Goal: Task Accomplishment & Management: Manage account settings

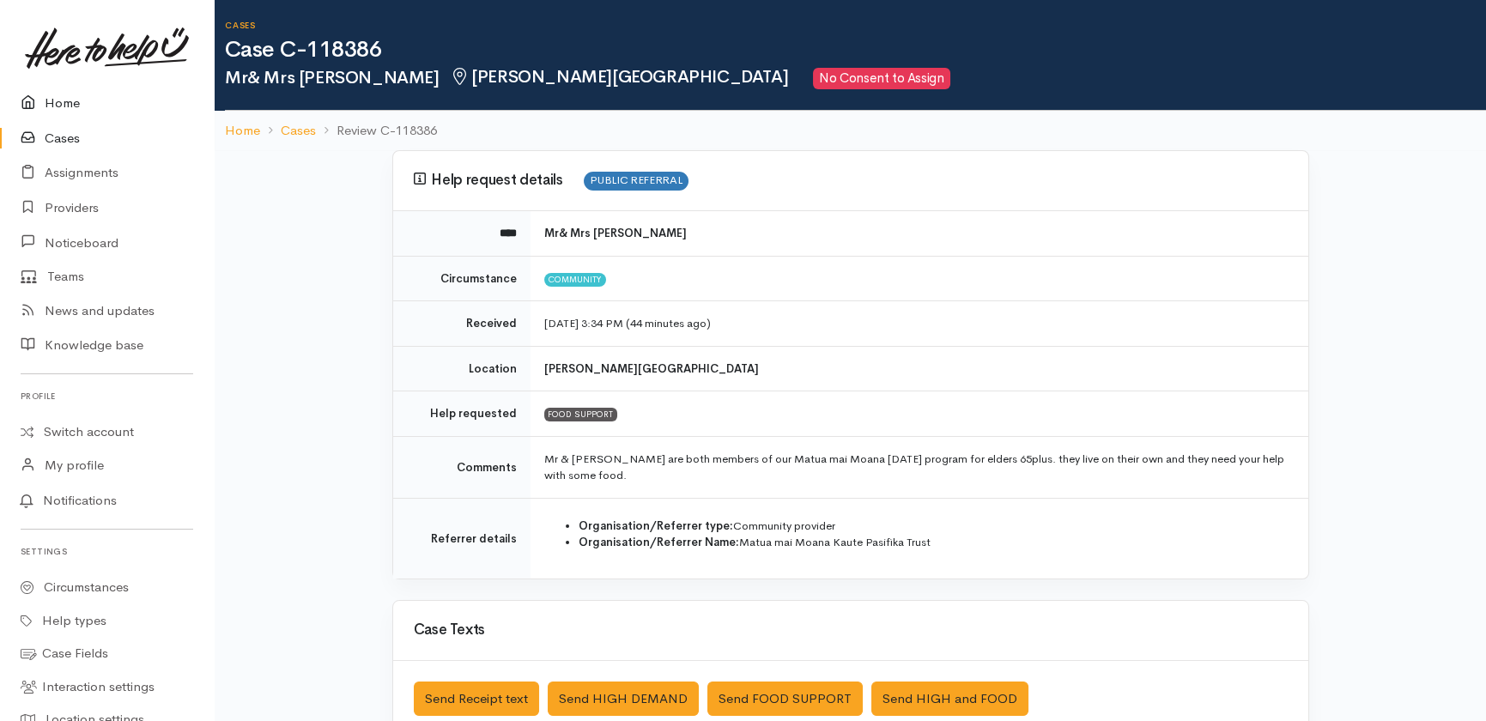
click at [59, 104] on link "Home" at bounding box center [107, 103] width 214 height 35
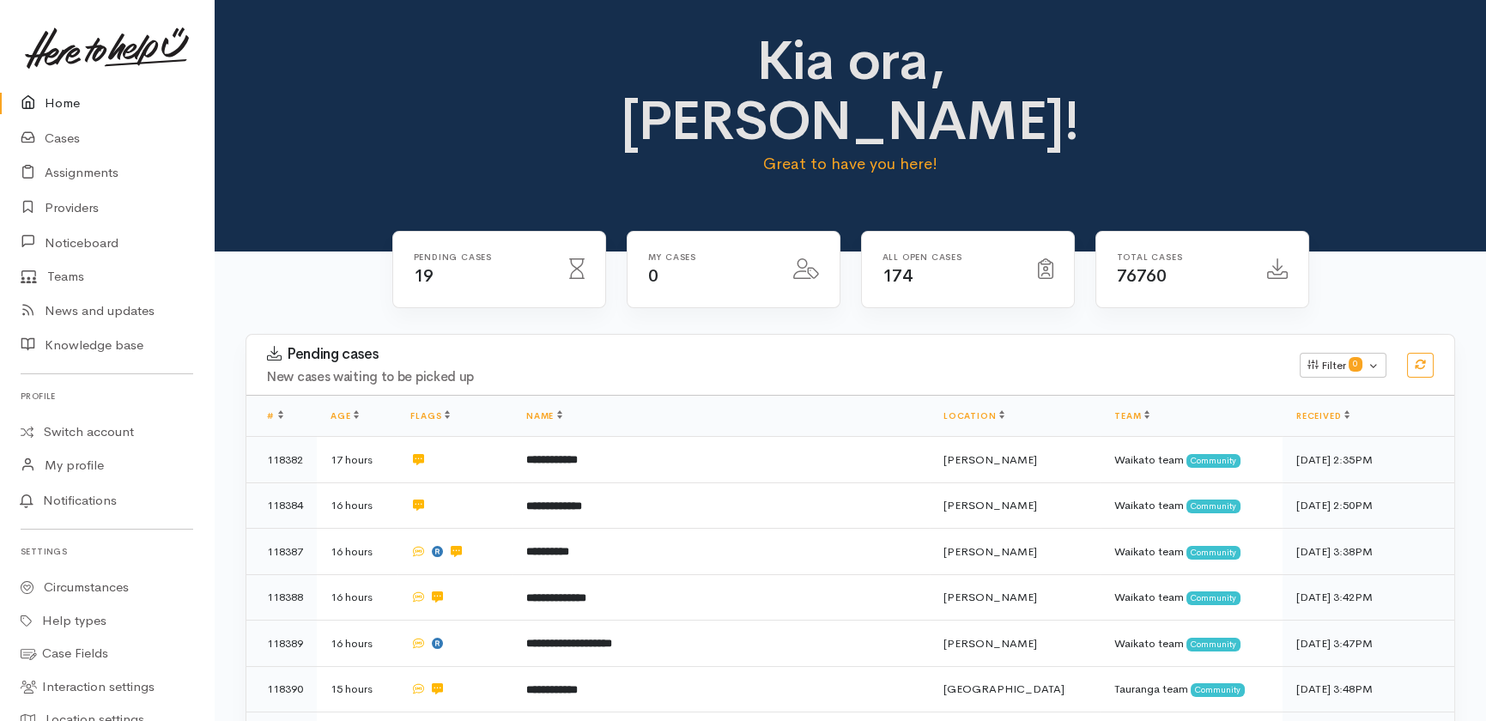
click at [70, 99] on link "Home" at bounding box center [107, 103] width 214 height 35
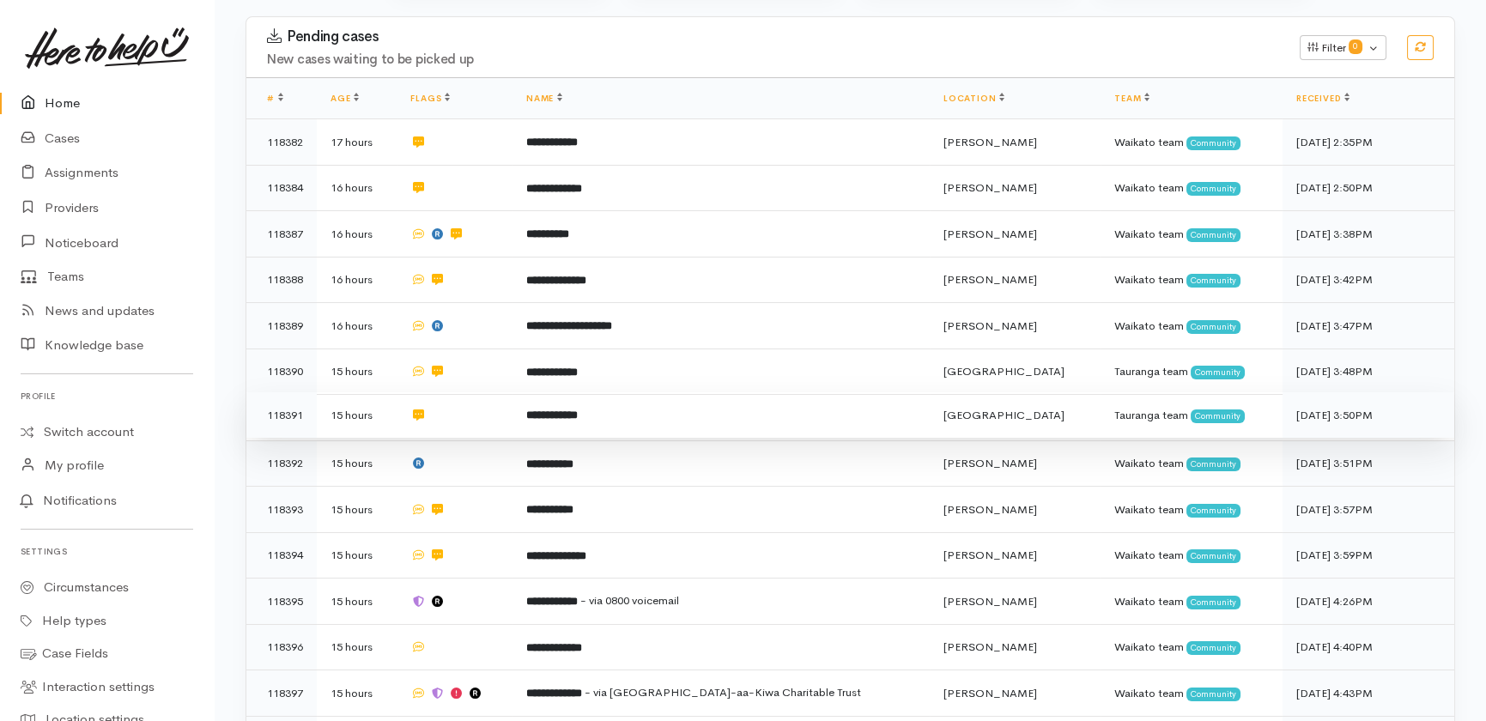
scroll to position [716, 0]
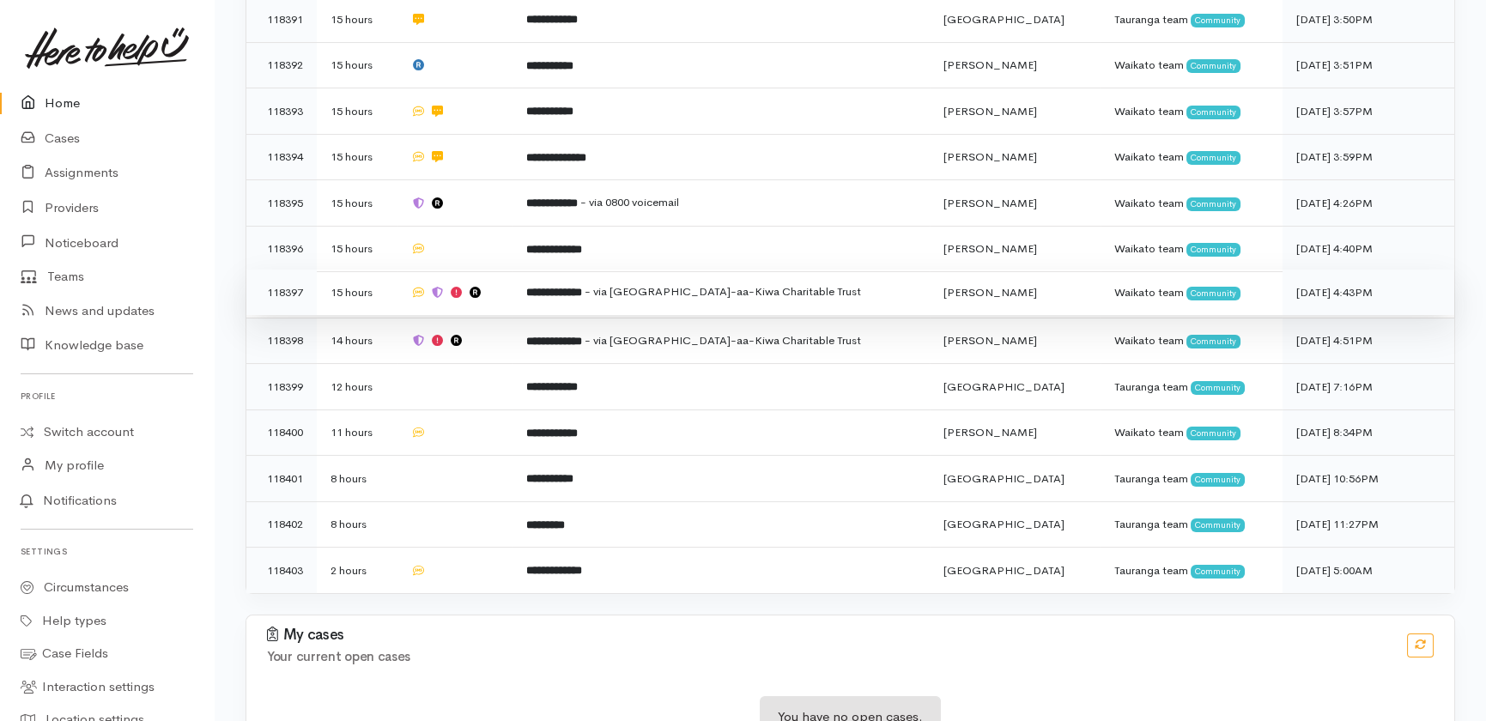
click at [704, 284] on span "- via [GEOGRAPHIC_DATA]-aa-Kiwa Charitable Trust" at bounding box center [723, 291] width 276 height 15
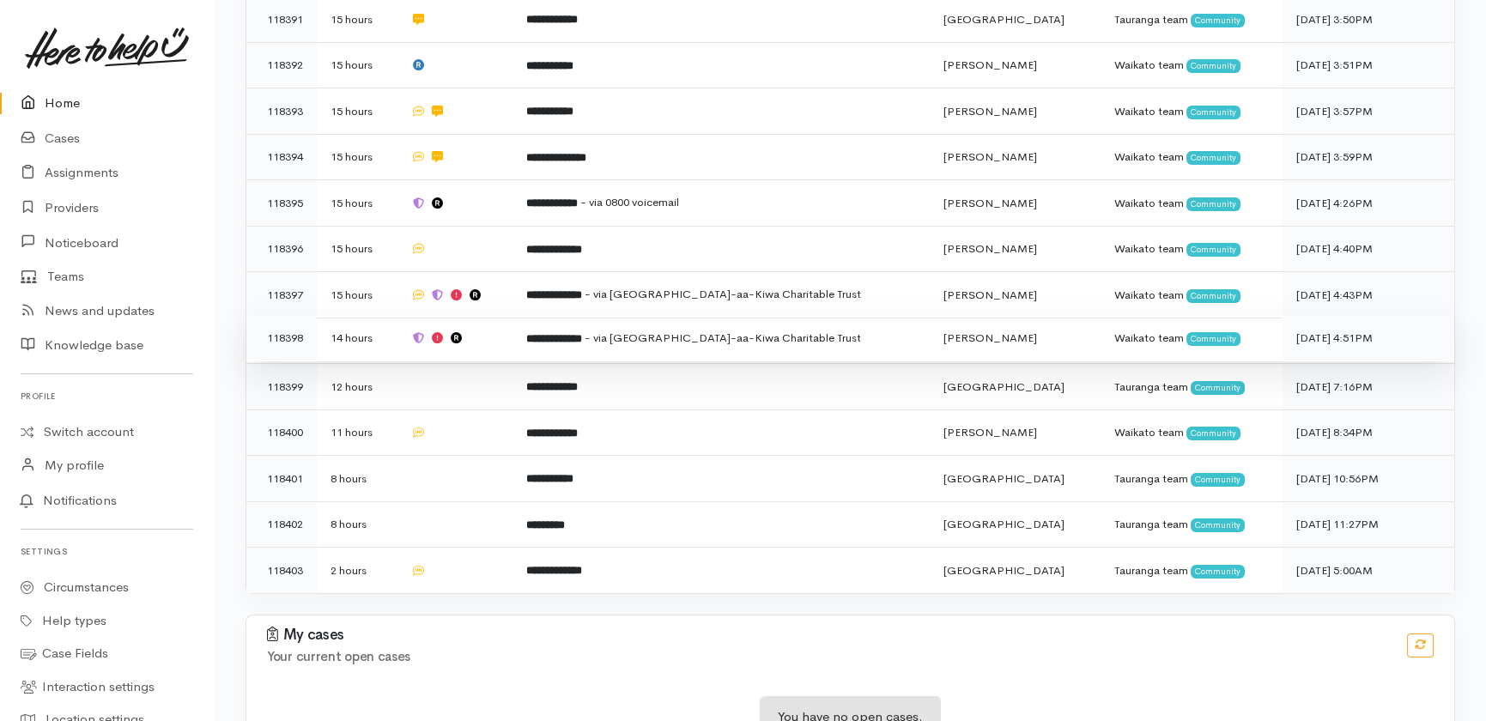
click at [713, 331] on span "- via [GEOGRAPHIC_DATA]-aa-Kiwa Charitable Trust" at bounding box center [723, 338] width 276 height 15
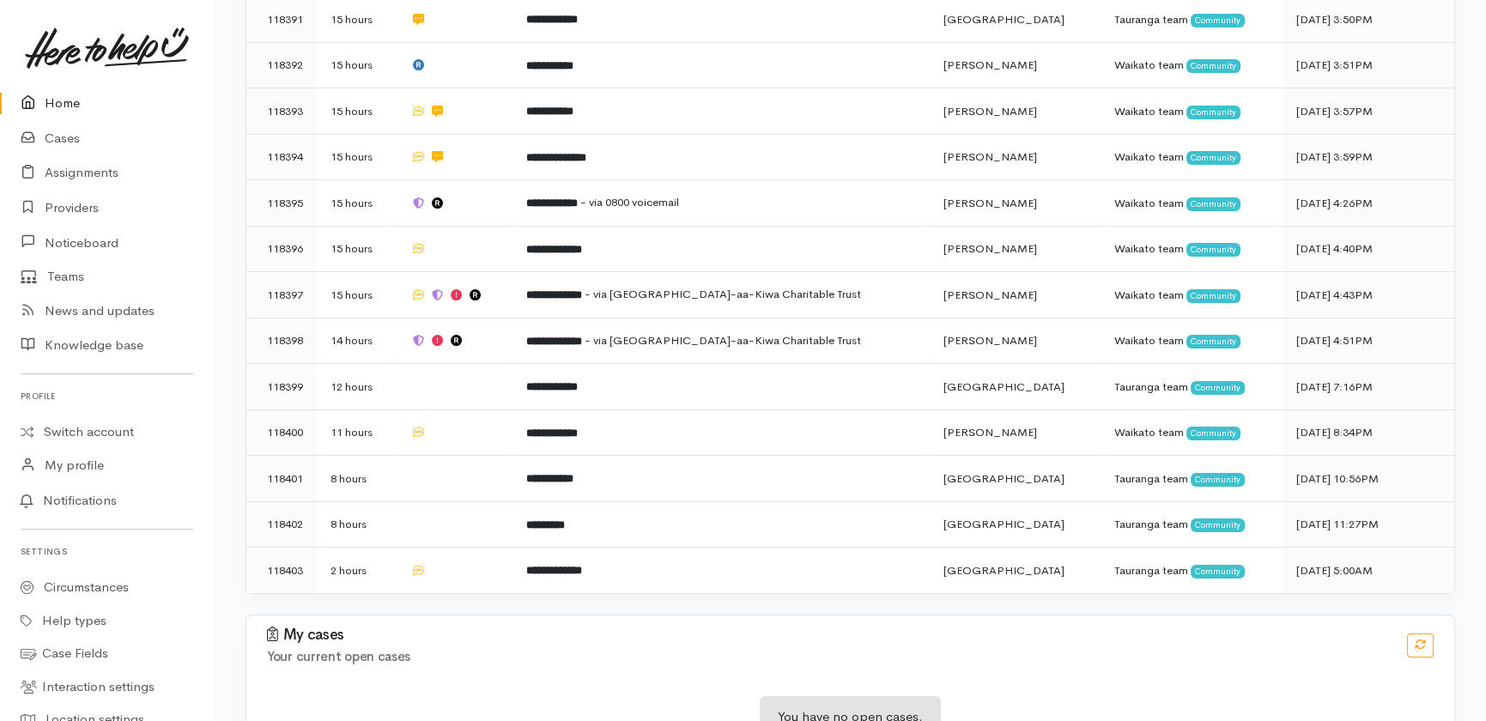
click at [58, 88] on link "Home" at bounding box center [107, 103] width 214 height 35
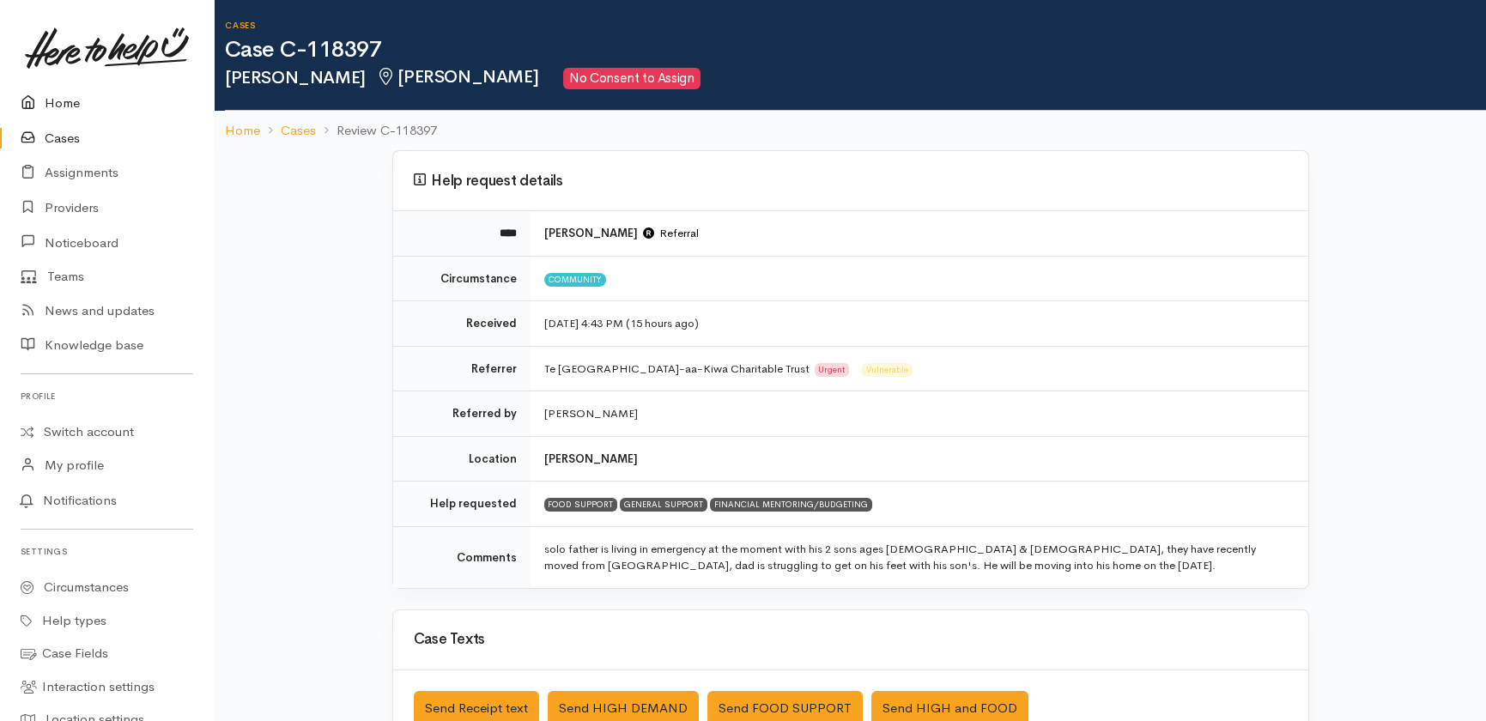
click at [52, 100] on link "Home" at bounding box center [107, 103] width 214 height 35
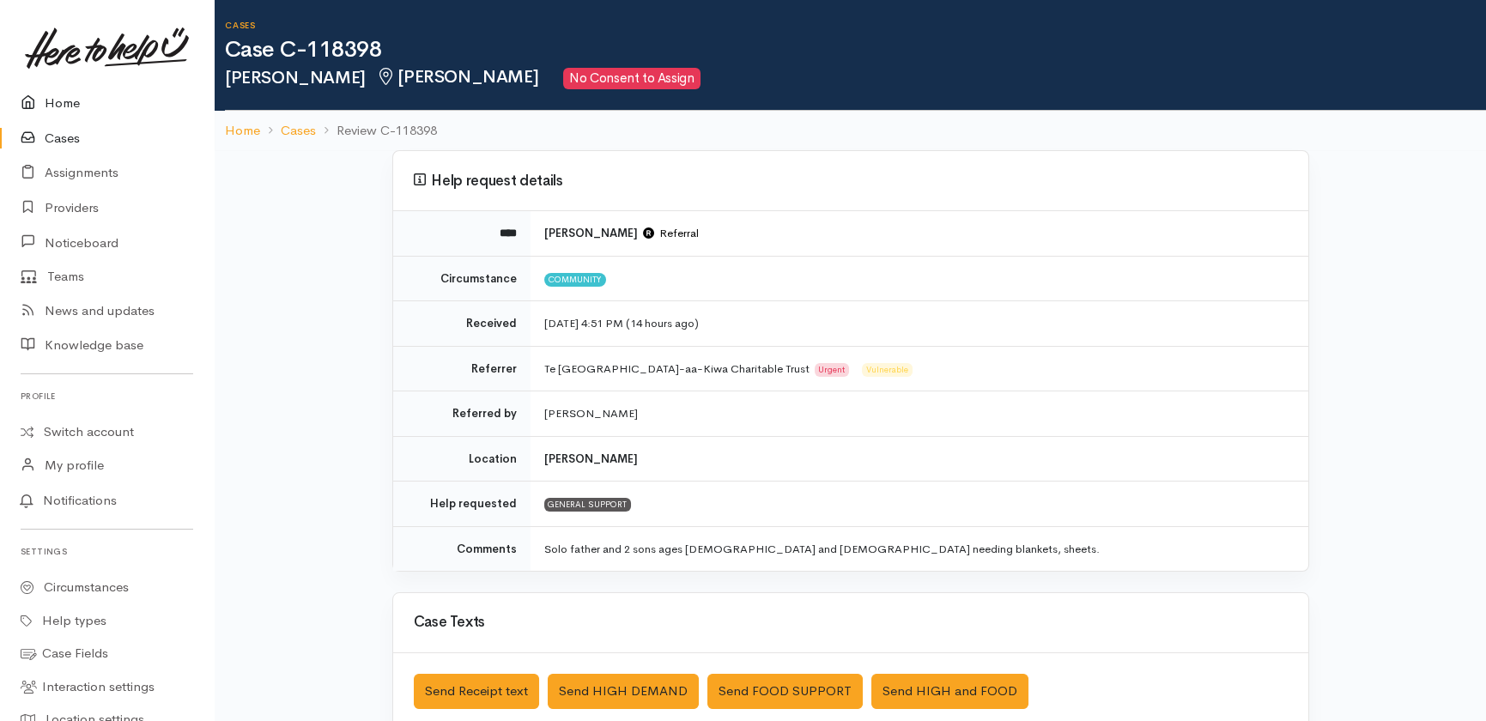
click at [60, 107] on link "Home" at bounding box center [107, 103] width 214 height 35
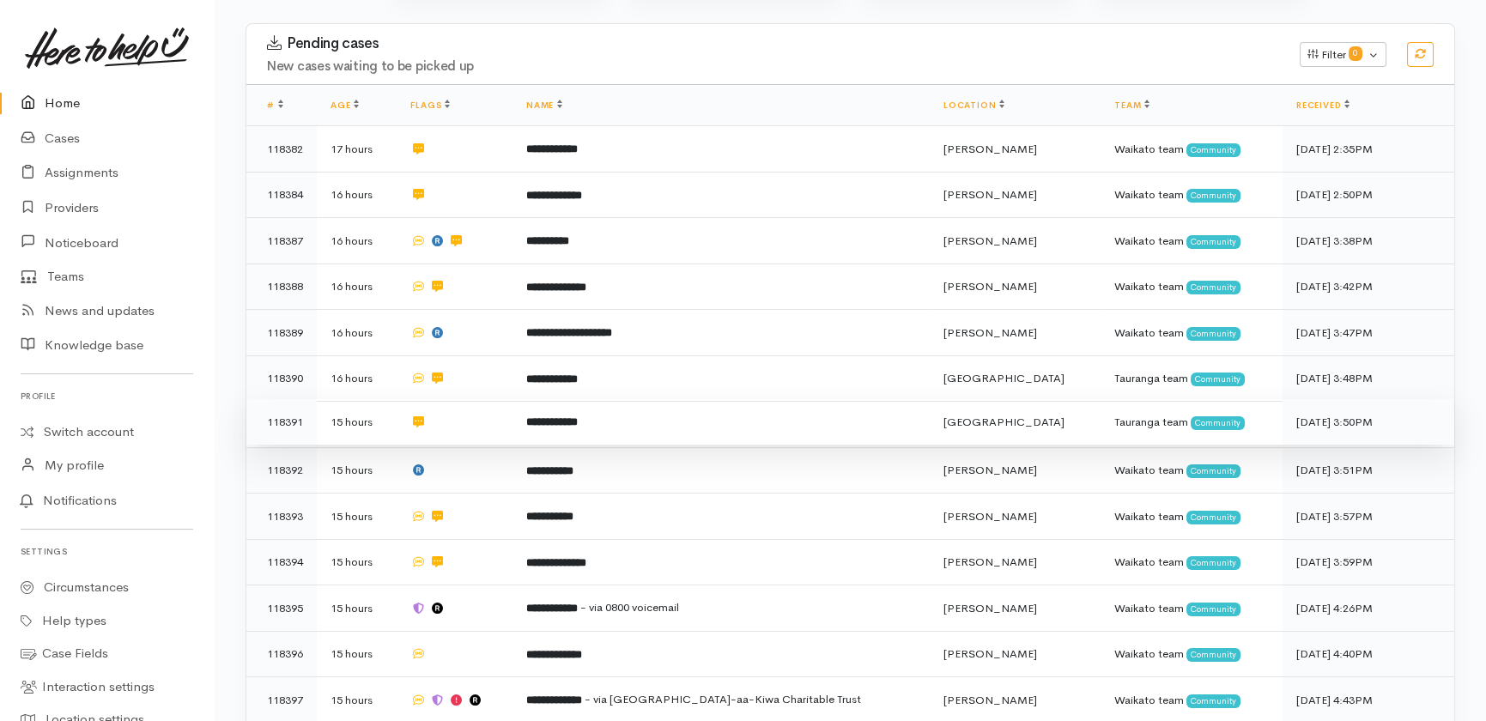
scroll to position [312, 0]
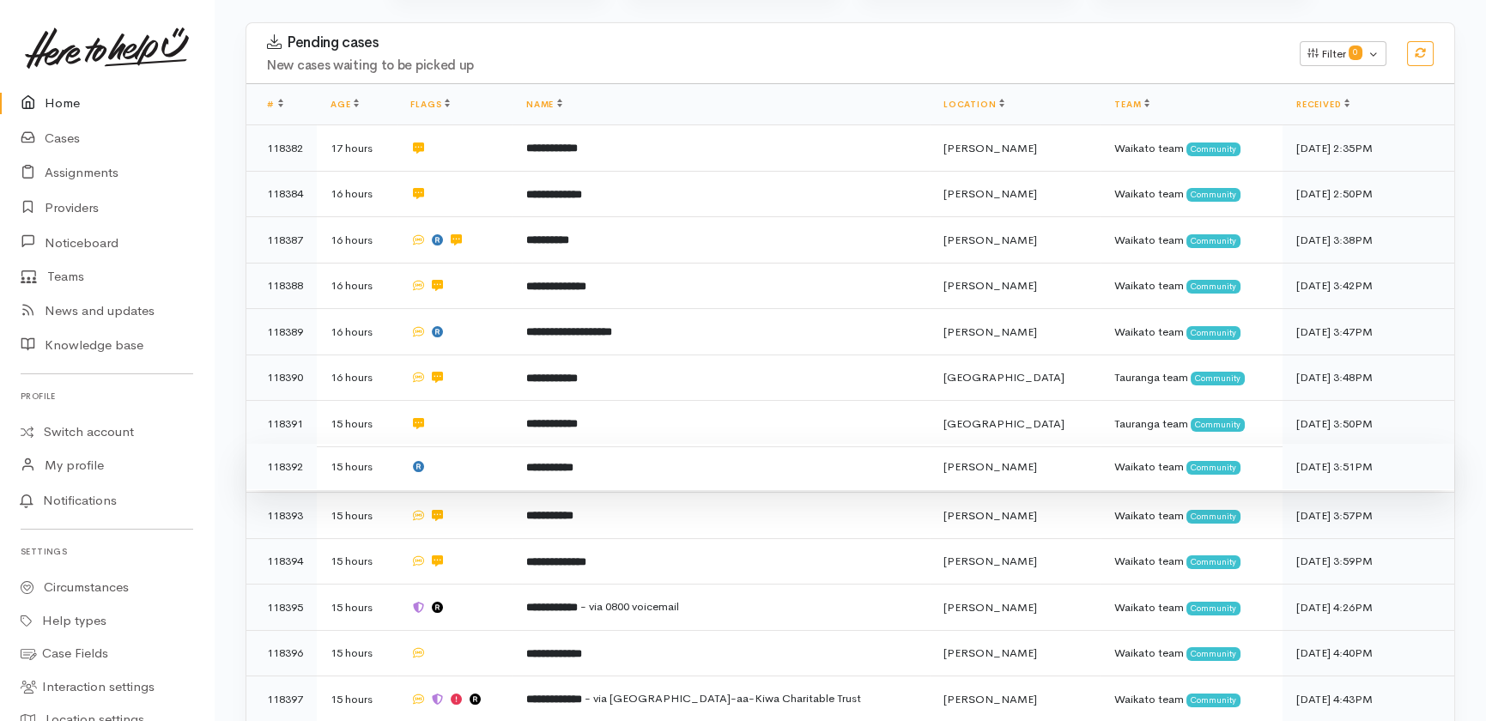
click at [489, 444] on td at bounding box center [455, 467] width 116 height 46
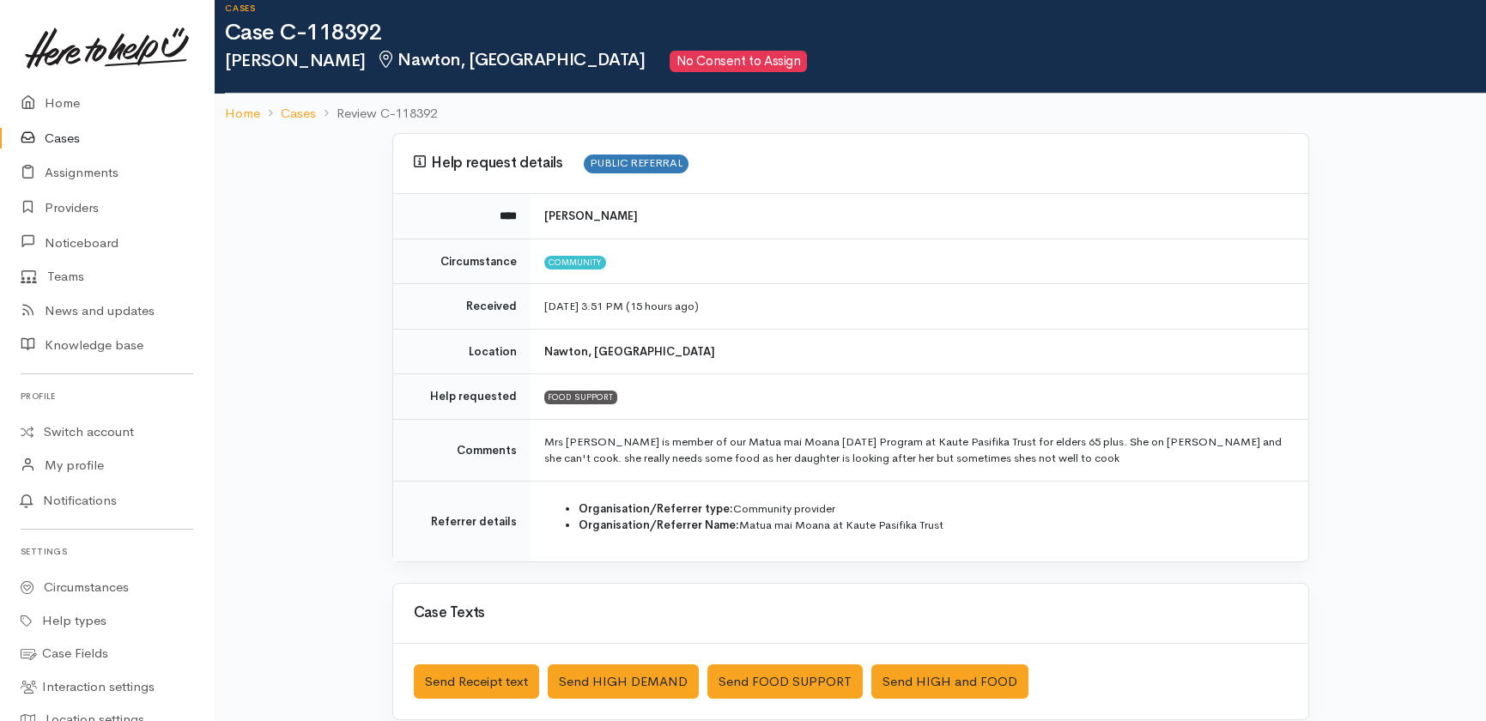
scroll to position [155, 0]
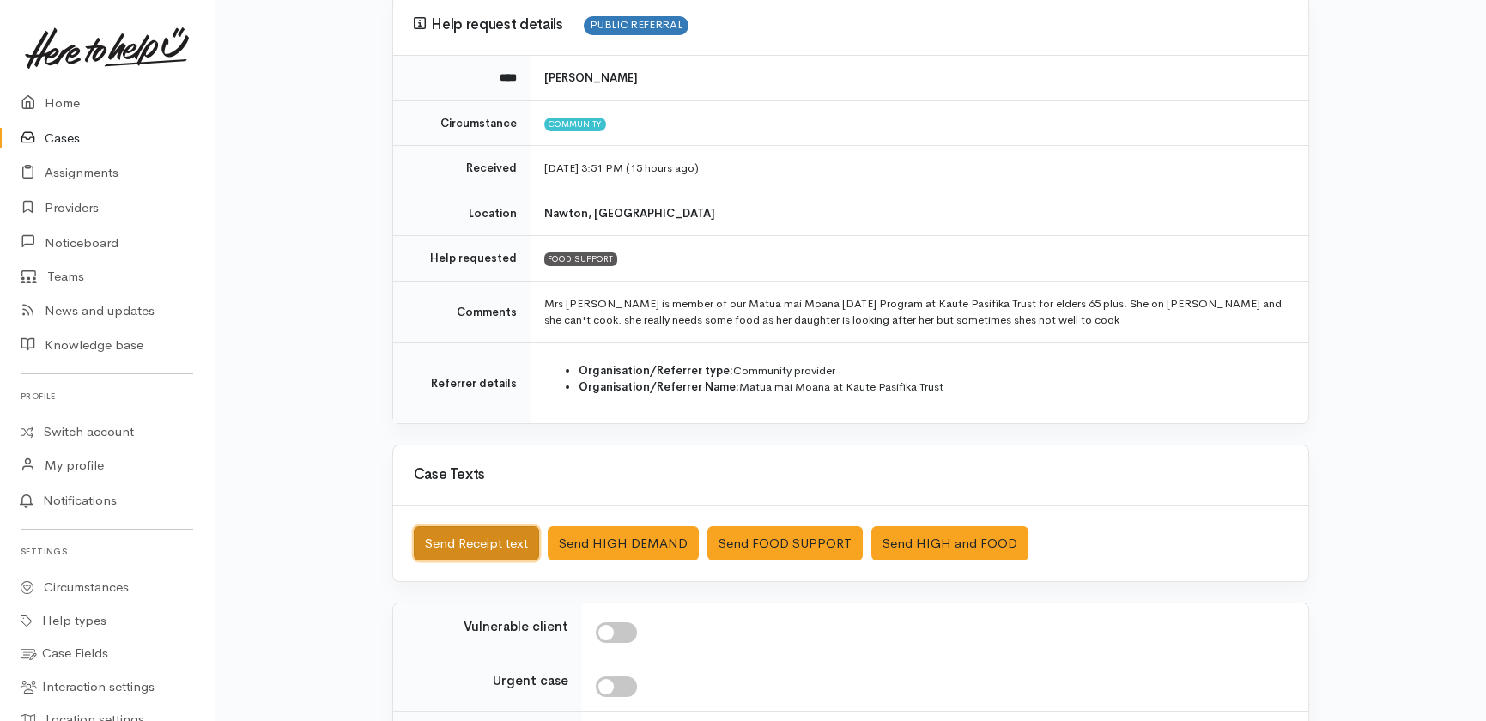
click at [458, 546] on button "Send Receipt text" at bounding box center [476, 543] width 125 height 35
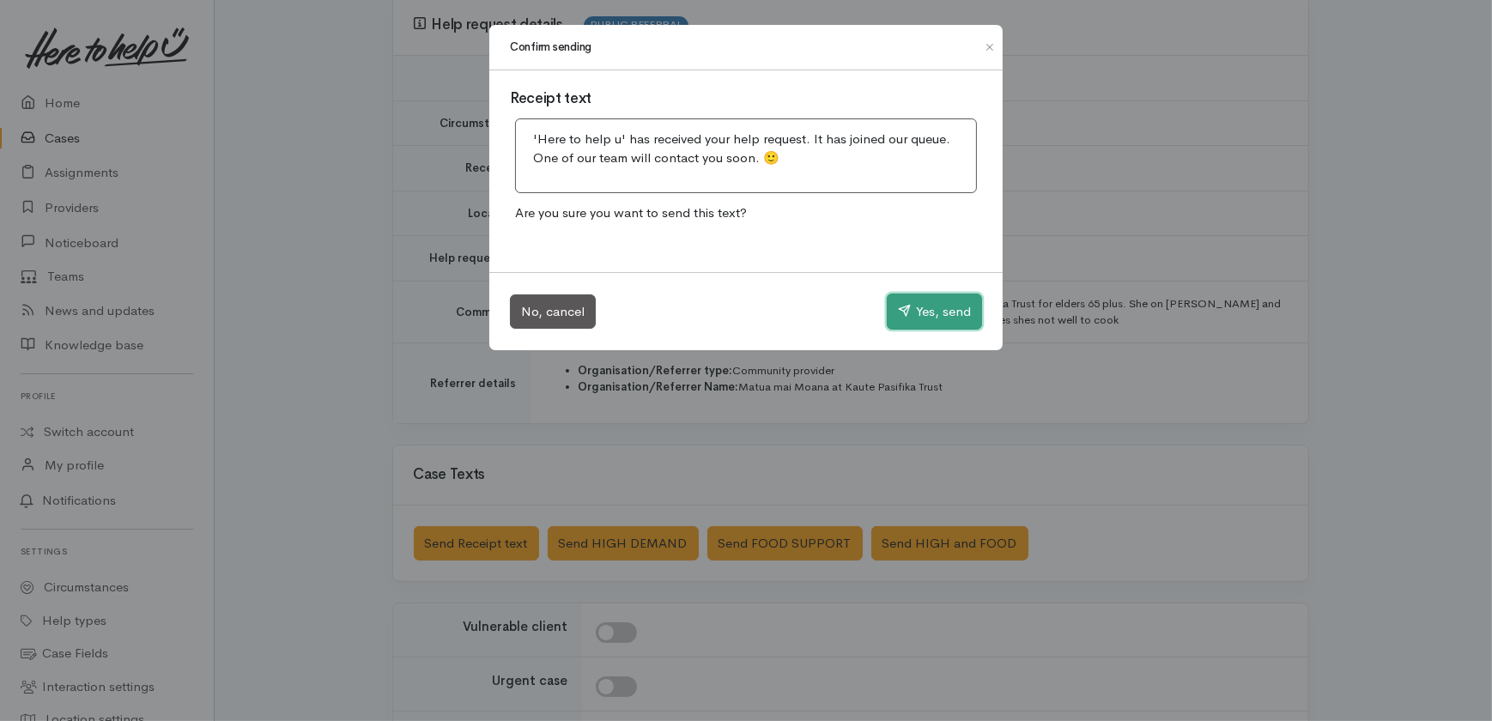
click at [918, 312] on button "Yes, send" at bounding box center [934, 312] width 95 height 36
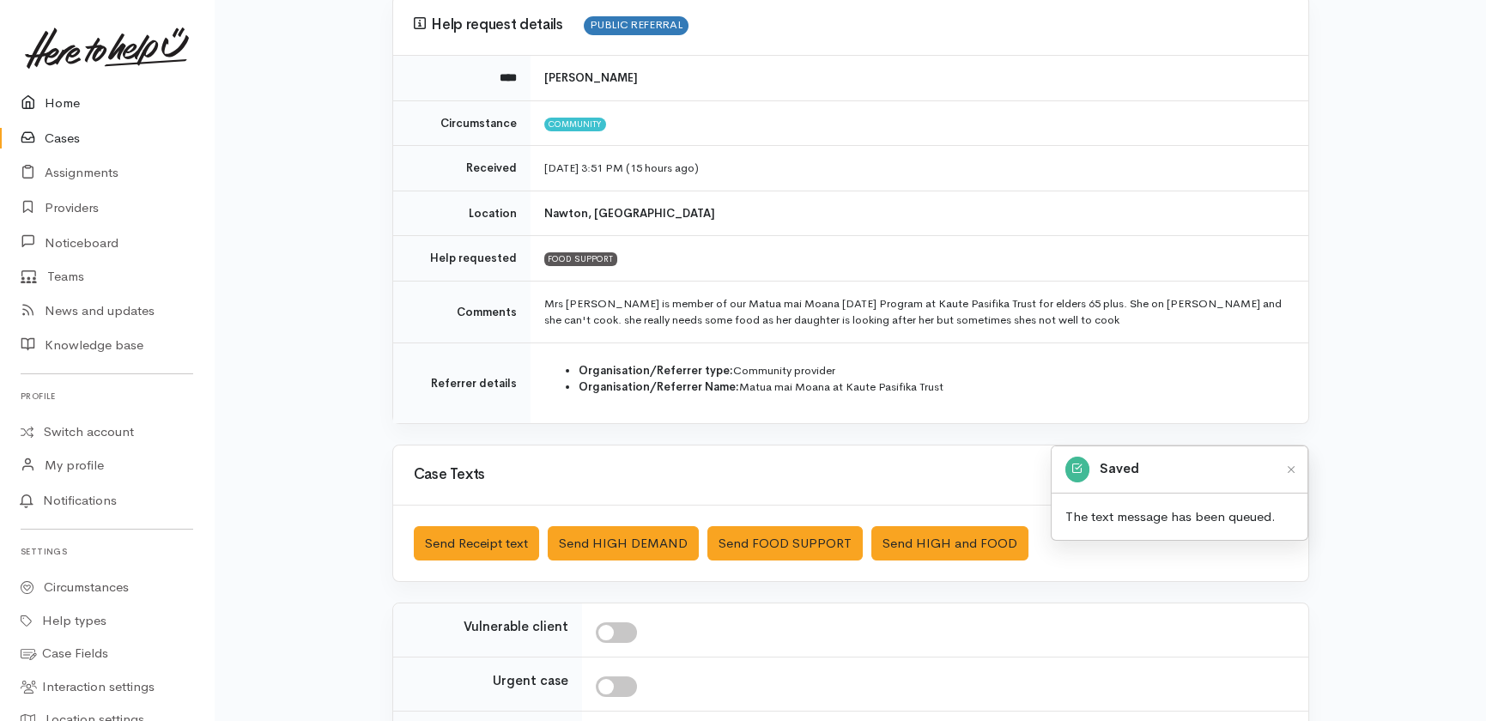
click at [64, 98] on link "Home" at bounding box center [107, 103] width 214 height 35
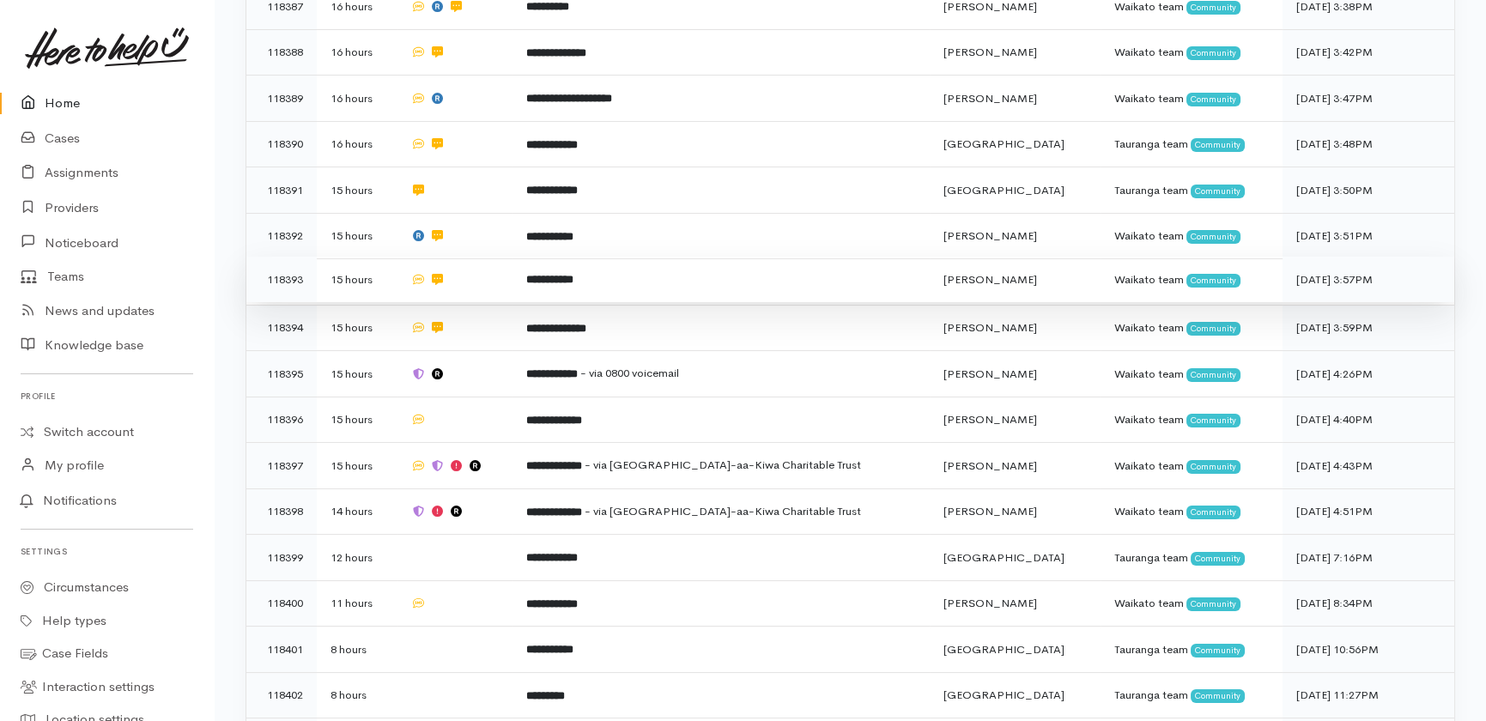
scroll to position [546, 0]
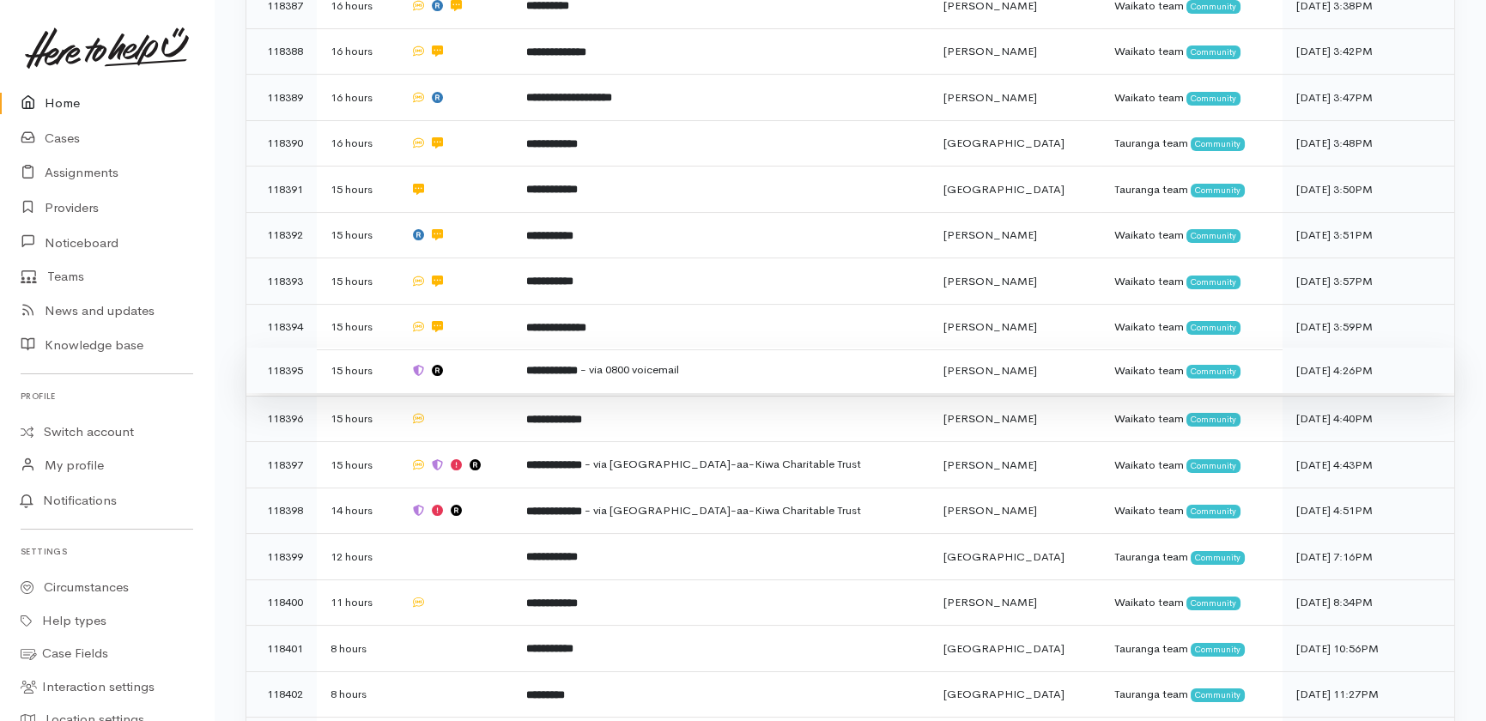
click at [502, 348] on td at bounding box center [455, 371] width 116 height 46
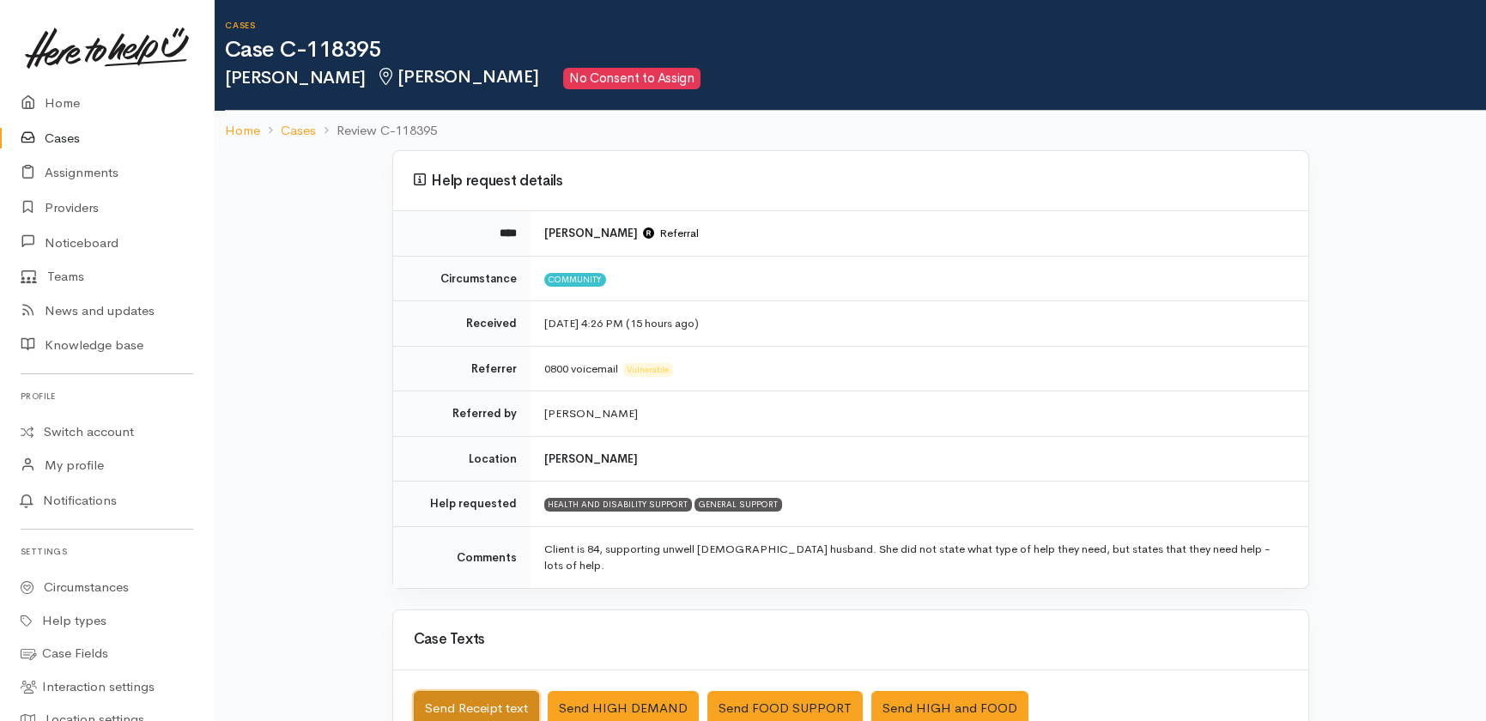
click at [439, 691] on button "Send Receipt text" at bounding box center [476, 708] width 125 height 35
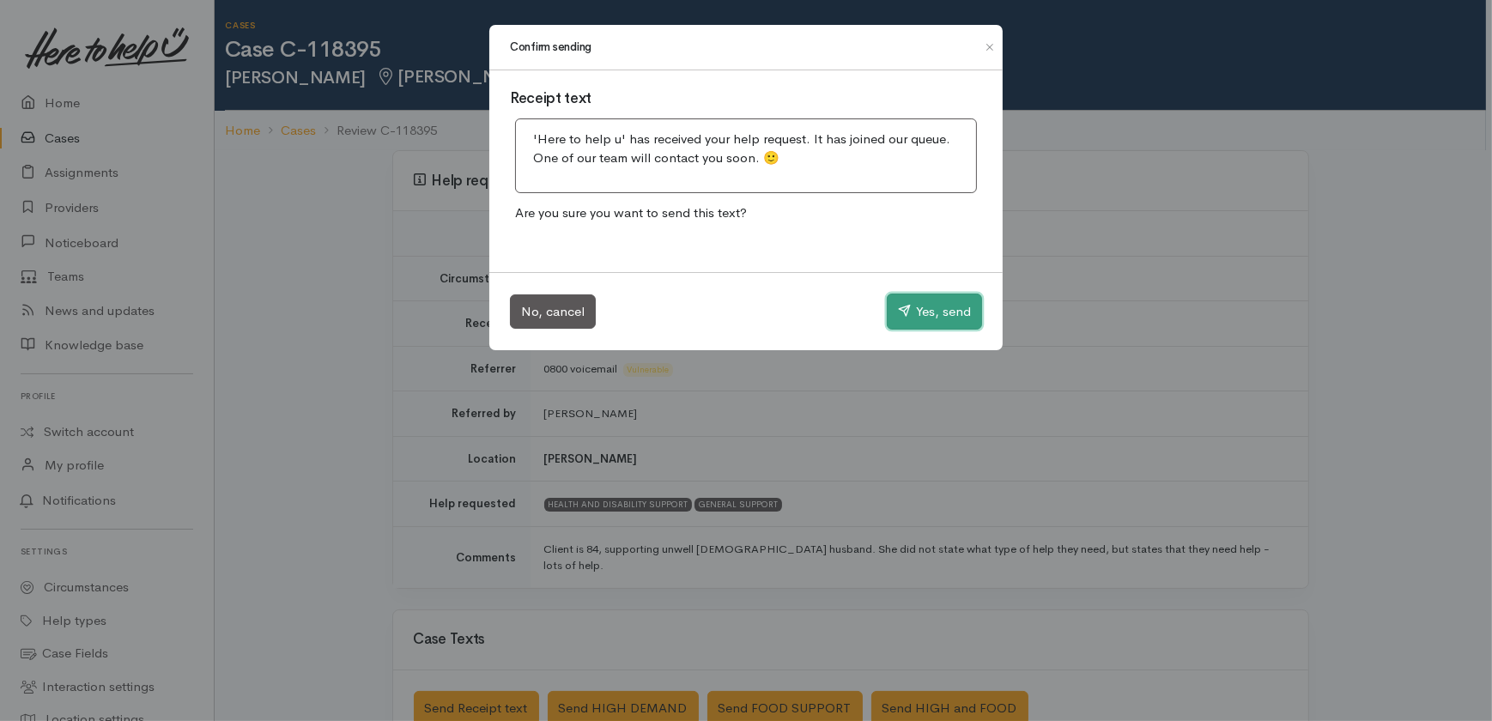
click at [933, 305] on button "Yes, send" at bounding box center [934, 312] width 95 height 36
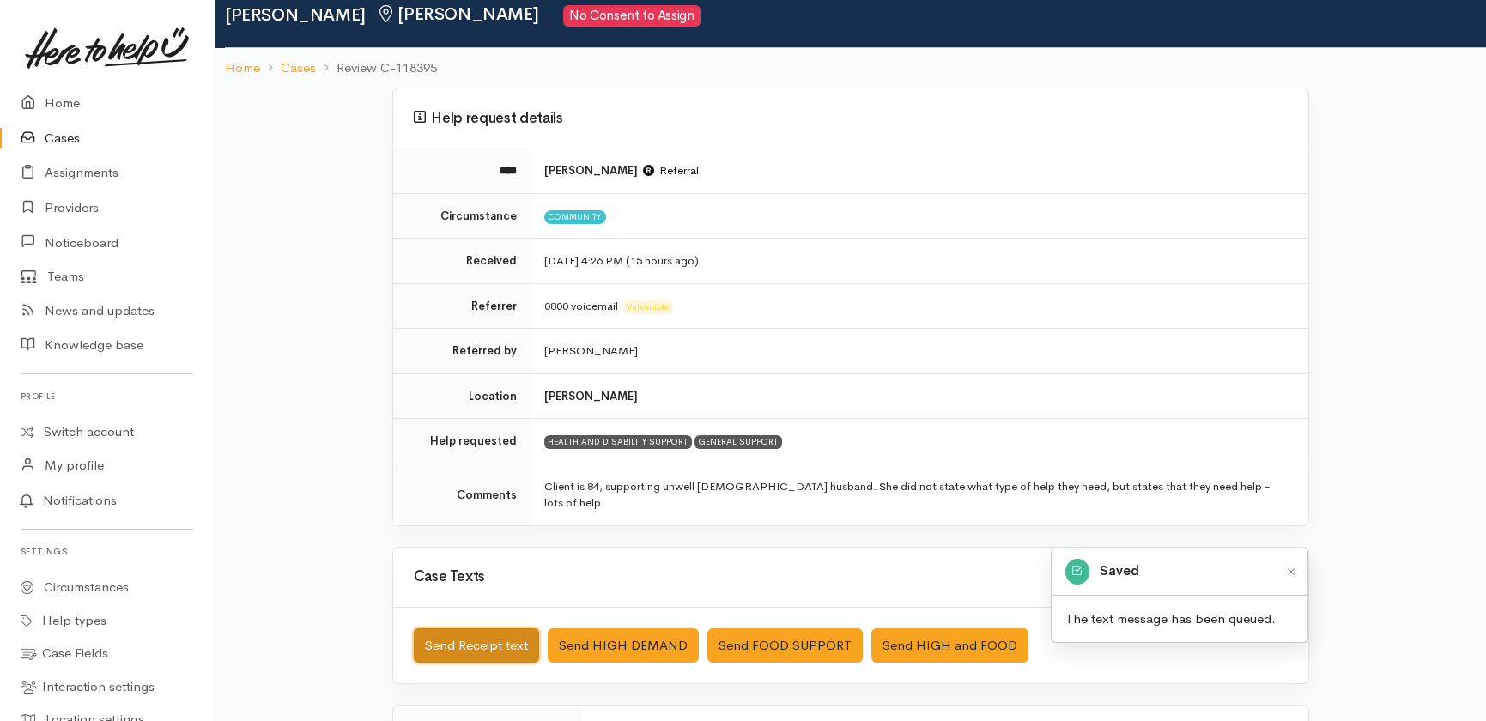
scroll to position [234, 0]
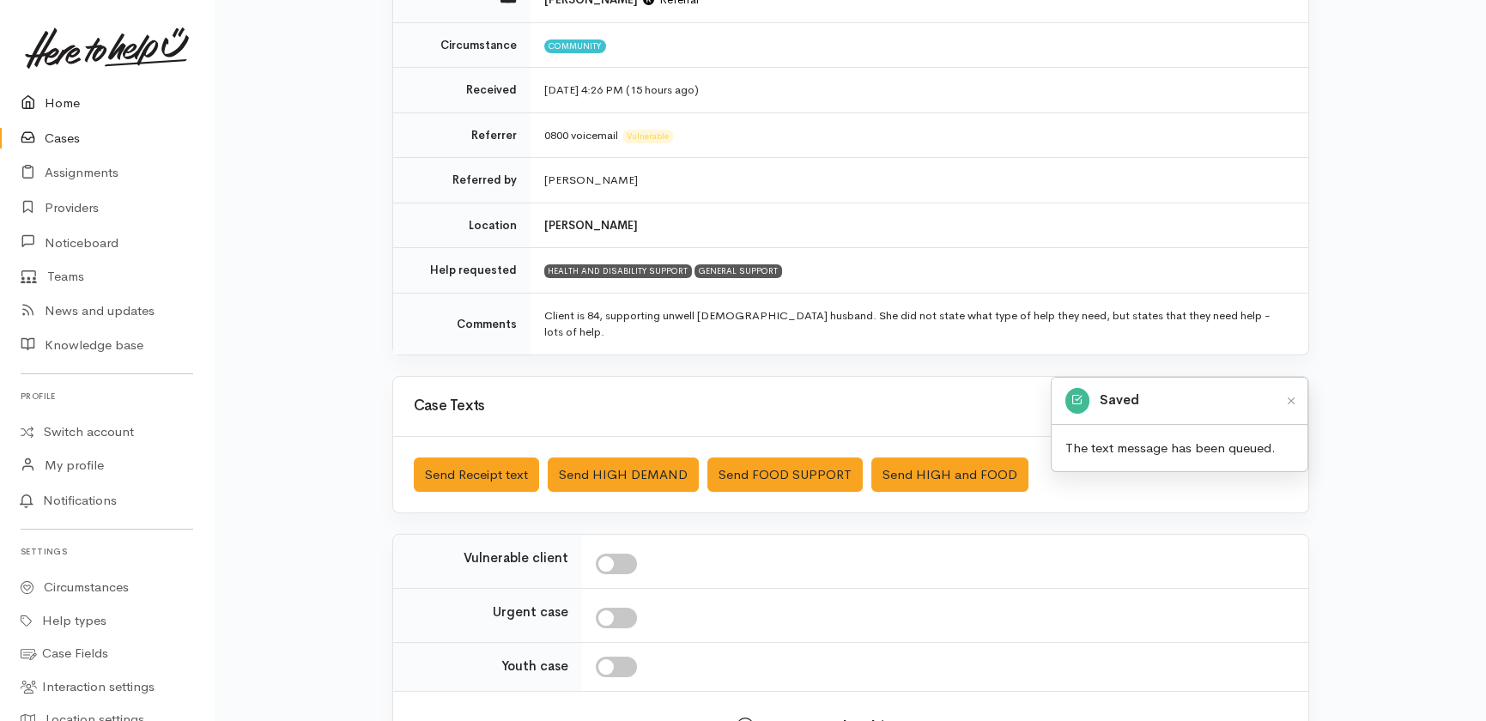
click at [64, 100] on link "Home" at bounding box center [107, 103] width 214 height 35
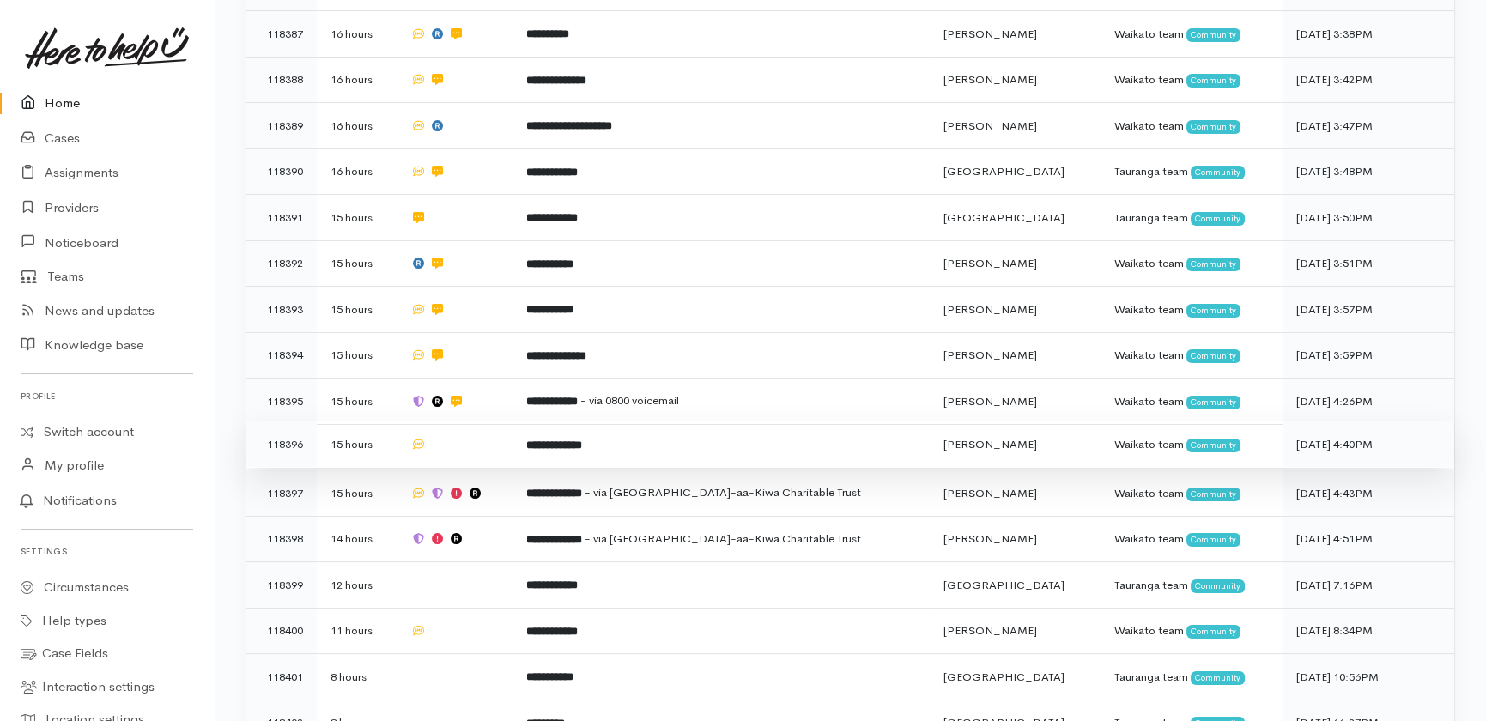
scroll to position [546, 0]
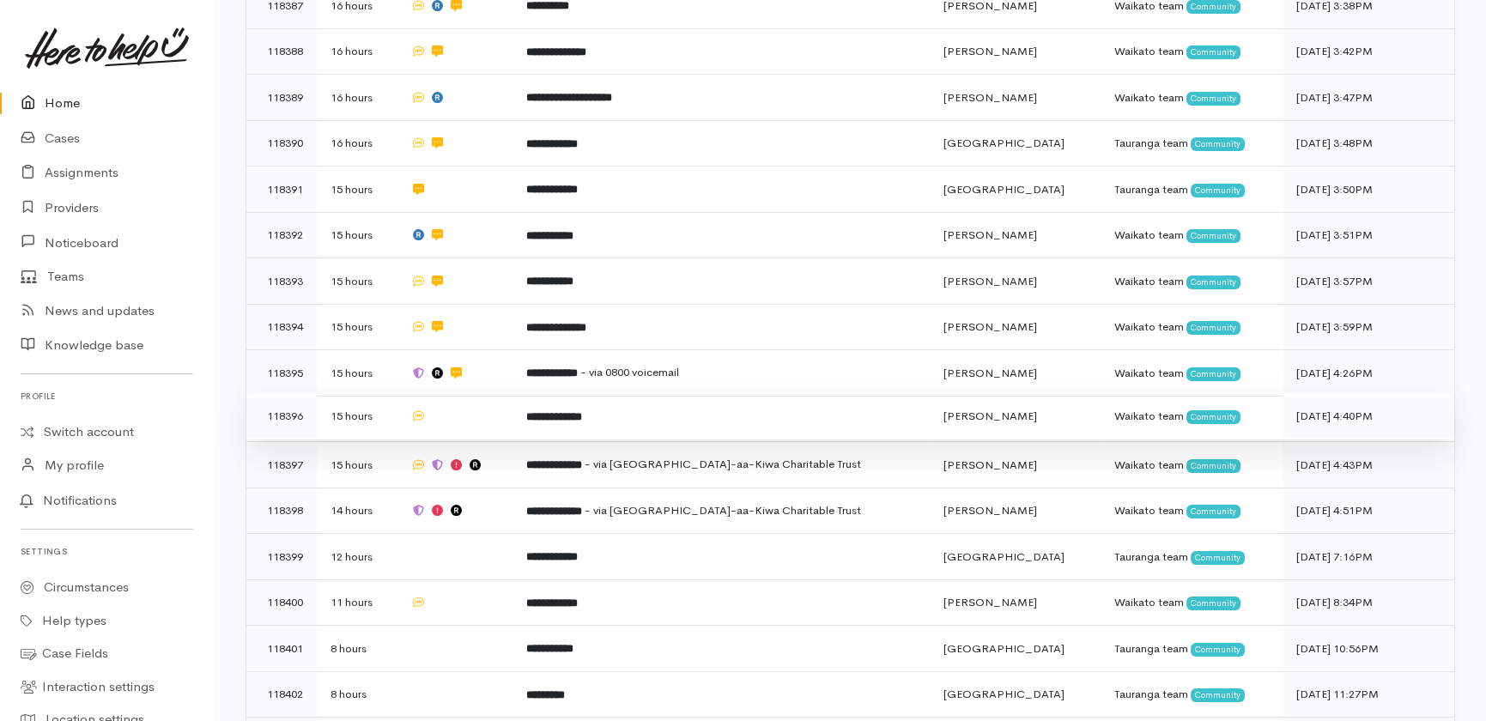
click at [483, 393] on td at bounding box center [455, 416] width 116 height 46
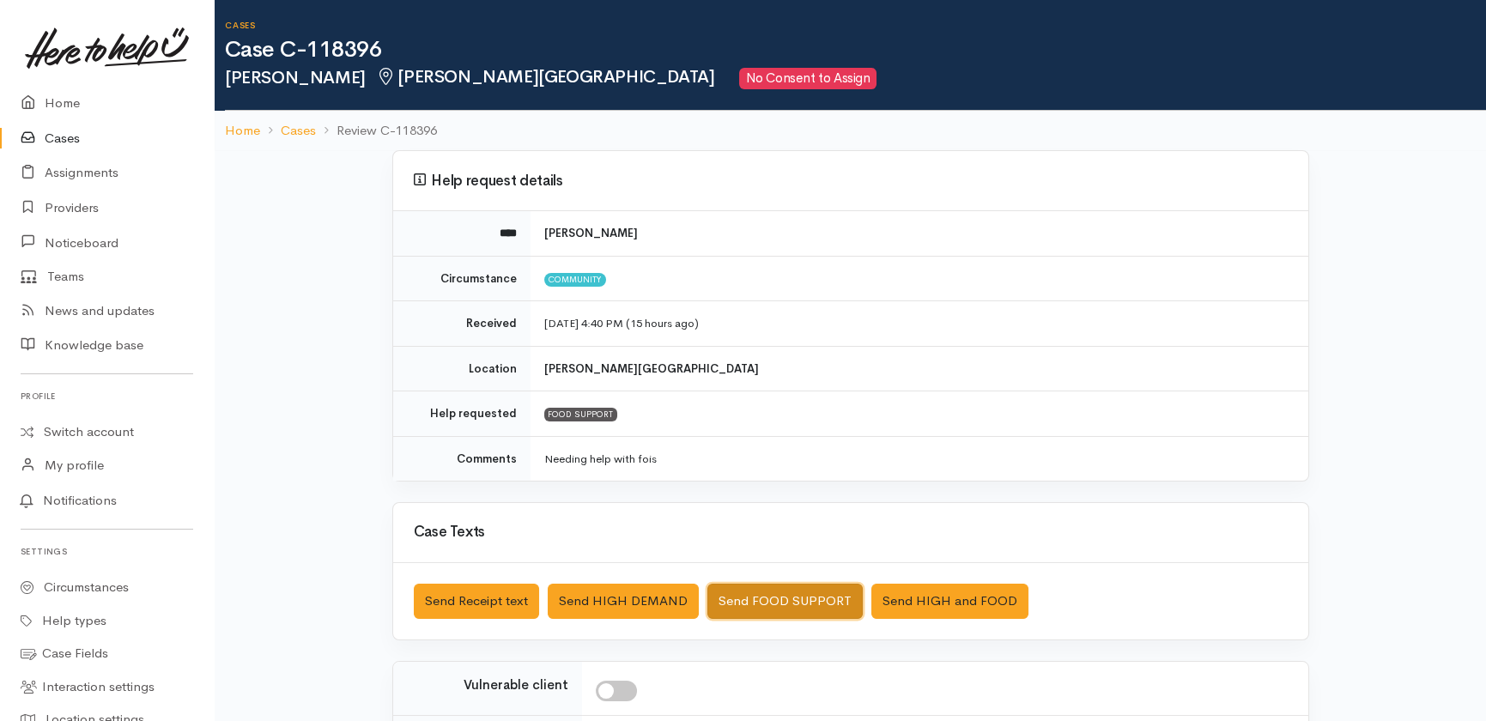
click at [805, 602] on button "Send FOOD SUPPORT" at bounding box center [784, 601] width 155 height 35
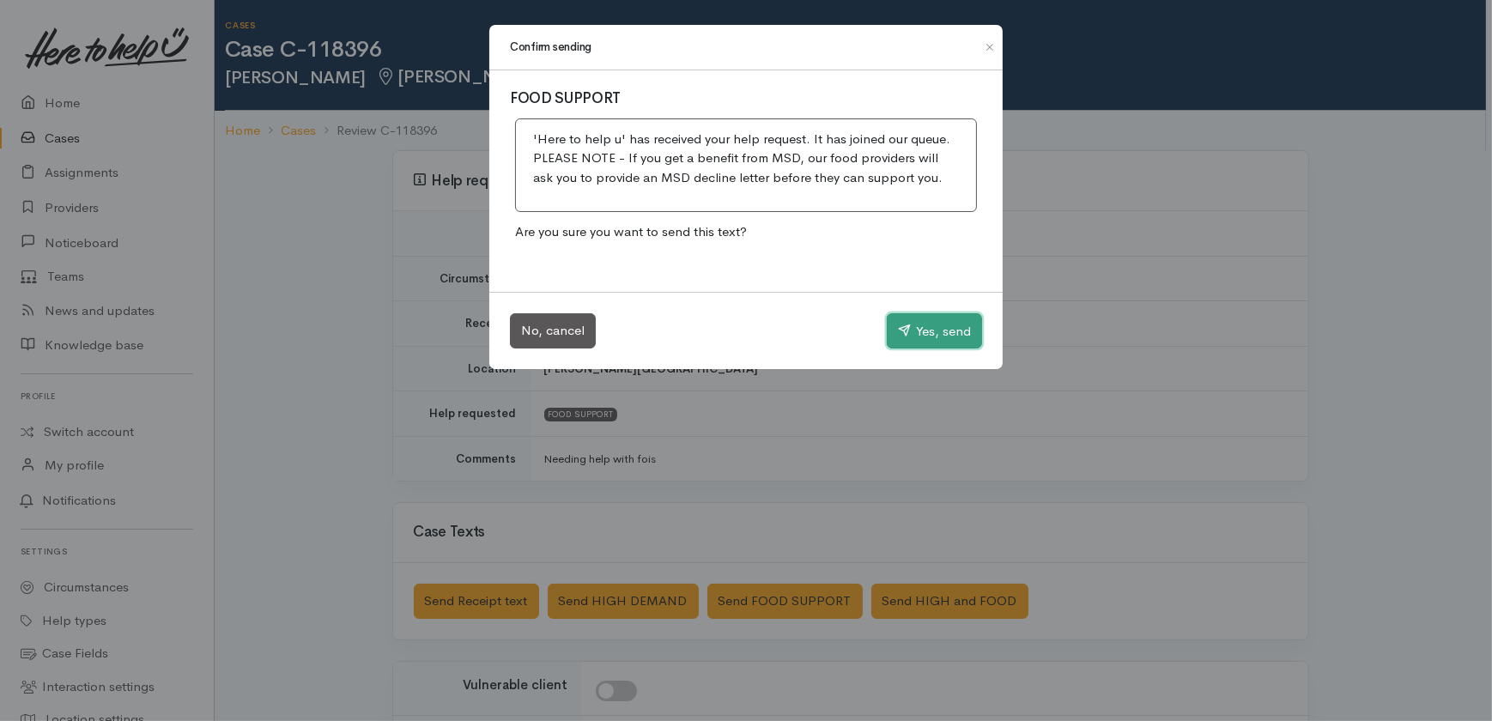
click at [930, 326] on button "Yes, send" at bounding box center [934, 331] width 95 height 36
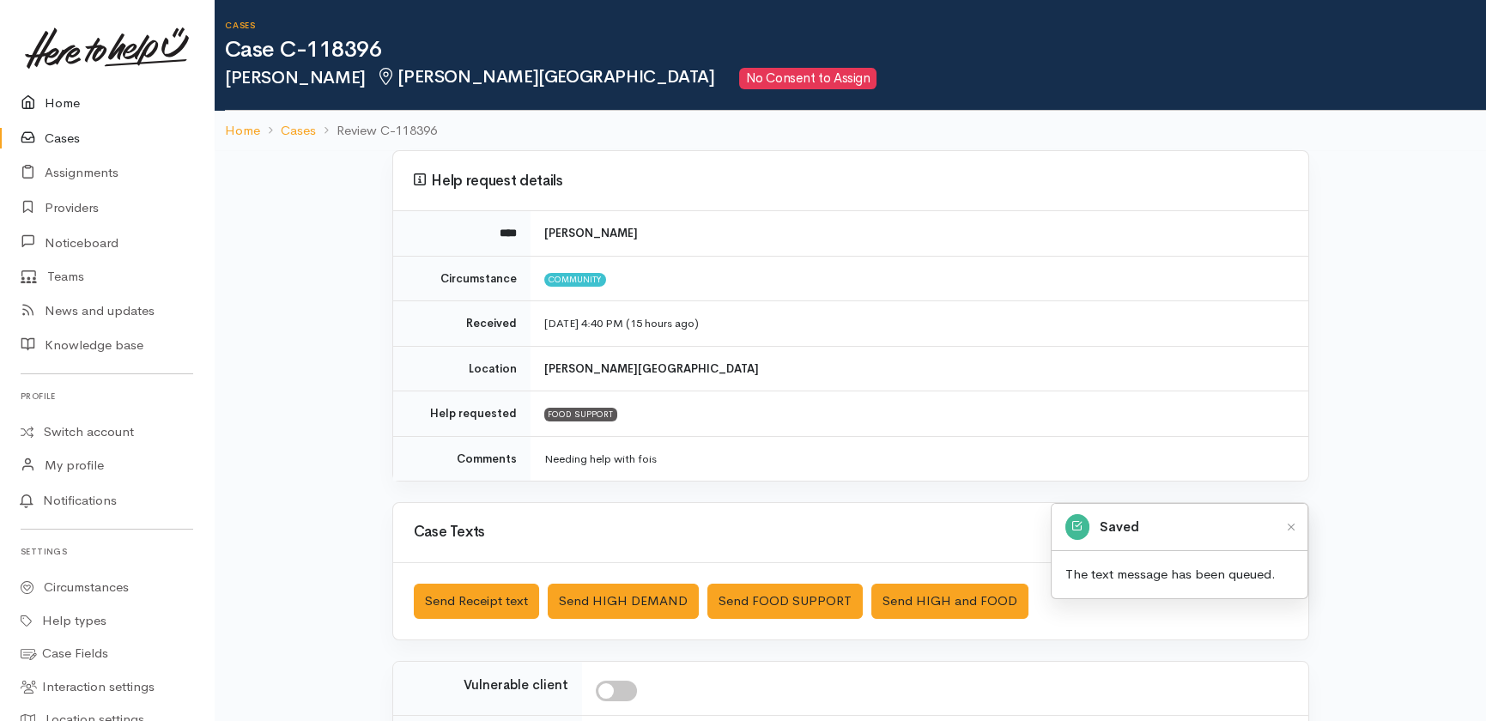
click at [55, 100] on link "Home" at bounding box center [107, 103] width 214 height 35
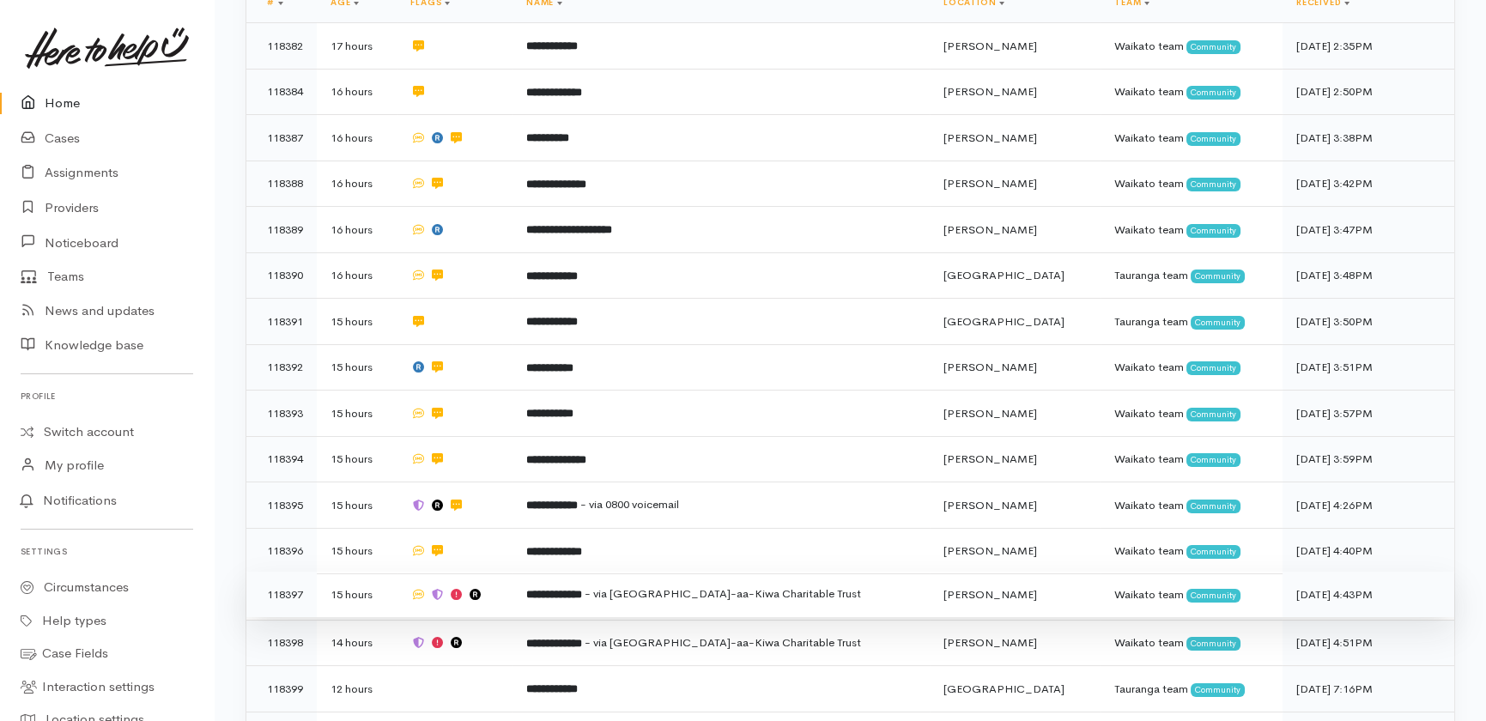
scroll to position [702, 0]
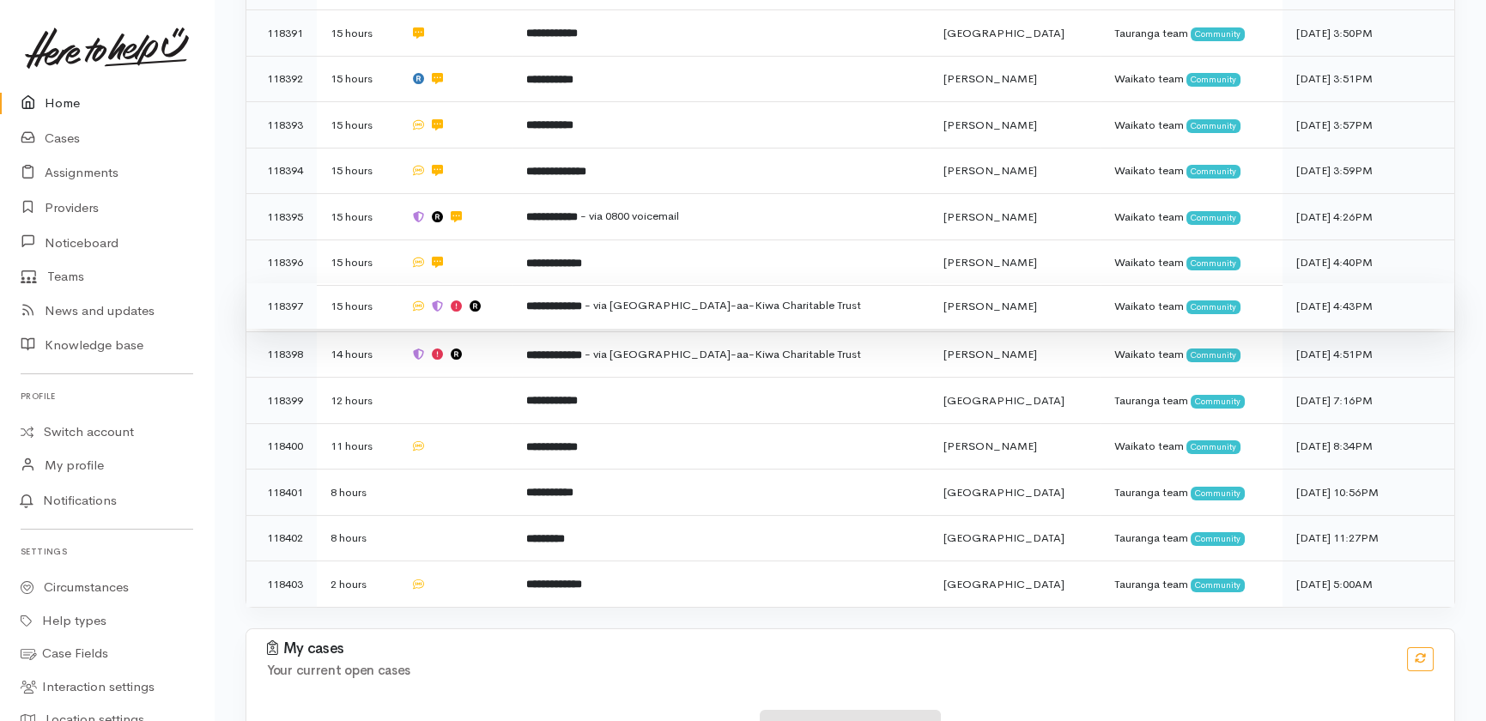
click at [513, 283] on td at bounding box center [455, 306] width 116 height 46
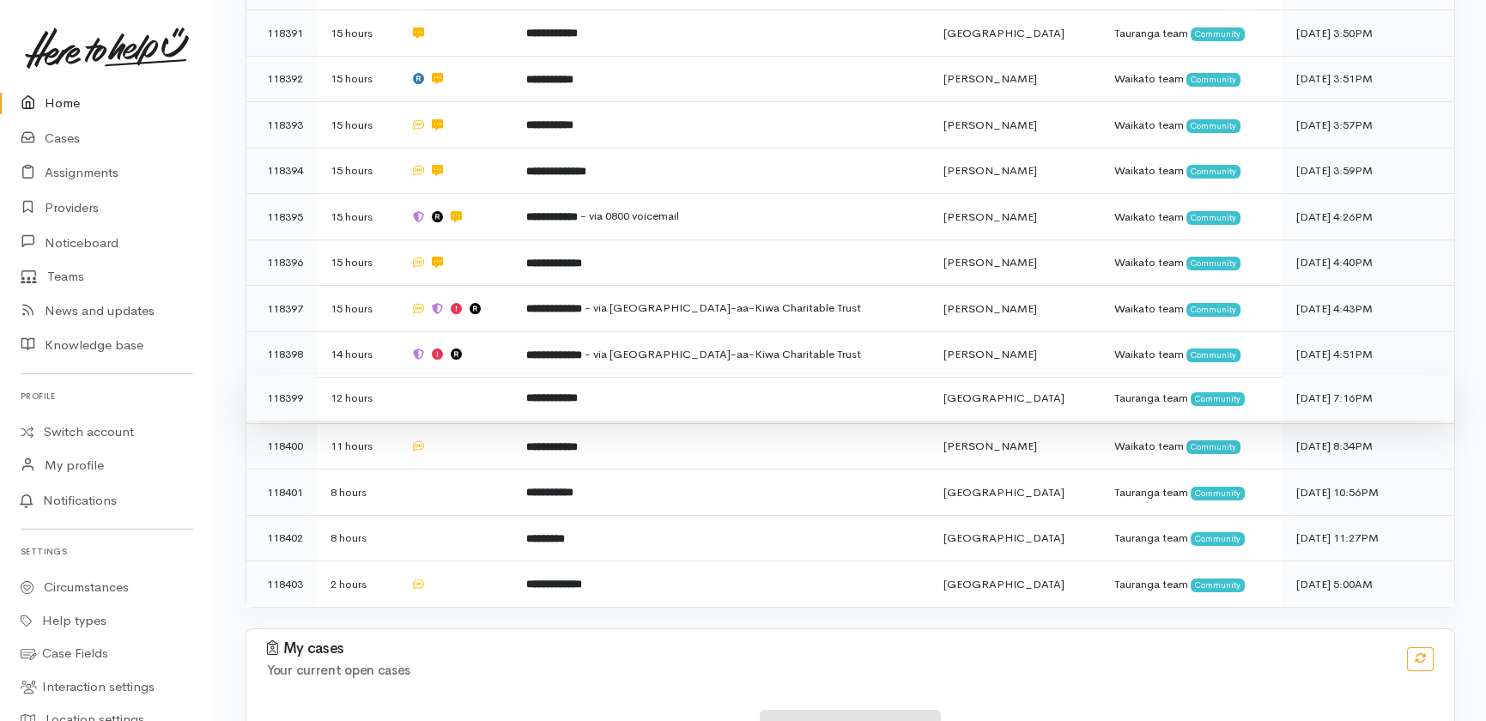
click at [497, 375] on td at bounding box center [455, 398] width 116 height 46
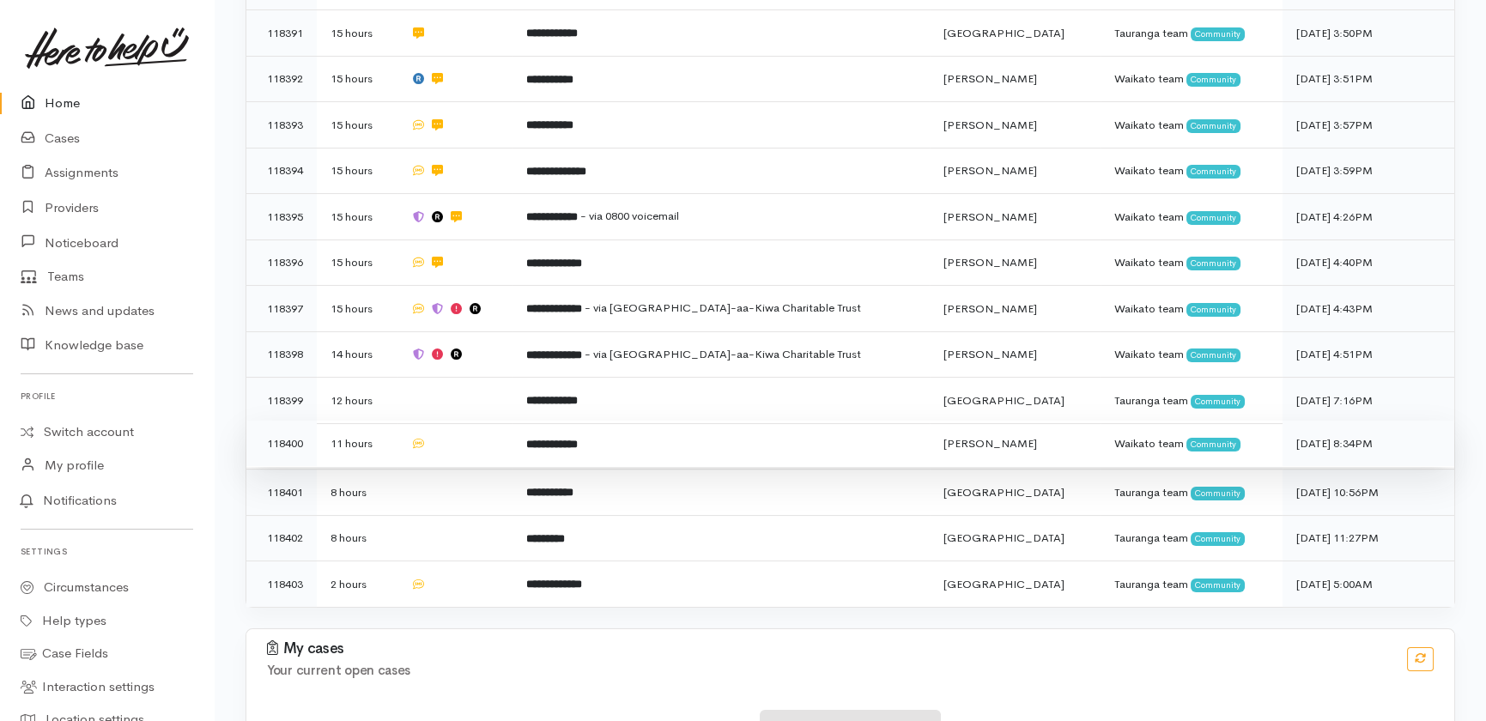
click at [488, 421] on td at bounding box center [455, 444] width 116 height 46
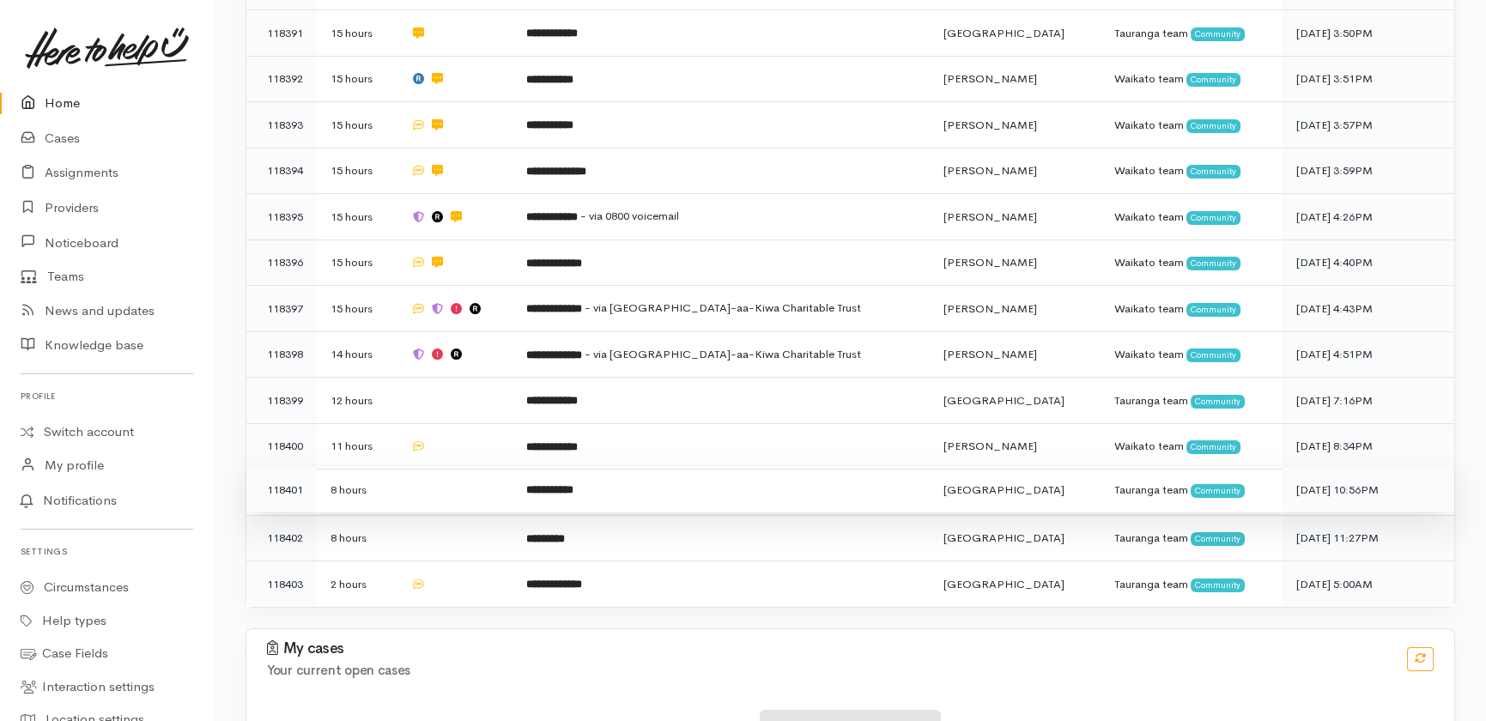
click at [489, 467] on td at bounding box center [455, 490] width 116 height 46
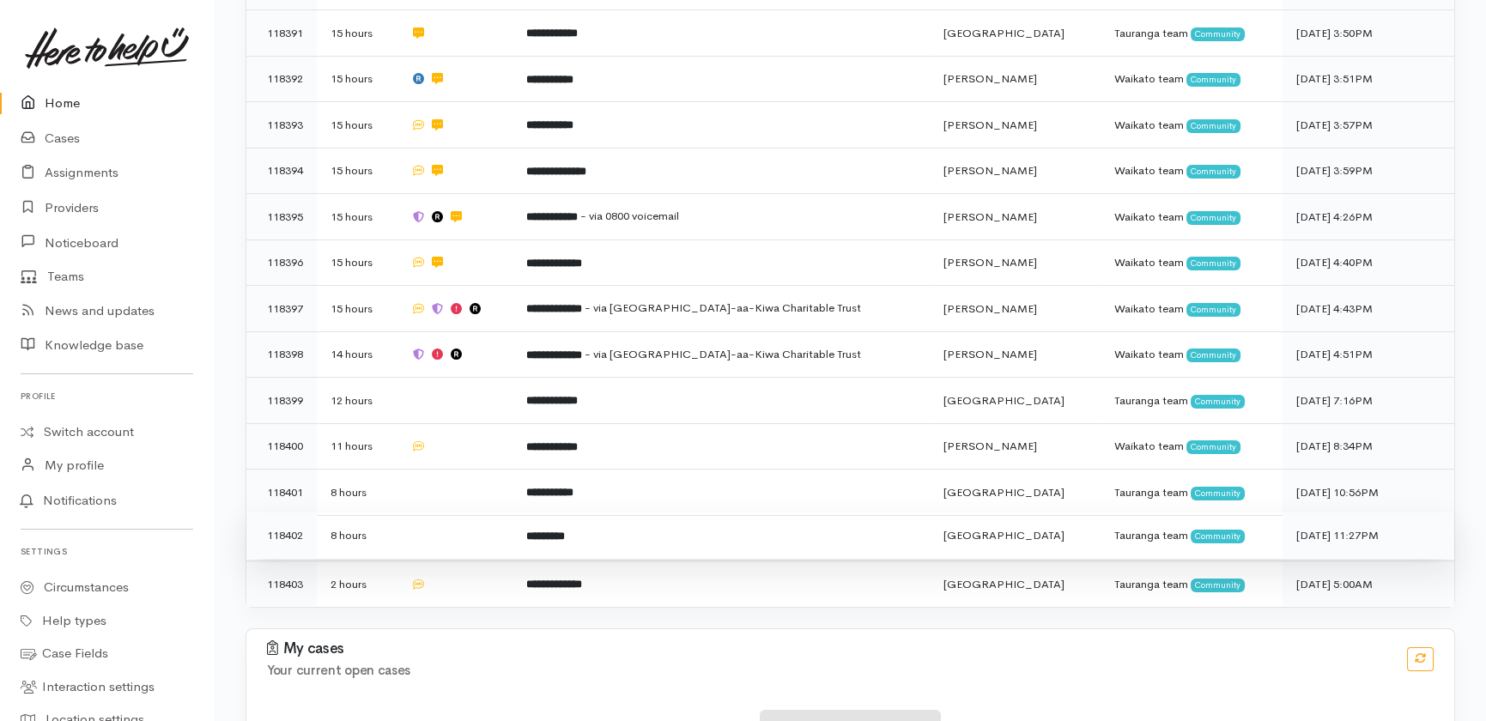
click at [482, 513] on td at bounding box center [455, 536] width 116 height 46
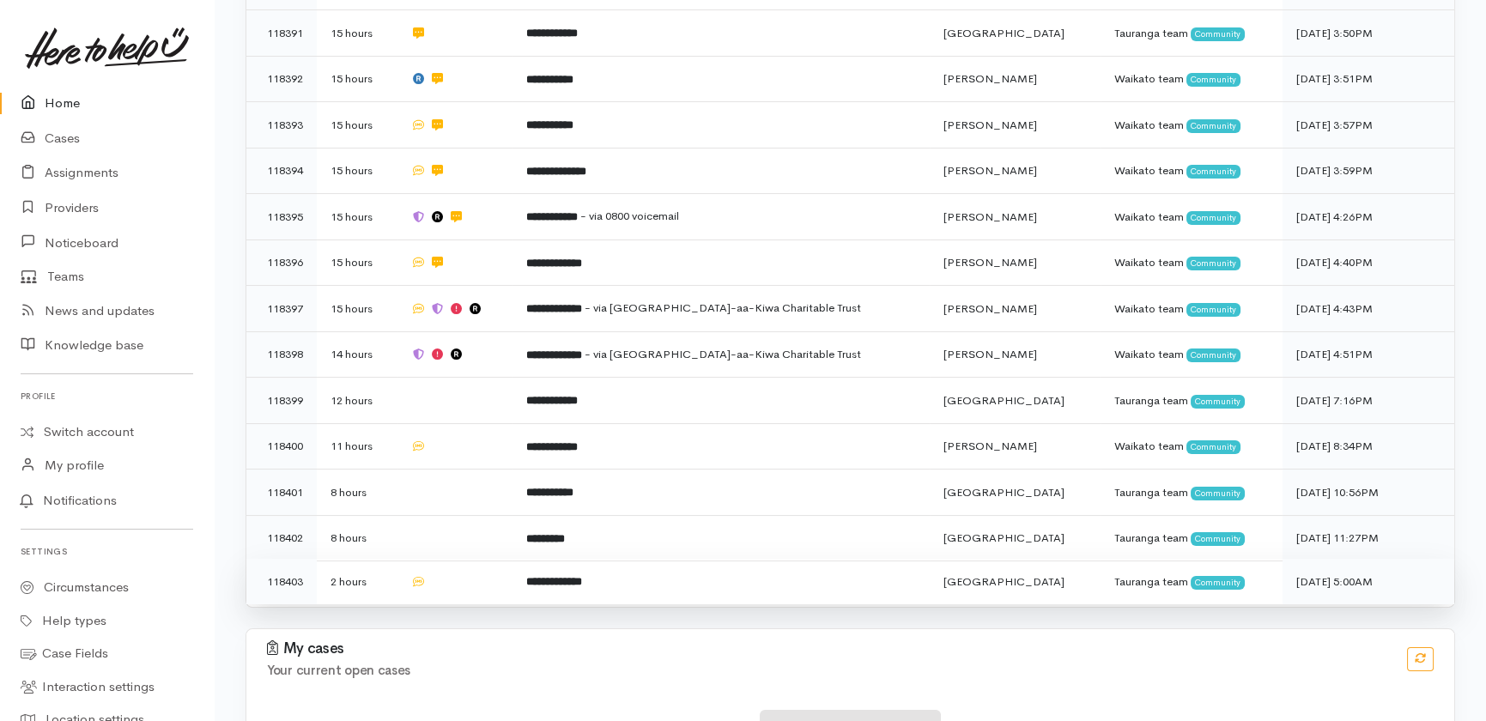
click at [491, 559] on td at bounding box center [455, 581] width 116 height 45
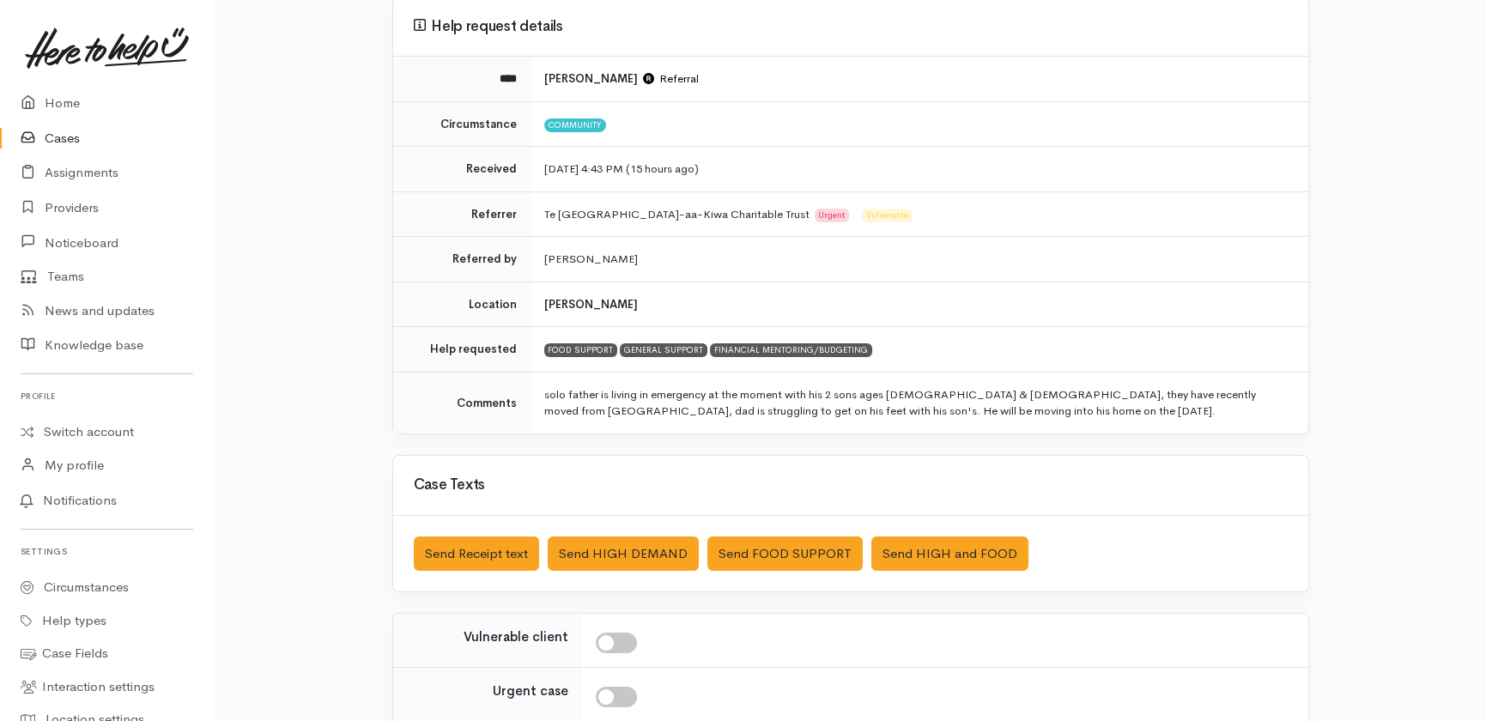
scroll to position [155, 0]
click at [780, 549] on button "Send FOOD SUPPORT" at bounding box center [784, 553] width 155 height 35
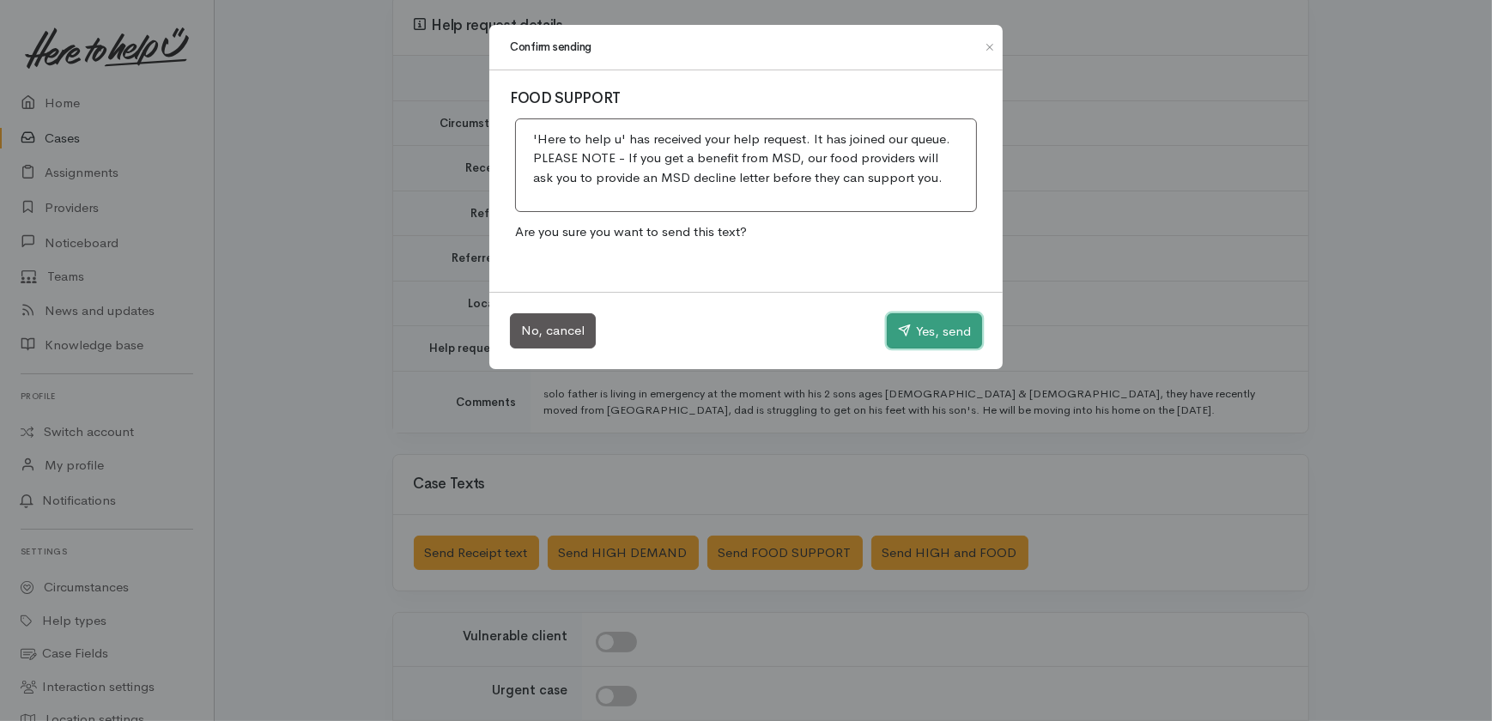
click at [927, 333] on button "Yes, send" at bounding box center [934, 331] width 95 height 36
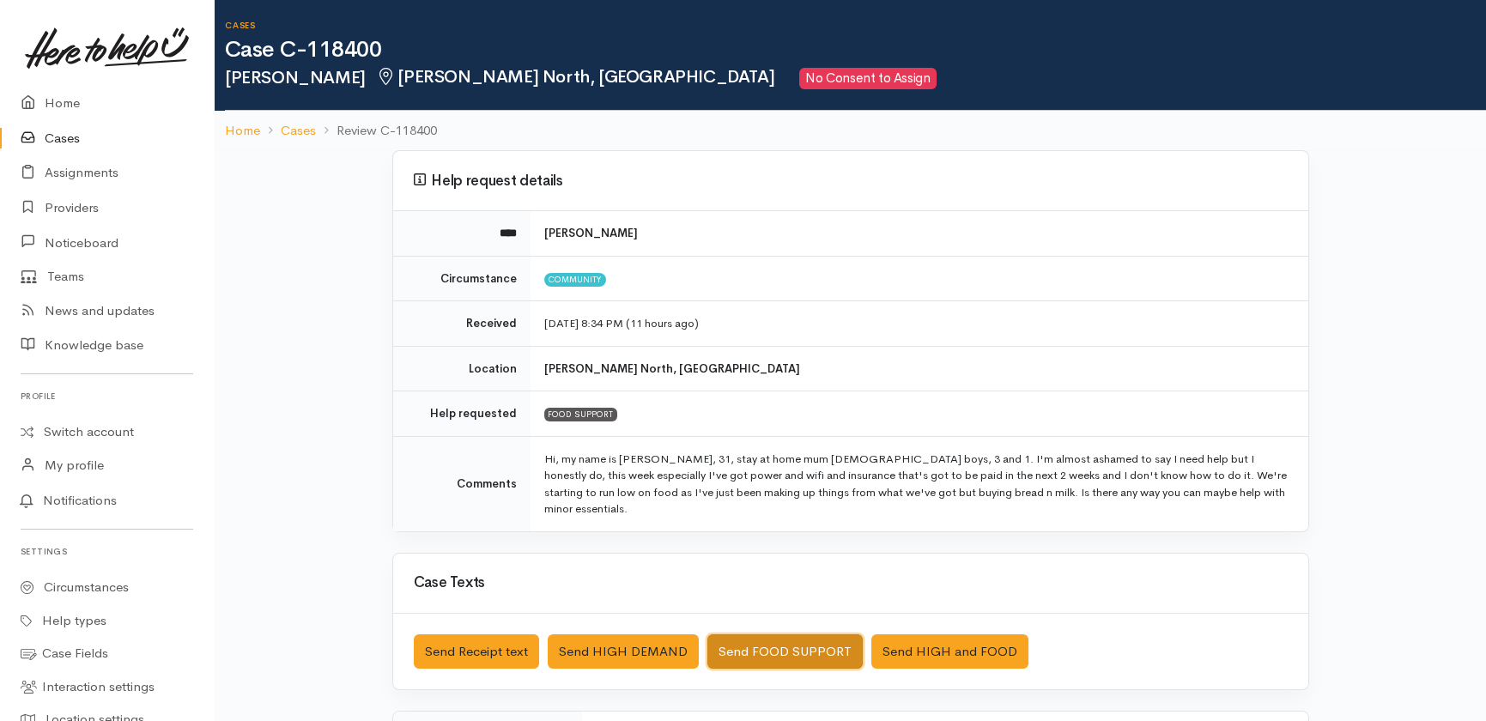
click at [804, 634] on button "Send FOOD SUPPORT" at bounding box center [784, 651] width 155 height 35
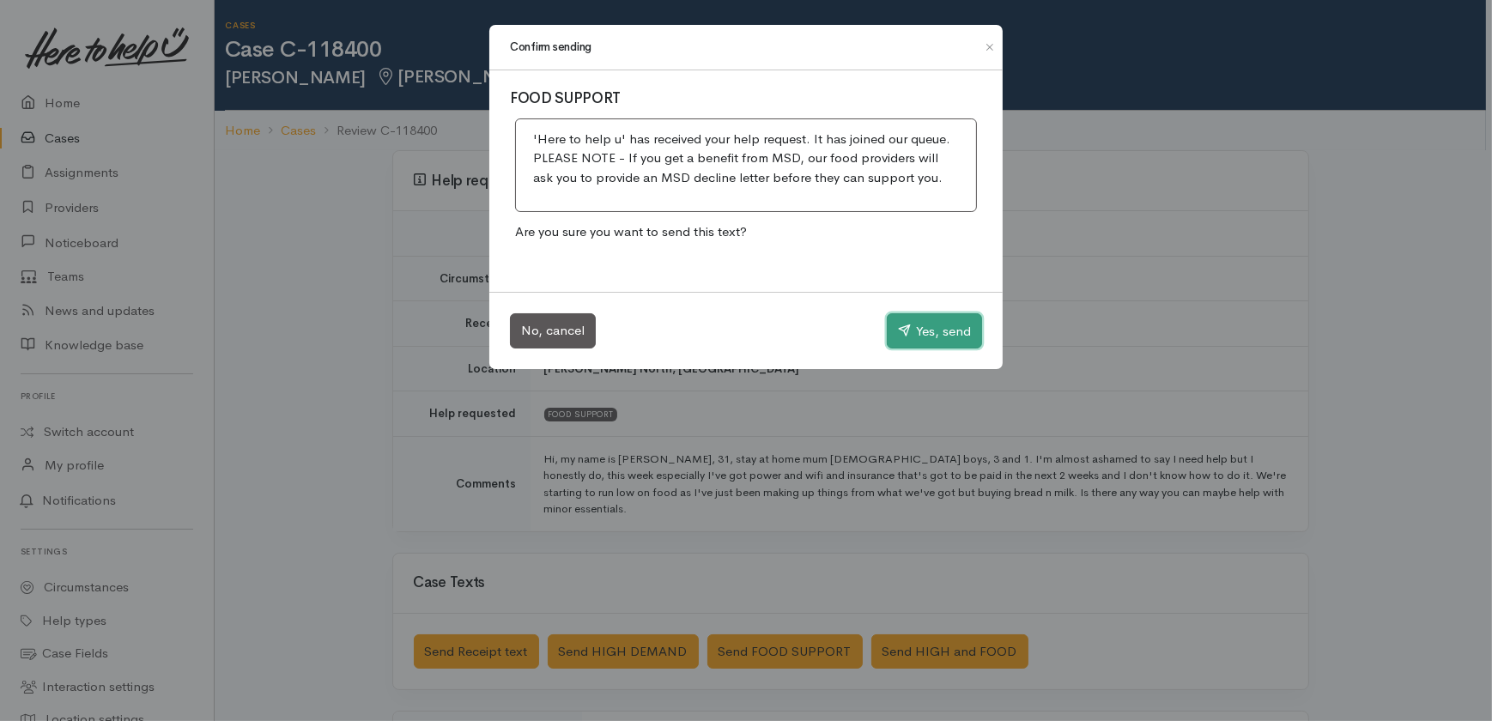
click at [952, 329] on button "Yes, send" at bounding box center [934, 331] width 95 height 36
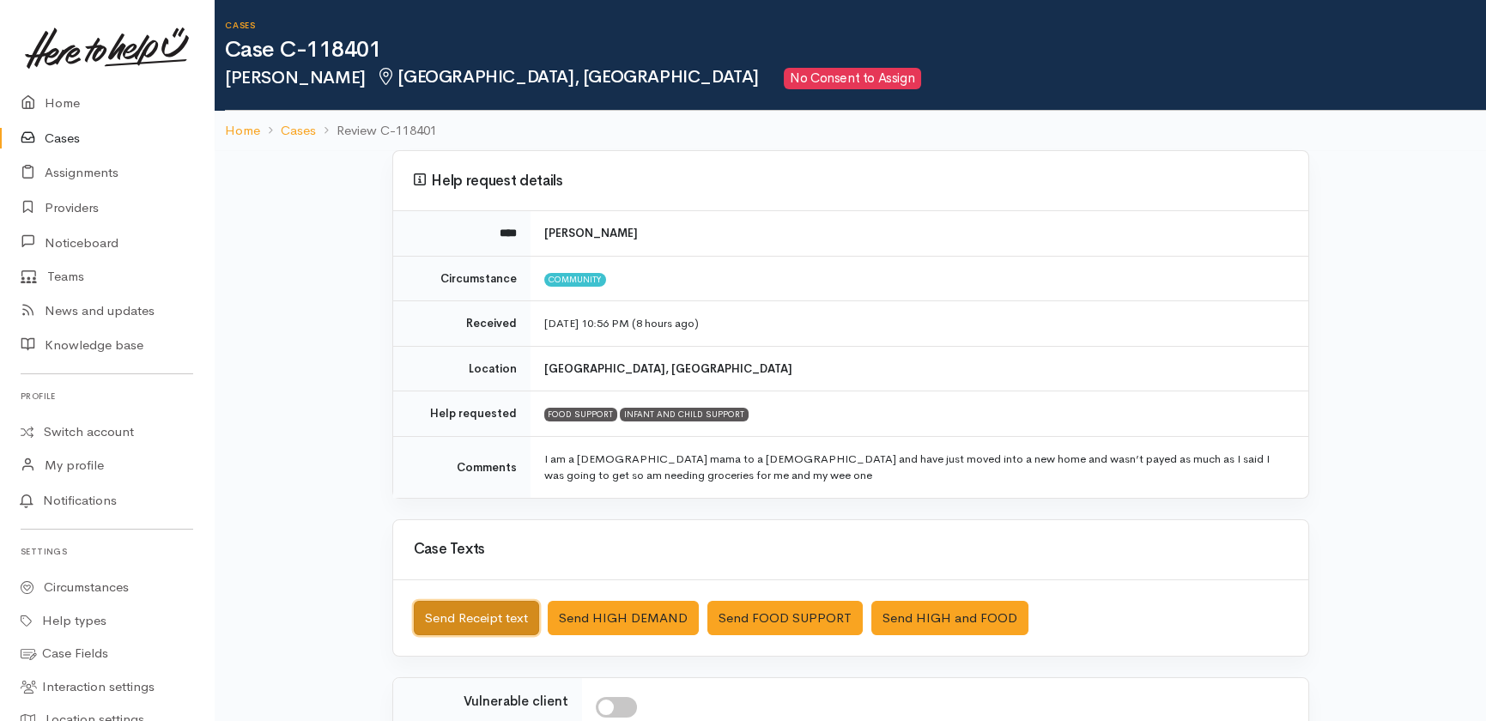
click at [459, 609] on button "Send Receipt text" at bounding box center [476, 618] width 125 height 35
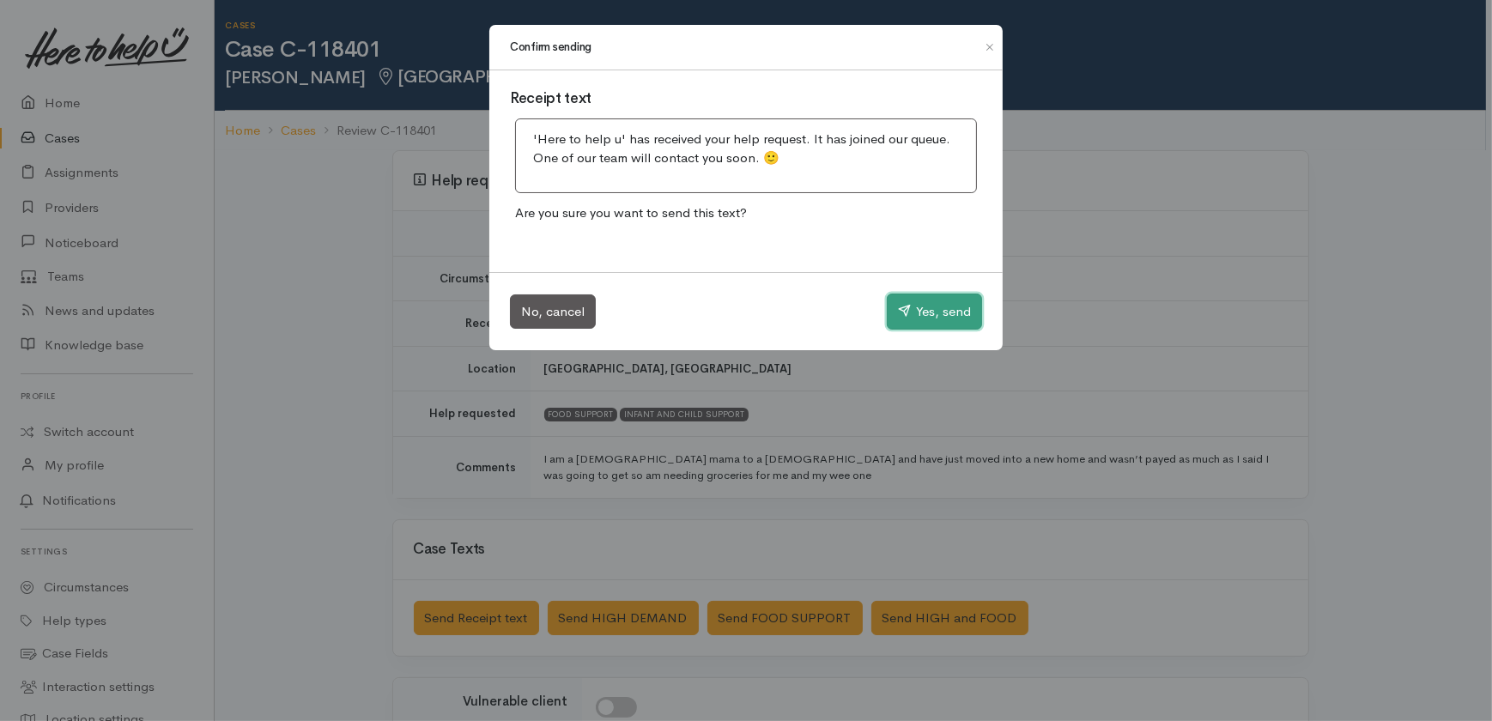
click at [932, 309] on button "Yes, send" at bounding box center [934, 312] width 95 height 36
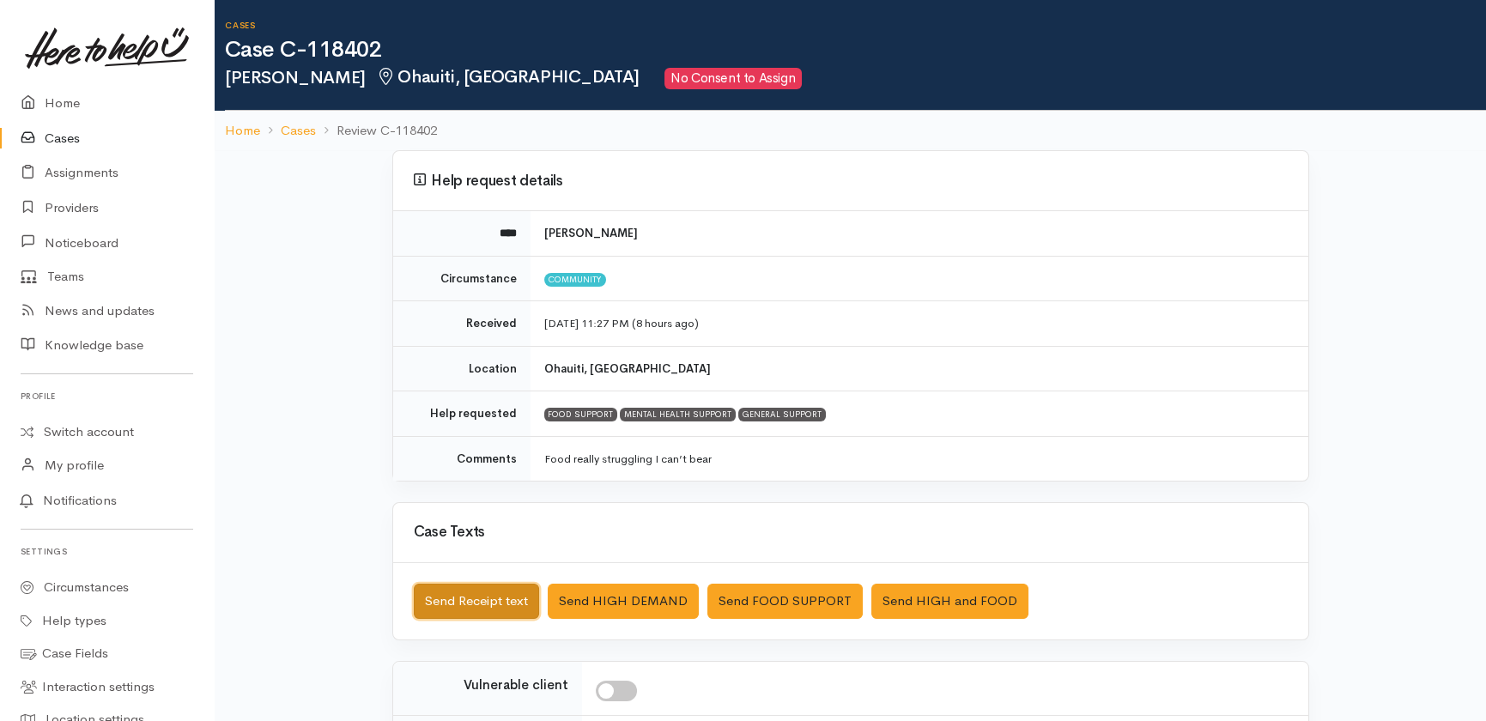
click at [440, 598] on button "Send Receipt text" at bounding box center [476, 601] width 125 height 35
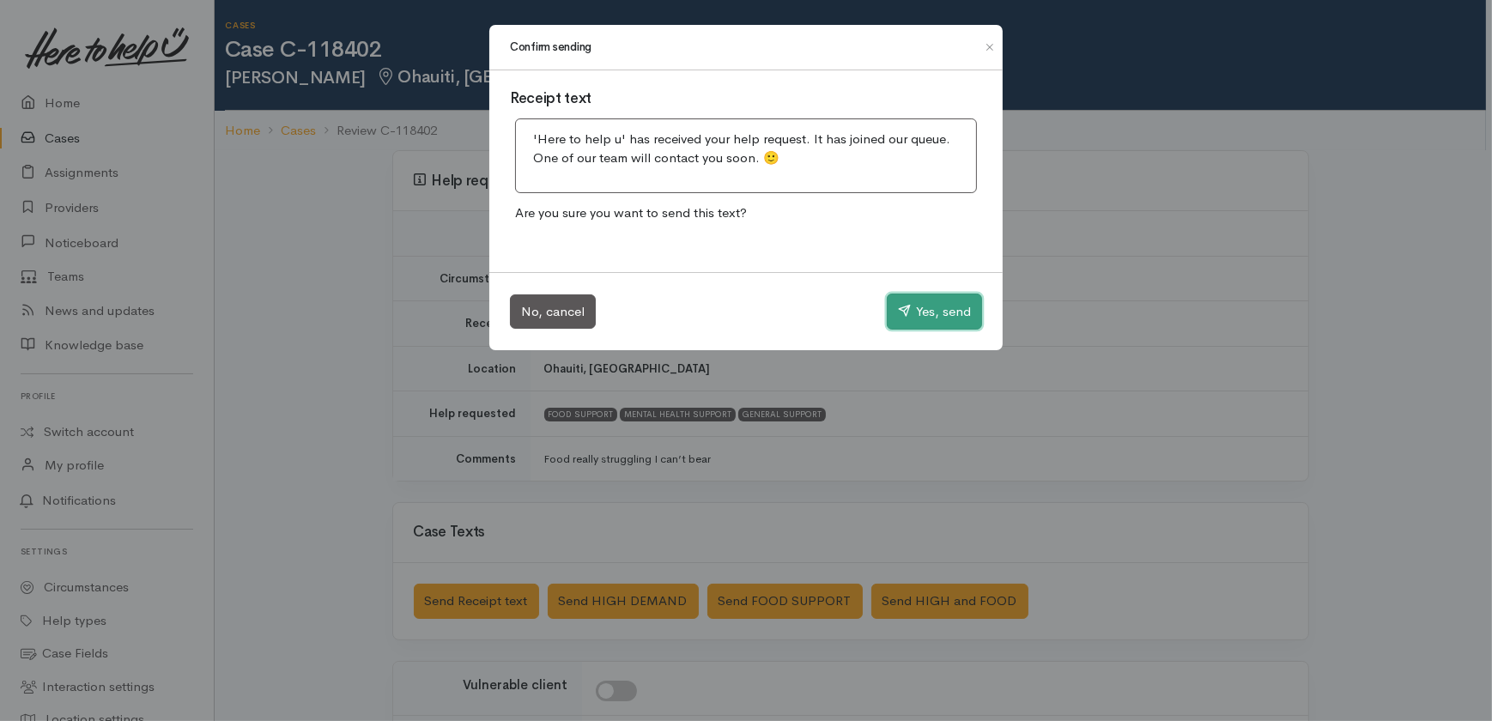
click at [924, 310] on button "Yes, send" at bounding box center [934, 312] width 95 height 36
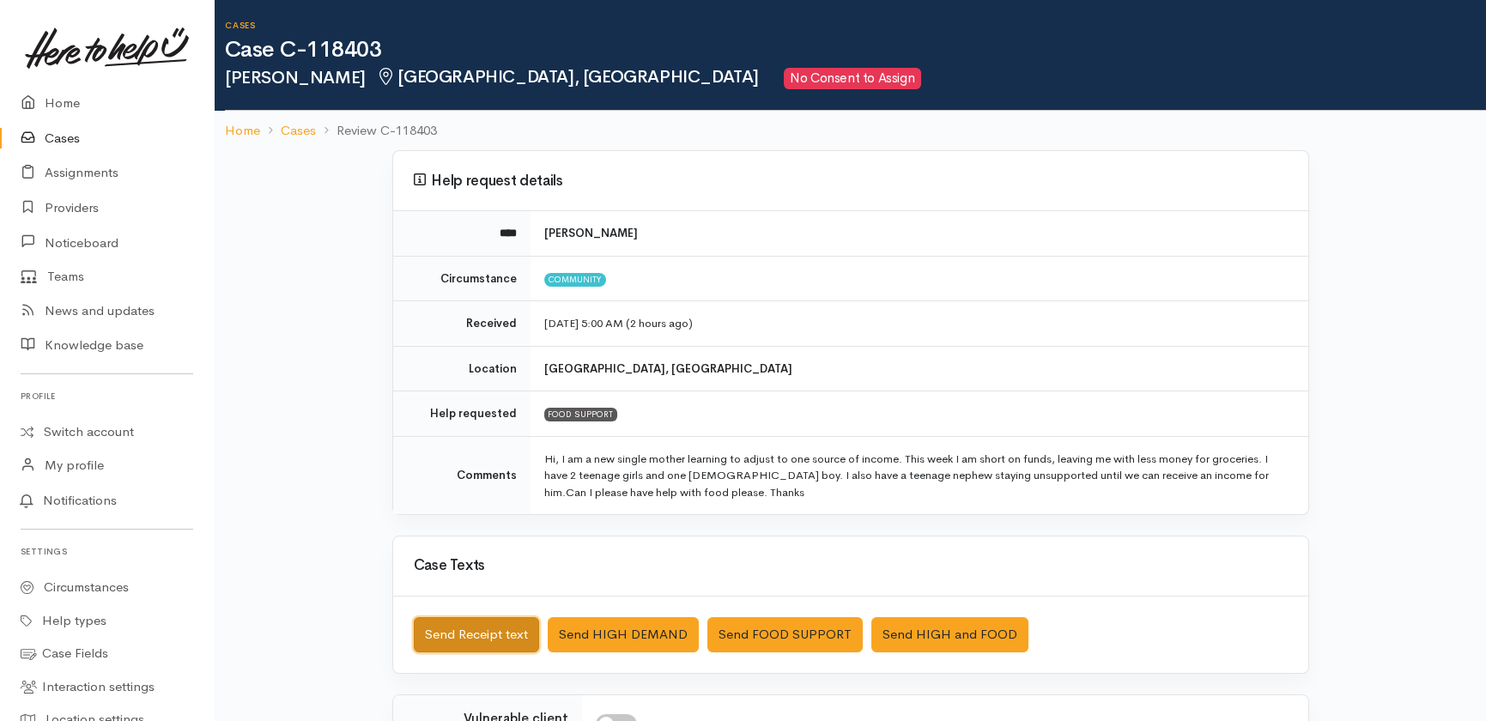
click at [457, 633] on button "Send Receipt text" at bounding box center [476, 634] width 125 height 35
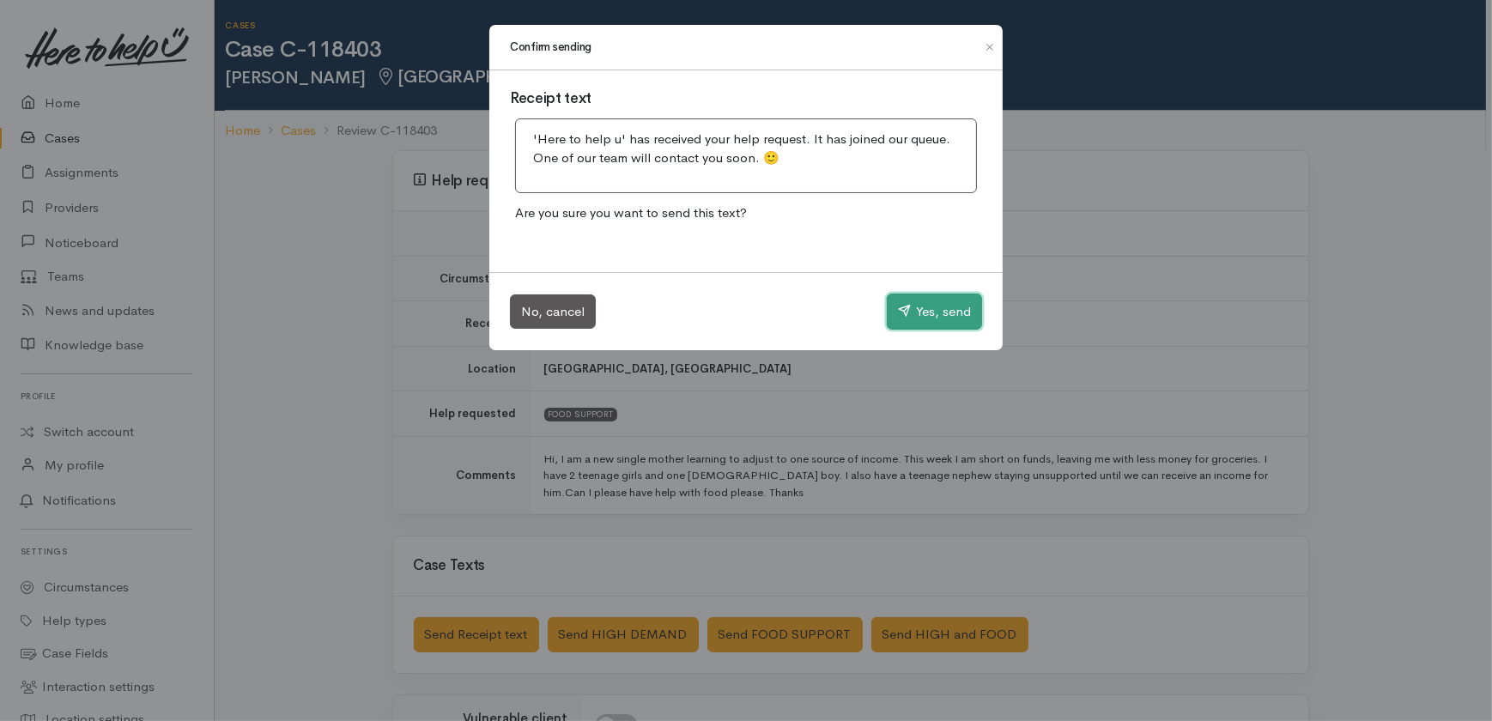
click at [927, 312] on button "Yes, send" at bounding box center [934, 312] width 95 height 36
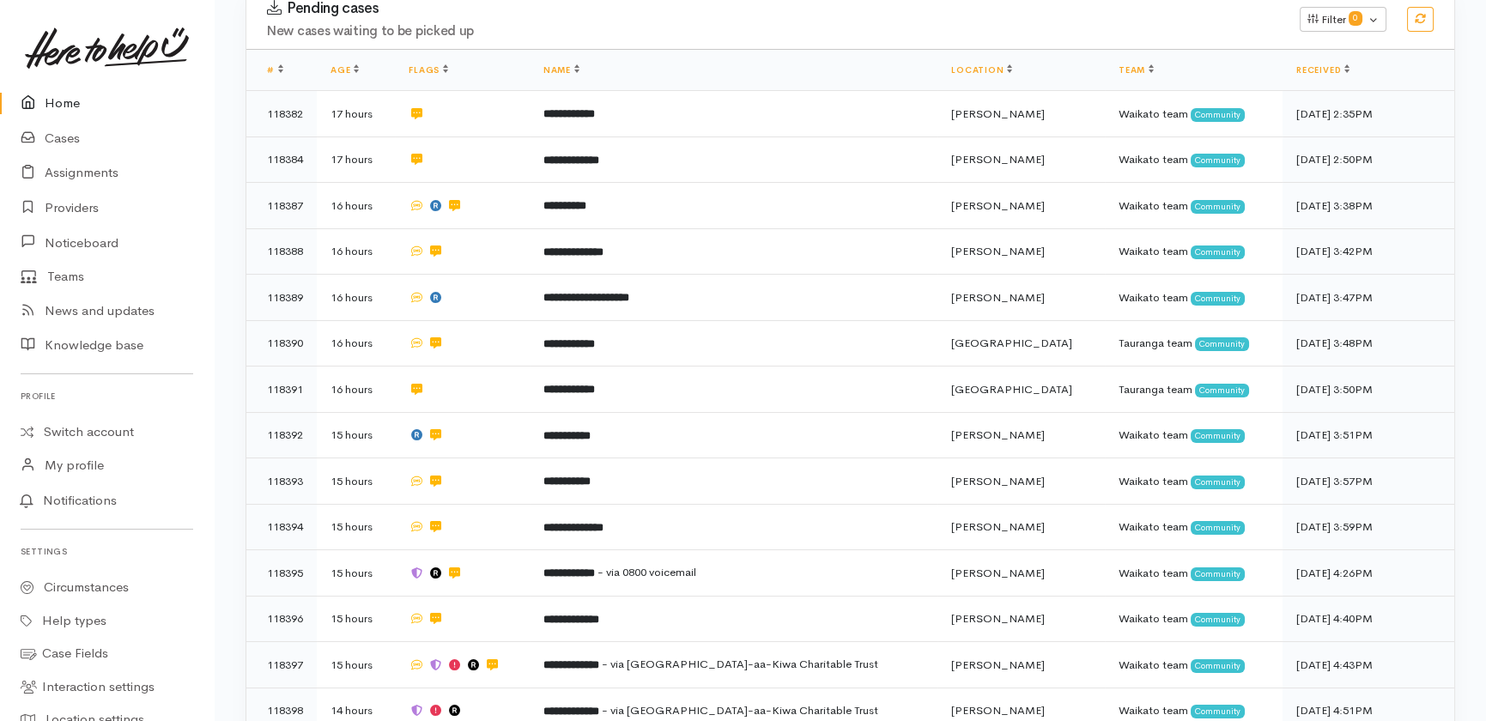
scroll to position [326, 0]
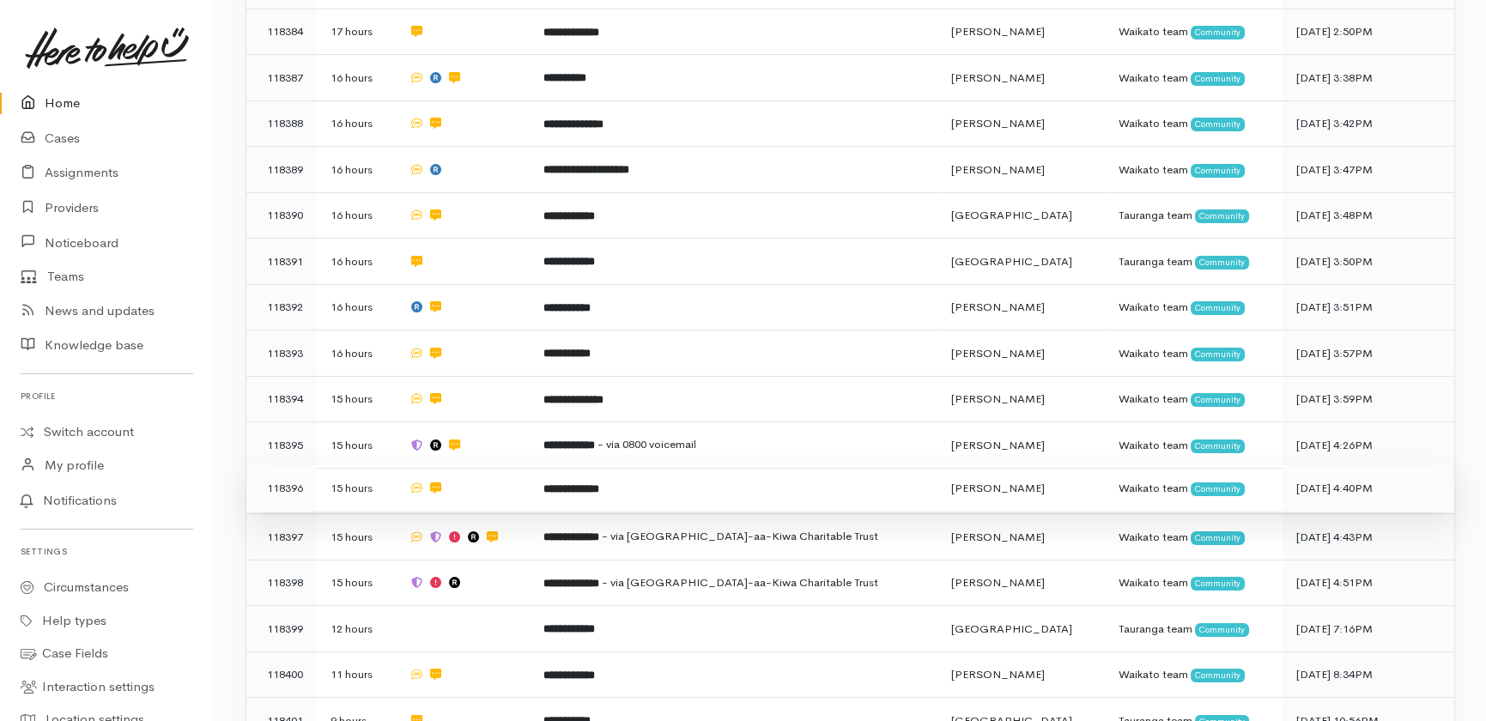
scroll to position [468, 0]
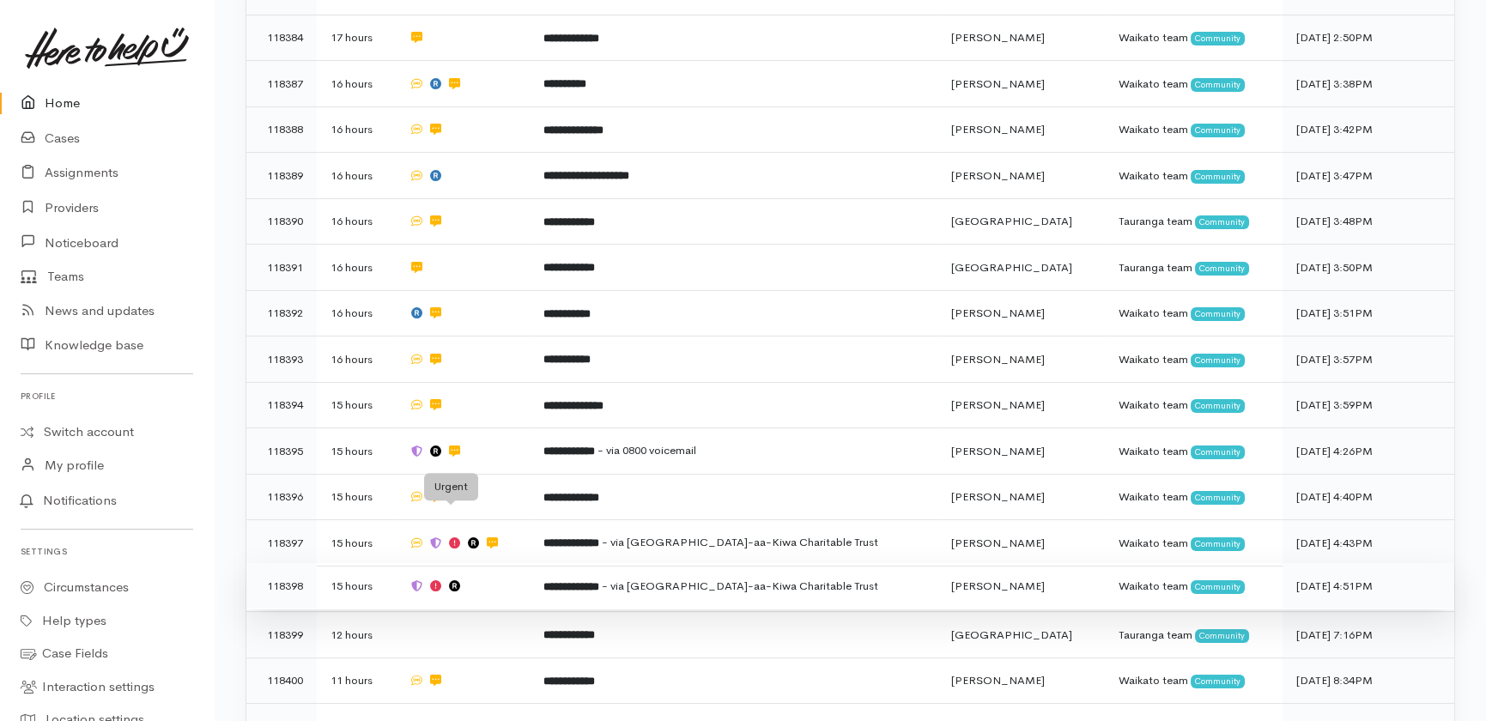
click at [441, 580] on icon at bounding box center [435, 585] width 11 height 11
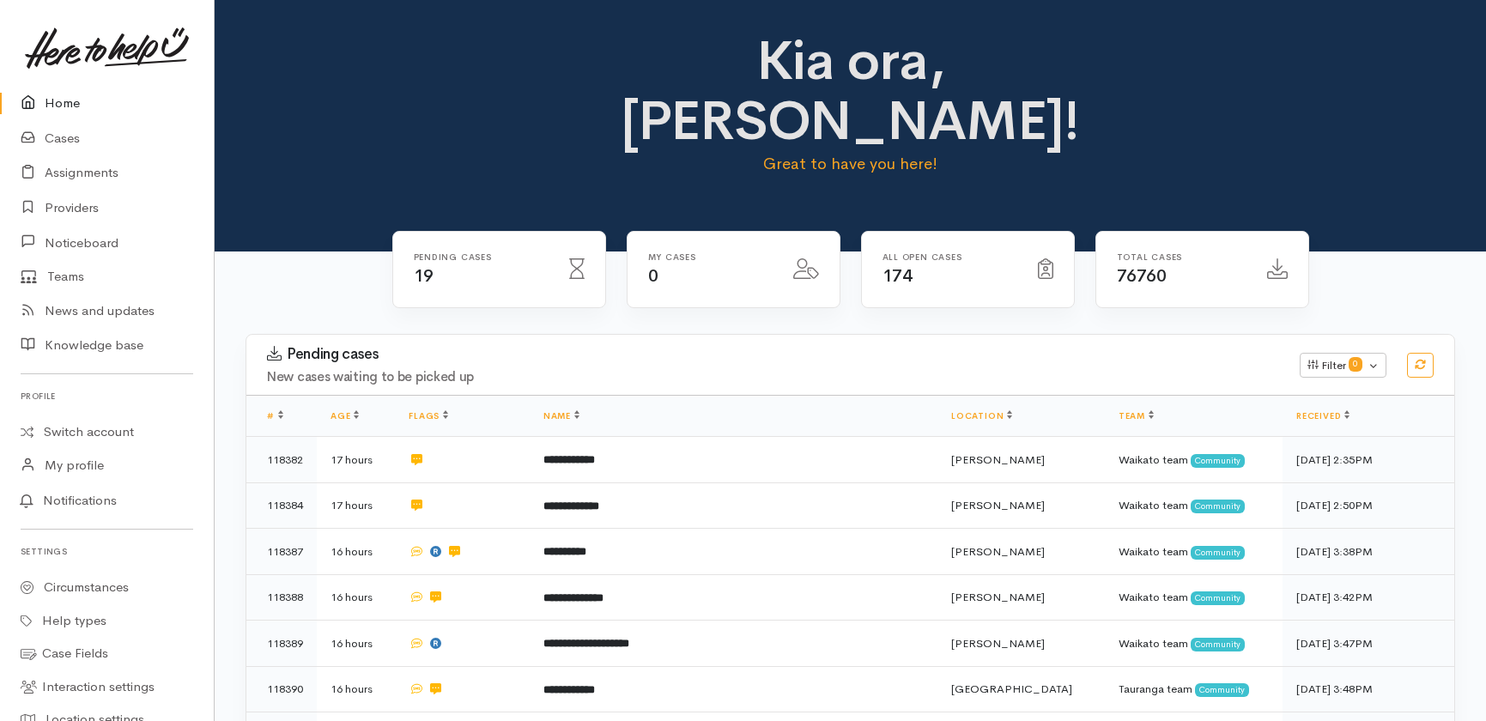
scroll to position [468, 0]
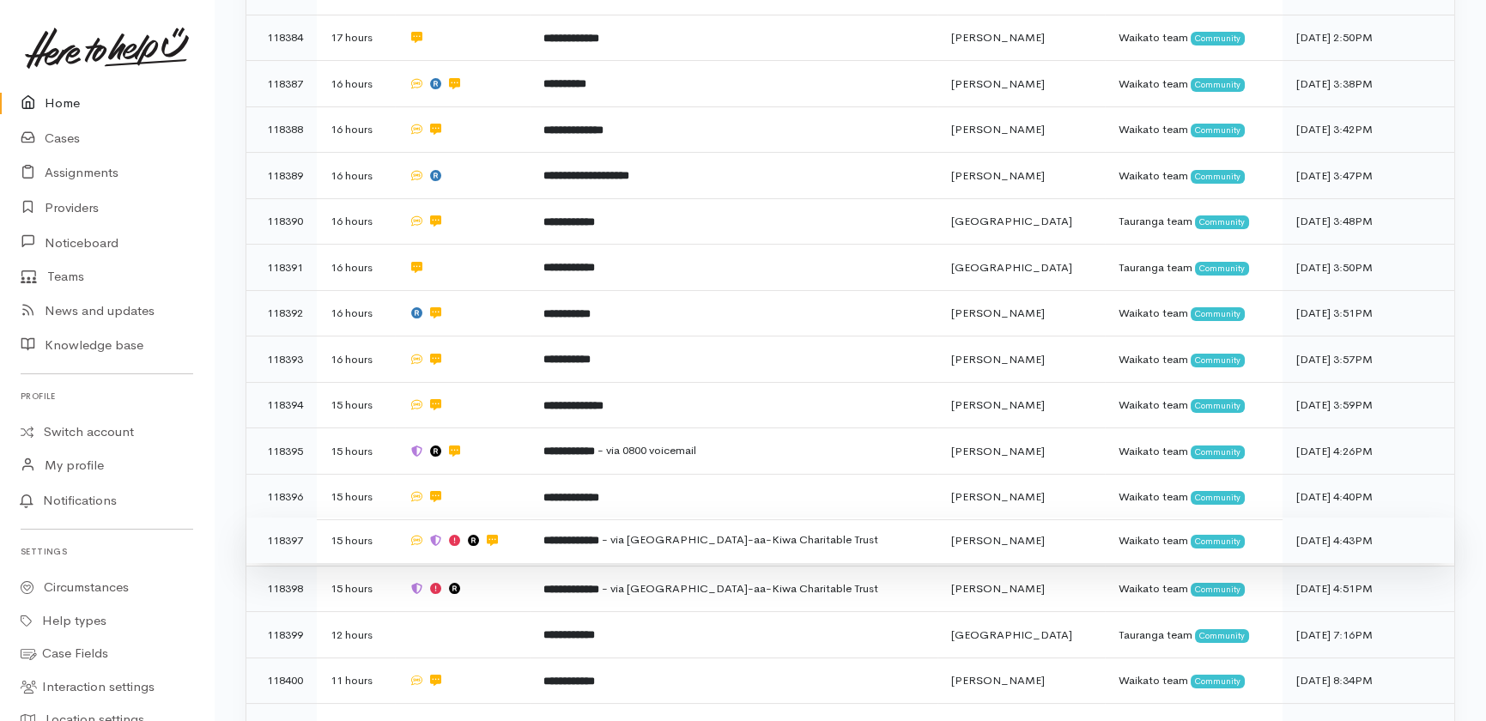
click at [719, 532] on span "- via Te Ngaakau-aa-Kiwa Charitable Trust" at bounding box center [740, 539] width 276 height 15
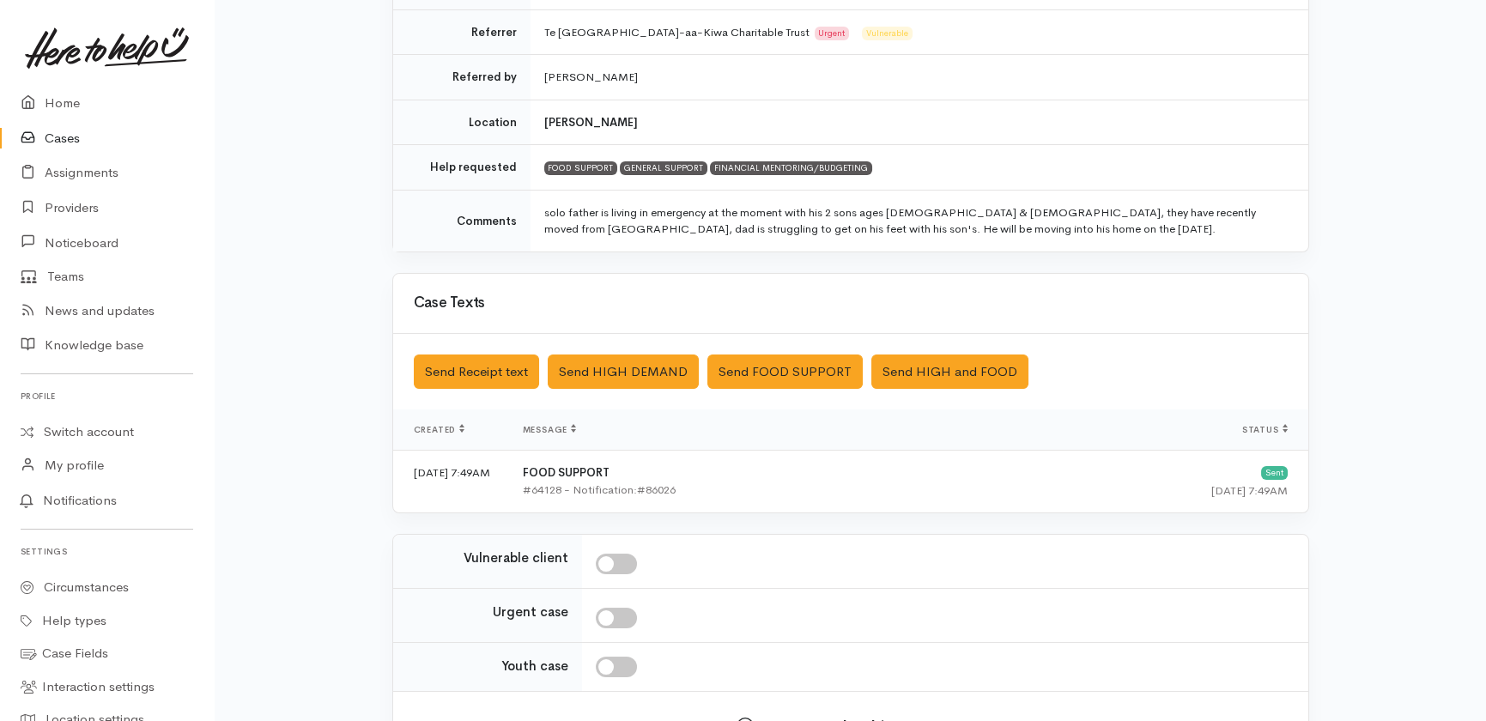
scroll to position [390, 0]
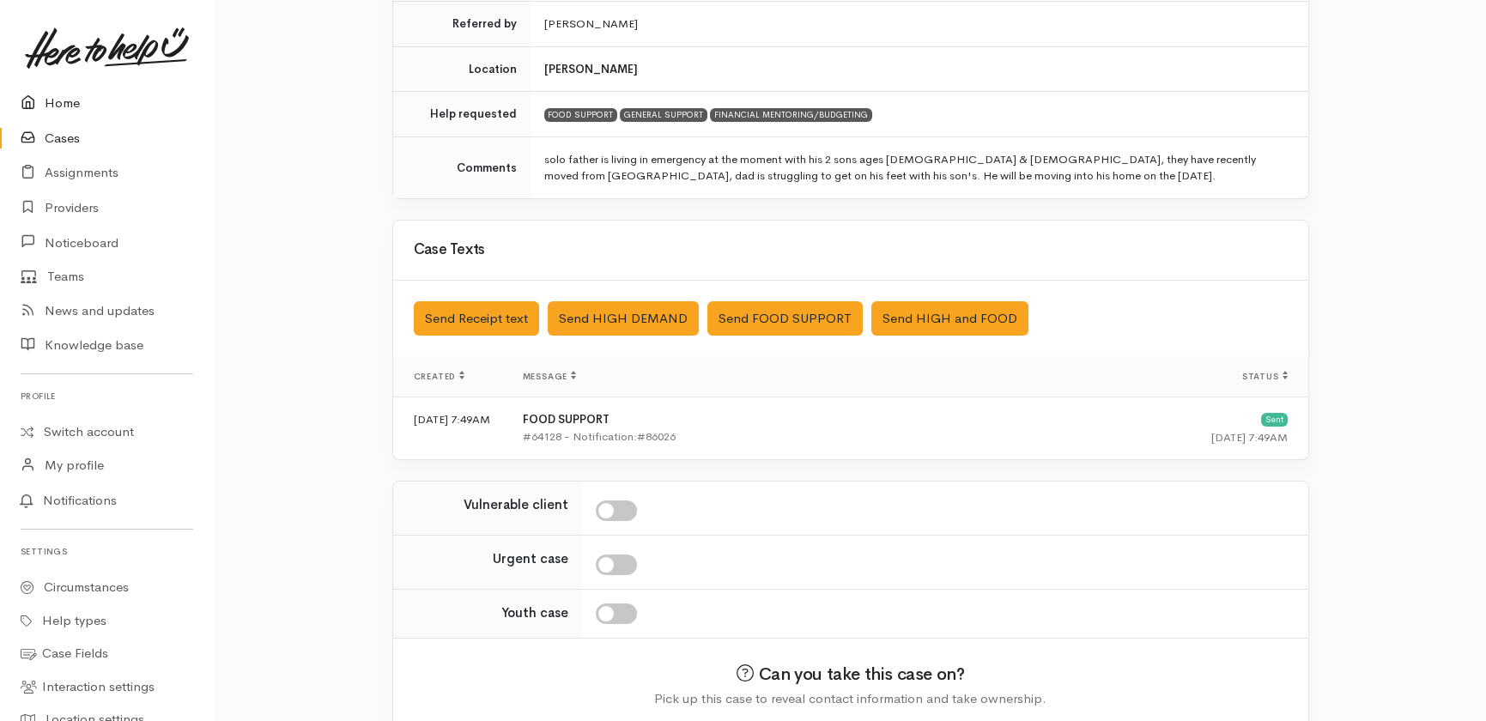
click at [51, 97] on link "Home" at bounding box center [107, 103] width 214 height 35
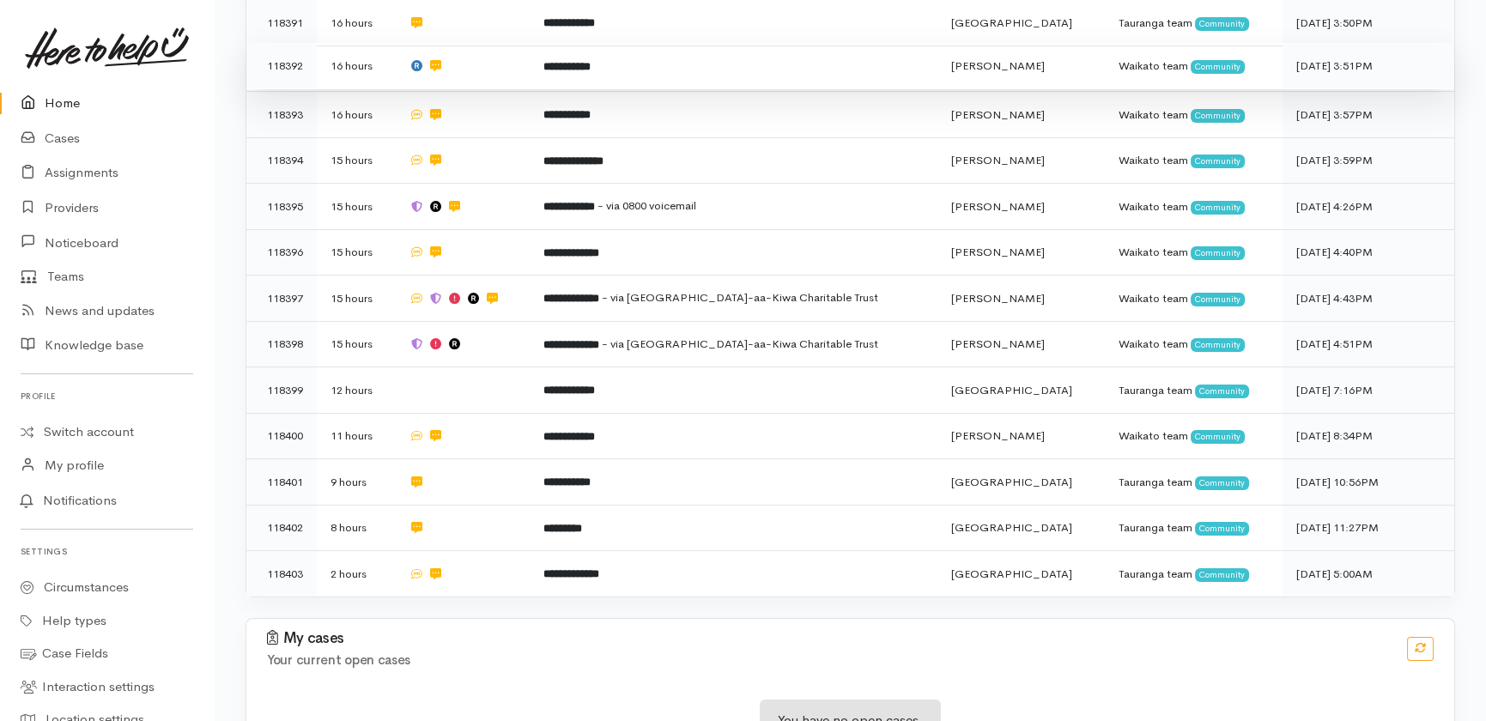
scroll to position [716, 0]
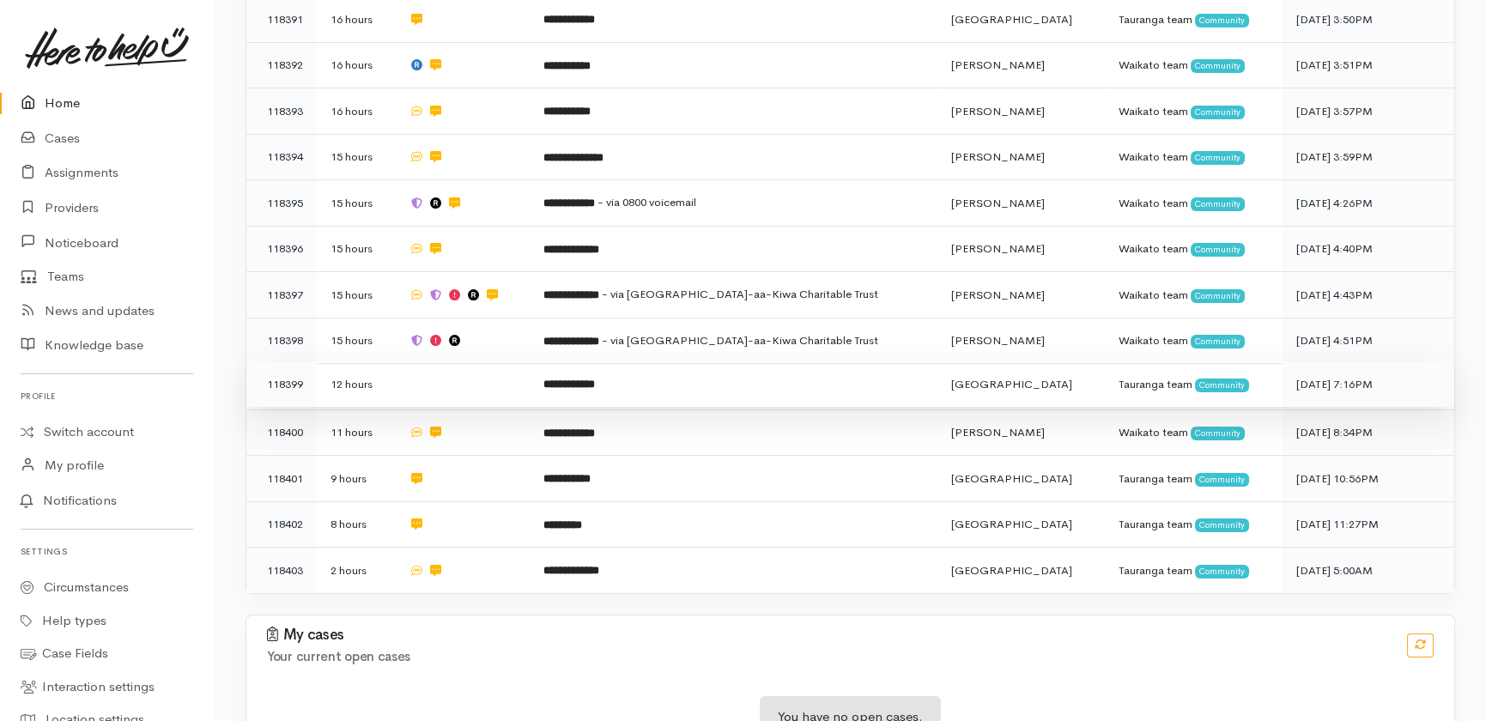
click at [696, 361] on td "**********" at bounding box center [734, 384] width 408 height 46
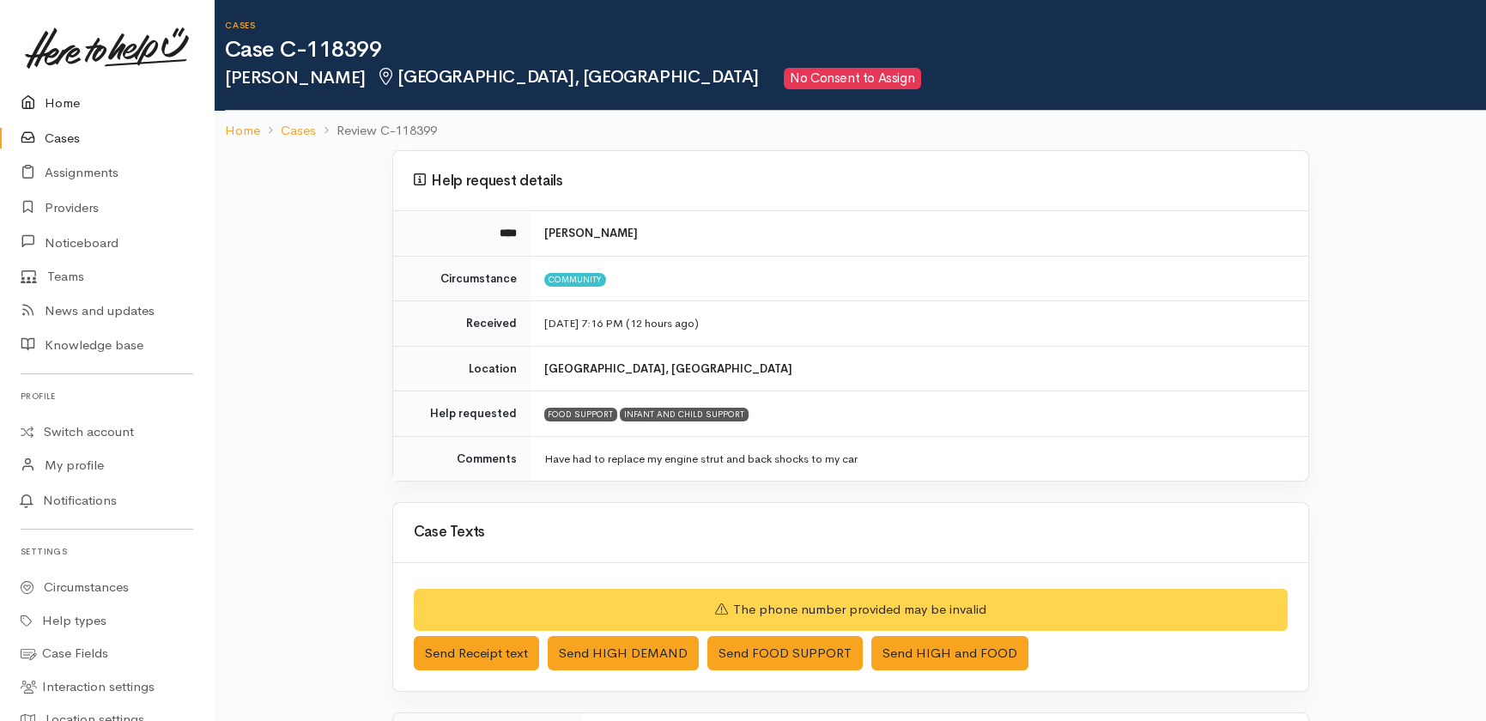
click at [52, 94] on link "Home" at bounding box center [107, 103] width 214 height 35
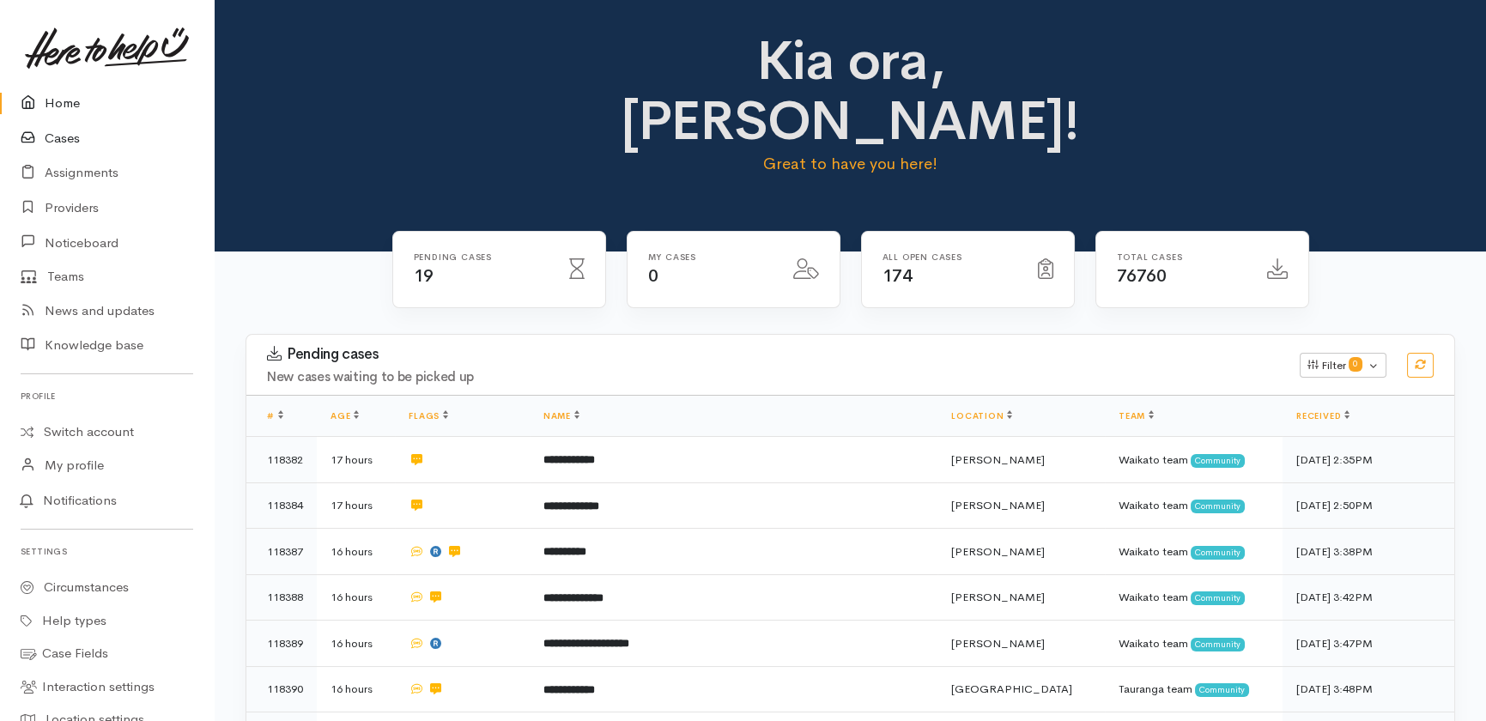
click at [60, 143] on link "Cases" at bounding box center [107, 138] width 214 height 35
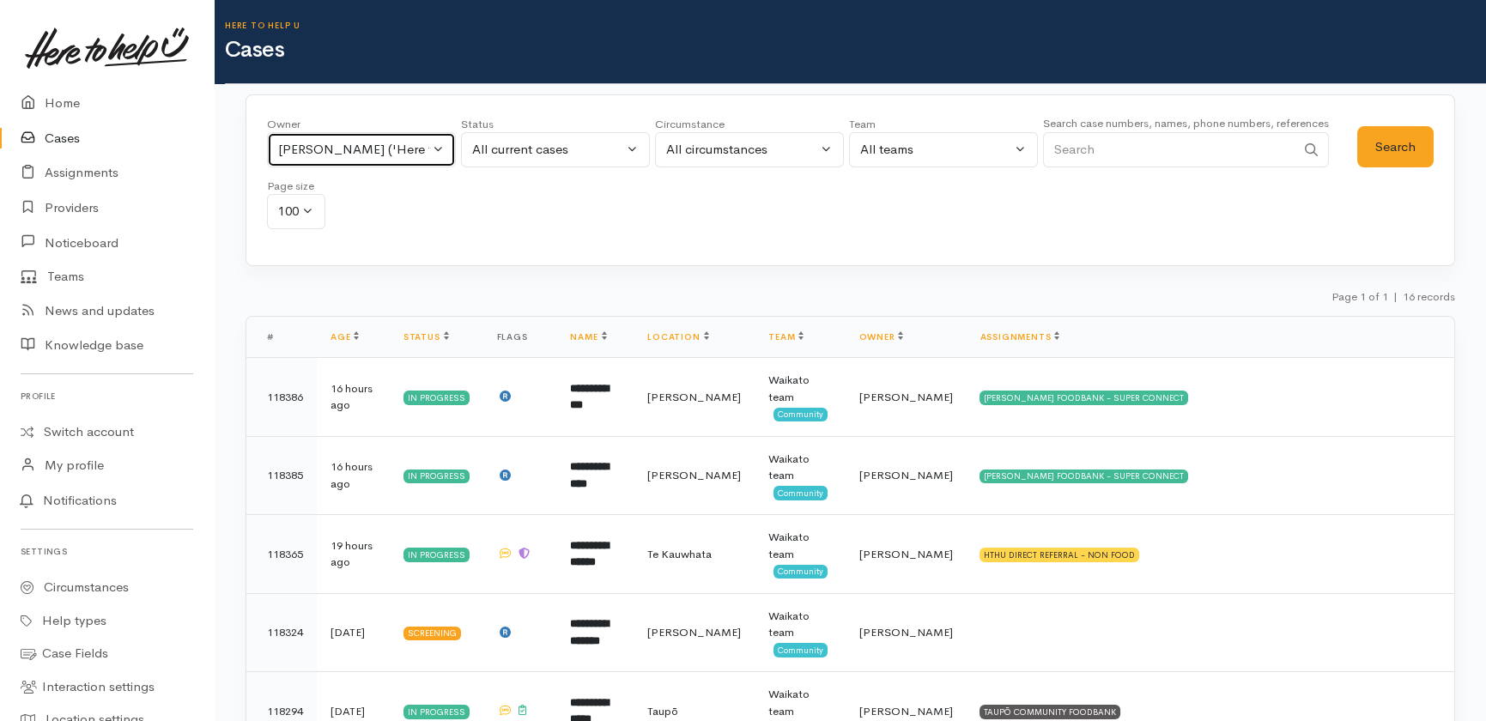
click at [437, 143] on button "Nicole Rusk ('Here to help u')" at bounding box center [361, 149] width 189 height 35
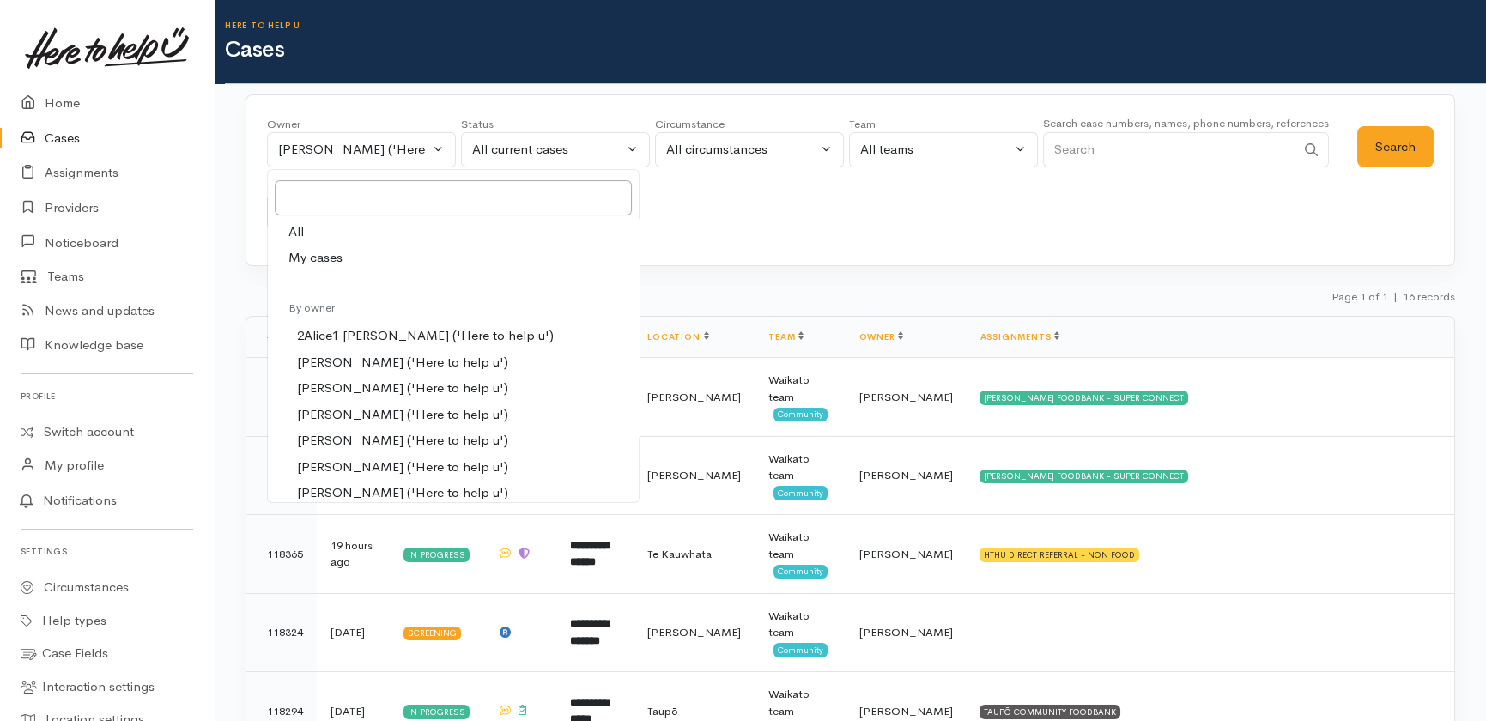
click at [300, 226] on span "All" at bounding box center [295, 232] width 15 height 20
select select "-1"
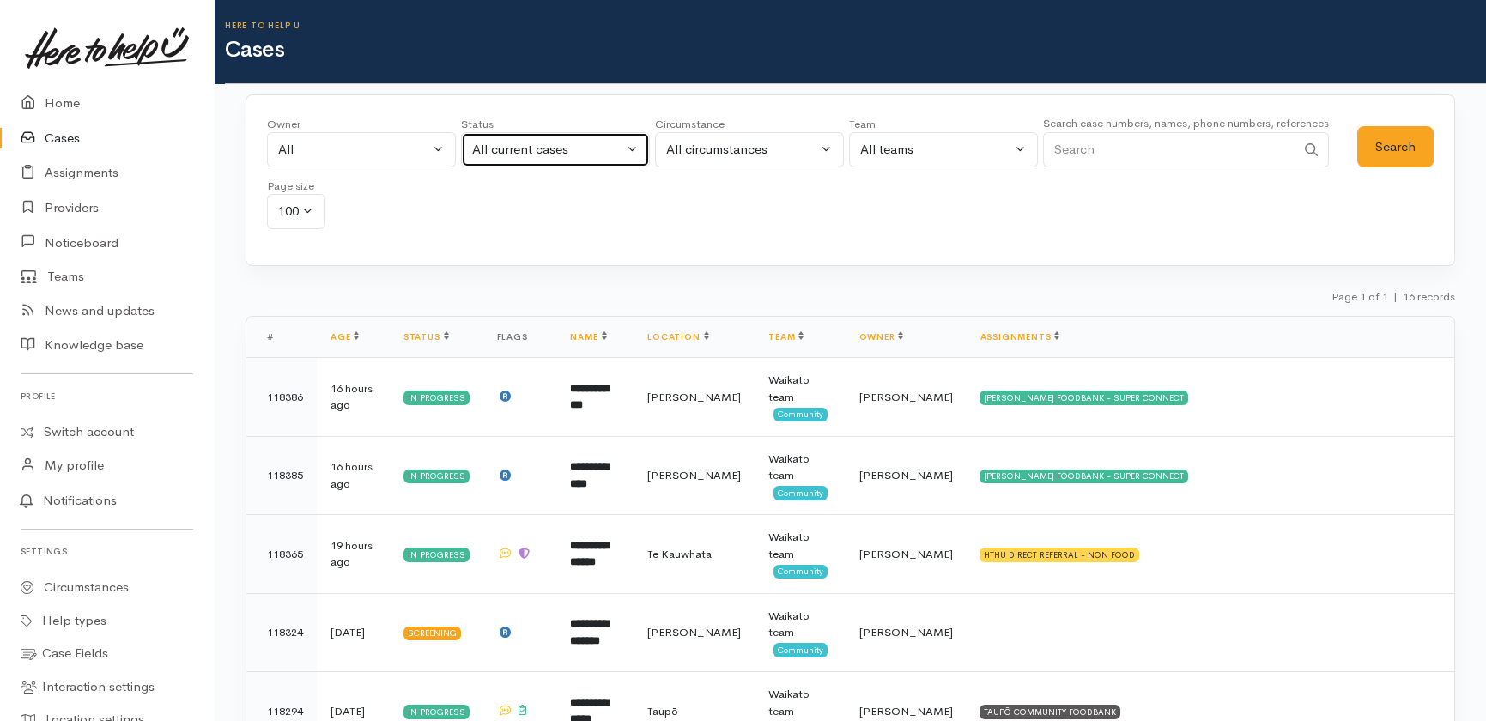
click at [581, 153] on div "All current cases" at bounding box center [547, 150] width 151 height 20
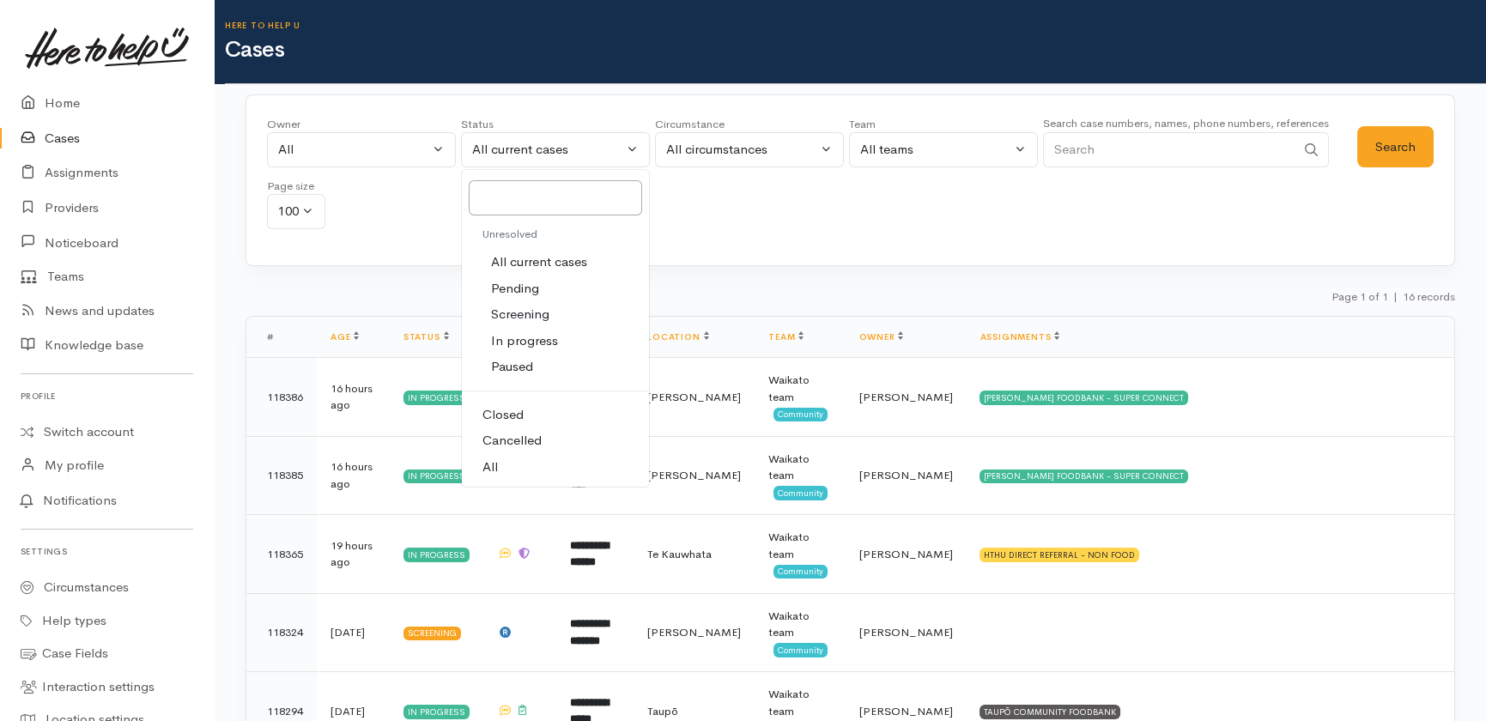
click at [492, 464] on span "All" at bounding box center [489, 468] width 15 height 20
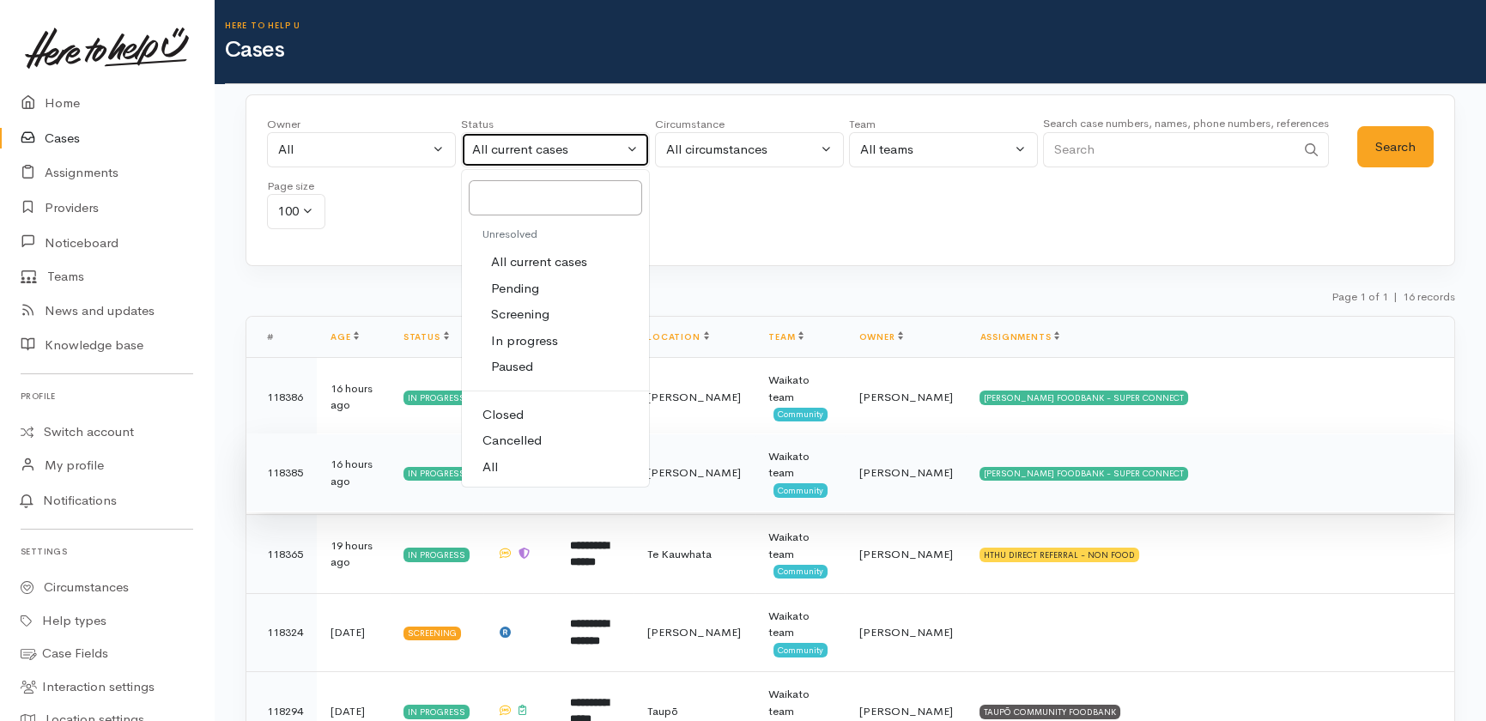
select select "All"
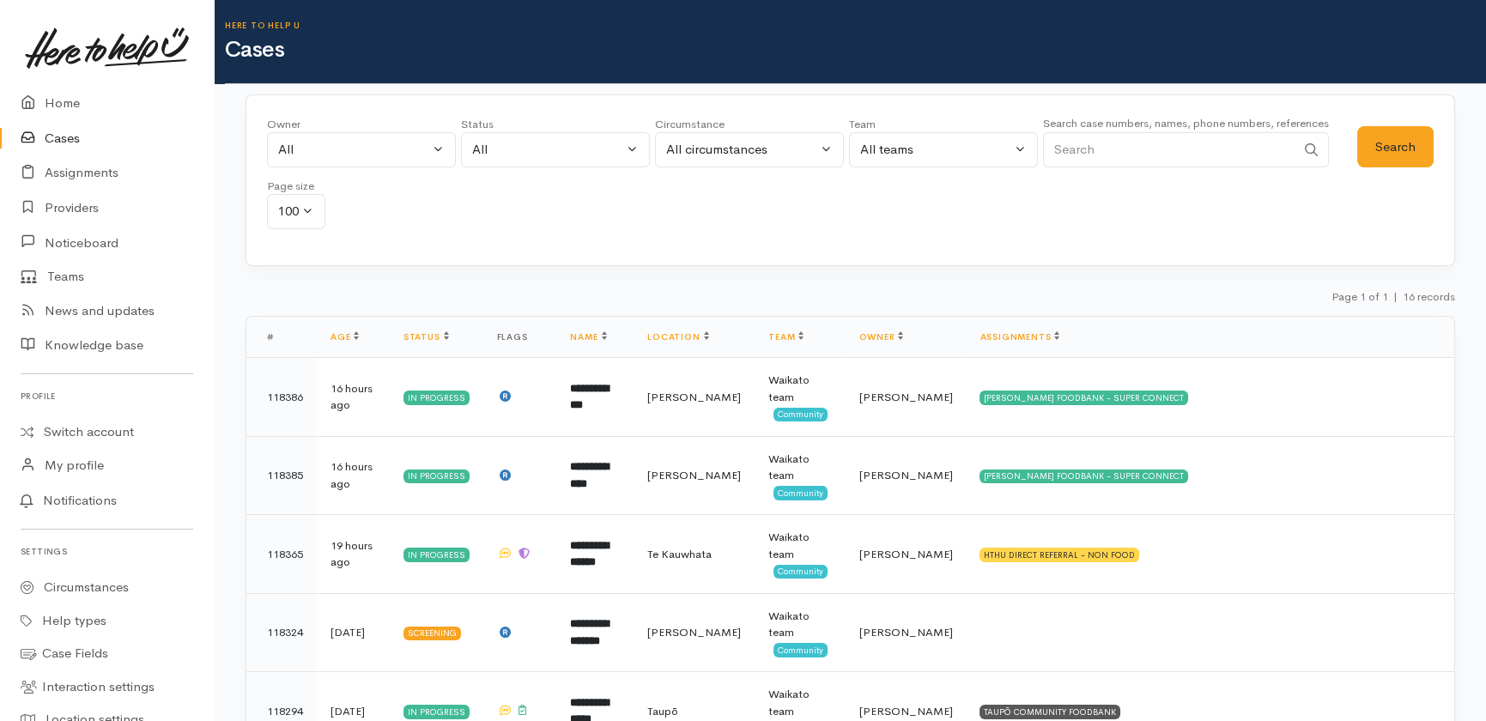
drag, startPoint x: 1125, startPoint y: 143, endPoint x: 1065, endPoint y: 74, distance: 91.8
click at [1119, 136] on input "Search" at bounding box center [1169, 149] width 252 height 35
type input "021533956"
click at [1397, 146] on button "Search" at bounding box center [1395, 147] width 76 height 42
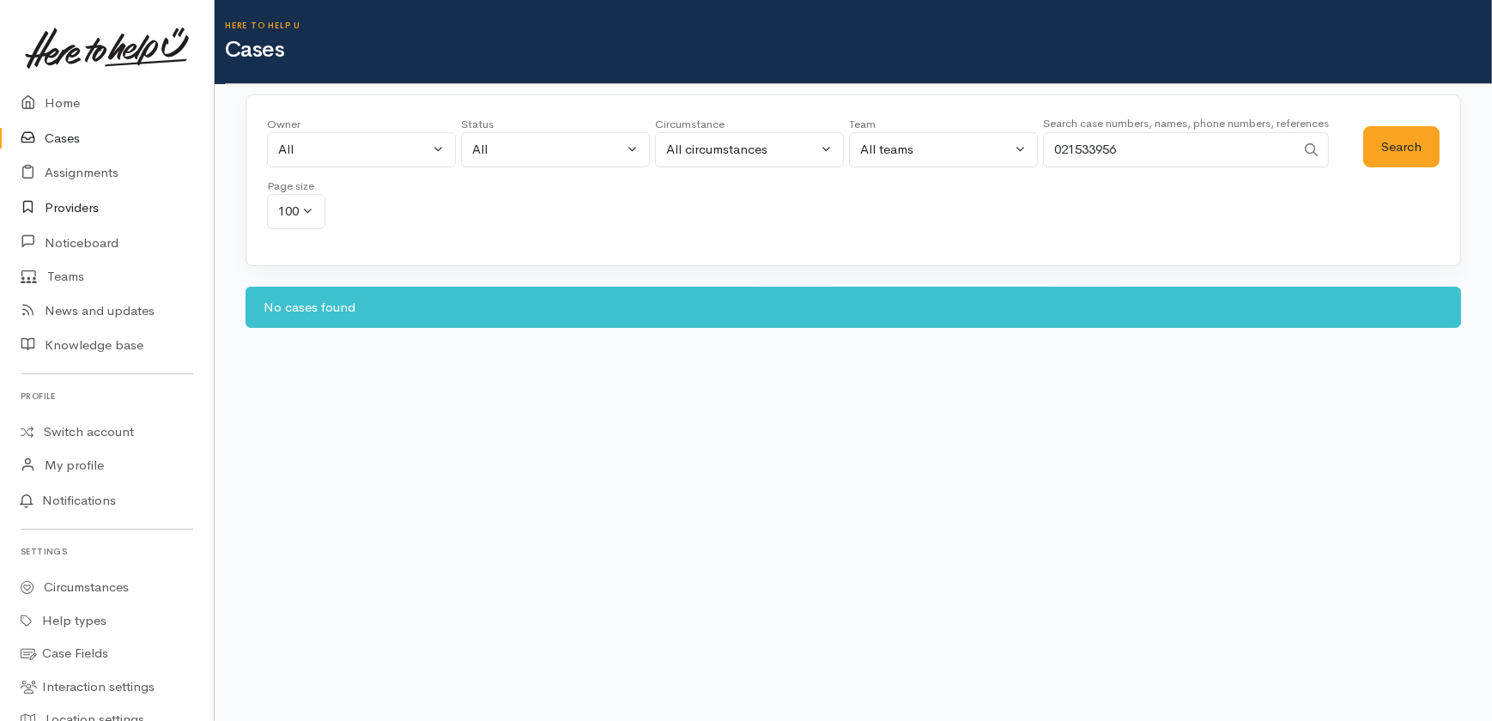
click at [77, 205] on link "Providers" at bounding box center [107, 208] width 214 height 35
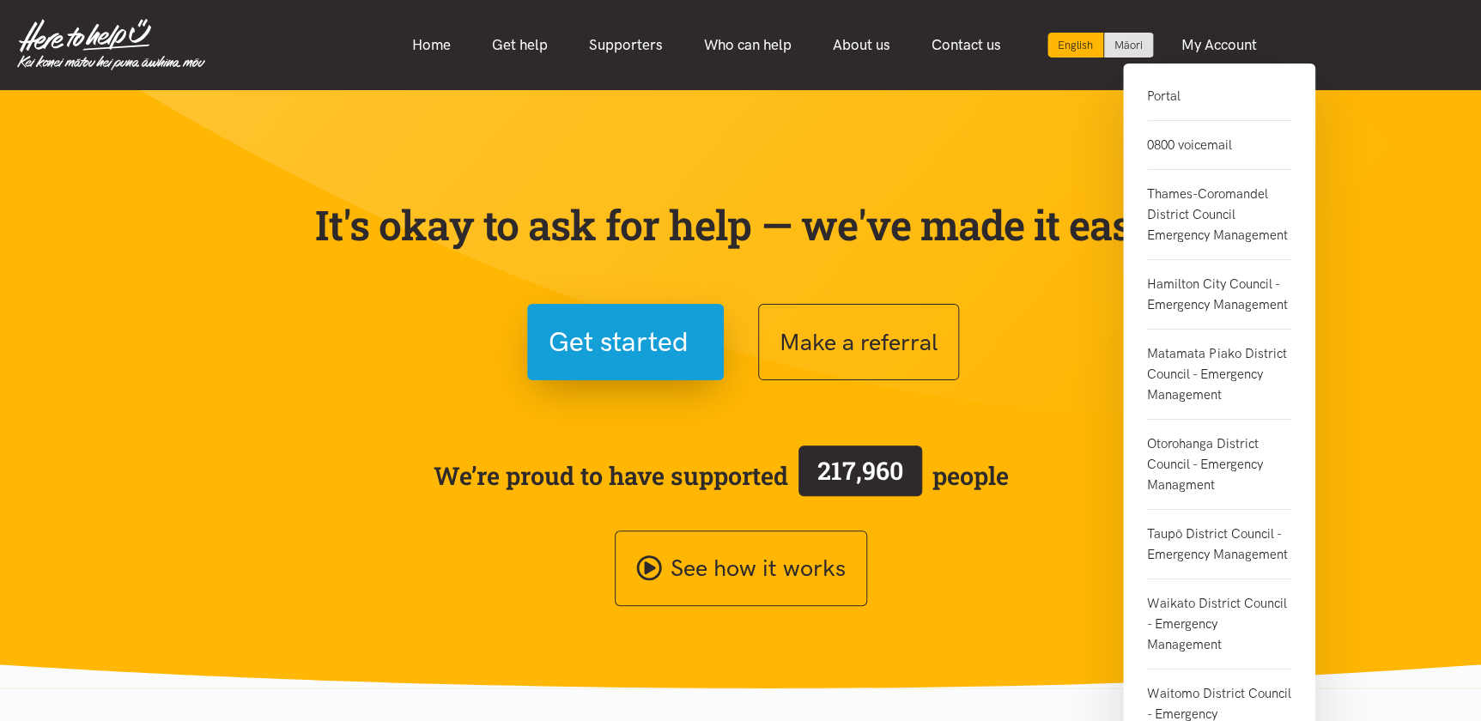
click at [1180, 149] on link "0800 voicemail" at bounding box center [1219, 145] width 144 height 49
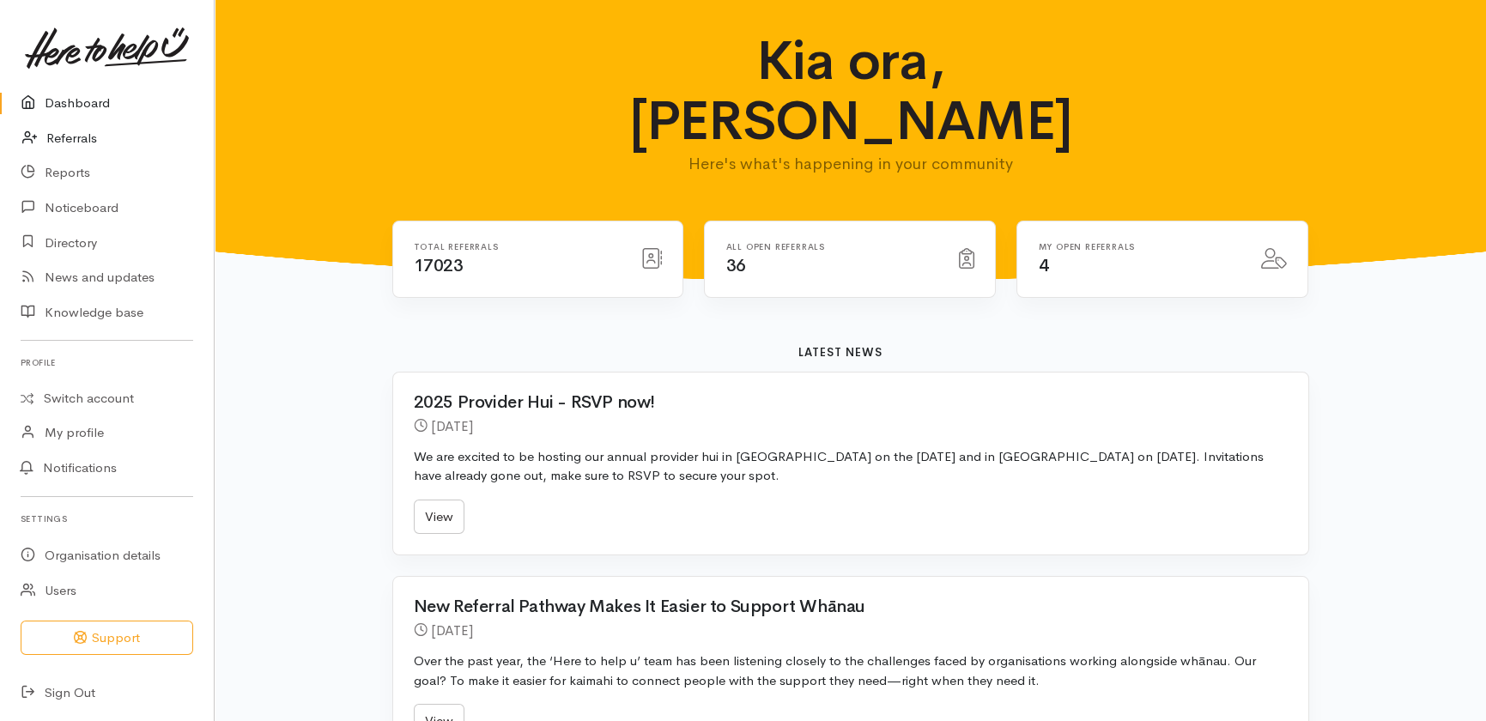
click at [70, 141] on link "Referrals" at bounding box center [107, 138] width 214 height 35
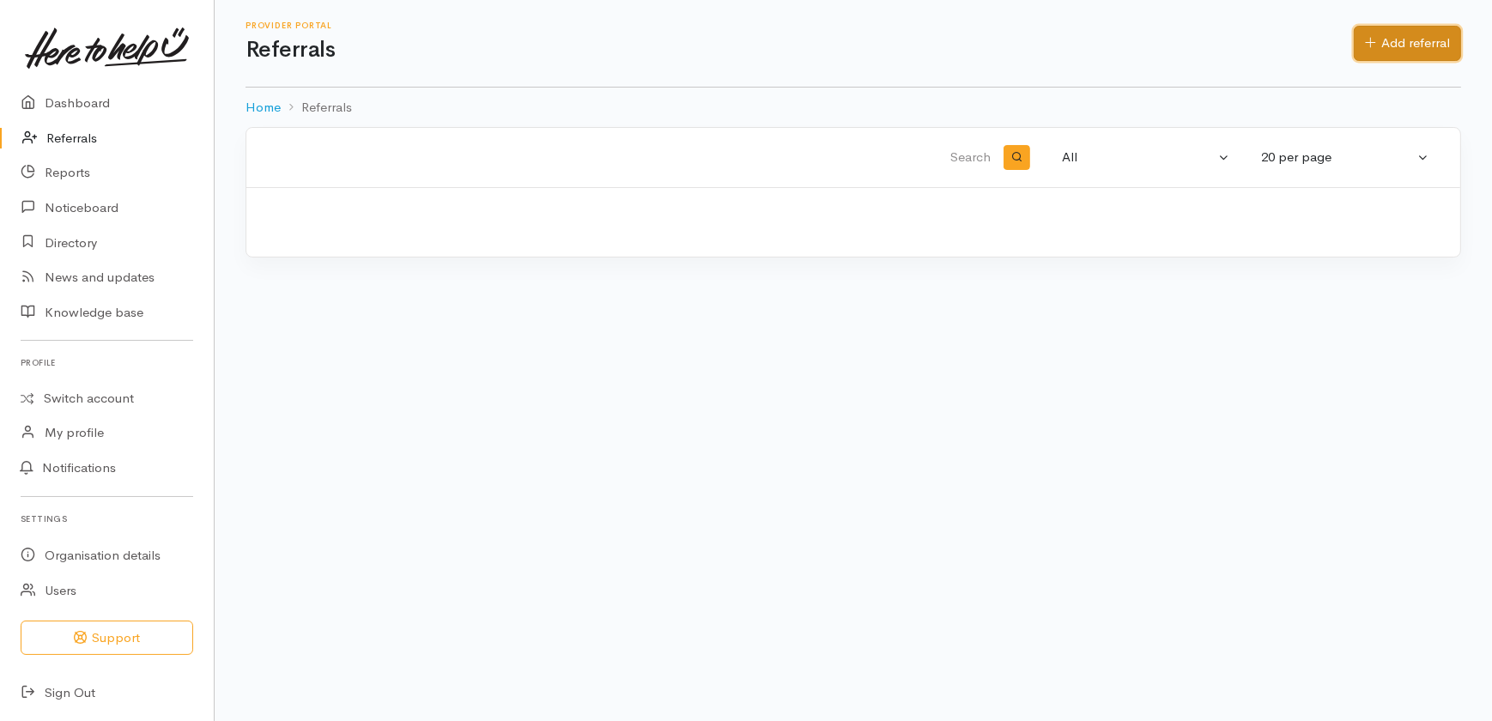
click at [1436, 39] on link "Add referral" at bounding box center [1407, 43] width 107 height 35
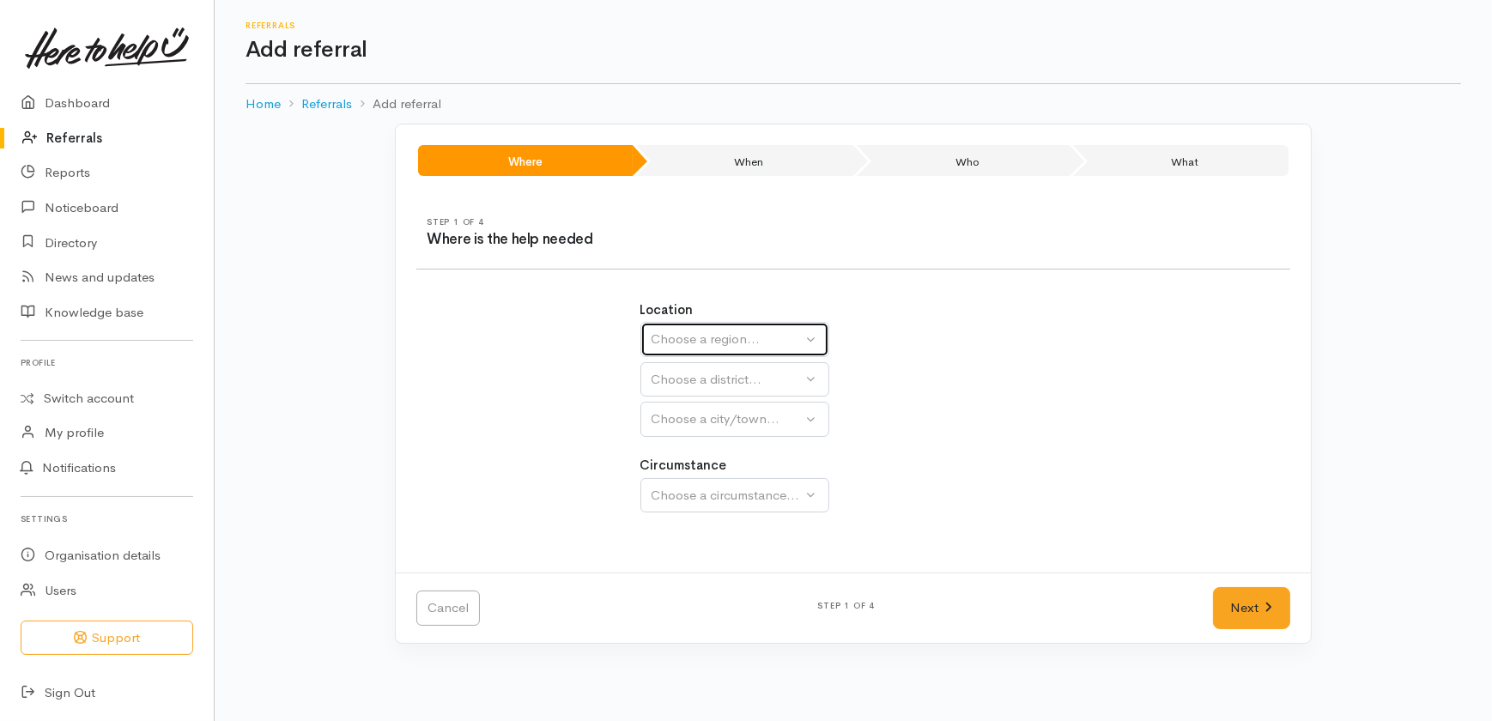
click at [730, 333] on div "Choose a region..." at bounding box center [727, 340] width 151 height 20
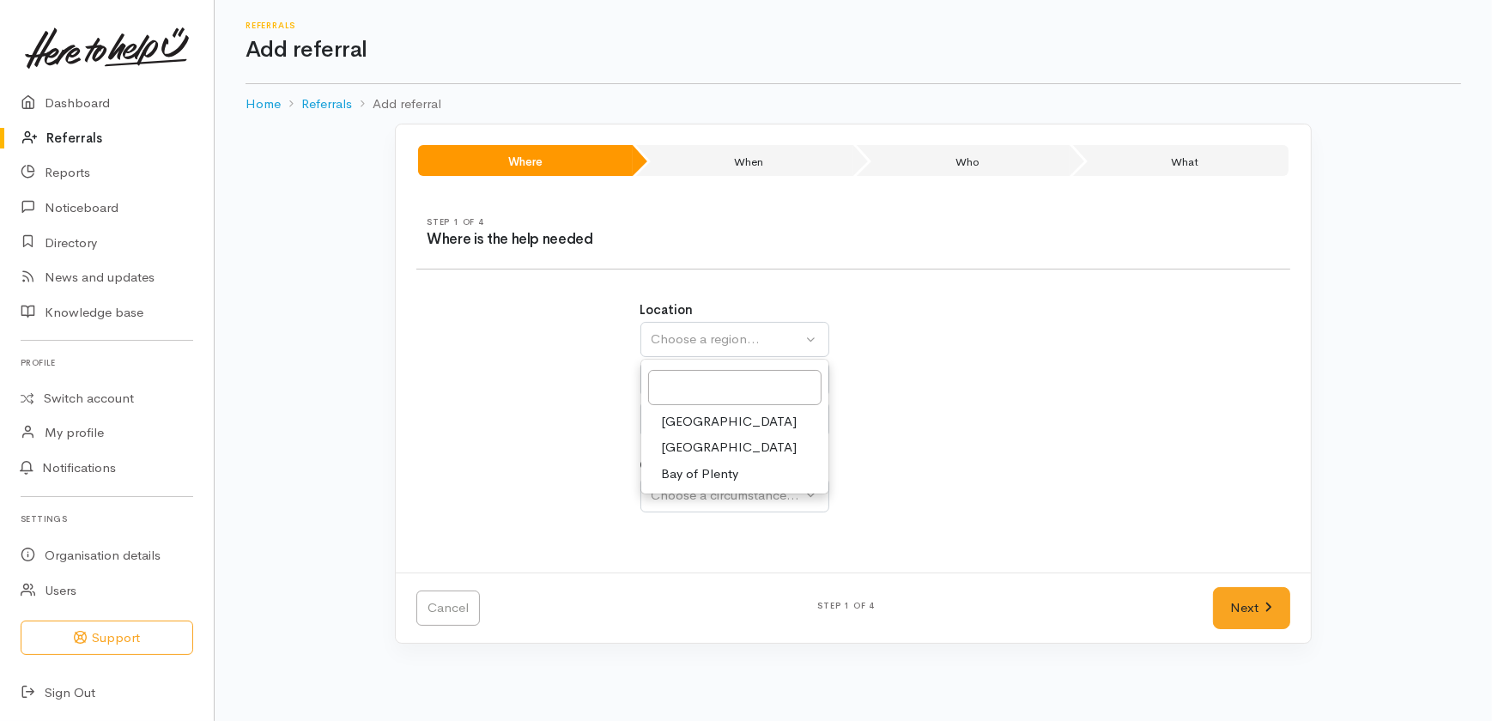
click at [695, 448] on span "Waikato" at bounding box center [730, 448] width 136 height 20
select select "3"
select select
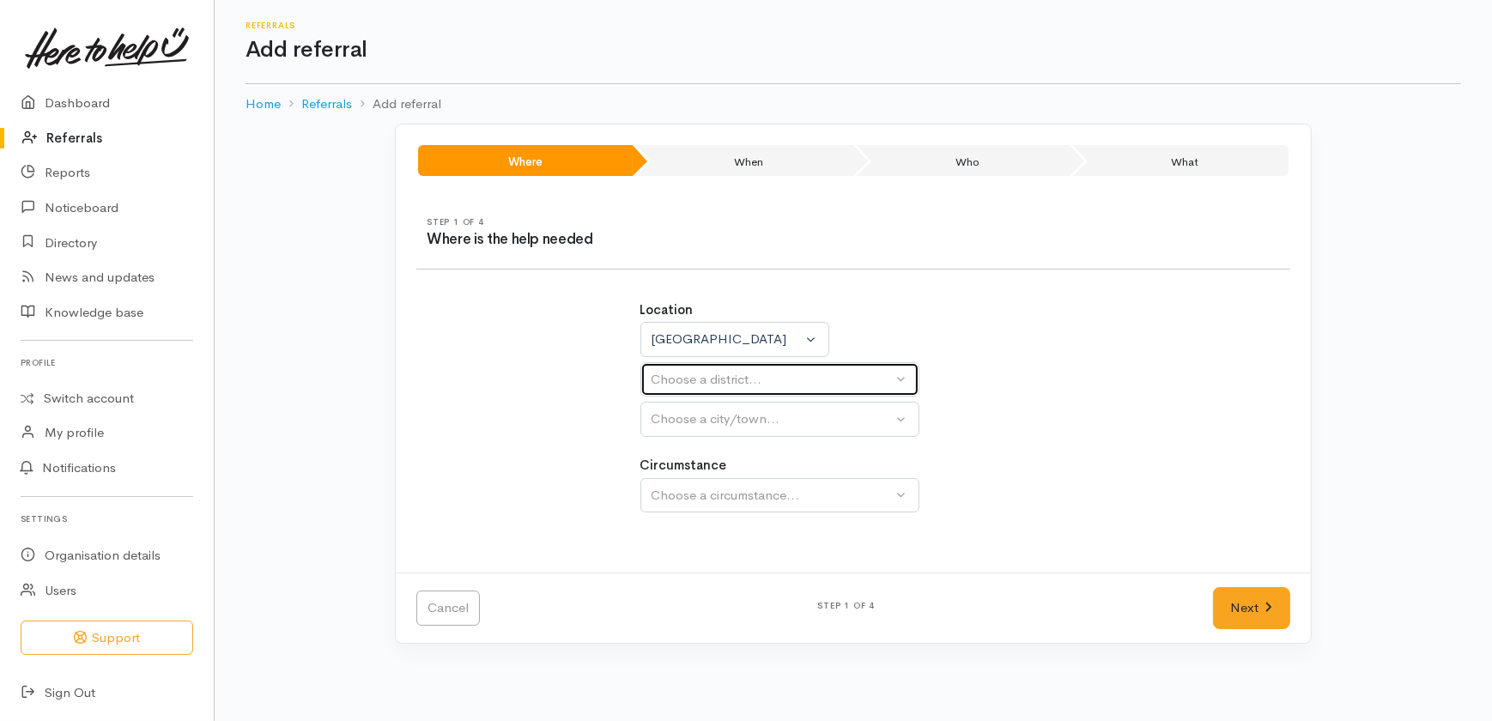
click at [695, 380] on div "Choose a district..." at bounding box center [772, 380] width 241 height 20
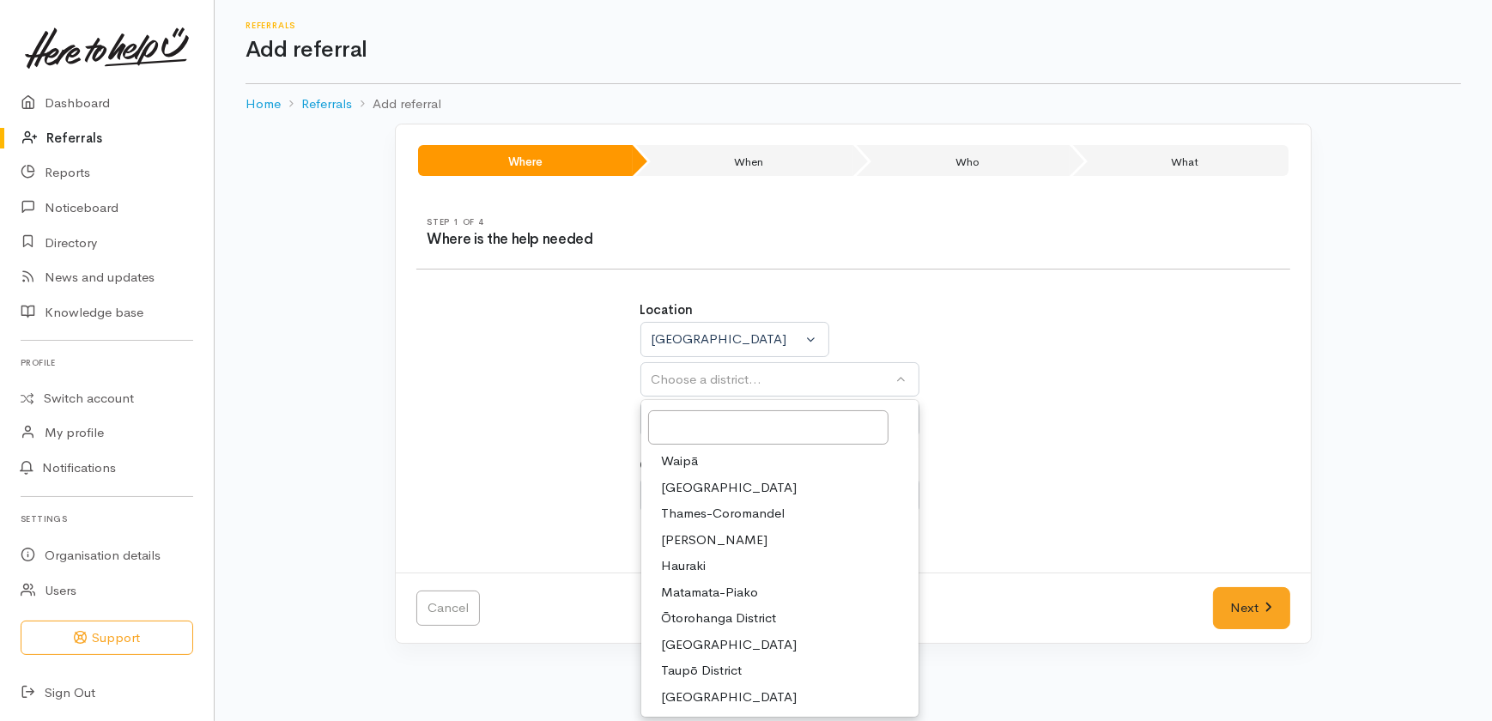
click at [689, 537] on span "Hamilton" at bounding box center [715, 541] width 106 height 20
select select "4"
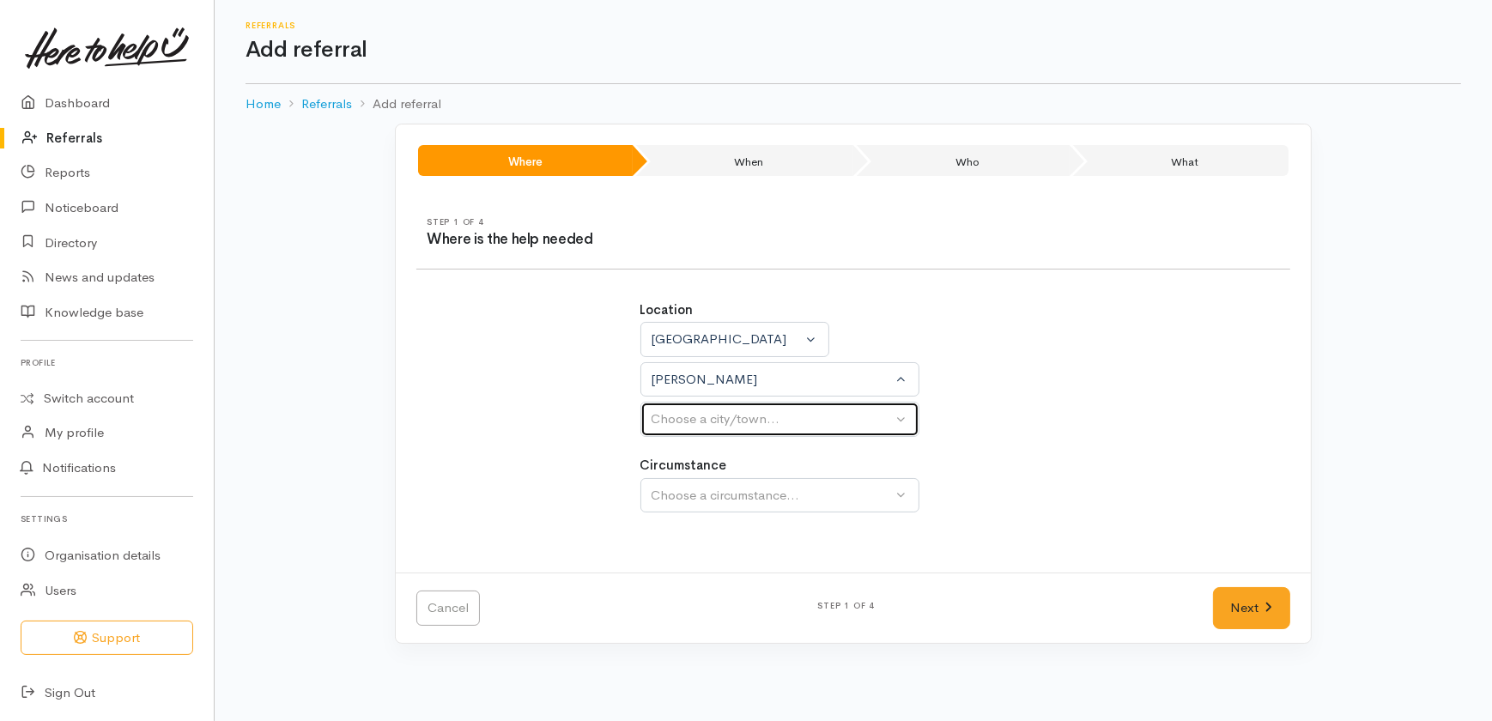
click at [696, 411] on div "Choose a city/town..." at bounding box center [772, 419] width 241 height 20
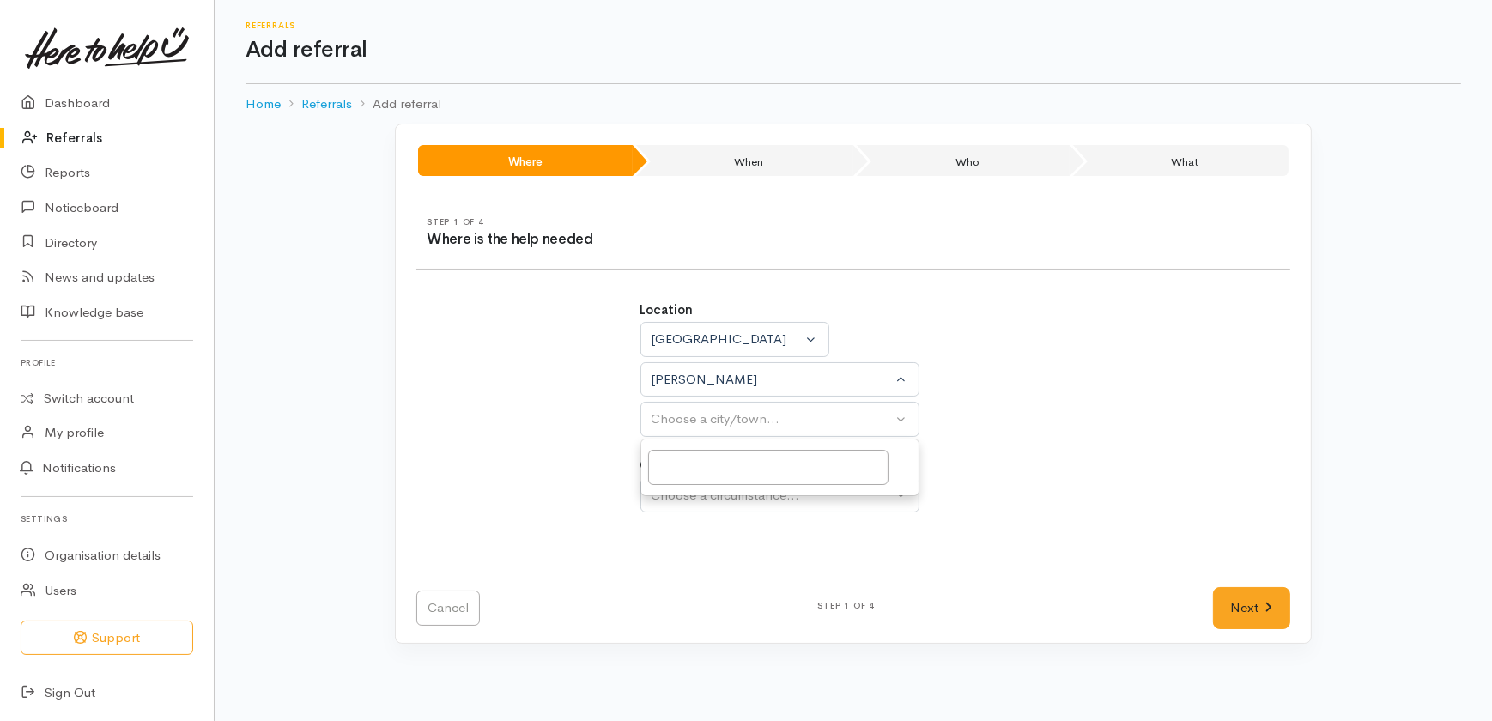
select select
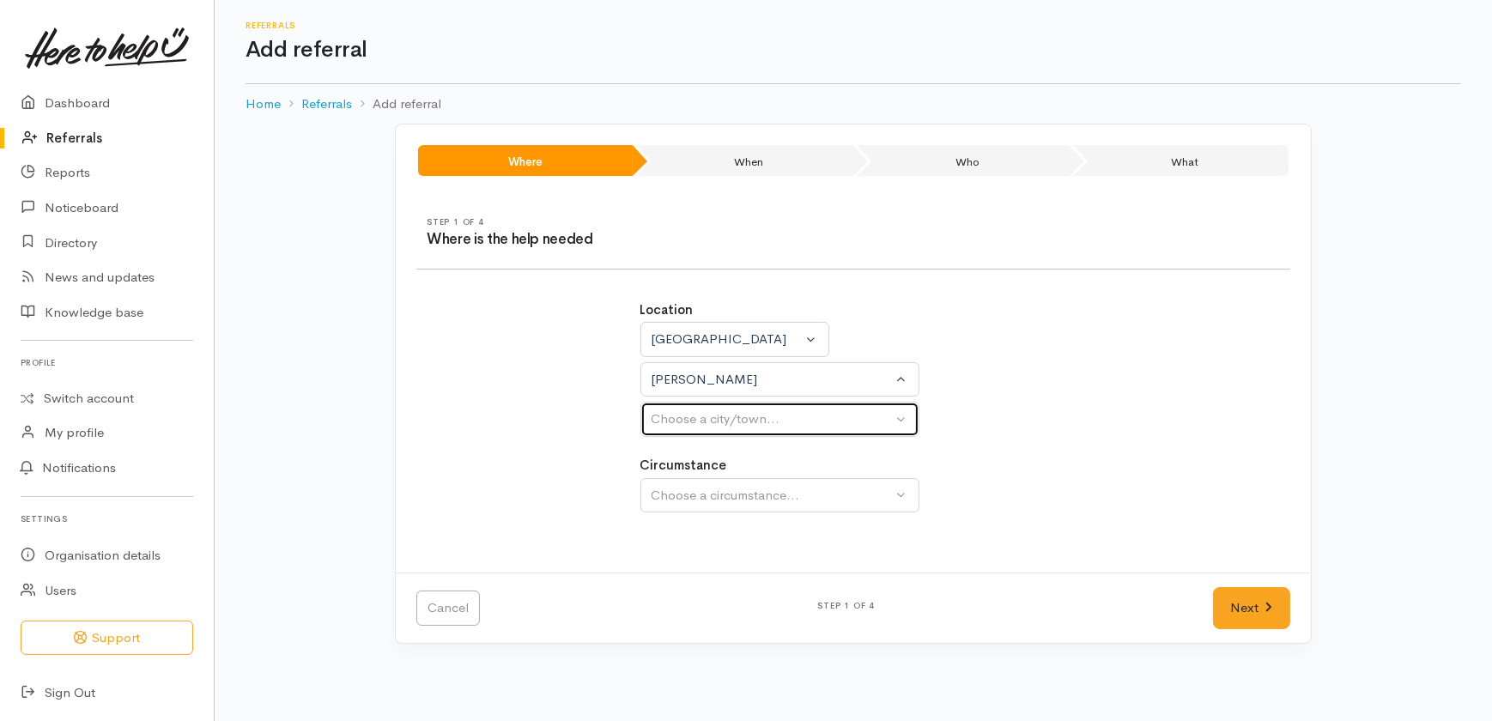
click at [695, 424] on div "Choose a city/town..." at bounding box center [772, 419] width 241 height 20
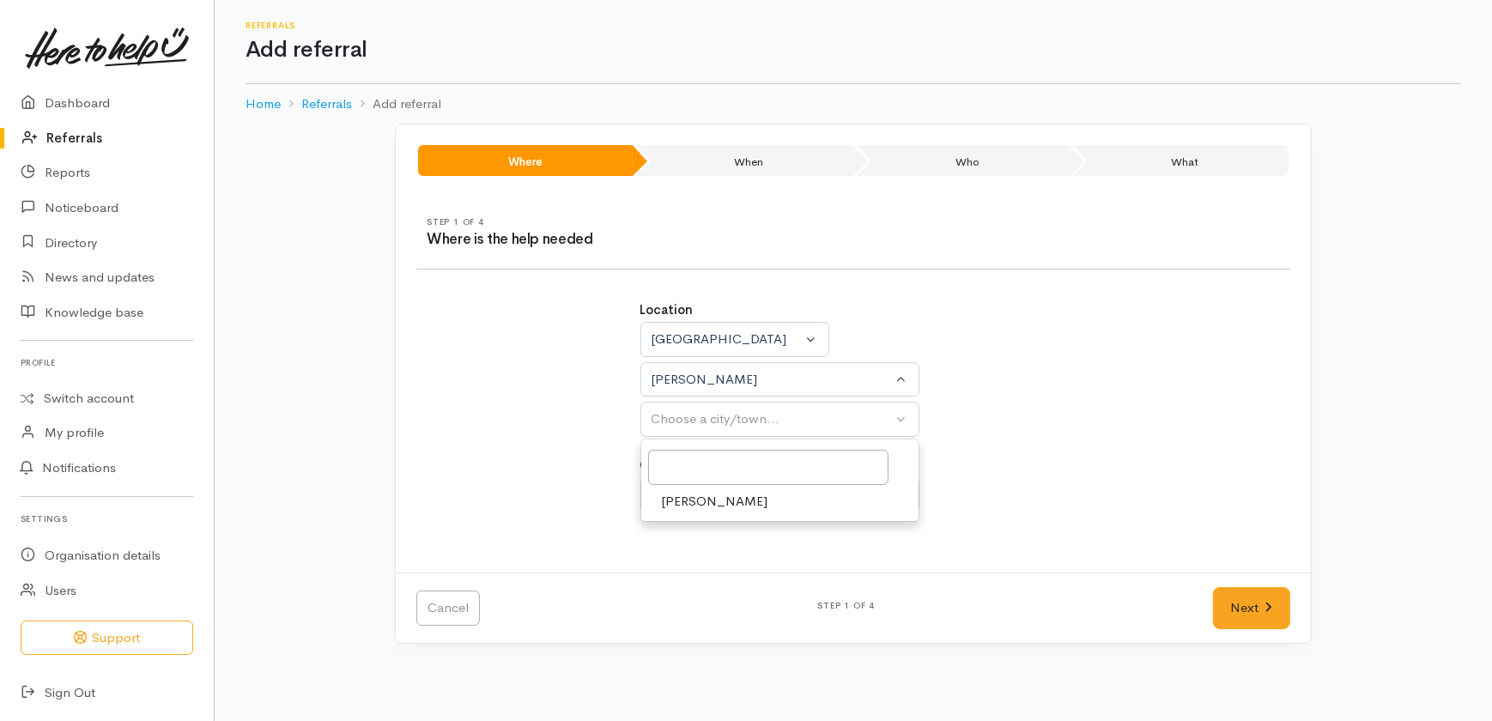
click at [684, 500] on span "[PERSON_NAME]" at bounding box center [715, 502] width 106 height 20
select select "1"
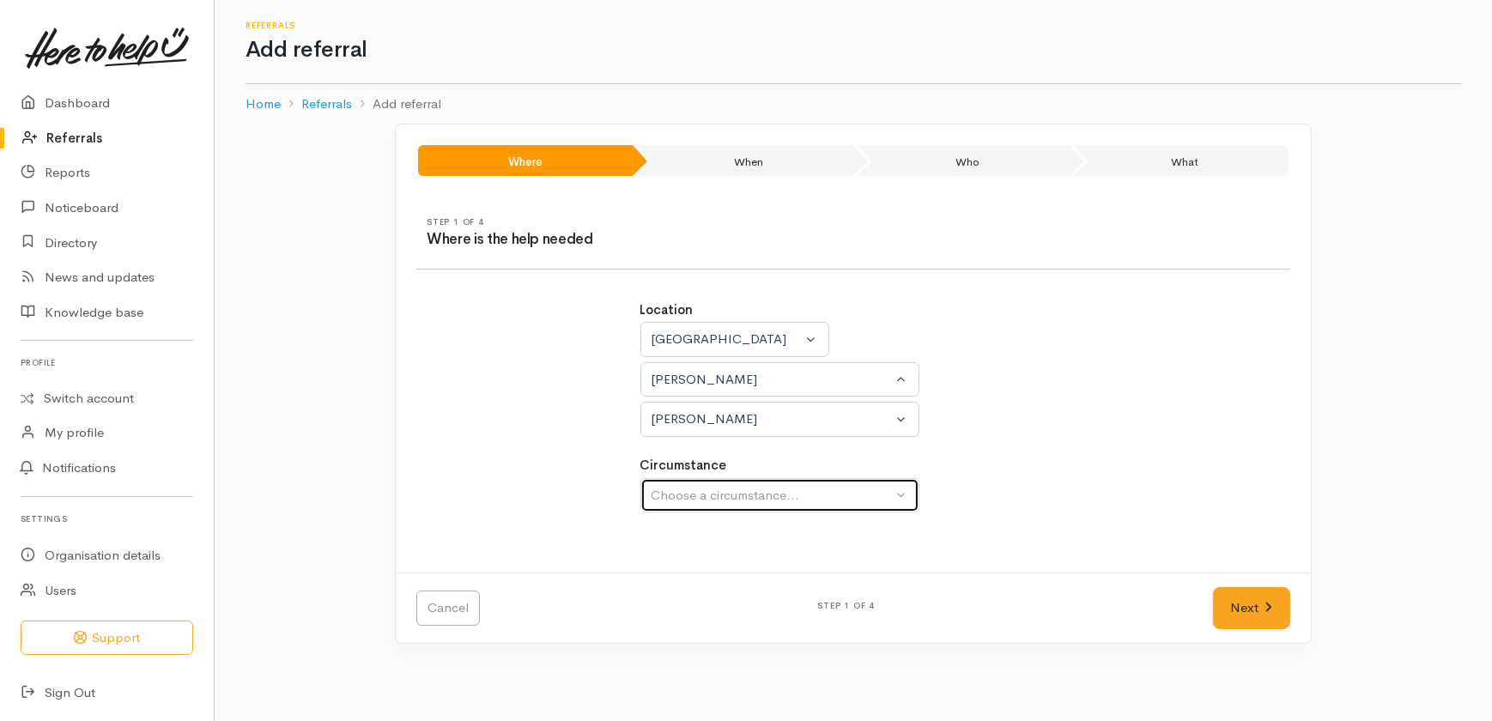
click at [695, 493] on div "Choose a circumstance..." at bounding box center [772, 496] width 241 height 20
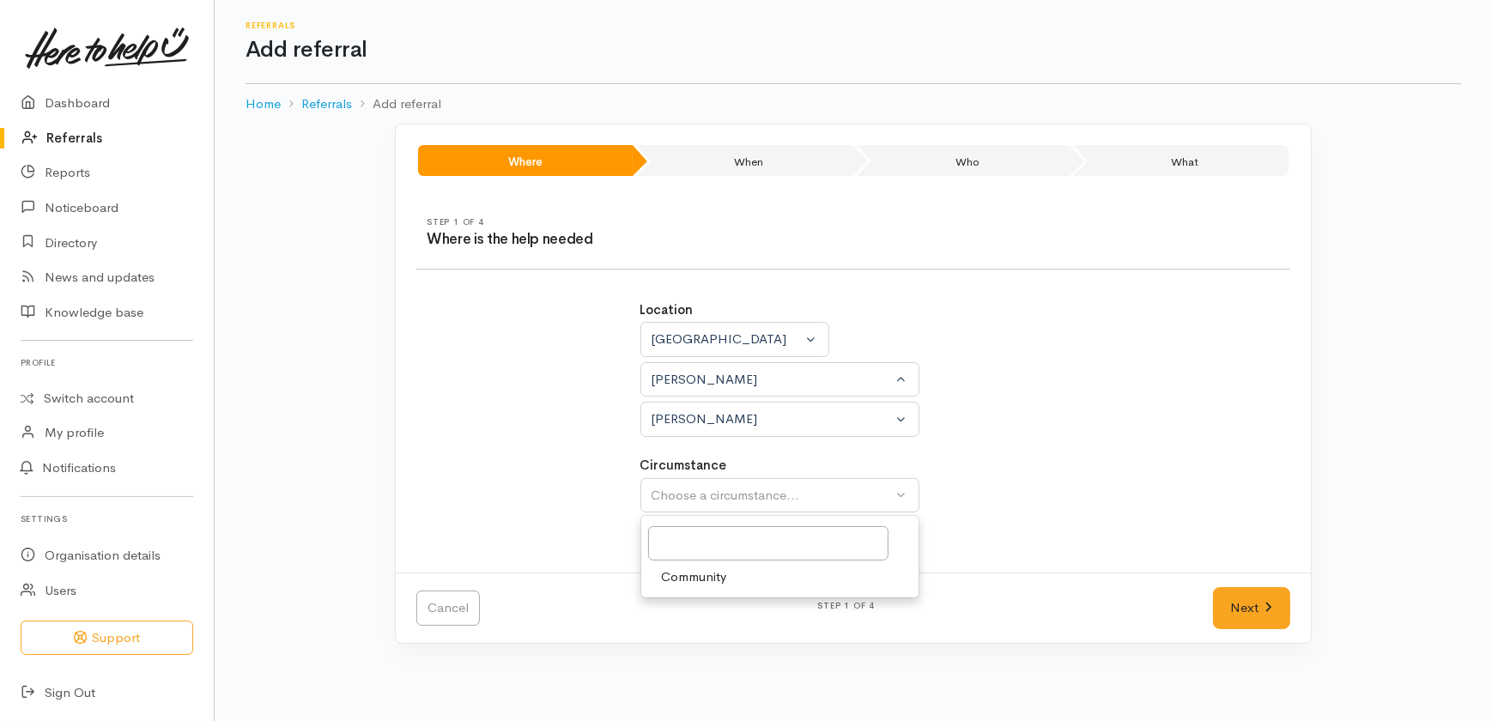
click at [689, 575] on span "Community" at bounding box center [694, 577] width 65 height 20
select select "2"
click at [1236, 604] on link "Next" at bounding box center [1251, 608] width 77 height 42
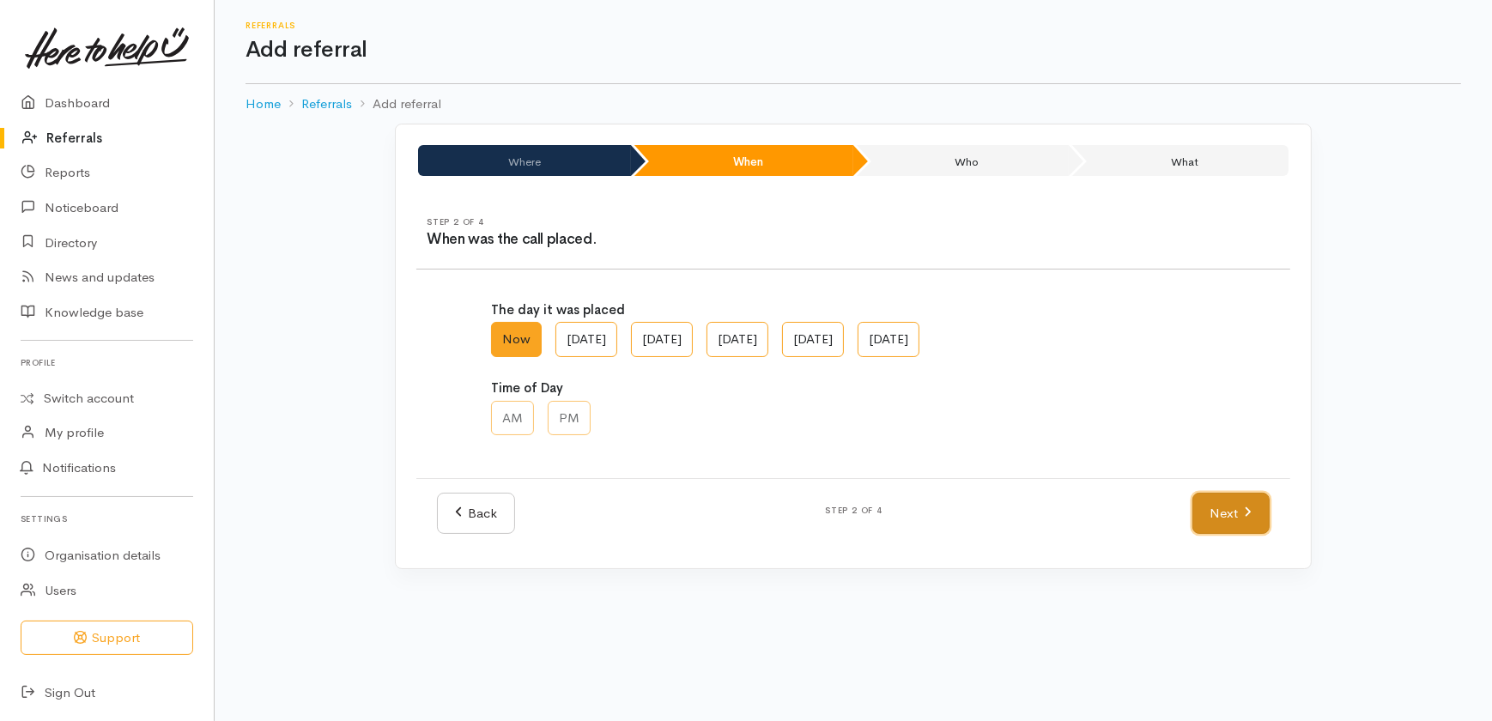
click at [1215, 518] on link "Next" at bounding box center [1230, 514] width 77 height 42
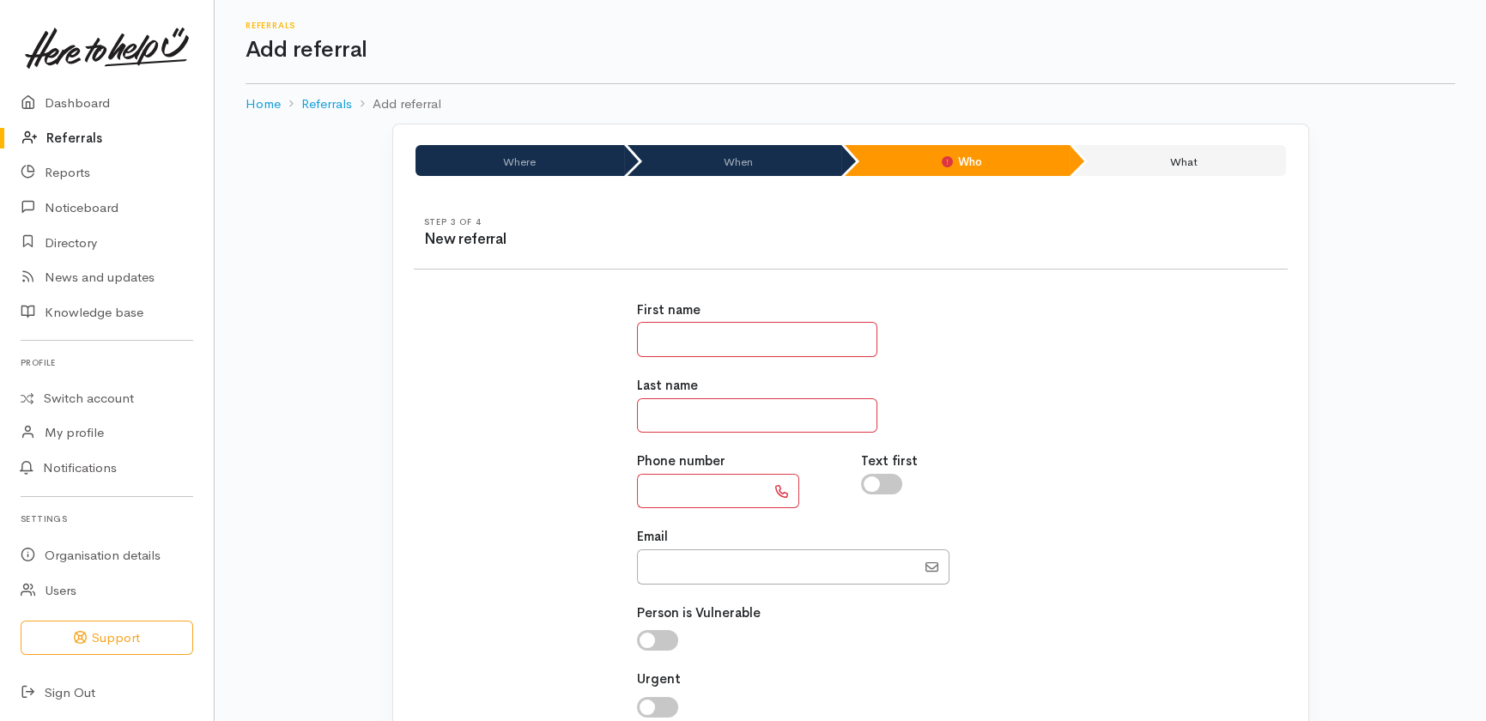
click at [716, 332] on input "text" at bounding box center [757, 339] width 240 height 35
type input "*******"
click at [705, 413] on input "text" at bounding box center [757, 415] width 240 height 35
type input "**********"
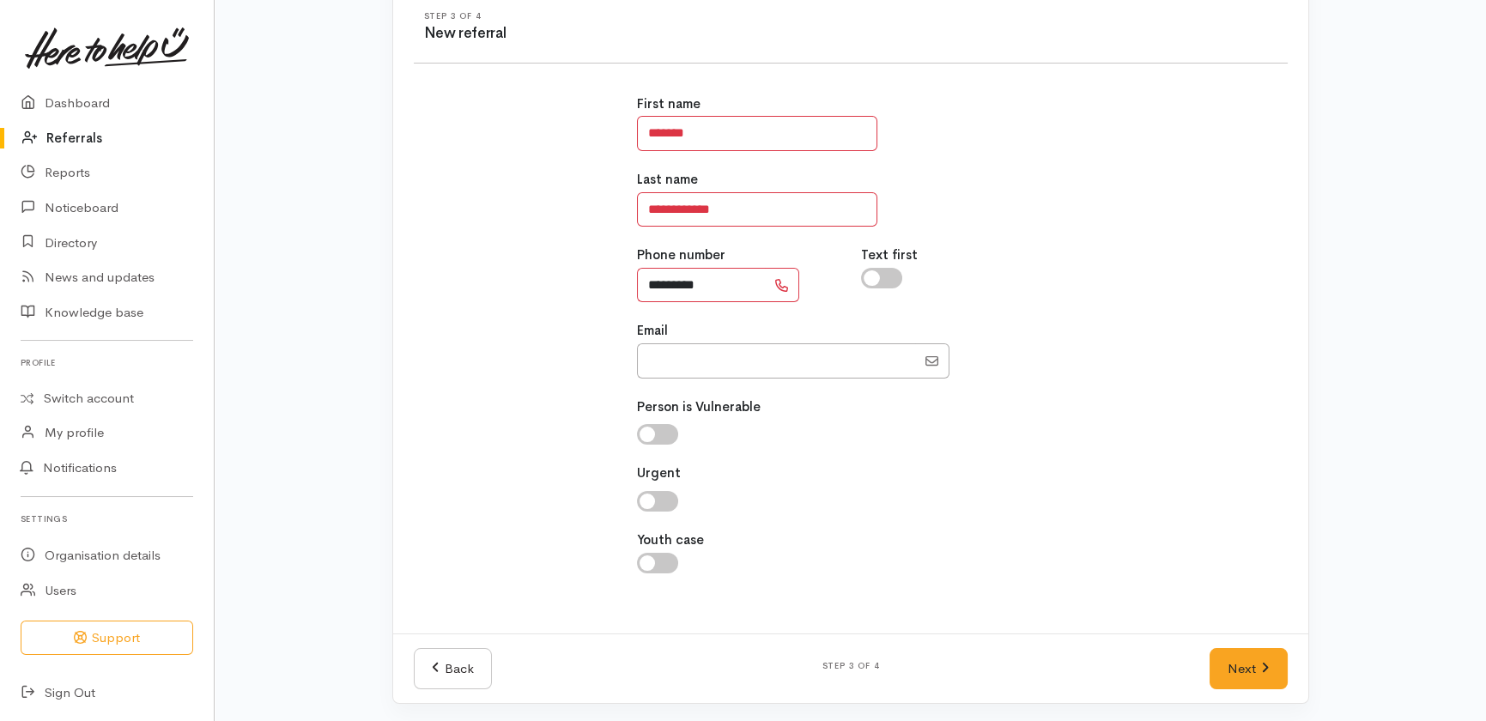
scroll to position [208, 0]
type input "*********"
click at [1257, 670] on link "Next" at bounding box center [1248, 667] width 77 height 42
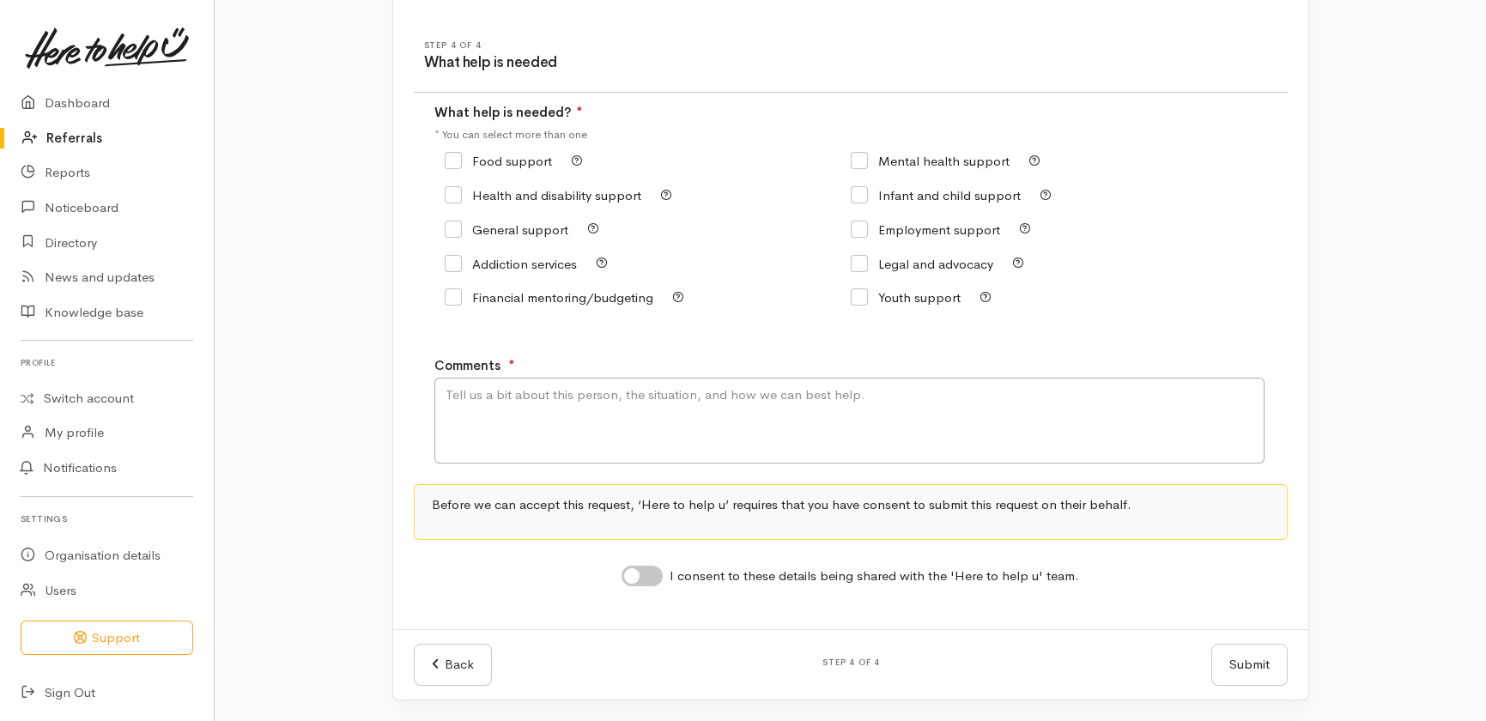
scroll to position [175, 0]
click at [915, 163] on input "Mental health support" at bounding box center [930, 162] width 159 height 13
checkbox input "true"
click at [549, 421] on textarea "Comments" at bounding box center [849, 422] width 830 height 86
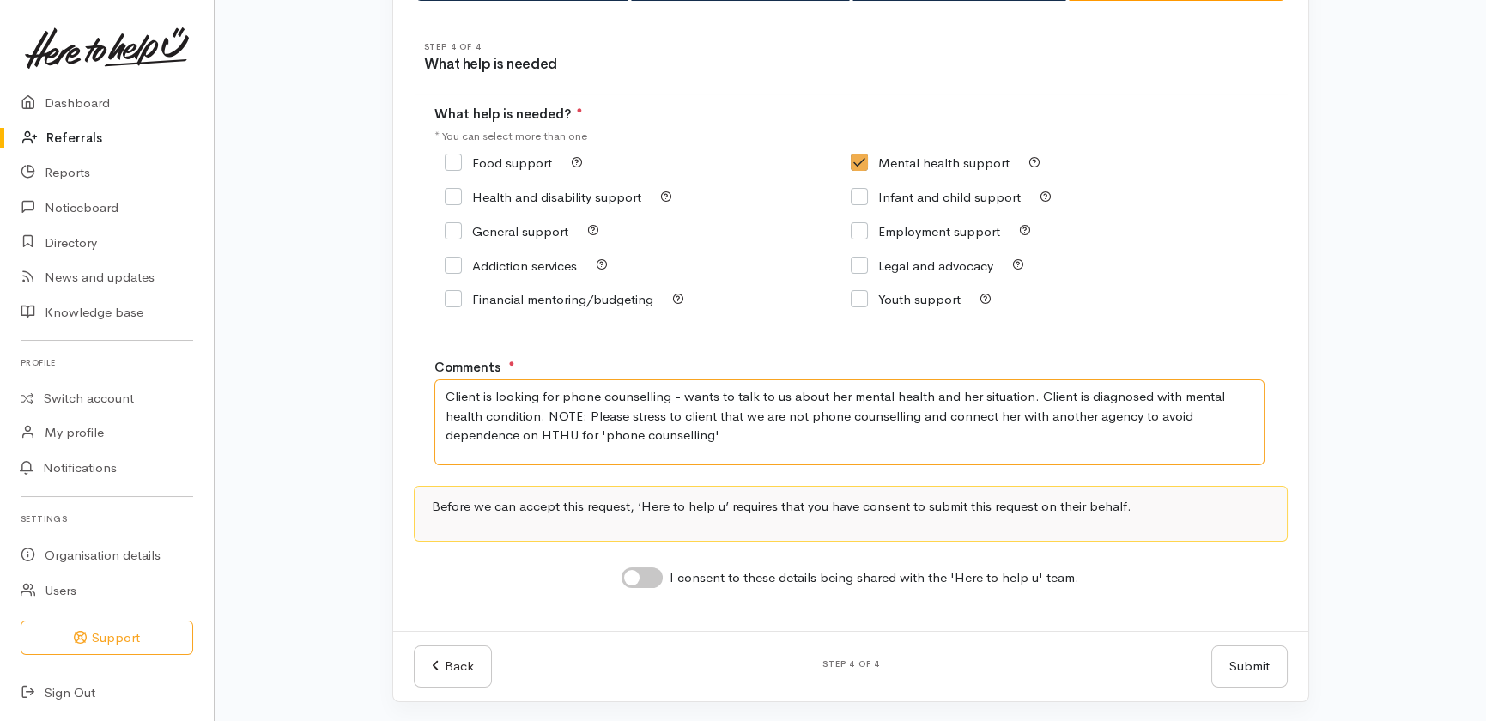
type textarea "Client is looking for phone counselling - wants to talk to us about her mental …"
click at [652, 579] on input "I consent to these details being shared with the 'Here to help u' team." at bounding box center [642, 577] width 41 height 21
checkbox input "true"
click at [1248, 671] on button "Submit" at bounding box center [1249, 667] width 76 height 42
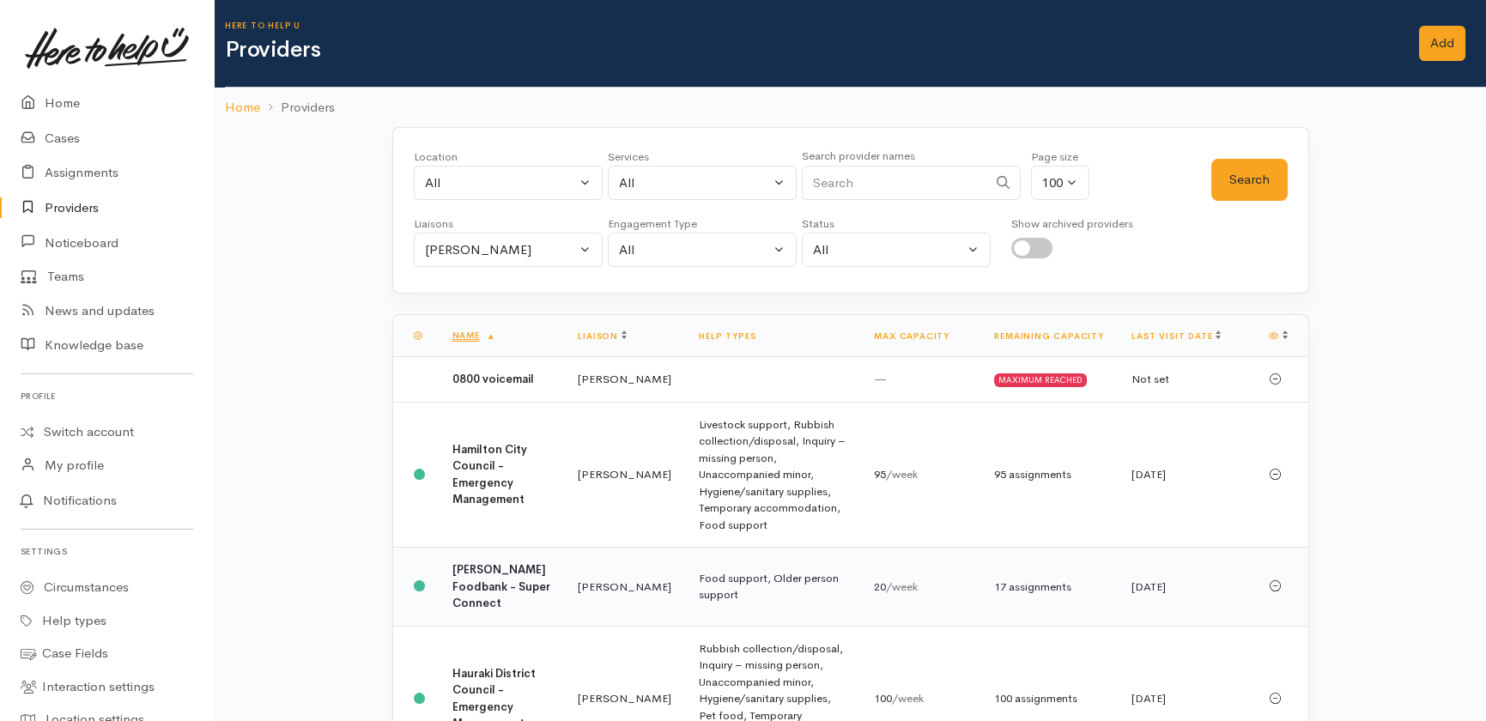
click at [475, 597] on b "Hamilton Foodbank - Super Connect" at bounding box center [501, 586] width 98 height 48
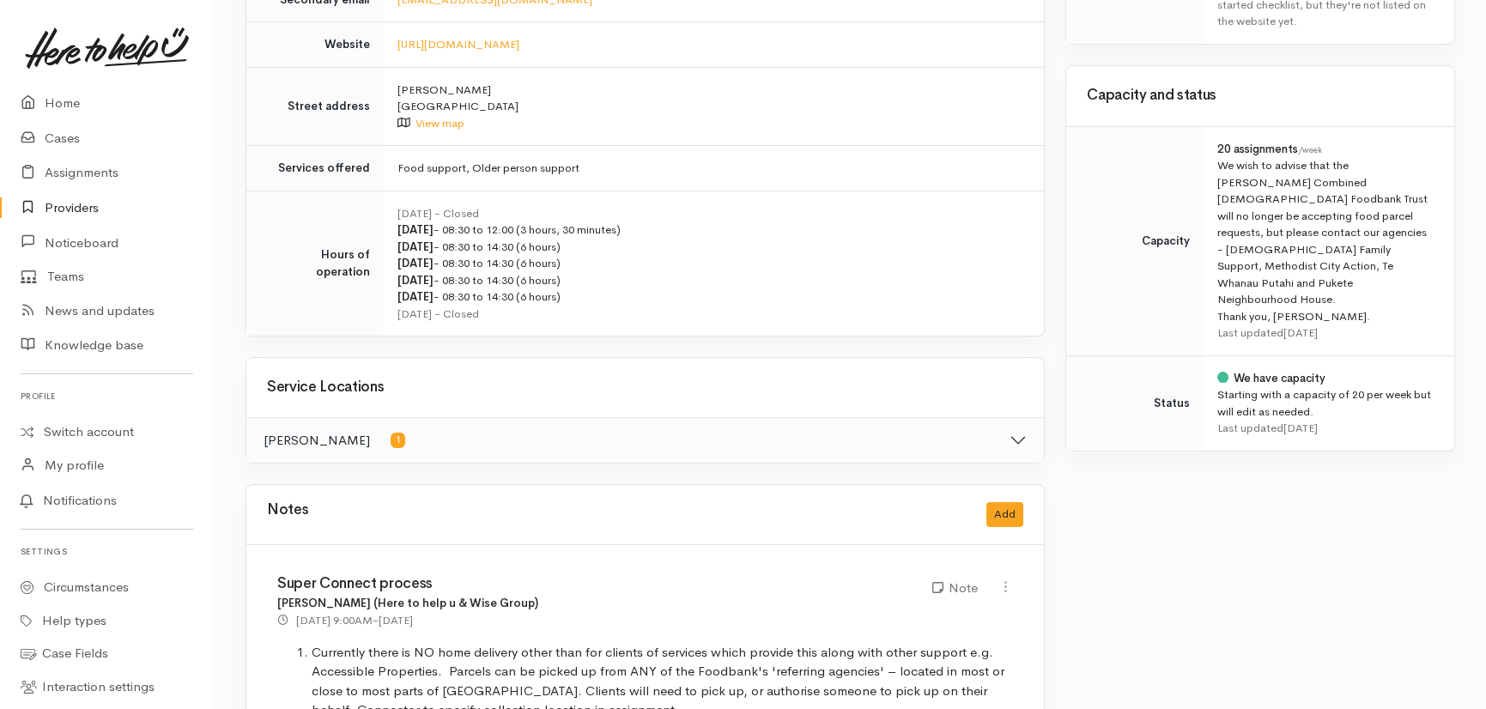
scroll to position [546, 0]
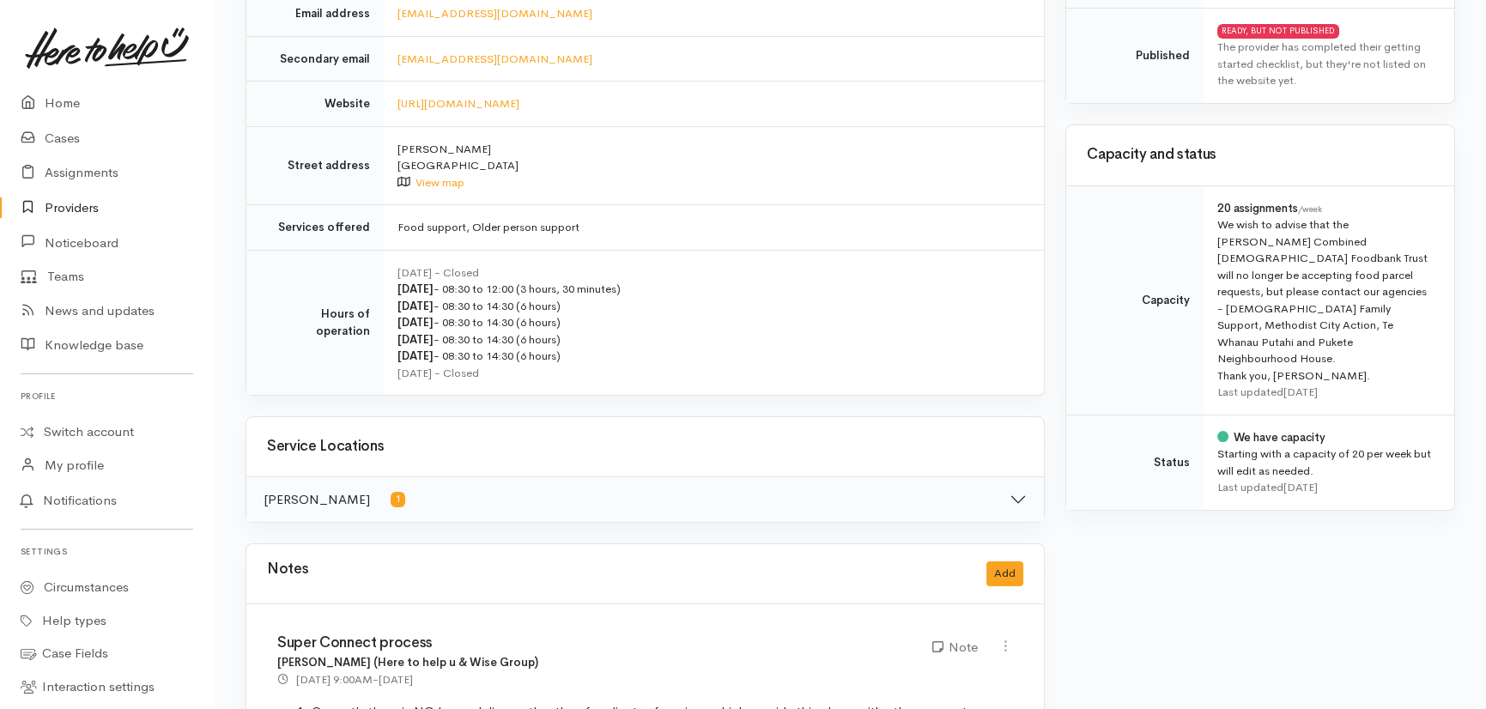
click at [77, 210] on link "Providers" at bounding box center [107, 208] width 214 height 35
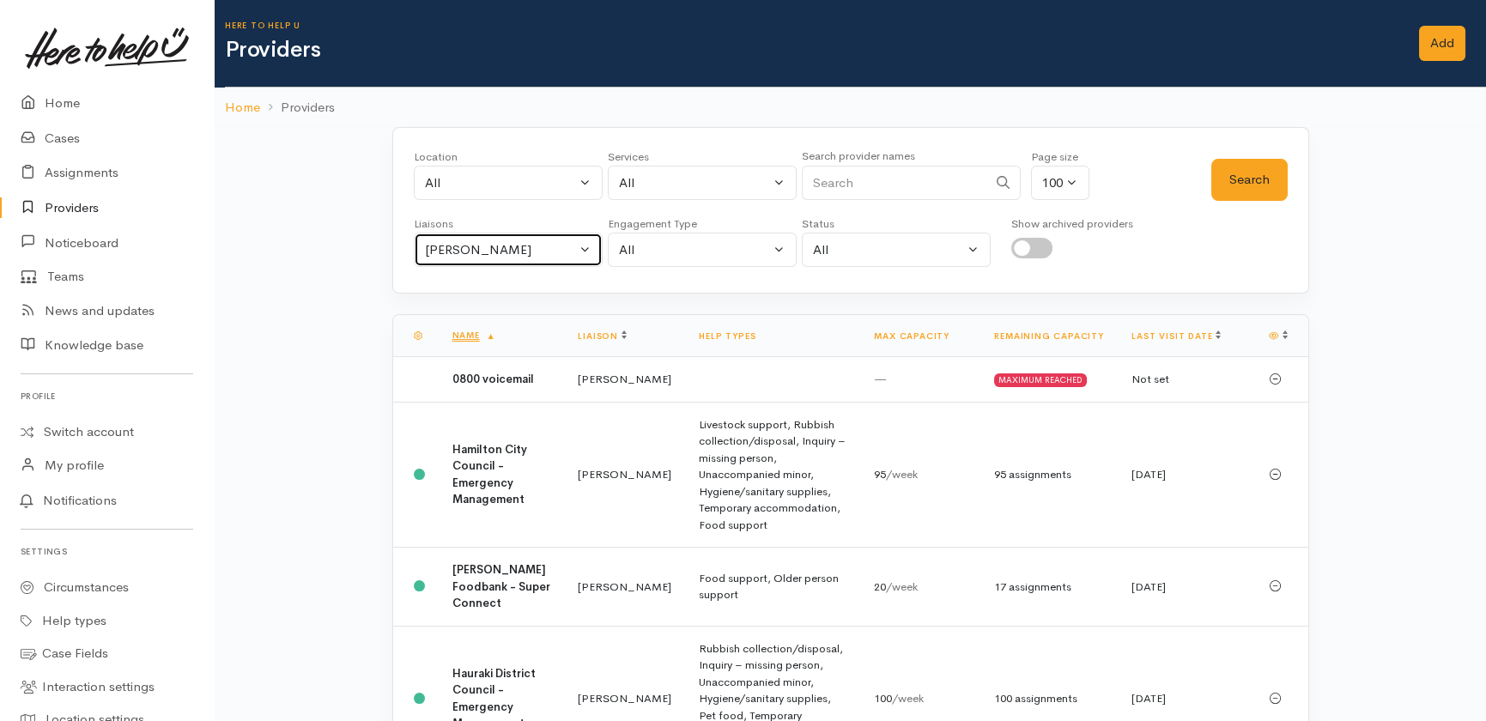
click at [541, 247] on div "[PERSON_NAME]" at bounding box center [500, 250] width 151 height 20
type input "[PERSON_NAME]"
click at [455, 332] on span "[PERSON_NAME]" at bounding box center [488, 332] width 106 height 20
select select "2314"
click at [1226, 178] on button "Search" at bounding box center [1249, 180] width 76 height 42
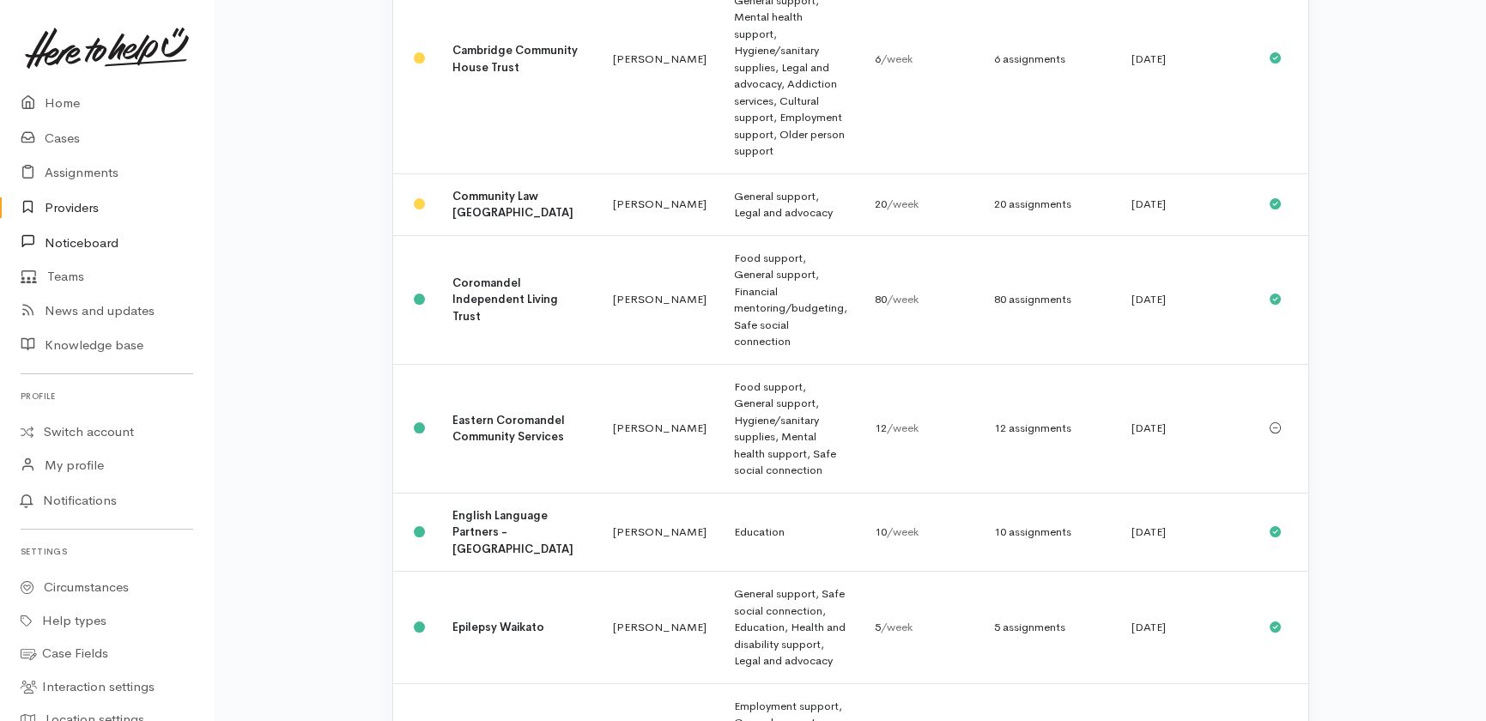
scroll to position [546, 0]
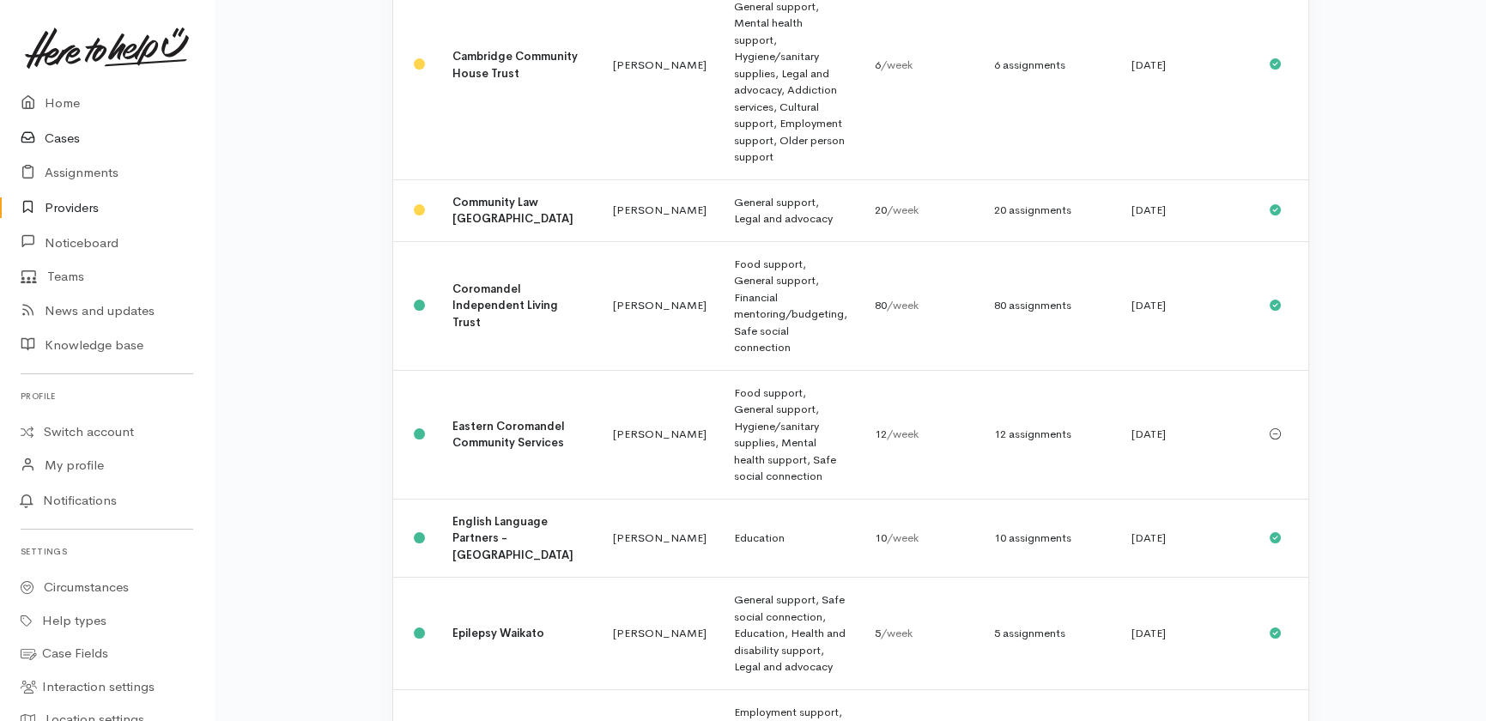
click at [51, 136] on link "Cases" at bounding box center [107, 138] width 214 height 35
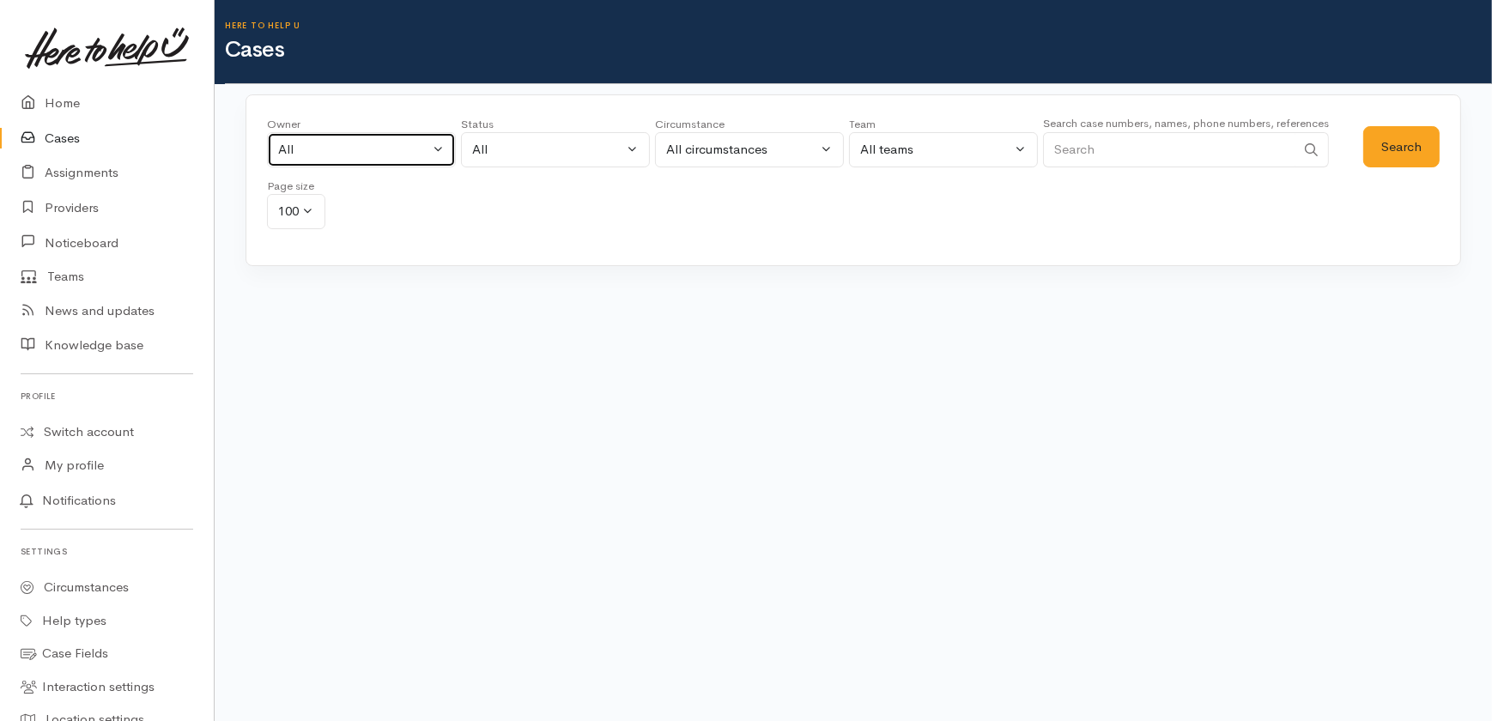
click at [403, 146] on div "All" at bounding box center [353, 150] width 151 height 20
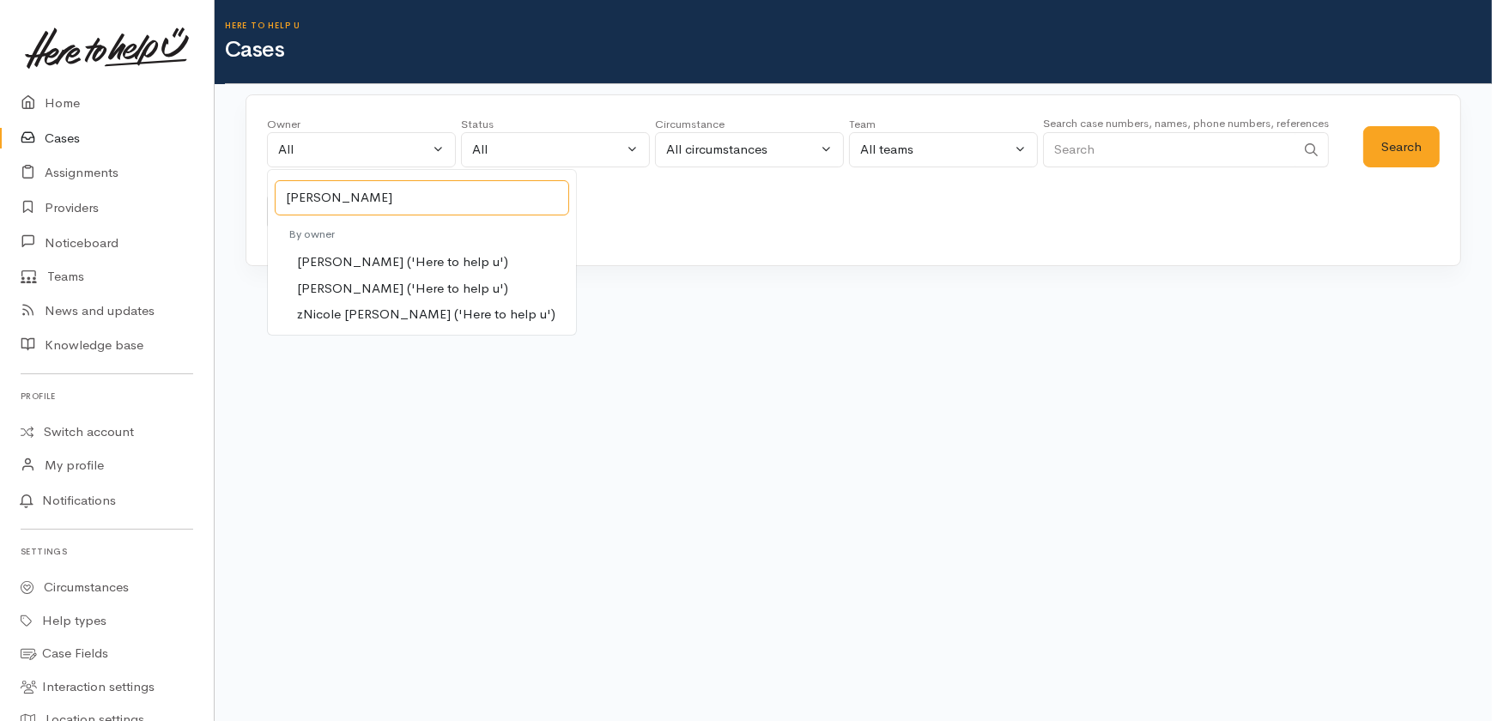
type input "nicole"
click at [364, 292] on span "[PERSON_NAME] ('Here to help u')" at bounding box center [402, 289] width 211 height 20
select select "2314"
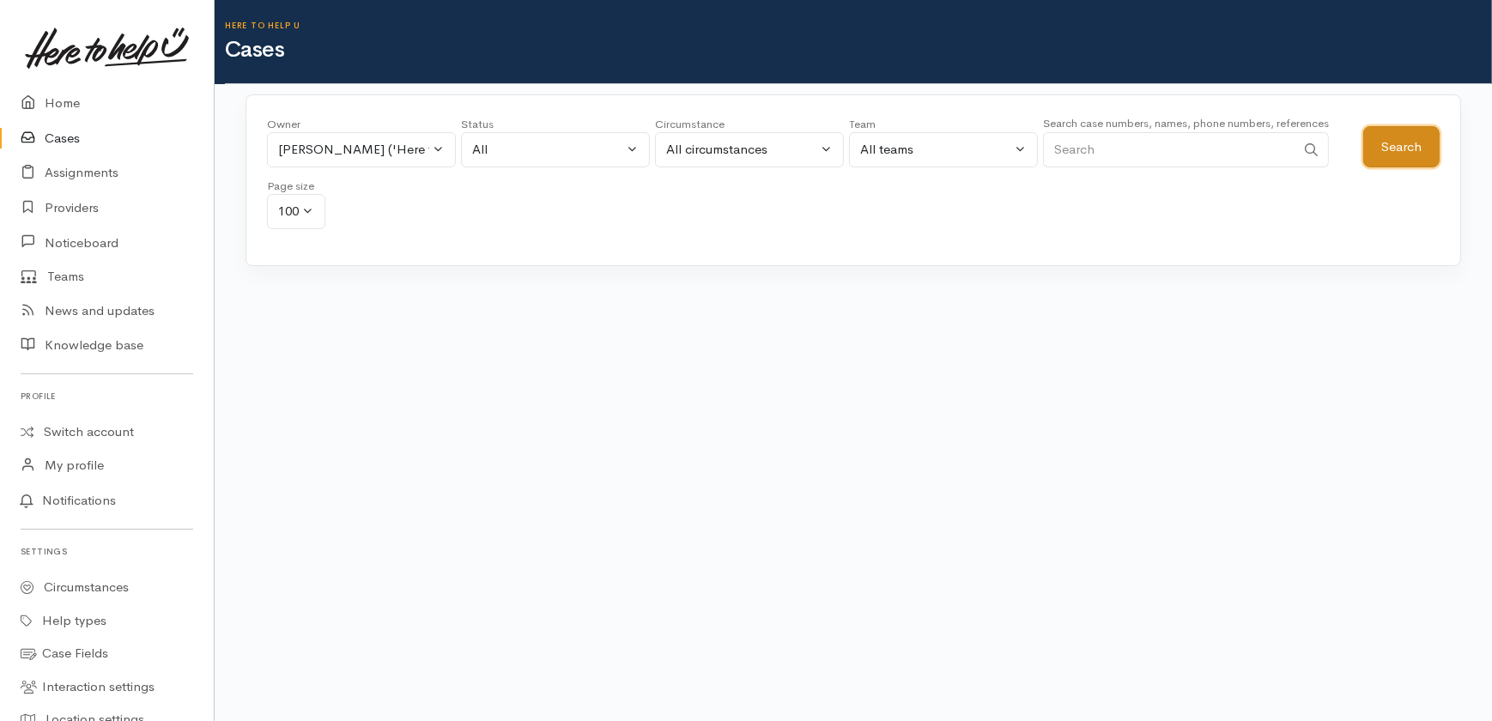
click at [1398, 152] on button "Search" at bounding box center [1401, 147] width 76 height 42
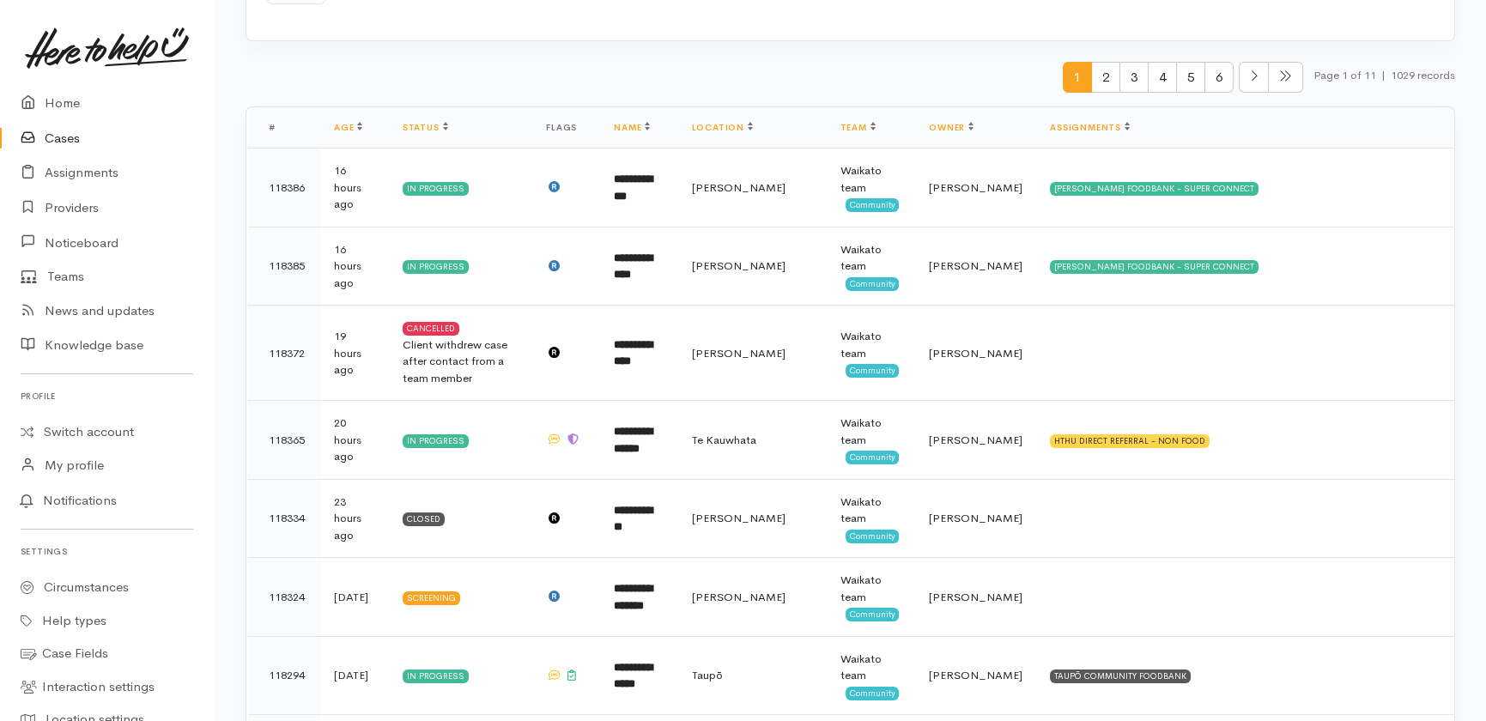
scroll to position [390, 0]
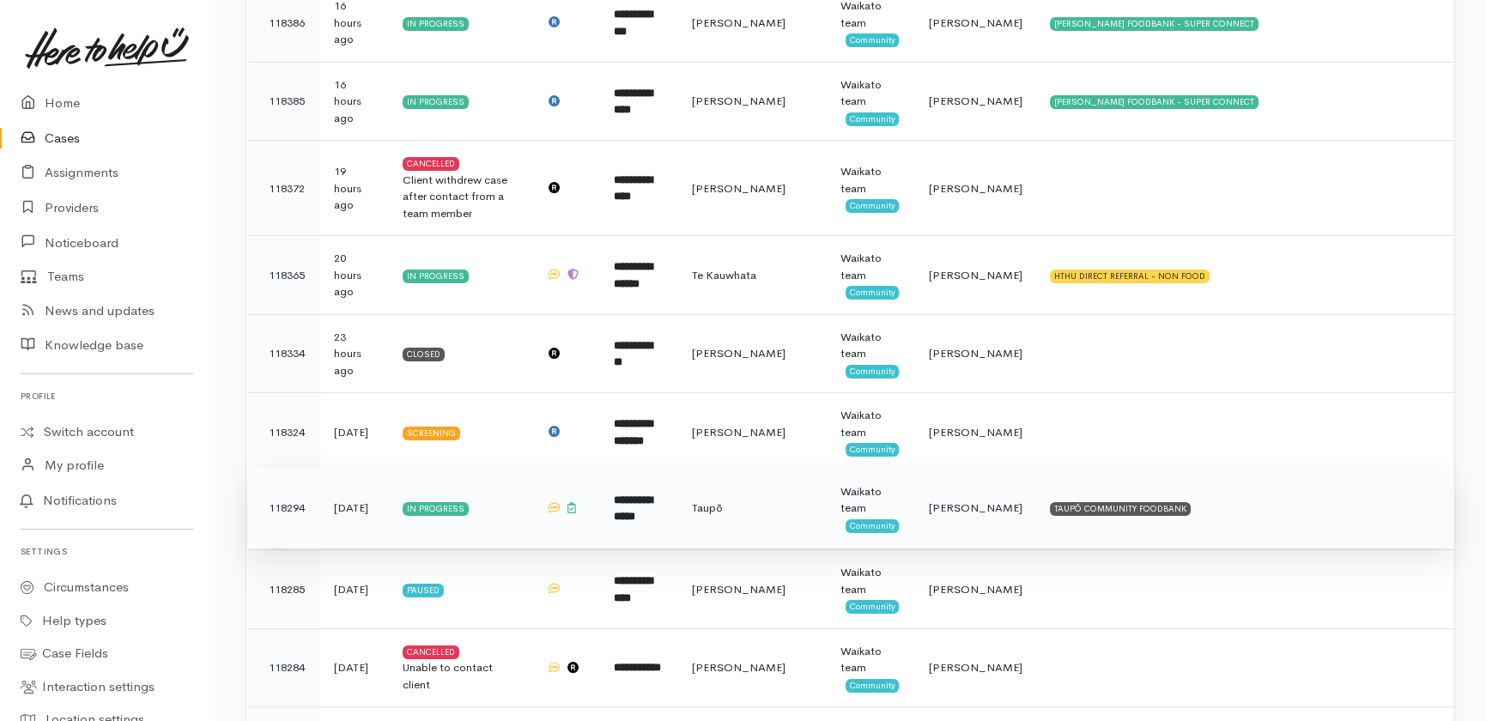
click at [652, 494] on b "**********" at bounding box center [633, 508] width 39 height 28
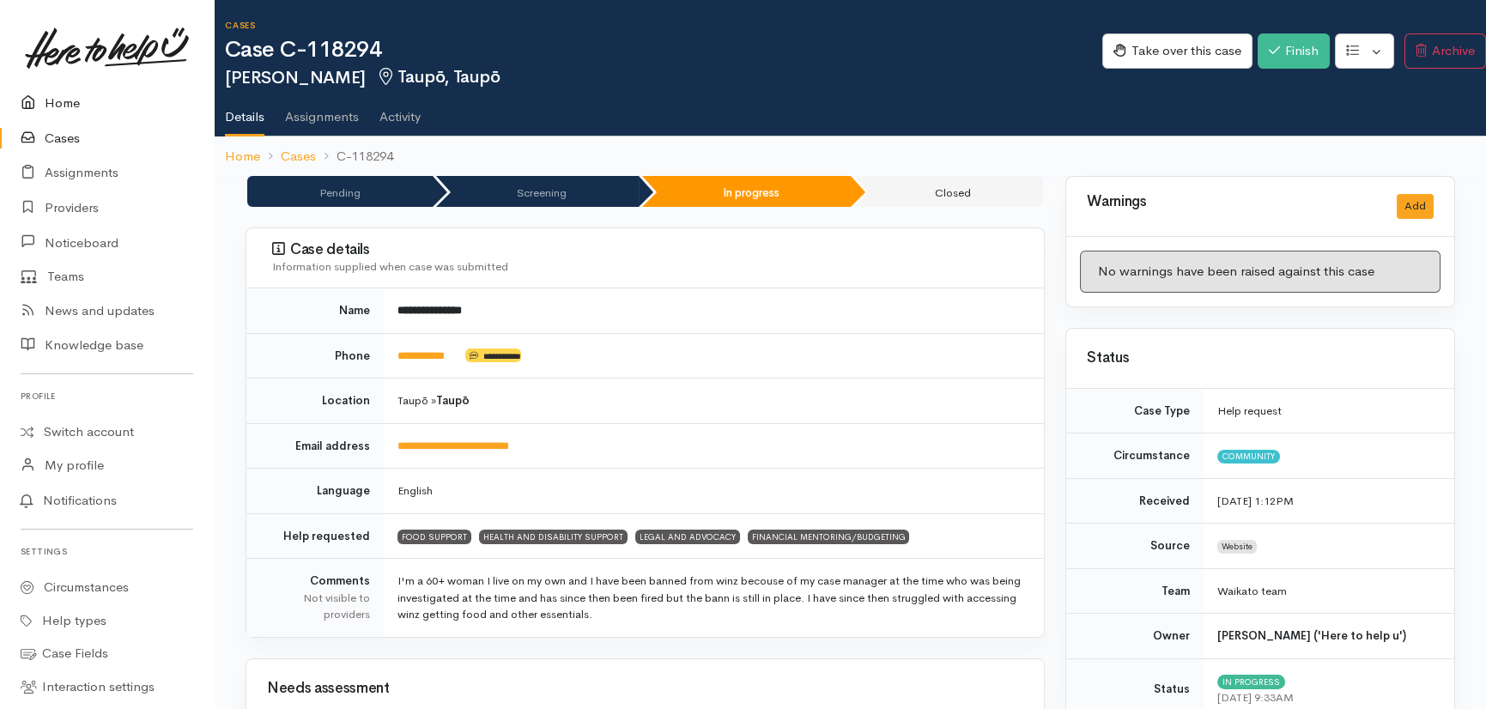
click at [60, 94] on link "Home" at bounding box center [107, 103] width 214 height 35
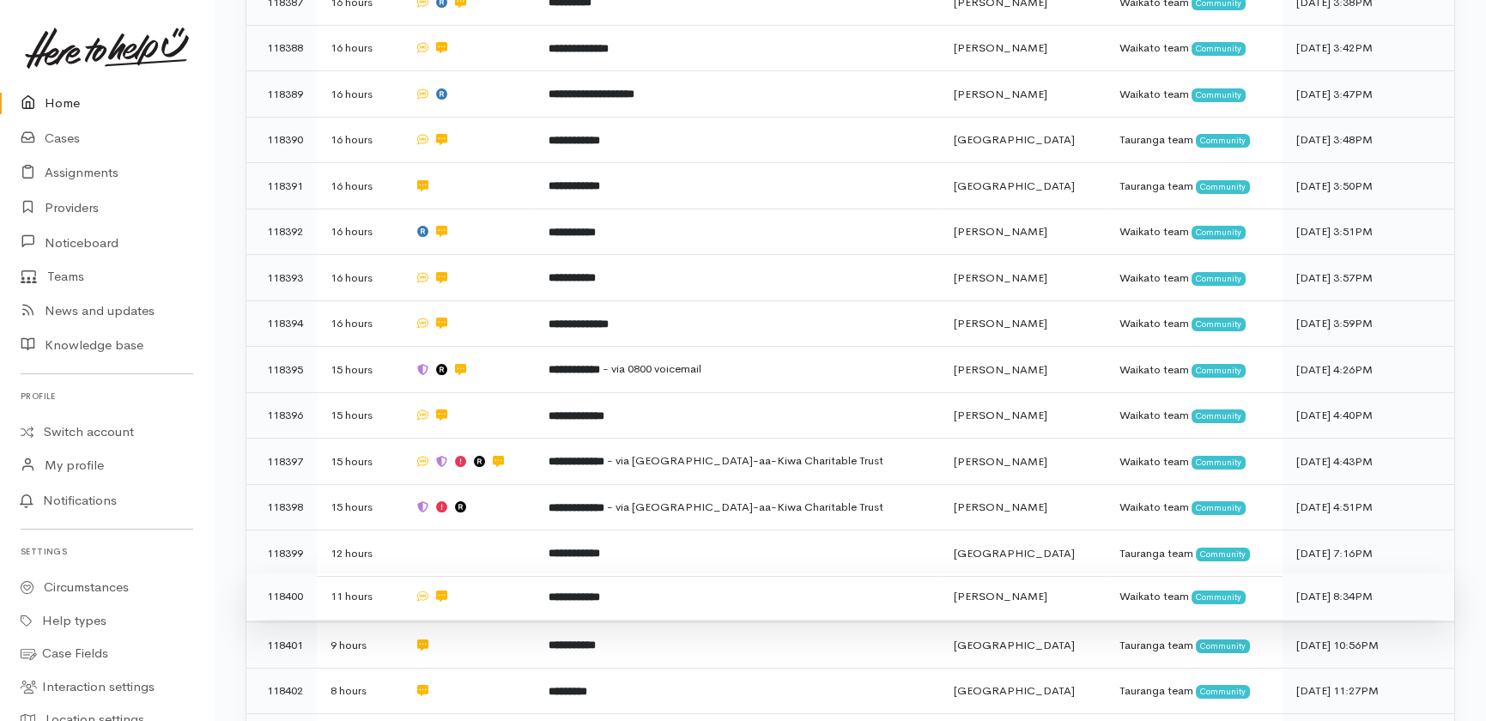
scroll to position [761, 0]
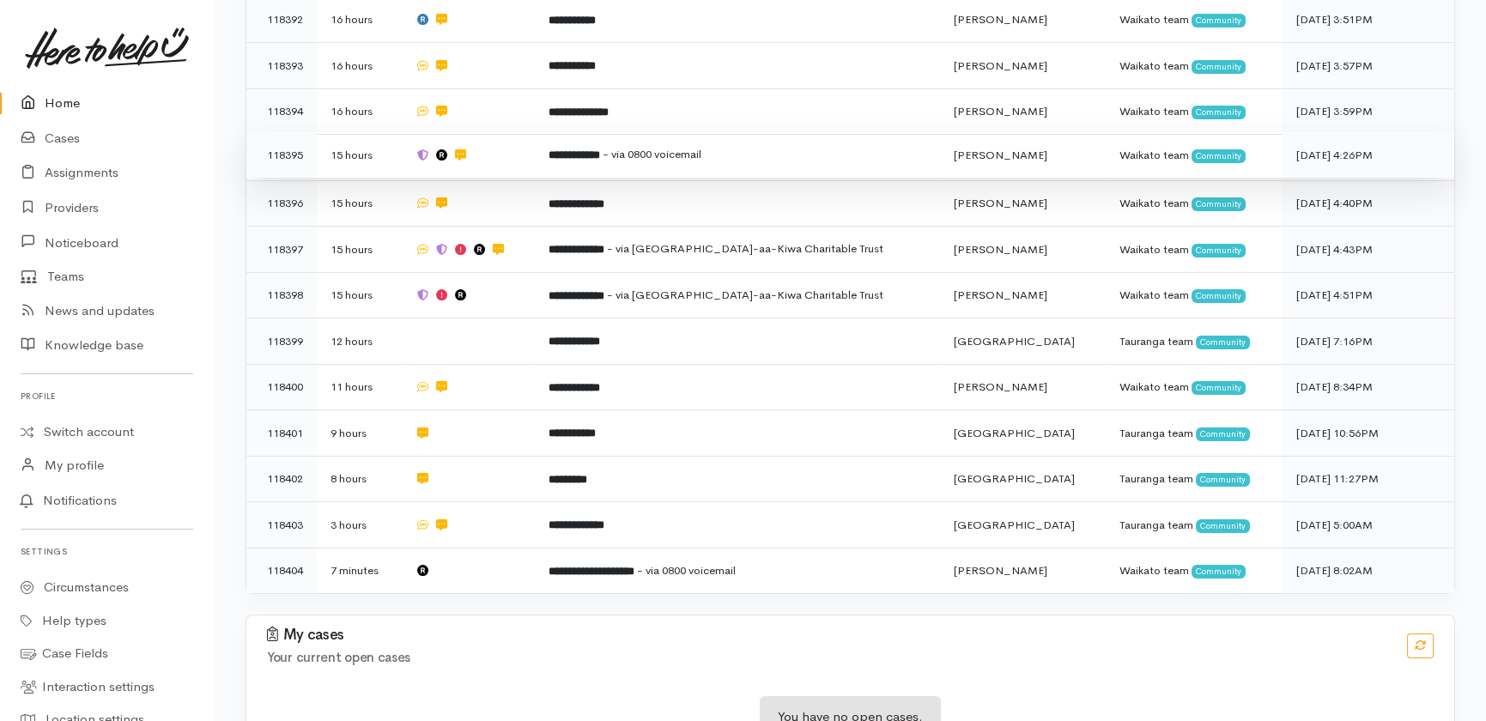
click at [600, 149] on b "**********" at bounding box center [575, 154] width 52 height 11
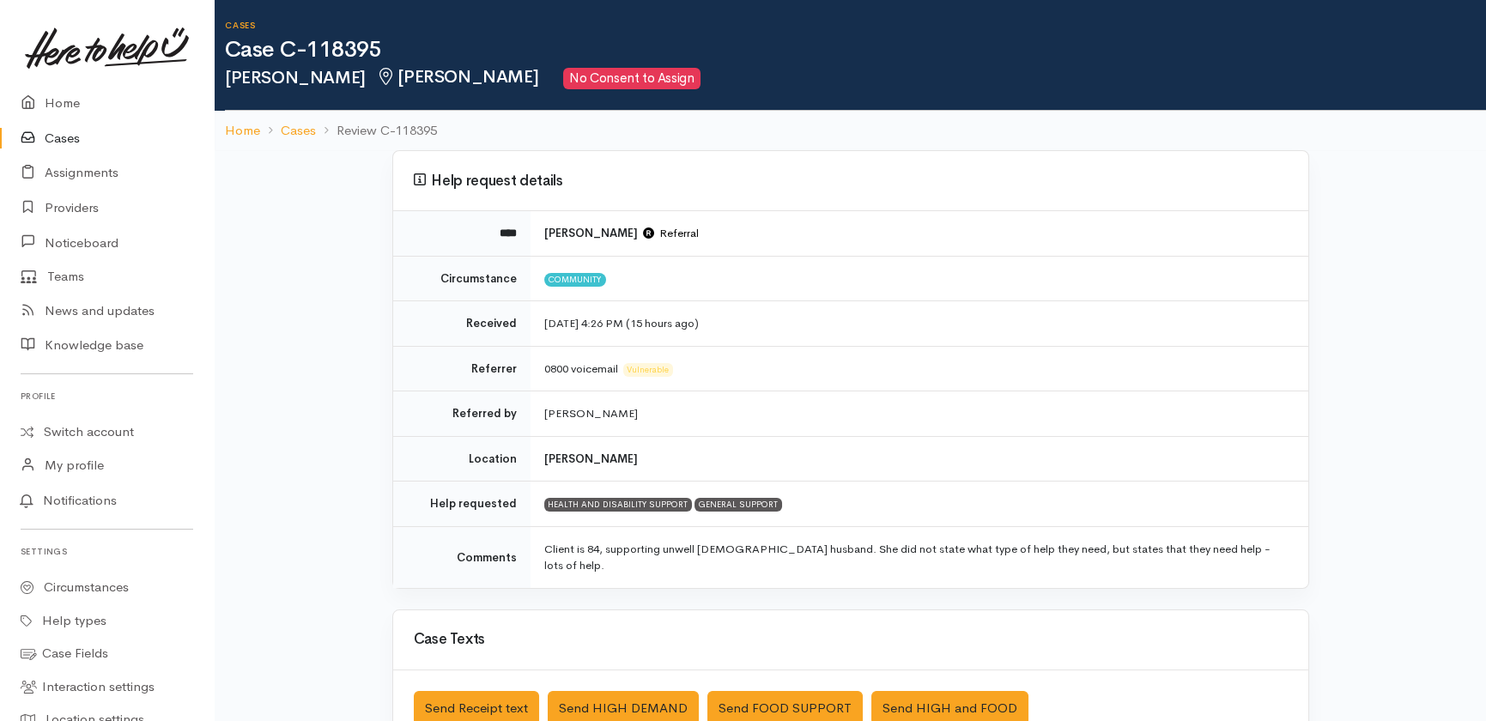
click at [55, 137] on link "Cases" at bounding box center [107, 138] width 214 height 35
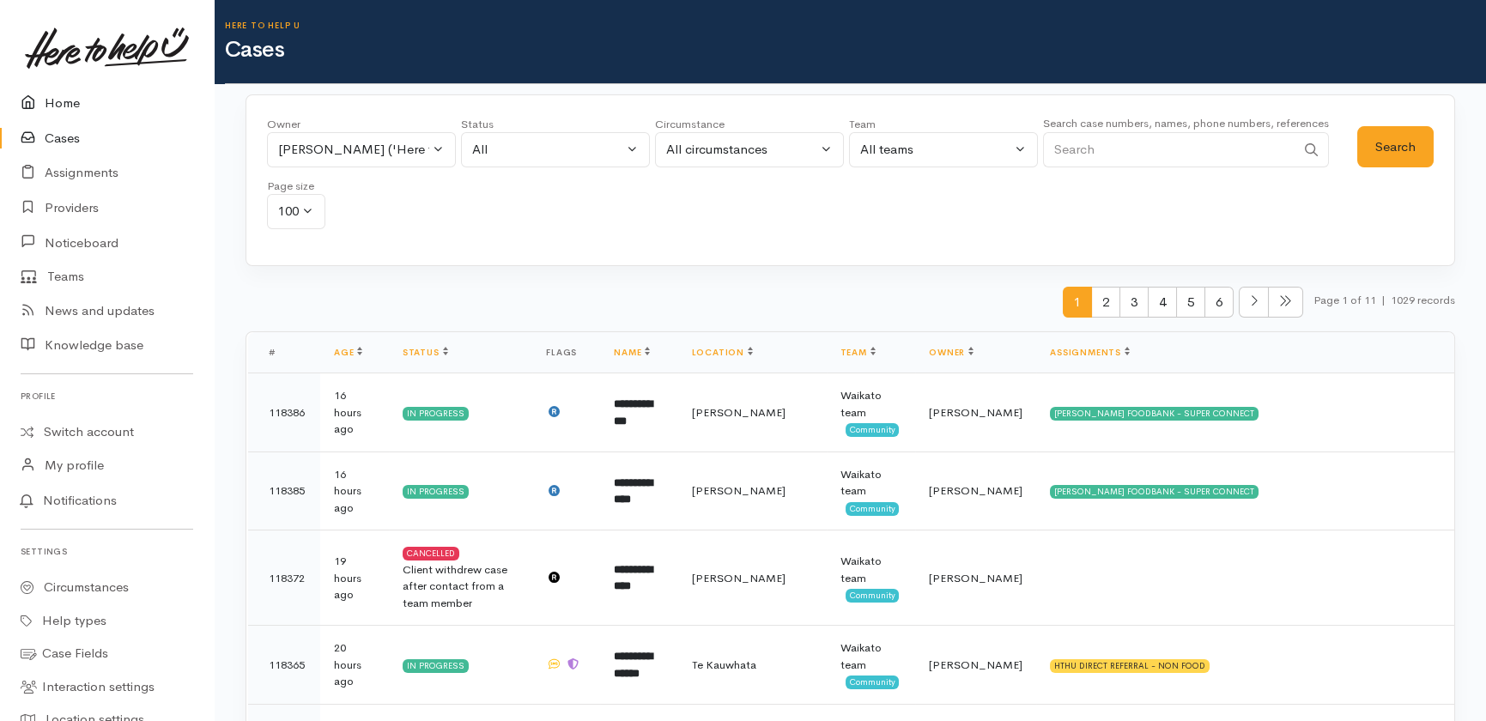
click at [62, 95] on link "Home" at bounding box center [107, 103] width 214 height 35
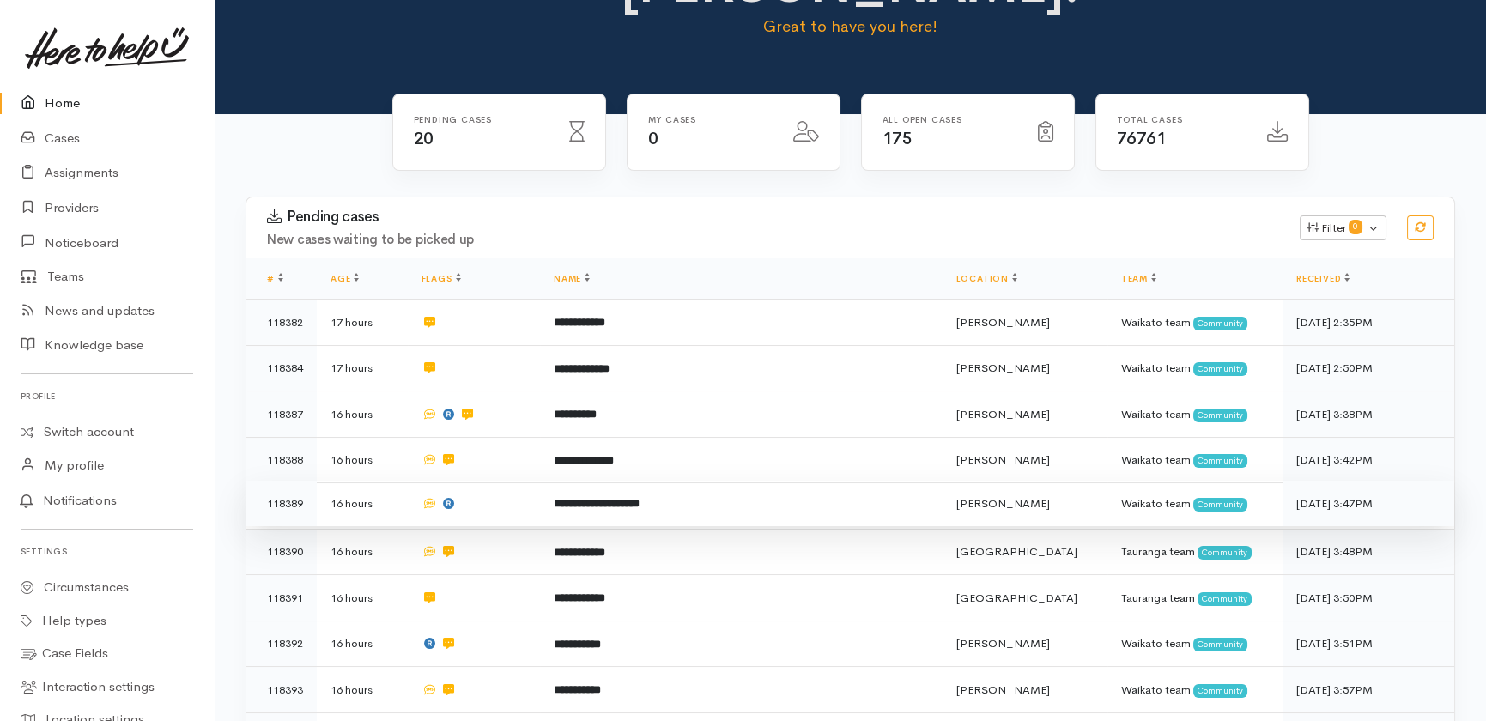
scroll to position [234, 0]
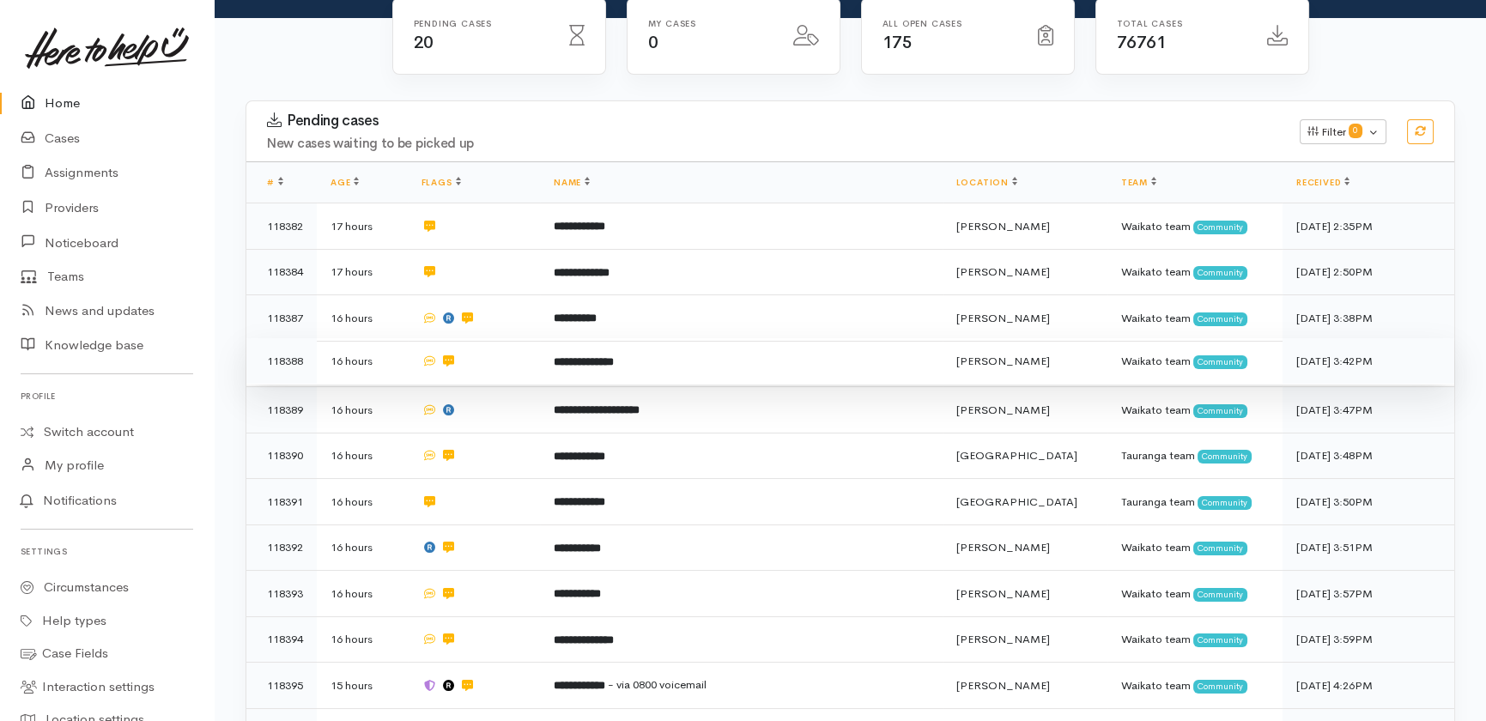
click at [539, 338] on td at bounding box center [474, 361] width 132 height 46
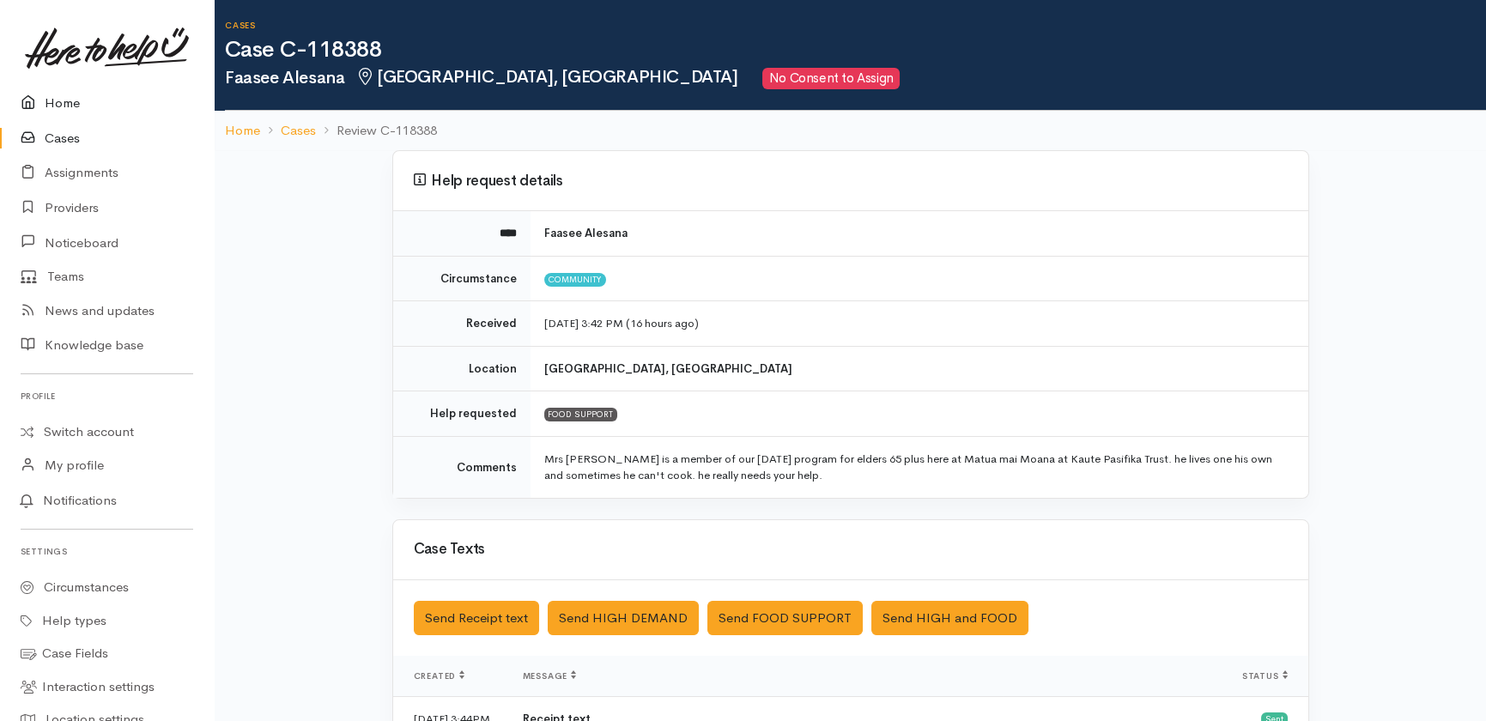
click at [51, 102] on link "Home" at bounding box center [107, 103] width 214 height 35
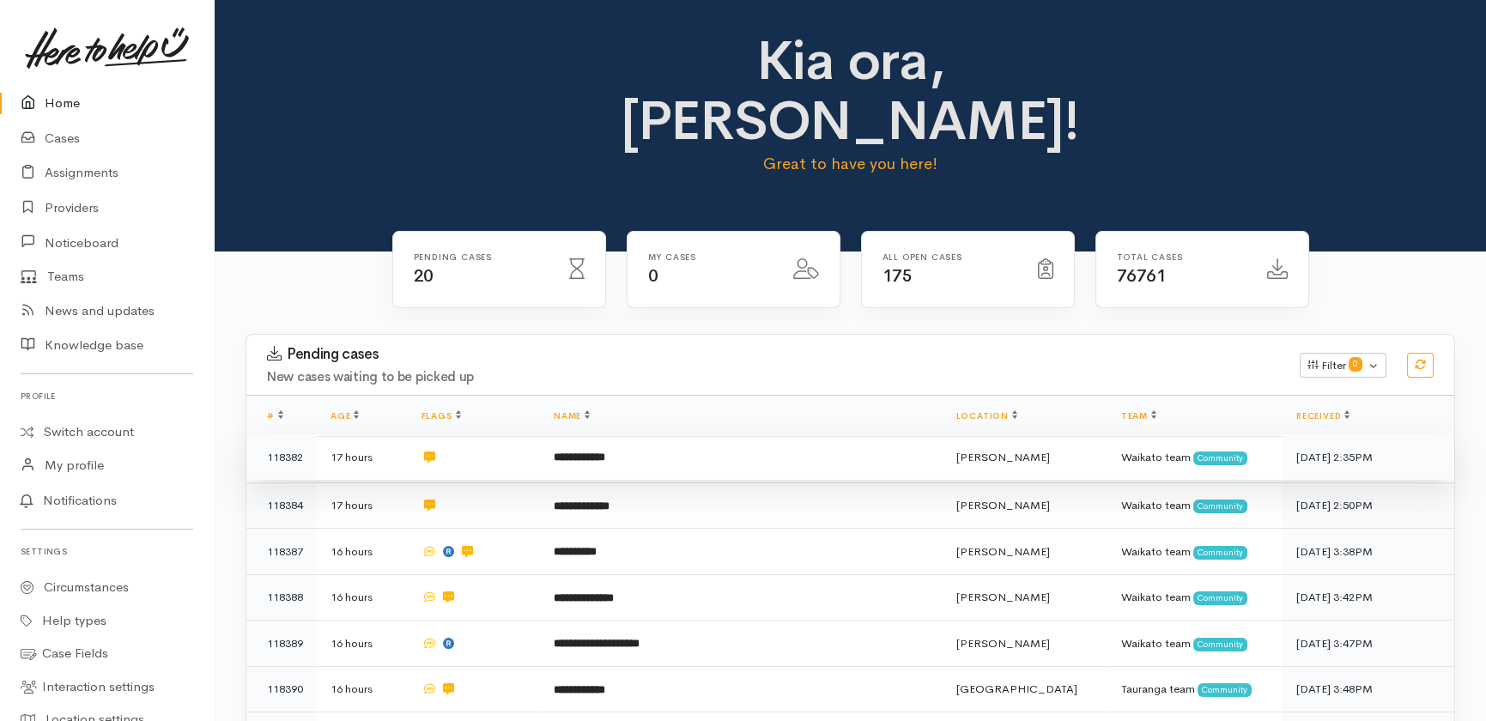
click at [521, 434] on td at bounding box center [474, 457] width 132 height 46
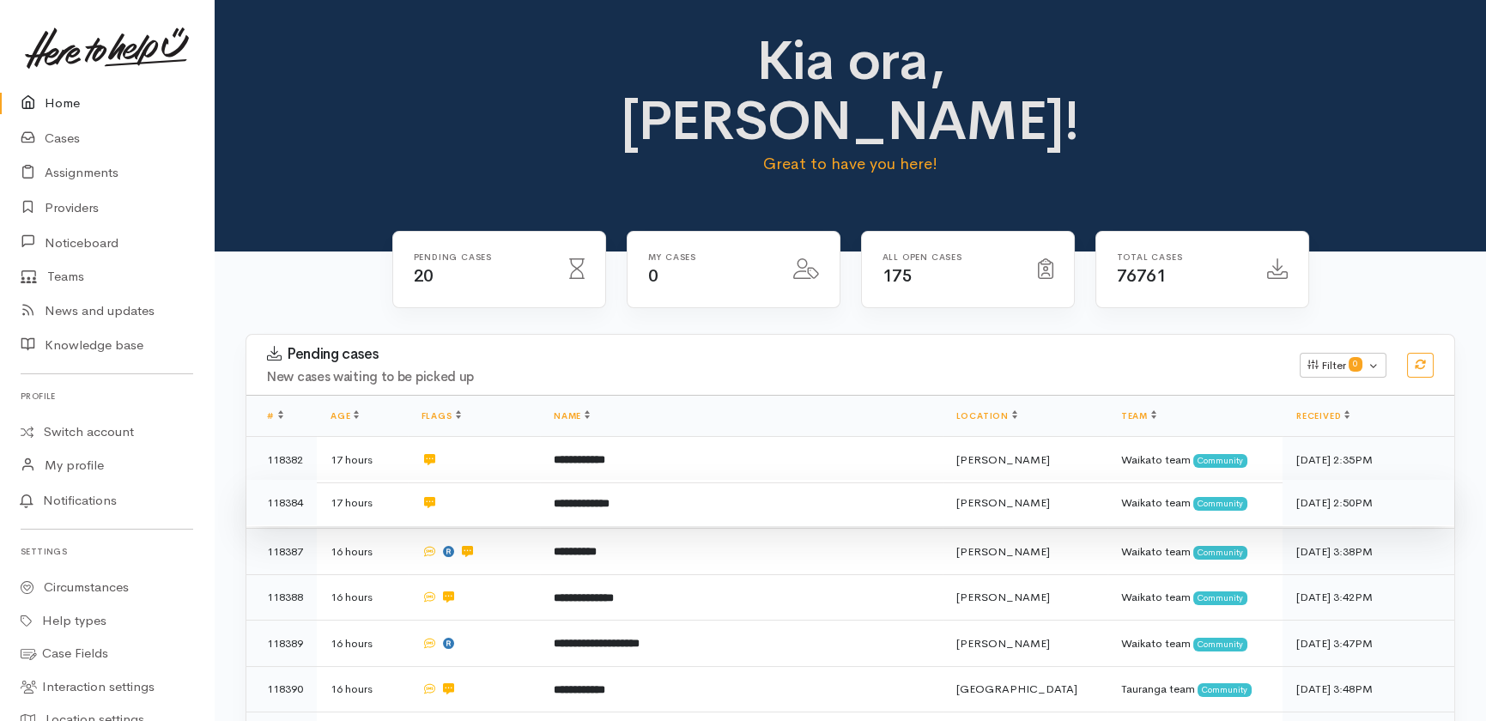
click at [510, 480] on td at bounding box center [474, 503] width 132 height 46
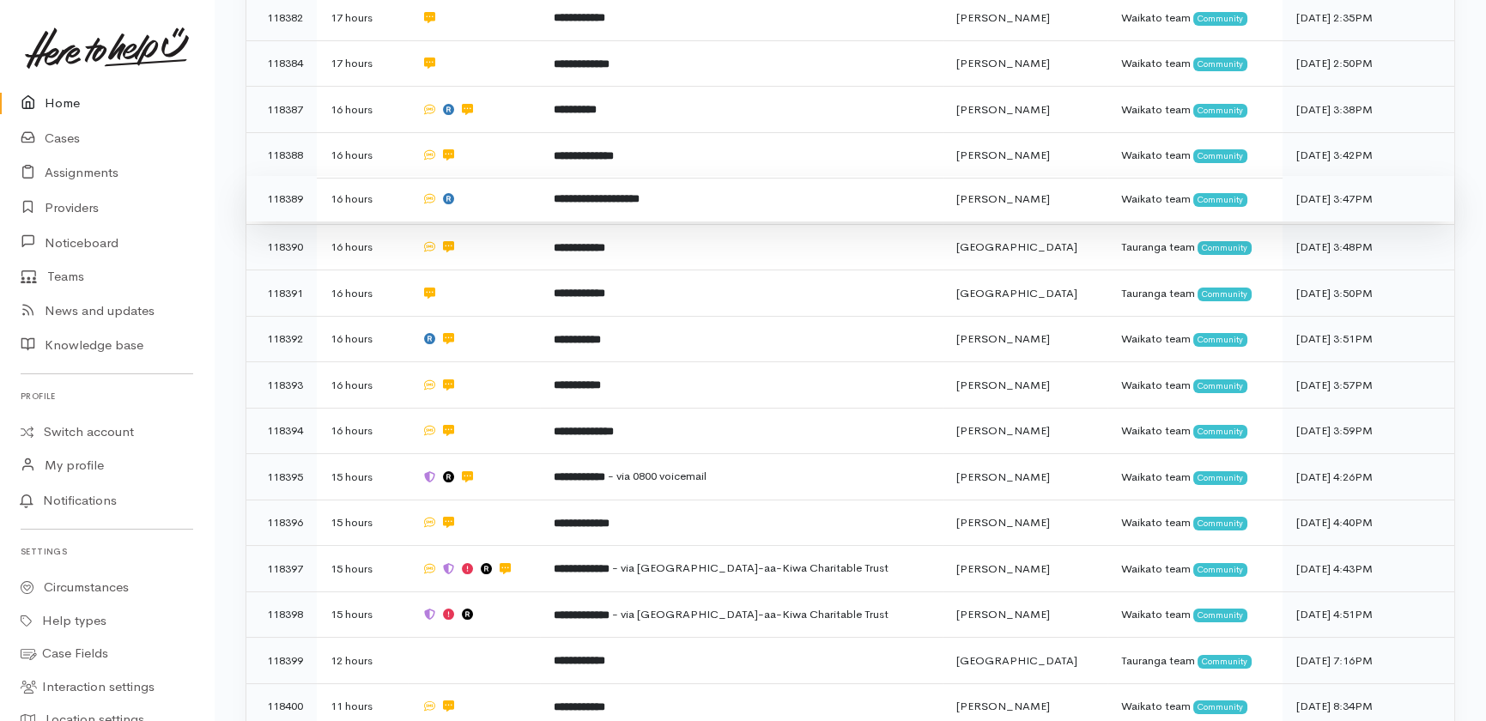
scroll to position [468, 0]
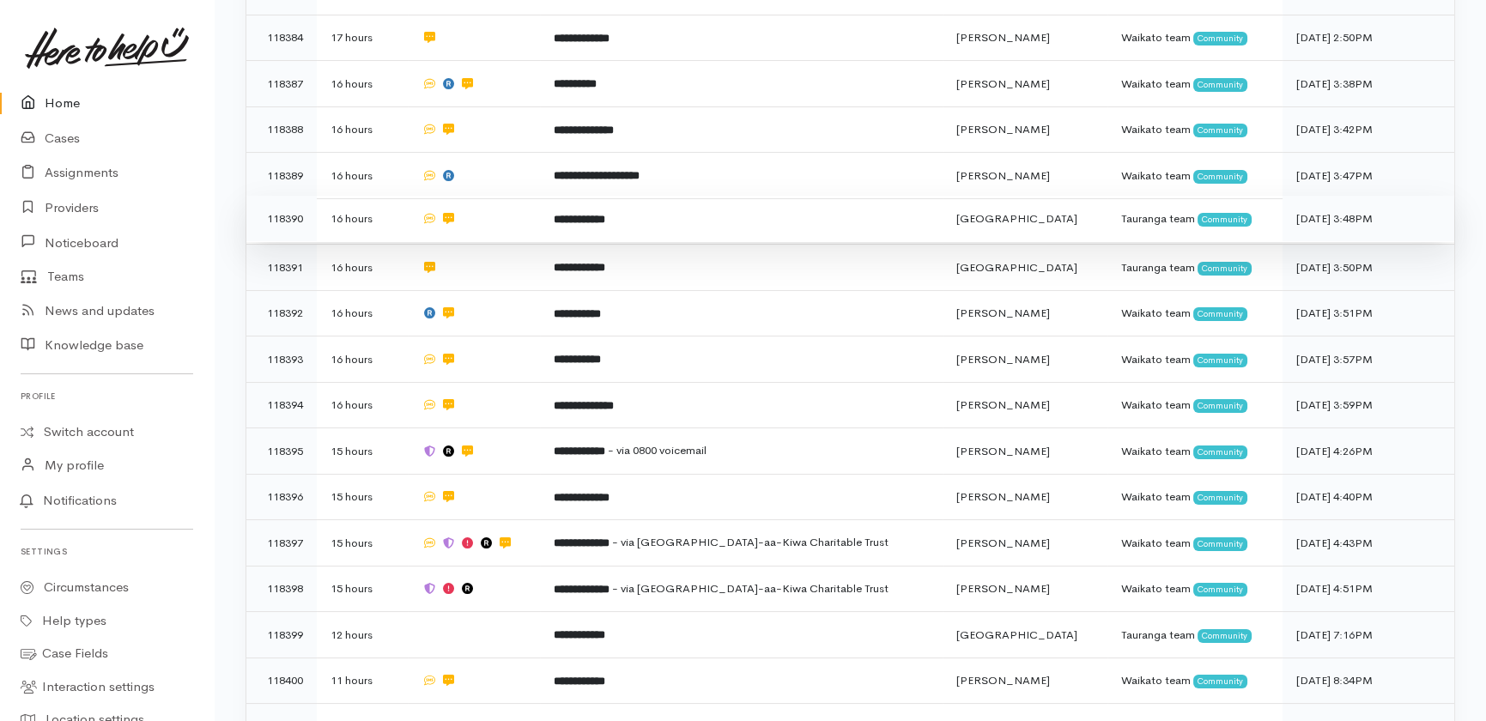
click at [489, 196] on td at bounding box center [474, 219] width 132 height 46
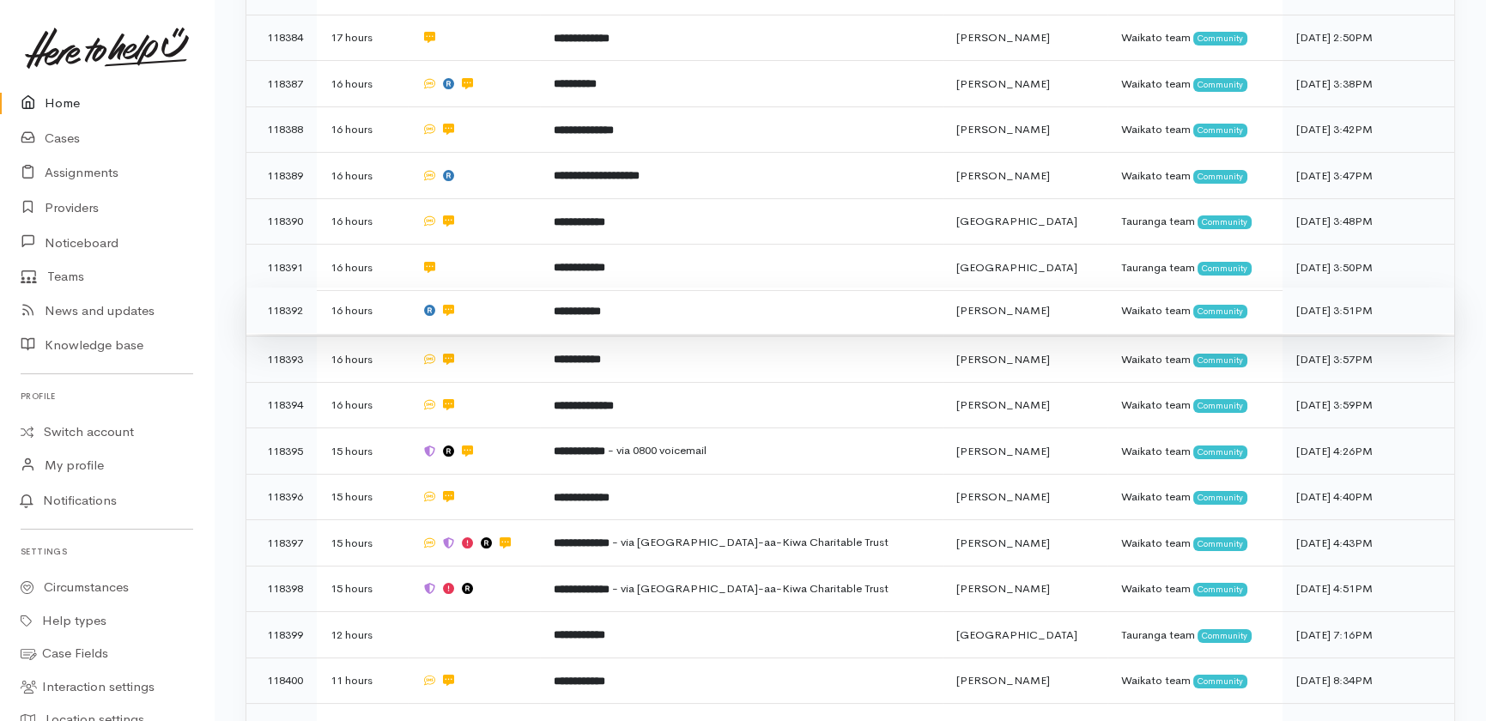
drag, startPoint x: 502, startPoint y: 194, endPoint x: 512, endPoint y: 228, distance: 35.6
click at [503, 245] on td at bounding box center [474, 268] width 132 height 46
click at [512, 288] on td at bounding box center [474, 311] width 132 height 46
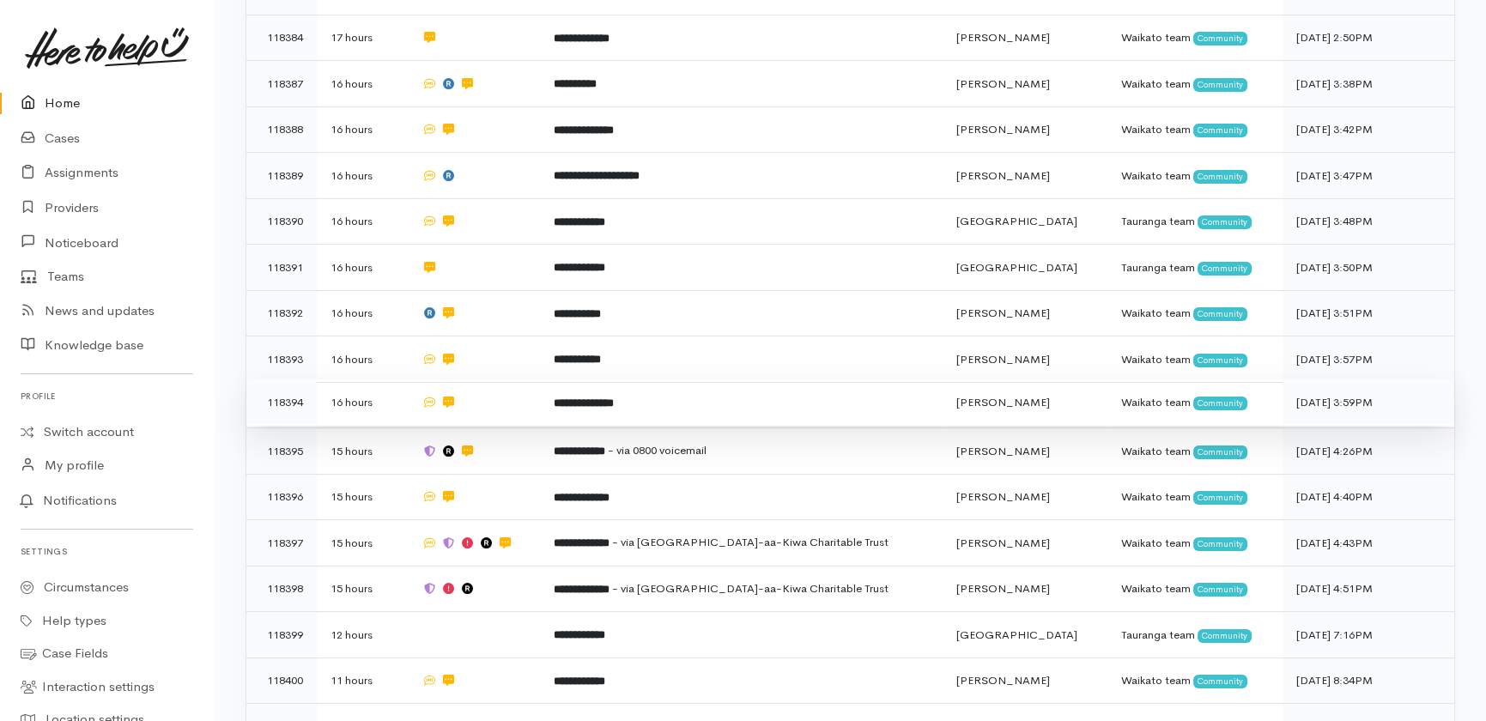
drag, startPoint x: 498, startPoint y: 292, endPoint x: 529, endPoint y: 337, distance: 55.0
click at [499, 337] on td at bounding box center [474, 360] width 132 height 46
drag, startPoint x: 529, startPoint y: 337, endPoint x: 530, endPoint y: 347, distance: 9.5
click at [529, 379] on td at bounding box center [474, 402] width 132 height 46
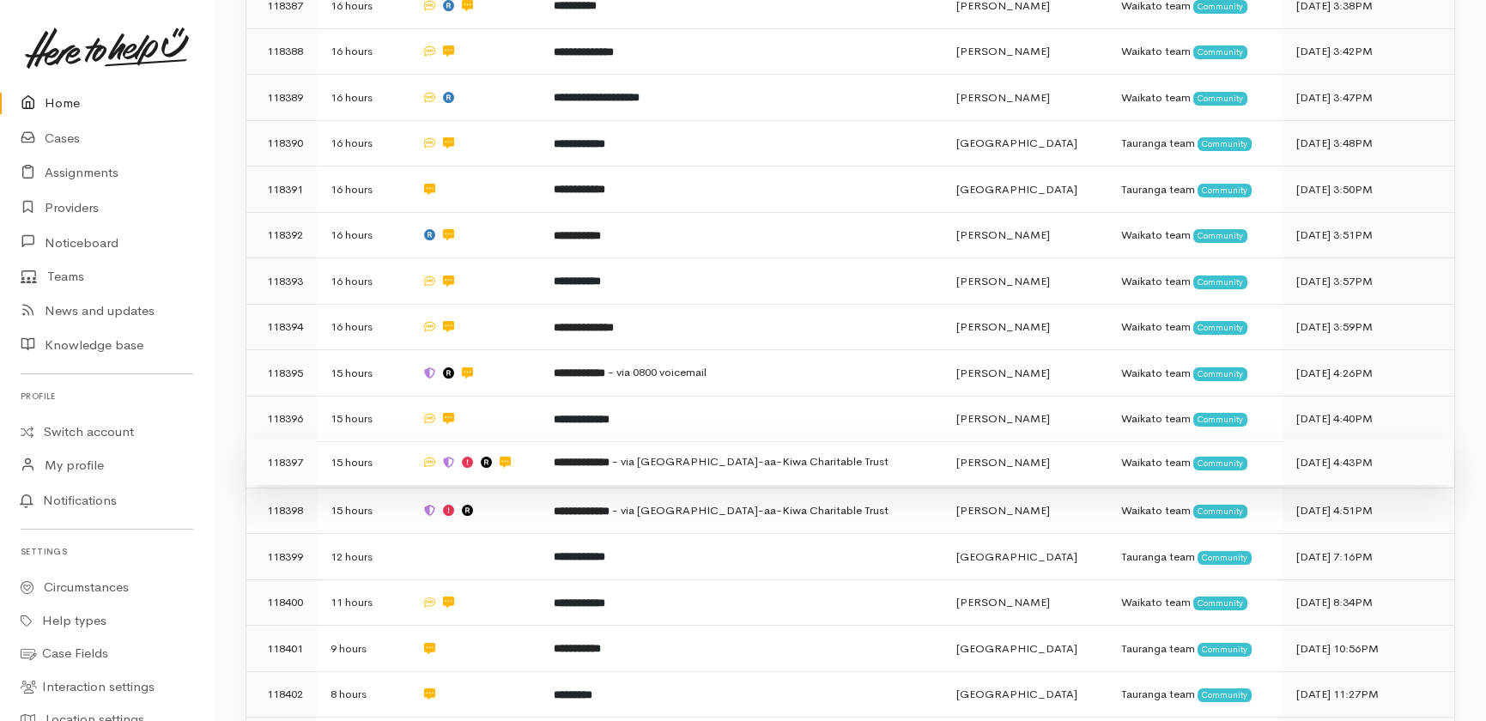
scroll to position [702, 0]
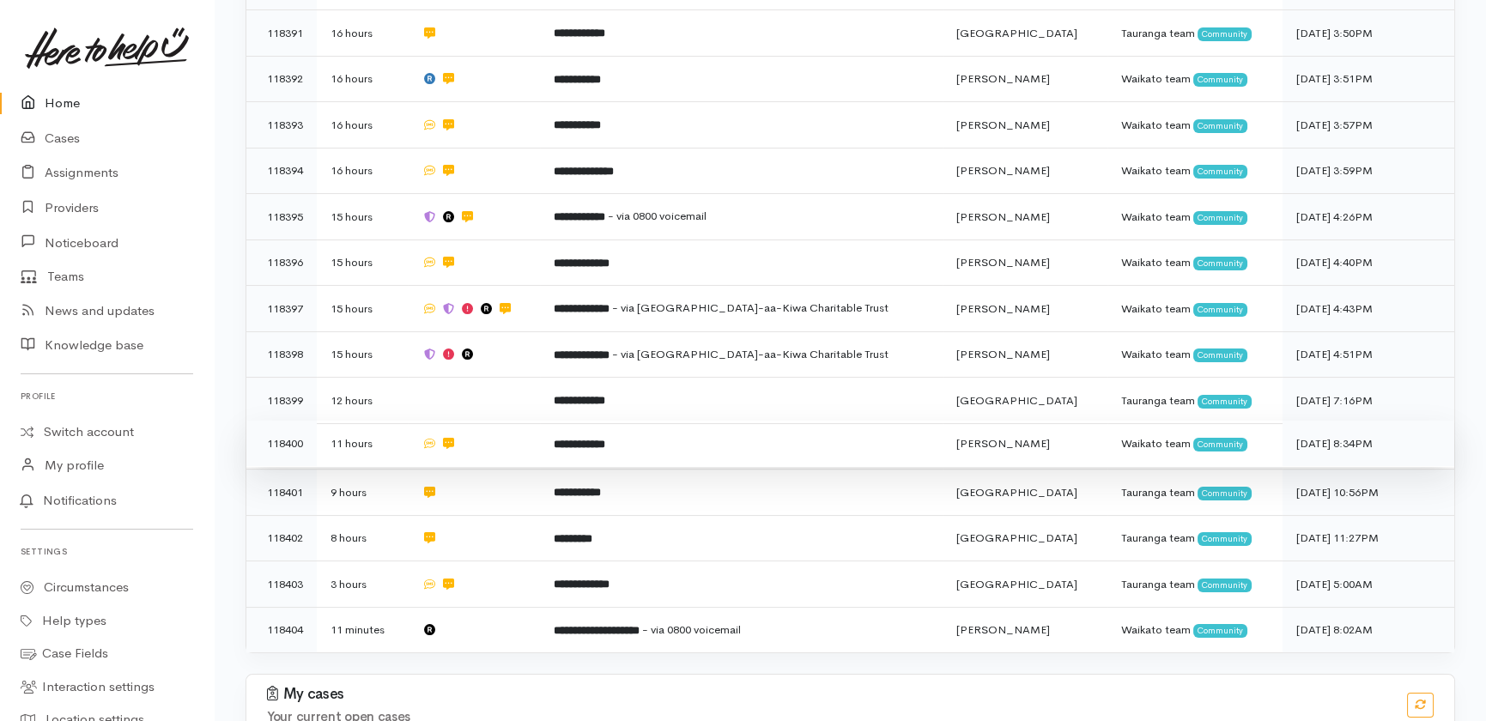
click at [530, 421] on td at bounding box center [474, 444] width 132 height 46
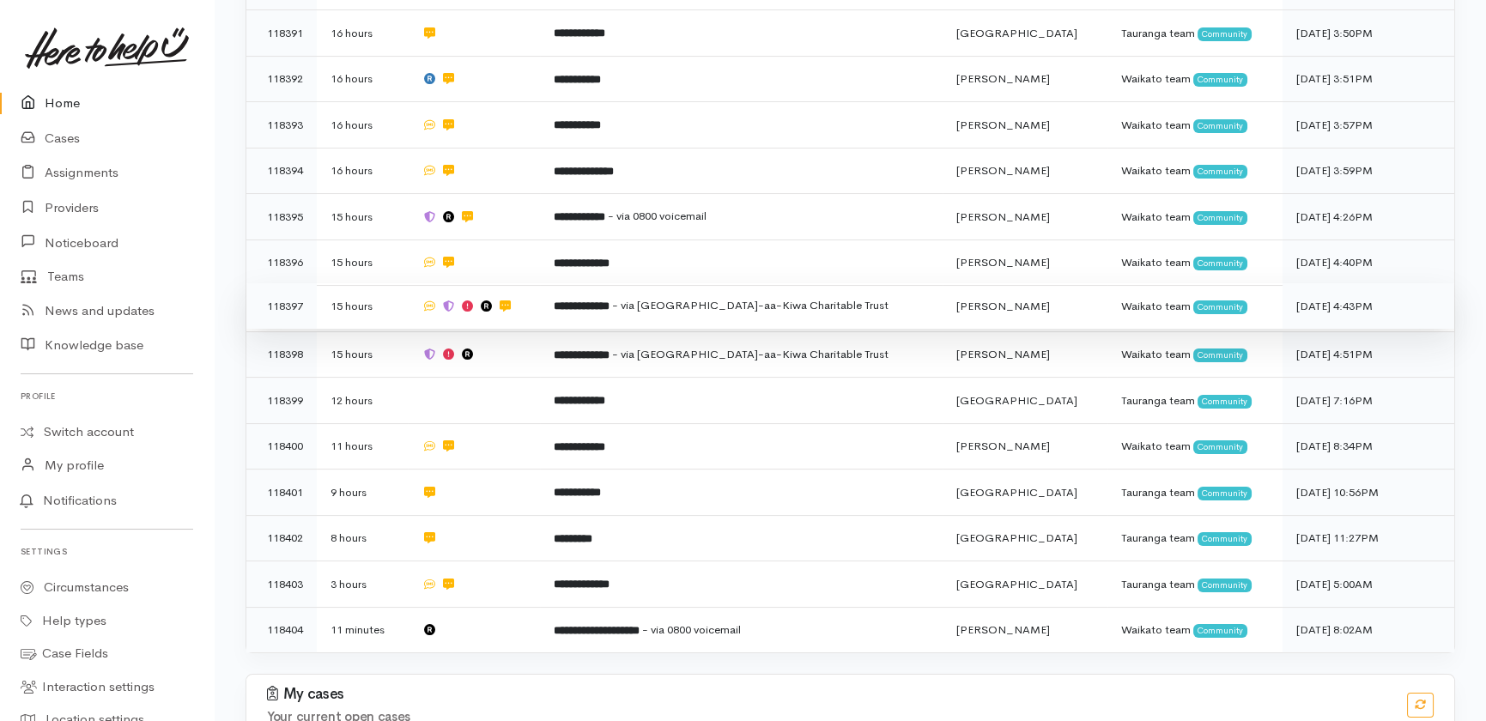
click at [670, 298] on span "- via Te Ngaakau-aa-Kiwa Charitable Trust" at bounding box center [750, 305] width 276 height 15
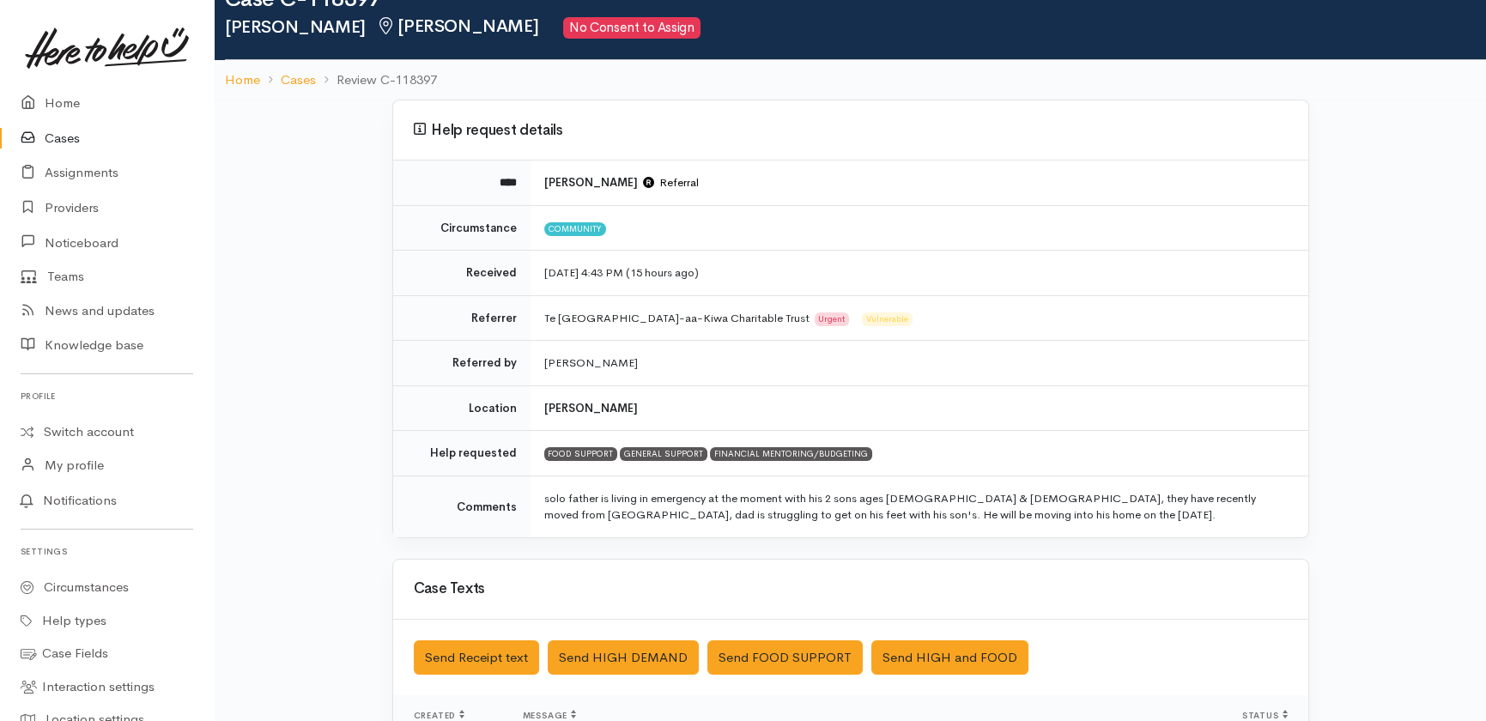
scroll to position [77, 0]
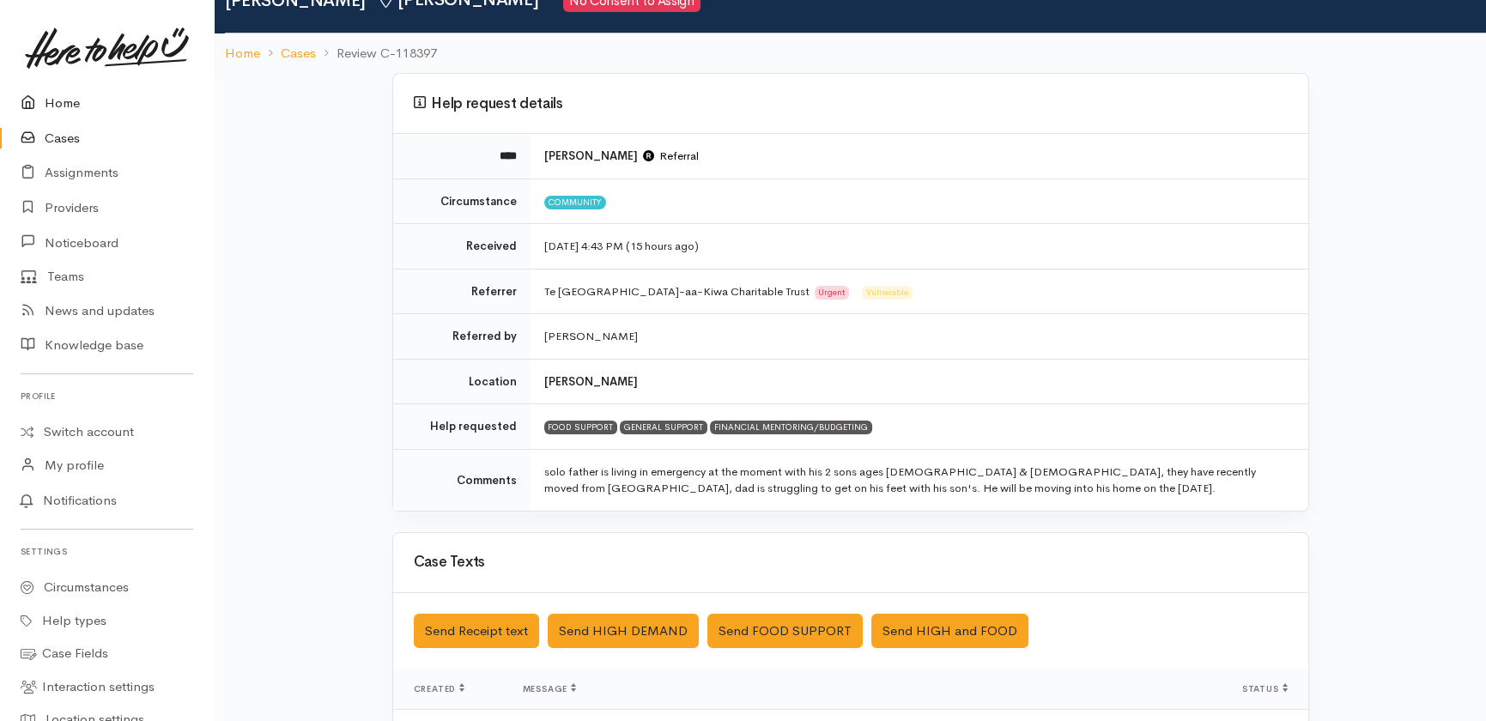
click at [66, 105] on link "Home" at bounding box center [107, 103] width 214 height 35
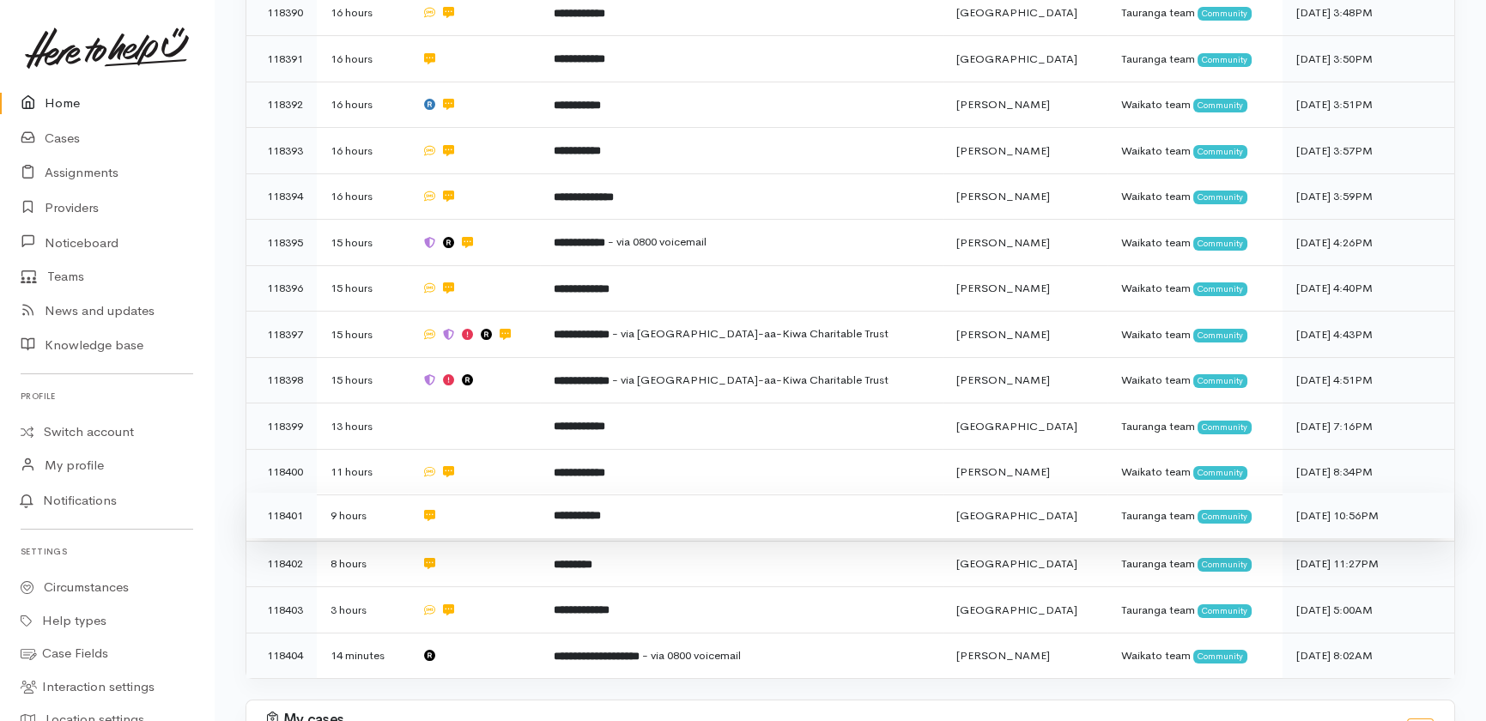
scroll to position [761, 0]
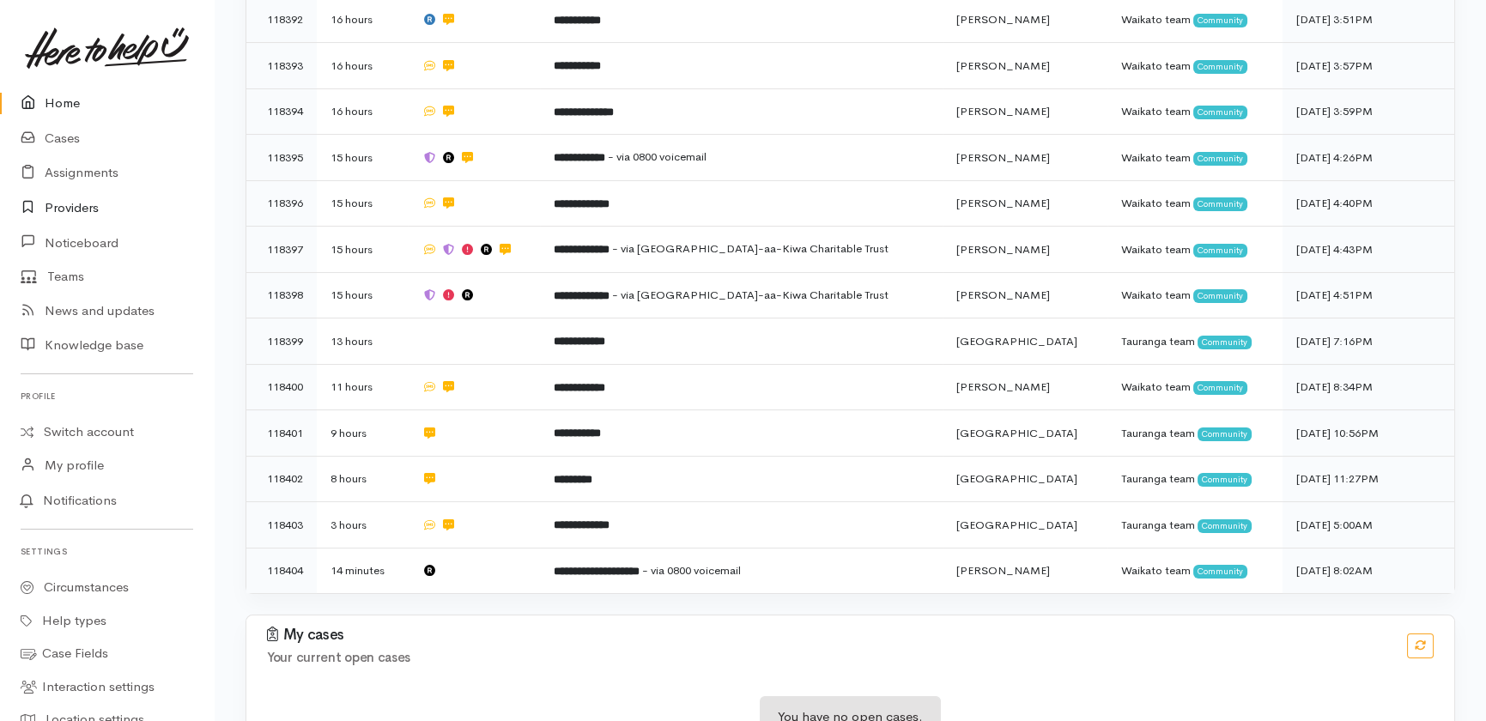
click at [62, 207] on link "Providers" at bounding box center [107, 208] width 214 height 35
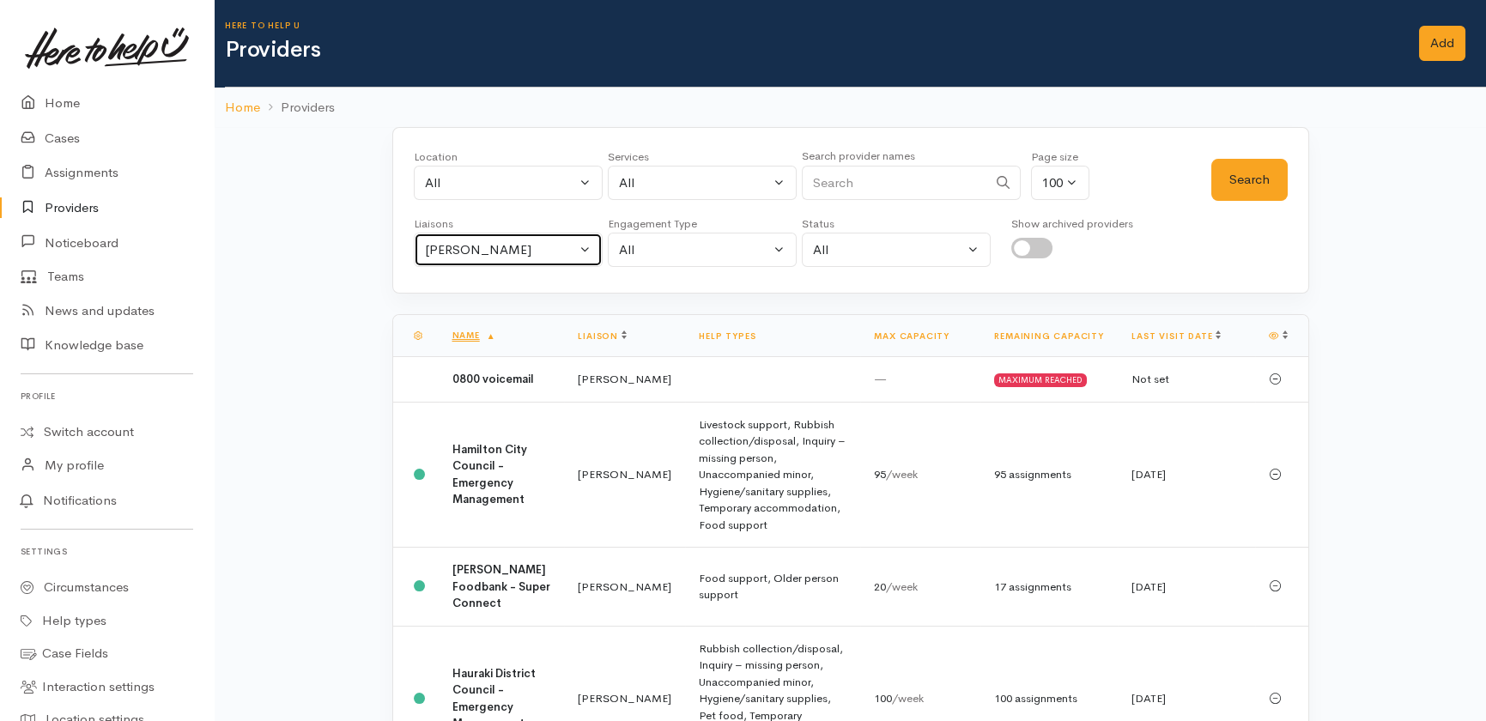
click at [523, 248] on div "Heather Moore" at bounding box center [500, 250] width 151 height 20
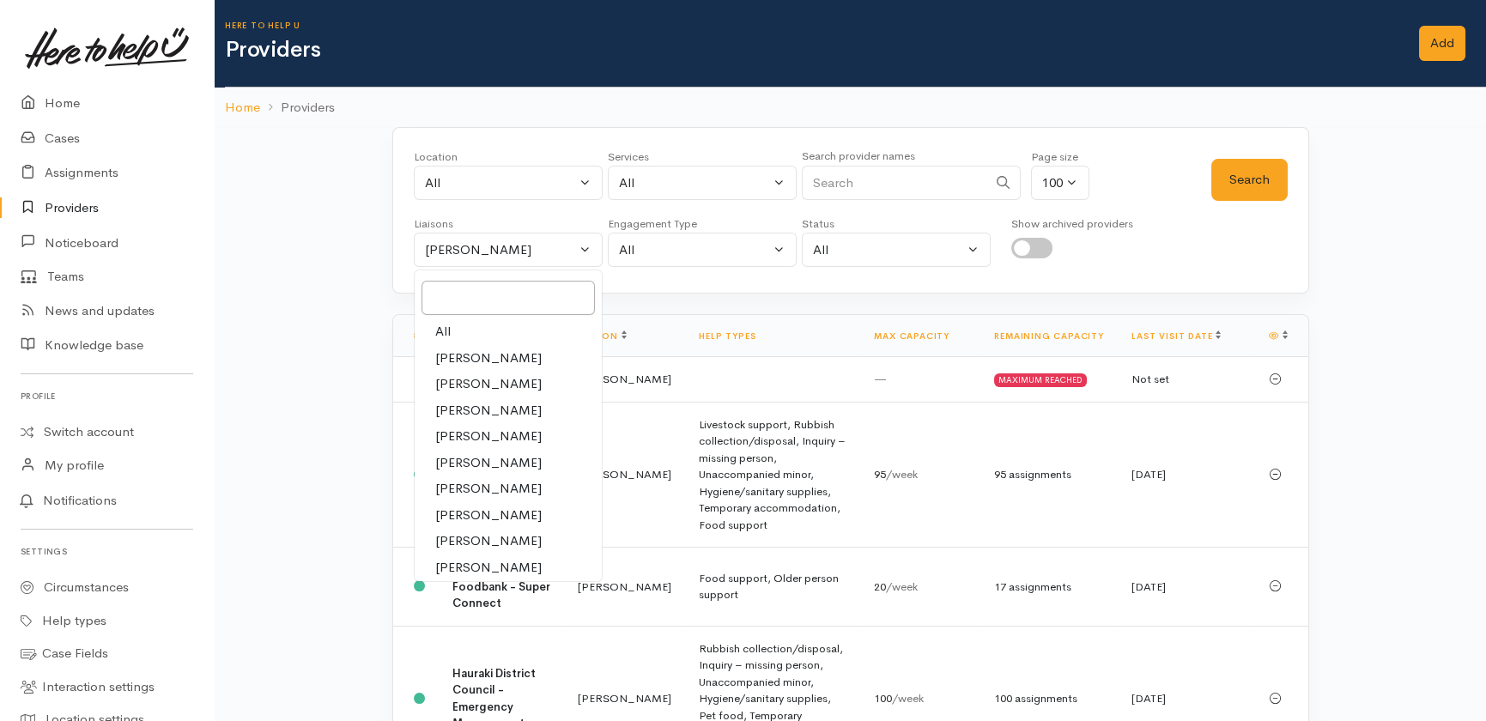
click at [444, 331] on span "All" at bounding box center [442, 332] width 15 height 20
select select "null"
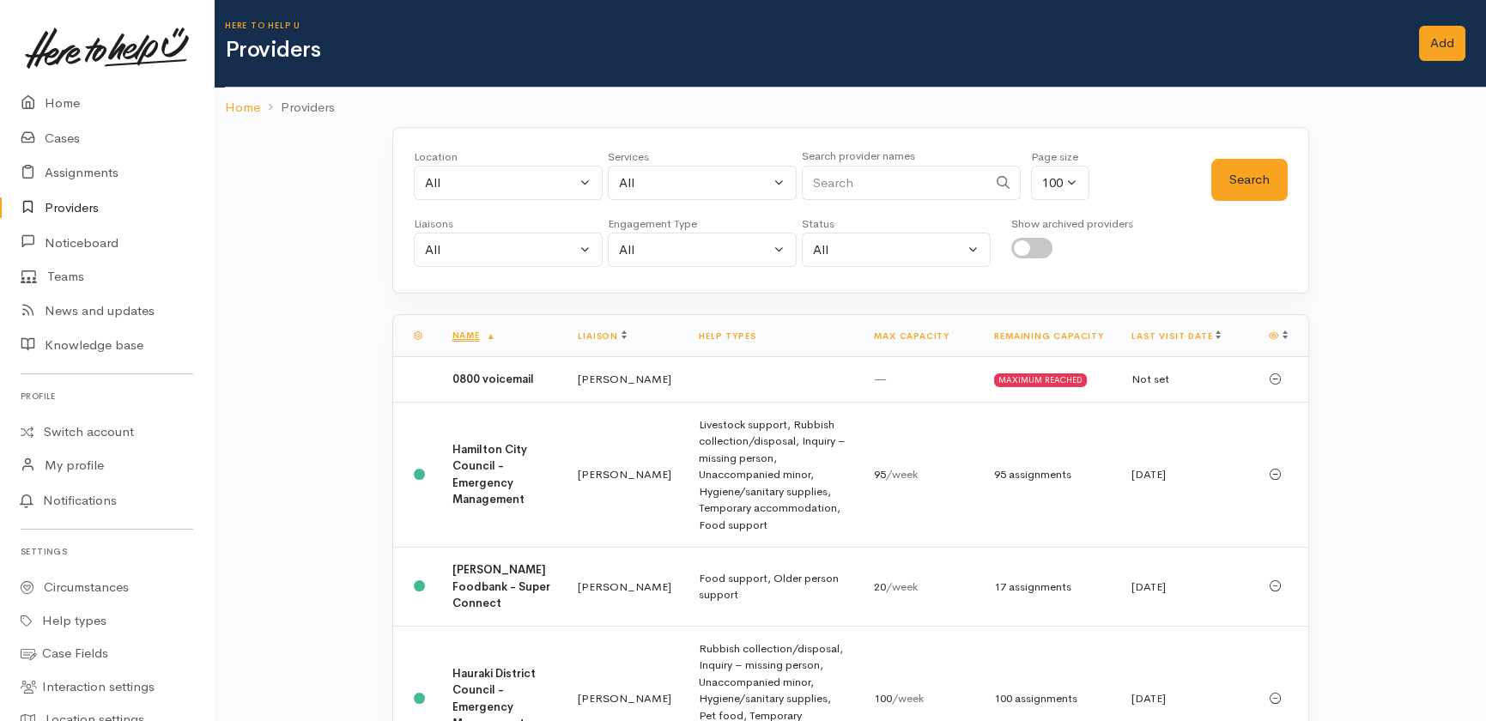
drag, startPoint x: 900, startPoint y: 183, endPoint x: 911, endPoint y: 86, distance: 97.6
click at [895, 159] on div "Search provider names" at bounding box center [911, 178] width 219 height 64
type input "age concern"
click at [1268, 187] on button "Search" at bounding box center [1249, 180] width 76 height 42
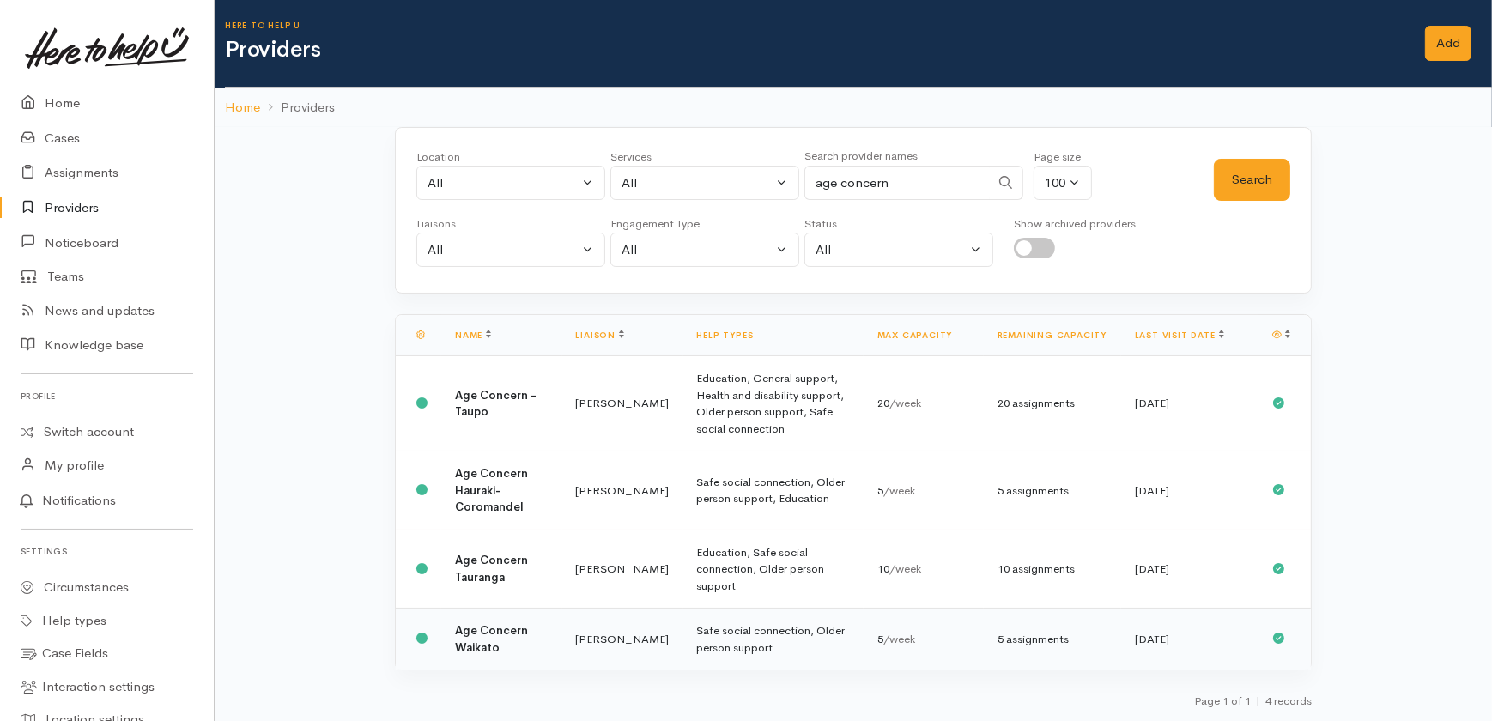
click at [470, 619] on td "Age Concern Waikato" at bounding box center [501, 640] width 121 height 62
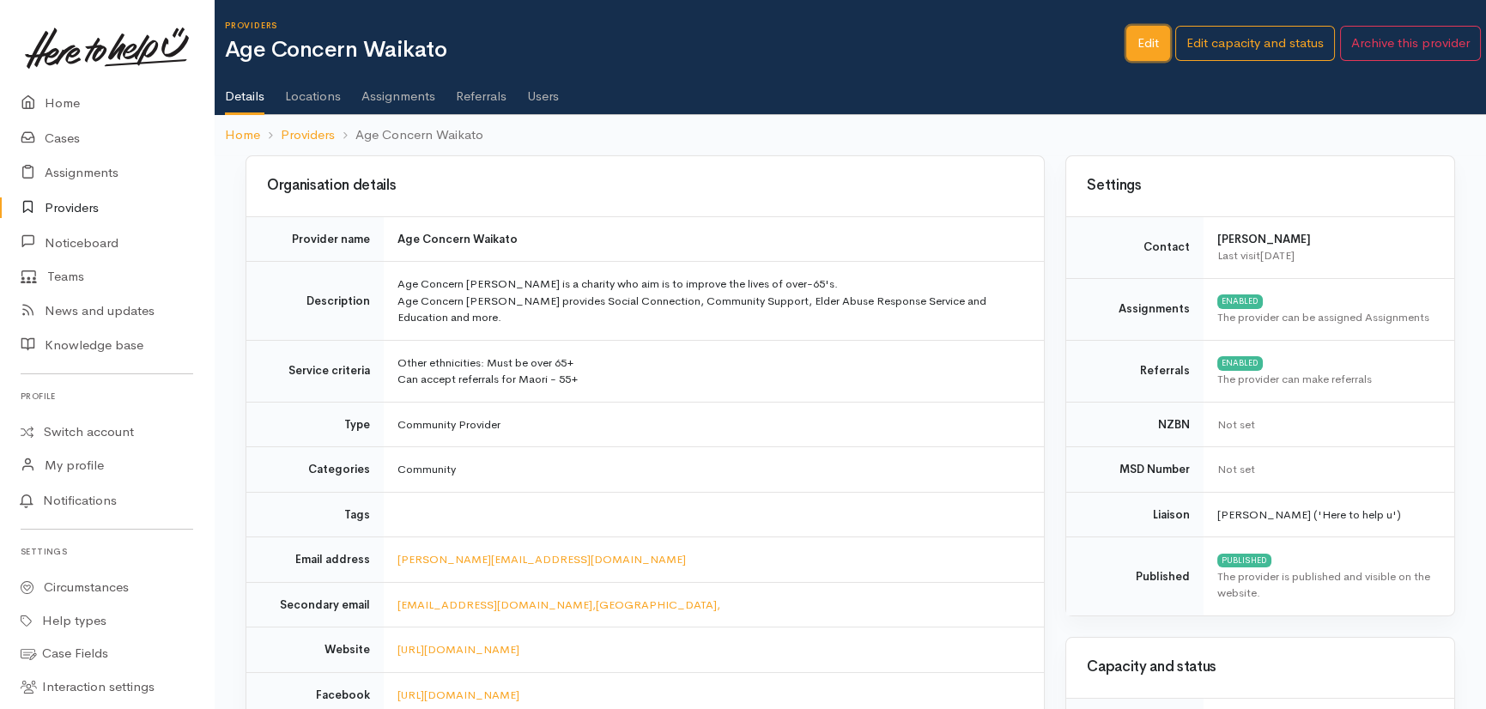
click at [1156, 40] on link "Edit" at bounding box center [1148, 43] width 44 height 35
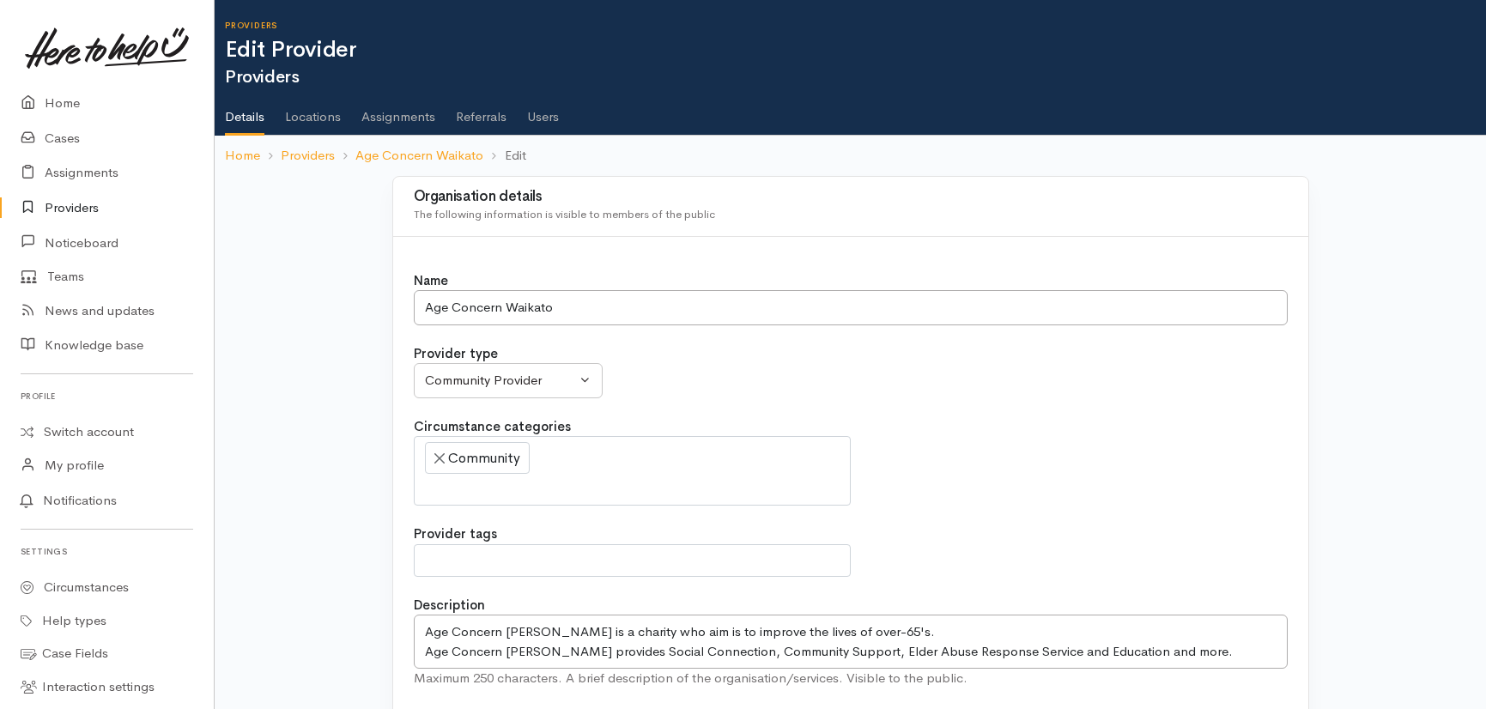
select select
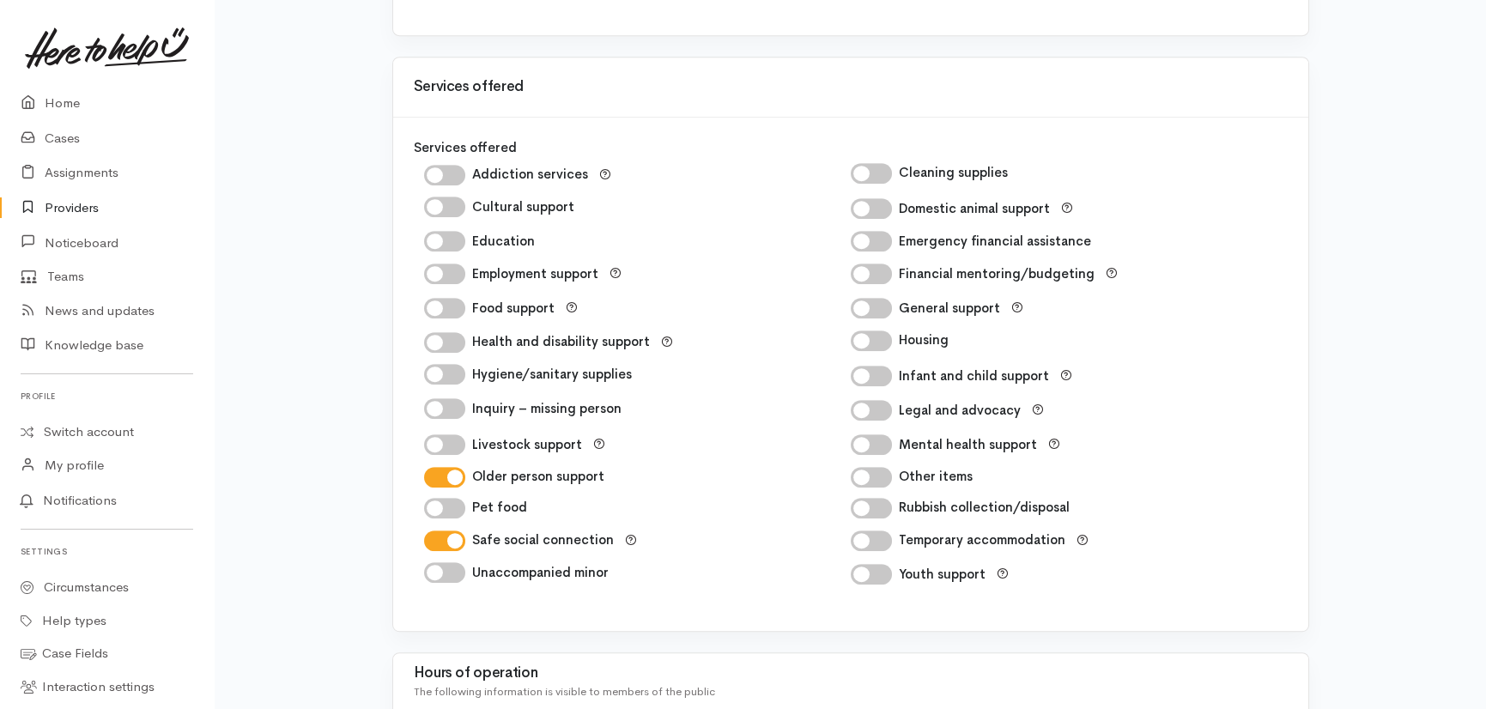
scroll to position [2107, 0]
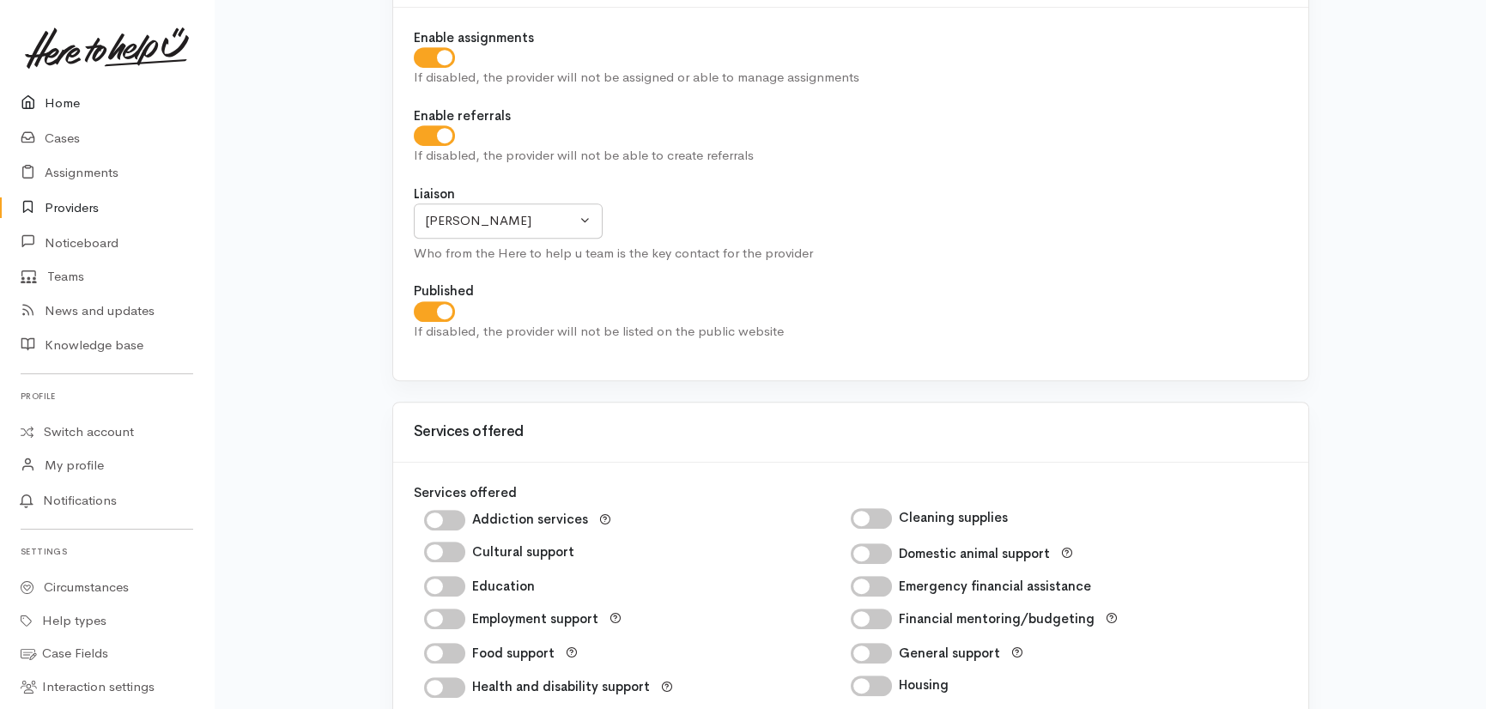
click at [65, 108] on link "Home" at bounding box center [107, 103] width 214 height 35
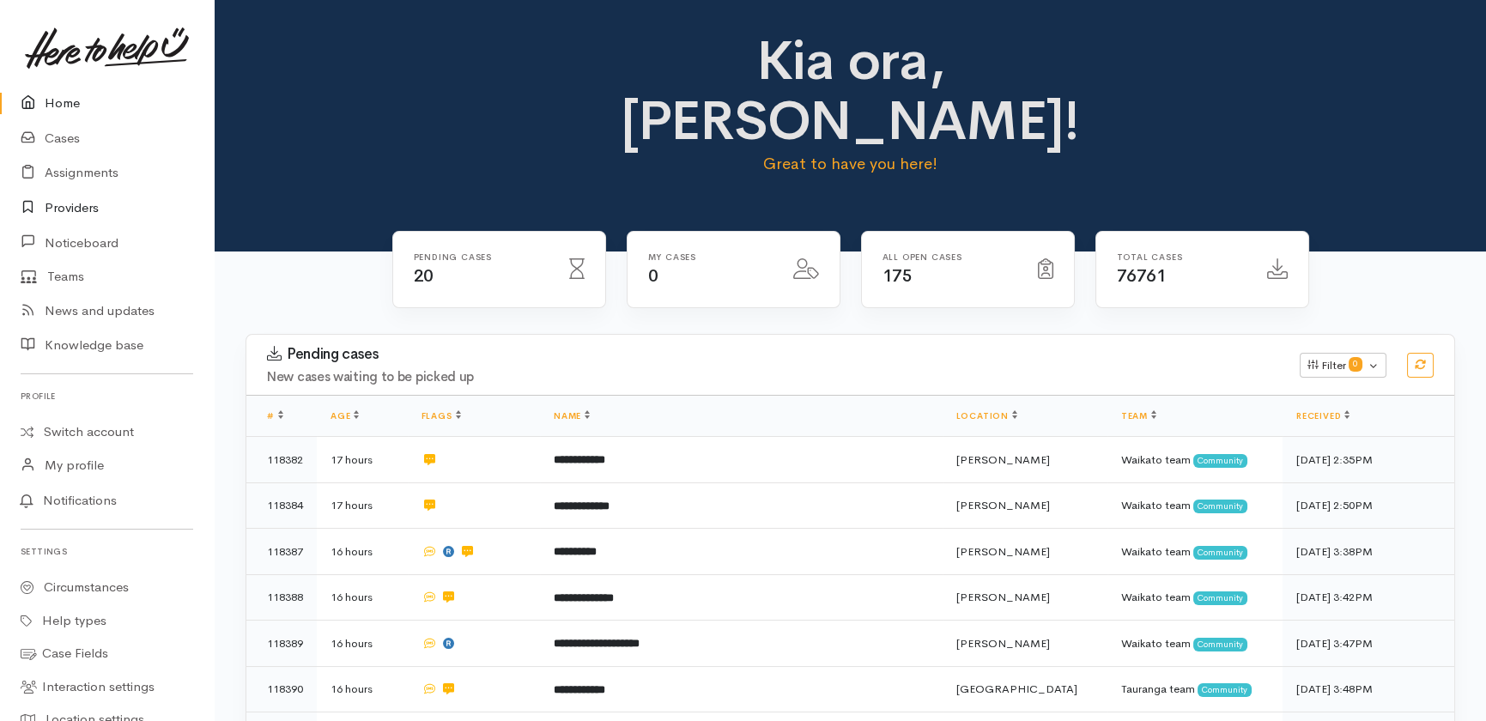
click at [67, 208] on link "Providers" at bounding box center [107, 208] width 214 height 35
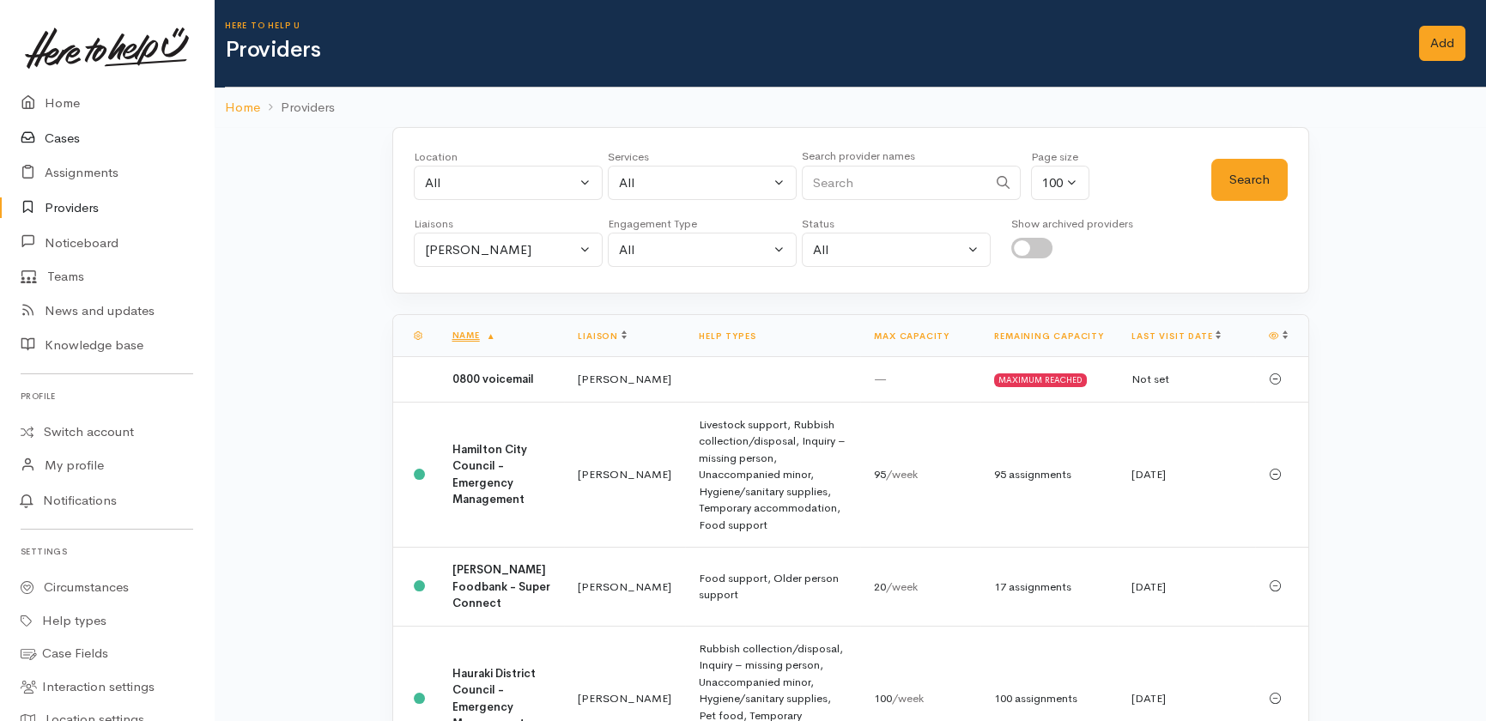
click at [61, 134] on link "Cases" at bounding box center [107, 138] width 214 height 35
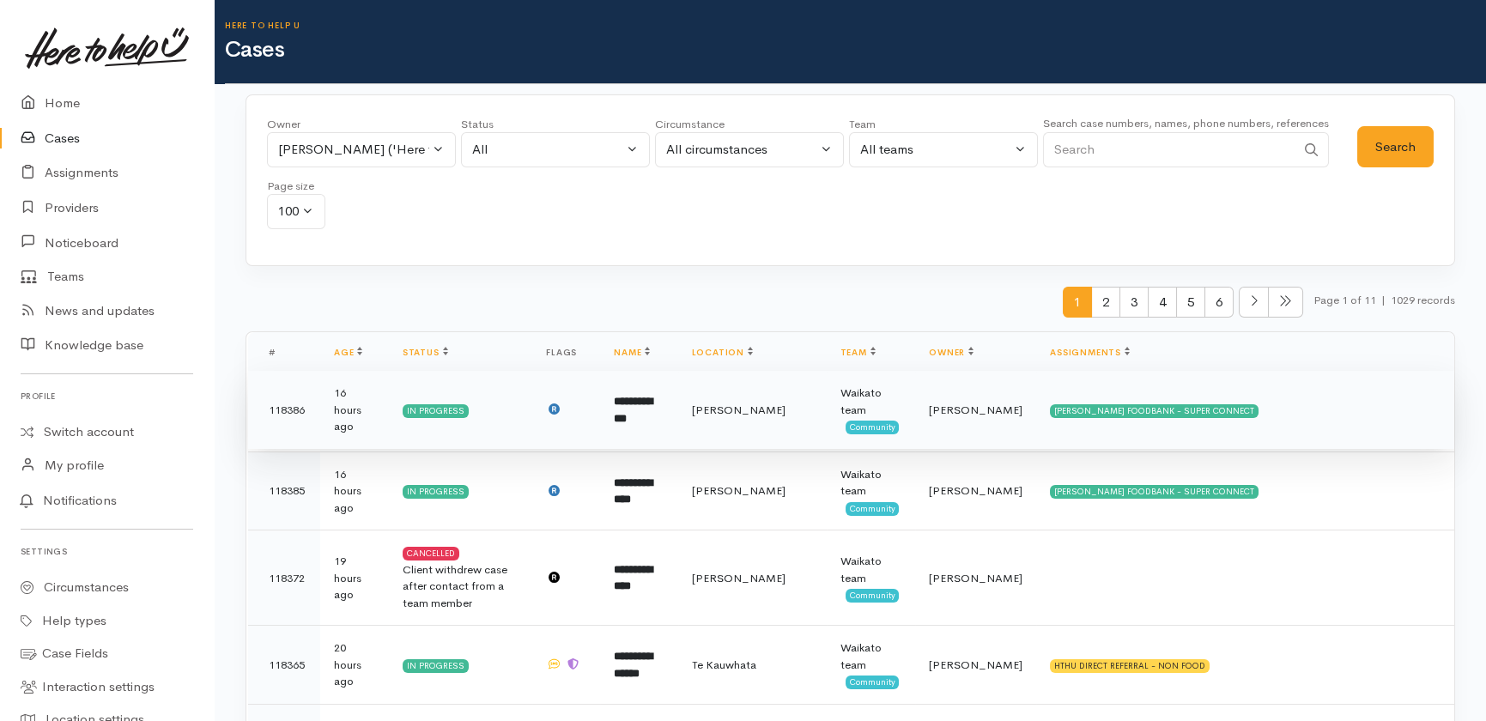
click at [355, 403] on td "16 hours ago" at bounding box center [354, 410] width 69 height 79
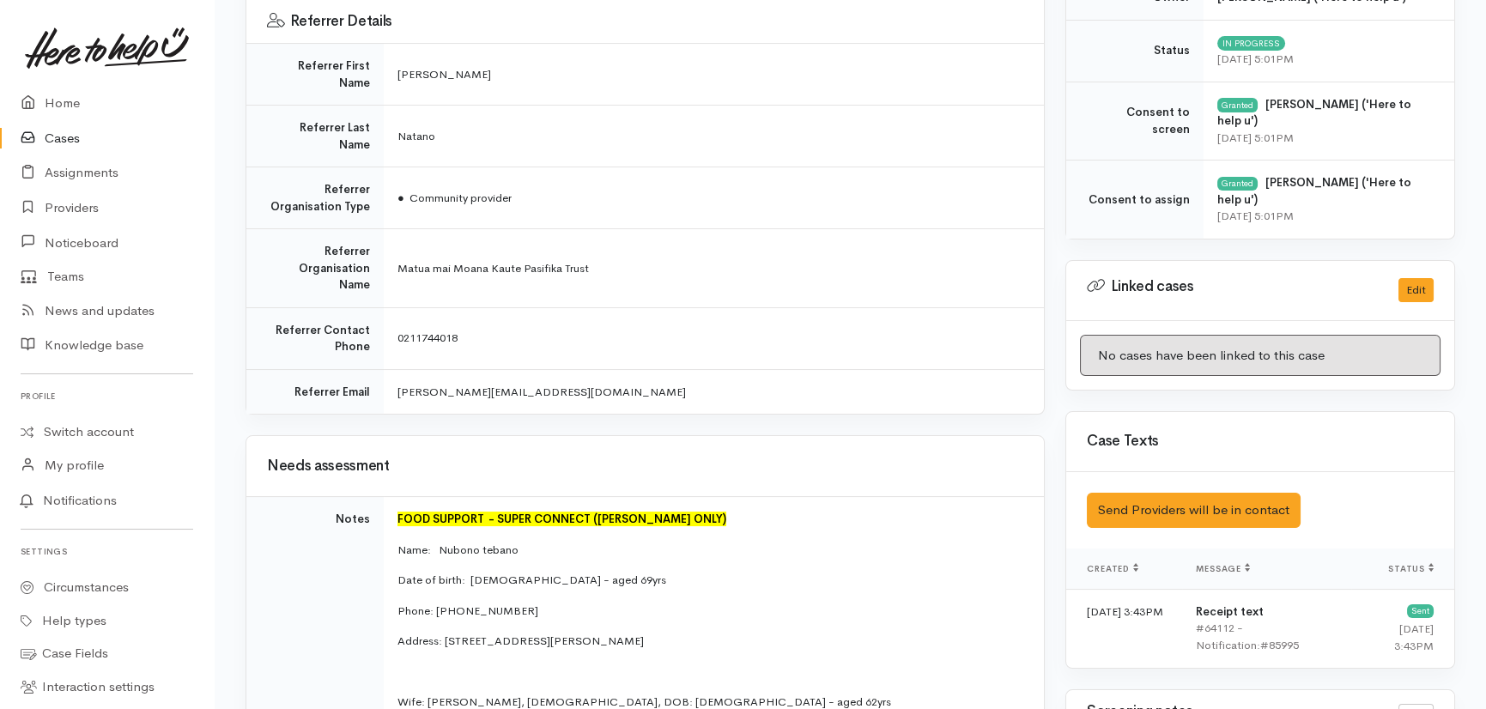
scroll to position [780, 0]
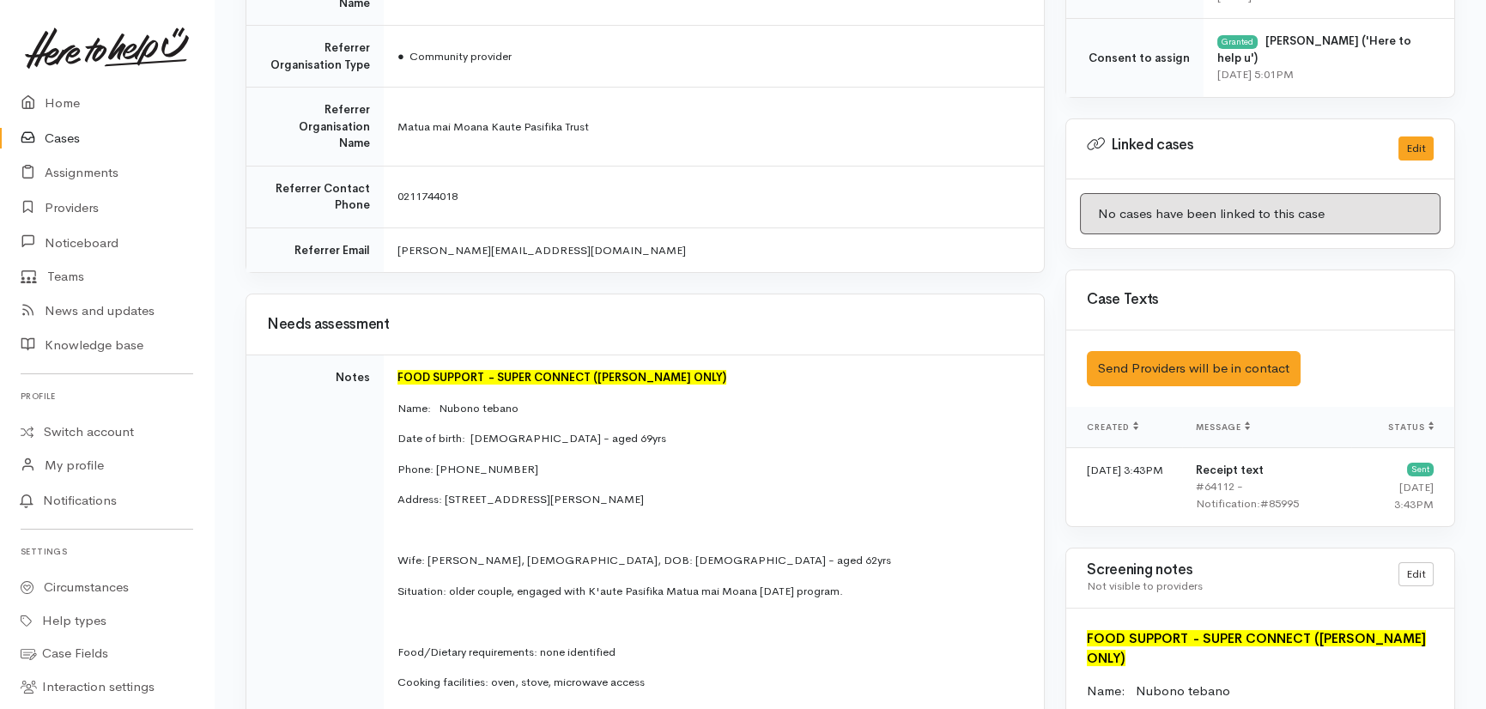
click at [55, 133] on link "Cases" at bounding box center [107, 138] width 214 height 35
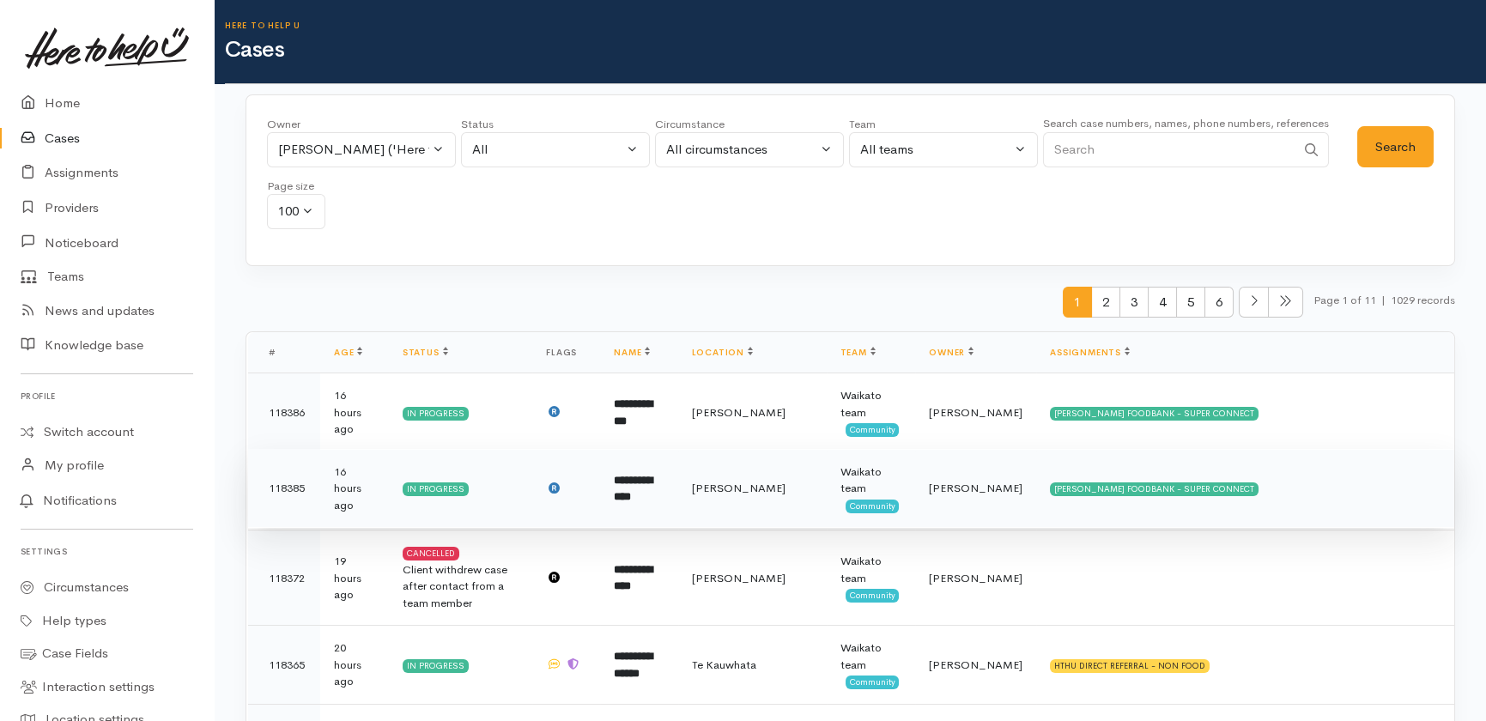
click at [652, 488] on b "**********" at bounding box center [633, 489] width 39 height 28
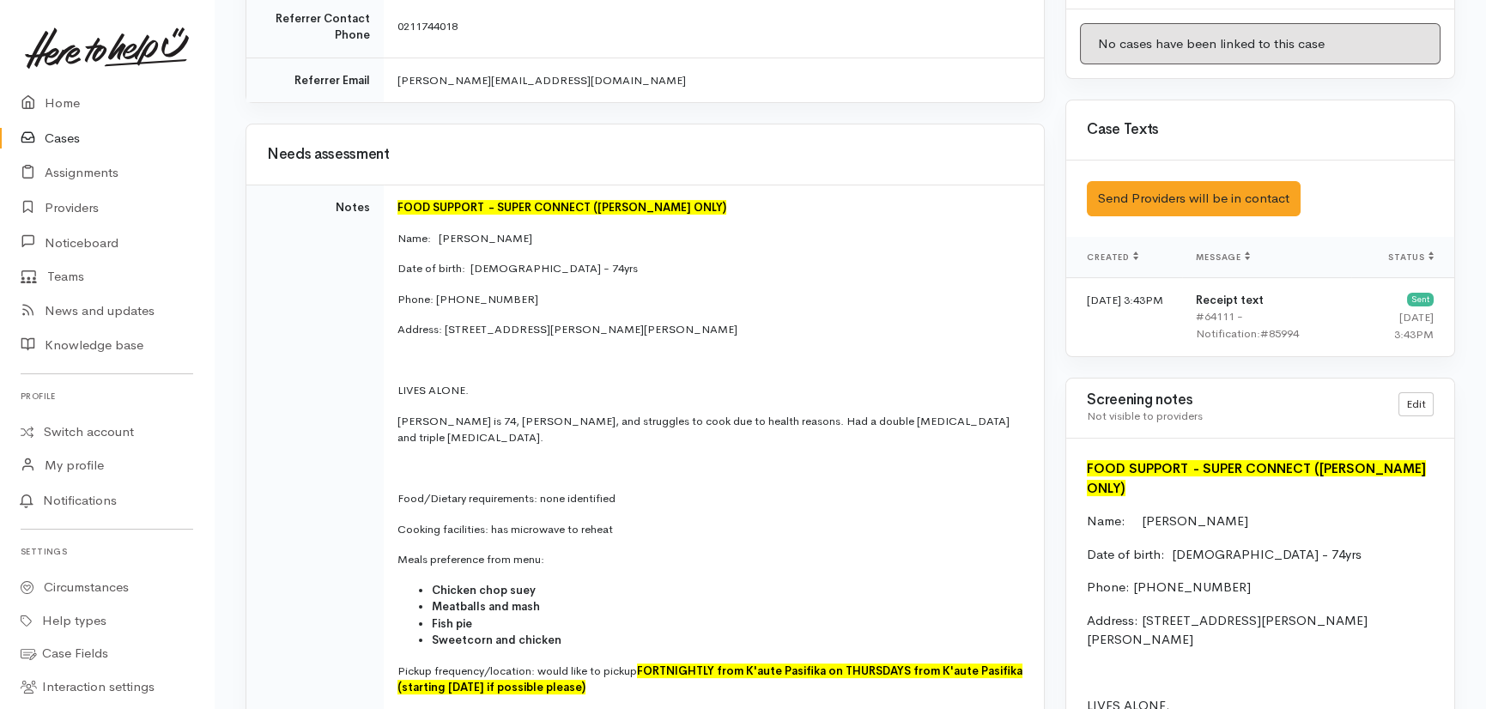
scroll to position [936, 0]
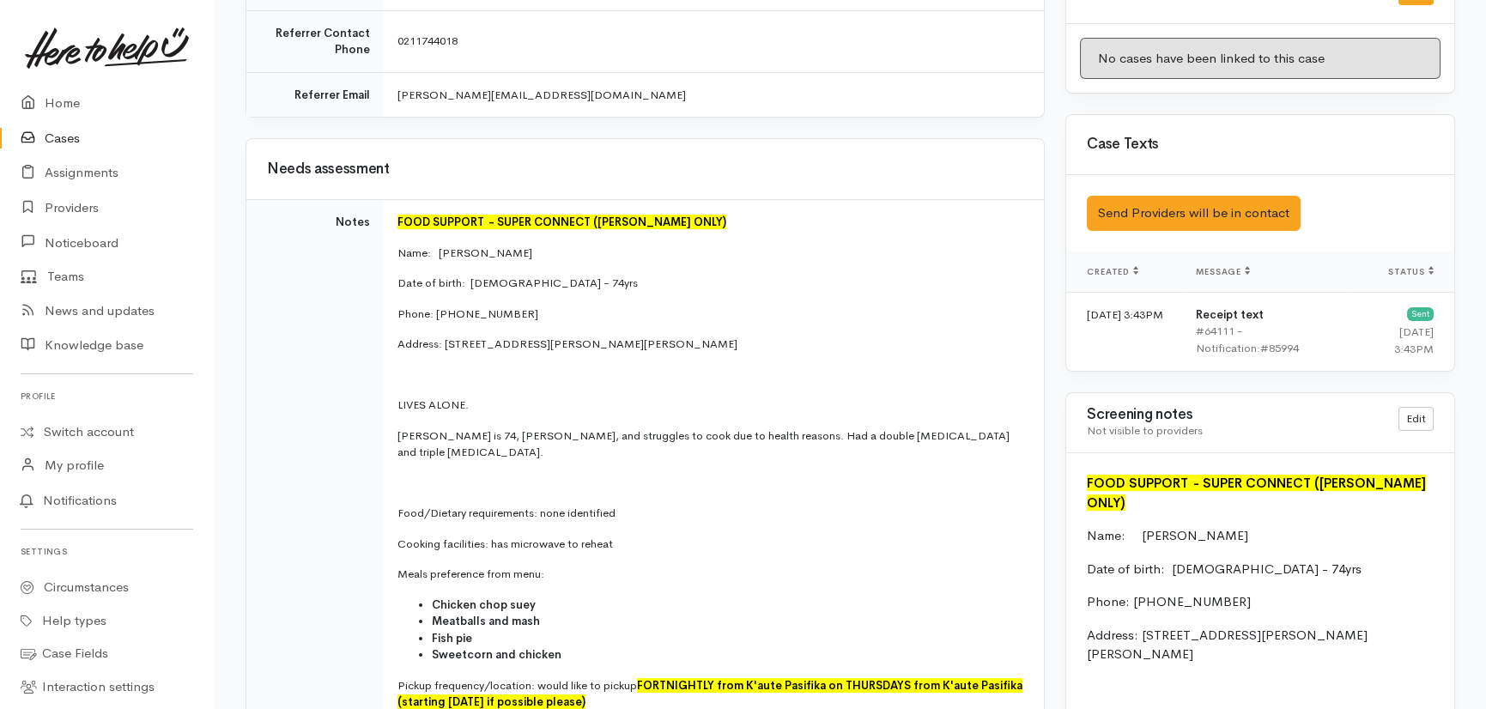
click at [53, 134] on link "Cases" at bounding box center [107, 138] width 214 height 35
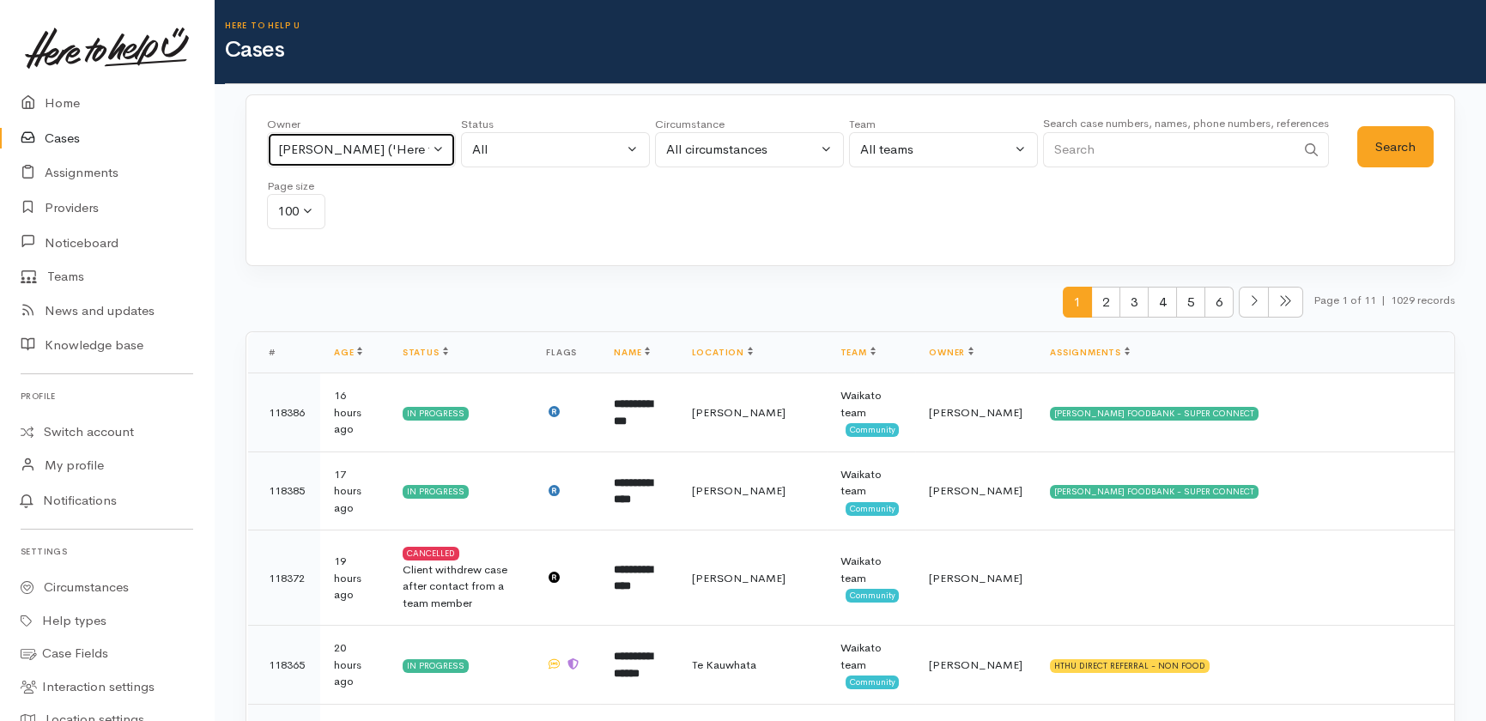
click at [407, 149] on div "Nicole Rusk ('Here to help u')" at bounding box center [353, 150] width 151 height 20
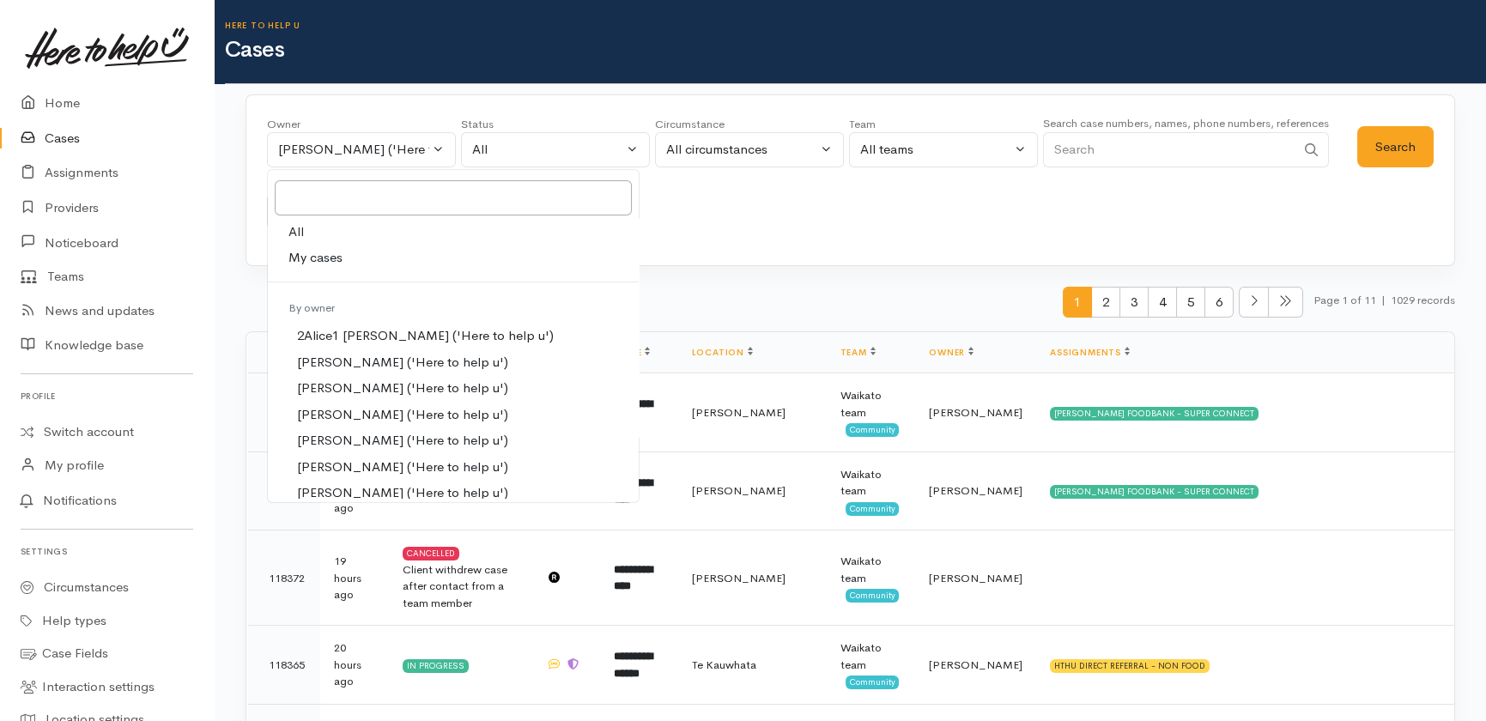
drag, startPoint x: 298, startPoint y: 230, endPoint x: 388, endPoint y: 248, distance: 91.9
click at [299, 229] on span "All" at bounding box center [295, 232] width 15 height 20
select select "-1"
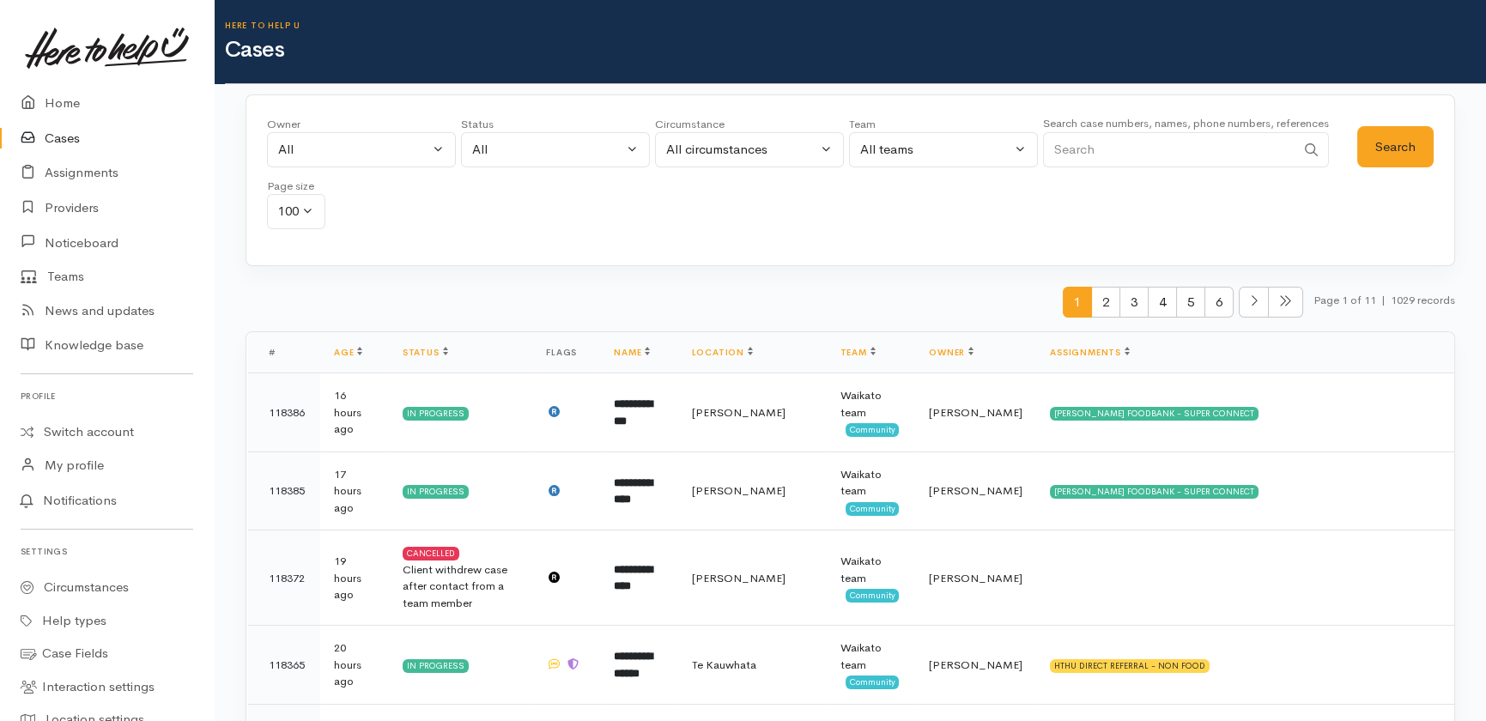
drag, startPoint x: 1146, startPoint y: 151, endPoint x: 1095, endPoint y: 56, distance: 107.9
click at [1144, 147] on input "Search" at bounding box center [1169, 149] width 252 height 35
type input "duane"
click at [1412, 137] on button "Search" at bounding box center [1395, 147] width 76 height 42
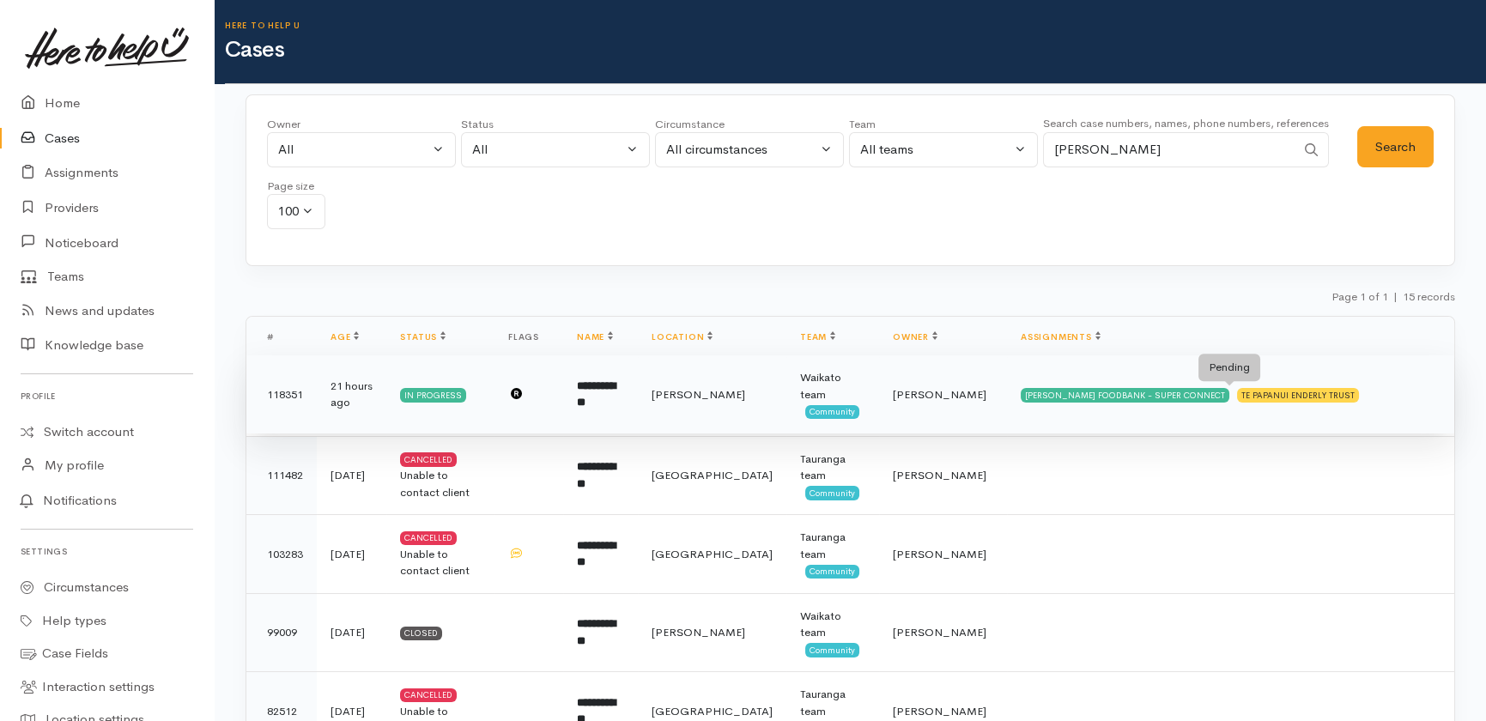
click at [1237, 398] on div "TE PAPANUI ENDERLY TRUST" at bounding box center [1298, 395] width 122 height 14
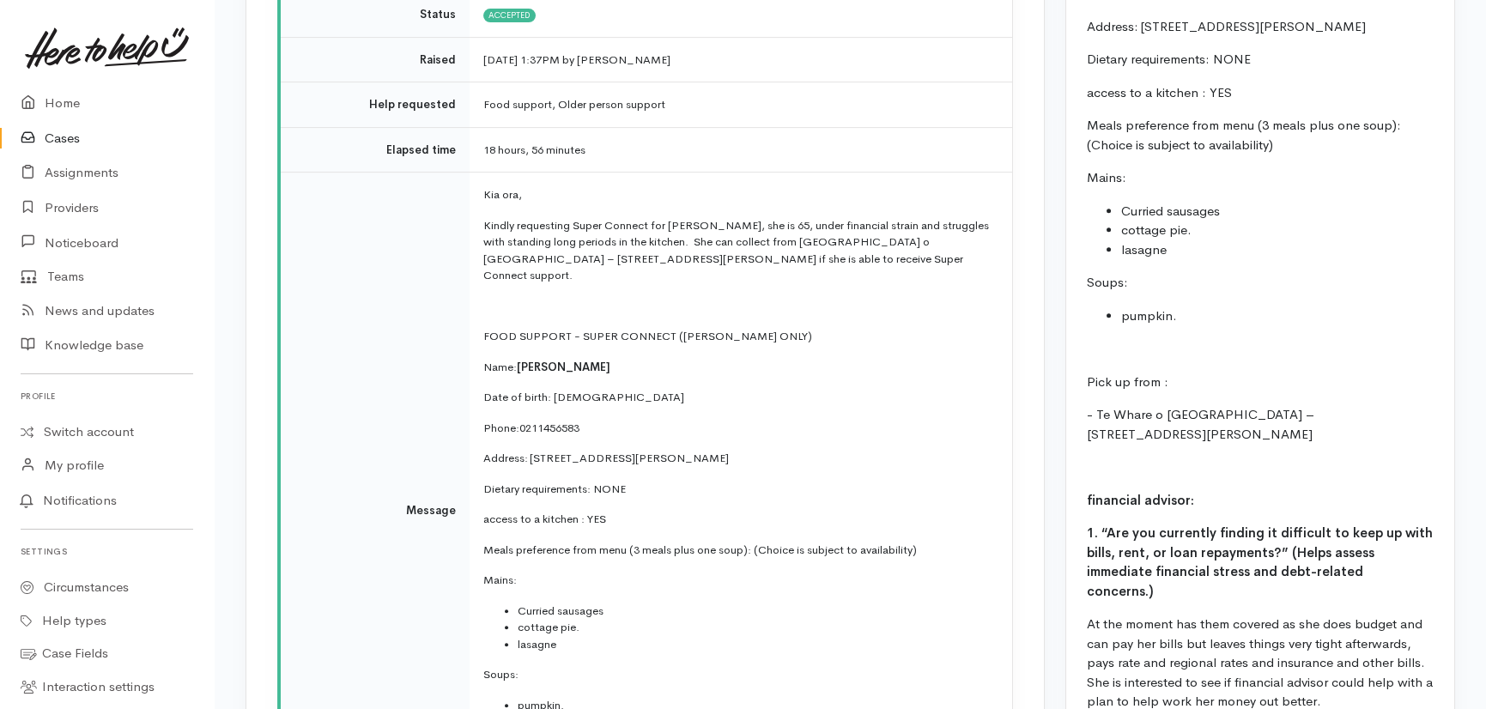
scroll to position [1950, 0]
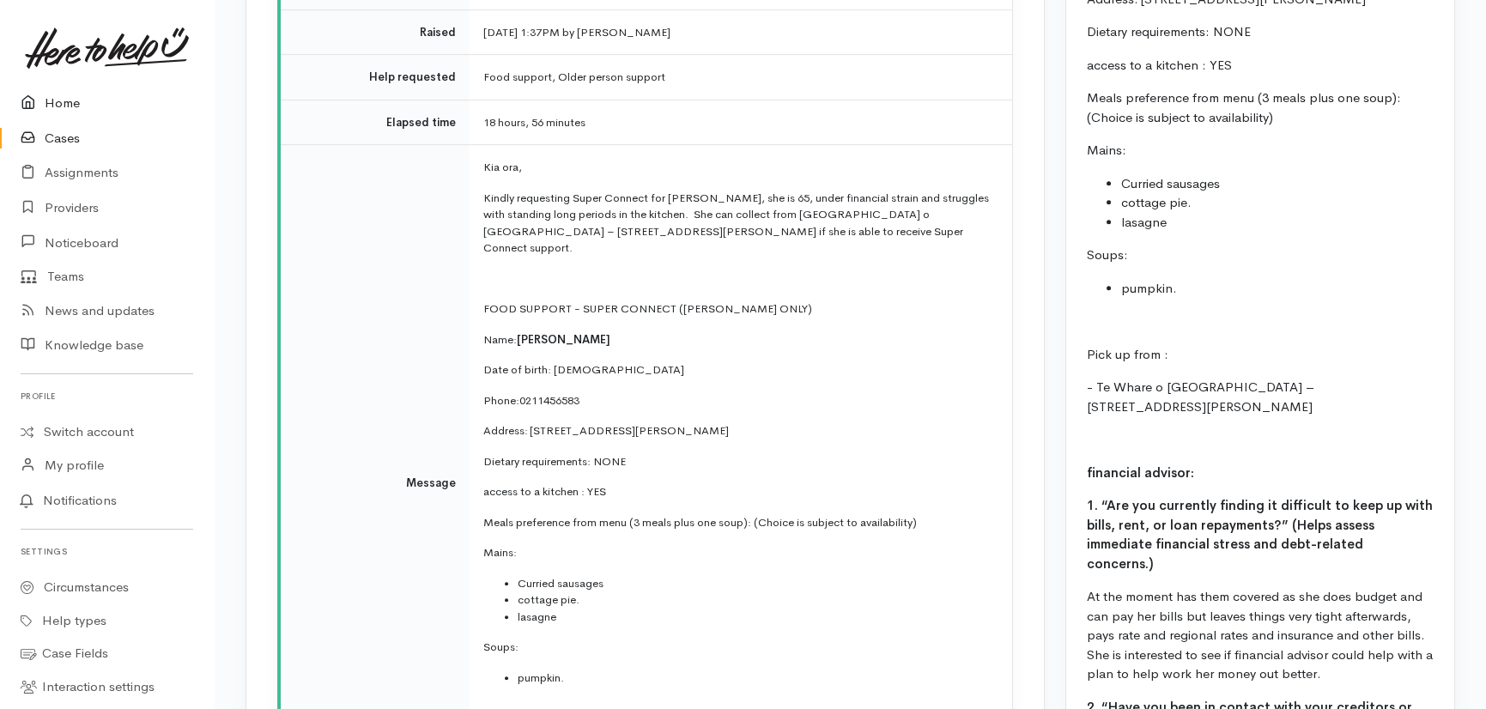
click at [57, 103] on link "Home" at bounding box center [107, 103] width 214 height 35
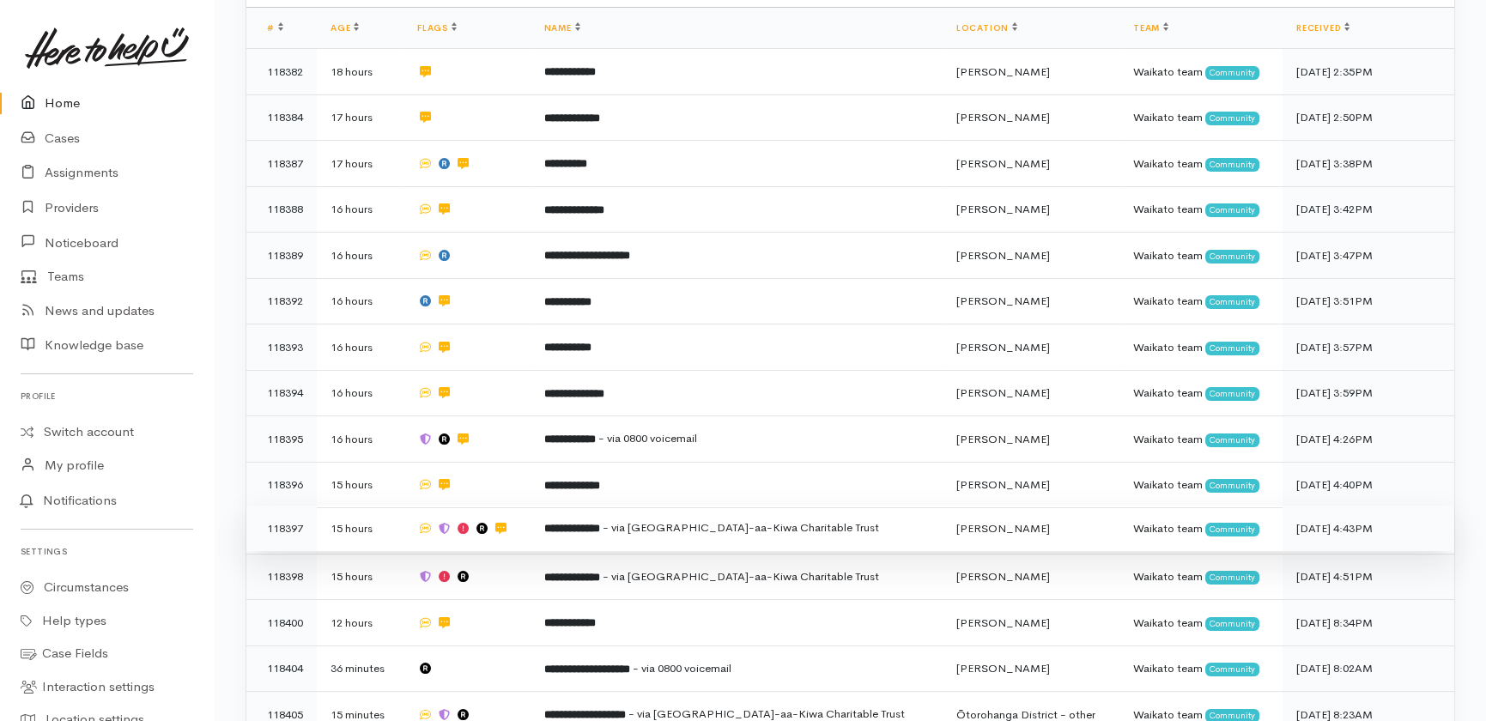
scroll to position [537, 0]
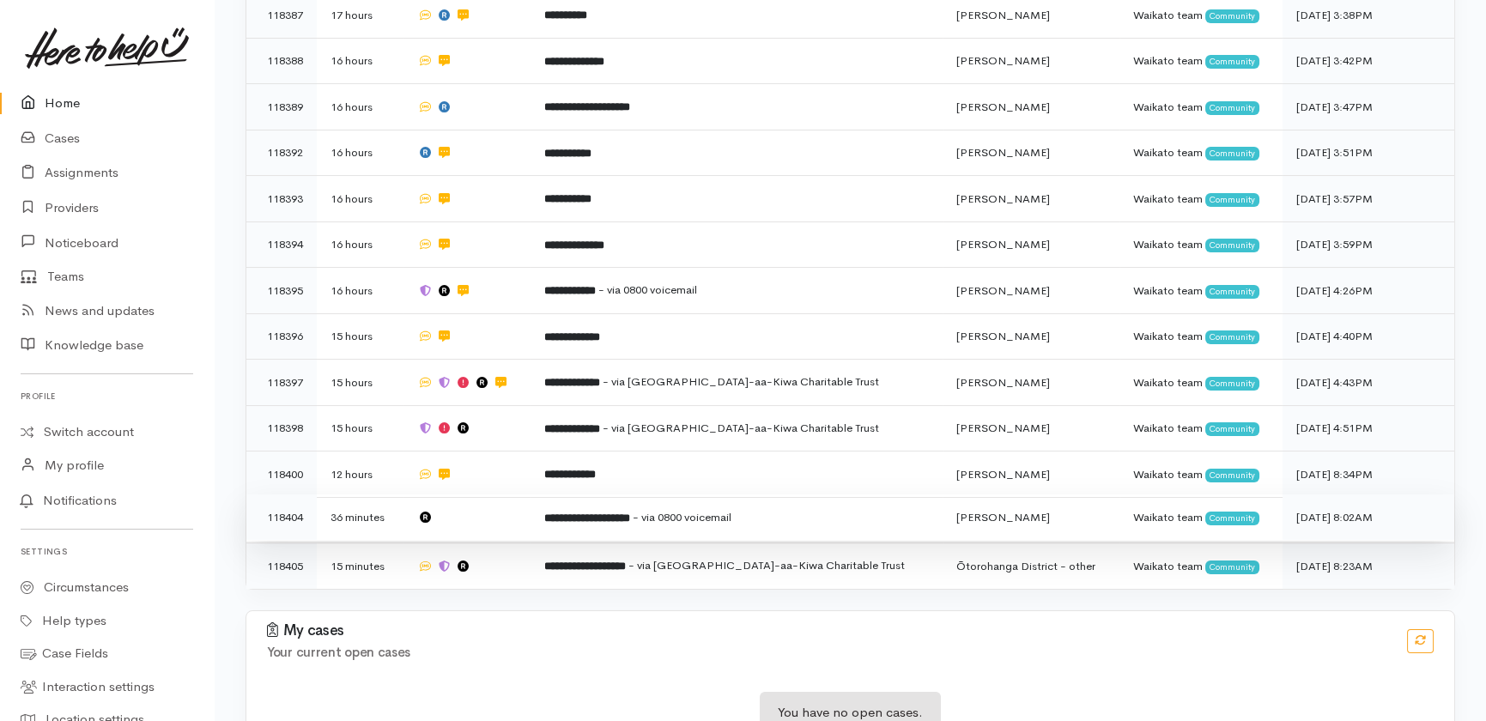
click at [481, 494] on td at bounding box center [466, 517] width 127 height 46
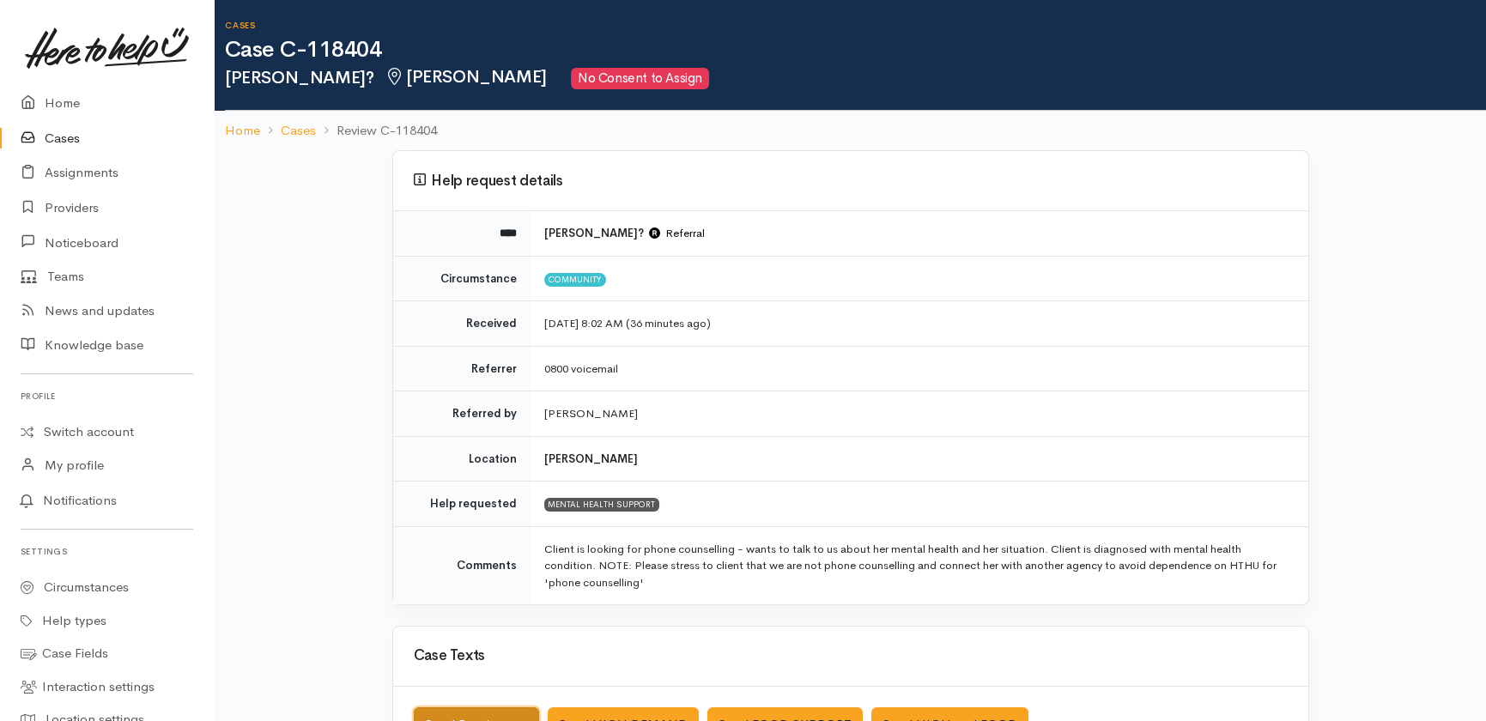
click at [470, 707] on button "Send Receipt text" at bounding box center [476, 724] width 125 height 35
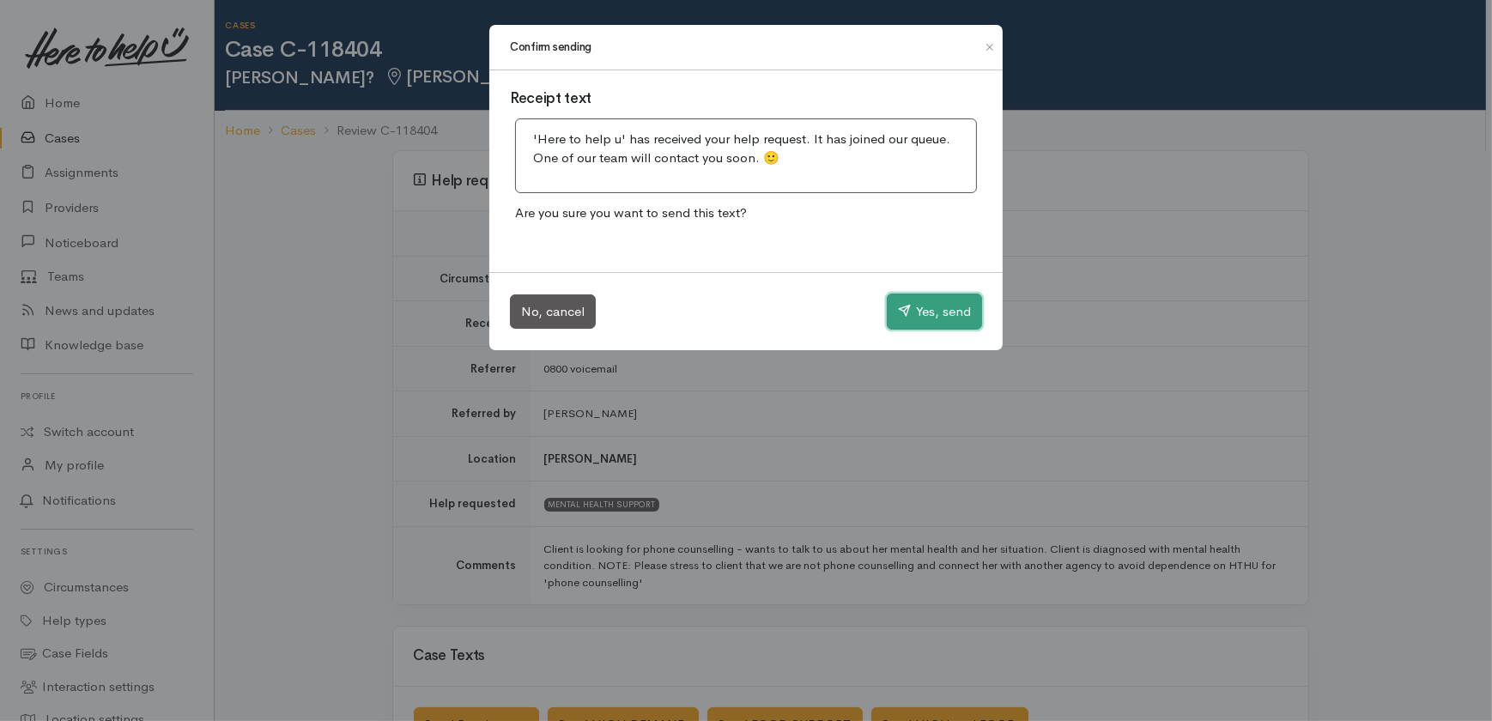
click at [936, 313] on button "Yes, send" at bounding box center [934, 312] width 95 height 36
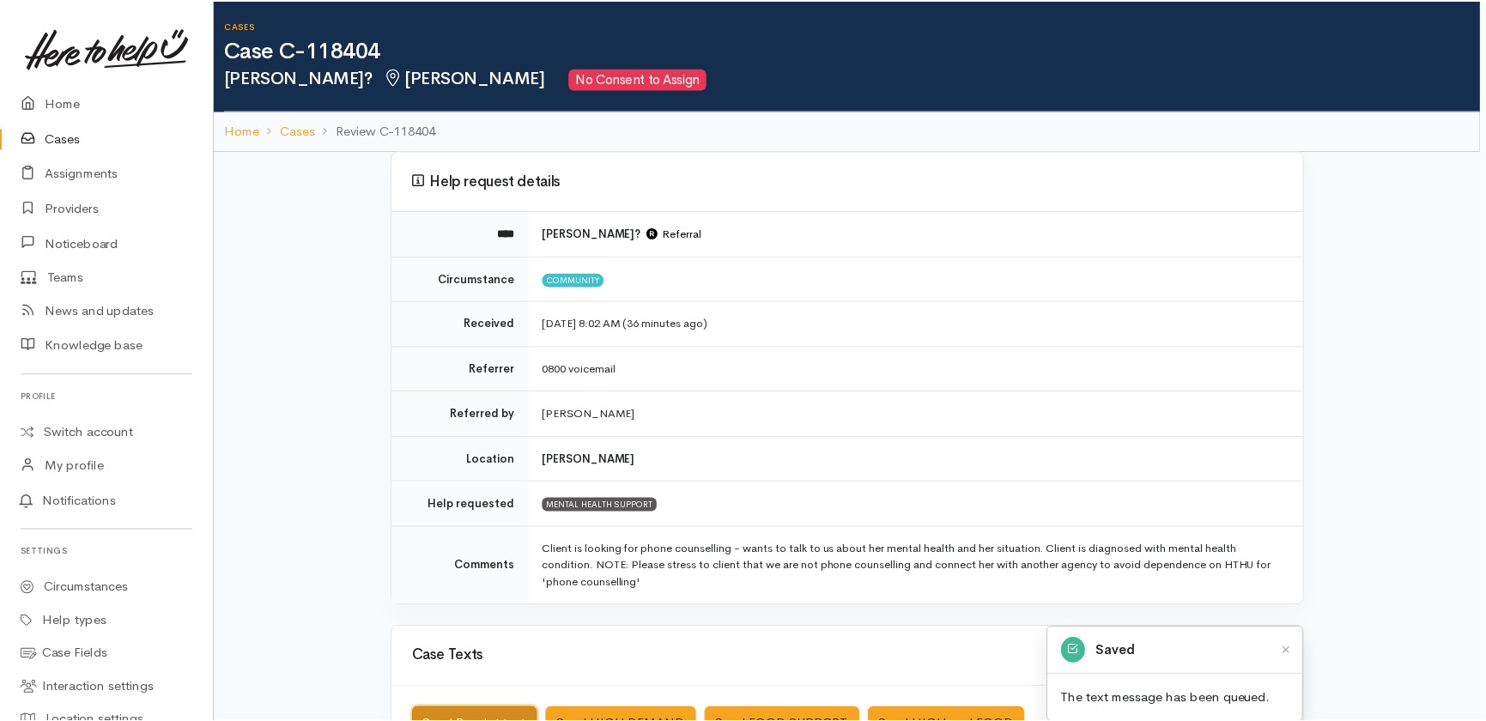
scroll to position [20, 0]
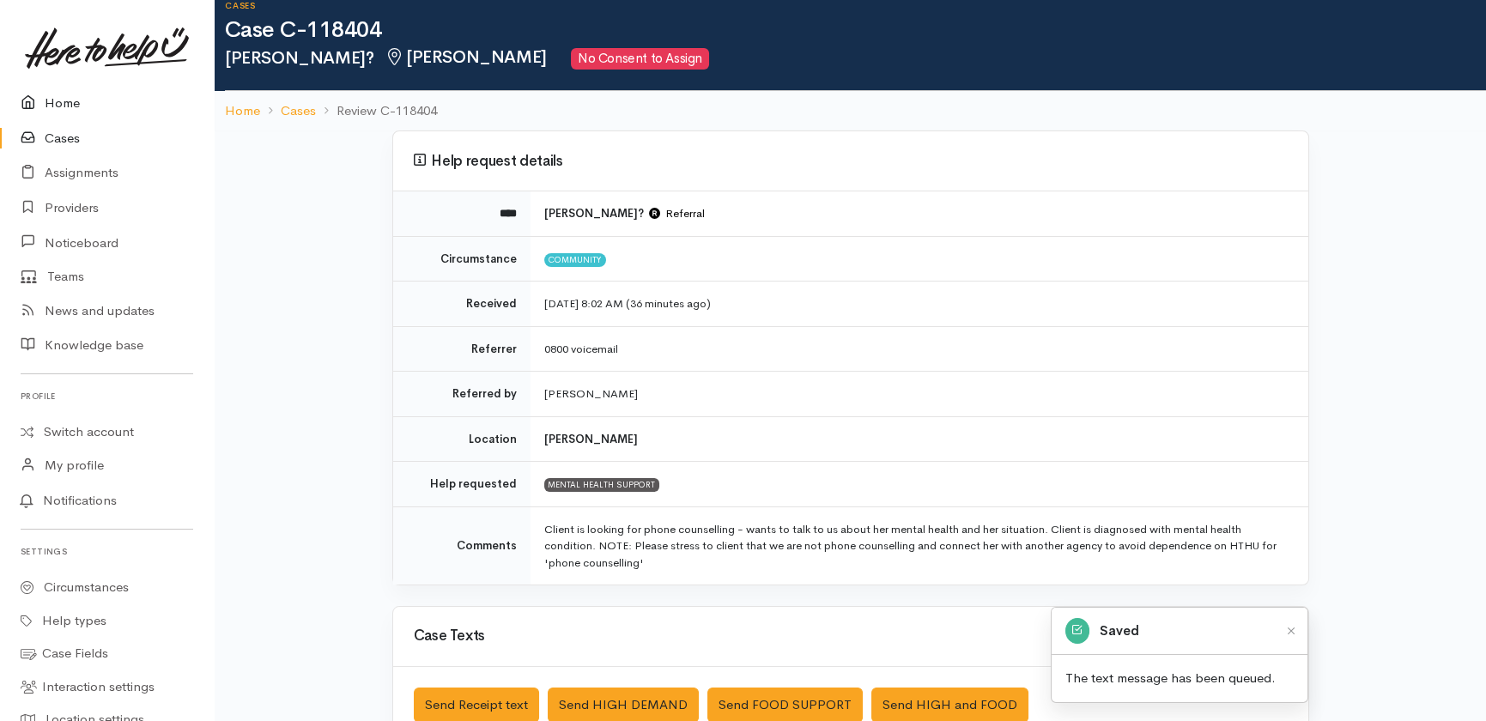
click at [52, 110] on link "Home" at bounding box center [107, 103] width 214 height 35
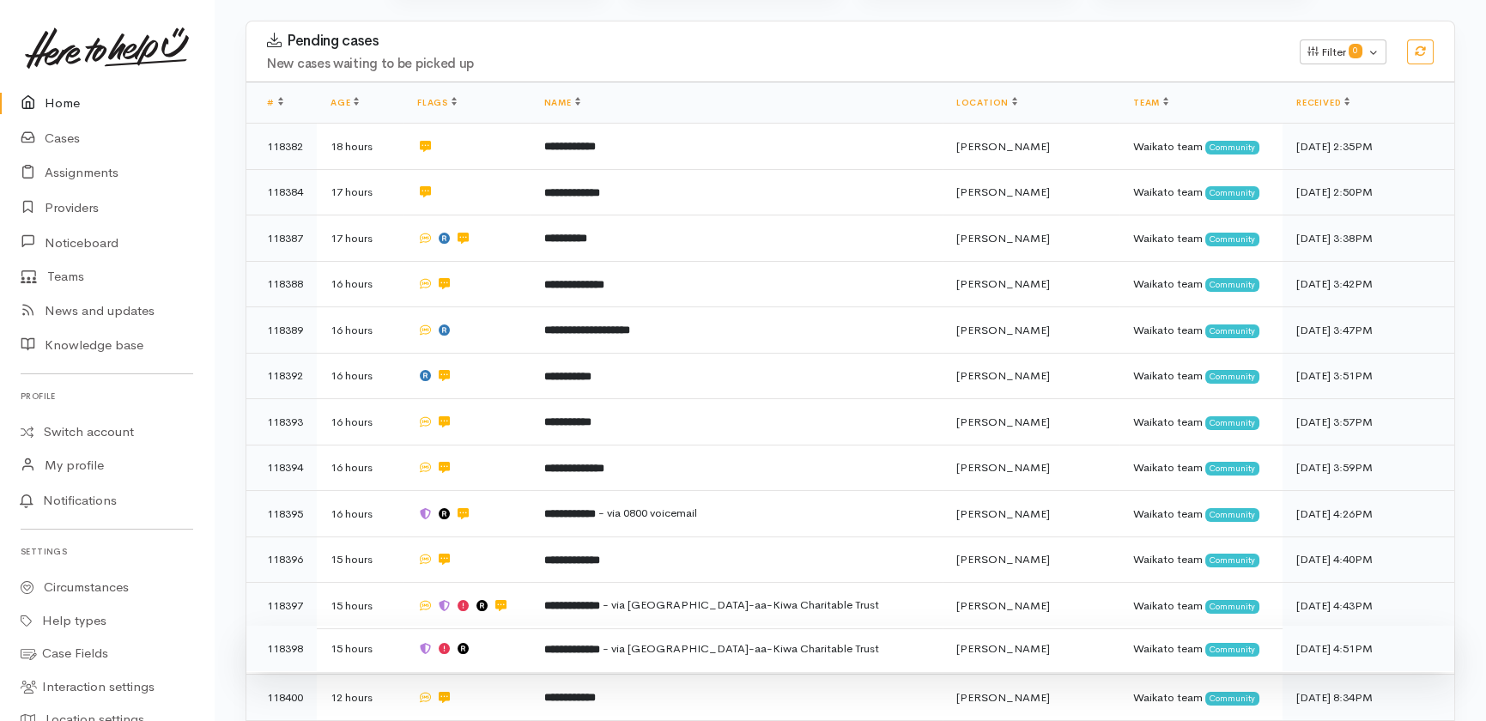
scroll to position [312, 0]
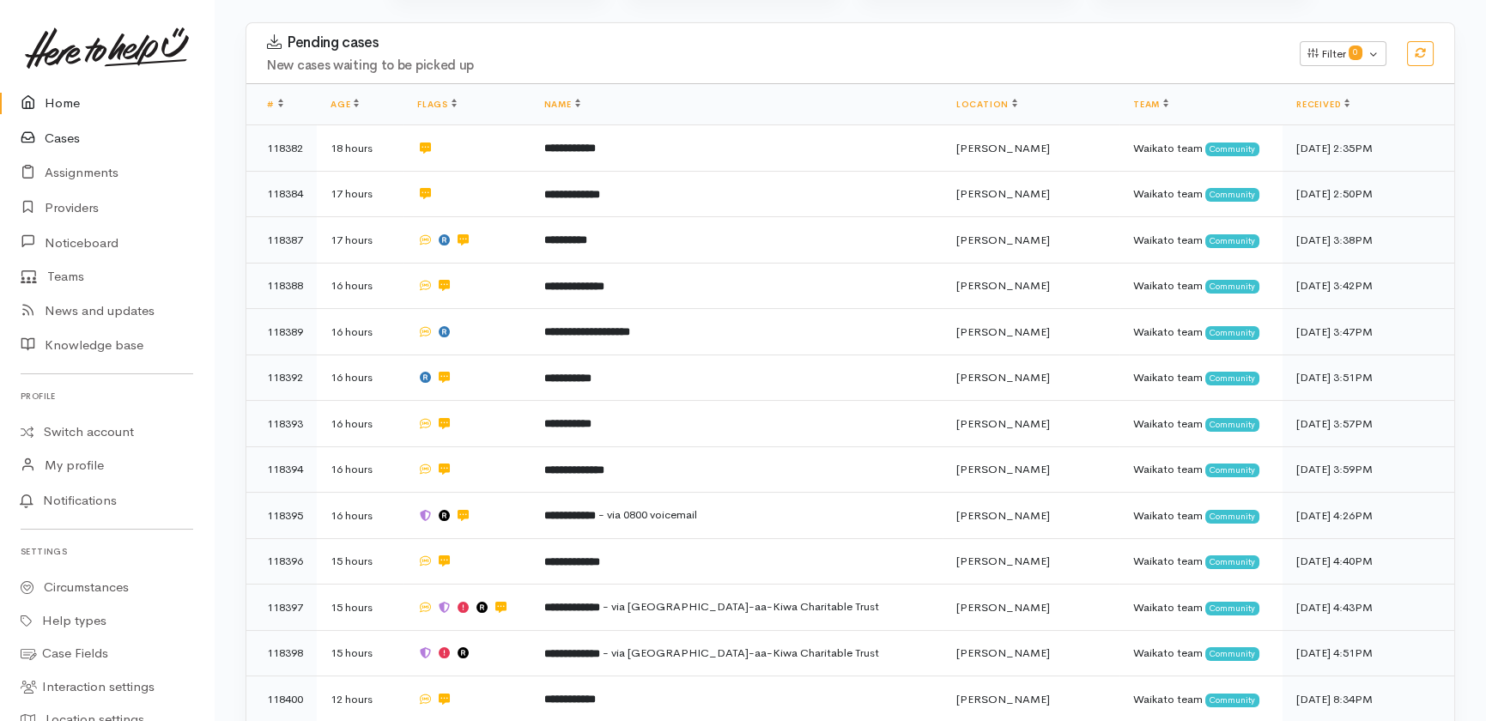
click at [65, 141] on link "Cases" at bounding box center [107, 138] width 214 height 35
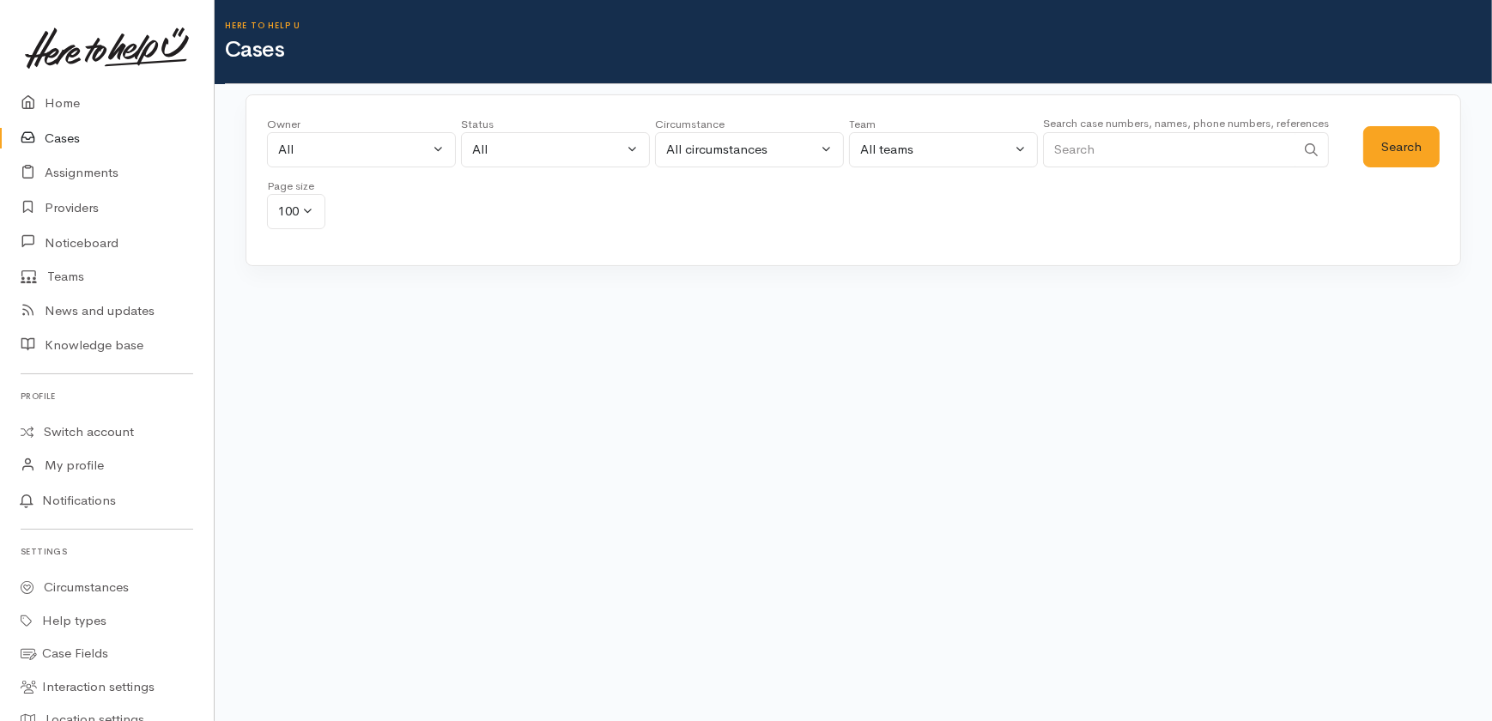
click at [1122, 153] on input "Search" at bounding box center [1169, 149] width 252 height 35
type input "[PERSON_NAME]"
click at [1417, 136] on button "Search" at bounding box center [1401, 147] width 76 height 42
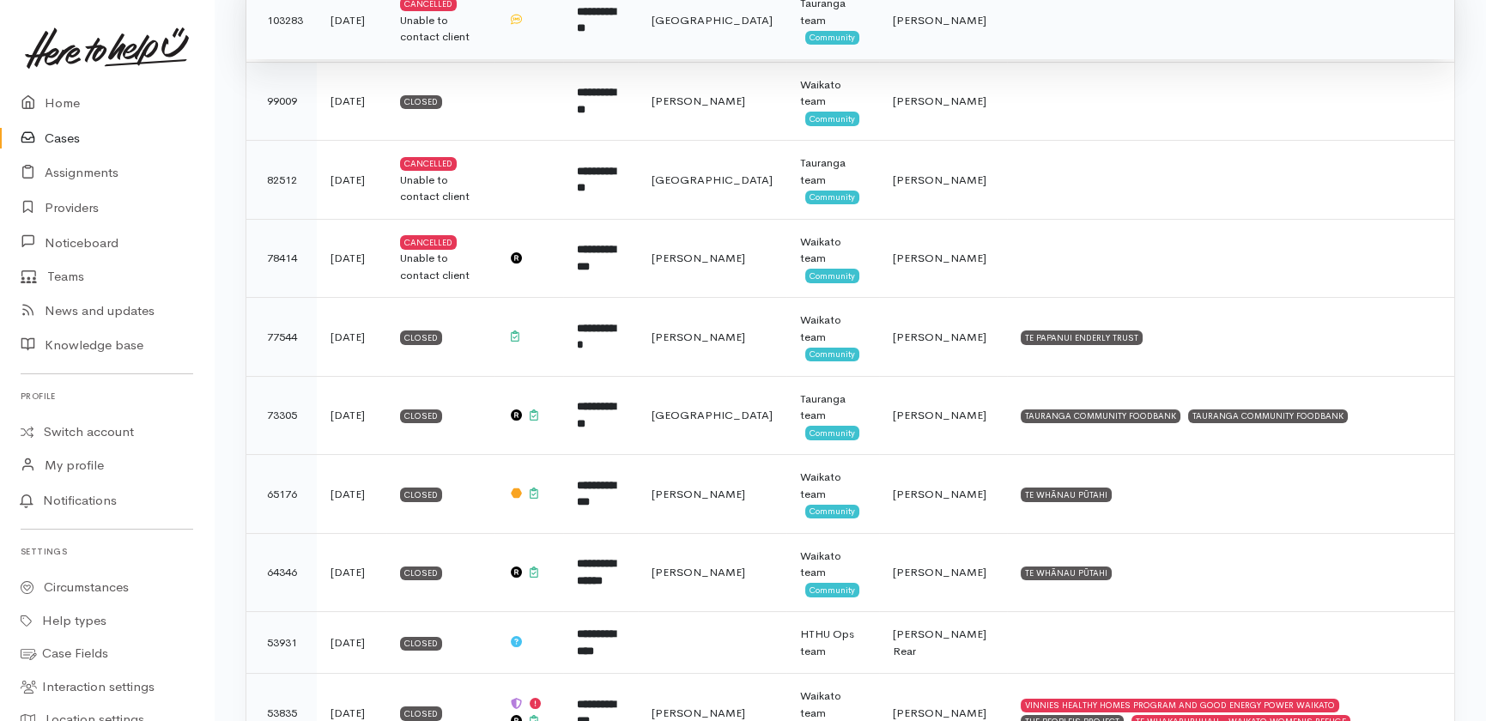
scroll to position [234, 0]
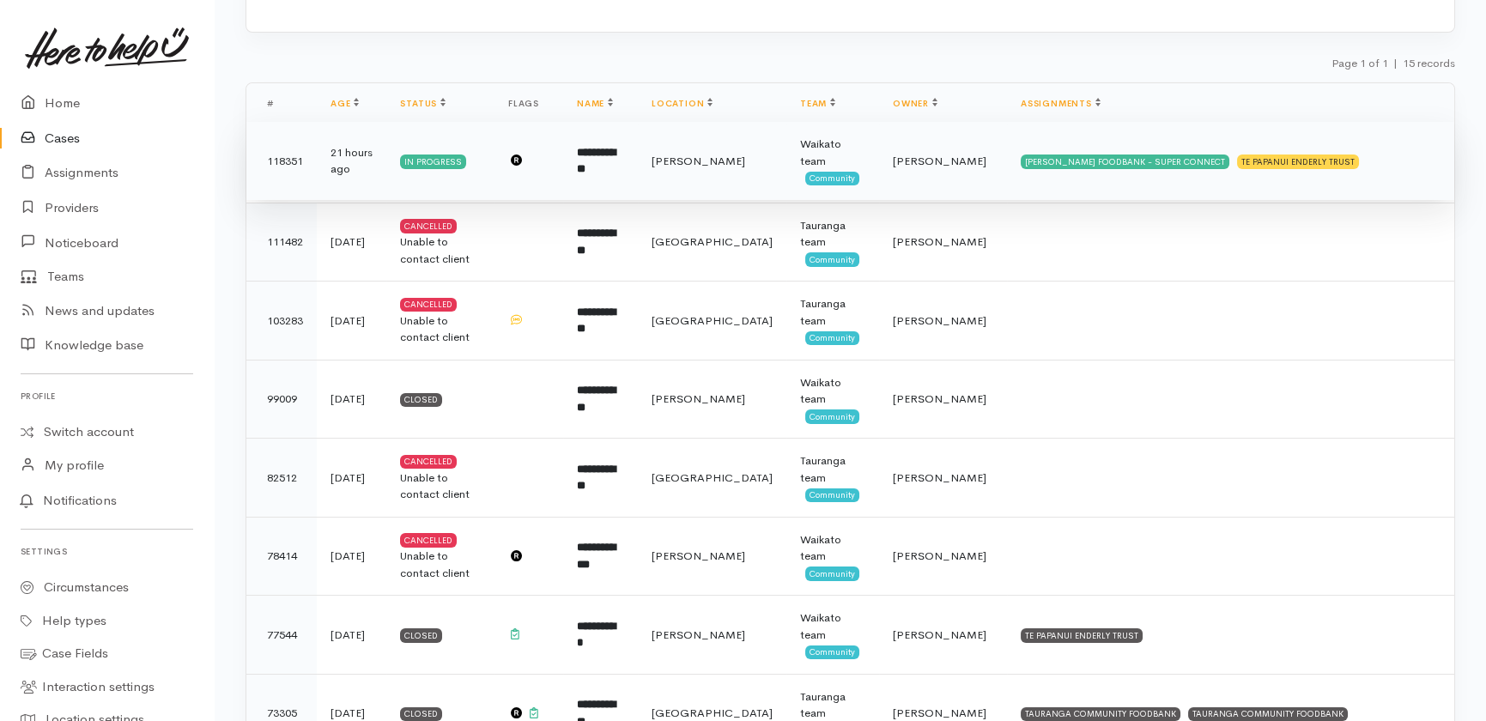
click at [616, 161] on b "**********" at bounding box center [596, 161] width 39 height 28
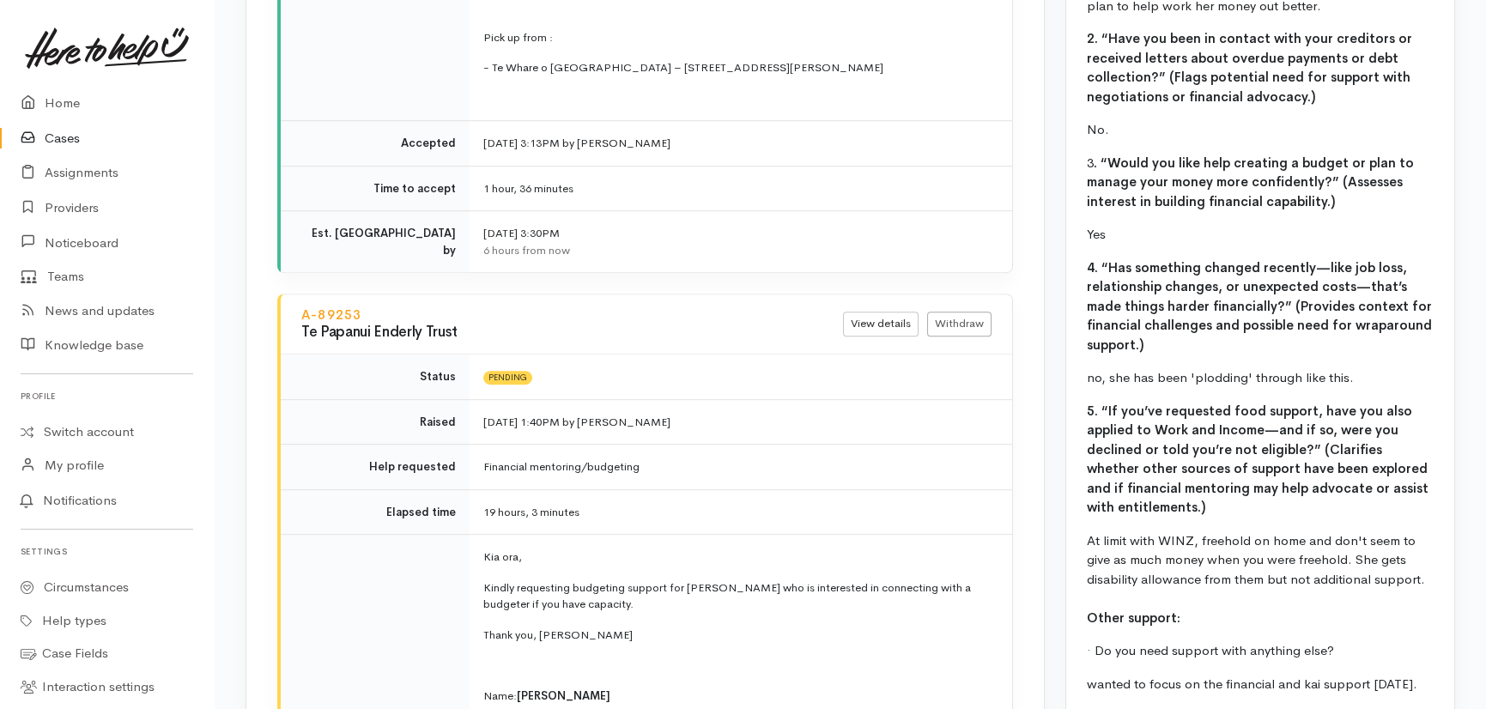
scroll to position [2497, 0]
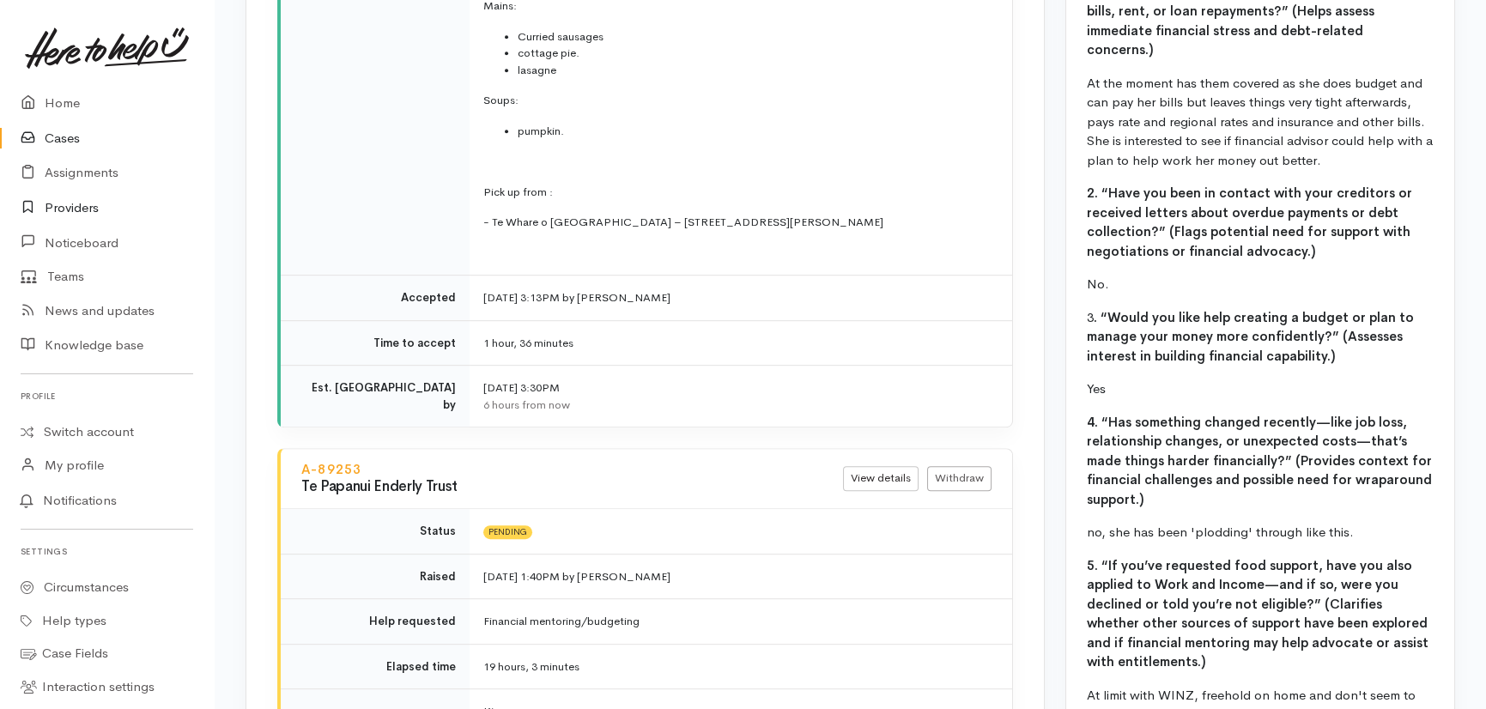
click at [75, 204] on link "Providers" at bounding box center [107, 208] width 214 height 35
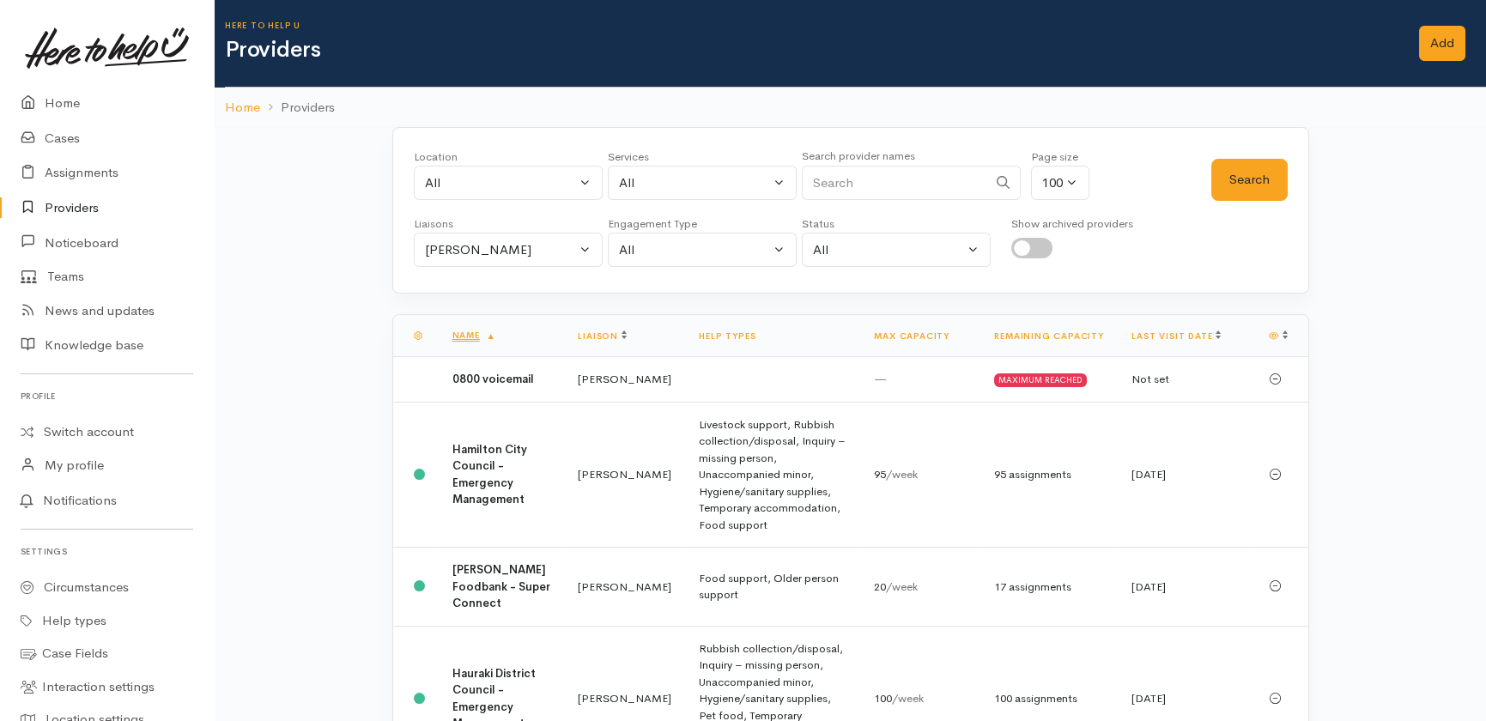
click at [882, 177] on input "Search" at bounding box center [894, 183] width 185 height 35
click at [51, 137] on link "Cases" at bounding box center [107, 138] width 214 height 35
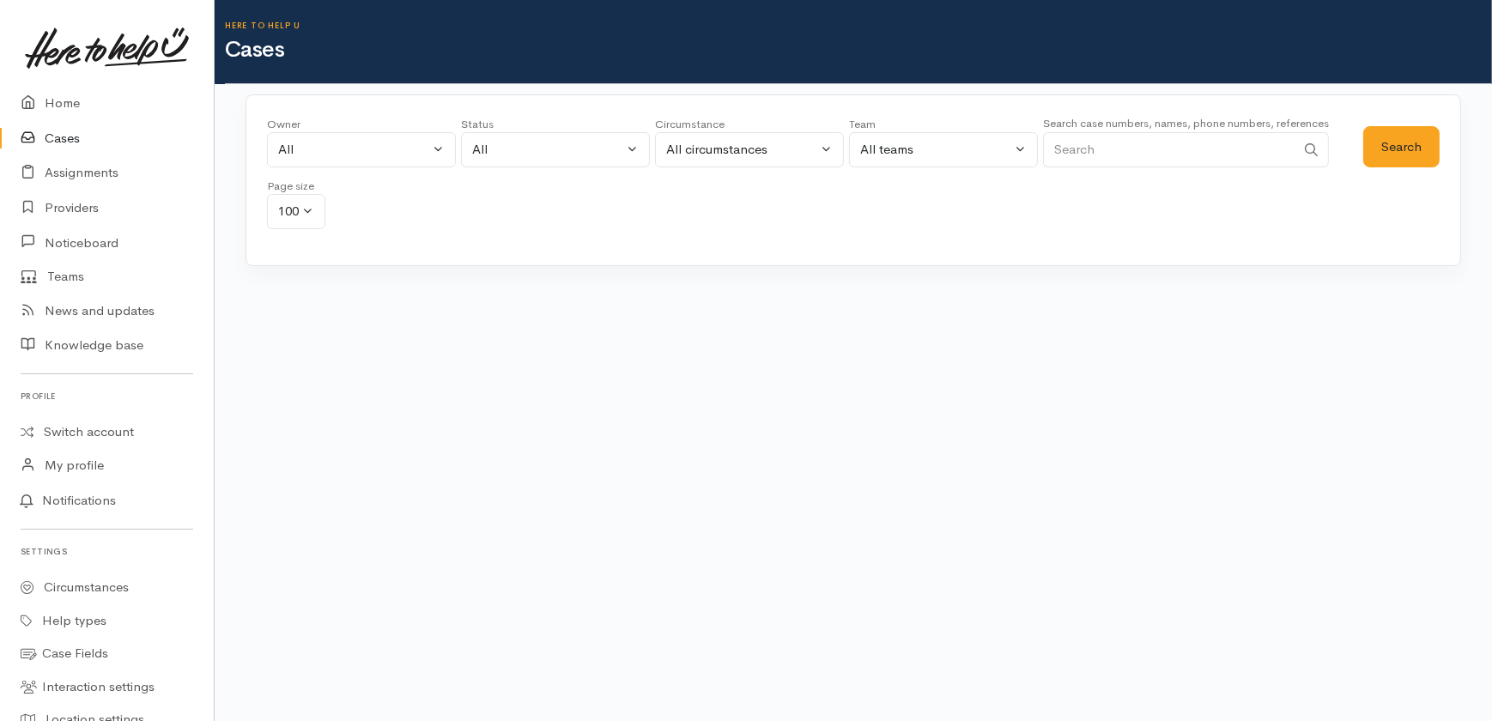
click at [1106, 144] on input "Search" at bounding box center [1169, 149] width 252 height 35
type input "te whare"
click at [1410, 144] on button "Search" at bounding box center [1401, 147] width 76 height 42
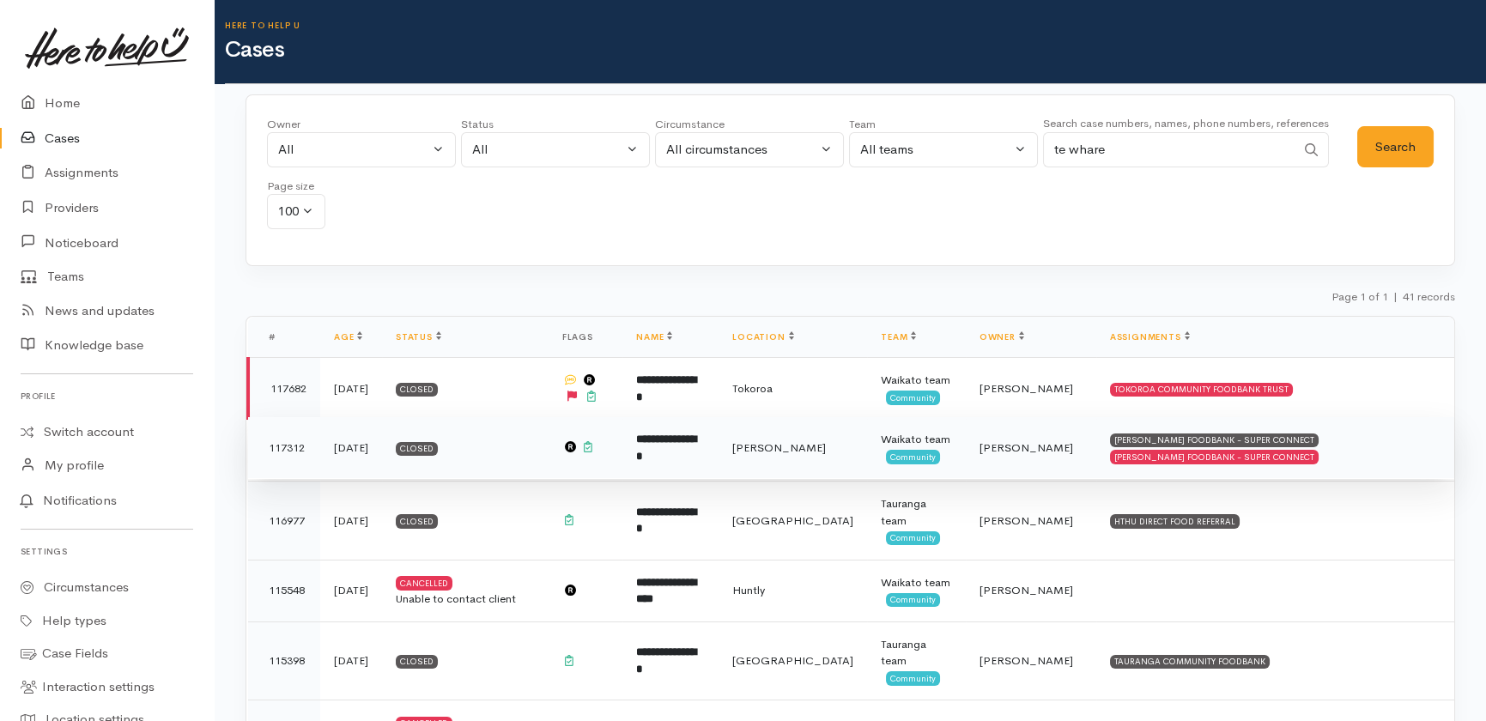
click at [690, 448] on b "**********" at bounding box center [666, 448] width 60 height 28
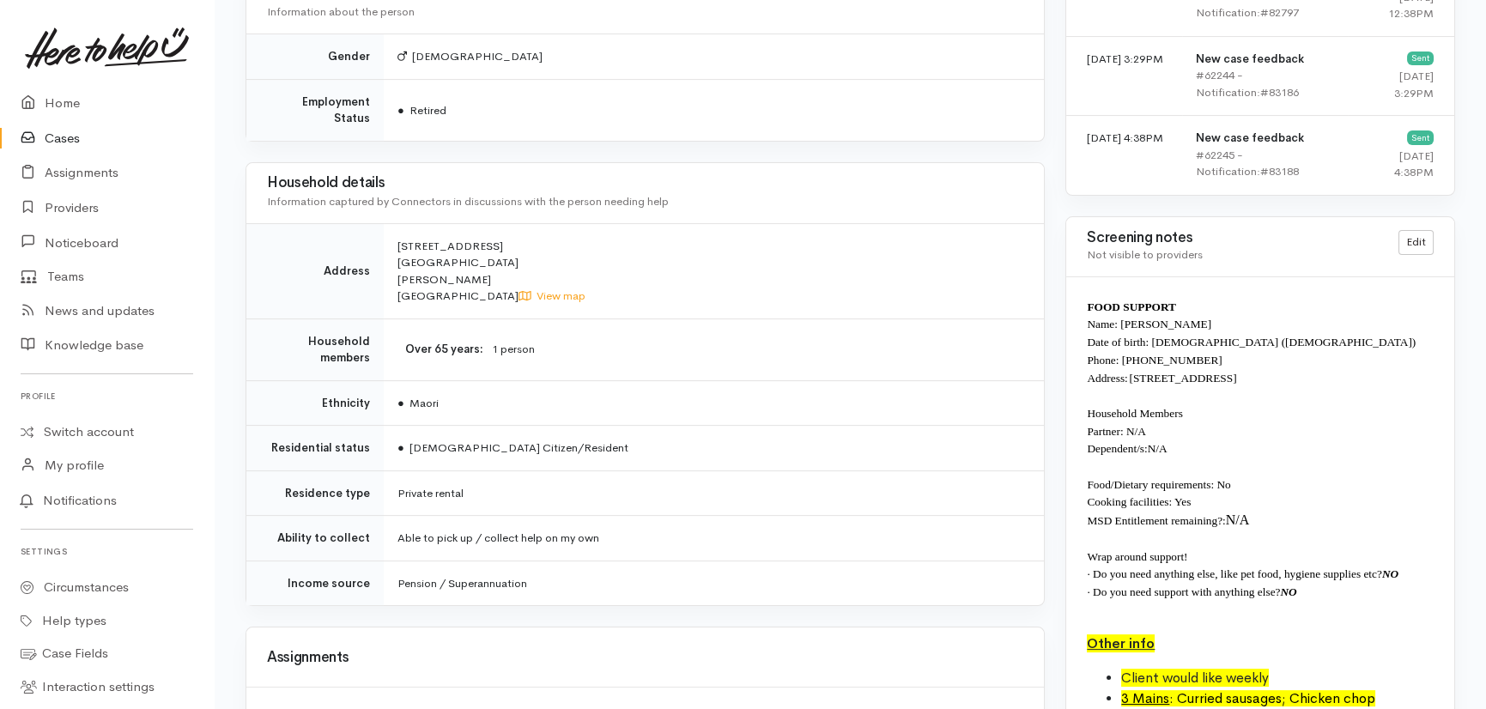
scroll to position [1404, 0]
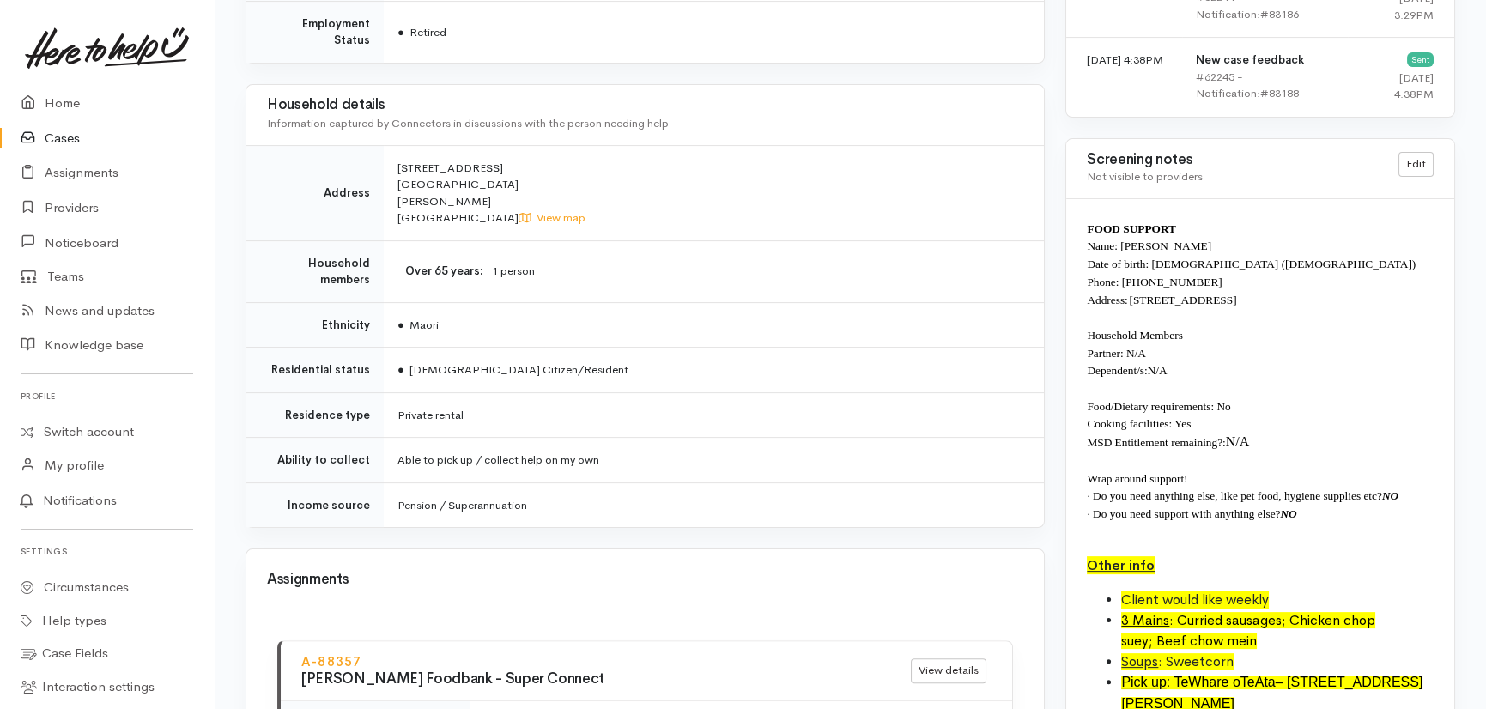
click at [1344, 452] on p at bounding box center [1260, 461] width 347 height 18
click at [1366, 505] on p "· Do you need support with anything else? NO" at bounding box center [1260, 514] width 347 height 18
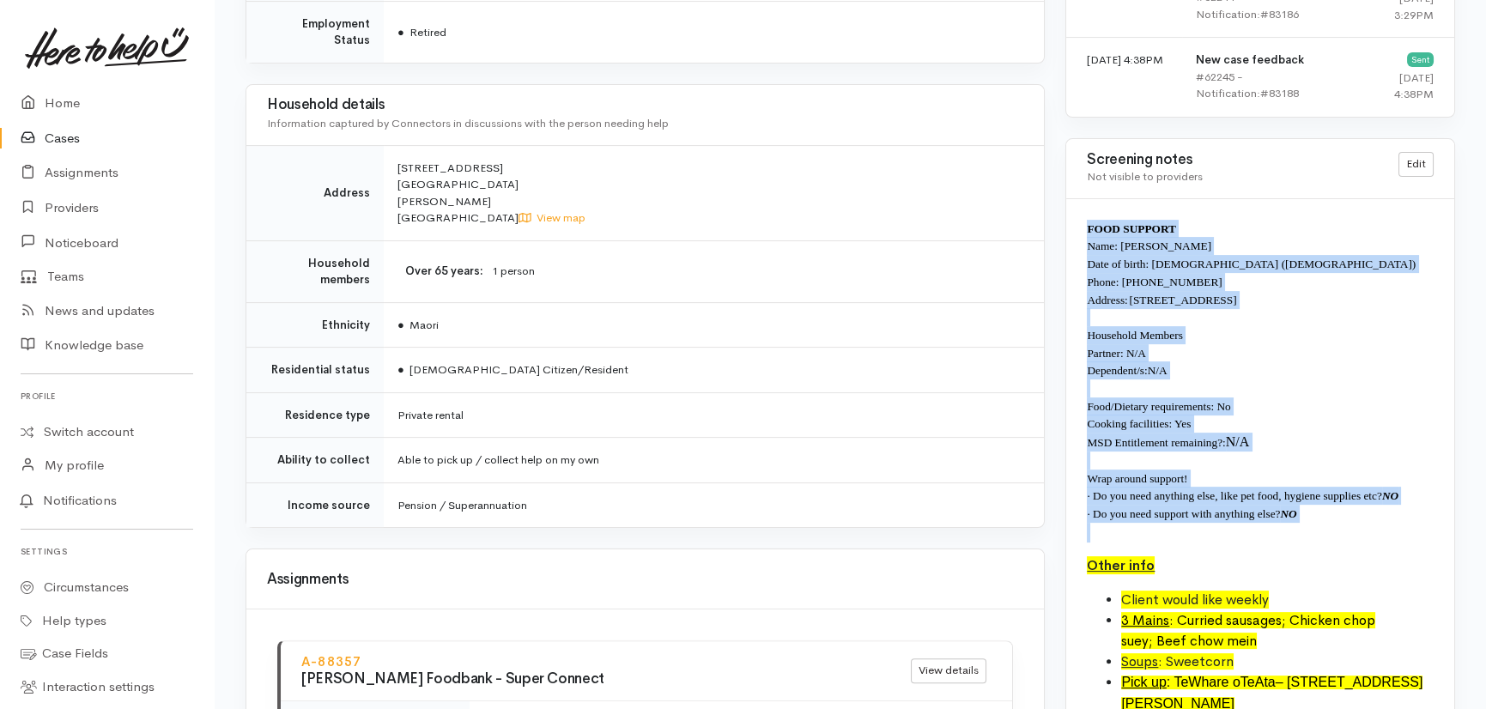
drag, startPoint x: 1346, startPoint y: 486, endPoint x: 1091, endPoint y: 186, distance: 393.4
click at [1091, 199] on div "FOOD SUPPORT Name: Lindsay Te Whare Date of birth: 02/05/1960 (65 years old) Ph…" at bounding box center [1260, 473] width 388 height 549
drag, startPoint x: 1091, startPoint y: 186, endPoint x: 1264, endPoint y: 284, distance: 198.4
click at [1264, 308] on p at bounding box center [1260, 317] width 347 height 18
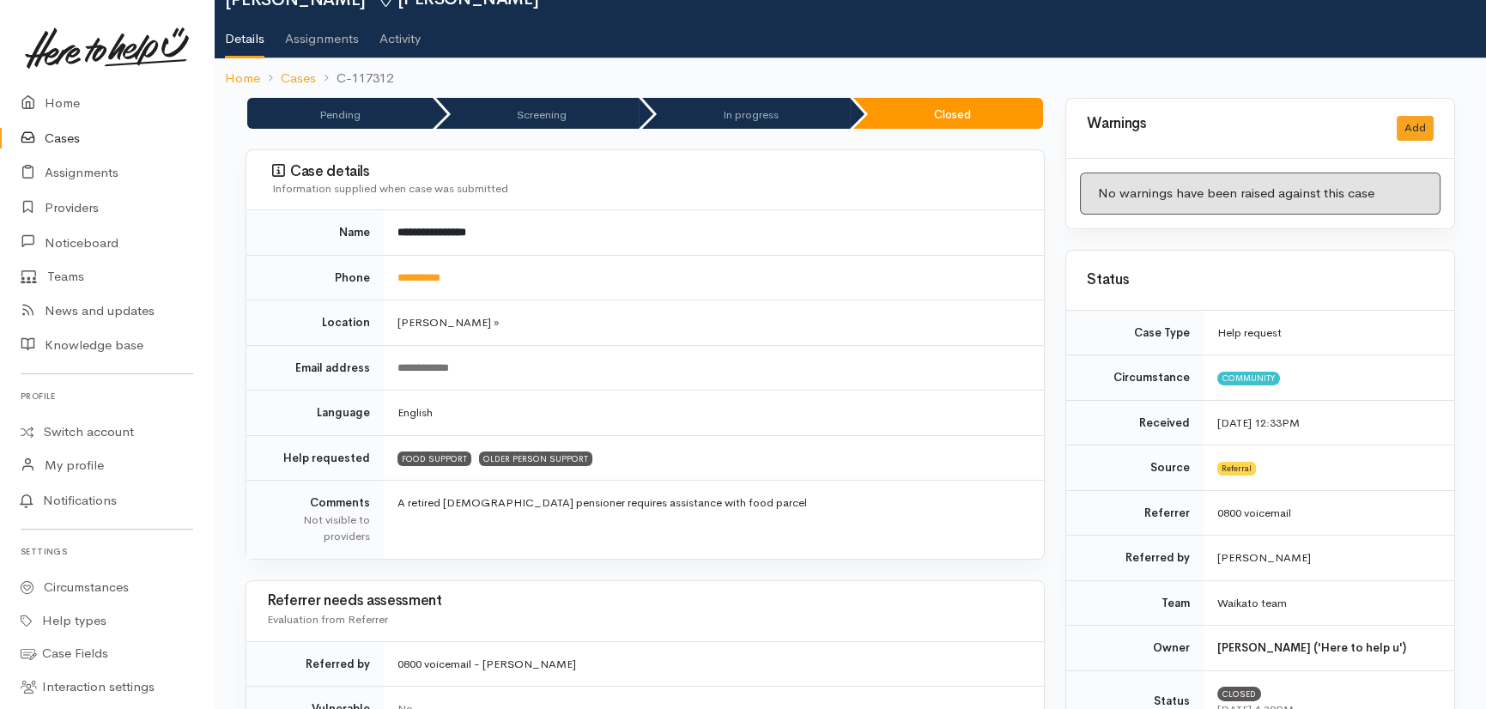
scroll to position [77, 0]
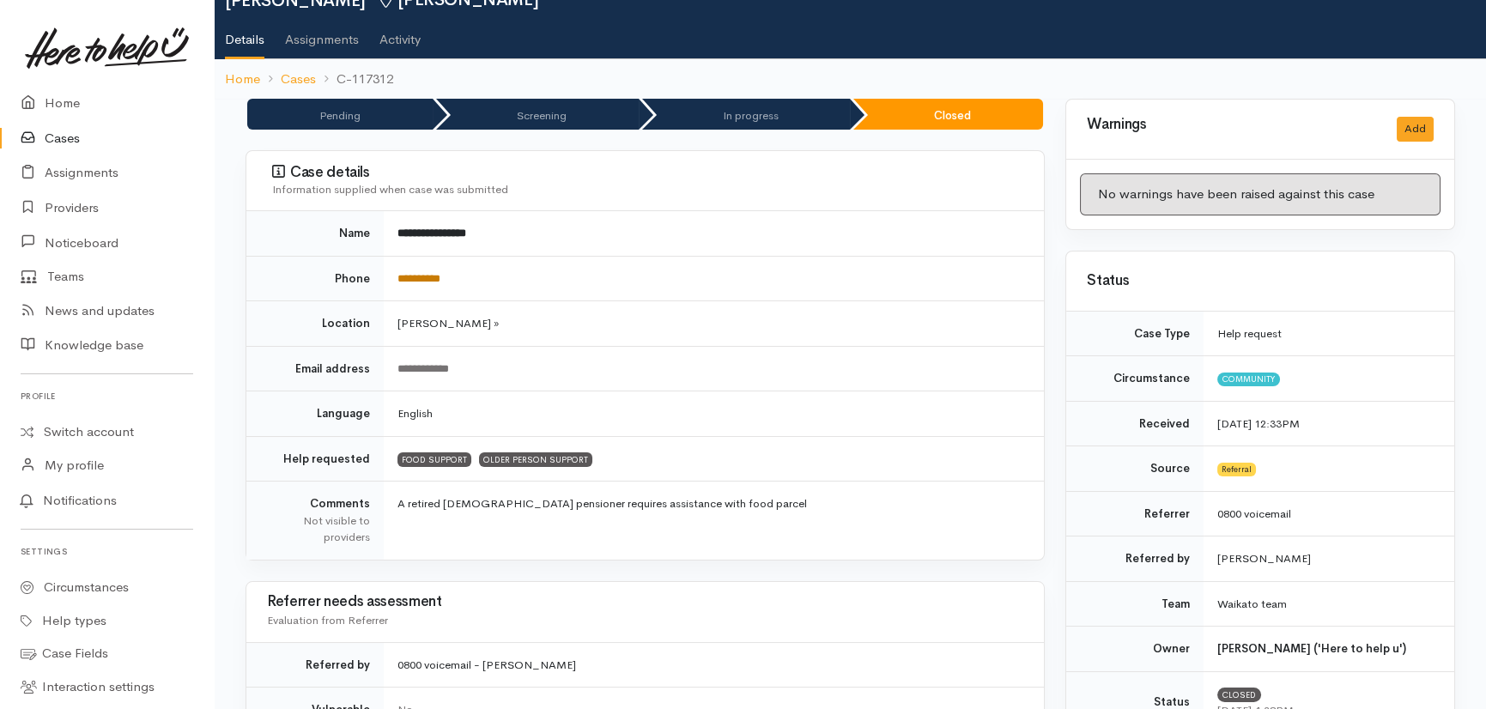
click at [428, 276] on link "**********" at bounding box center [418, 278] width 43 height 11
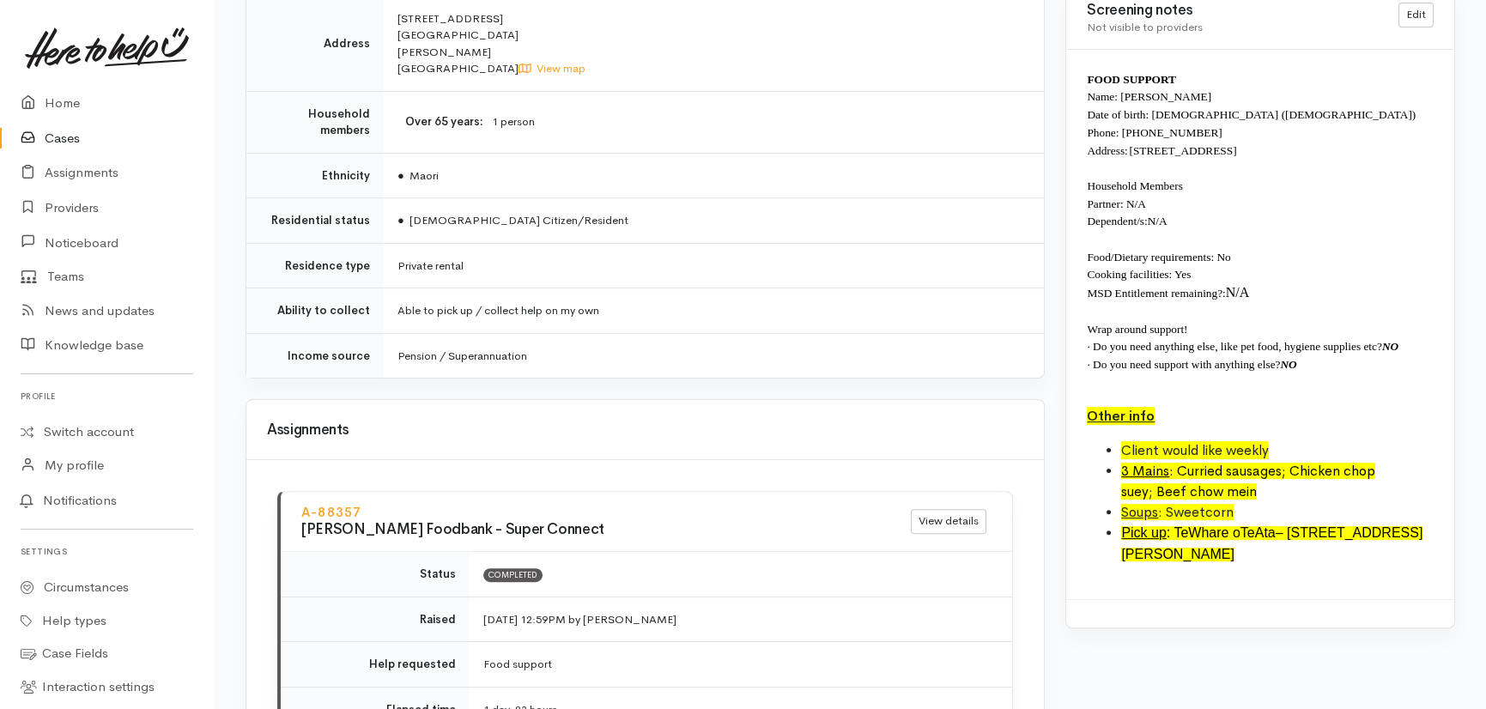
scroll to position [1561, 0]
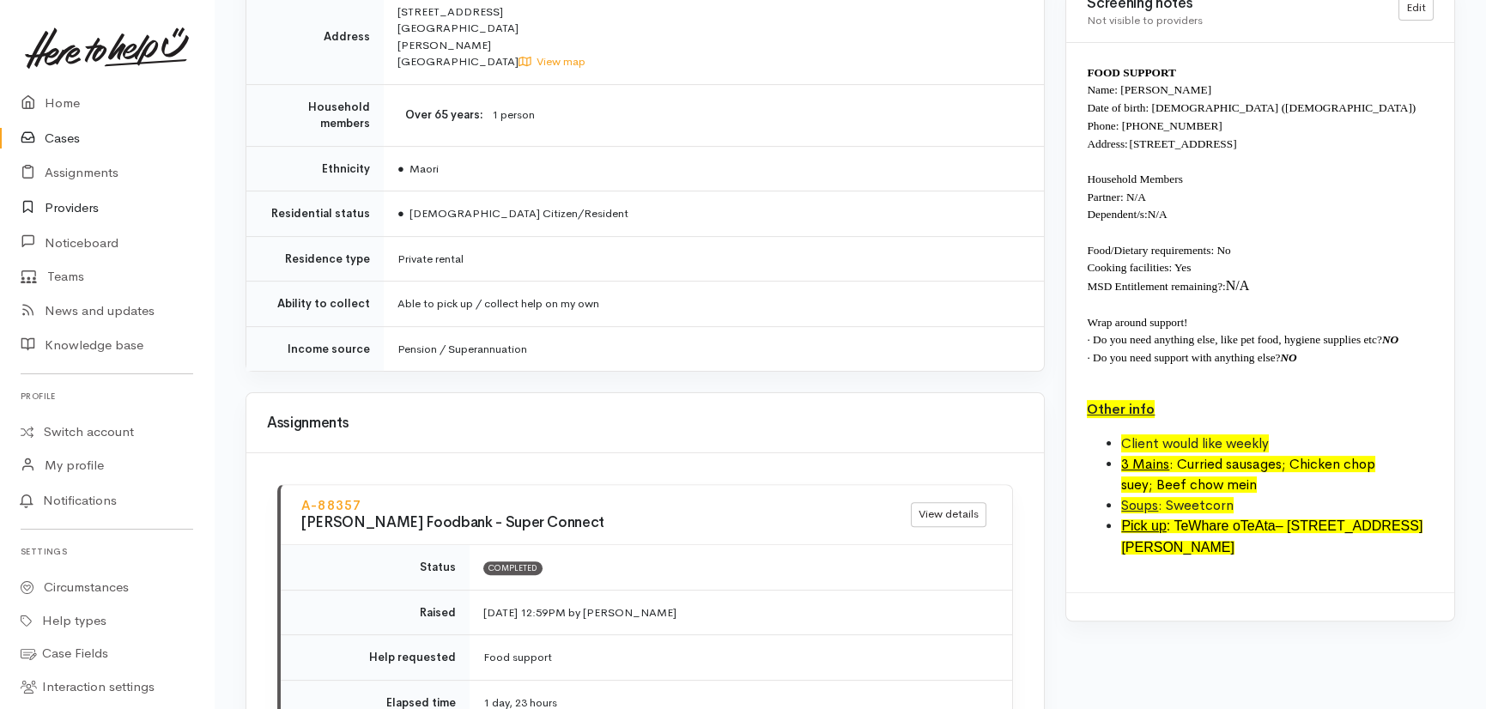
click at [61, 217] on link "Providers" at bounding box center [107, 208] width 214 height 35
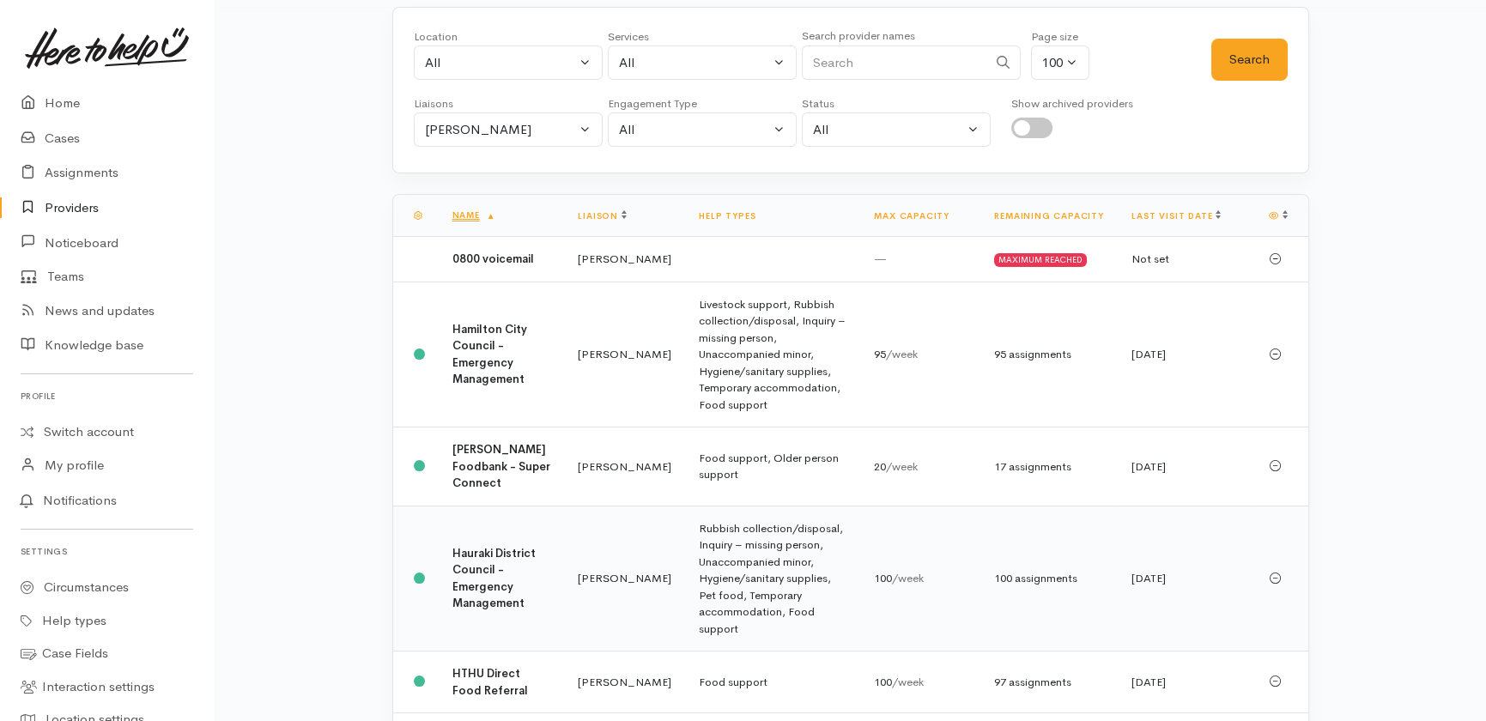
scroll to position [155, 0]
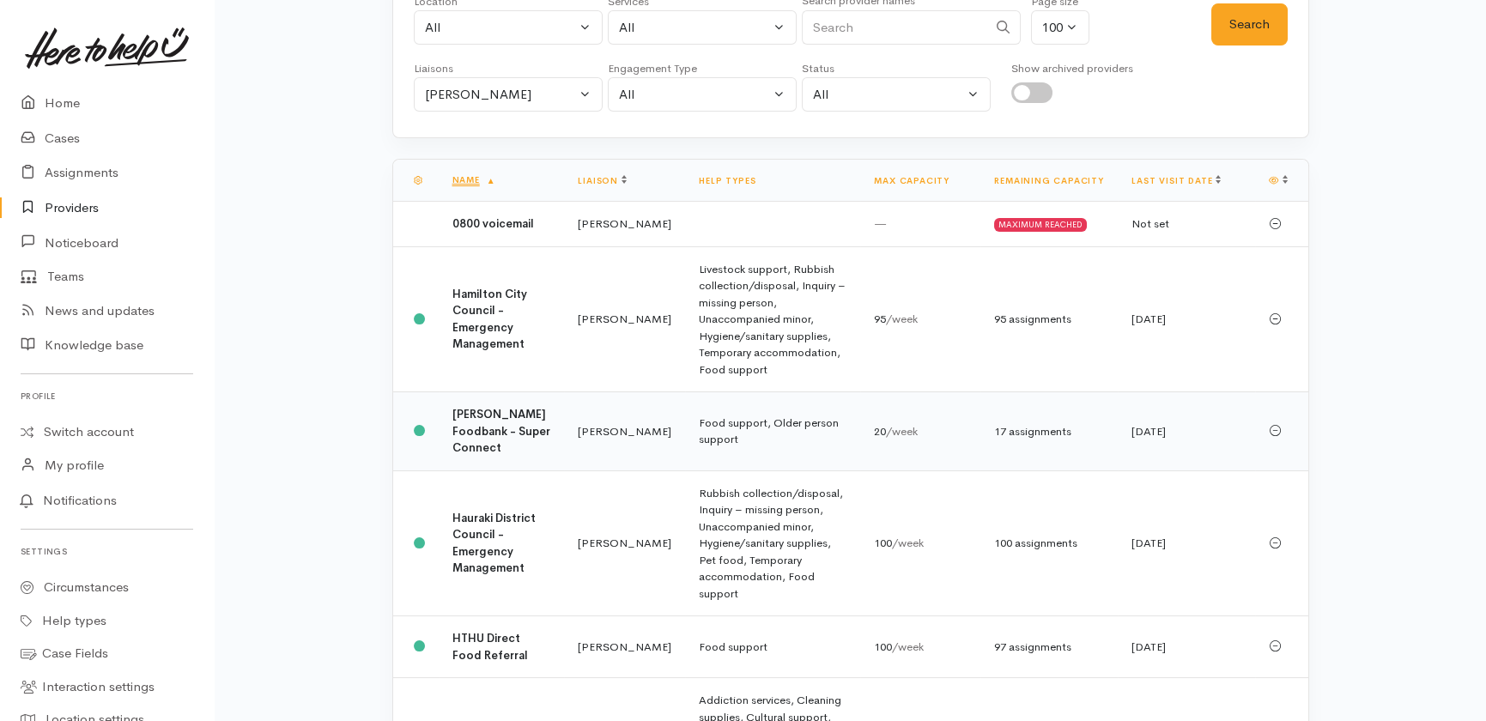
click at [498, 418] on b "[PERSON_NAME] Foodbank - Super Connect" at bounding box center [501, 431] width 98 height 48
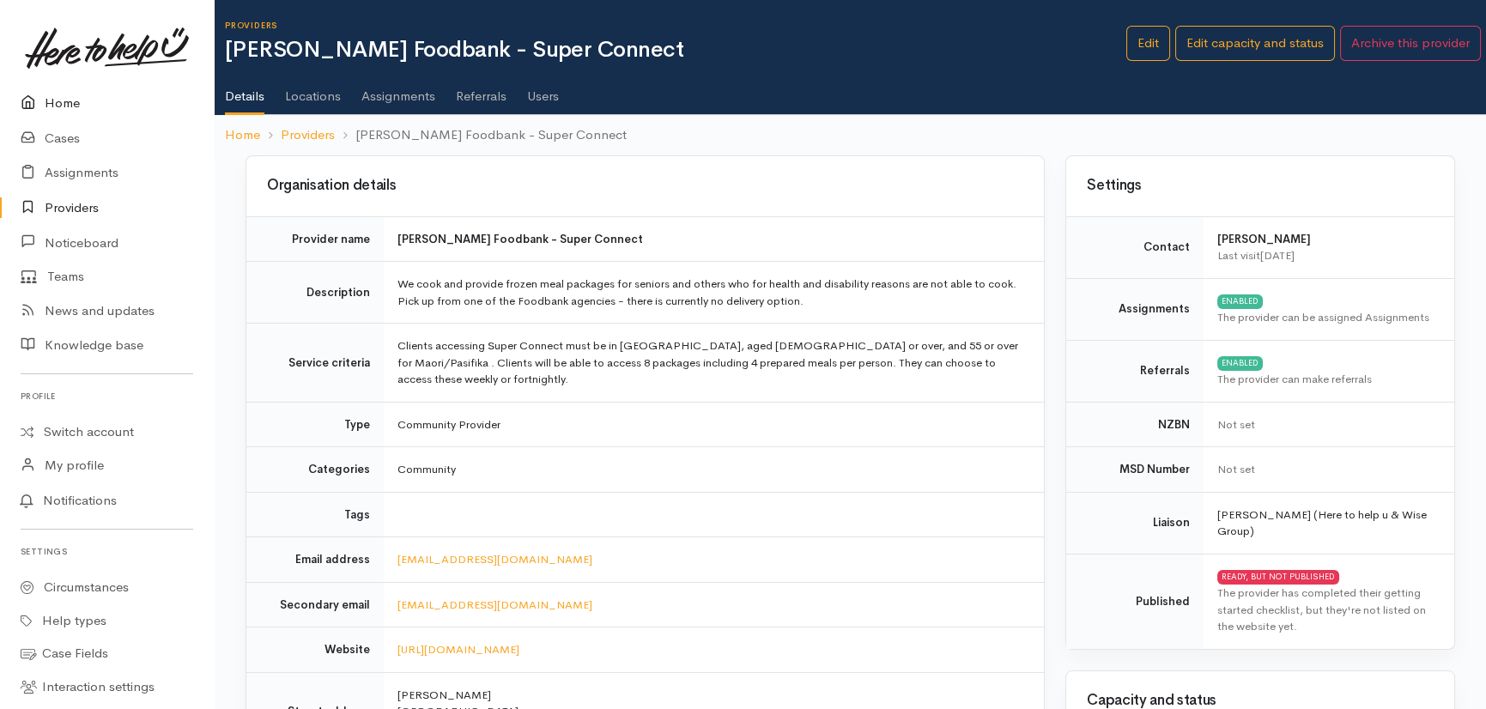
click at [69, 100] on link "Home" at bounding box center [107, 103] width 214 height 35
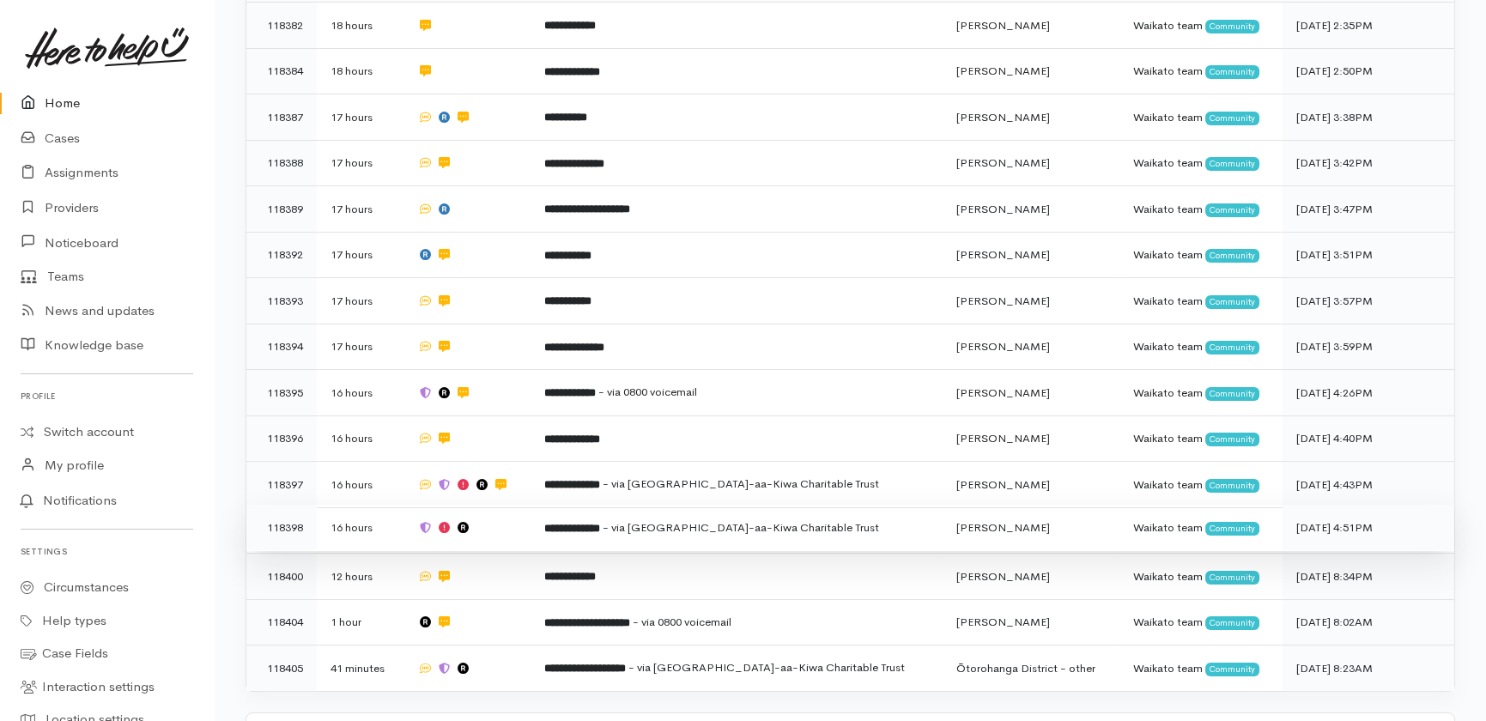
scroll to position [537, 0]
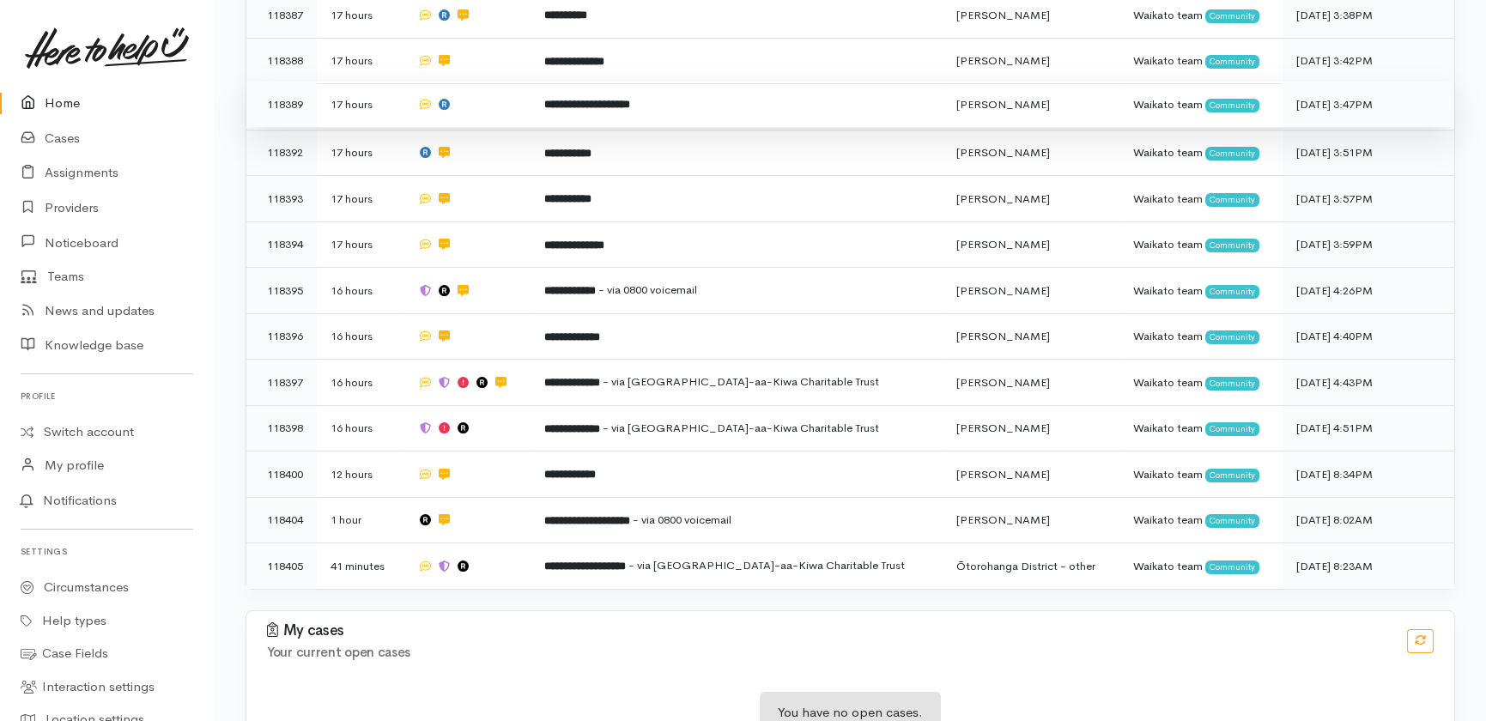
click at [516, 82] on td at bounding box center [466, 105] width 127 height 46
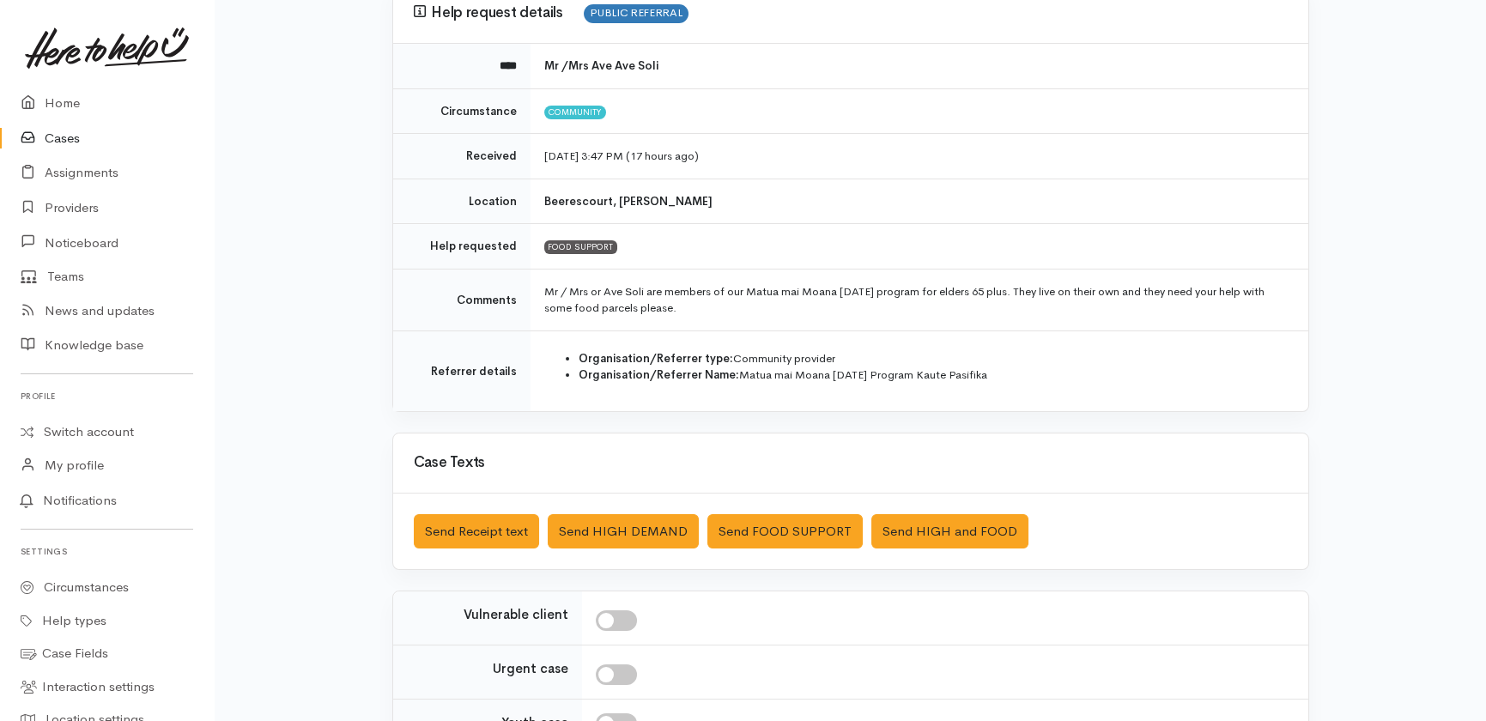
scroll to position [234, 0]
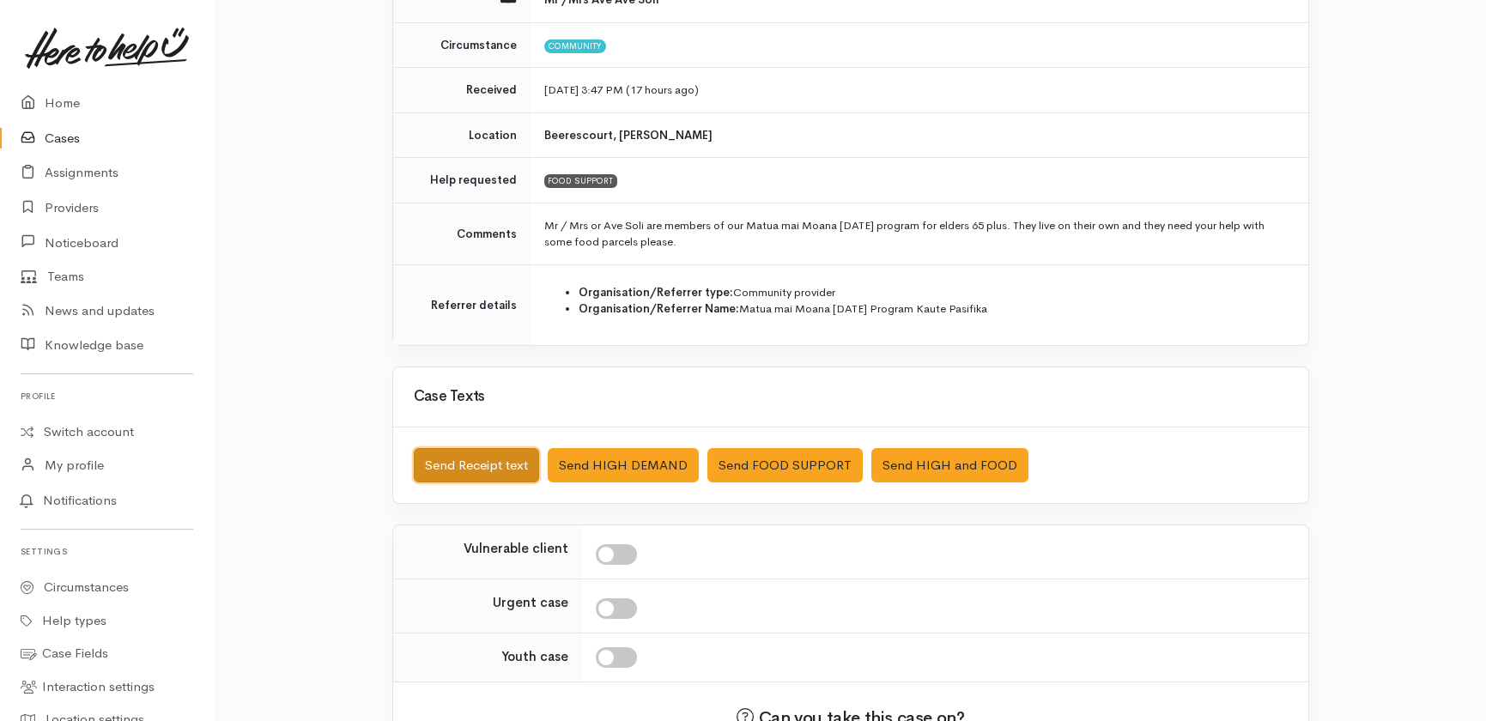
click at [474, 463] on button "Send Receipt text" at bounding box center [476, 465] width 125 height 35
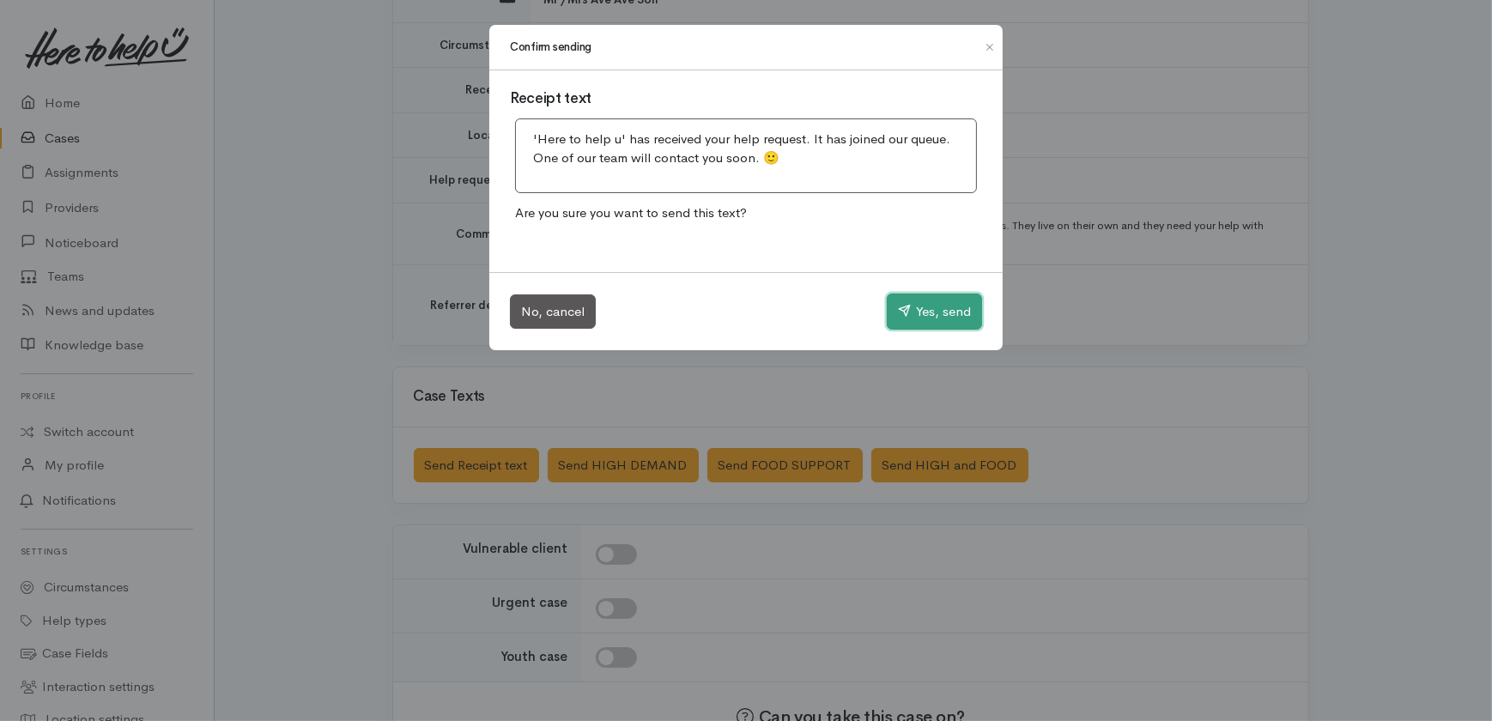
click at [944, 309] on button "Yes, send" at bounding box center [934, 312] width 95 height 36
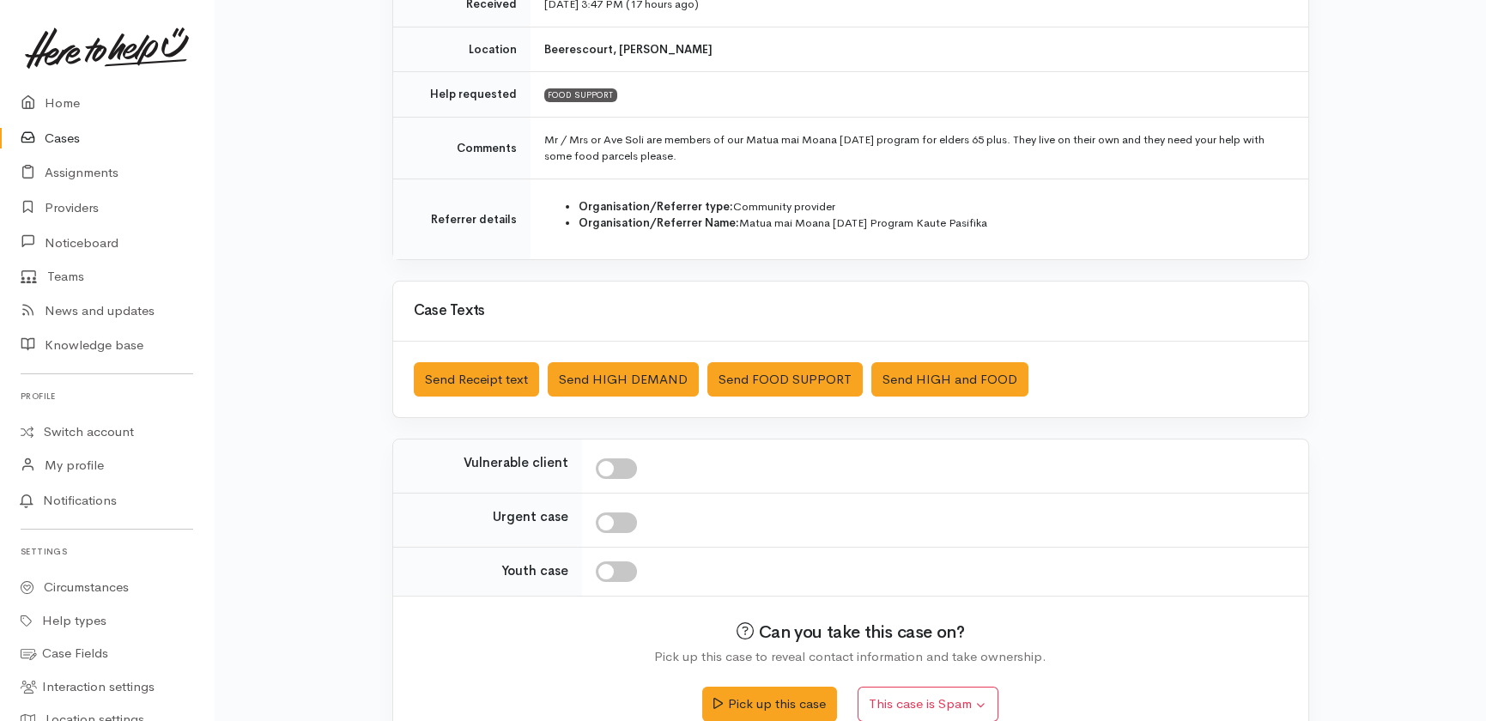
scroll to position [349, 0]
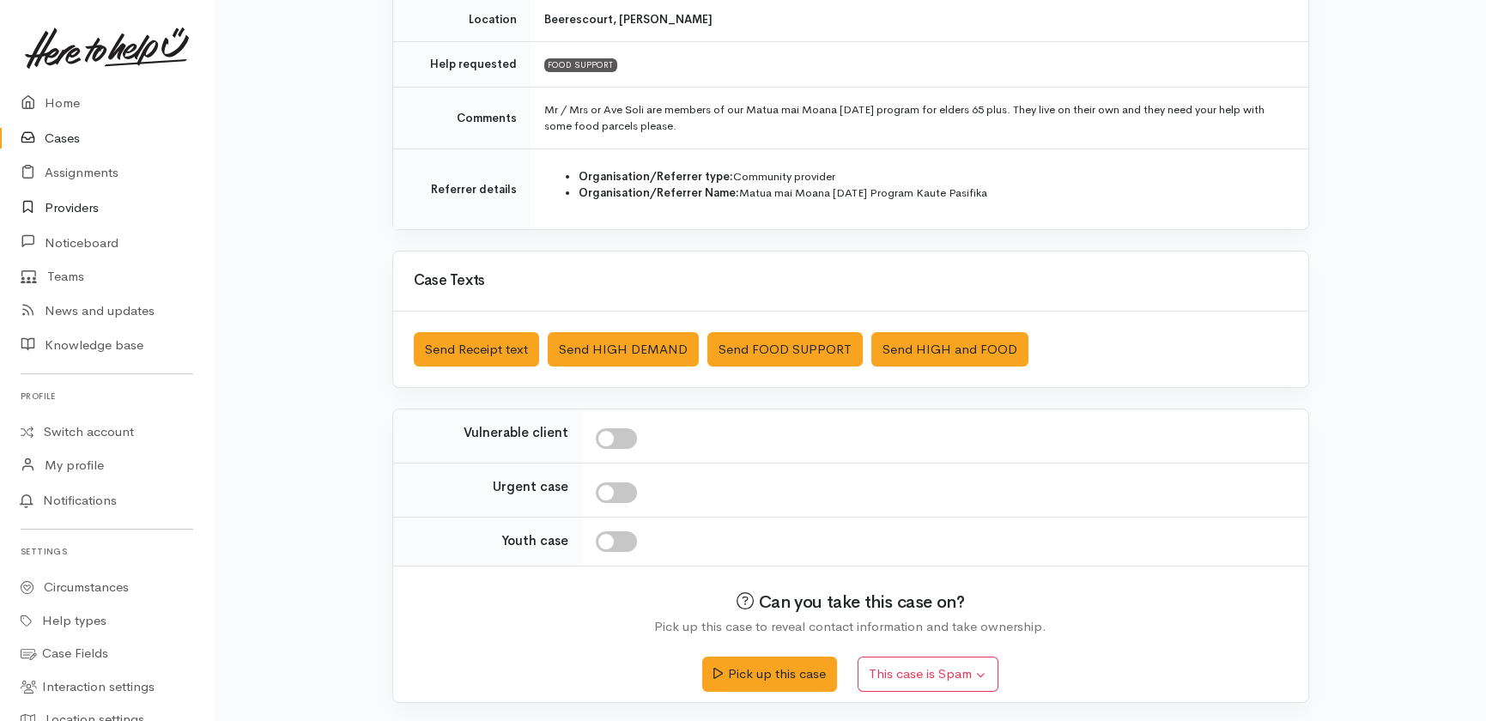
click at [70, 208] on link "Providers" at bounding box center [107, 208] width 214 height 35
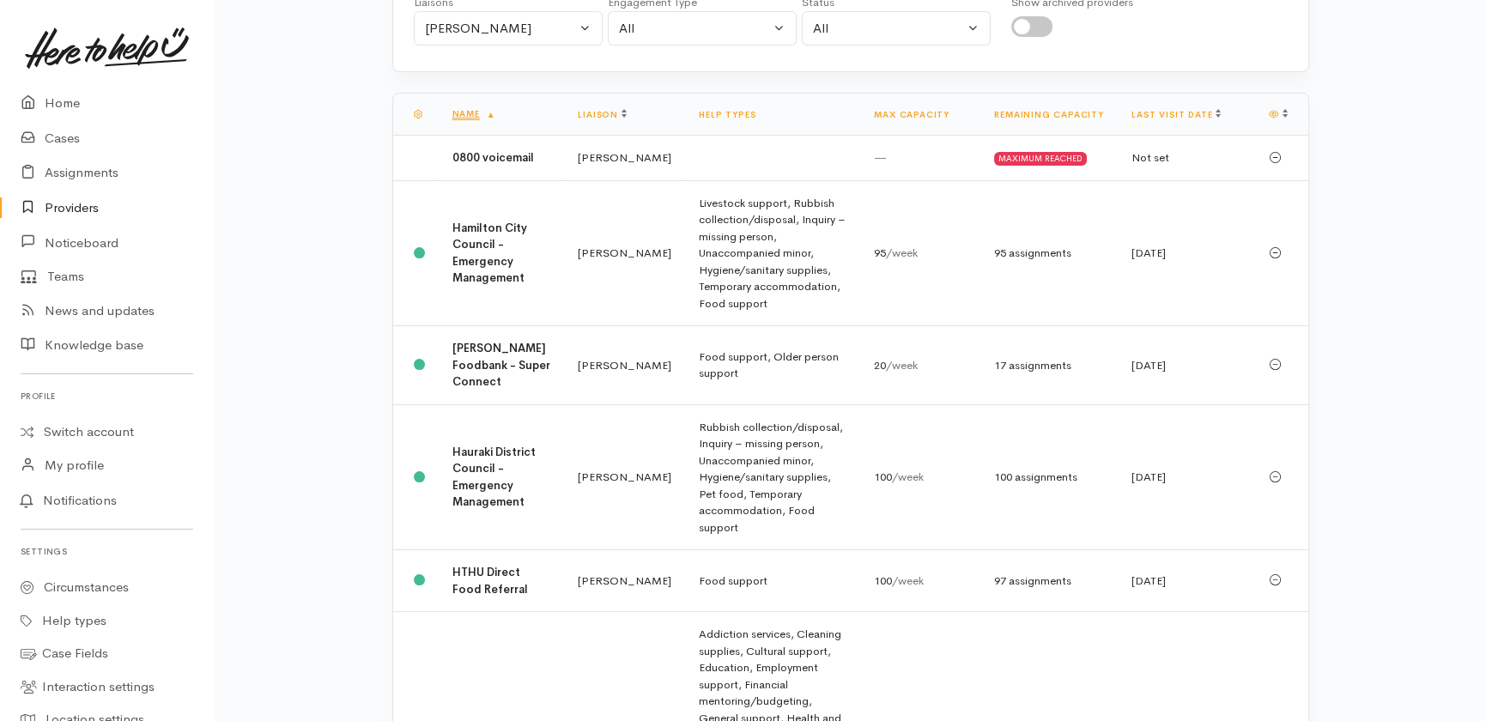
scroll to position [234, 0]
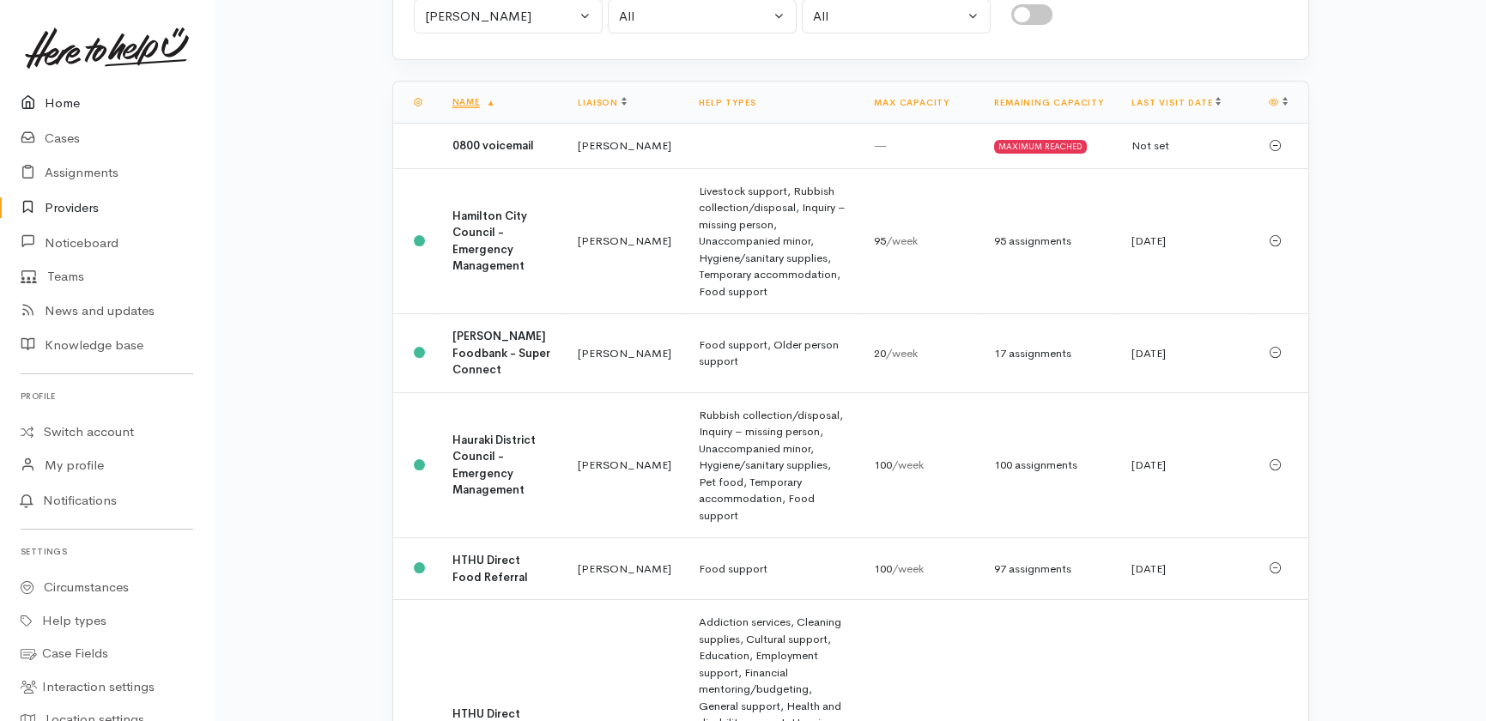
click at [52, 104] on link "Home" at bounding box center [107, 103] width 214 height 35
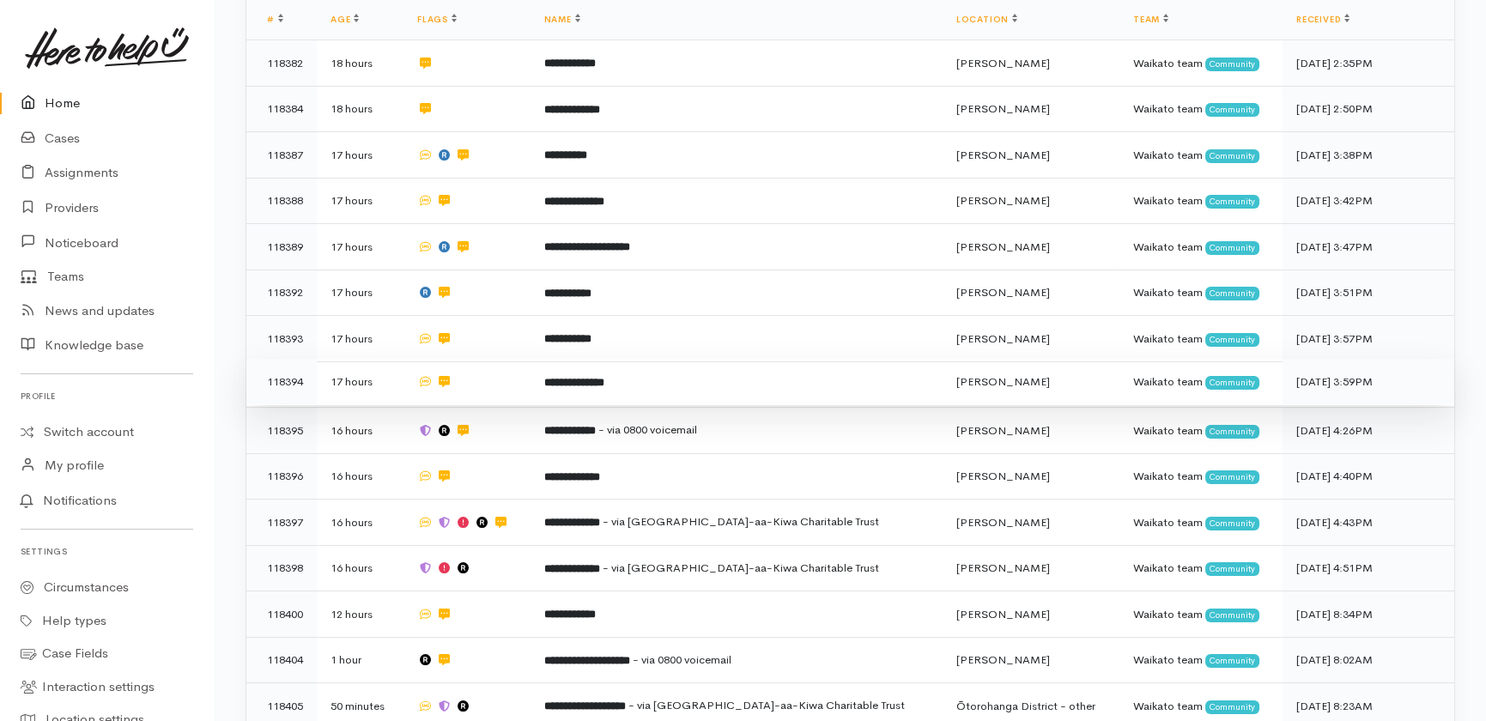
scroll to position [468, 0]
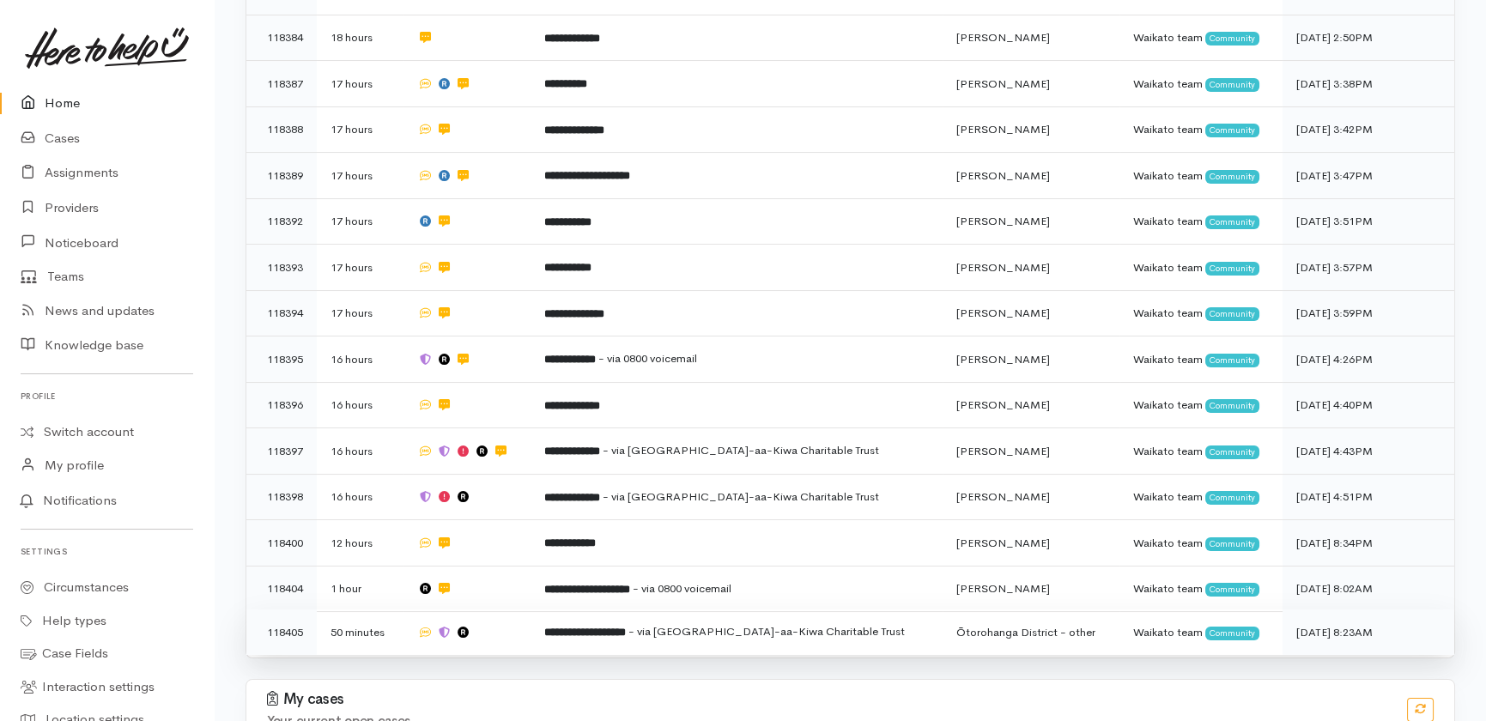
click at [499, 610] on td at bounding box center [466, 632] width 127 height 45
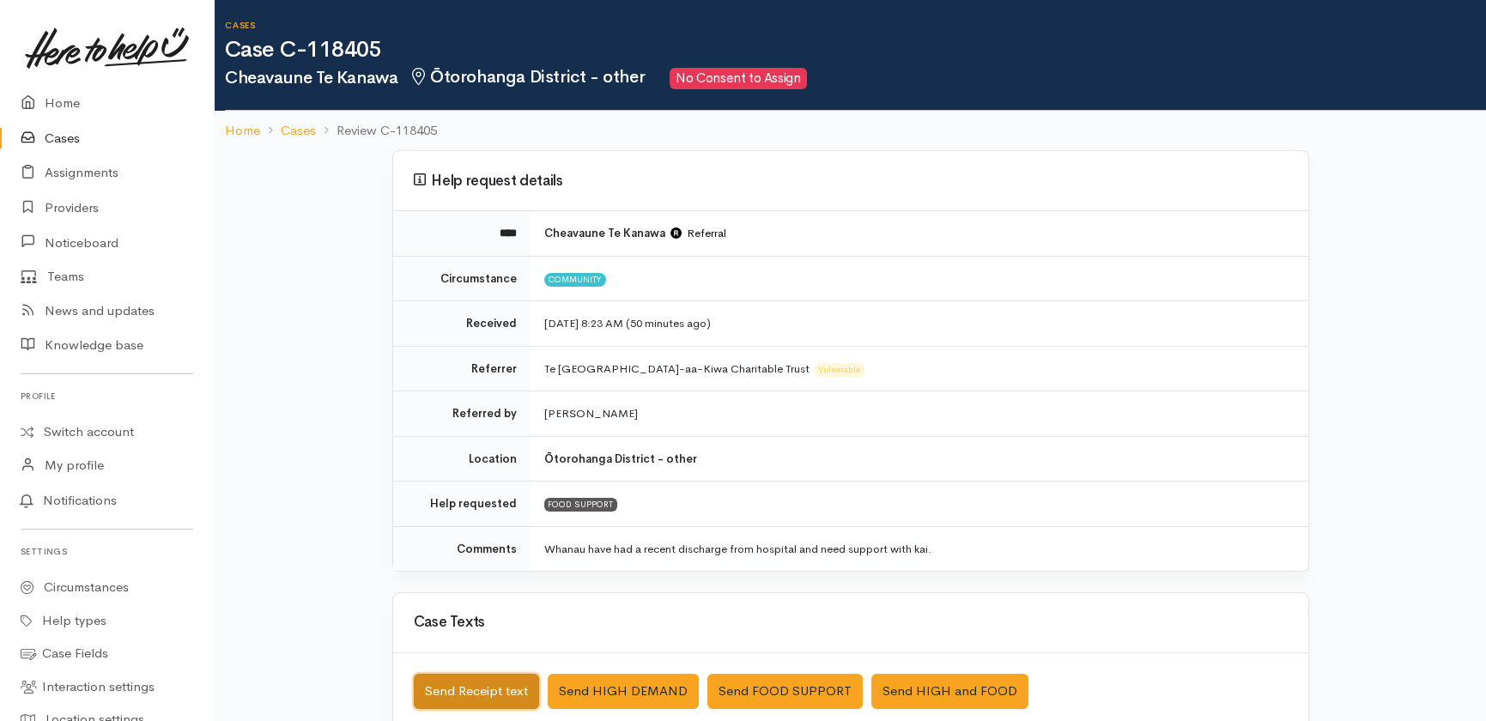
click at [494, 689] on button "Send Receipt text" at bounding box center [476, 691] width 125 height 35
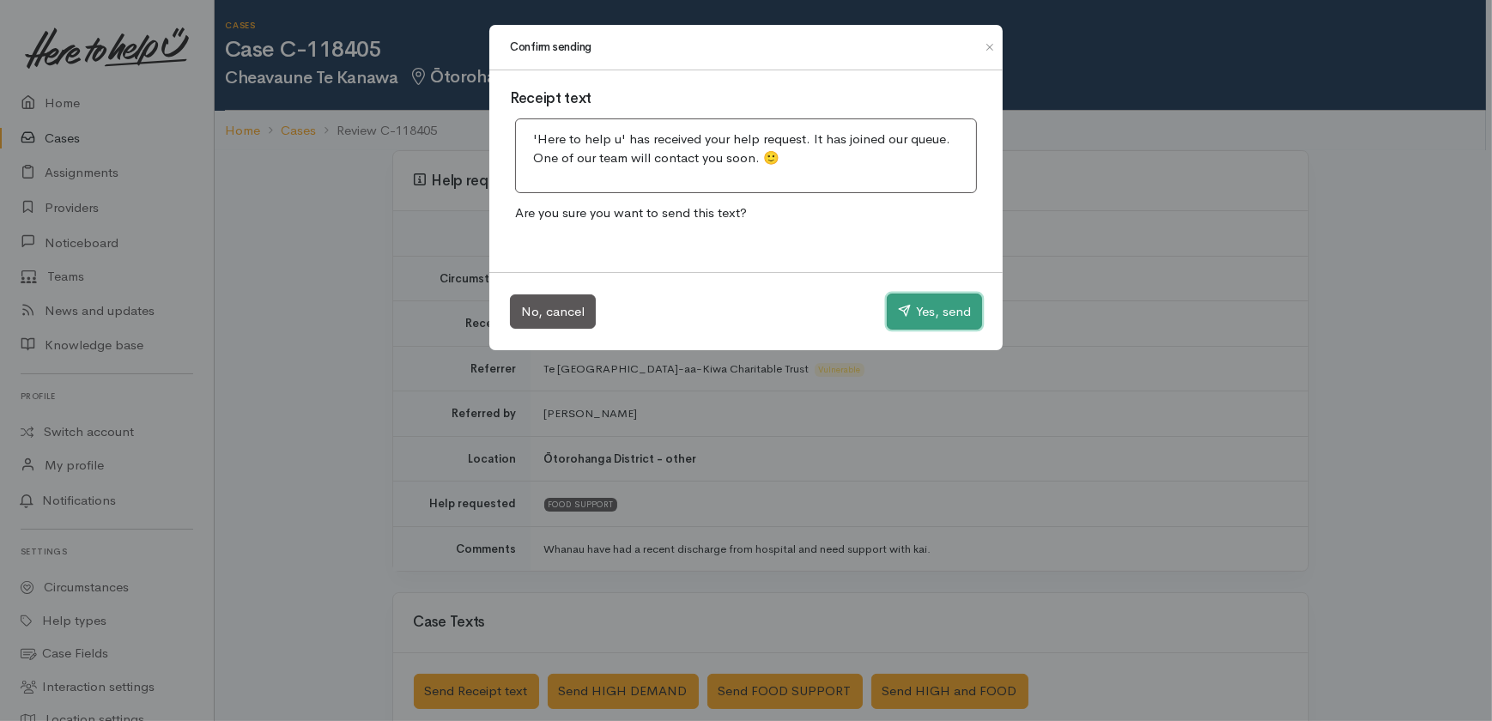
click at [930, 312] on button "Yes, send" at bounding box center [934, 312] width 95 height 36
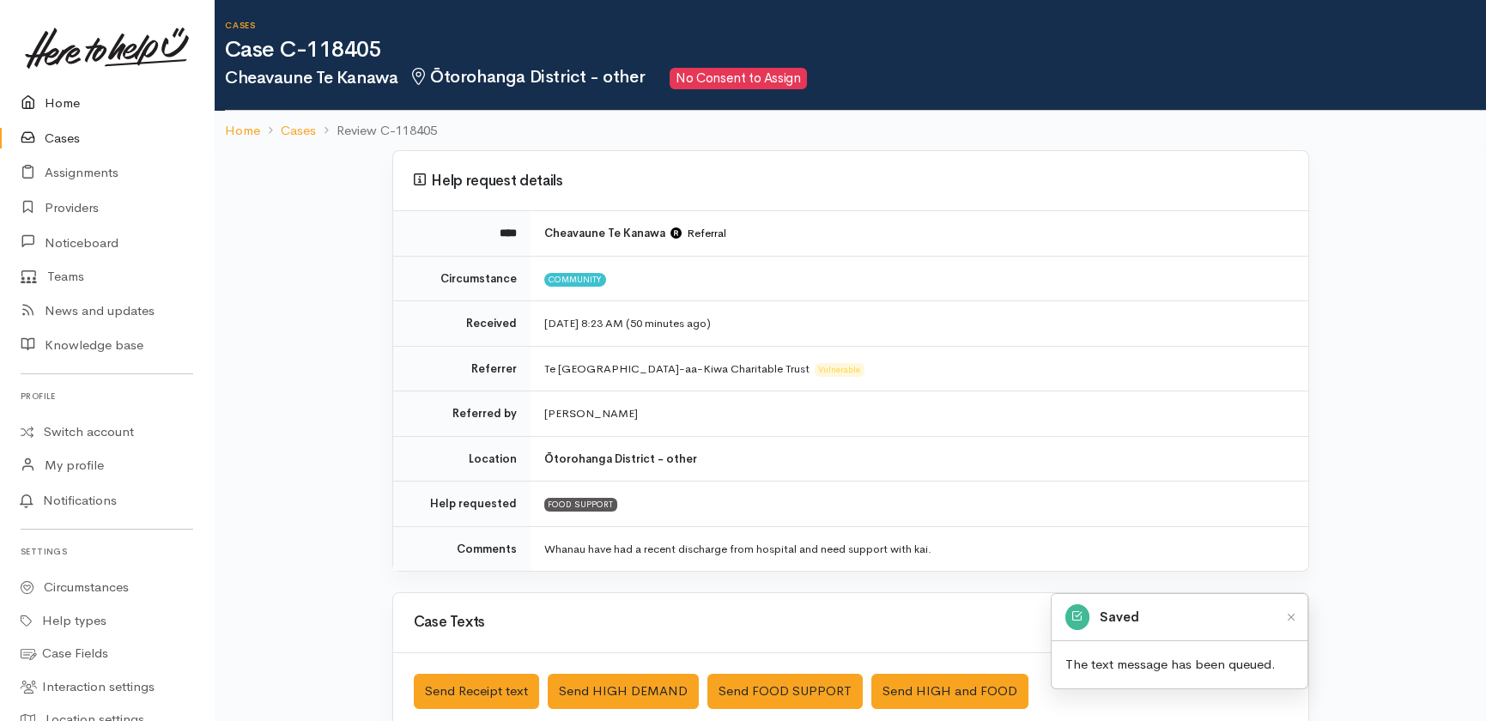
click at [79, 106] on link "Home" at bounding box center [107, 103] width 214 height 35
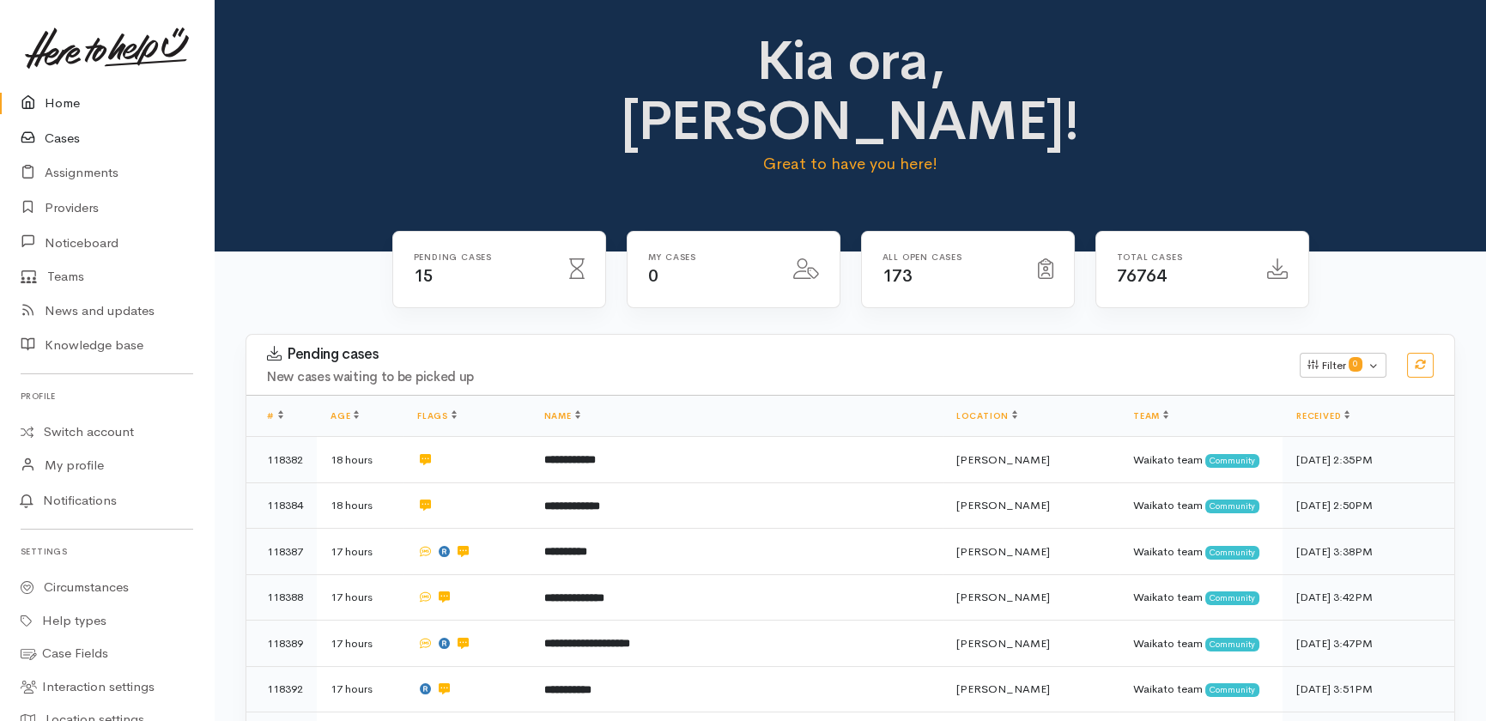
click at [64, 136] on link "Cases" at bounding box center [107, 138] width 214 height 35
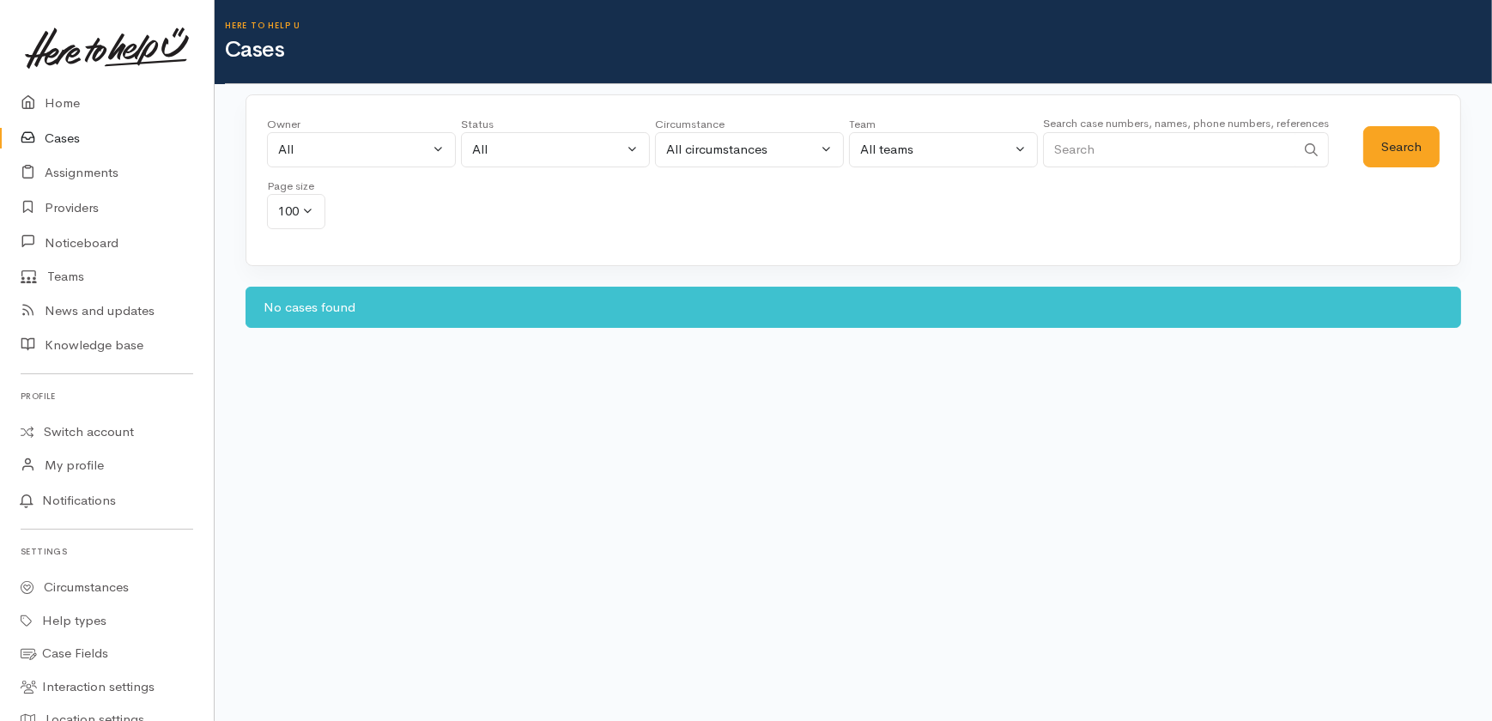
click at [58, 138] on link "Cases" at bounding box center [107, 138] width 214 height 35
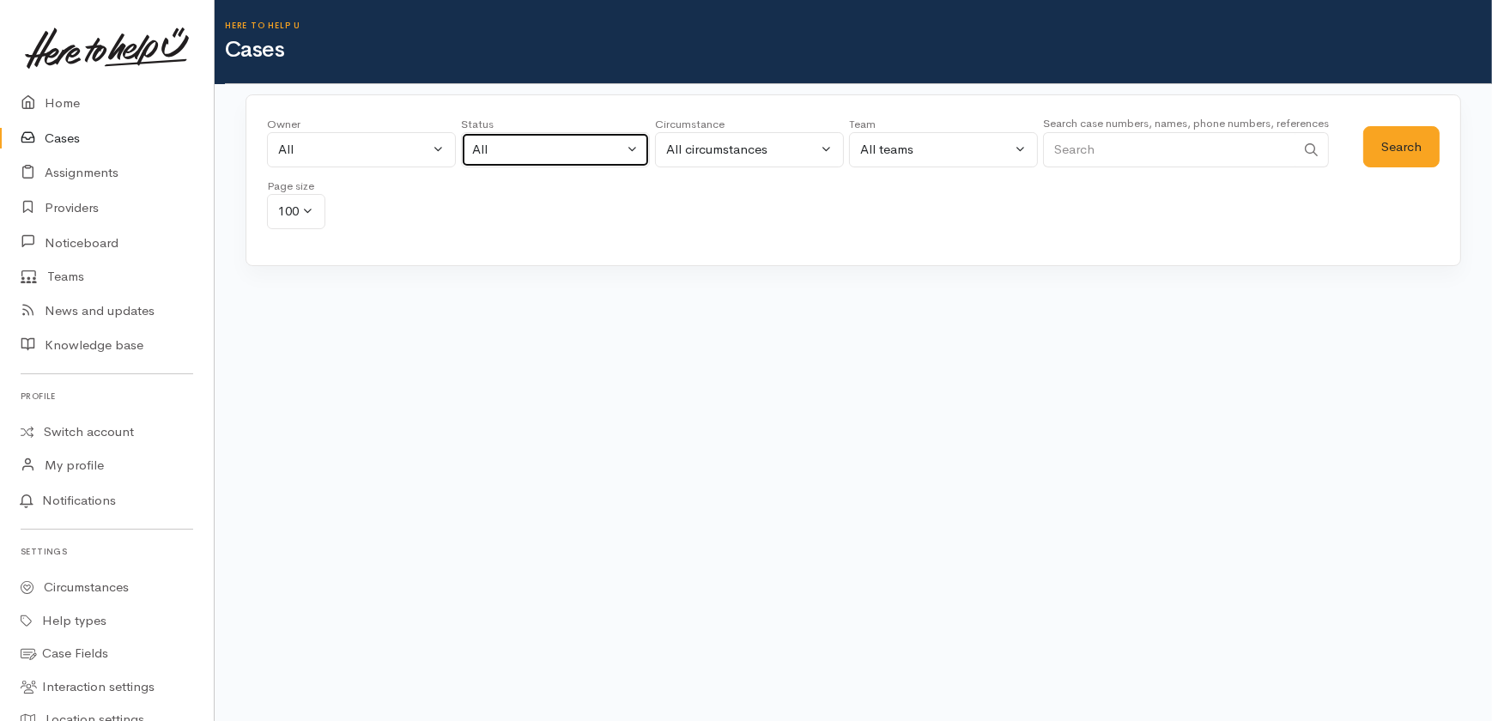
click at [525, 145] on div "All" at bounding box center [547, 150] width 151 height 20
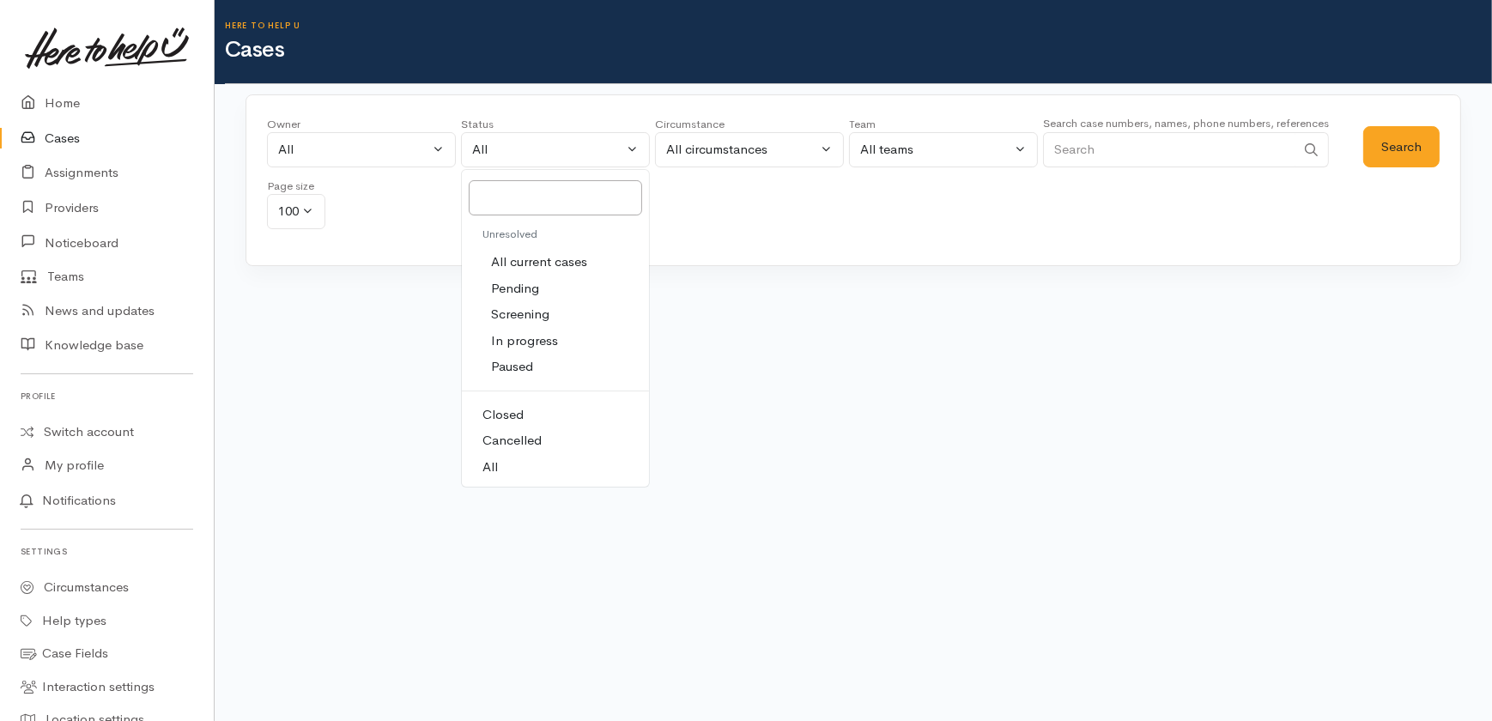
click at [520, 256] on span "All current cases" at bounding box center [539, 262] width 96 height 20
select select "Unresolved"
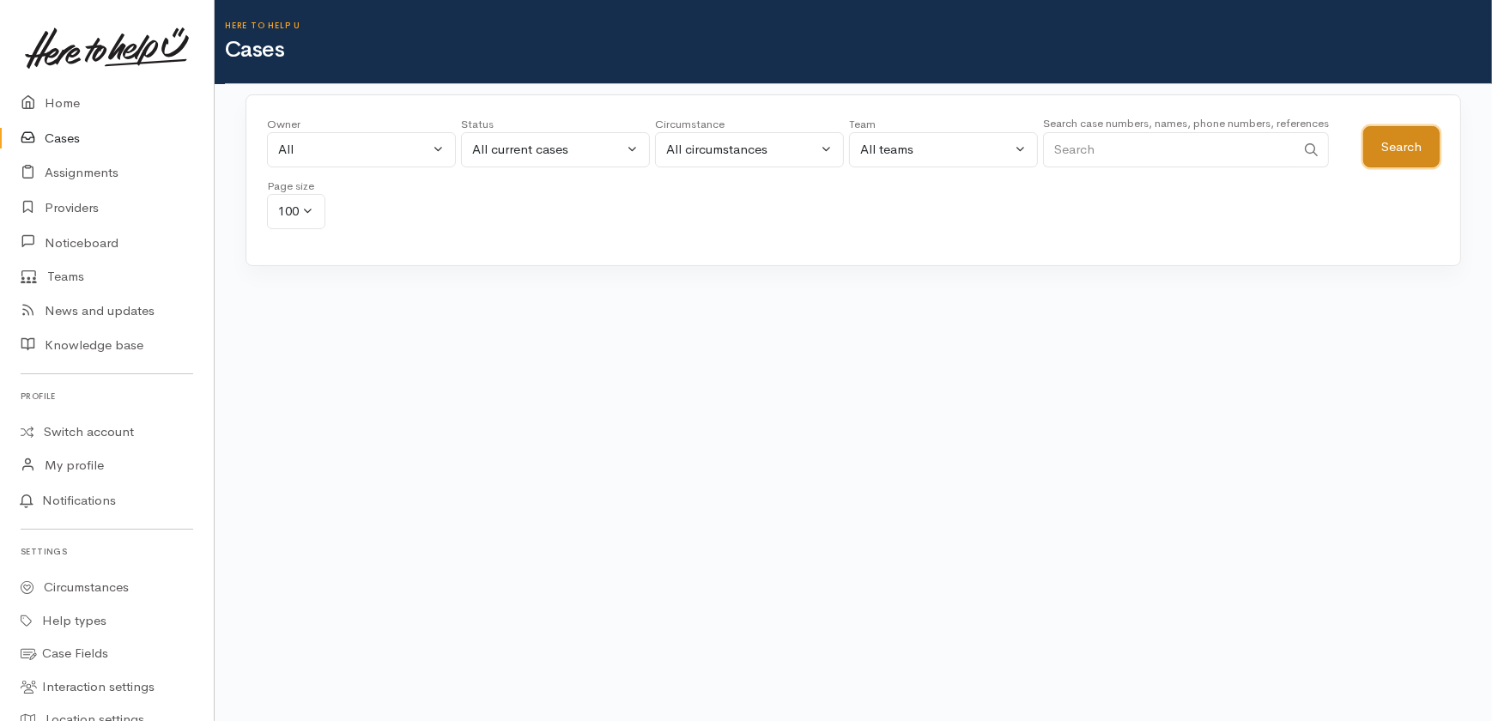
drag, startPoint x: 1381, startPoint y: 153, endPoint x: 813, endPoint y: 2, distance: 588.1
click at [1381, 150] on button "Search" at bounding box center [1401, 147] width 76 height 42
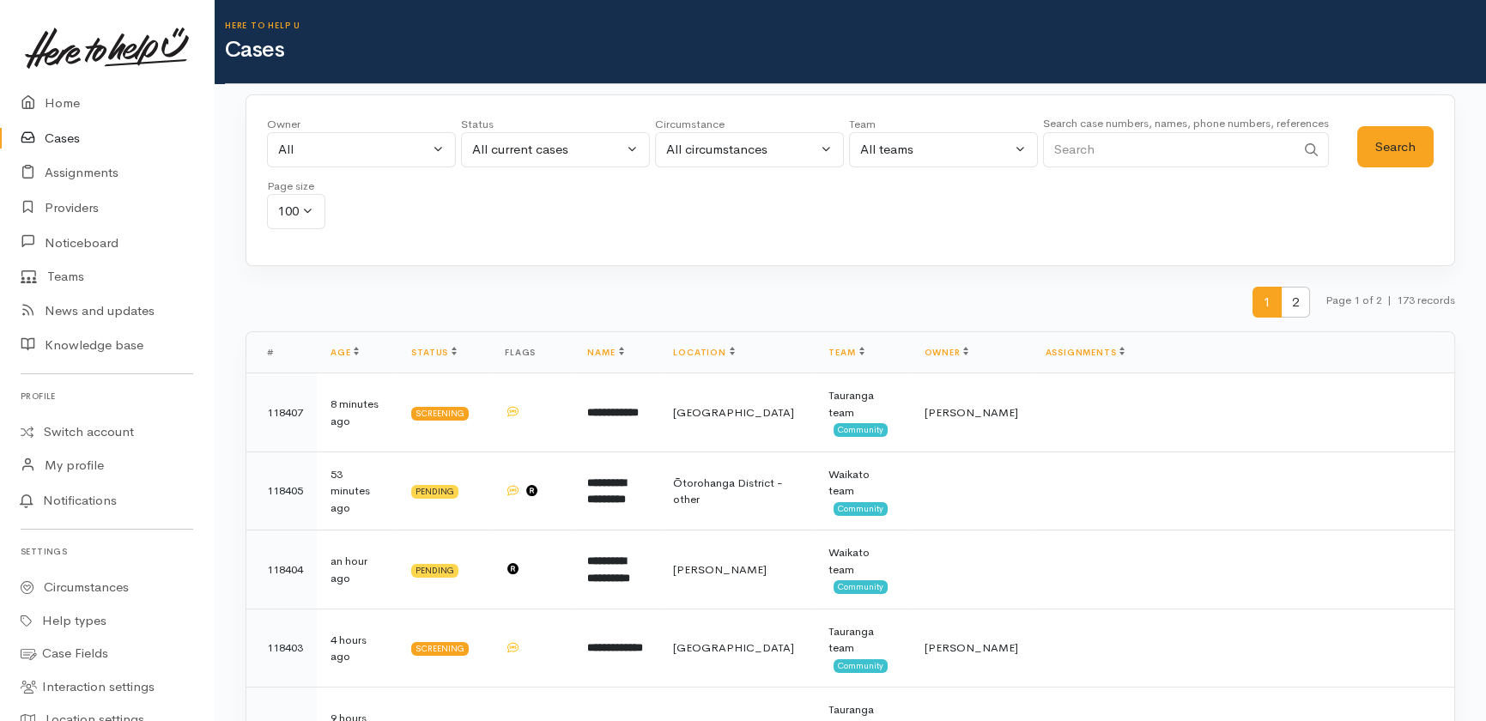
click at [1150, 149] on input "Search" at bounding box center [1169, 149] width 252 height 35
type input "118197"
click at [1389, 156] on button "Search" at bounding box center [1395, 147] width 76 height 42
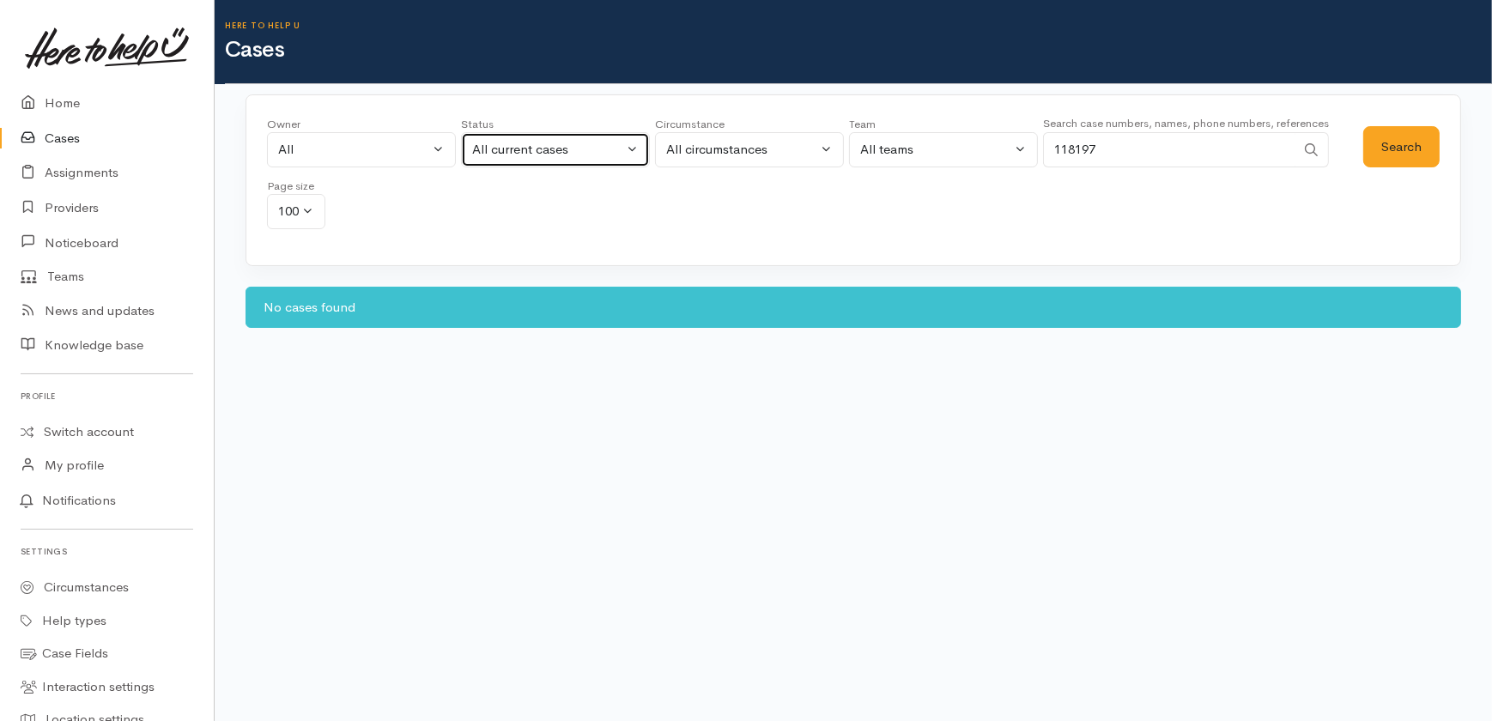
click at [537, 155] on div "All current cases" at bounding box center [547, 150] width 151 height 20
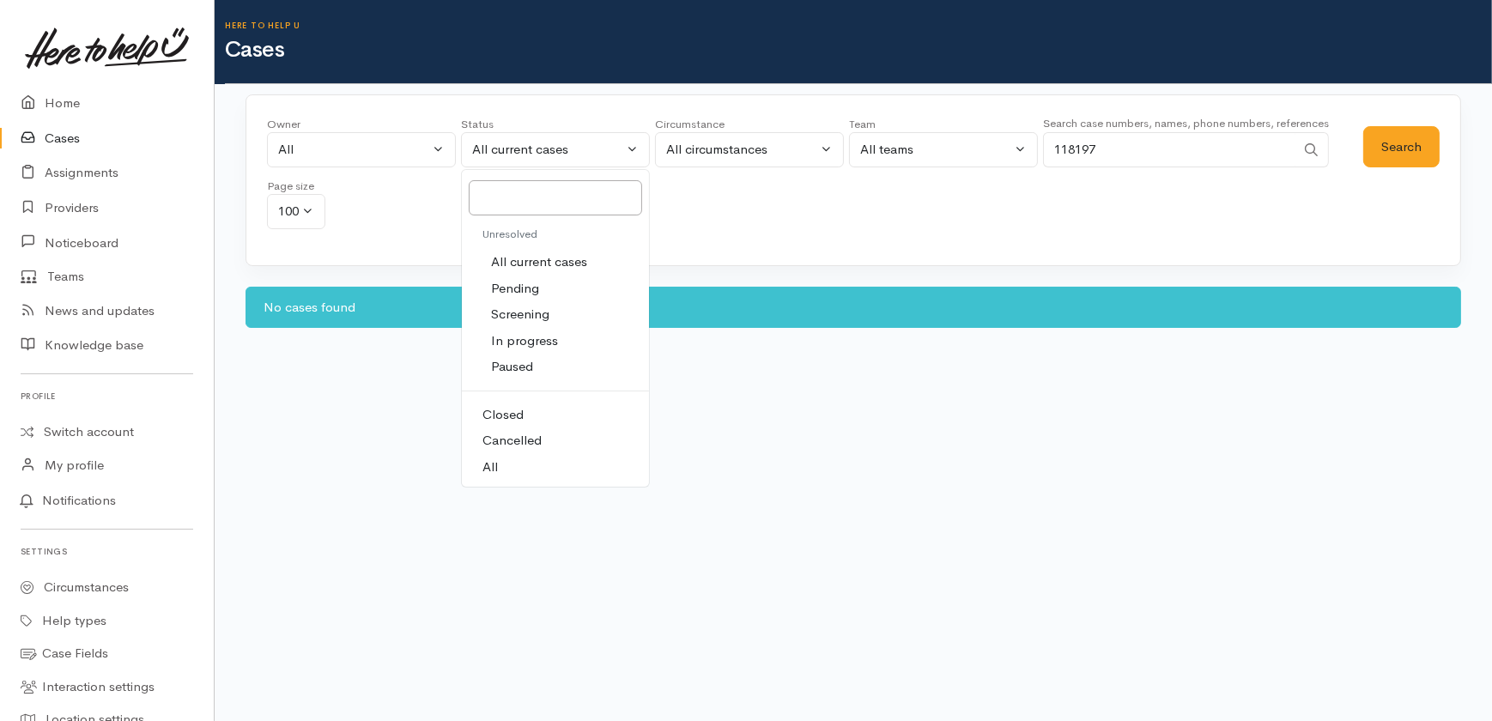
click at [491, 464] on span "All" at bounding box center [489, 468] width 15 height 20
select select "All"
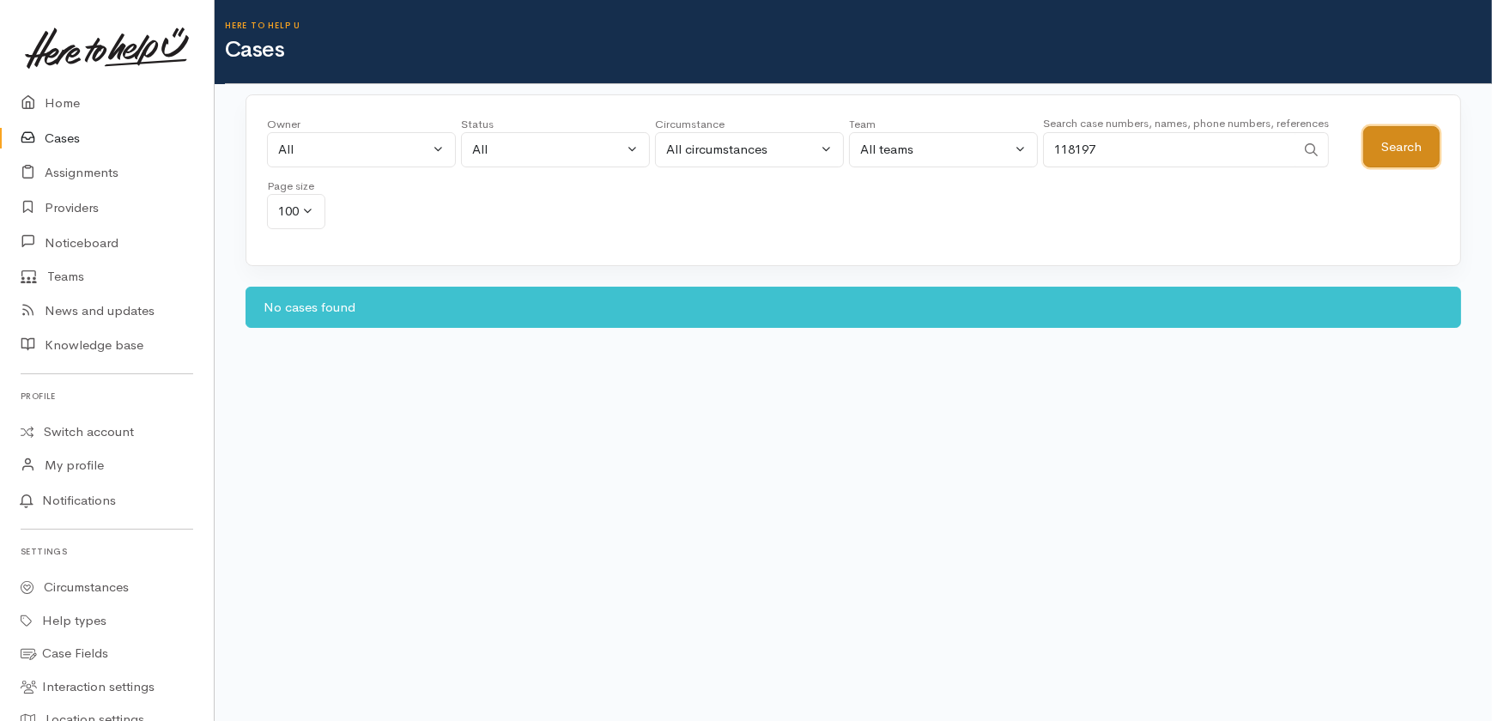
click at [1377, 143] on button "Search" at bounding box center [1401, 147] width 76 height 42
drag, startPoint x: 1130, startPoint y: 150, endPoint x: 970, endPoint y: 142, distance: 159.9
click at [970, 142] on div "Owner All My cases 2Alice1 Faye Davies ('Here to help u') Aandrea Murray ('Here…" at bounding box center [815, 178] width 1096 height 124
click at [1367, 136] on button "Search" at bounding box center [1401, 147] width 76 height 42
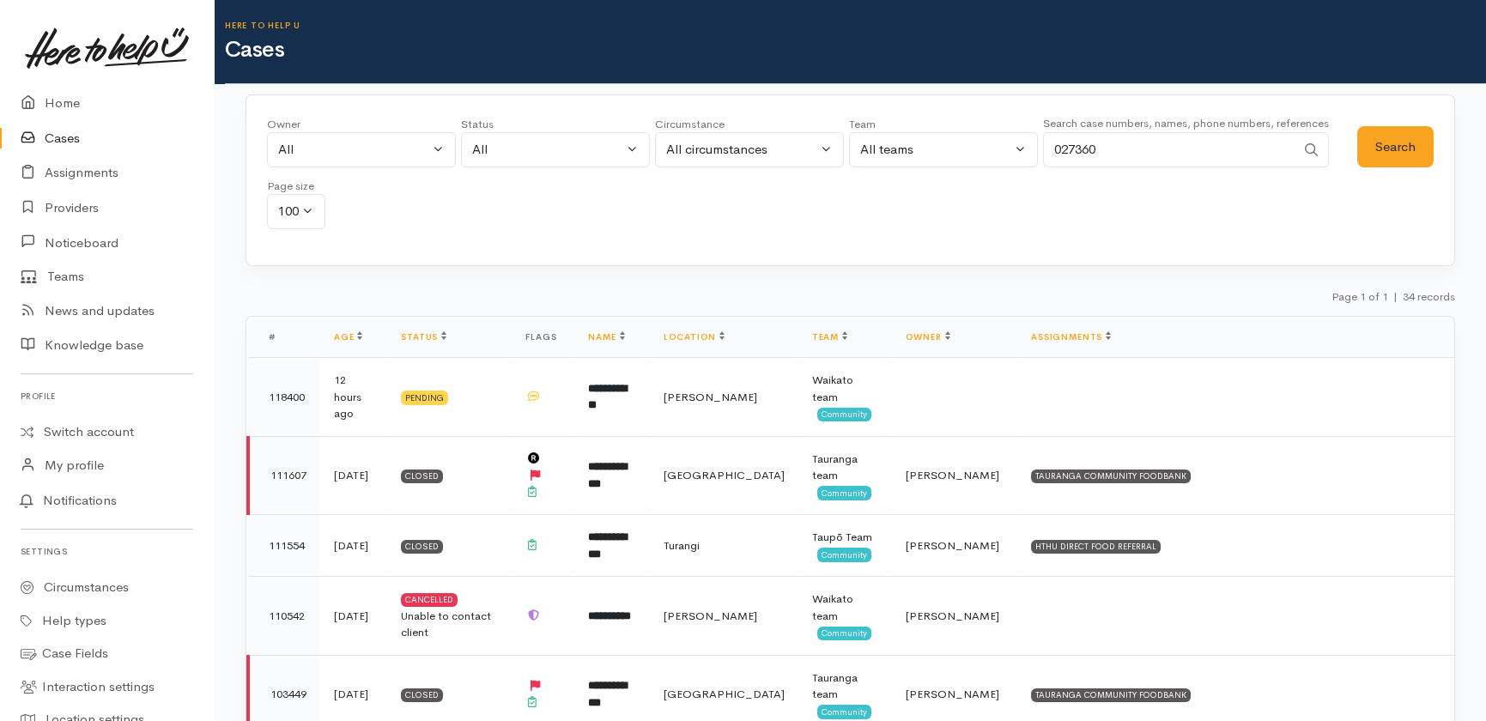
click at [1150, 145] on input "027360" at bounding box center [1169, 149] width 252 height 35
type input "0273602655"
click at [1408, 139] on button "Search" at bounding box center [1395, 147] width 76 height 42
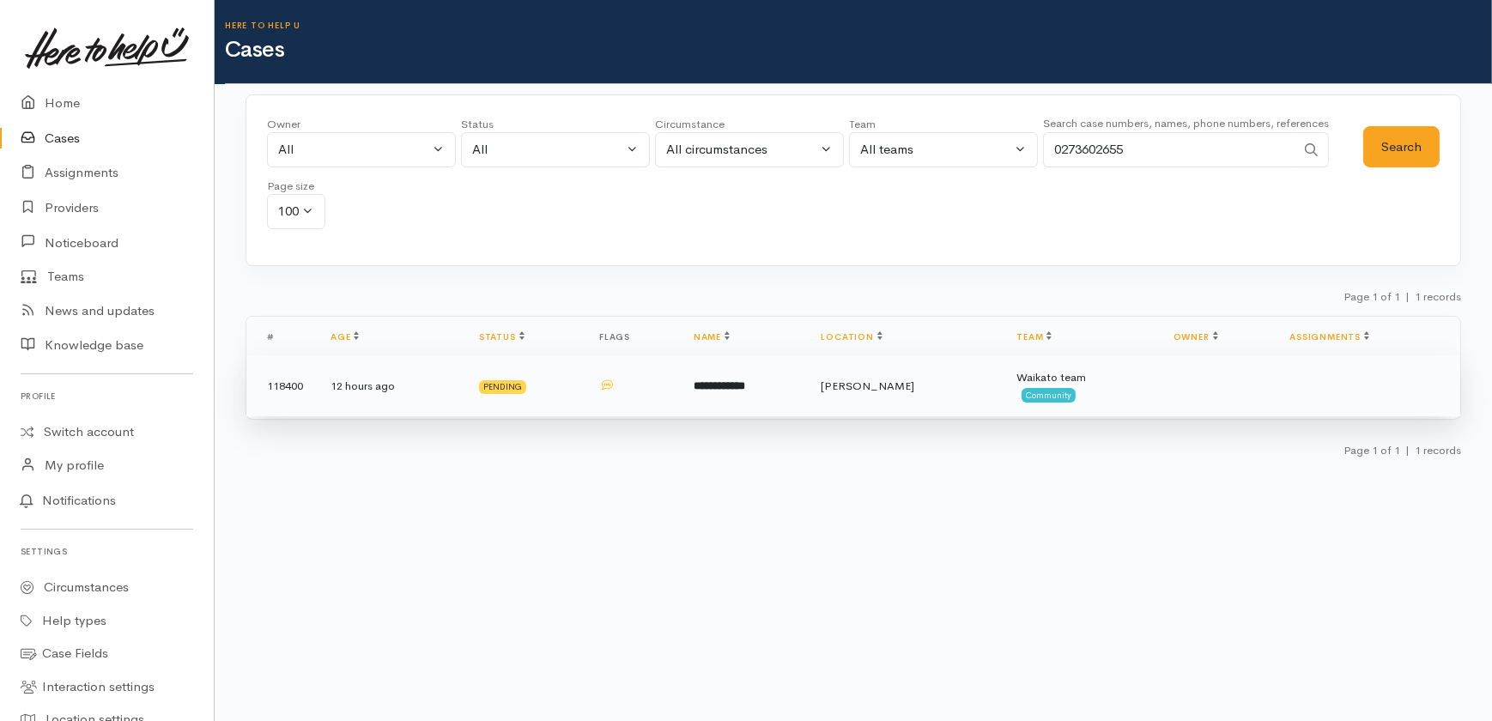
click at [721, 385] on b "**********" at bounding box center [720, 385] width 52 height 11
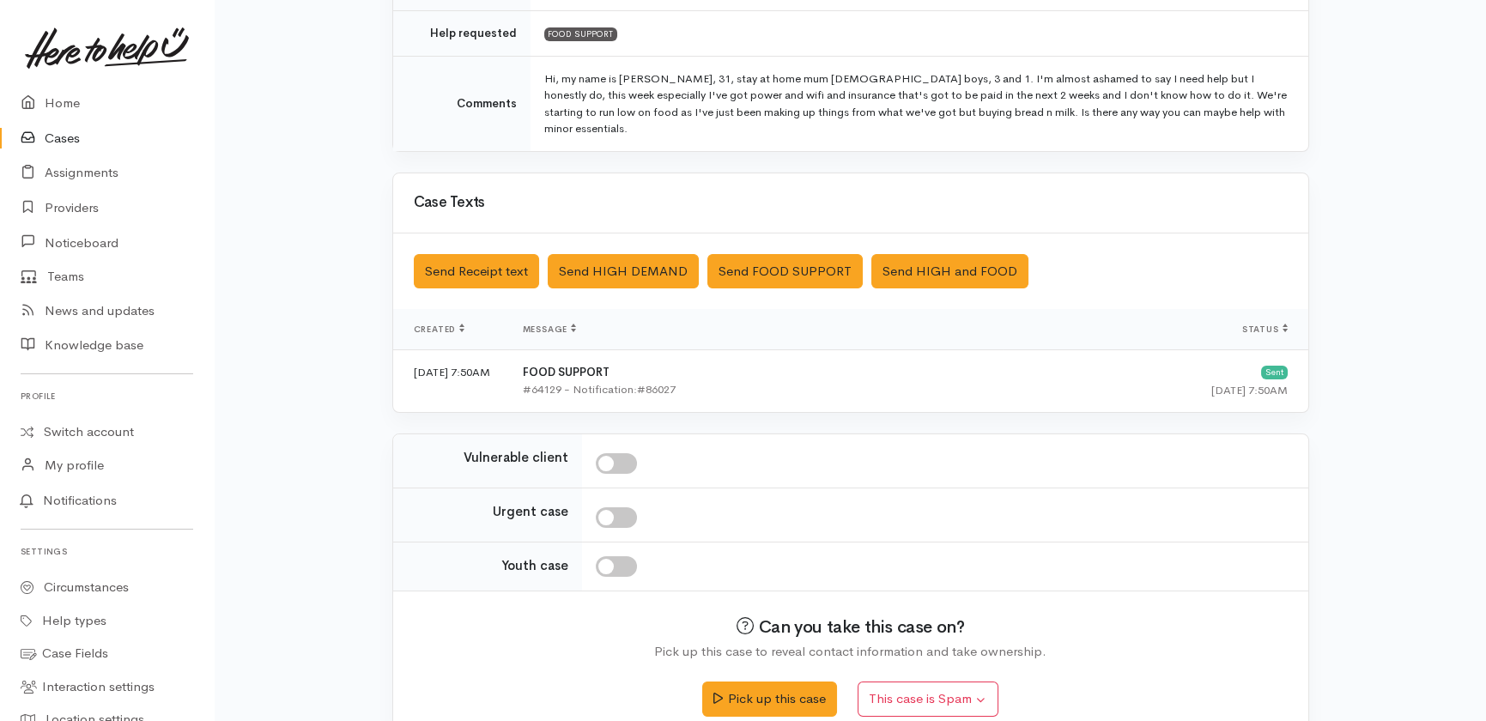
scroll to position [388, 0]
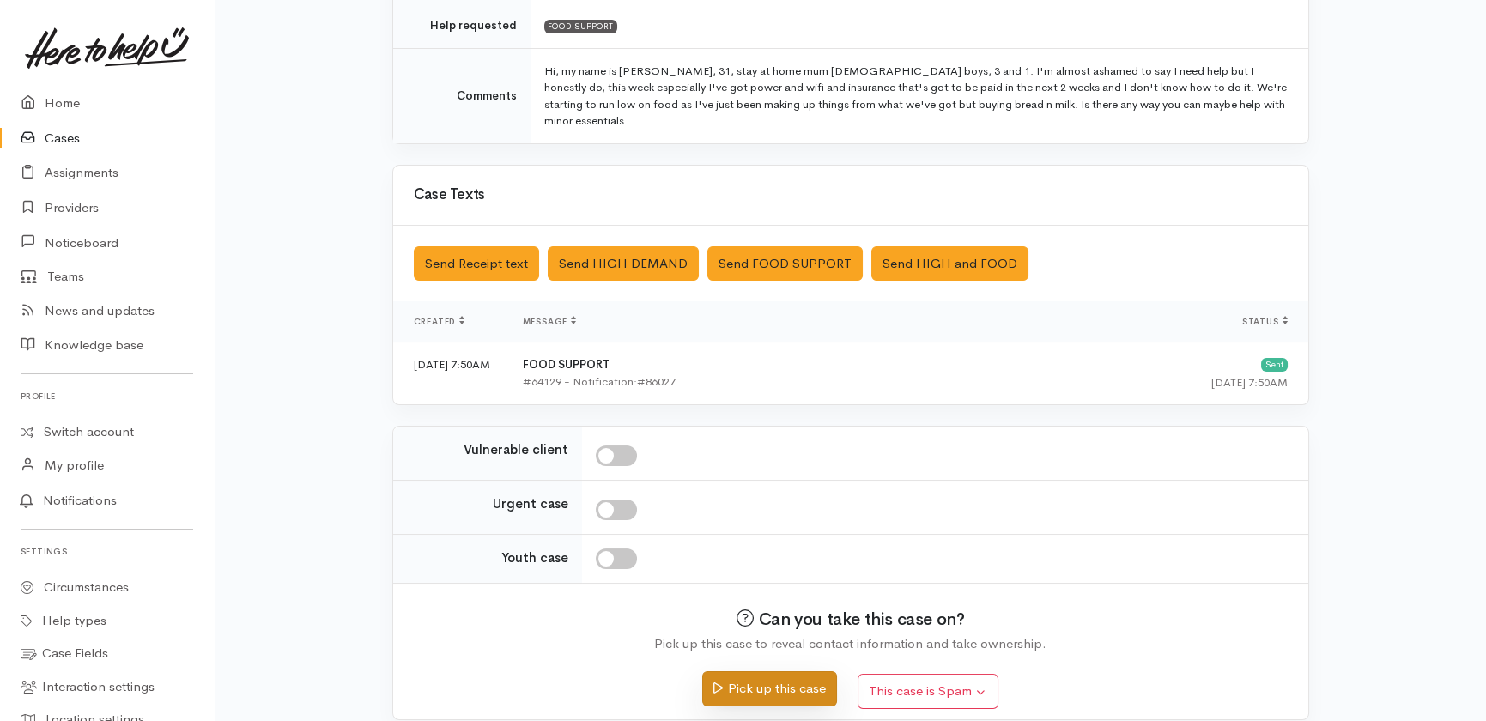
click at [786, 671] on button "Pick up this case" at bounding box center [769, 688] width 135 height 35
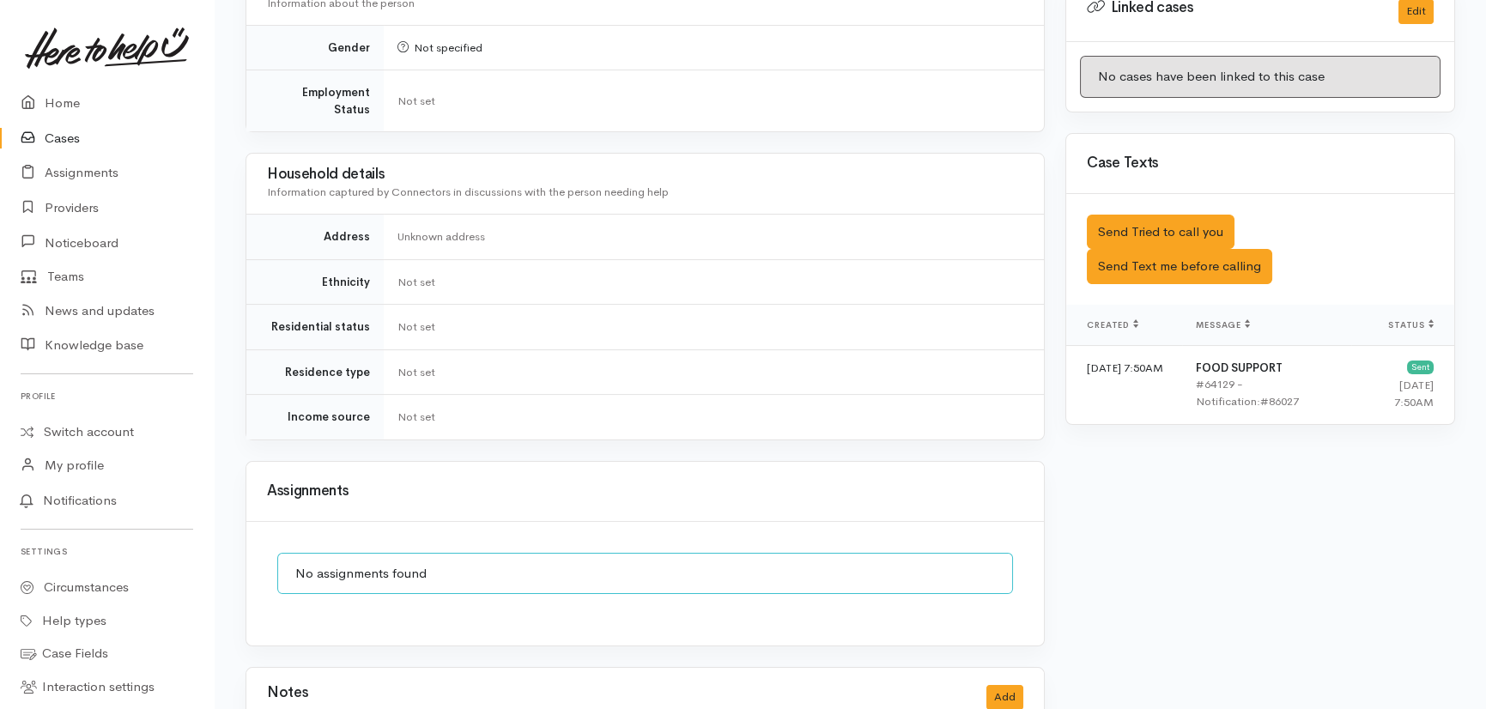
scroll to position [899, 0]
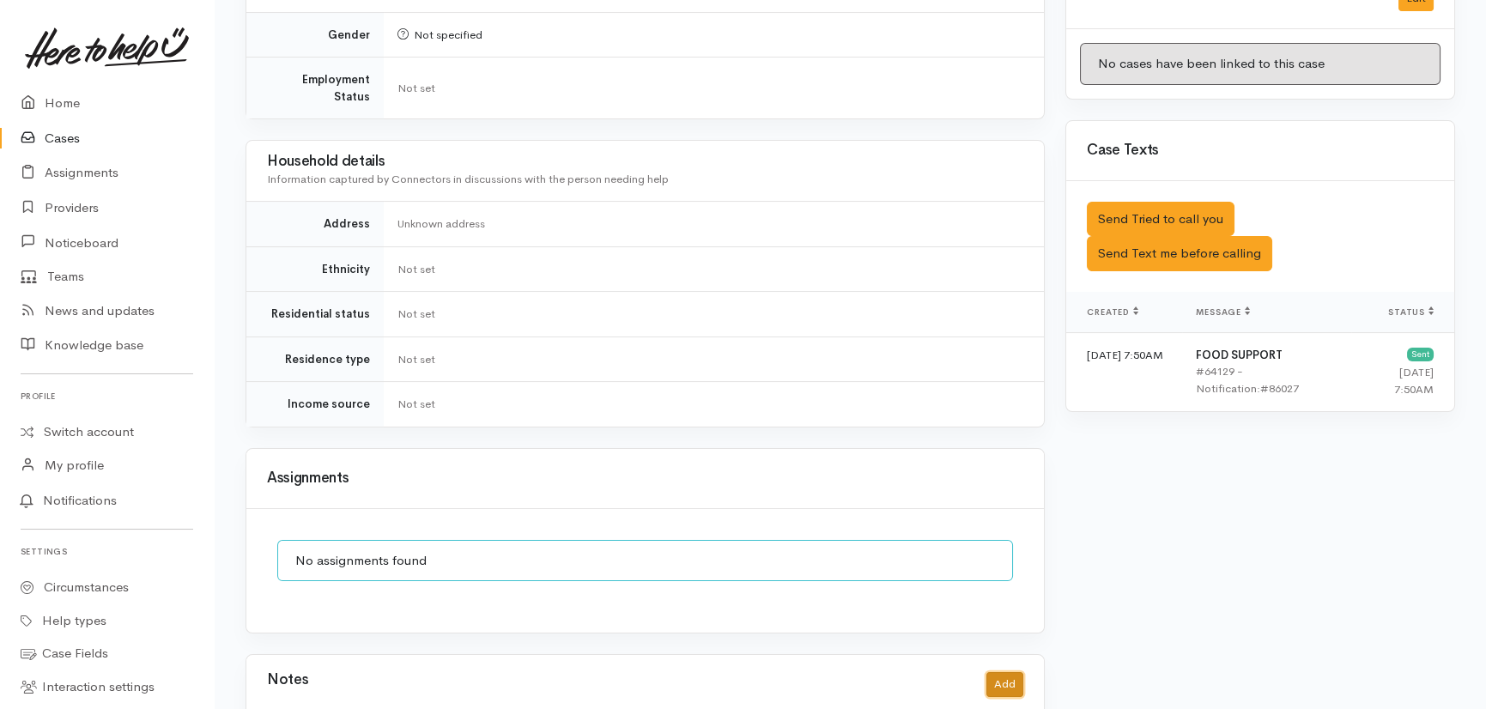
click at [1004, 672] on button "Add" at bounding box center [1004, 684] width 37 height 25
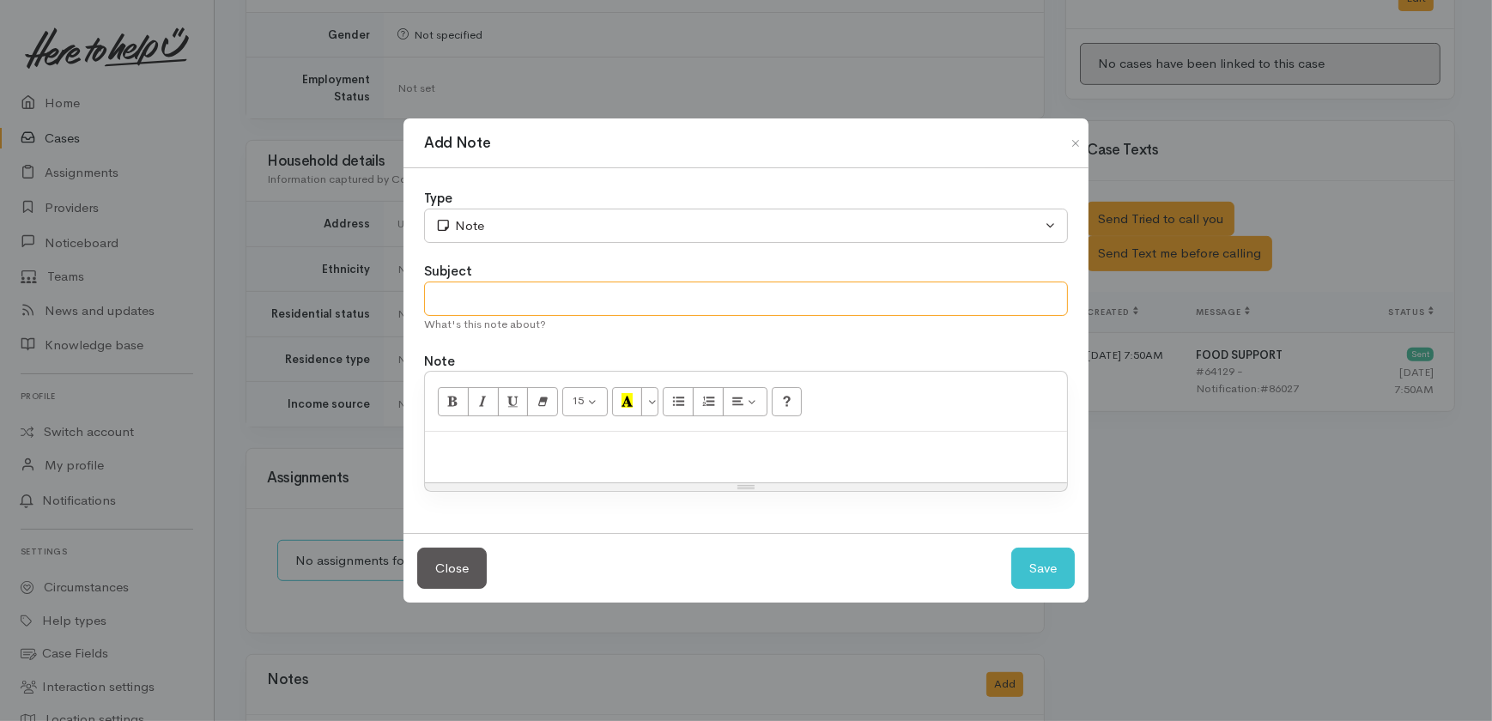
click at [558, 292] on input "text" at bounding box center [746, 299] width 644 height 35
type input "Cancelling"
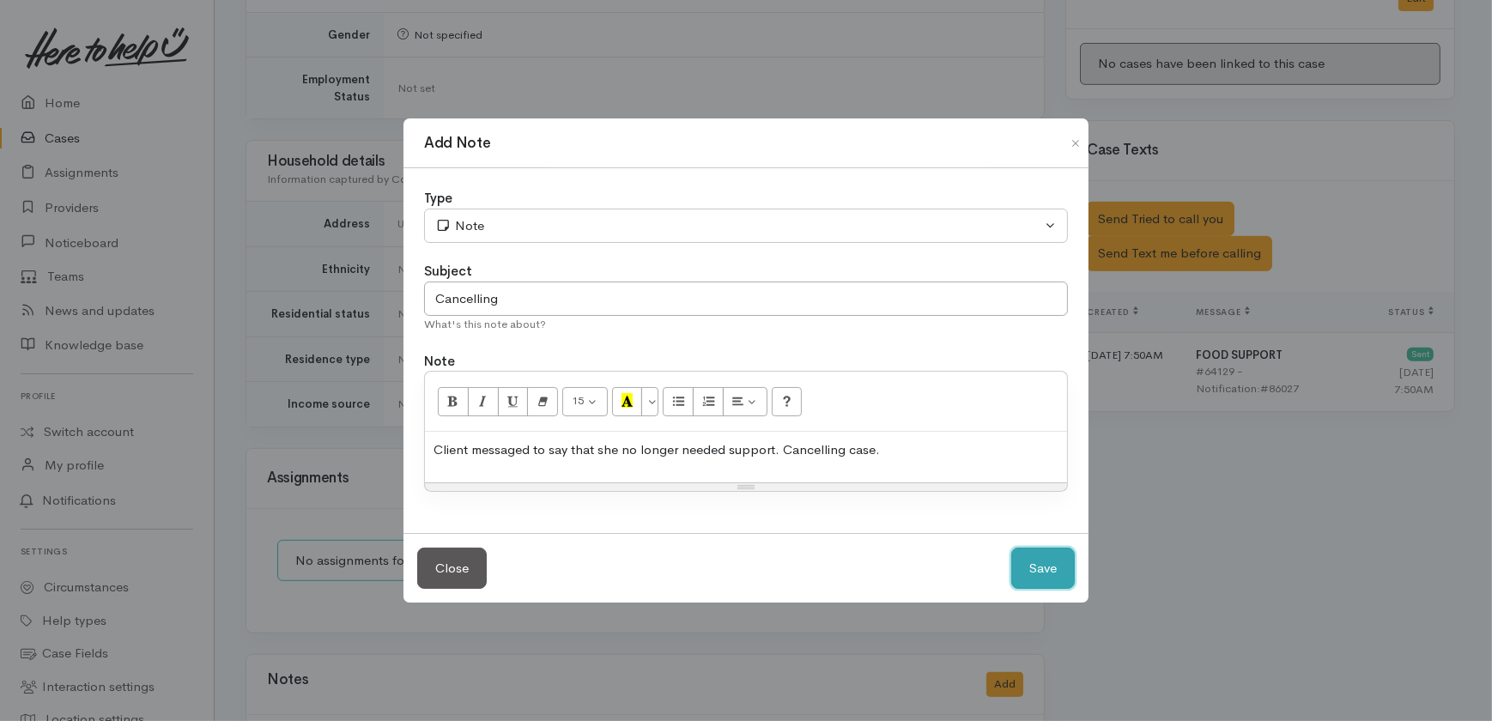
click at [1035, 557] on button "Save" at bounding box center [1043, 569] width 64 height 42
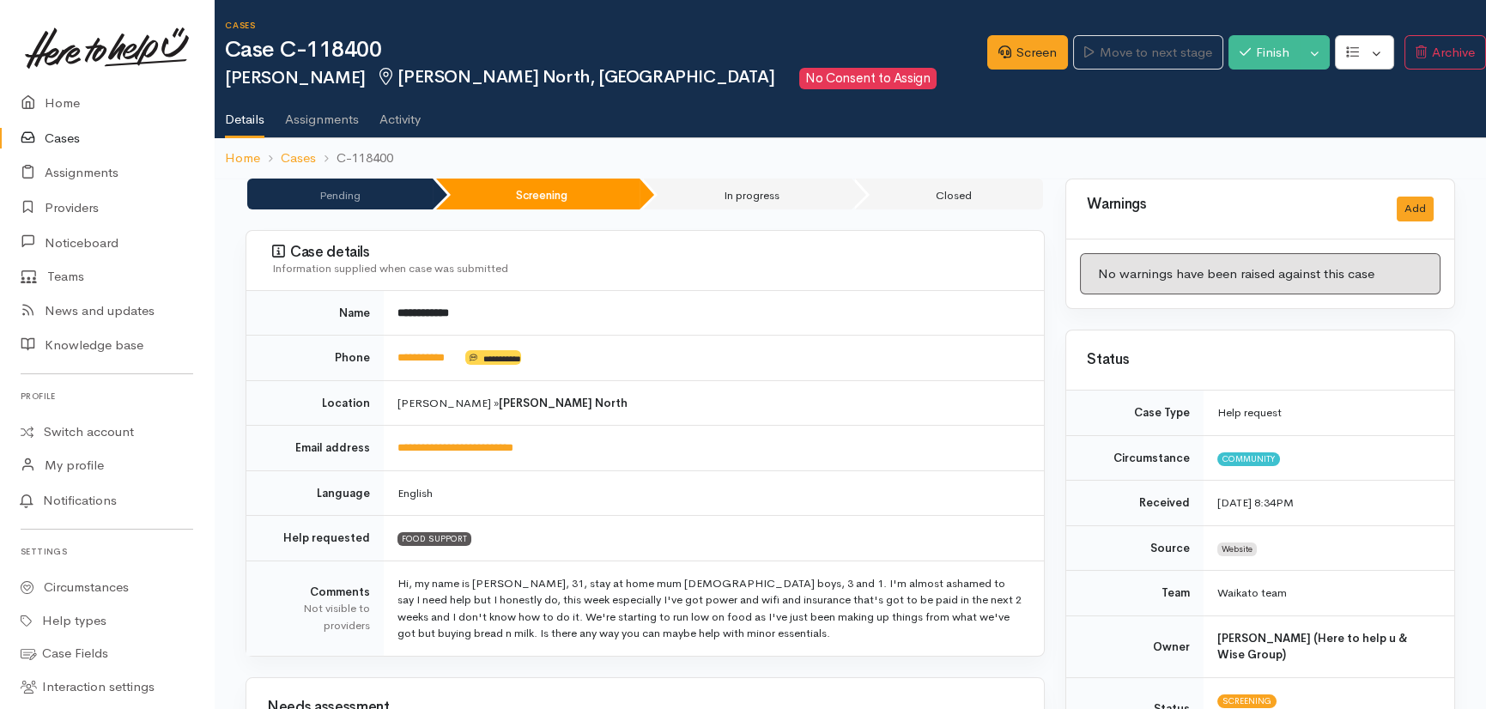
scroll to position [0, 0]
click at [1313, 42] on button "Toggle Dropdown" at bounding box center [1315, 52] width 30 height 35
click at [1341, 118] on link "Cancel" at bounding box center [1372, 119] width 136 height 27
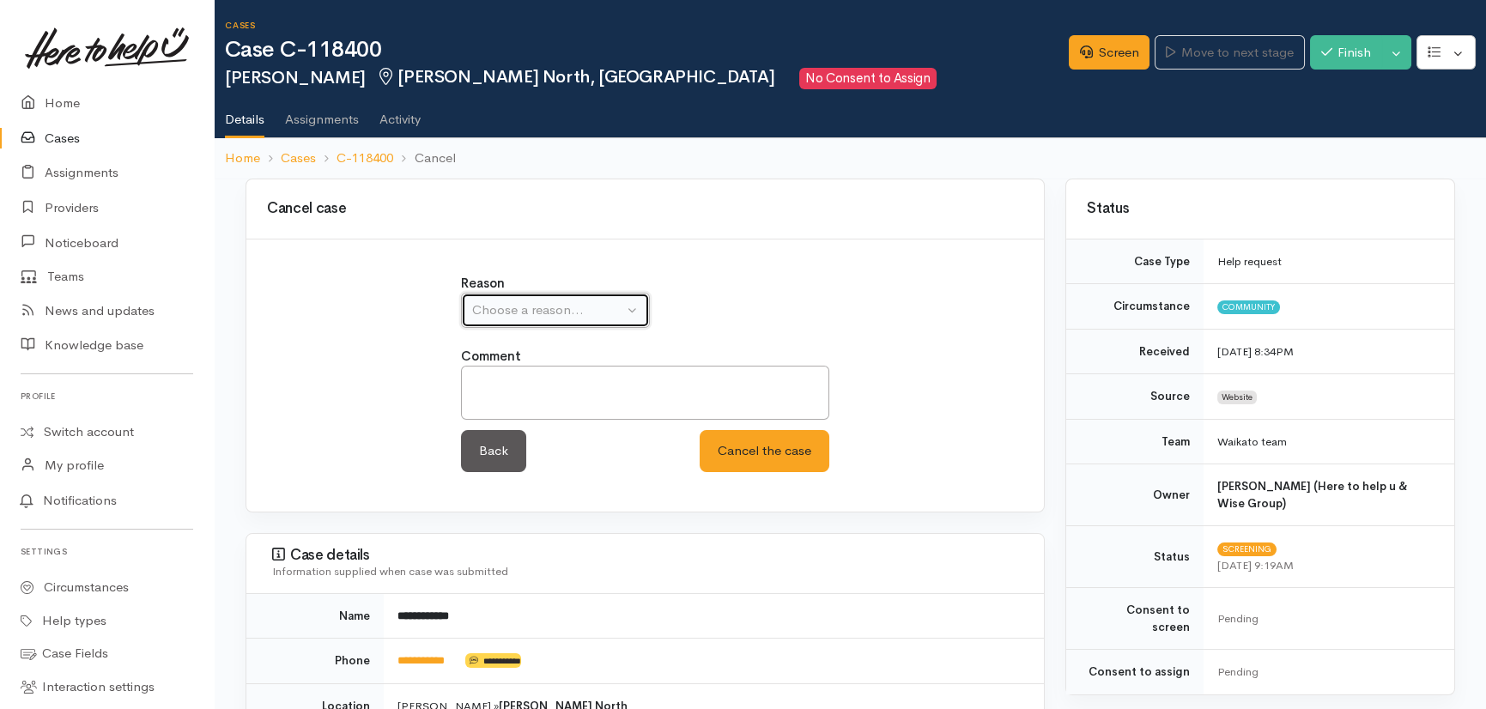
click at [591, 307] on div "Choose a reason..." at bounding box center [547, 310] width 151 height 20
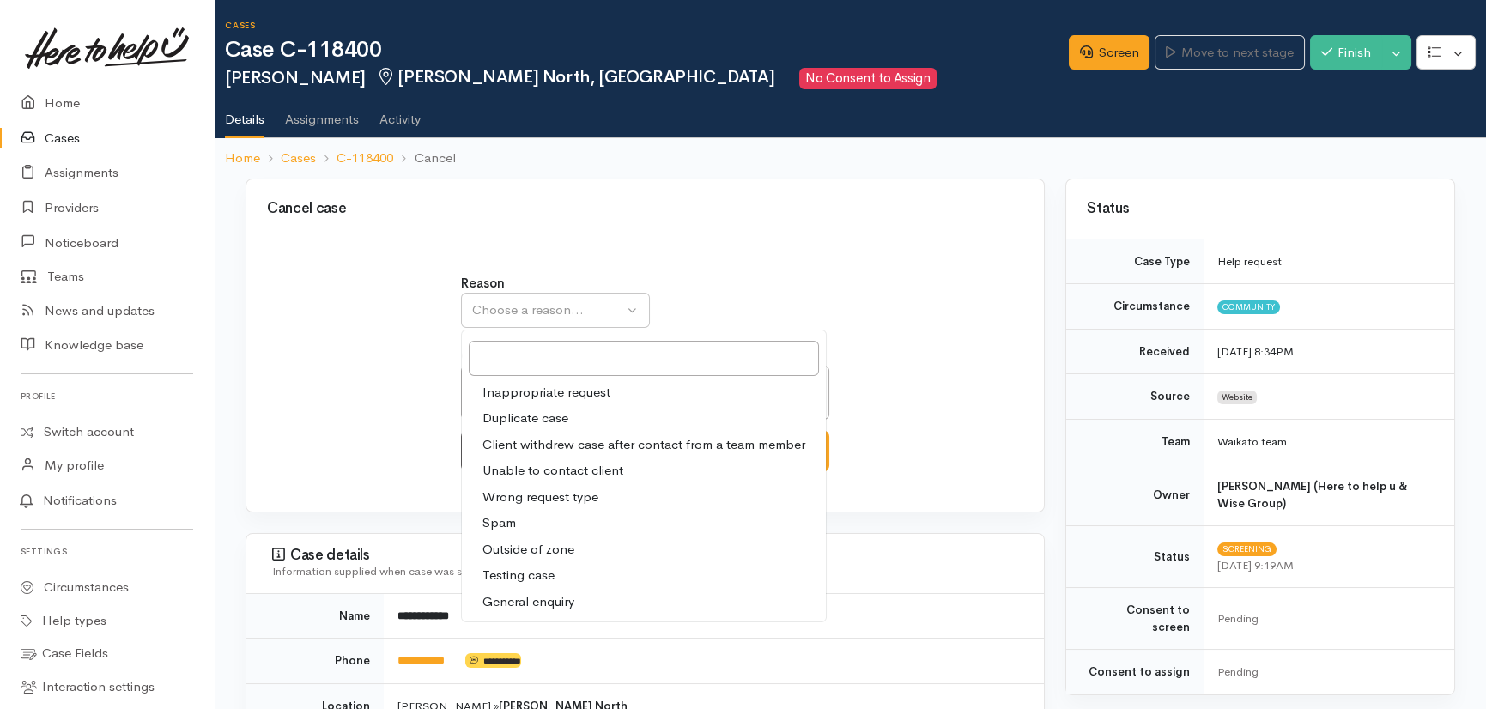
click at [585, 446] on span "Client withdrew case after contact from a team member" at bounding box center [643, 445] width 323 height 20
select select "3"
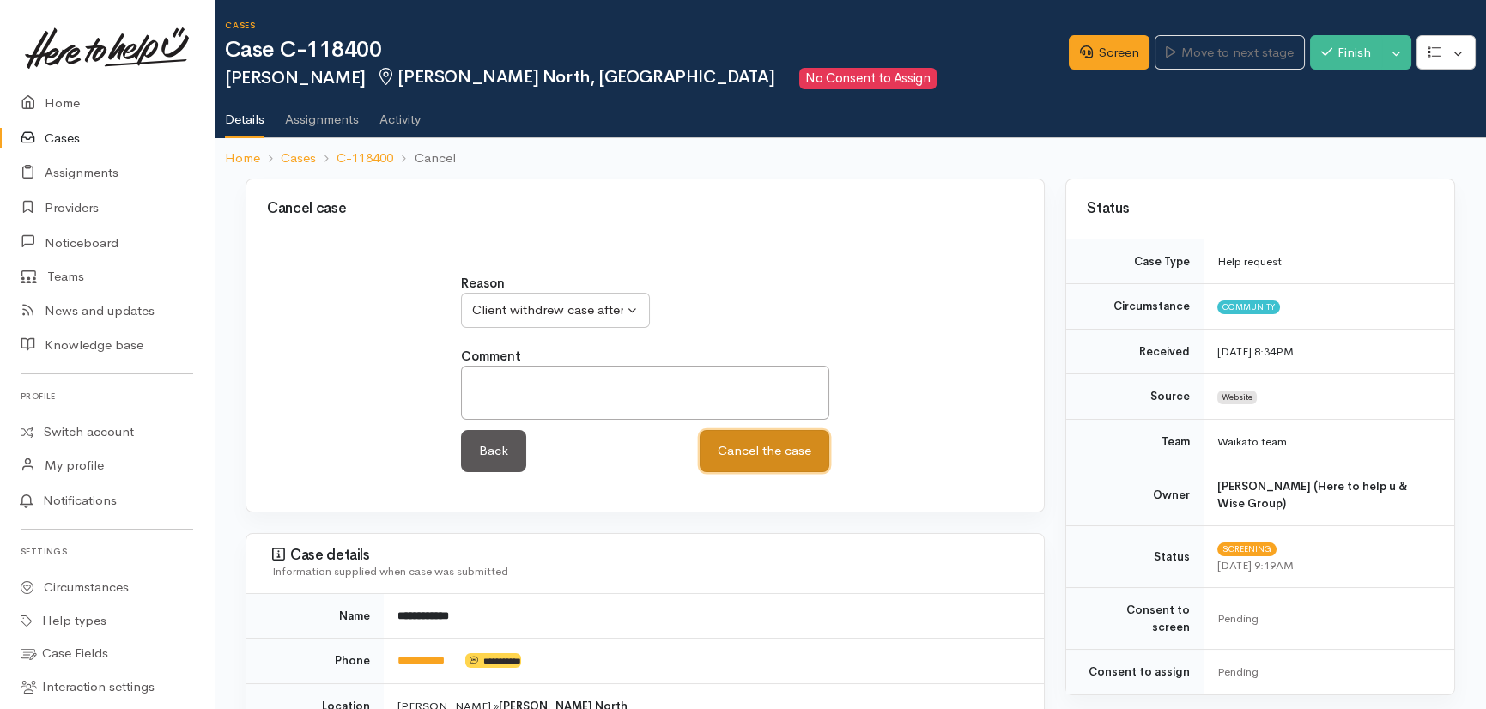
click at [747, 457] on button "Cancel the case" at bounding box center [765, 451] width 130 height 42
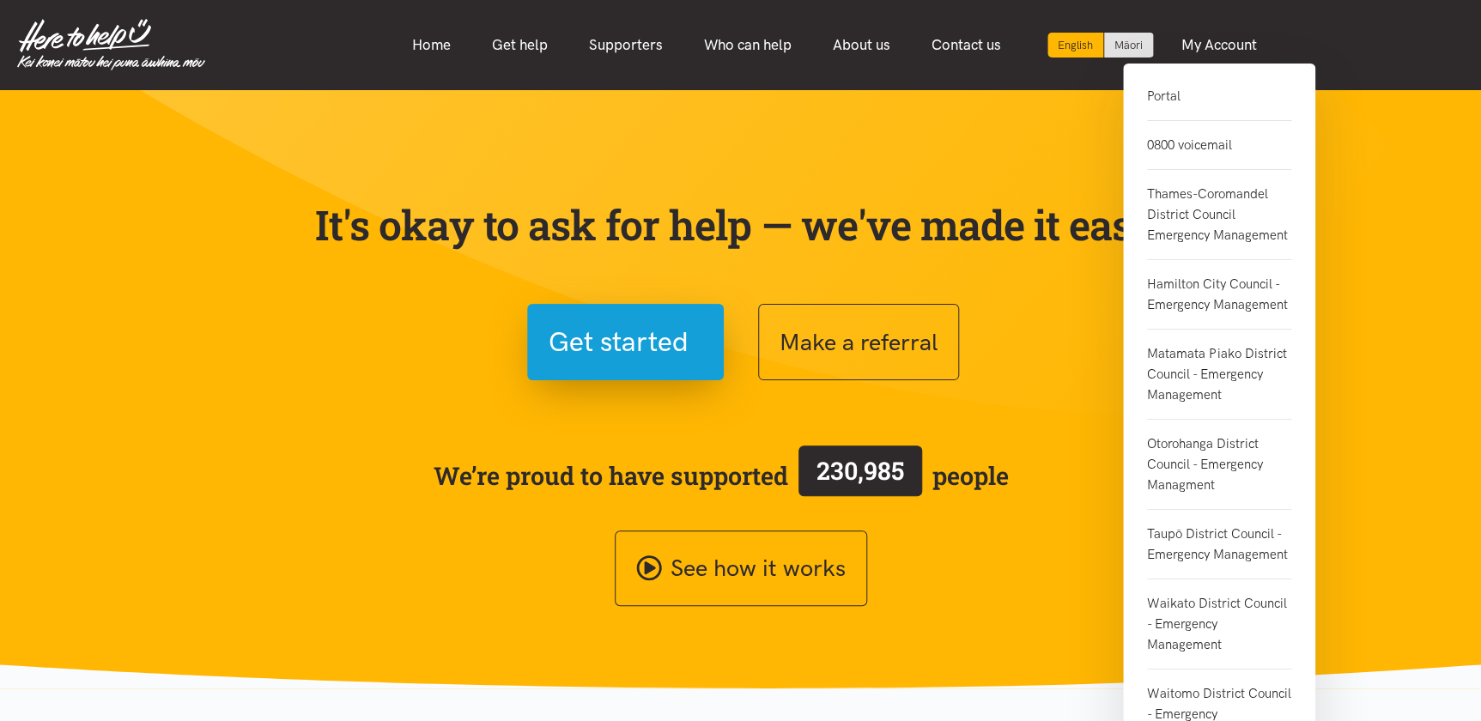
click at [1164, 94] on link "Portal" at bounding box center [1219, 103] width 144 height 35
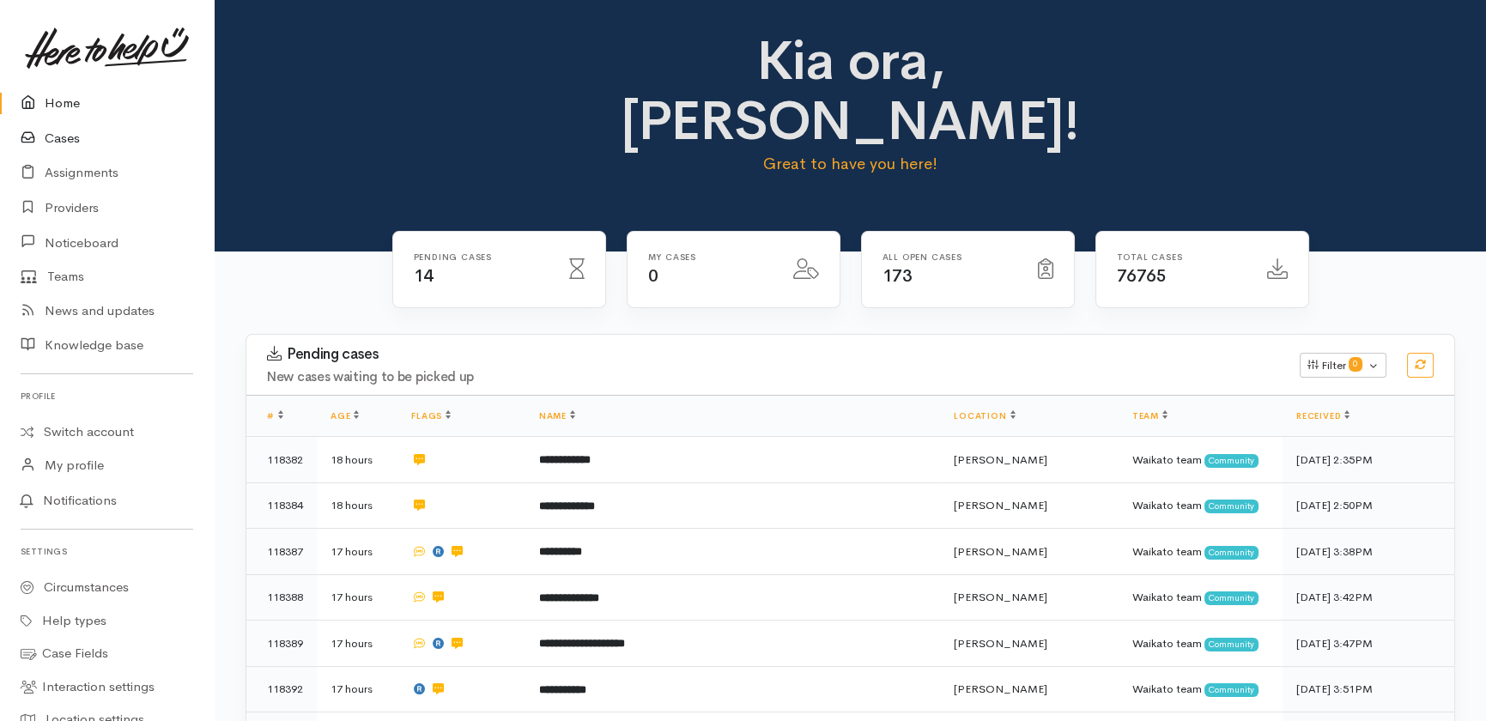
click at [71, 137] on link "Cases" at bounding box center [107, 138] width 214 height 35
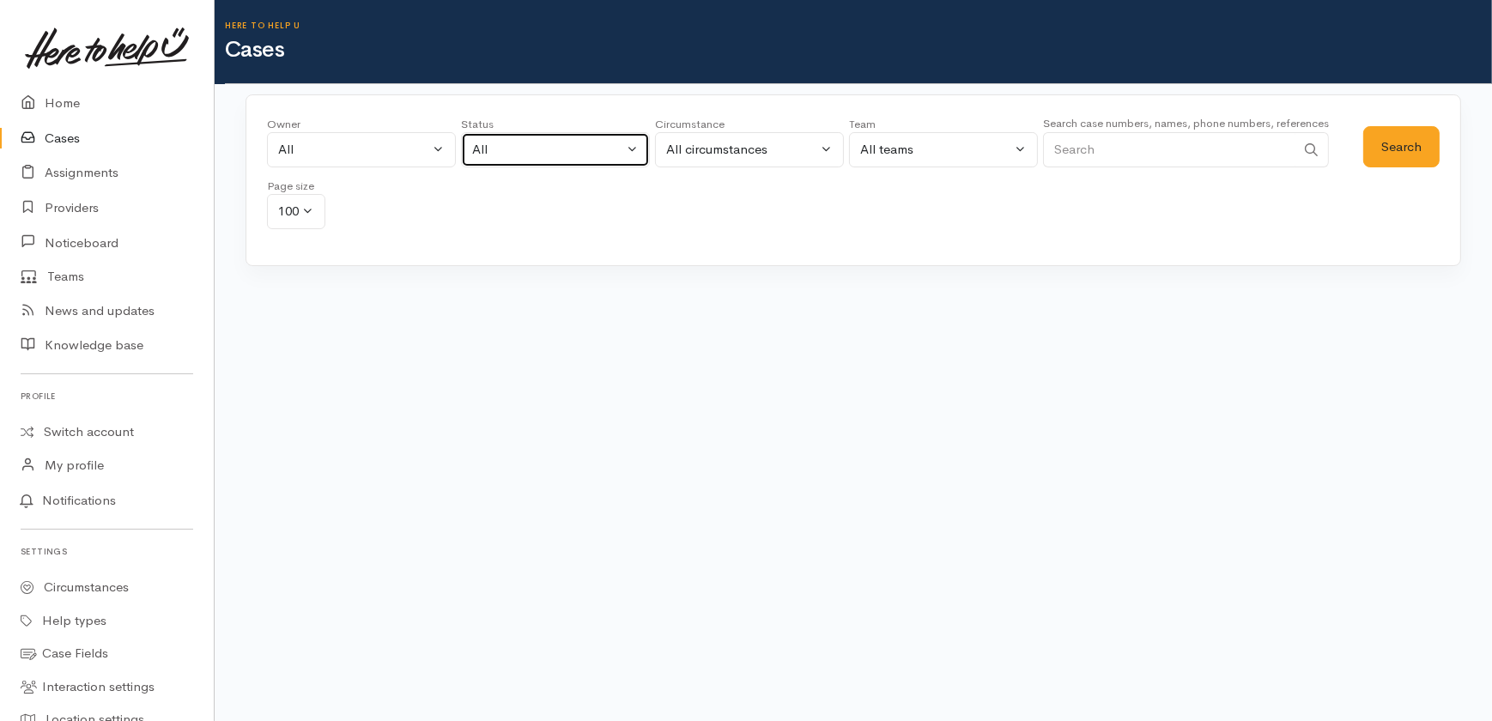
click at [562, 149] on div "All" at bounding box center [547, 150] width 151 height 20
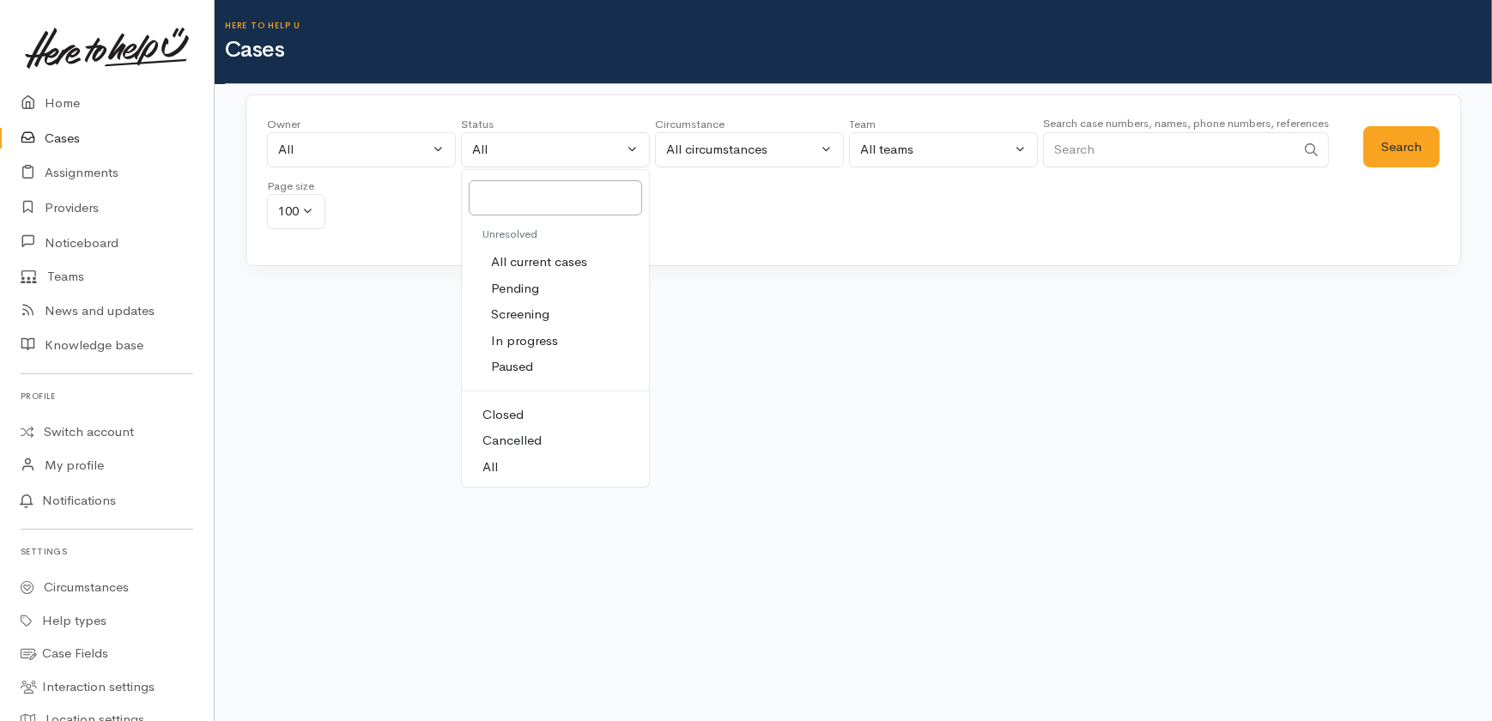
click at [542, 262] on span "All current cases" at bounding box center [539, 262] width 96 height 20
select select "Unresolved"
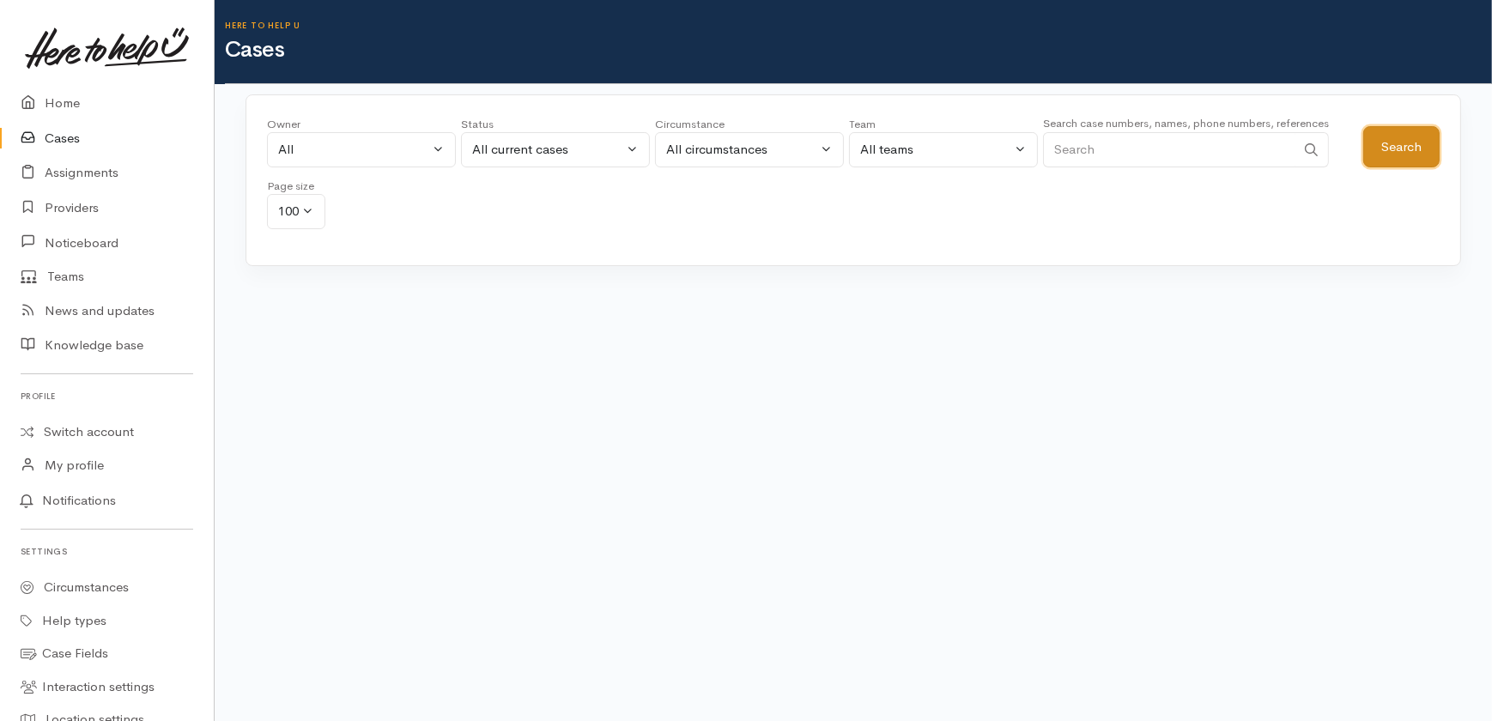
click at [1402, 142] on button "Search" at bounding box center [1401, 147] width 76 height 42
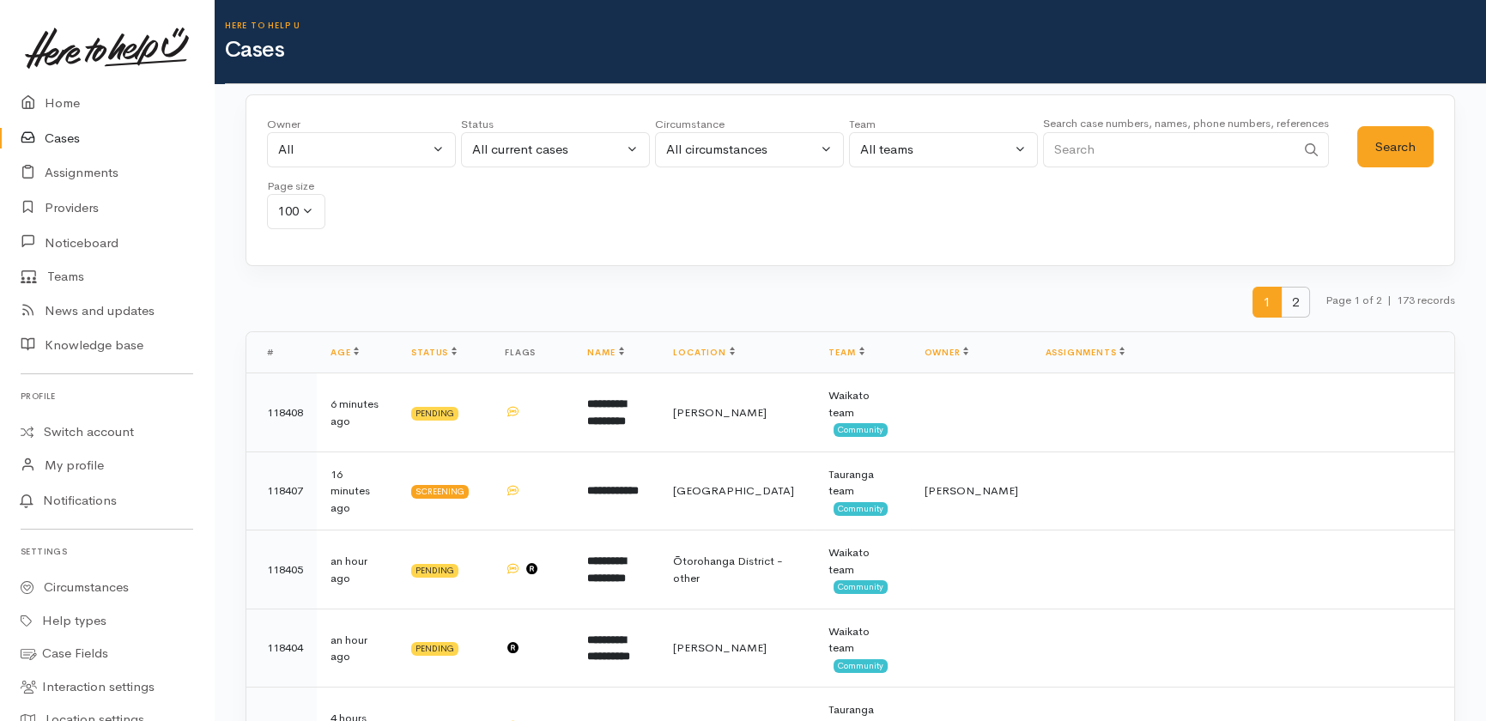
click at [1289, 294] on span "2" at bounding box center [1295, 303] width 29 height 32
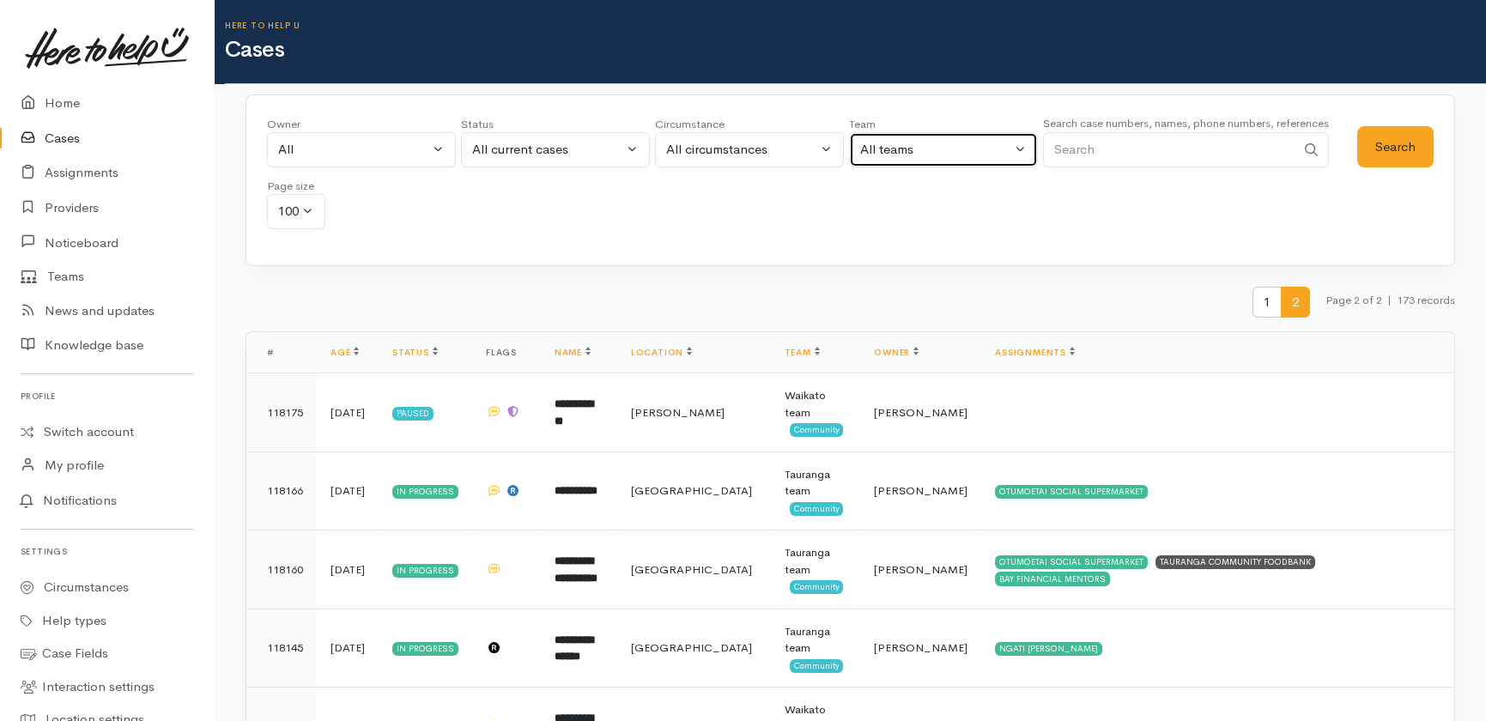
click at [961, 147] on div "All teams" at bounding box center [935, 150] width 151 height 20
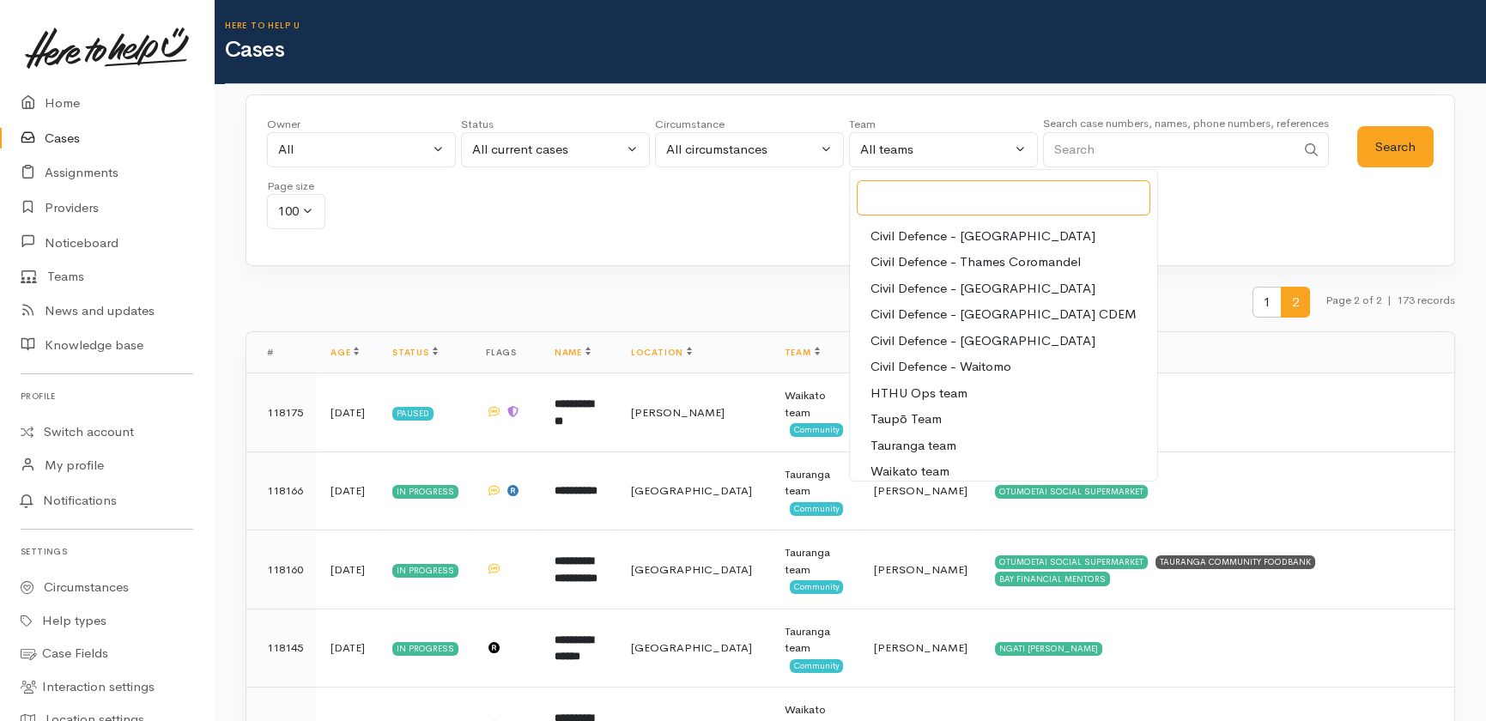
scroll to position [161, 0]
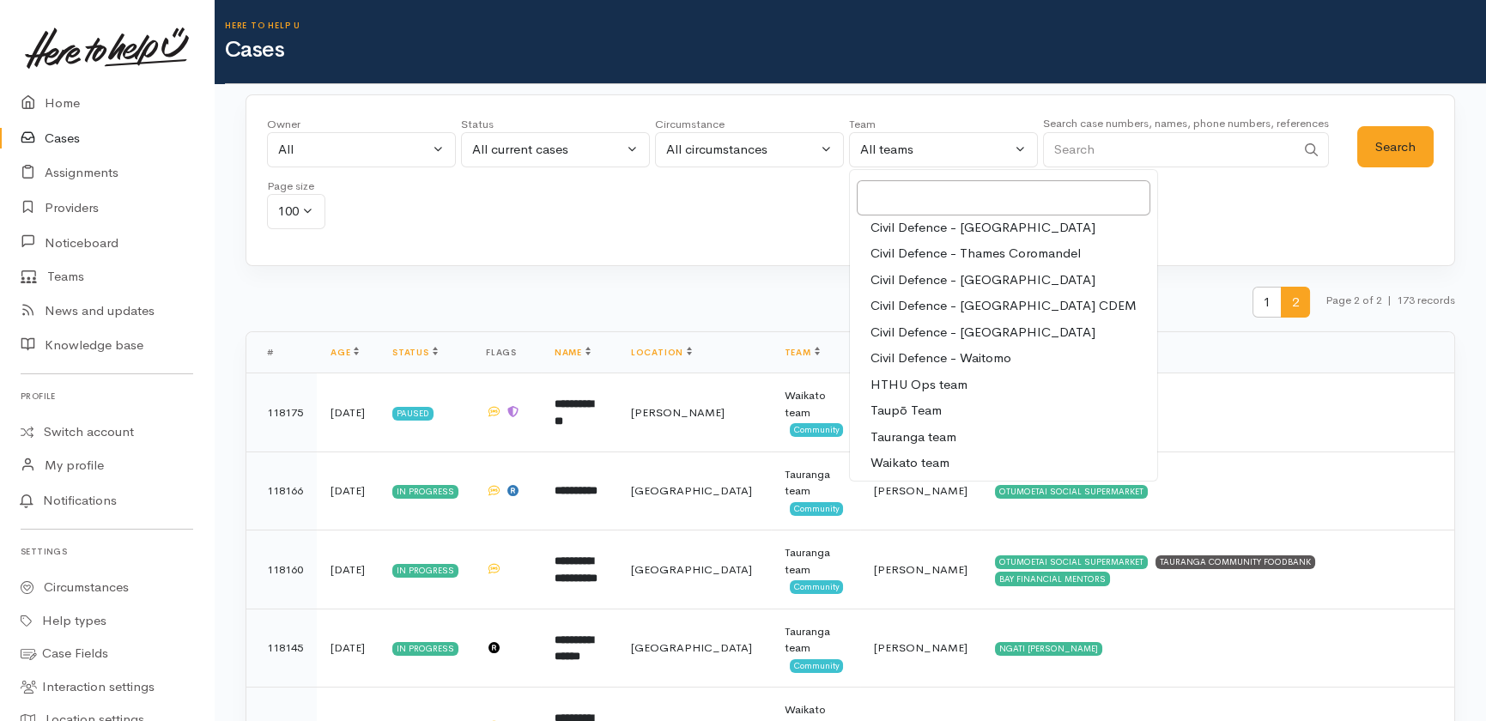
click at [913, 434] on span "Tauranga team" at bounding box center [914, 438] width 86 height 20
select select "3"
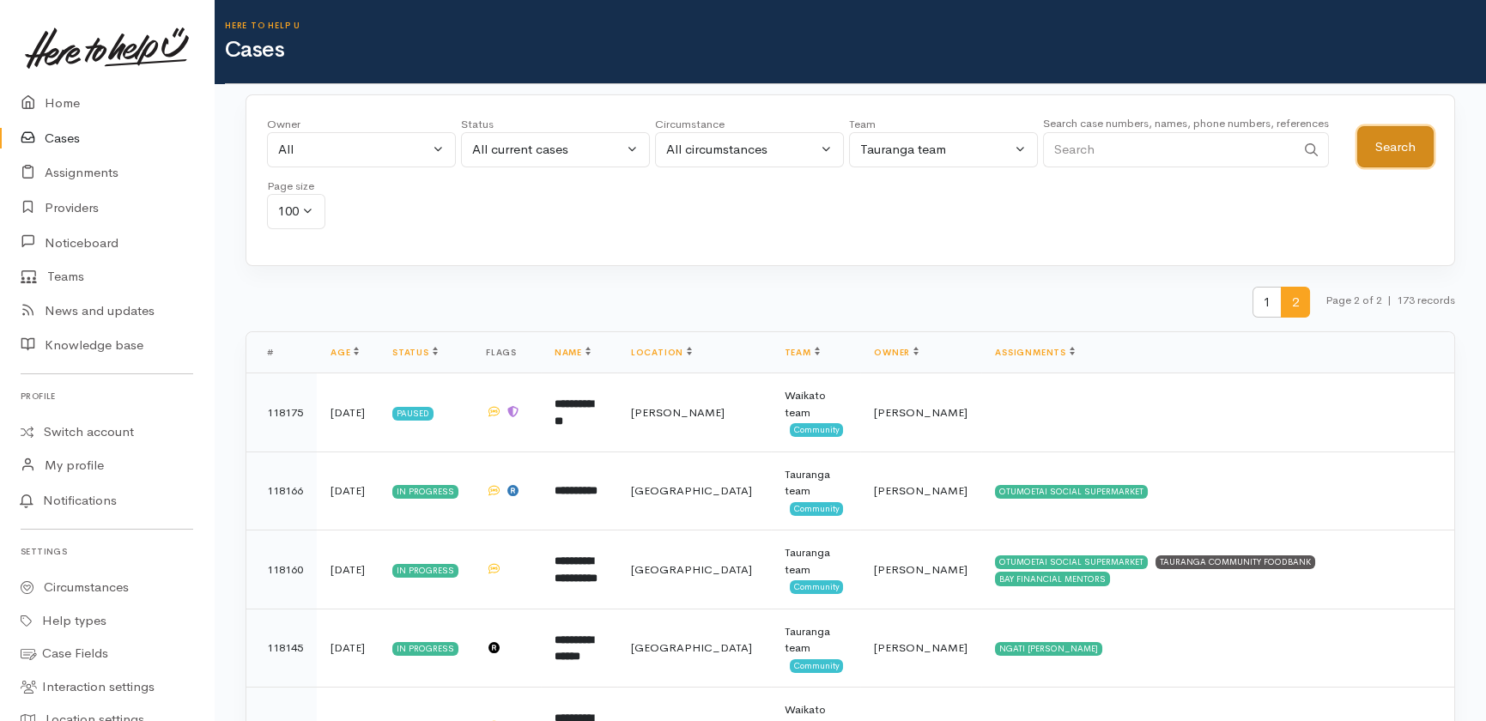
click at [1397, 144] on button "Search" at bounding box center [1395, 147] width 76 height 42
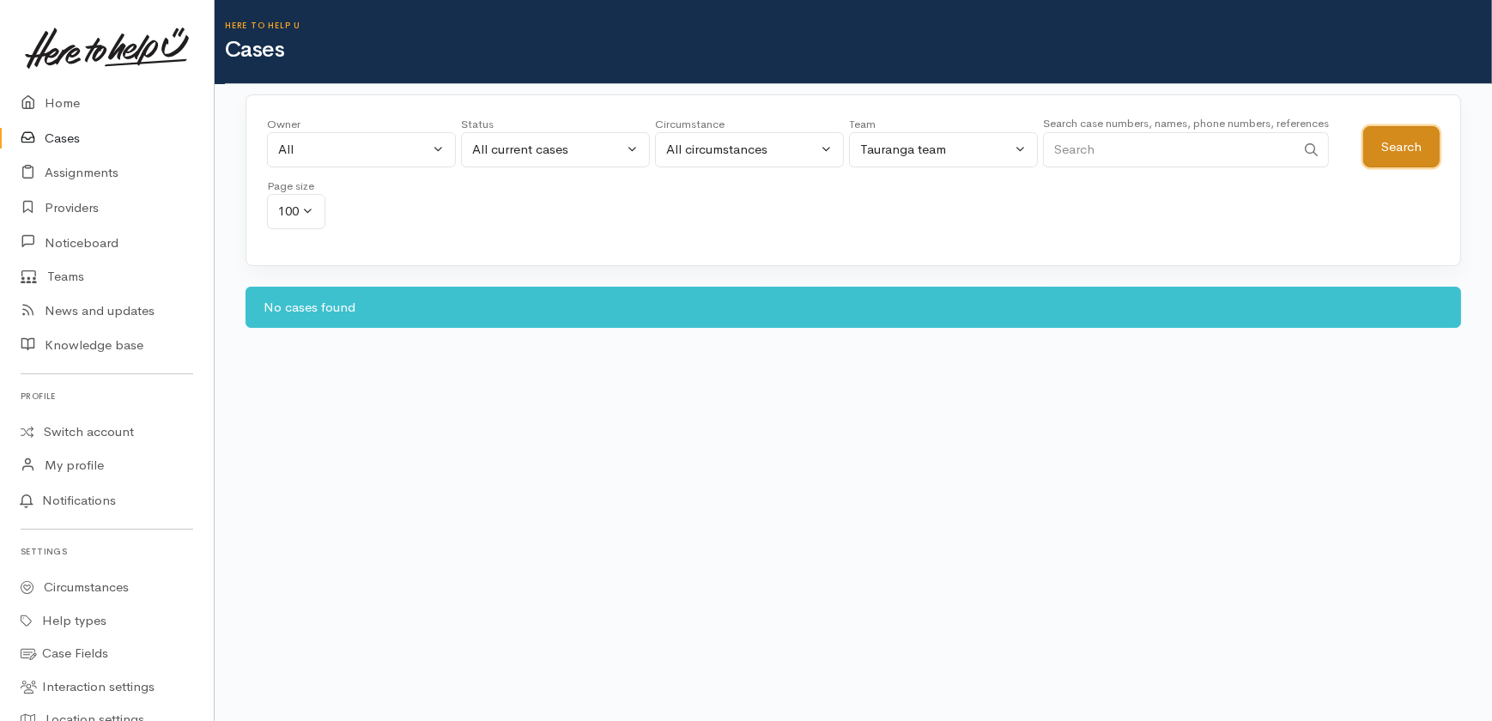
click at [1399, 147] on button "Search" at bounding box center [1401, 147] width 76 height 42
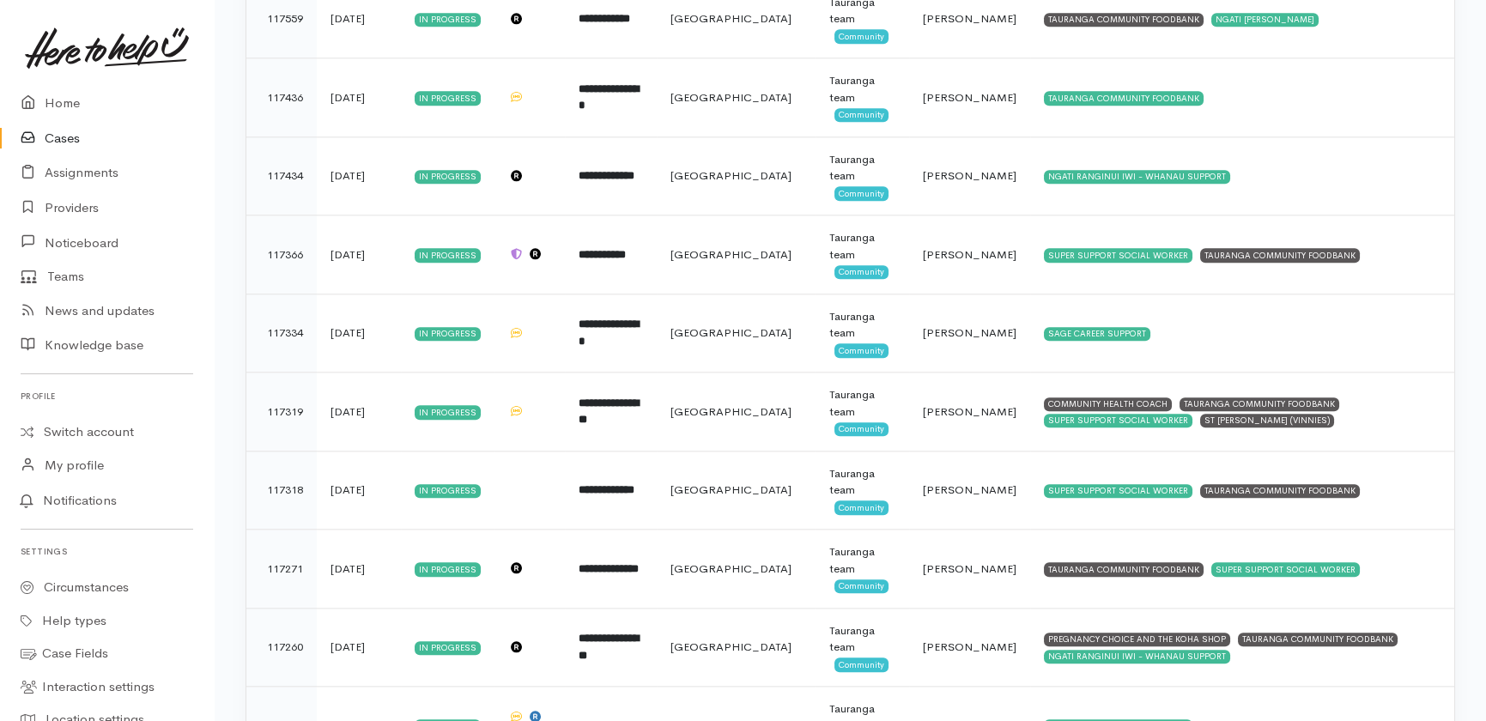
scroll to position [5026, 0]
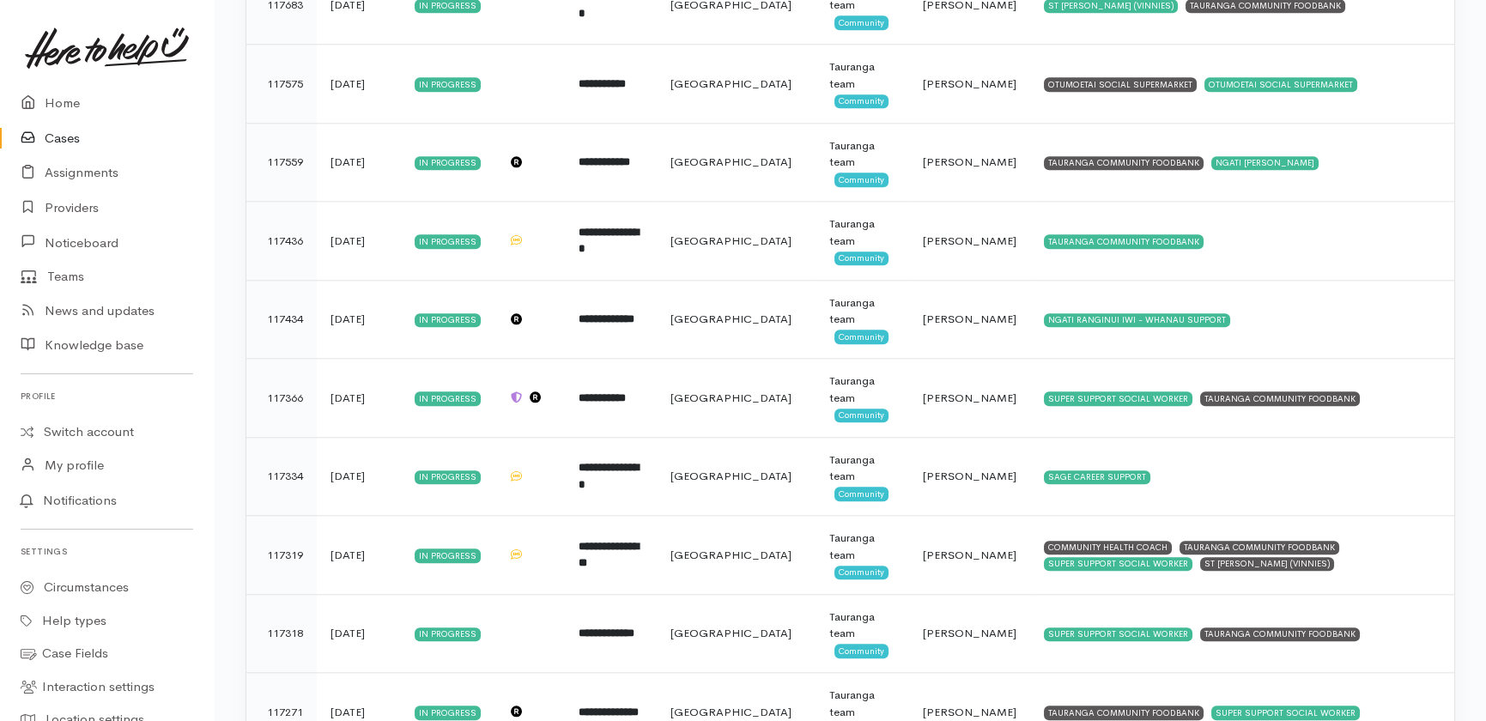
click at [75, 145] on link "Cases" at bounding box center [107, 138] width 214 height 35
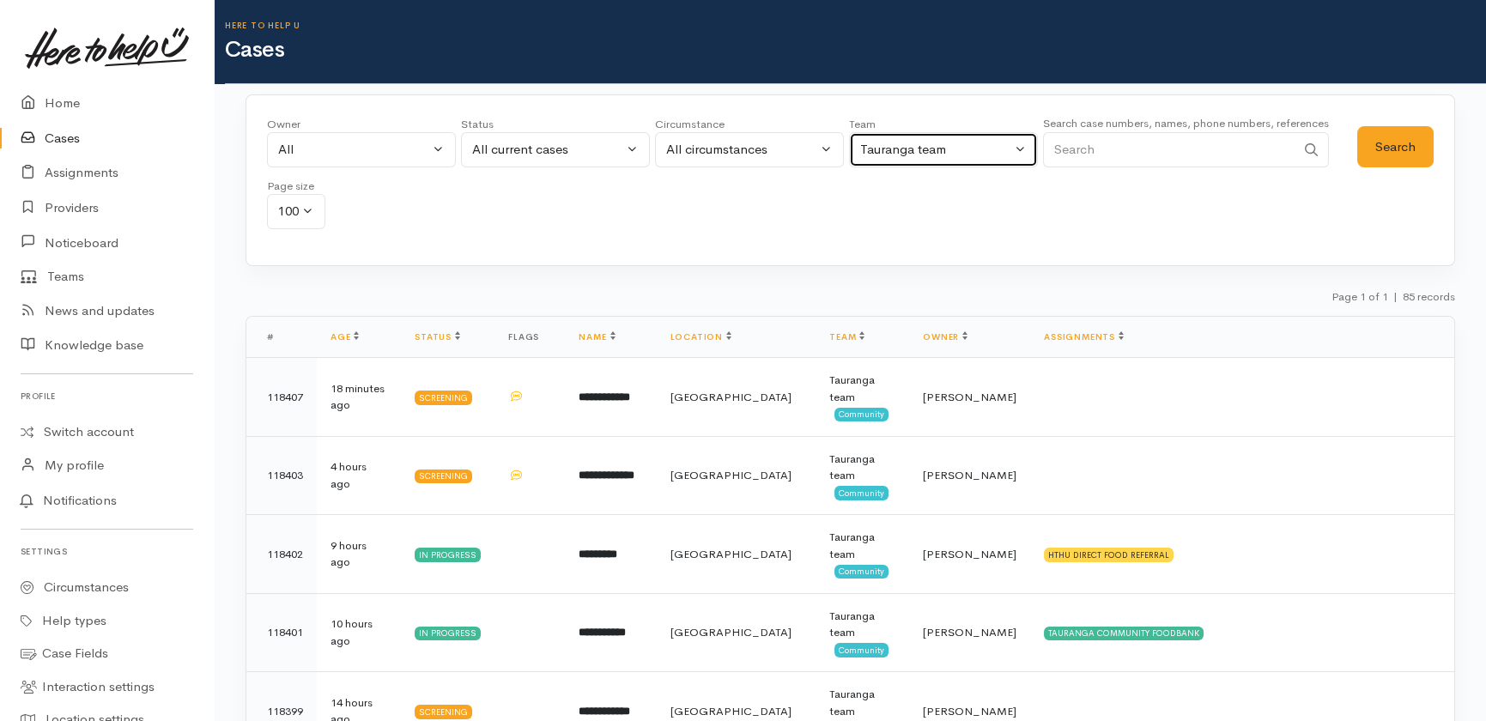
click at [980, 146] on div "Tauranga team" at bounding box center [935, 150] width 151 height 20
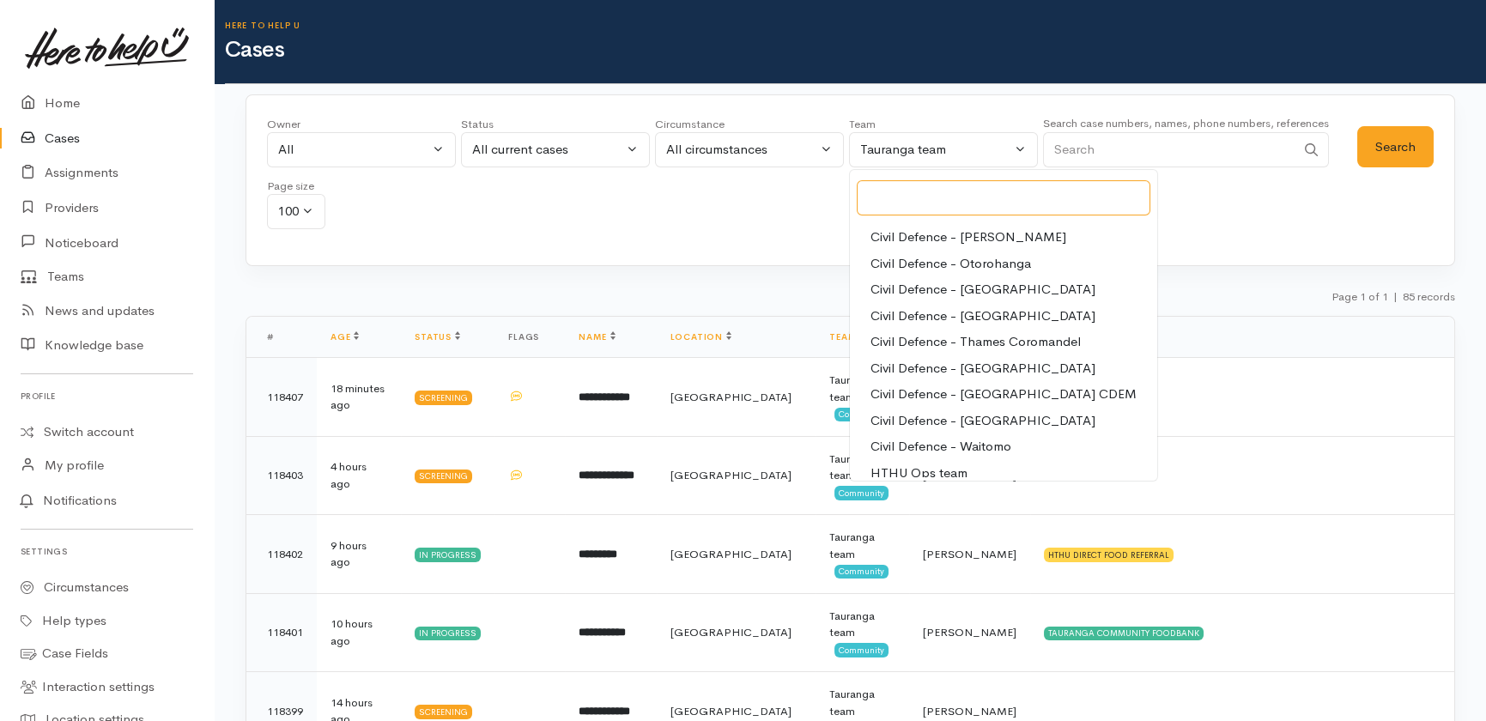
scroll to position [161, 0]
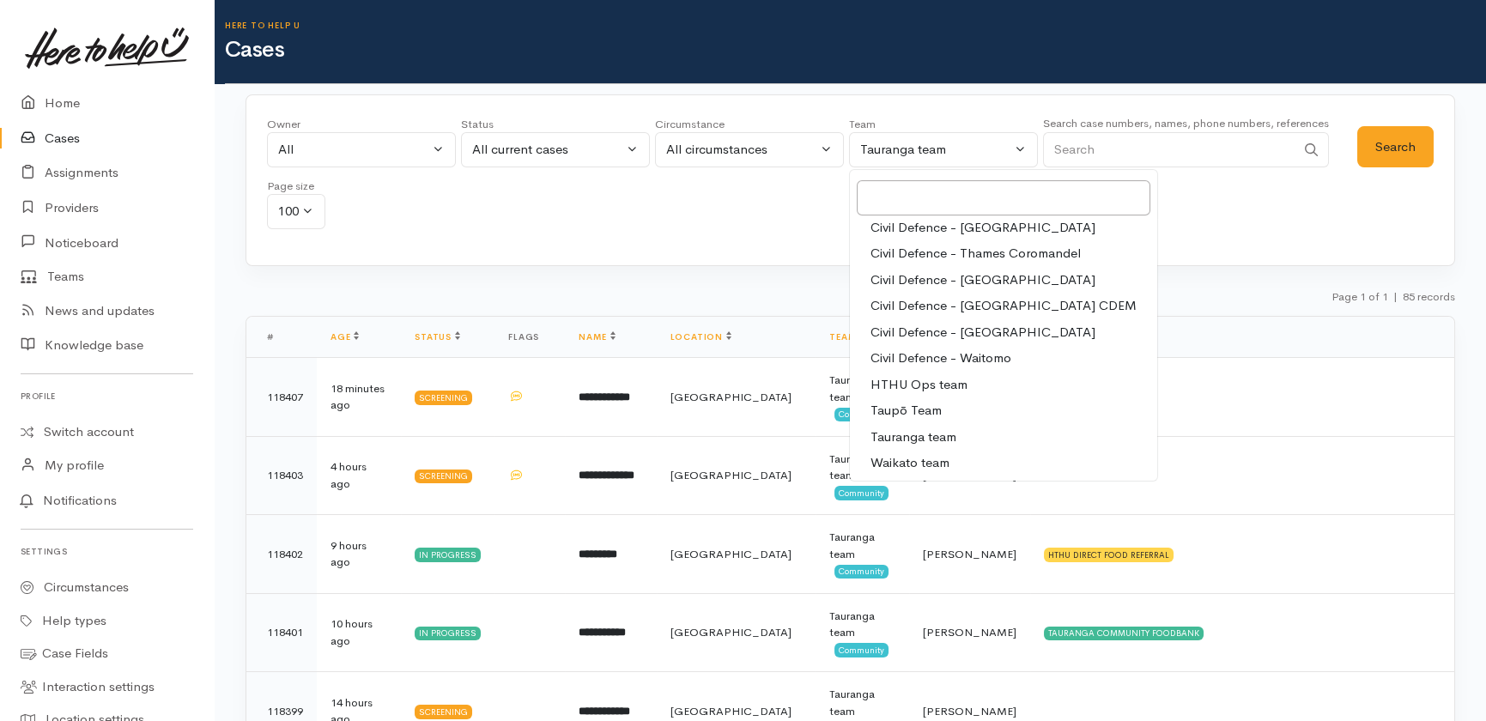
click at [905, 466] on span "Waikato team" at bounding box center [910, 463] width 79 height 20
select select "1"
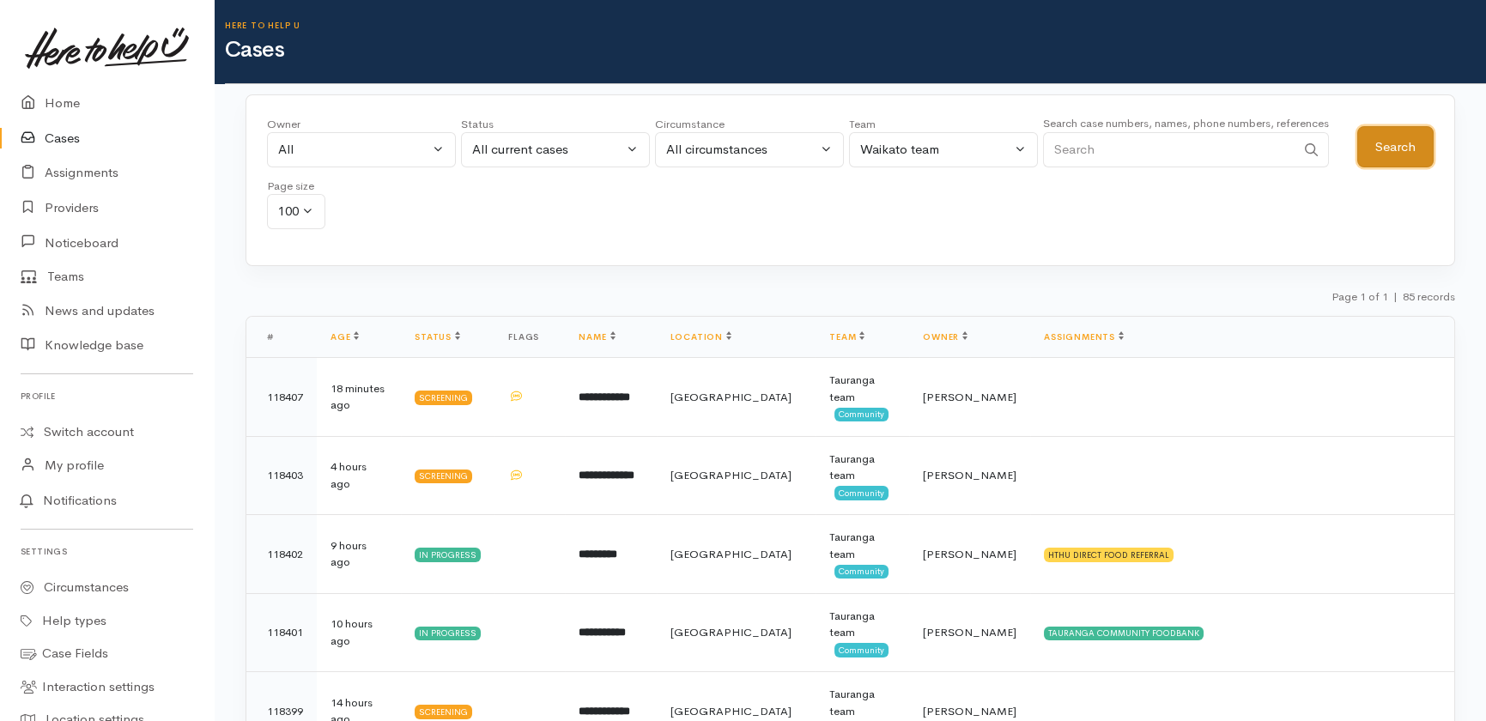
click at [1374, 138] on button "Search" at bounding box center [1395, 147] width 76 height 42
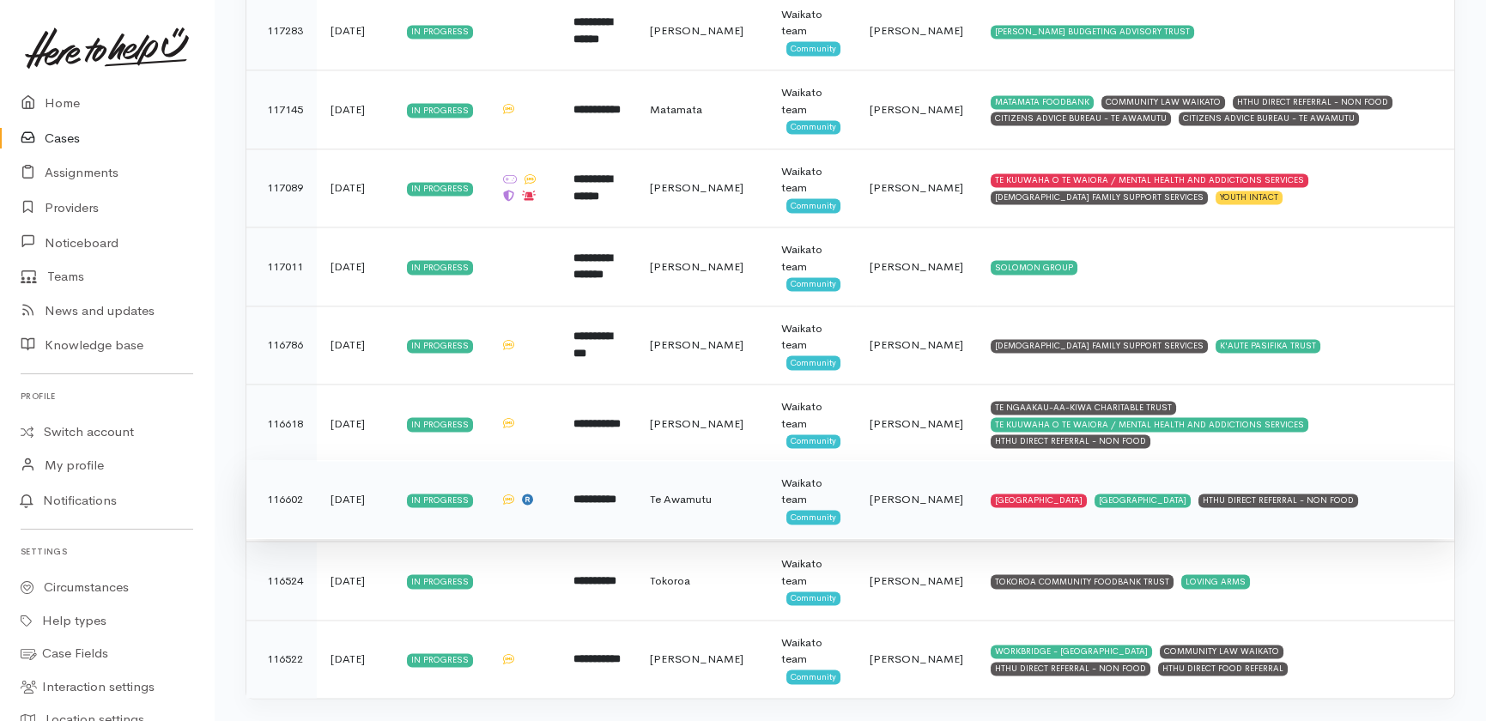
scroll to position [6588, 0]
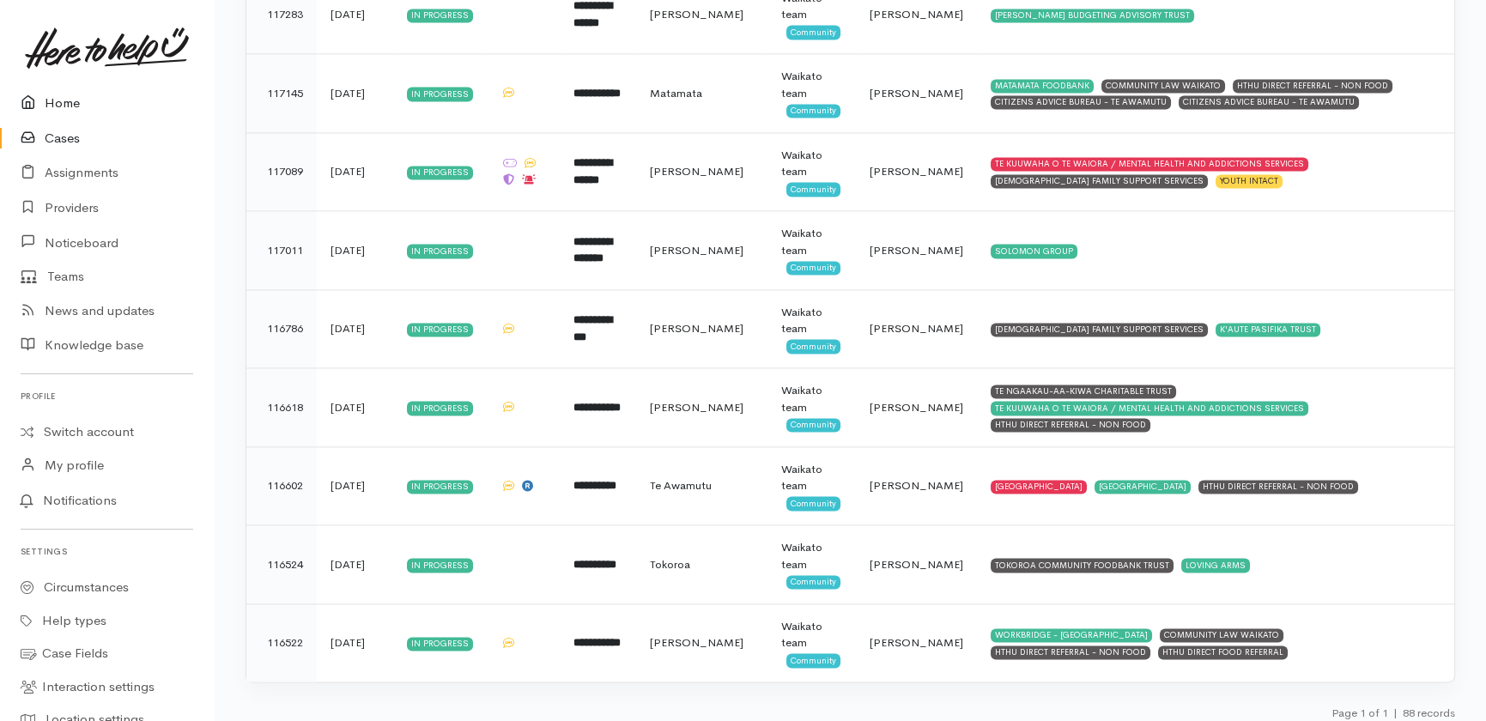
click at [58, 92] on link "Home" at bounding box center [107, 103] width 214 height 35
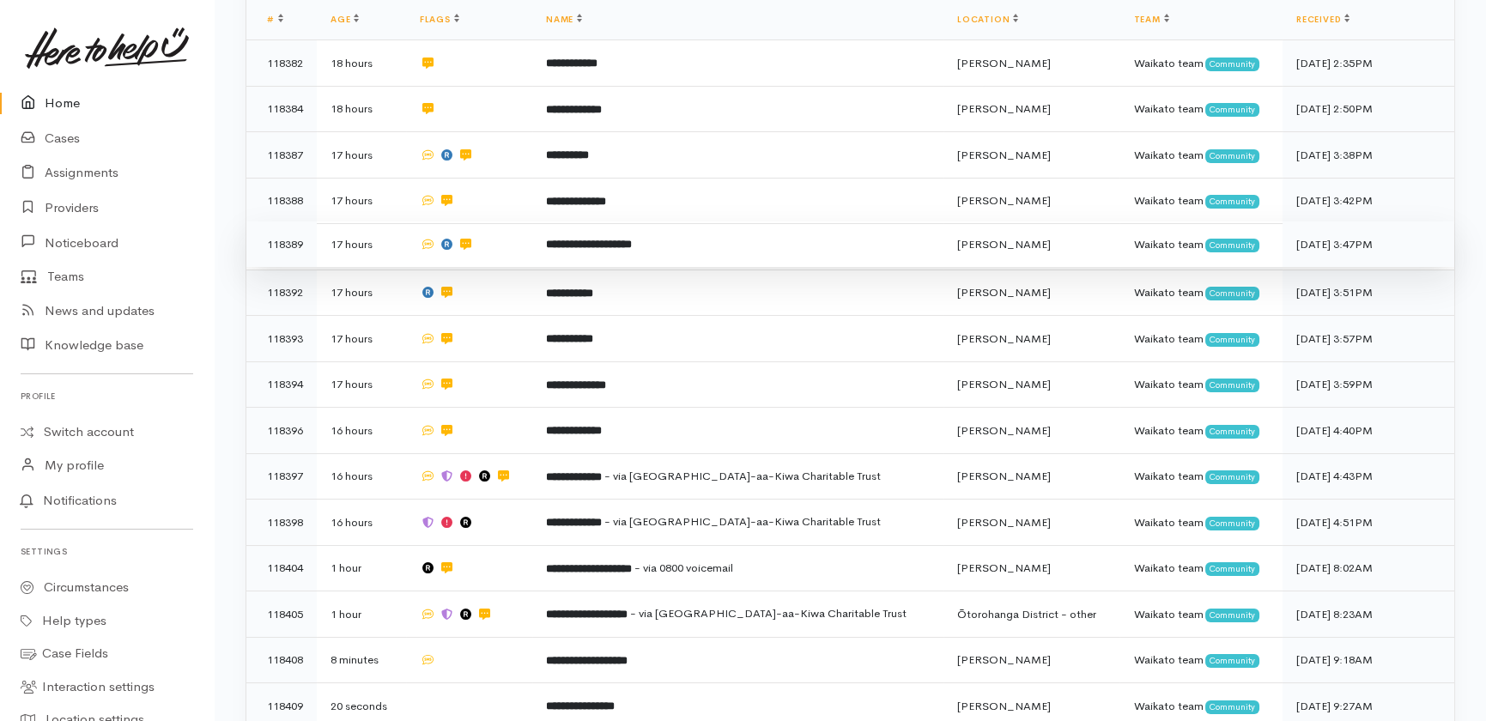
scroll to position [537, 0]
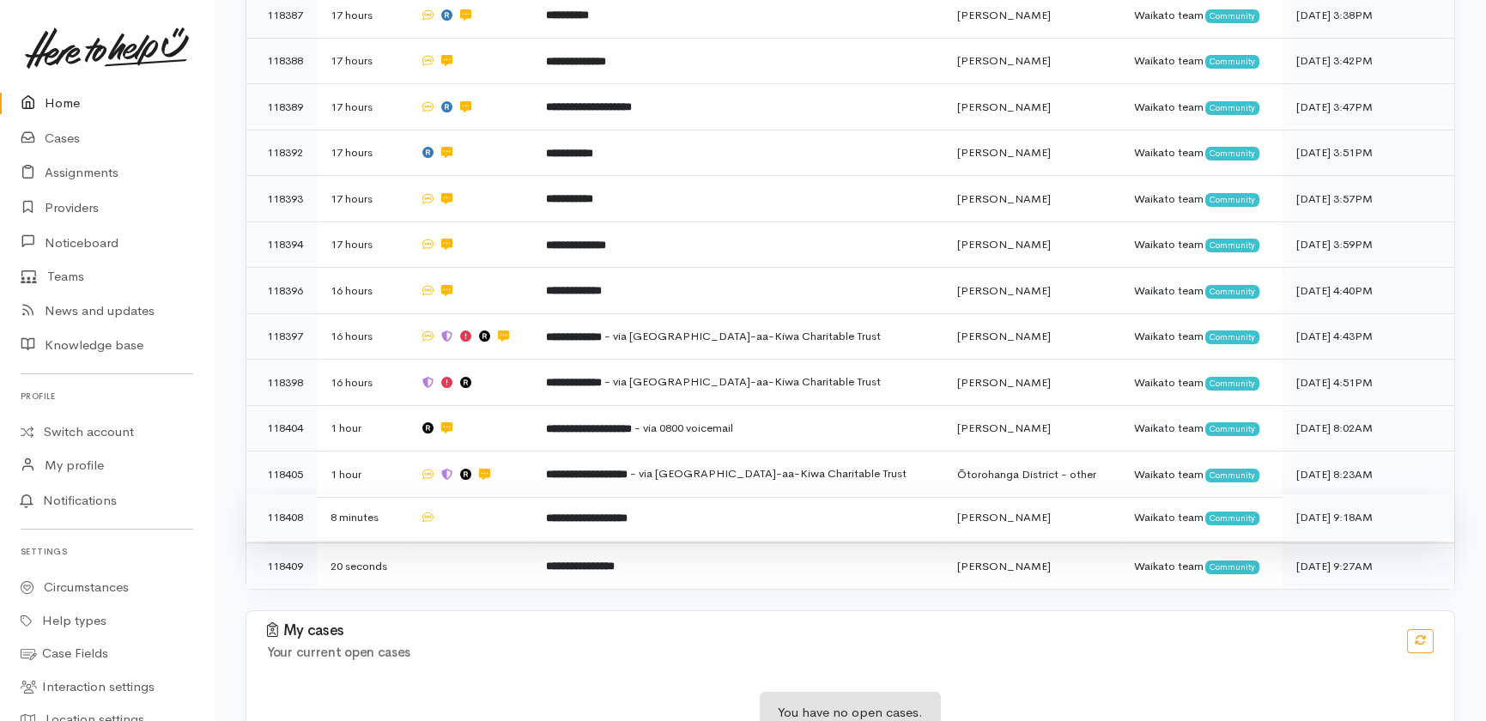
click at [480, 494] on td at bounding box center [469, 517] width 126 height 46
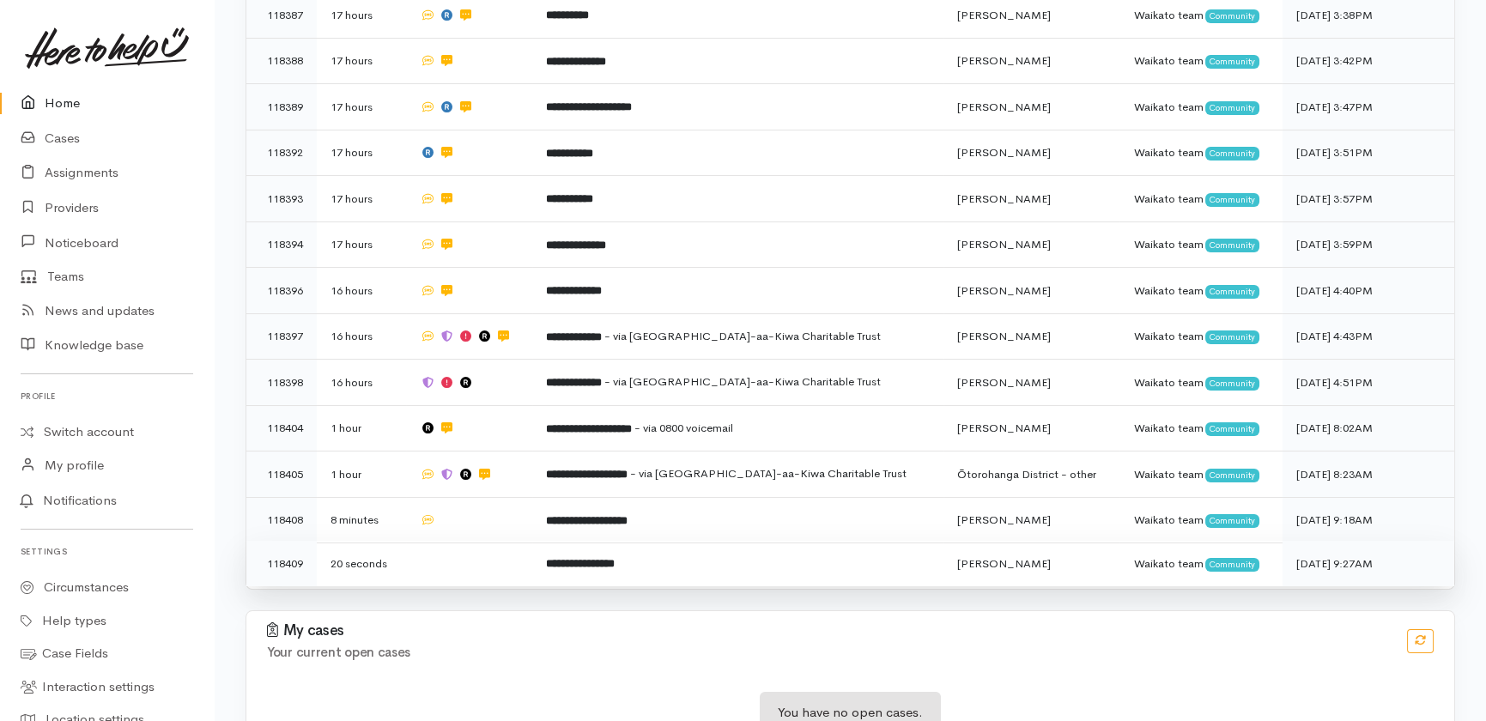
click at [474, 541] on td at bounding box center [469, 563] width 126 height 45
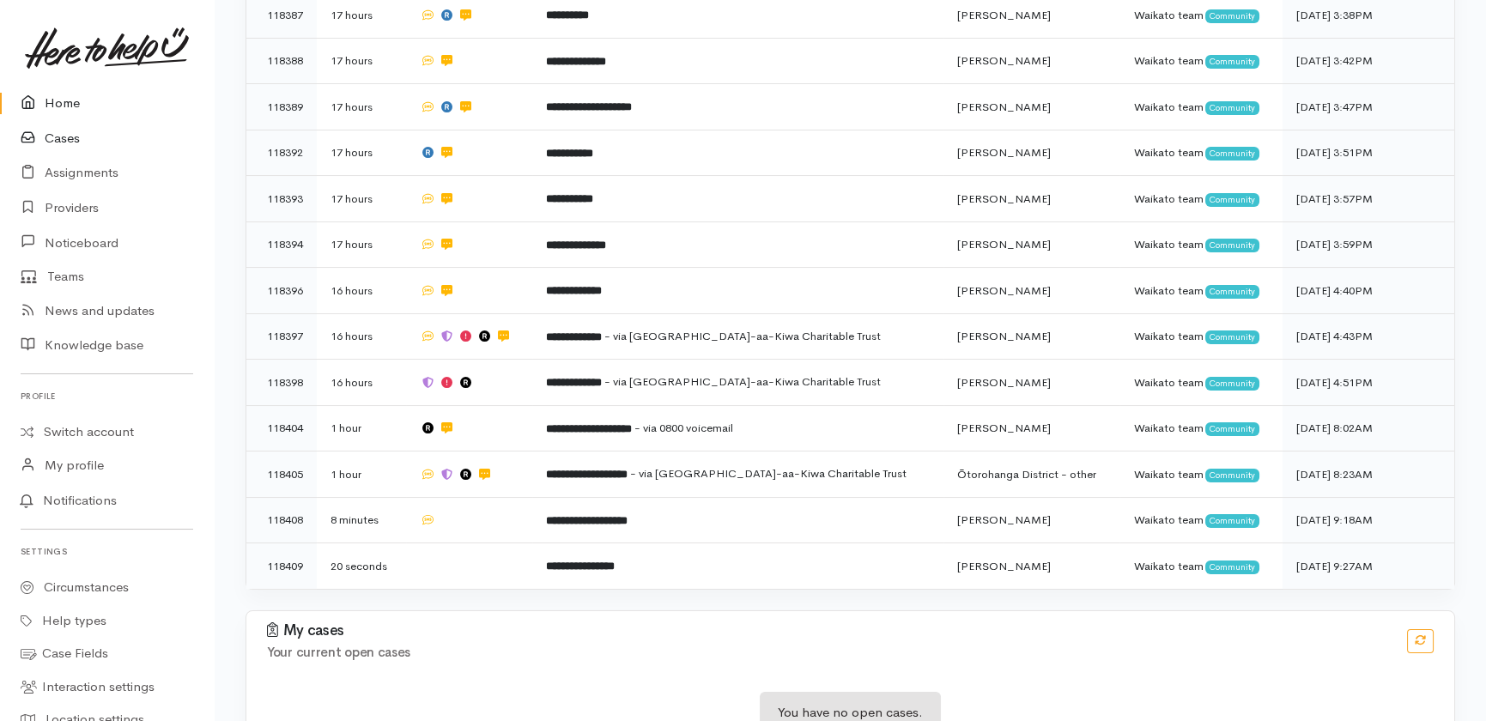
click at [69, 139] on link "Cases" at bounding box center [107, 138] width 214 height 35
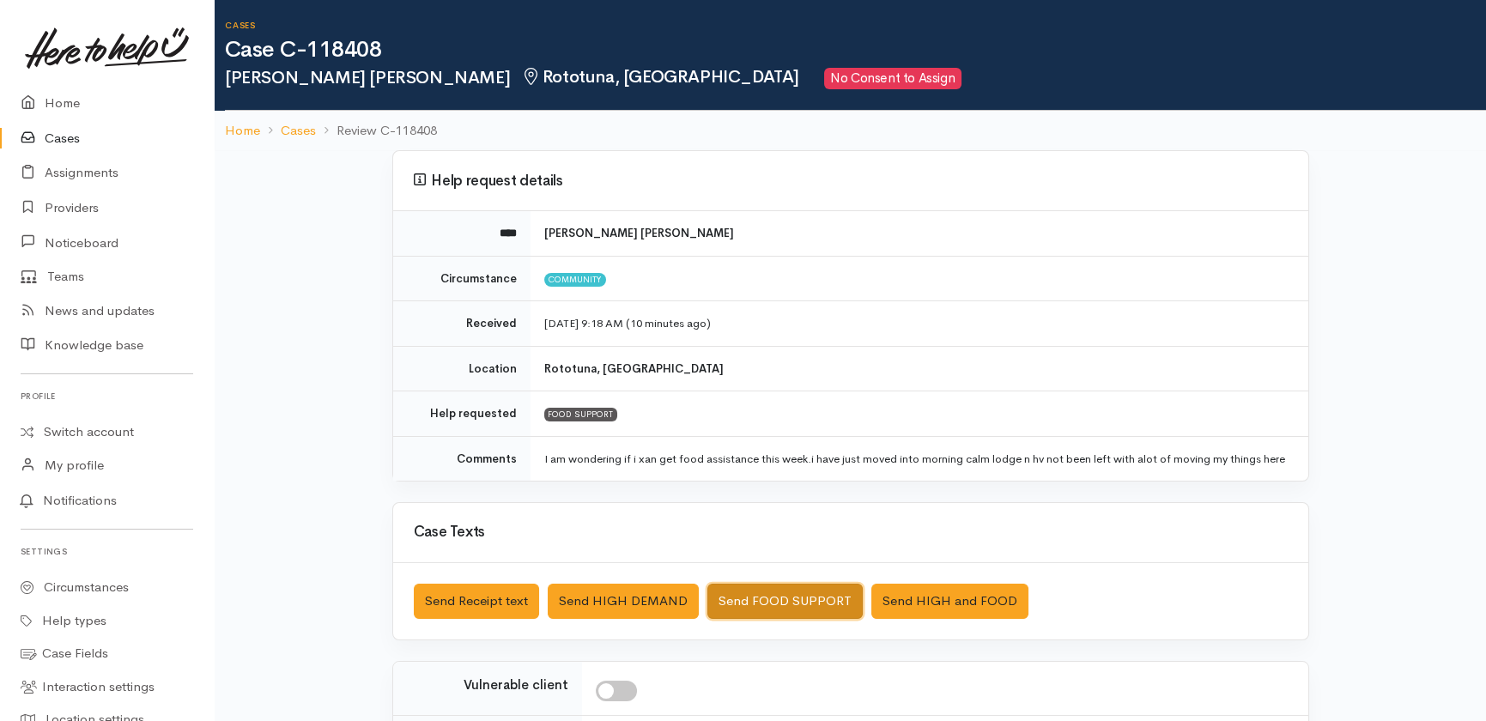
click at [795, 613] on button "Send FOOD SUPPORT" at bounding box center [784, 601] width 155 height 35
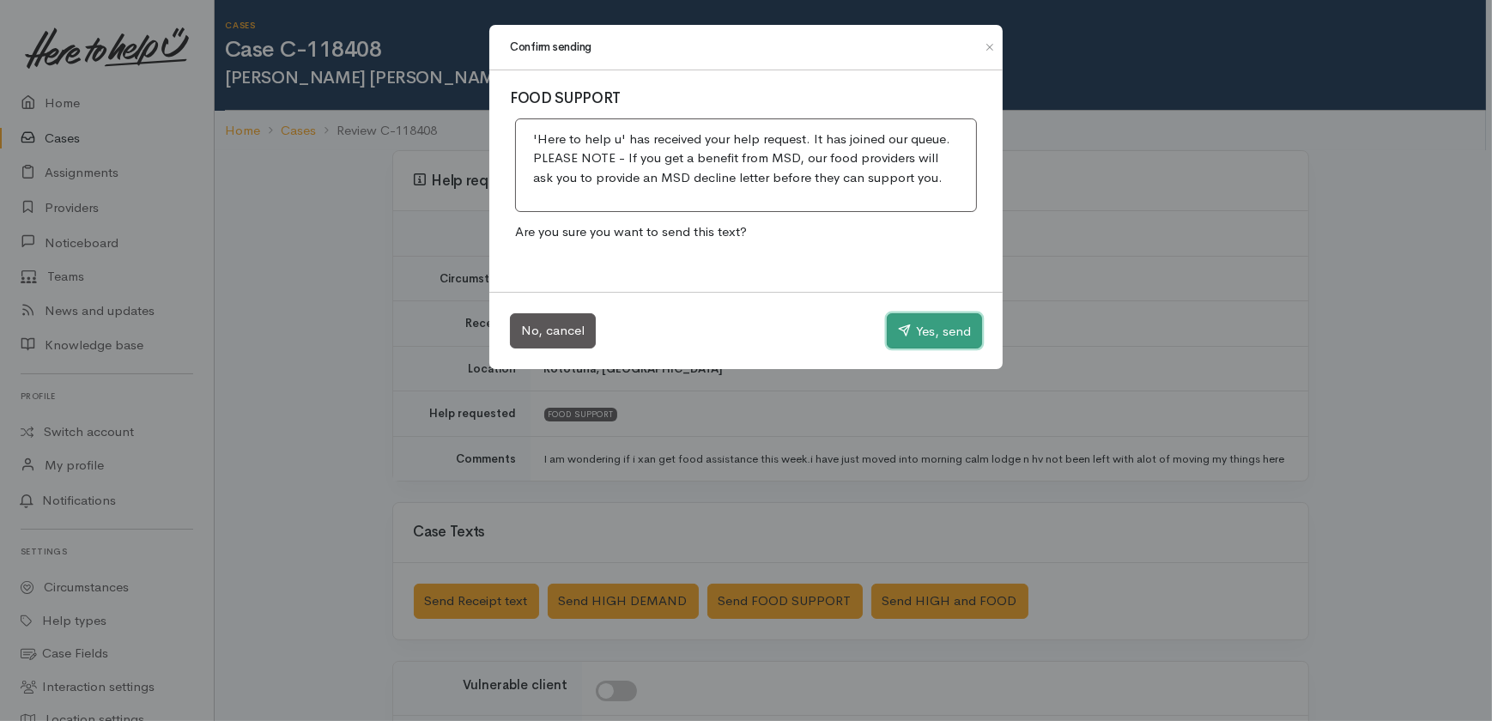
click at [932, 325] on button "Yes, send" at bounding box center [934, 331] width 95 height 36
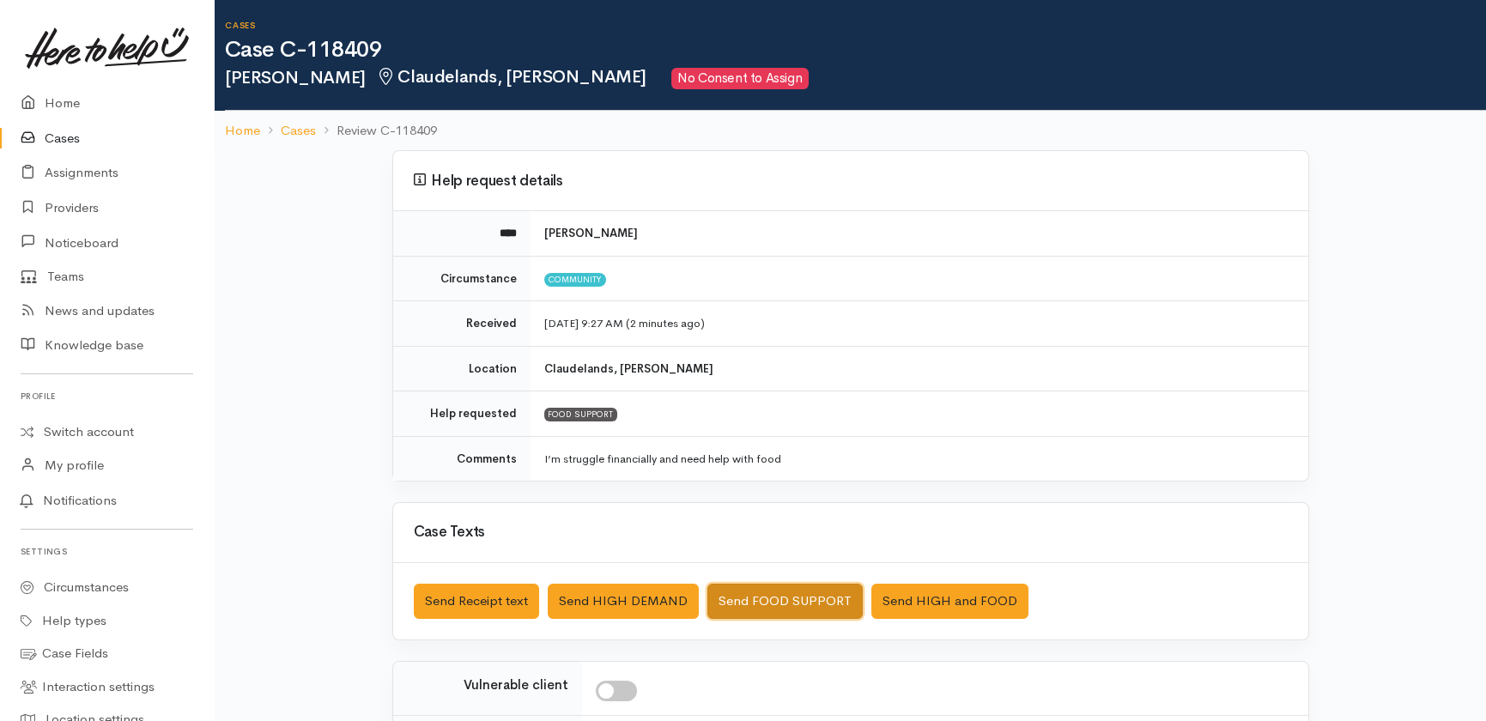
click at [780, 595] on button "Send FOOD SUPPORT" at bounding box center [784, 601] width 155 height 35
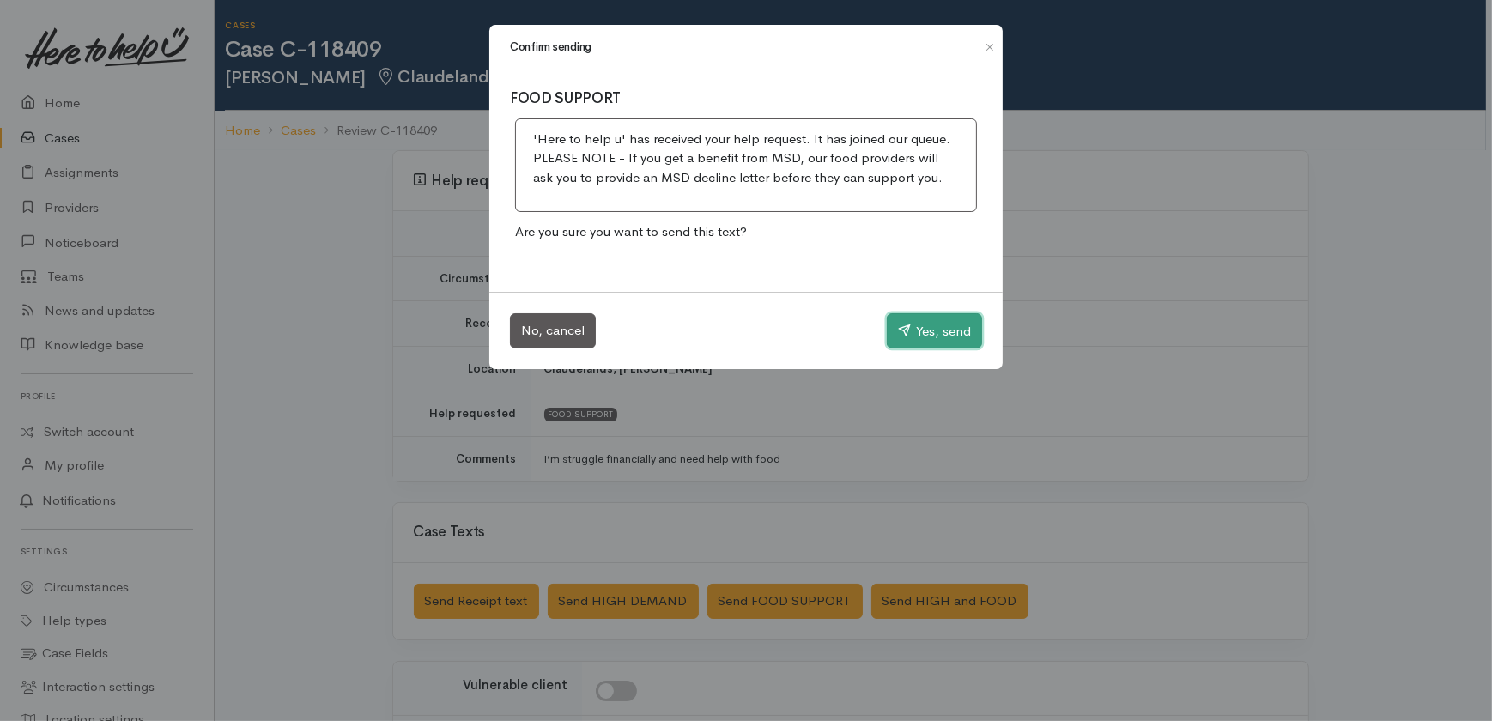
click at [951, 326] on button "Yes, send" at bounding box center [934, 331] width 95 height 36
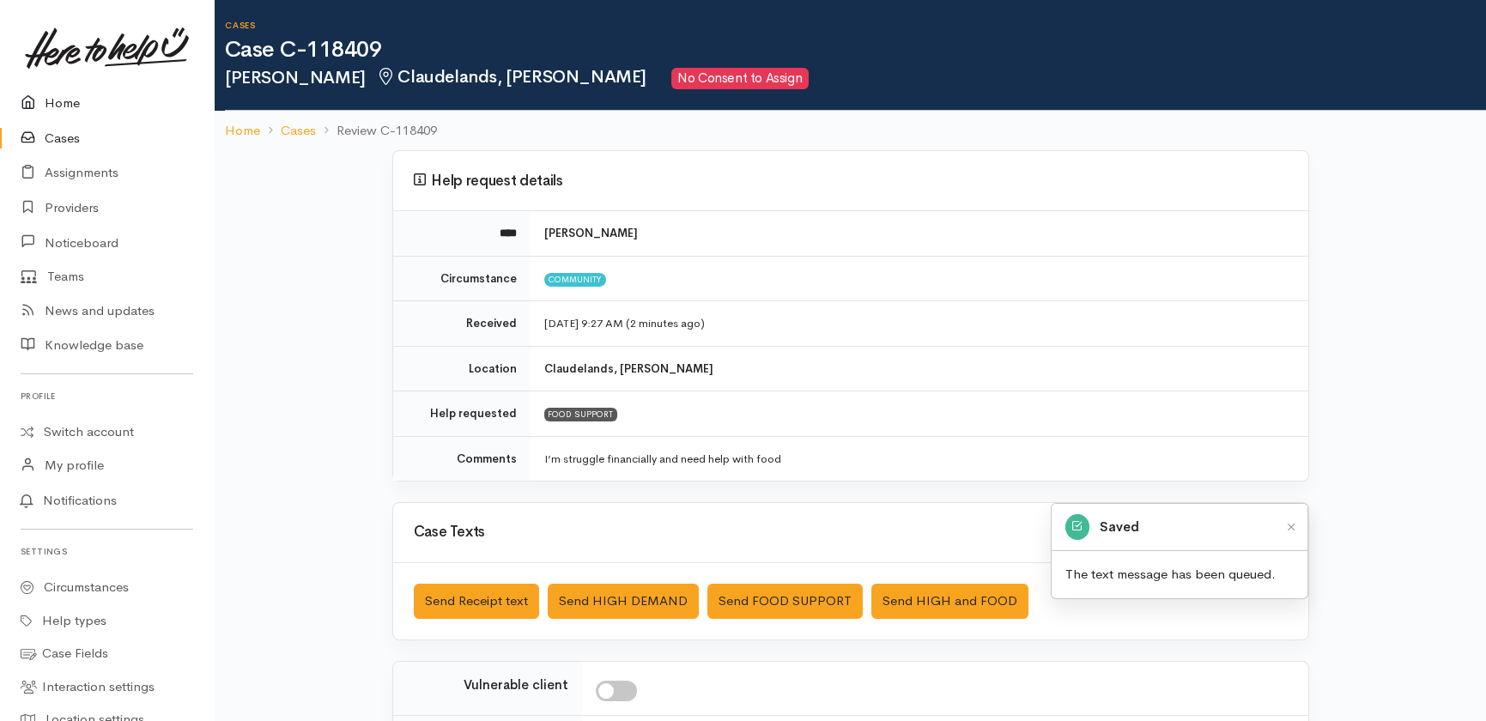
click at [61, 94] on link "Home" at bounding box center [107, 103] width 214 height 35
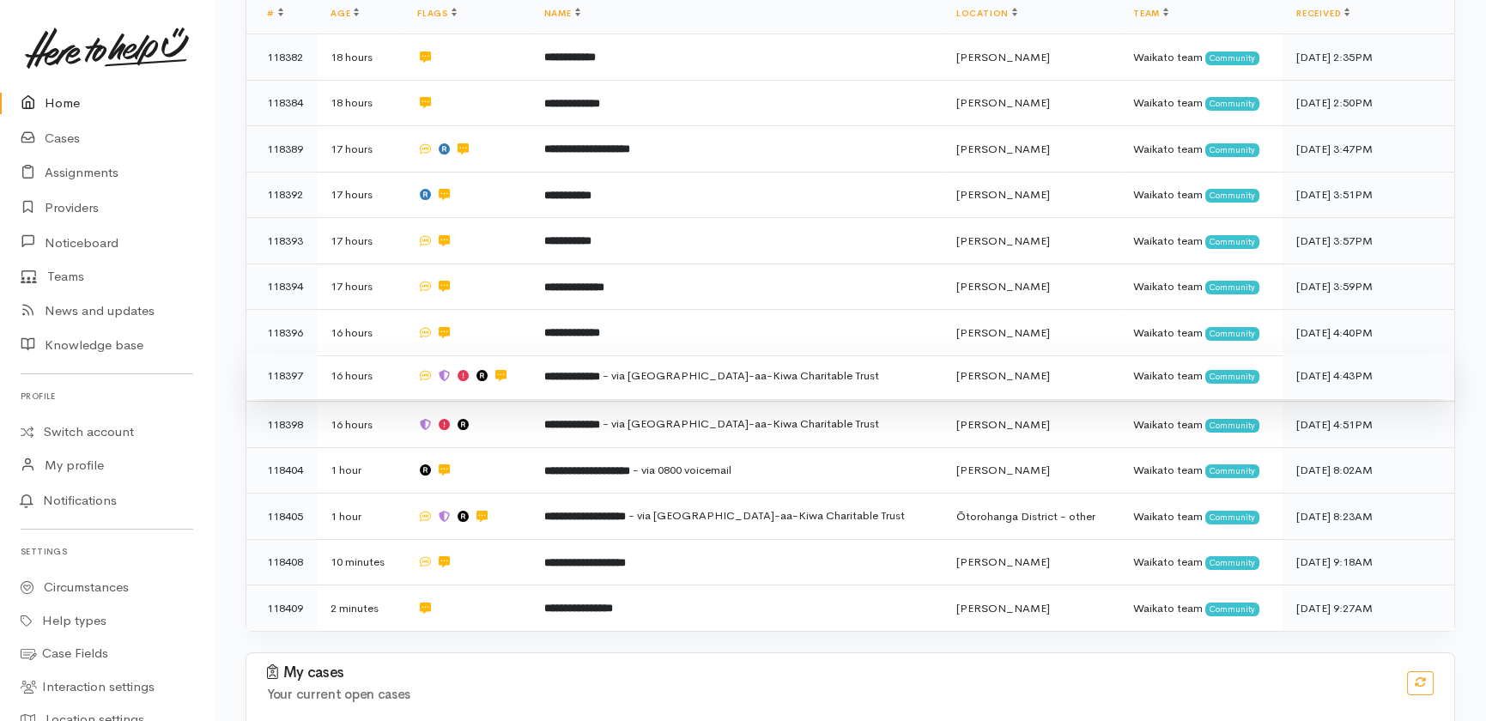
scroll to position [446, 0]
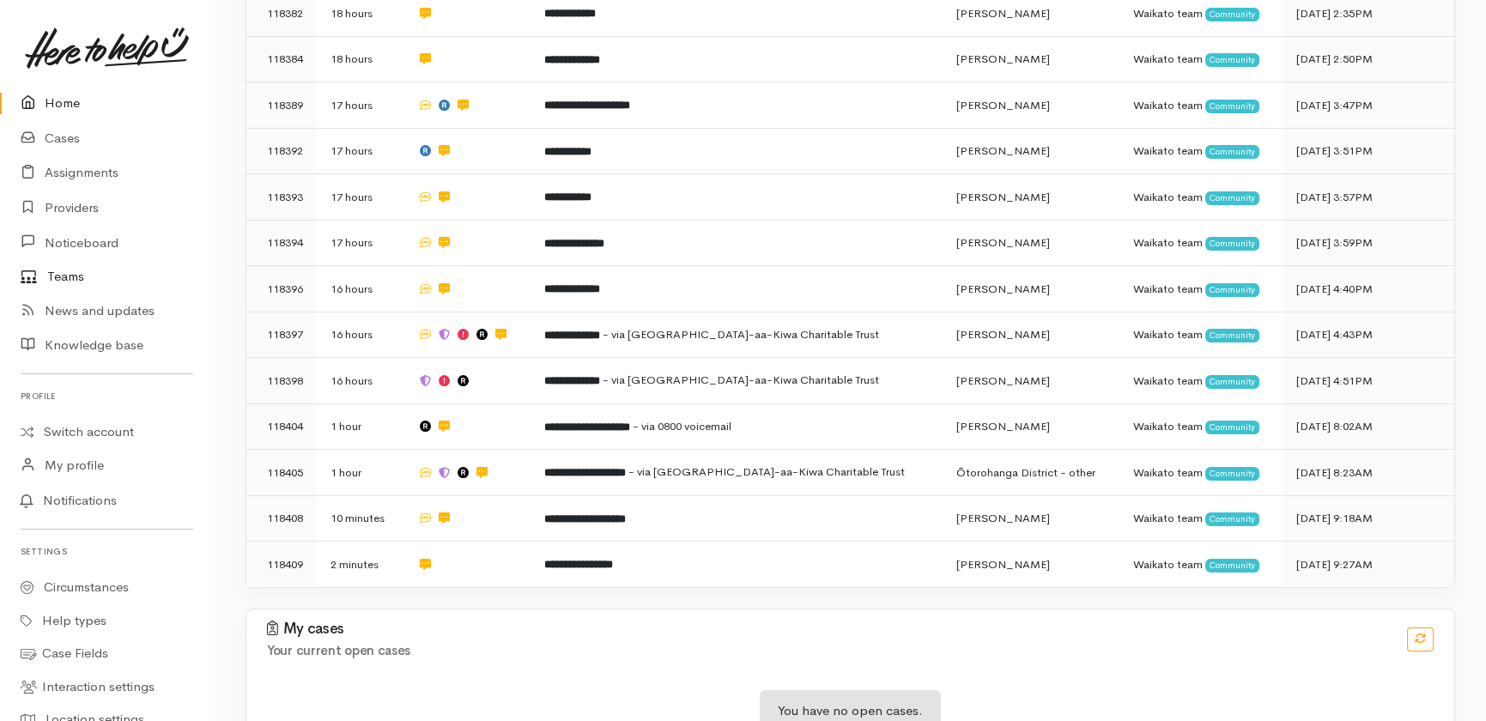
click at [67, 272] on link "Teams" at bounding box center [107, 276] width 214 height 33
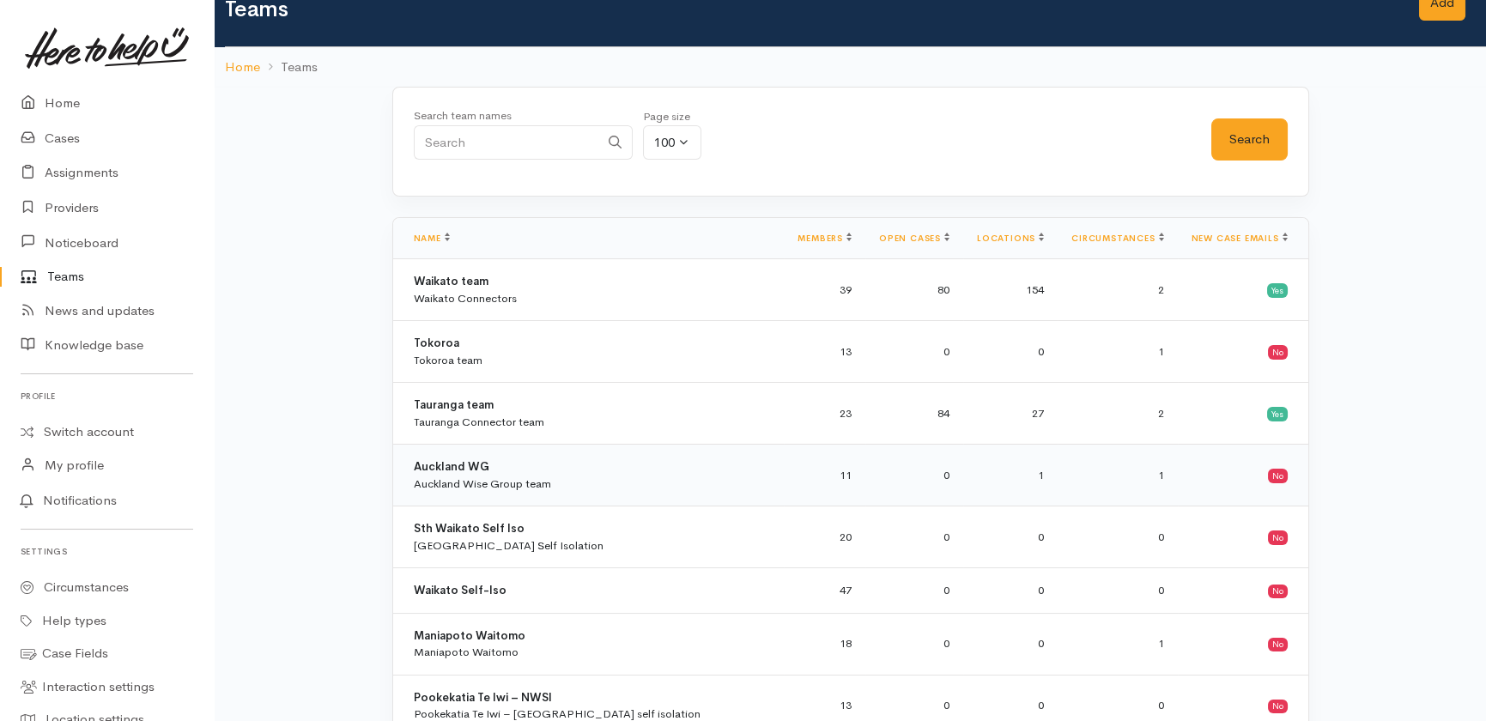
scroll to position [77, 0]
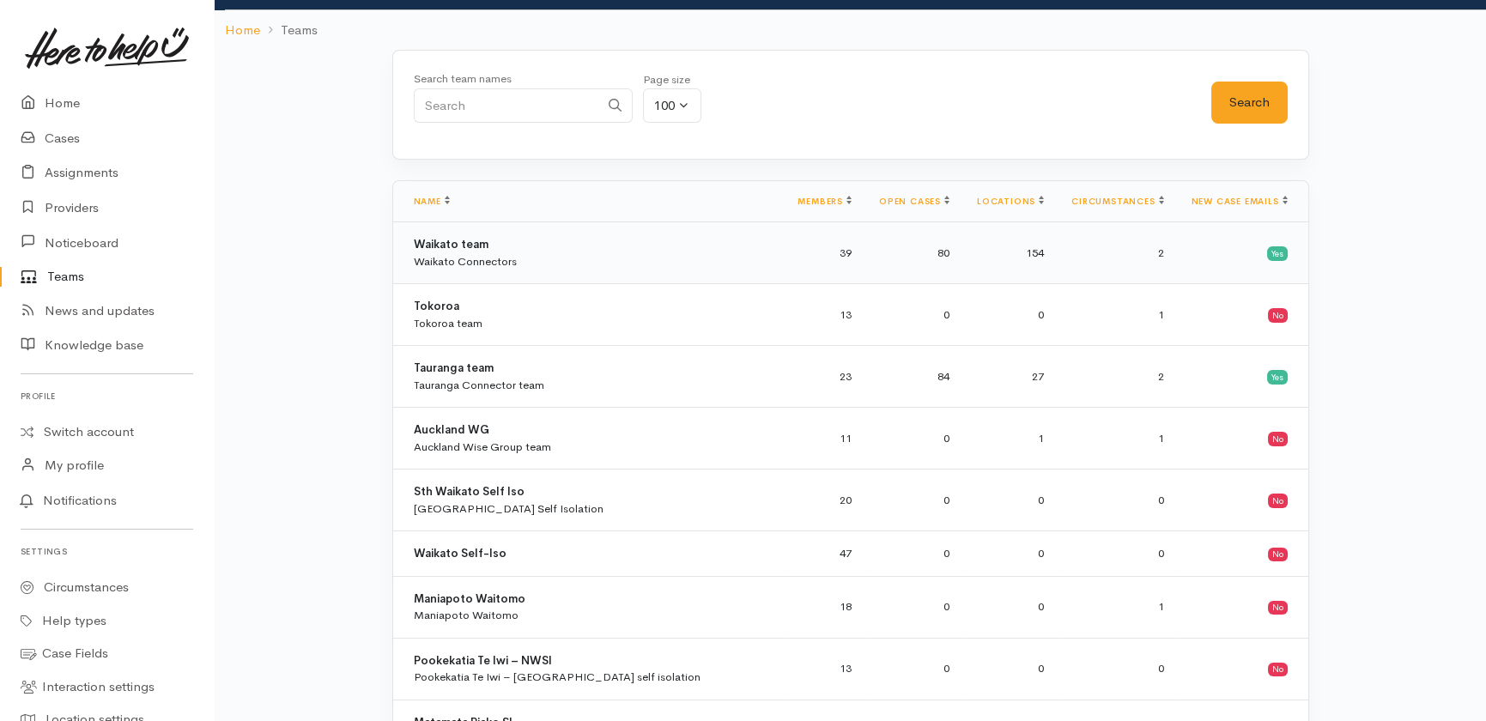
click at [453, 243] on b "Waikato team" at bounding box center [451, 244] width 75 height 15
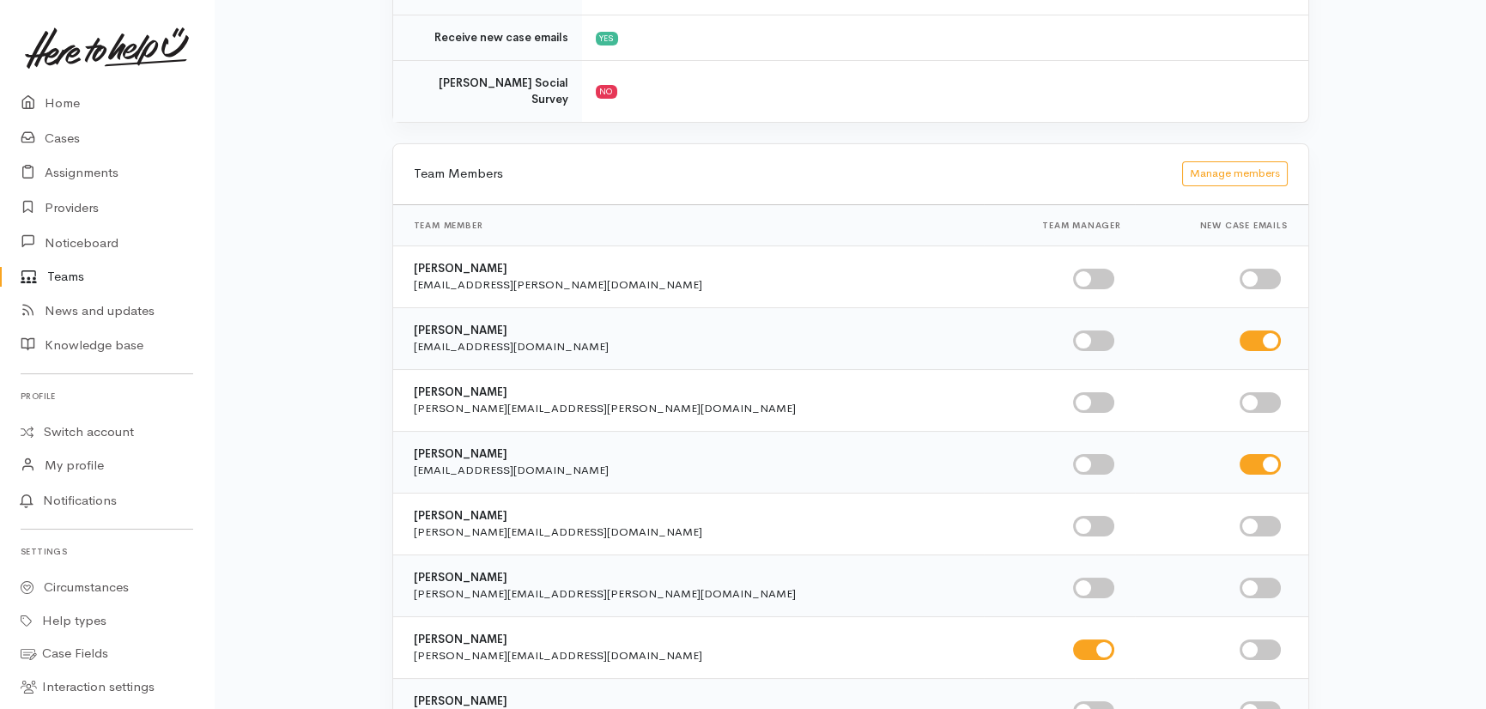
scroll to position [936, 0]
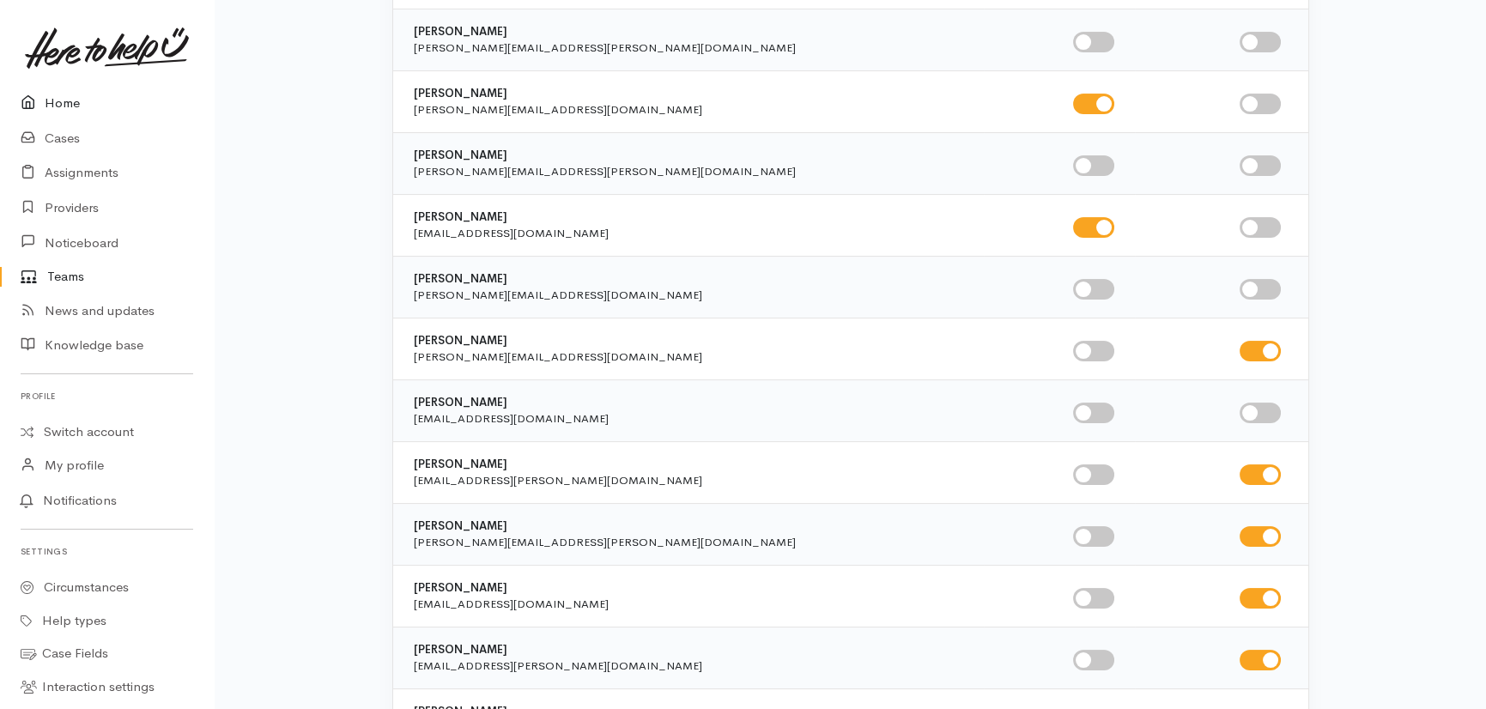
click at [66, 100] on link "Home" at bounding box center [107, 103] width 214 height 35
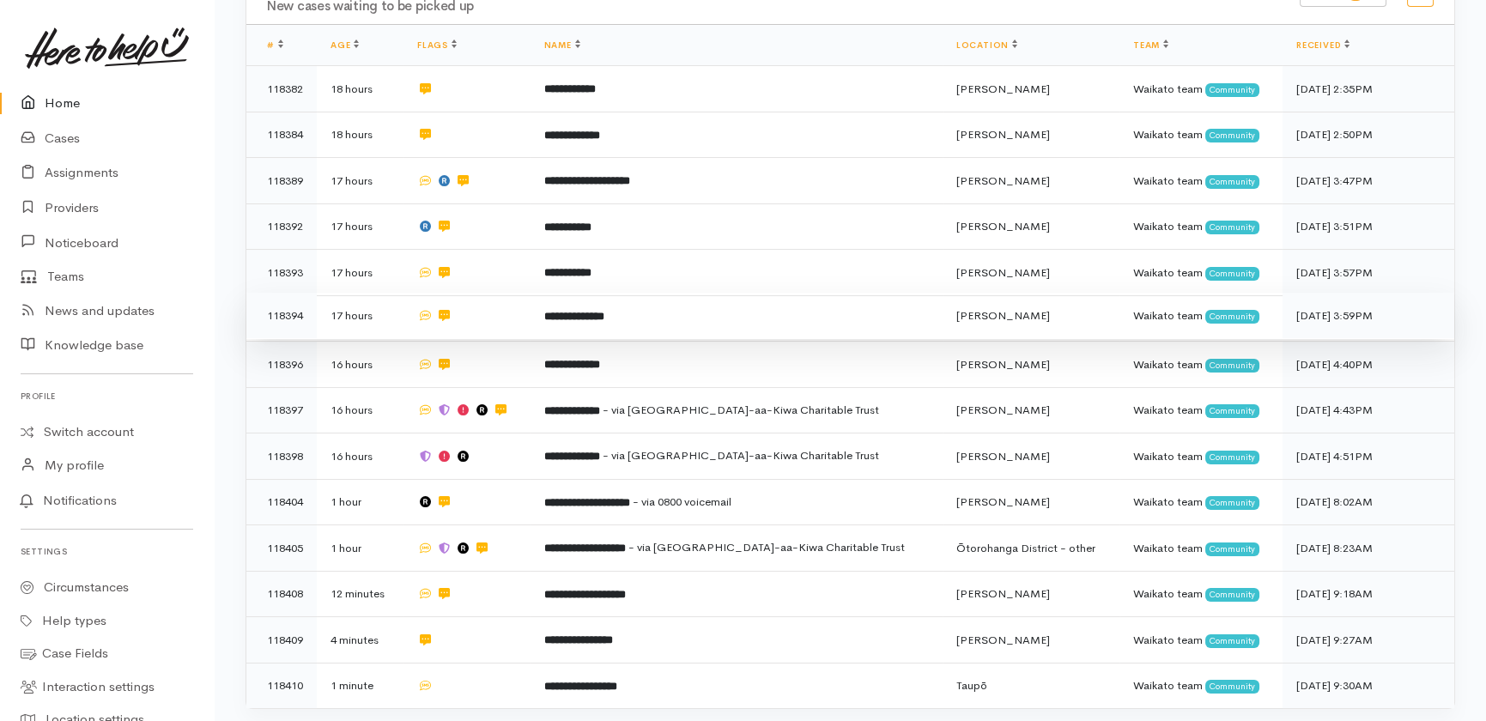
scroll to position [491, 0]
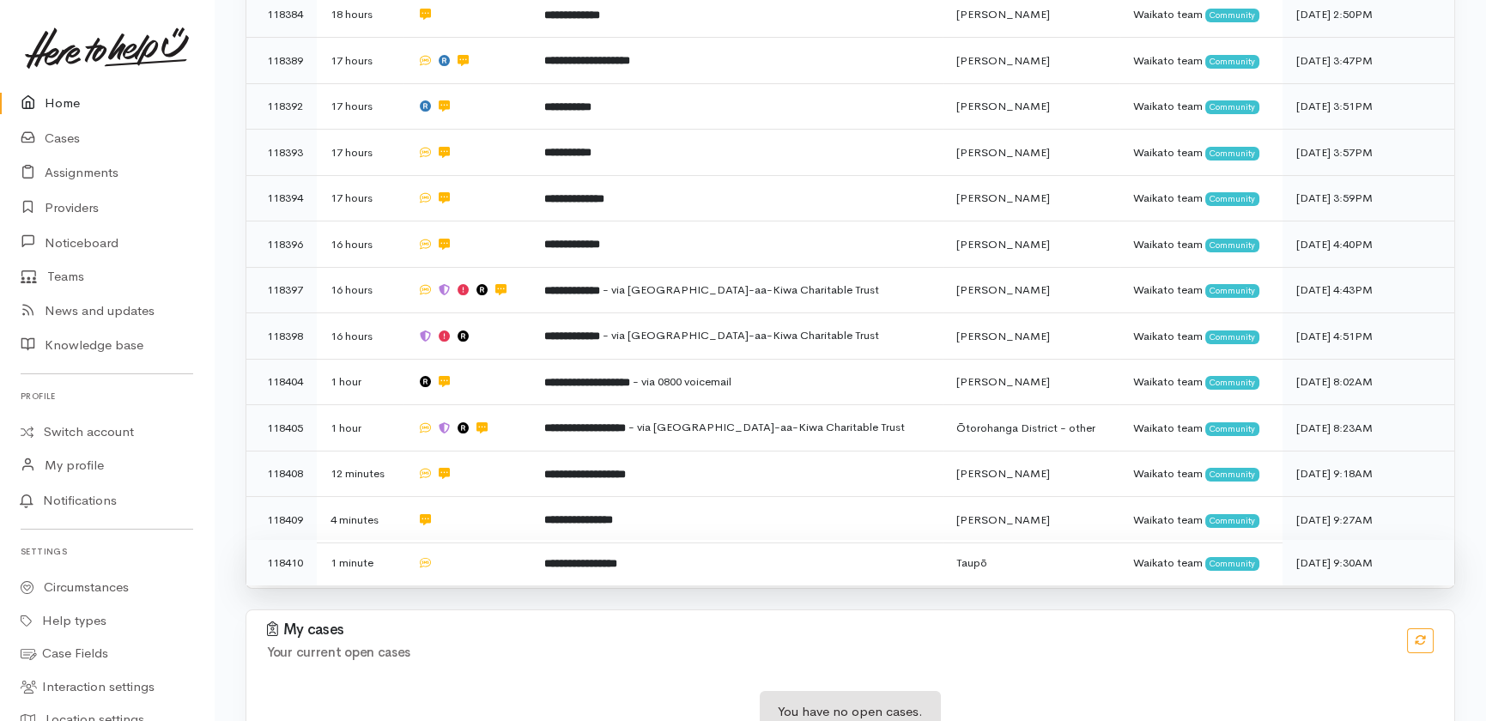
click at [704, 540] on td "**********" at bounding box center [737, 562] width 412 height 45
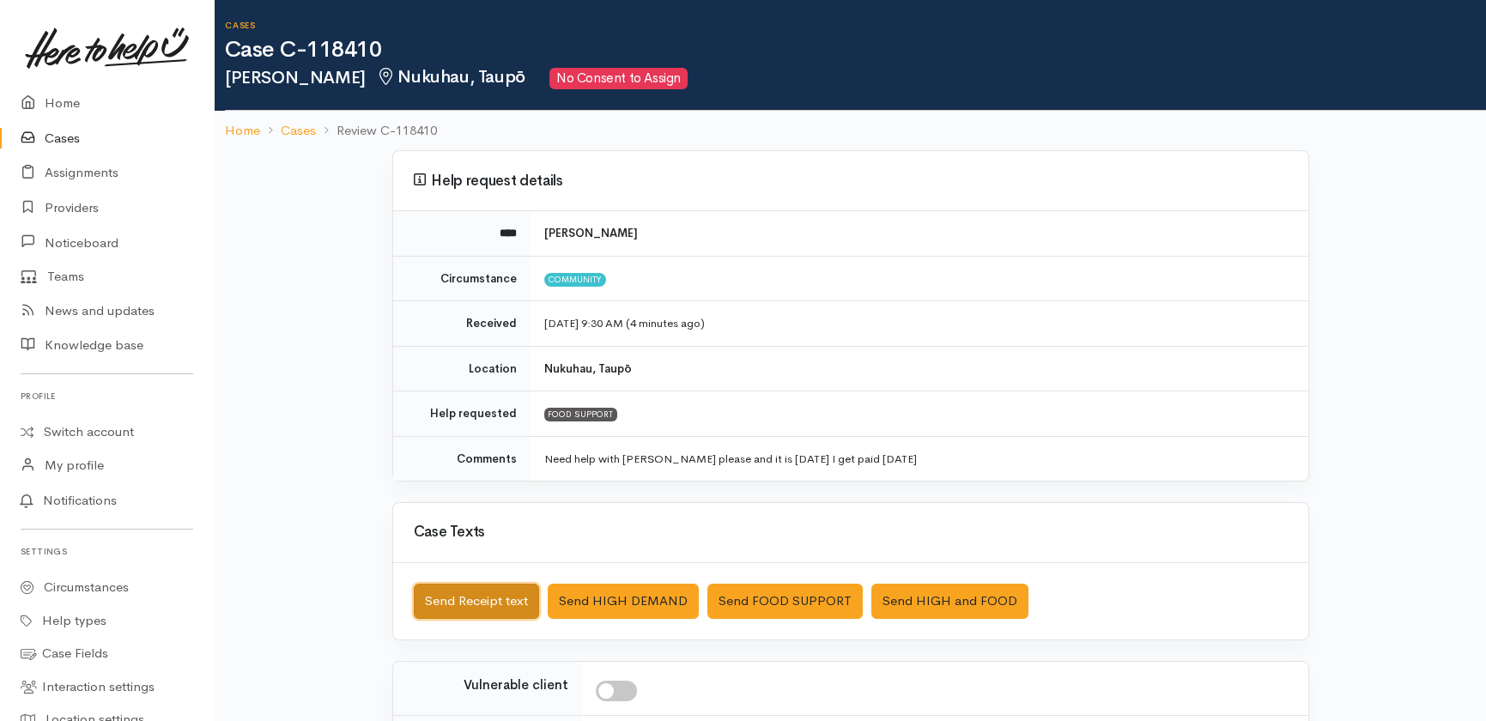
click at [422, 596] on button "Send Receipt text" at bounding box center [476, 601] width 125 height 35
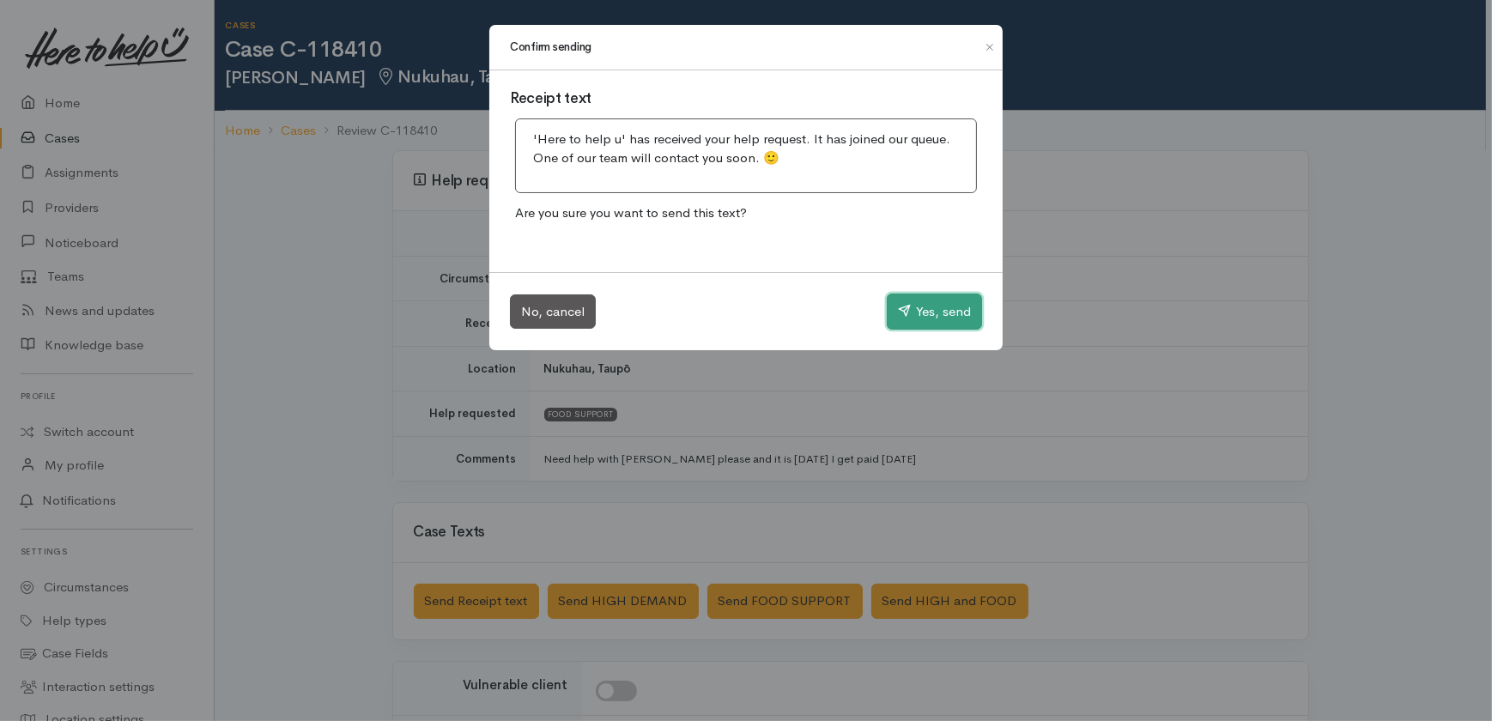
click at [925, 312] on button "Yes, send" at bounding box center [934, 312] width 95 height 36
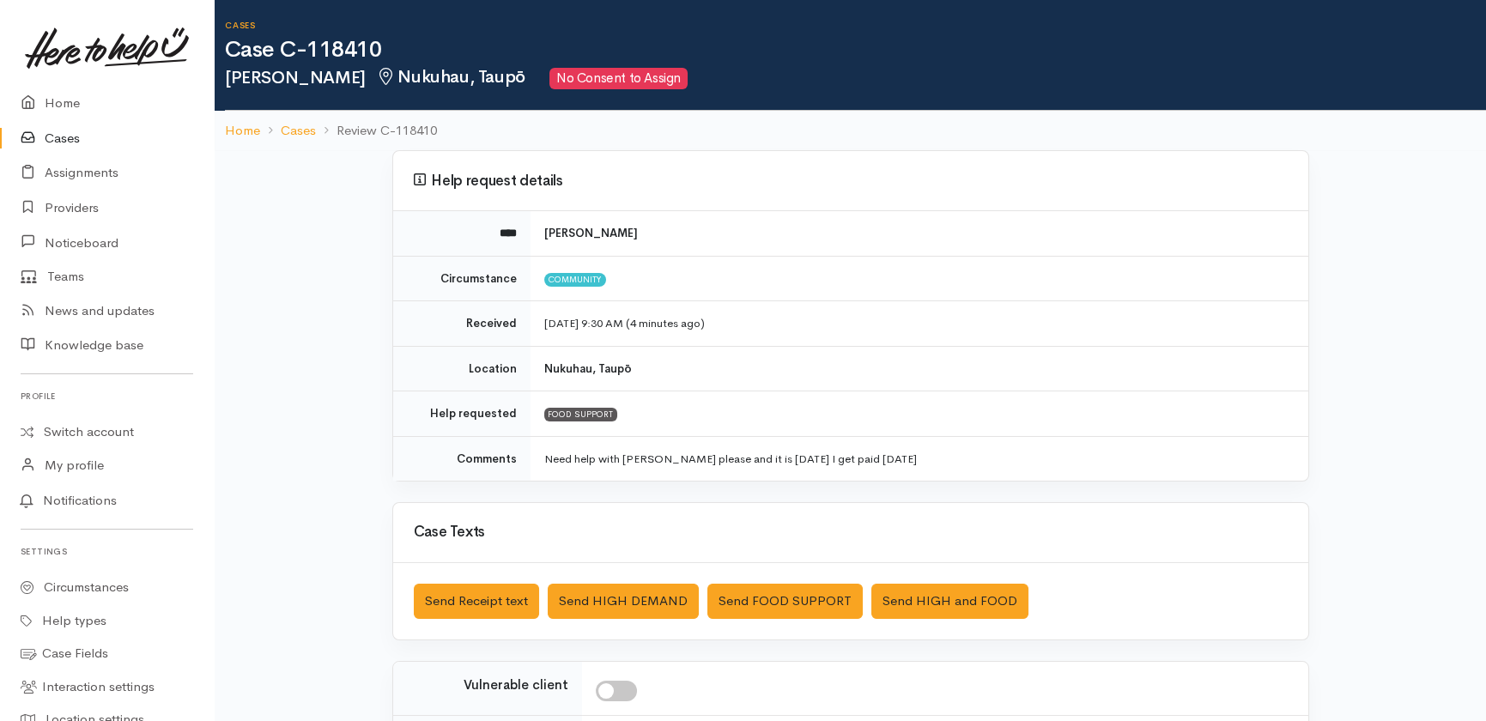
drag, startPoint x: 610, startPoint y: 226, endPoint x: 536, endPoint y: 231, distance: 74.0
click at [536, 231] on td "Genesis Subritzky" at bounding box center [920, 233] width 778 height 45
copy b "Genesis Subritzky"
click at [50, 133] on link "Cases" at bounding box center [107, 138] width 214 height 35
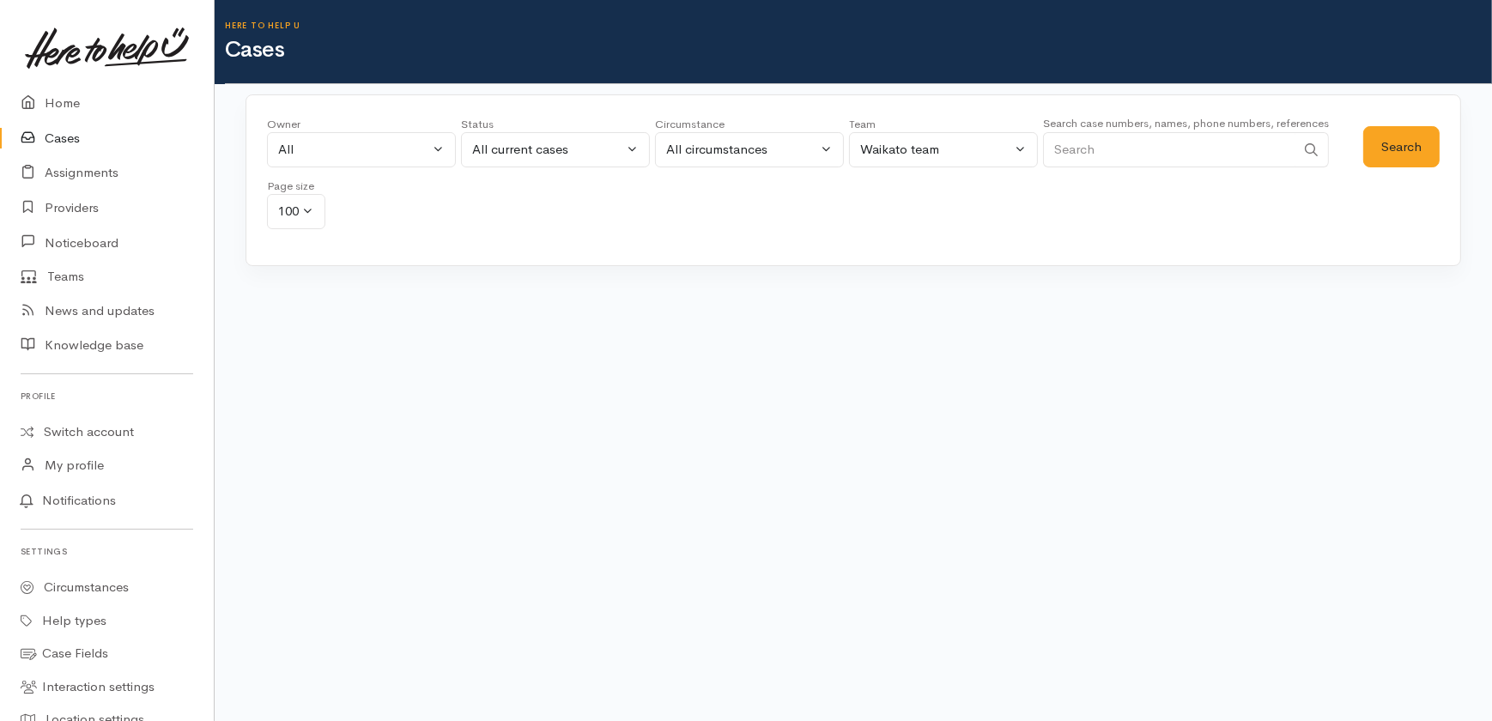
click at [1191, 146] on input "Search" at bounding box center [1169, 149] width 252 height 35
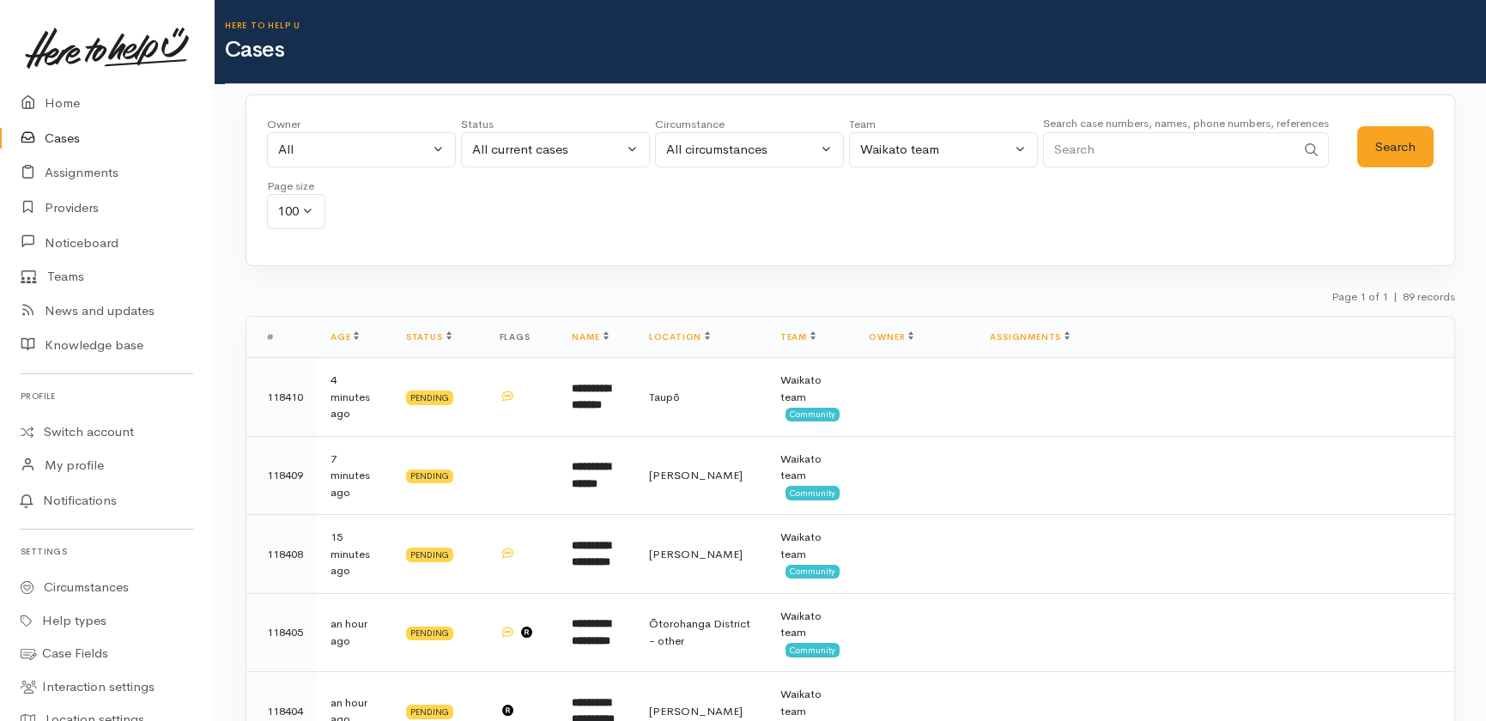
paste input "Genesis Subritzky"
type input "Genesis Subritzky"
click at [560, 144] on div "All current cases" at bounding box center [547, 150] width 151 height 20
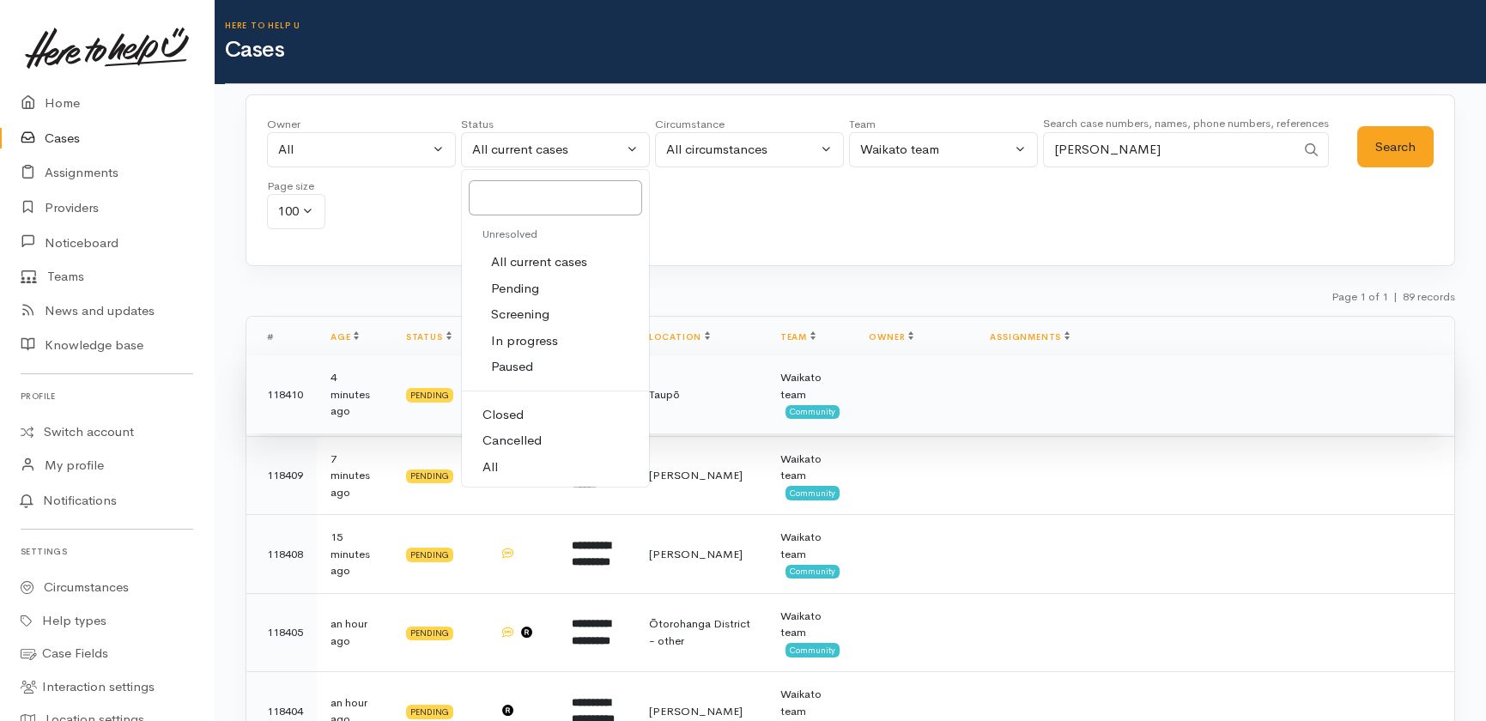
drag, startPoint x: 494, startPoint y: 465, endPoint x: 597, endPoint y: 418, distance: 112.5
click at [494, 464] on span "All" at bounding box center [489, 468] width 15 height 20
select select "All"
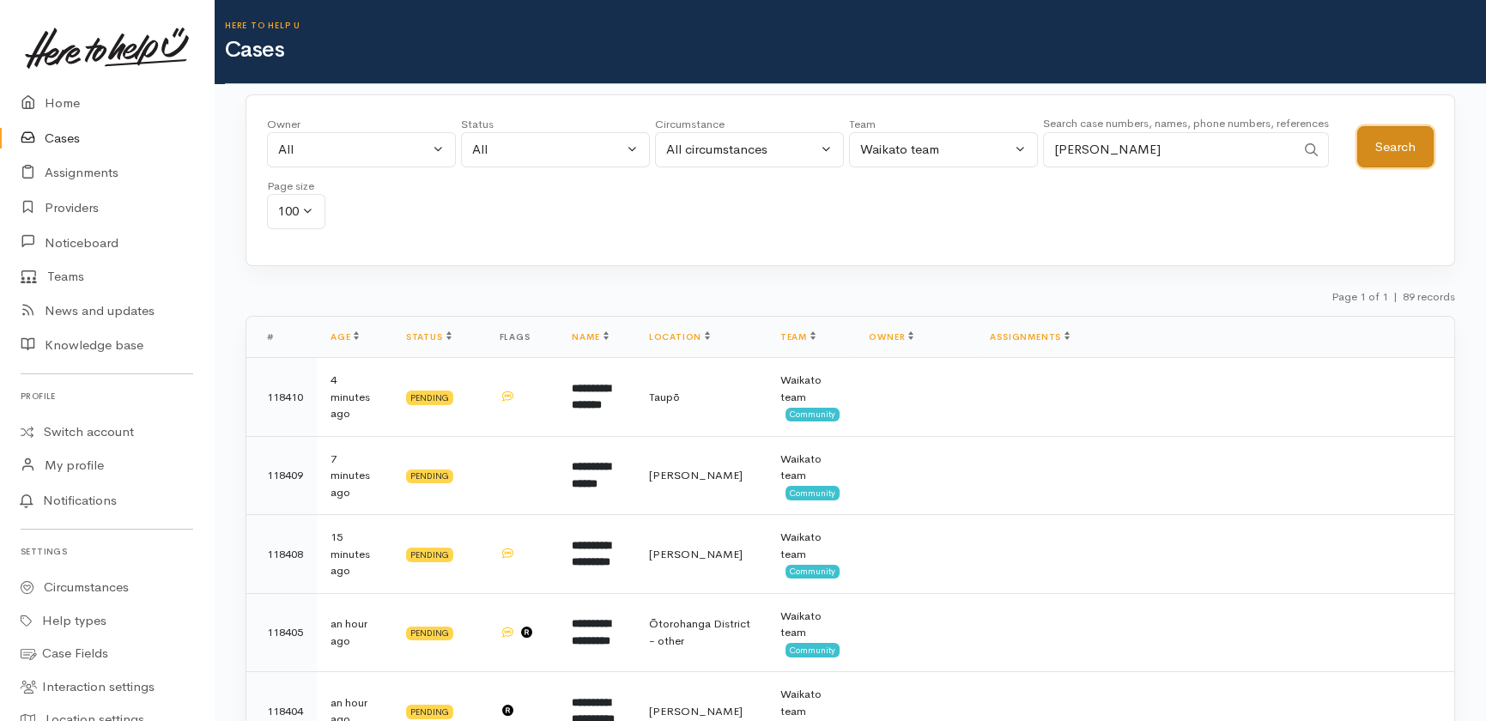
click at [1398, 148] on button "Search" at bounding box center [1395, 147] width 76 height 42
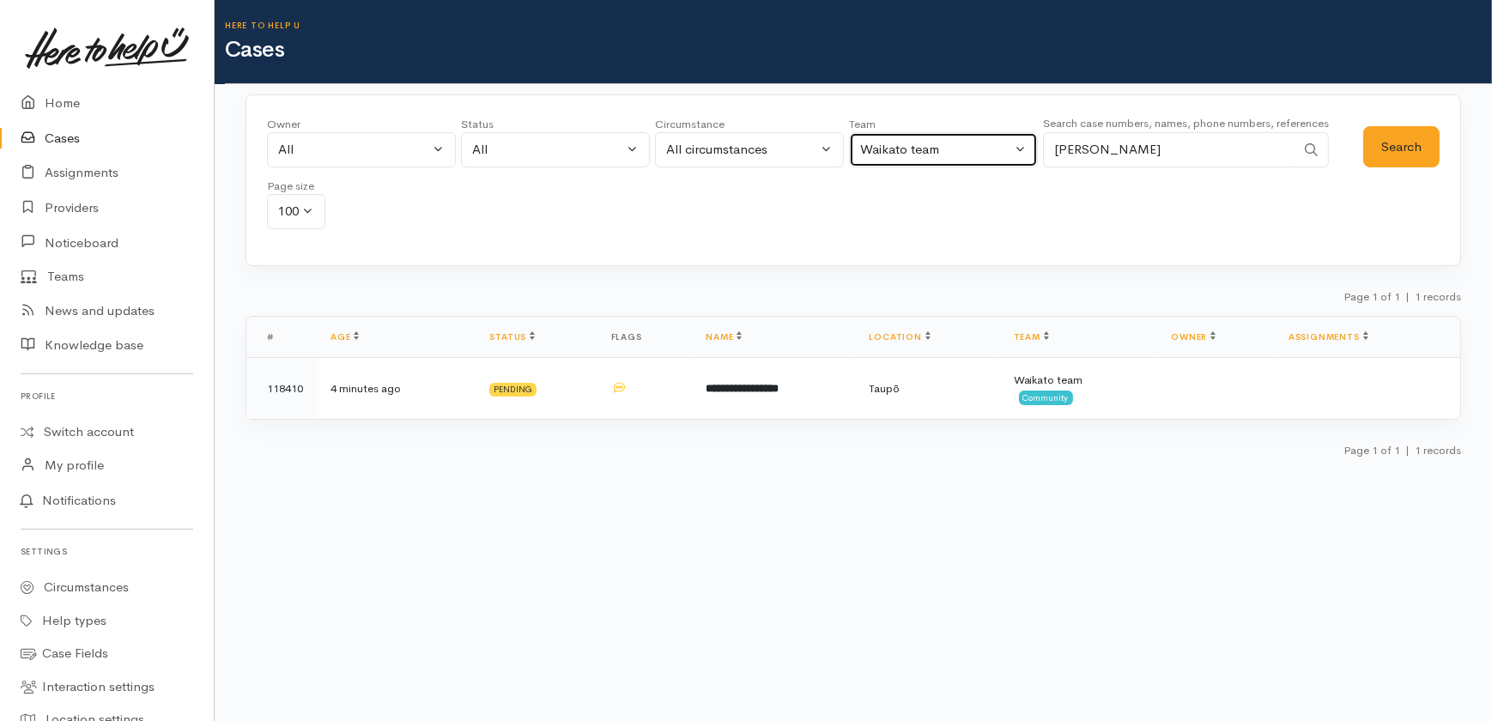
click at [982, 150] on div "Waikato team" at bounding box center [935, 150] width 151 height 20
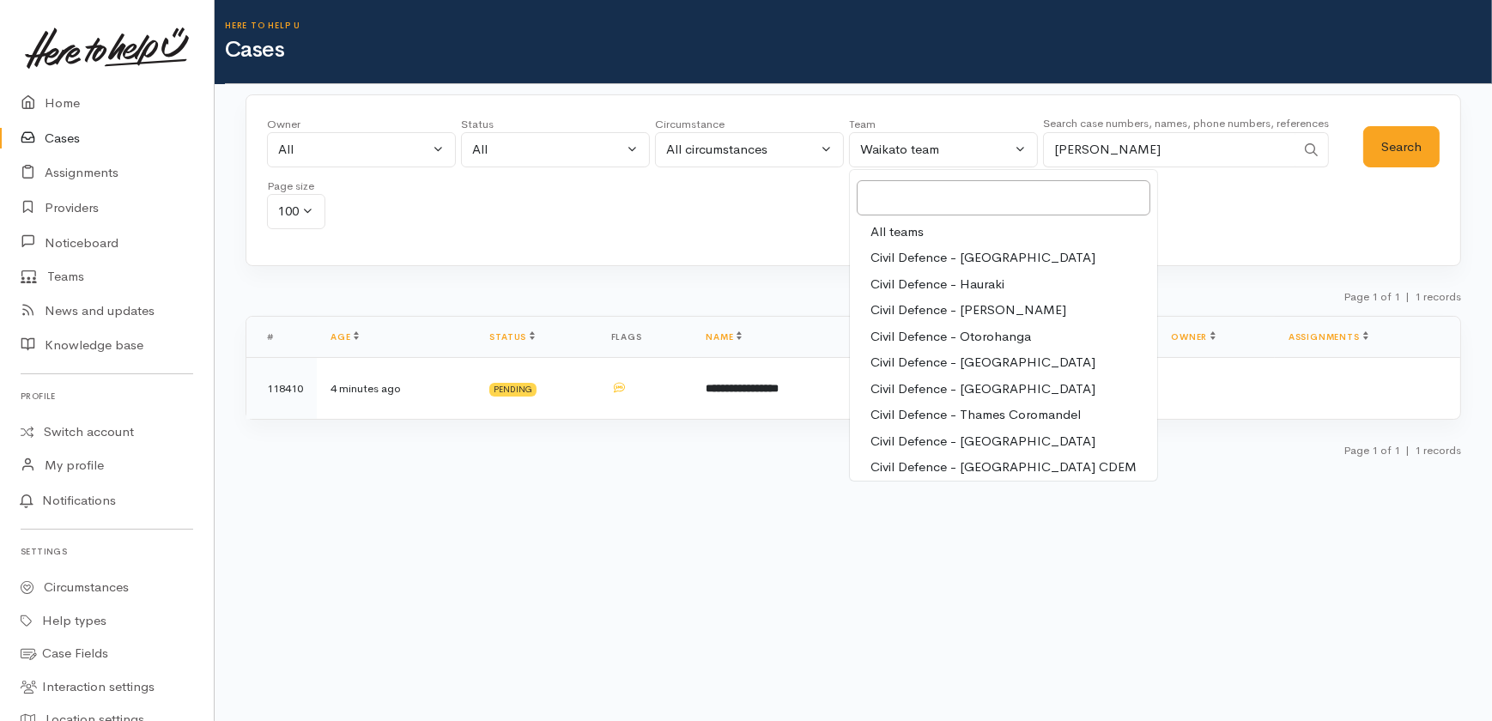
click at [918, 234] on span "All teams" at bounding box center [897, 232] width 53 height 20
select select "-1"
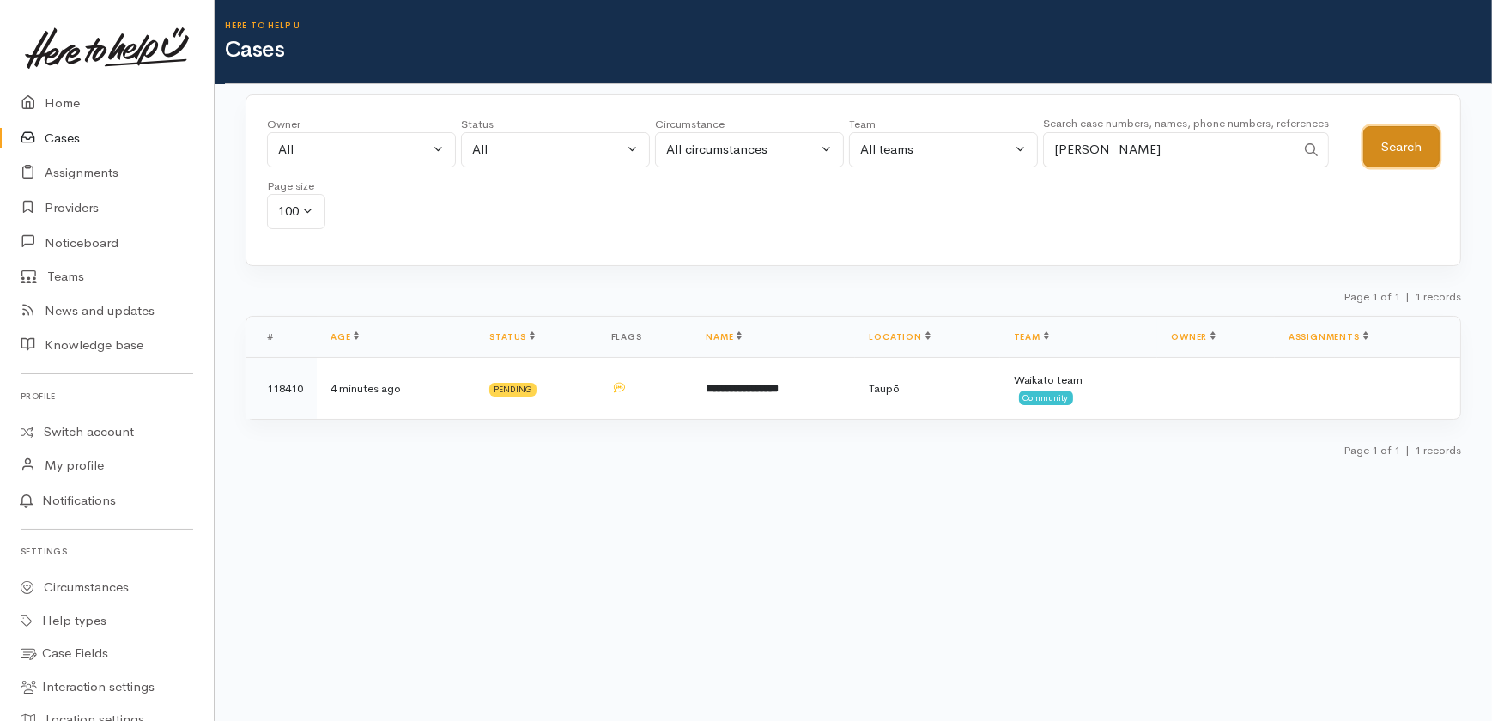
click at [1375, 141] on button "Search" at bounding box center [1401, 147] width 76 height 42
click at [52, 102] on link "Home" at bounding box center [107, 103] width 214 height 35
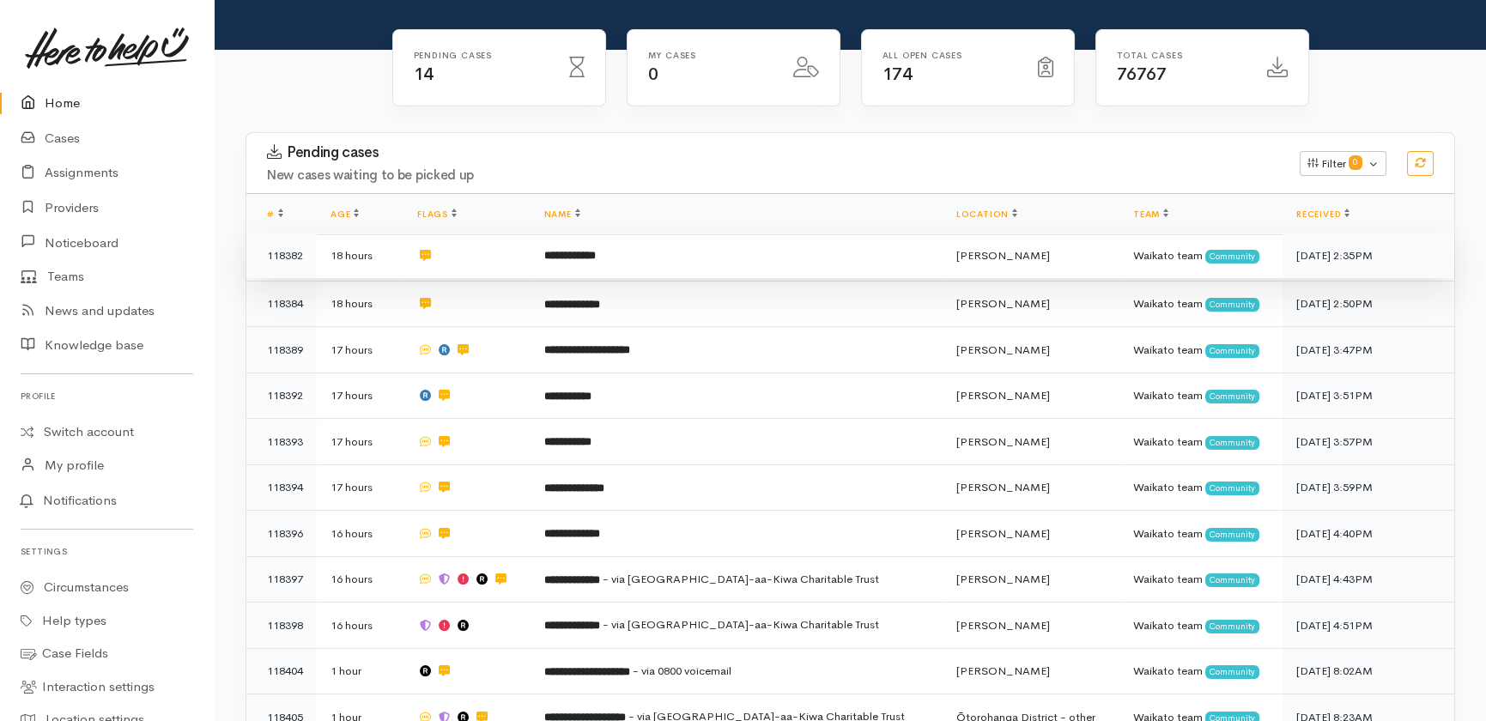
scroll to position [179, 0]
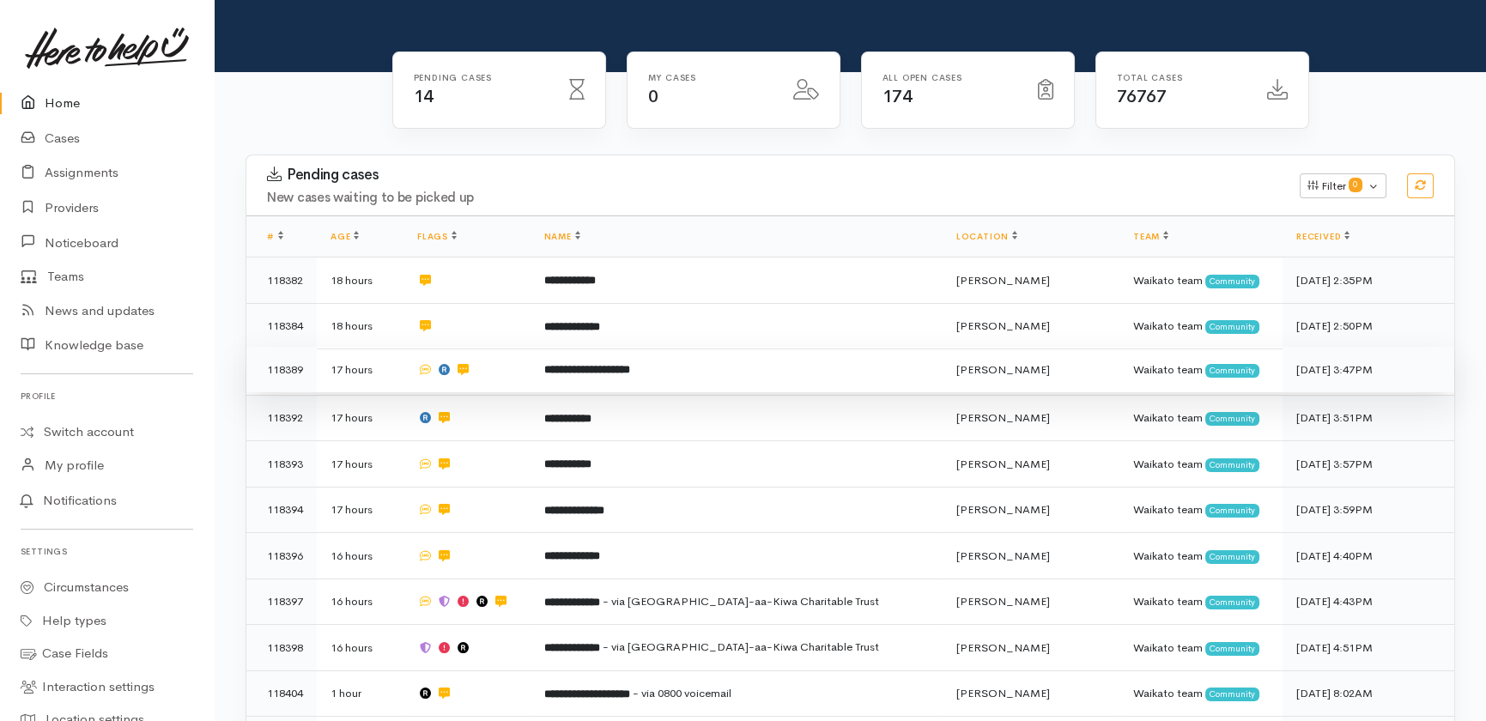
click at [610, 364] on b "**********" at bounding box center [587, 369] width 86 height 11
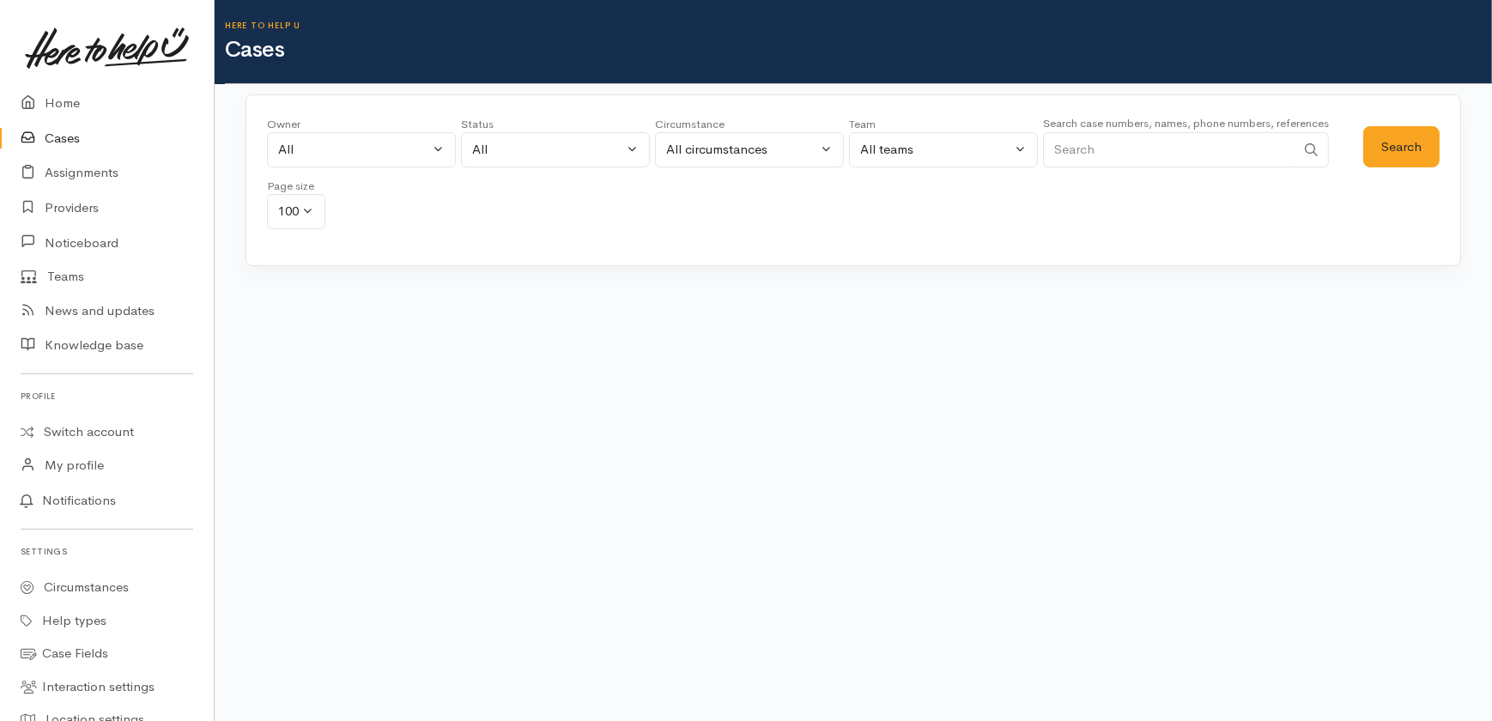
drag, startPoint x: 1171, startPoint y: 147, endPoint x: 1168, endPoint y: 104, distance: 43.1
click at [1167, 118] on div "Search case numbers, names, phone numbers, references" at bounding box center [1186, 145] width 286 height 64
type input "te whare"
click at [1391, 141] on button "Search" at bounding box center [1401, 147] width 76 height 42
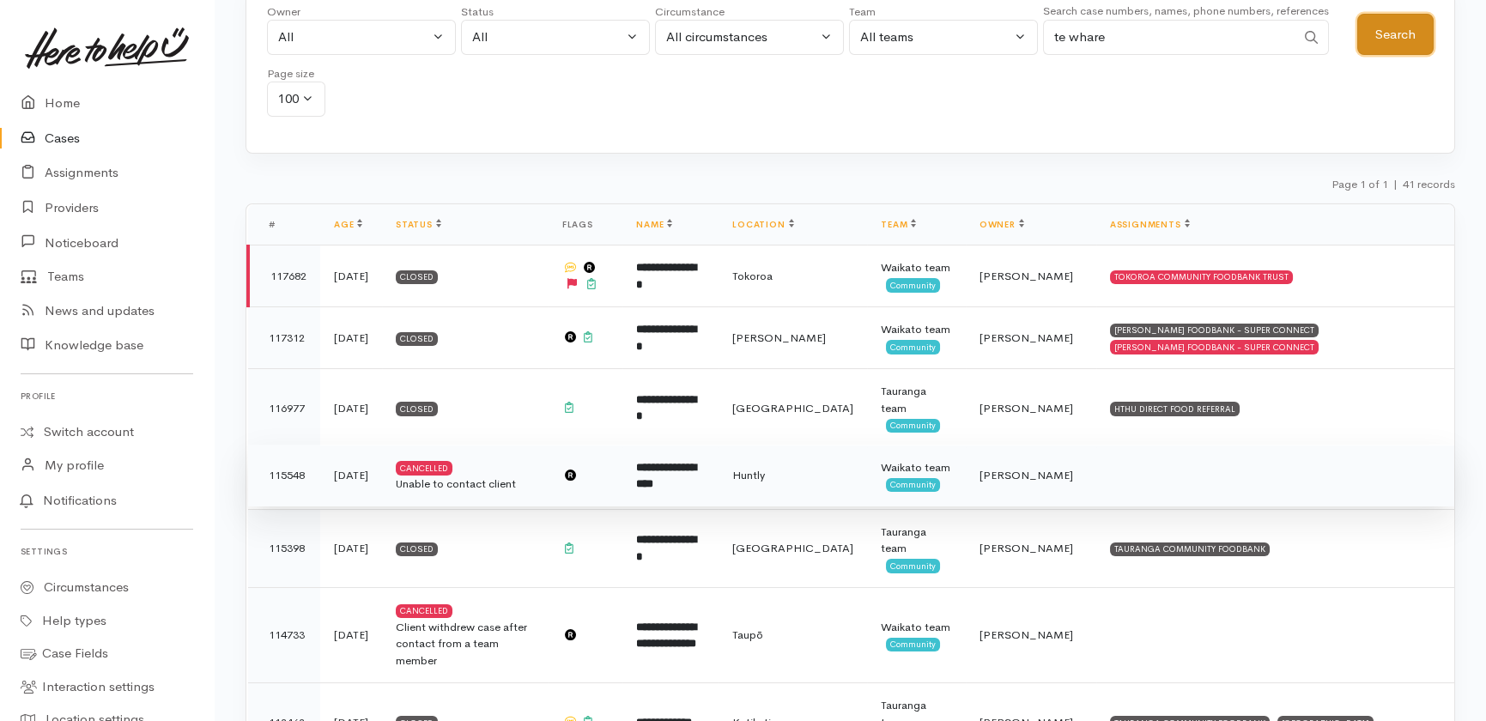
scroll to position [77, 0]
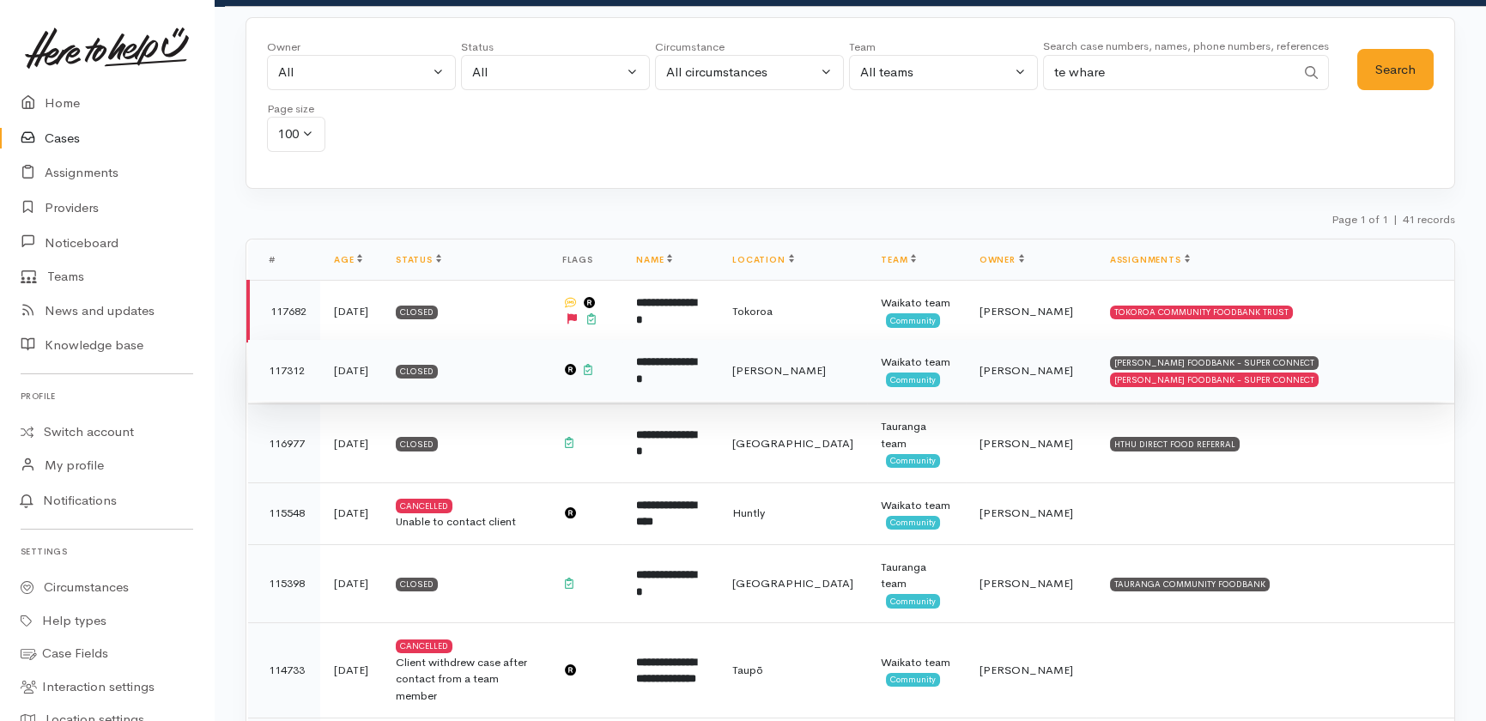
click at [696, 367] on b "**********" at bounding box center [666, 370] width 60 height 28
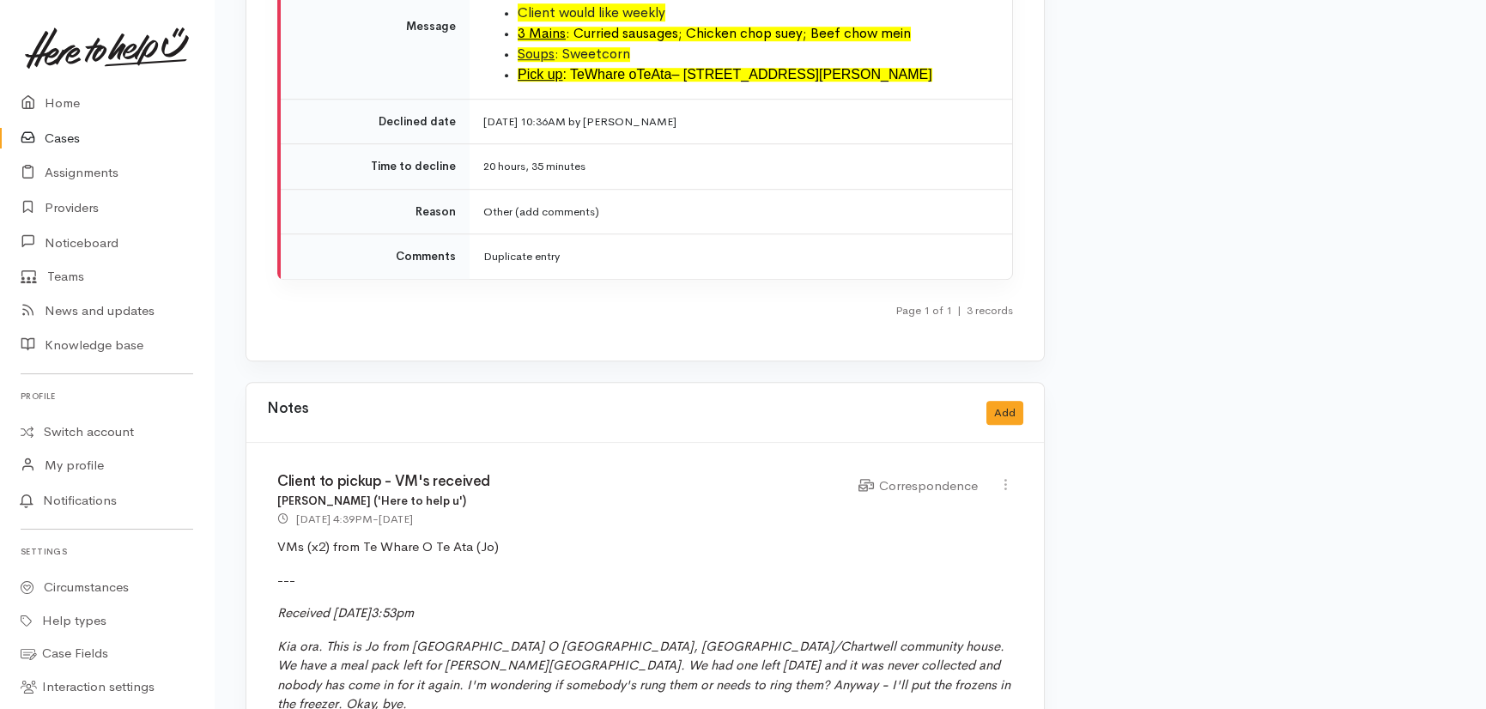
scroll to position [3121, 0]
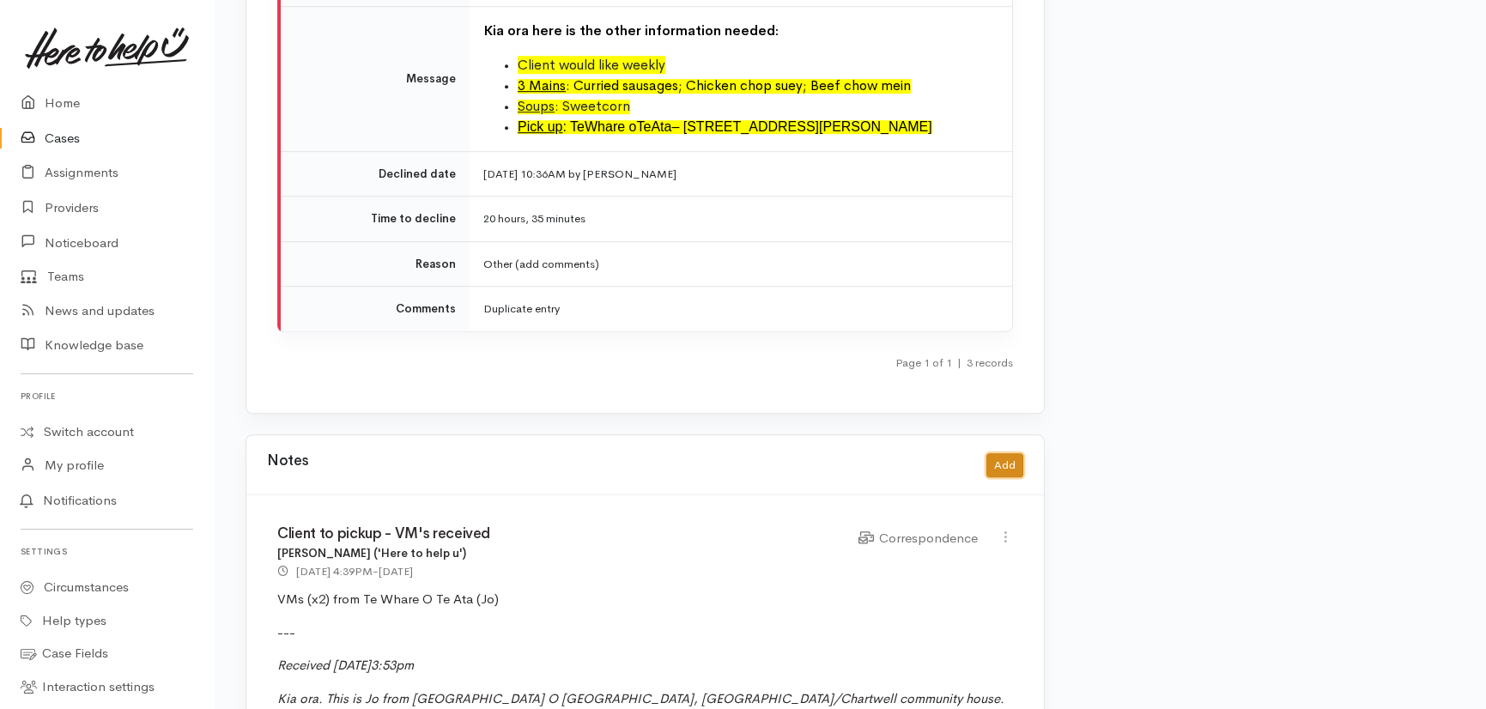
click at [1011, 453] on button "Add" at bounding box center [1004, 465] width 37 height 25
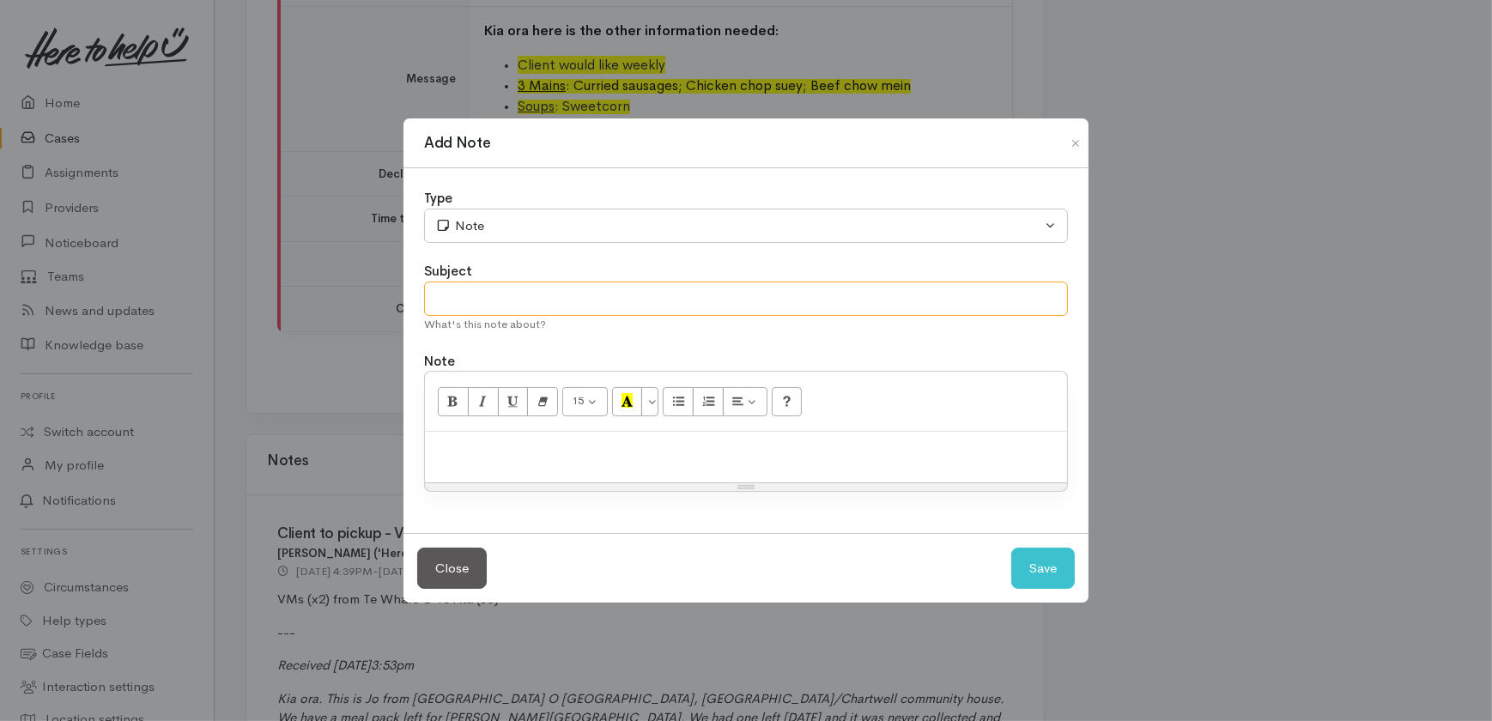
click at [552, 290] on input "text" at bounding box center [746, 299] width 644 height 35
type input "Text re pickup"
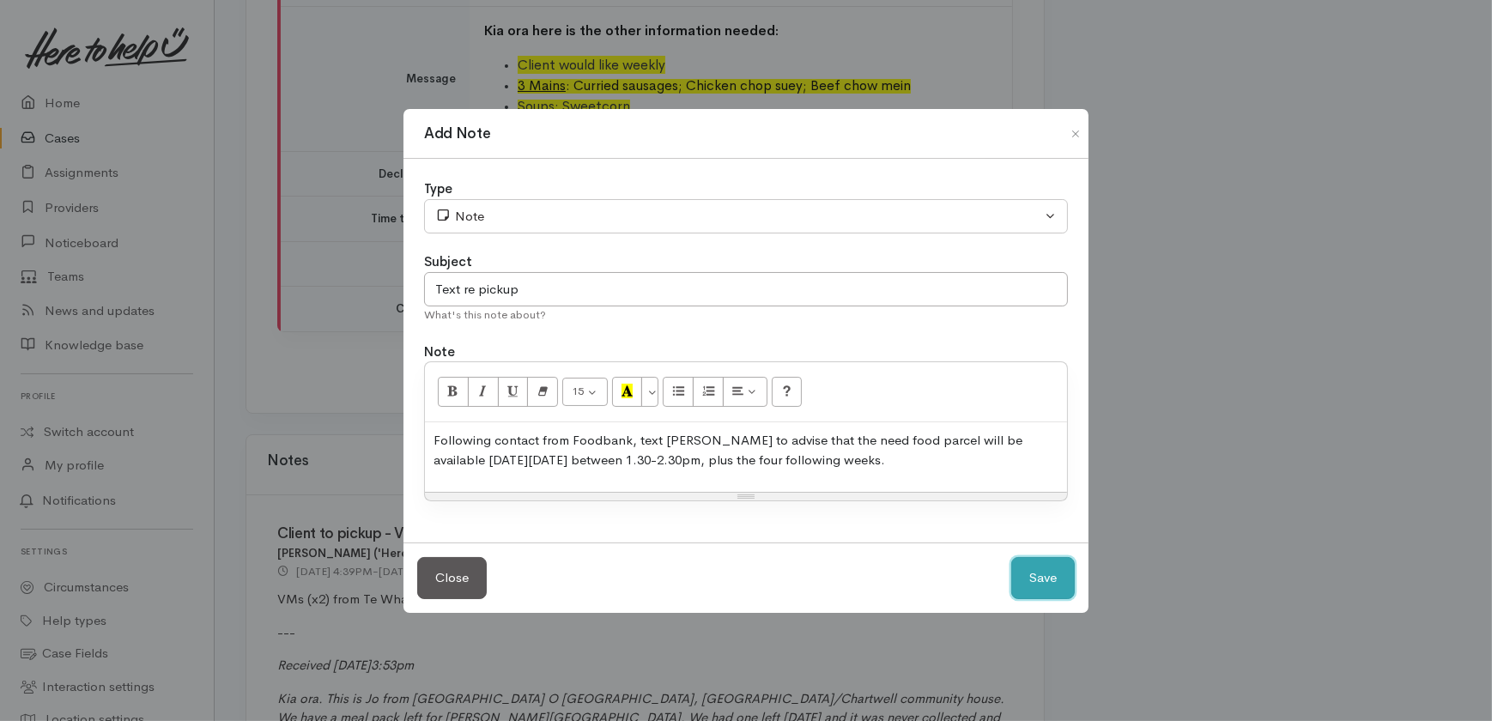
click at [1048, 576] on button "Save" at bounding box center [1043, 578] width 64 height 42
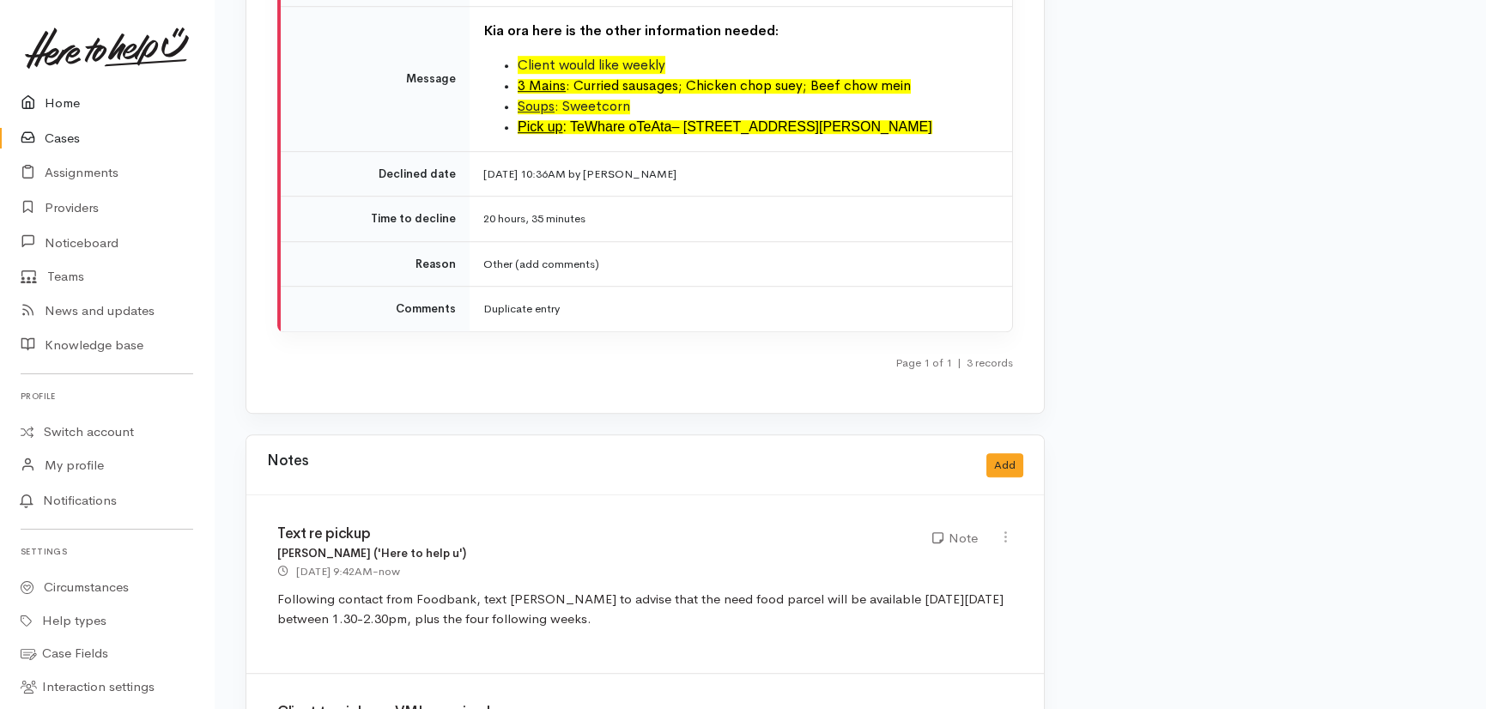
click at [59, 102] on link "Home" at bounding box center [107, 103] width 214 height 35
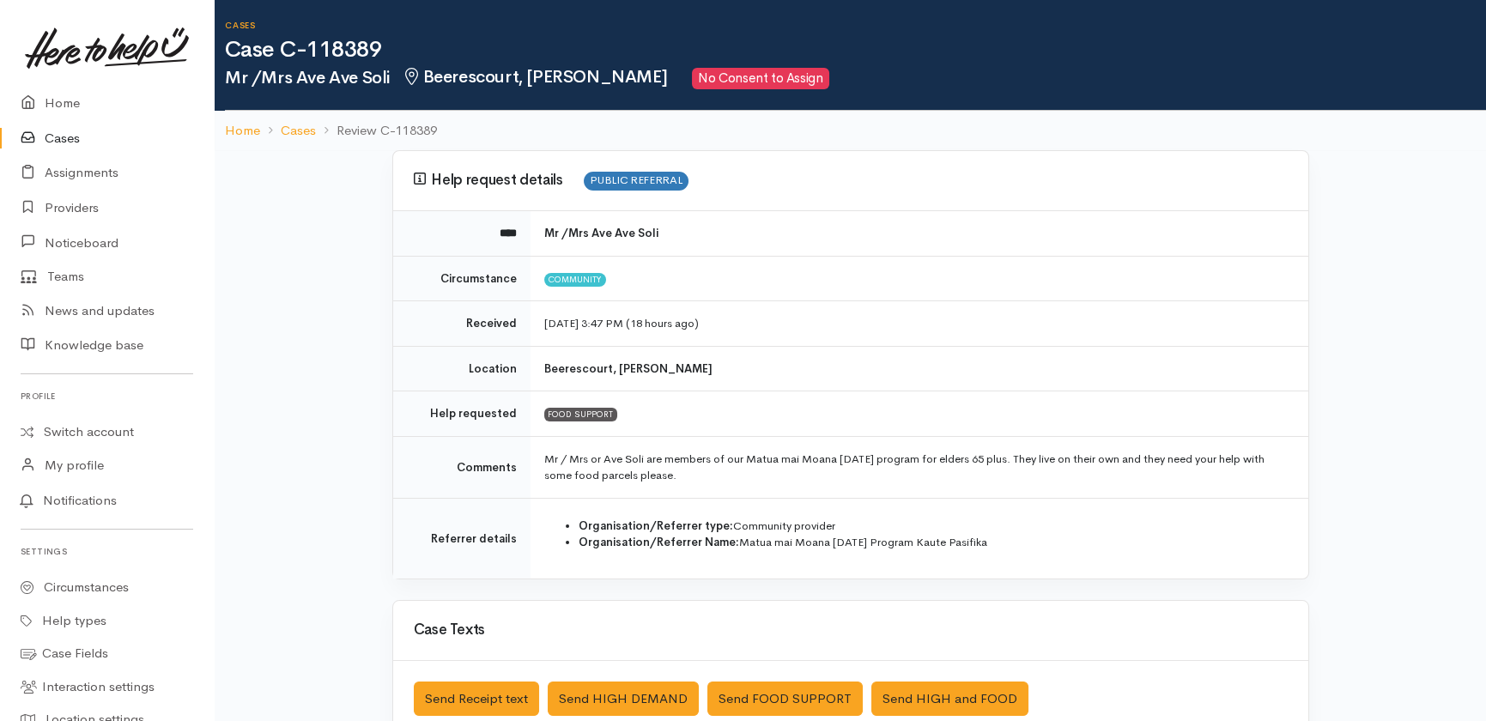
click at [57, 132] on link "Cases" at bounding box center [107, 138] width 214 height 35
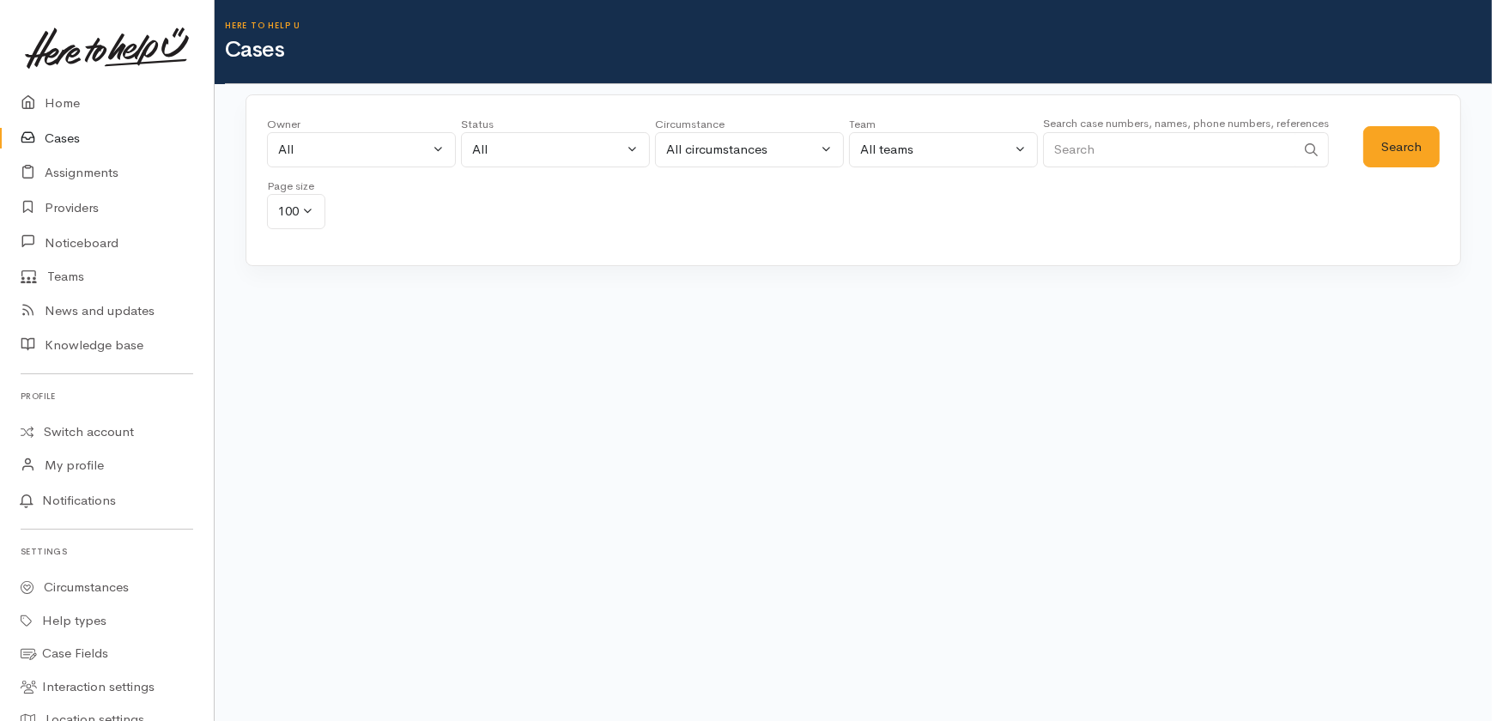
click at [1107, 148] on input "Search" at bounding box center [1169, 149] width 252 height 35
click at [537, 153] on div "All" at bounding box center [547, 150] width 151 height 20
drag, startPoint x: 506, startPoint y: 264, endPoint x: 444, endPoint y: 230, distance: 70.7
click at [506, 263] on span "All current cases" at bounding box center [539, 262] width 96 height 20
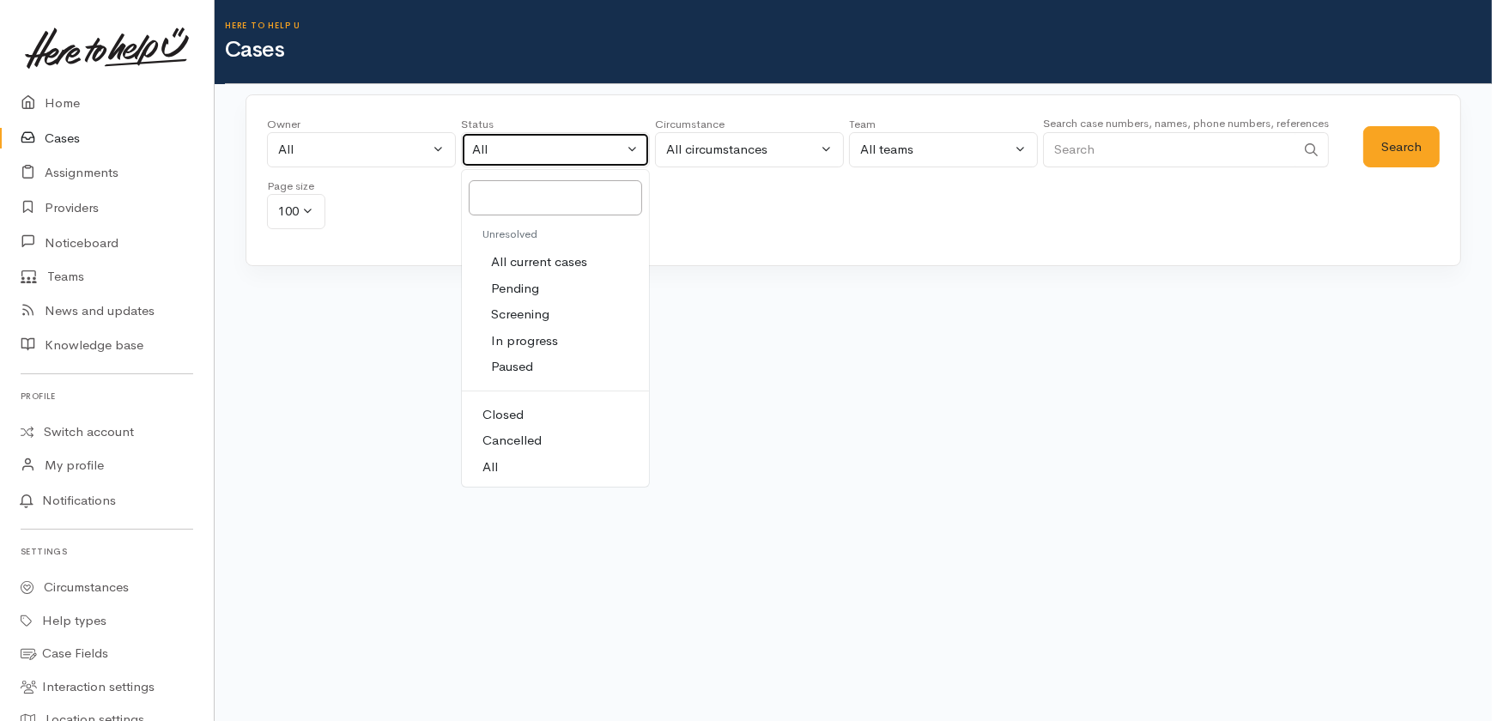
select select "Unresolved"
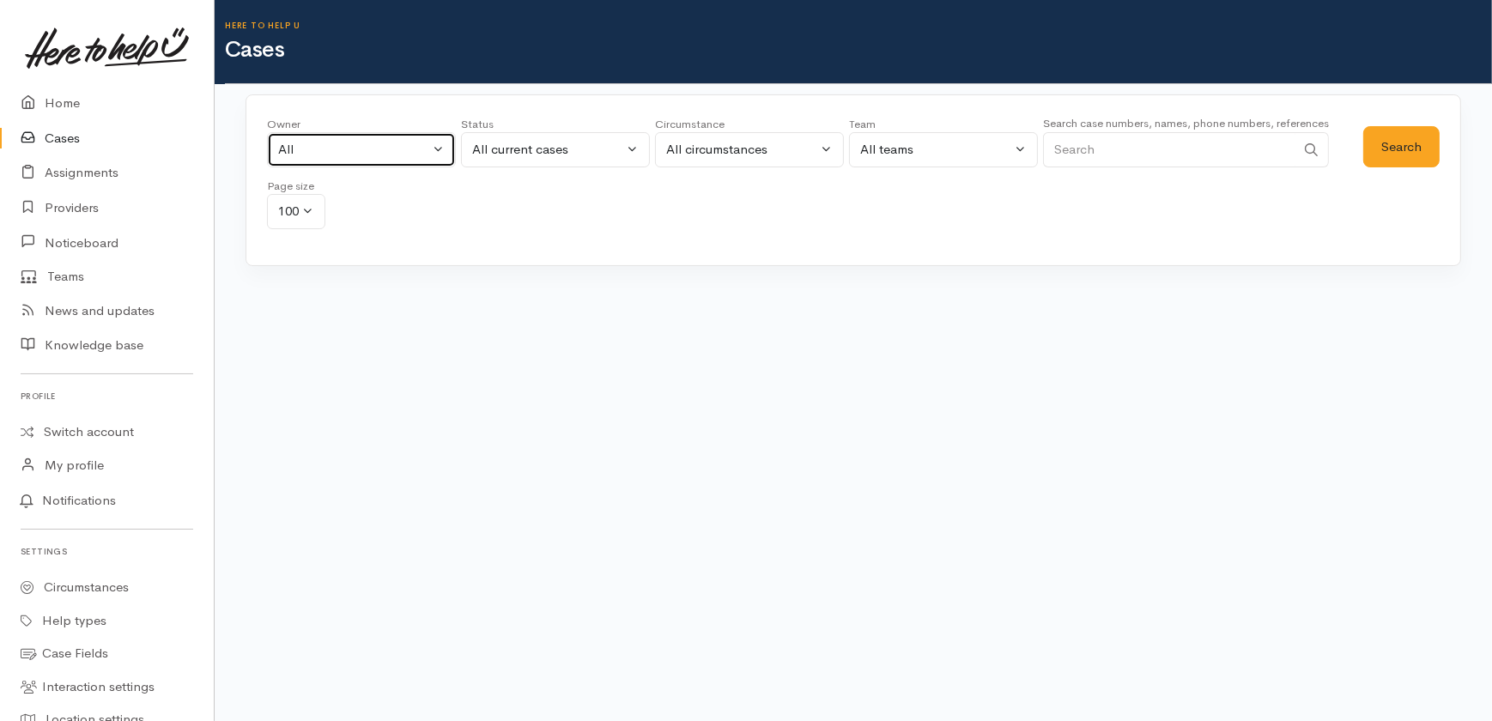
click at [367, 155] on div "All" at bounding box center [353, 150] width 151 height 20
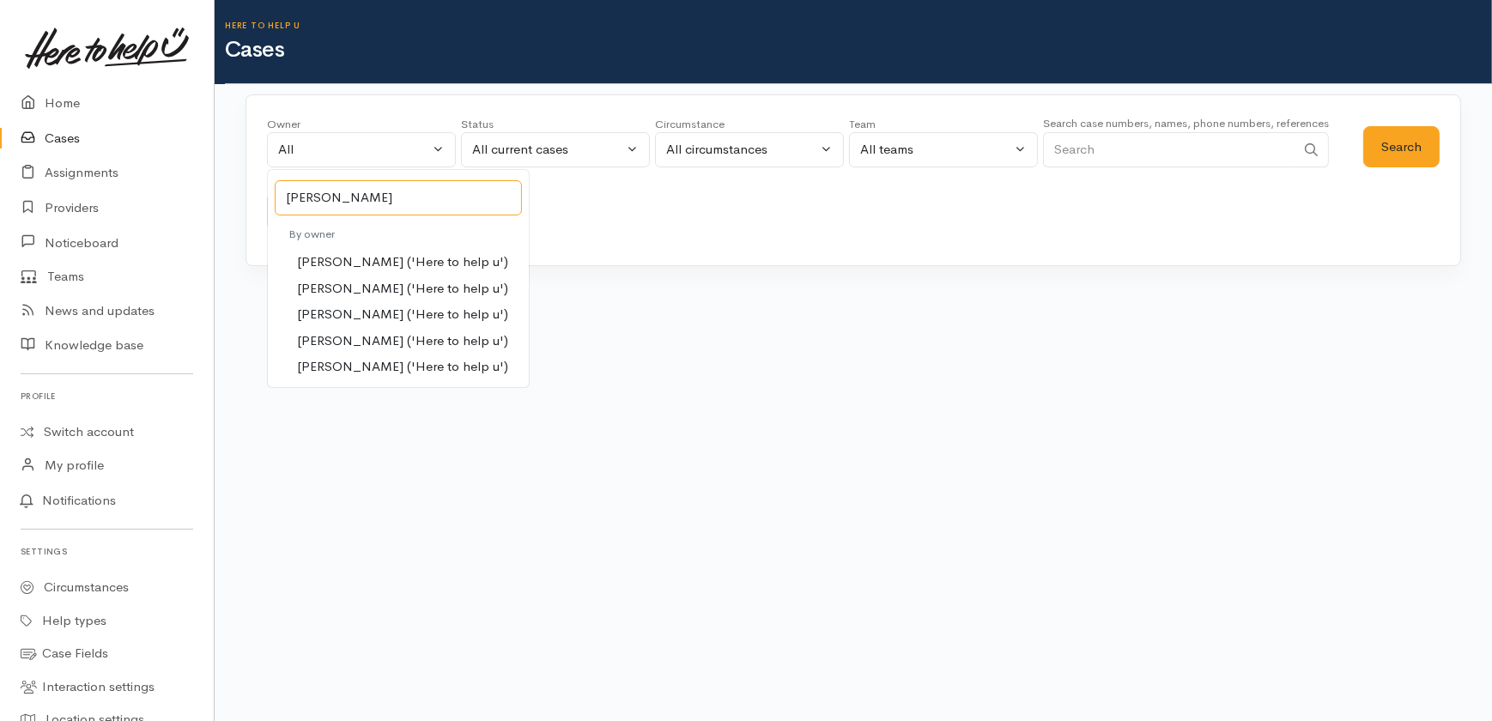
type input "sara"
click at [360, 338] on span "[PERSON_NAME] ('Here to help u')" at bounding box center [402, 341] width 211 height 20
select select "2106"
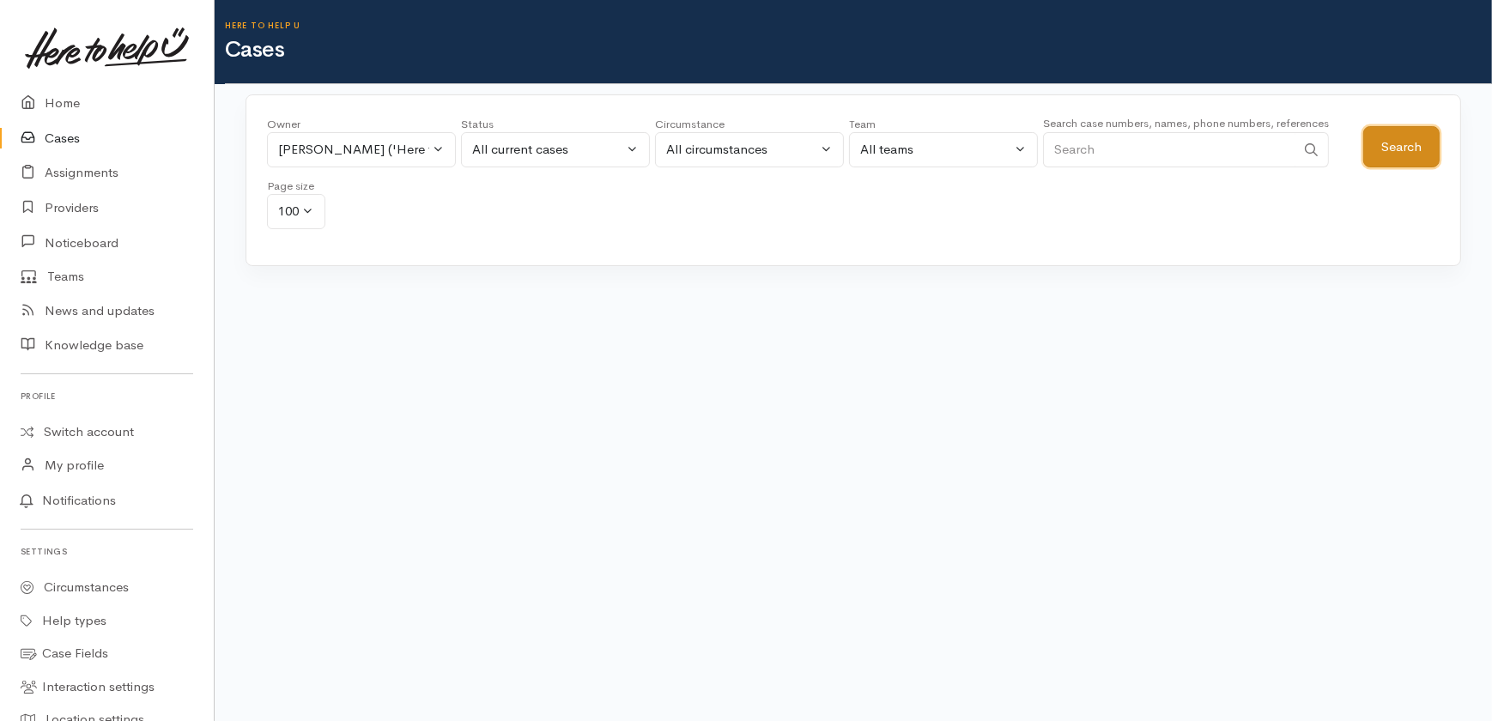
click at [1415, 138] on button "Search" at bounding box center [1401, 147] width 76 height 42
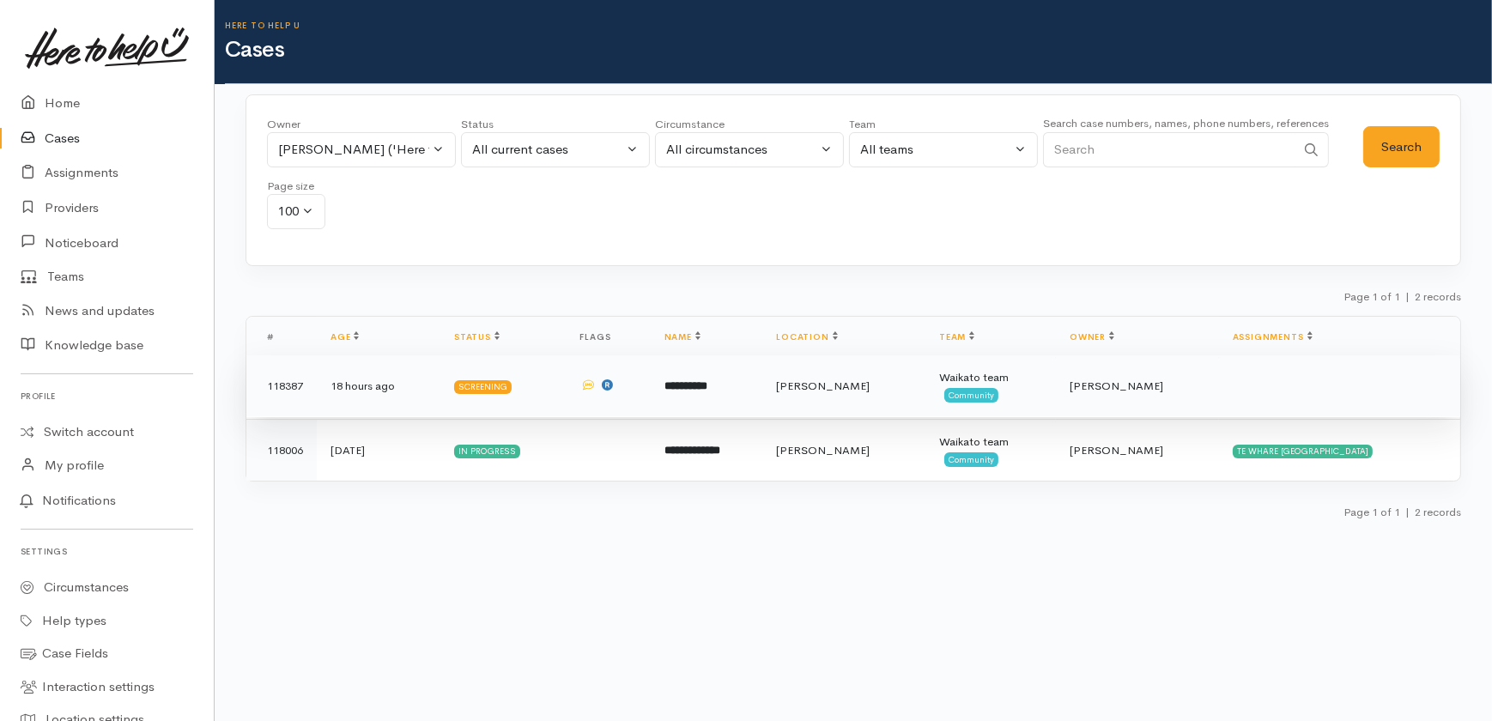
click at [691, 387] on b "**********" at bounding box center [685, 385] width 43 height 11
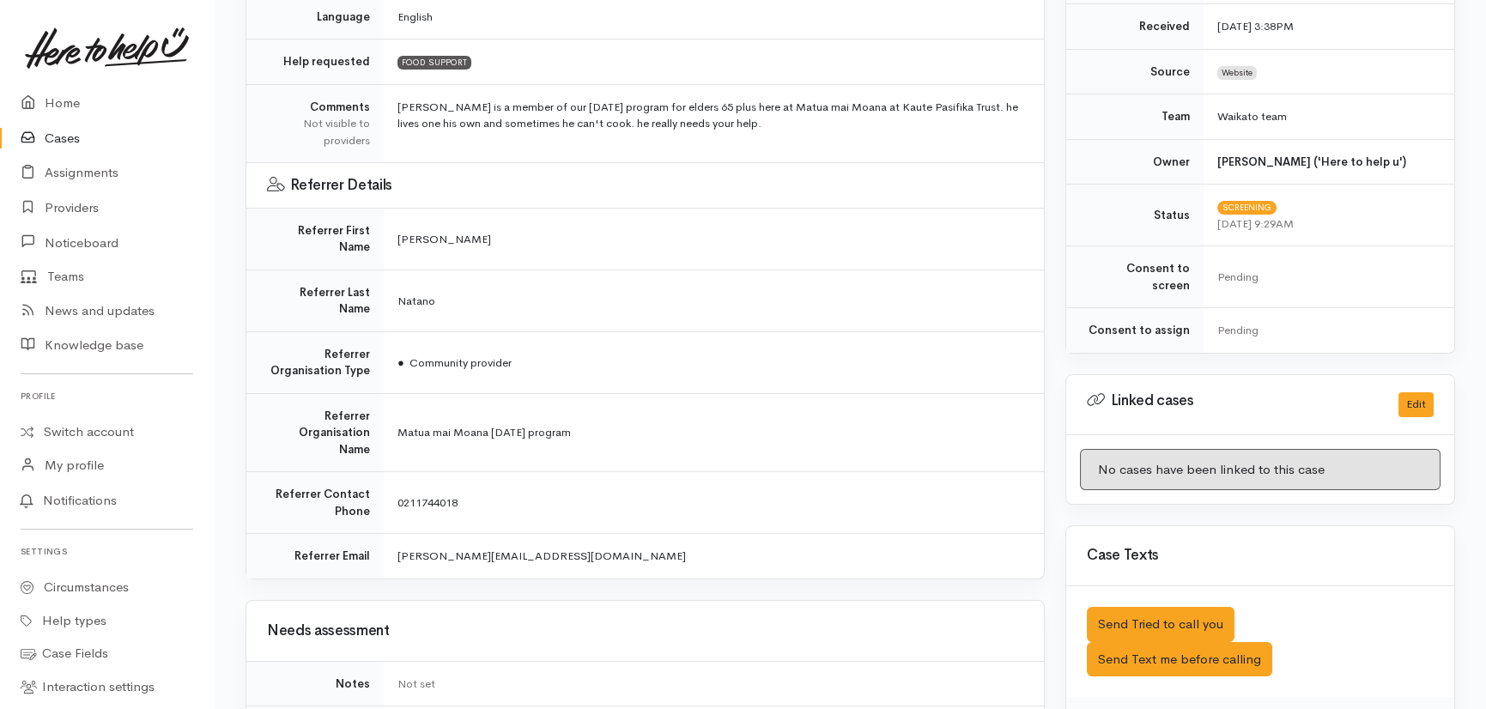
scroll to position [546, 0]
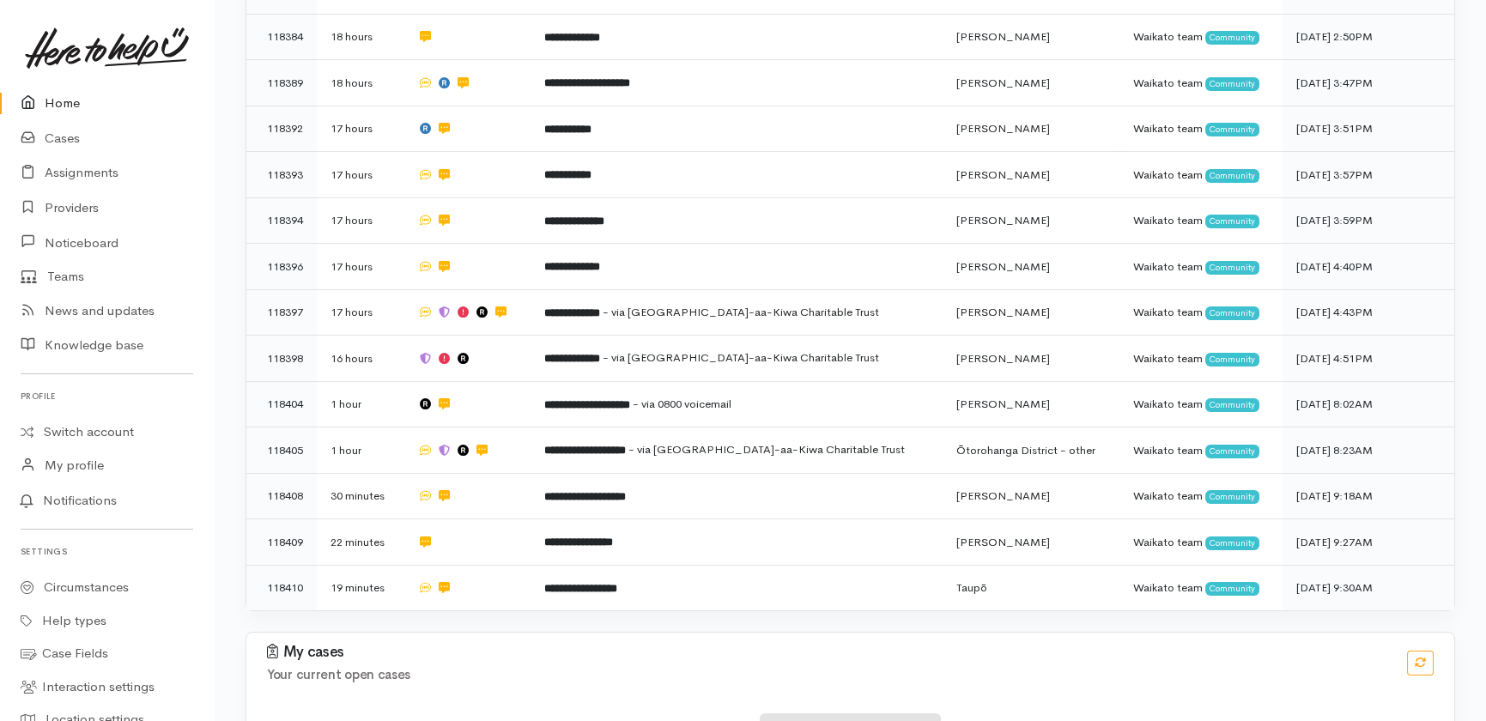
scroll to position [491, 0]
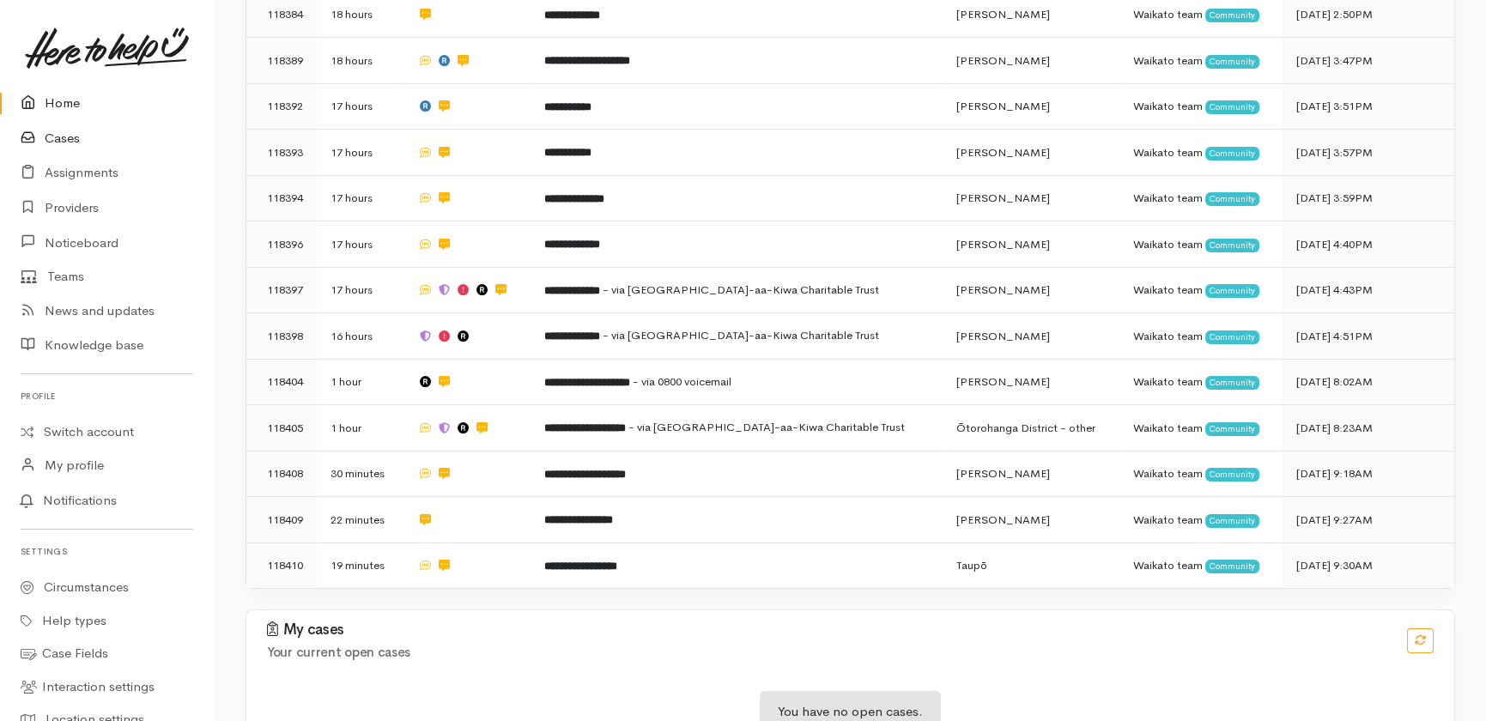
click at [69, 137] on link "Cases" at bounding box center [107, 138] width 214 height 35
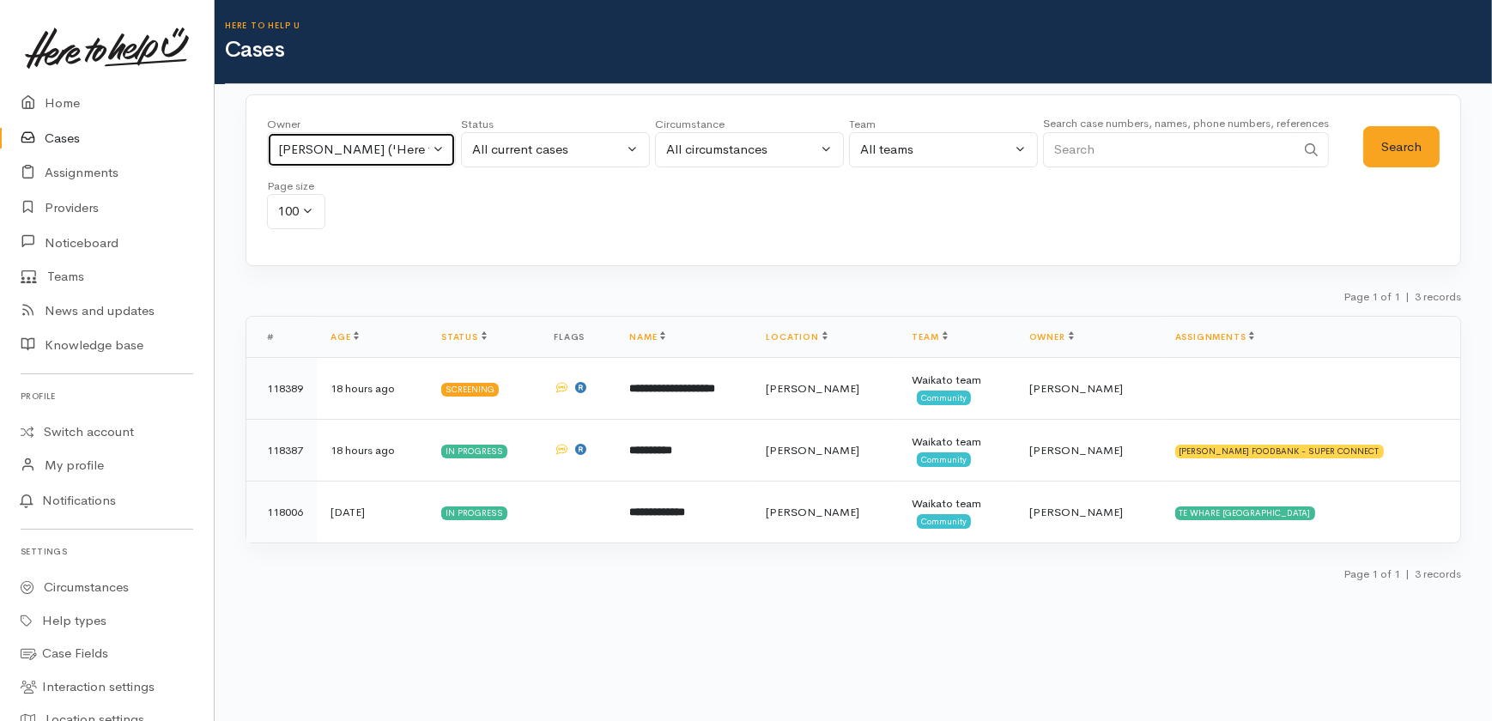
click at [386, 151] on div "[PERSON_NAME] ('Here to help u')" at bounding box center [353, 150] width 151 height 20
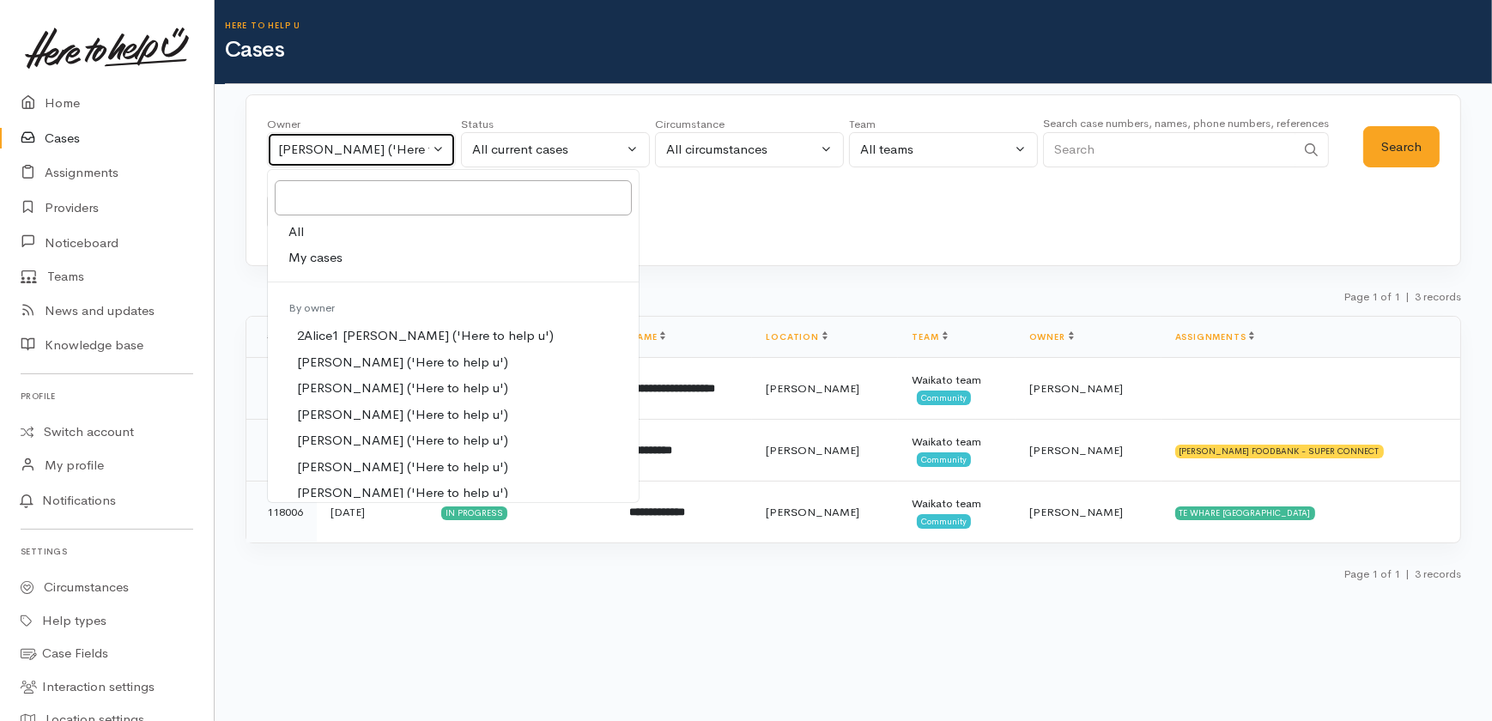
click at [386, 151] on div "[PERSON_NAME] ('Here to help u')" at bounding box center [353, 150] width 151 height 20
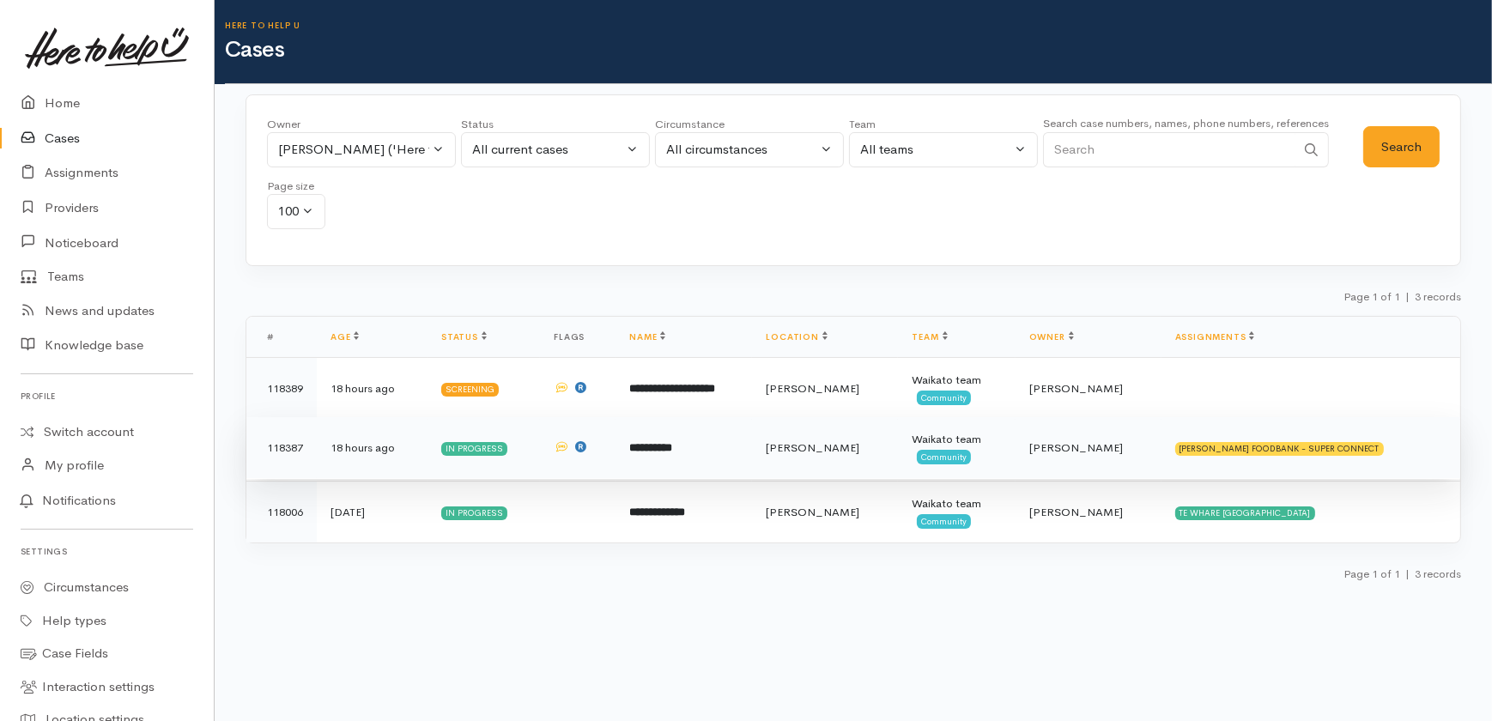
click at [656, 450] on b "**********" at bounding box center [650, 447] width 43 height 11
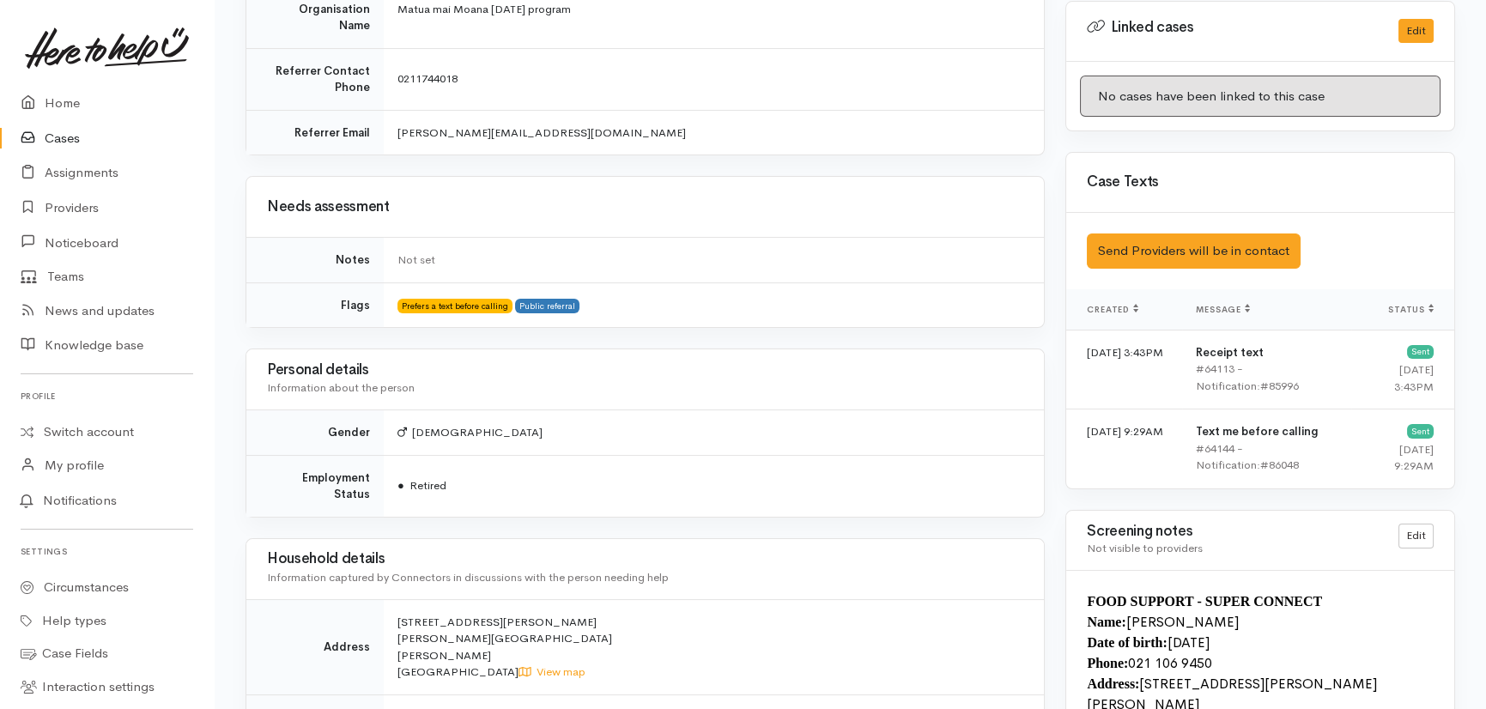
scroll to position [879, 0]
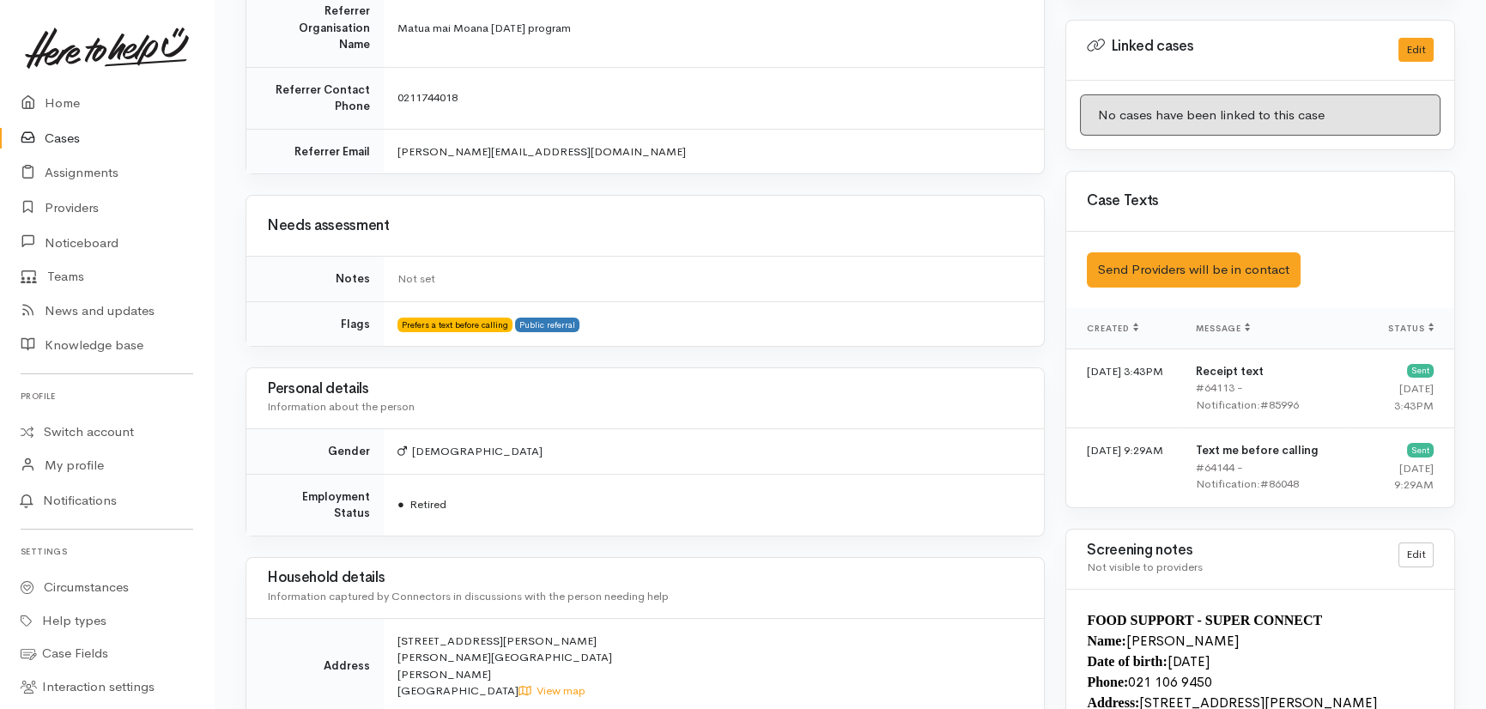
click at [65, 135] on link "Cases" at bounding box center [107, 138] width 214 height 35
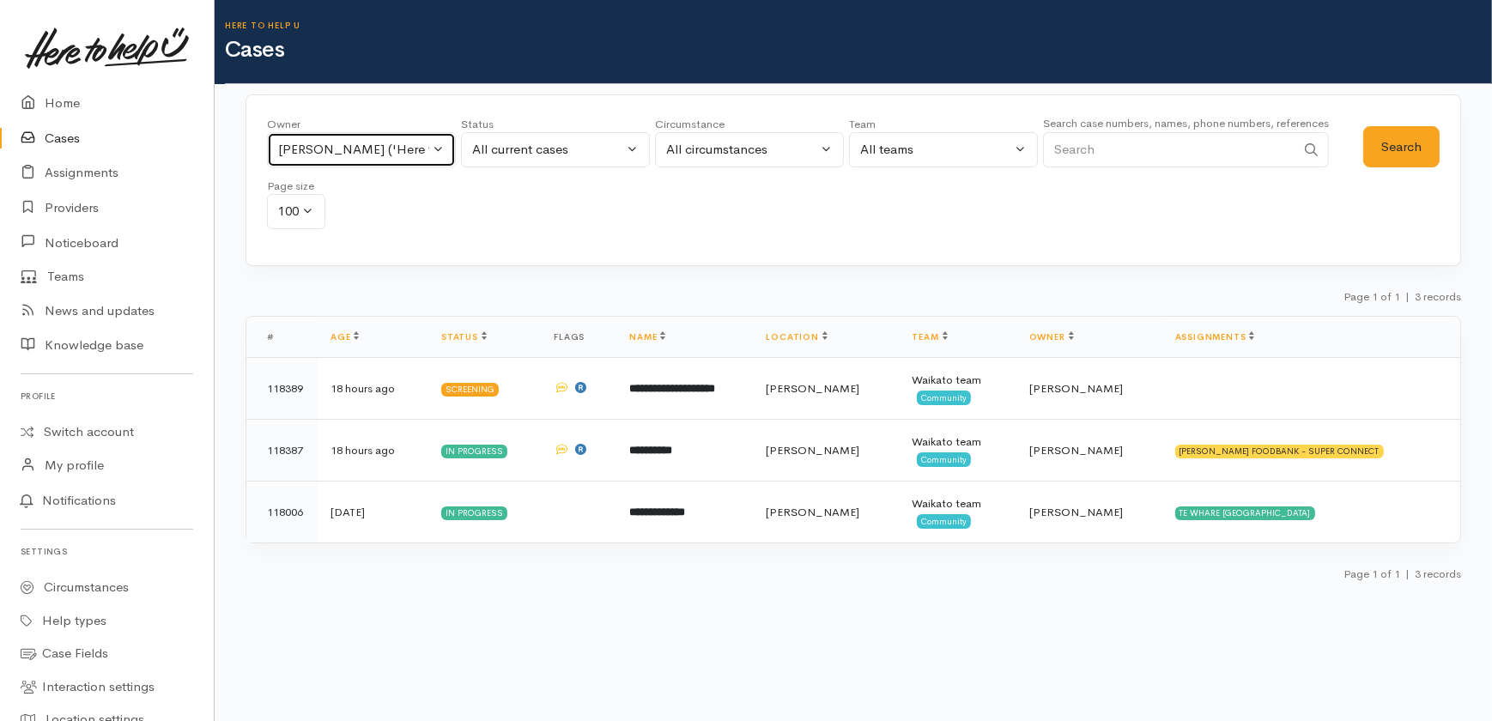
click at [424, 146] on div "Sarah Guinness ('Here to help u')" at bounding box center [353, 150] width 151 height 20
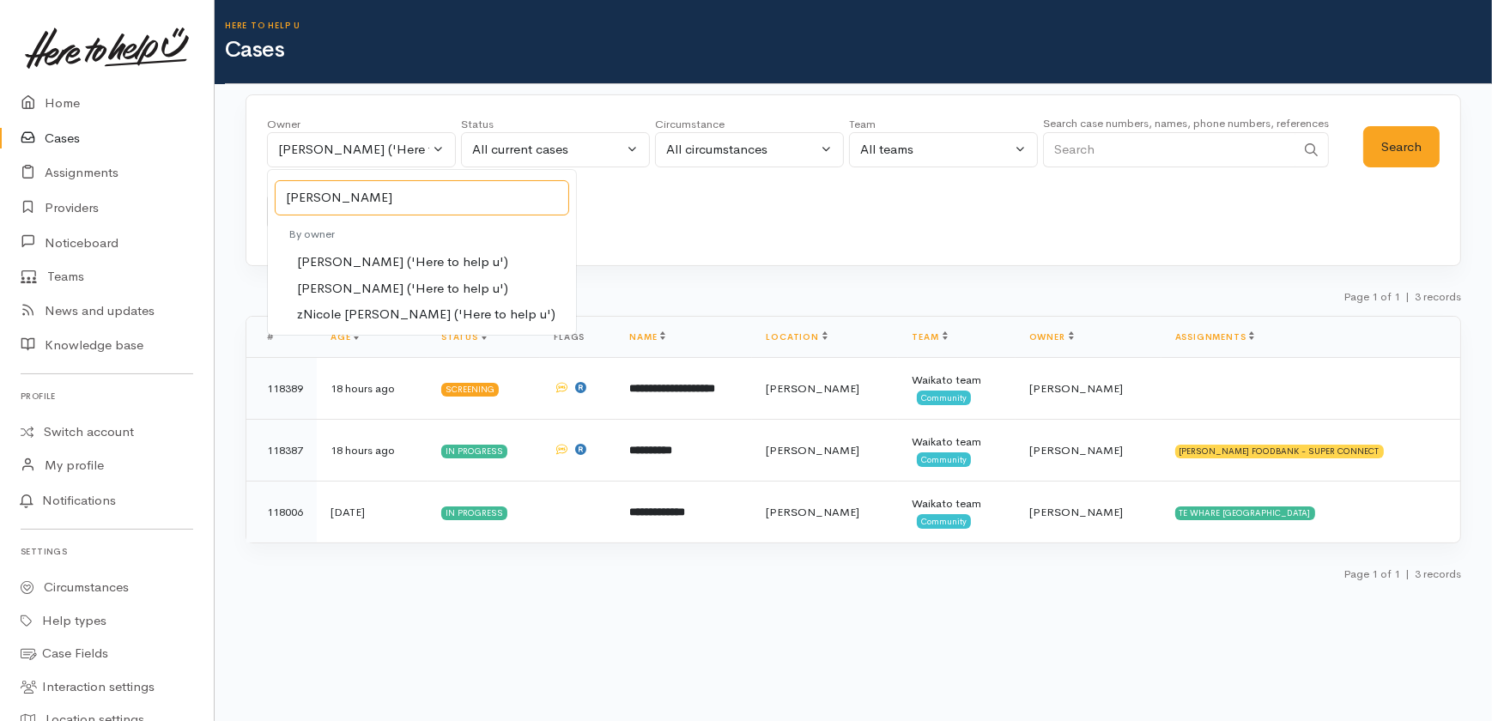
type input "nicole"
click at [339, 289] on span "Nicole Rusk ('Here to help u')" at bounding box center [402, 289] width 211 height 20
select select "2314"
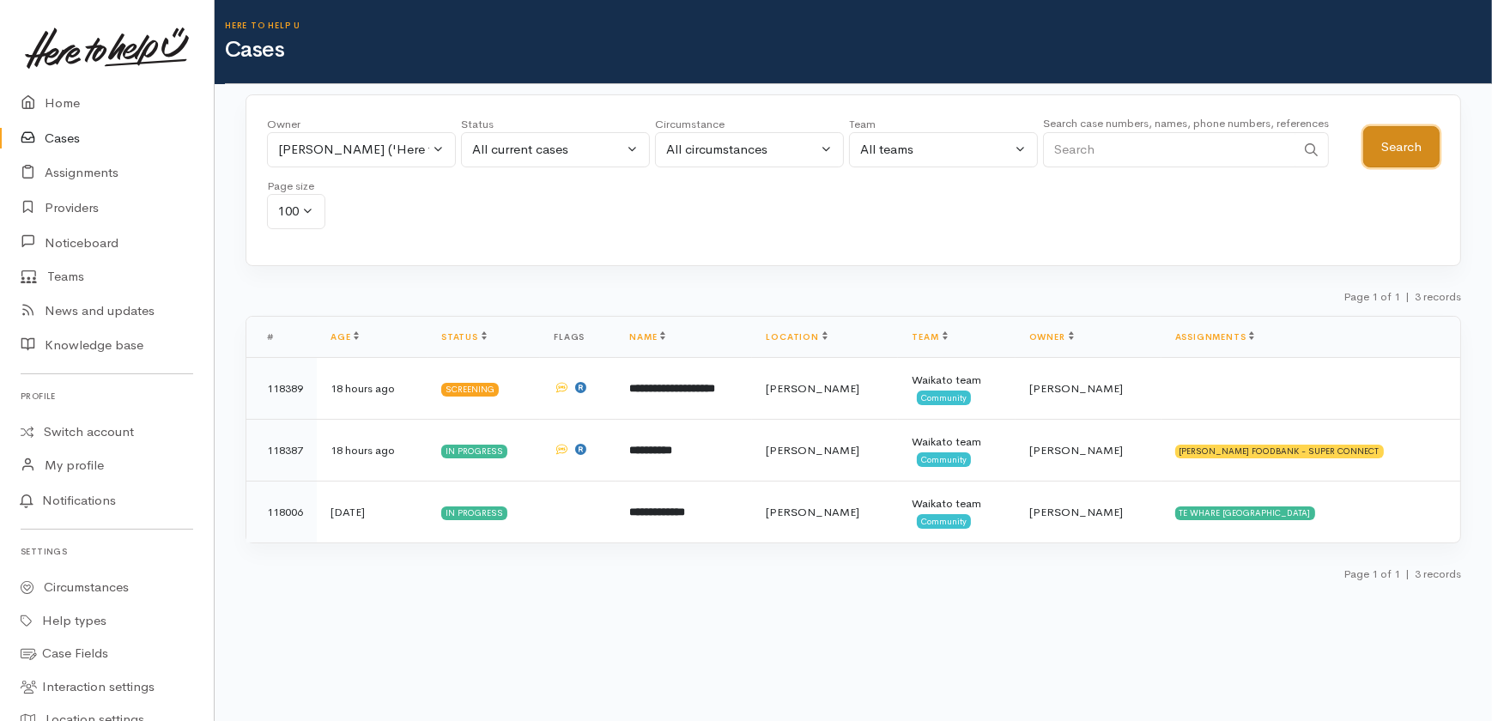
click at [1397, 152] on button "Search" at bounding box center [1401, 147] width 76 height 42
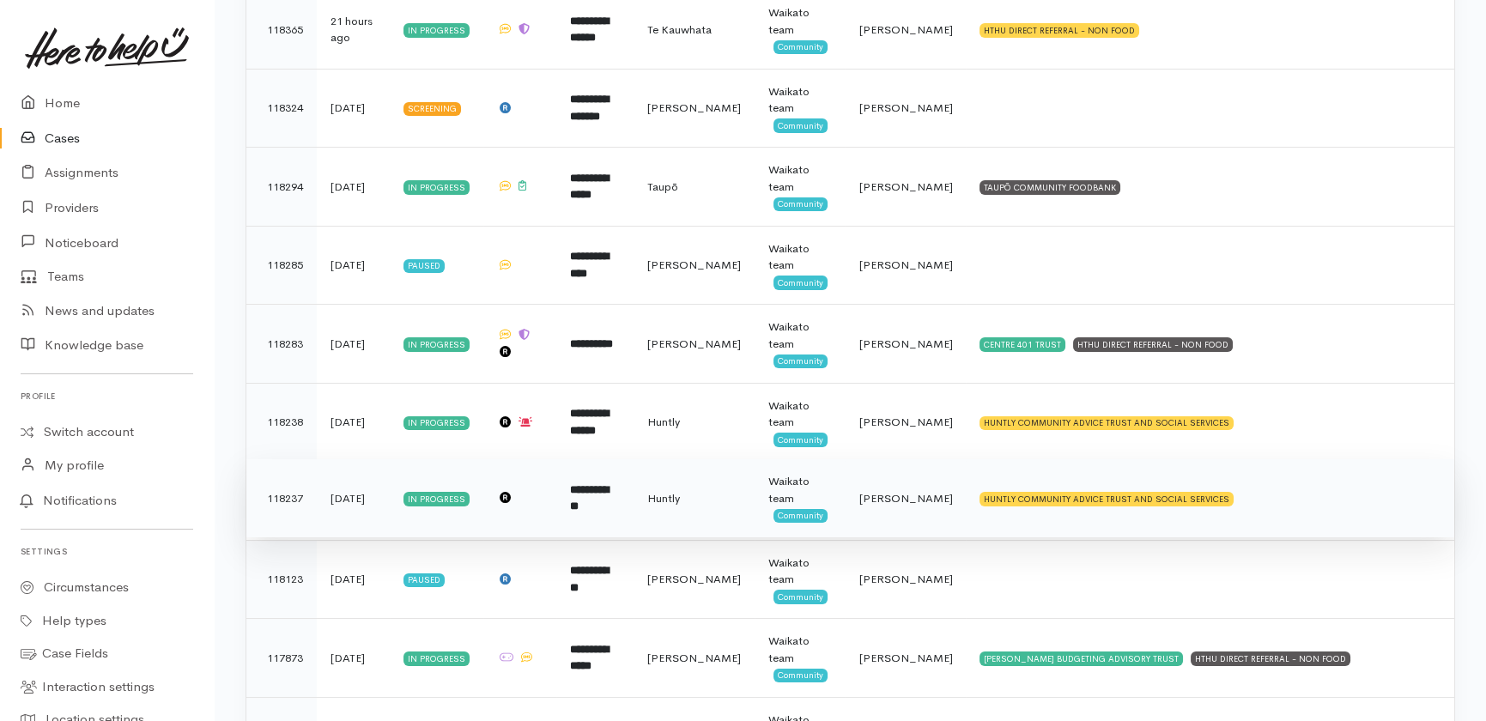
scroll to position [546, 0]
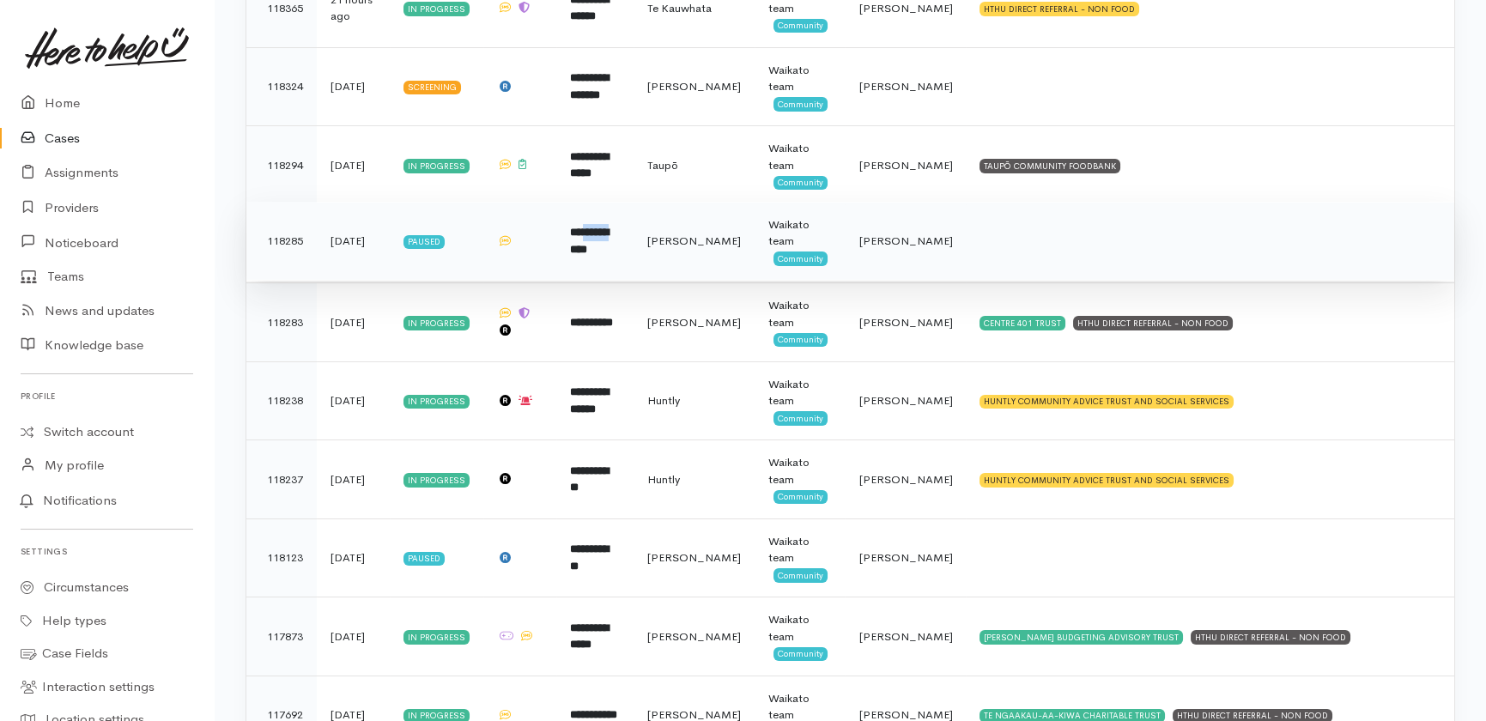
click at [610, 239] on td "**********" at bounding box center [594, 241] width 77 height 79
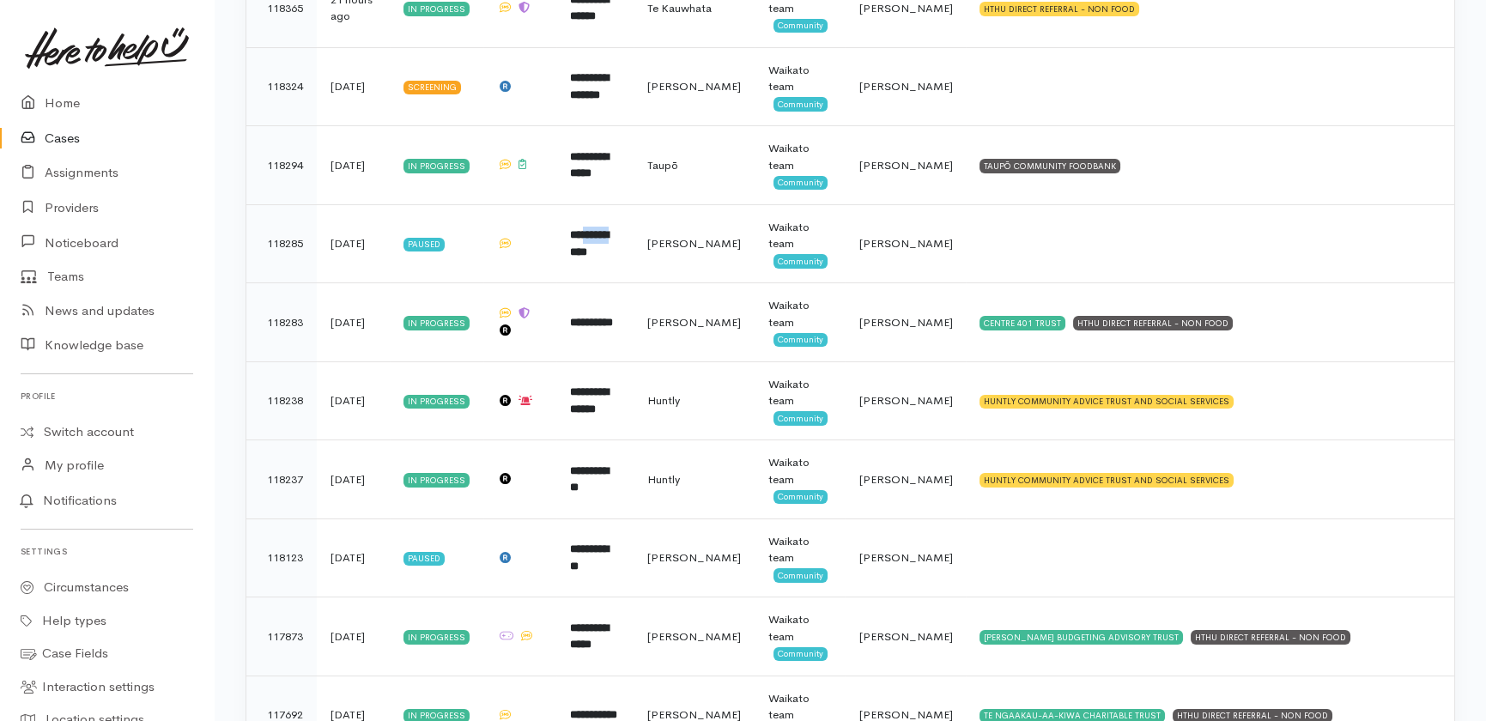
click at [48, 137] on link "Cases" at bounding box center [107, 138] width 214 height 35
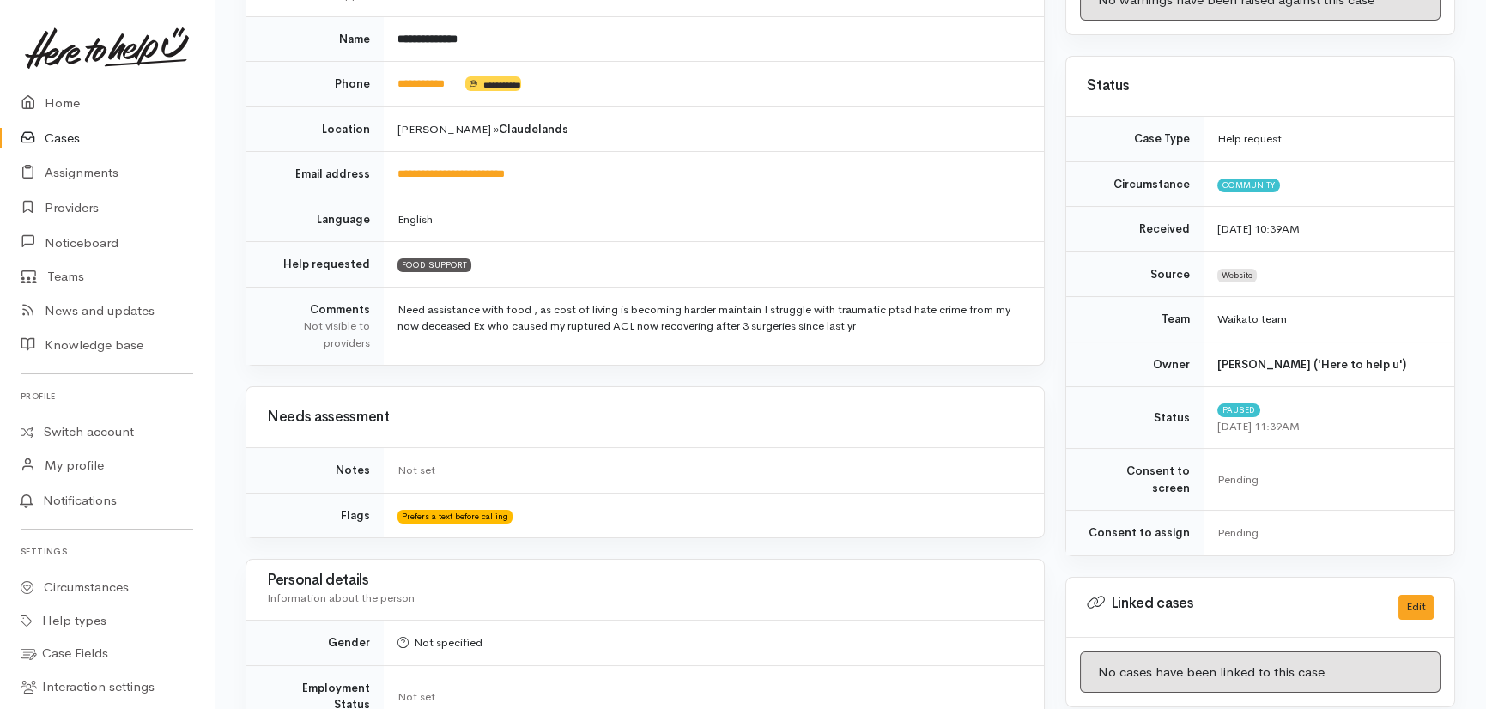
scroll to position [234, 0]
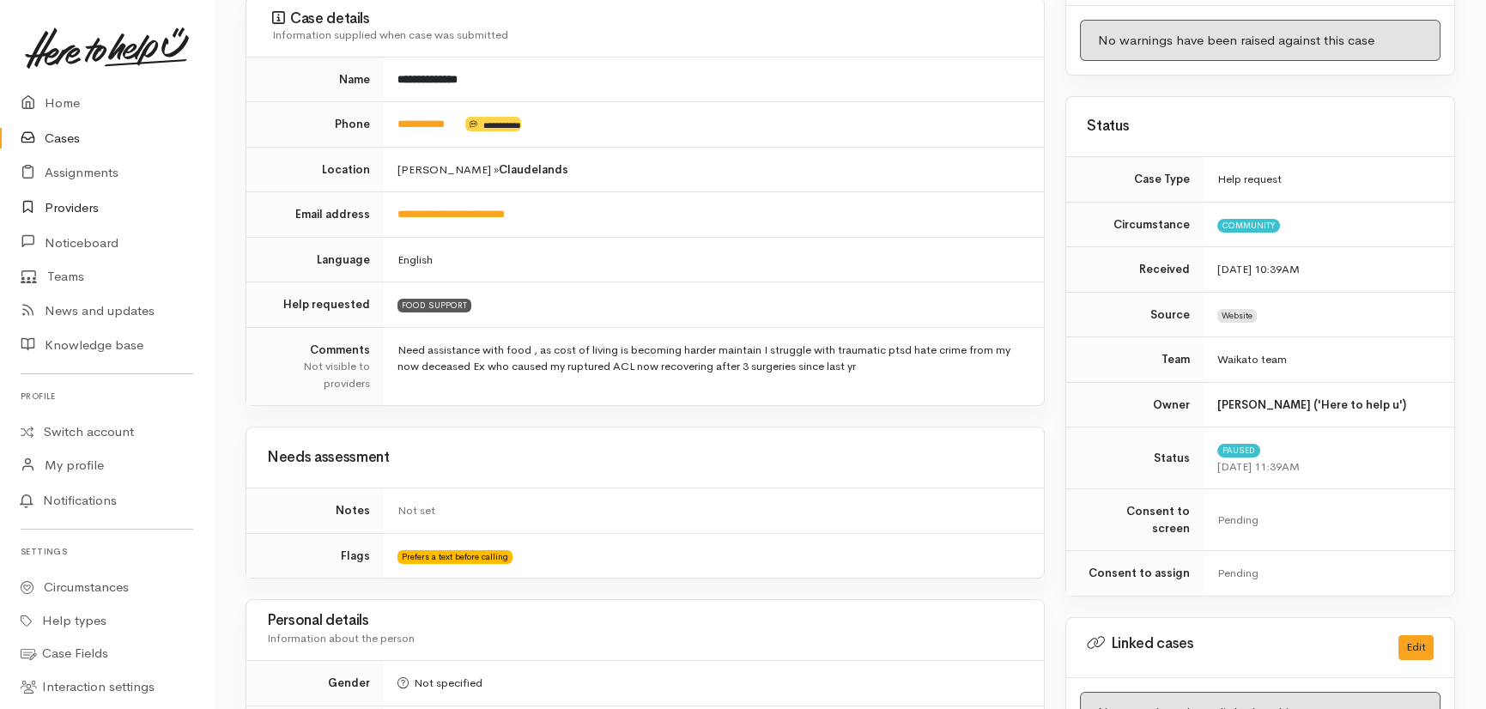
click at [70, 206] on link "Providers" at bounding box center [107, 208] width 214 height 35
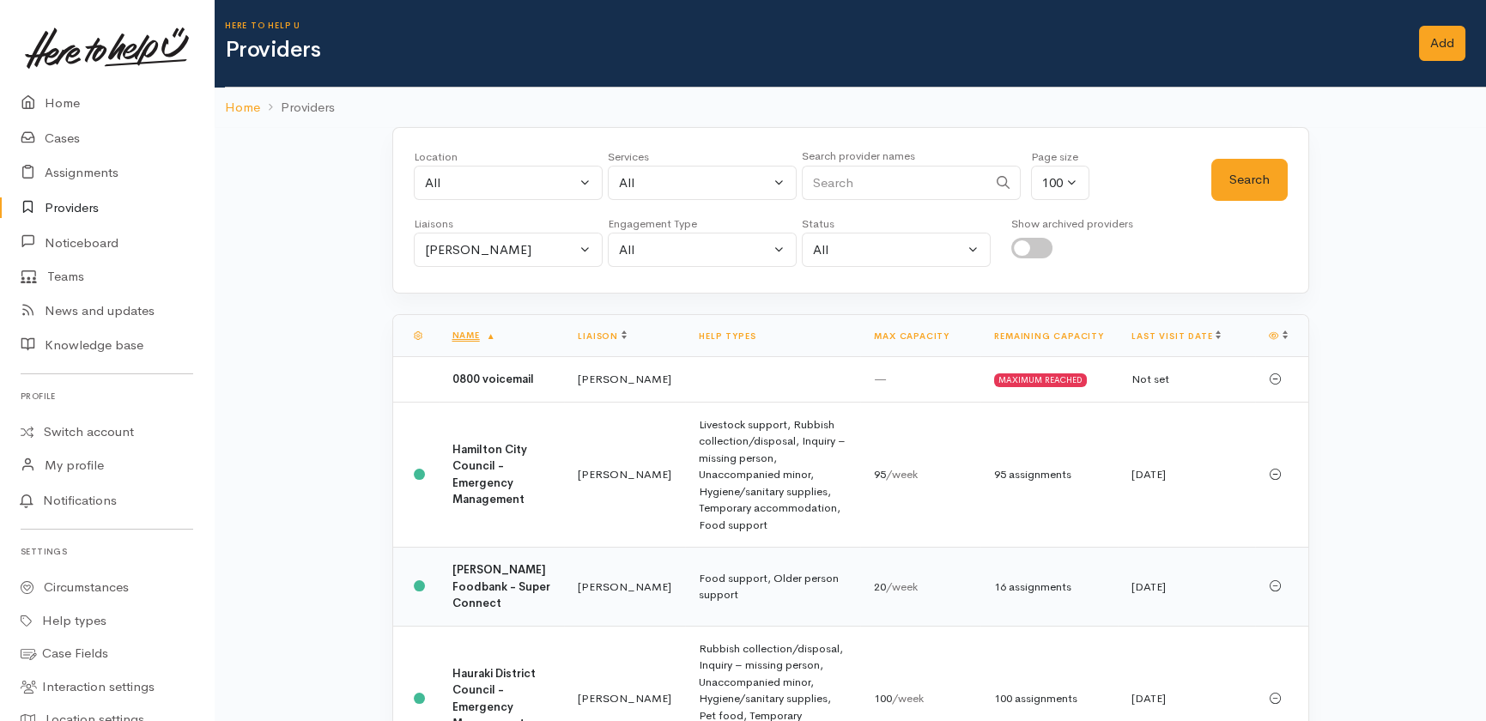
click at [467, 578] on b "Hamilton Foodbank - Super Connect" at bounding box center [501, 586] width 98 height 48
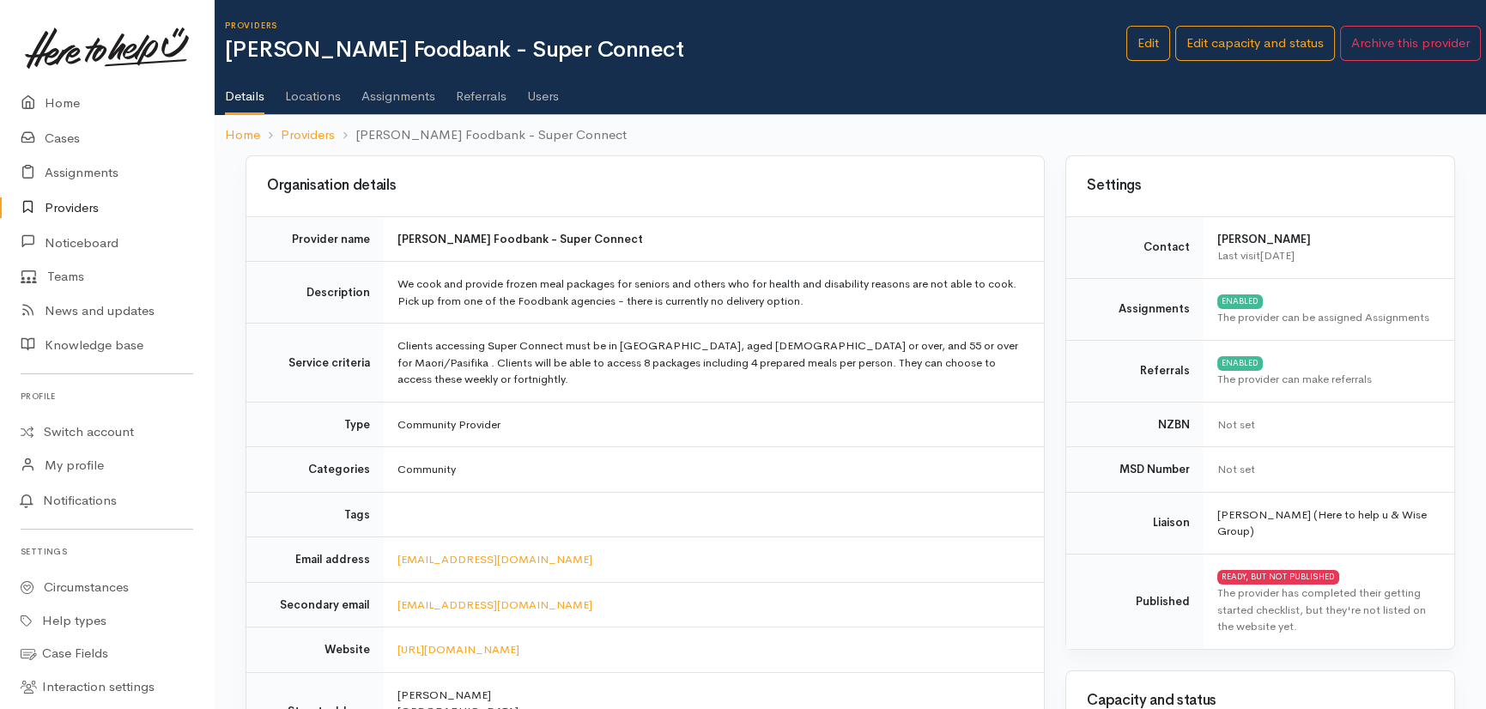
click at [403, 92] on link "Assignments" at bounding box center [398, 90] width 74 height 48
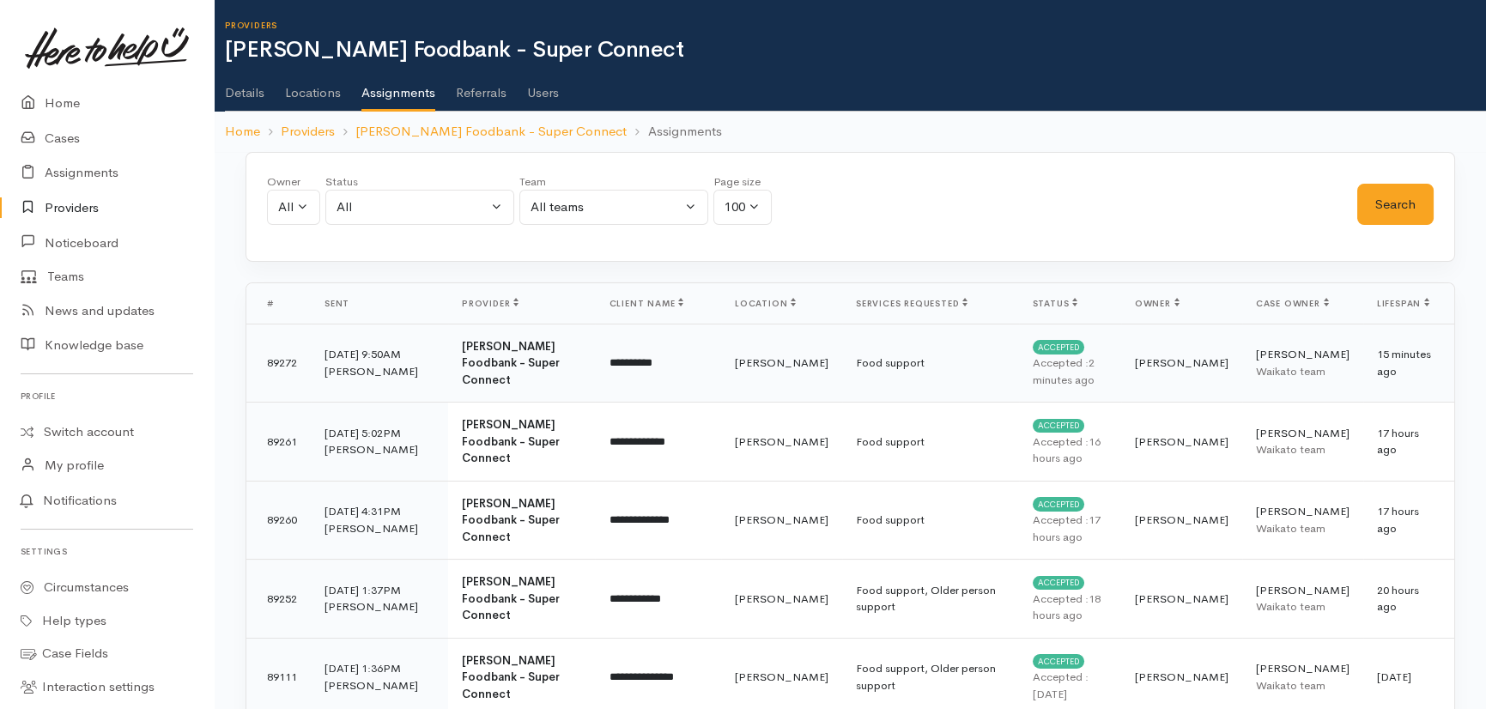
click at [503, 368] on b "[PERSON_NAME] Foodbank - Super Connect" at bounding box center [511, 363] width 98 height 48
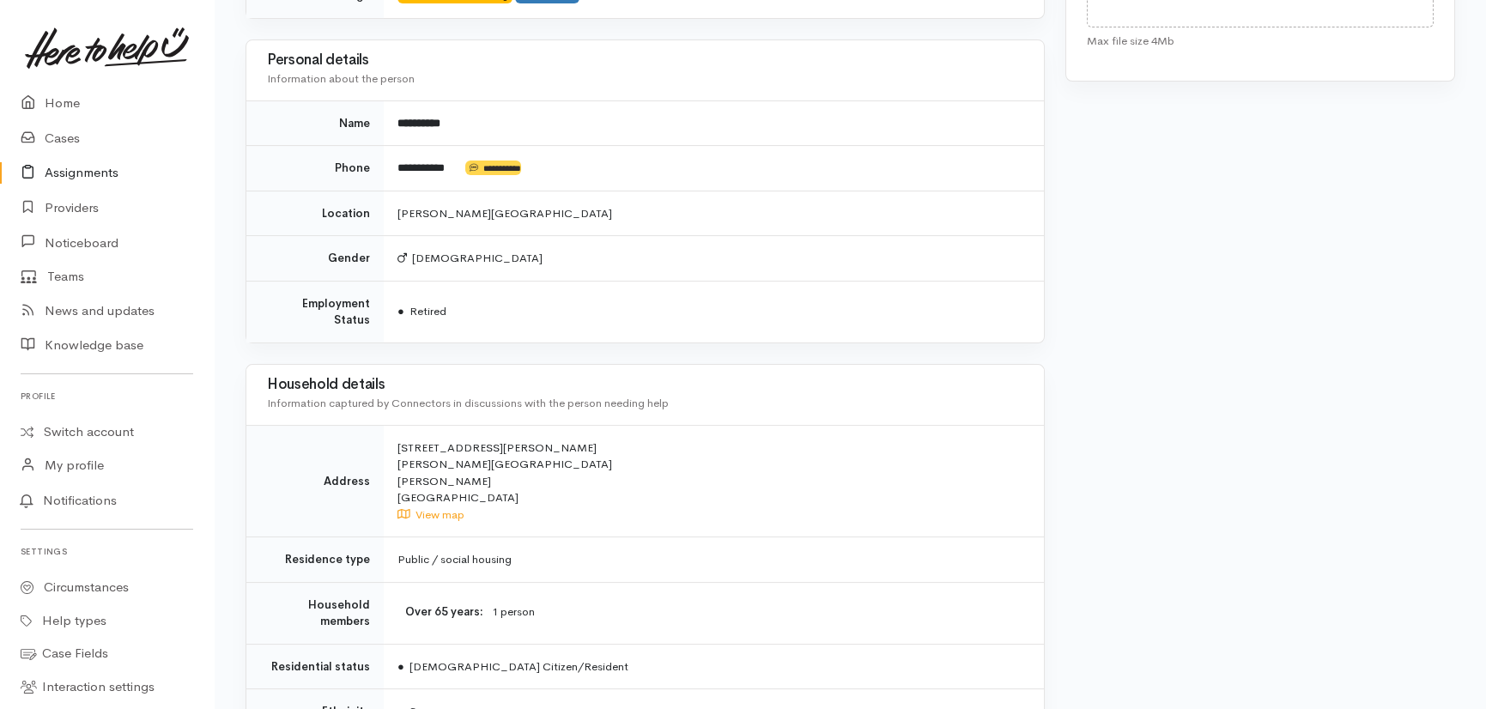
scroll to position [972, 0]
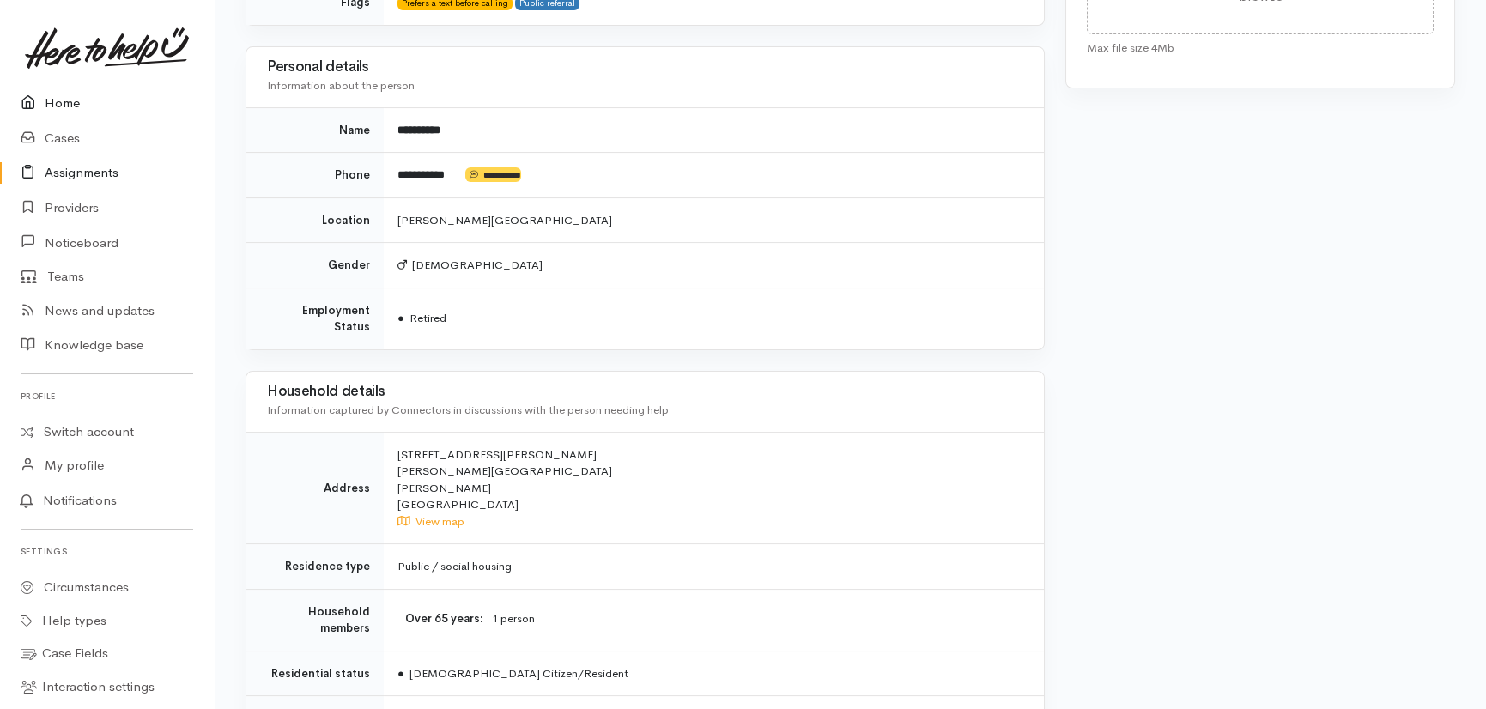
click at [57, 98] on link "Home" at bounding box center [107, 103] width 214 height 35
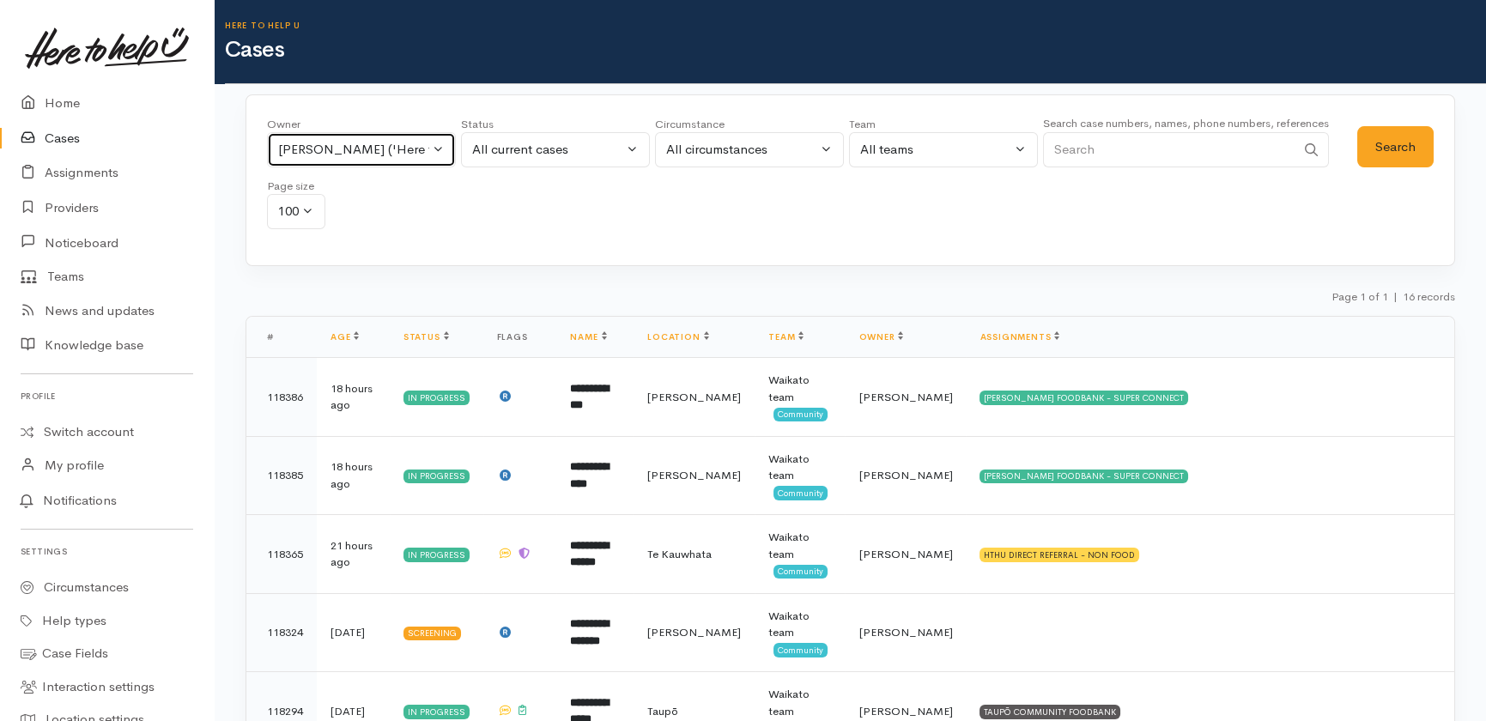
click at [399, 147] on div "[PERSON_NAME] ('Here to help u')" at bounding box center [353, 150] width 151 height 20
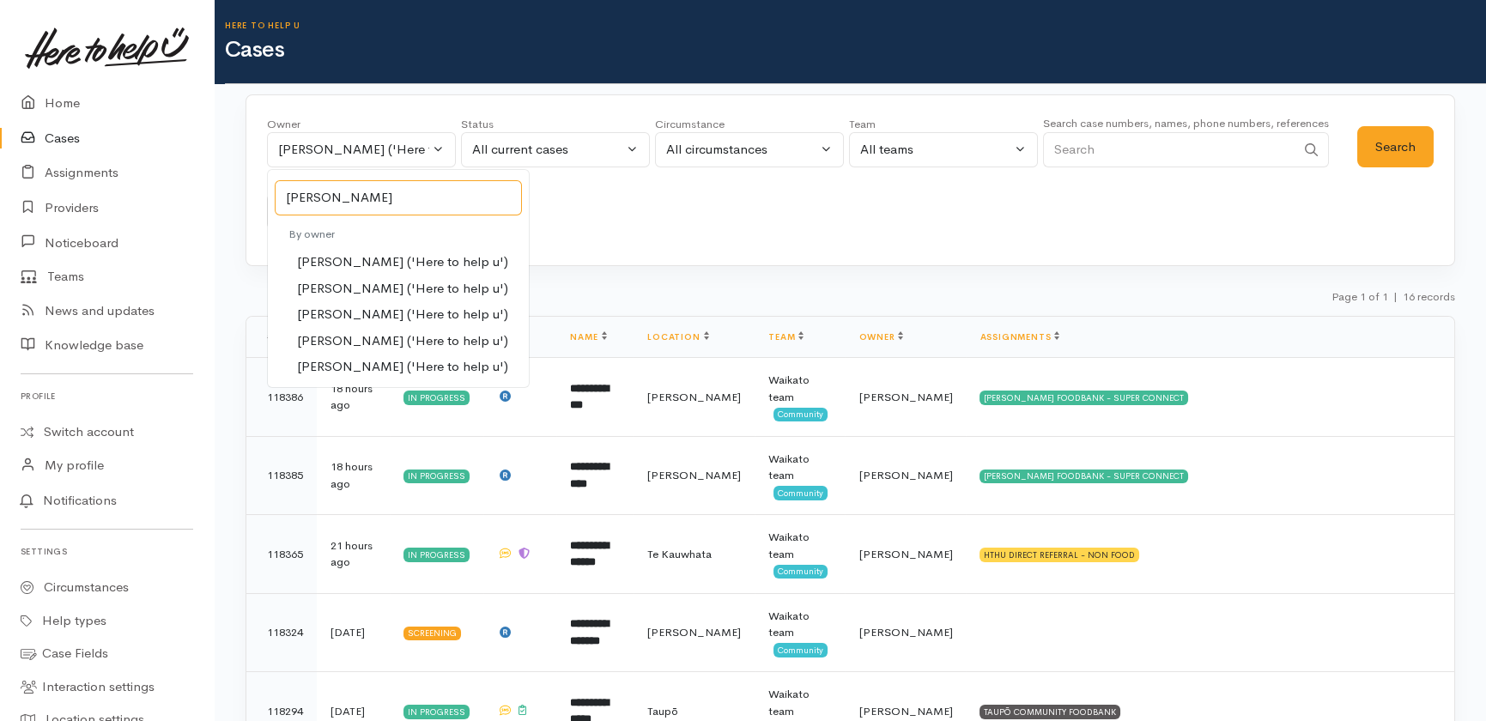
type input "sarah"
click at [354, 336] on span "[PERSON_NAME] ('Here to help u')" at bounding box center [402, 341] width 211 height 20
select select "2106"
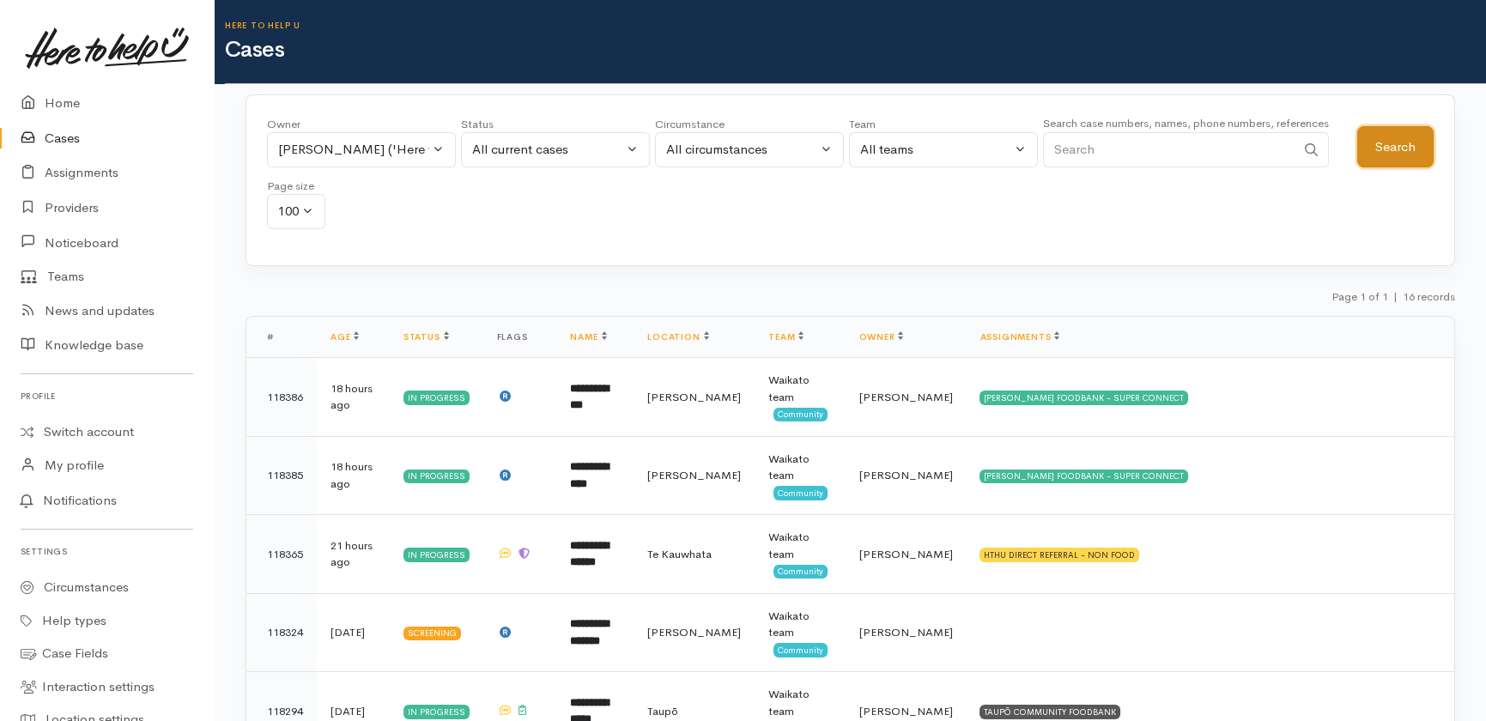
click at [1395, 137] on button "Search" at bounding box center [1395, 147] width 76 height 42
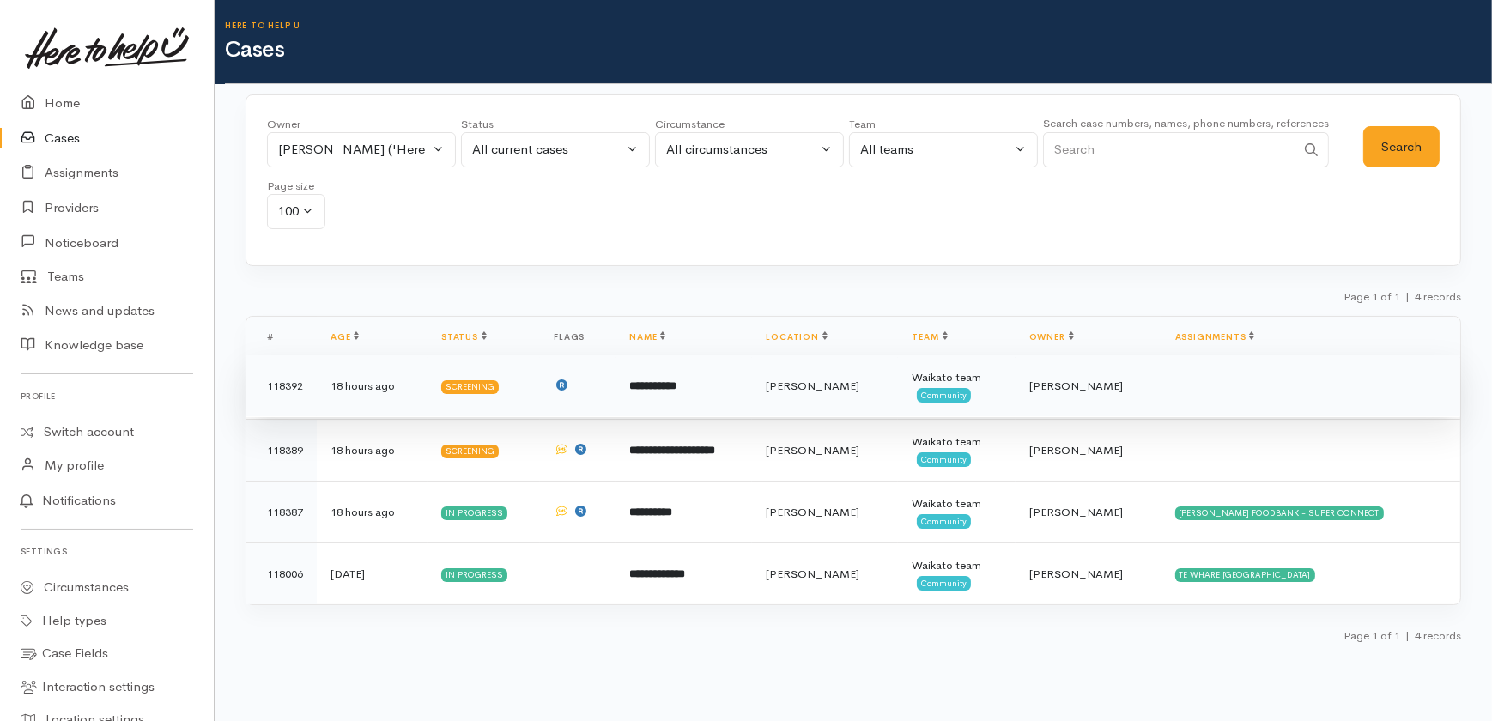
click at [676, 386] on b "**********" at bounding box center [652, 385] width 47 height 11
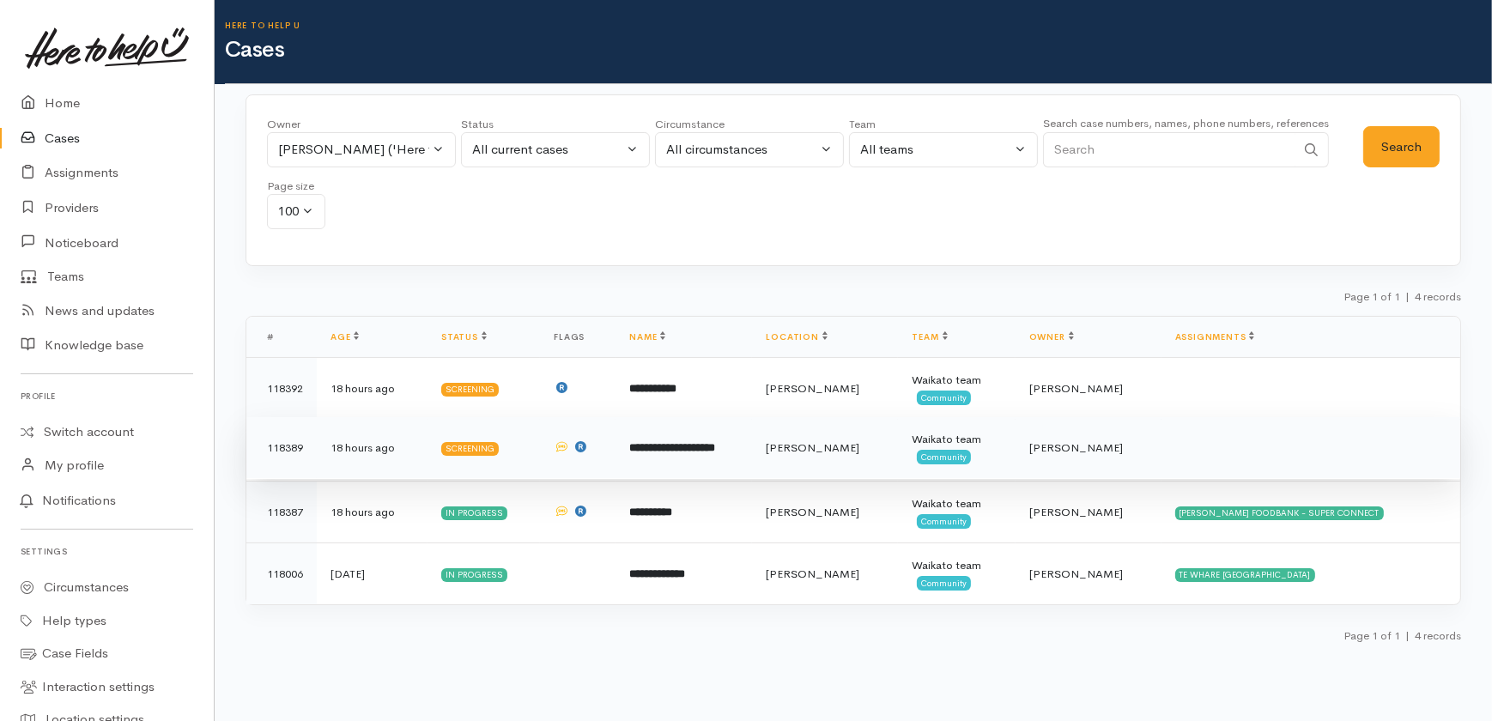
click at [683, 442] on b "**********" at bounding box center [672, 447] width 86 height 11
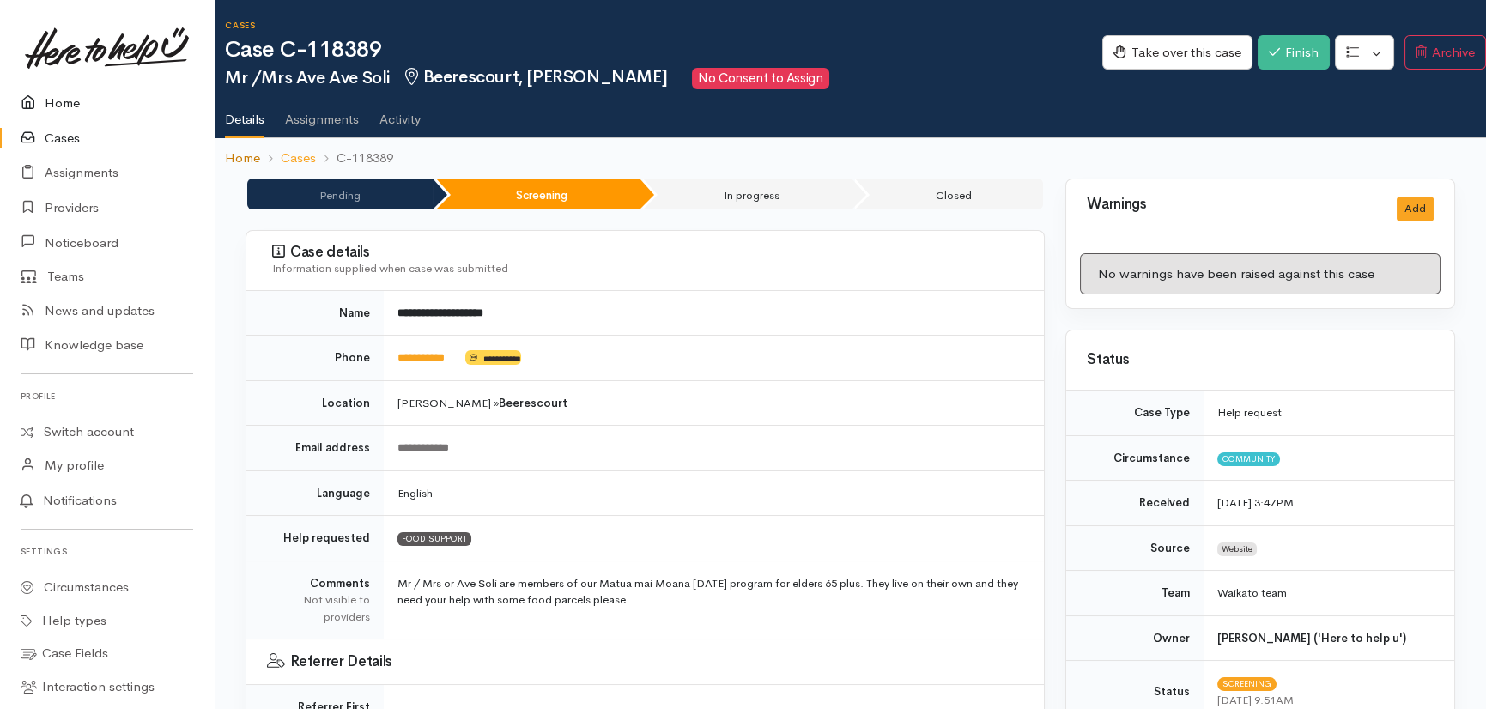
drag, startPoint x: 62, startPoint y: 103, endPoint x: 242, endPoint y: 150, distance: 186.4
click at [63, 103] on link "Home" at bounding box center [107, 103] width 214 height 35
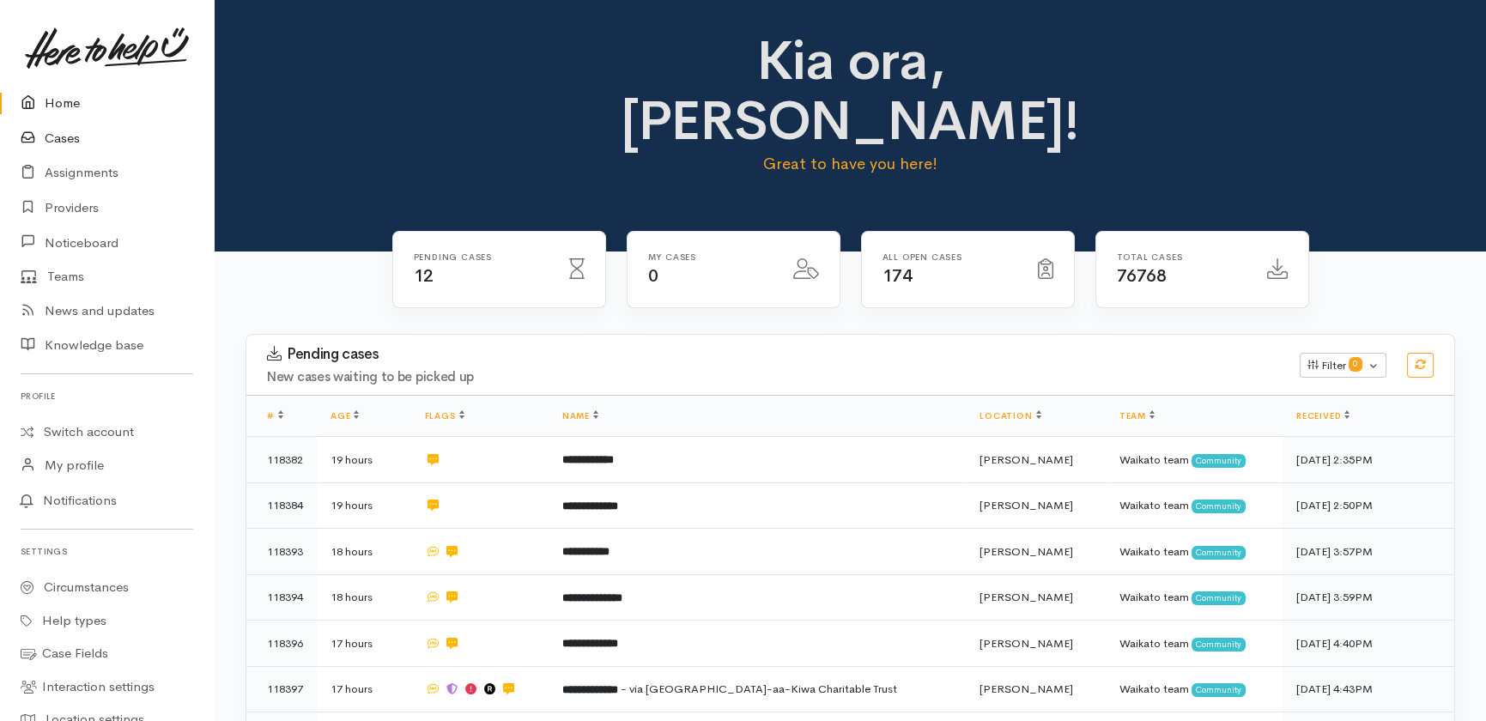
click at [53, 140] on link "Cases" at bounding box center [107, 138] width 214 height 35
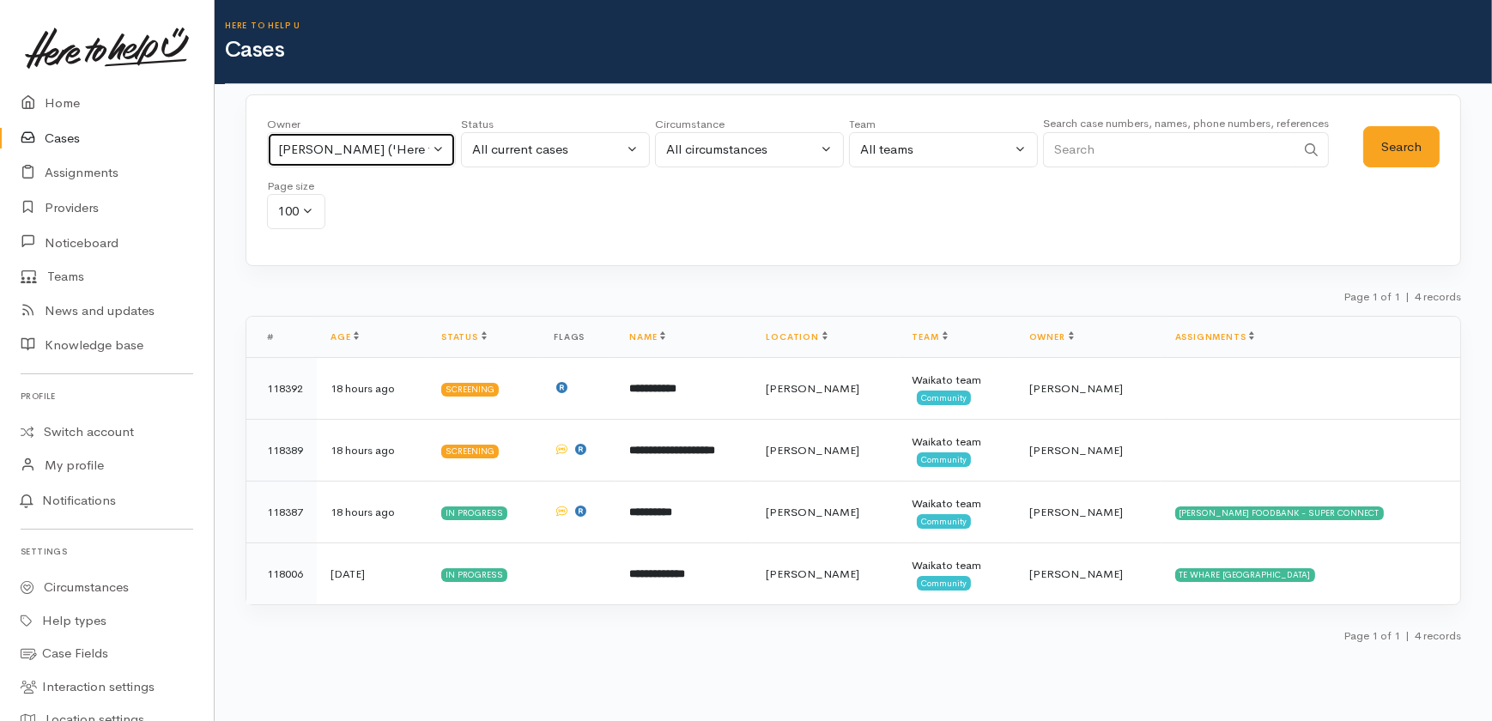
click at [393, 144] on div "Sarah Guinness ('Here to help u')" at bounding box center [353, 150] width 151 height 20
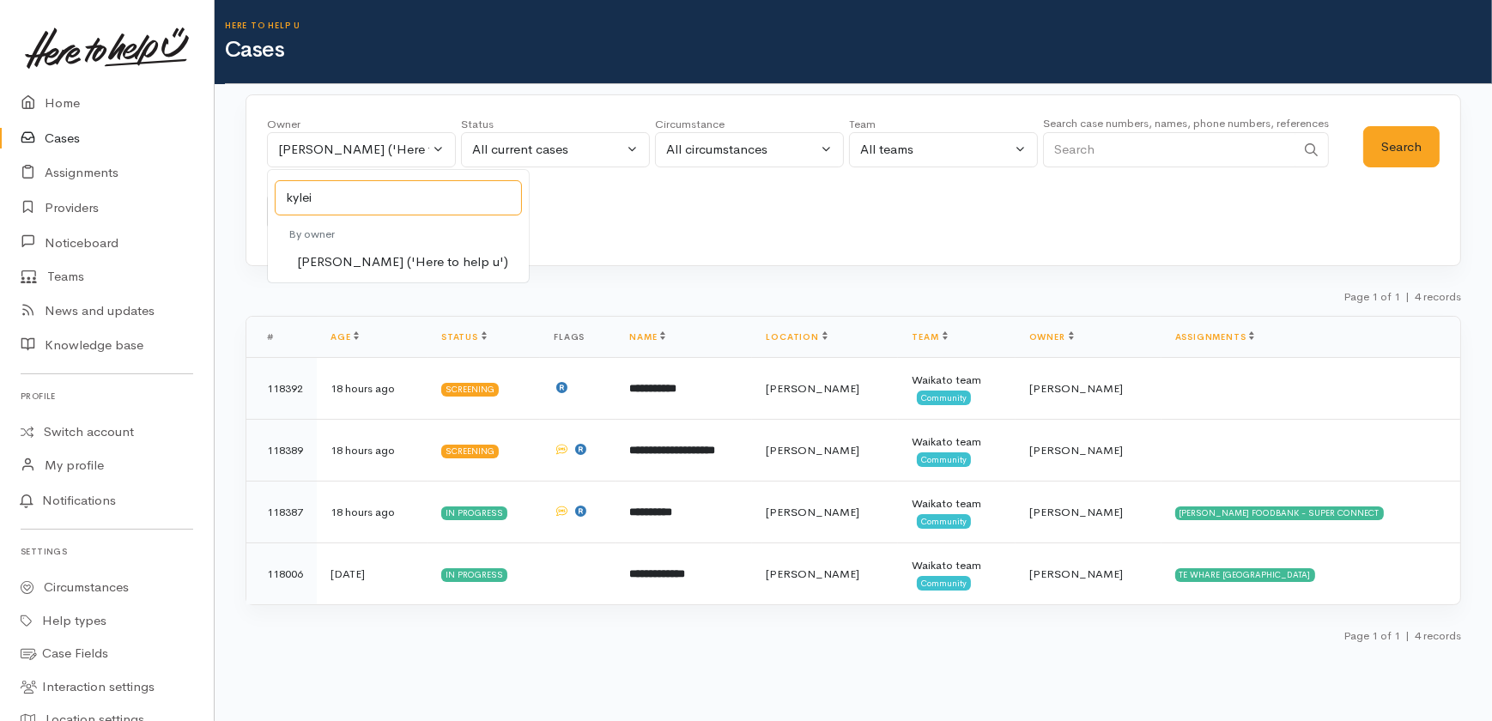
type input "kylei"
click at [365, 258] on span "[PERSON_NAME] ('Here to help u')" at bounding box center [402, 262] width 211 height 20
select select "1759"
click at [1385, 134] on button "Search" at bounding box center [1401, 147] width 76 height 42
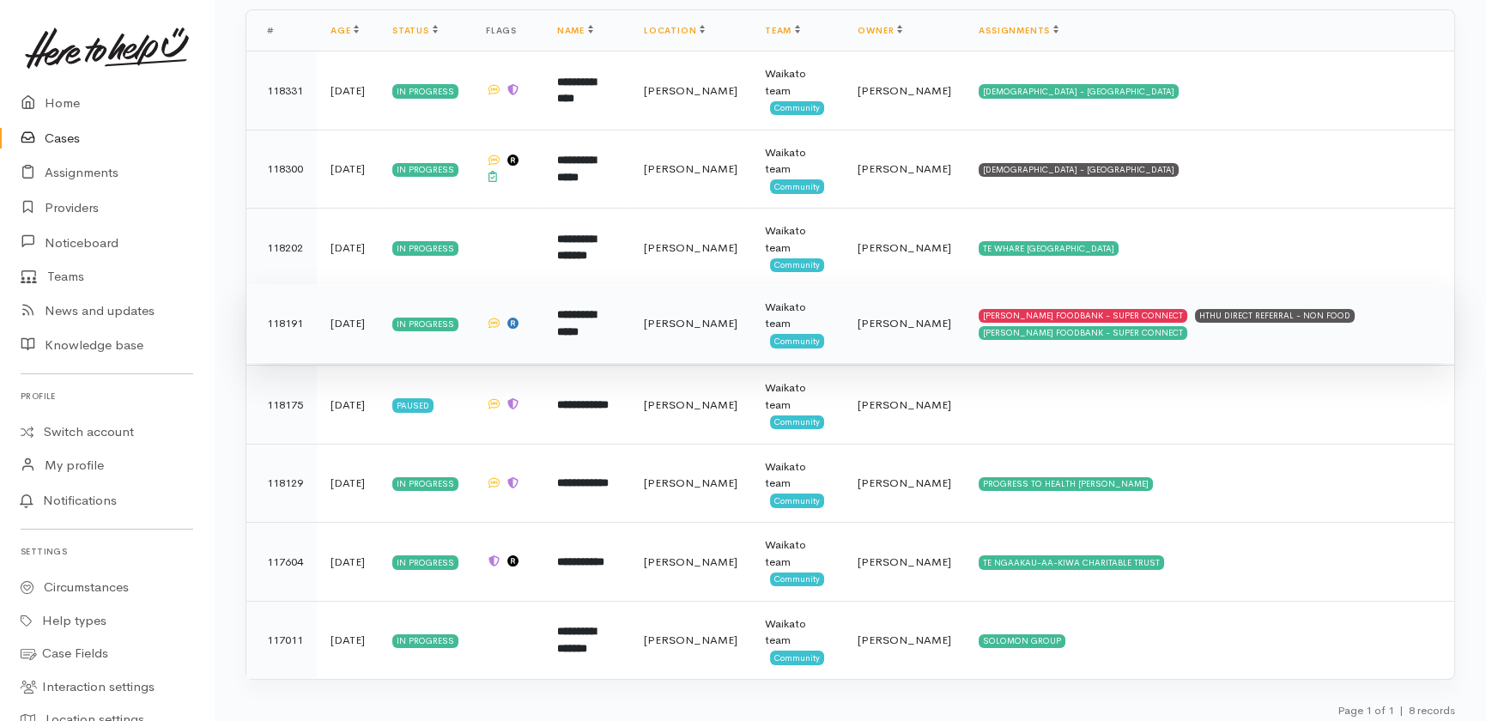
scroll to position [313, 0]
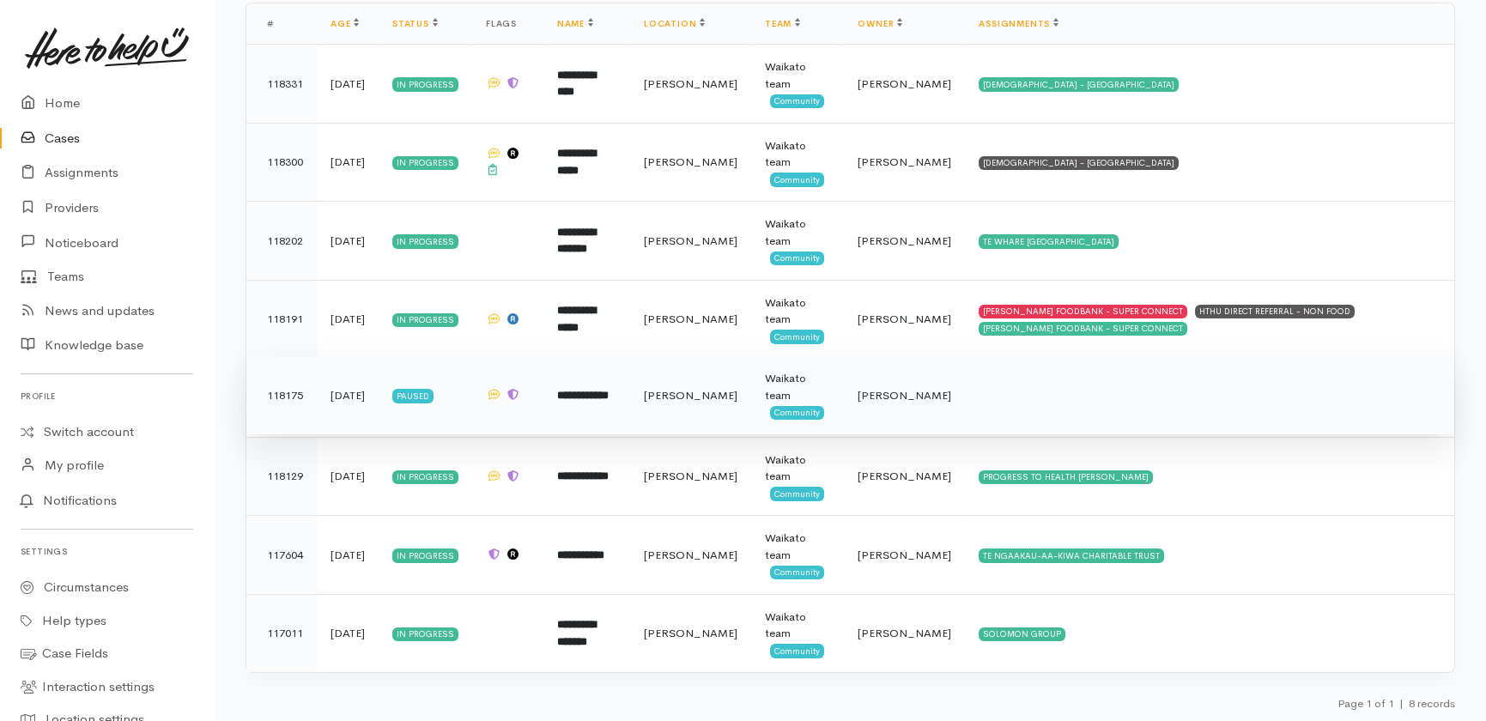
click at [609, 396] on b "**********" at bounding box center [583, 395] width 52 height 11
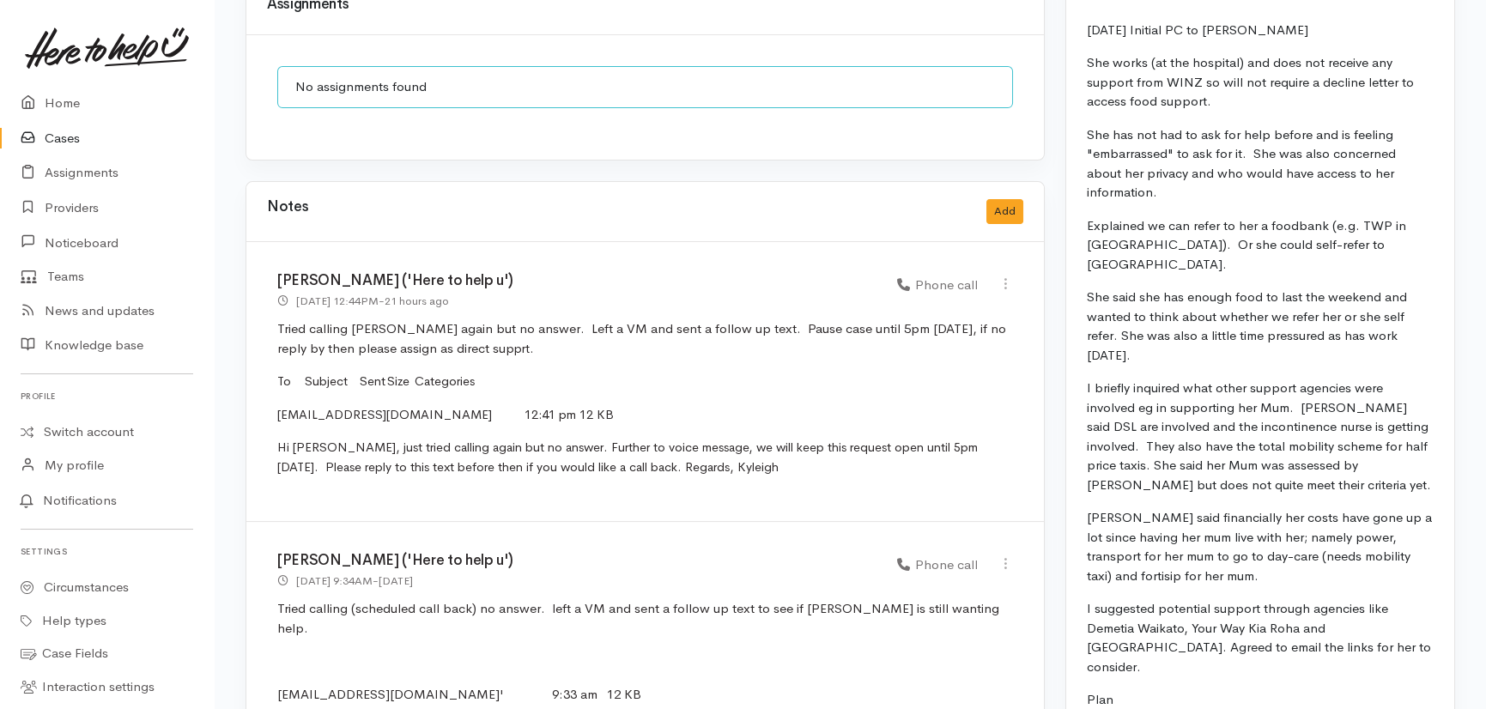
scroll to position [1404, 0]
click at [1009, 197] on button "Add" at bounding box center [1004, 209] width 37 height 25
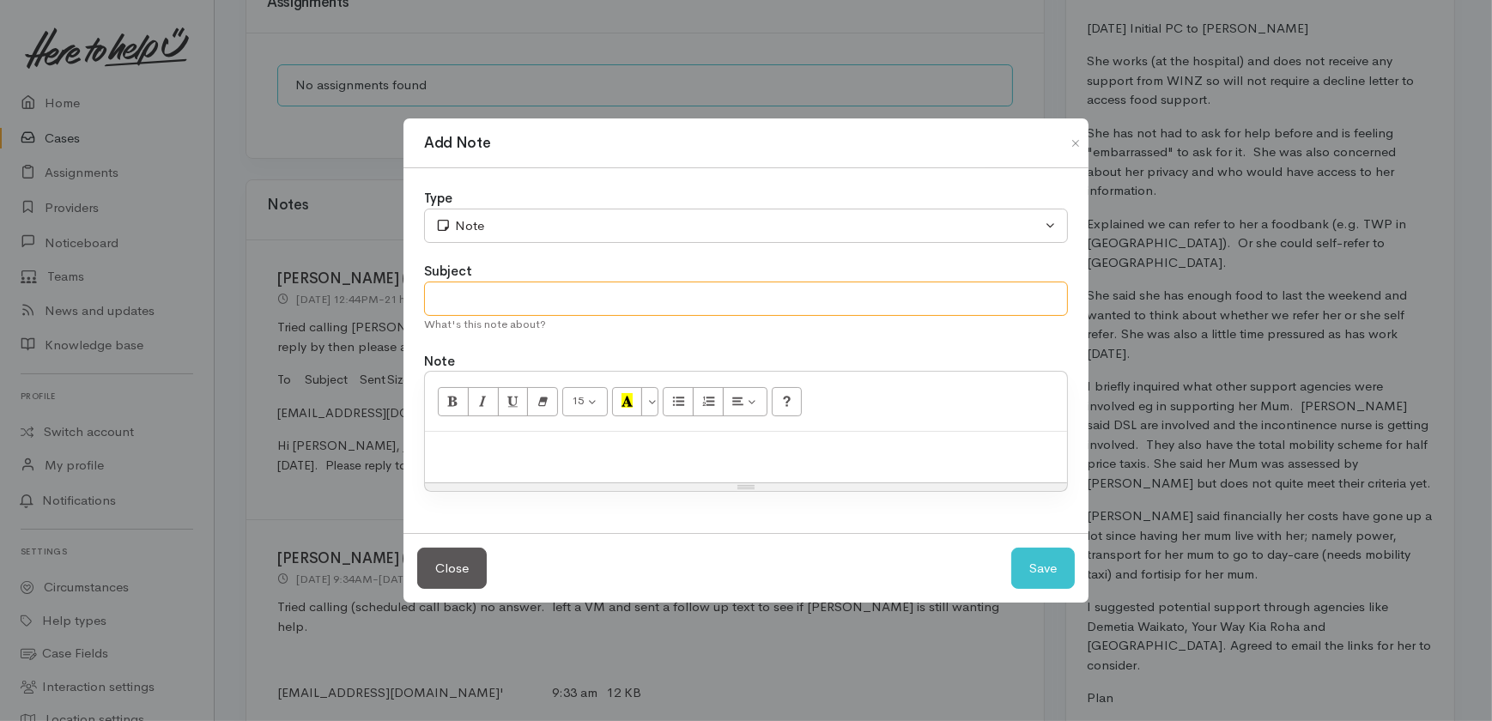
click at [529, 299] on input "text" at bounding box center [746, 299] width 644 height 35
type input "No response - cancelling"
click at [531, 443] on p at bounding box center [746, 450] width 625 height 20
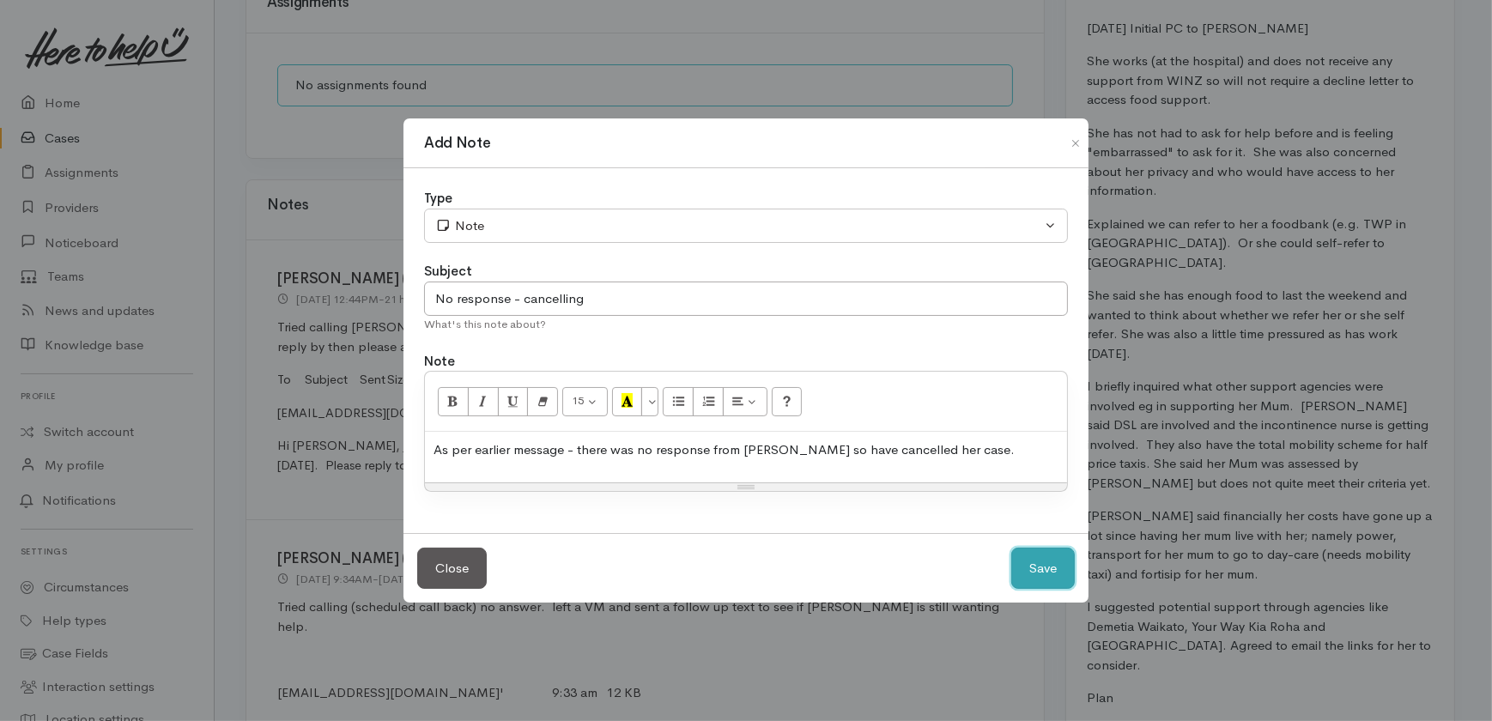
click at [1042, 567] on button "Save" at bounding box center [1043, 569] width 64 height 42
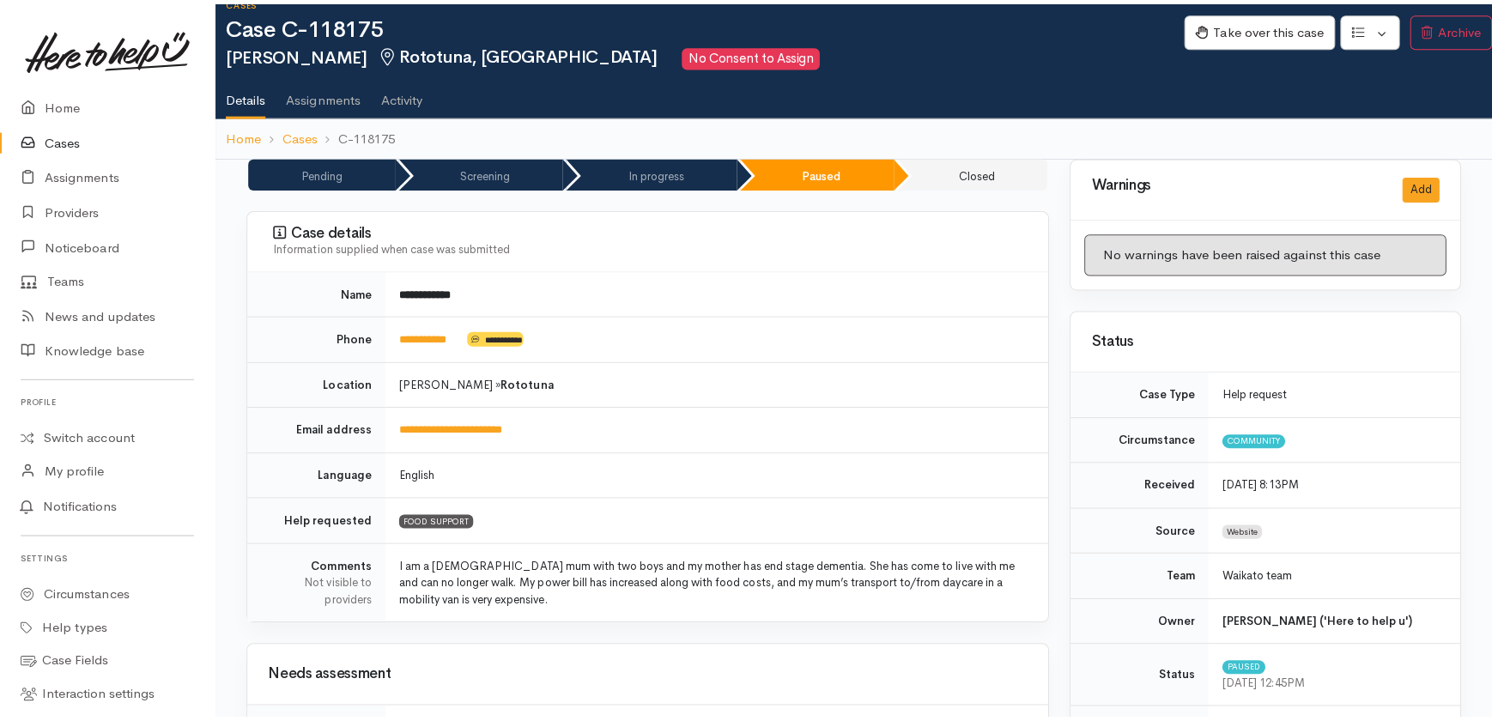
scroll to position [0, 0]
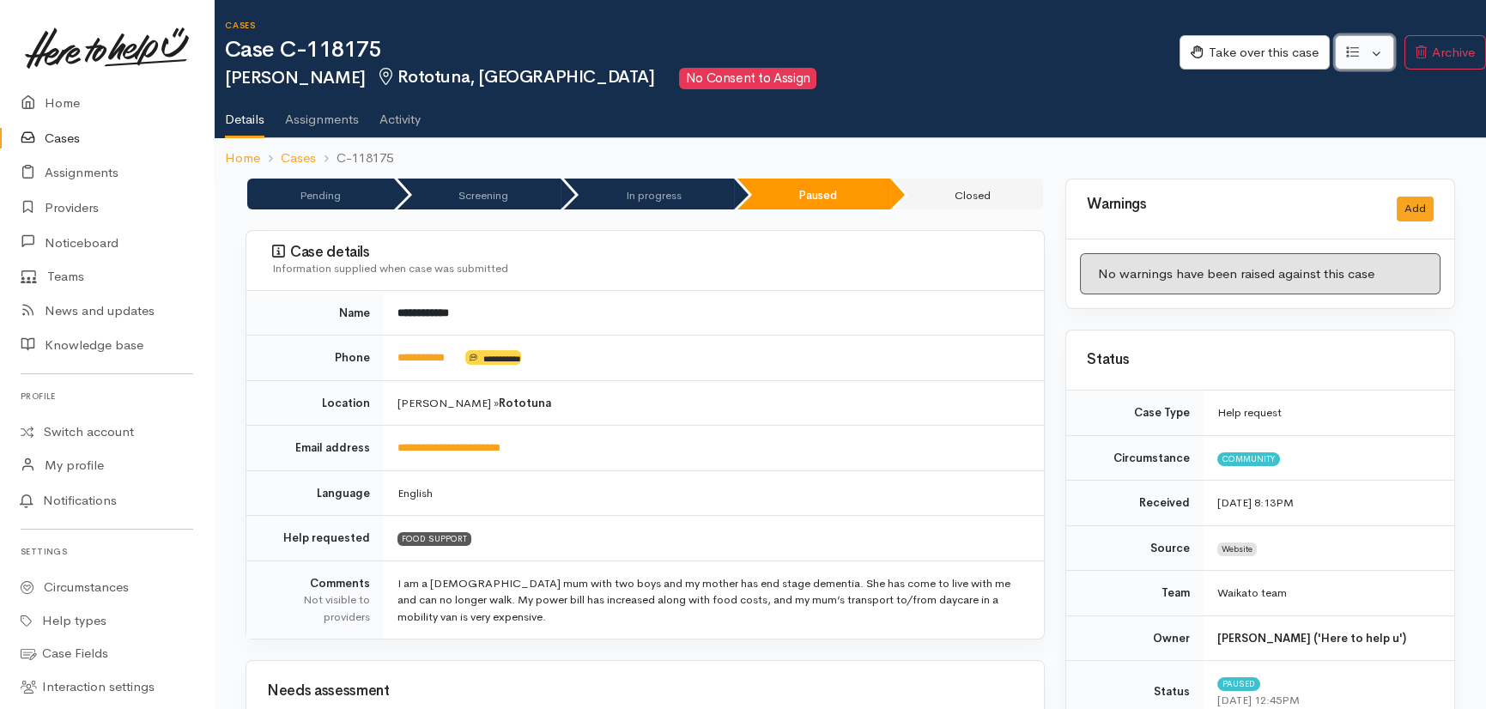
click at [1378, 45] on button "button" at bounding box center [1364, 52] width 59 height 35
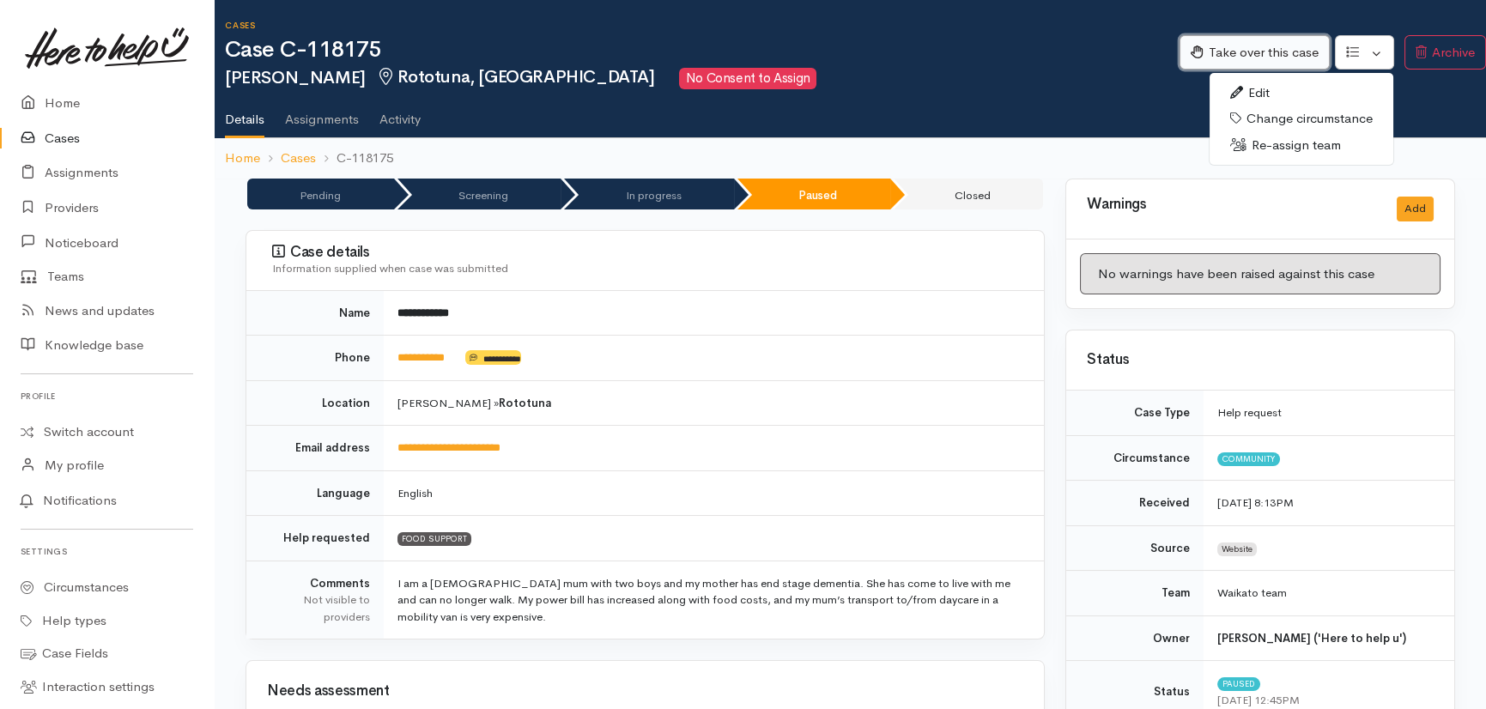
click at [1283, 49] on button "Take over this case" at bounding box center [1255, 52] width 150 height 35
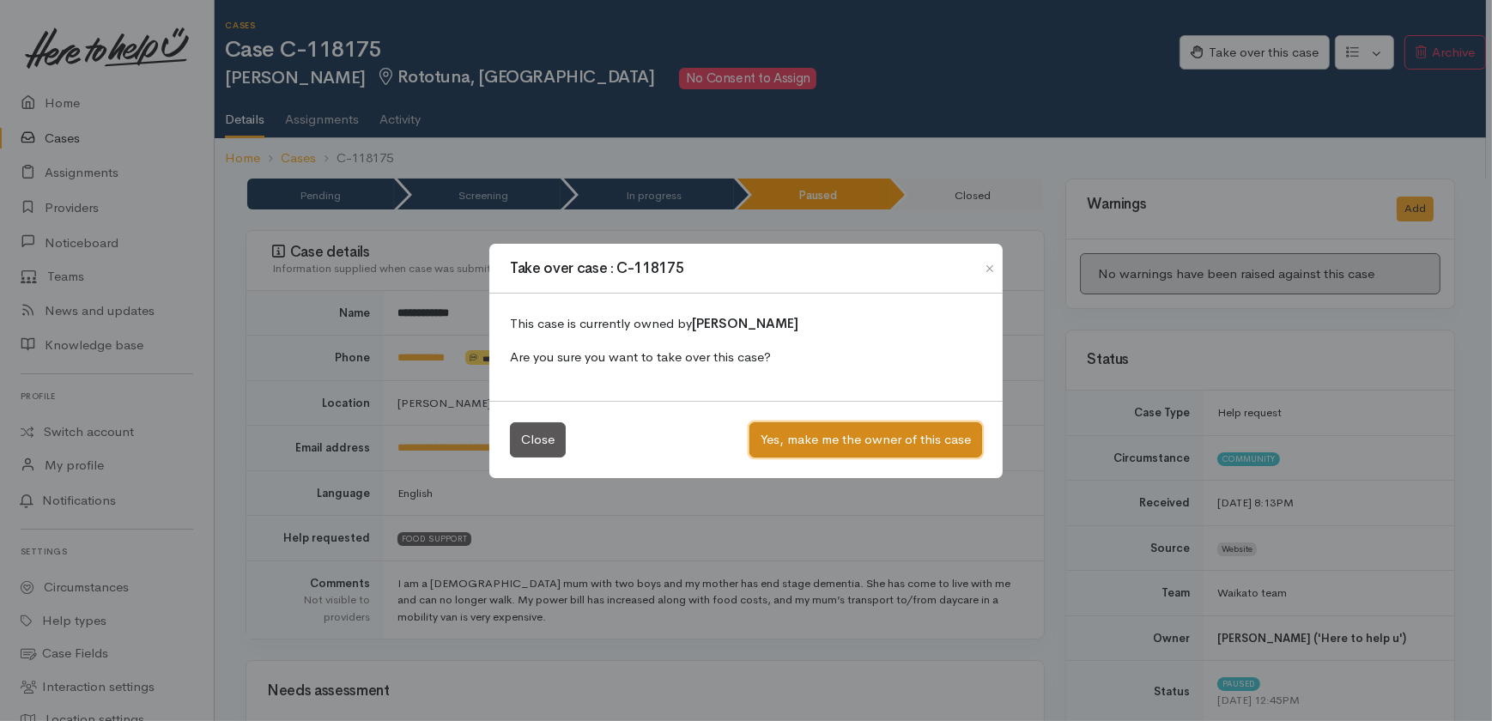
click at [851, 438] on button "Yes, make me the owner of this case" at bounding box center [865, 439] width 233 height 35
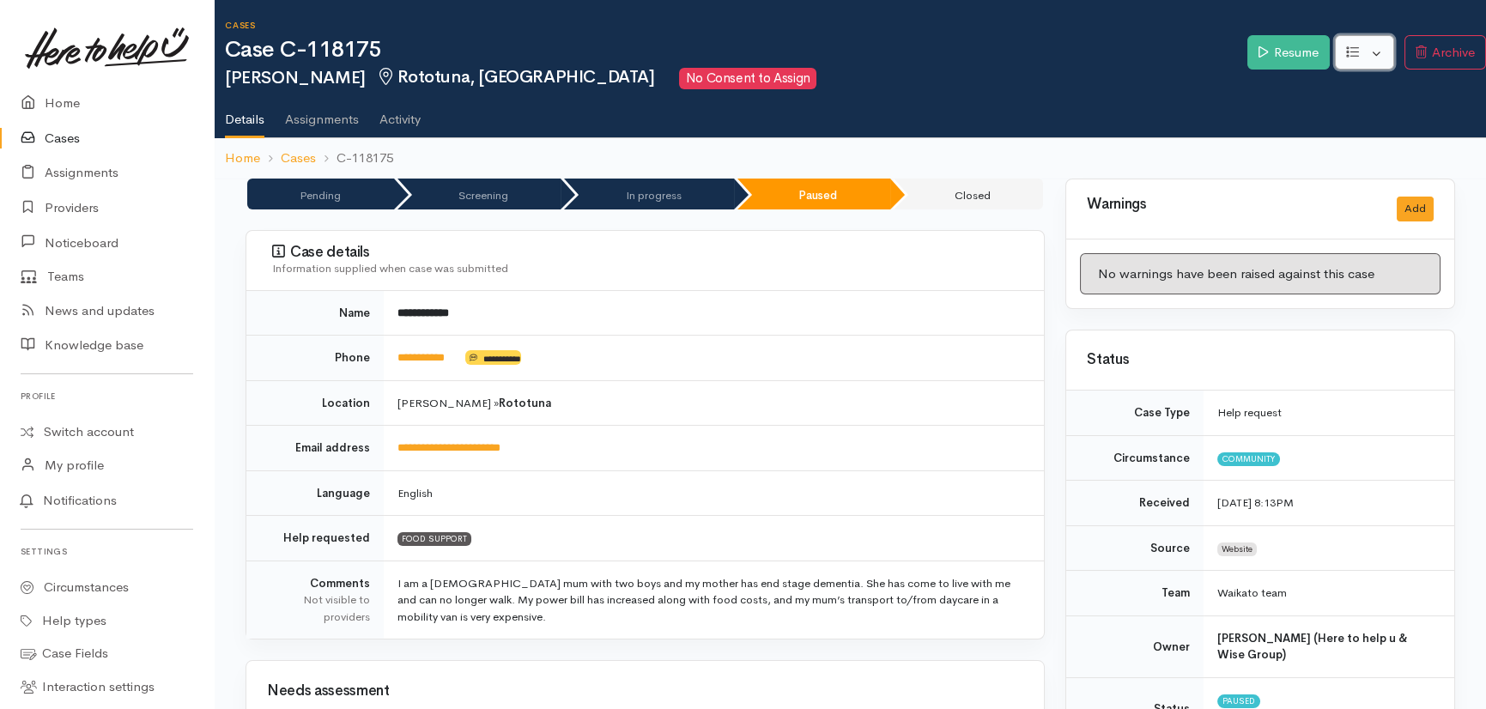
click at [1378, 52] on button "button" at bounding box center [1364, 52] width 59 height 35
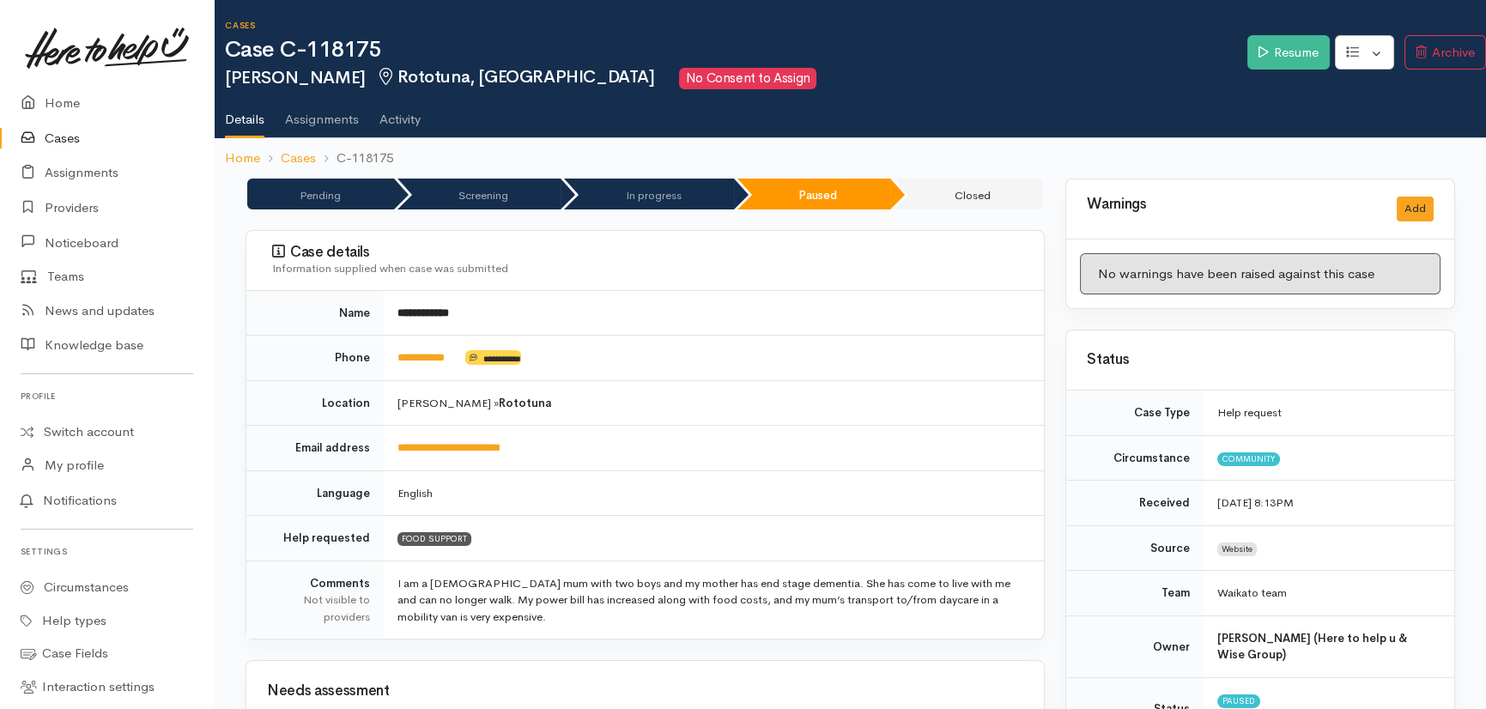
click at [385, 118] on link "Activity" at bounding box center [399, 113] width 41 height 48
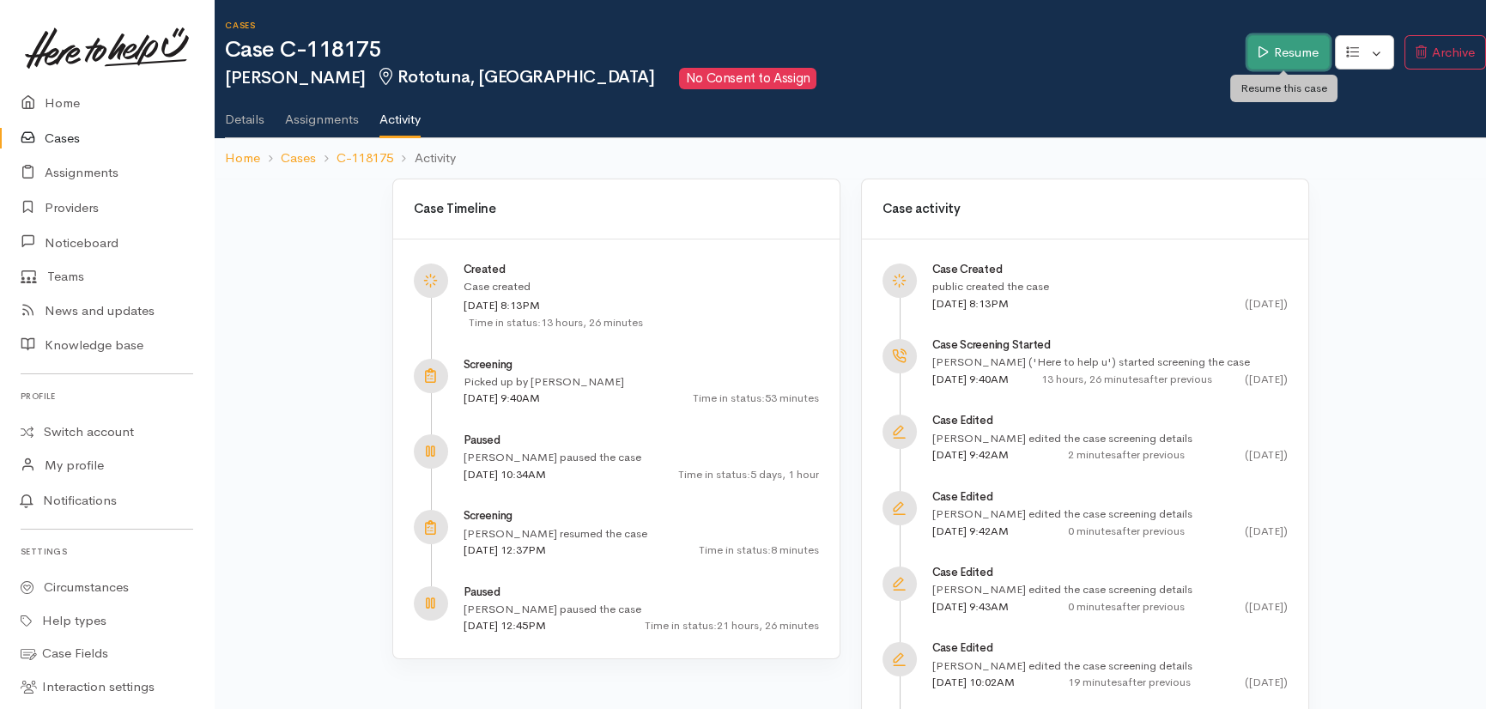
click at [1292, 50] on link "Resume" at bounding box center [1288, 52] width 82 height 35
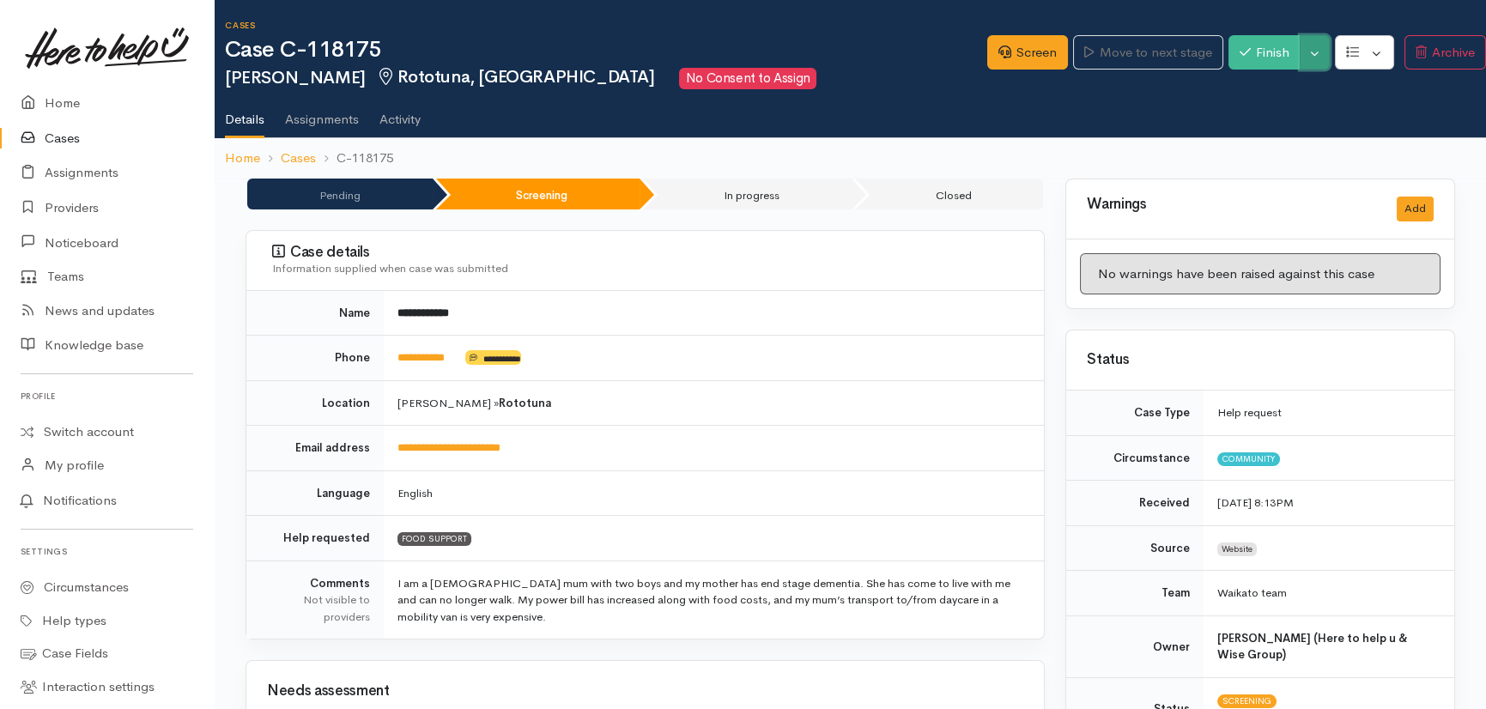
click at [1313, 43] on button "Toggle Dropdown" at bounding box center [1315, 52] width 30 height 35
click at [1362, 119] on link "Cancel" at bounding box center [1372, 119] width 136 height 27
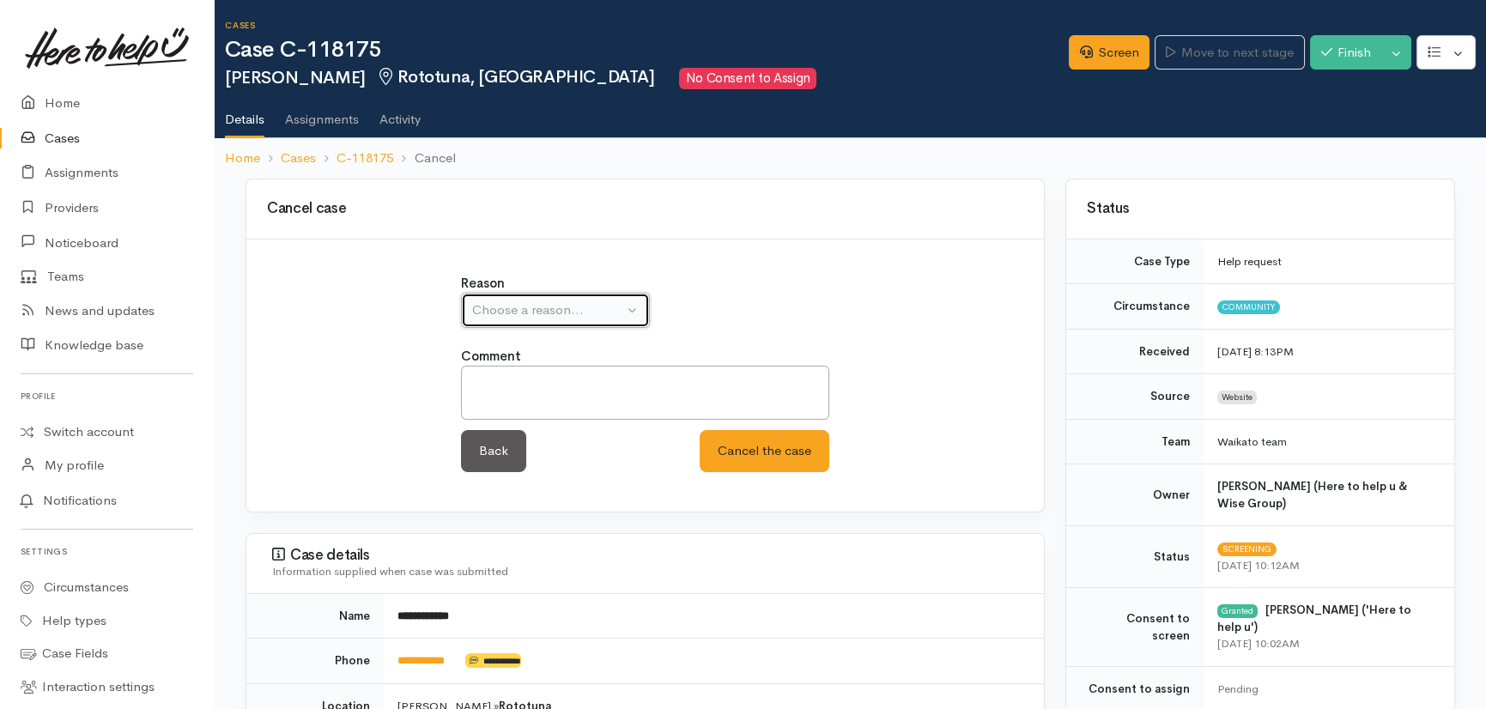
click at [529, 300] on div "Choose a reason..." at bounding box center [547, 310] width 151 height 20
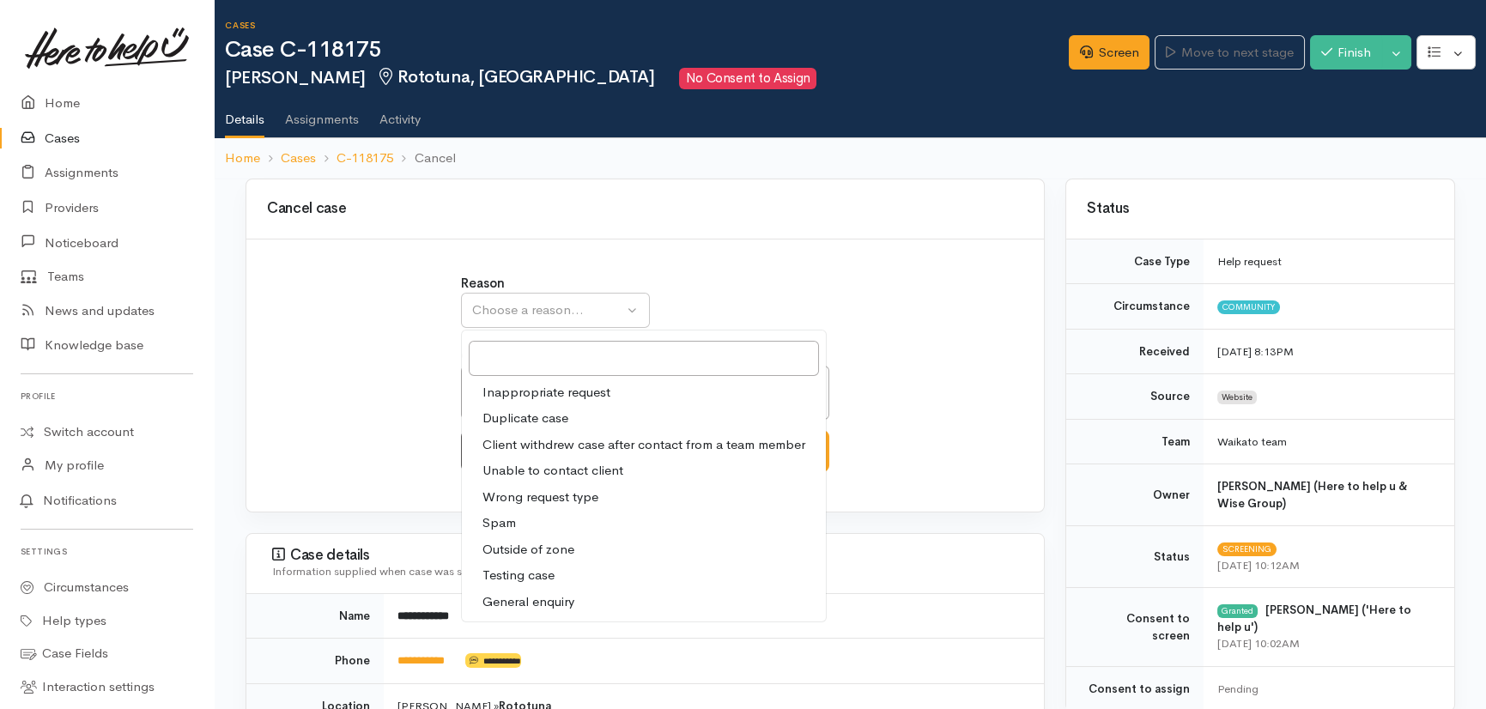
click at [529, 446] on span "Client withdrew case after contact from a team member" at bounding box center [643, 445] width 323 height 20
select select "3"
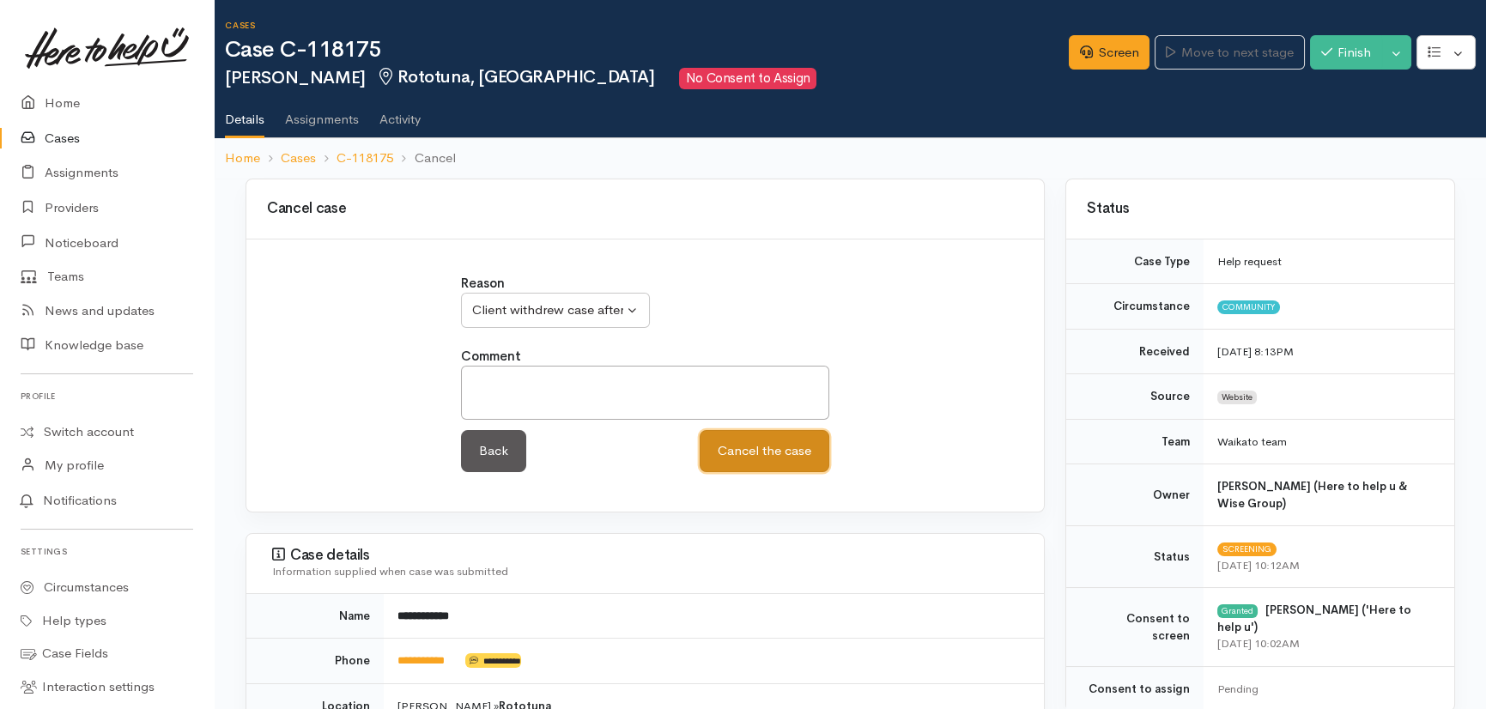
click at [746, 447] on button "Cancel the case" at bounding box center [765, 451] width 130 height 42
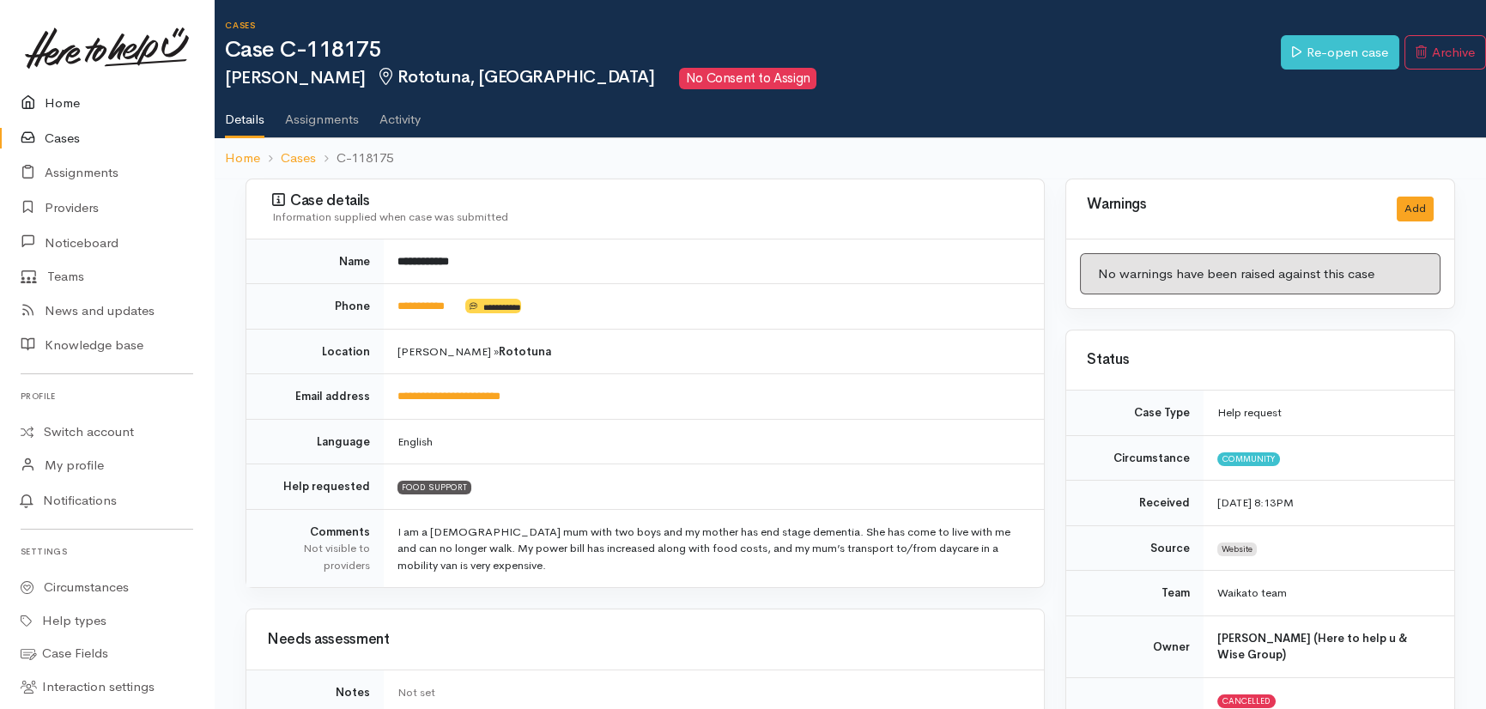
click at [69, 105] on link "Home" at bounding box center [107, 103] width 214 height 35
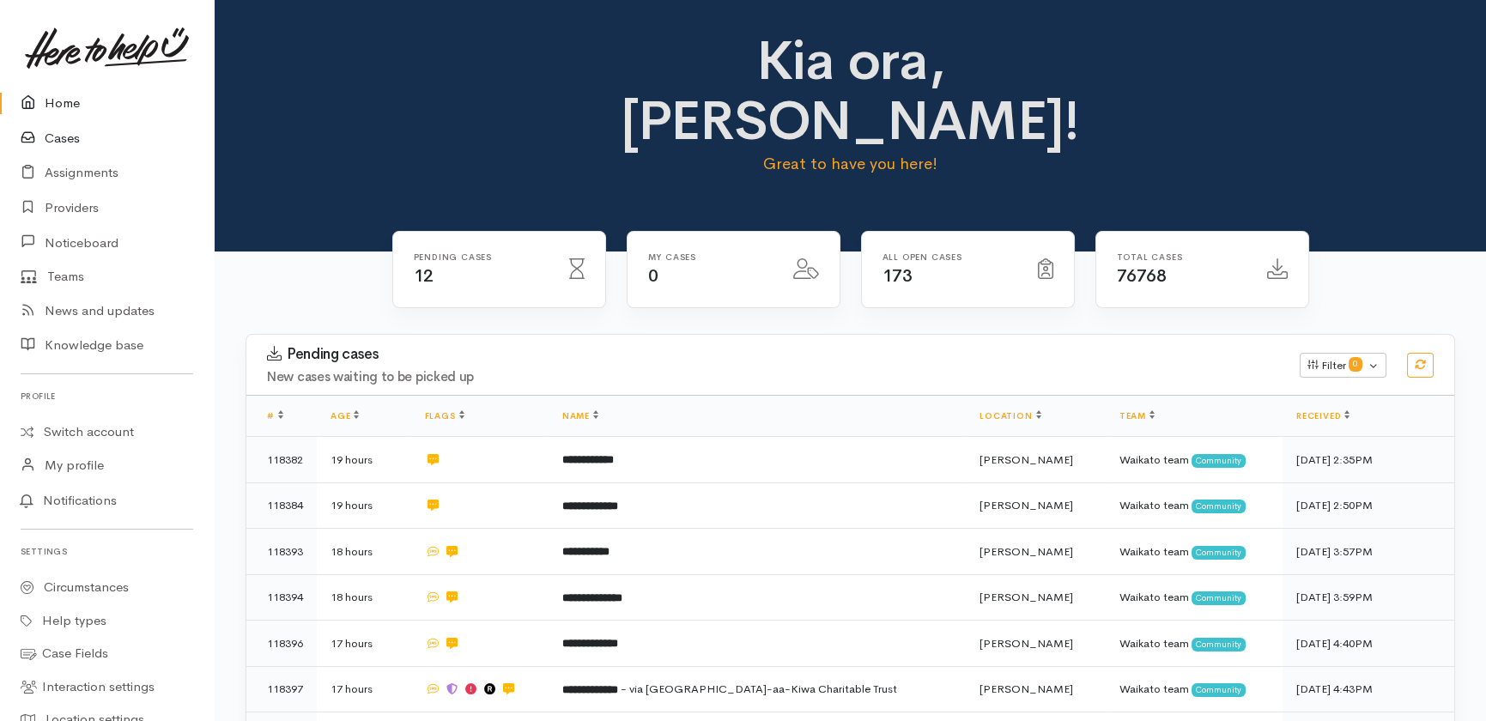
click at [60, 134] on link "Cases" at bounding box center [107, 138] width 214 height 35
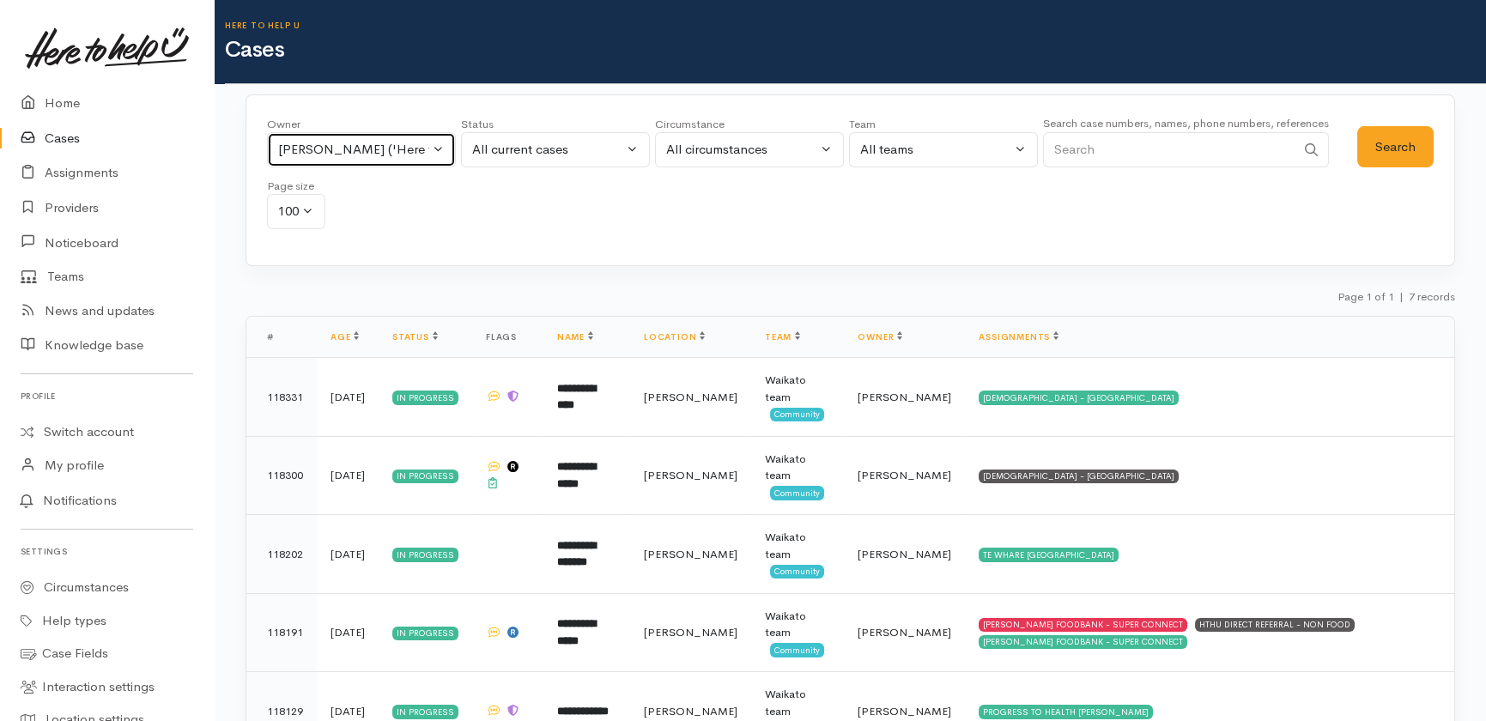
click at [419, 152] on div "[PERSON_NAME] ('Here to help u')" at bounding box center [353, 150] width 151 height 20
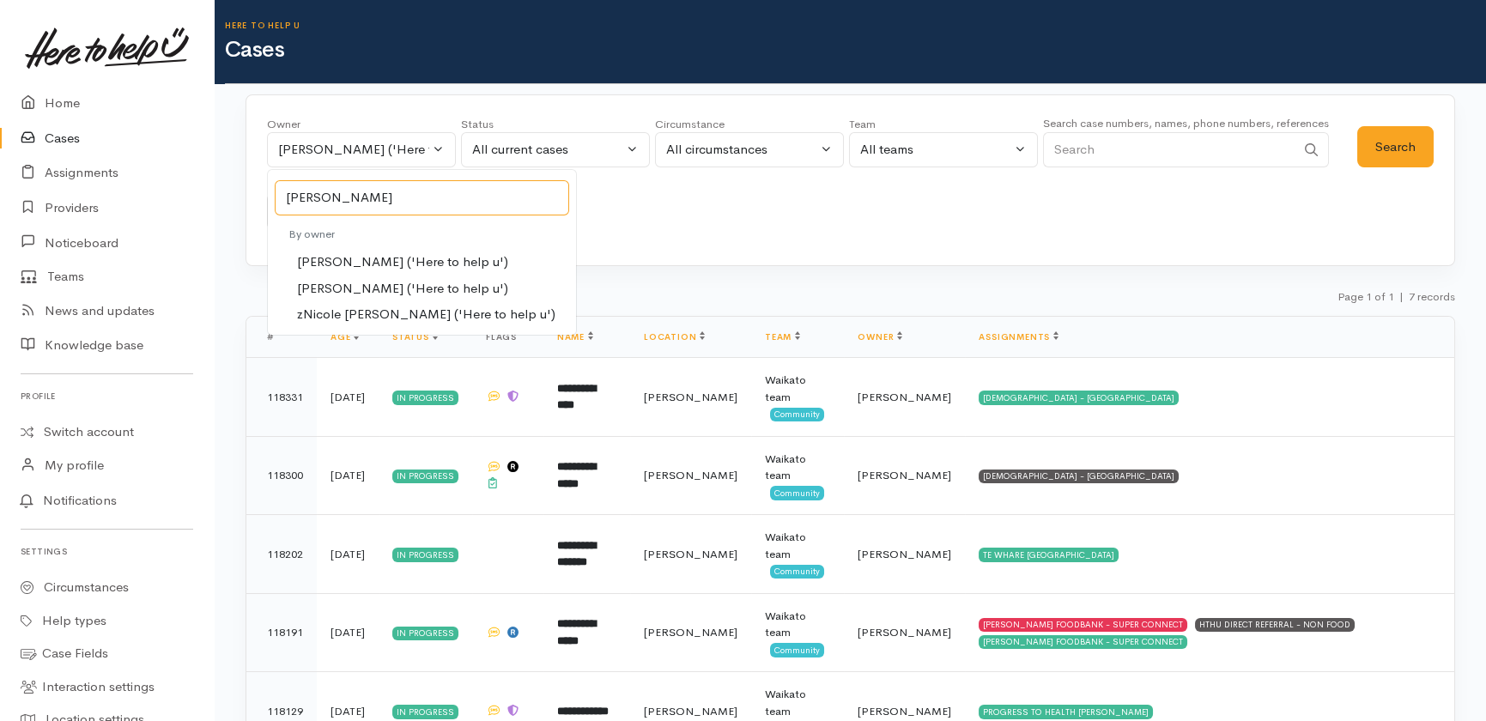
type input "[PERSON_NAME]"
click at [366, 285] on span "[PERSON_NAME] ('Here to help u')" at bounding box center [402, 289] width 211 height 20
select select "2314"
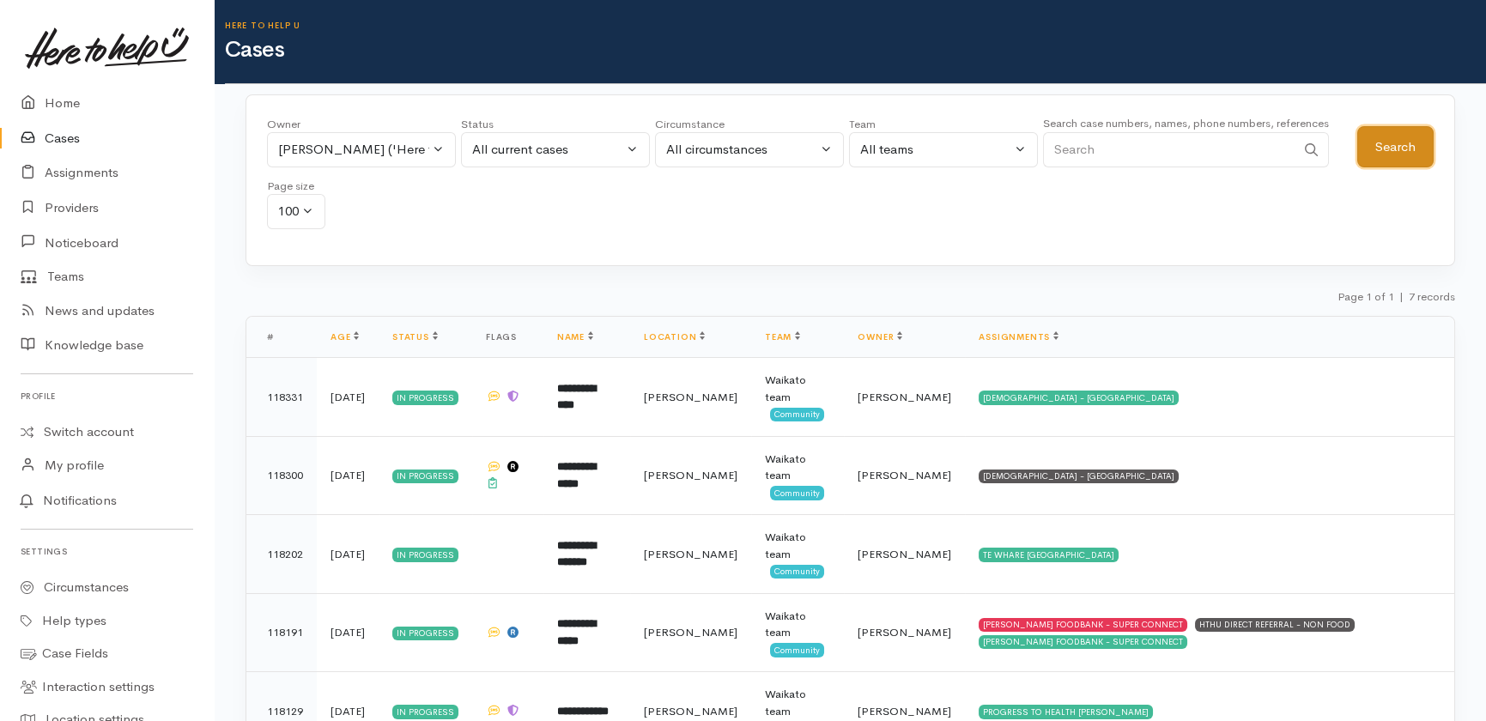
click at [1392, 137] on button "Search" at bounding box center [1395, 147] width 76 height 42
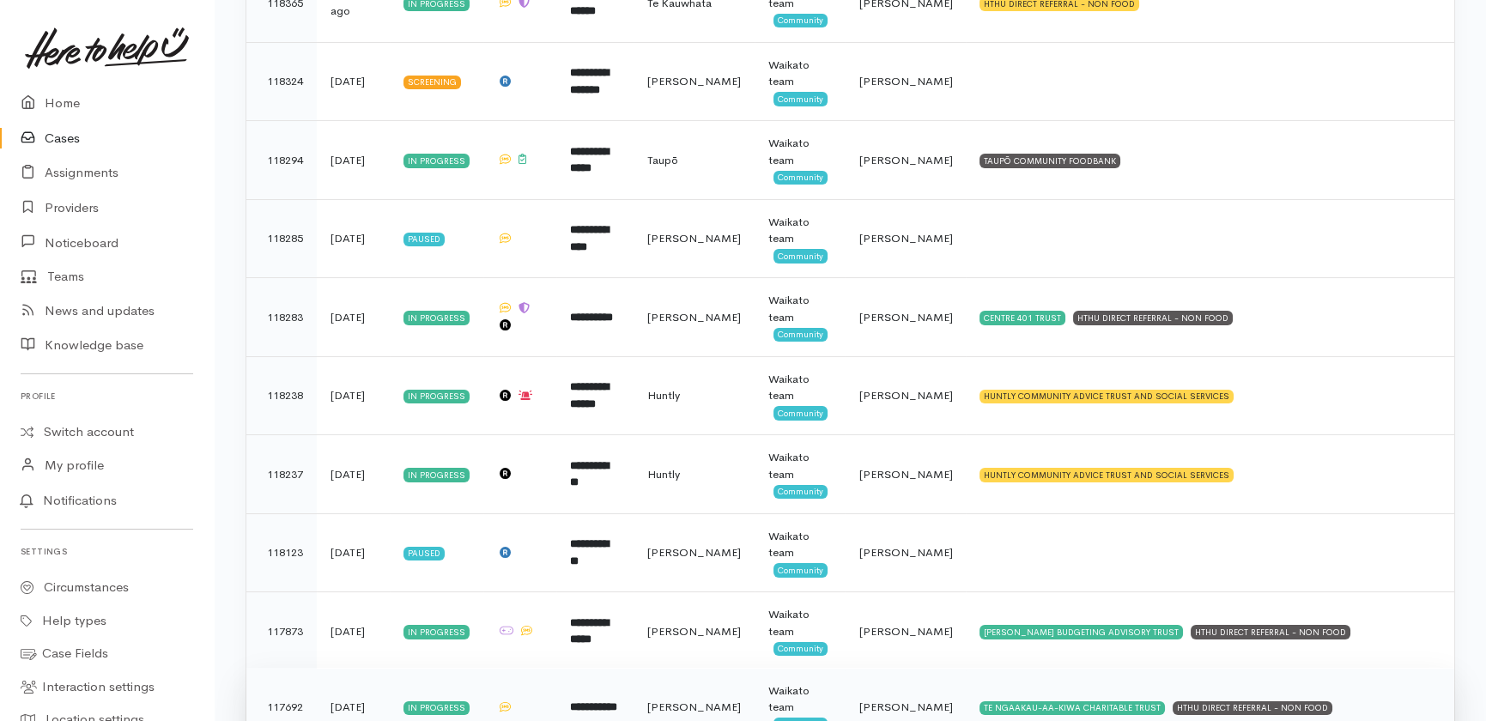
scroll to position [550, 0]
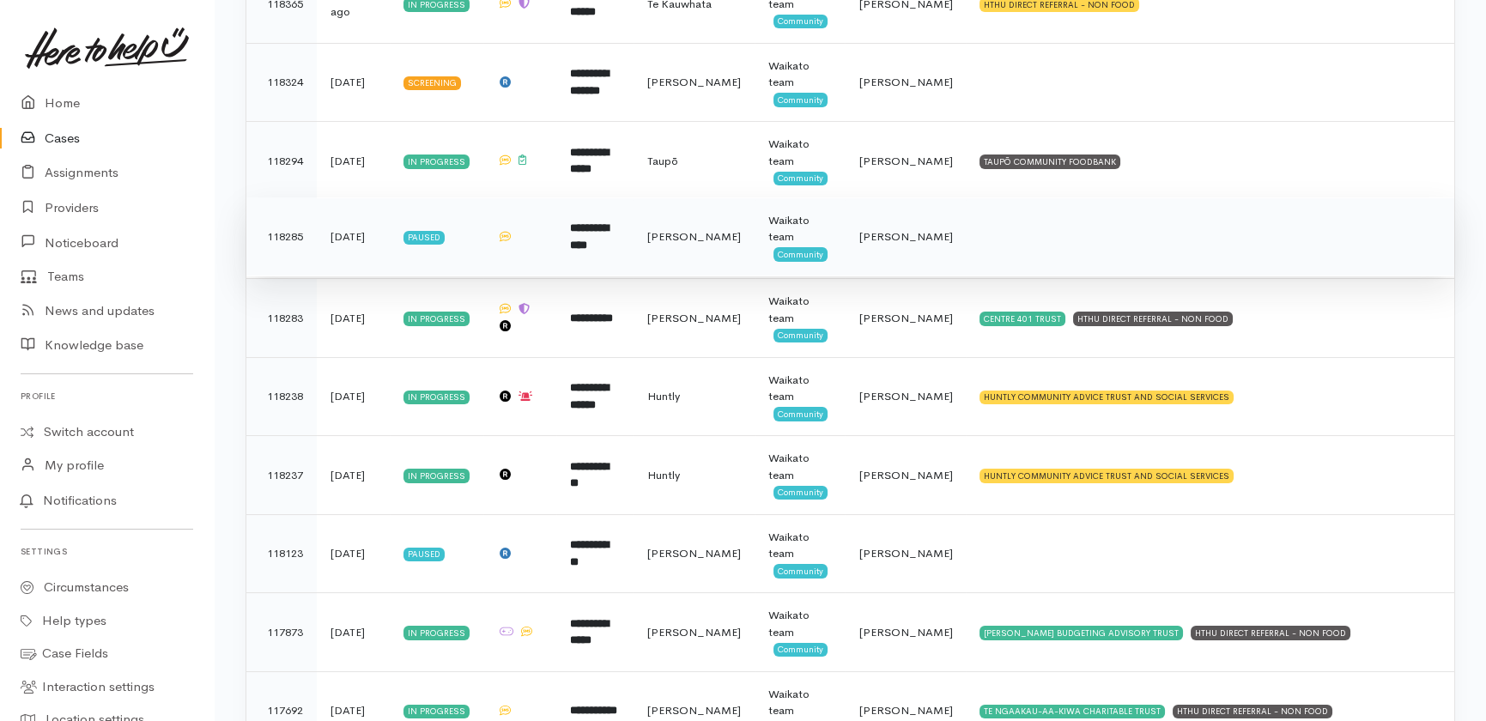
click at [609, 236] on b "**********" at bounding box center [589, 236] width 39 height 28
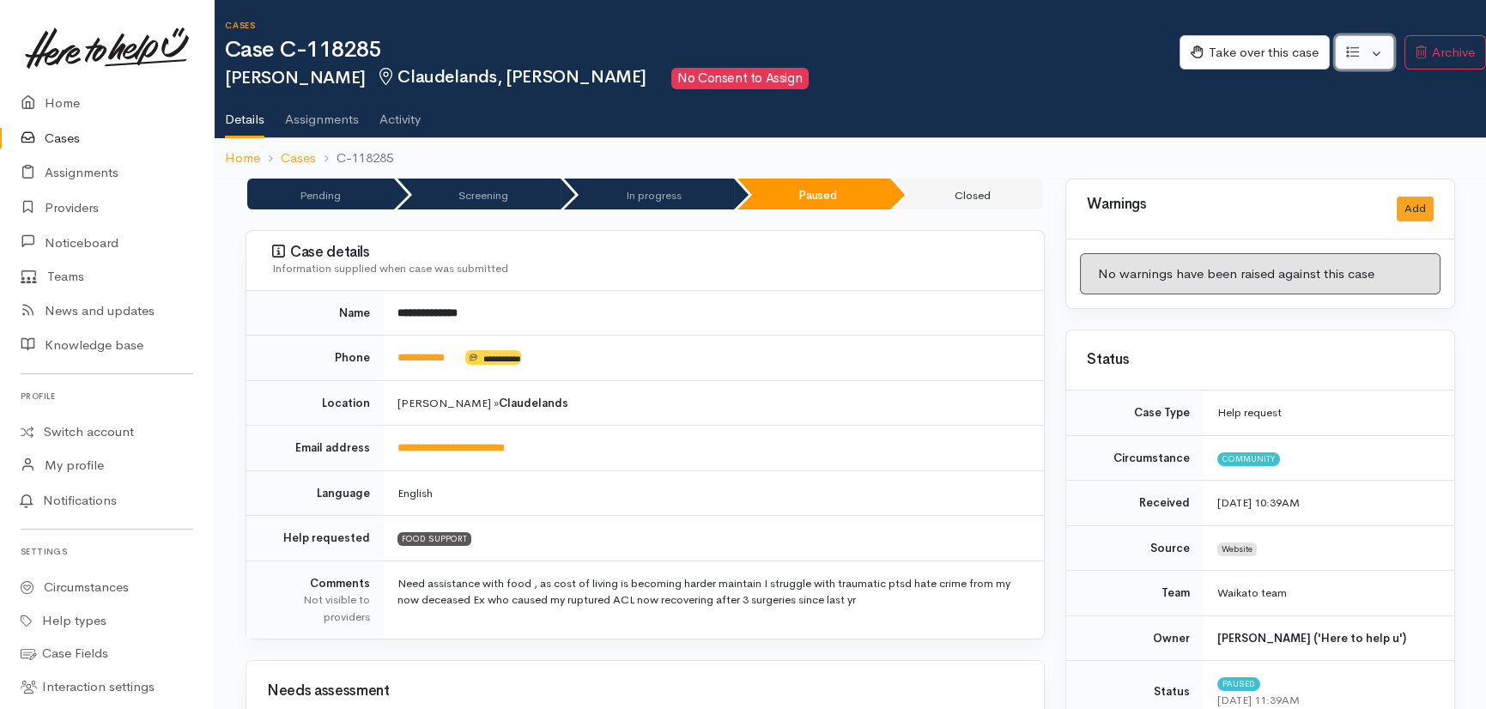
click at [1377, 45] on button "button" at bounding box center [1364, 52] width 59 height 35
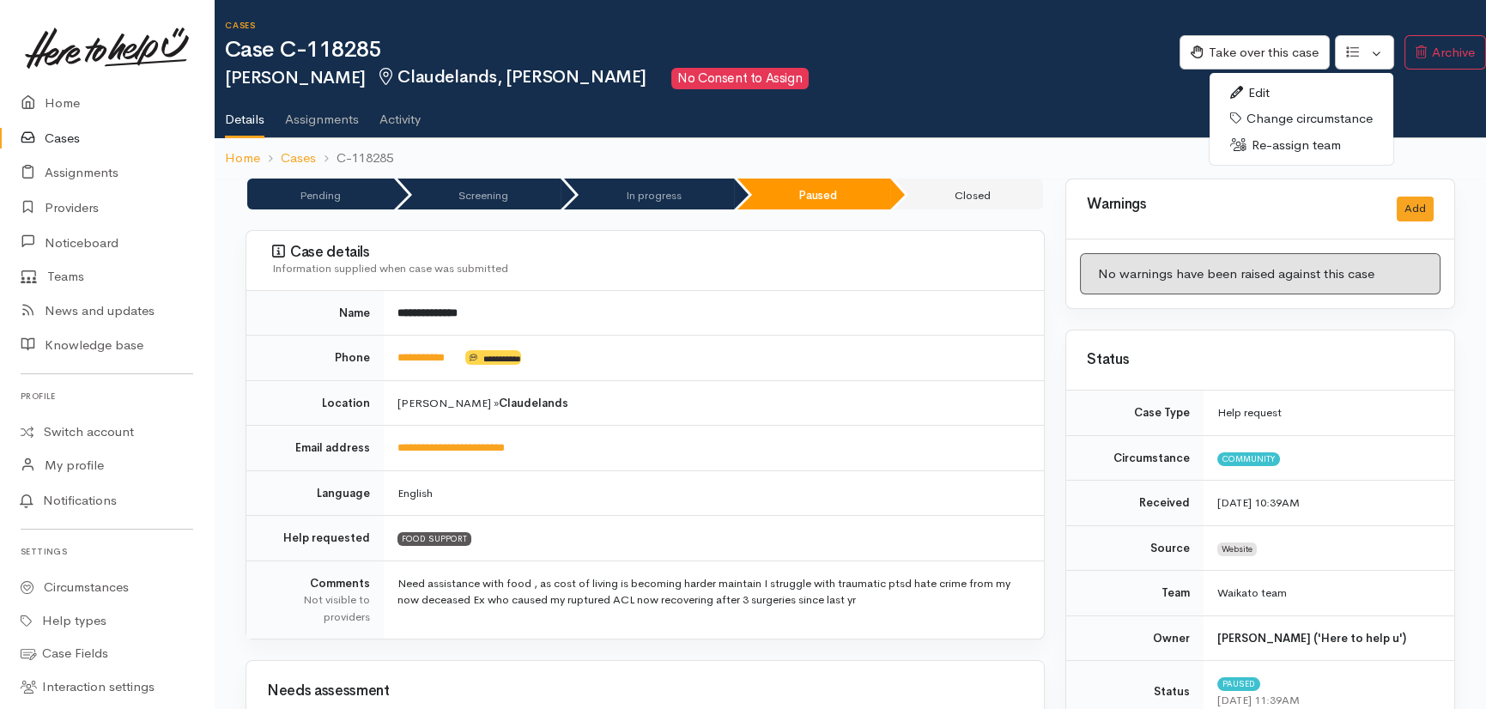
click at [1296, 139] on link "Re-assign team" at bounding box center [1302, 145] width 184 height 27
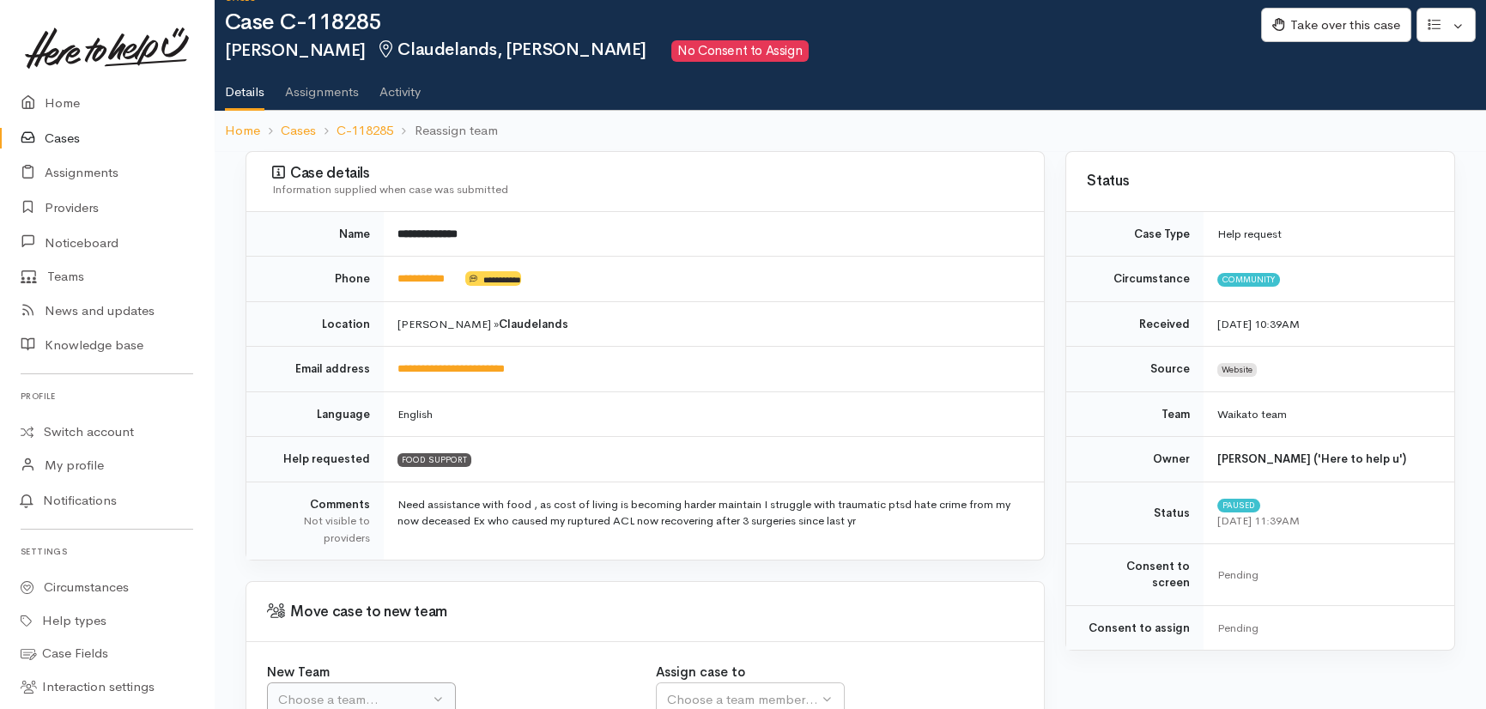
scroll to position [77, 0]
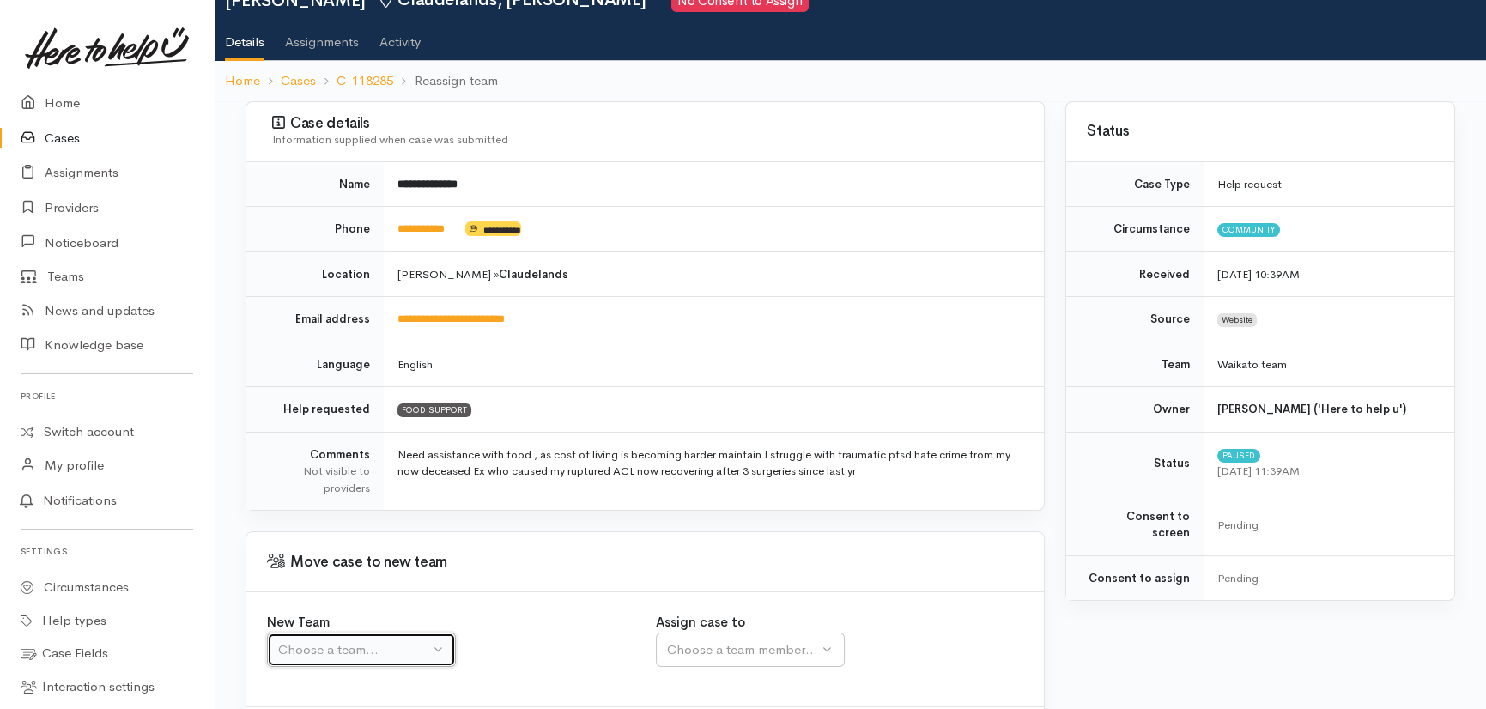
click at [352, 640] on div "Choose a team..." at bounding box center [353, 650] width 151 height 20
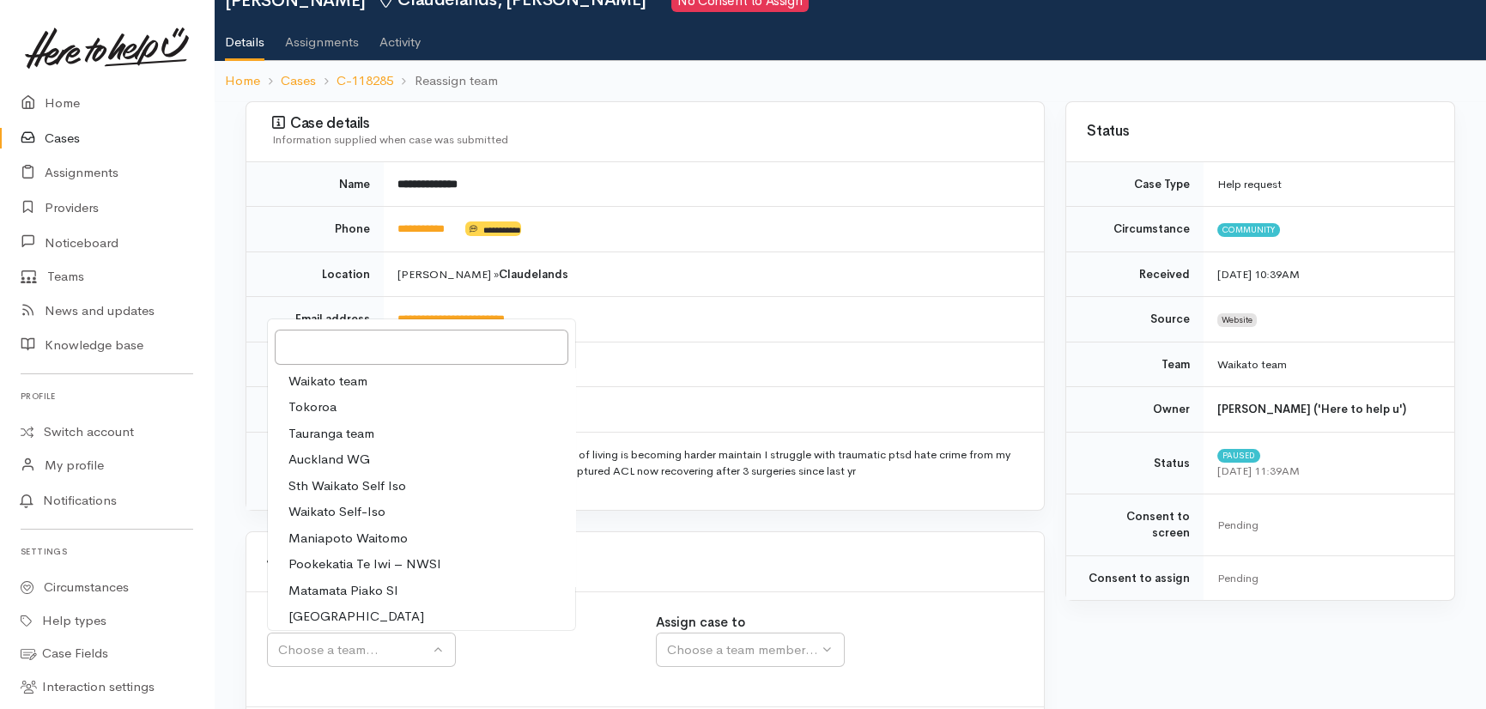
click at [340, 372] on span "Waikato team" at bounding box center [327, 382] width 79 height 20
select select "1"
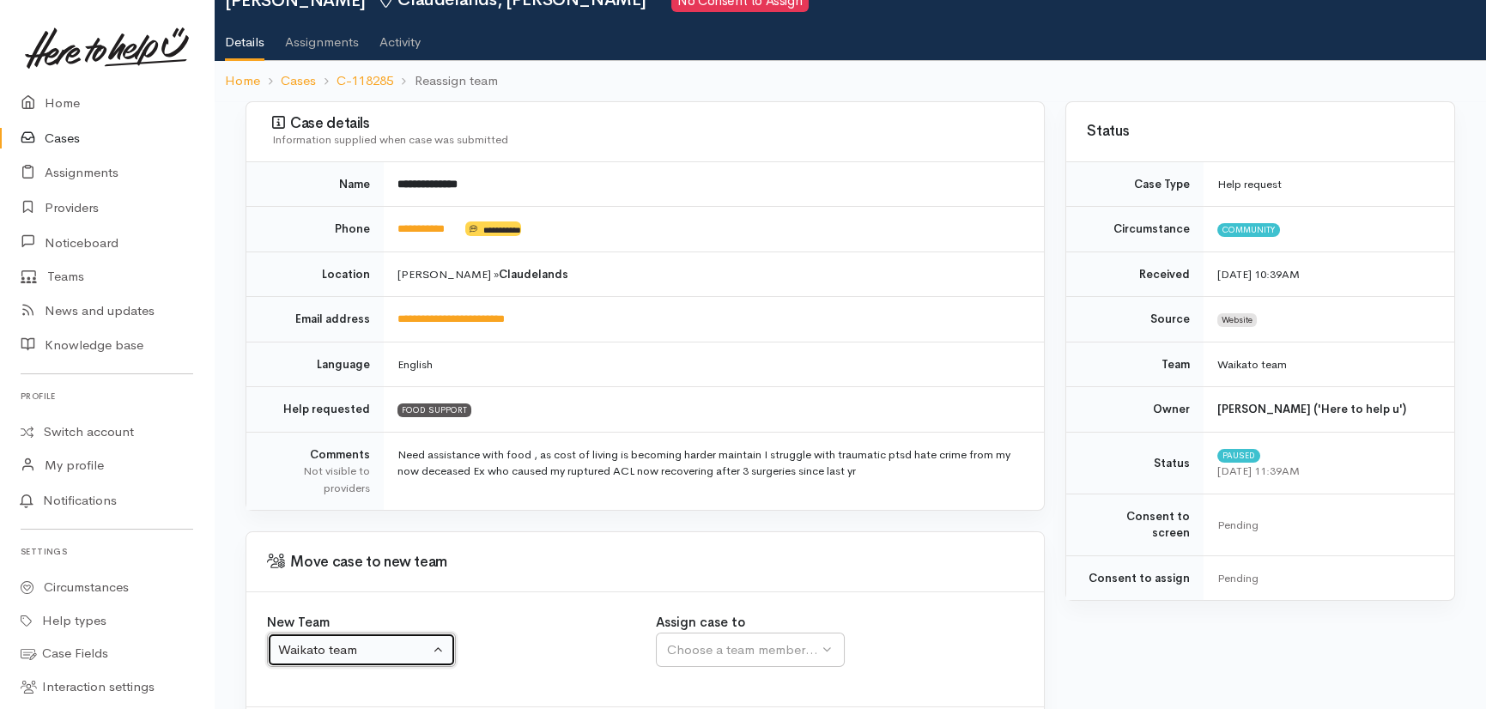
select select
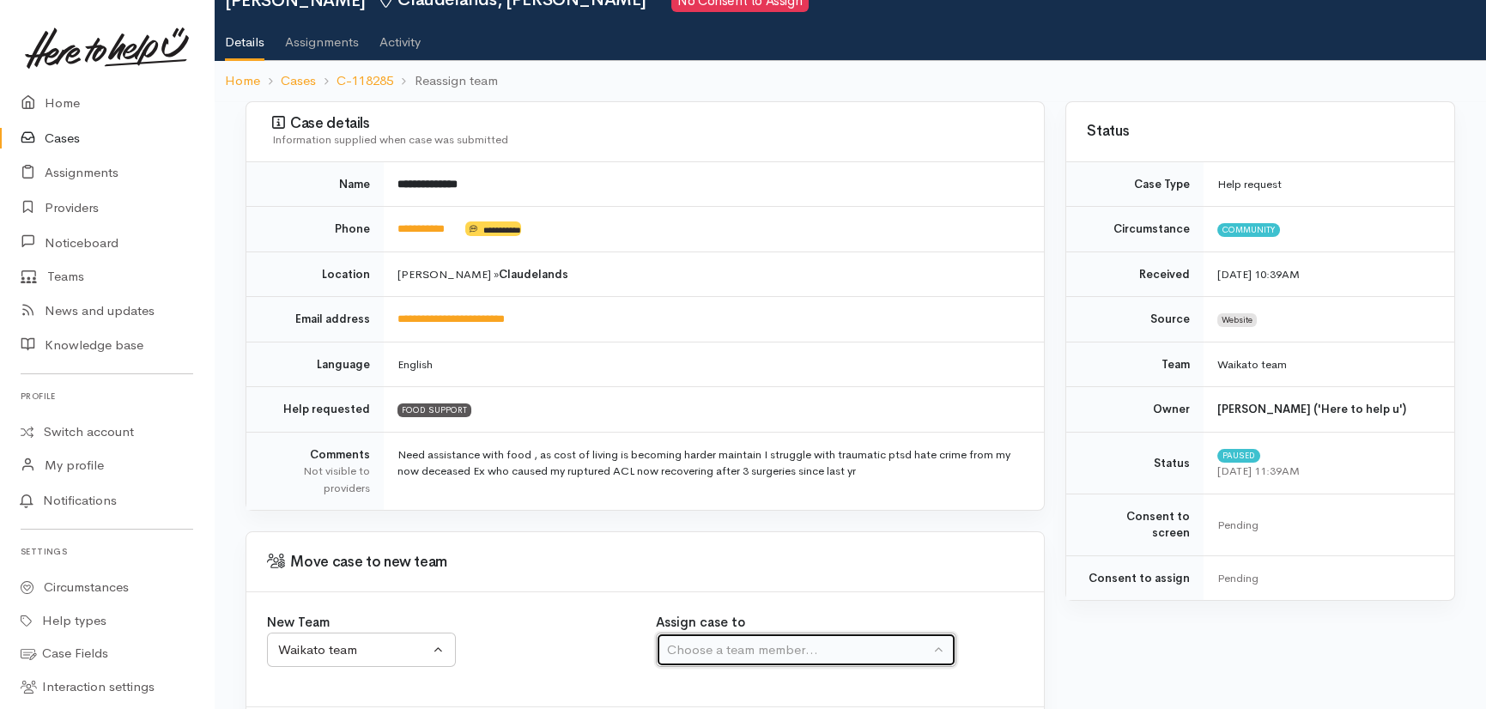
click at [737, 646] on div "Choose a team member..." at bounding box center [798, 650] width 263 height 20
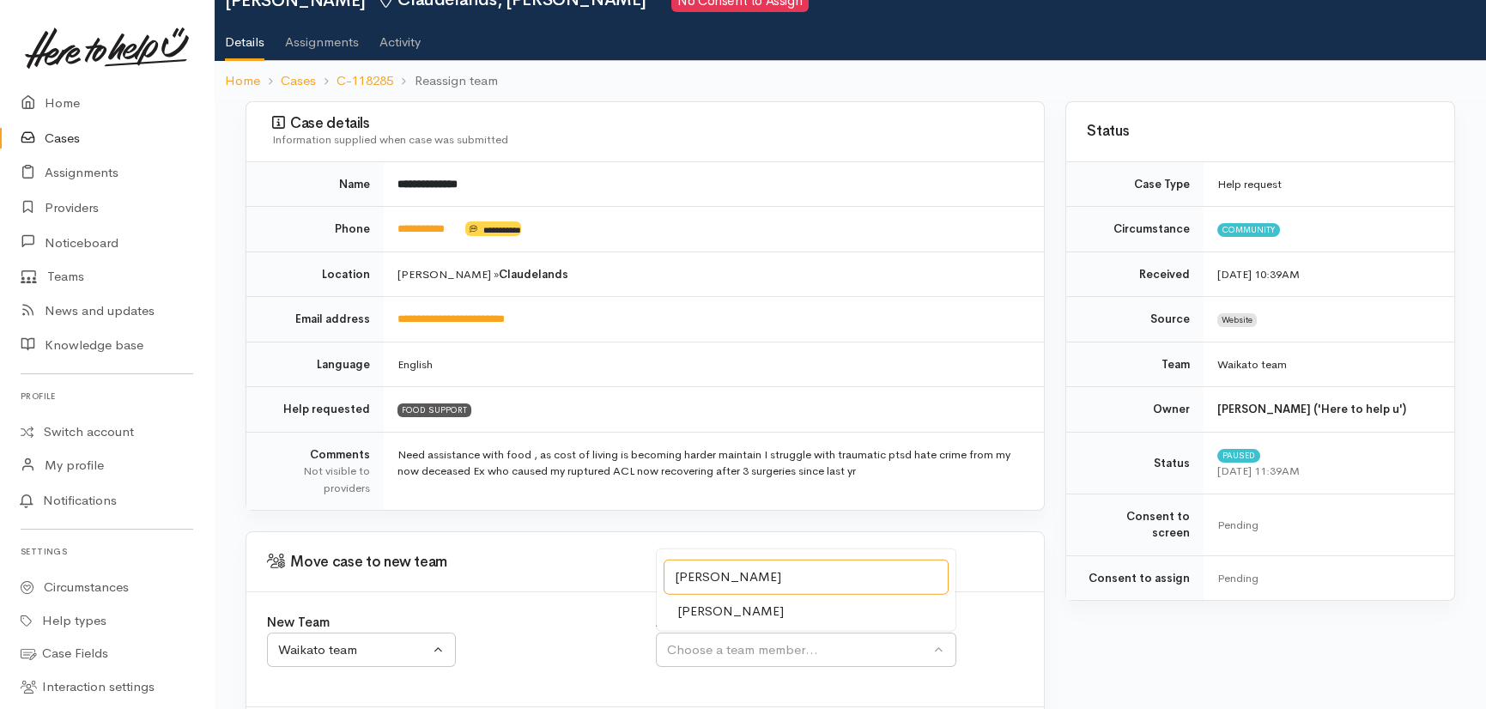
type input "sarah"
click at [725, 605] on span "Sarah Guinness" at bounding box center [730, 611] width 106 height 20
select select "2106"
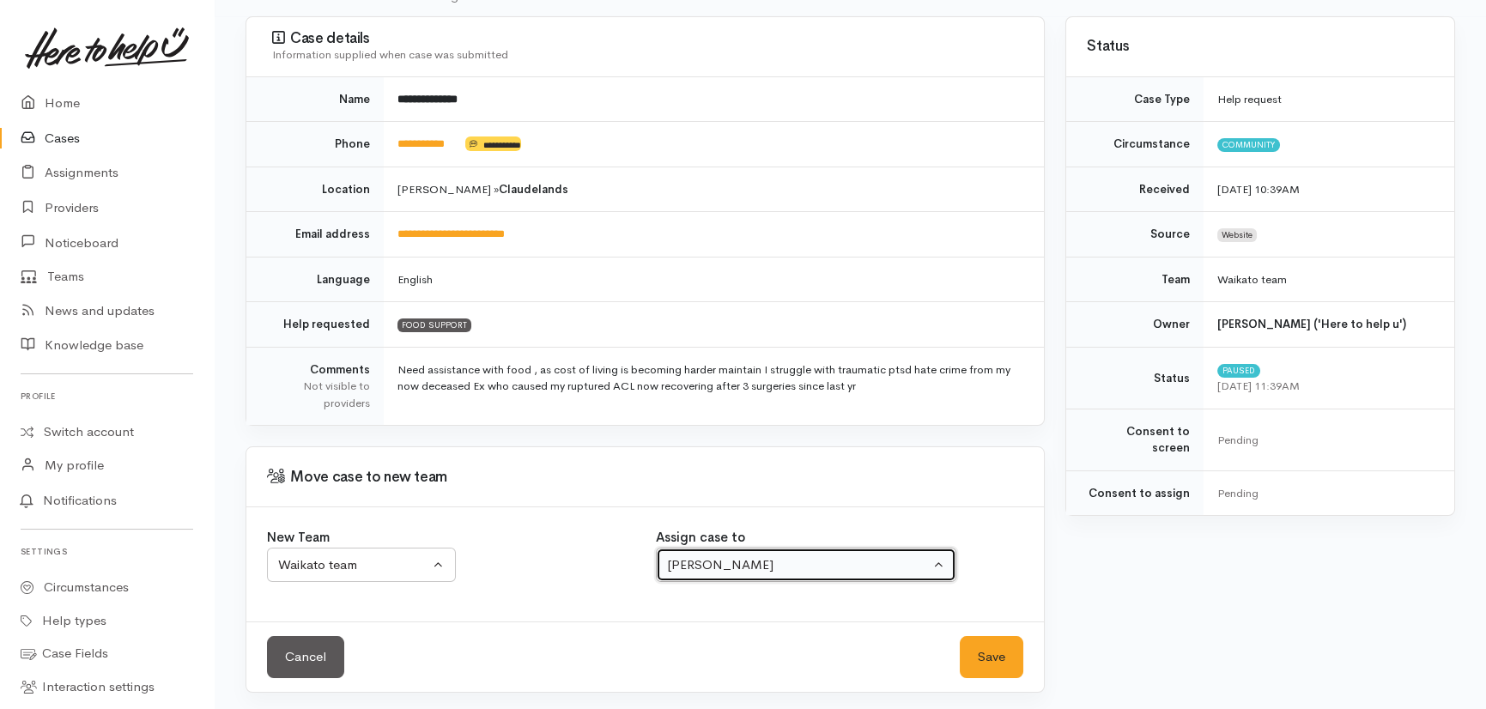
scroll to position [164, 0]
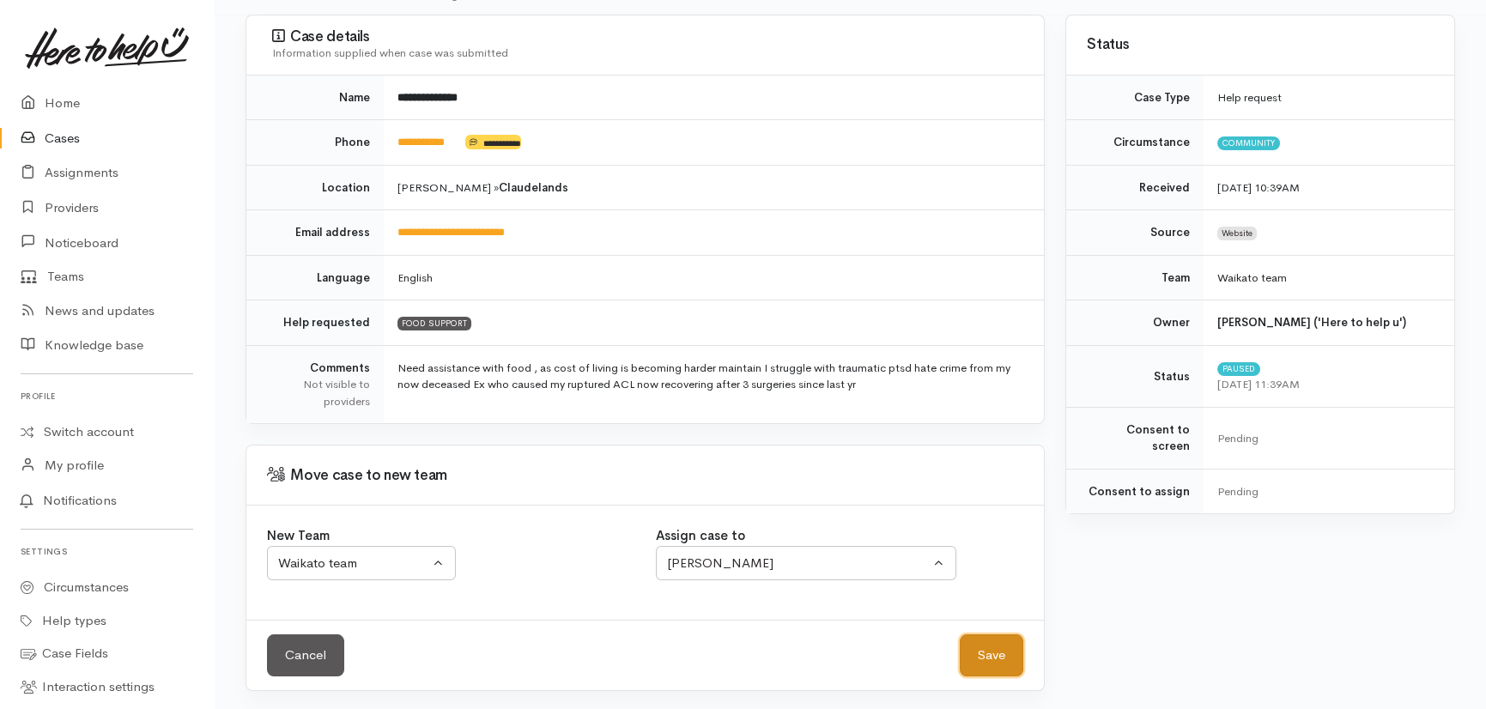
click at [1000, 647] on button "Save" at bounding box center [992, 655] width 64 height 42
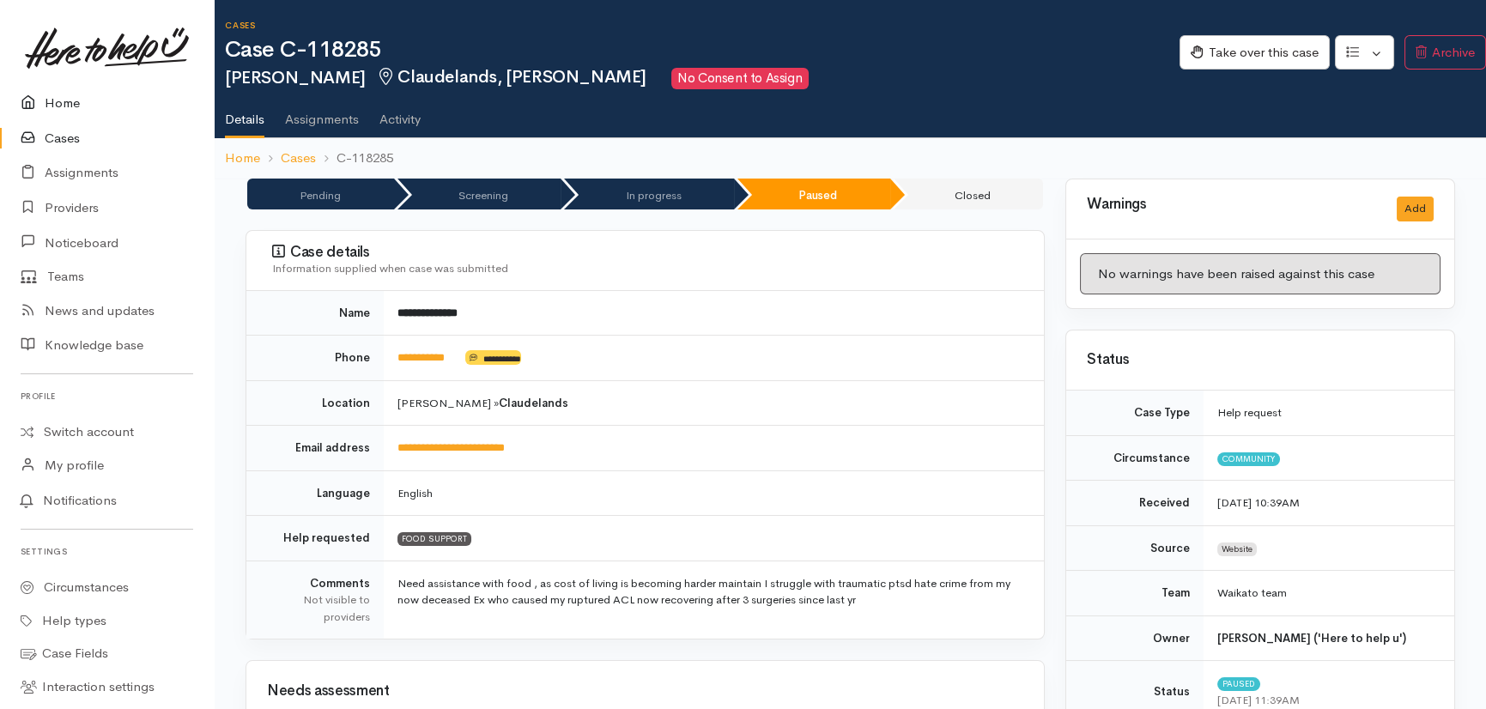
click at [56, 100] on link "Home" at bounding box center [107, 103] width 214 height 35
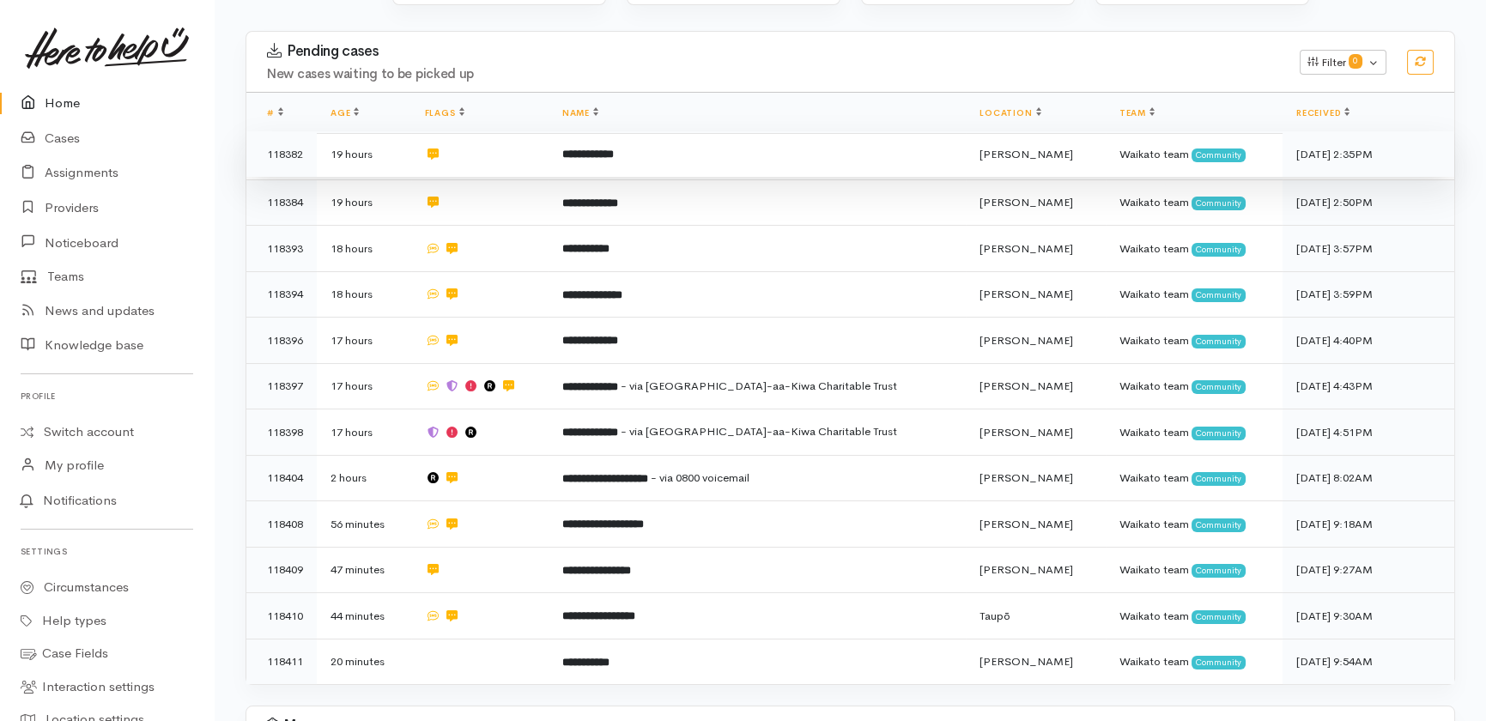
scroll to position [312, 0]
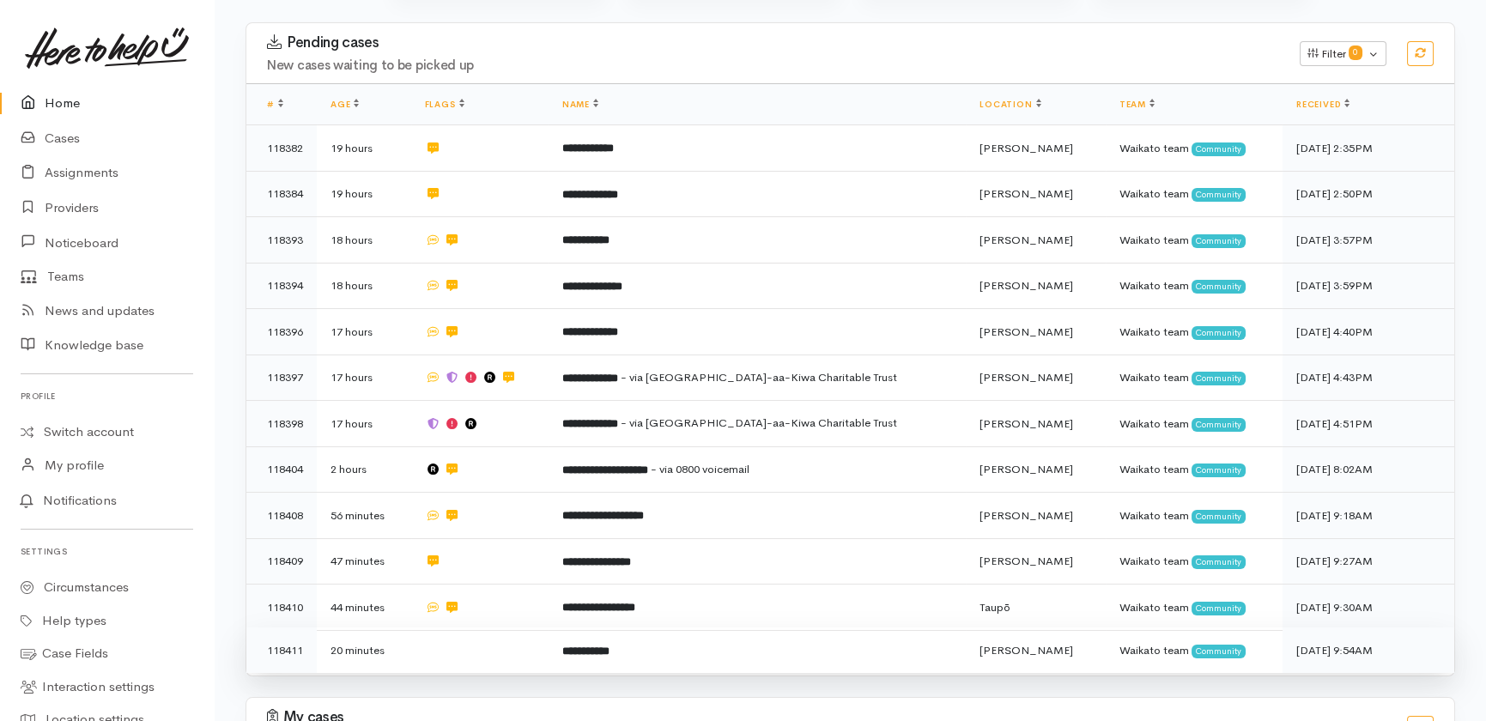
click at [823, 628] on td "**********" at bounding box center [757, 650] width 417 height 45
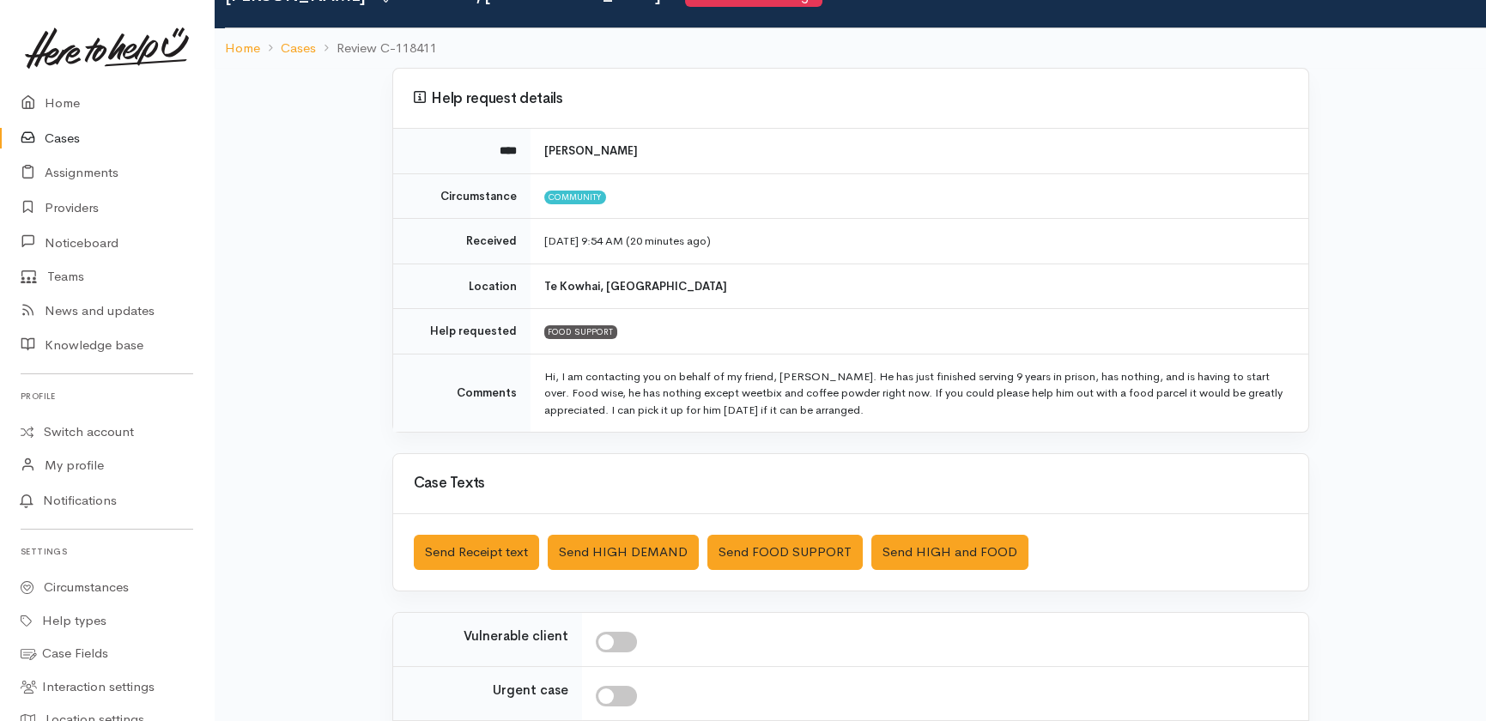
scroll to position [285, 0]
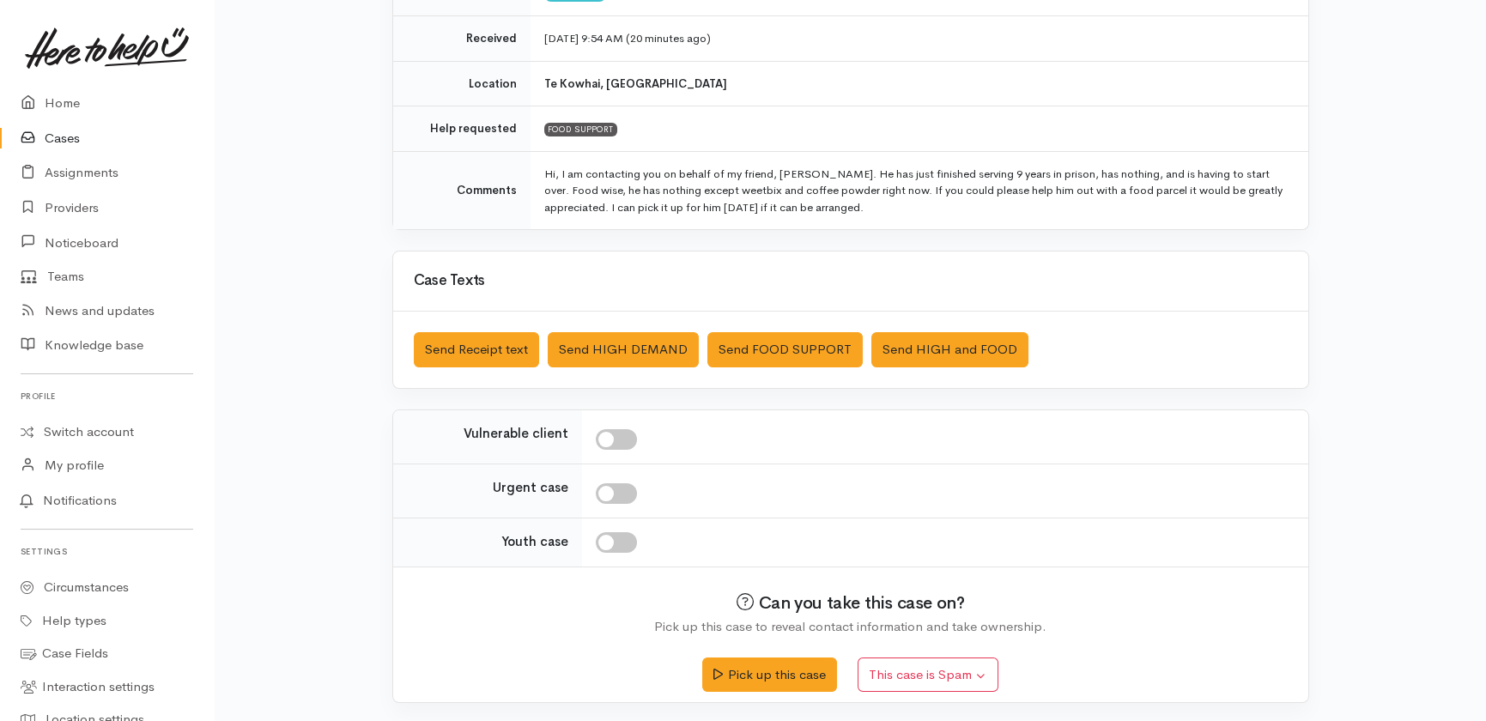
click at [622, 433] on input "checkbox" at bounding box center [616, 439] width 41 height 21
checkbox input "true"
click at [624, 488] on input "checkbox" at bounding box center [616, 493] width 41 height 21
checkbox input "true"
click at [787, 343] on button "Send FOOD SUPPORT" at bounding box center [784, 349] width 155 height 35
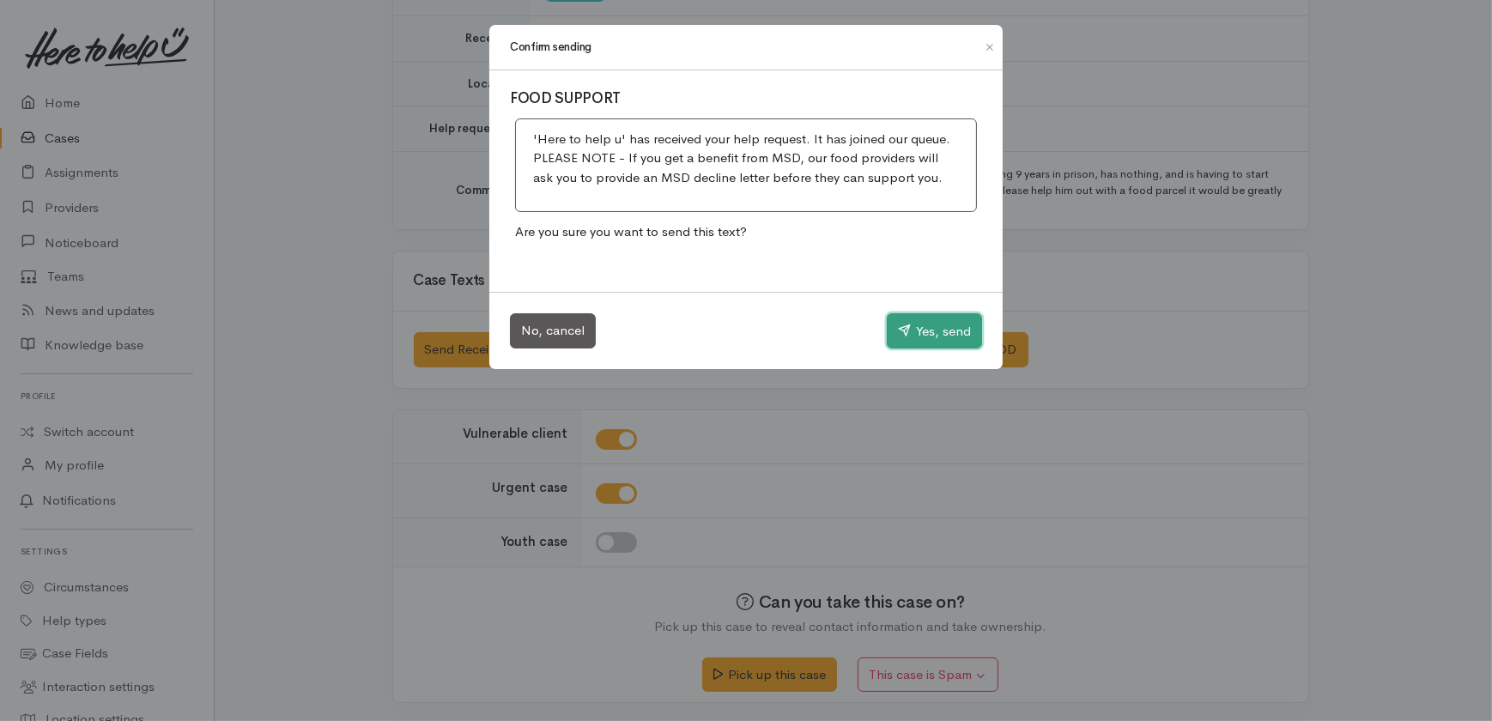
click at [938, 326] on button "Yes, send" at bounding box center [934, 331] width 95 height 36
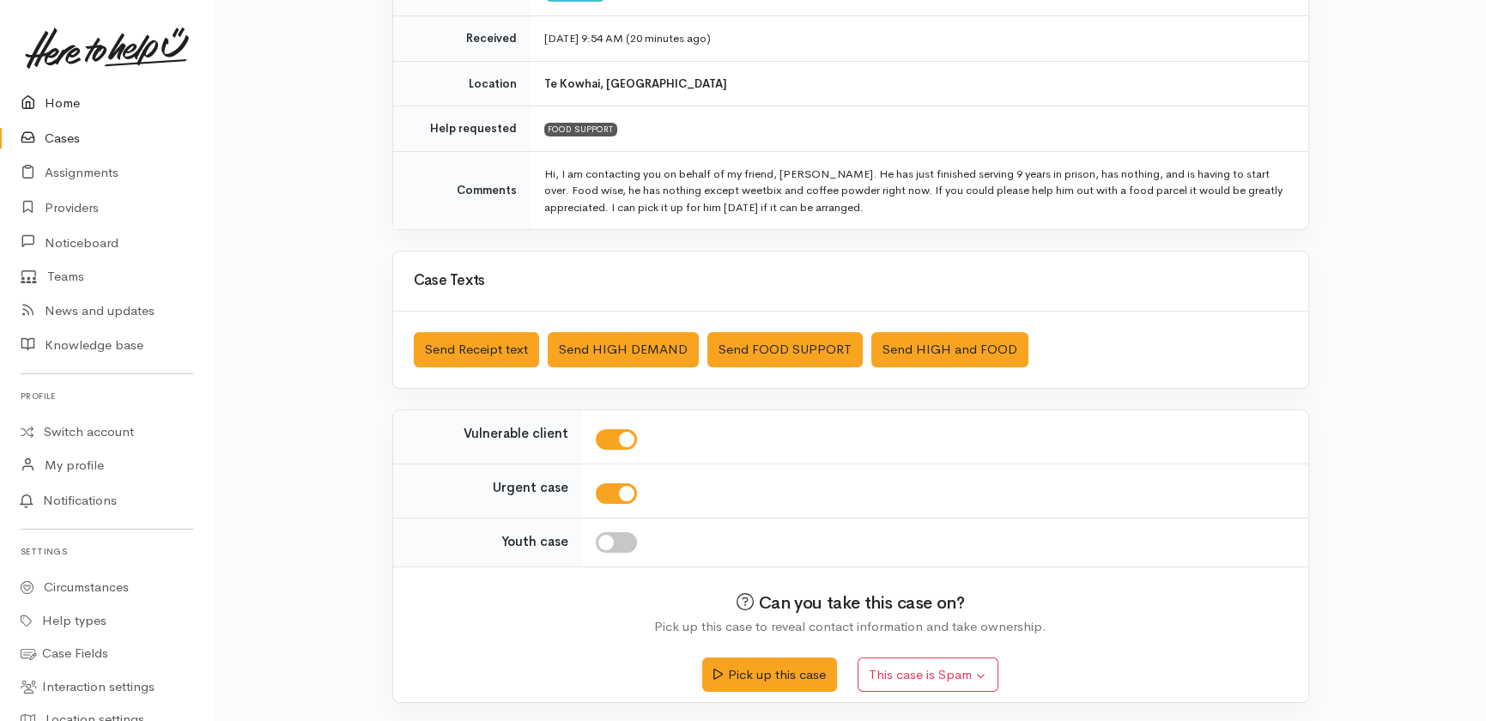
click at [65, 102] on link "Home" at bounding box center [107, 103] width 214 height 35
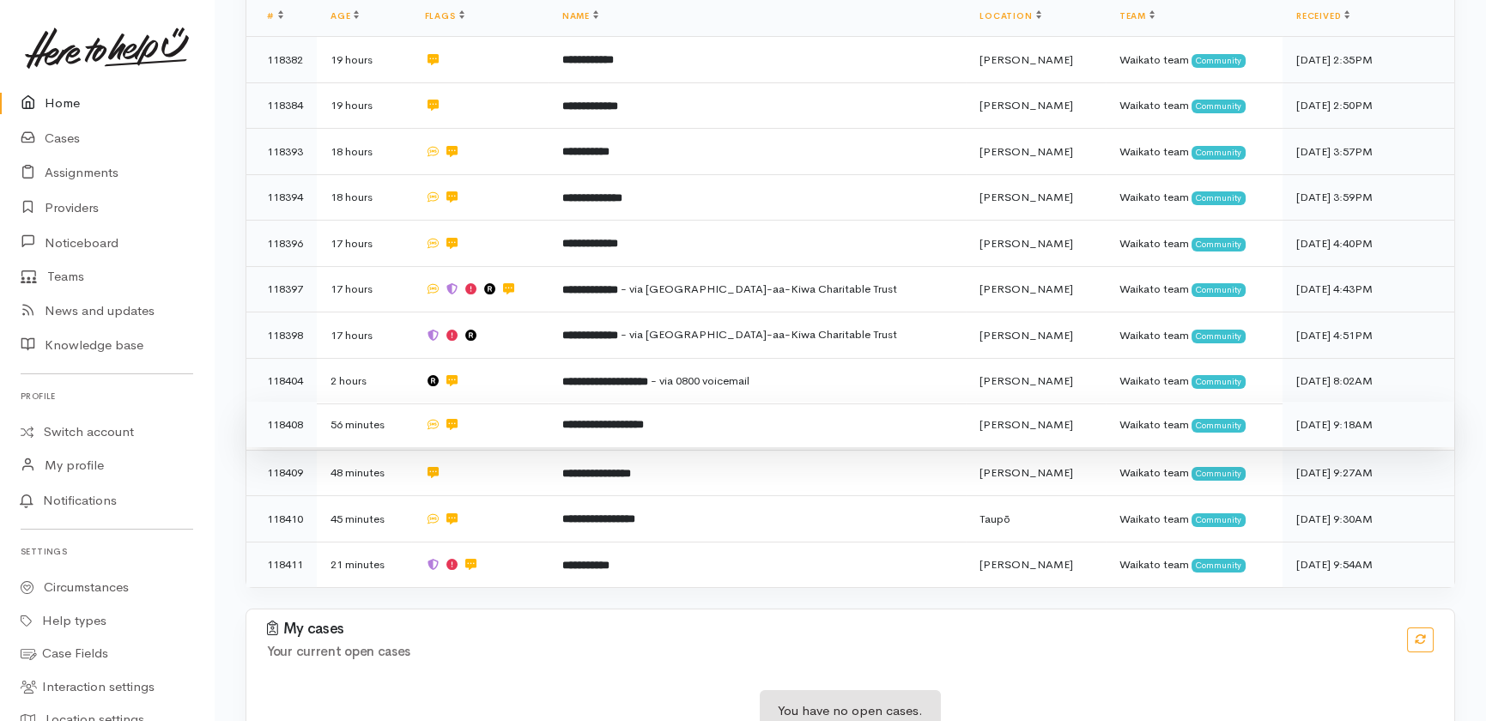
scroll to position [402, 0]
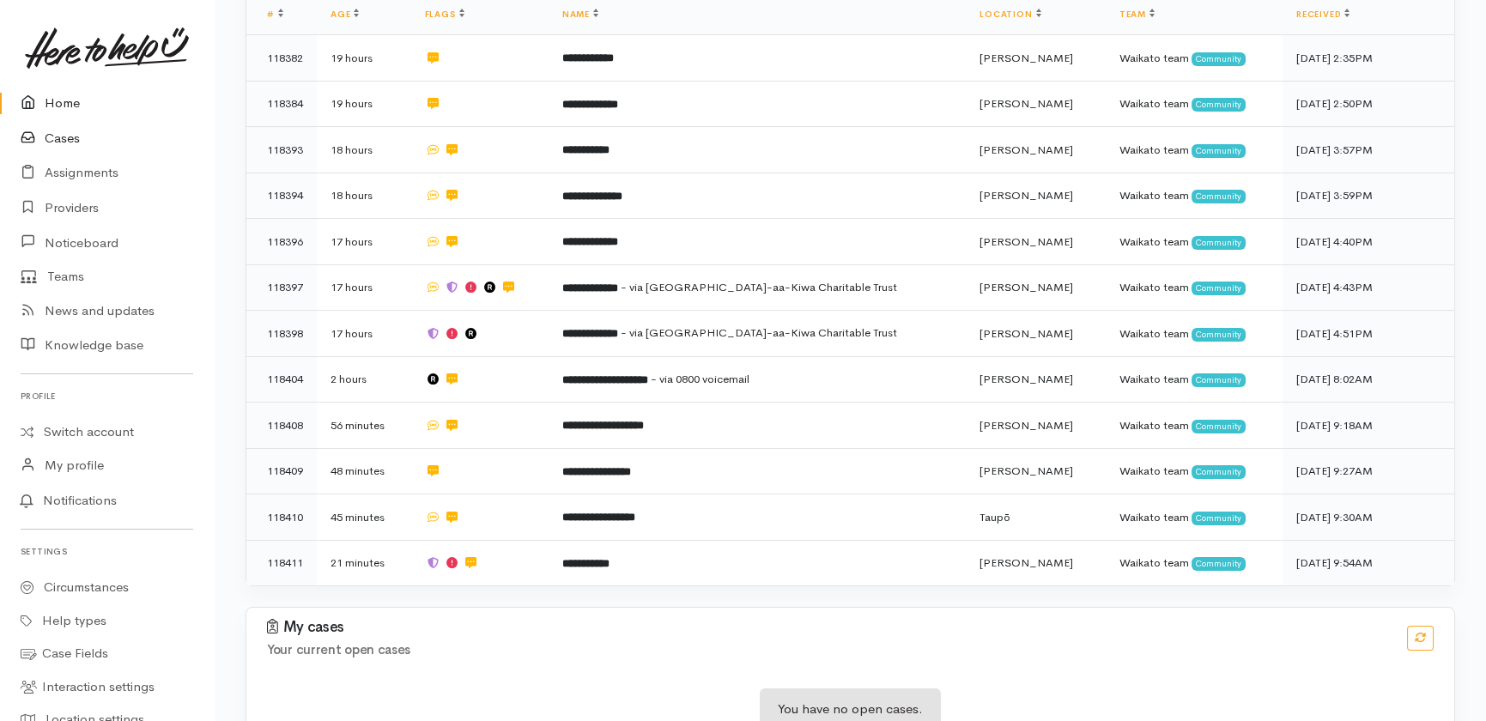
click at [59, 139] on link "Cases" at bounding box center [107, 138] width 214 height 35
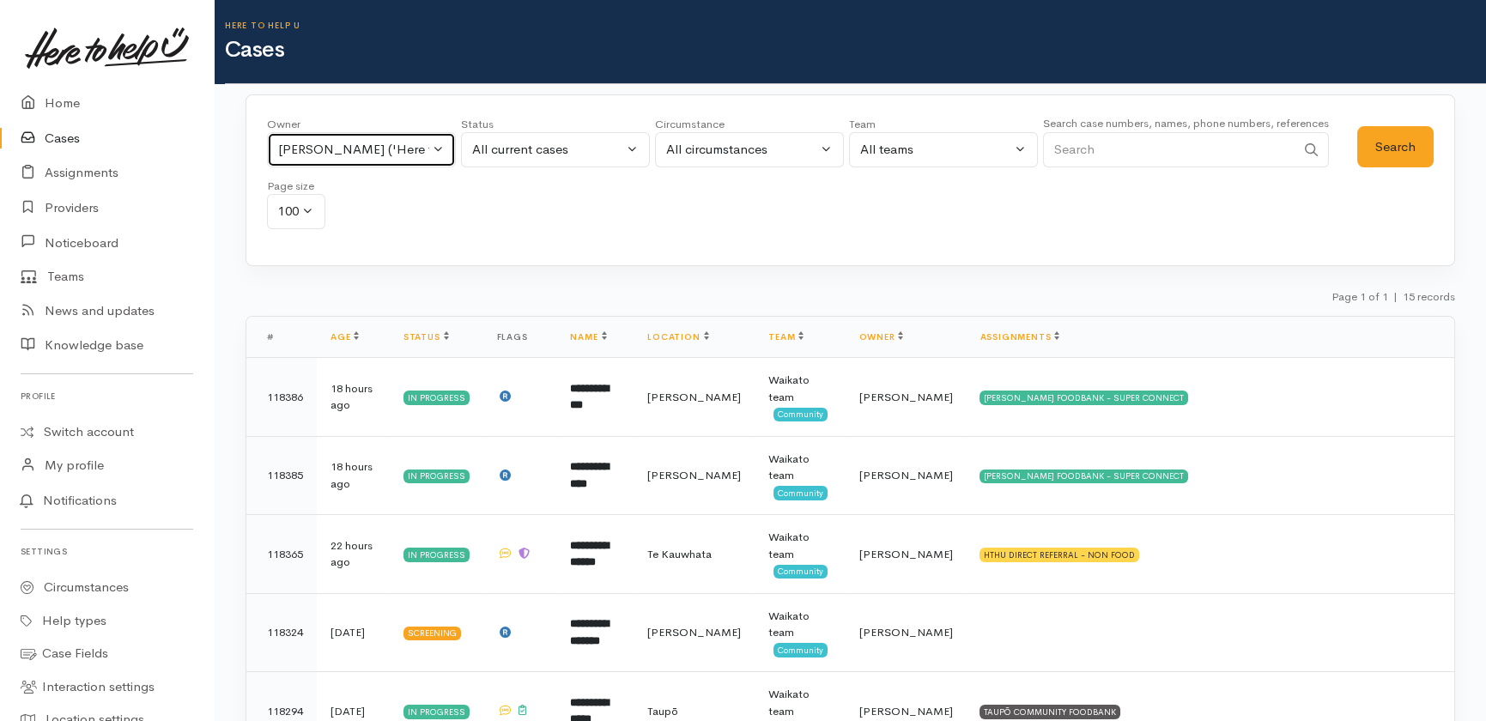
click at [434, 149] on button "[PERSON_NAME] ('Here to help u')" at bounding box center [361, 149] width 189 height 35
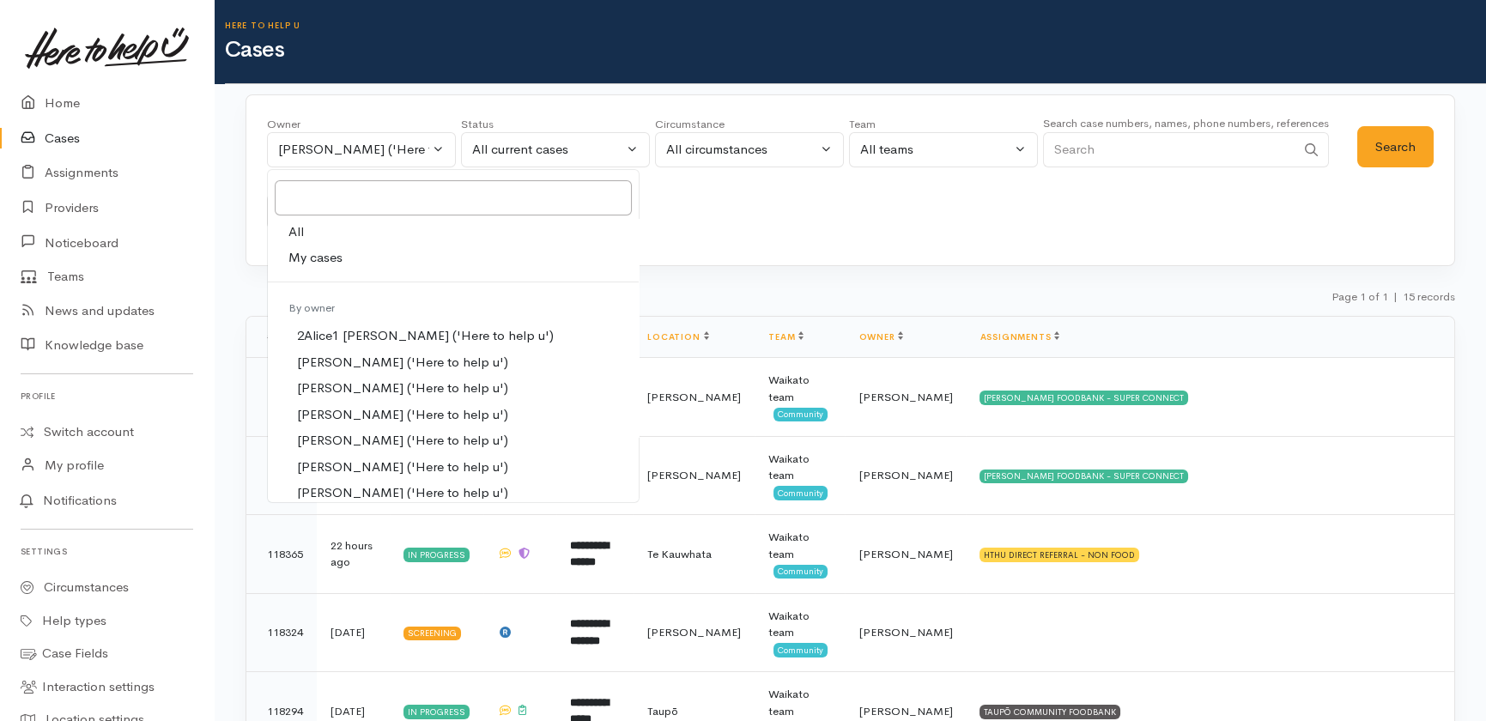
click at [301, 235] on span "All" at bounding box center [295, 232] width 15 height 20
select select "-1"
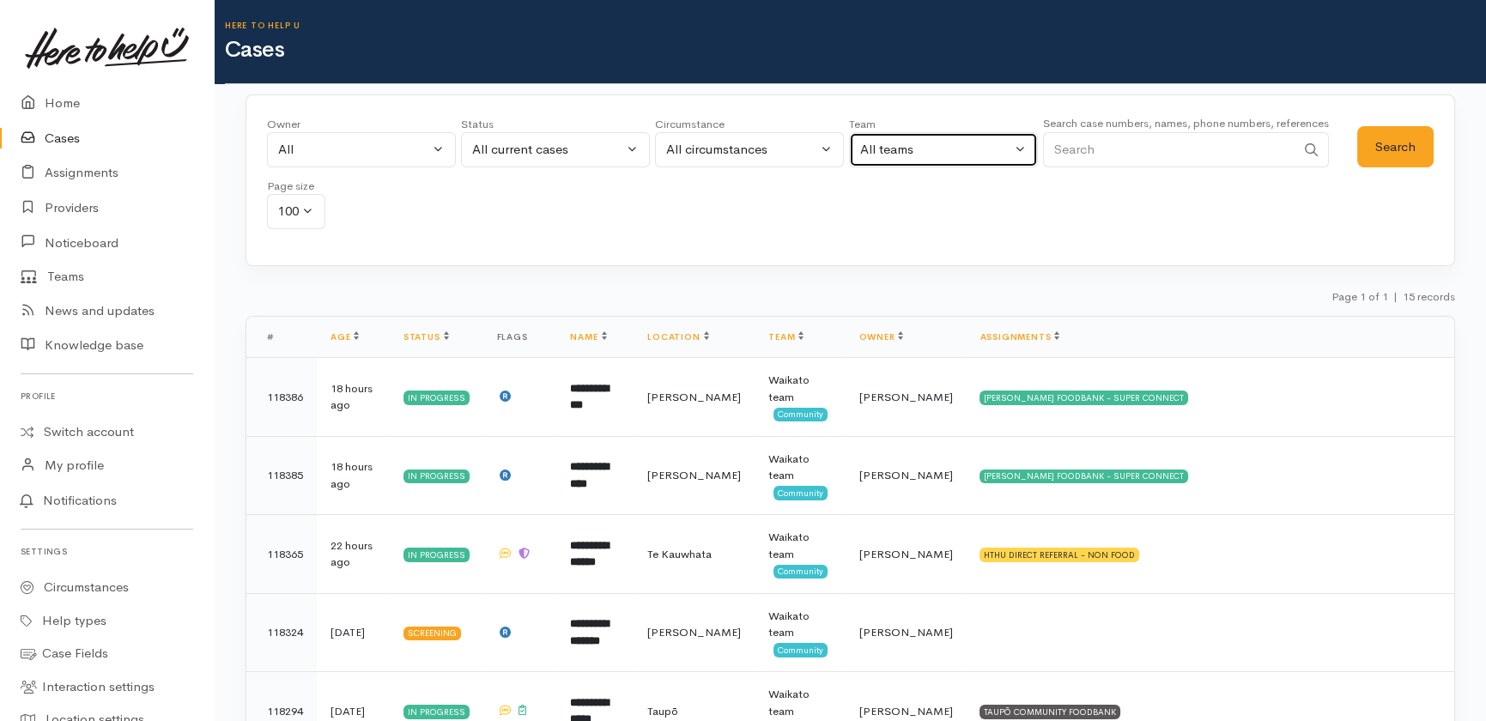
click at [970, 155] on div "All teams" at bounding box center [935, 150] width 151 height 20
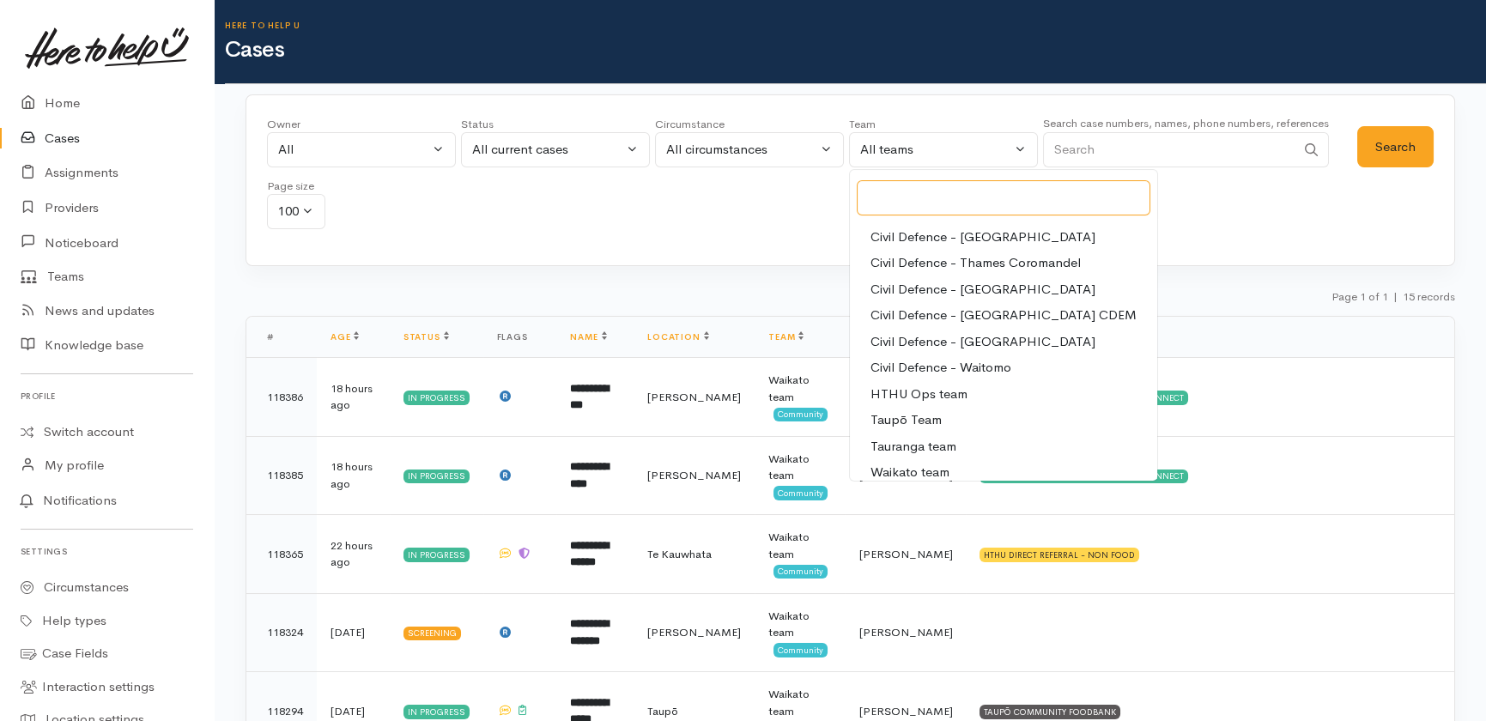
scroll to position [155, 0]
click at [903, 441] on span "Tauranga team" at bounding box center [914, 444] width 86 height 20
select select "3"
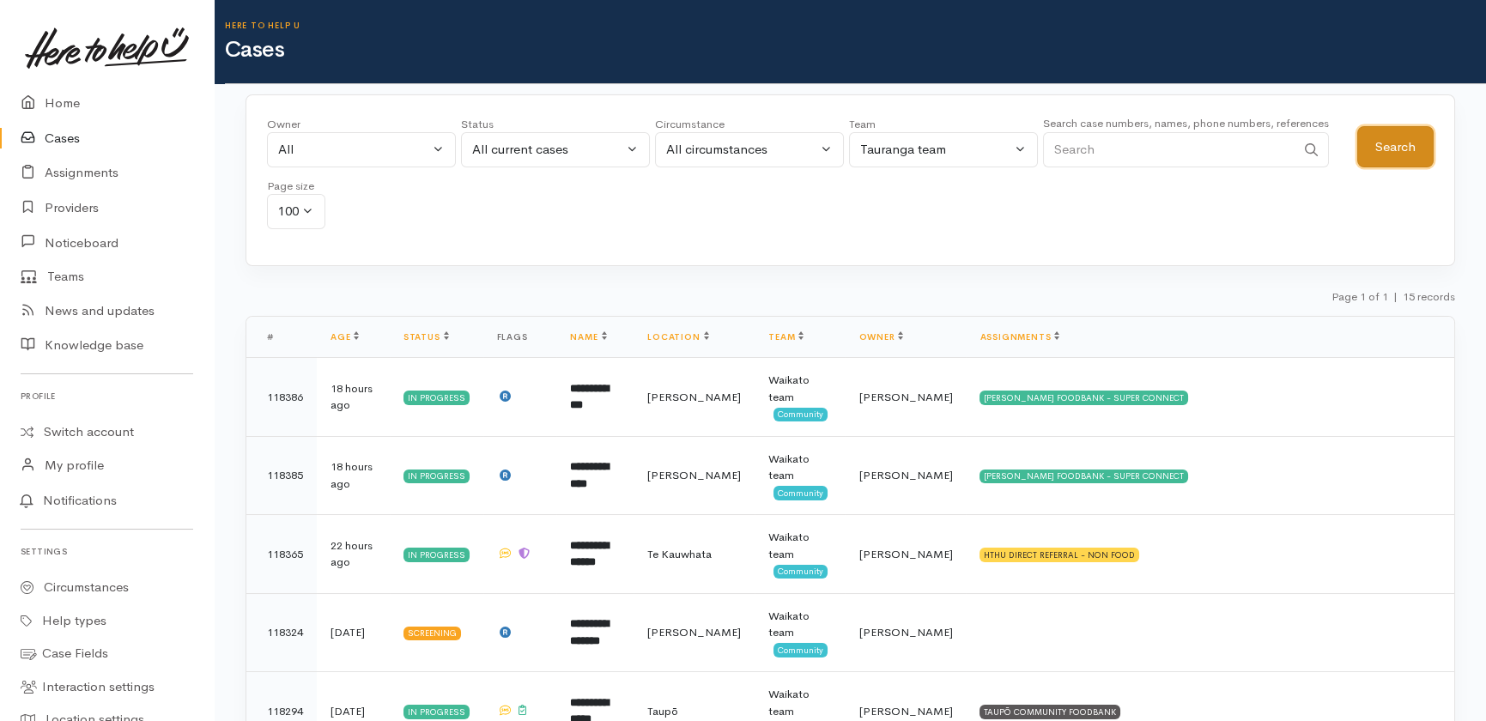
click at [1398, 136] on button "Search" at bounding box center [1395, 147] width 76 height 42
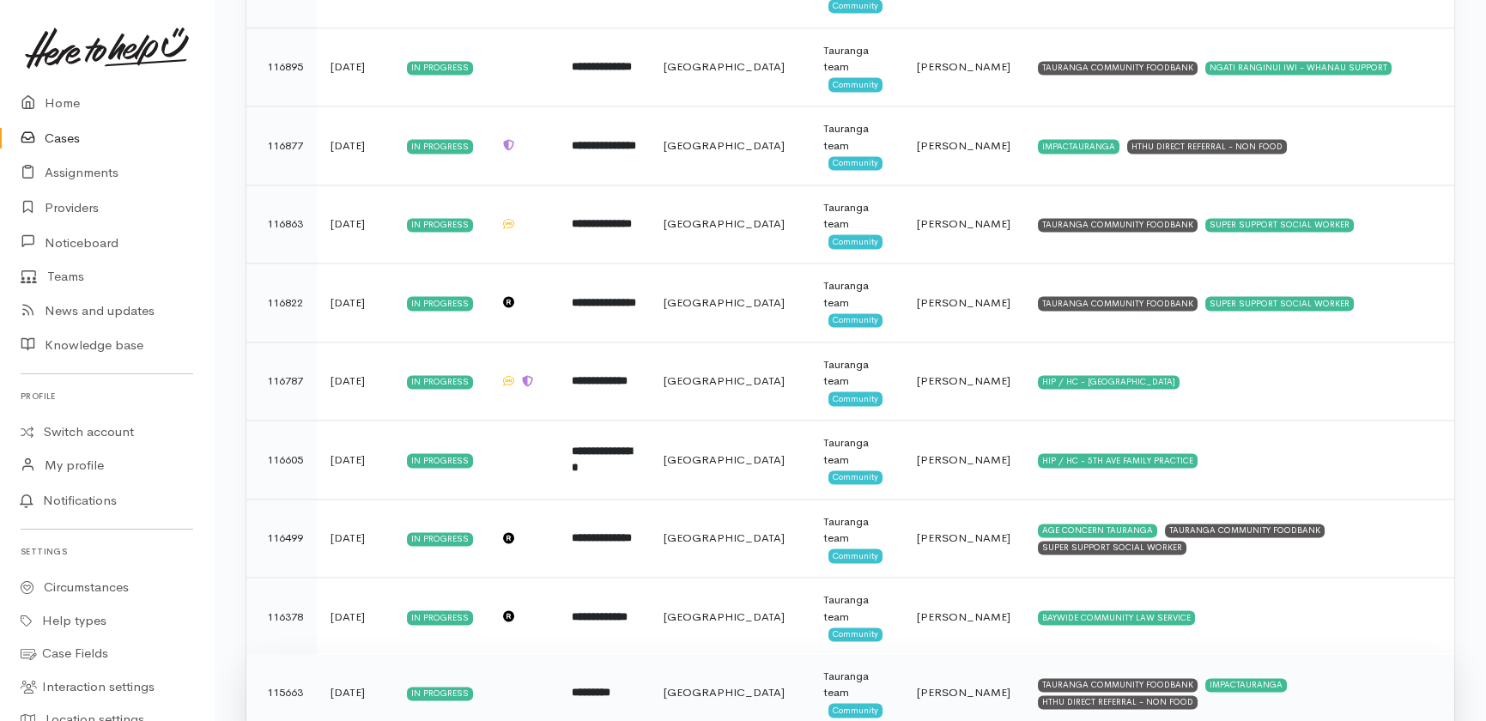
scroll to position [6275, 0]
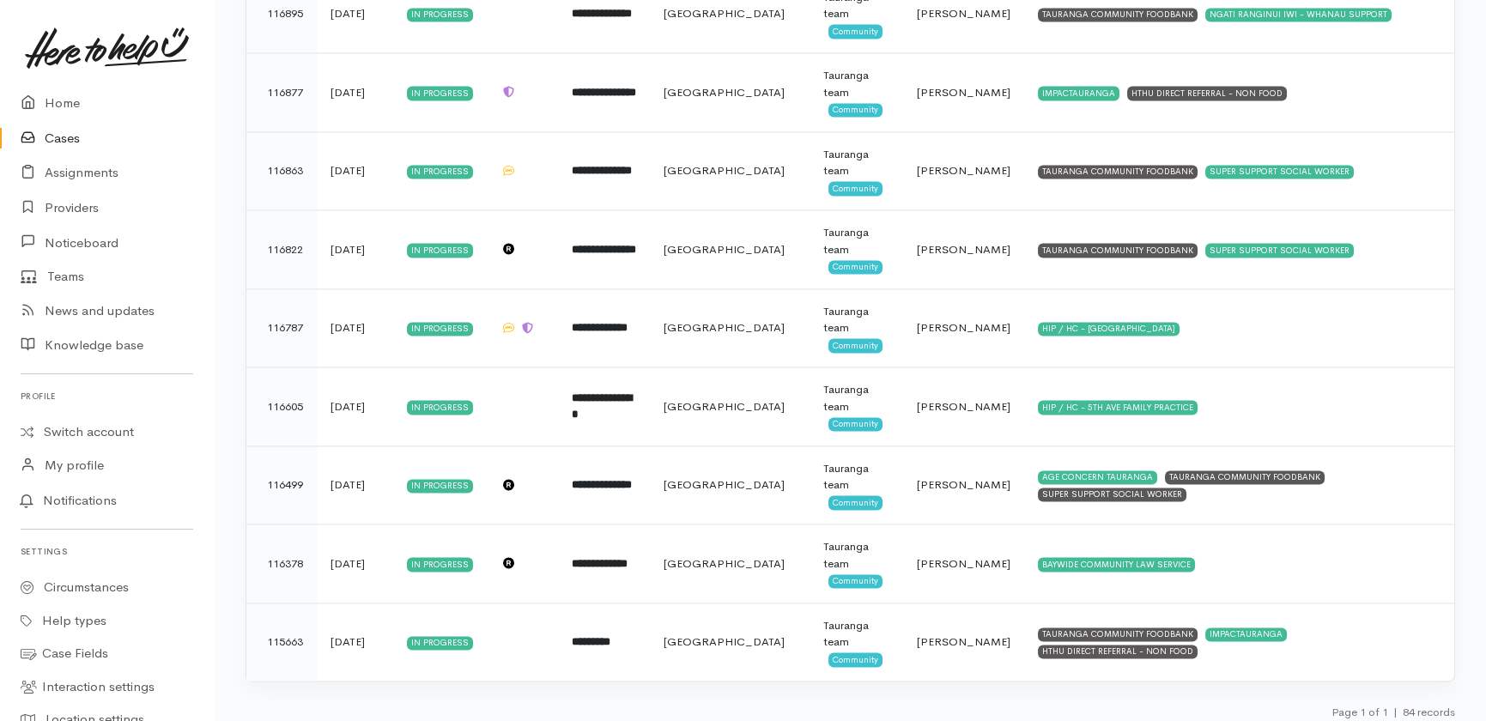
click at [59, 137] on link "Cases" at bounding box center [107, 138] width 214 height 35
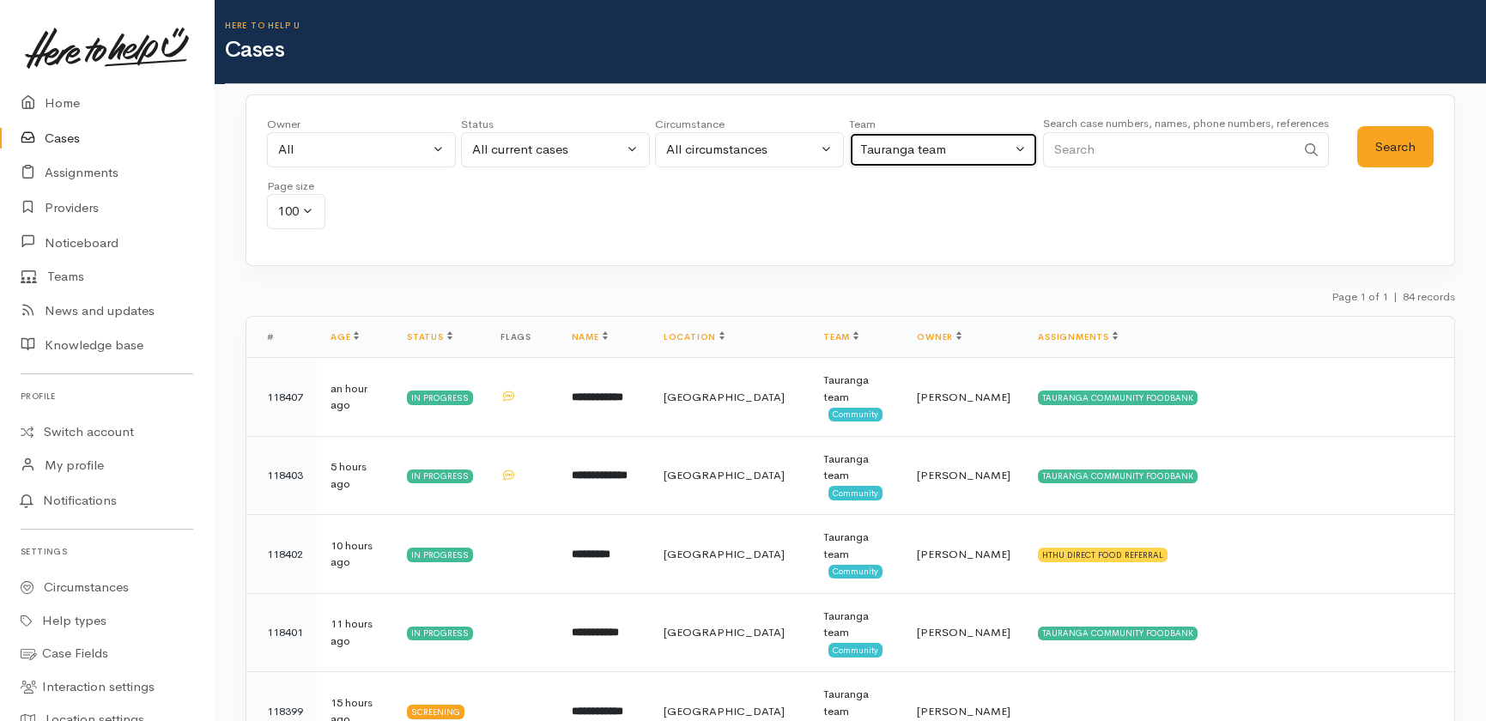
click at [927, 154] on div "Tauranga team" at bounding box center [935, 150] width 151 height 20
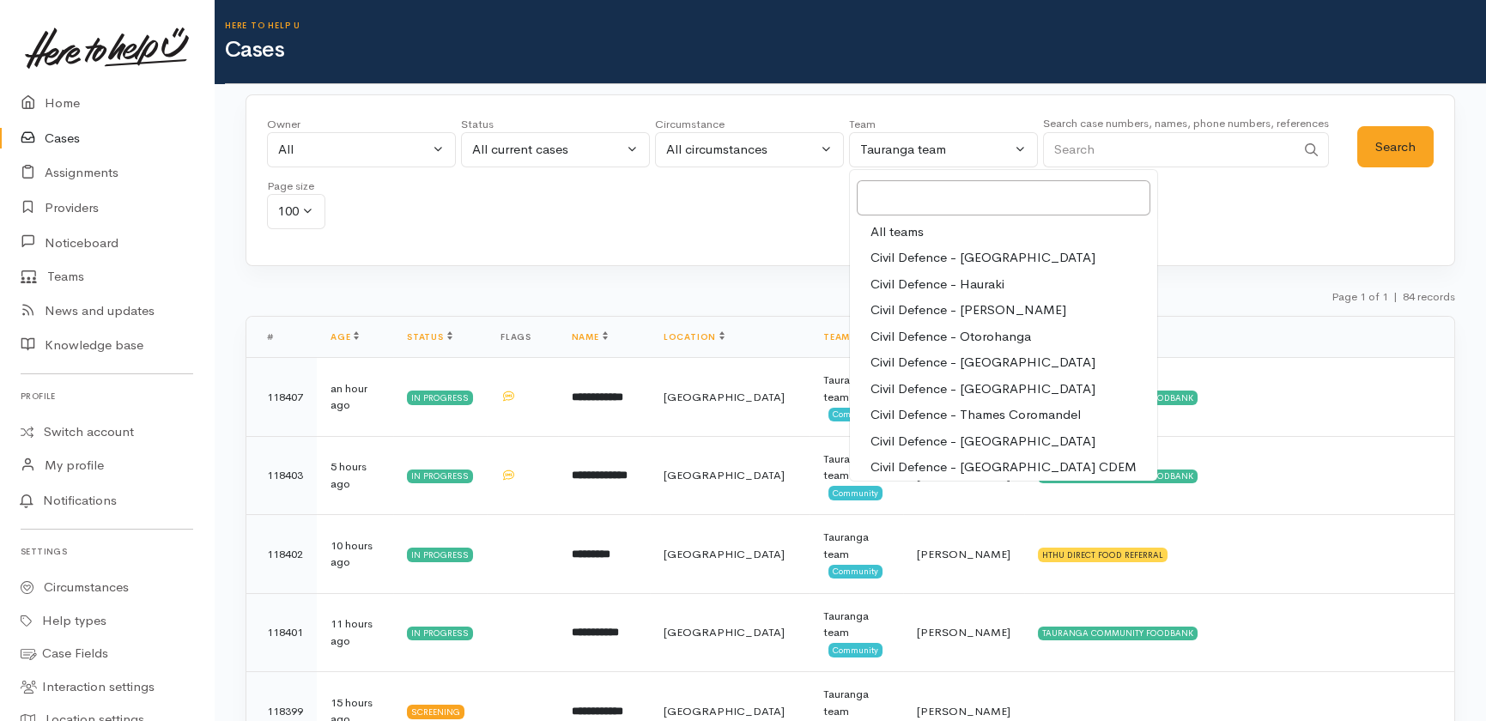
click at [892, 227] on span "All teams" at bounding box center [897, 232] width 53 height 20
select select "-1"
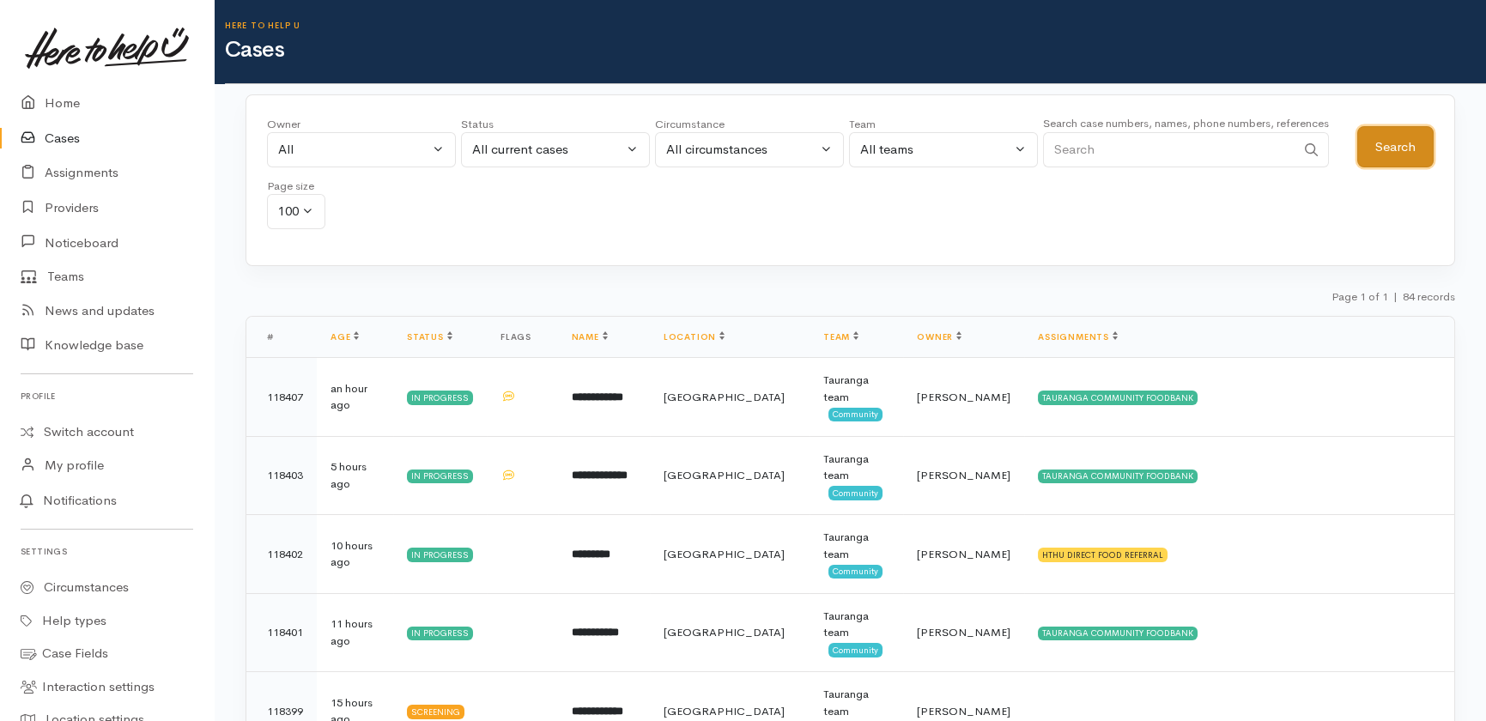
click at [1398, 137] on button "Search" at bounding box center [1395, 147] width 76 height 42
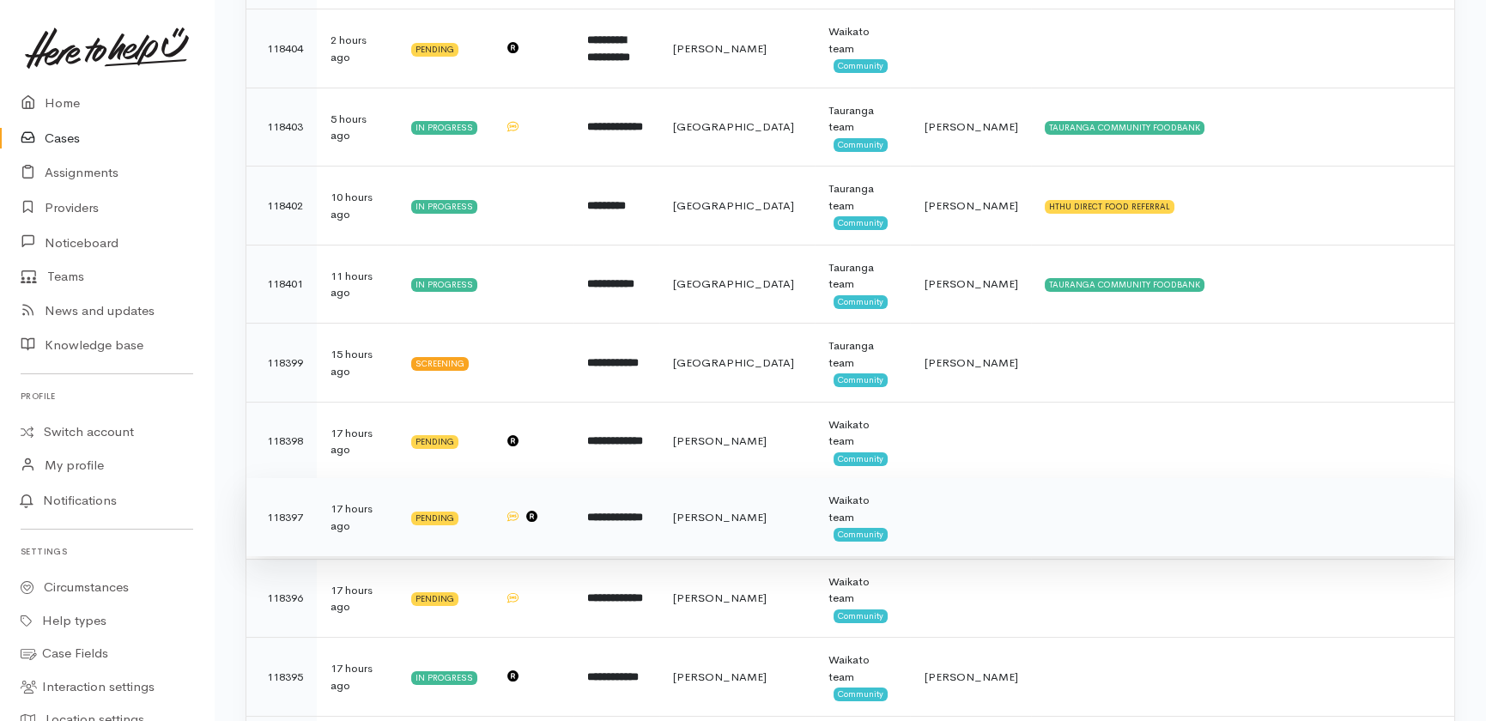
scroll to position [1092, 0]
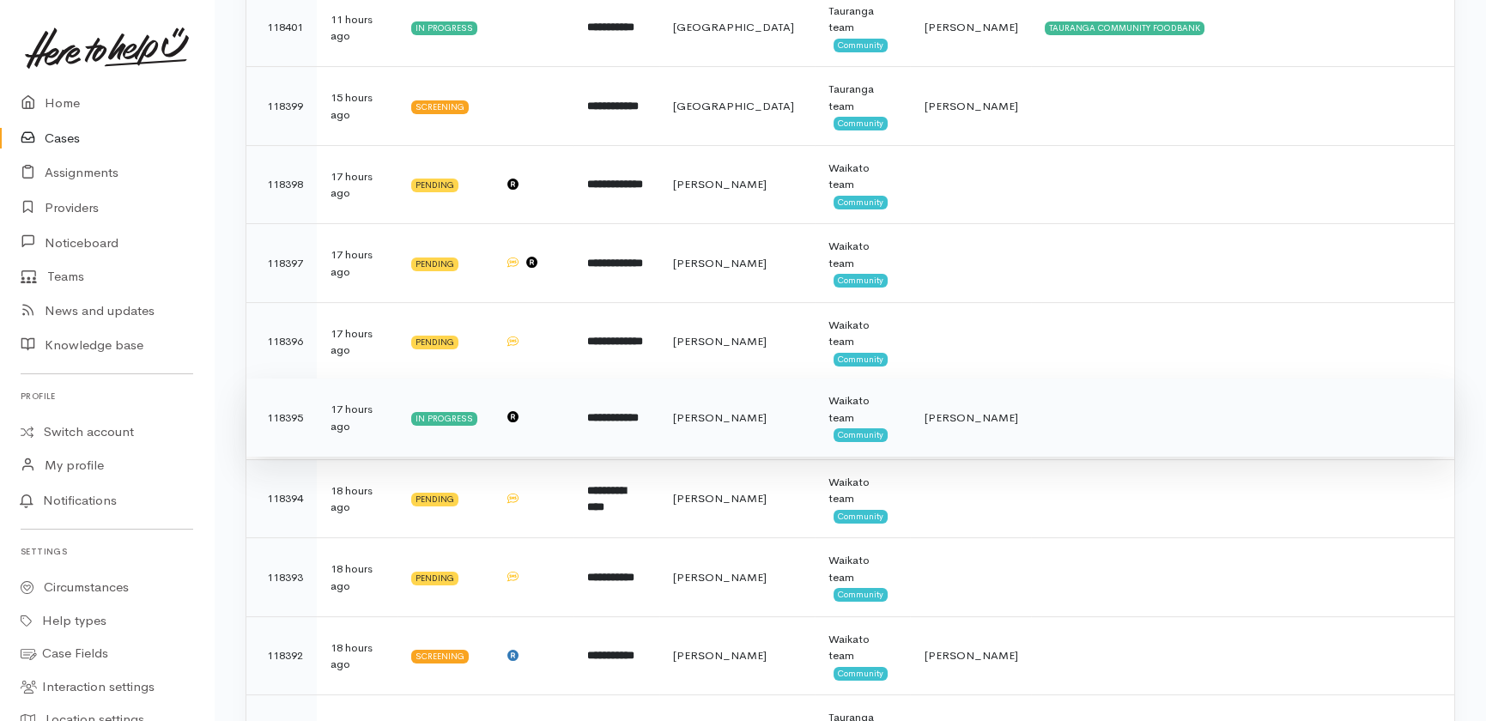
click at [616, 412] on b "**********" at bounding box center [613, 417] width 52 height 11
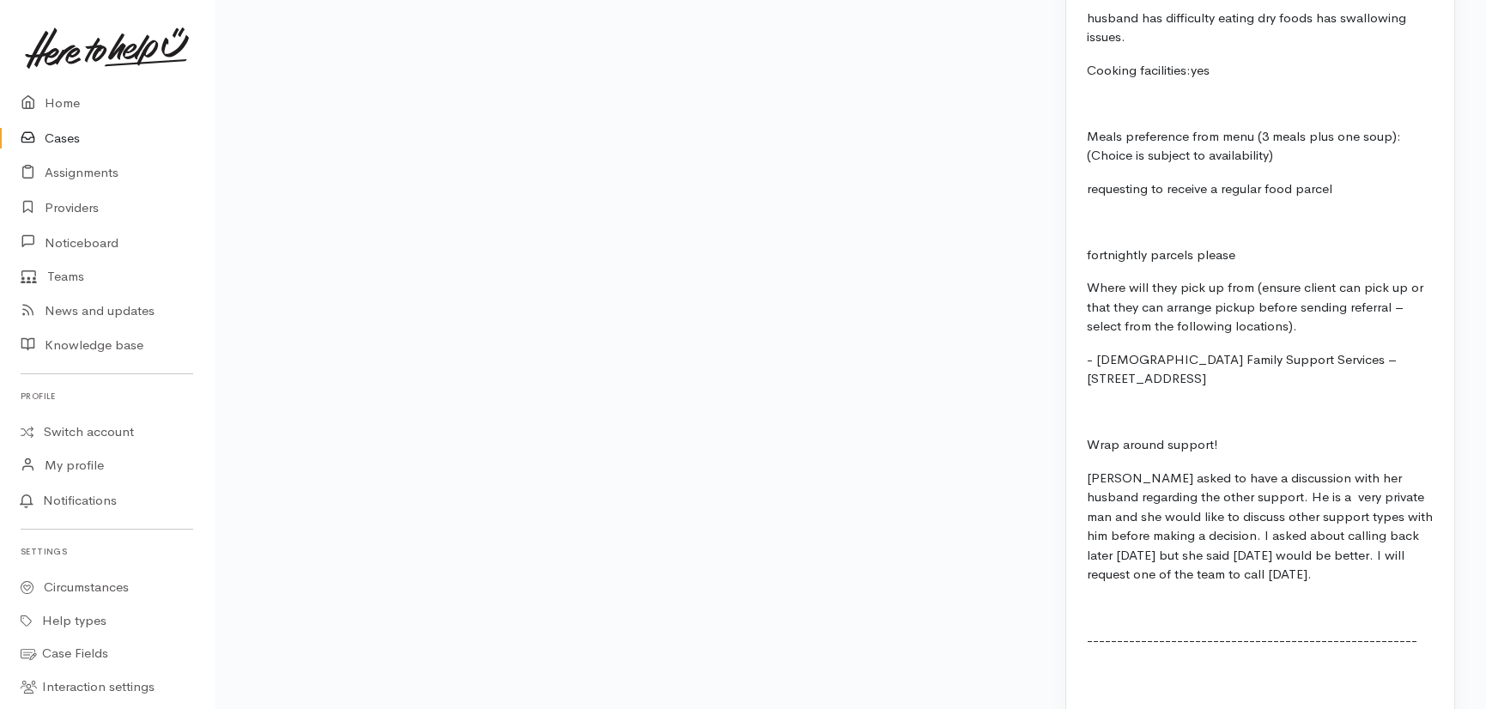
scroll to position [3055, 0]
click at [58, 102] on link "Home" at bounding box center [107, 103] width 214 height 35
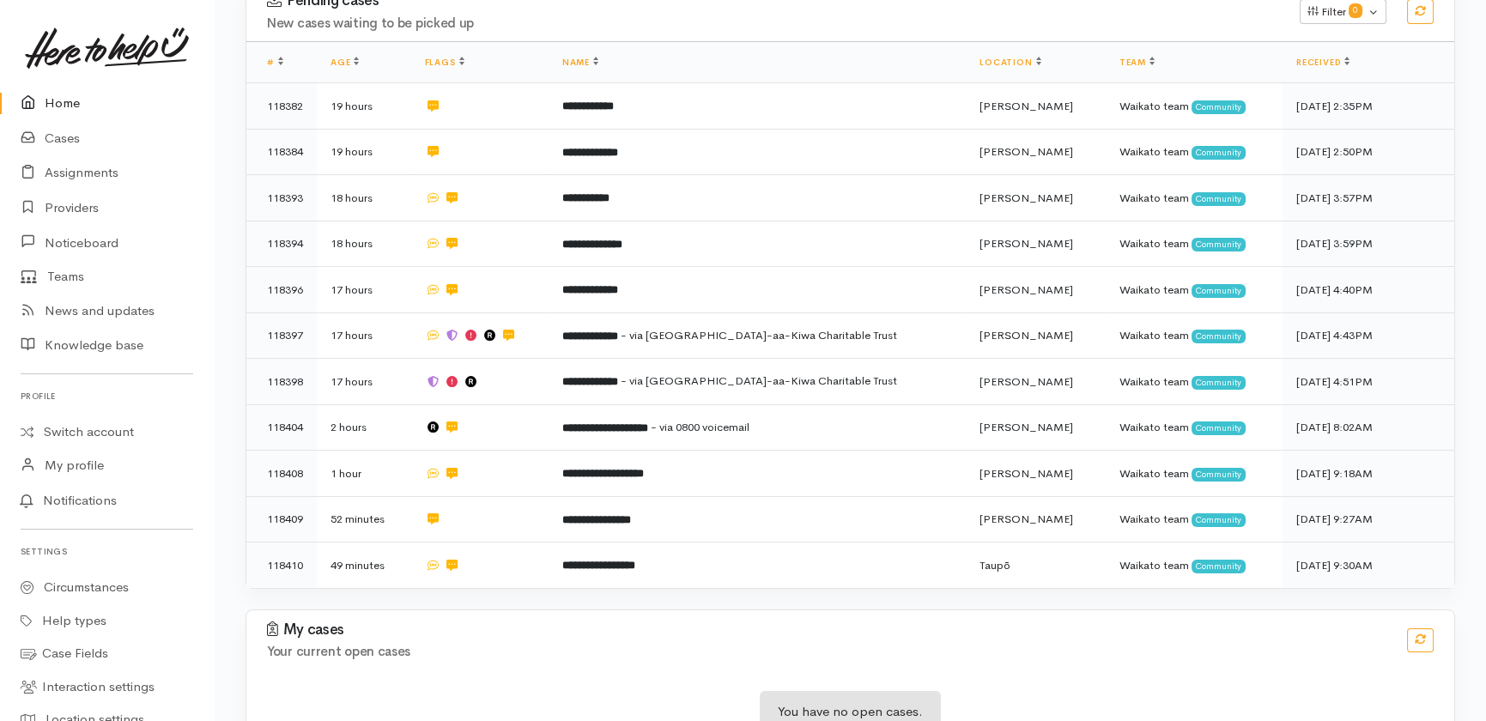
scroll to position [356, 0]
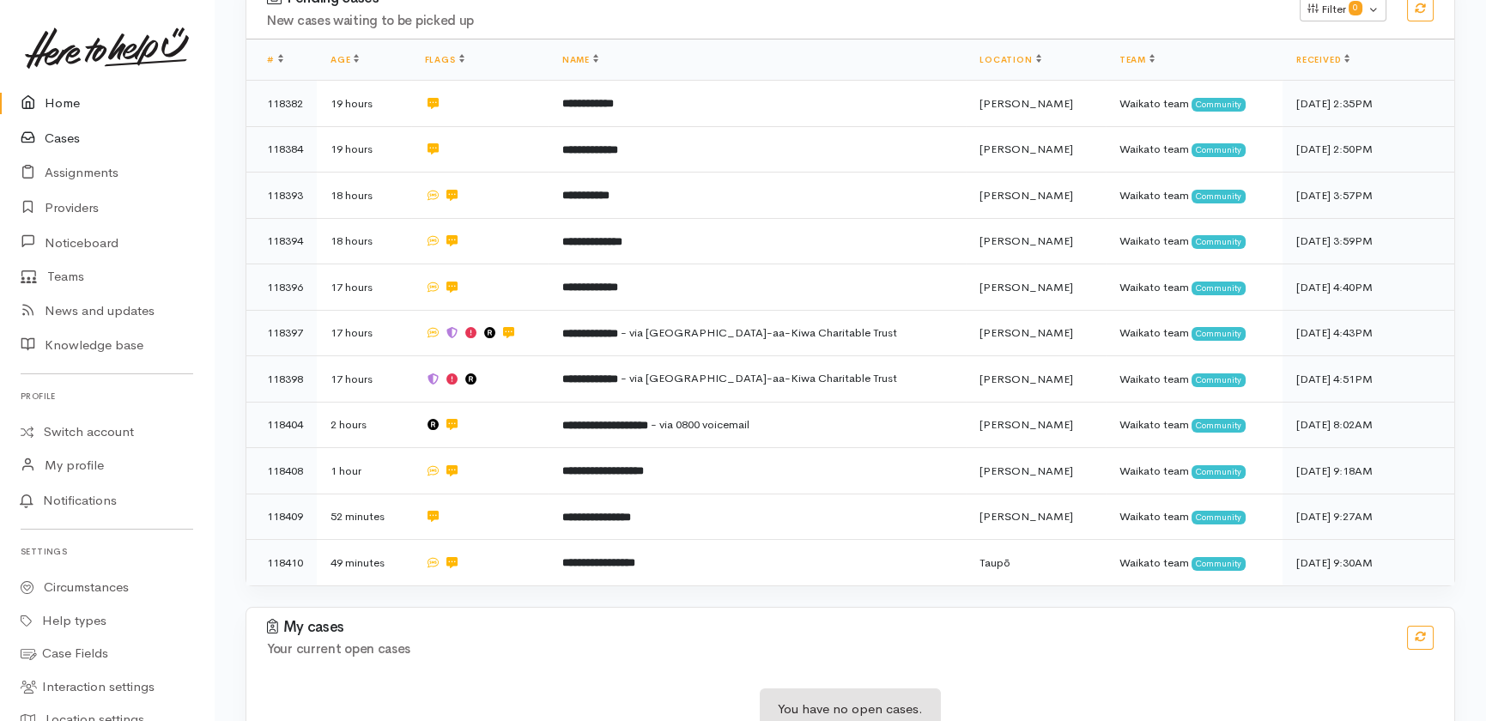
click at [70, 135] on link "Cases" at bounding box center [107, 138] width 214 height 35
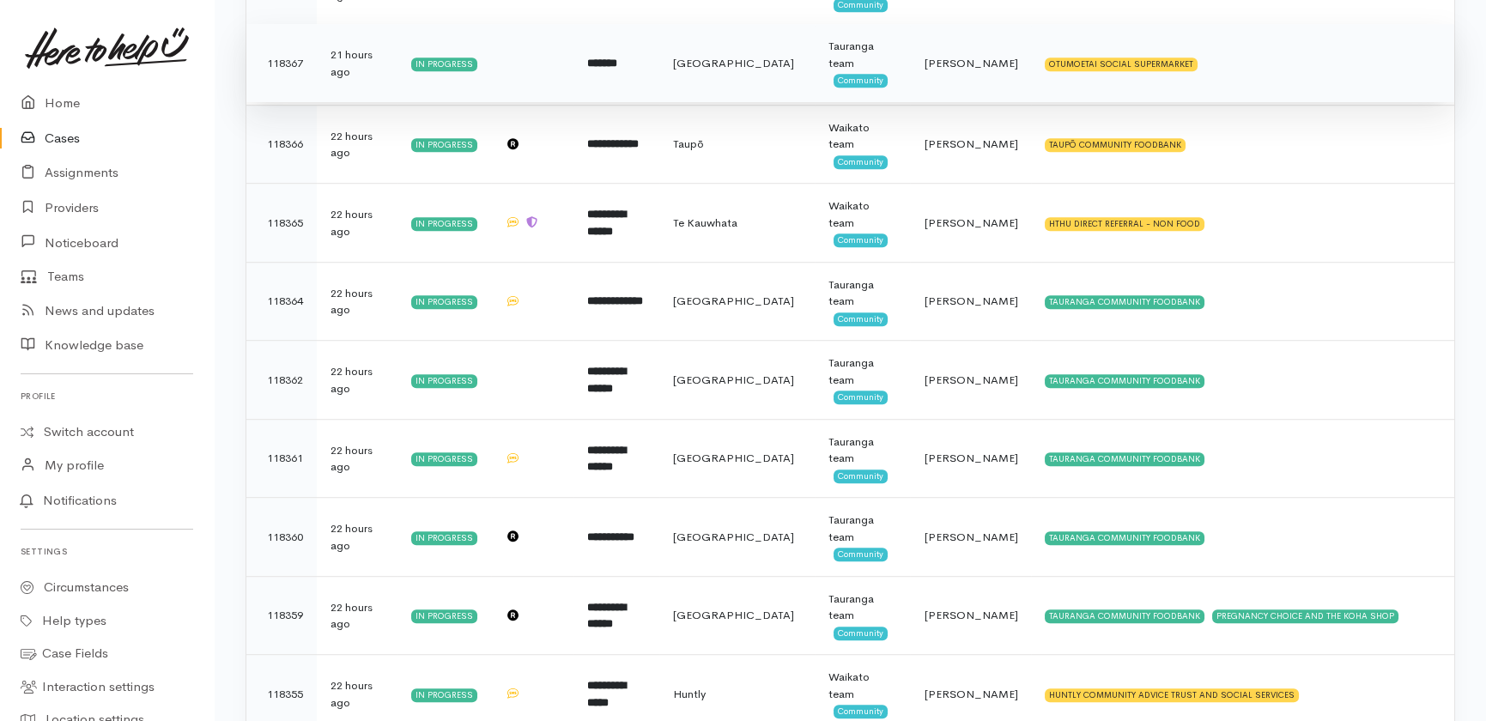
scroll to position [3200, 0]
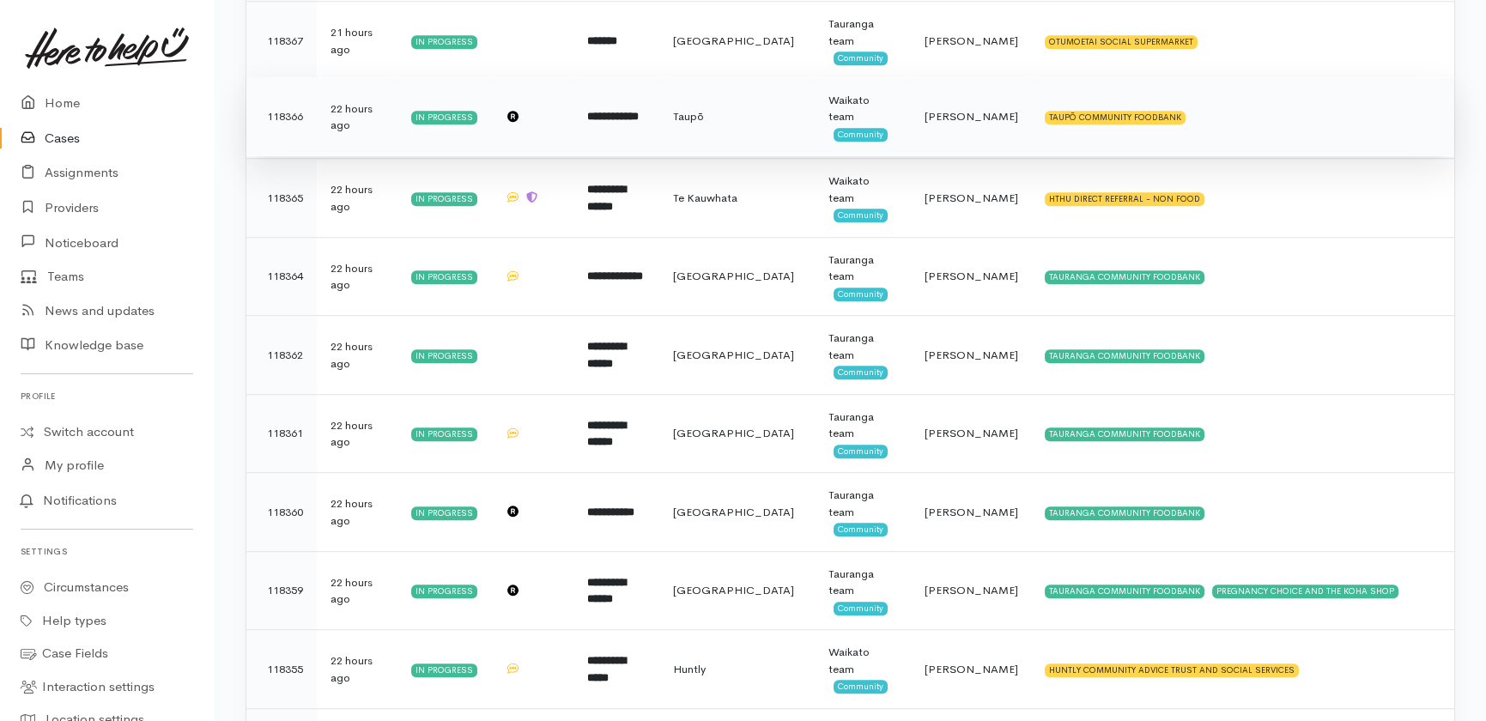
click at [639, 111] on b "**********" at bounding box center [613, 116] width 52 height 11
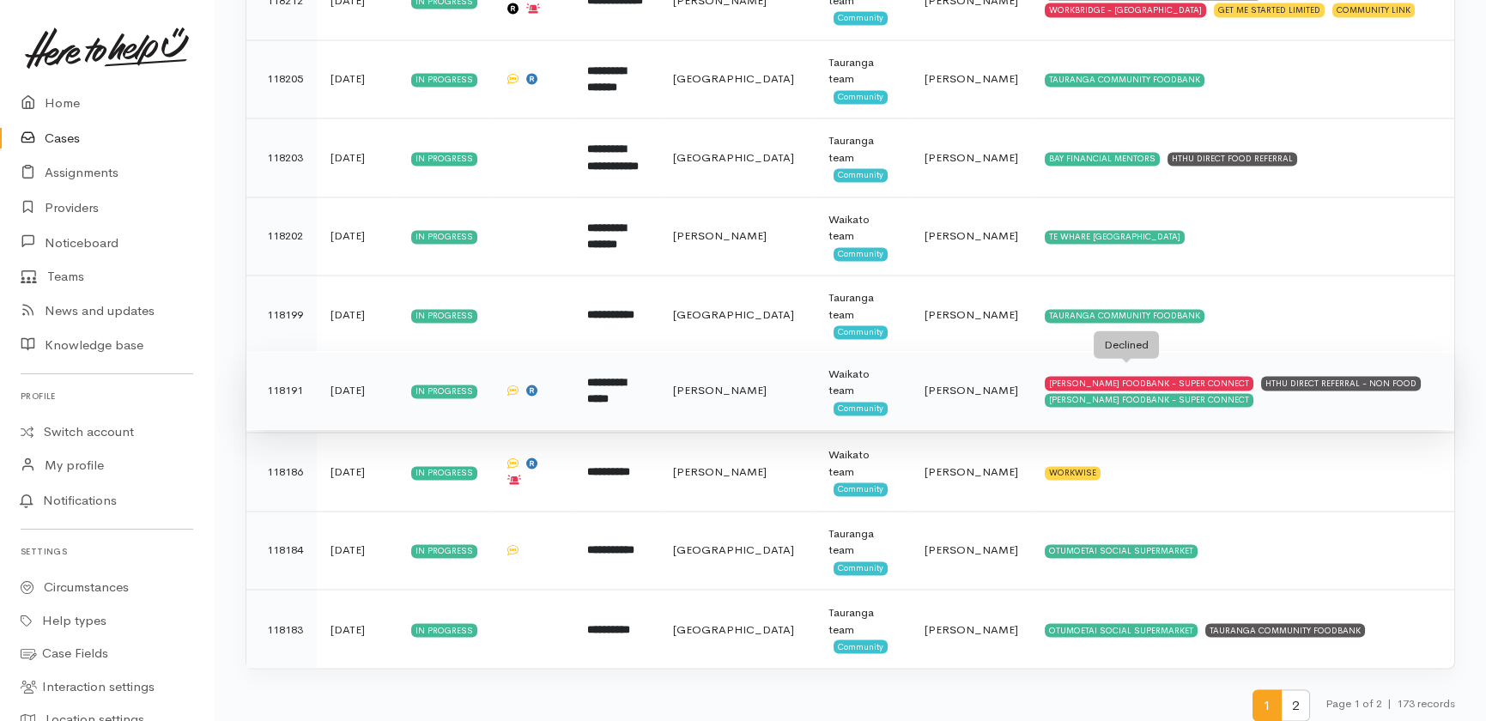
scroll to position [7544, 0]
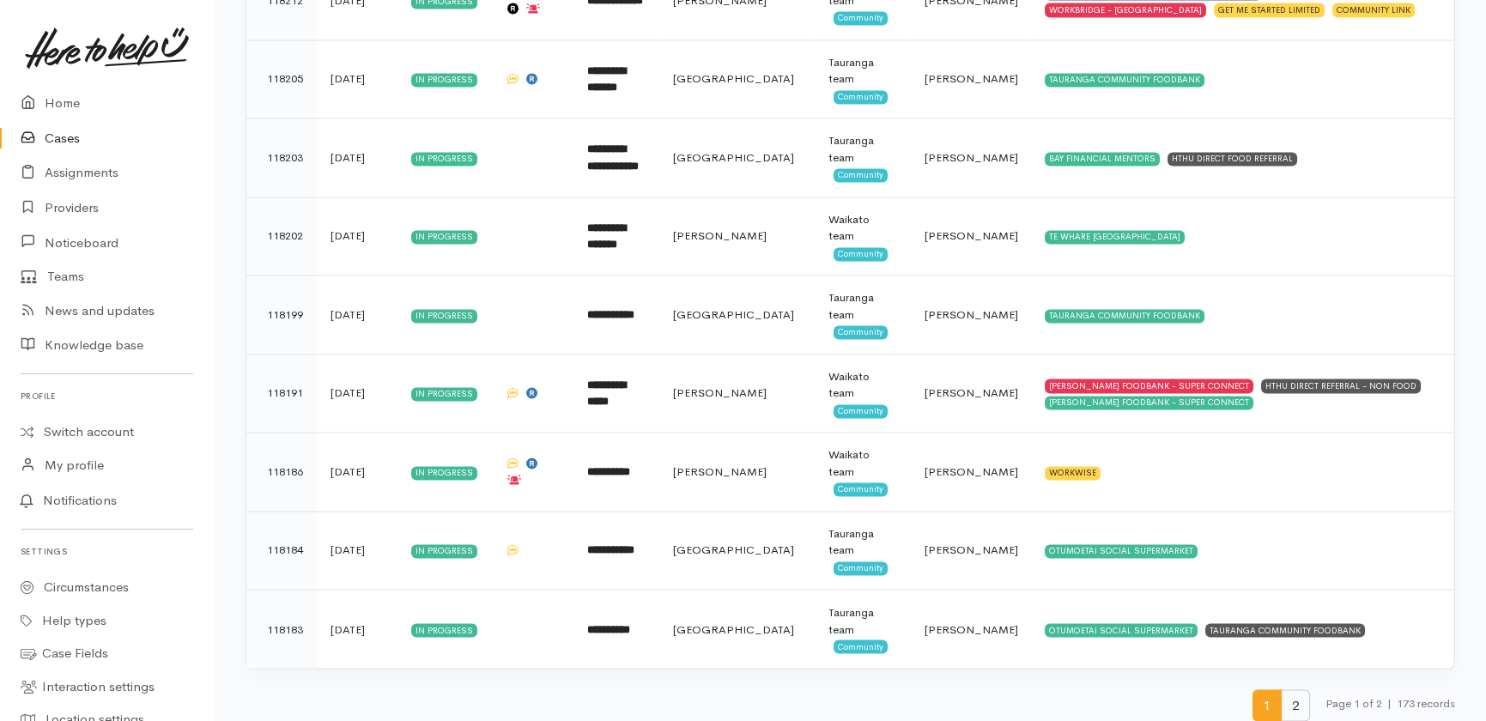
click at [1291, 691] on span "2" at bounding box center [1295, 705] width 29 height 32
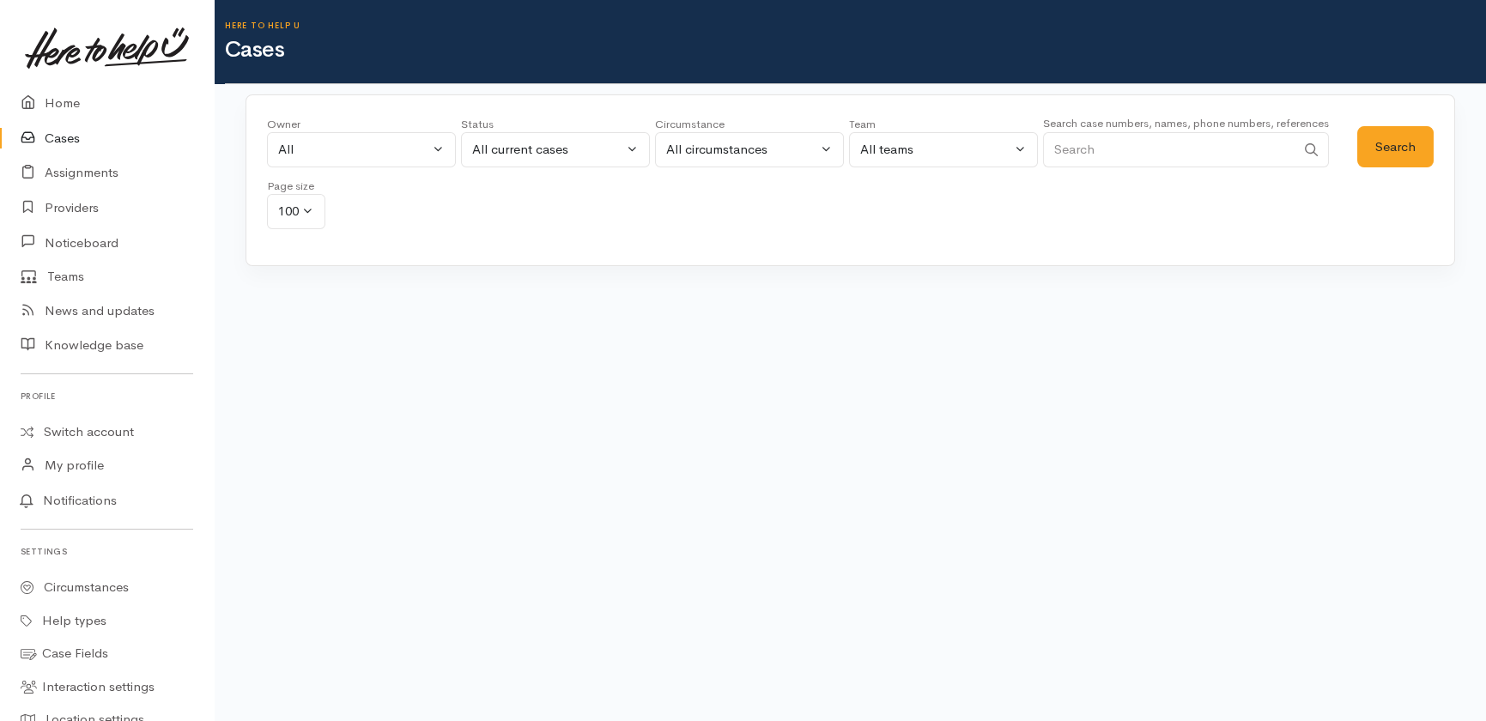
scroll to position [0, 0]
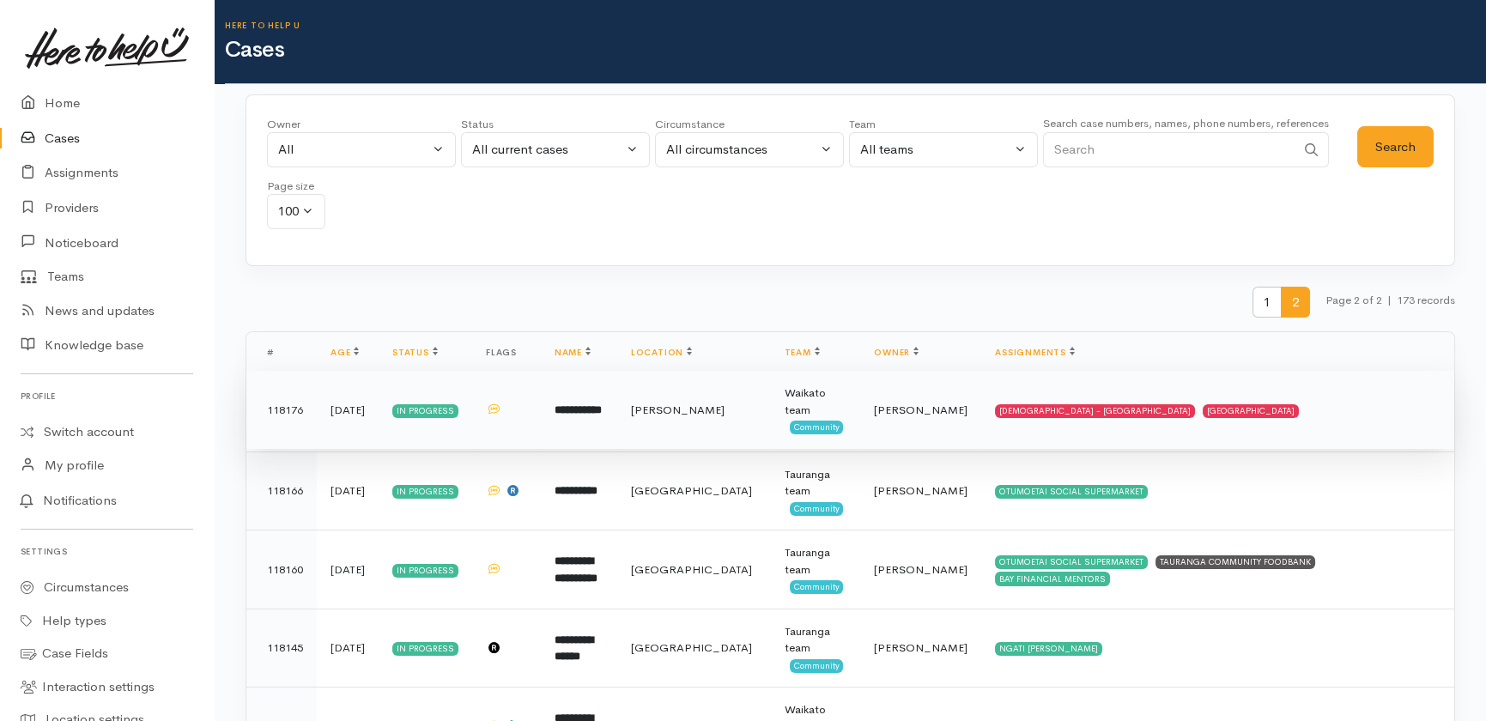
click at [595, 410] on b "**********" at bounding box center [578, 409] width 47 height 11
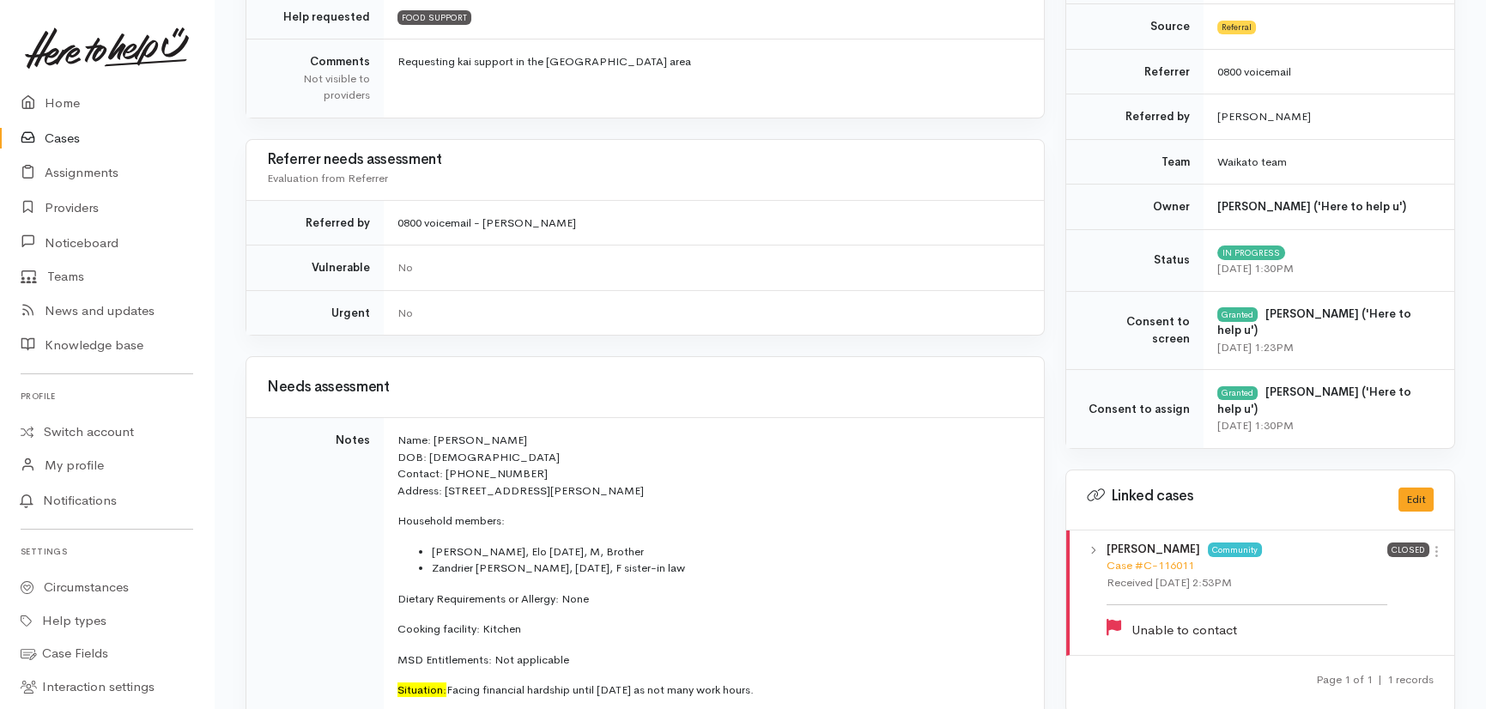
scroll to position [546, 0]
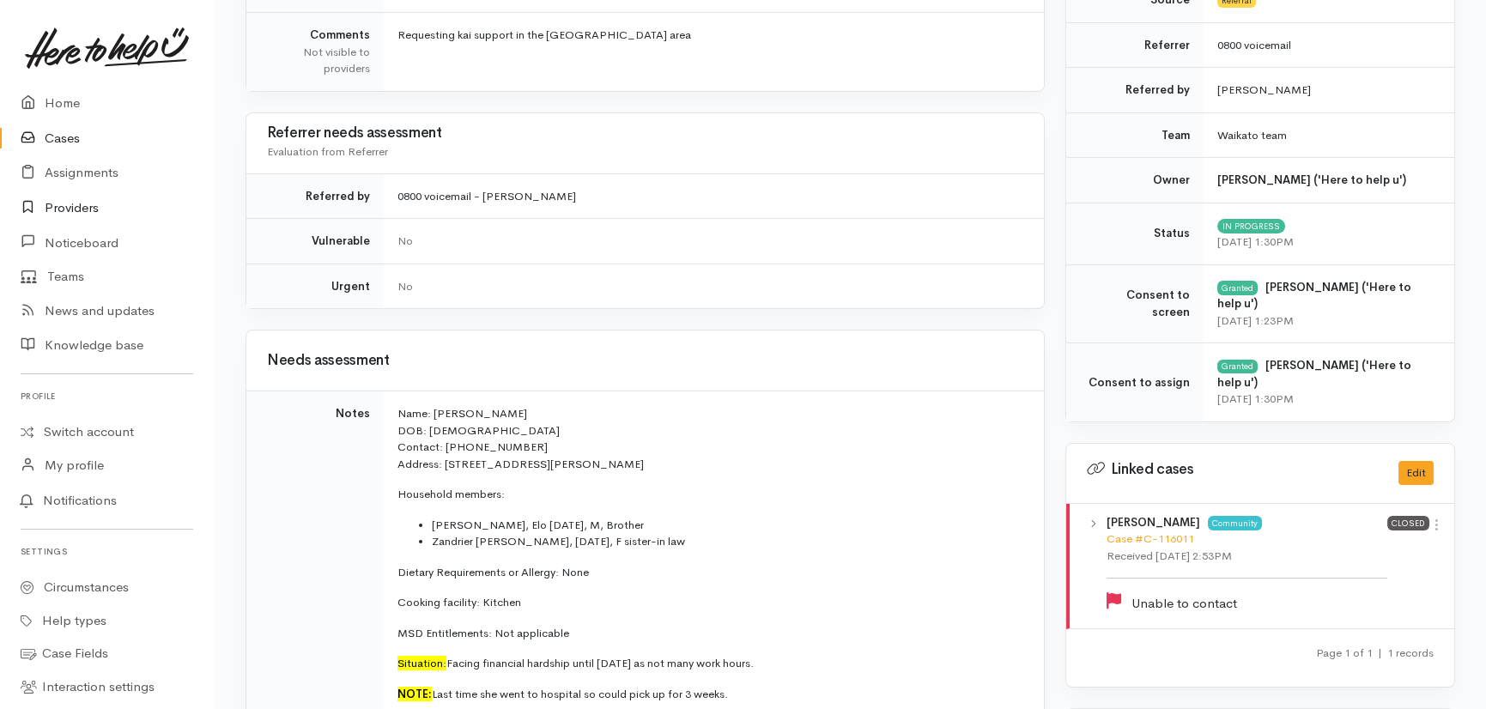
click at [76, 212] on link "Providers" at bounding box center [107, 208] width 214 height 35
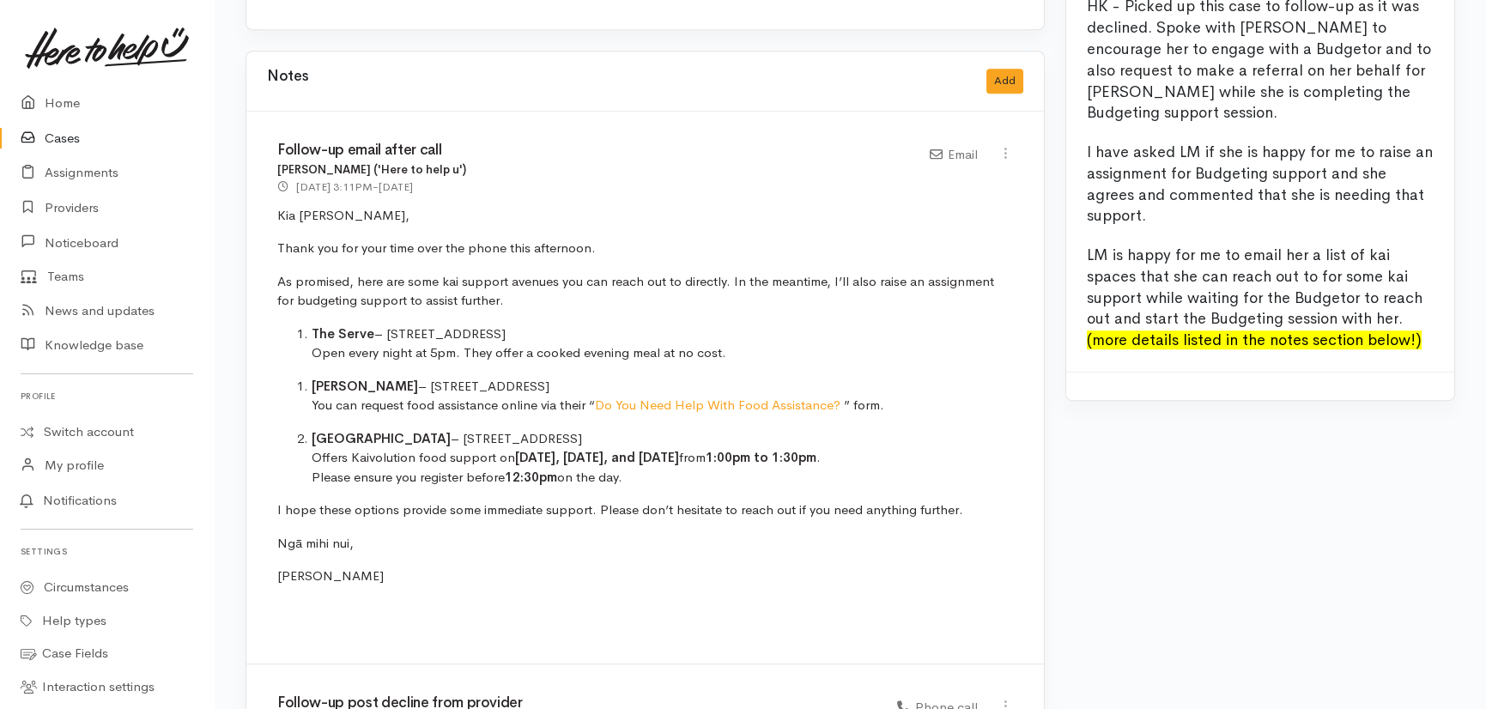
scroll to position [3043, 0]
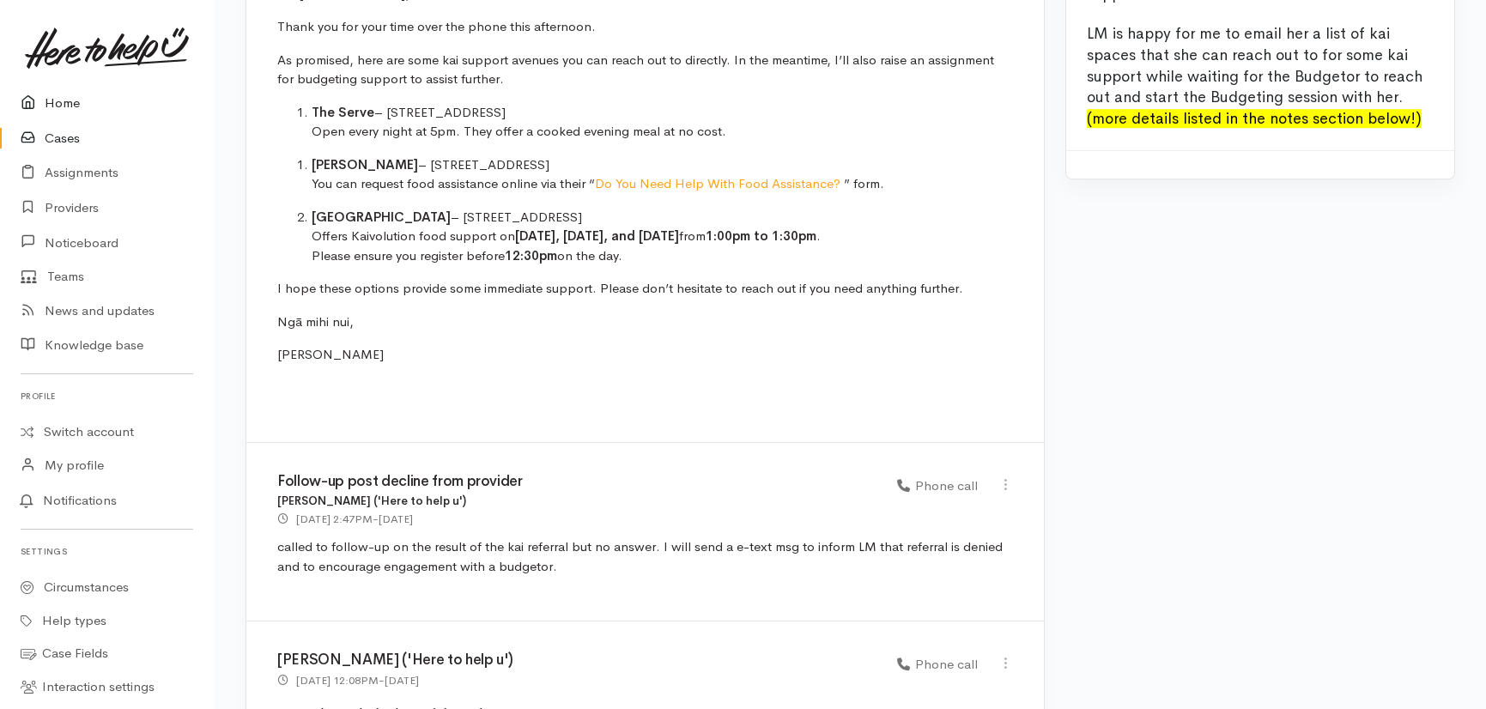
click at [53, 95] on link "Home" at bounding box center [107, 103] width 214 height 35
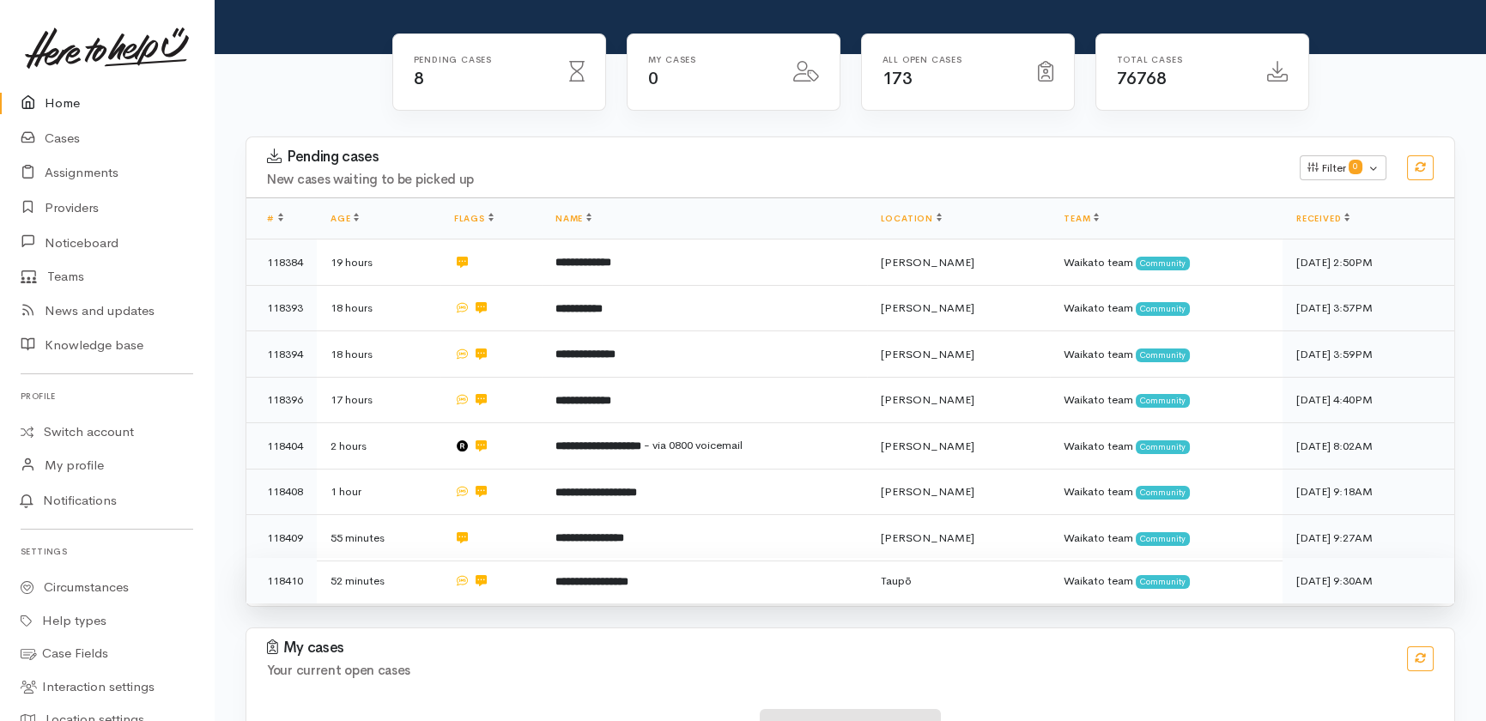
scroll to position [143, 0]
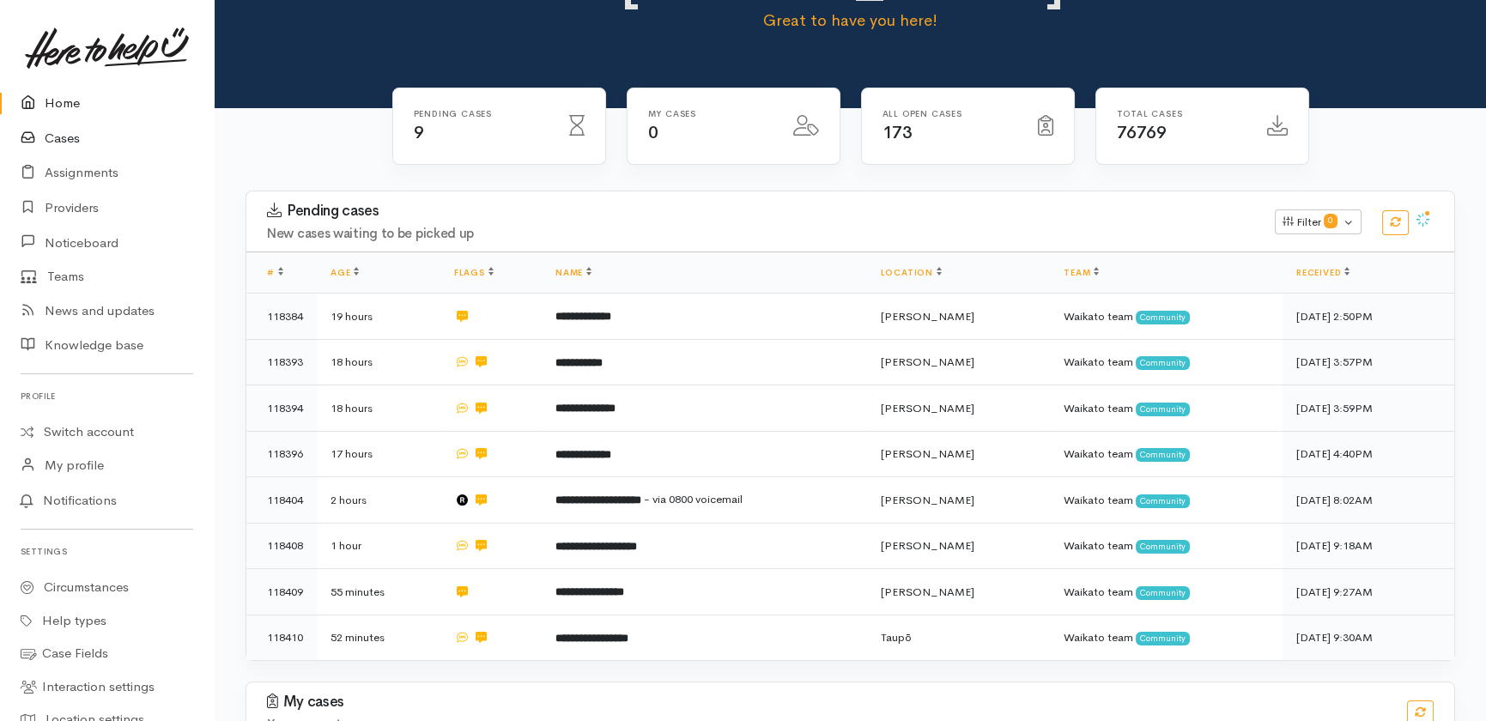
click at [60, 130] on link "Cases" at bounding box center [107, 138] width 214 height 35
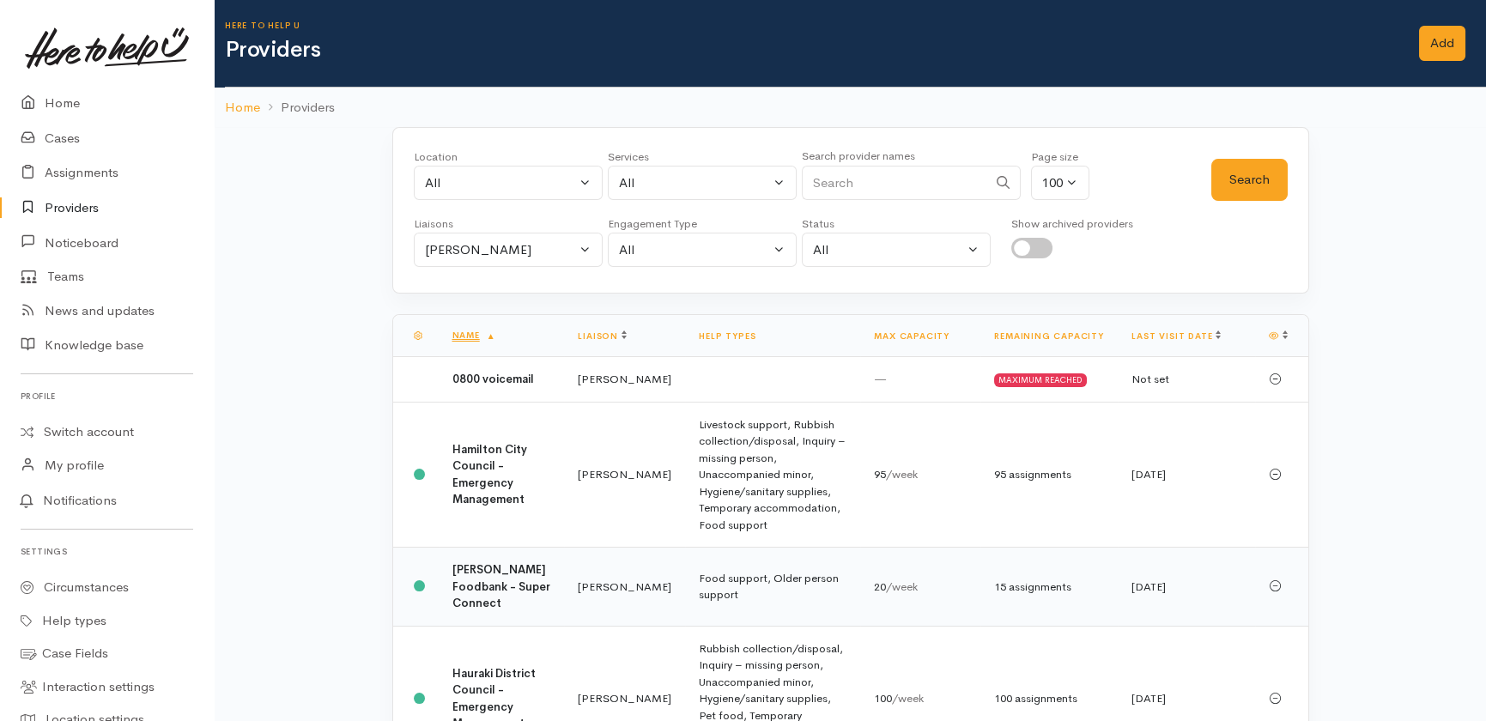
click at [495, 574] on b "[PERSON_NAME] Foodbank - Super Connect" at bounding box center [501, 586] width 98 height 48
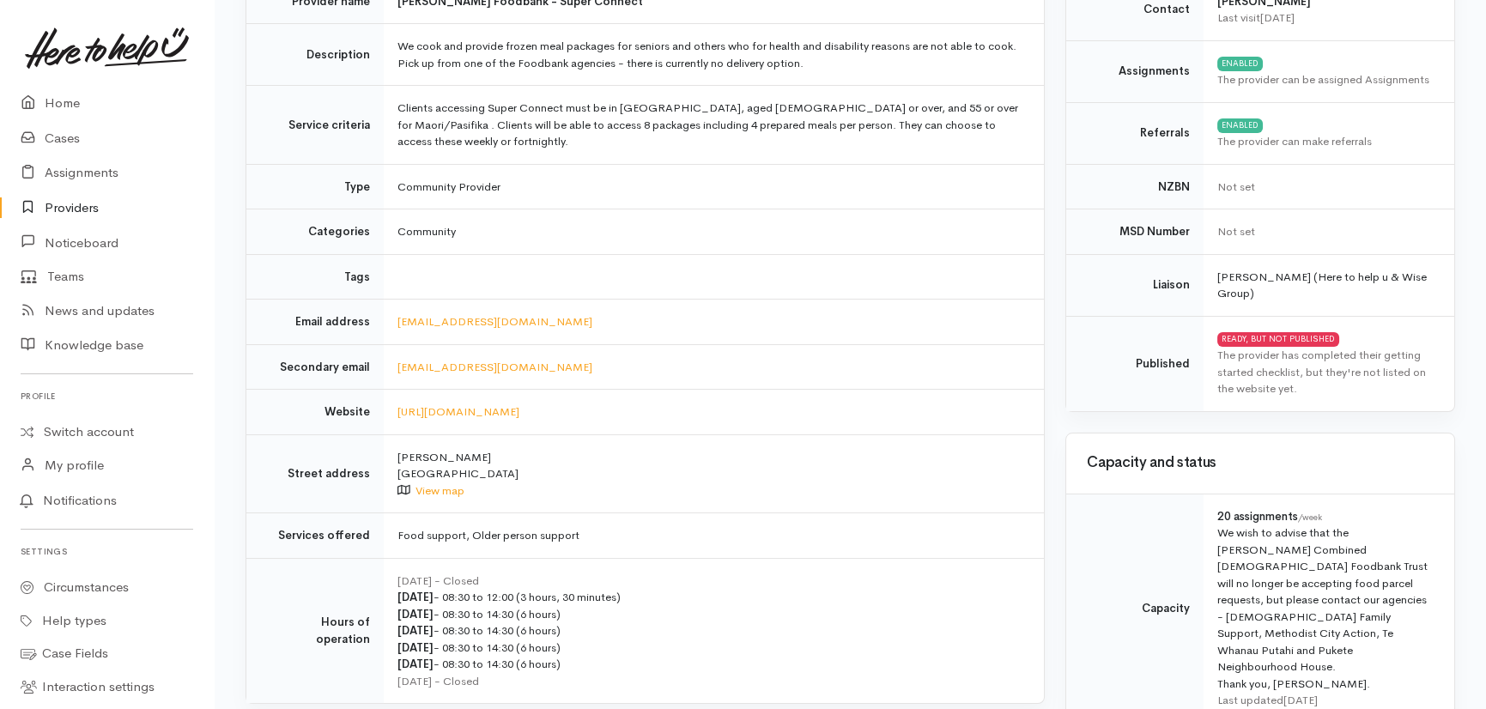
scroll to position [234, 0]
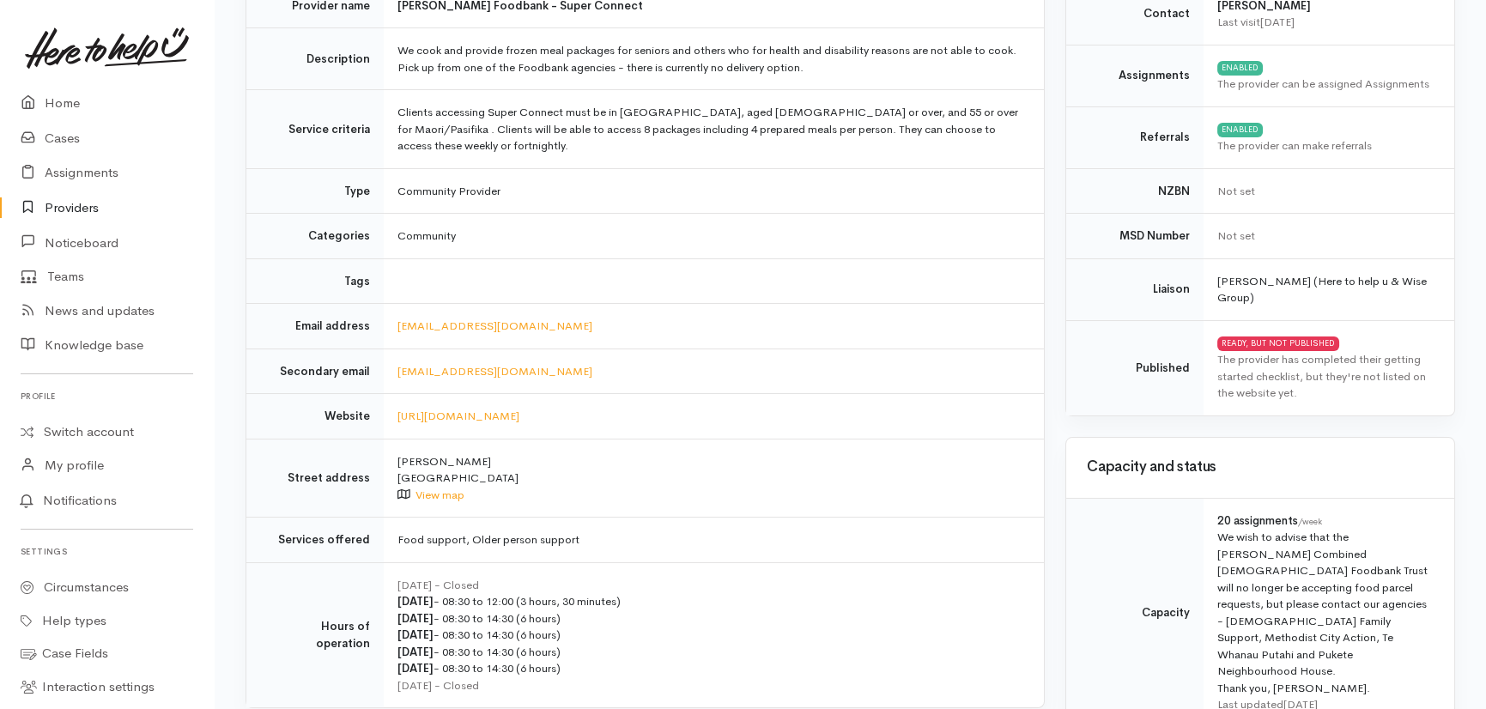
click at [1312, 598] on div "We wish to advise that the Hamilton Combined Christian Foodbank Trust will no l…" at bounding box center [1325, 612] width 216 height 167
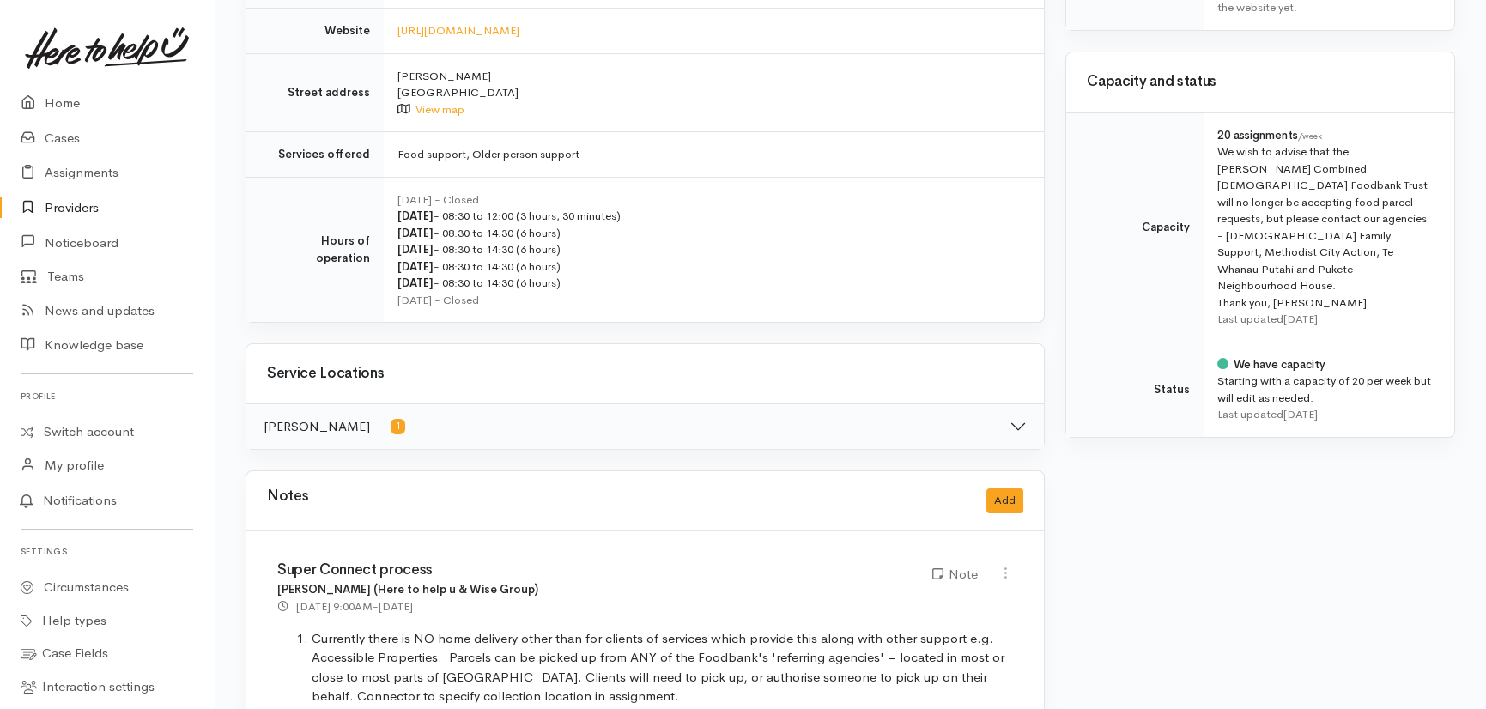
scroll to position [624, 0]
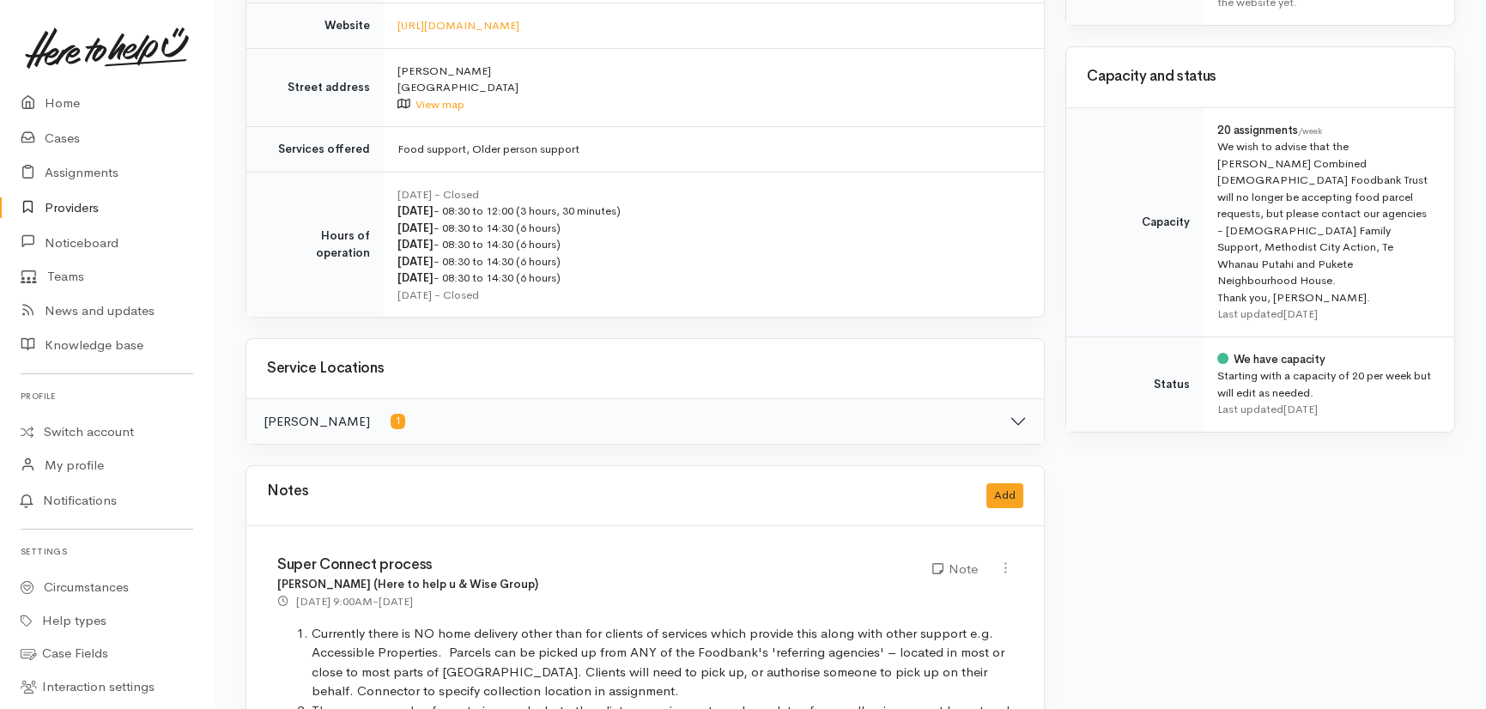
click at [1318, 240] on div "We wish to advise that the Hamilton Combined Christian Foodbank Trust will no l…" at bounding box center [1325, 221] width 216 height 167
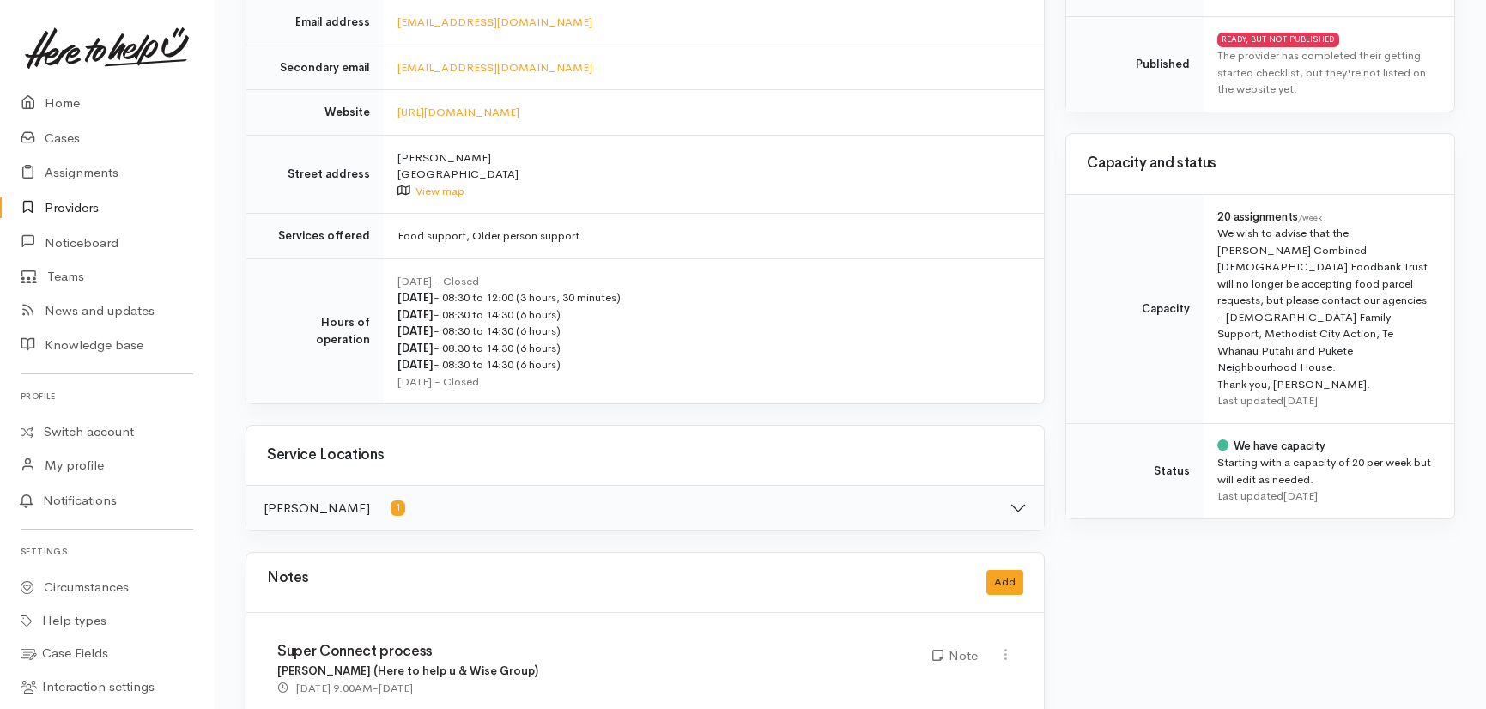
scroll to position [546, 0]
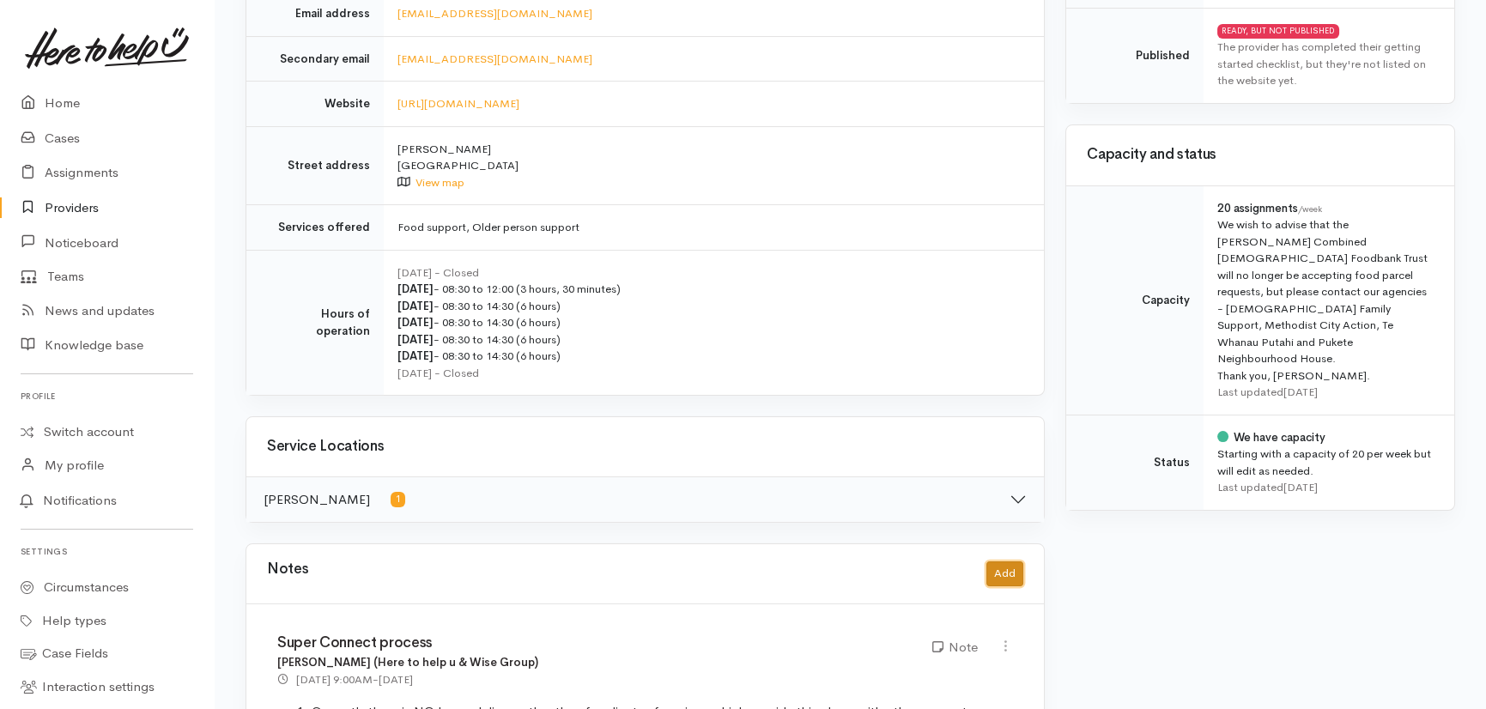
click at [1010, 561] on button "Add" at bounding box center [1004, 573] width 37 height 25
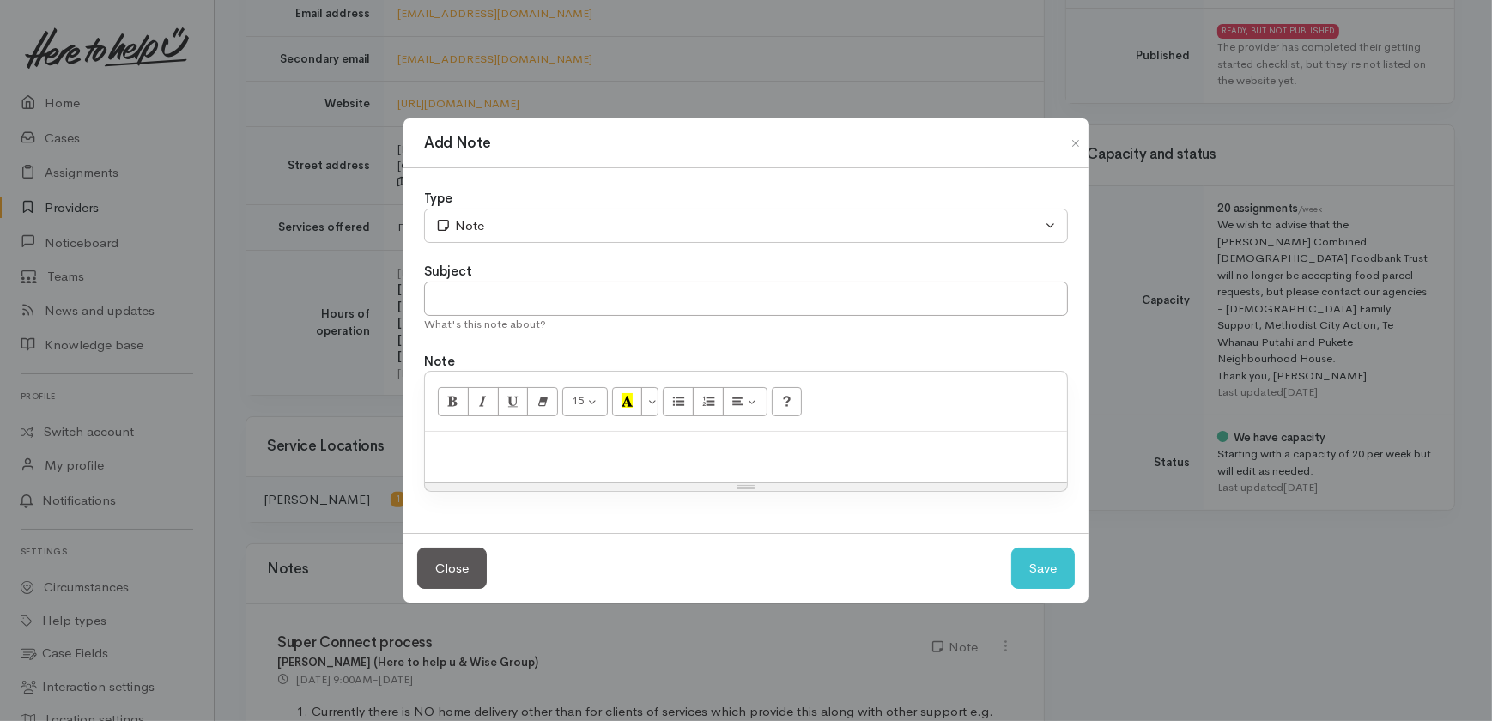
click at [523, 464] on div at bounding box center [746, 457] width 642 height 51
paste div
click at [487, 282] on input "text" at bounding box center [746, 299] width 644 height 35
type input "A"
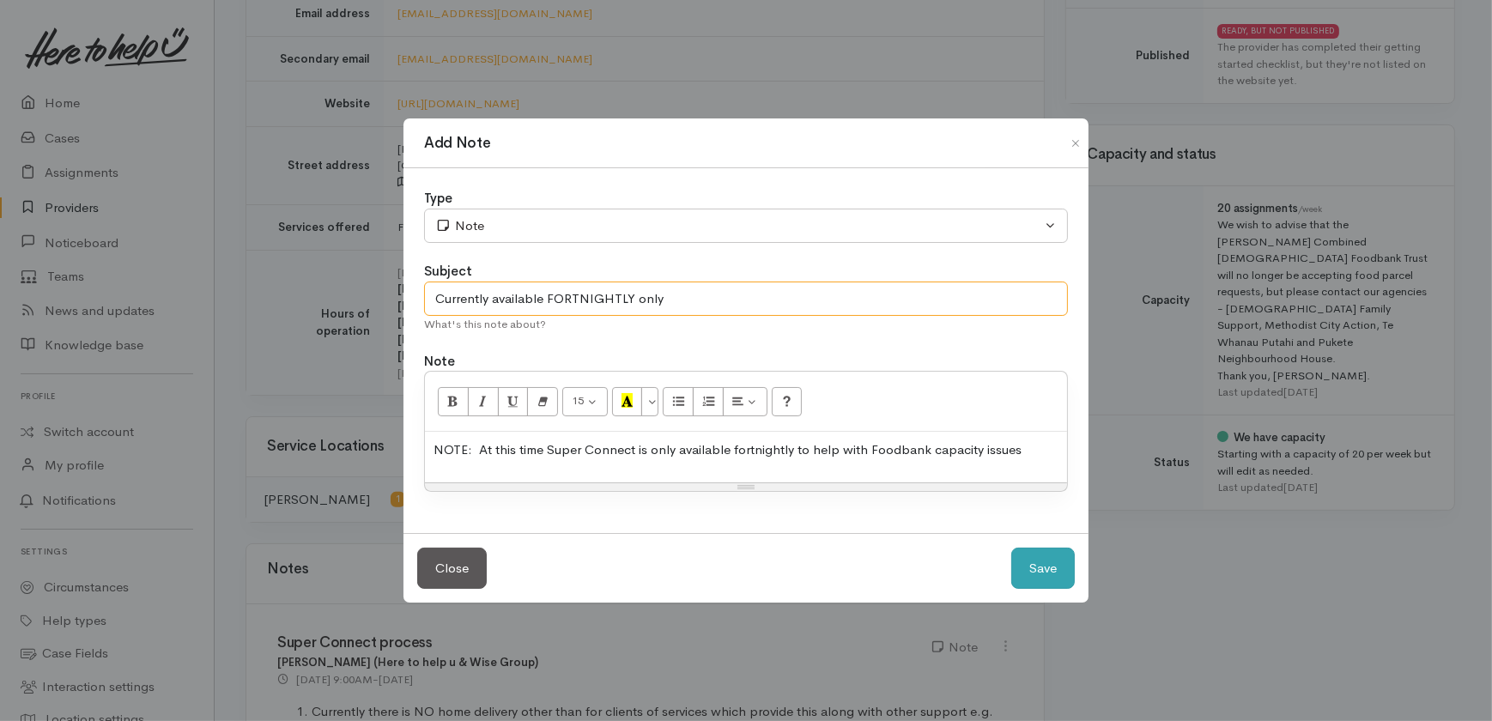
type input "Currently available FORTNIGHTLY only"
click at [1045, 566] on button "Save" at bounding box center [1043, 569] width 64 height 42
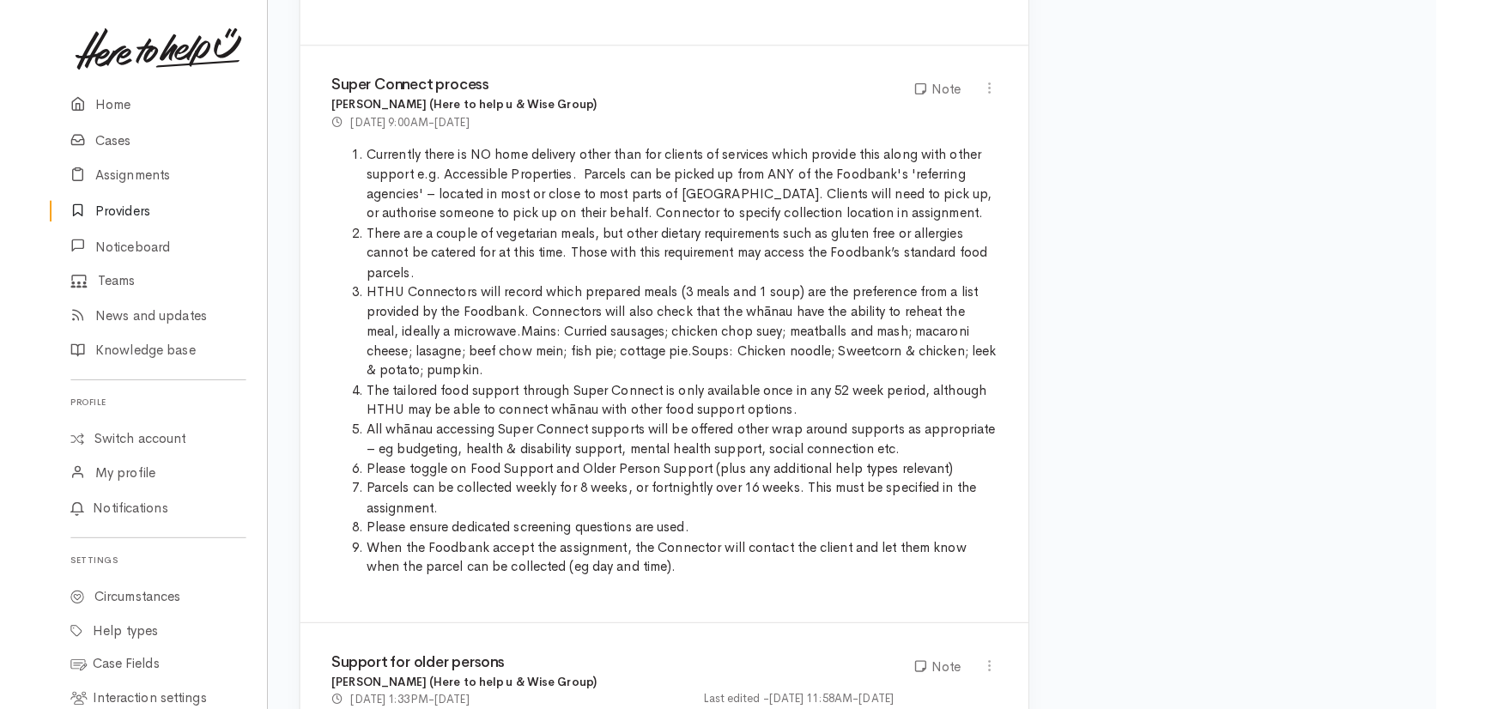
scroll to position [1248, 0]
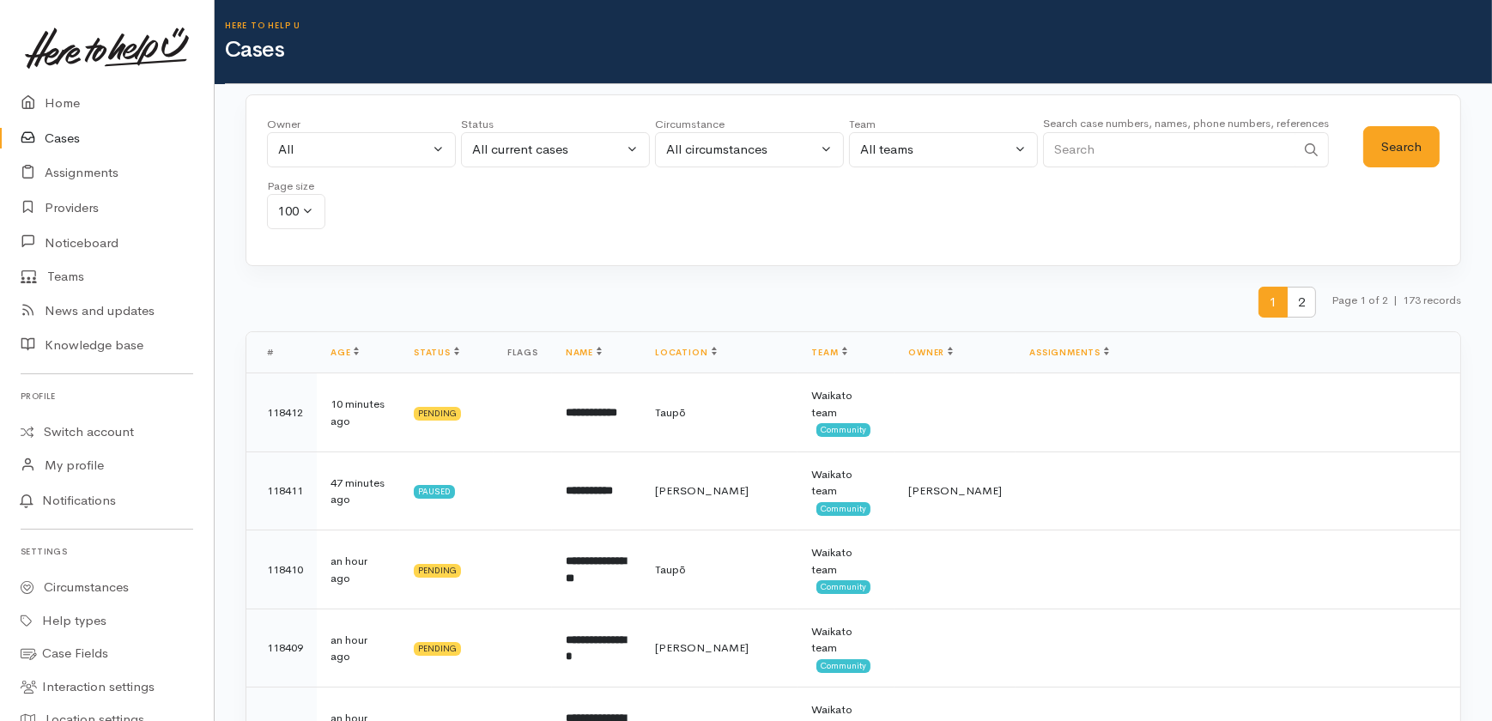
click at [1138, 155] on input "Search" at bounding box center [1169, 149] width 252 height 35
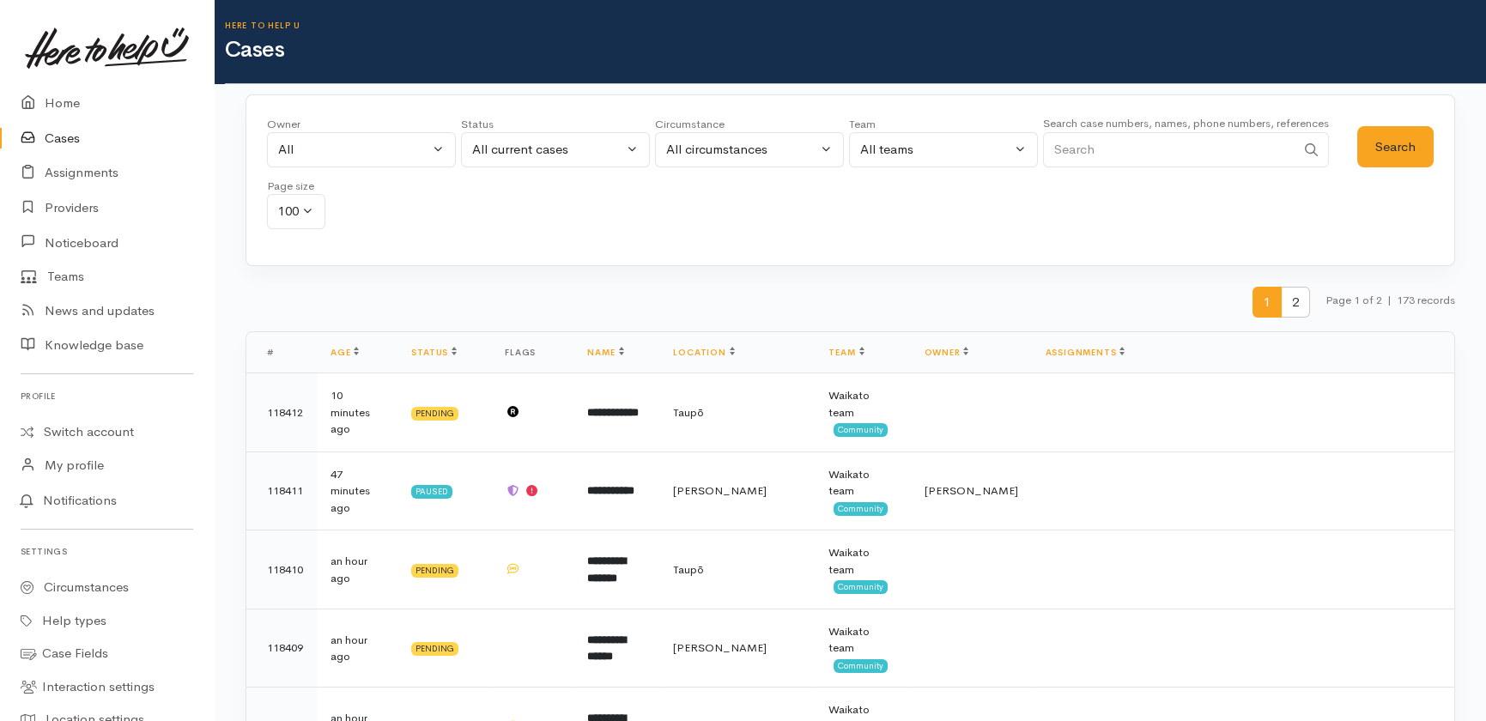
paste input "210442856"
type input "210442856"
click at [1379, 149] on button "Search" at bounding box center [1395, 147] width 76 height 42
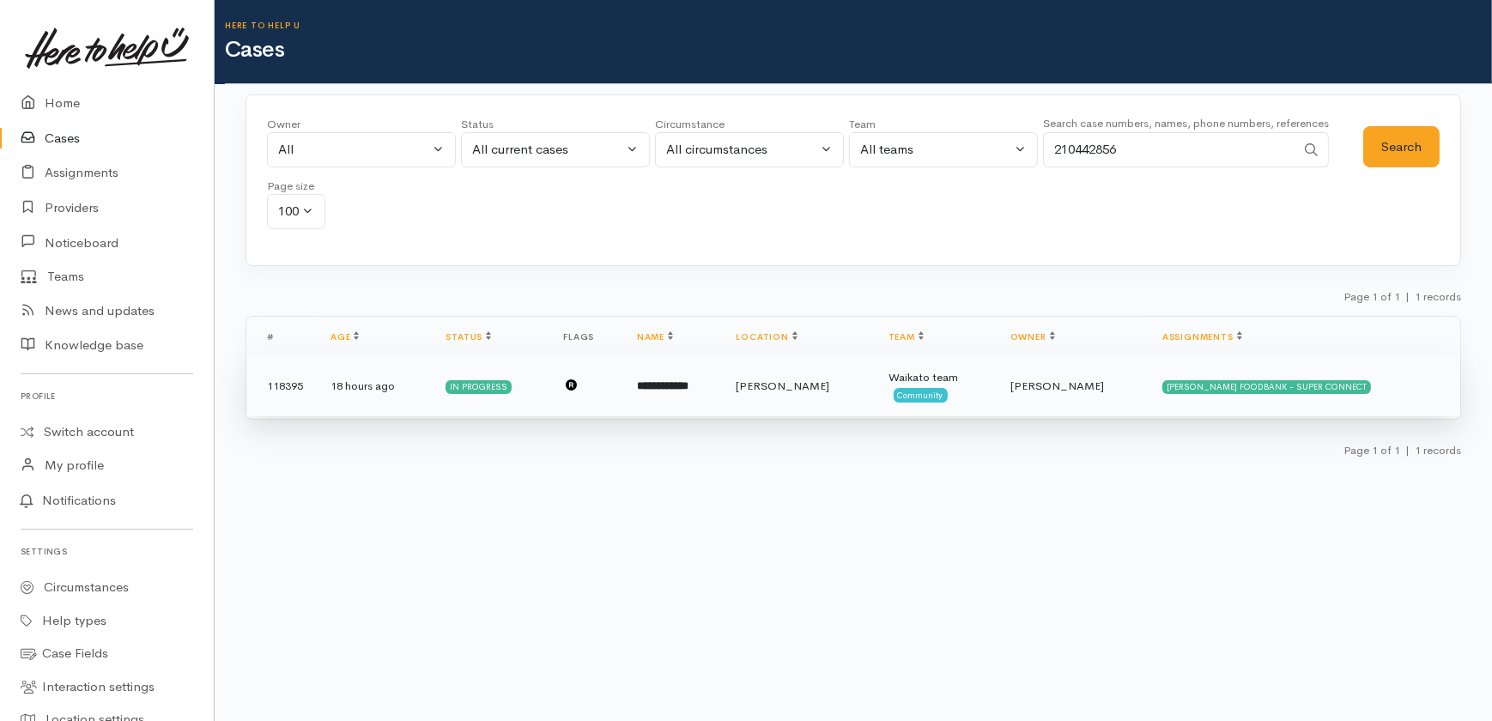
click at [689, 384] on b "**********" at bounding box center [663, 385] width 52 height 11
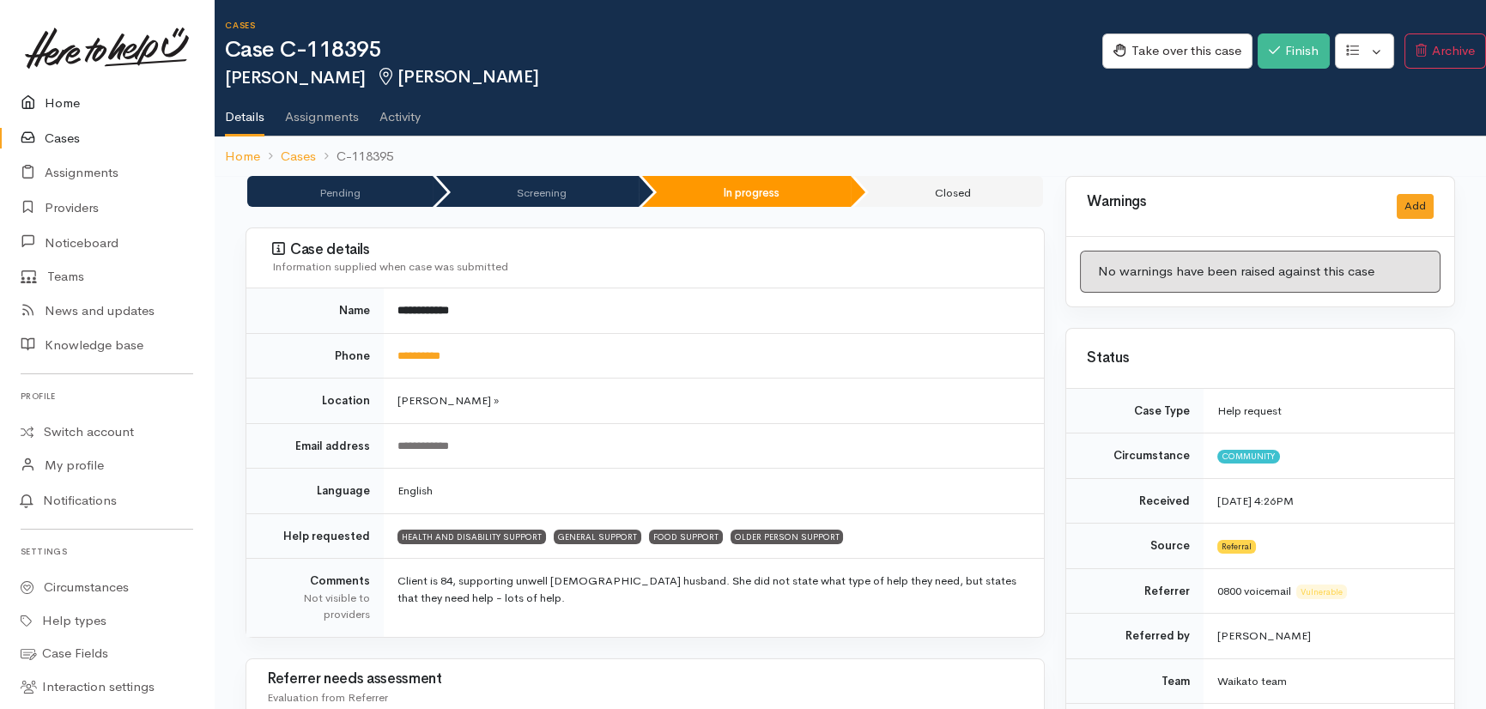
click at [64, 97] on link "Home" at bounding box center [107, 103] width 214 height 35
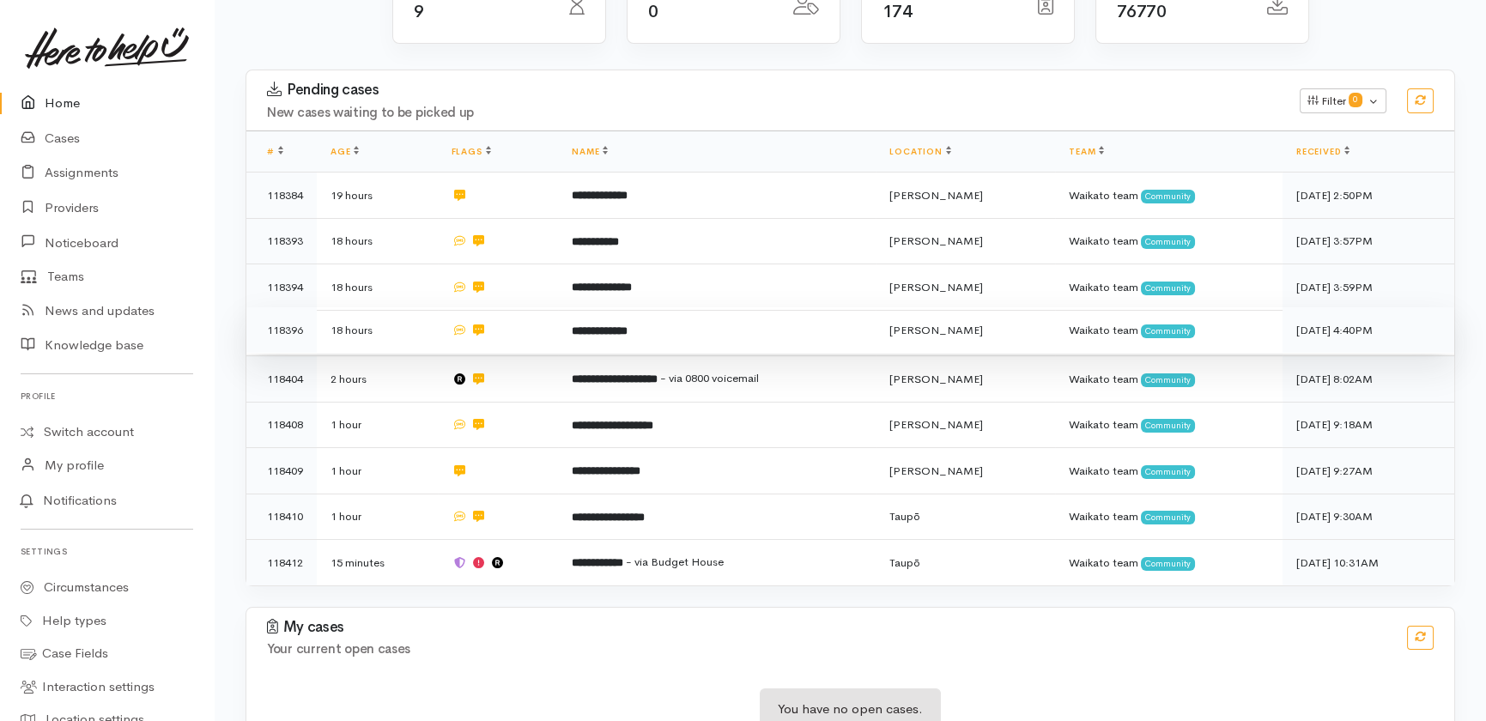
scroll to position [266, 0]
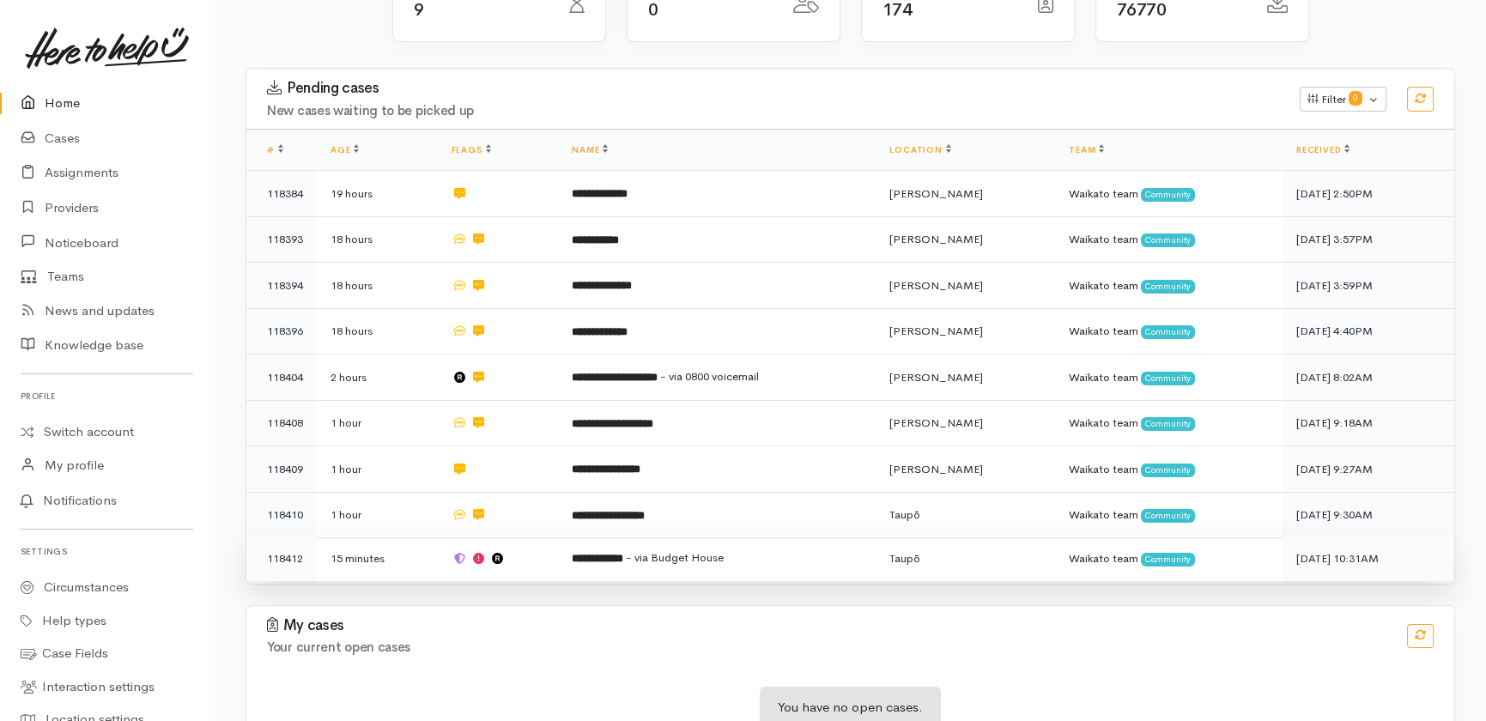
click at [779, 536] on td "**********" at bounding box center [717, 558] width 318 height 45
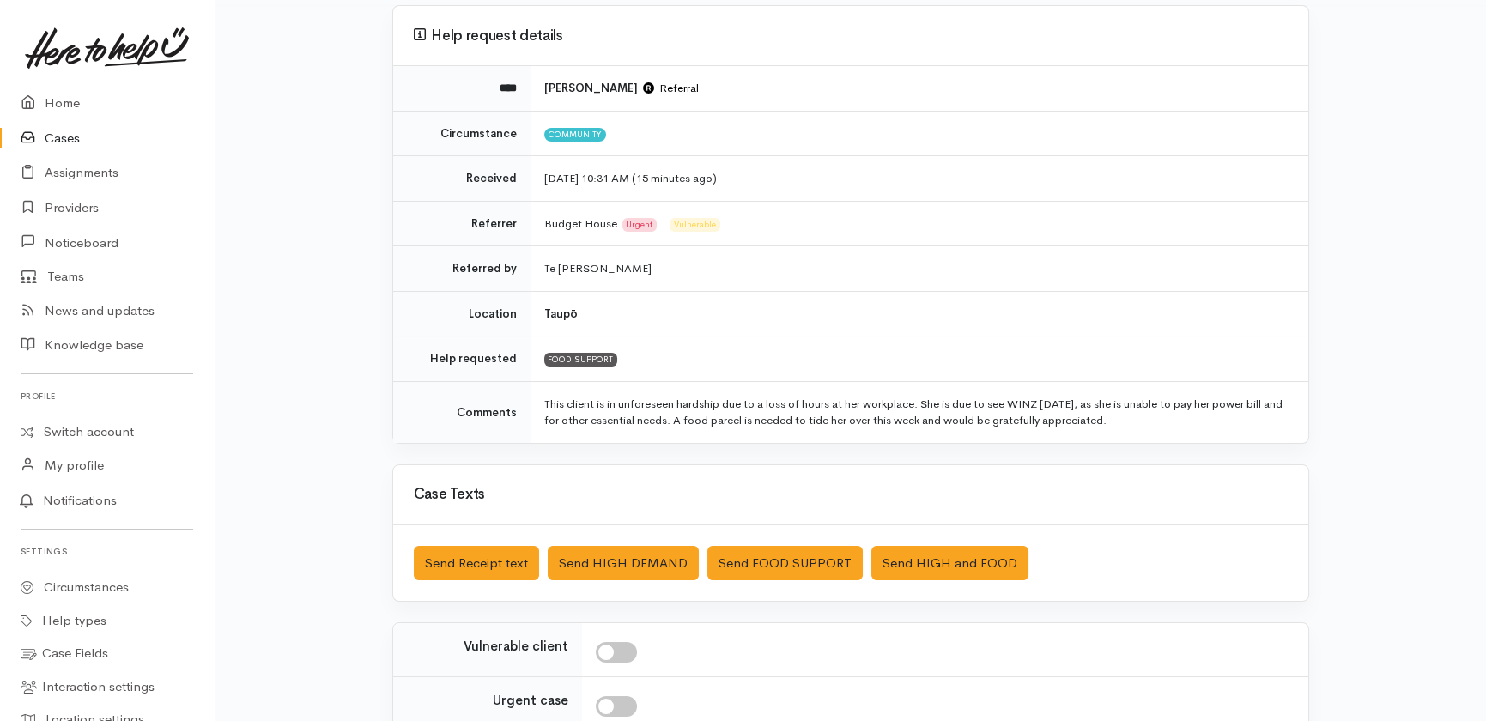
scroll to position [155, 0]
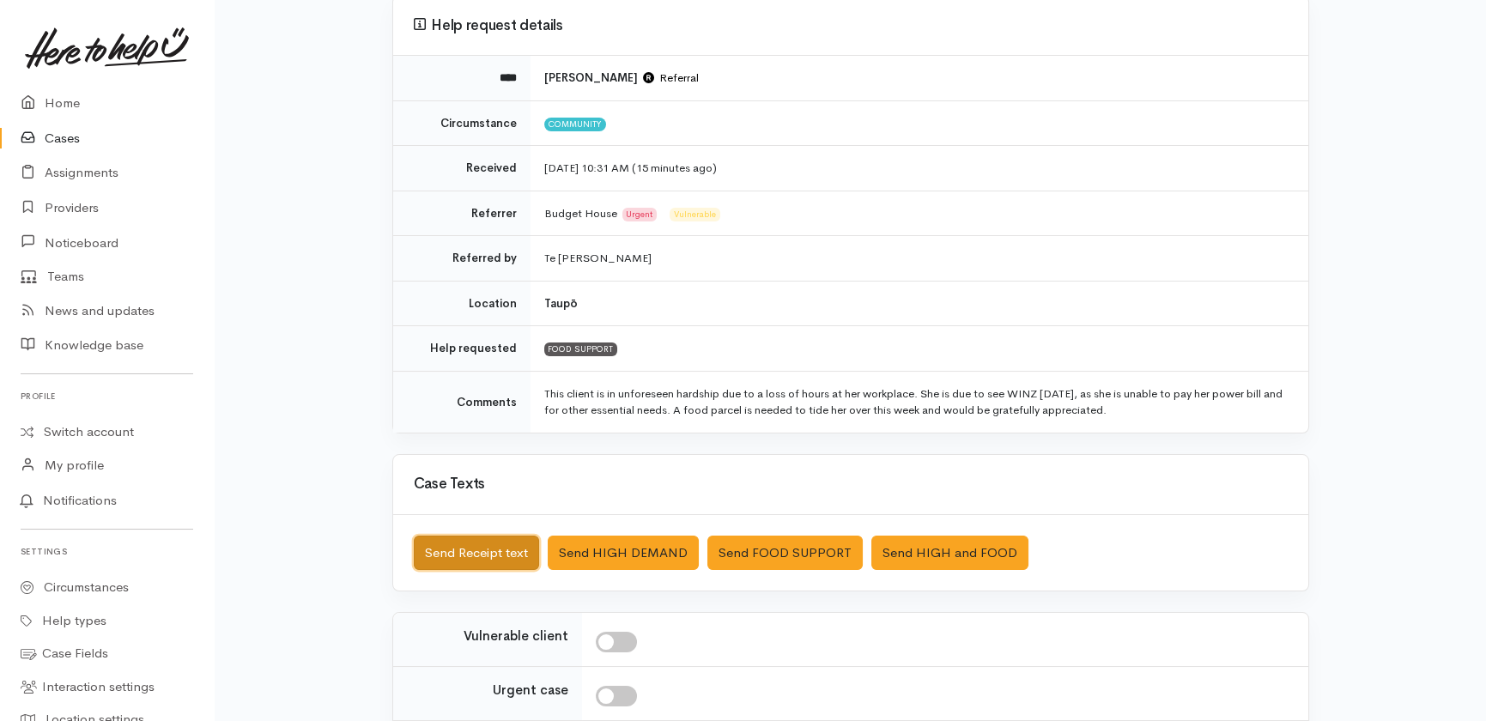
click at [464, 549] on button "Send Receipt text" at bounding box center [476, 553] width 125 height 35
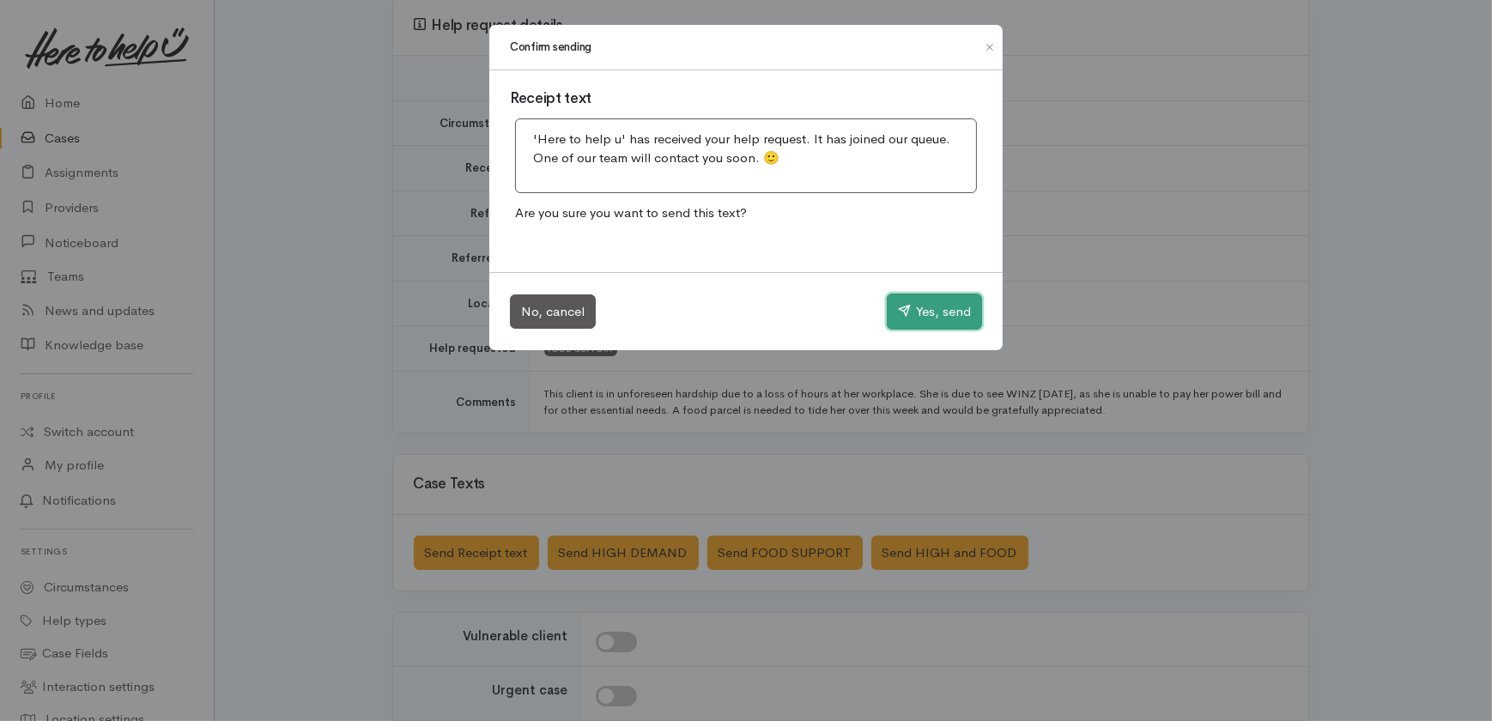
drag, startPoint x: 926, startPoint y: 313, endPoint x: 738, endPoint y: 318, distance: 188.1
click at [923, 313] on button "Yes, send" at bounding box center [934, 312] width 95 height 36
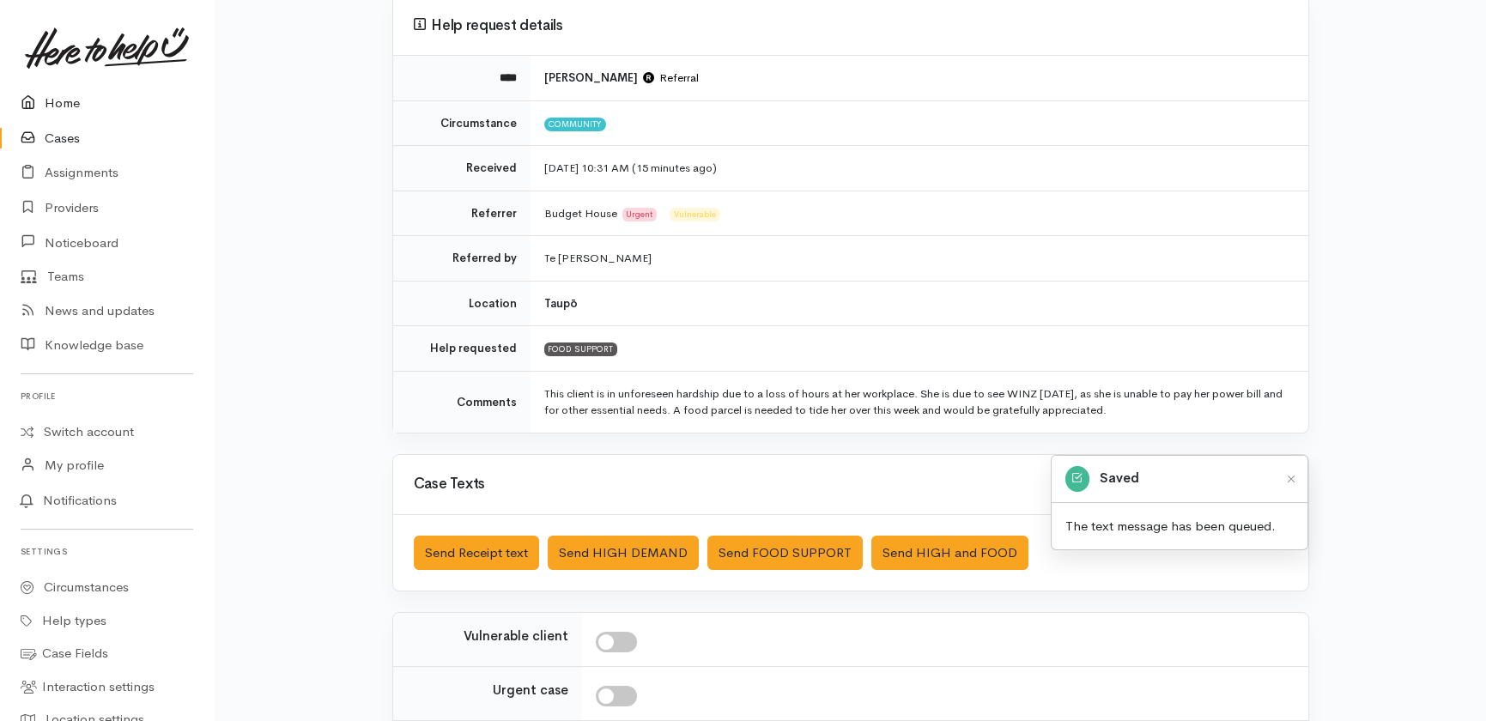
click at [54, 100] on link "Home" at bounding box center [107, 103] width 214 height 35
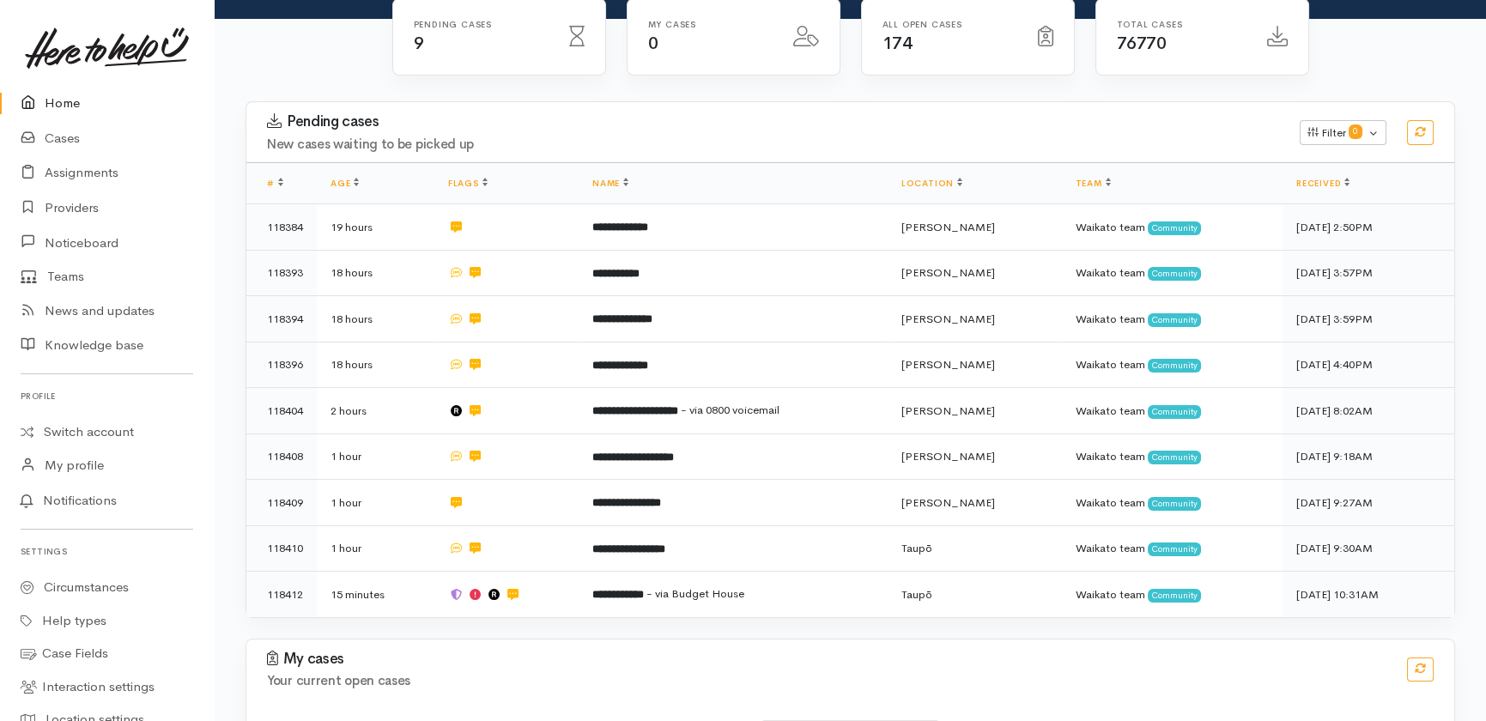
scroll to position [234, 0]
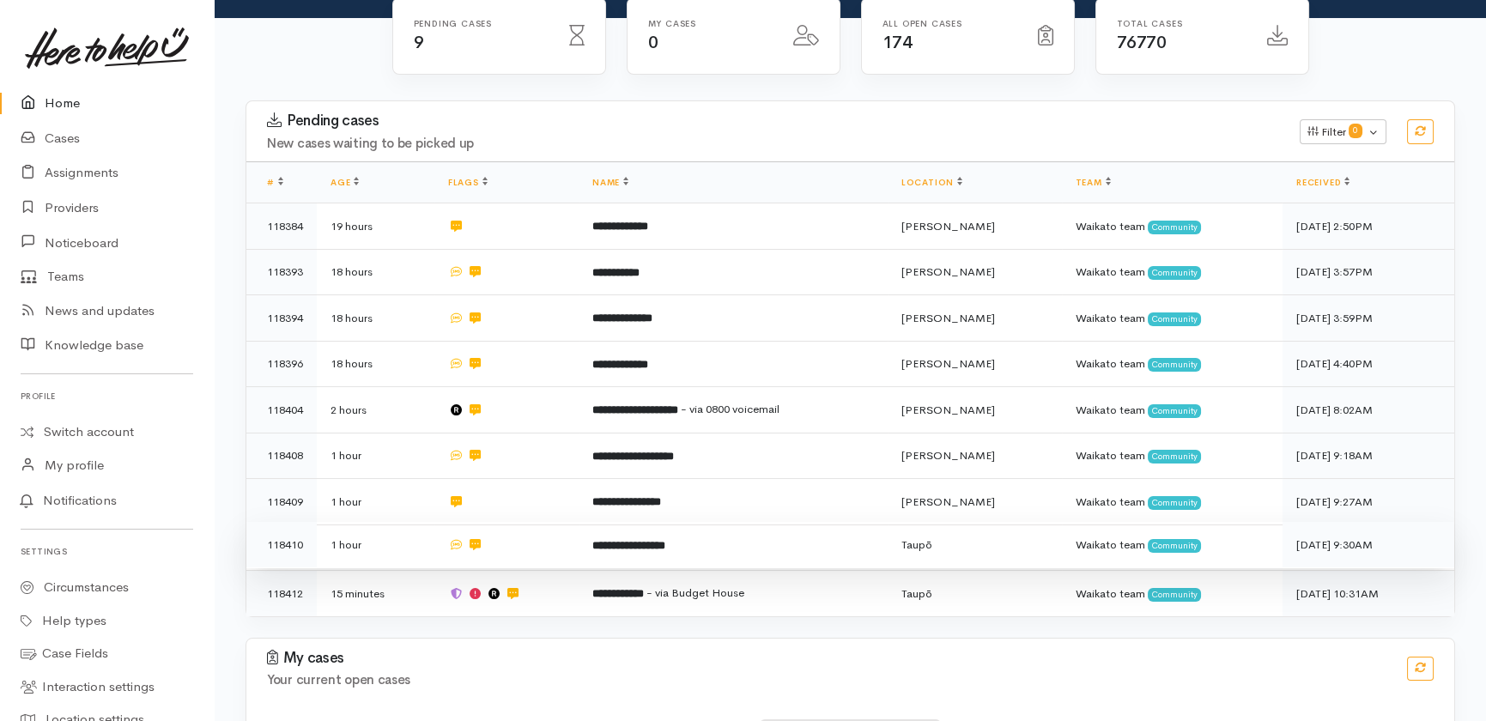
click at [701, 522] on td "**********" at bounding box center [733, 545] width 309 height 46
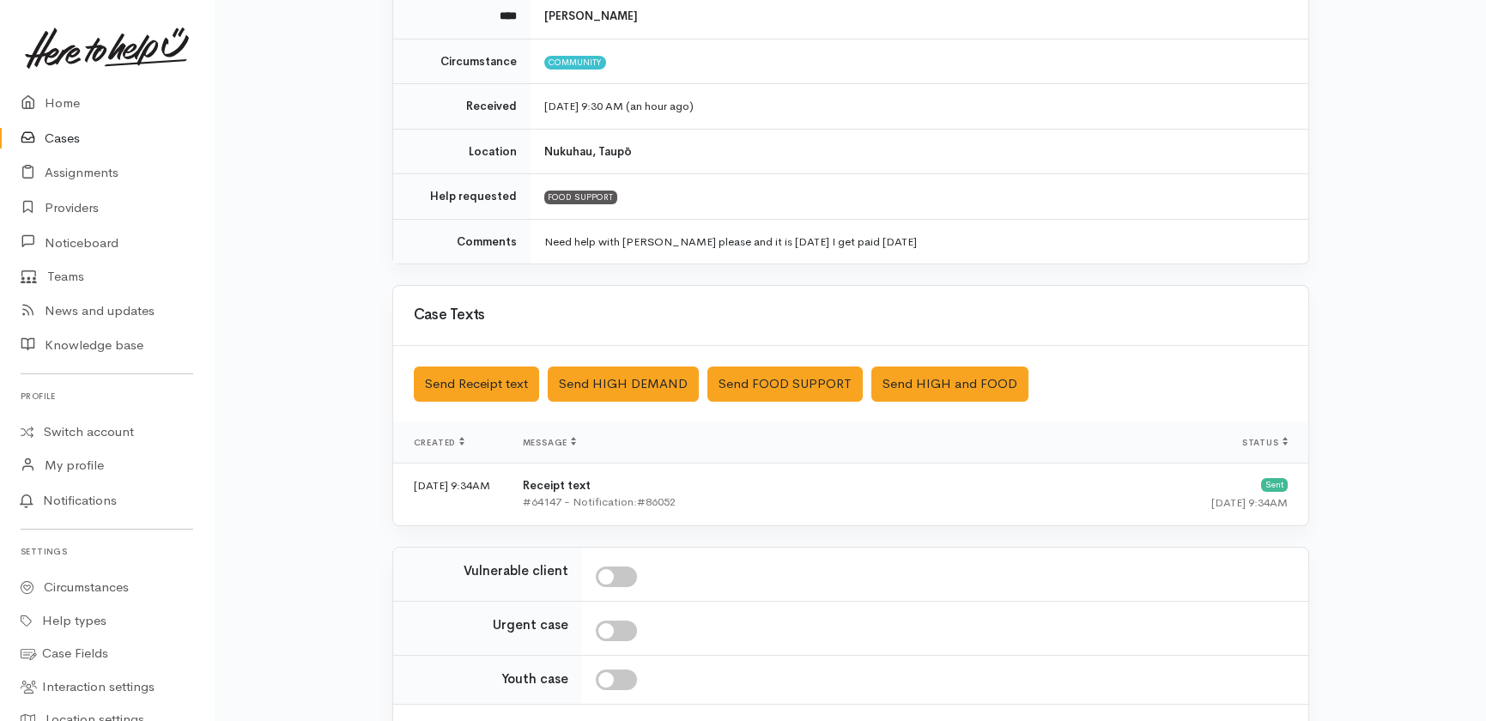
scroll to position [355, 0]
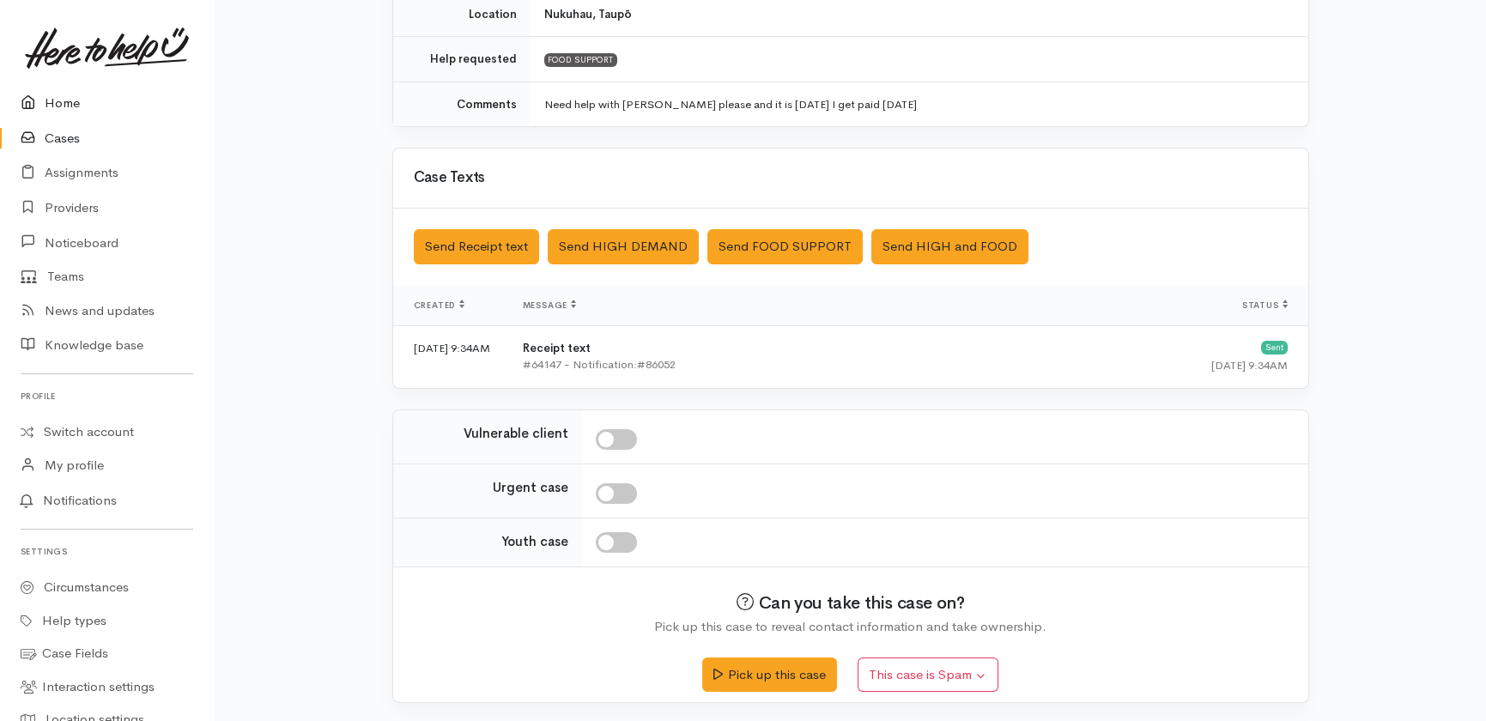
click at [65, 107] on link "Home" at bounding box center [107, 103] width 214 height 35
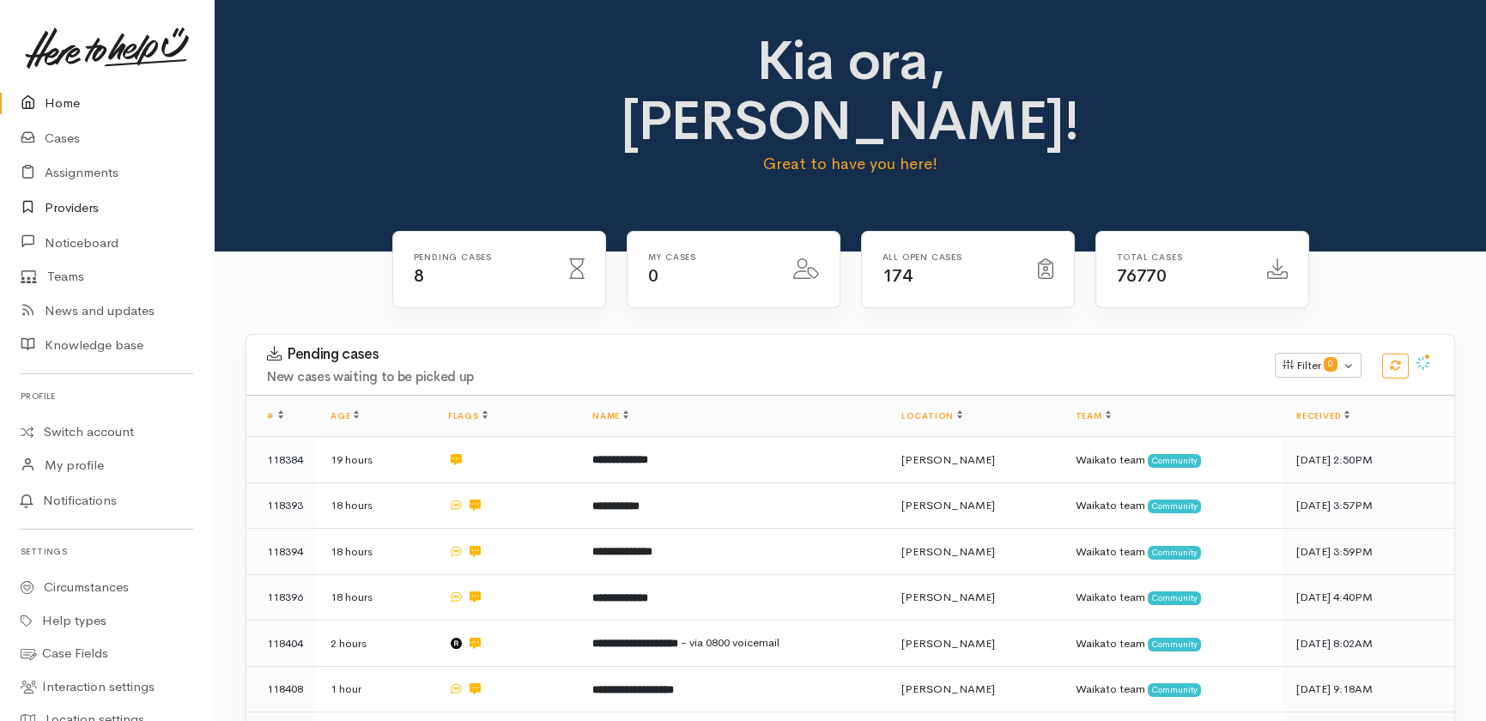
click at [51, 197] on link "Providers" at bounding box center [107, 208] width 214 height 35
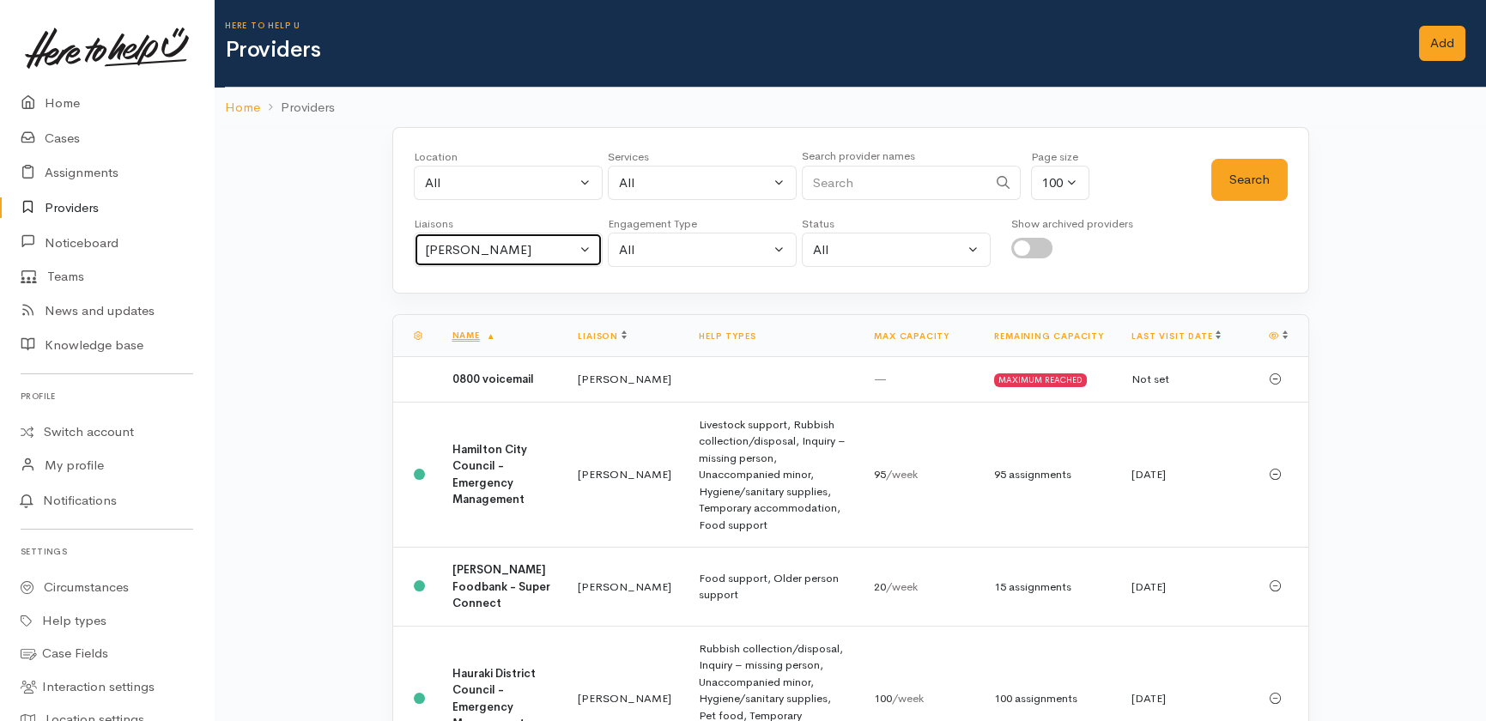
click at [527, 247] on div "[PERSON_NAME]" at bounding box center [500, 250] width 151 height 20
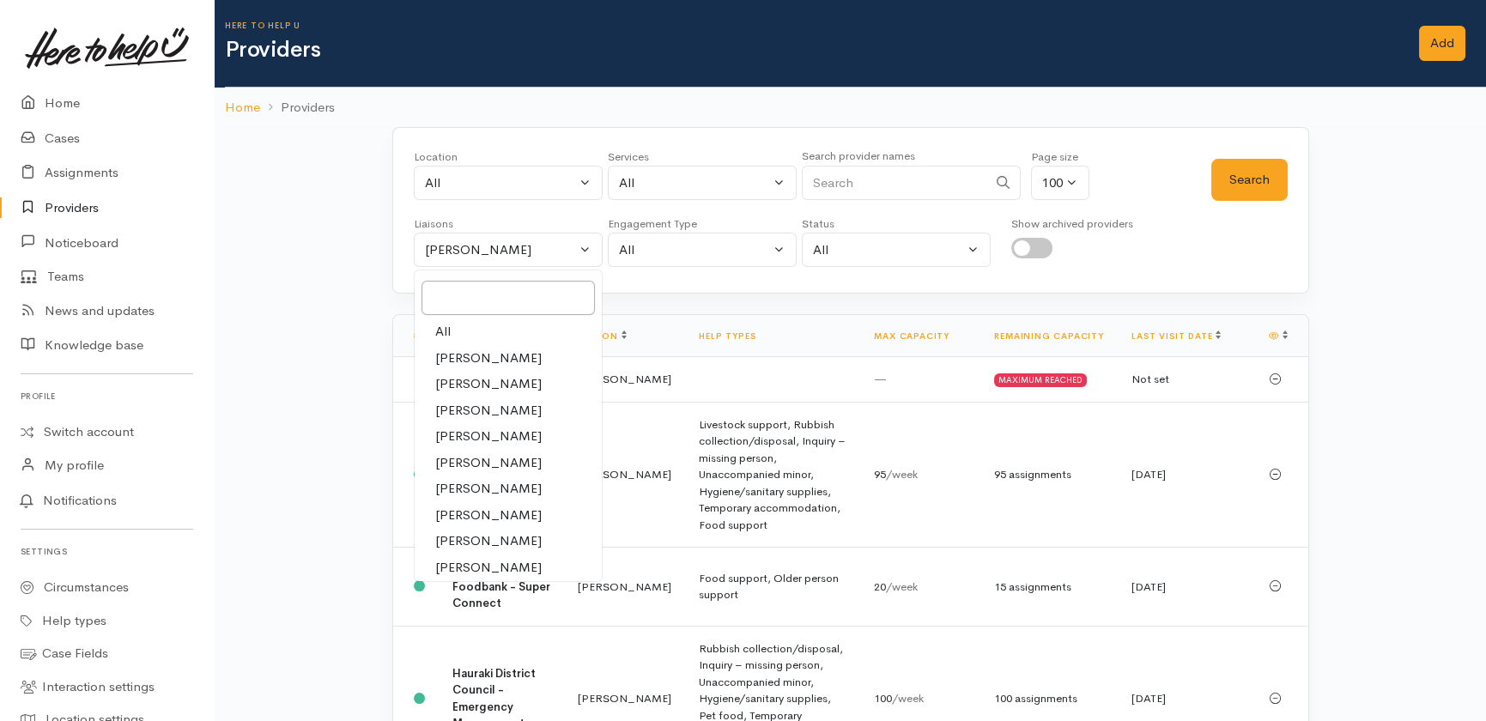
click at [446, 330] on span "All" at bounding box center [442, 332] width 15 height 20
select select "null"
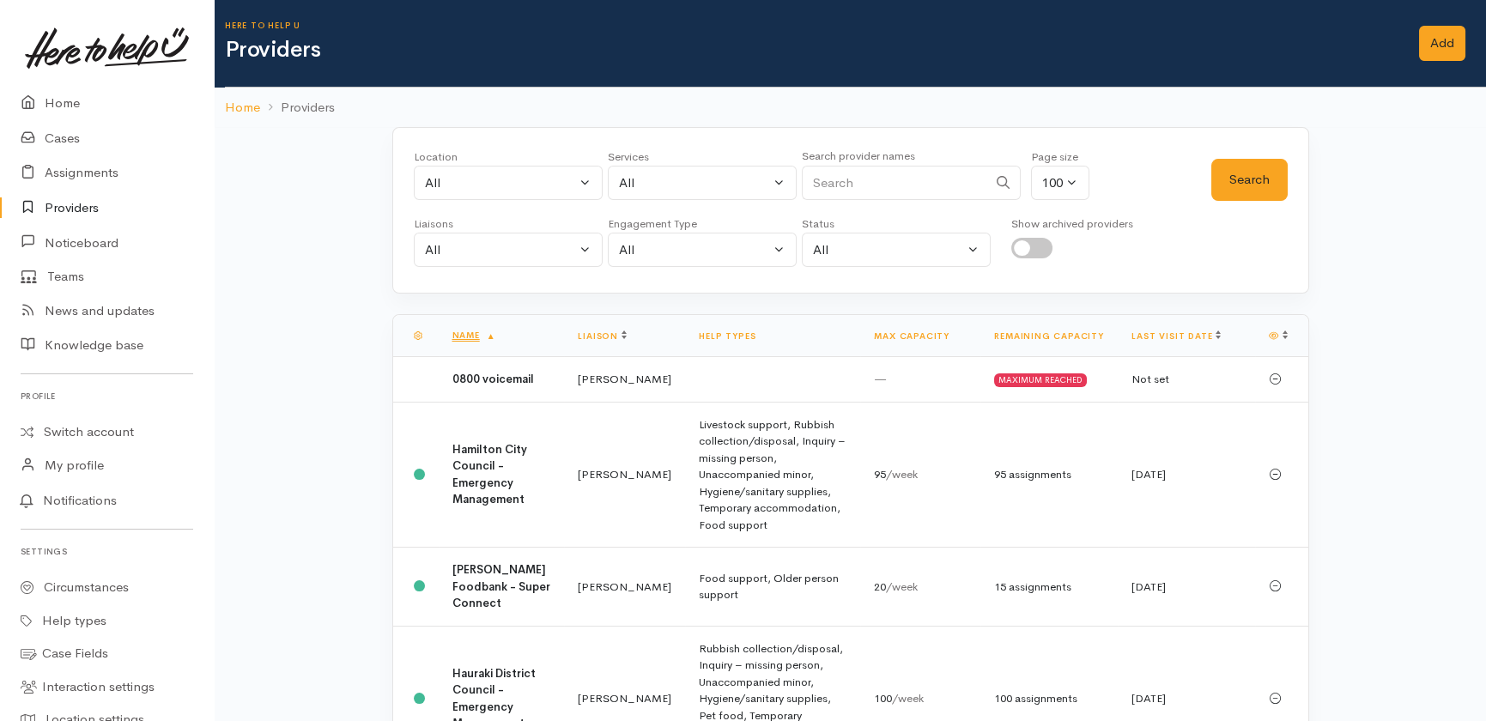
click at [901, 172] on input "Search" at bounding box center [894, 183] width 185 height 35
type input "f"
type input "budget"
click at [1226, 169] on button "Search" at bounding box center [1249, 180] width 76 height 42
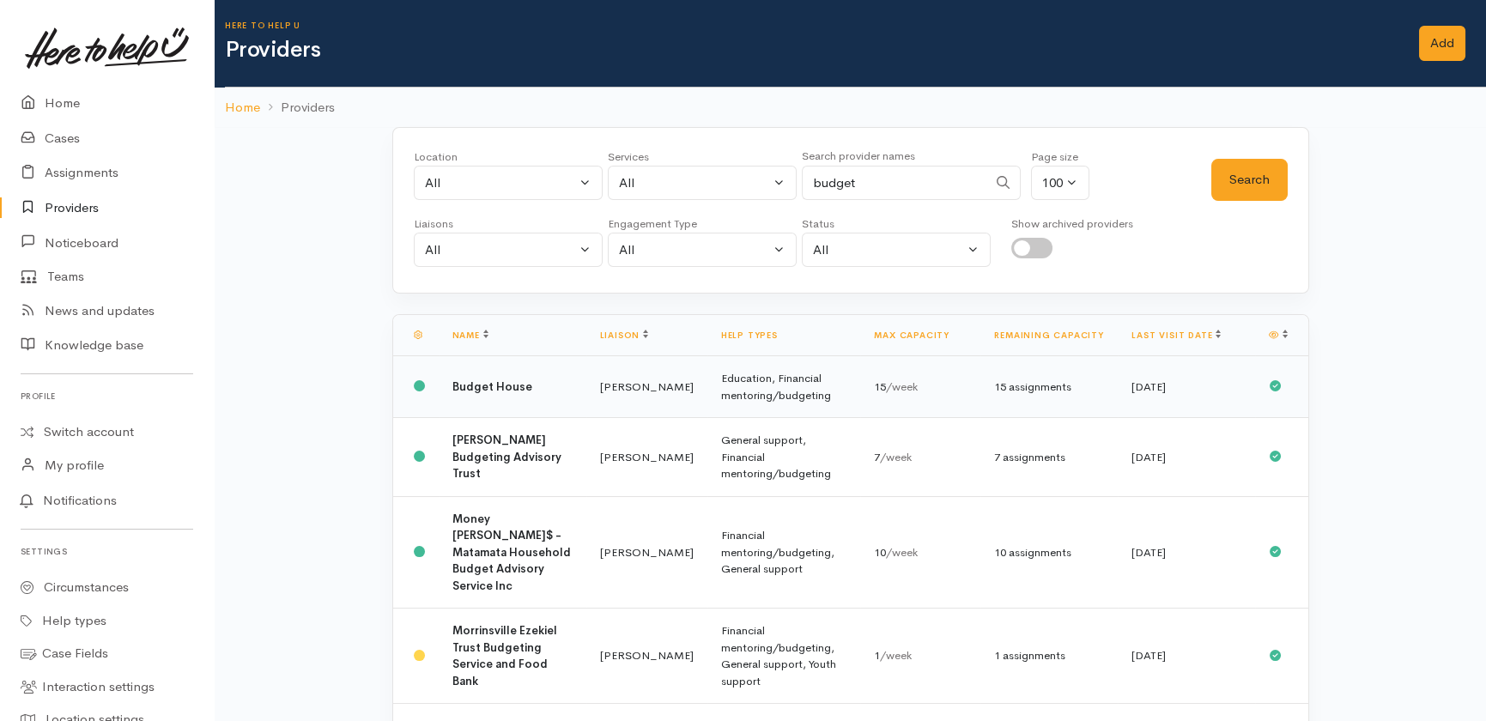
click at [489, 384] on b "Budget House" at bounding box center [492, 386] width 80 height 15
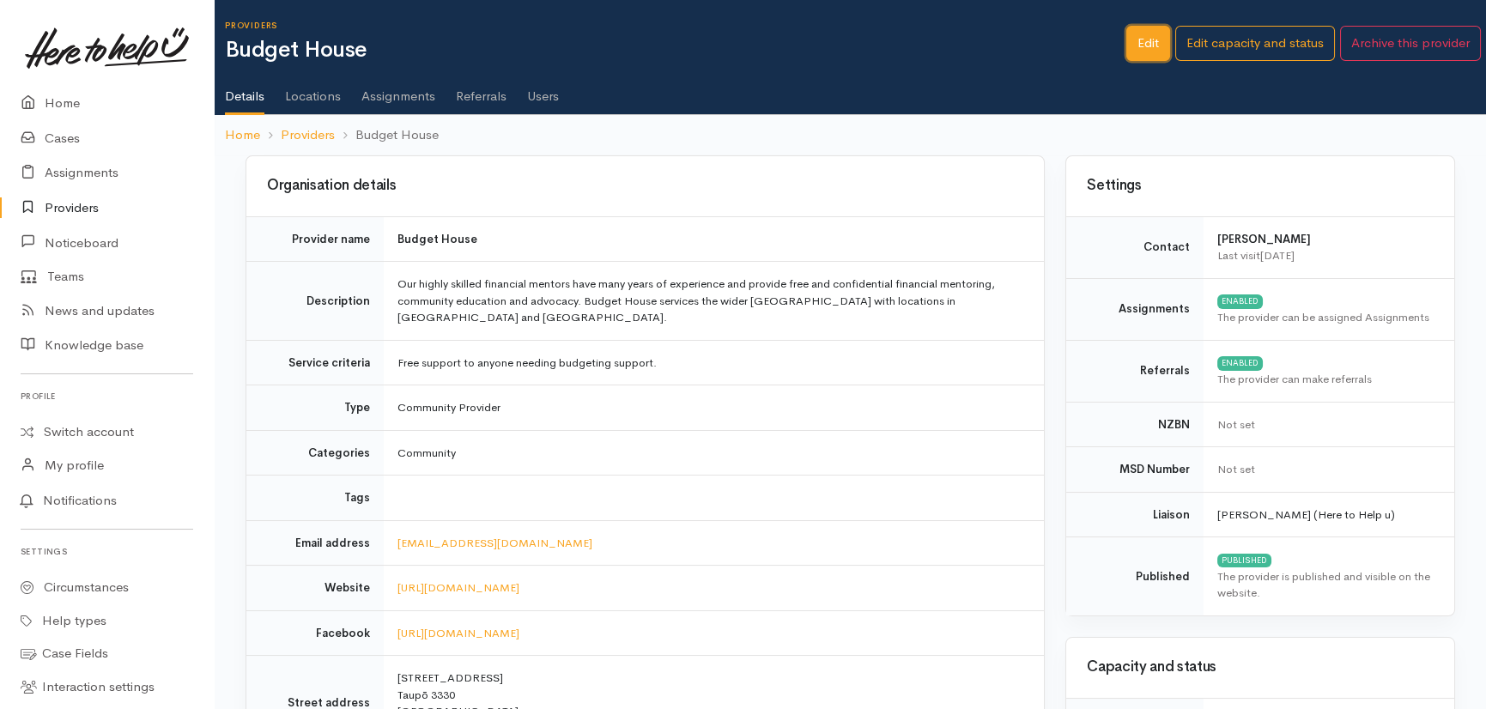
click at [1151, 39] on link "Edit" at bounding box center [1148, 43] width 44 height 35
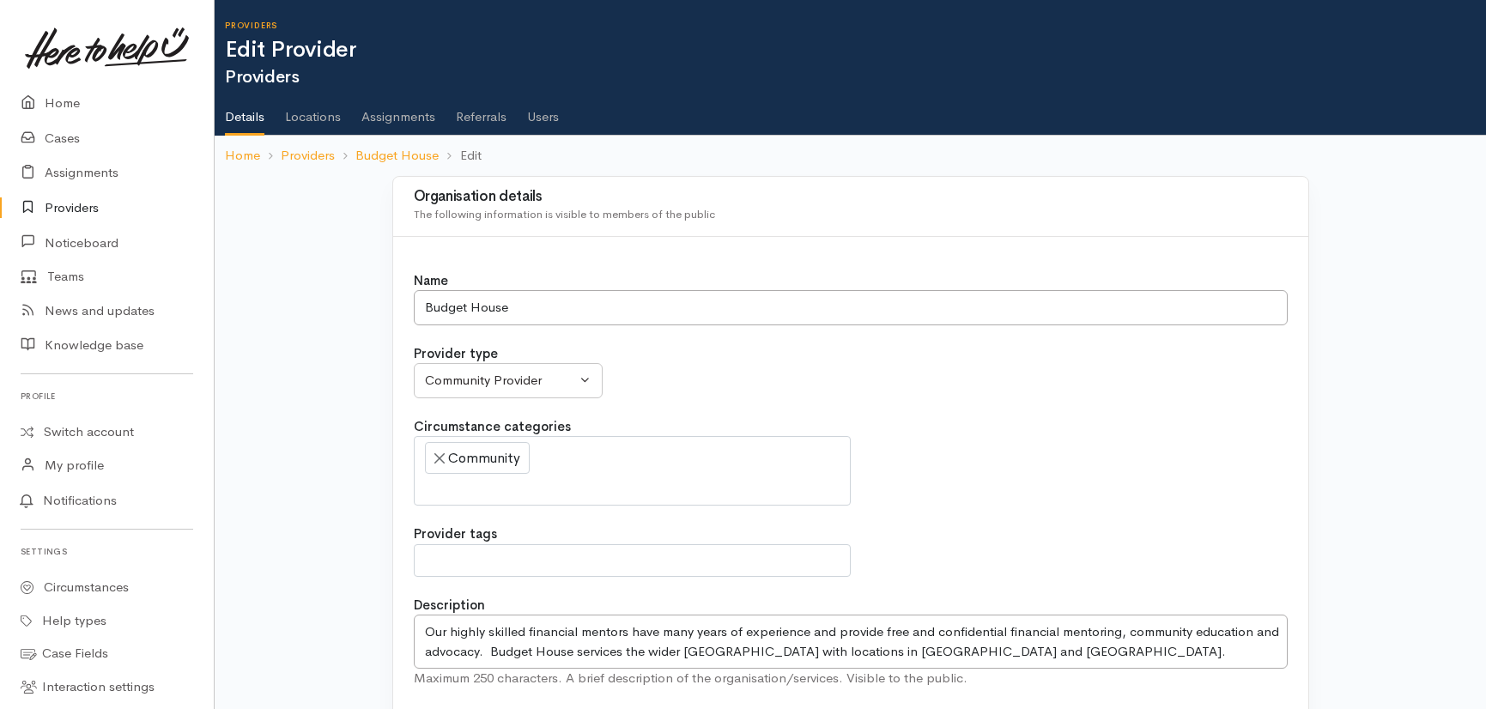
select select
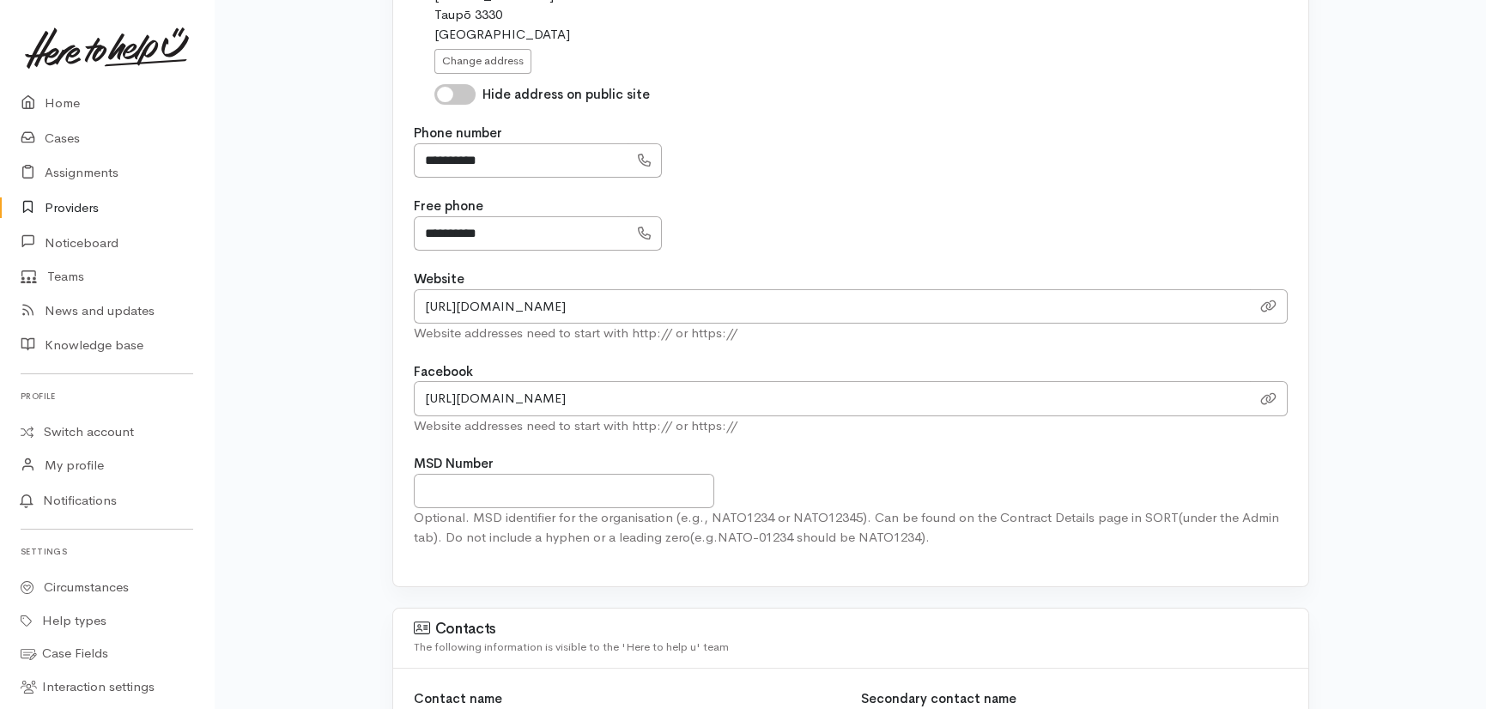
scroll to position [858, 0]
click at [64, 102] on link "Home" at bounding box center [107, 103] width 214 height 35
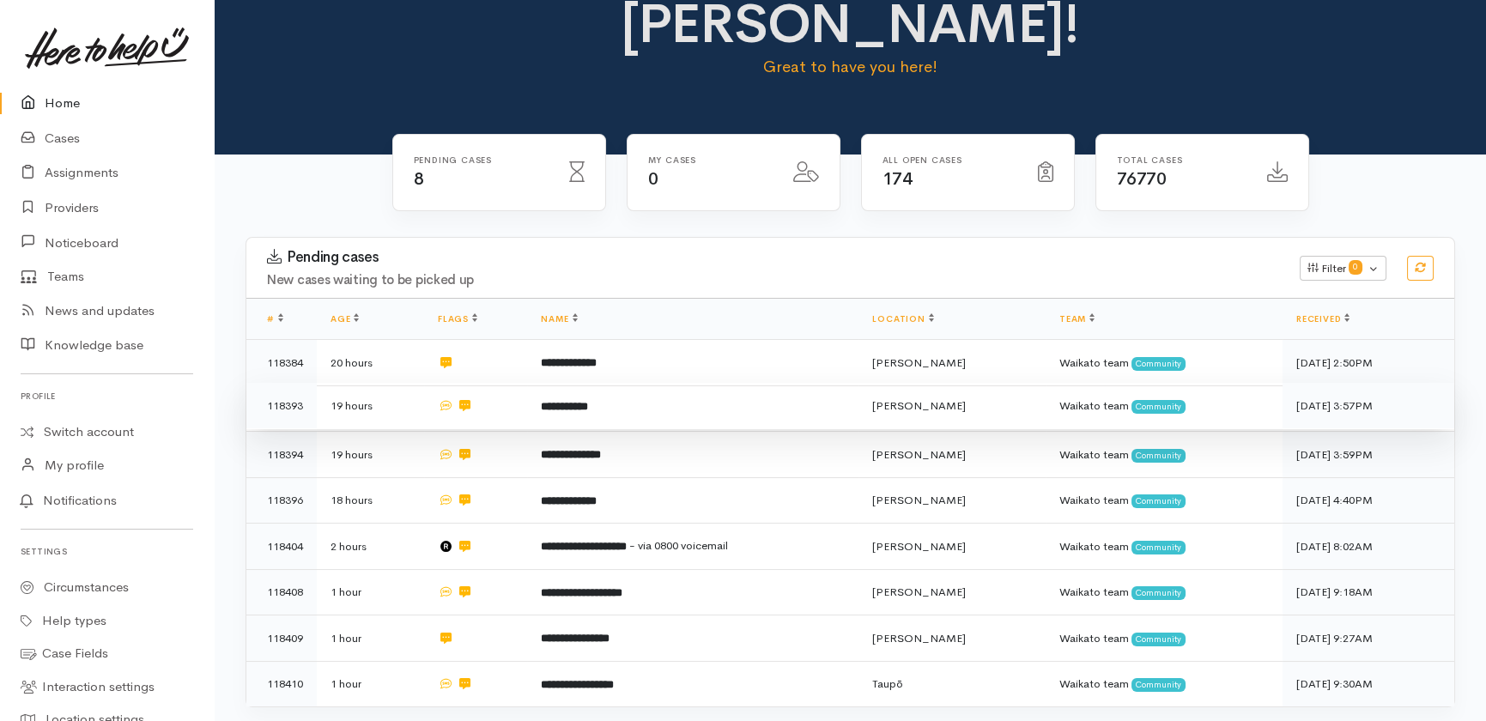
scroll to position [143, 0]
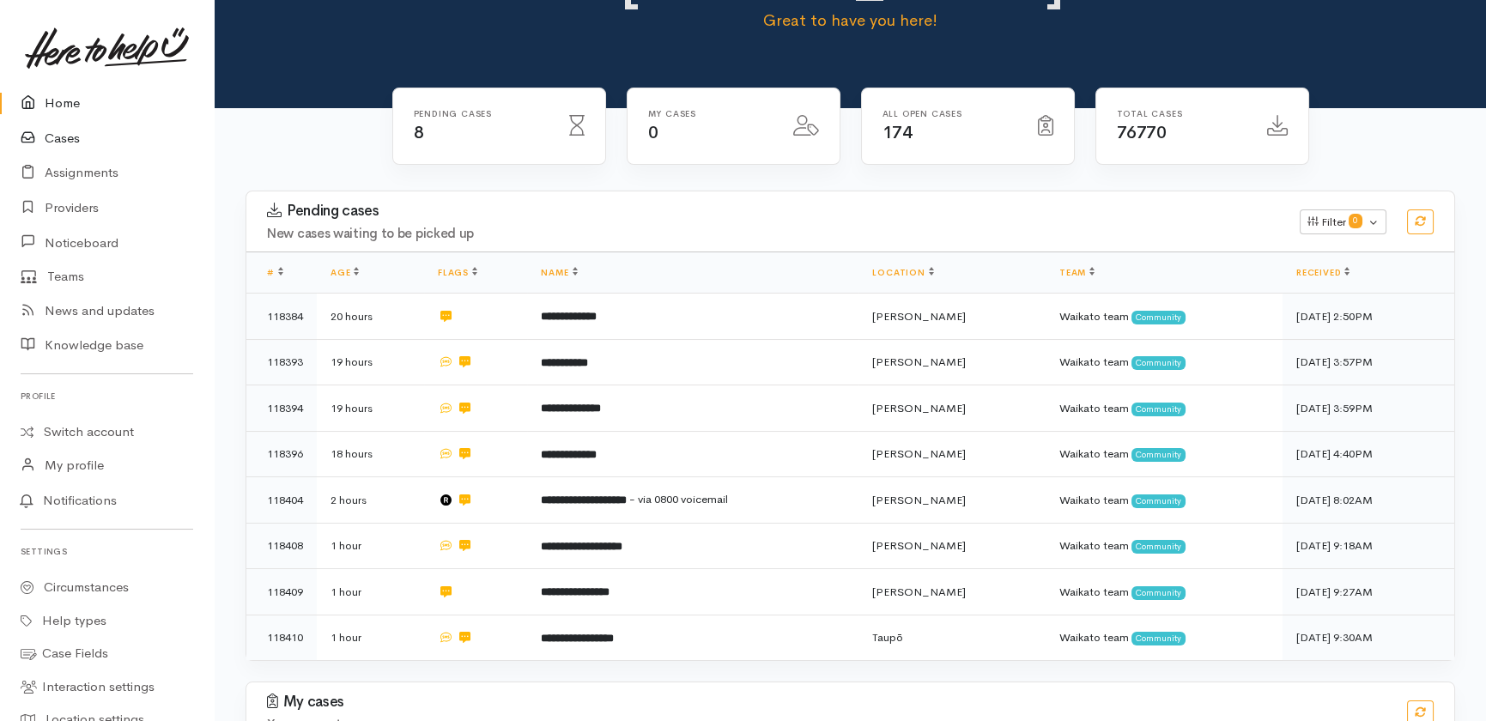
click at [68, 136] on link "Cases" at bounding box center [107, 138] width 214 height 35
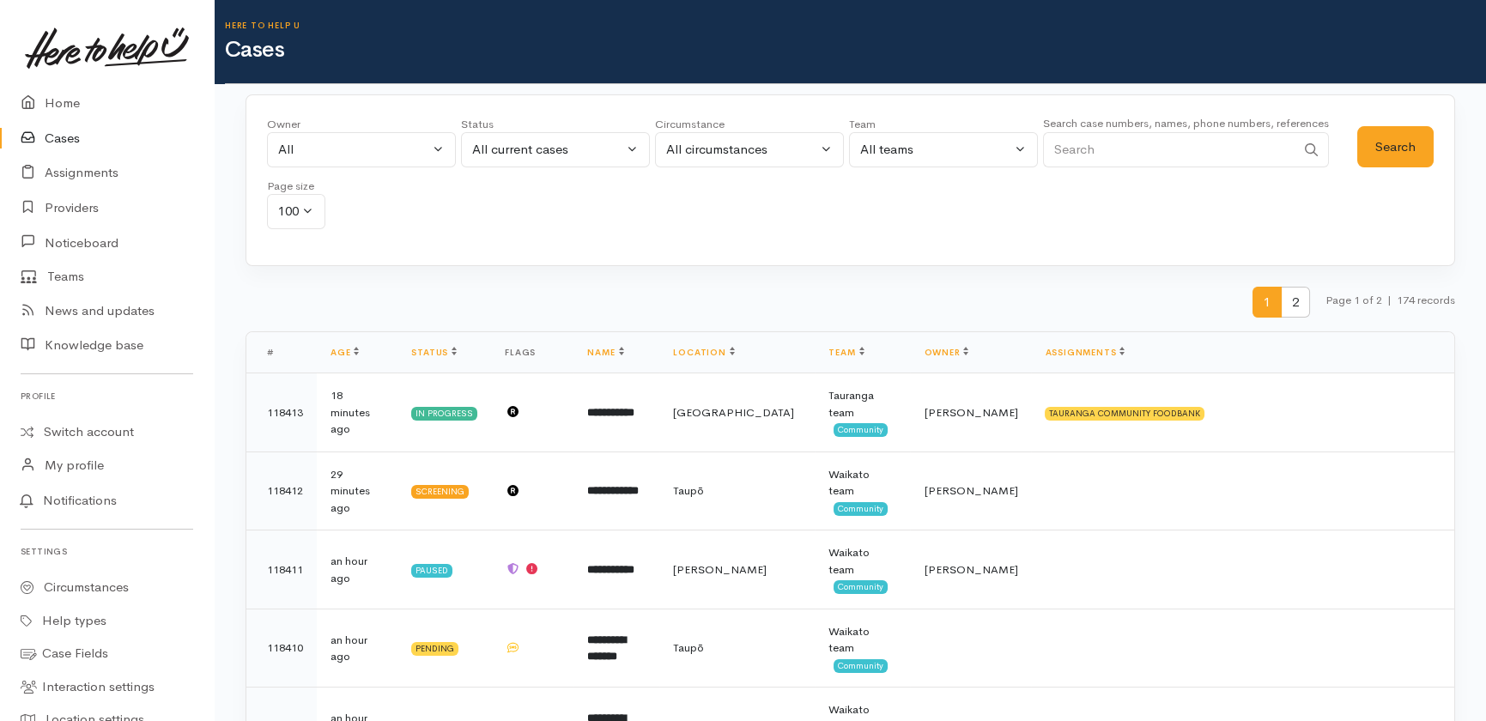
click at [1150, 144] on input "Search" at bounding box center [1169, 149] width 252 height 35
type input "0211591443"
click at [1386, 143] on button "Search" at bounding box center [1395, 147] width 76 height 42
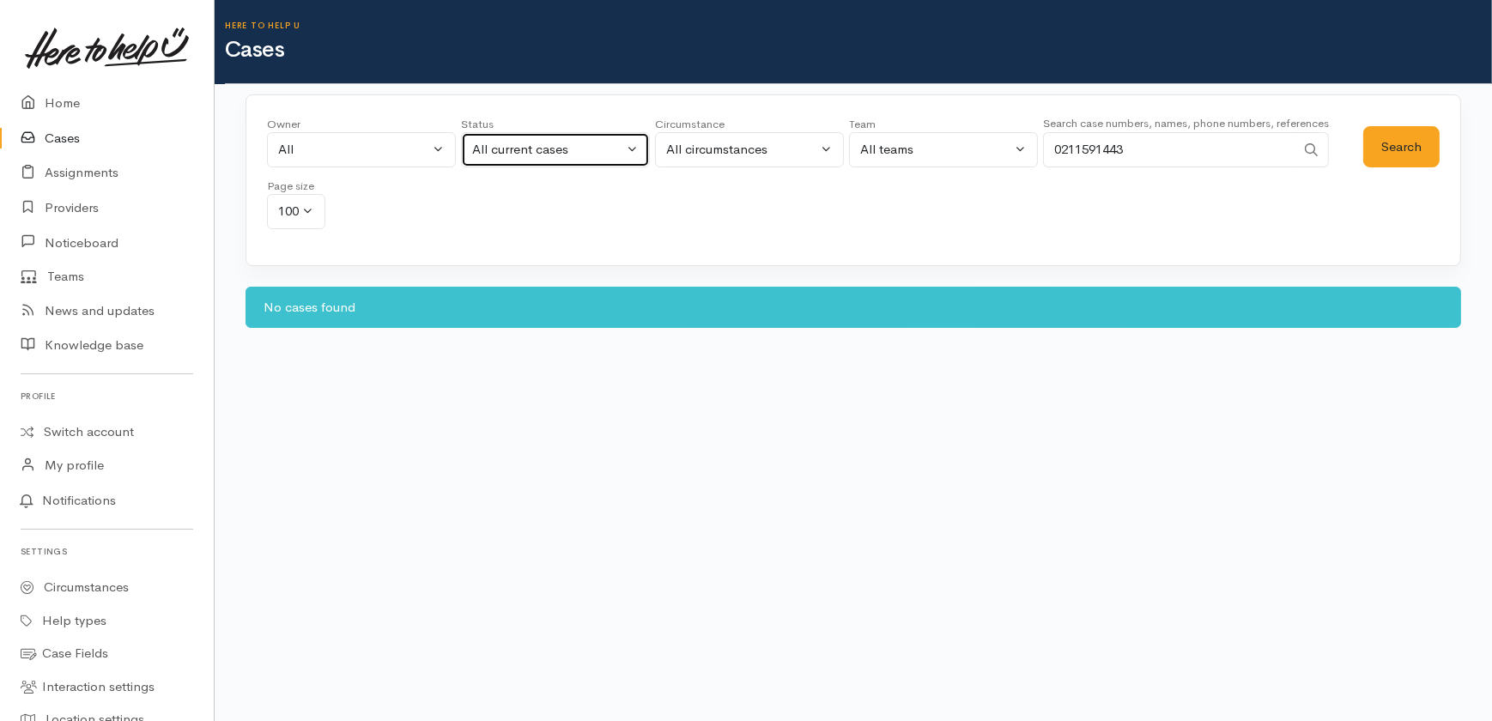
click at [618, 145] on div "All current cases" at bounding box center [547, 150] width 151 height 20
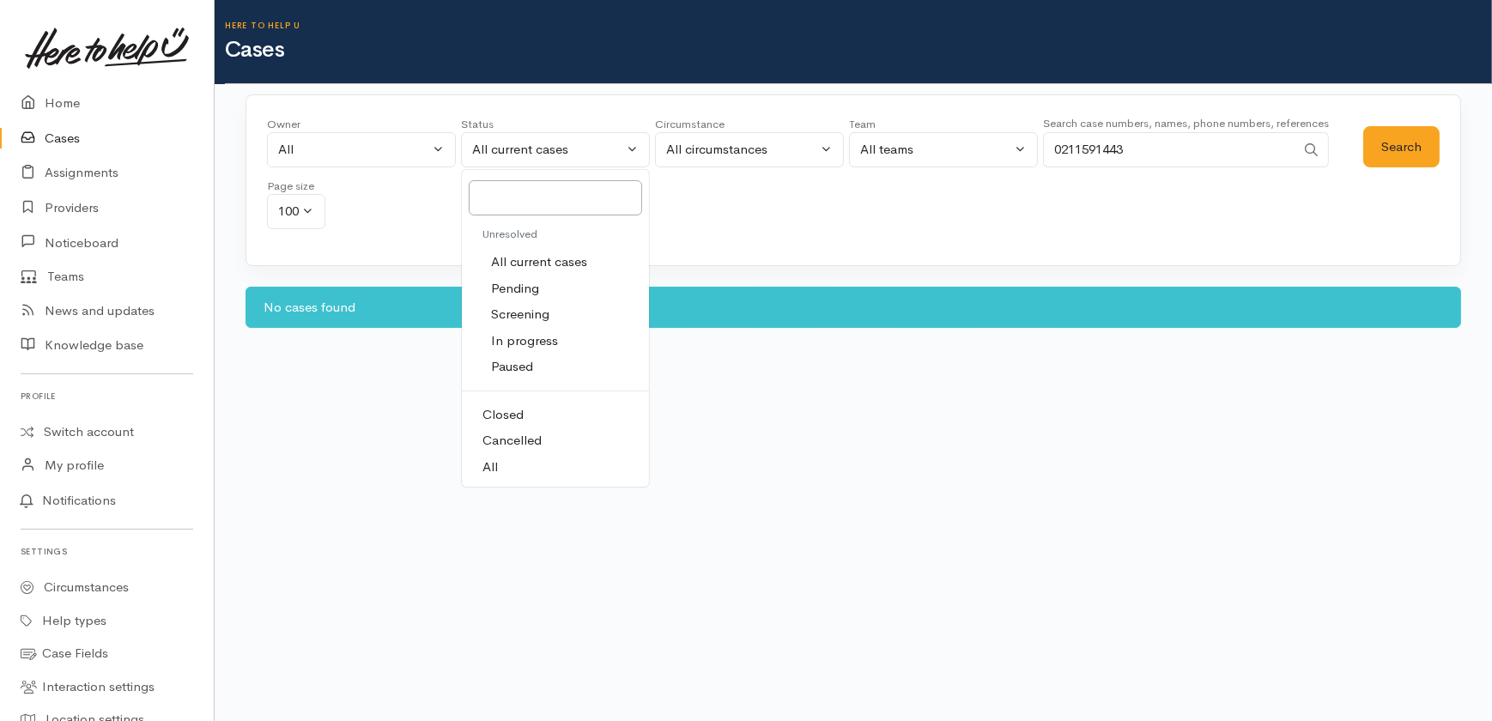
click at [488, 464] on span "All" at bounding box center [489, 468] width 15 height 20
select select "All"
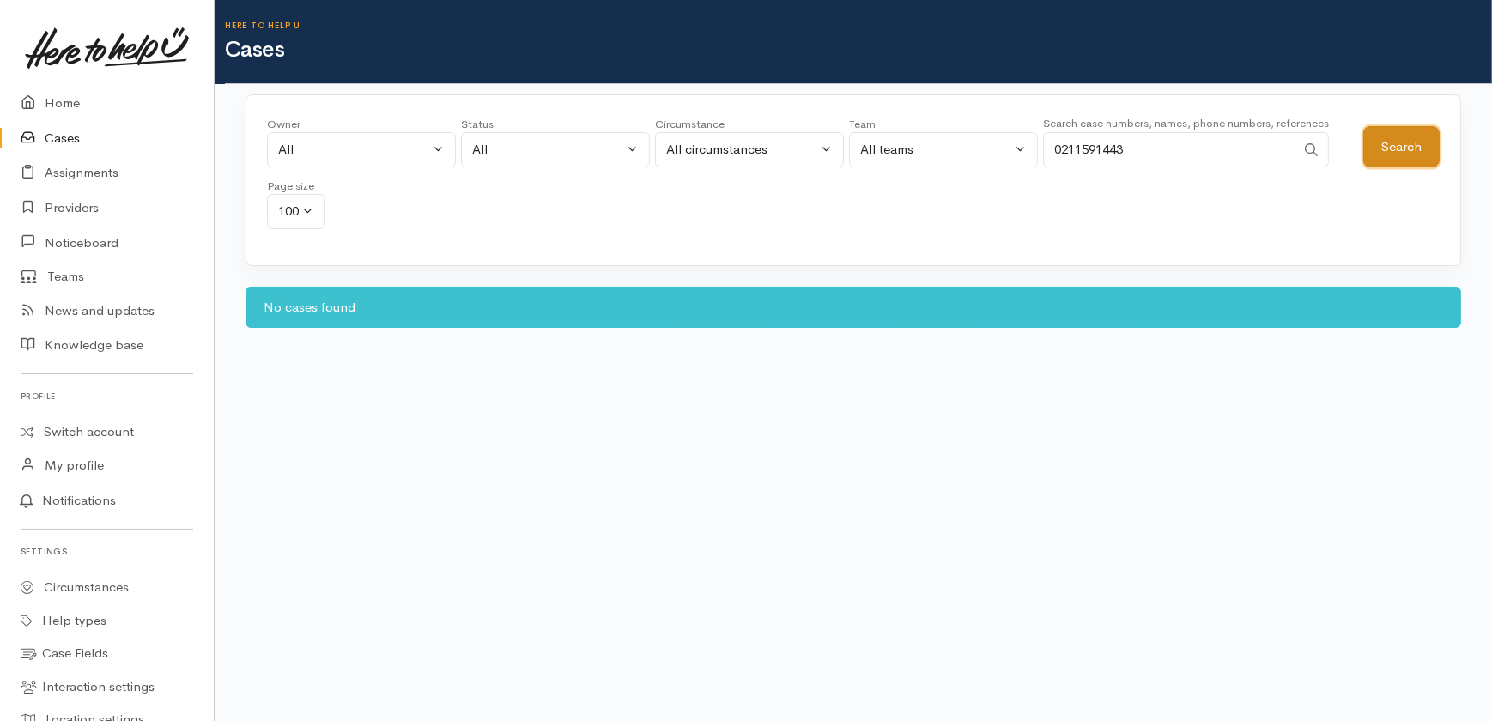
click at [1391, 153] on button "Search" at bounding box center [1401, 147] width 76 height 42
drag, startPoint x: 1153, startPoint y: 147, endPoint x: 899, endPoint y: 136, distance: 254.3
click at [885, 137] on div "Owner All My cases 2Alice1 Faye Davies ('Here to help u') Aandrea Murray ('Here…" at bounding box center [815, 178] width 1096 height 124
type input "02109047271"
click at [1428, 137] on button "Search" at bounding box center [1401, 147] width 76 height 42
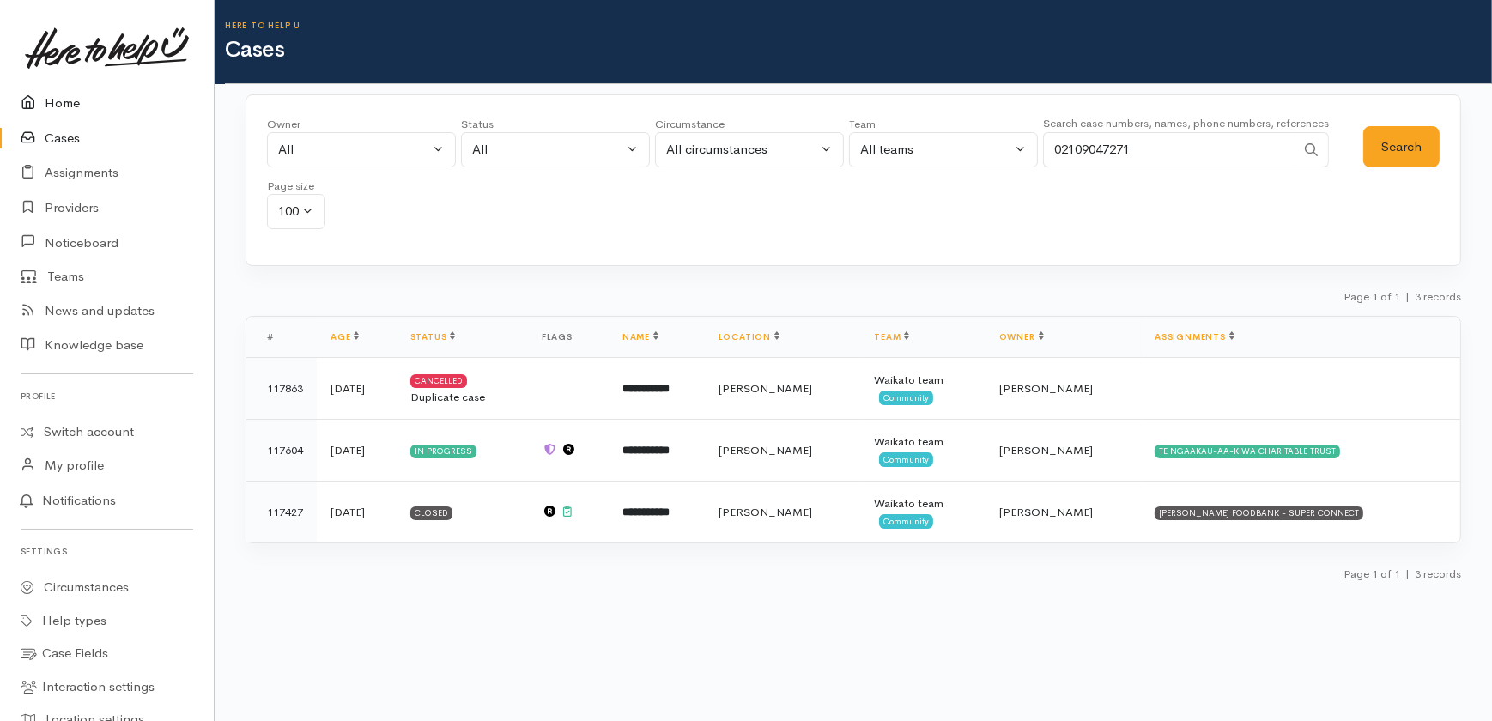
click at [63, 101] on link "Home" at bounding box center [107, 103] width 214 height 35
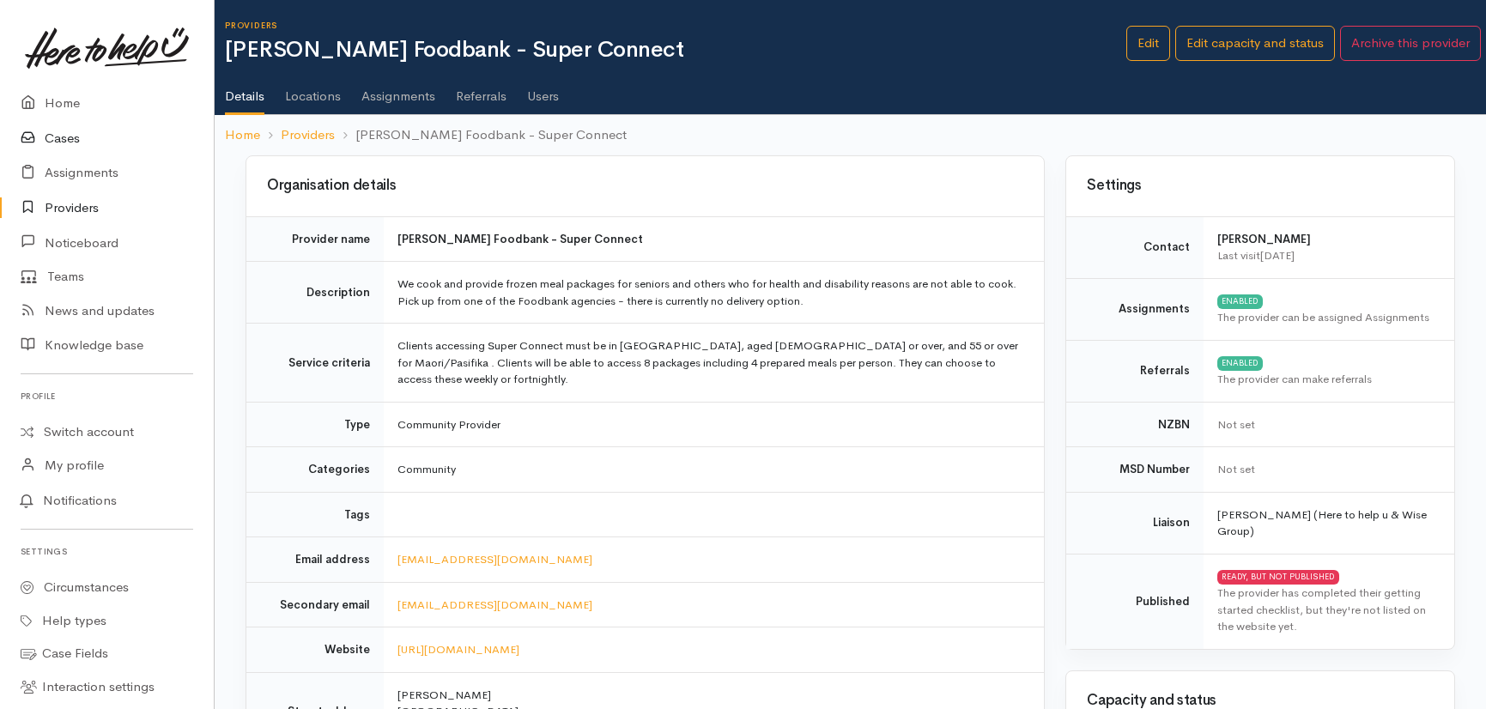
scroll to position [1248, 0]
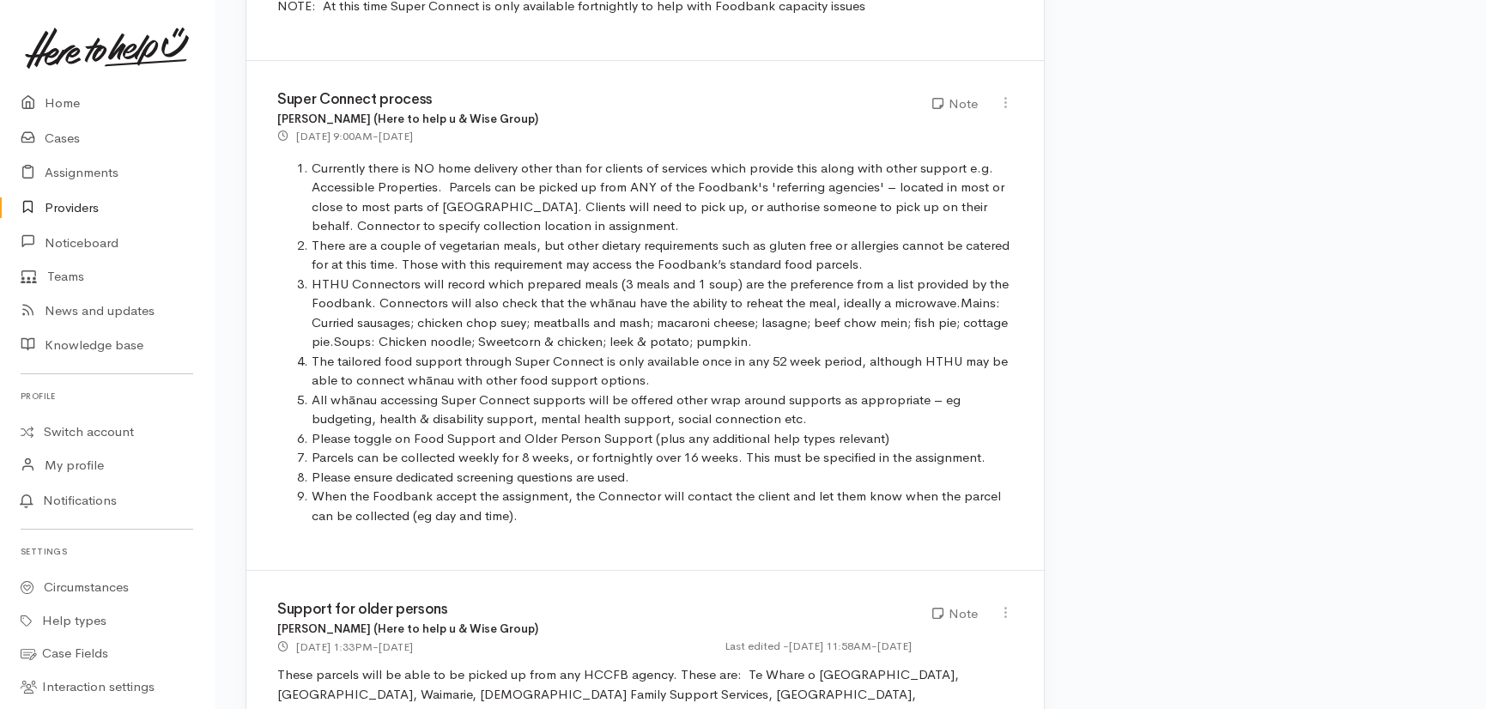
click at [72, 206] on link "Providers" at bounding box center [107, 208] width 214 height 35
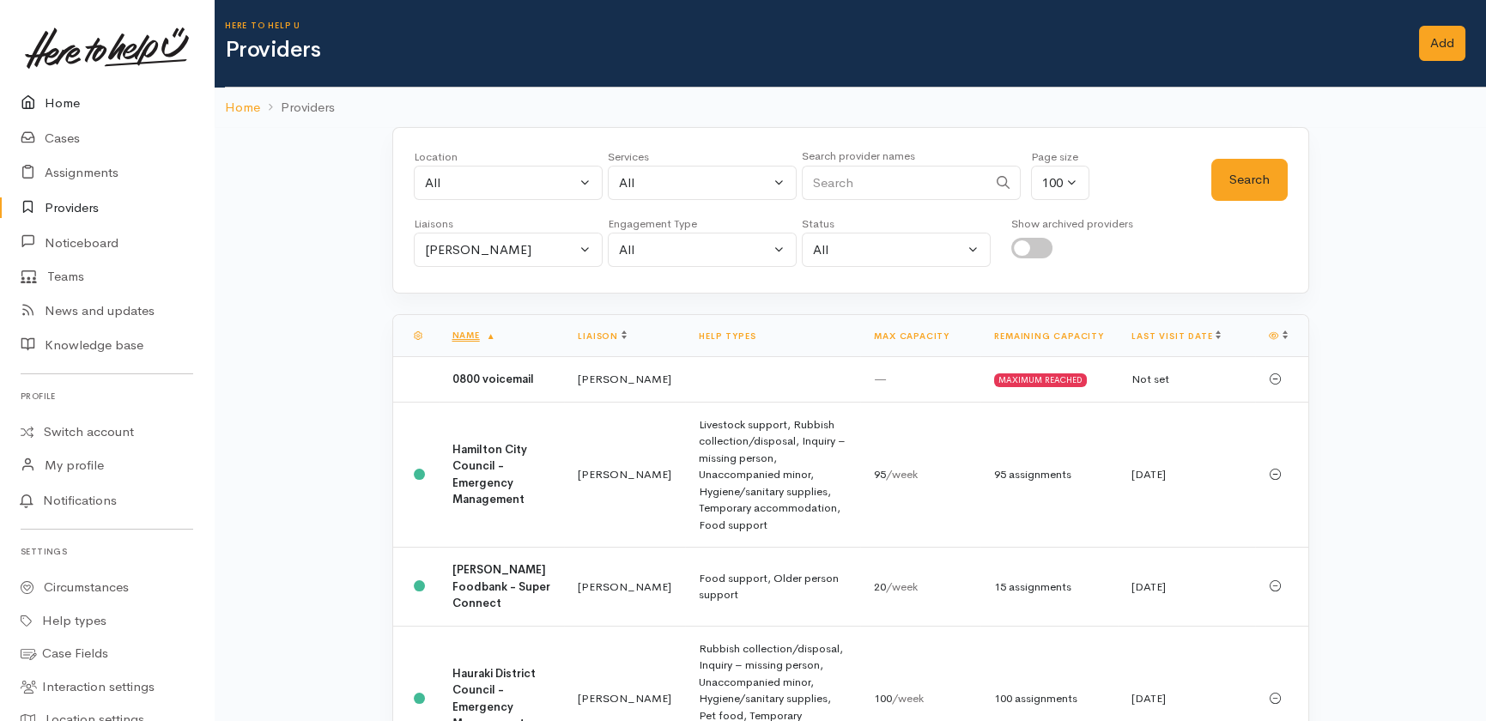
click at [71, 104] on link "Home" at bounding box center [107, 103] width 214 height 35
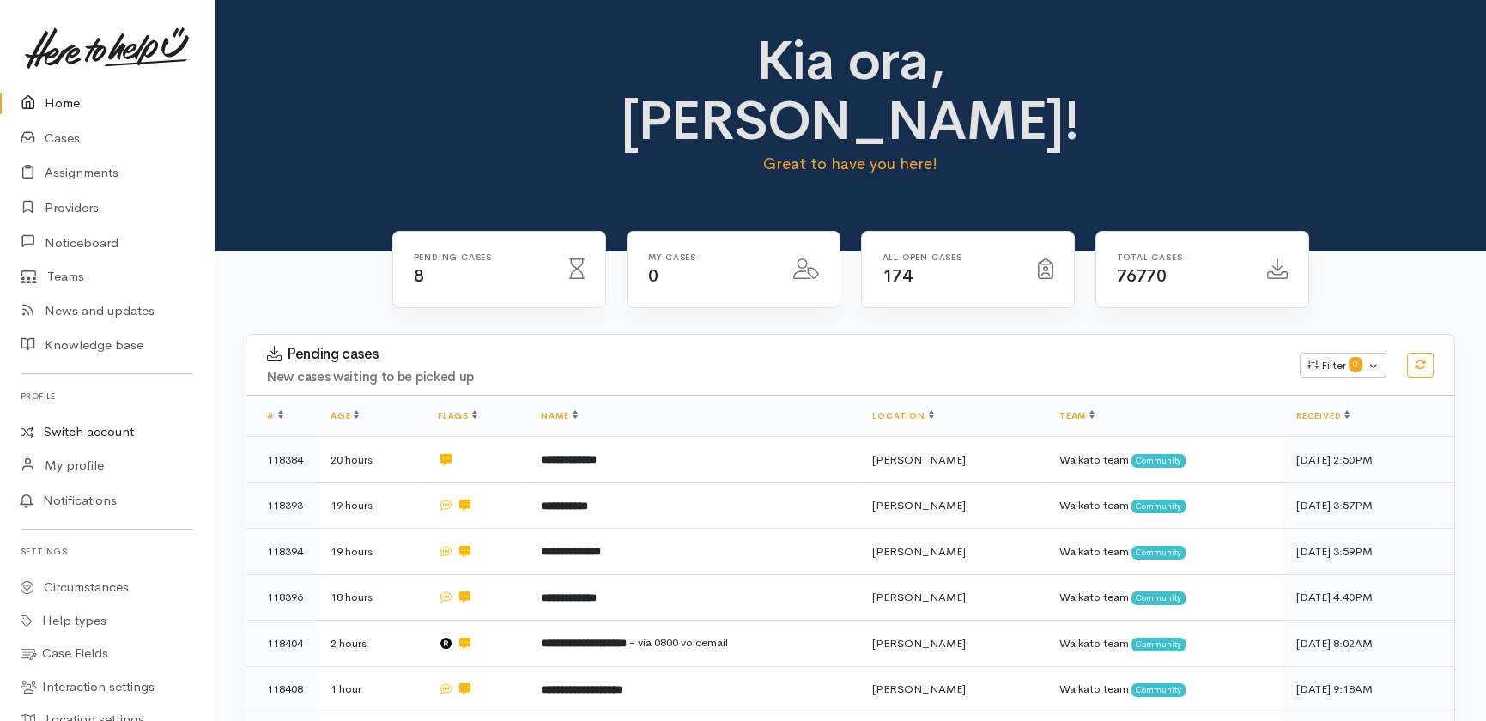
click at [99, 435] on link "Switch account" at bounding box center [107, 432] width 214 height 33
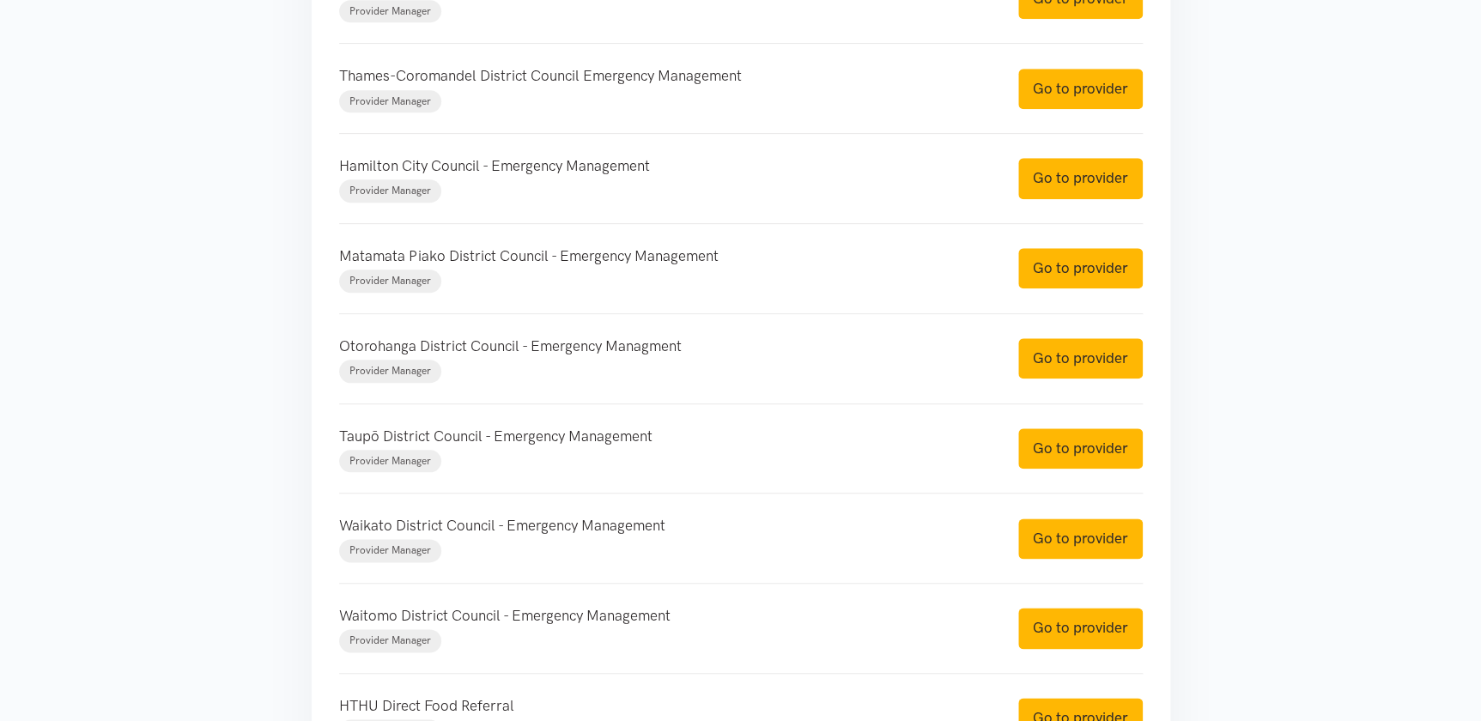
scroll to position [468, 0]
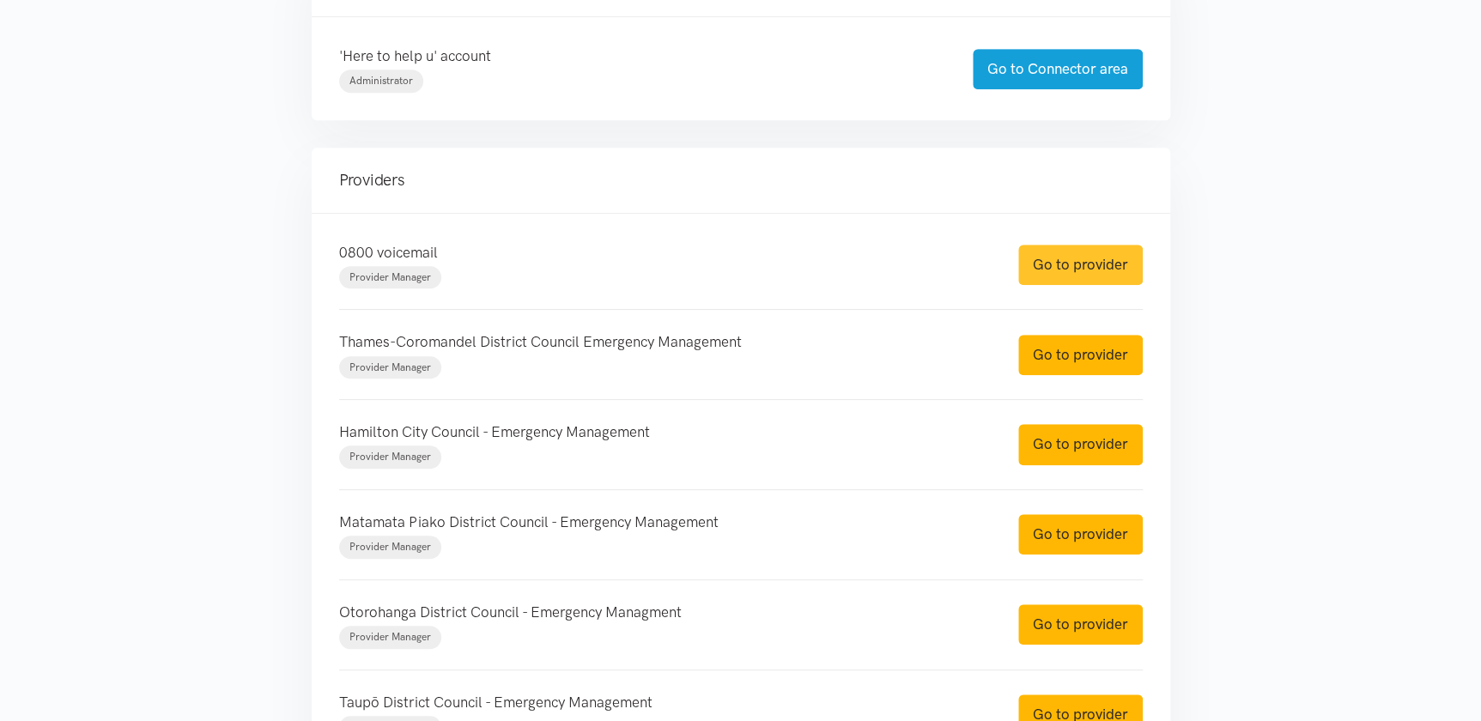
click at [1073, 255] on link "Go to provider" at bounding box center [1080, 265] width 124 height 40
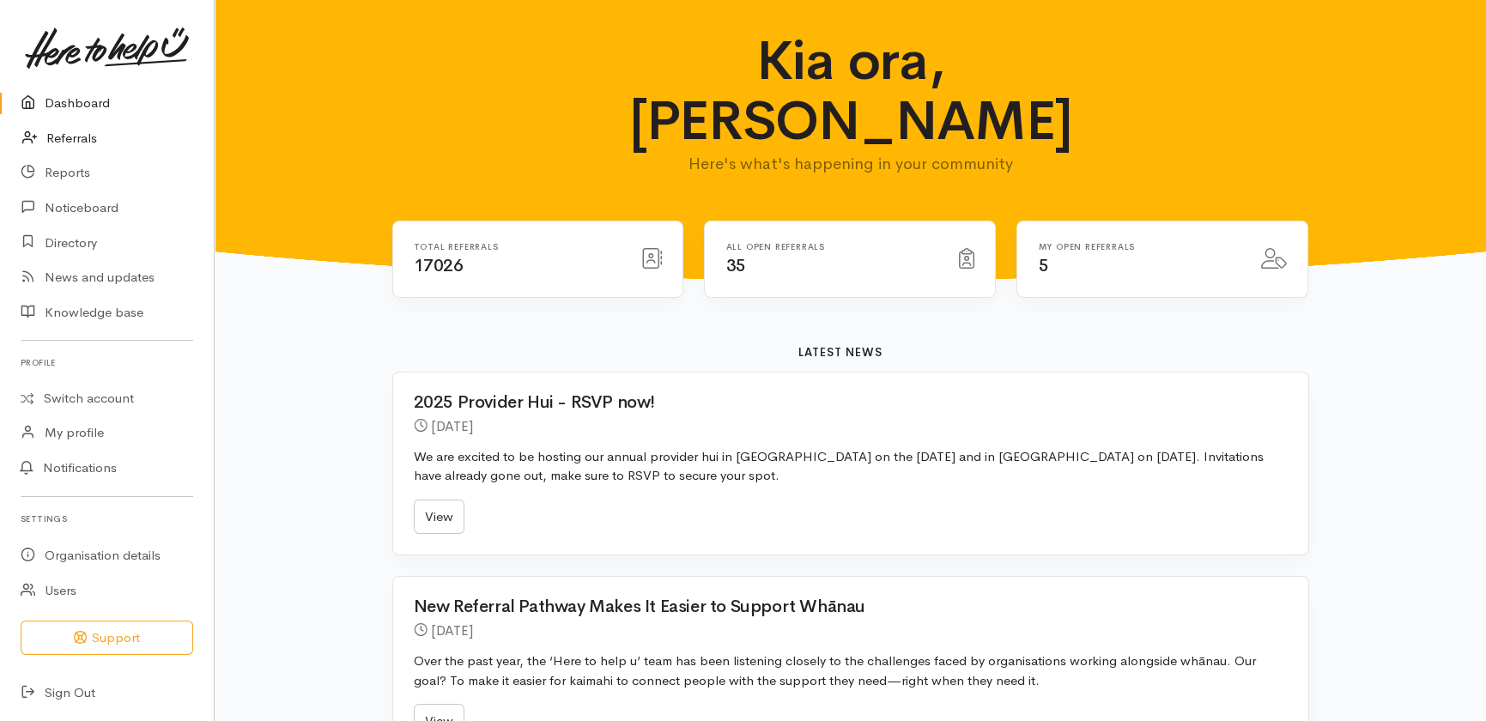
click at [71, 136] on link "Referrals" at bounding box center [107, 138] width 214 height 35
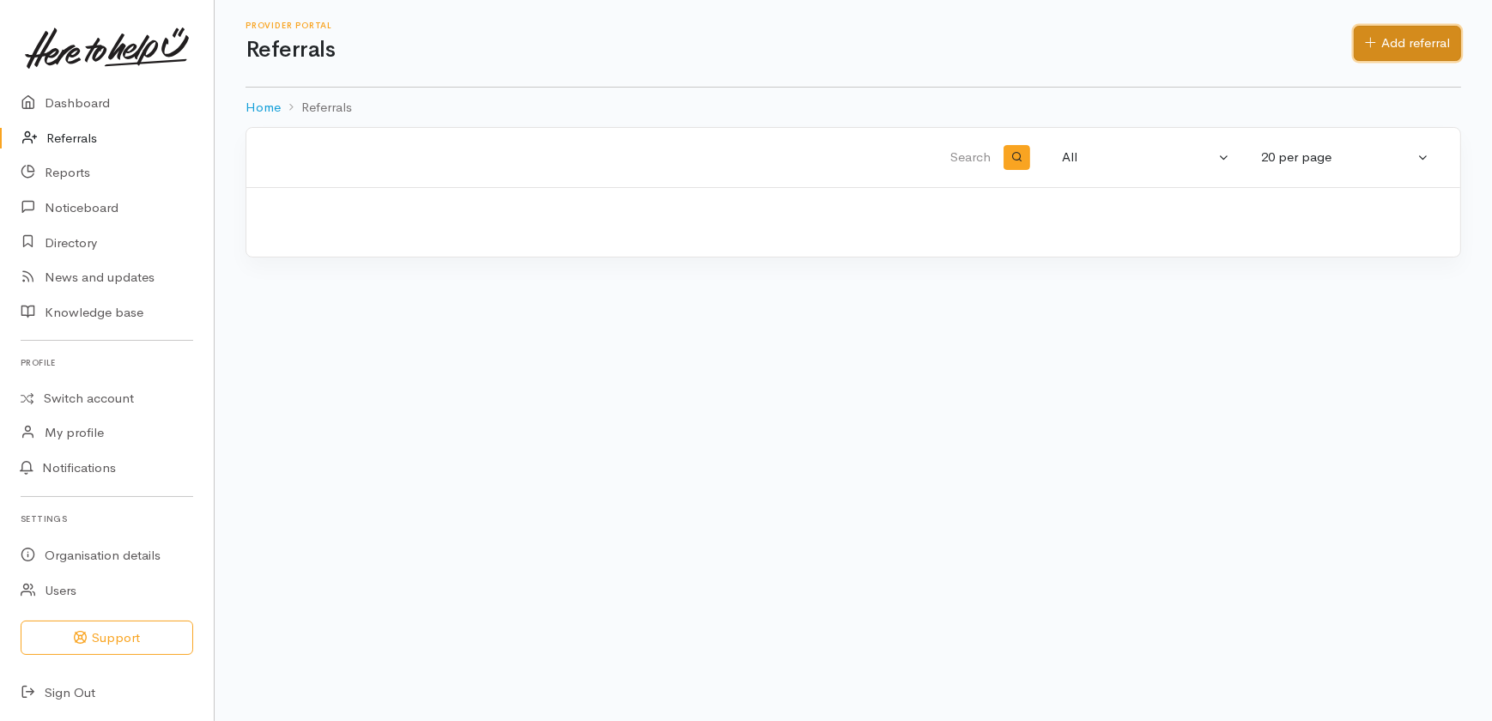
click at [1392, 43] on link "Add referral" at bounding box center [1407, 43] width 107 height 35
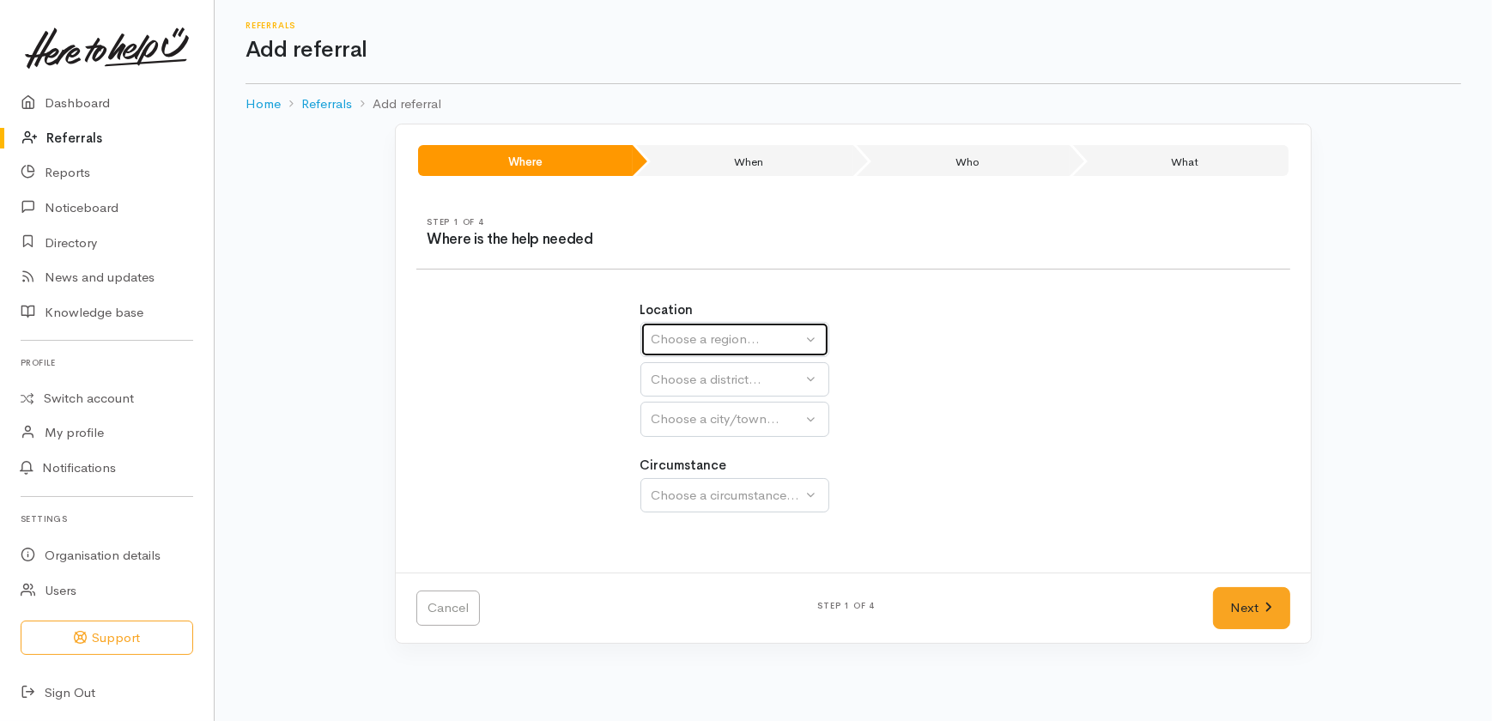
click at [747, 328] on button "Choose a region..." at bounding box center [734, 339] width 189 height 35
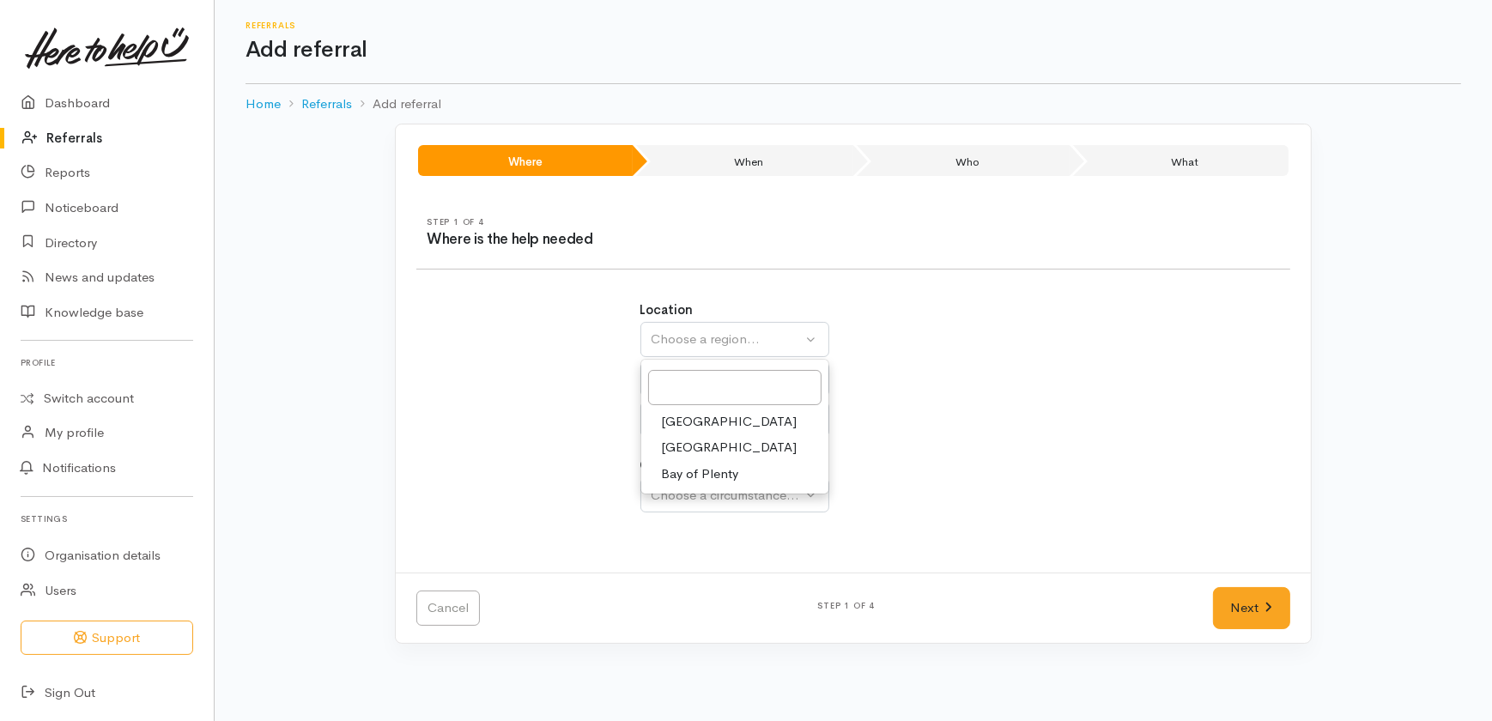
click at [695, 445] on span "Waikato" at bounding box center [730, 448] width 136 height 20
select select "3"
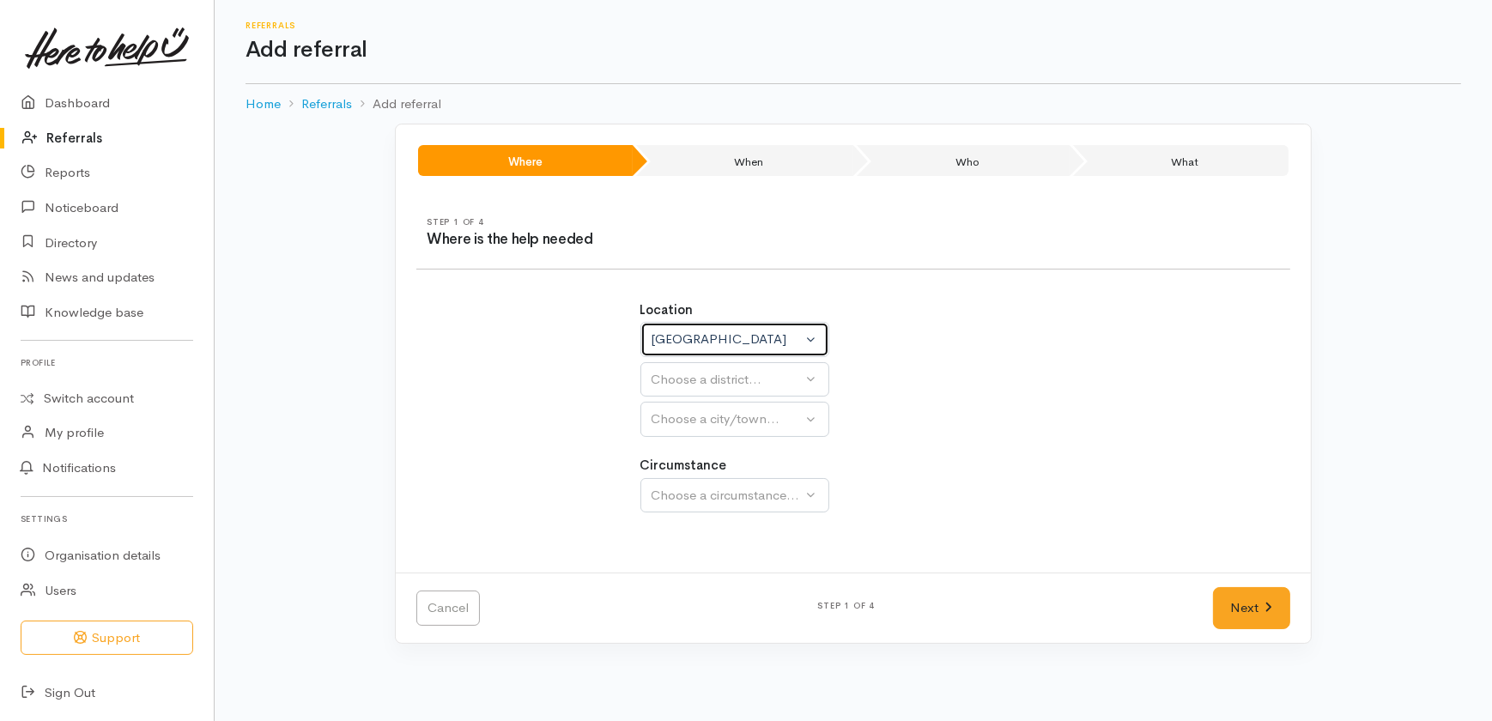
select select
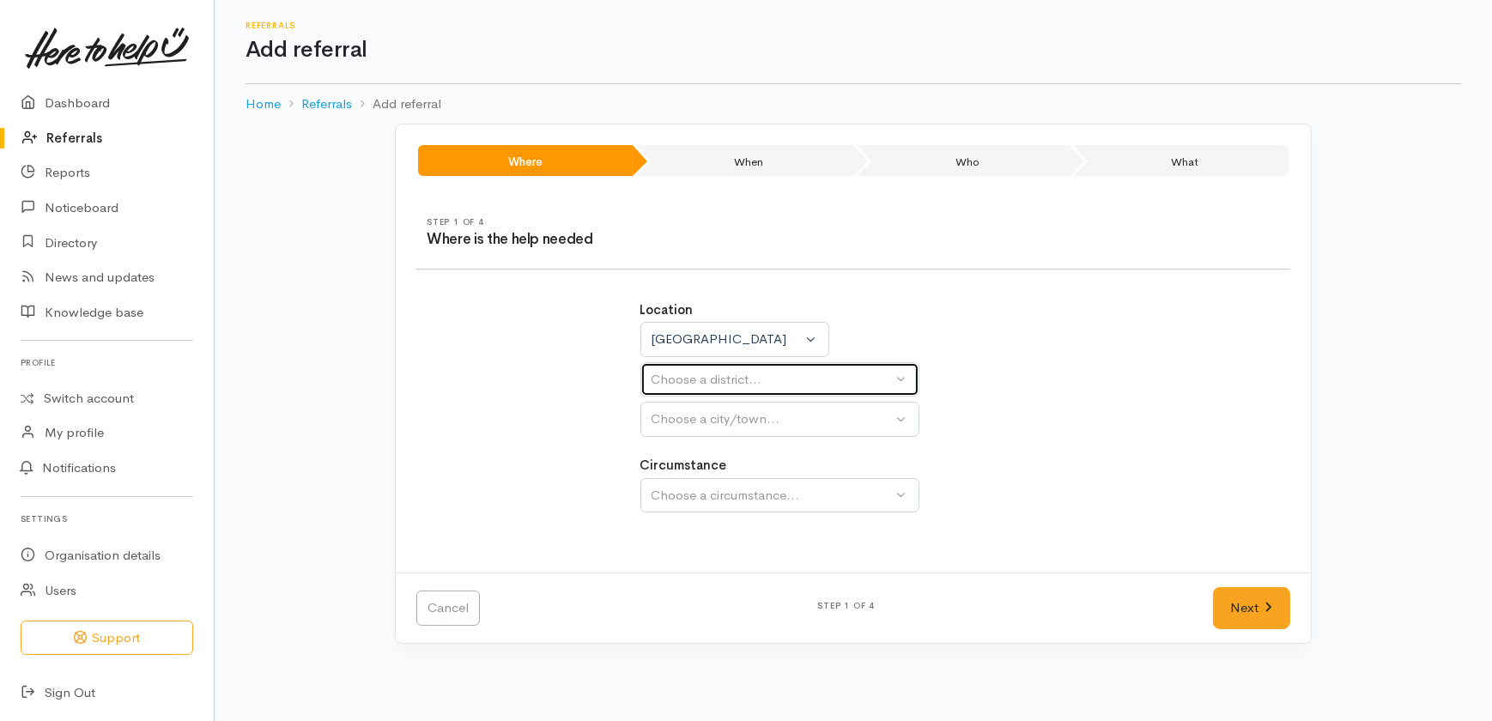
click at [712, 375] on div "Choose a district..." at bounding box center [772, 380] width 241 height 20
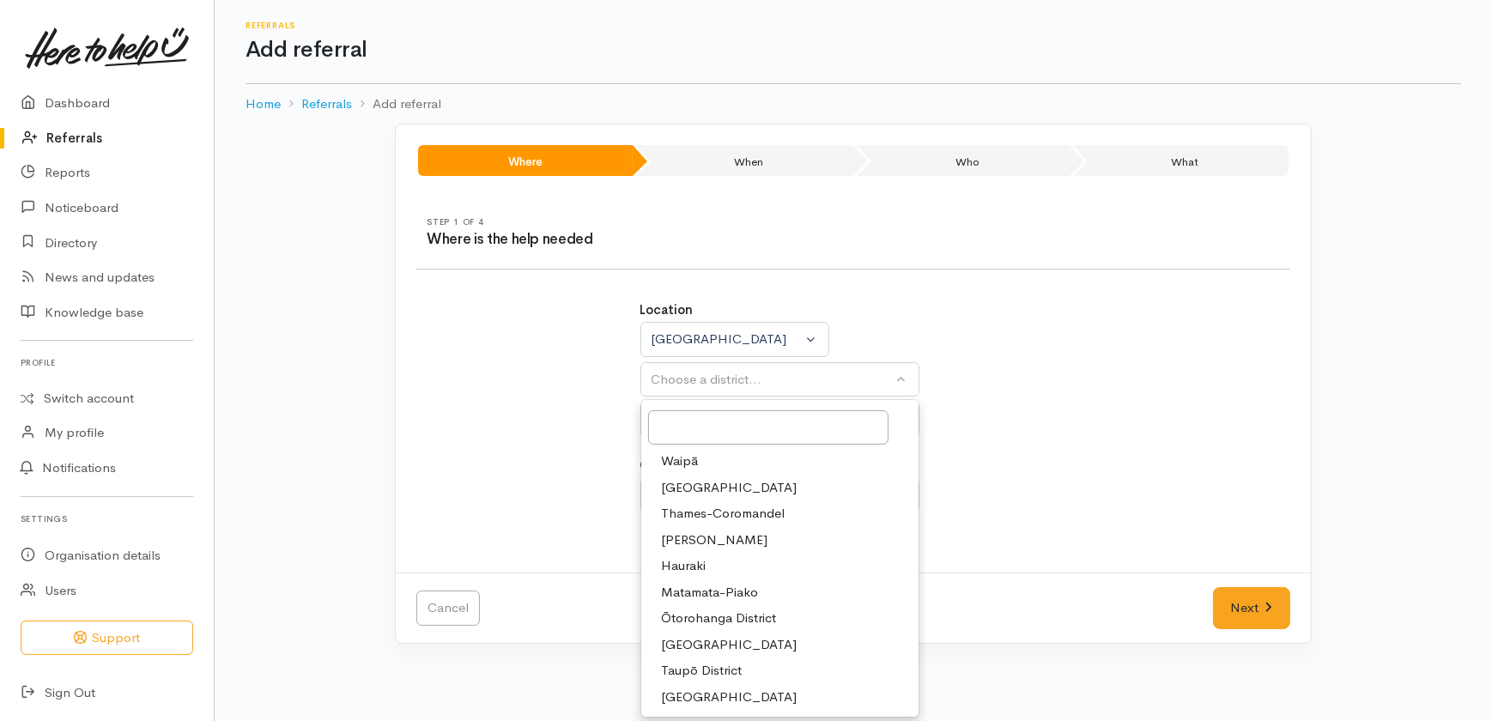
drag, startPoint x: 700, startPoint y: 666, endPoint x: 695, endPoint y: 645, distance: 22.1
click at [699, 665] on span "Taupō District" at bounding box center [702, 671] width 81 height 20
select select "14"
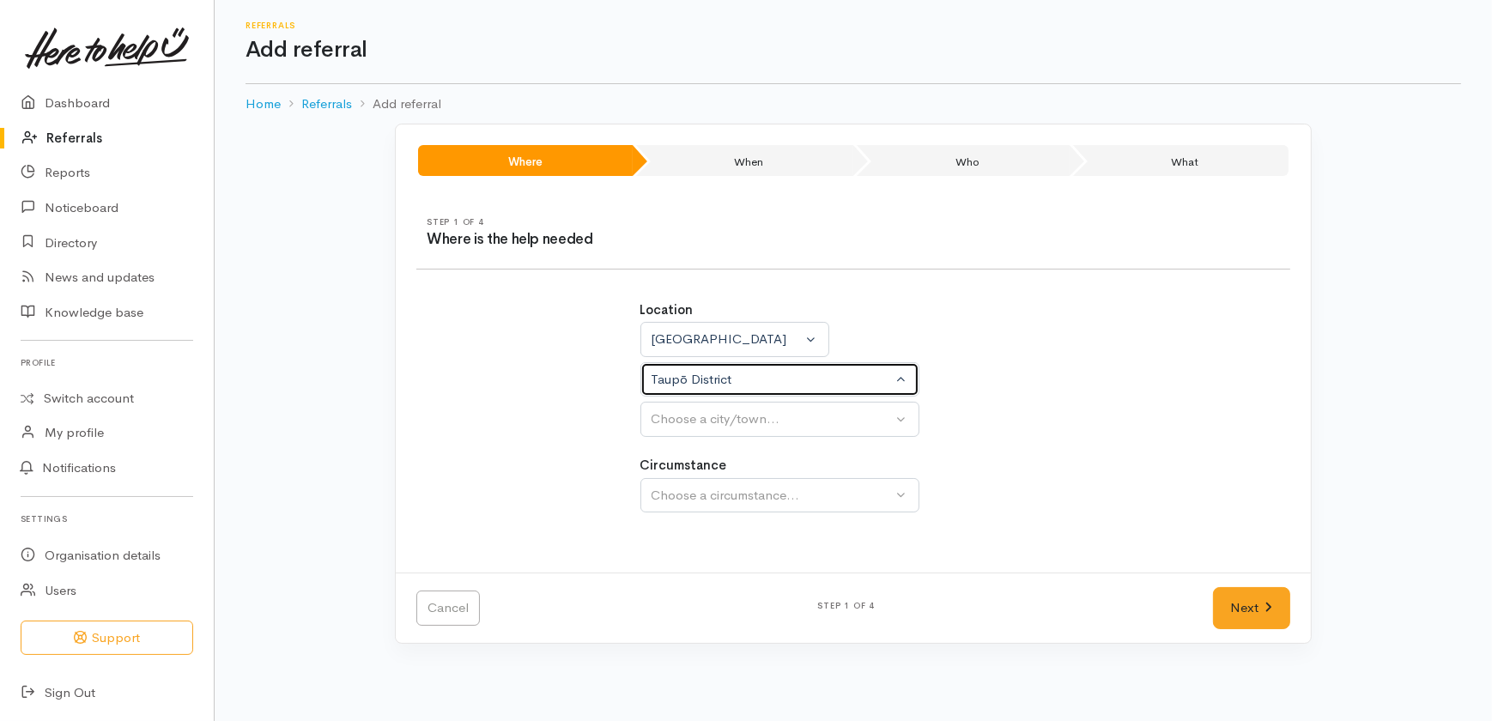
select select
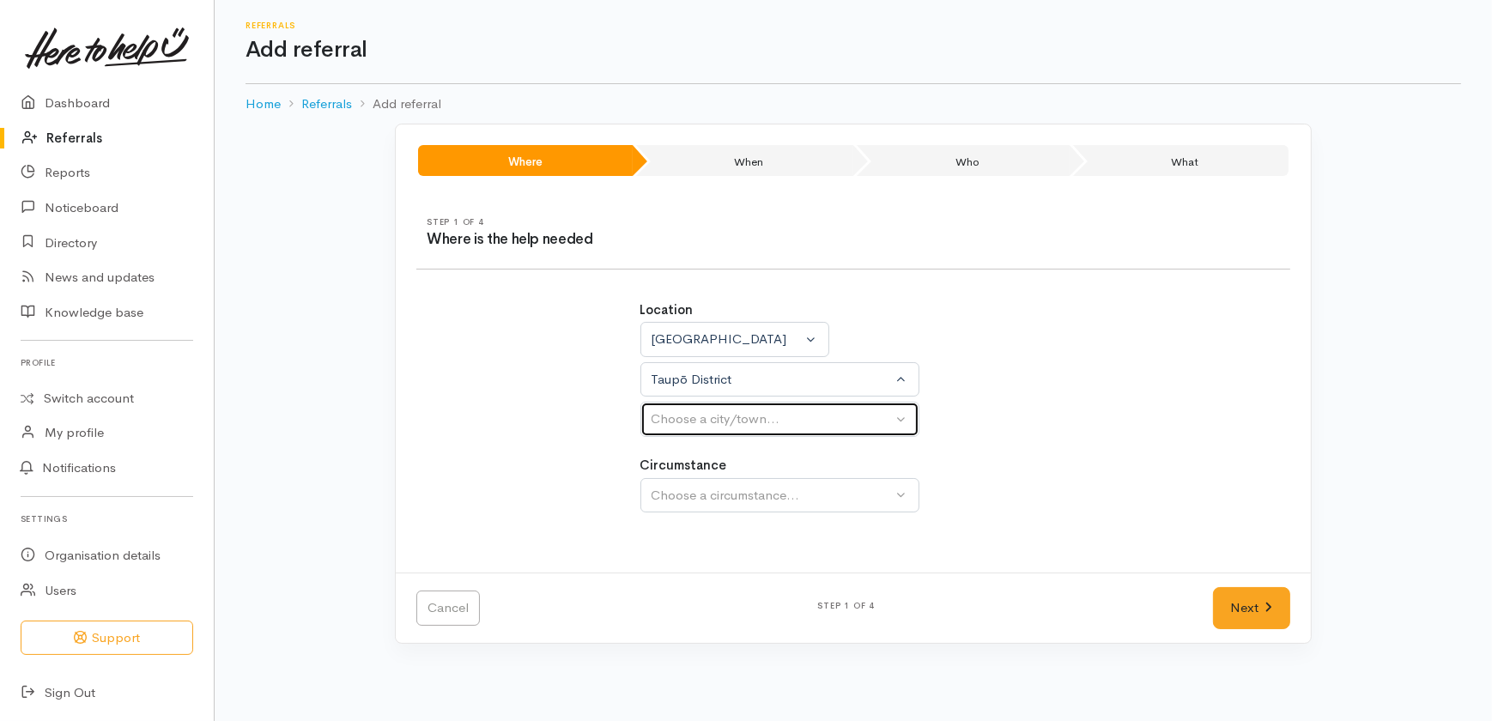
click at [713, 417] on div "Choose a city/town..." at bounding box center [772, 419] width 241 height 20
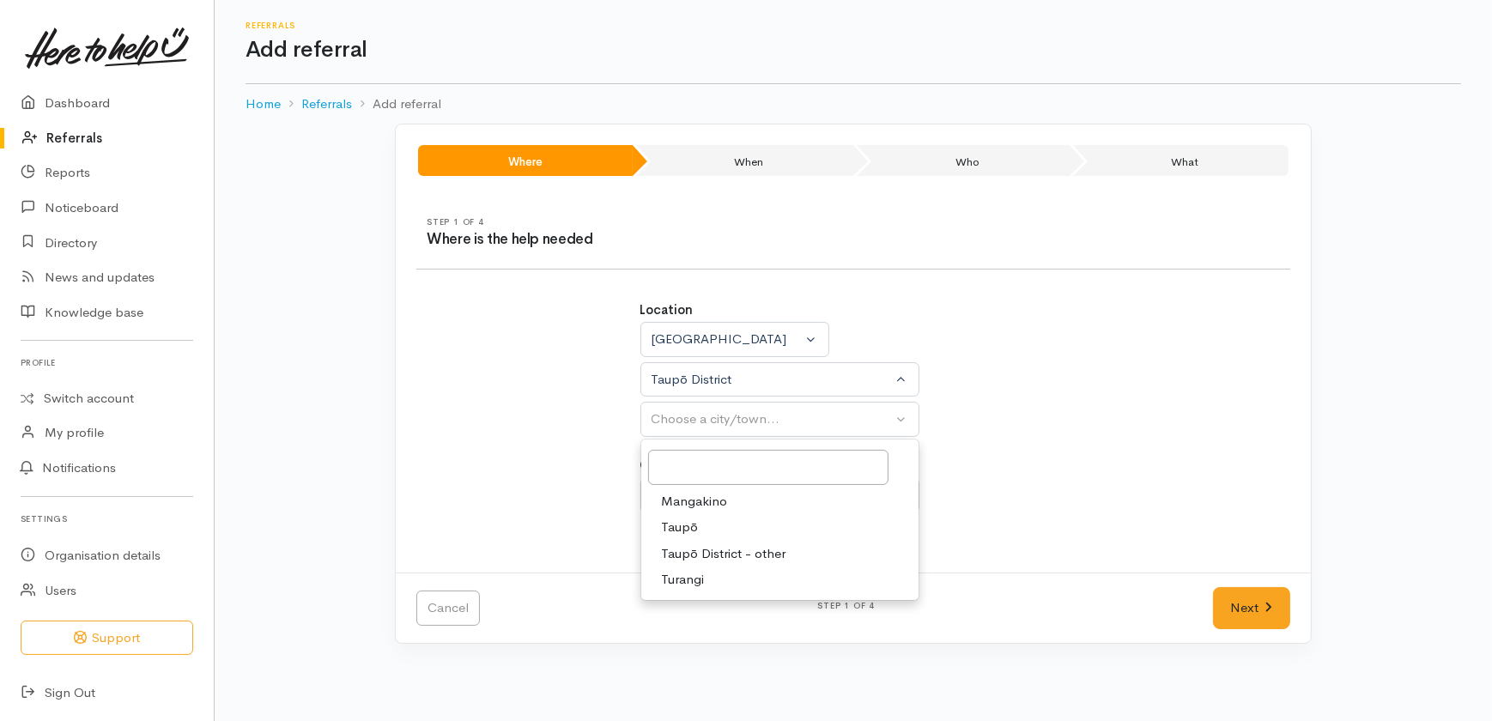
click at [681, 525] on span "Taupō" at bounding box center [680, 528] width 37 height 20
select select "183"
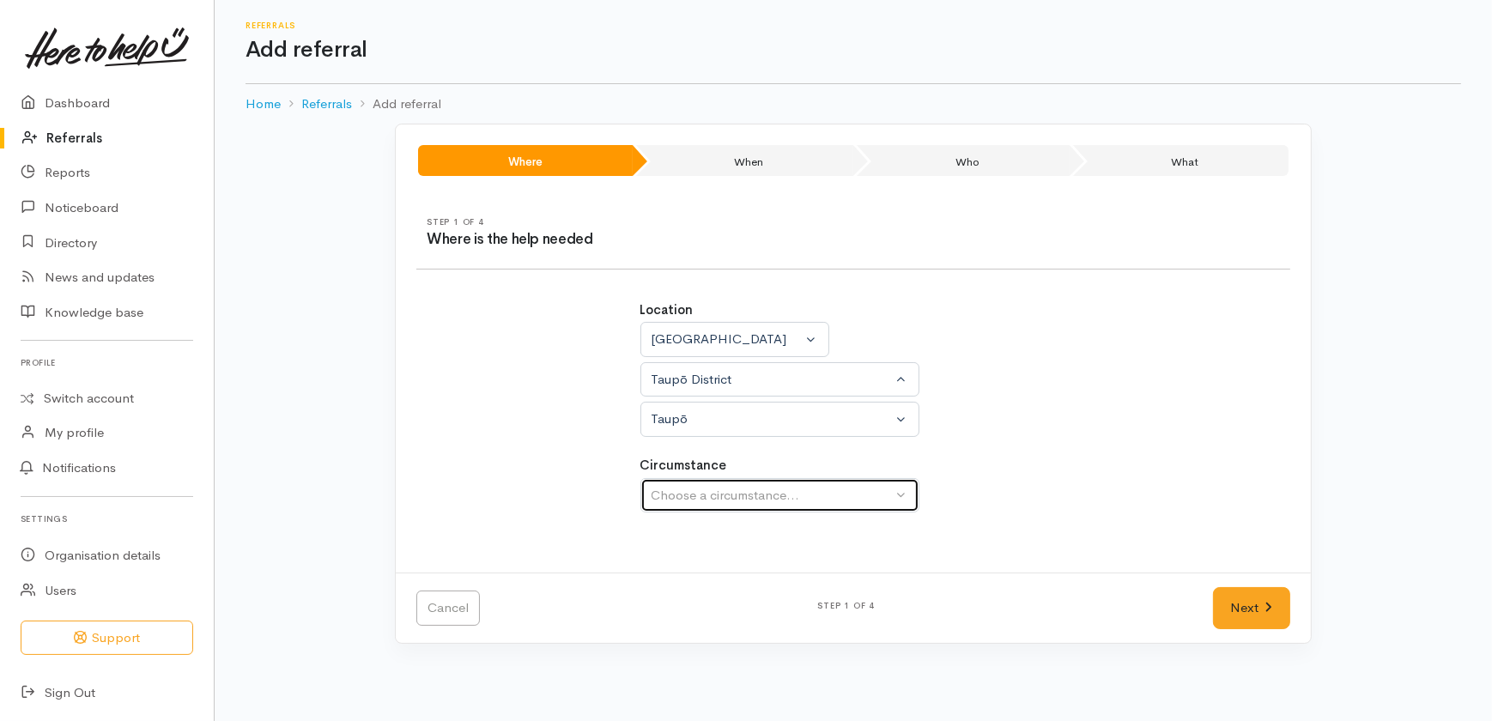
click at [680, 496] on div "Choose a circumstance..." at bounding box center [772, 496] width 241 height 20
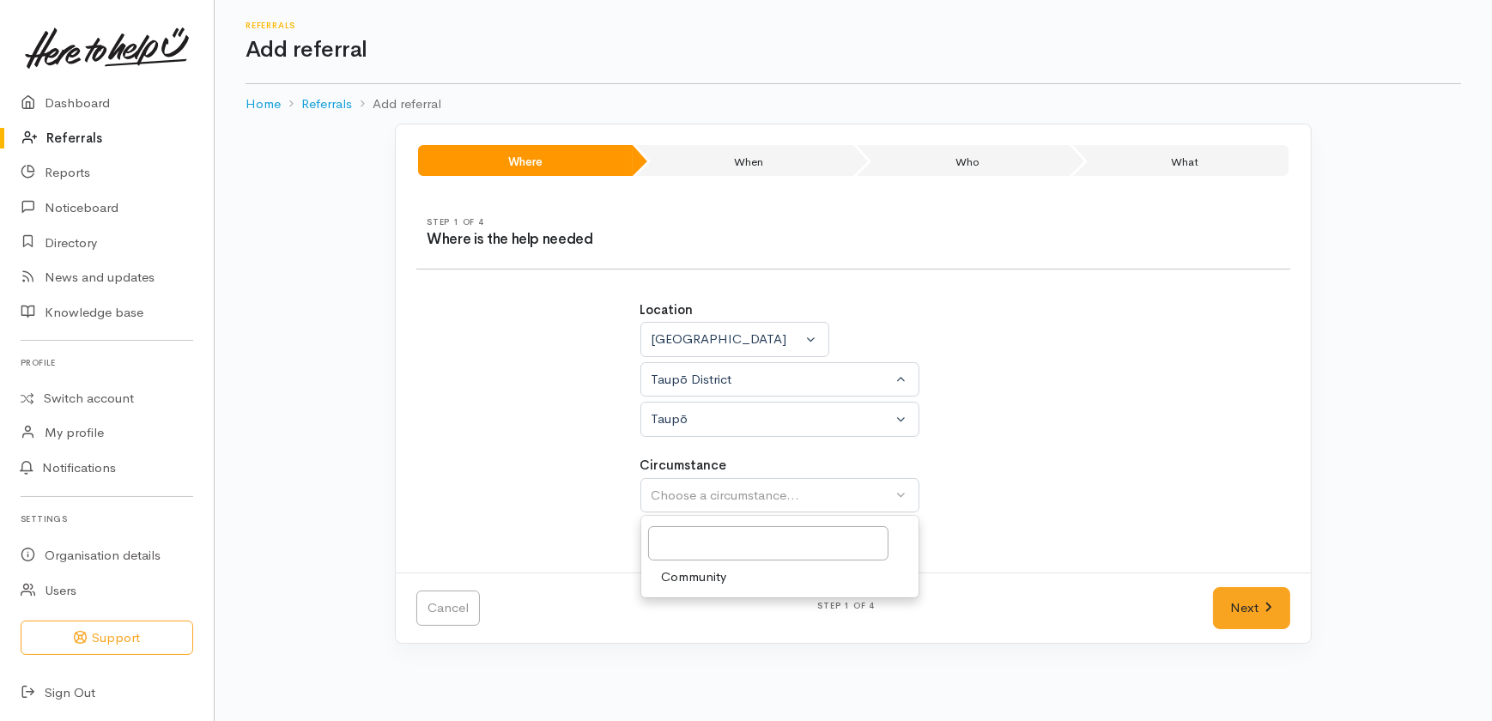
click at [695, 576] on span "Community" at bounding box center [694, 577] width 65 height 20
select select "2"
drag, startPoint x: 1236, startPoint y: 597, endPoint x: 1228, endPoint y: 596, distance: 8.6
click at [1236, 596] on link "Next" at bounding box center [1251, 608] width 77 height 42
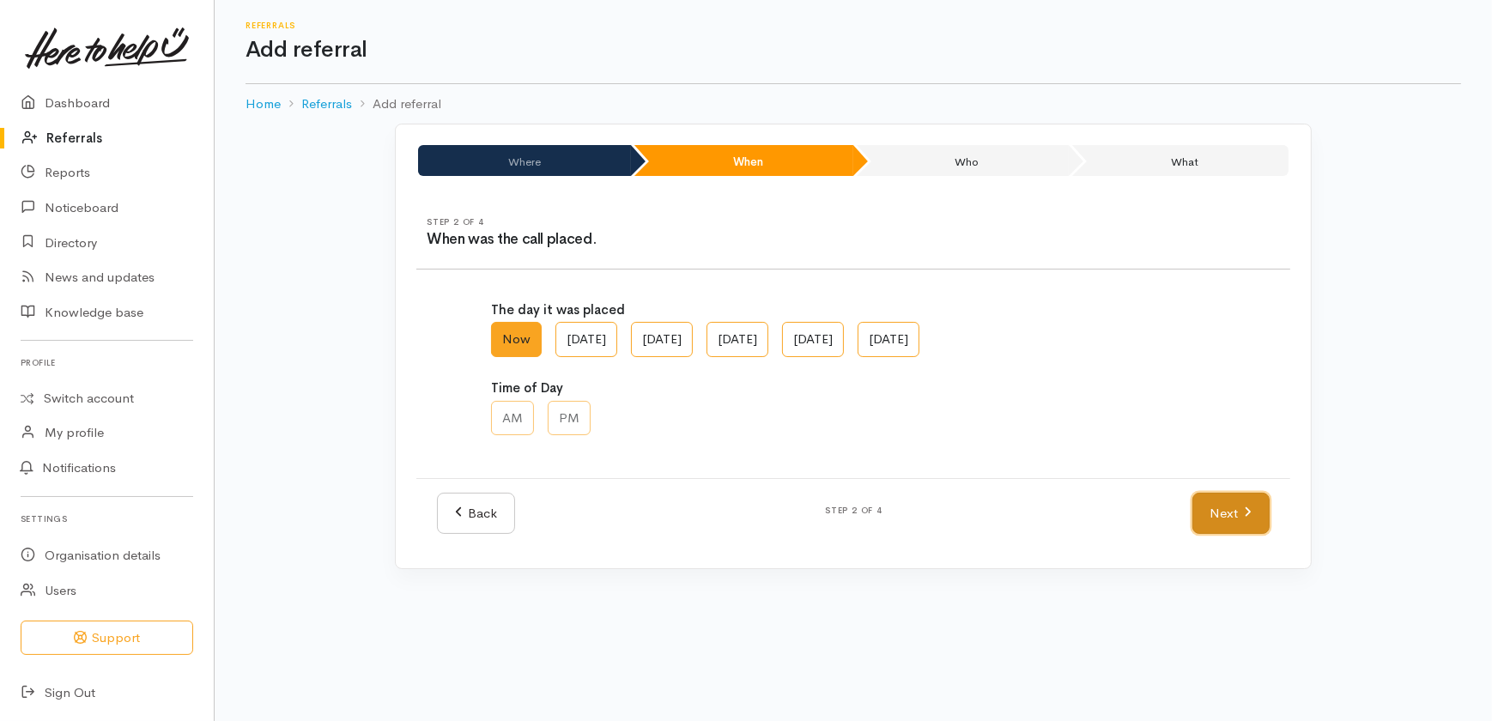
click at [1216, 496] on link "Next" at bounding box center [1230, 514] width 77 height 42
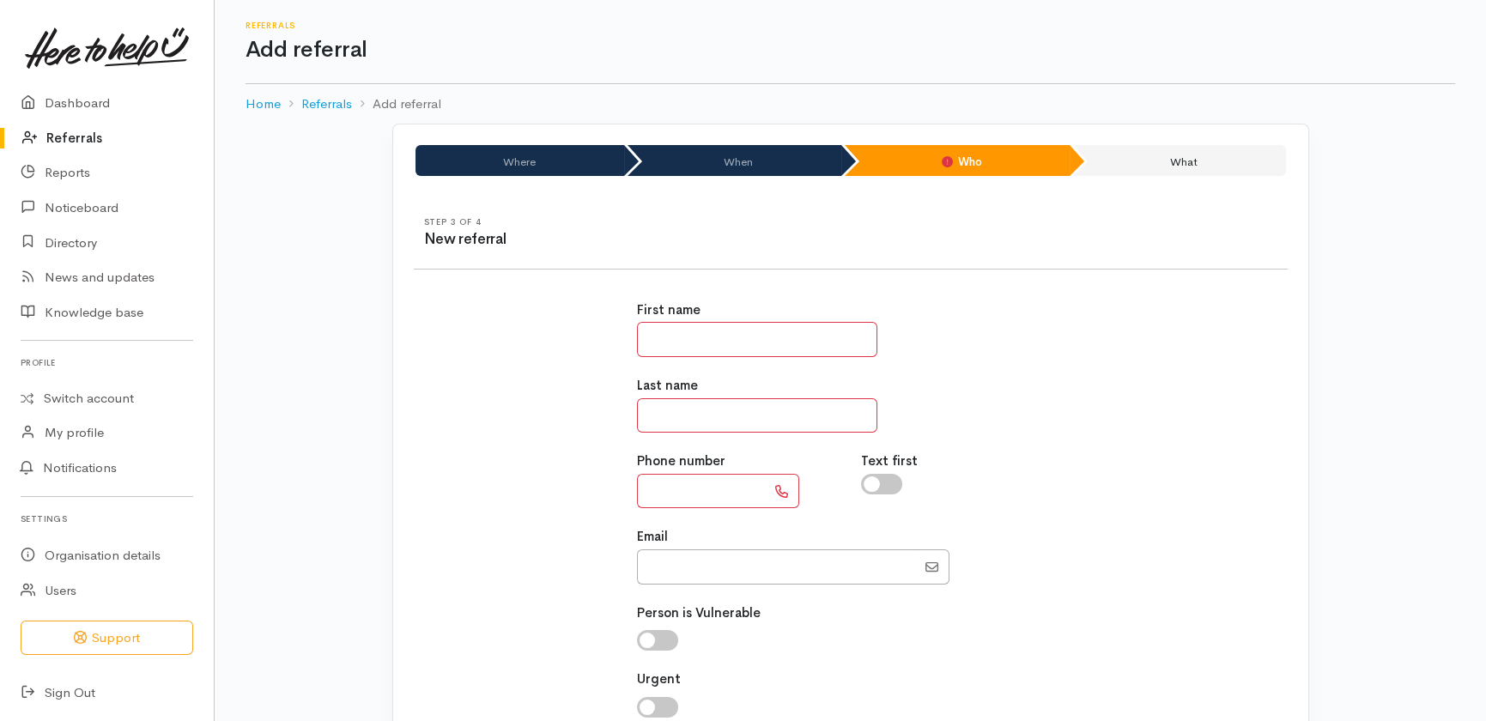
click at [755, 337] on input "text" at bounding box center [757, 339] width 240 height 35
type input "*******"
click at [719, 416] on input "text" at bounding box center [757, 415] width 240 height 35
type input "****"
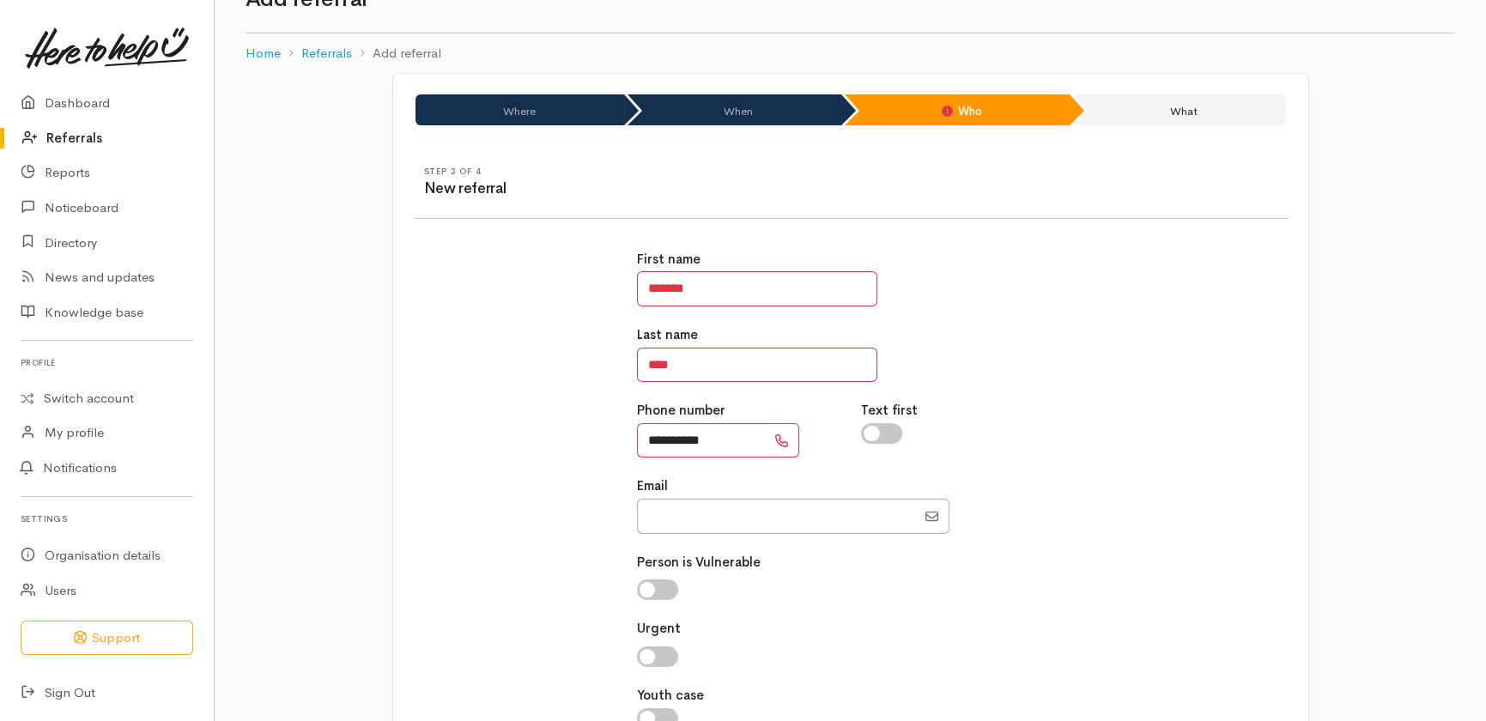
scroll to position [77, 0]
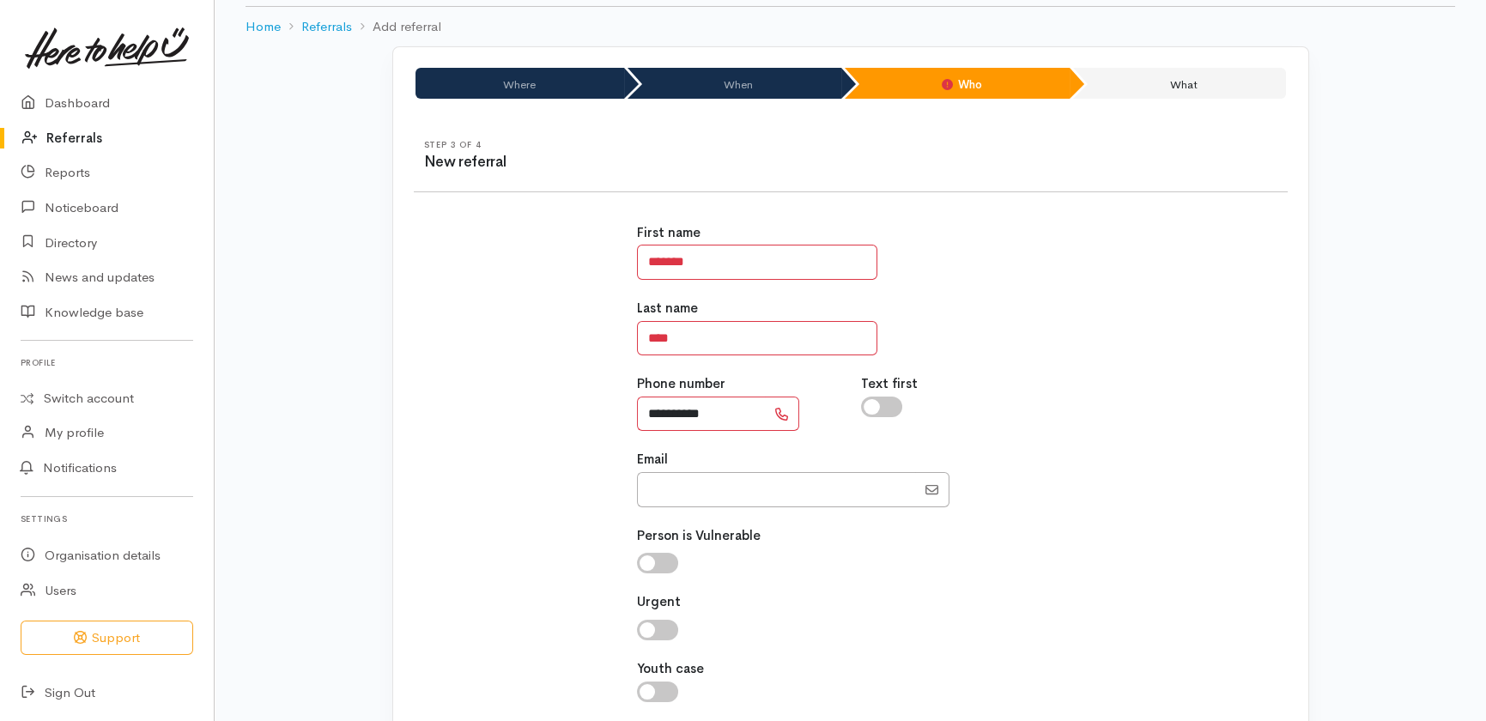
type input "**********"
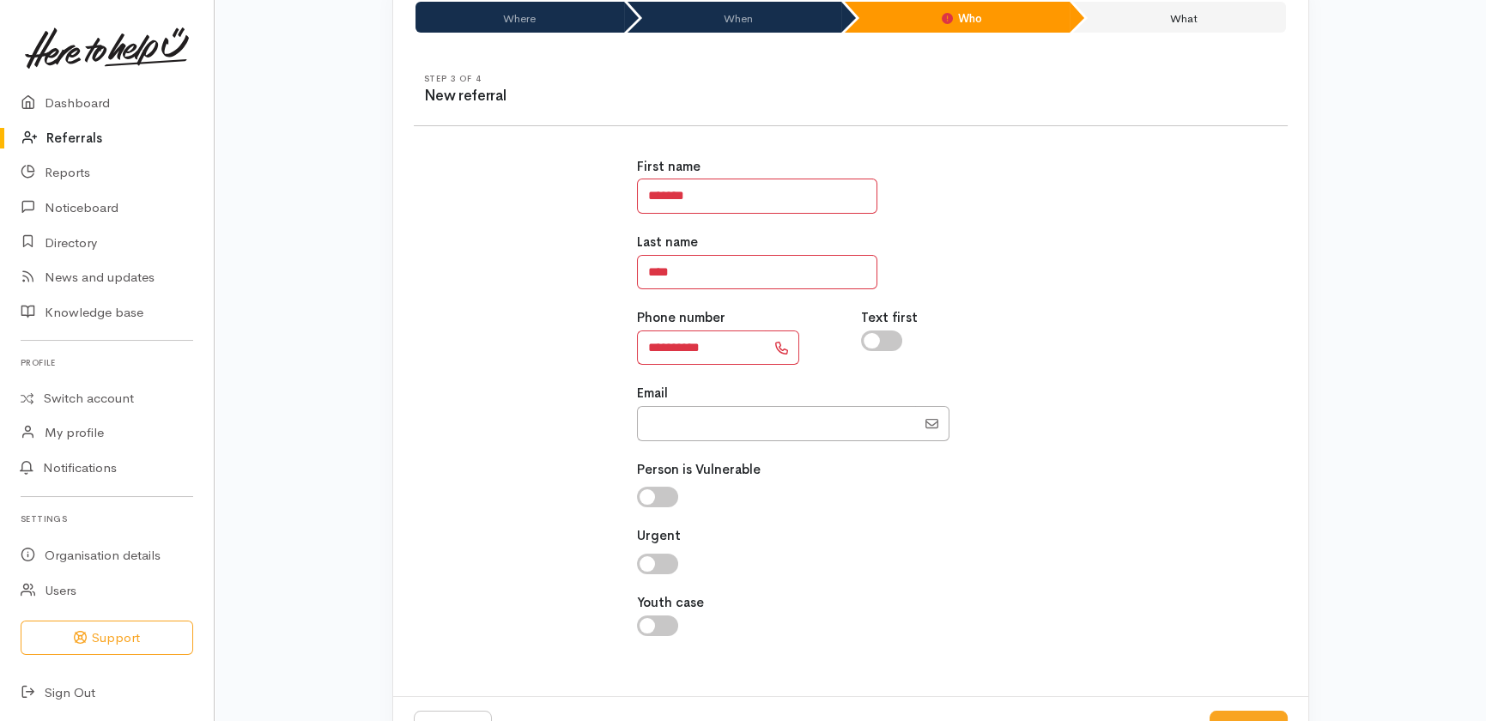
scroll to position [208, 0]
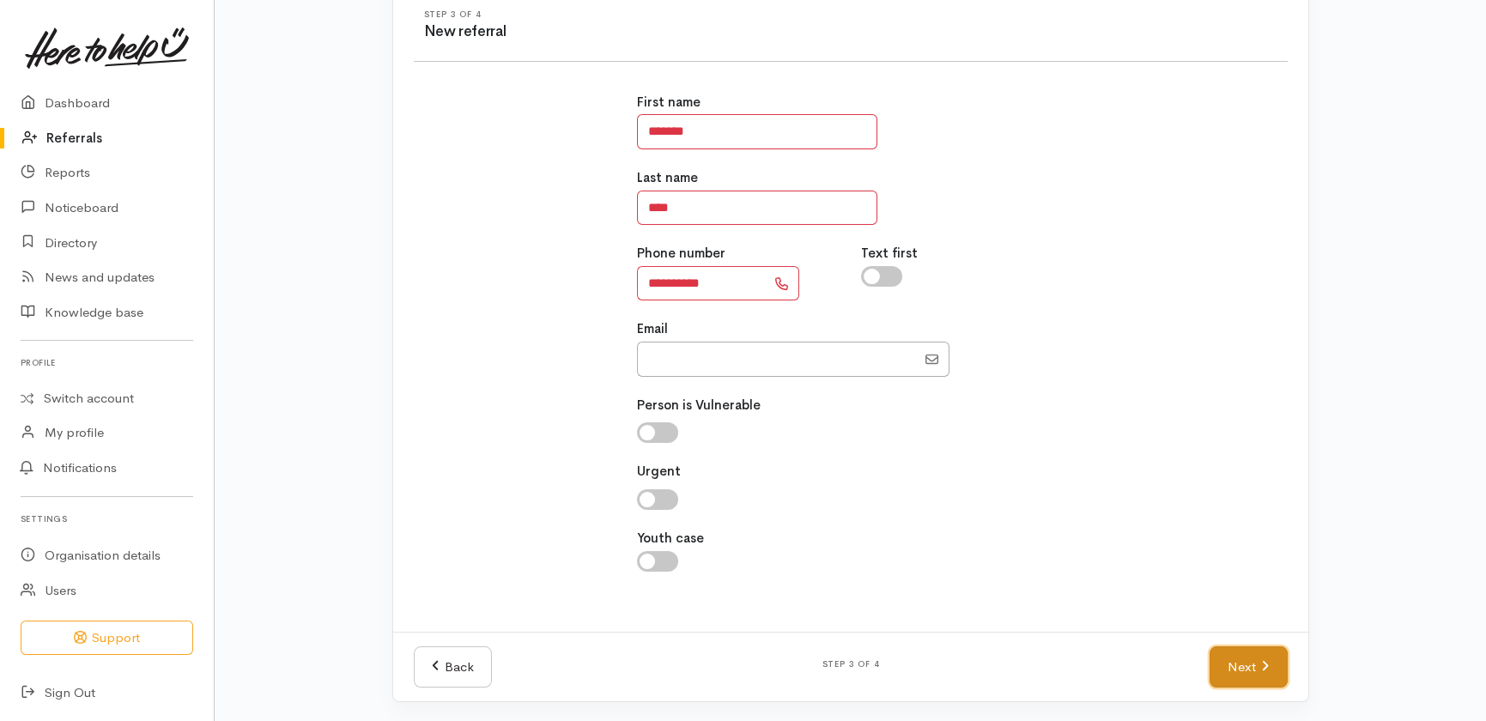
drag, startPoint x: 1245, startPoint y: 668, endPoint x: 1236, endPoint y: 667, distance: 8.6
click at [1245, 668] on link "Next" at bounding box center [1248, 667] width 77 height 42
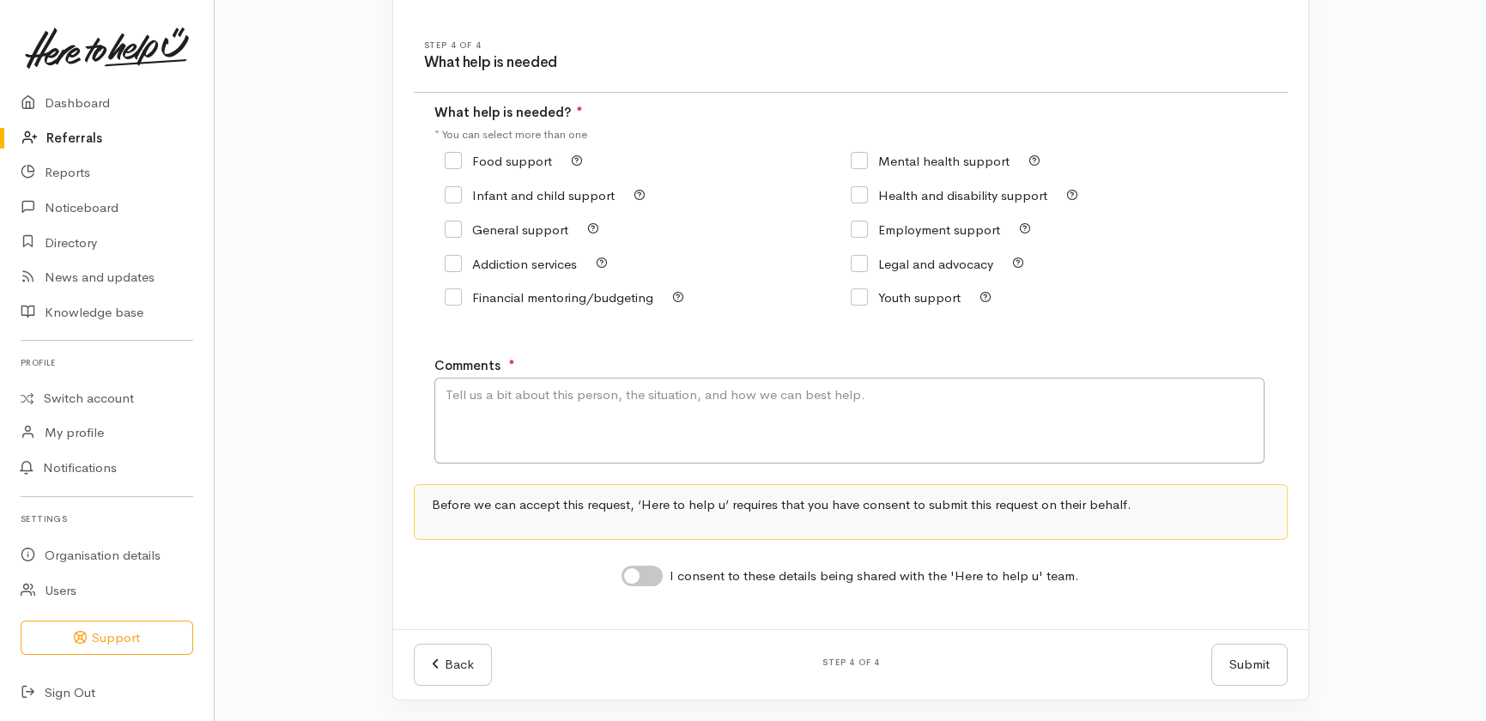
scroll to position [175, 0]
click at [452, 161] on input "Food support" at bounding box center [498, 162] width 107 height 13
checkbox input "true"
click at [458, 226] on input "General support" at bounding box center [507, 231] width 124 height 13
checkbox input "true"
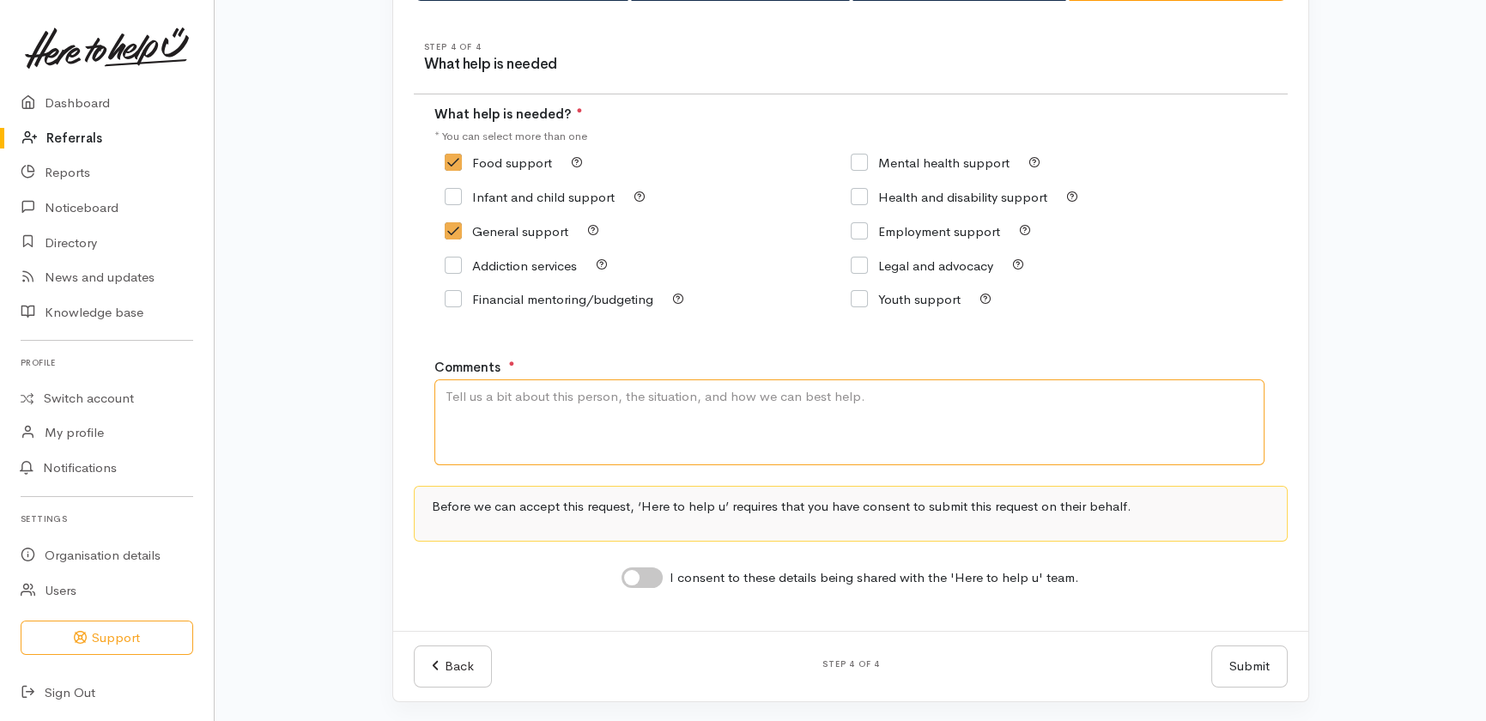
click at [634, 411] on textarea "Comments" at bounding box center [849, 422] width 830 height 86
type textarea "Client is needing food support and hygiene supplies - eg toothpaste, shampoo - …"
click at [653, 571] on input "I consent to these details being shared with the 'Here to help u' team." at bounding box center [642, 577] width 41 height 21
checkbox input "true"
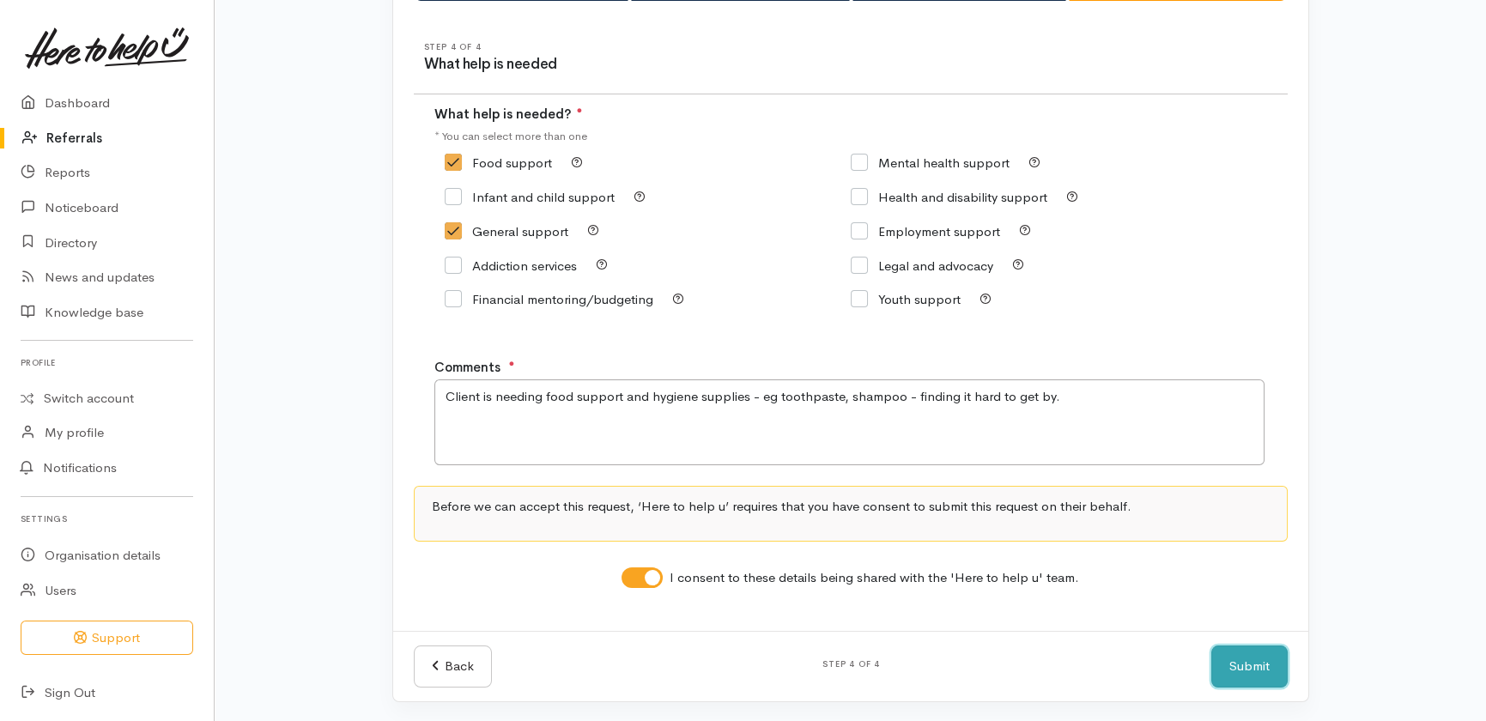
click at [1253, 655] on button "Submit" at bounding box center [1249, 667] width 76 height 42
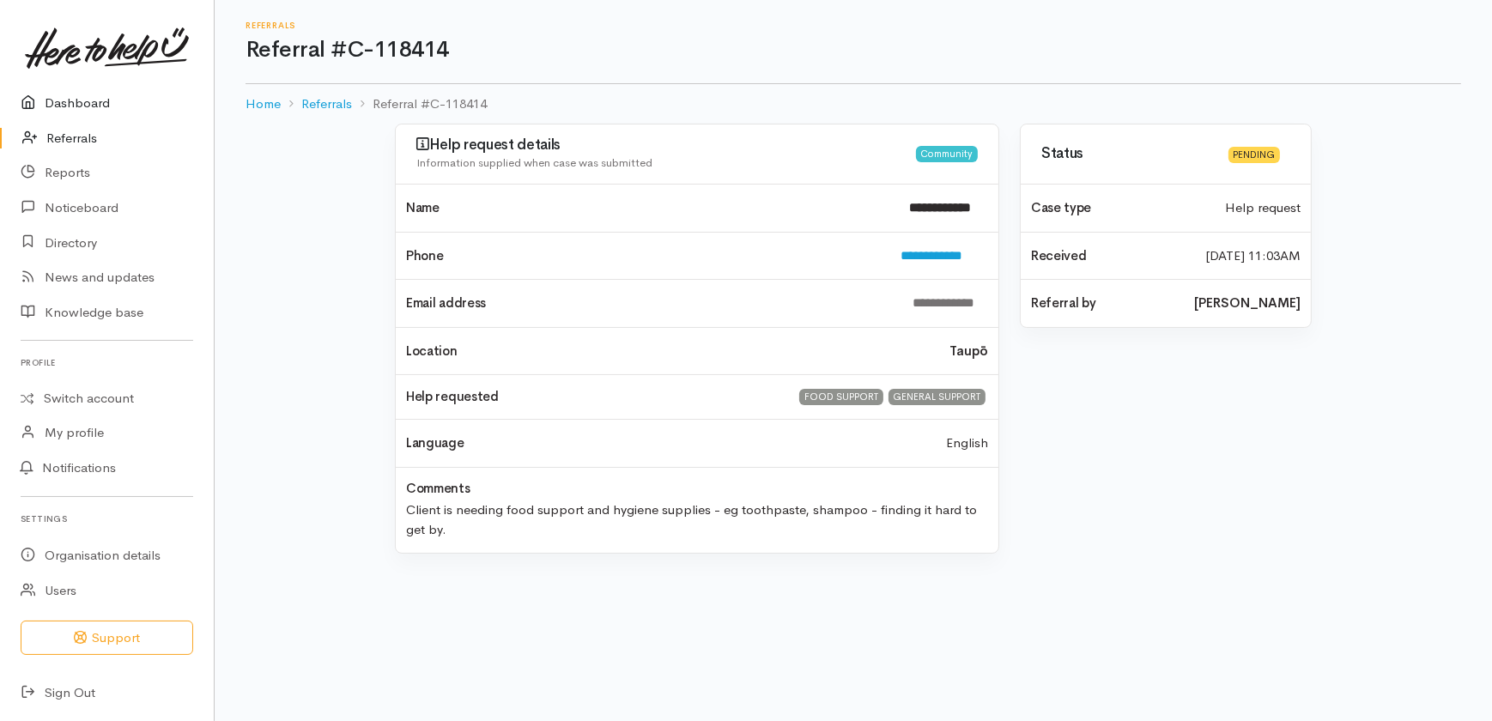
click at [60, 100] on link "Dashboard" at bounding box center [107, 103] width 214 height 35
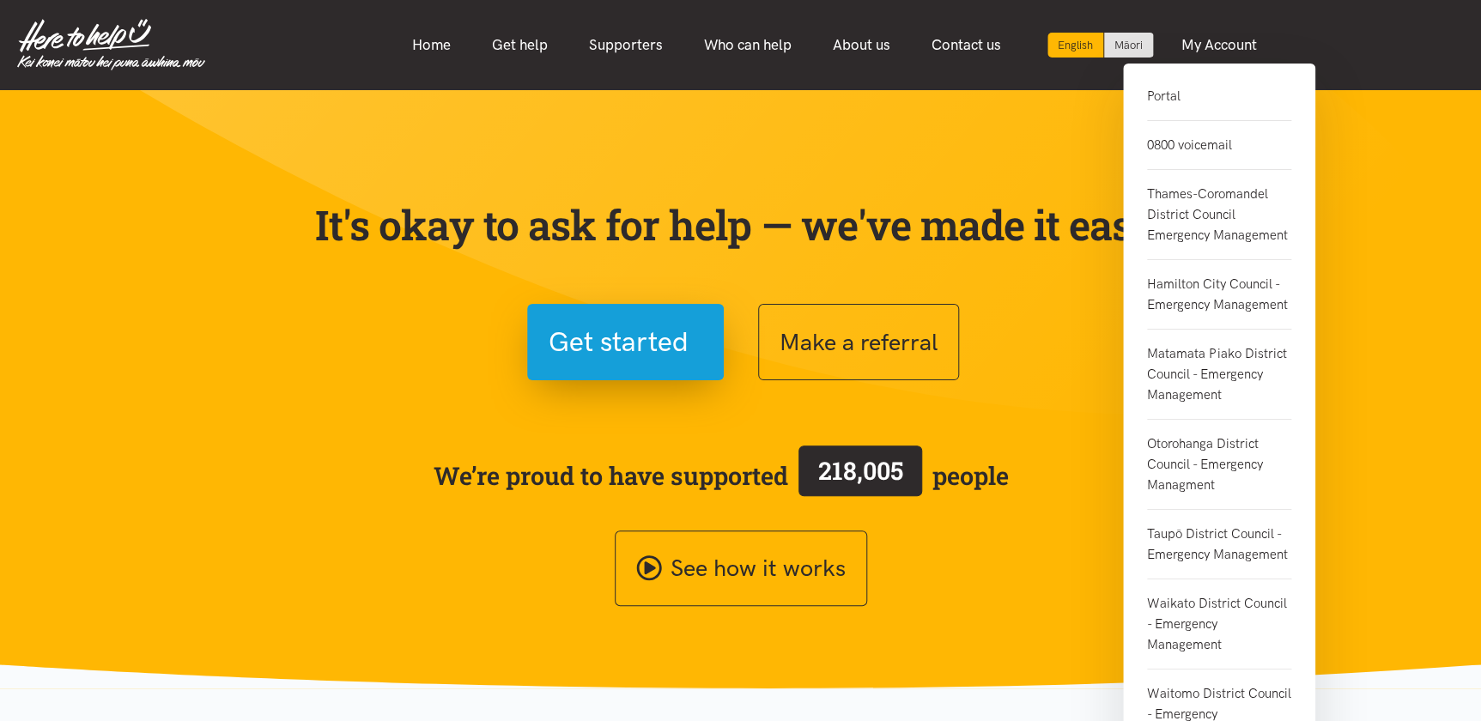
click at [1176, 146] on link "0800 voicemail" at bounding box center [1219, 145] width 144 height 49
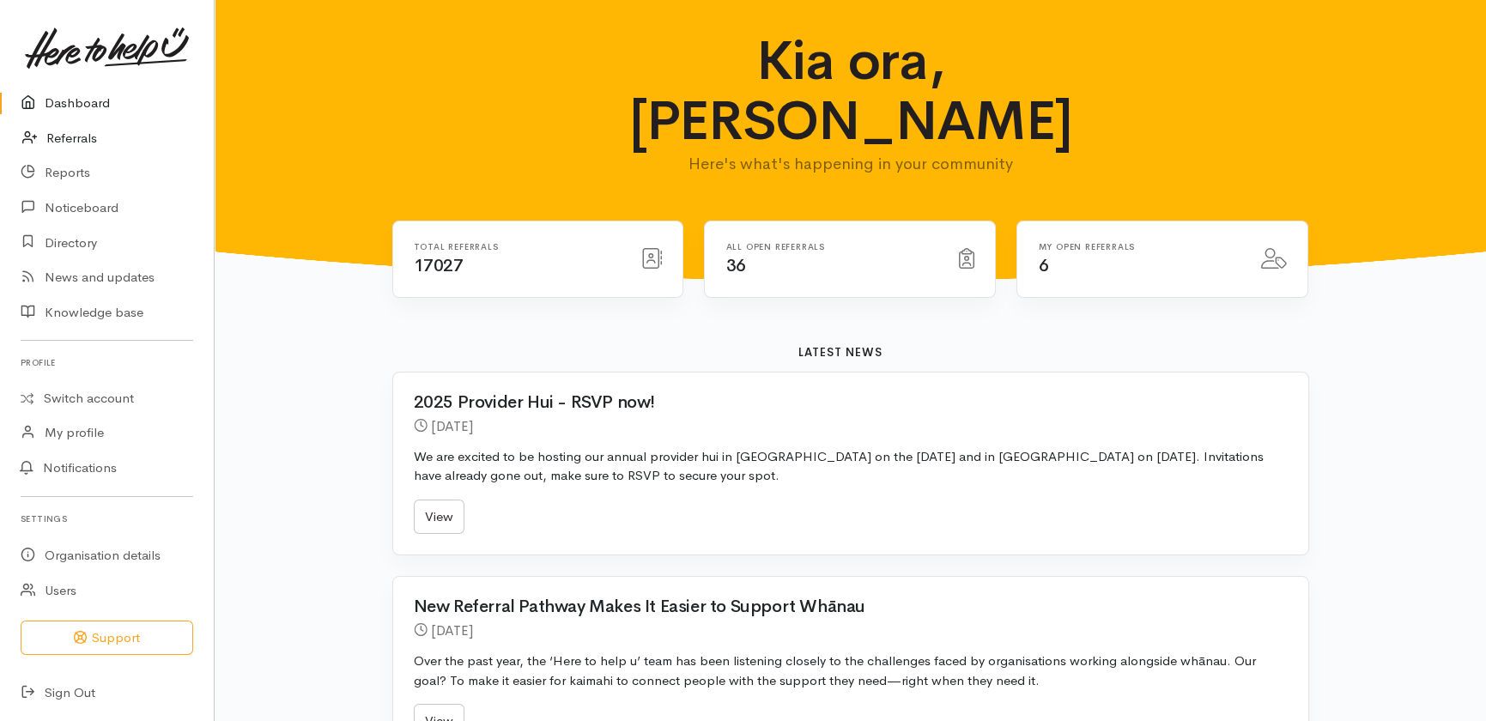
click at [56, 126] on link "Referrals" at bounding box center [107, 138] width 214 height 35
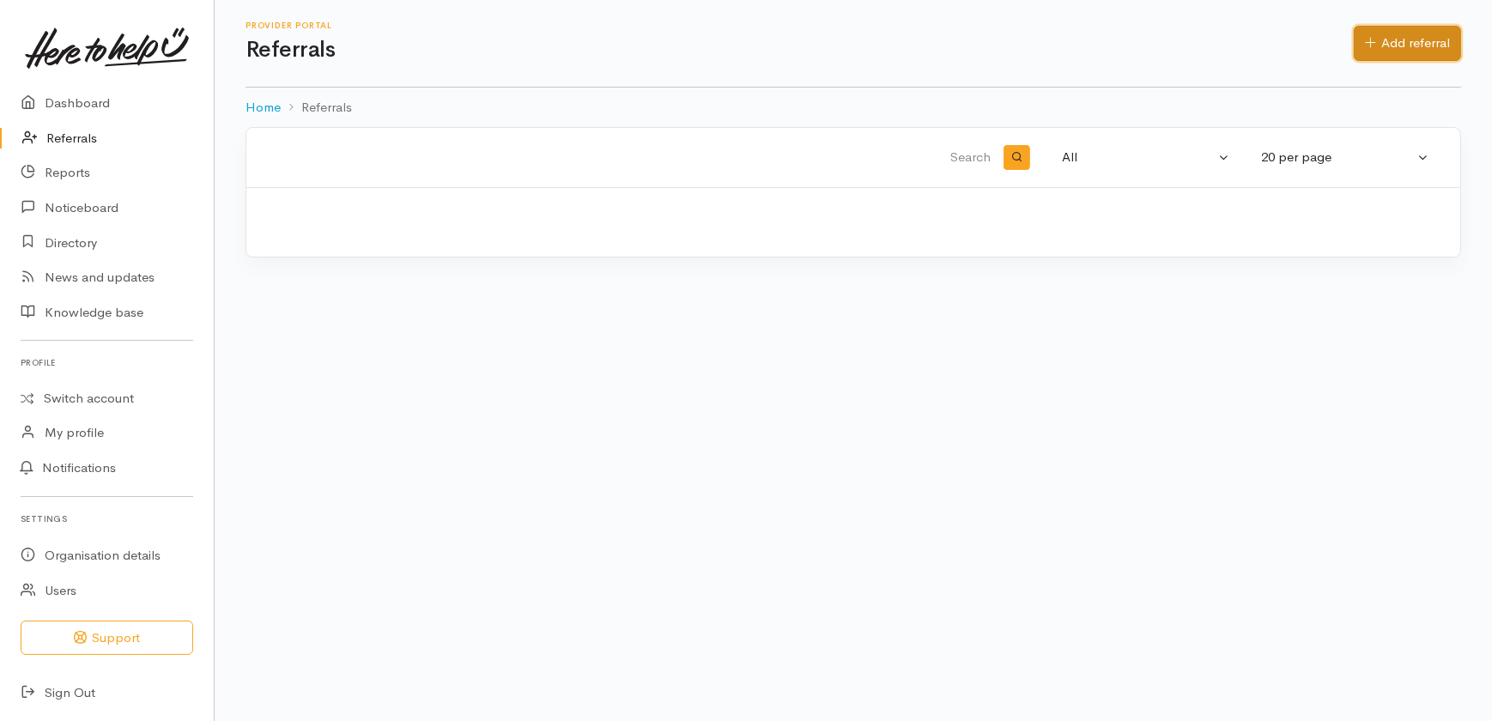
click at [1423, 39] on link "Add referral" at bounding box center [1407, 43] width 107 height 35
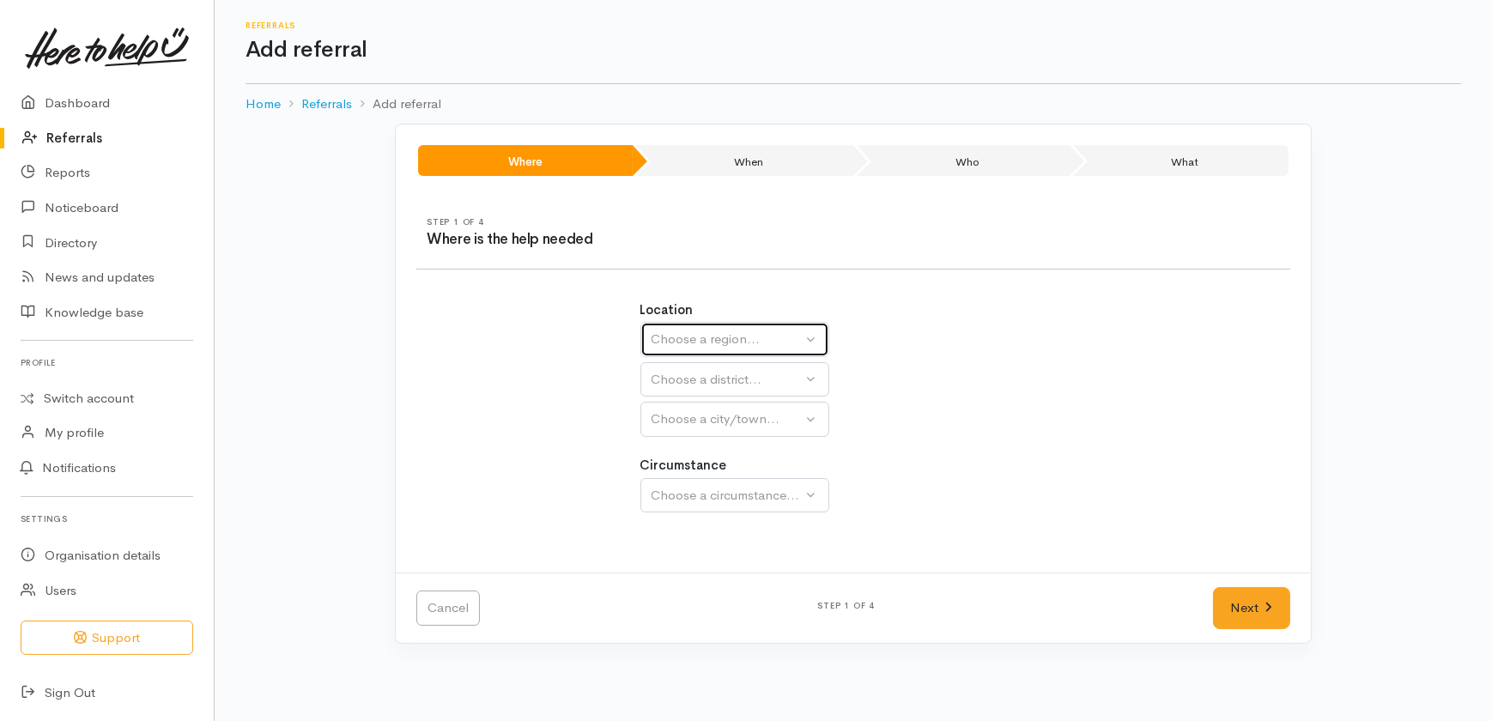
click at [732, 335] on div "Choose a region..." at bounding box center [727, 340] width 151 height 20
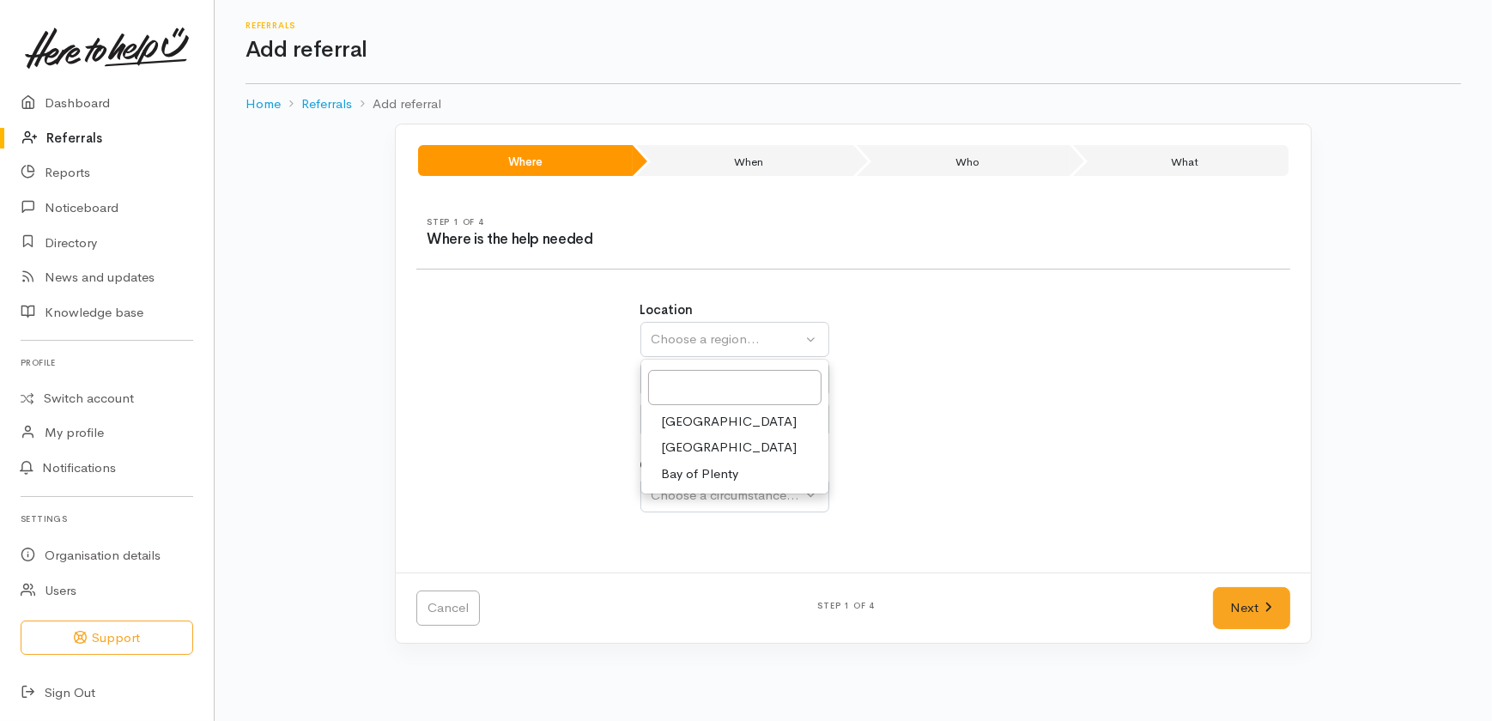
click at [686, 443] on span "Waikato" at bounding box center [730, 448] width 136 height 20
select select "3"
select select
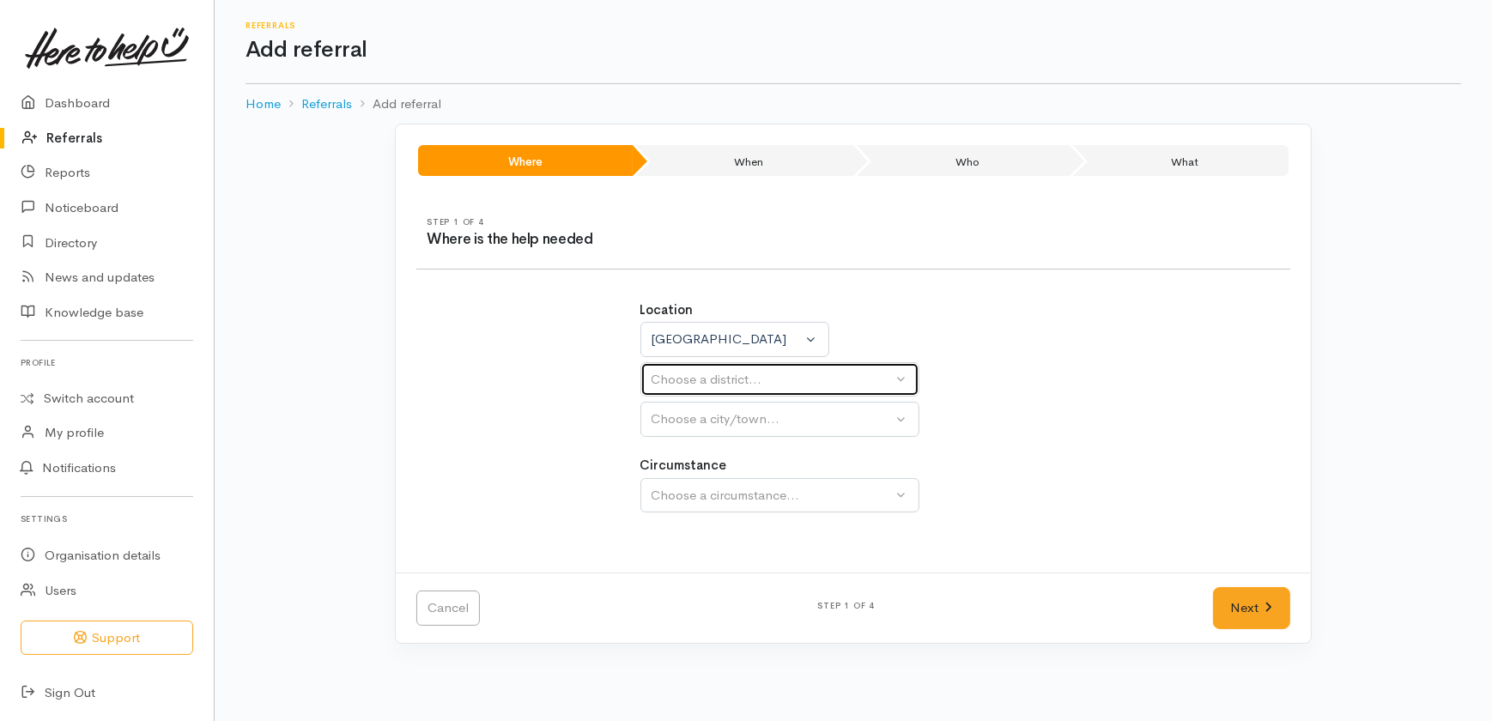
click at [697, 375] on div "Choose a district..." at bounding box center [772, 380] width 241 height 20
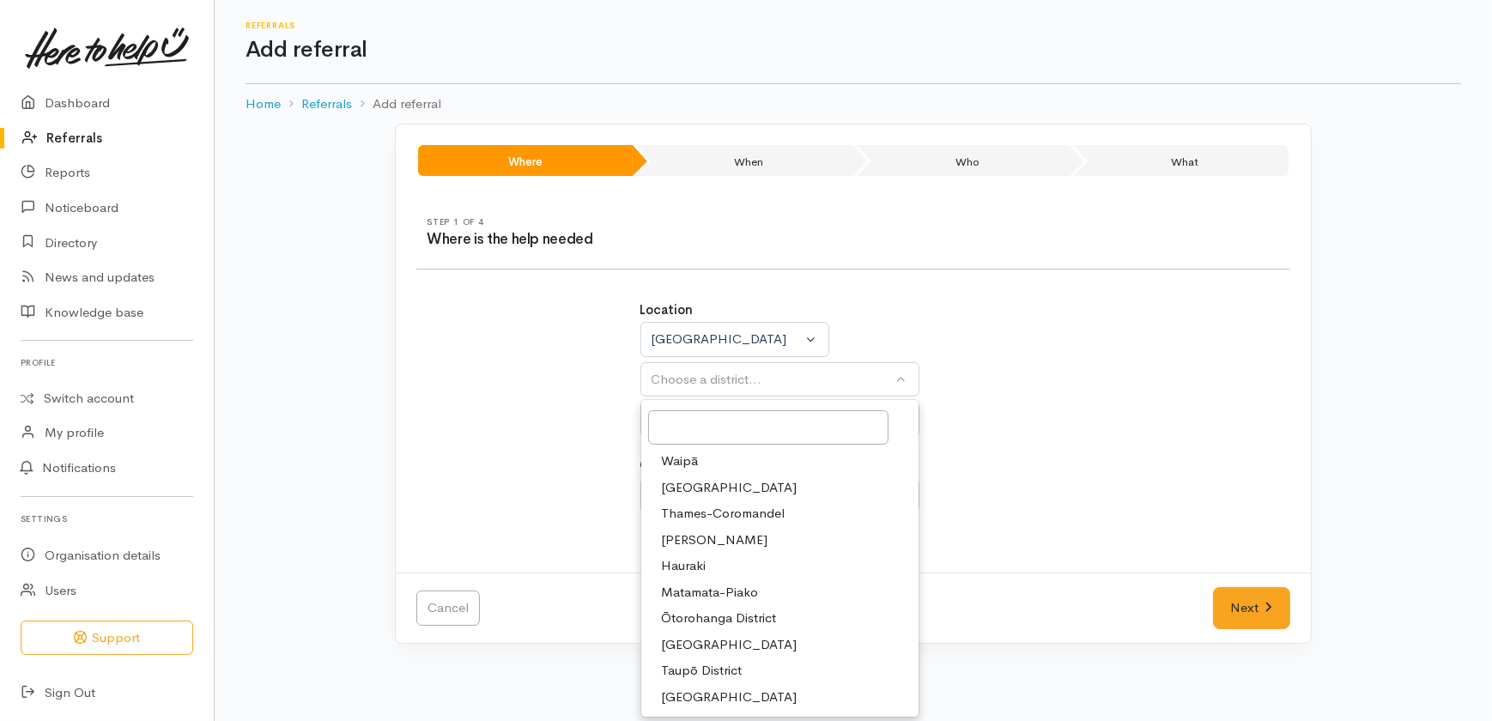
click at [696, 535] on span "[PERSON_NAME]" at bounding box center [715, 541] width 106 height 20
select select "4"
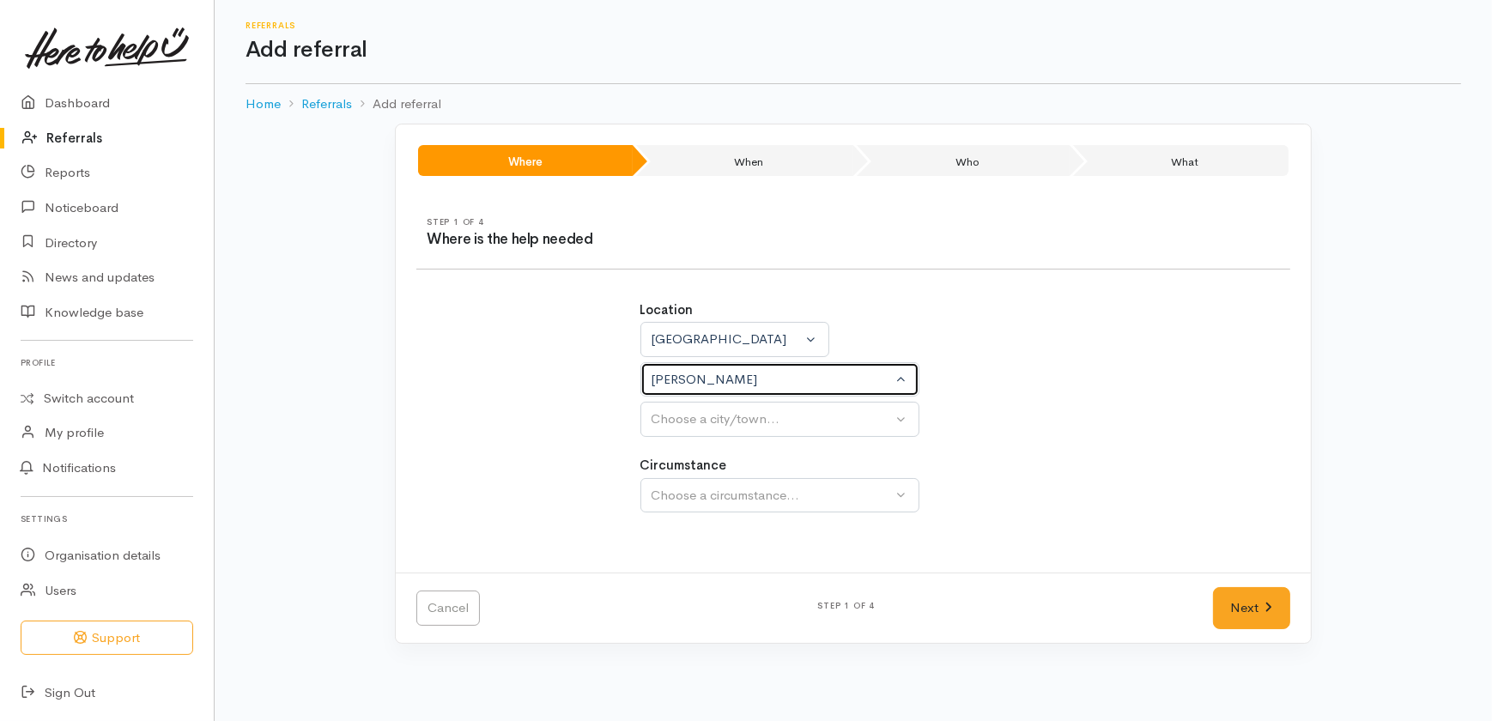
select select
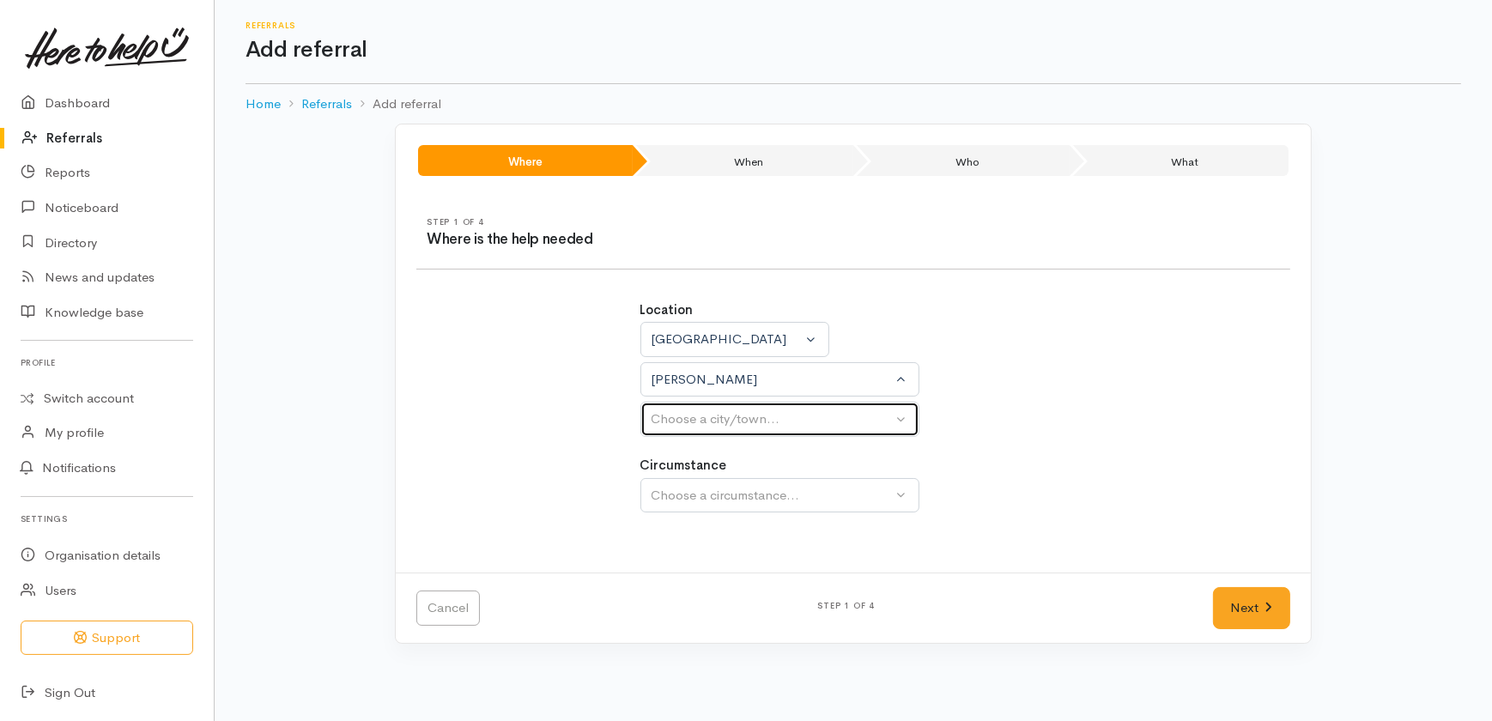
click at [689, 417] on div "Choose a city/town..." at bounding box center [772, 419] width 241 height 20
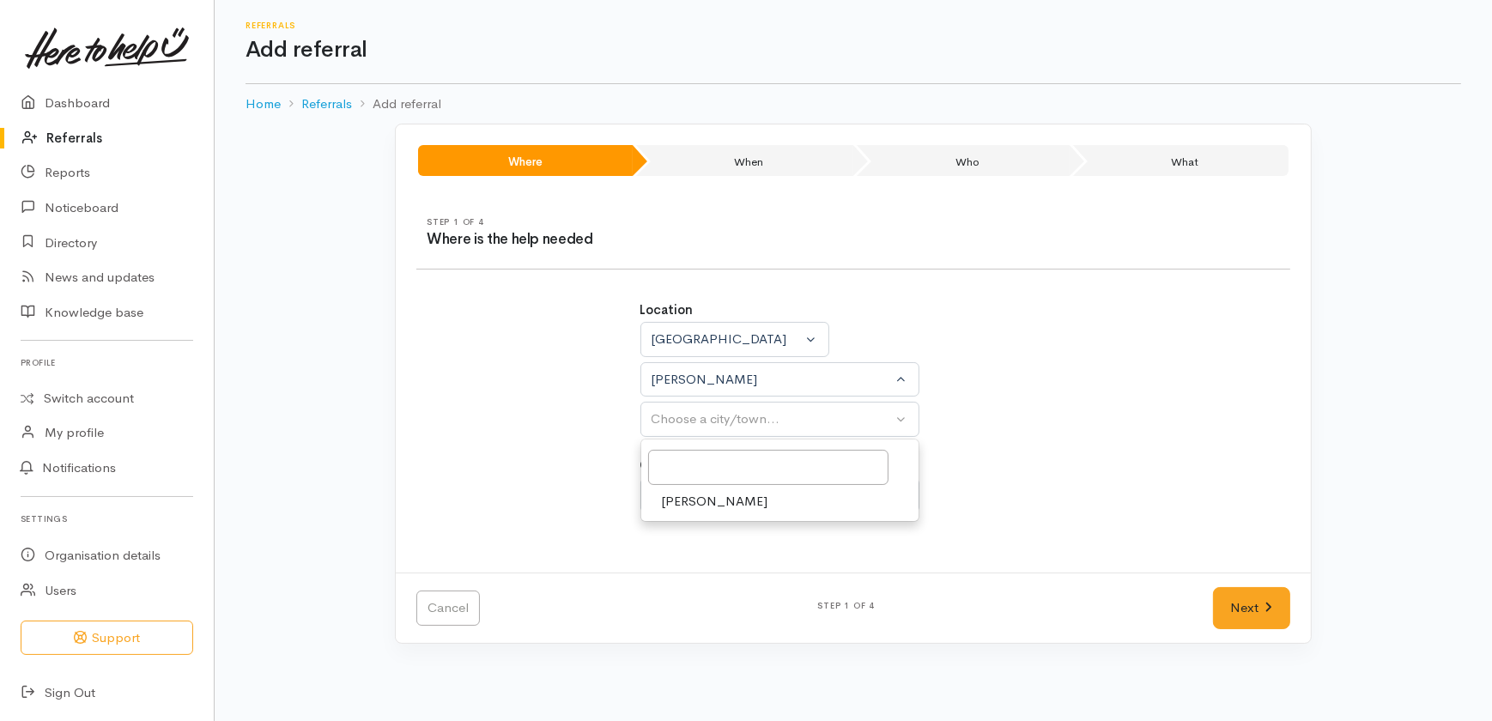
click at [689, 500] on span "[PERSON_NAME]" at bounding box center [715, 502] width 106 height 20
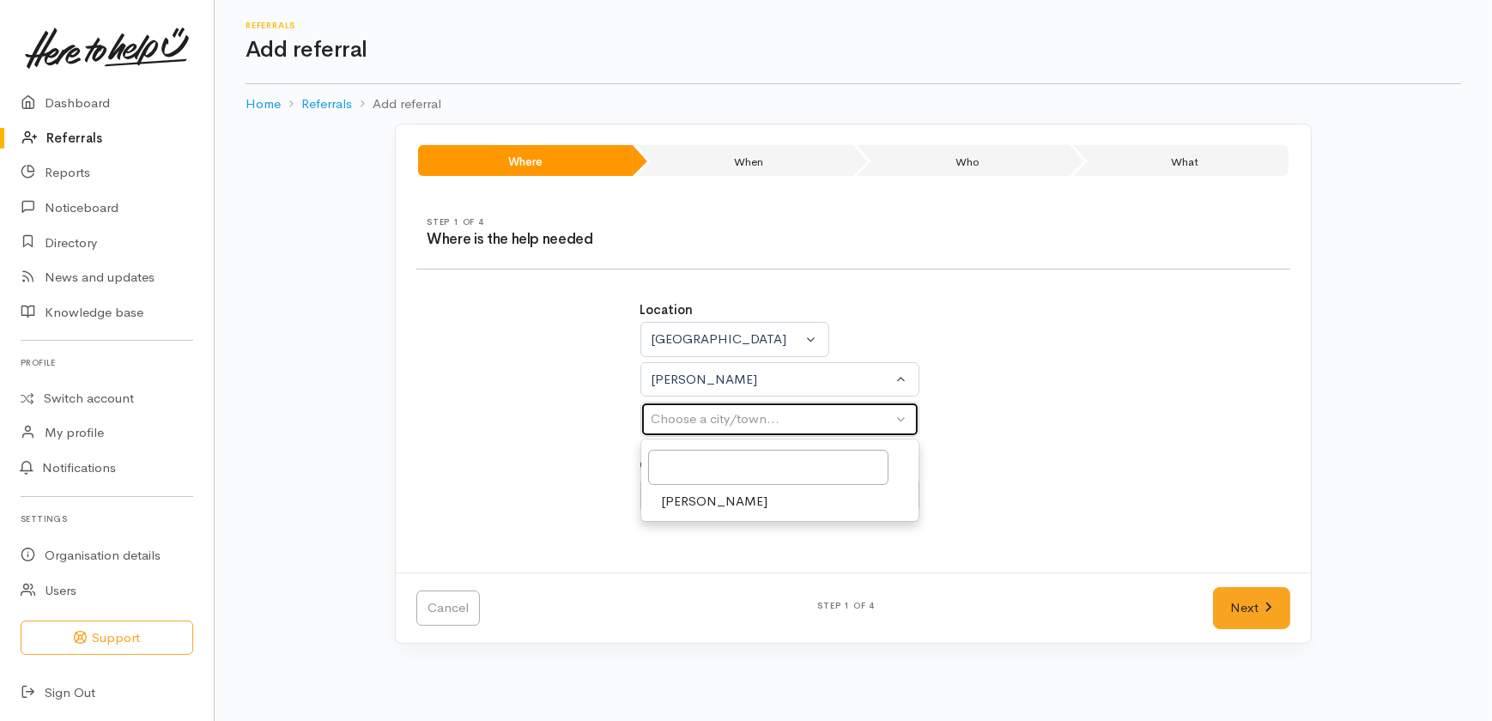
select select "1"
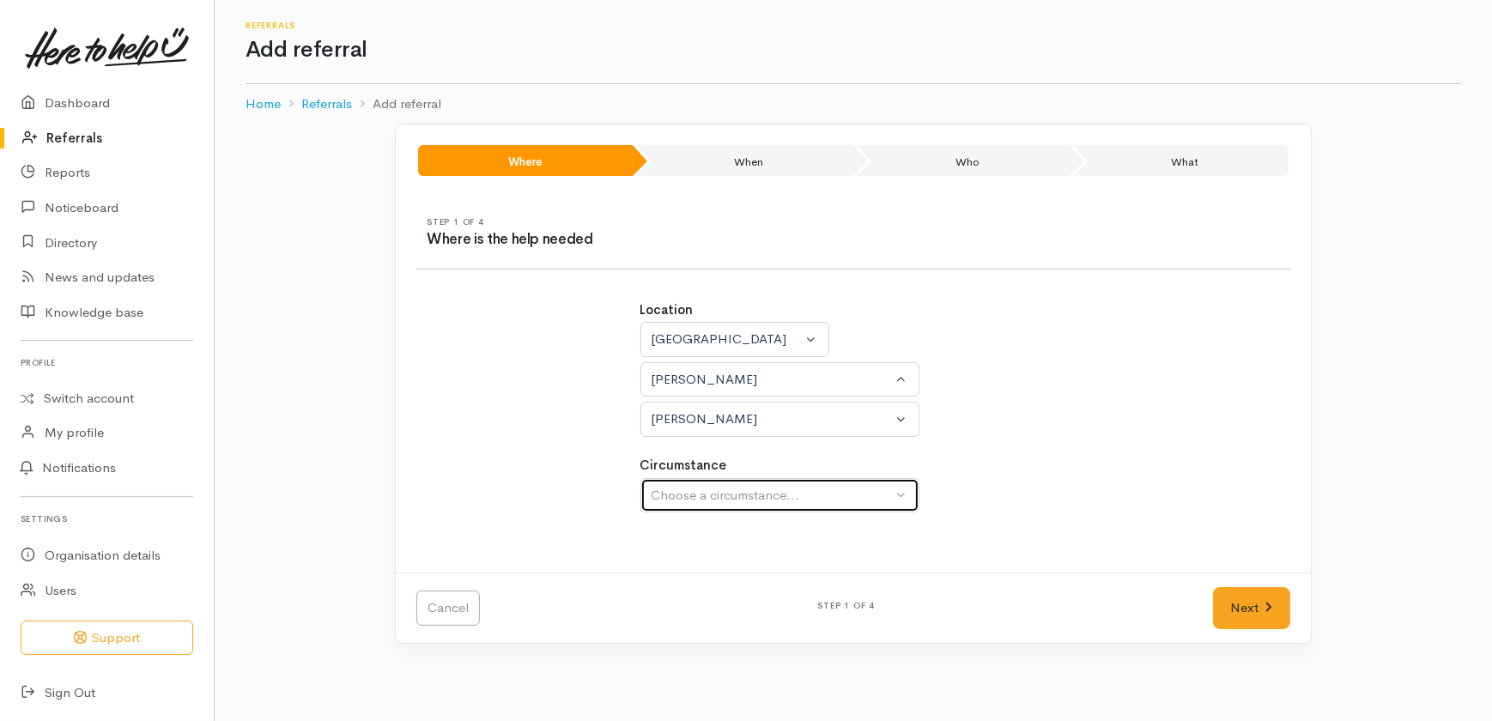
click at [689, 490] on div "Choose a circumstance..." at bounding box center [772, 496] width 241 height 20
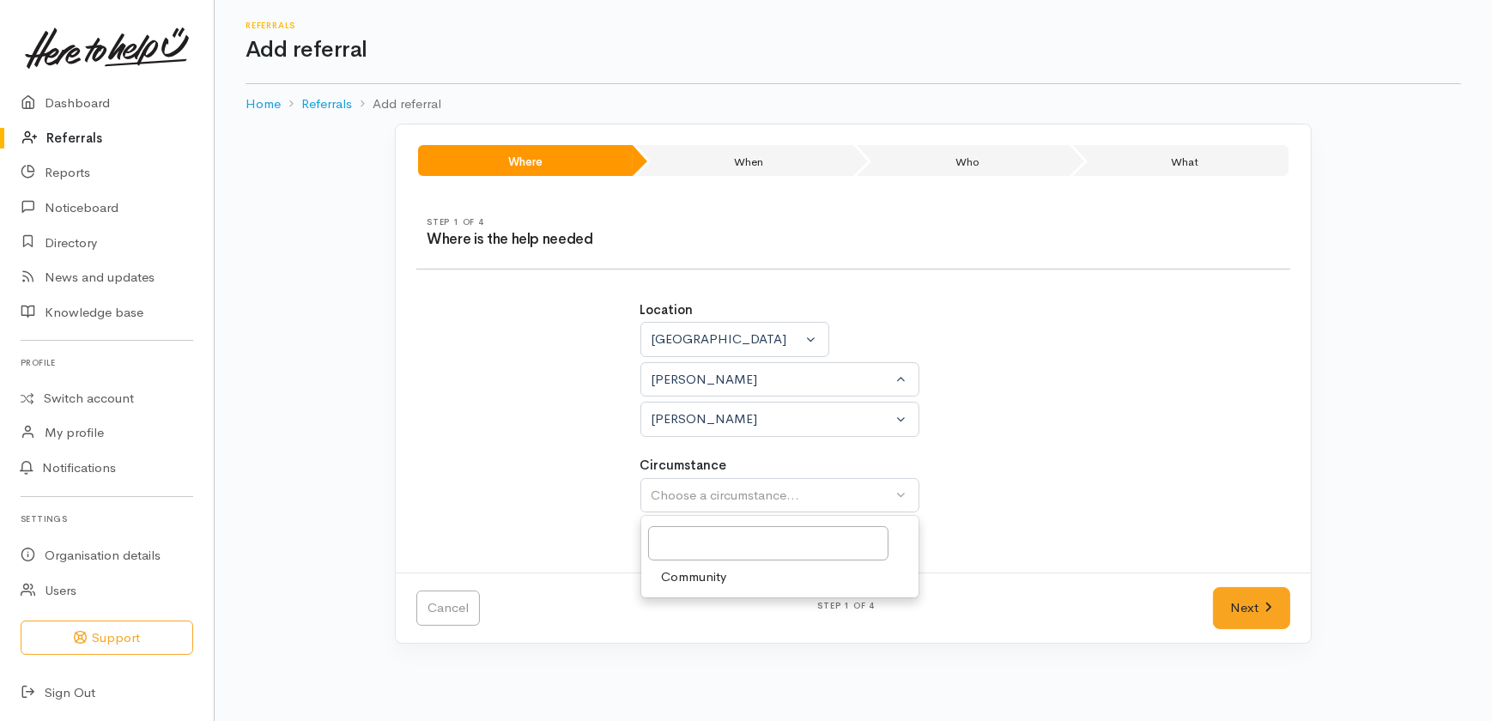
click at [689, 575] on span "Community" at bounding box center [694, 577] width 65 height 20
select select "2"
click at [1245, 623] on link "Next" at bounding box center [1251, 608] width 77 height 42
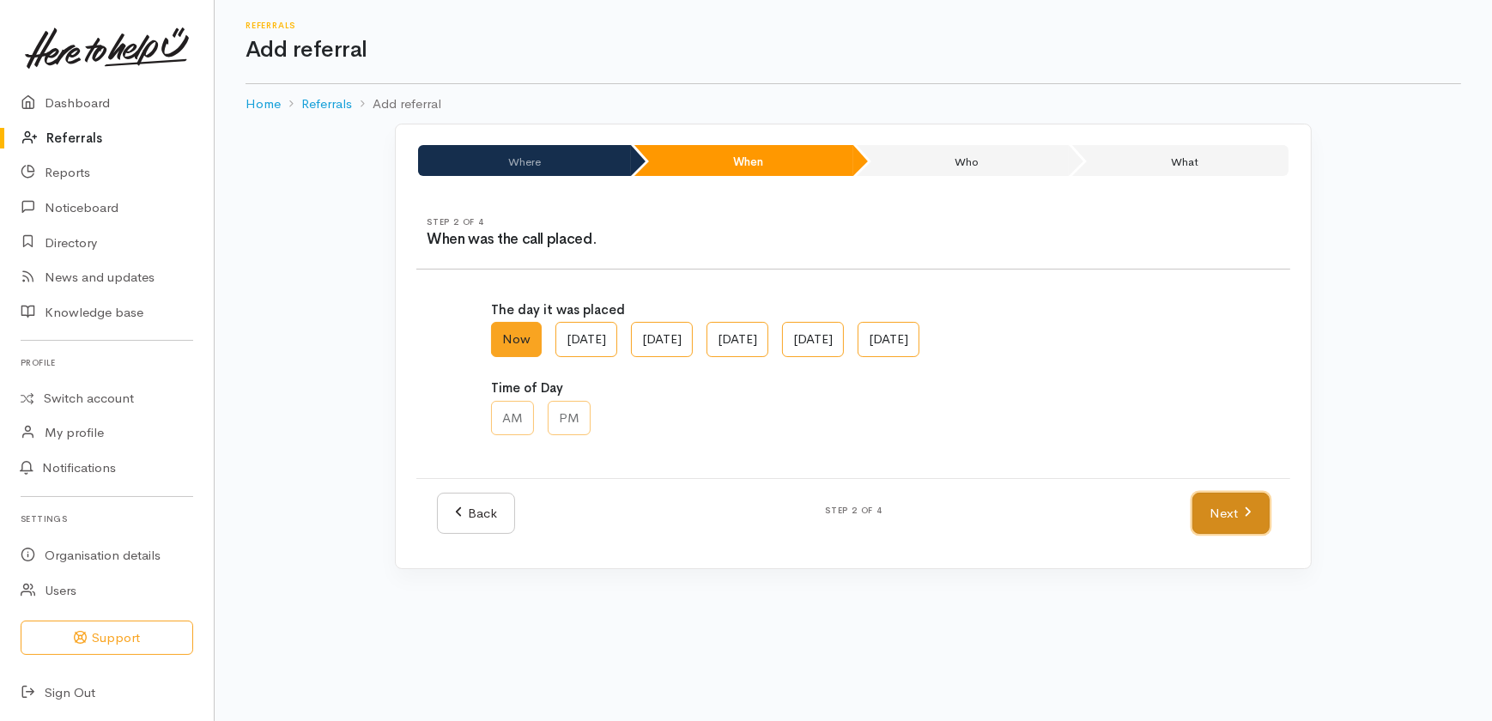
click at [1232, 515] on link "Next" at bounding box center [1230, 514] width 77 height 42
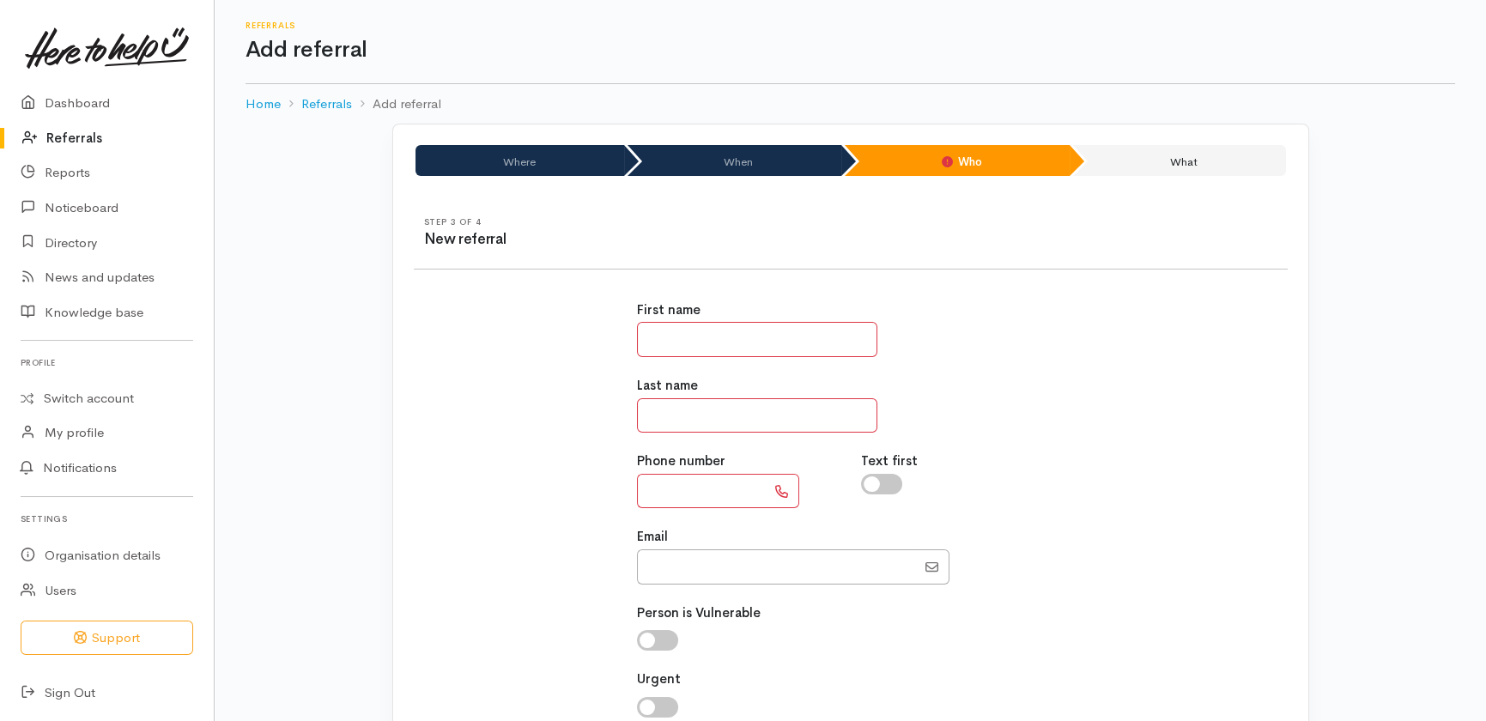
click at [748, 346] on input "text" at bounding box center [757, 339] width 240 height 35
type input "****"
type input "******"
click at [692, 487] on input "text" at bounding box center [701, 491] width 129 height 35
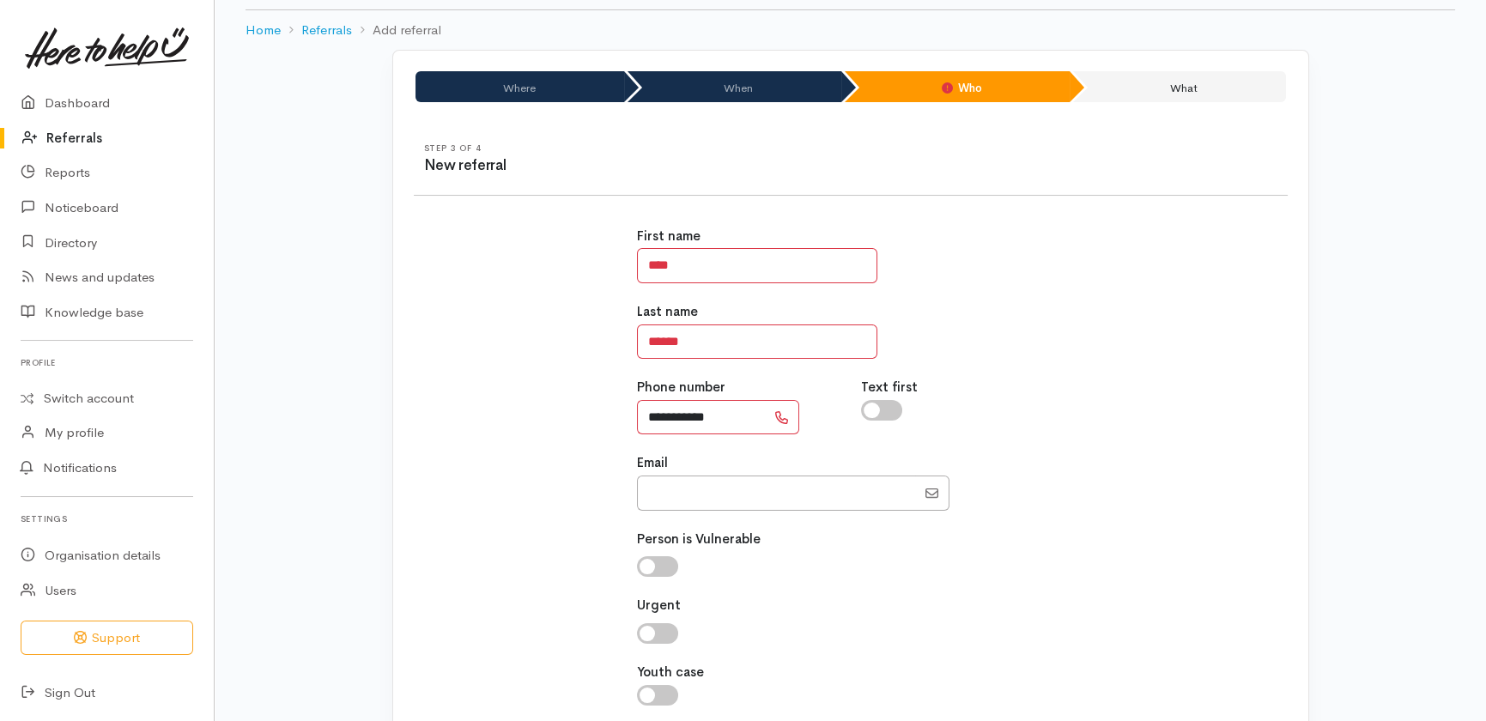
scroll to position [208, 0]
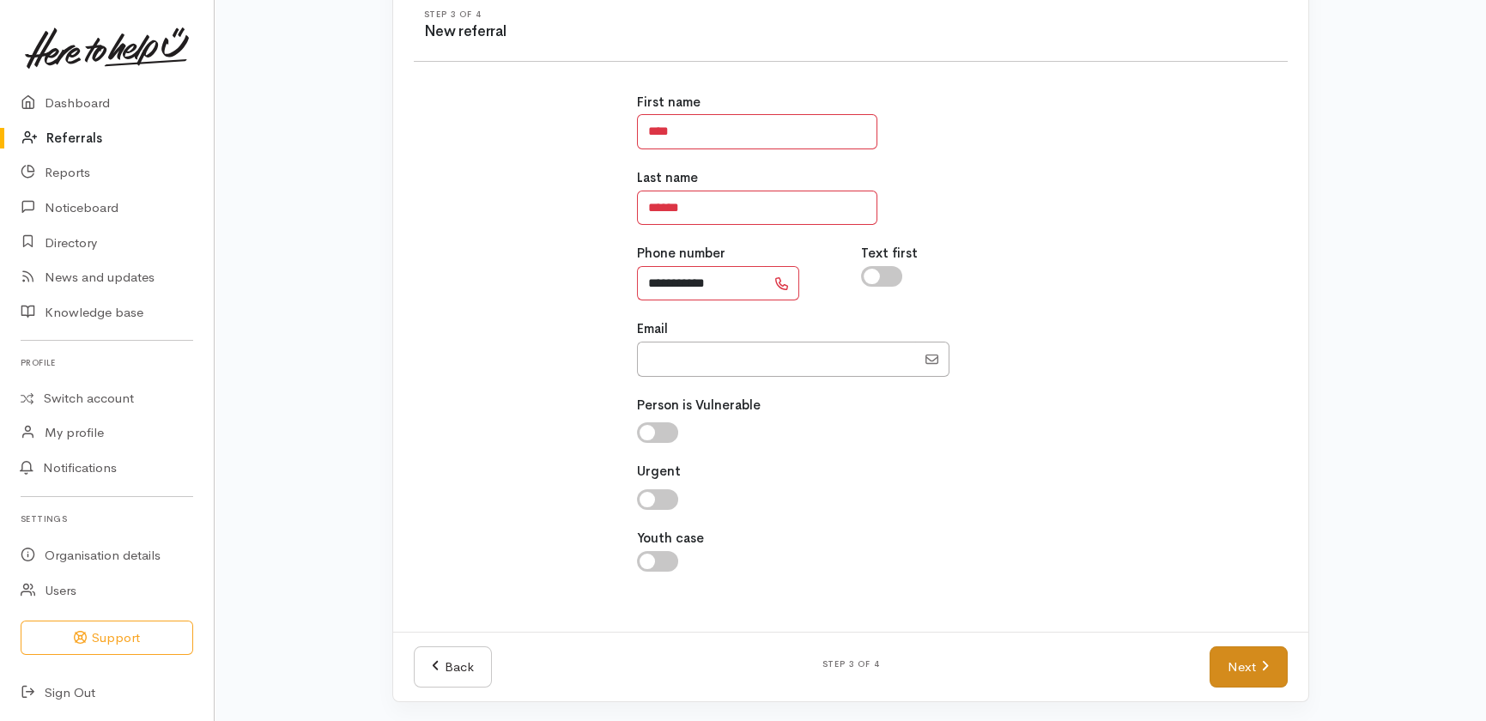
type input "**********"
click at [1248, 661] on link "Next" at bounding box center [1248, 667] width 77 height 42
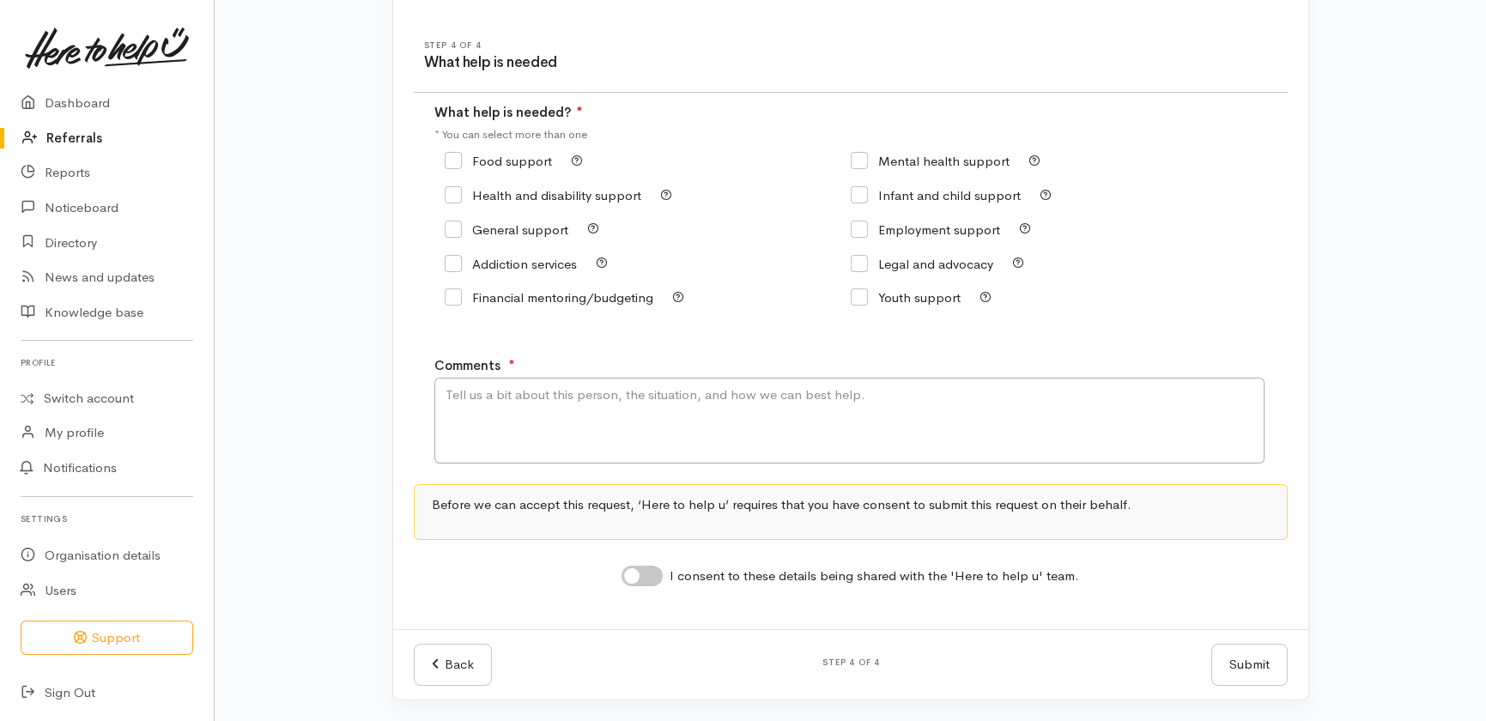
scroll to position [175, 0]
click at [496, 229] on input "General support" at bounding box center [507, 231] width 124 height 13
checkbox input "true"
drag, startPoint x: 524, startPoint y: 165, endPoint x: 549, endPoint y: 252, distance: 91.0
click at [524, 166] on input "Food support" at bounding box center [498, 162] width 107 height 13
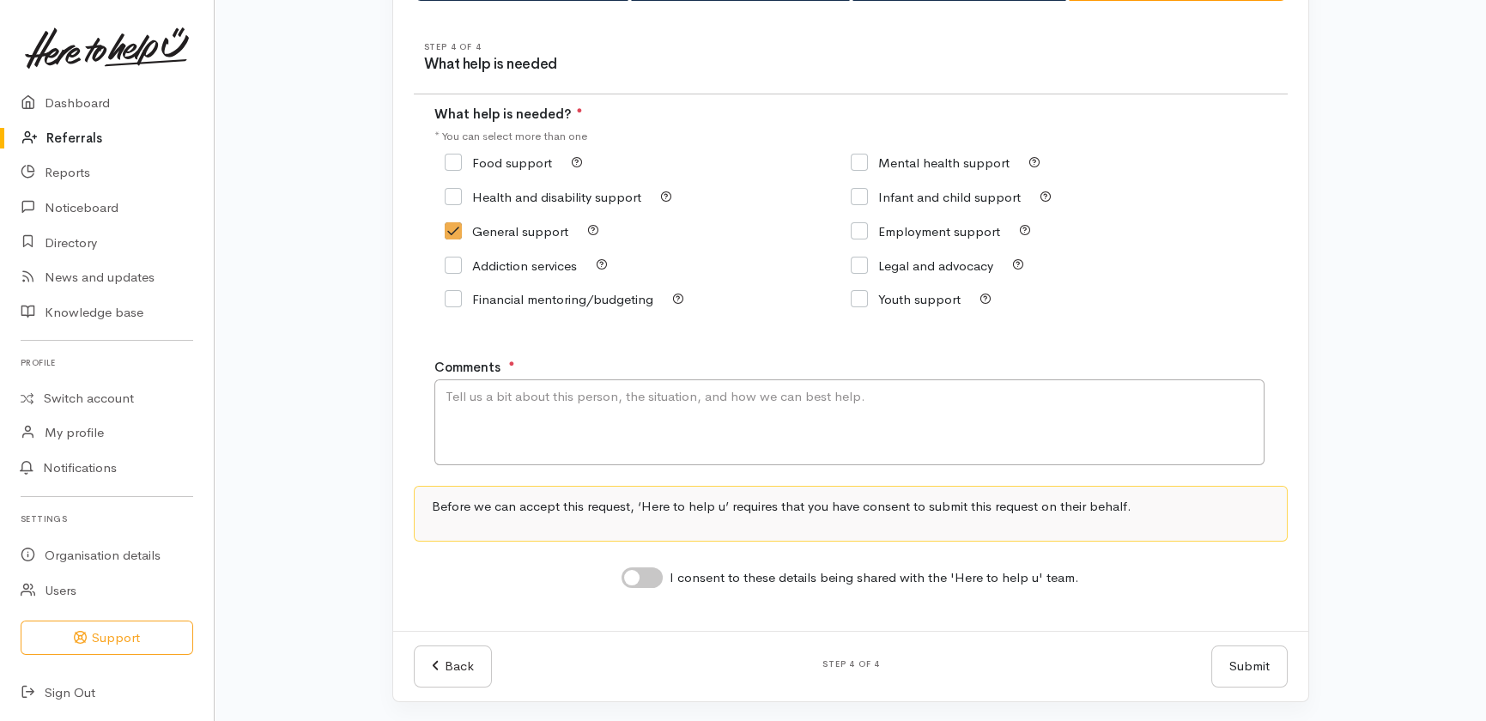
checkbox input "true"
click at [554, 411] on textarea "Comments" at bounding box center [849, 422] width 830 height 86
type textarea "Unclear what support client is seeking."
drag, startPoint x: 646, startPoint y: 568, endPoint x: 877, endPoint y: 626, distance: 238.0
click at [649, 569] on input "I consent to these details being shared with the 'Here to help u' team." at bounding box center [642, 577] width 41 height 21
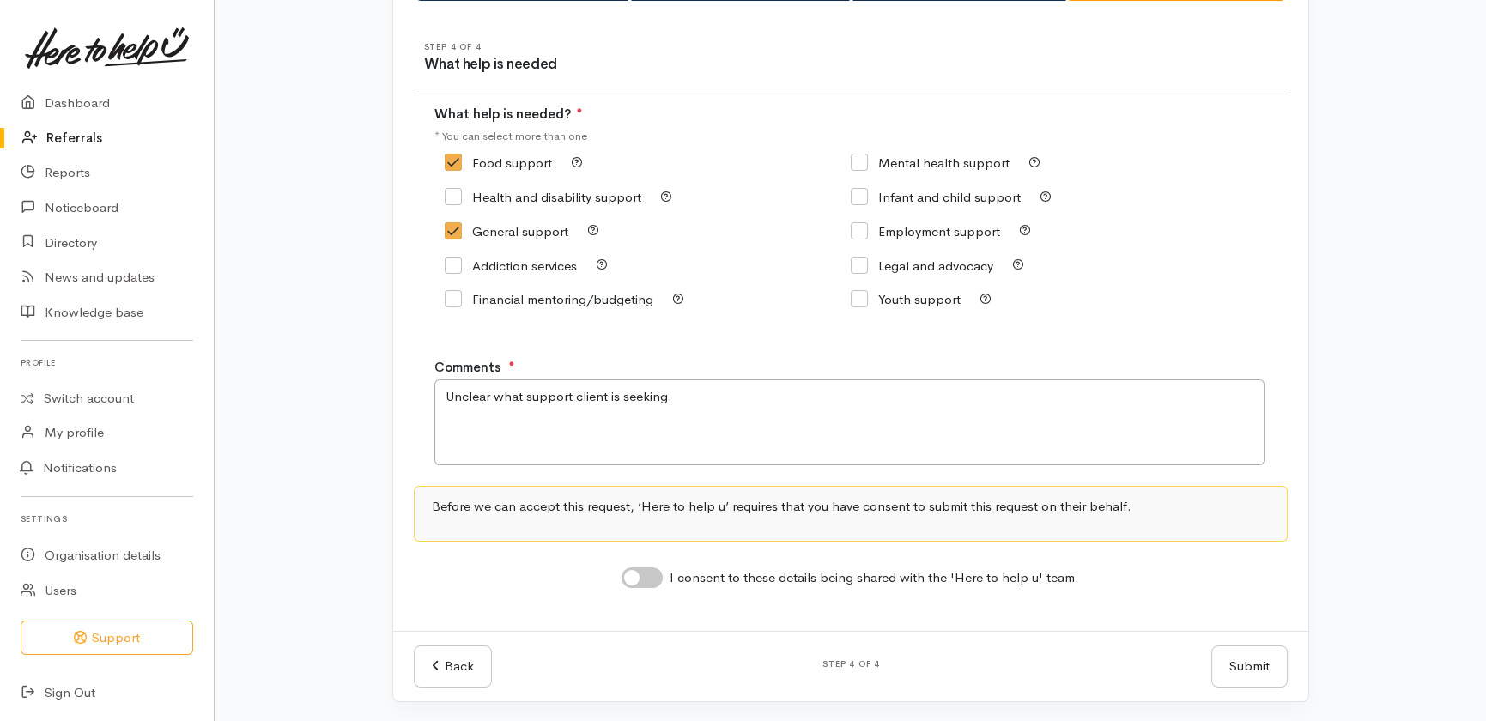
checkbox input "true"
click at [1249, 658] on button "Submit" at bounding box center [1249, 667] width 76 height 42
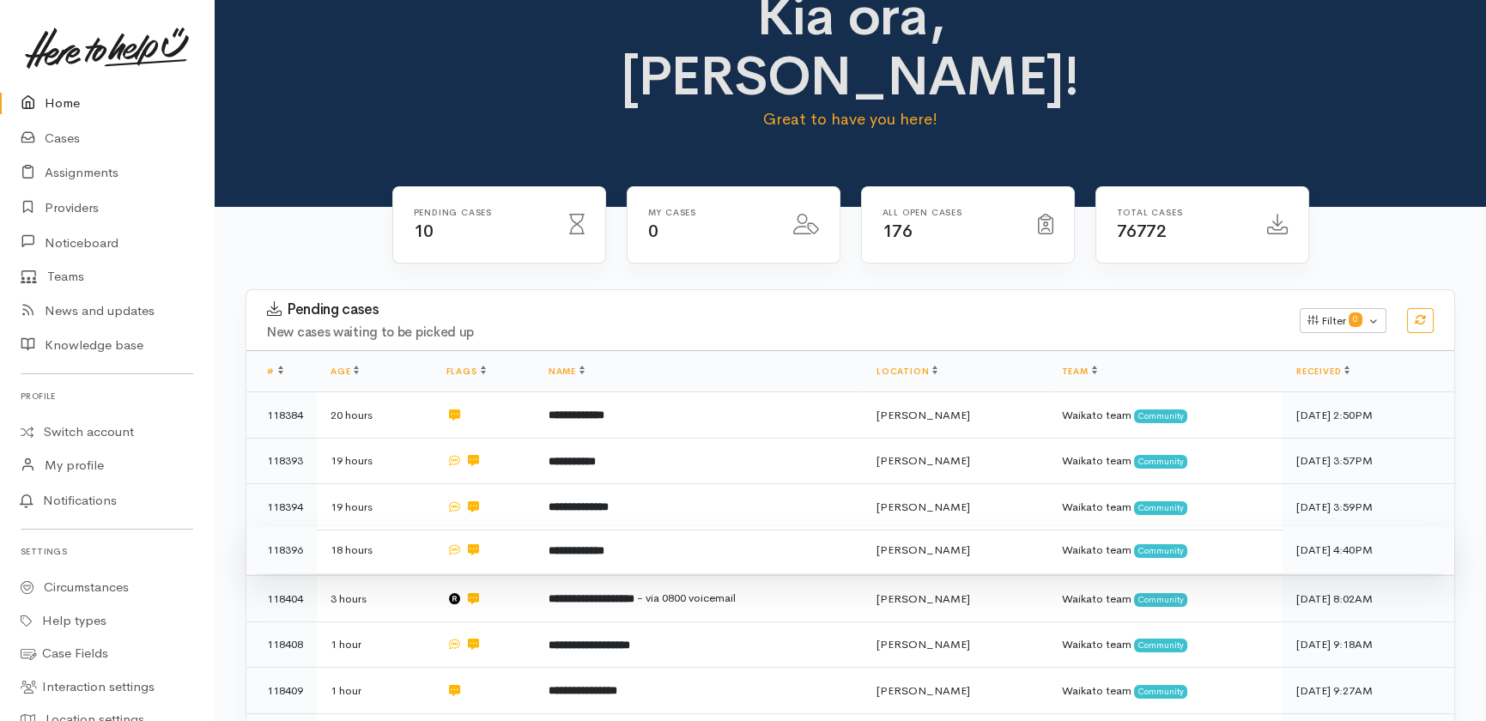
scroll to position [312, 0]
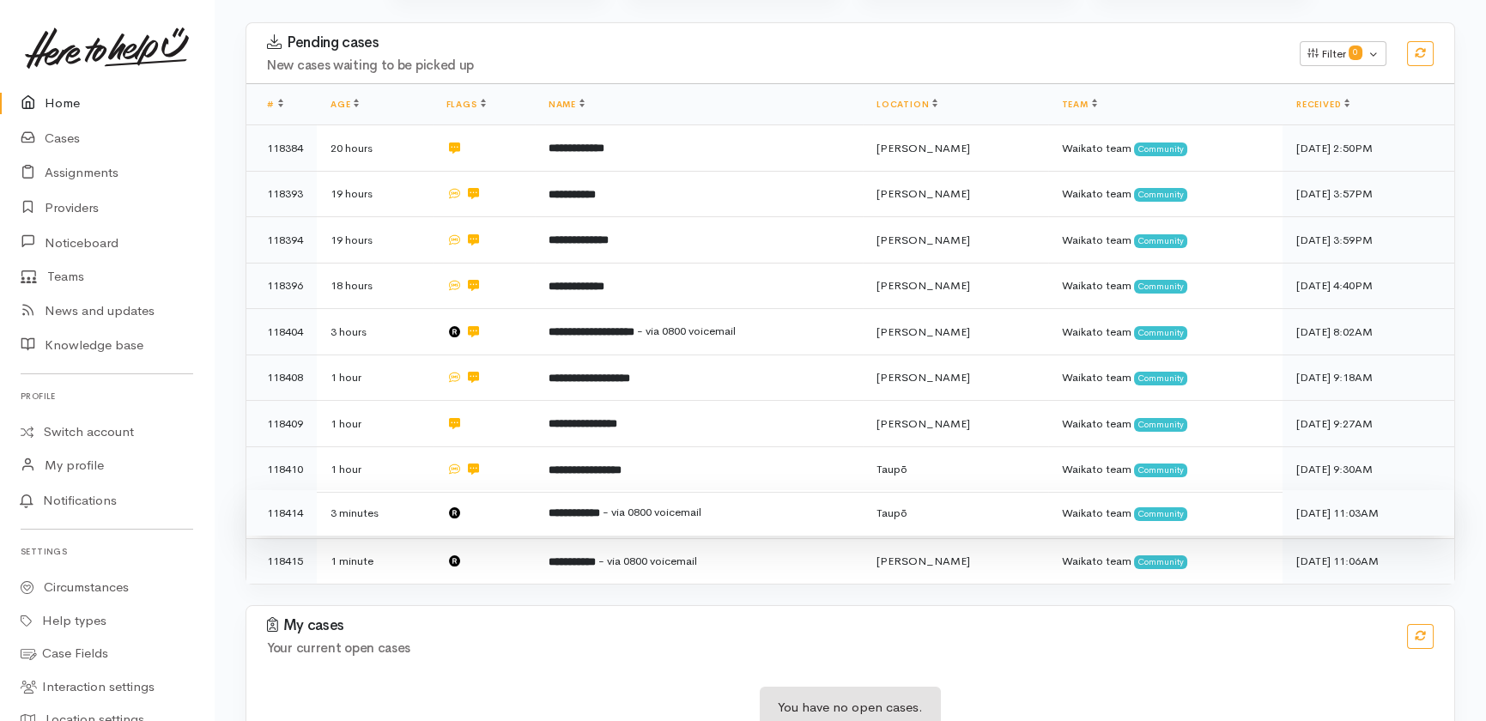
click at [620, 490] on td "**********" at bounding box center [699, 513] width 328 height 46
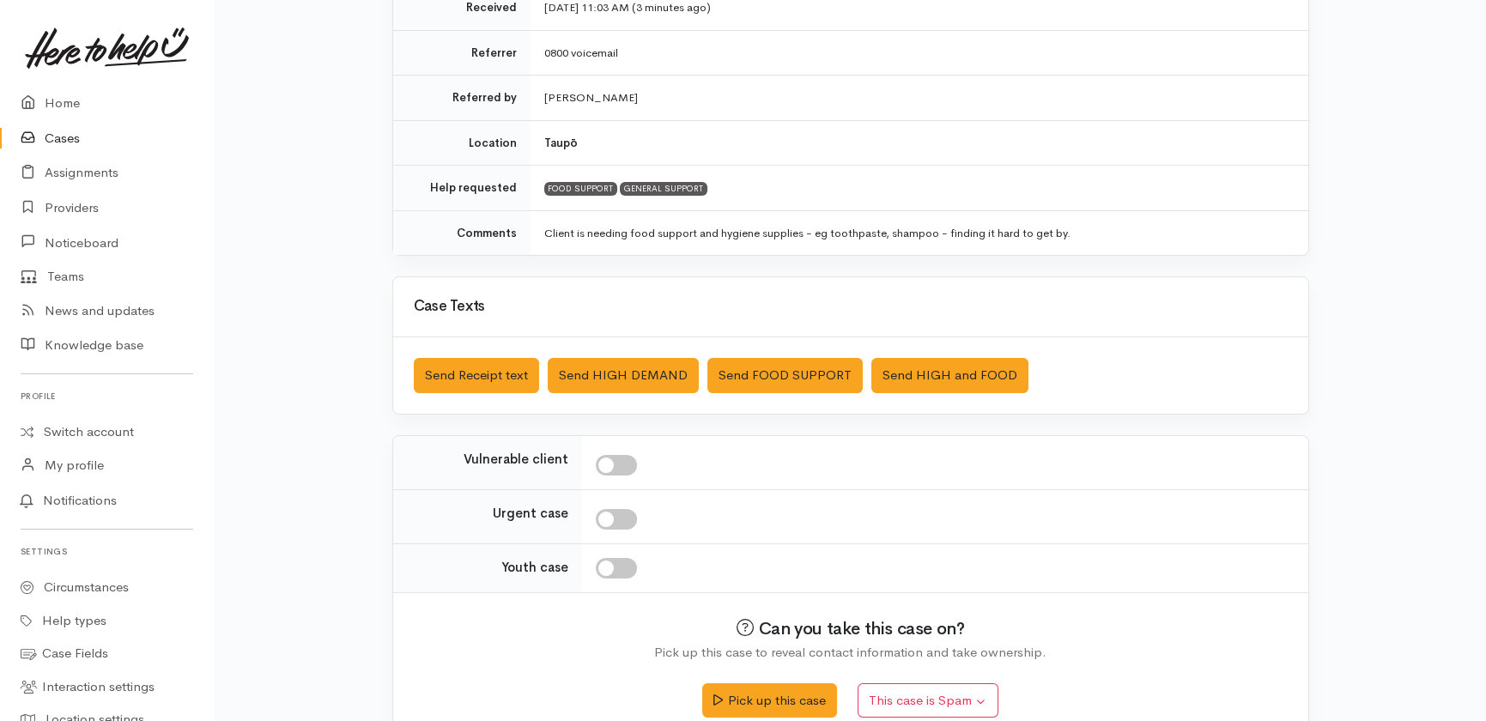
scroll to position [343, 0]
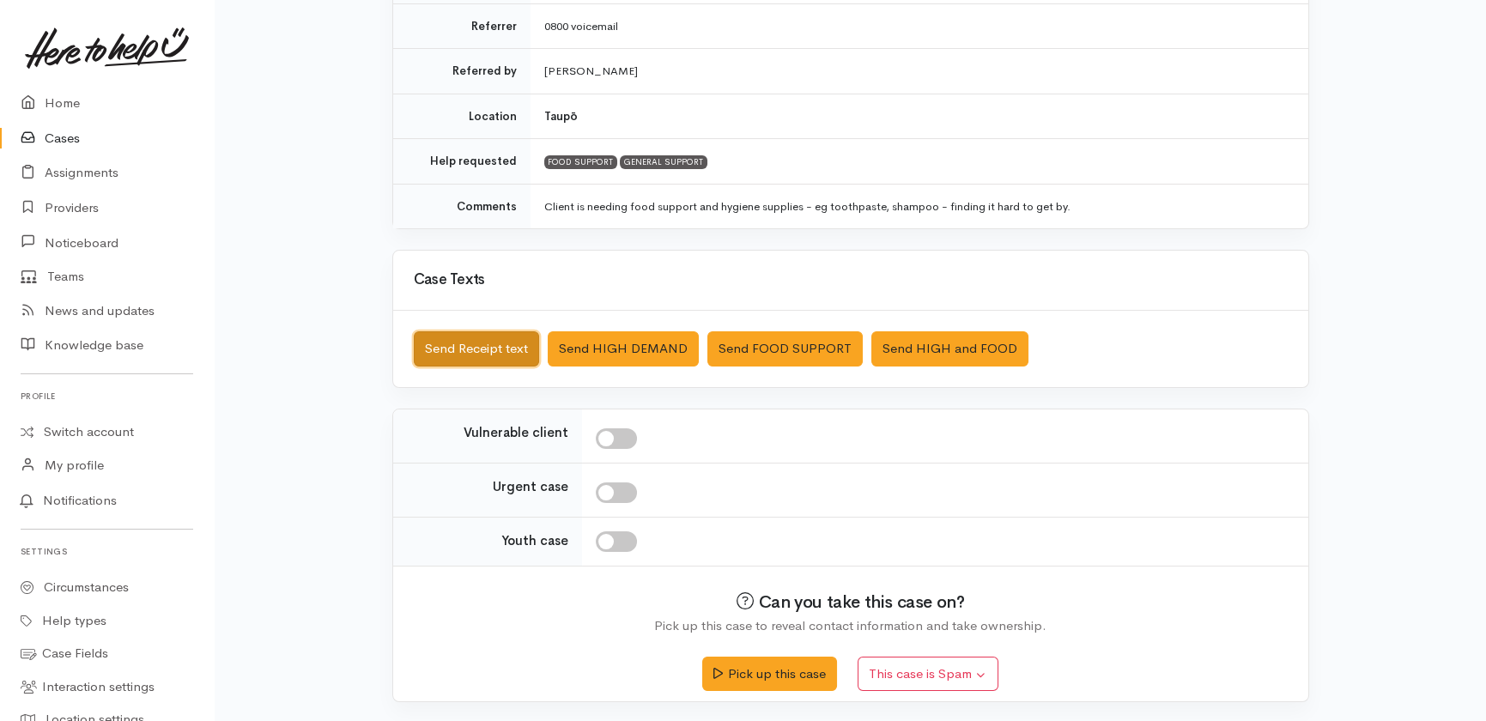
click at [488, 353] on button "Send Receipt text" at bounding box center [476, 348] width 125 height 35
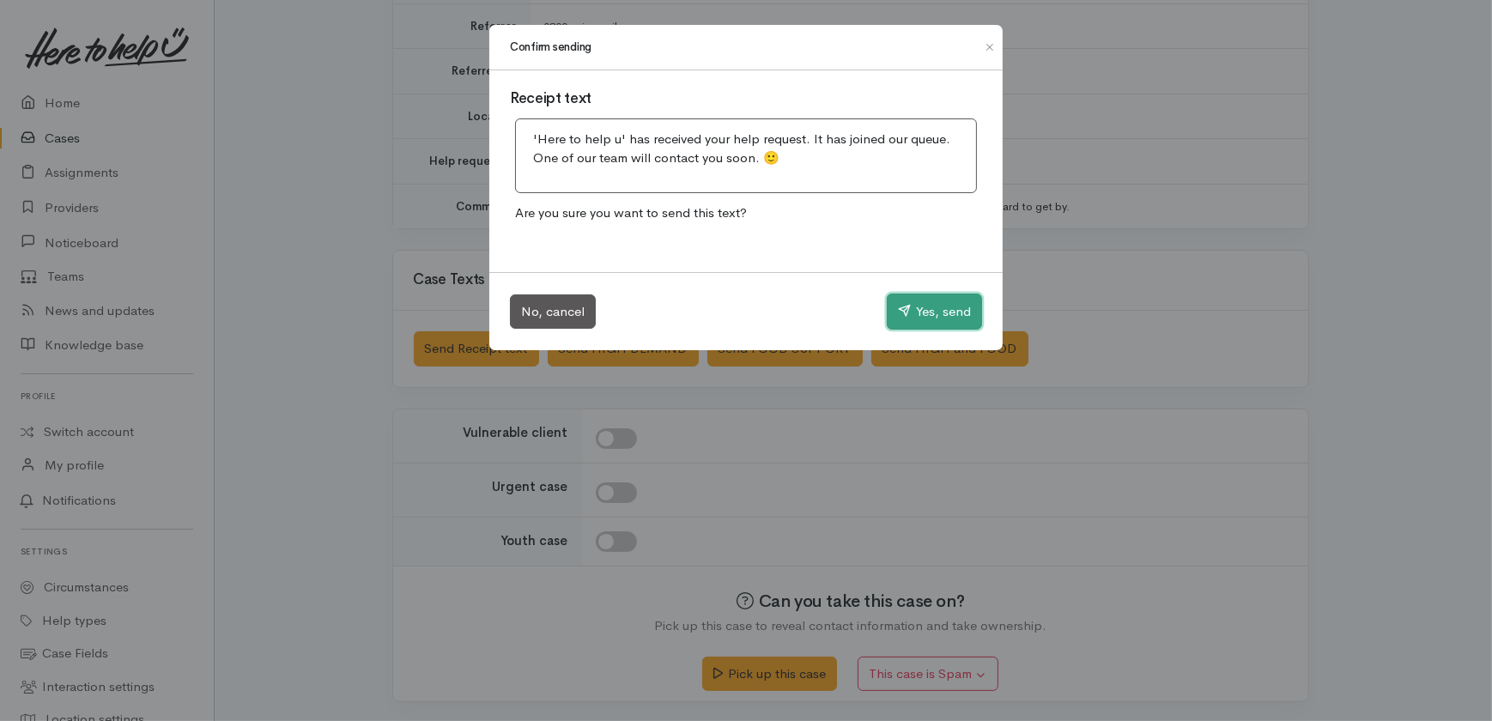
click at [943, 311] on button "Yes, send" at bounding box center [934, 312] width 95 height 36
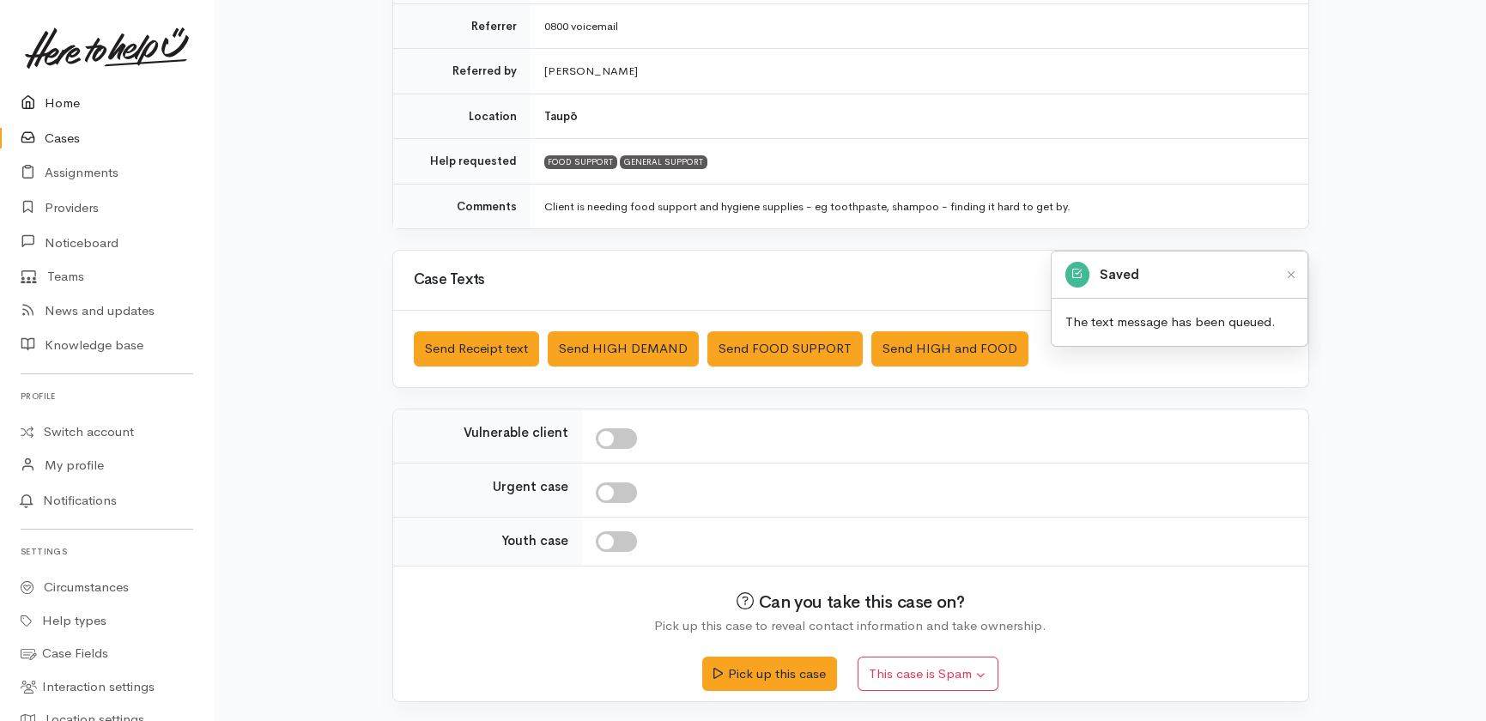
click at [62, 102] on link "Home" at bounding box center [107, 103] width 214 height 35
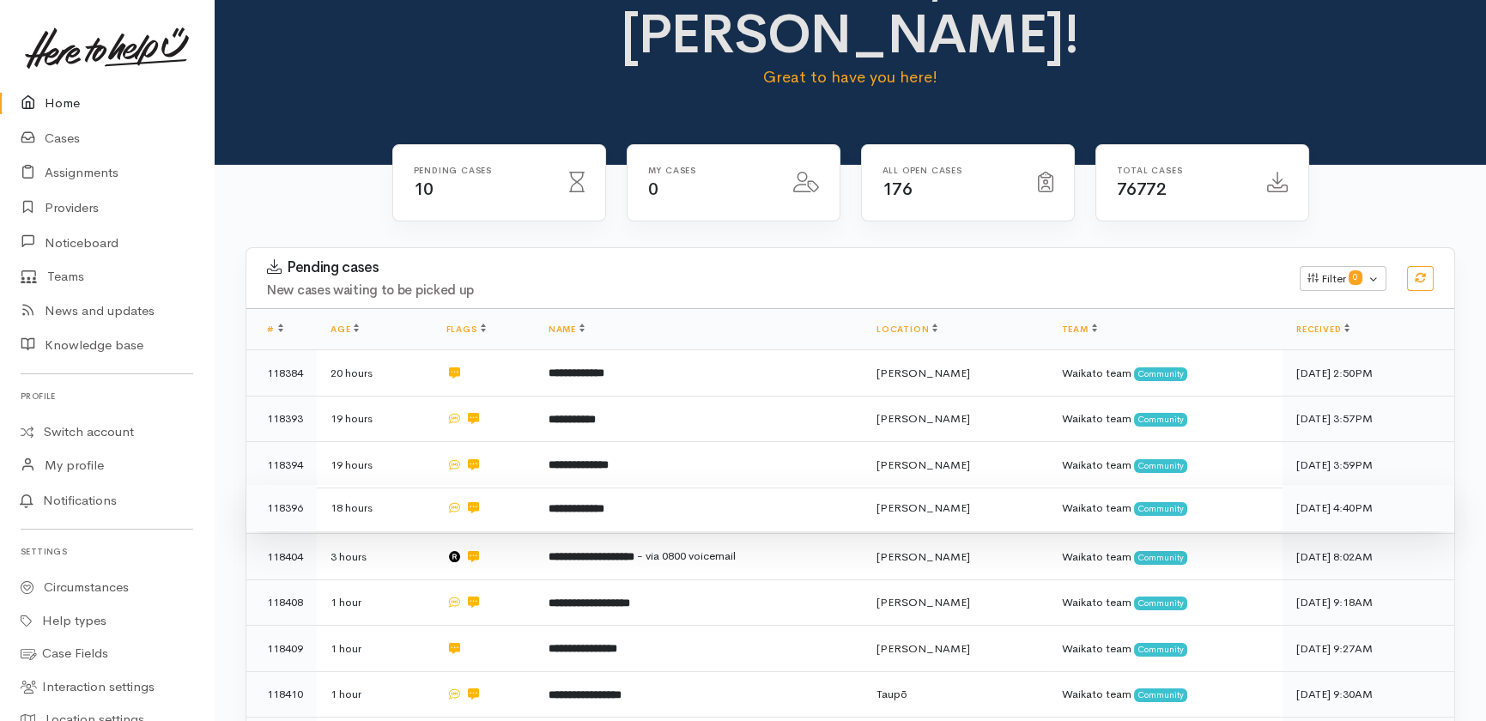
scroll to position [312, 0]
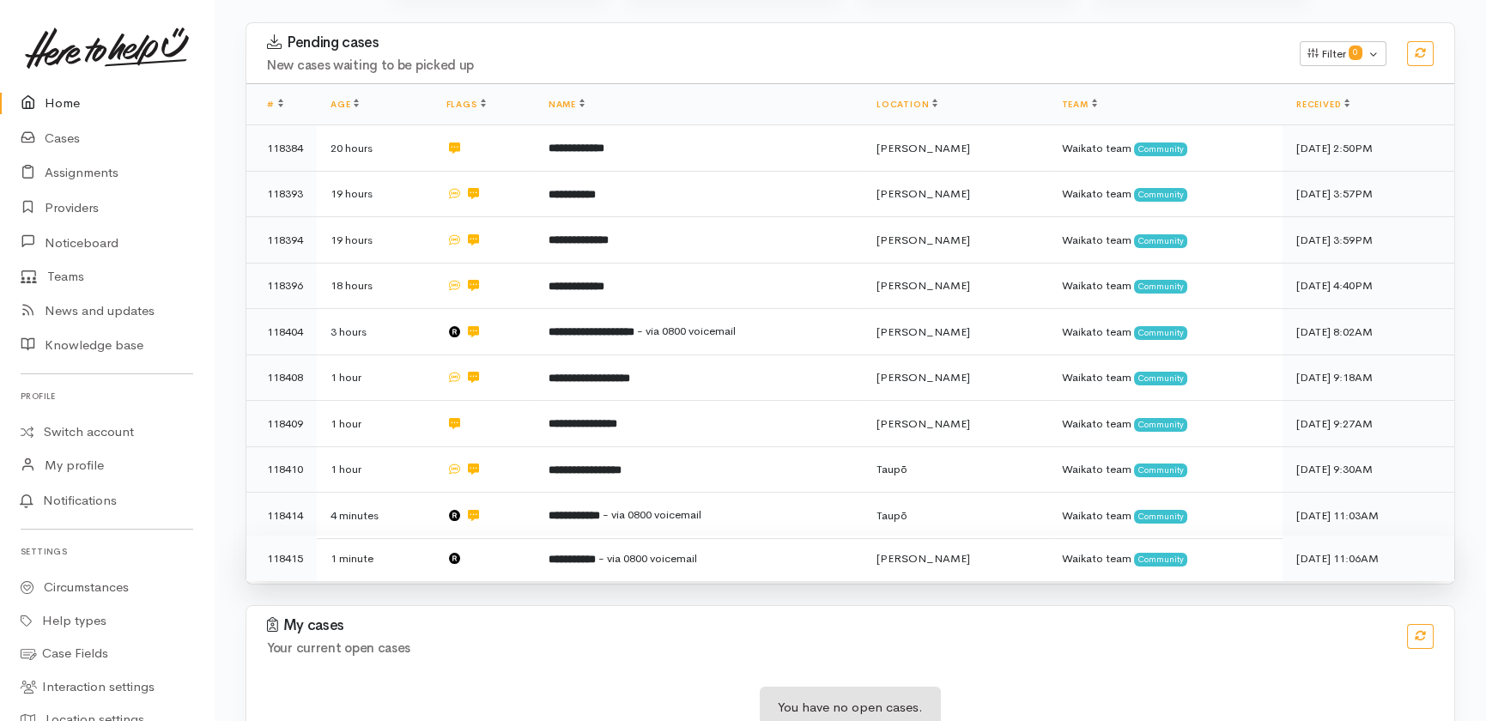
click at [596, 554] on b "**********" at bounding box center [572, 559] width 47 height 11
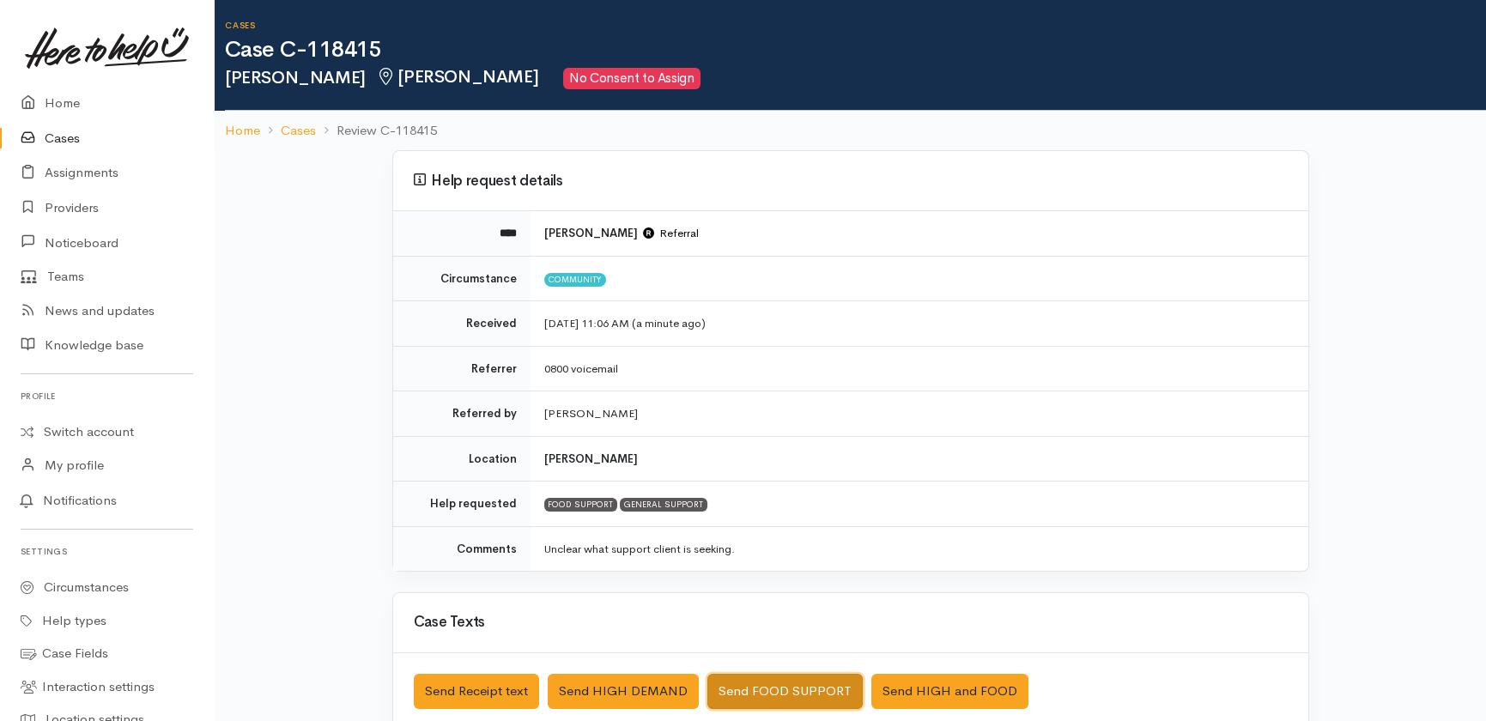
click at [788, 687] on button "Send FOOD SUPPORT" at bounding box center [784, 691] width 155 height 35
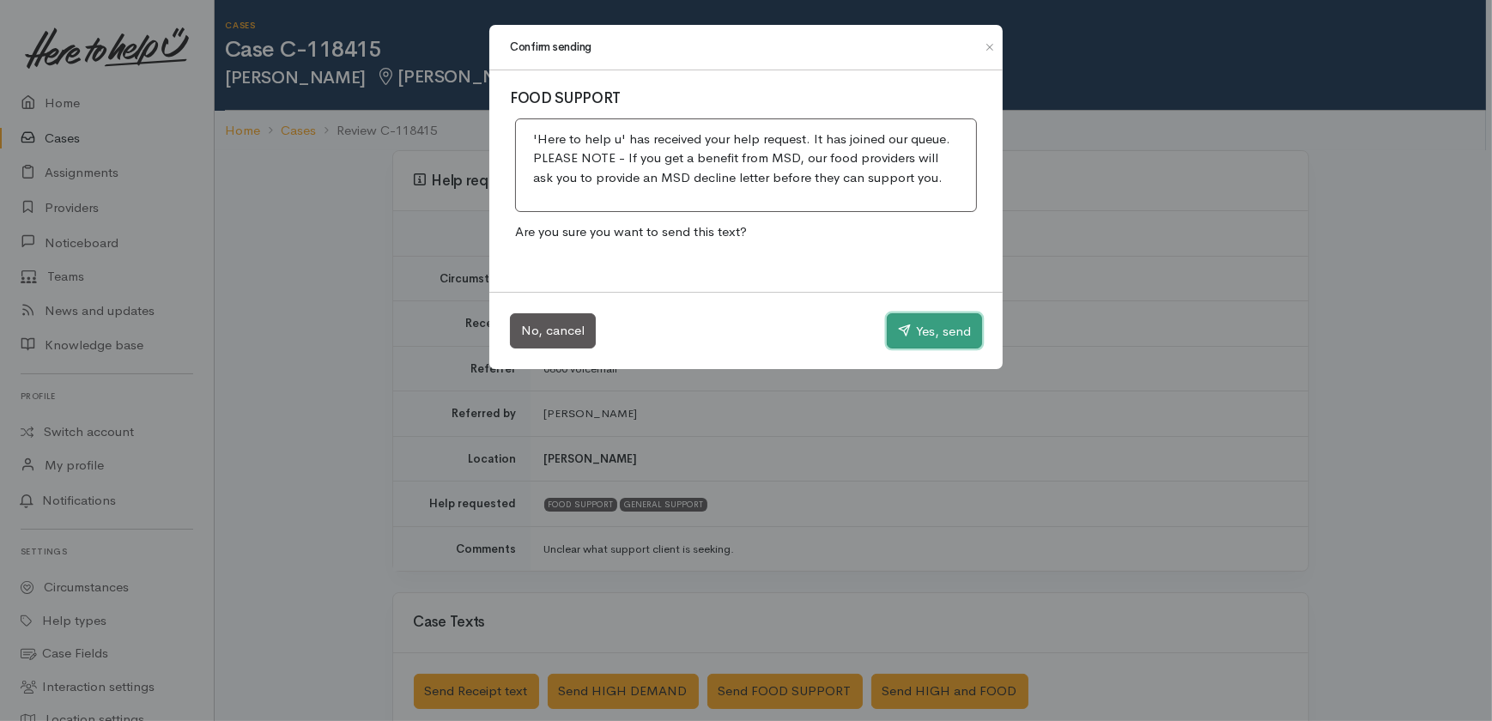
drag, startPoint x: 955, startPoint y: 332, endPoint x: 1399, endPoint y: 530, distance: 485.8
click at [1399, 530] on div "Confirm sending FOOD SUPPORT 'Here to help u' has received your help request. I…" at bounding box center [746, 360] width 1492 height 721
click at [1400, 529] on div "Confirm sending FOOD SUPPORT 'Here to help u' has received your help request. I…" at bounding box center [746, 360] width 1492 height 721
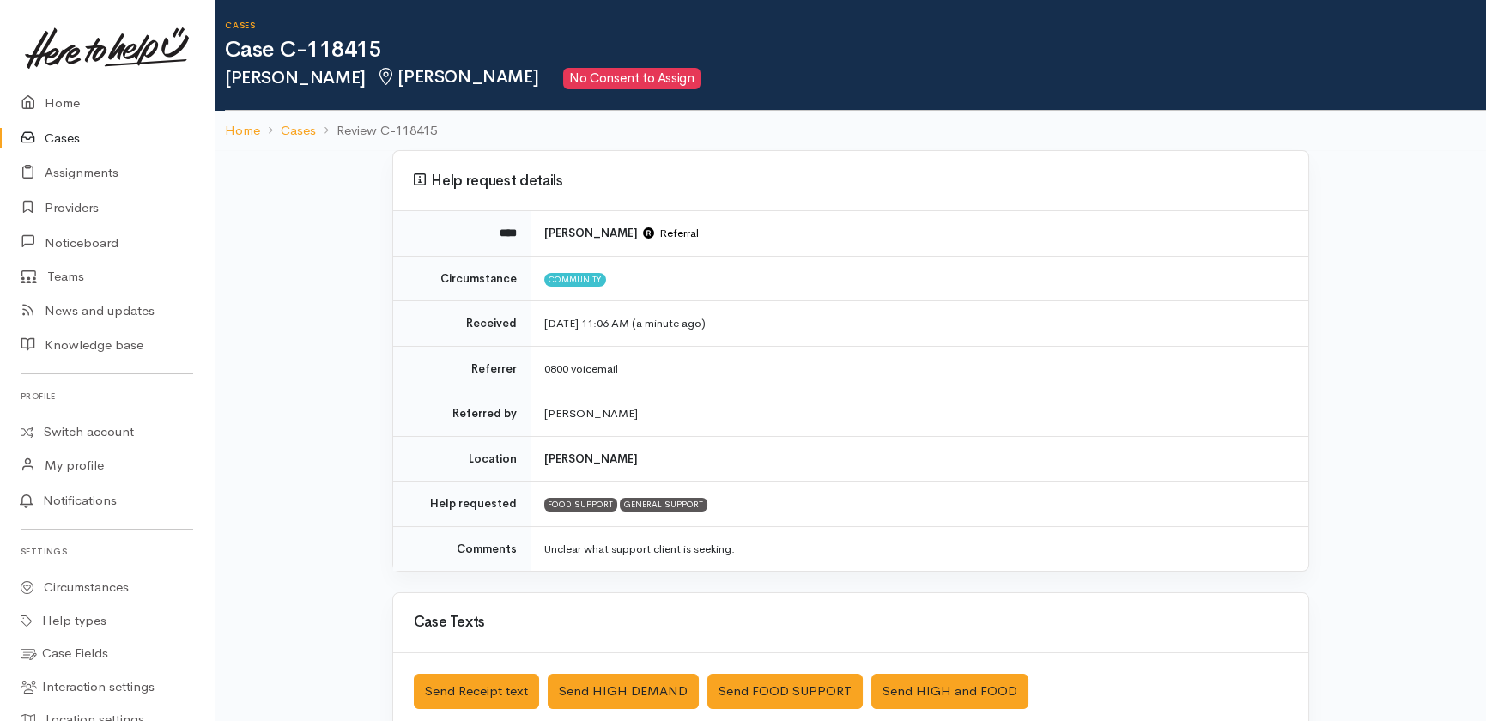
click at [60, 135] on link "Cases" at bounding box center [107, 138] width 214 height 35
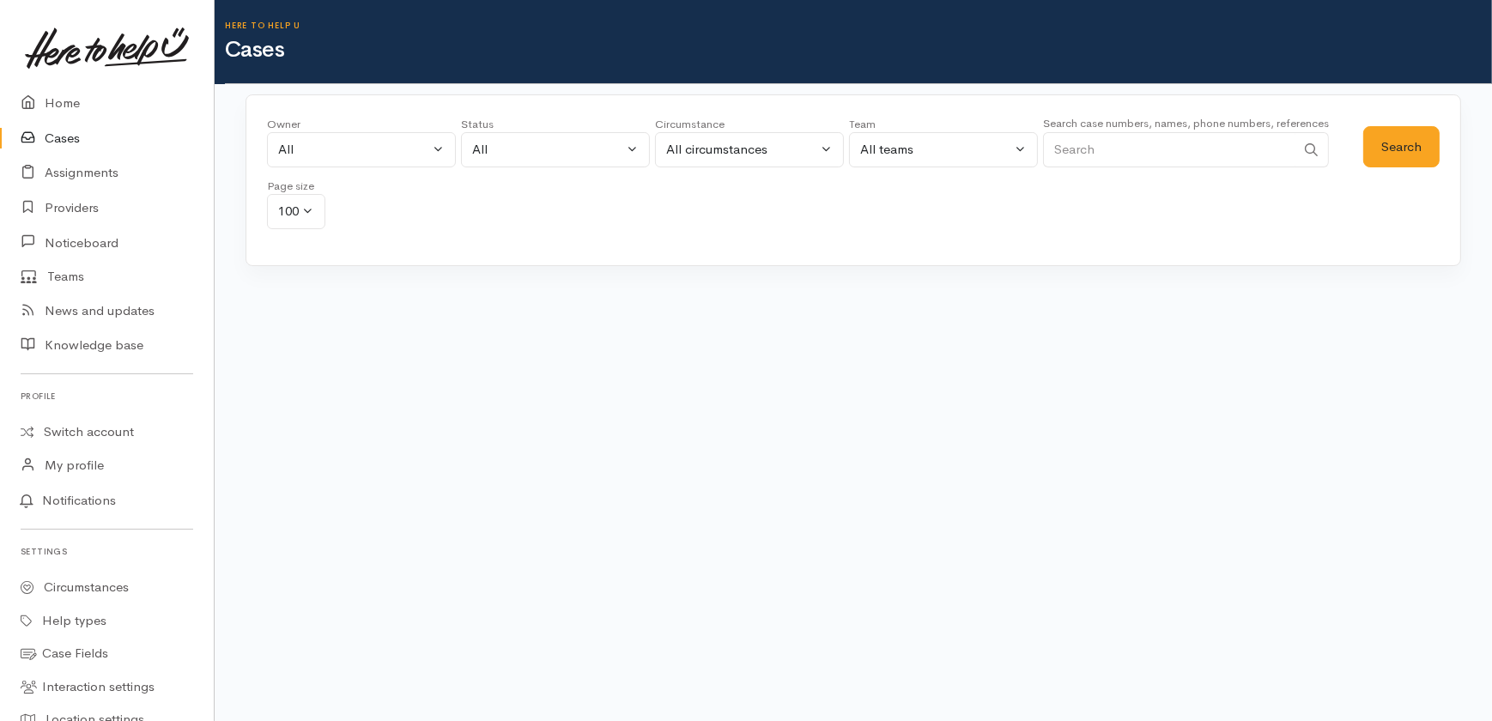
click at [1141, 143] on input "Search" at bounding box center [1169, 149] width 252 height 35
type input "veda"
click at [1403, 152] on button "Search" at bounding box center [1401, 147] width 76 height 42
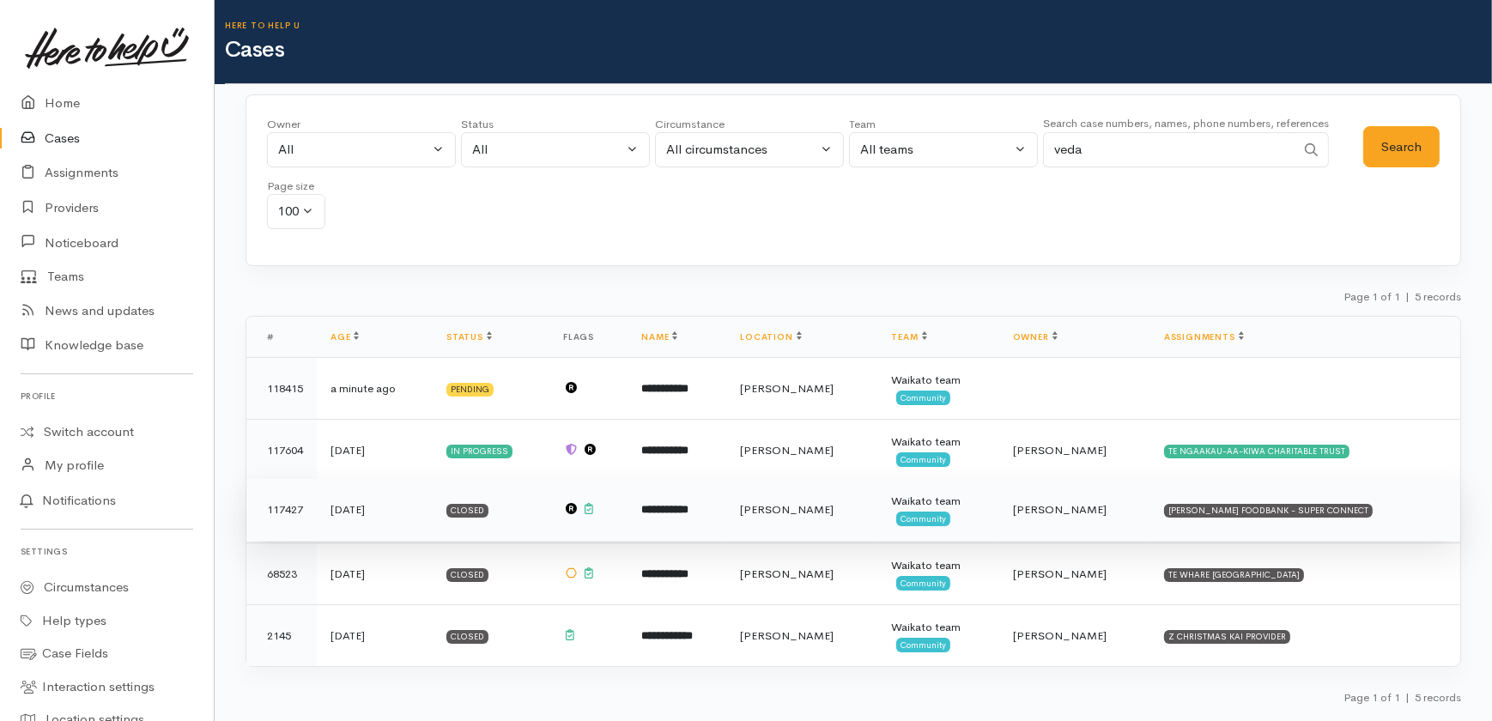
click at [669, 508] on b "**********" at bounding box center [664, 509] width 47 height 11
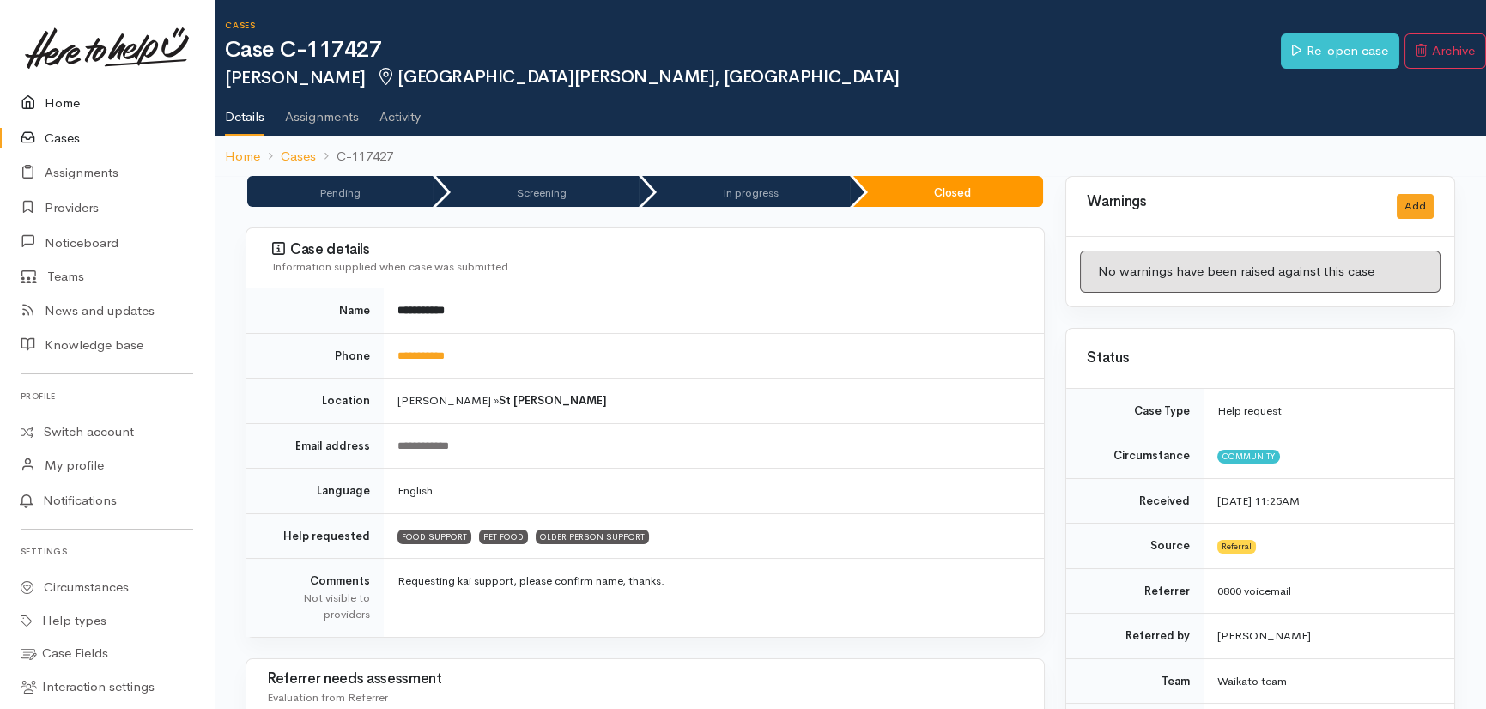
click at [52, 102] on link "Home" at bounding box center [107, 103] width 214 height 35
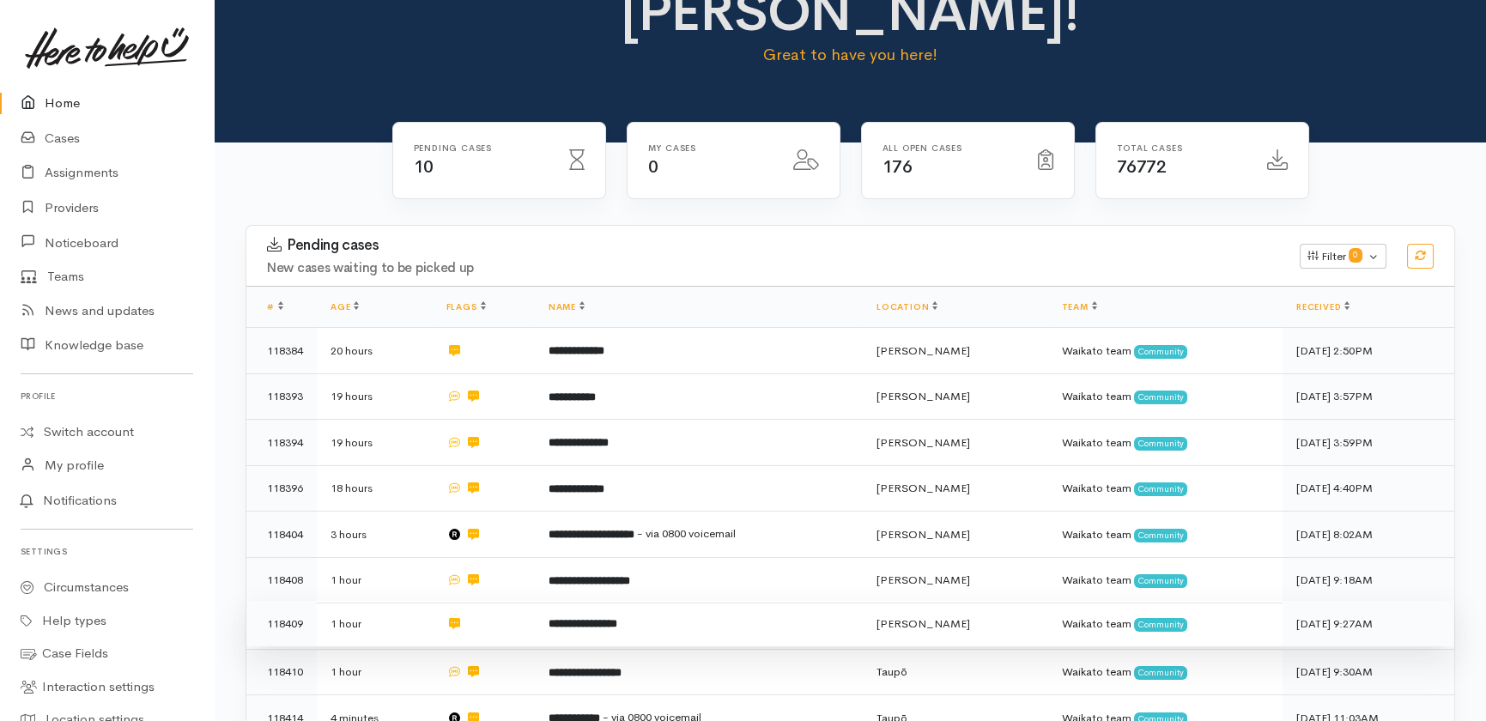
scroll to position [312, 0]
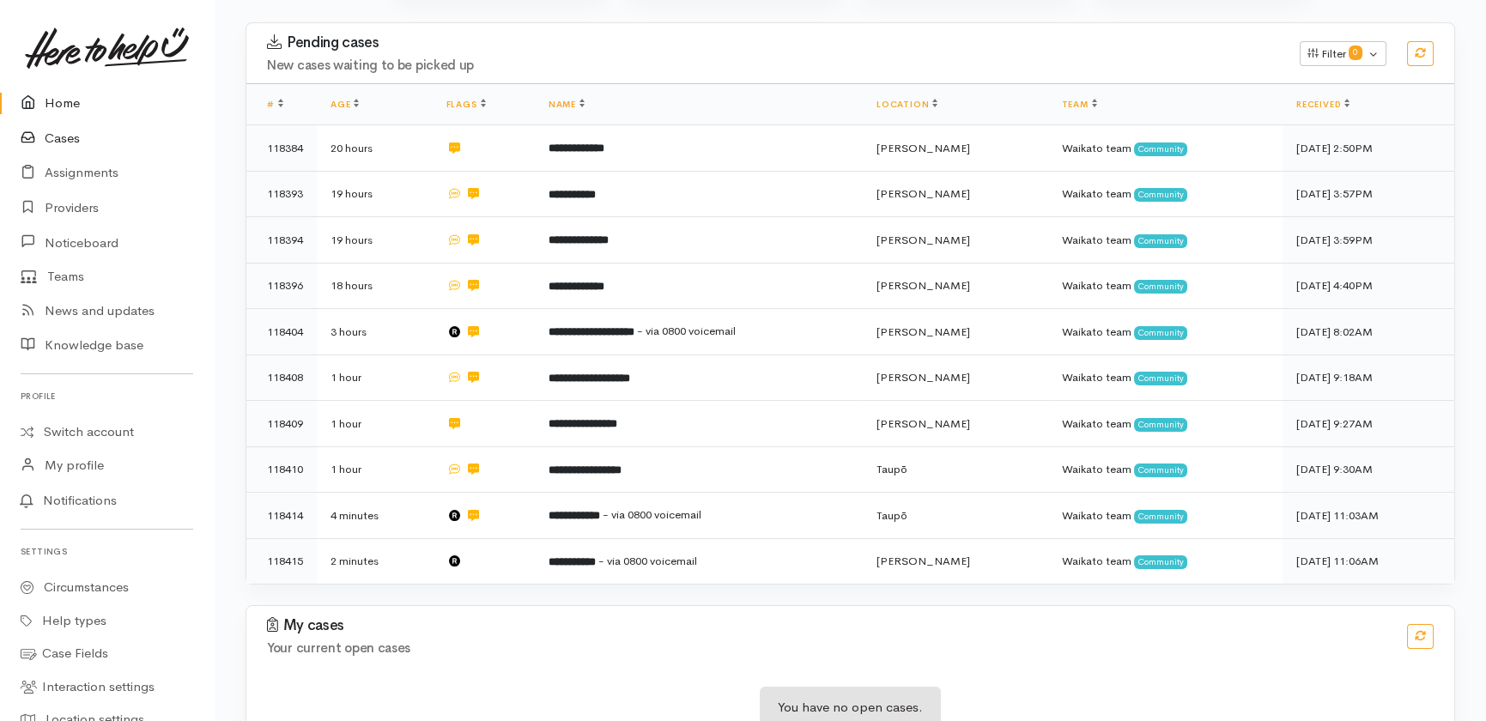
click at [55, 133] on link "Cases" at bounding box center [107, 138] width 214 height 35
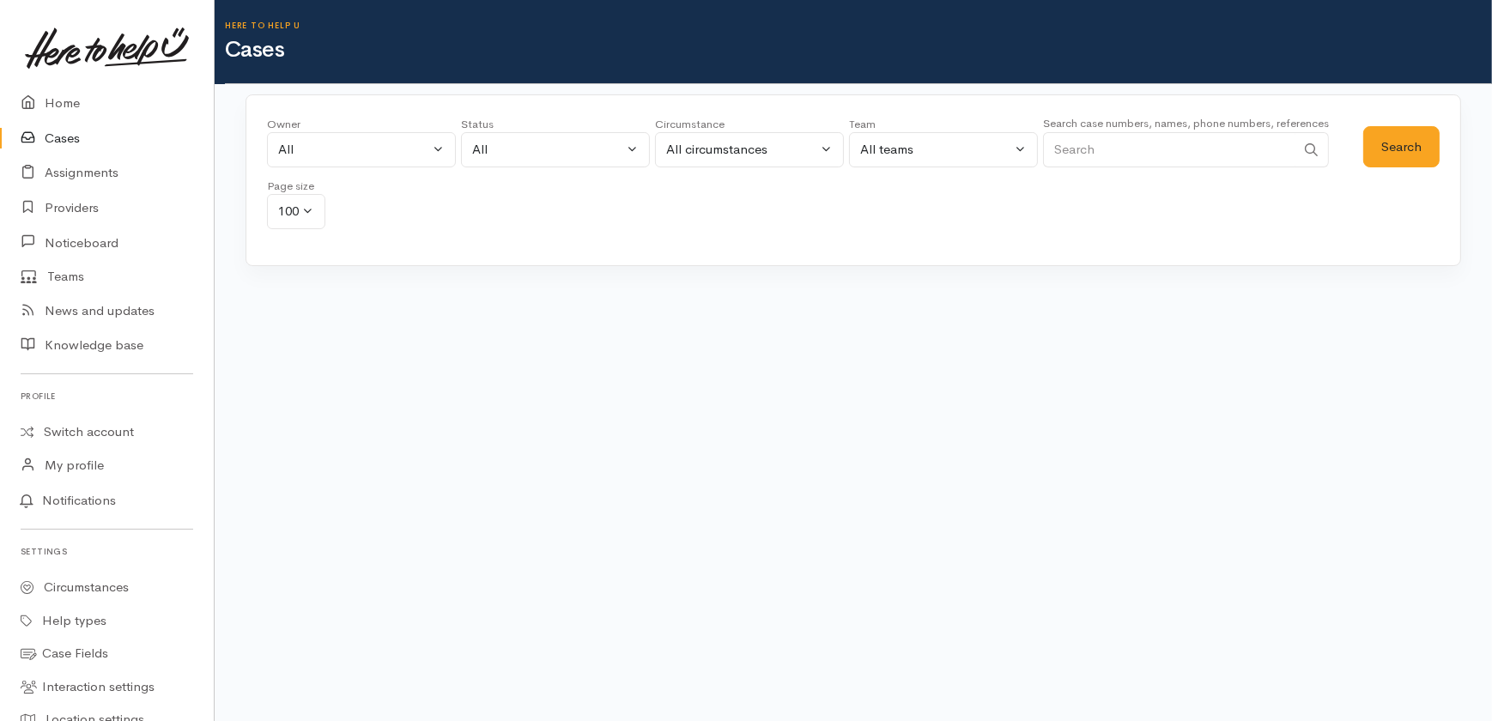
click at [1104, 143] on input "Search" at bounding box center [1169, 149] width 252 height 35
type input "palefau"
click at [1385, 144] on button "Search" at bounding box center [1401, 147] width 76 height 42
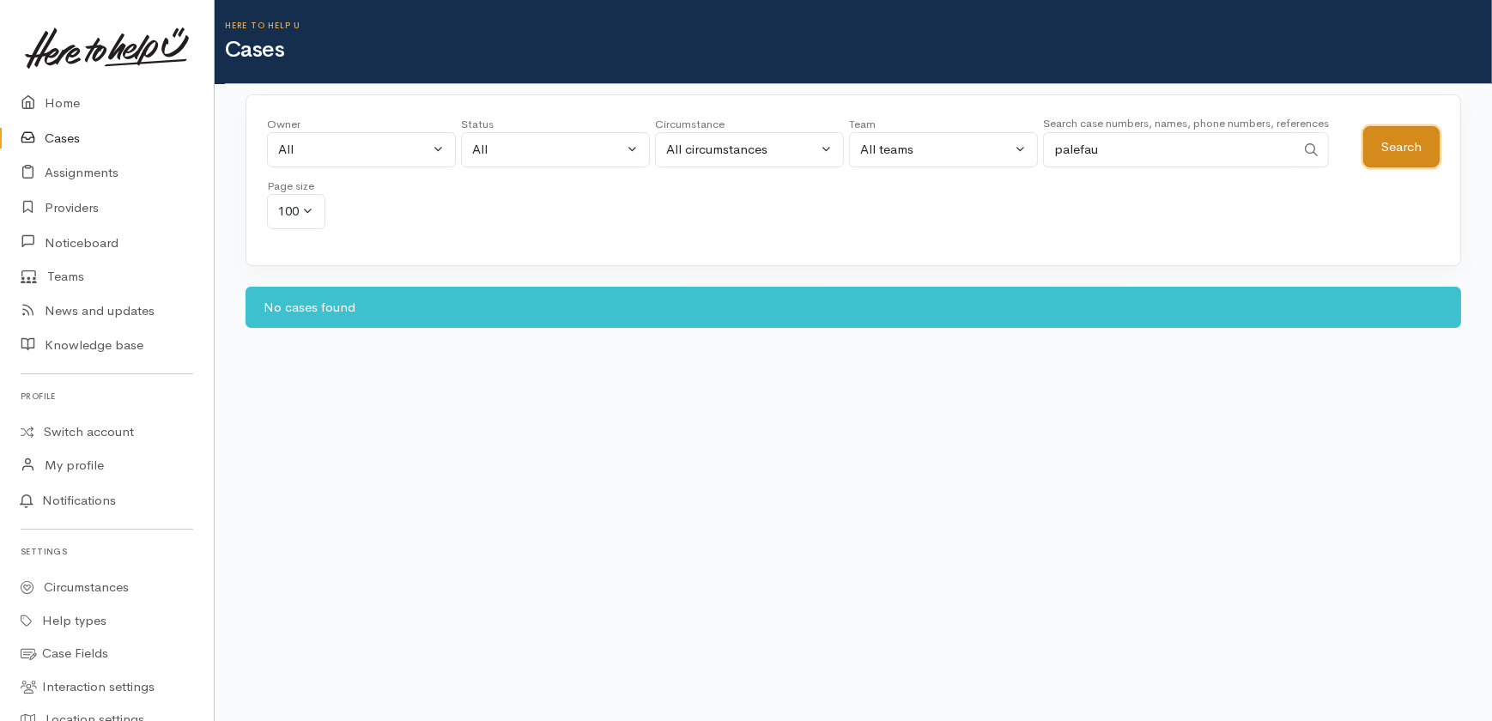
click at [1373, 132] on button "Search" at bounding box center [1401, 147] width 76 height 42
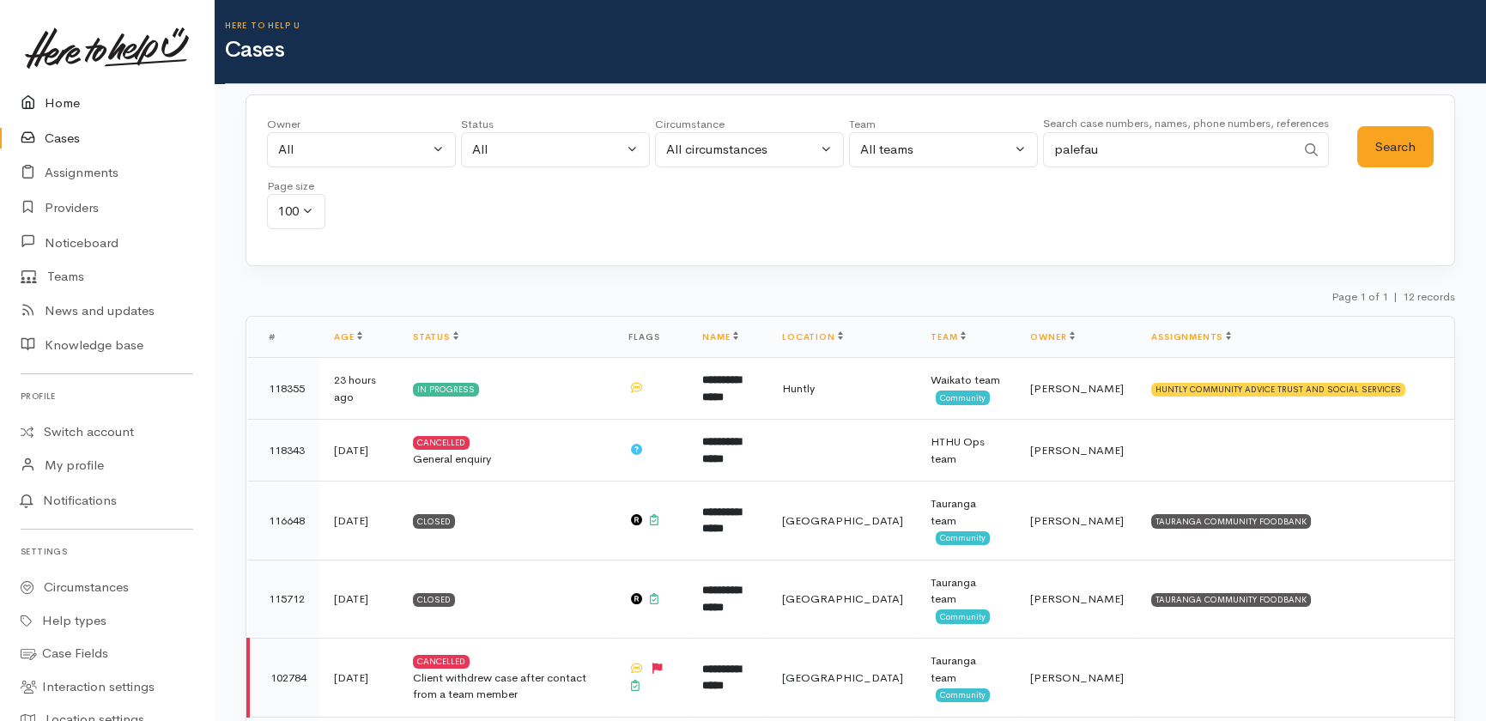
click at [67, 96] on link "Home" at bounding box center [107, 103] width 214 height 35
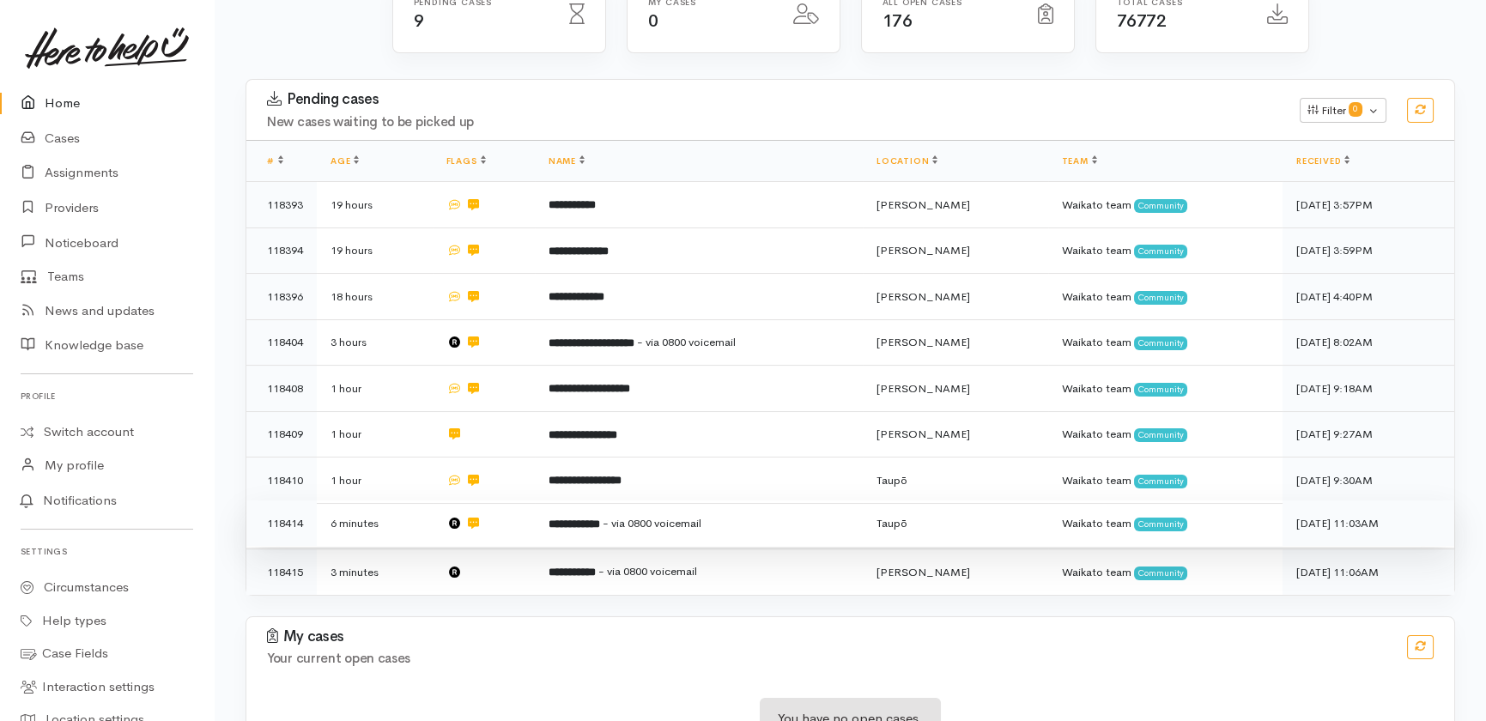
scroll to position [266, 0]
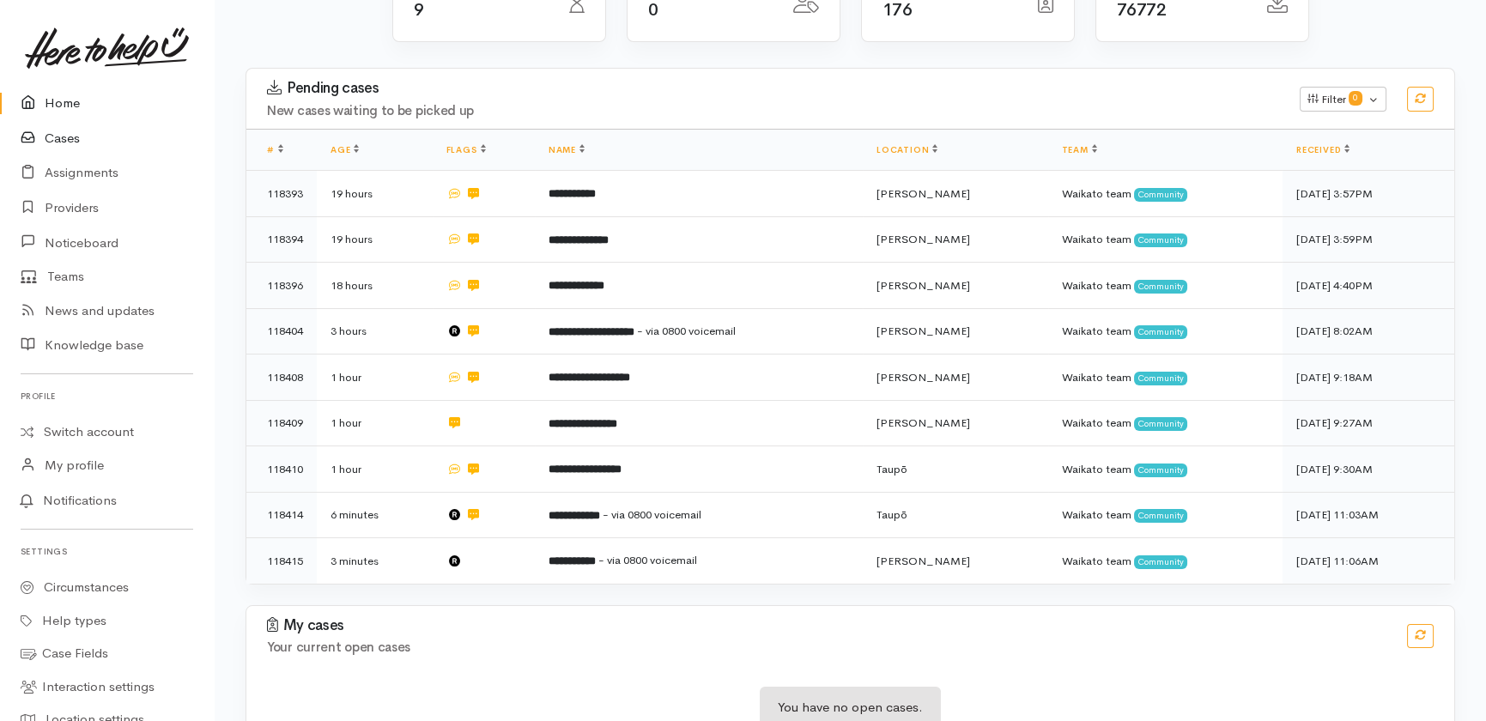
drag, startPoint x: 62, startPoint y: 141, endPoint x: 112, endPoint y: 120, distance: 53.9
click at [64, 140] on link "Cases" at bounding box center [107, 138] width 214 height 35
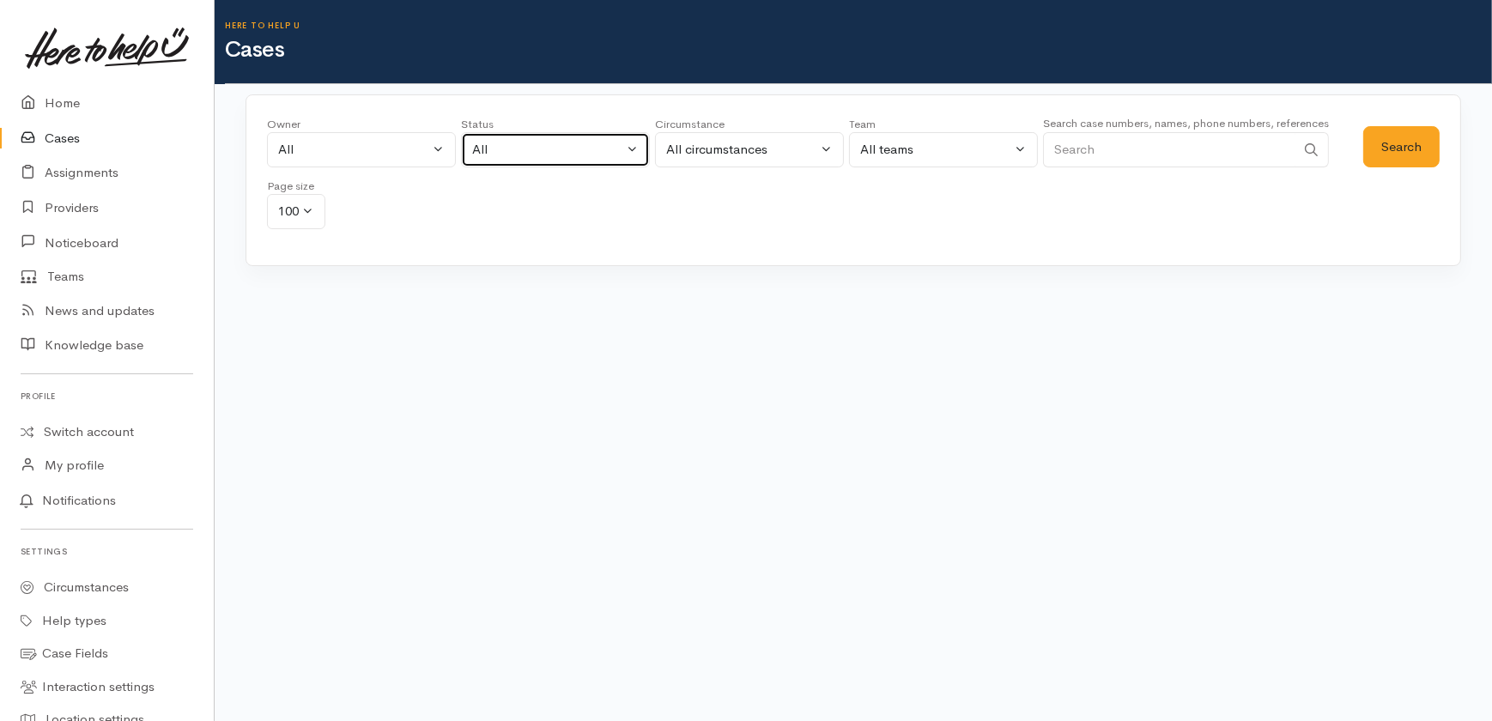
click at [571, 146] on div "All" at bounding box center [547, 150] width 151 height 20
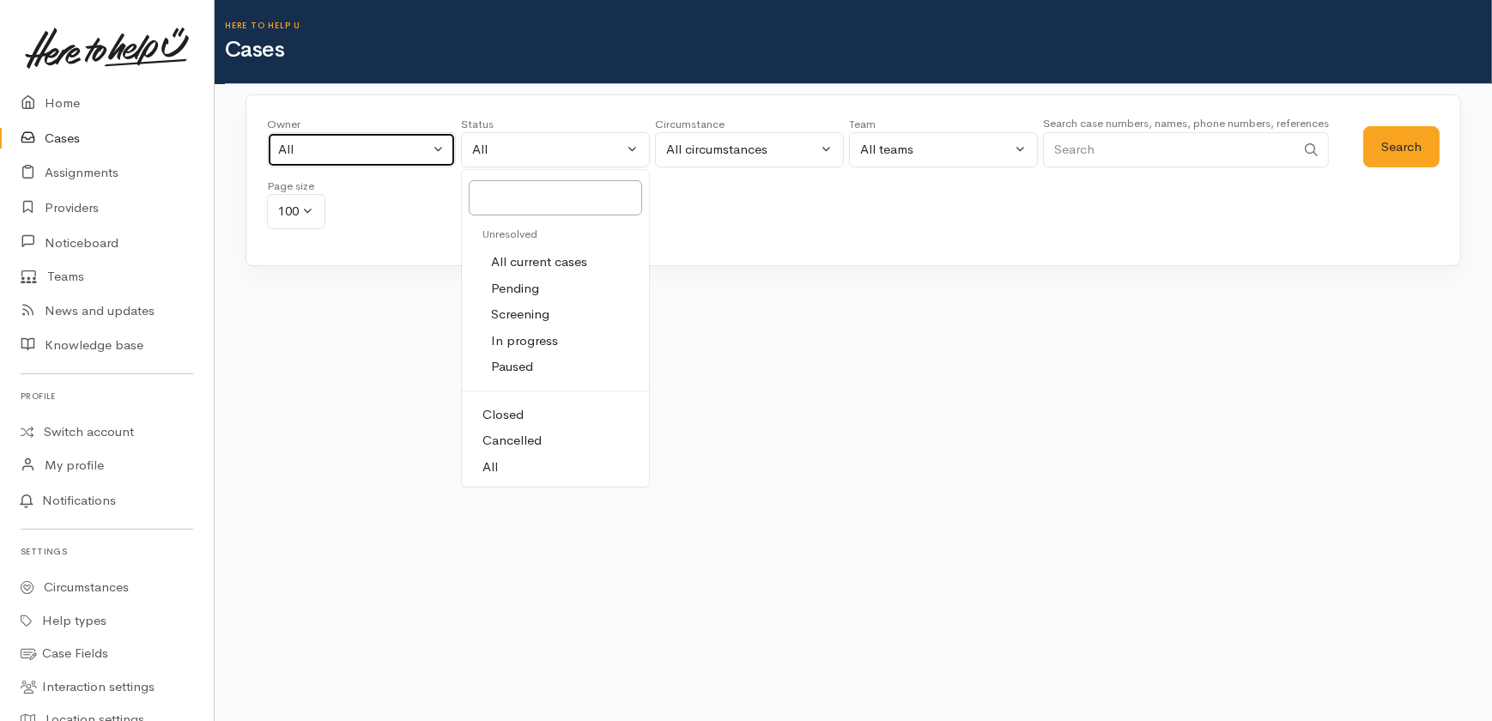
click at [336, 146] on div "All" at bounding box center [353, 150] width 151 height 20
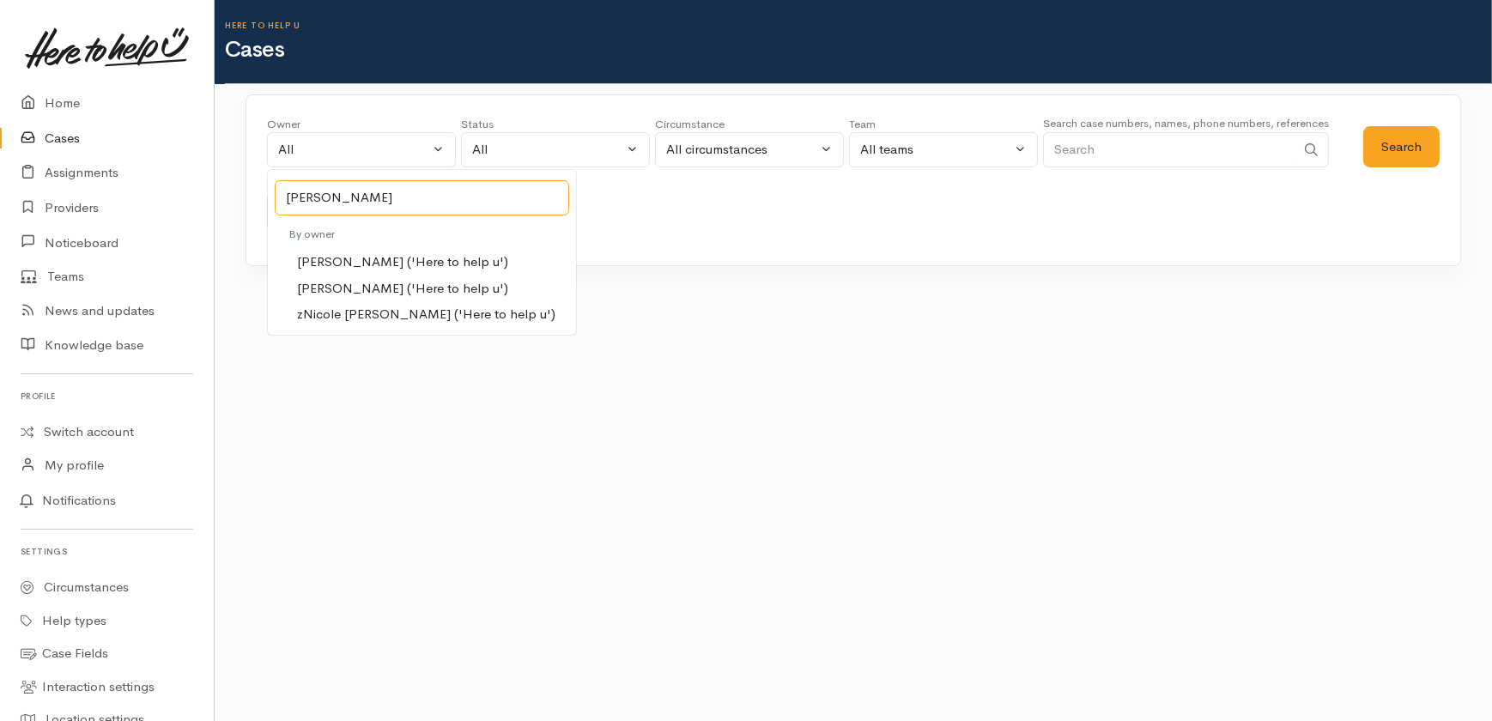
type input "nicole"
click at [343, 287] on span "Nicole Rusk ('Here to help u')" at bounding box center [402, 289] width 211 height 20
select select "2314"
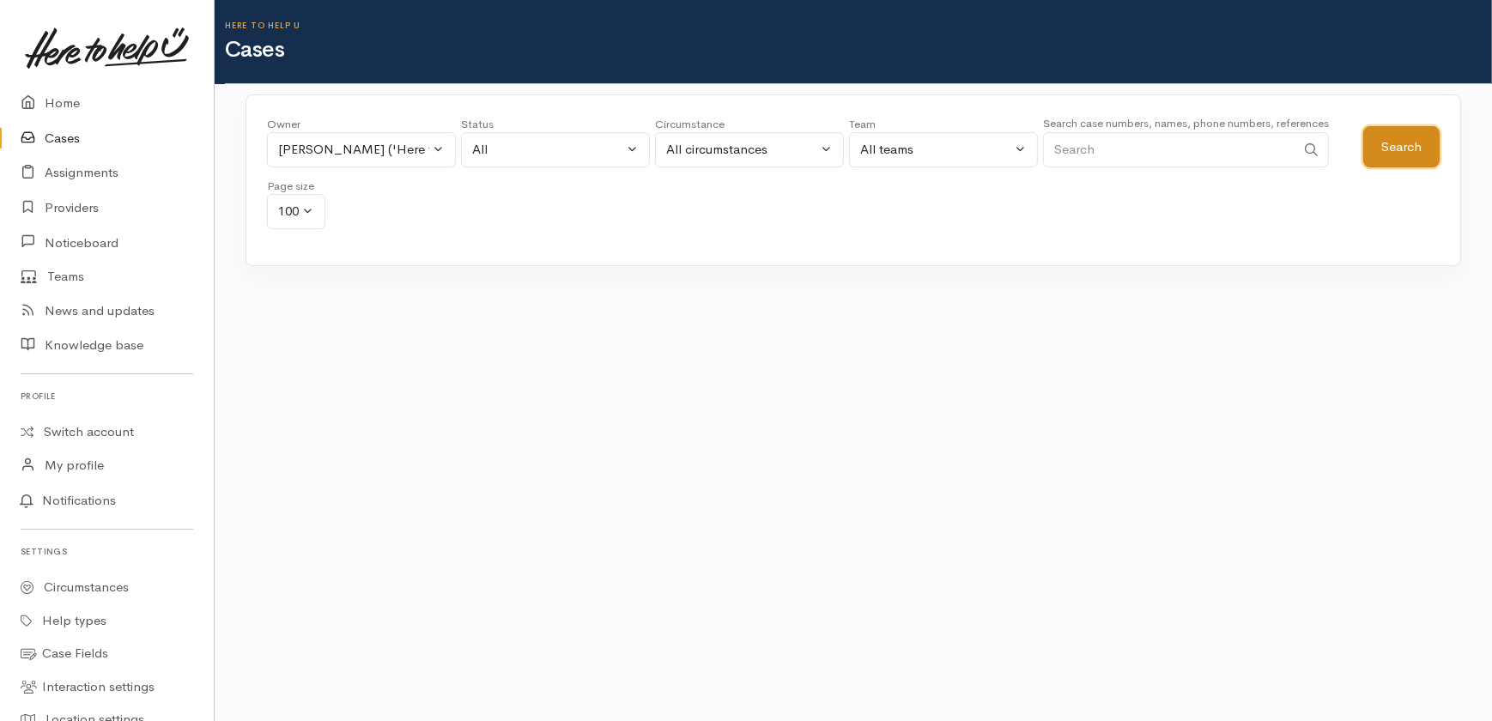
click at [1405, 147] on button "Search" at bounding box center [1401, 147] width 76 height 42
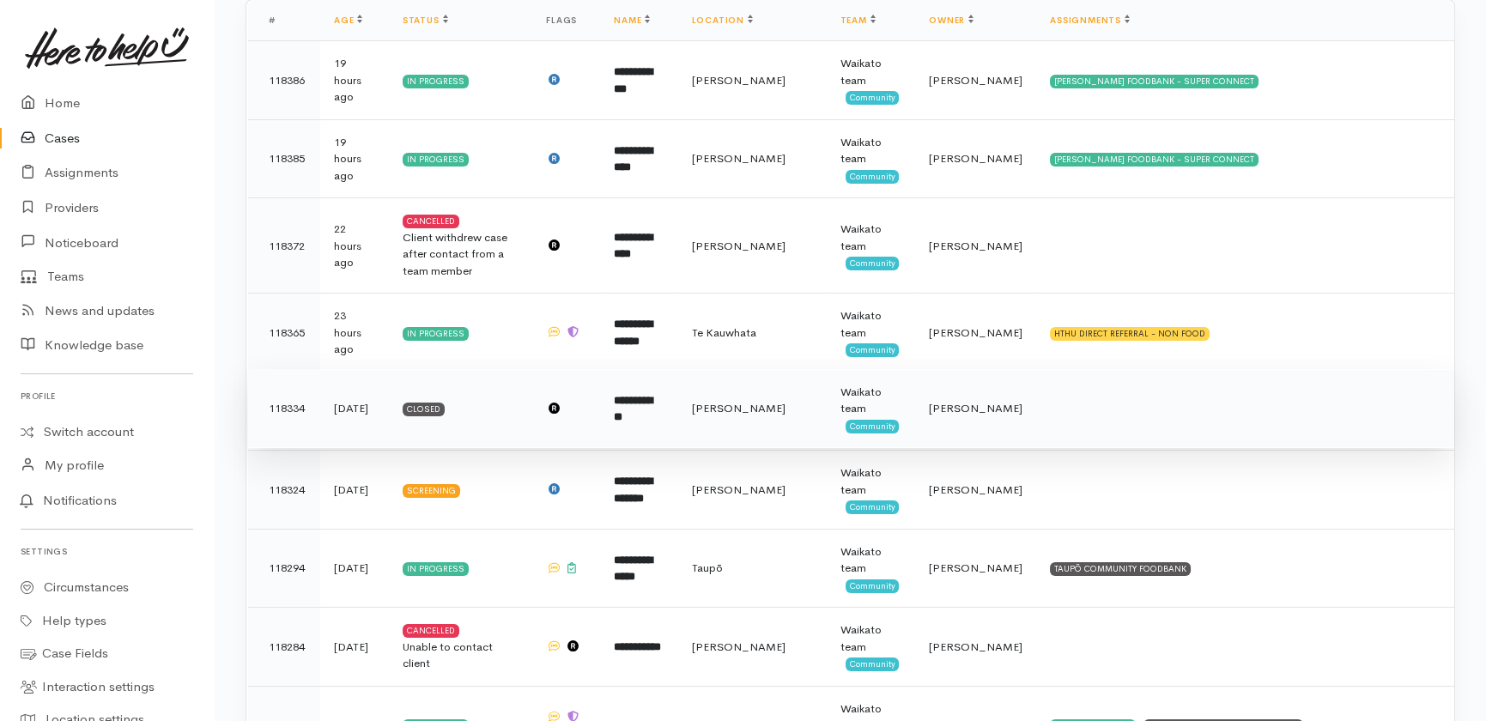
scroll to position [390, 0]
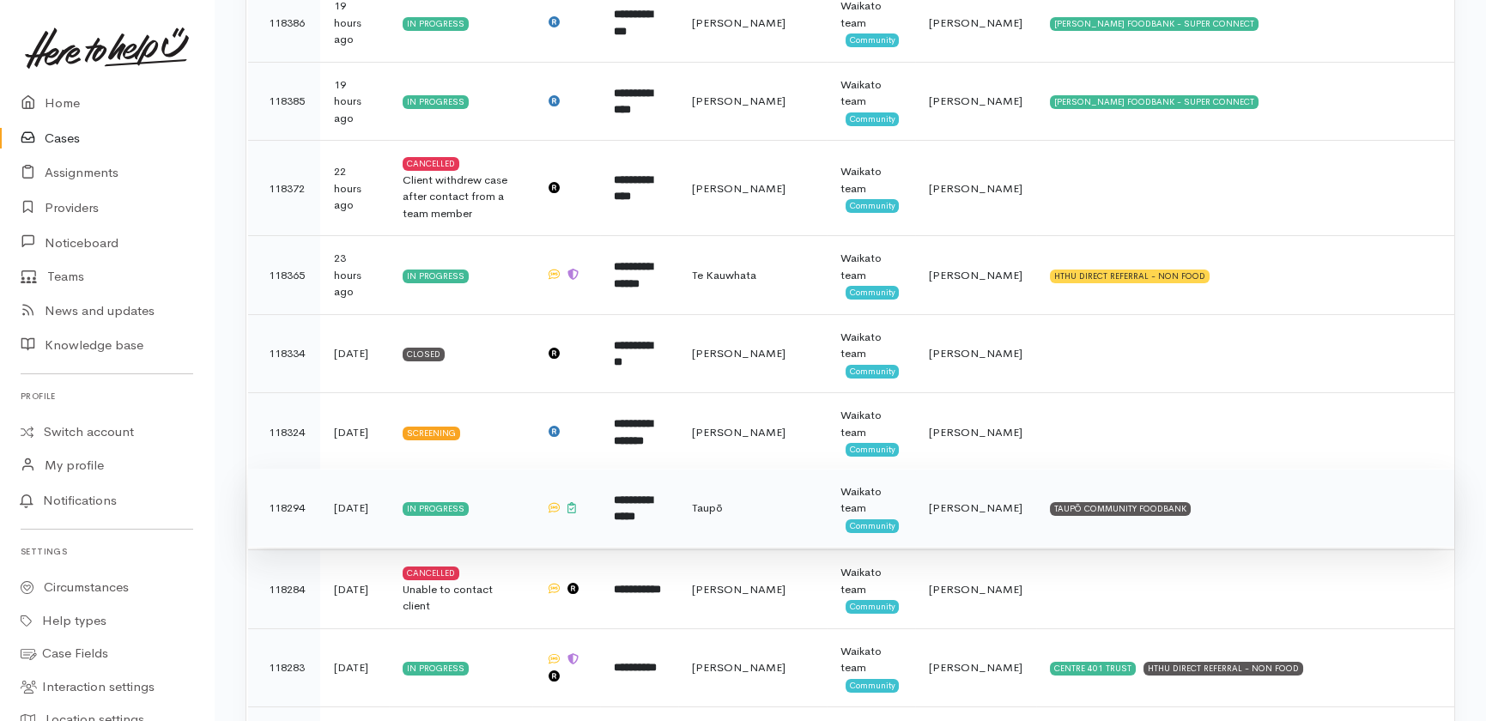
click at [652, 494] on b "**********" at bounding box center [633, 508] width 39 height 28
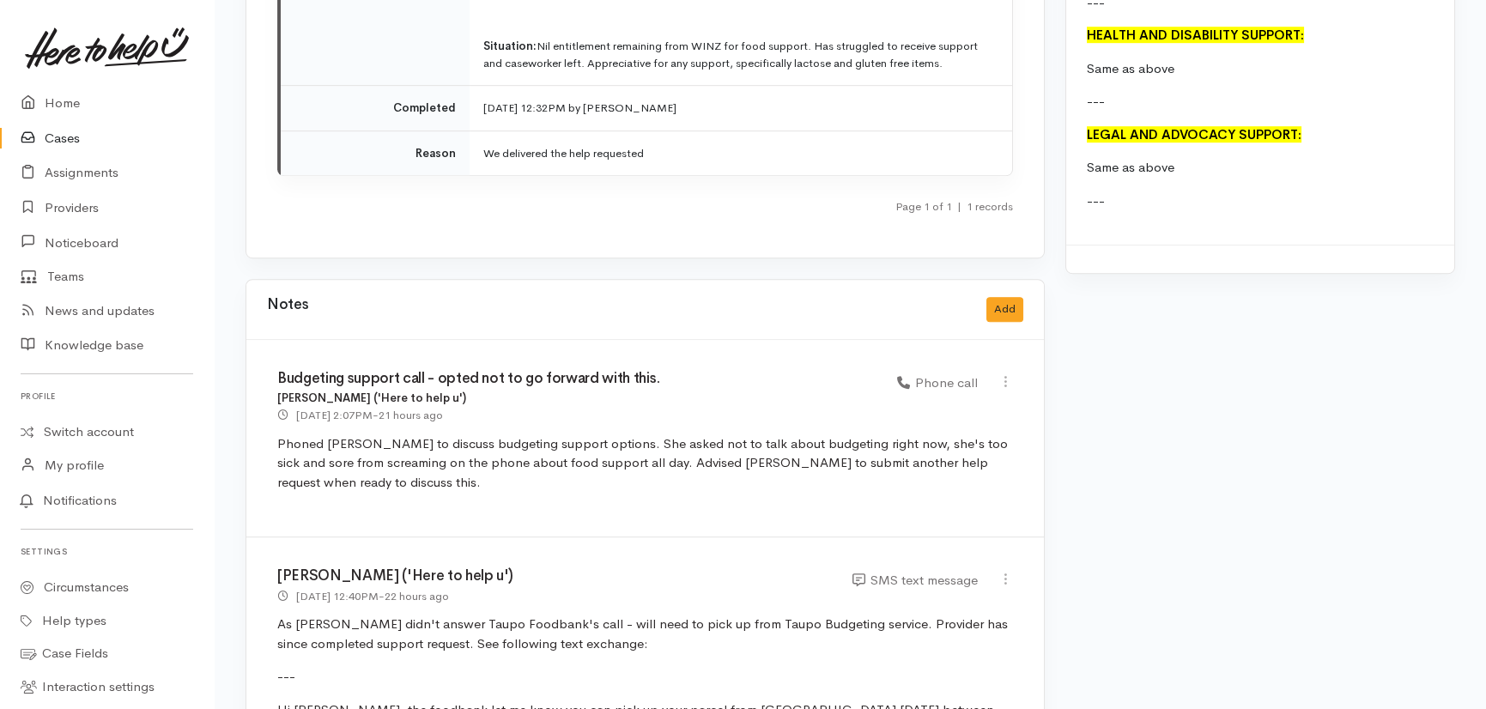
scroll to position [2731, 0]
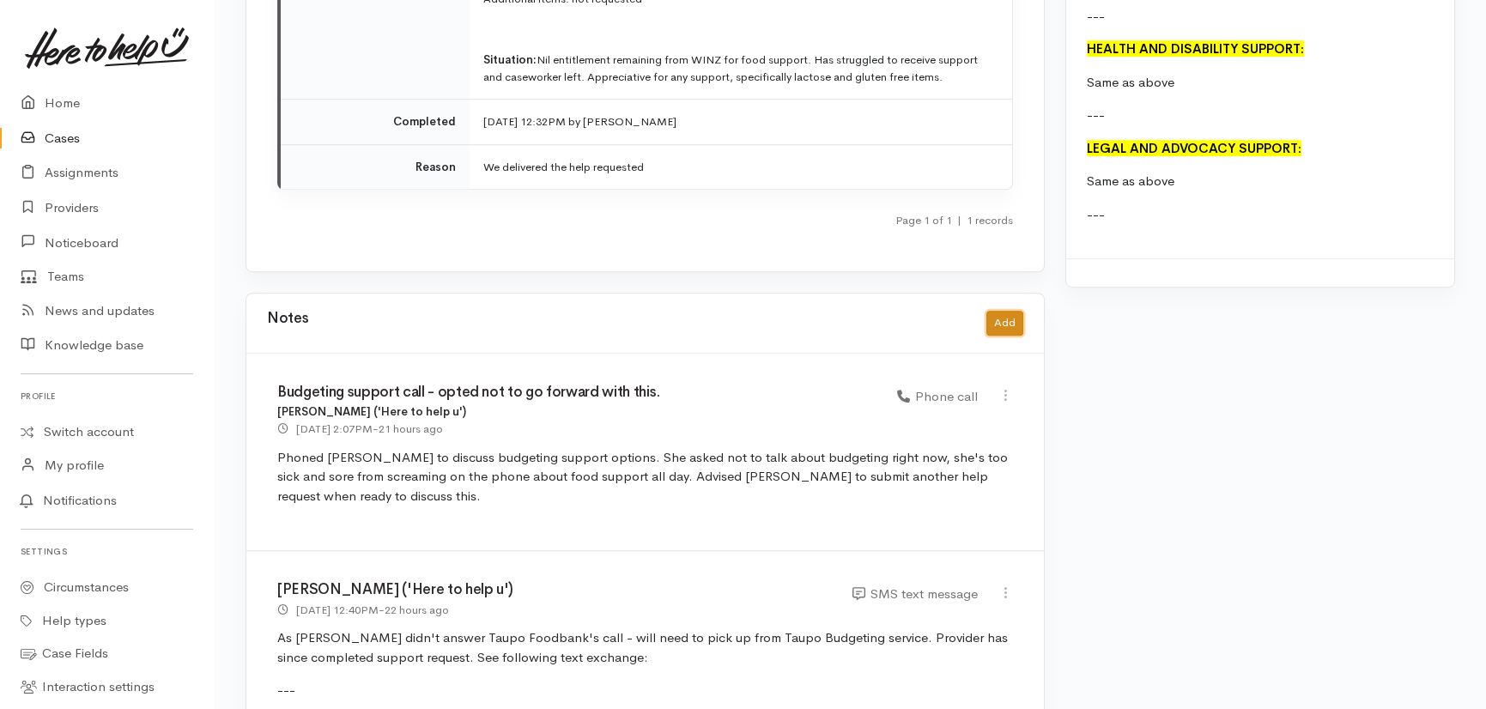
click at [1005, 311] on button "Add" at bounding box center [1004, 323] width 37 height 25
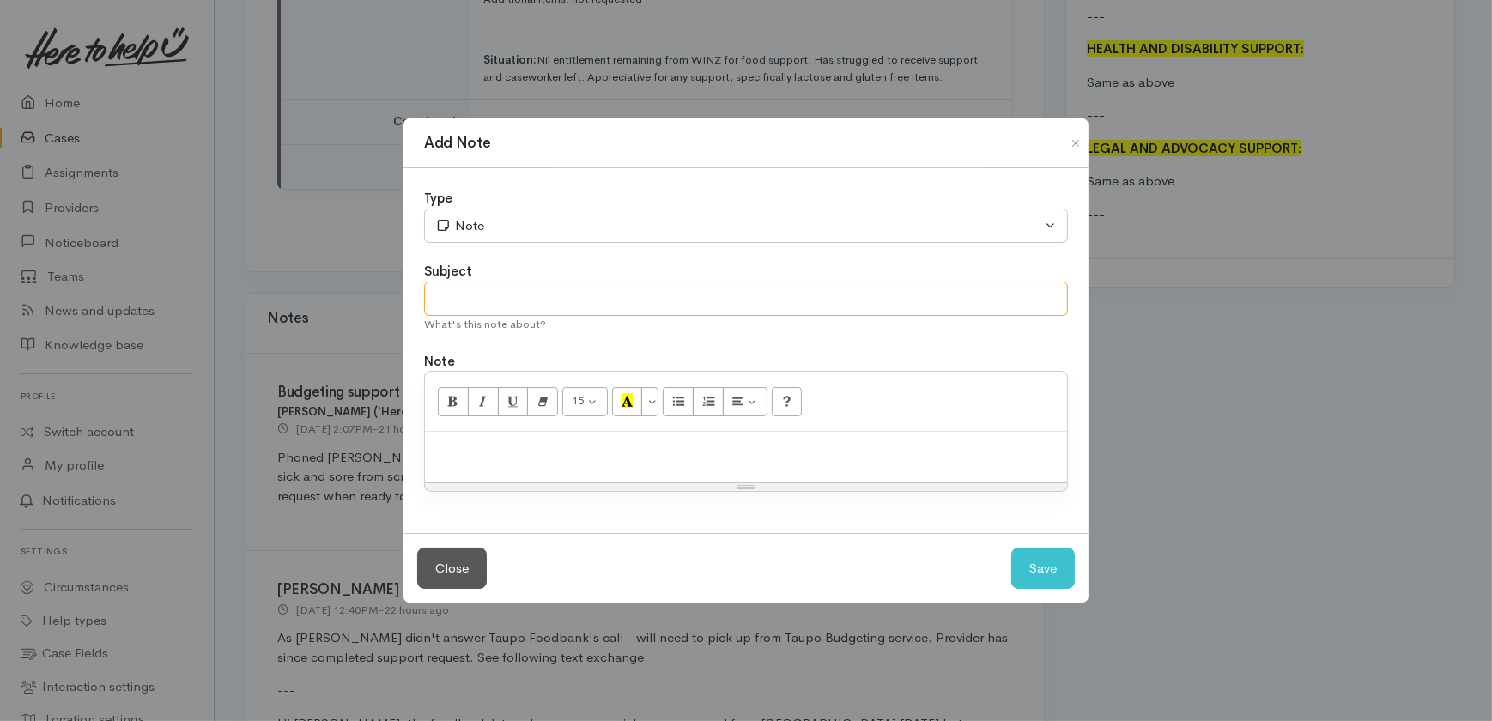
click at [546, 298] on input "text" at bounding box center [746, 299] width 644 height 35
type input "Client verbally abusive"
click at [507, 444] on p at bounding box center [746, 450] width 625 height 20
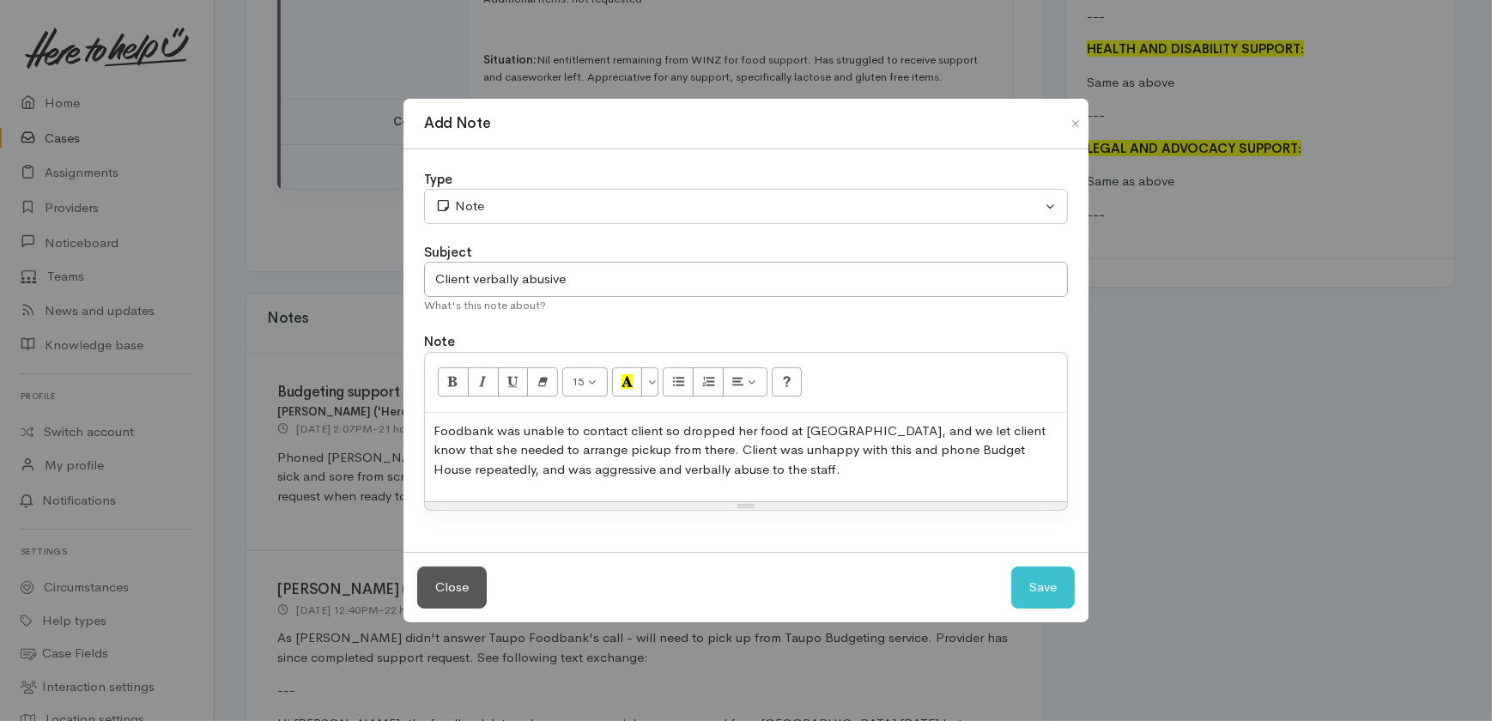
click at [905, 446] on p "Foodbank was unable to contact client so dropped her food at Budget House, and …" at bounding box center [746, 451] width 625 height 58
click at [820, 471] on p "Foodbank was unable to contact client so dropped her food at Budget House, and …" at bounding box center [746, 451] width 625 height 58
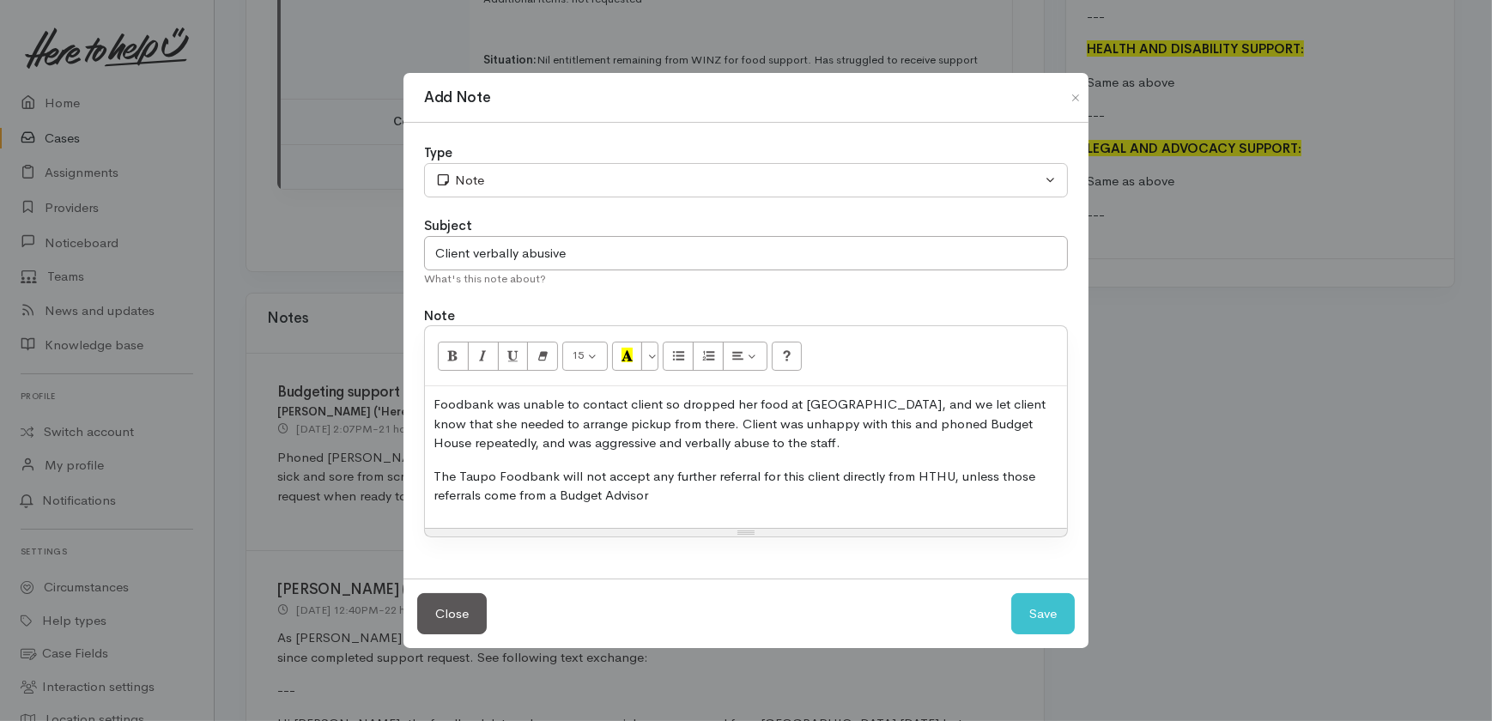
click at [664, 398] on p "Foodbank was unable to contact client so dropped her food at Budget House, and …" at bounding box center [746, 424] width 625 height 58
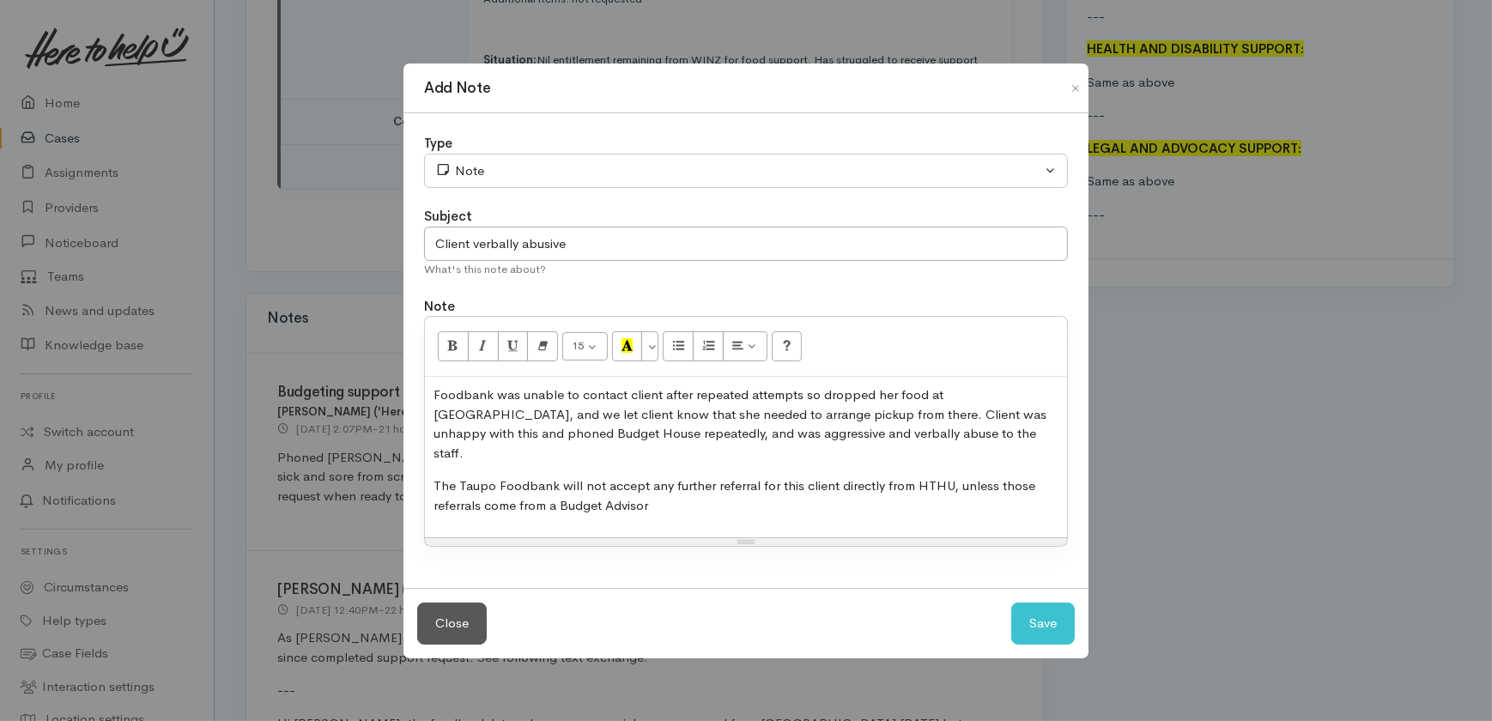
click at [976, 421] on p "Foodbank was unable to contact client after repeated attempts so dropped her fo…" at bounding box center [746, 423] width 625 height 77
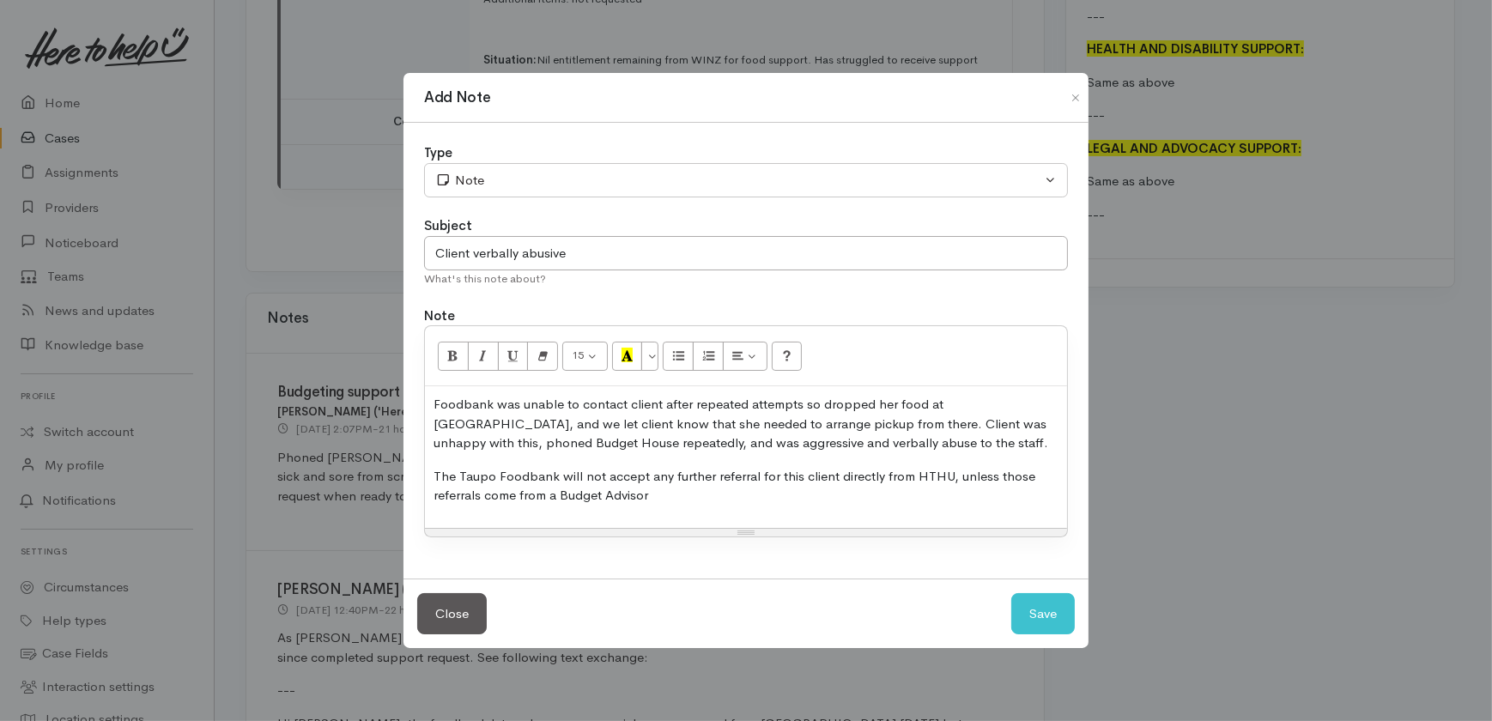
click at [803, 444] on p "Foodbank was unable to contact client after repeated attempts so dropped her fo…" at bounding box center [746, 424] width 625 height 58
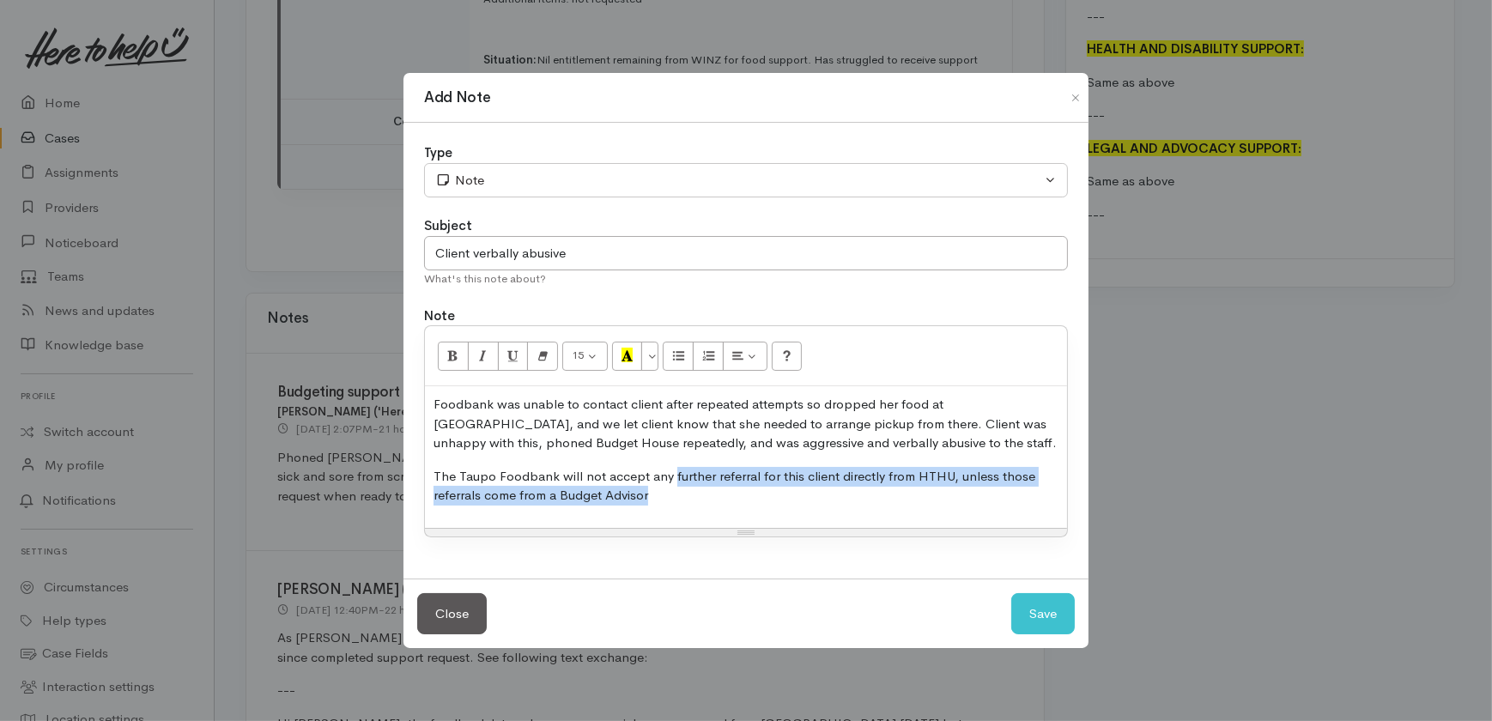
click at [671, 488] on p "The Taupo Foodbank will not accept any further referral for this client directl…" at bounding box center [746, 486] width 625 height 39
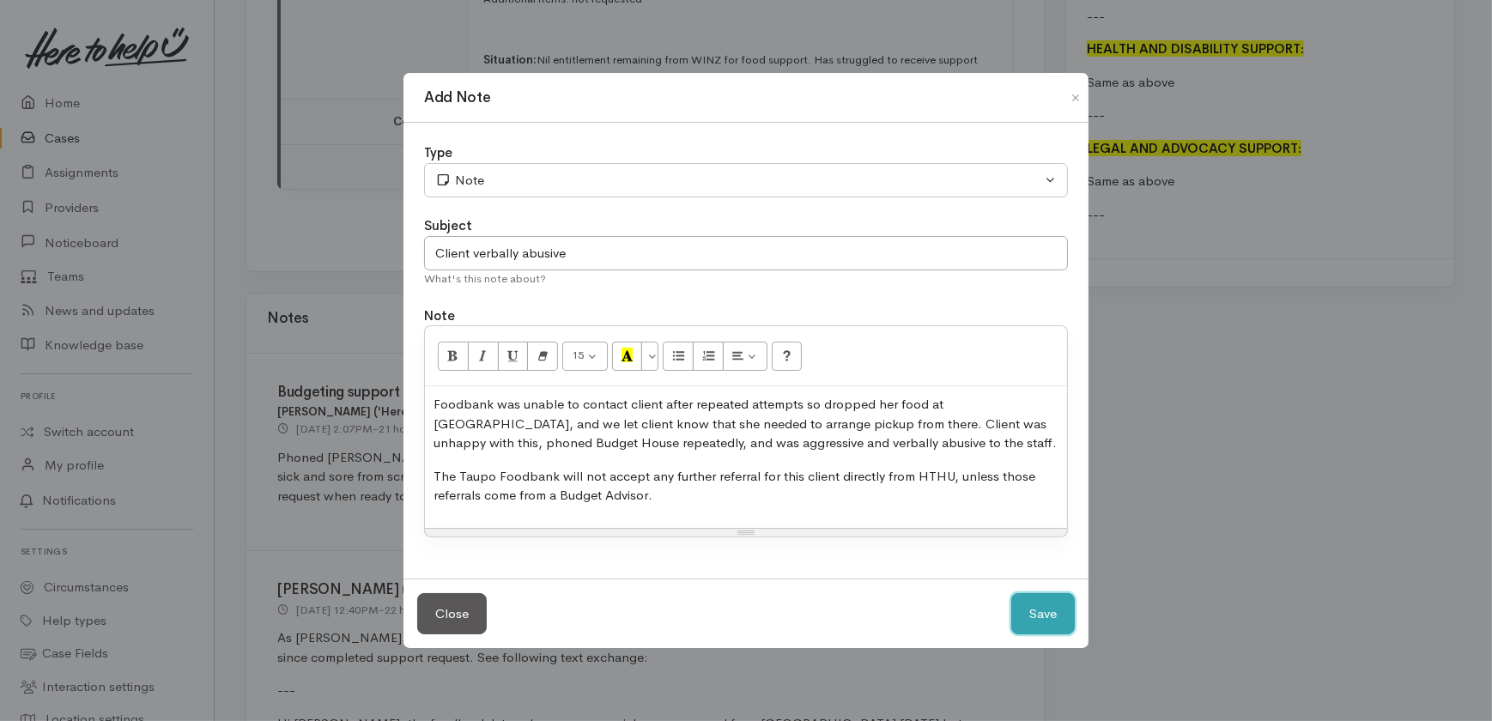
click at [1053, 609] on button "Save" at bounding box center [1043, 614] width 64 height 42
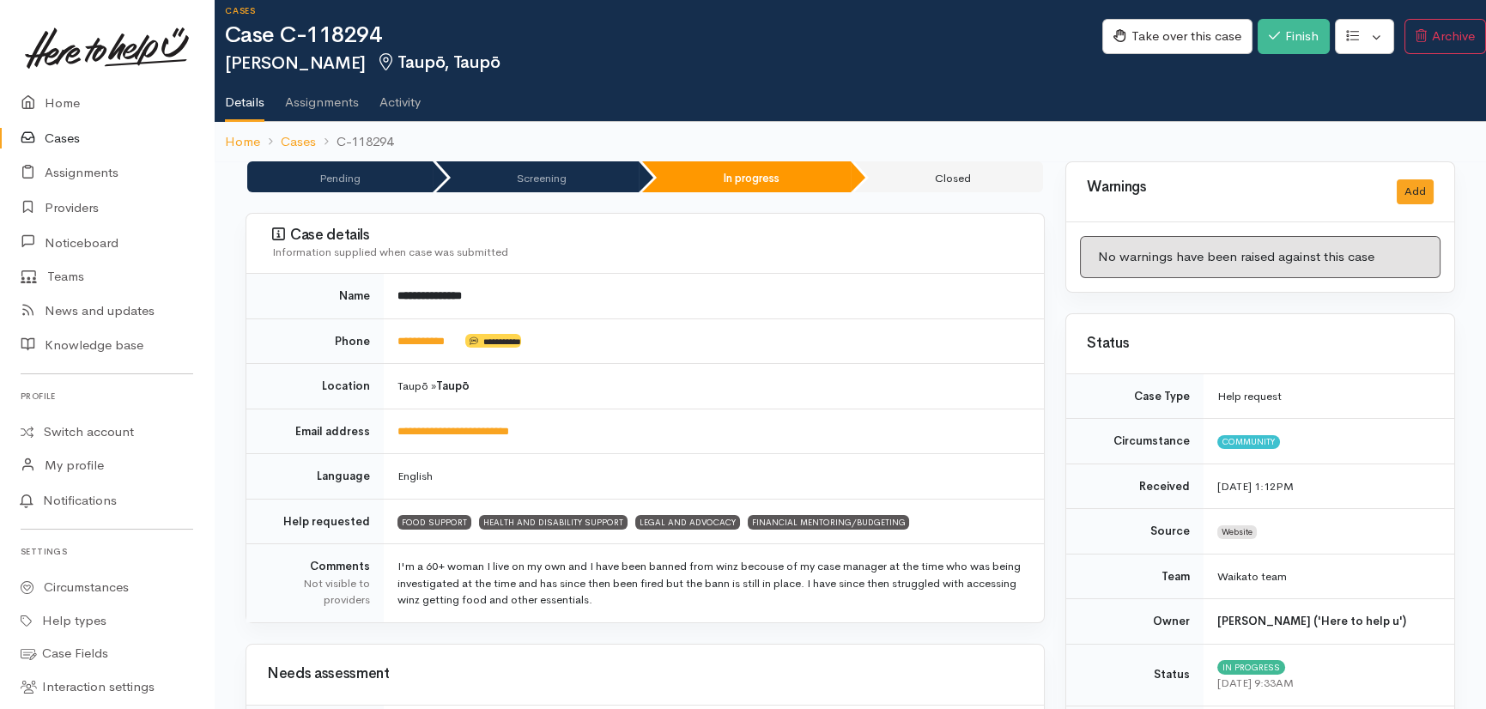
scroll to position [0, 0]
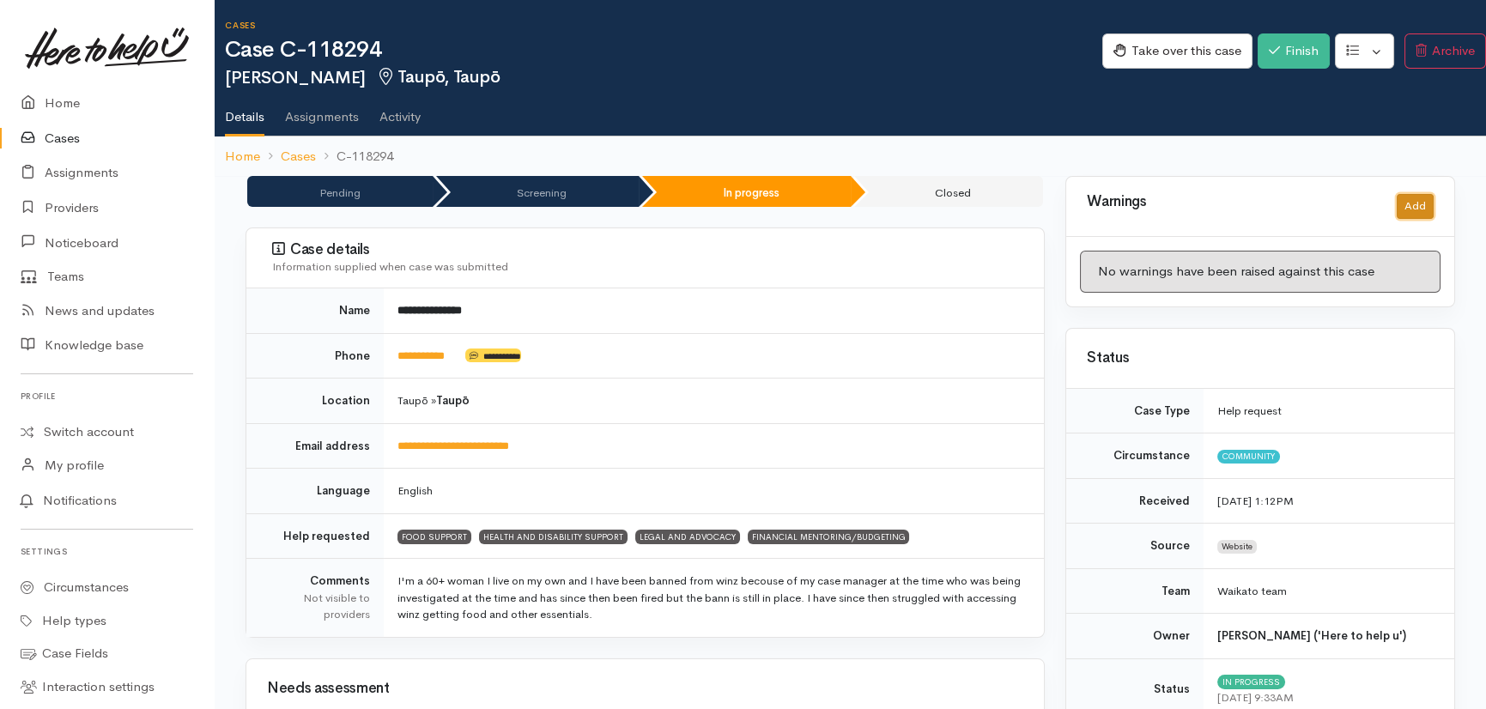
click at [1422, 197] on button "Add" at bounding box center [1415, 206] width 37 height 25
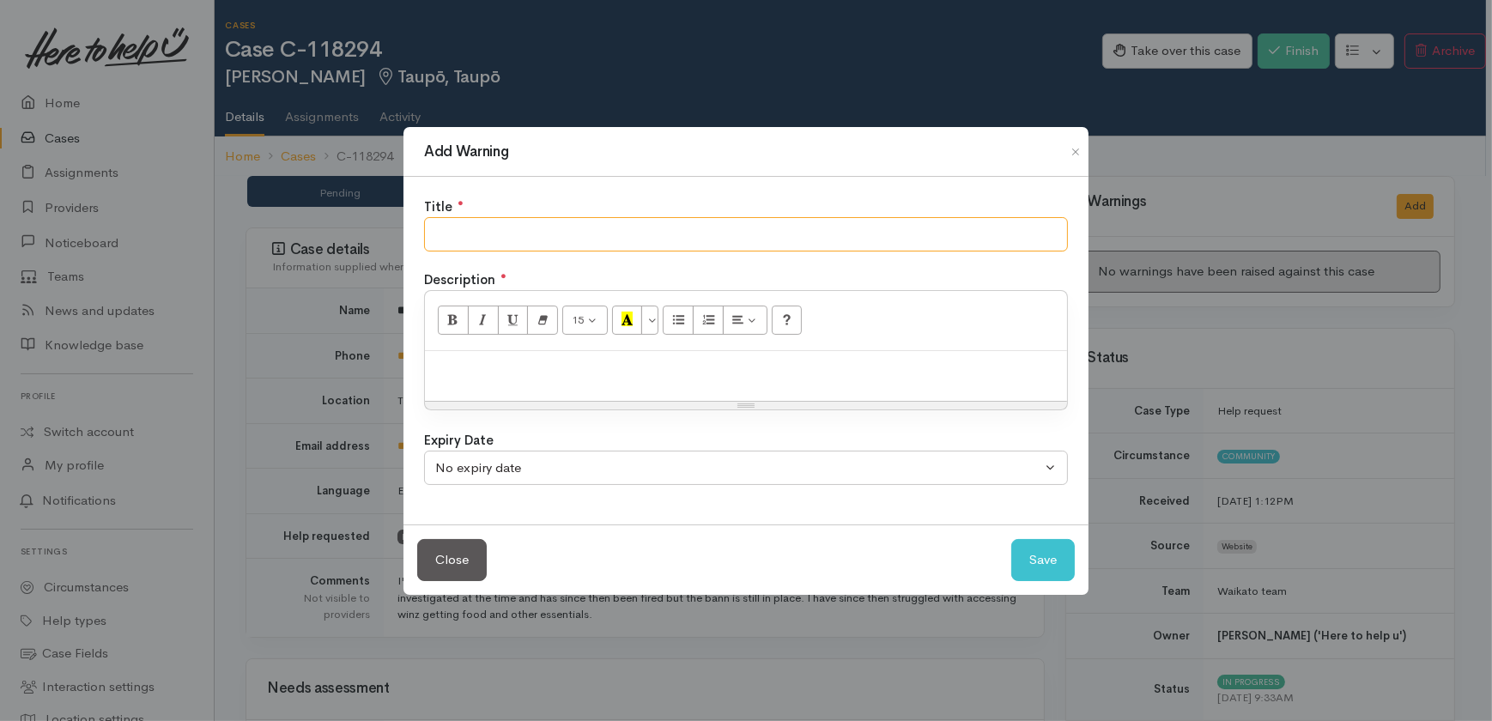
click at [462, 225] on input "text" at bounding box center [746, 234] width 644 height 35
type input "Verbally aggressive and abusive"
click at [568, 382] on div at bounding box center [746, 376] width 642 height 51
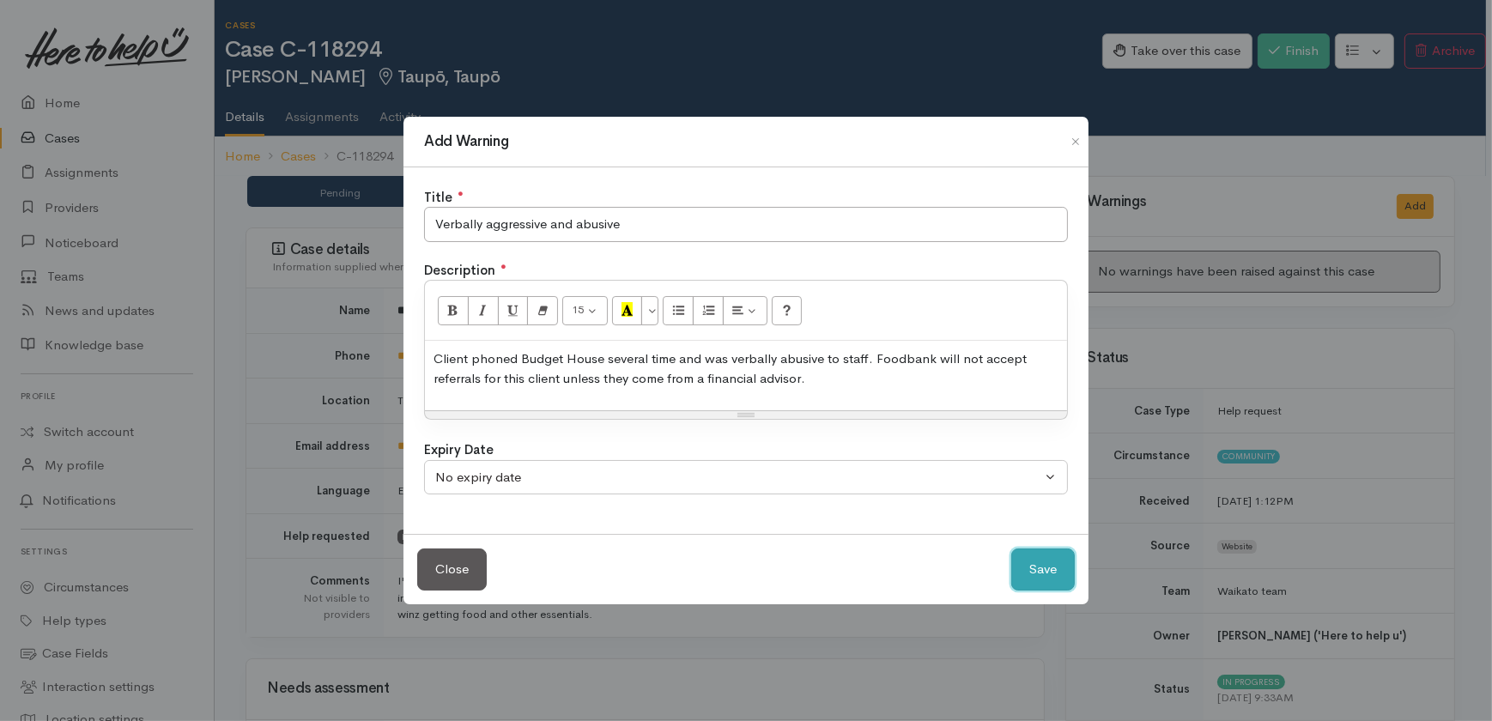
click at [1041, 565] on button "Save" at bounding box center [1043, 570] width 64 height 42
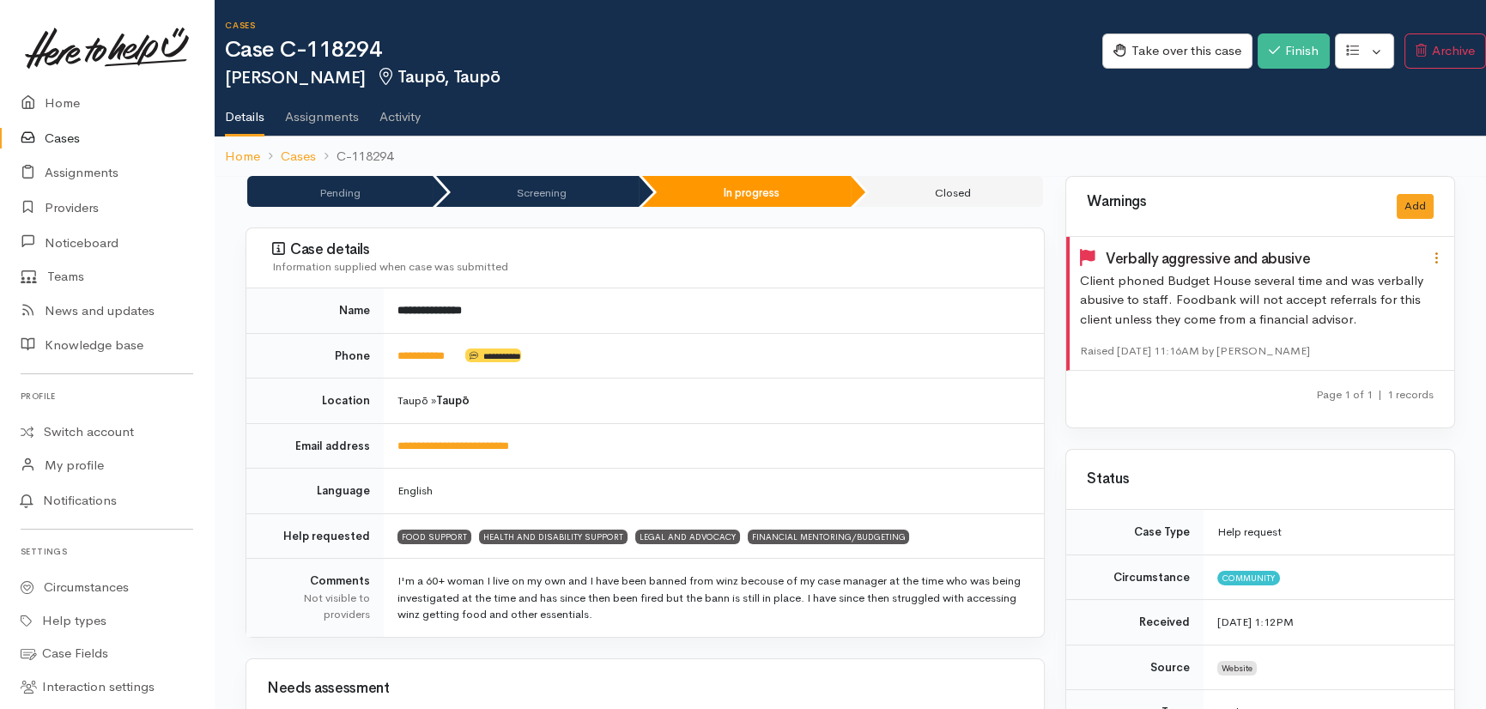
click at [1437, 258] on icon at bounding box center [1436, 258] width 15 height 15
click at [1344, 282] on link "Edit" at bounding box center [1375, 291] width 136 height 27
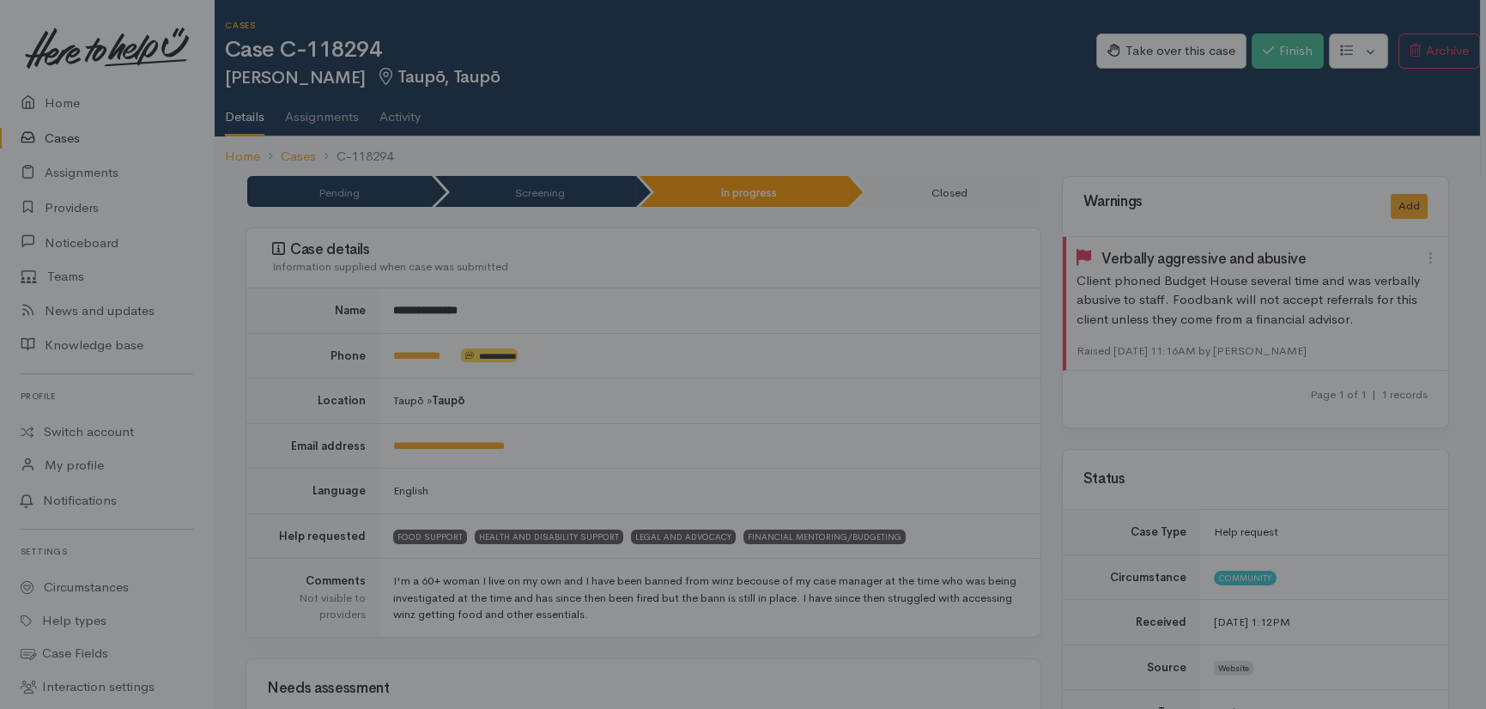
type input "Verbally aggressive and abusive"
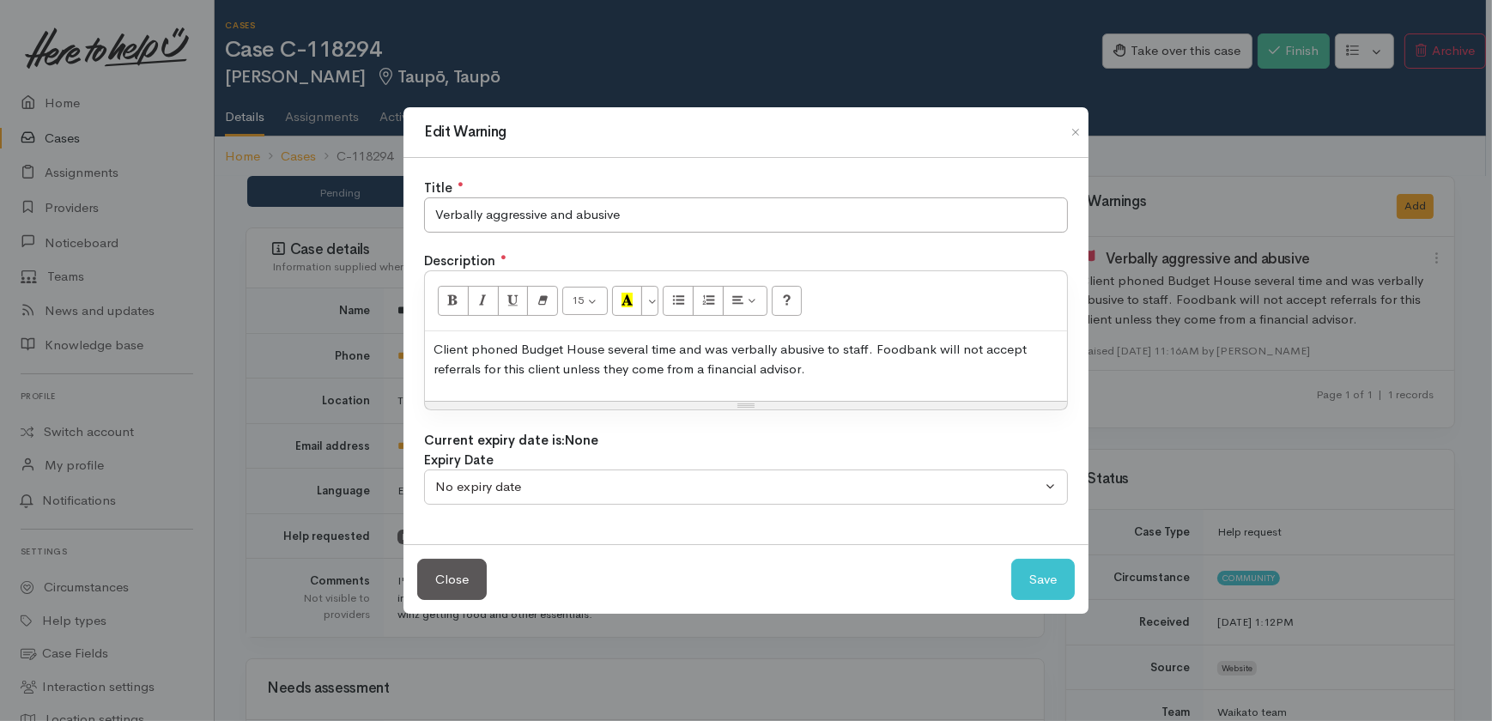
click at [675, 343] on p "Client phoned Budget House several time and was verbally abusive to staff. Food…" at bounding box center [746, 359] width 625 height 39
click at [1054, 580] on button "Save" at bounding box center [1043, 580] width 64 height 42
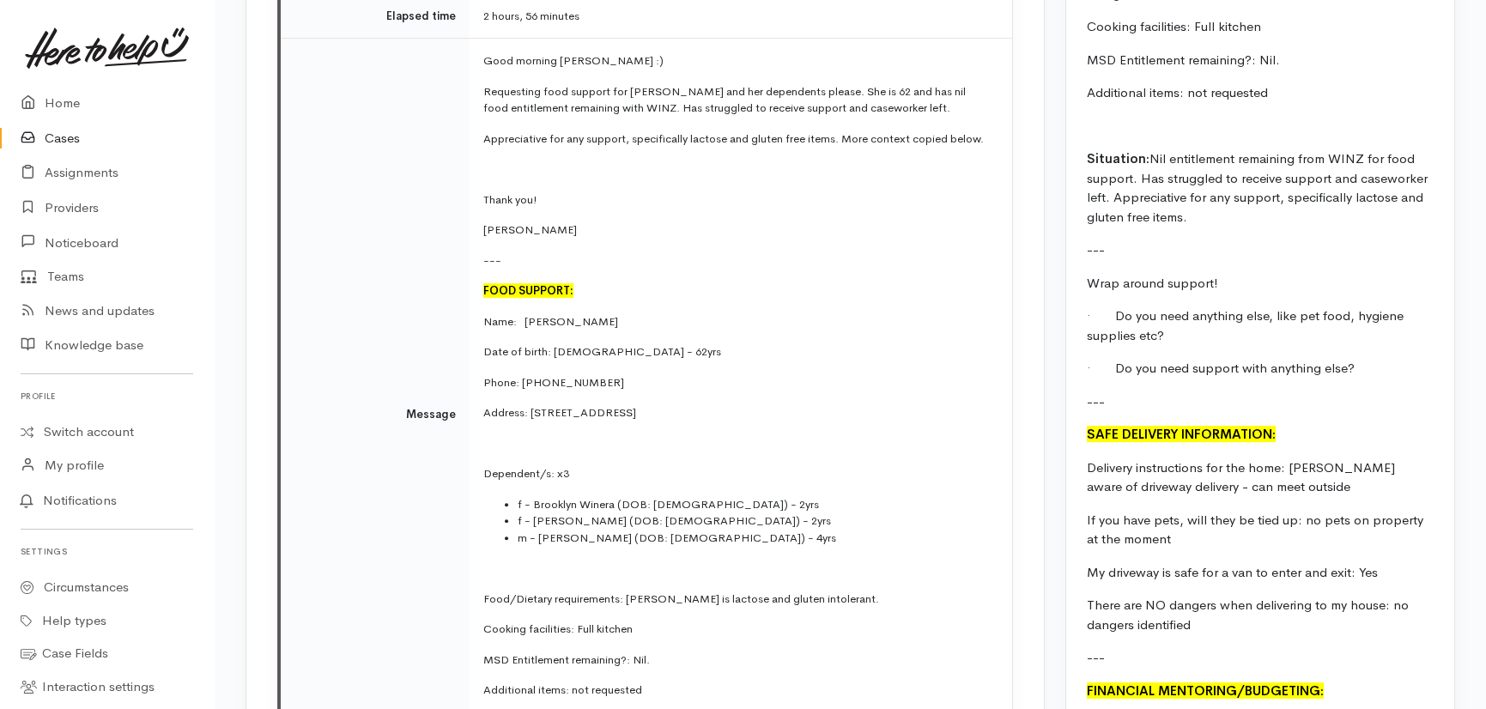
scroll to position [2263, 0]
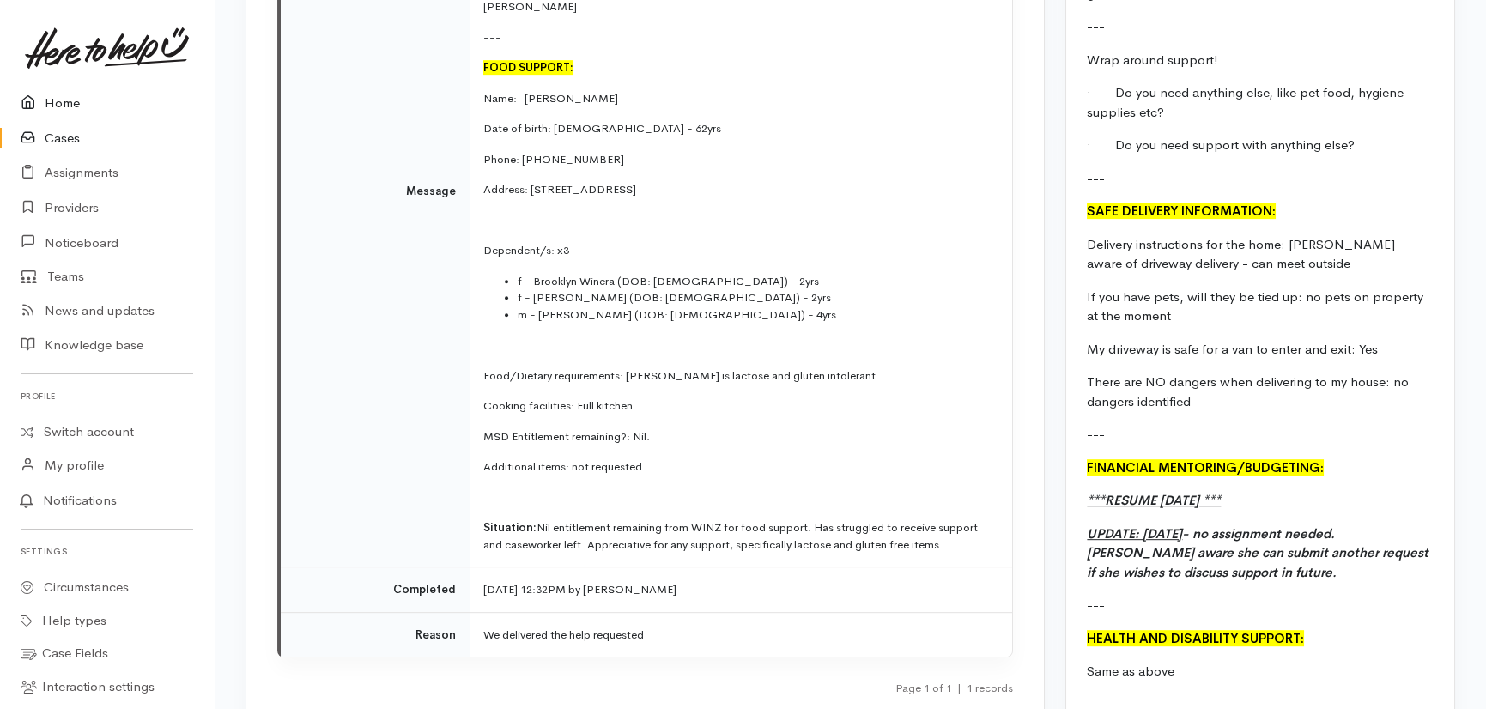
click at [66, 100] on link "Home" at bounding box center [107, 103] width 214 height 35
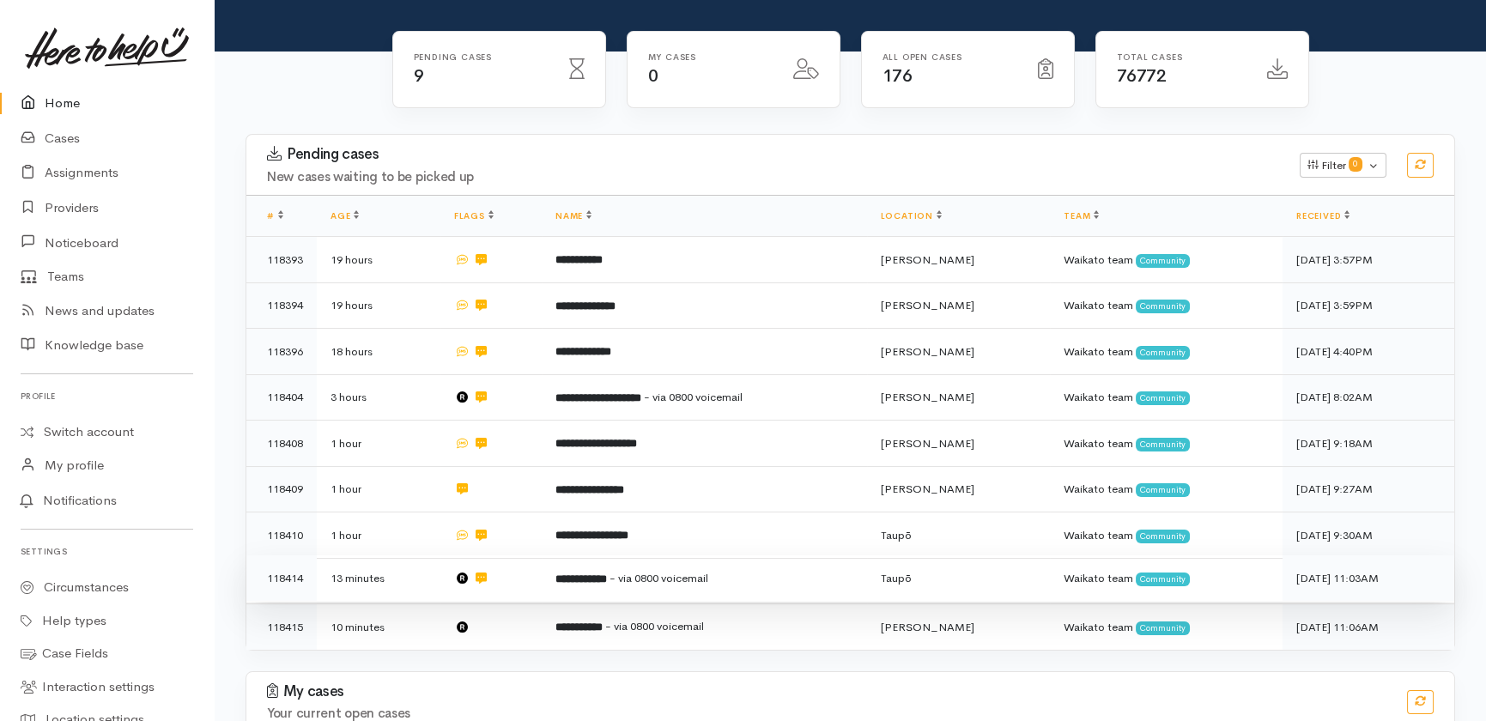
scroll to position [189, 0]
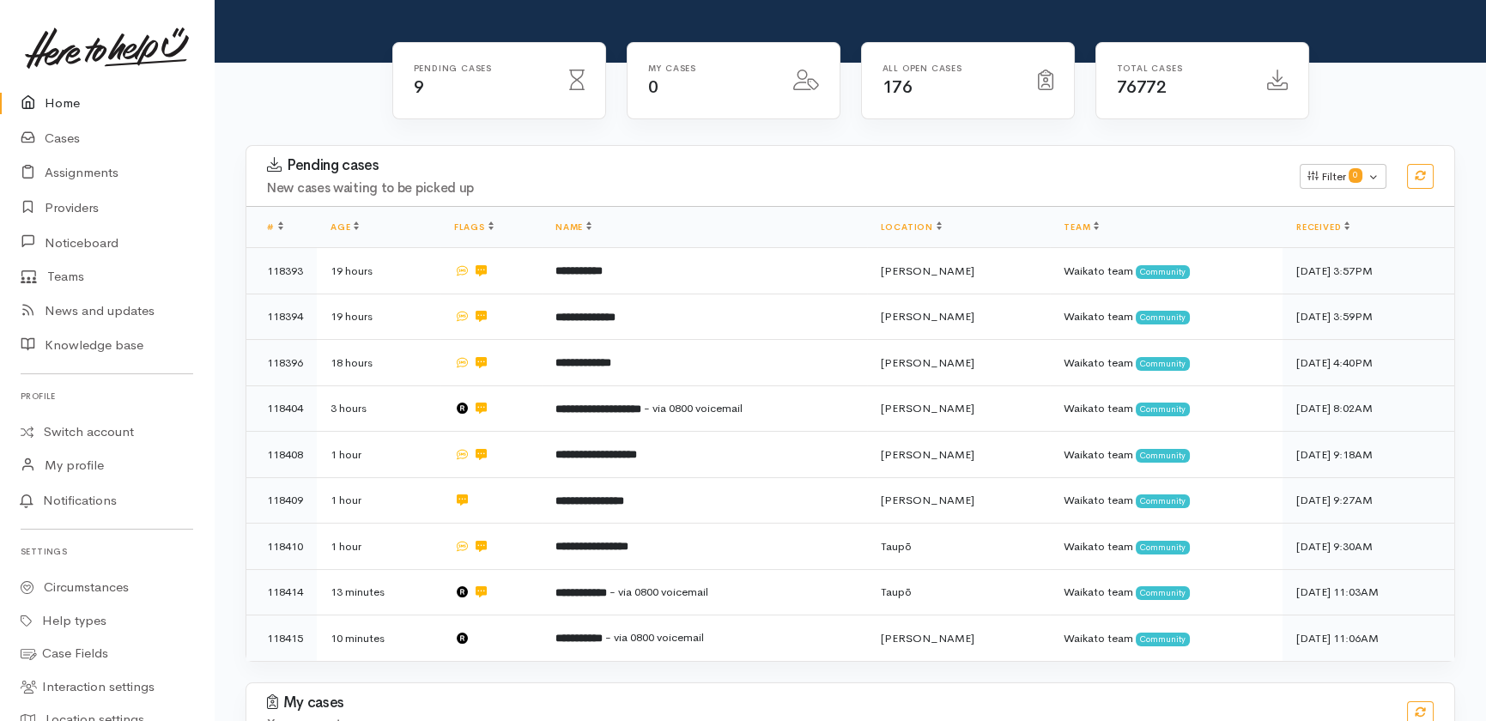
click at [59, 103] on link "Home" at bounding box center [107, 103] width 214 height 35
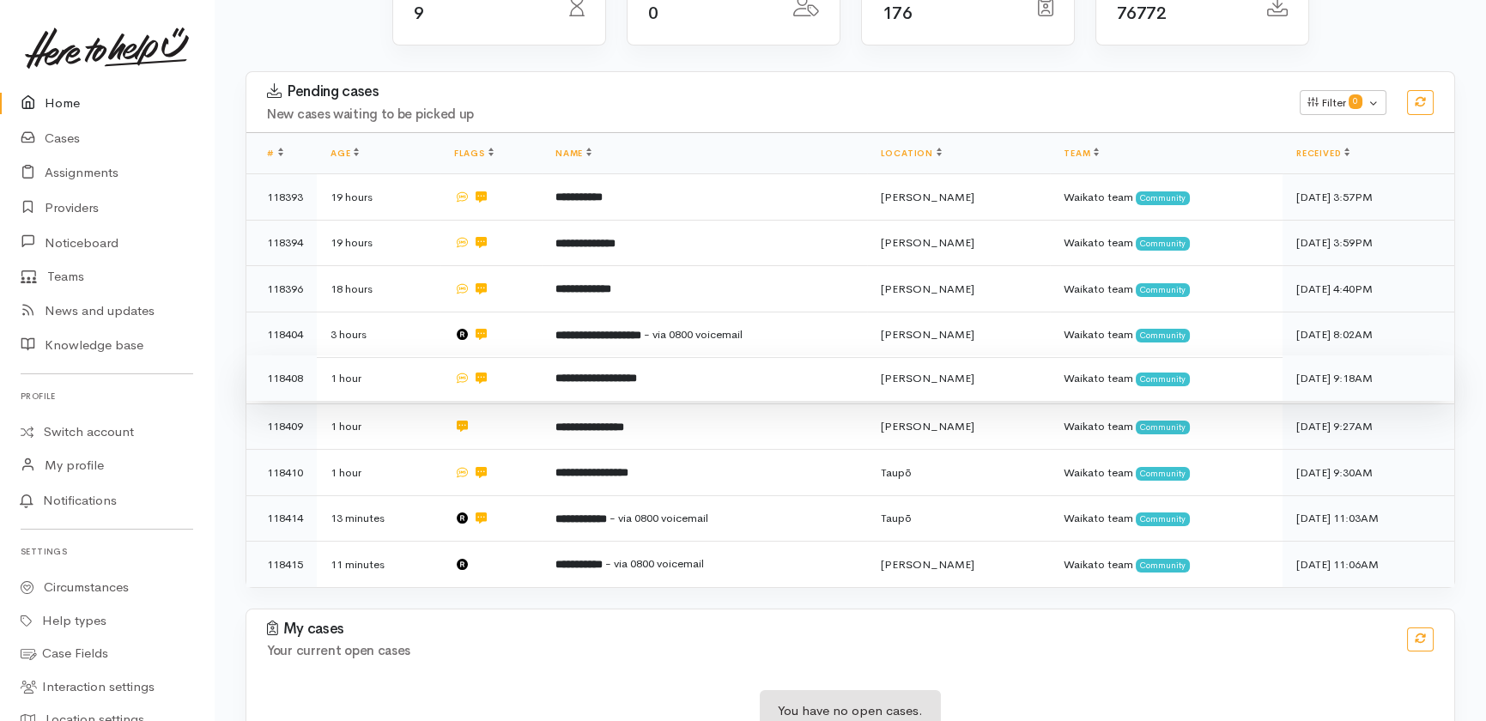
scroll to position [266, 0]
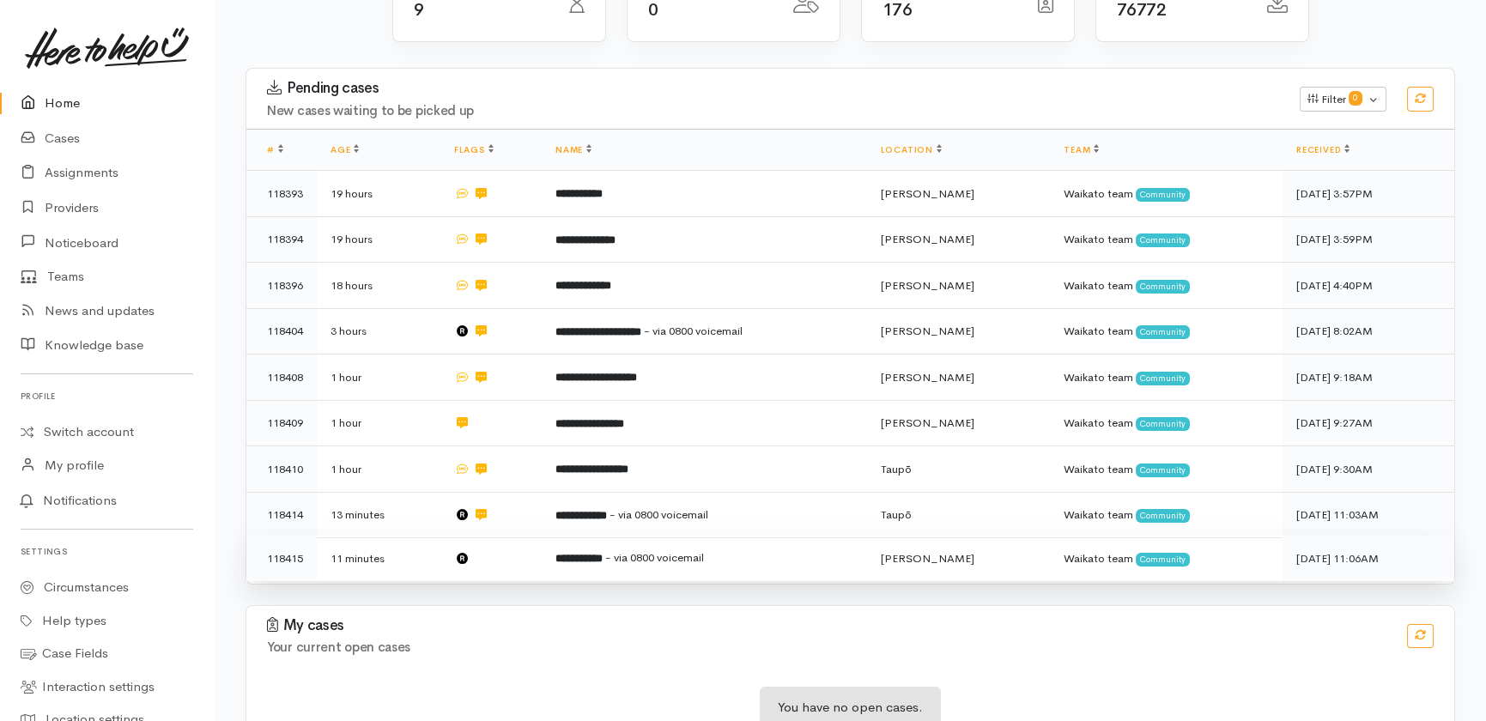
click at [507, 536] on td at bounding box center [490, 558] width 101 height 45
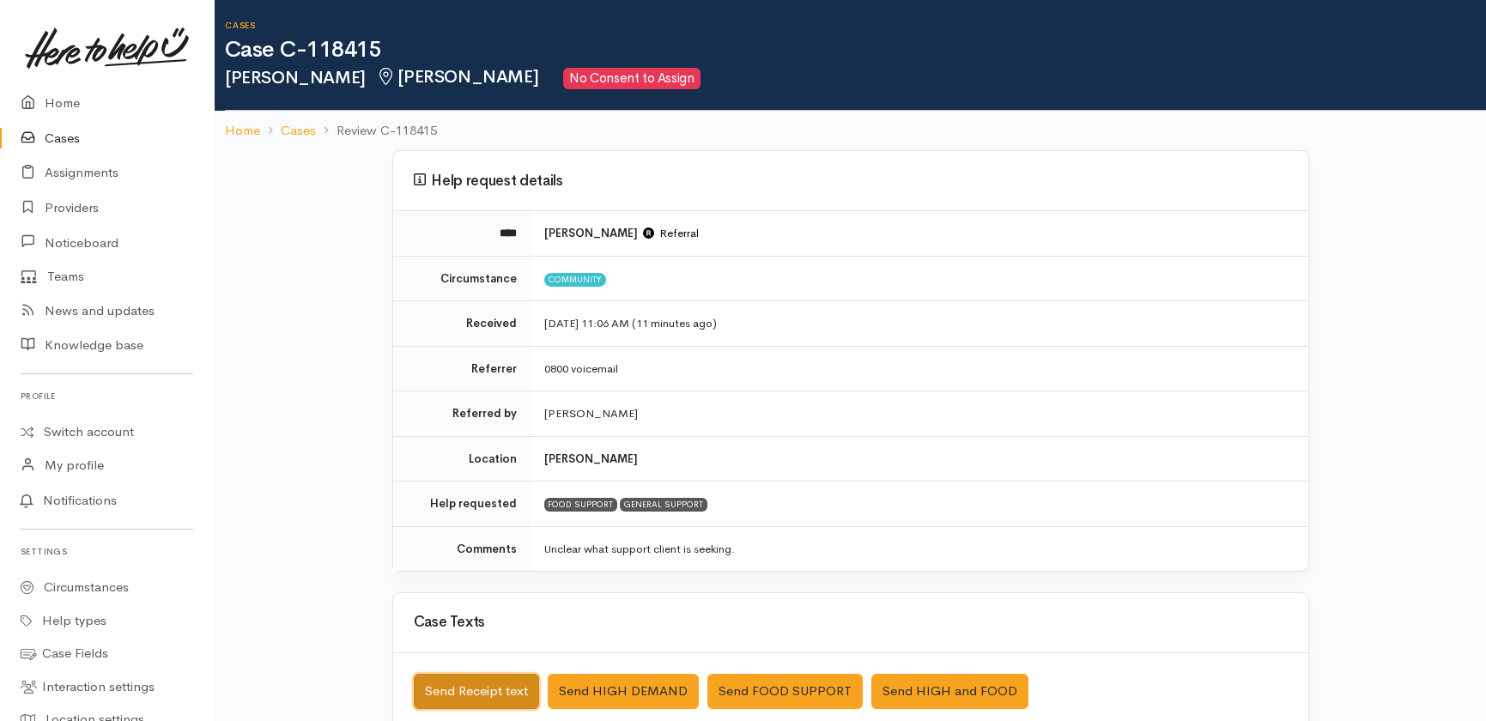
click at [455, 689] on button "Send Receipt text" at bounding box center [476, 691] width 125 height 35
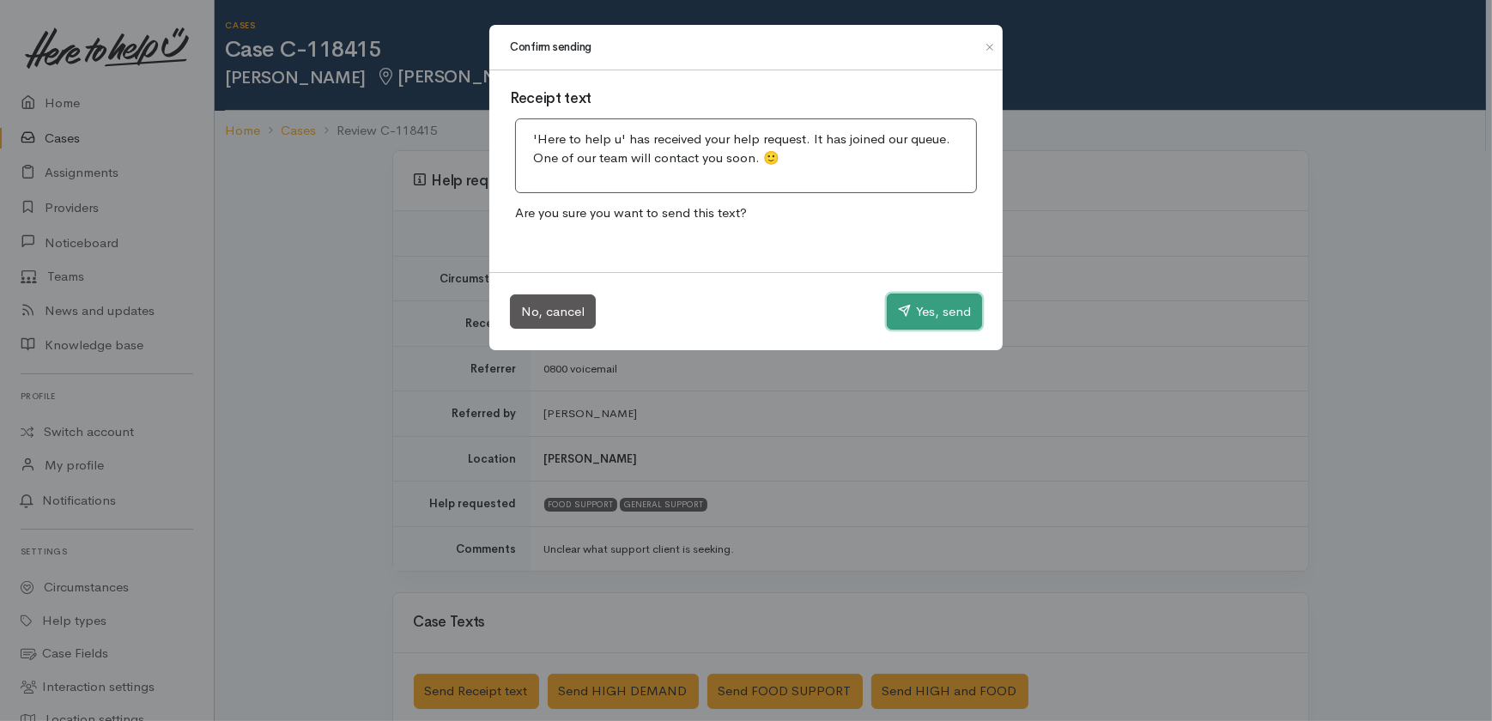
click at [924, 307] on button "Yes, send" at bounding box center [934, 312] width 95 height 36
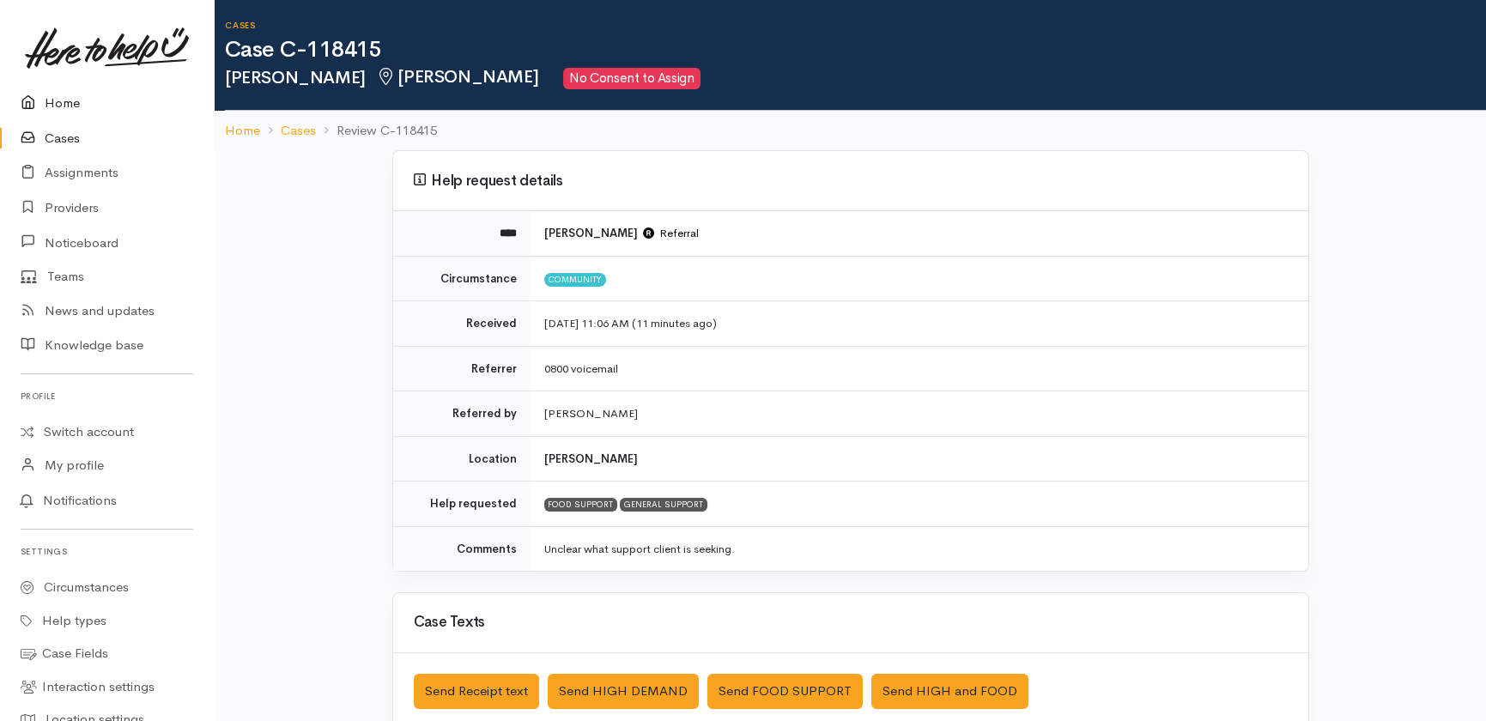
click at [55, 103] on link "Home" at bounding box center [107, 103] width 214 height 35
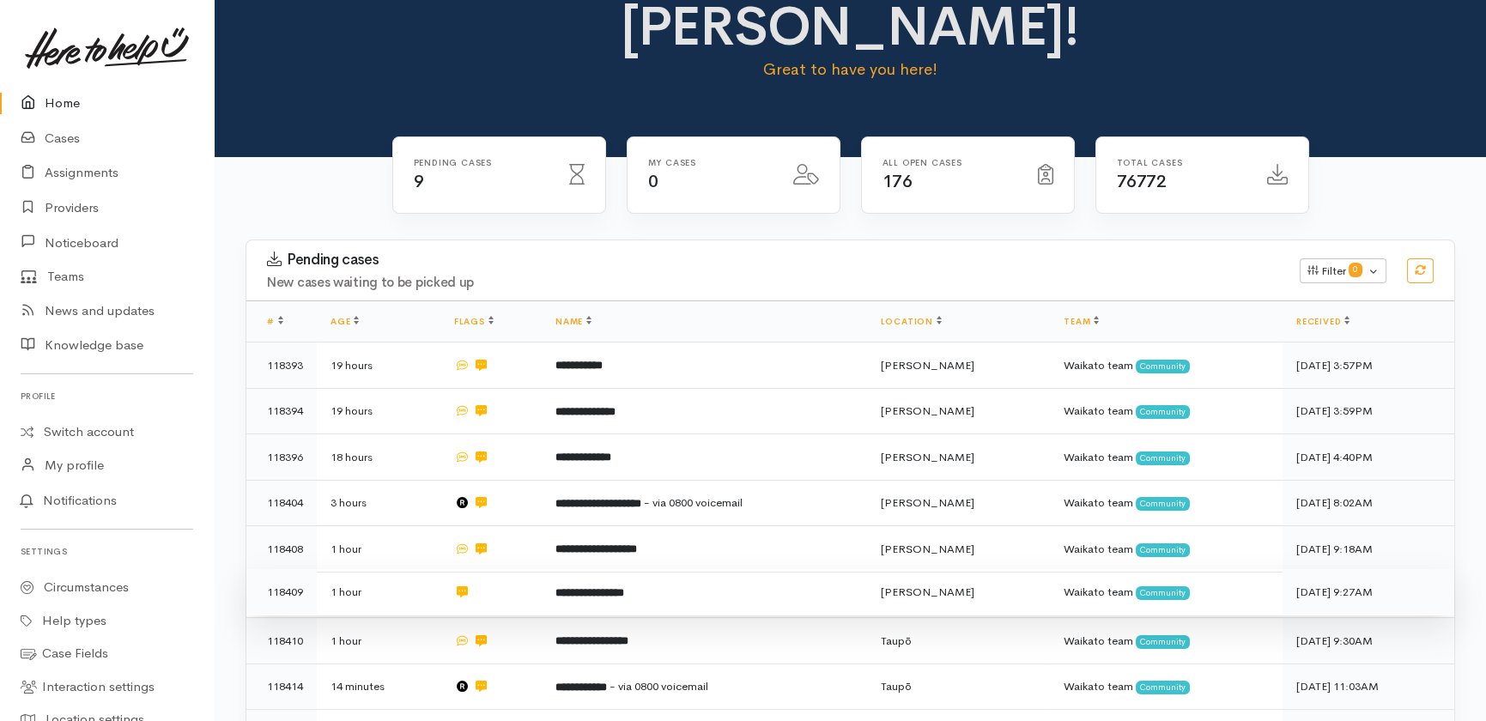
scroll to position [189, 0]
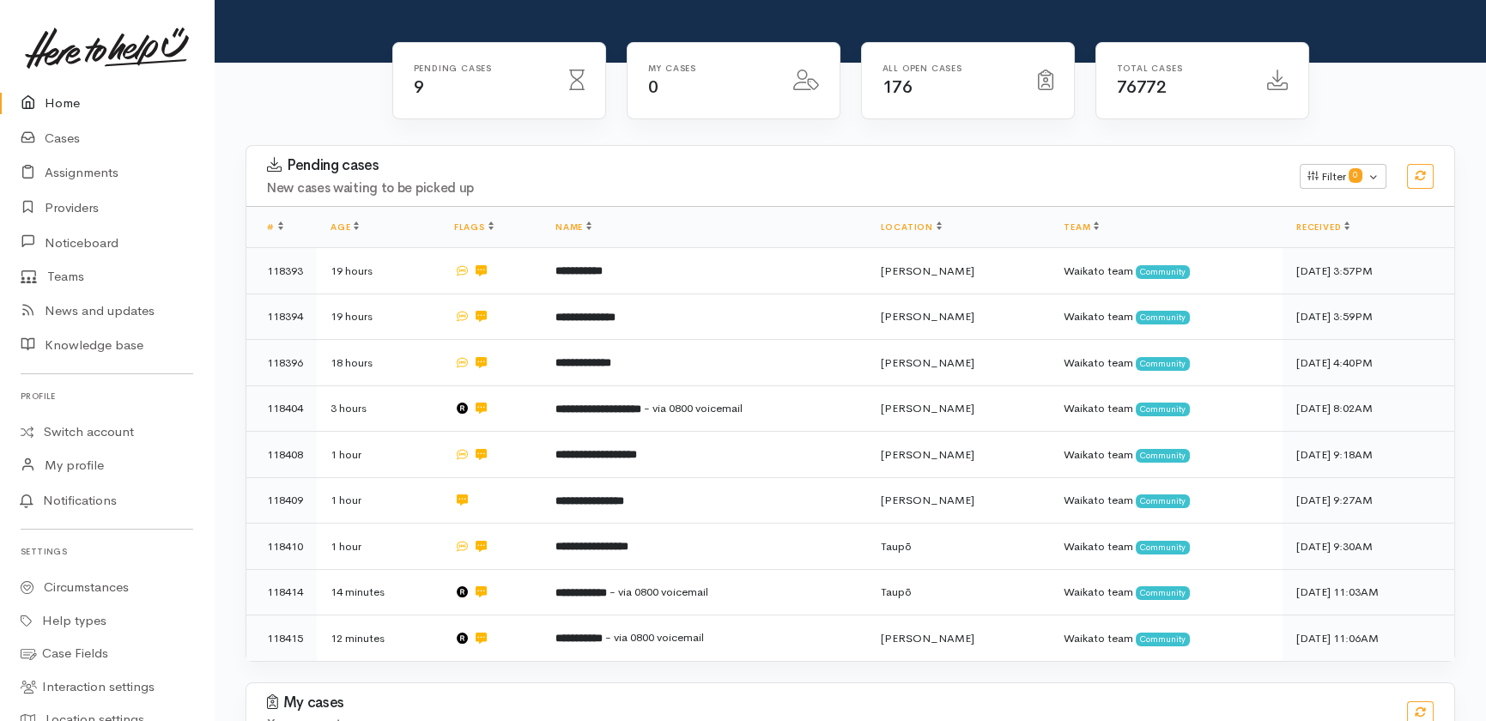
click at [67, 102] on link "Home" at bounding box center [107, 103] width 214 height 35
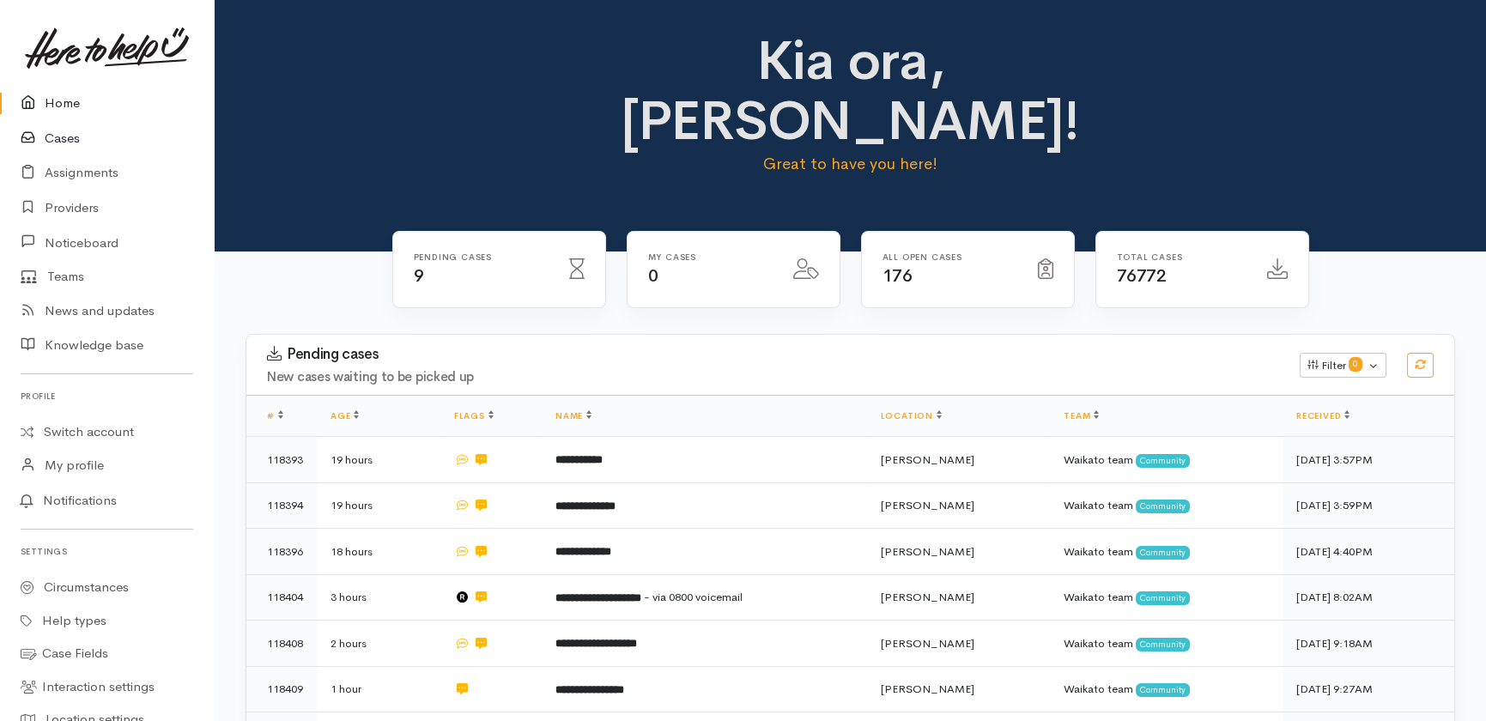
click at [67, 134] on link "Cases" at bounding box center [107, 138] width 214 height 35
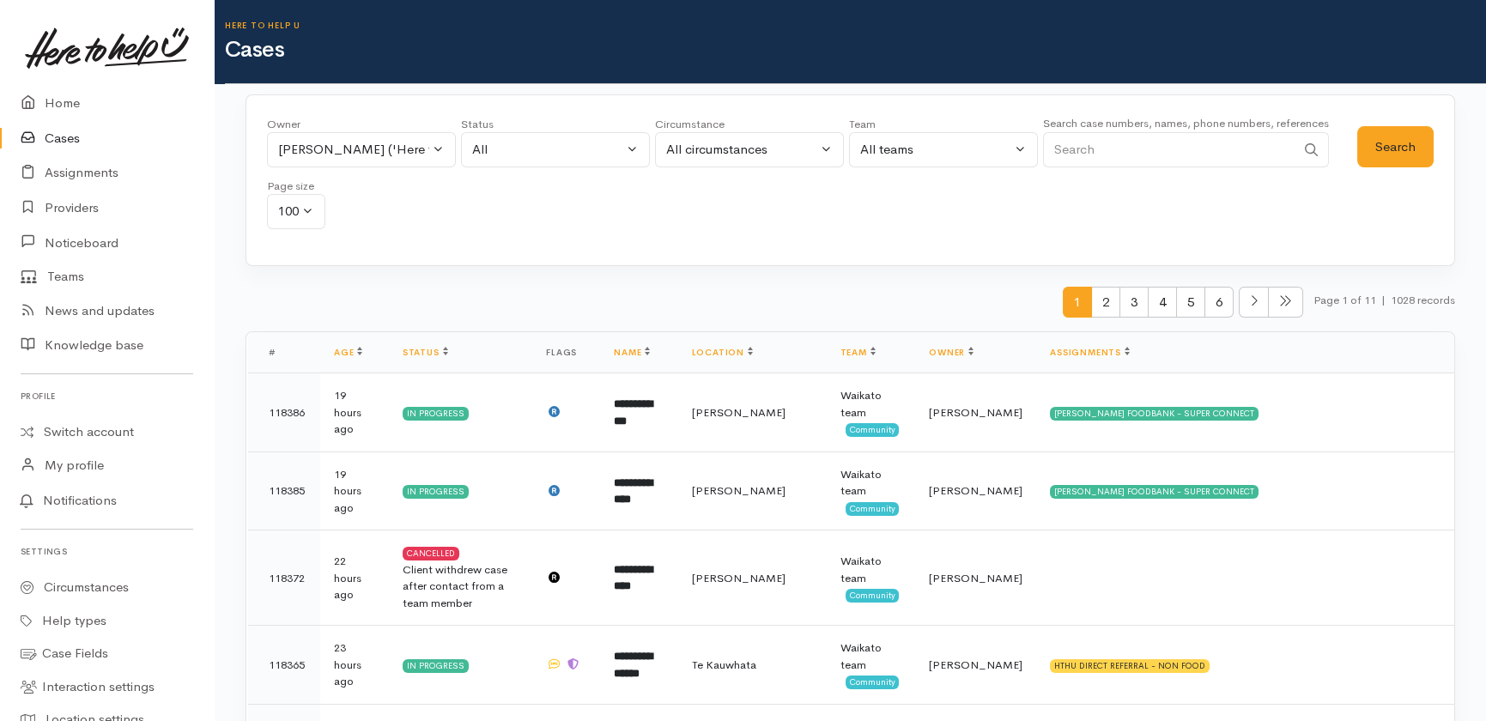
click at [1172, 149] on input "Search" at bounding box center [1169, 149] width 252 height 35
paste input "273479101"
type input "273479101"
click at [369, 152] on div "Nicole Rusk ('Here to help u')" at bounding box center [353, 150] width 151 height 20
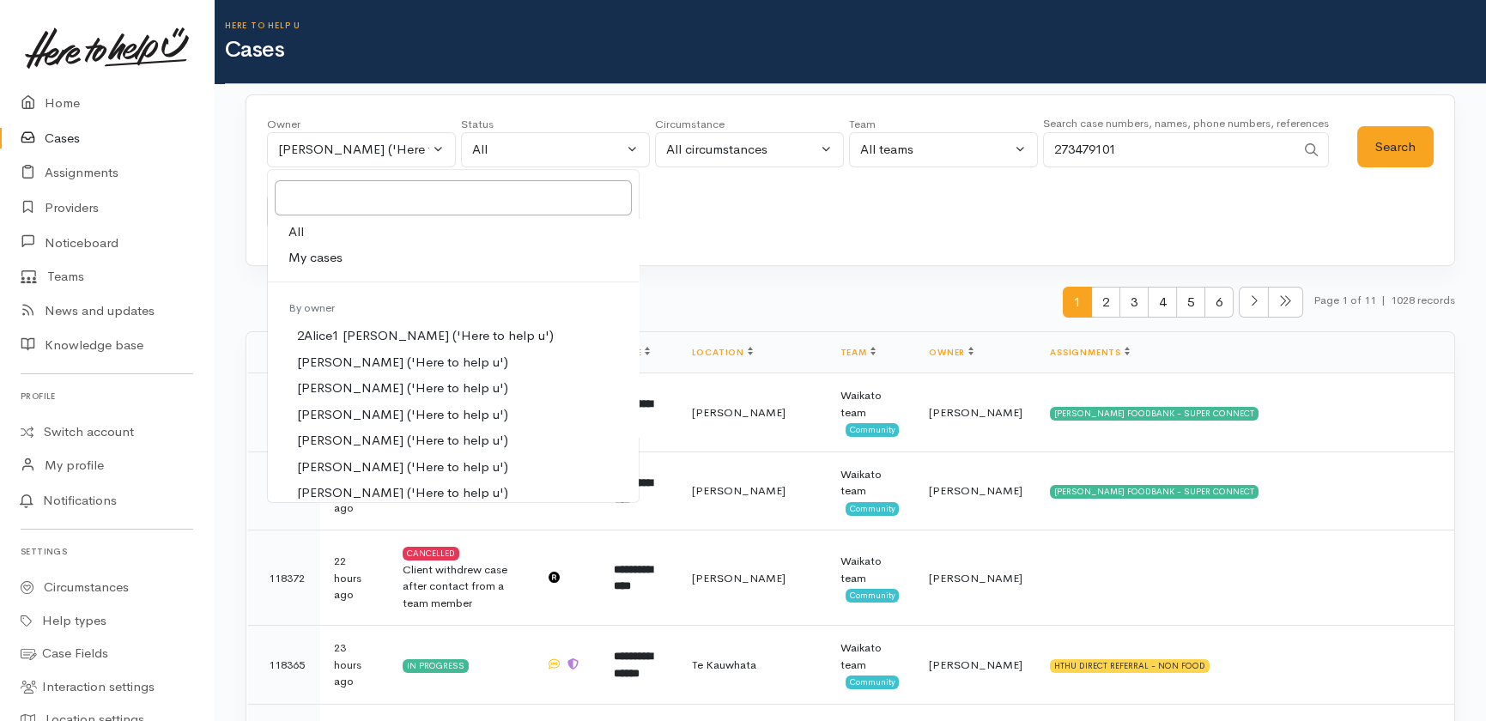
click at [295, 232] on span "All" at bounding box center [295, 232] width 15 height 20
select select "-1"
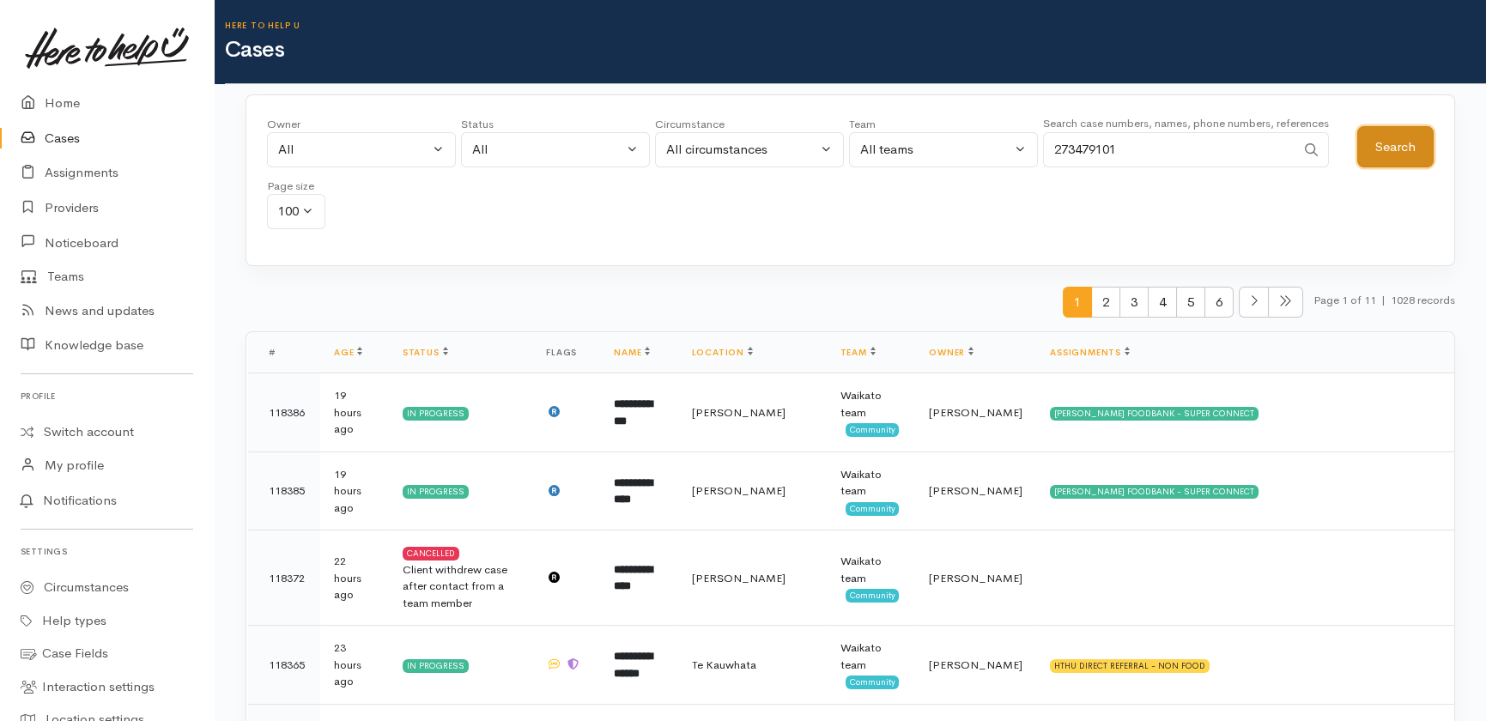
click at [1384, 149] on button "Search" at bounding box center [1395, 147] width 76 height 42
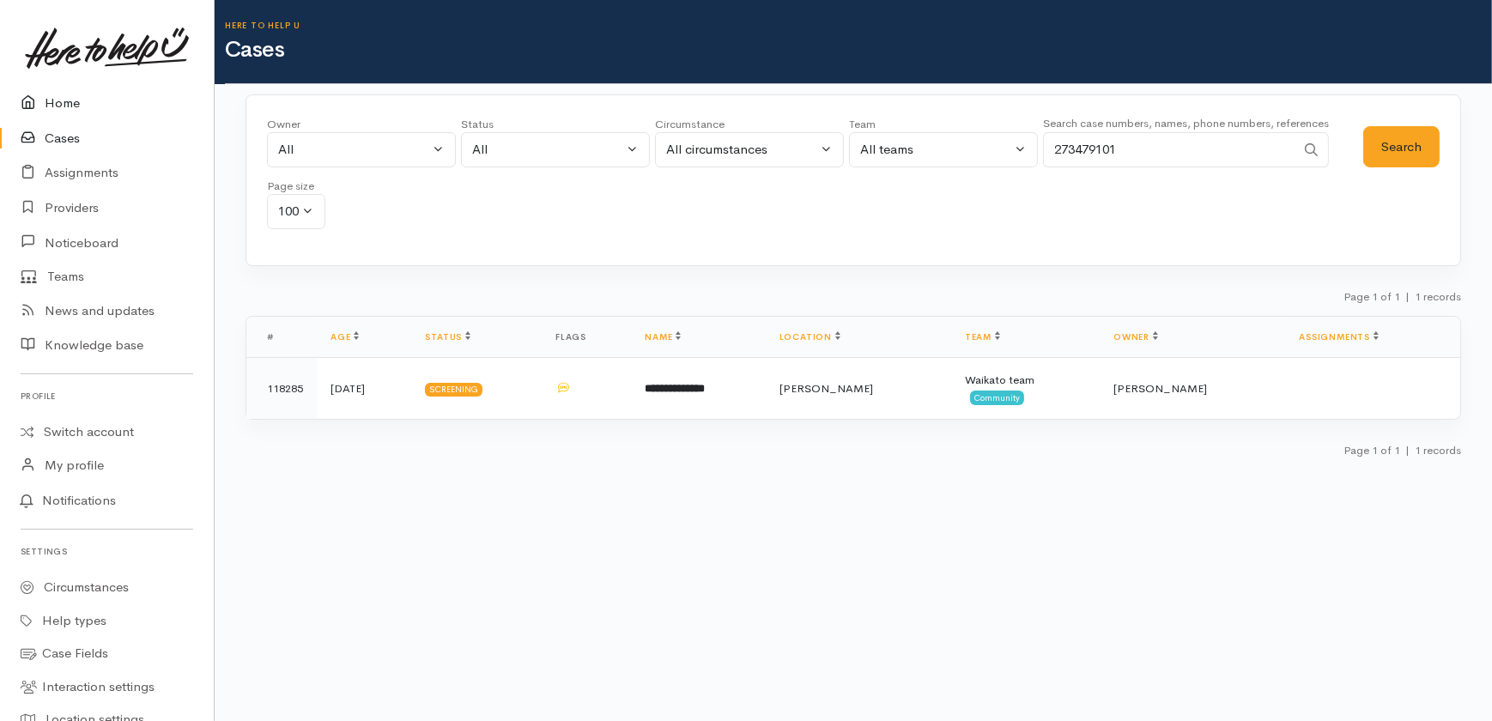
click at [52, 94] on link "Home" at bounding box center [107, 103] width 214 height 35
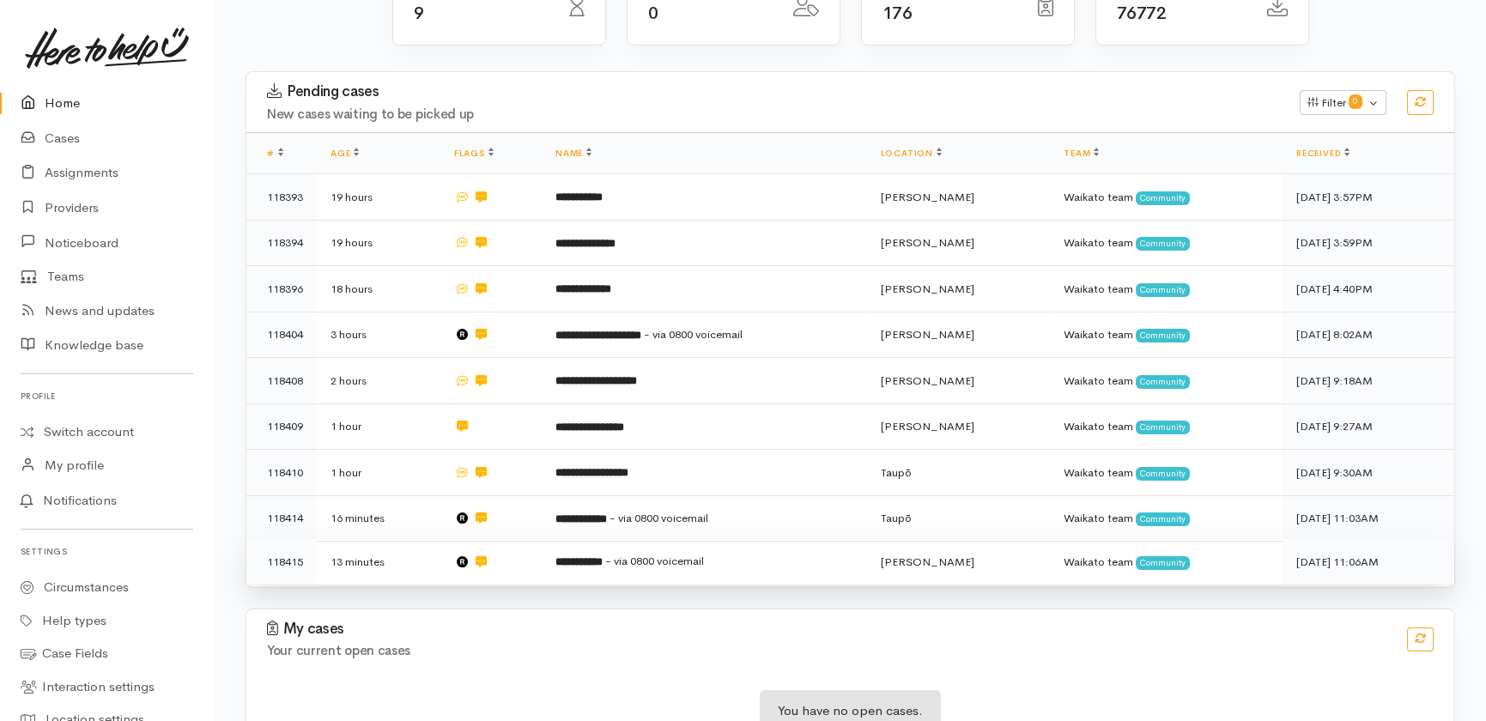
scroll to position [266, 0]
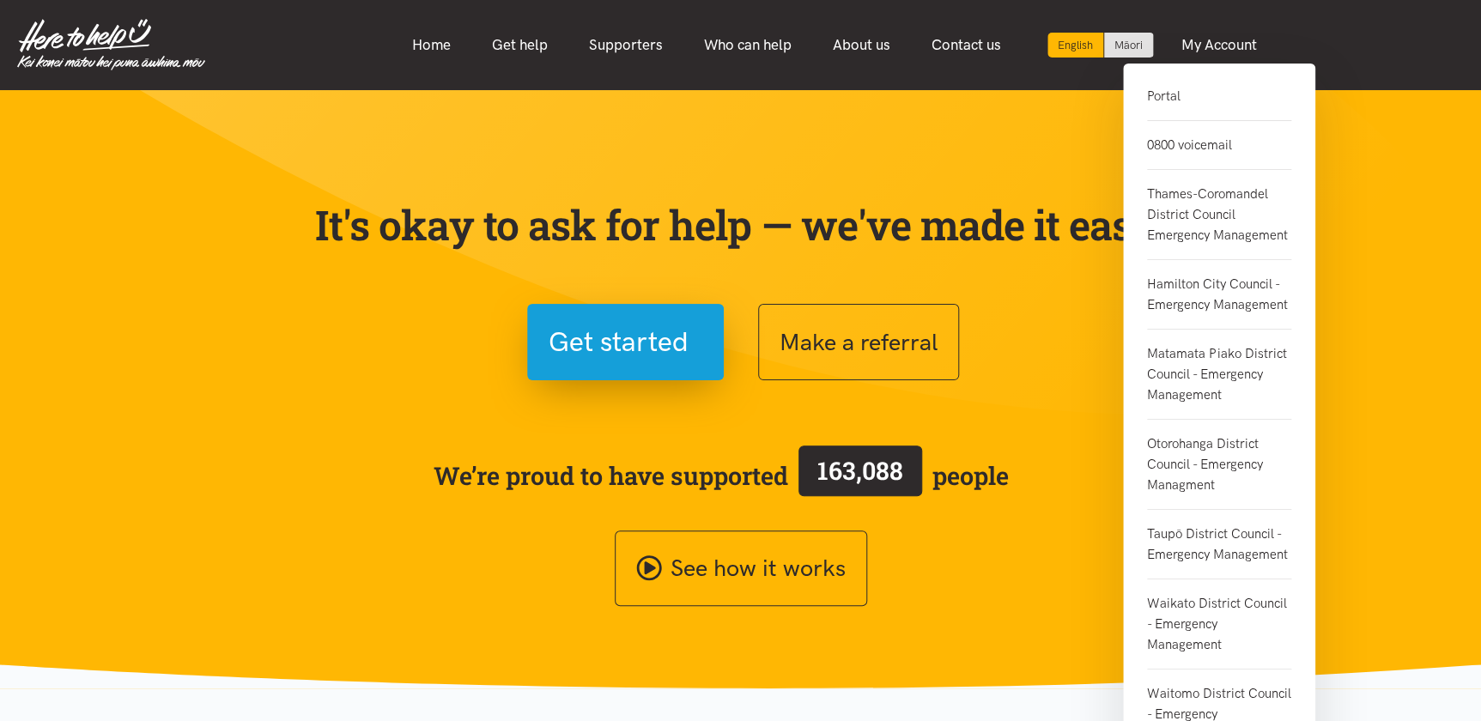
click at [1163, 96] on link "Portal" at bounding box center [1219, 103] width 144 height 35
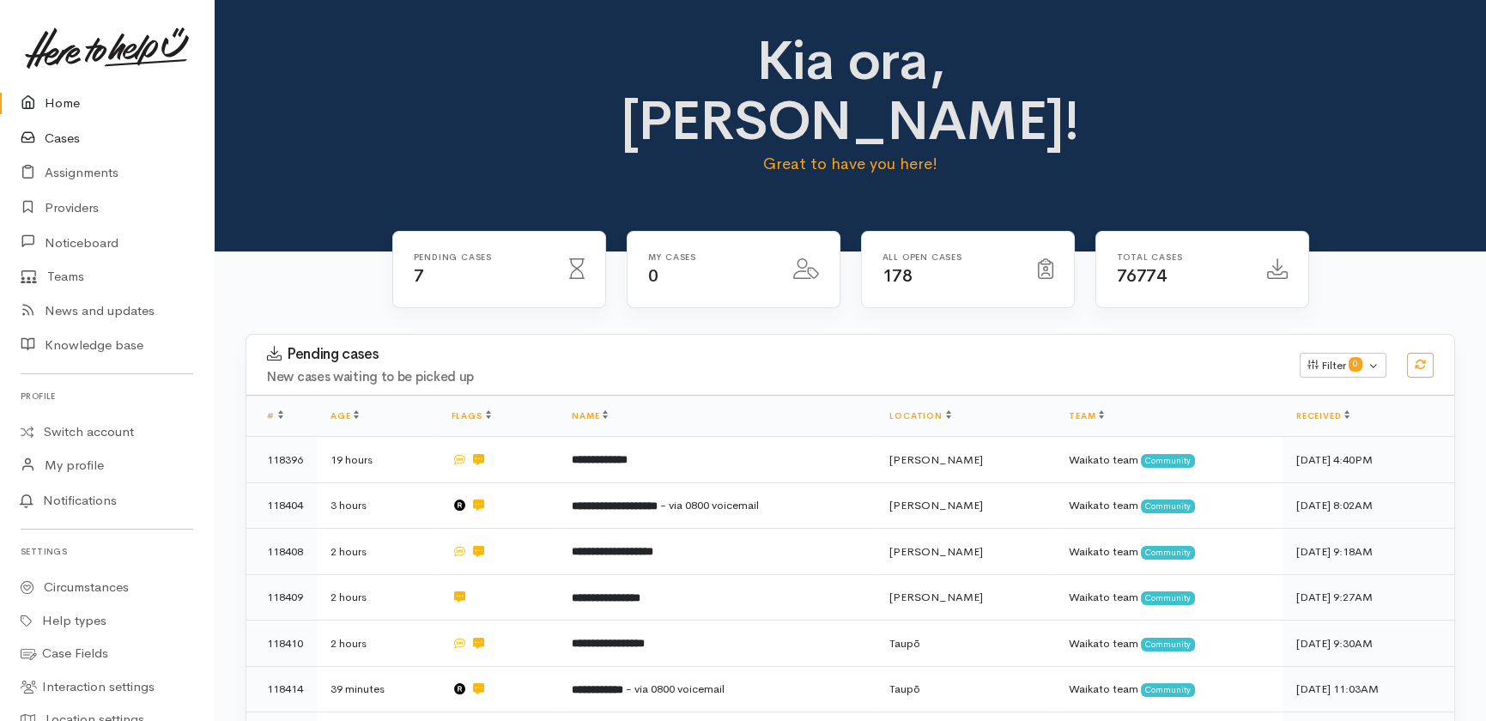
click at [70, 137] on link "Cases" at bounding box center [107, 138] width 214 height 35
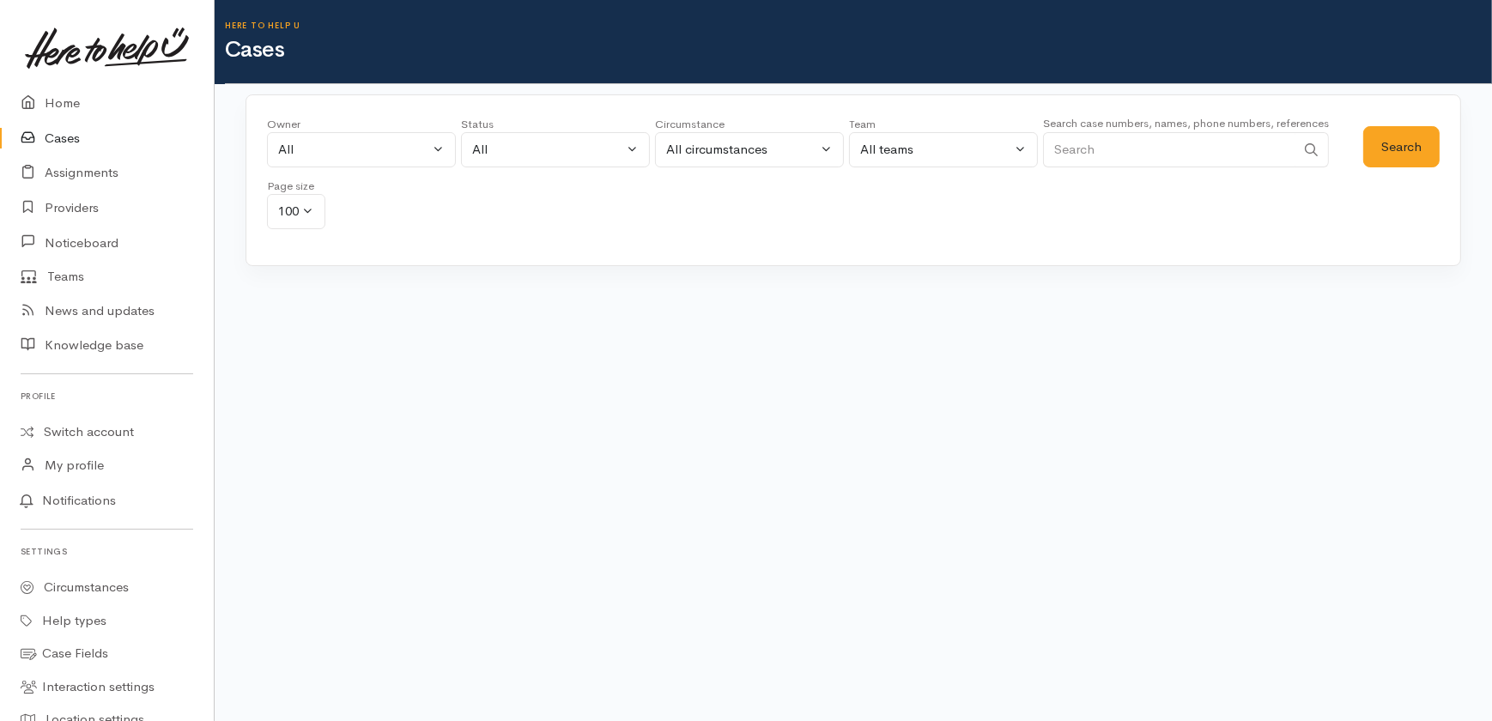
click at [1146, 149] on input "Search" at bounding box center [1169, 149] width 252 height 35
paste input "210442856"
type input "210442856"
click at [1398, 147] on button "Search" at bounding box center [1401, 147] width 76 height 42
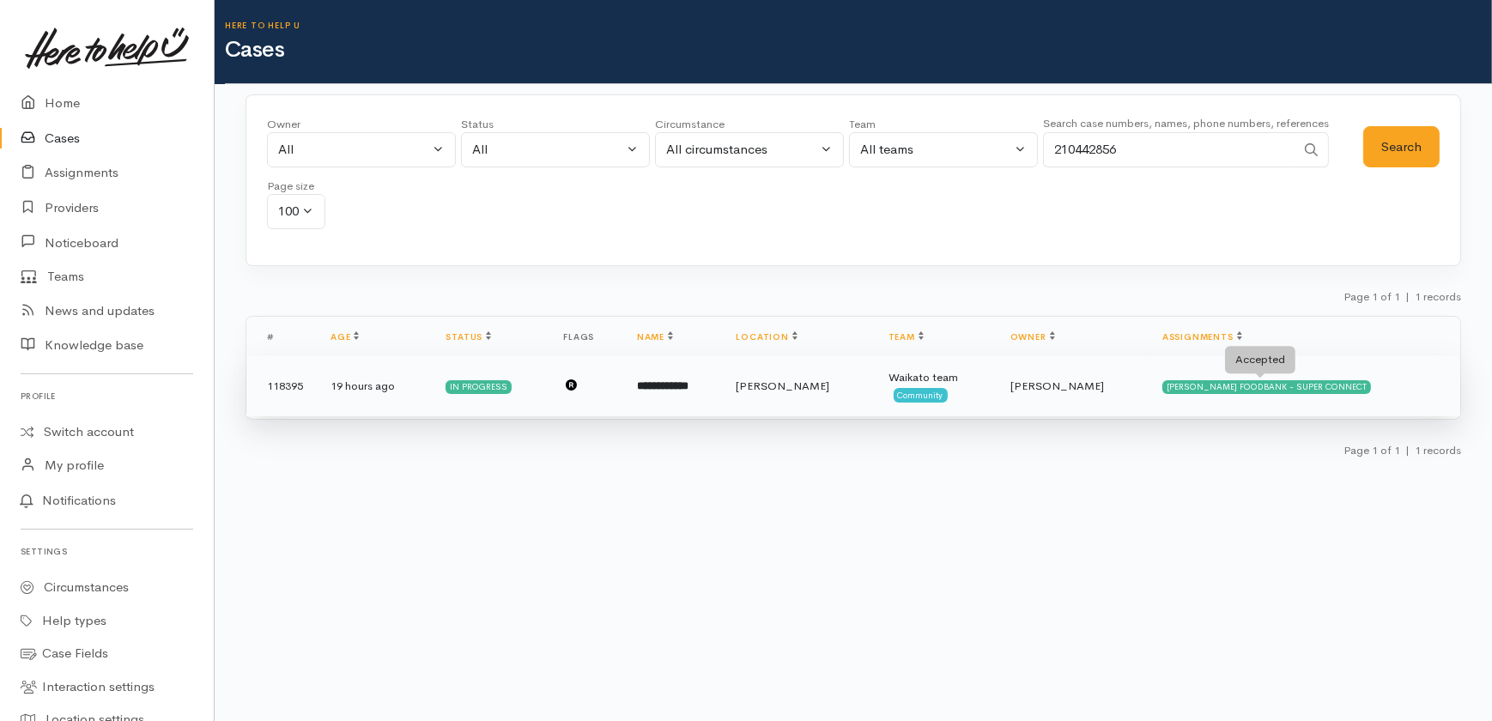
click at [1233, 385] on div "HAMILTON FOODBANK - SUPER CONNECT" at bounding box center [1266, 387] width 209 height 14
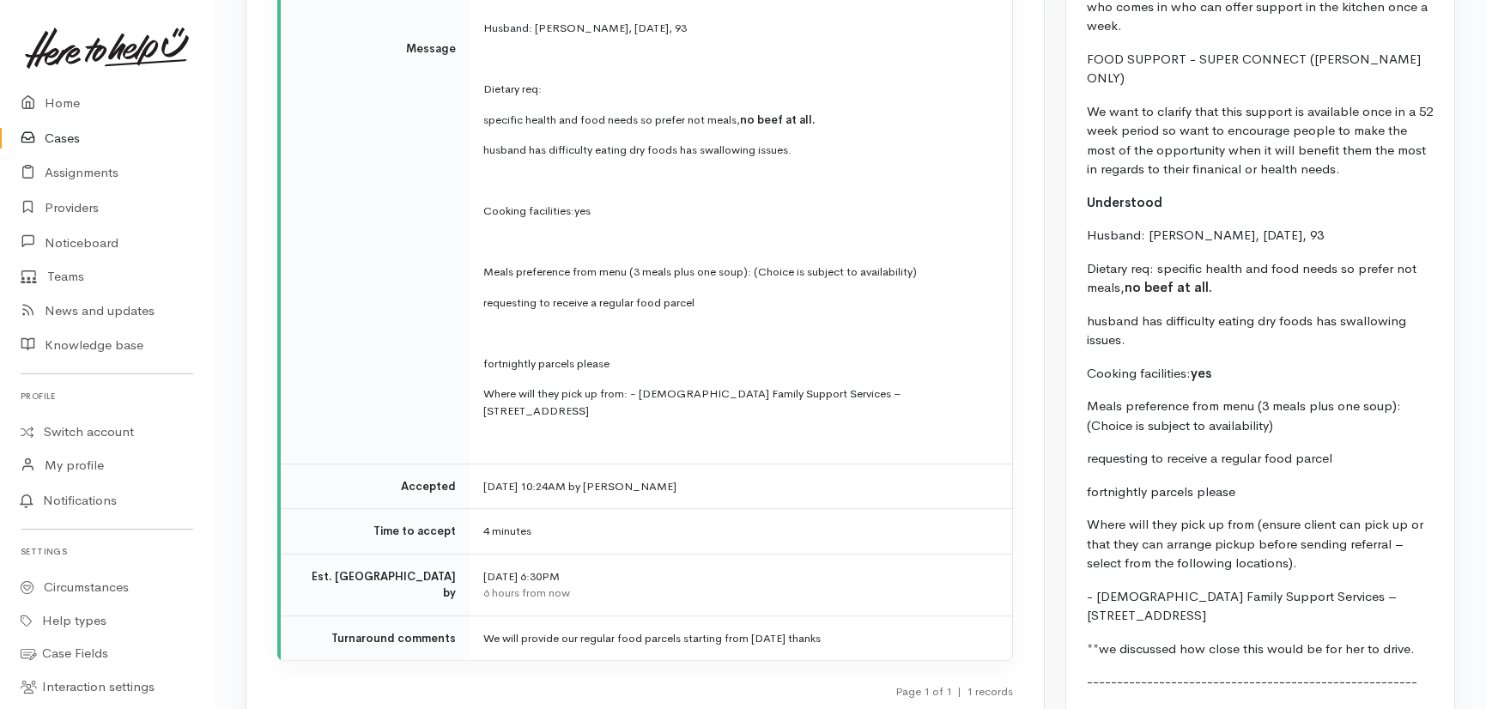
scroll to position [2404, 0]
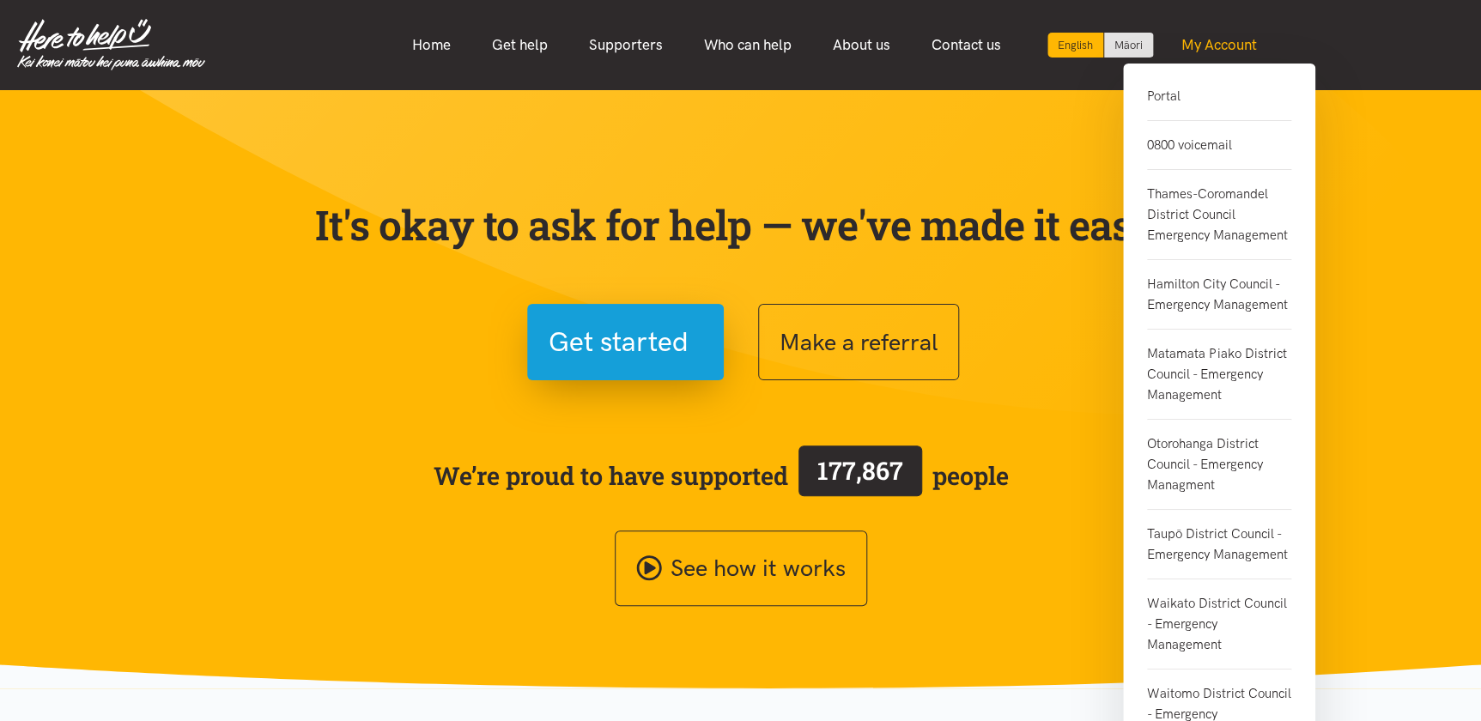
click at [1216, 38] on link "My Account" at bounding box center [1219, 45] width 117 height 37
click at [1168, 102] on link "Portal" at bounding box center [1219, 103] width 144 height 35
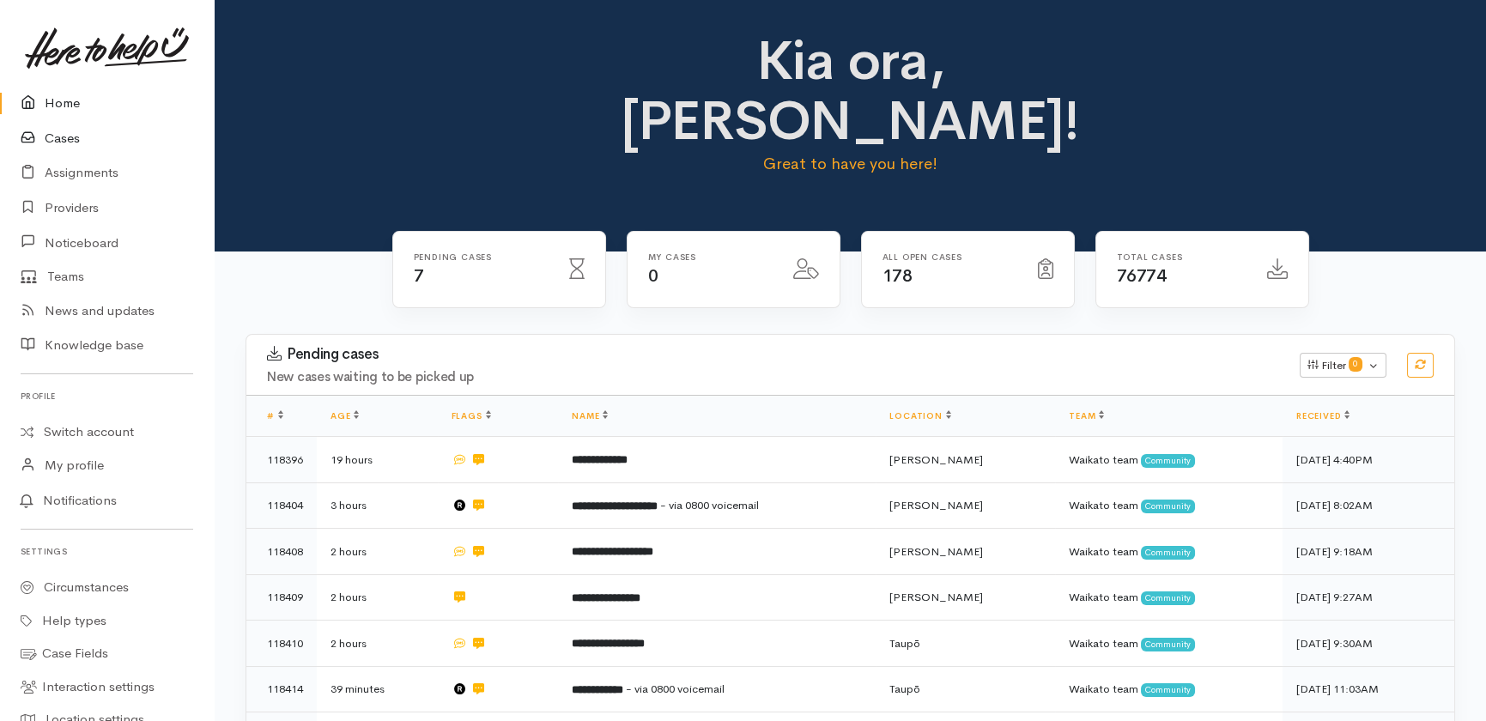
click at [60, 136] on link "Cases" at bounding box center [107, 138] width 214 height 35
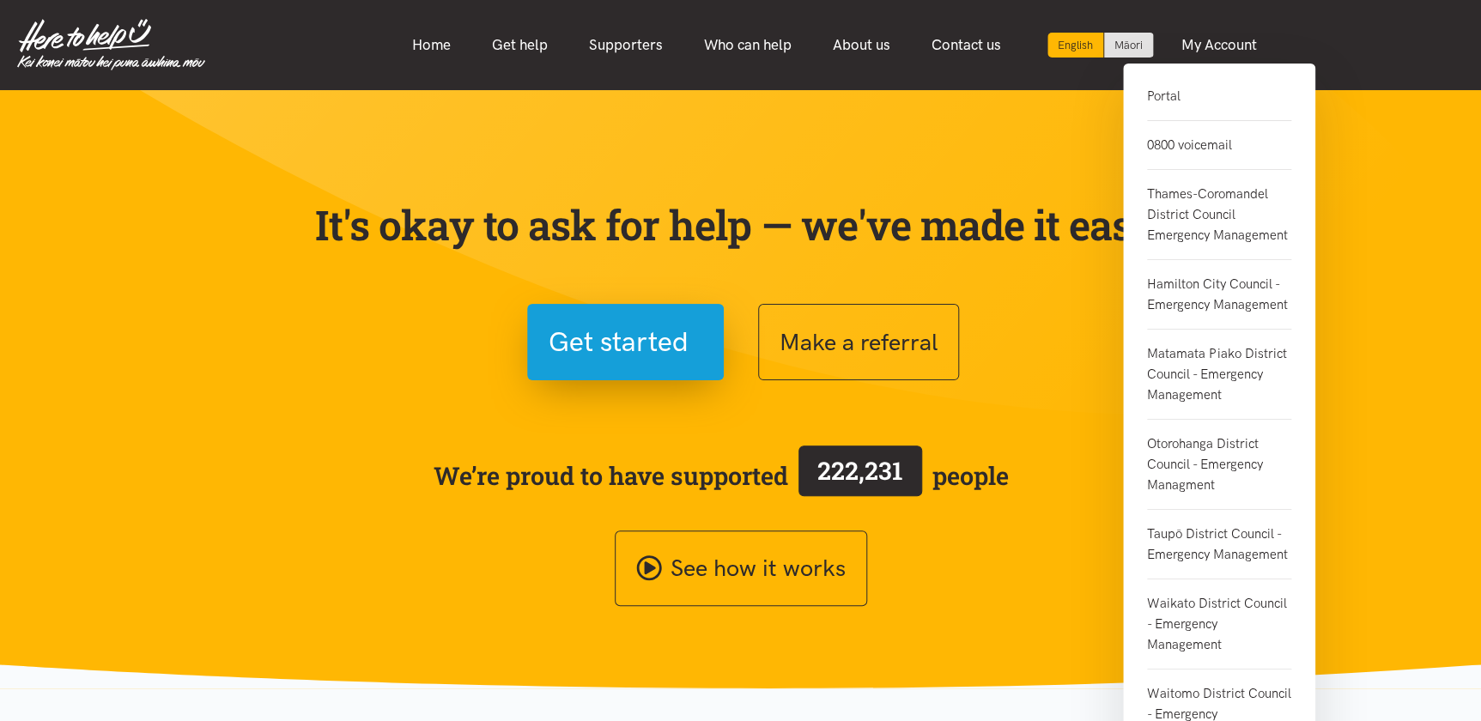
click at [1193, 147] on link "0800 voicemail" at bounding box center [1219, 145] width 144 height 49
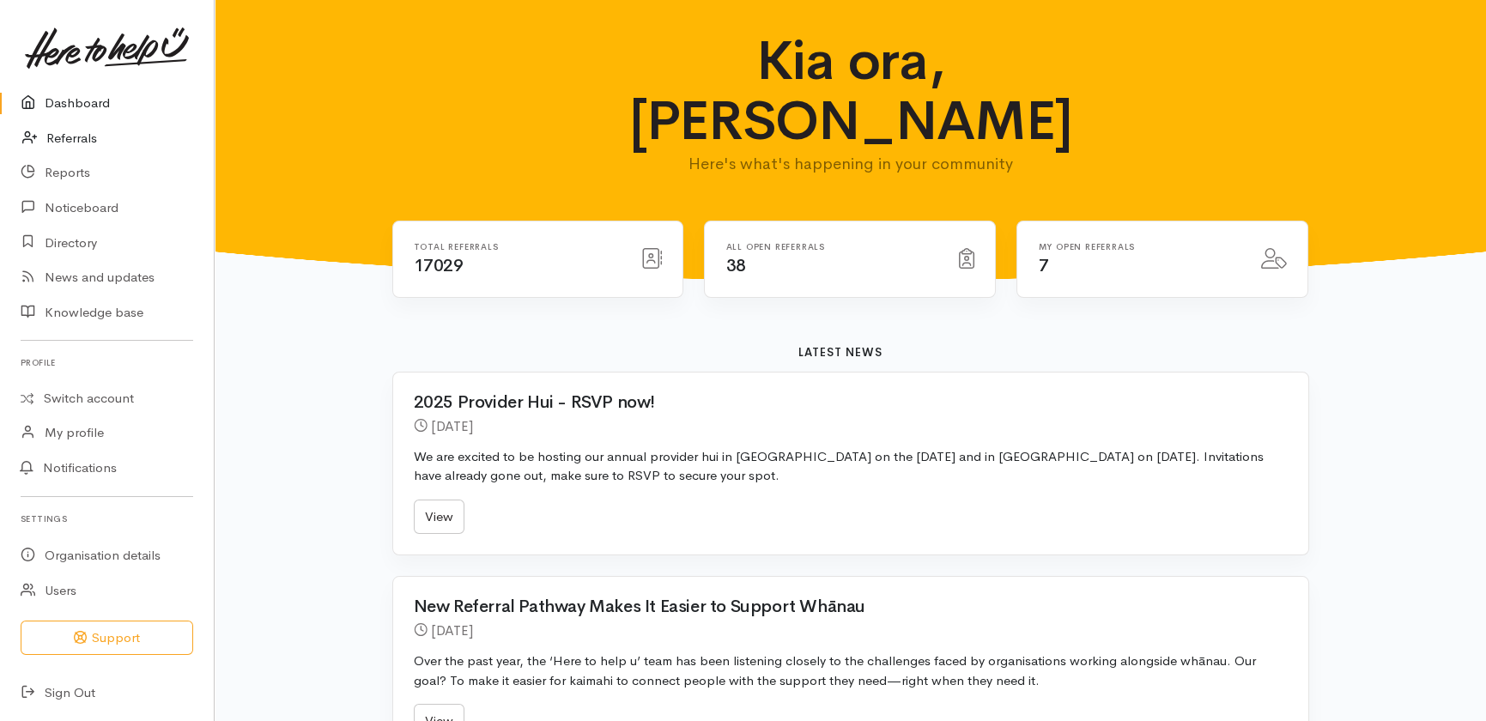
click at [74, 128] on link "Referrals" at bounding box center [107, 138] width 214 height 35
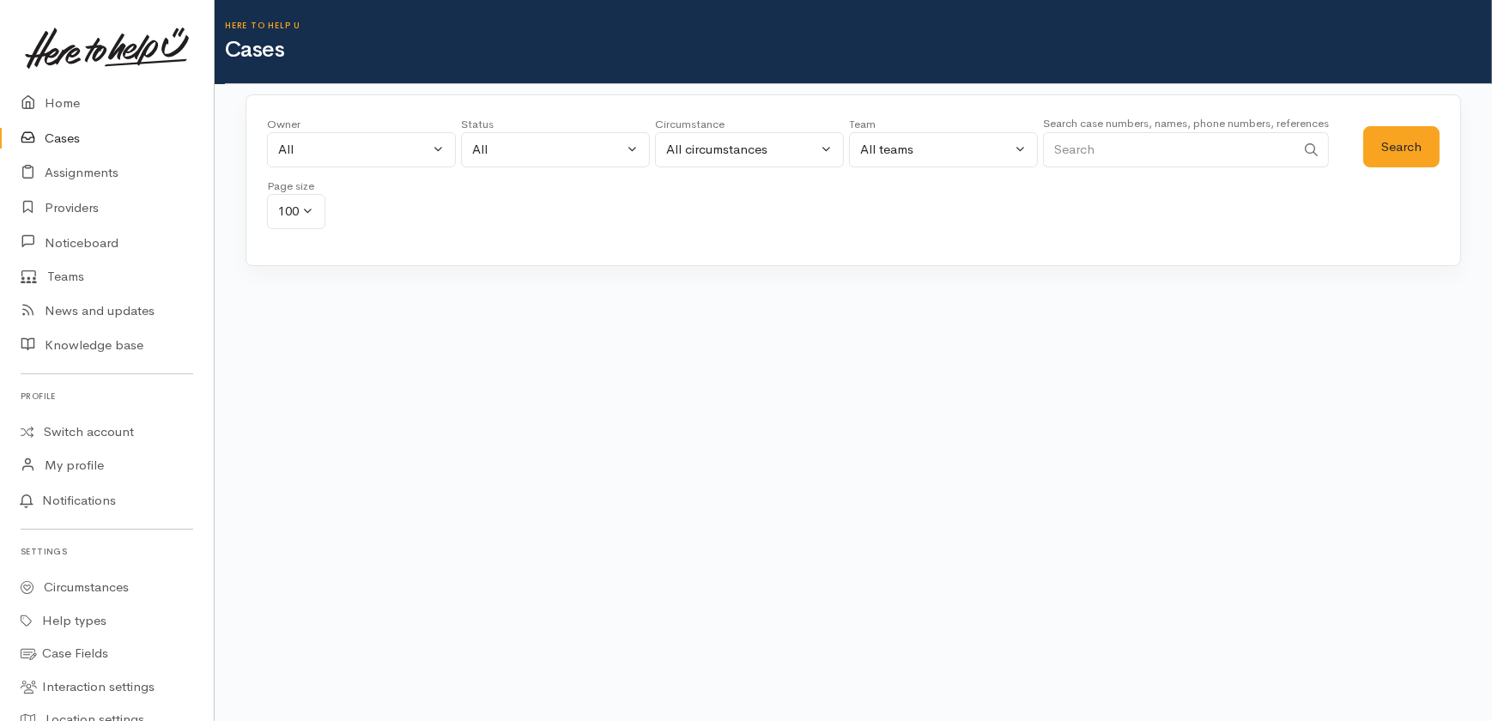
click at [1156, 151] on input "Search" at bounding box center [1169, 149] width 252 height 35
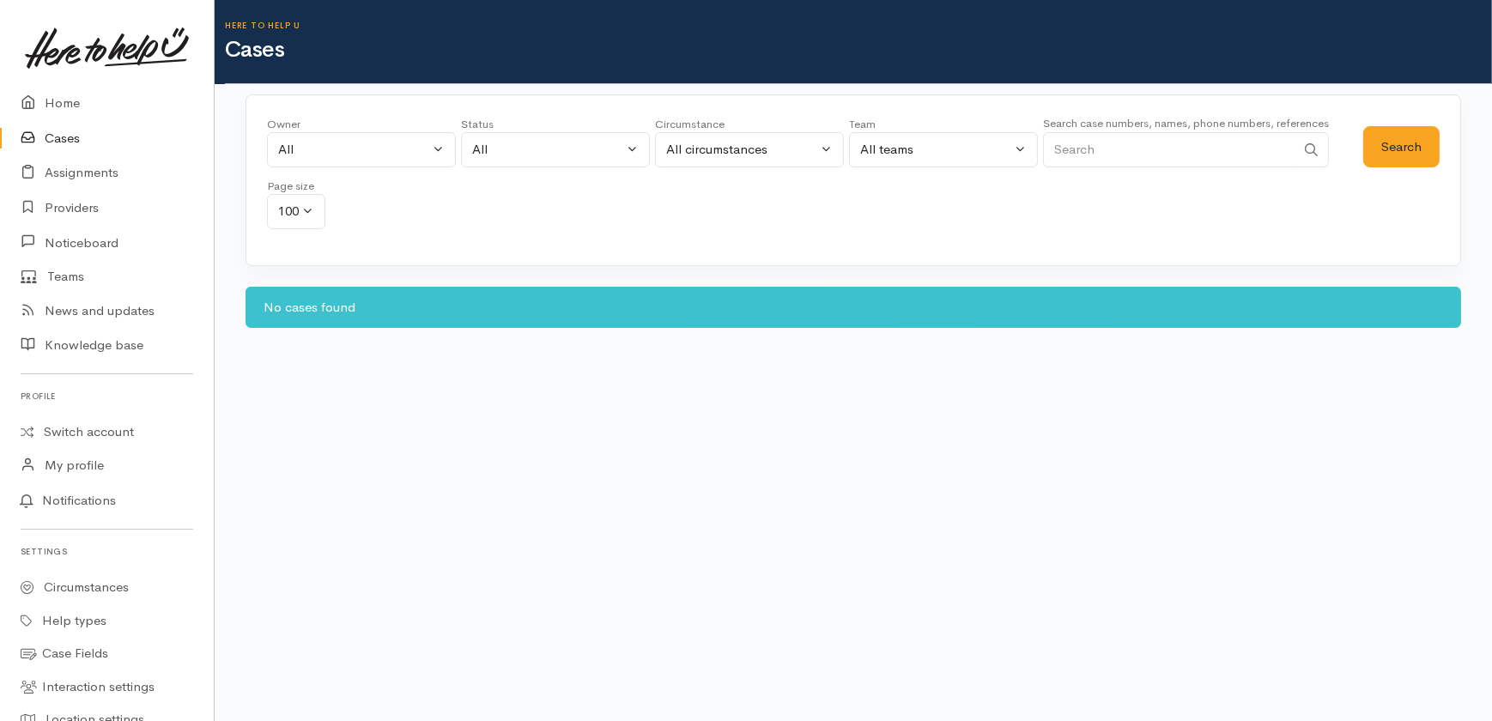
click at [1137, 143] on input "Search" at bounding box center [1169, 149] width 252 height 35
type input "j"
type input "0204404673"
click at [1390, 143] on button "Search" at bounding box center [1401, 147] width 76 height 42
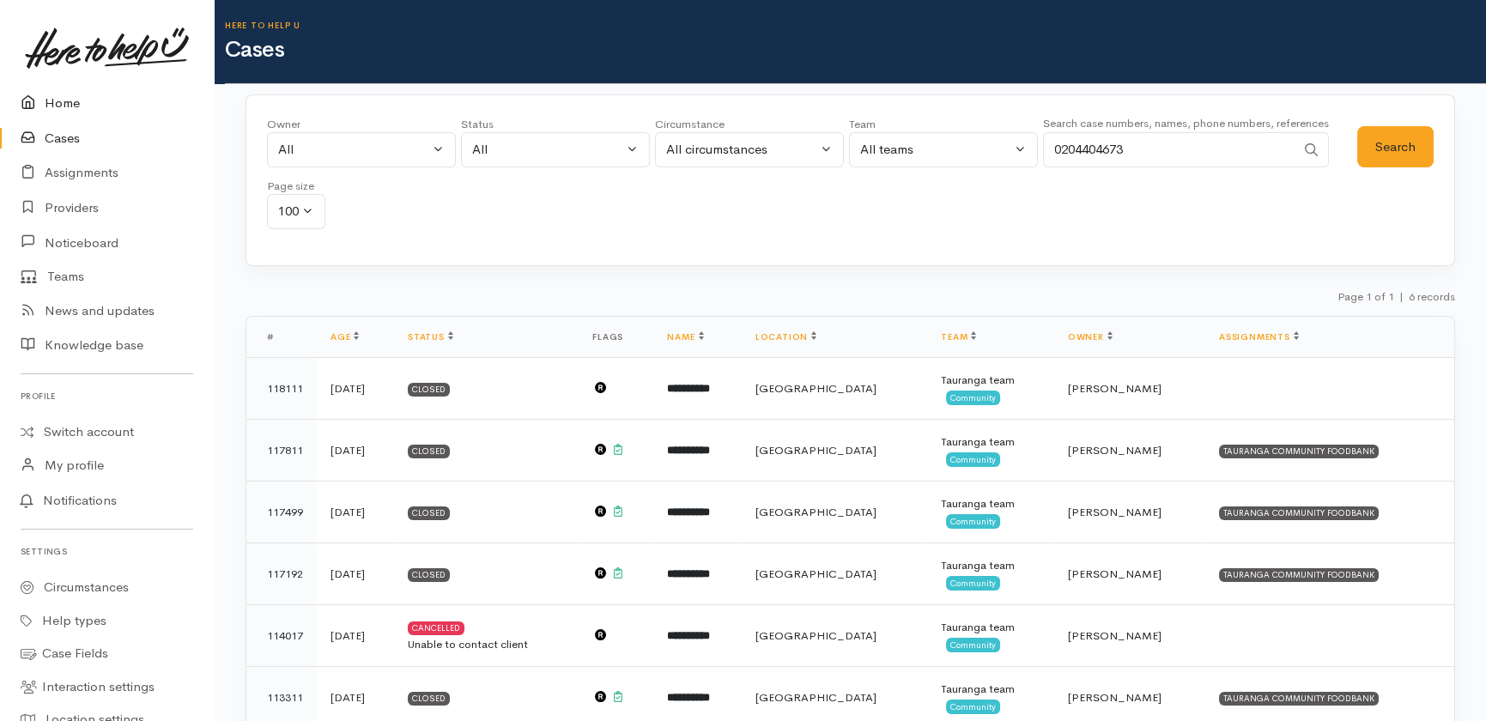
click at [58, 94] on link "Home" at bounding box center [107, 103] width 214 height 35
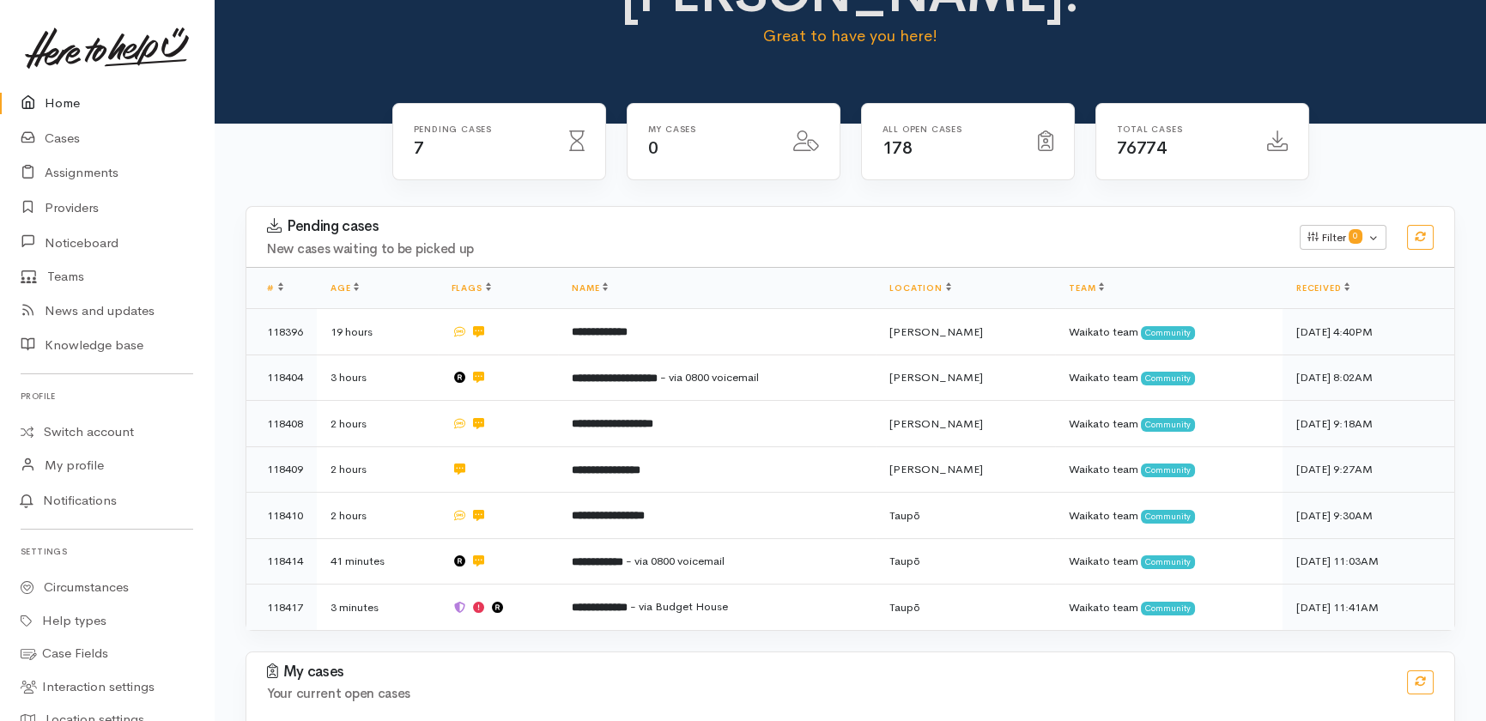
scroll to position [177, 0]
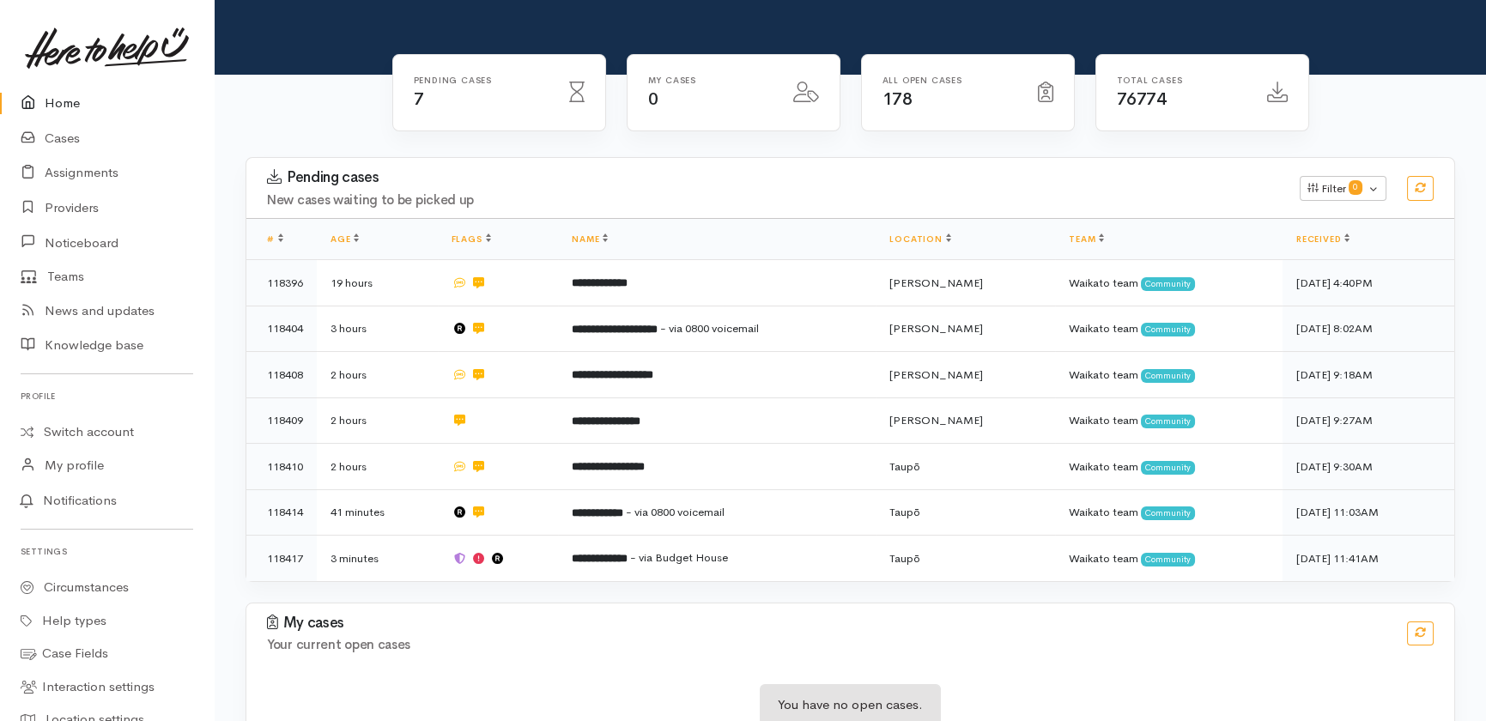
drag, startPoint x: 43, startPoint y: 102, endPoint x: 62, endPoint y: 113, distance: 21.9
click at [44, 102] on link "Home" at bounding box center [107, 103] width 214 height 35
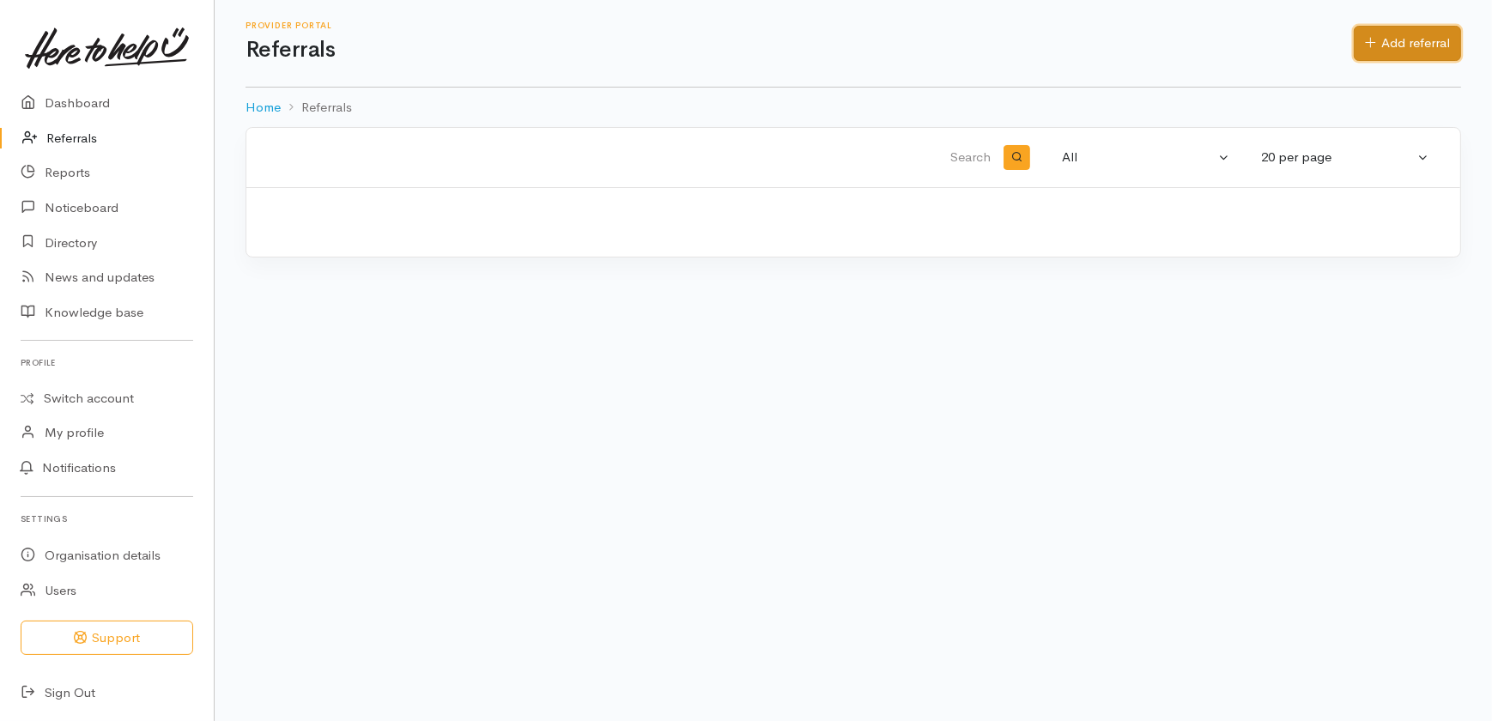
drag, startPoint x: 1423, startPoint y: 40, endPoint x: 1392, endPoint y: 39, distance: 30.9
click at [1423, 39] on link "Add referral" at bounding box center [1407, 43] width 107 height 35
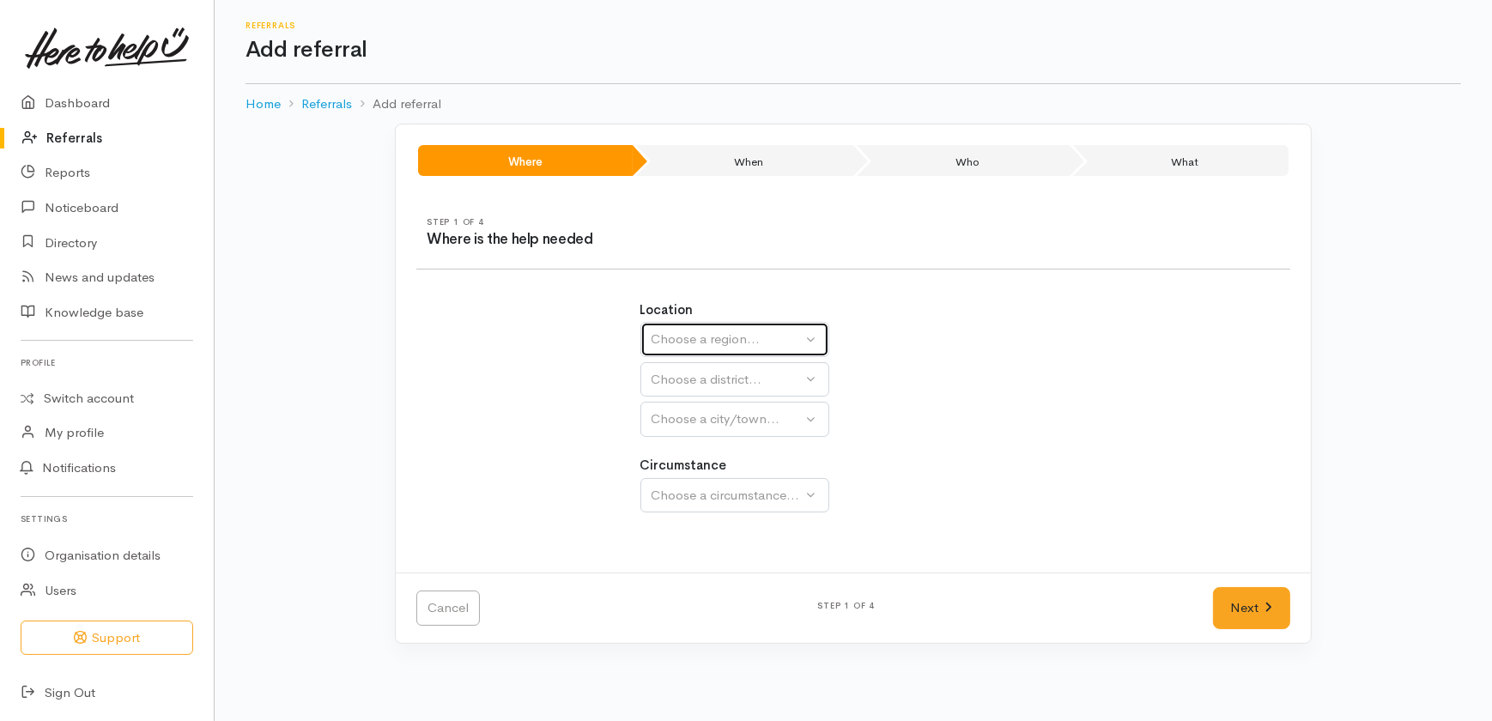
click at [726, 339] on div "Choose a region..." at bounding box center [727, 340] width 151 height 20
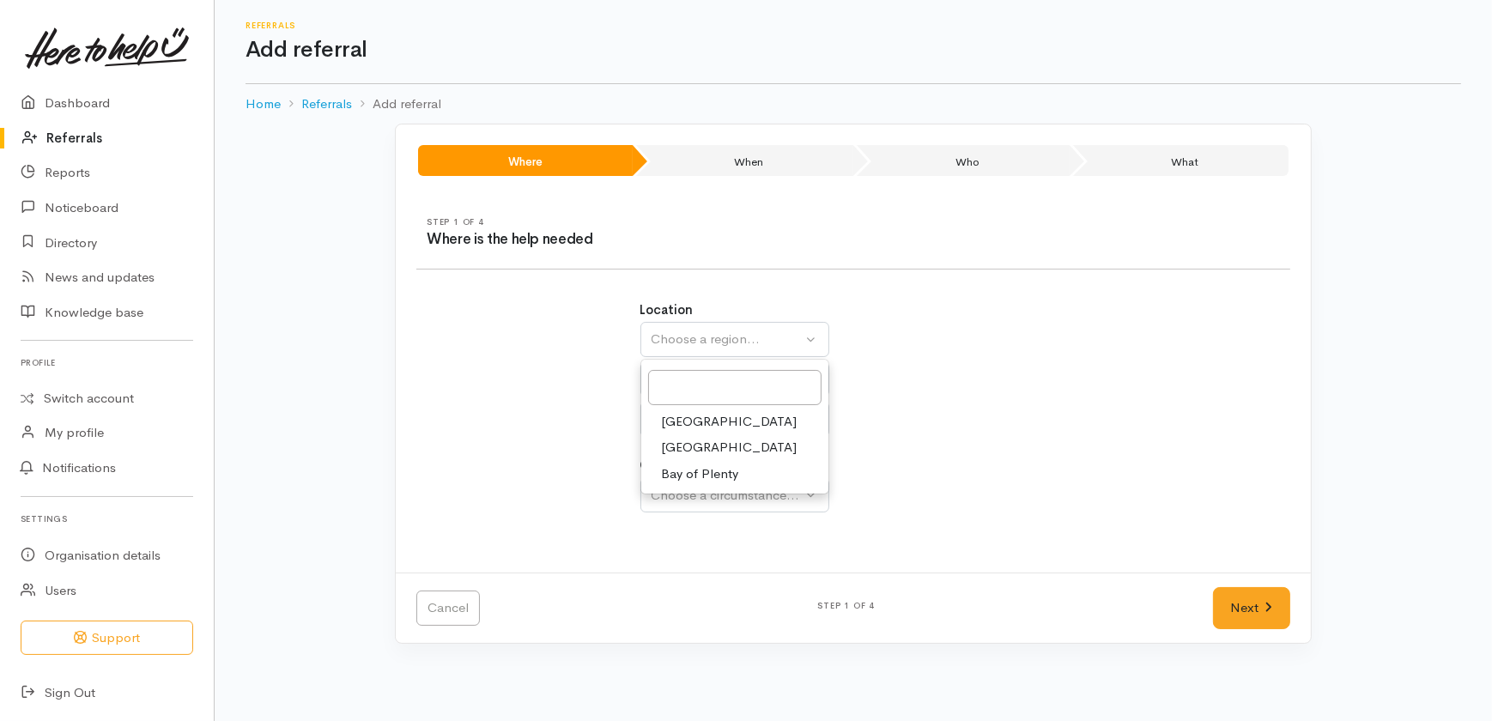
click at [680, 440] on span "Waikato" at bounding box center [730, 448] width 136 height 20
select select "3"
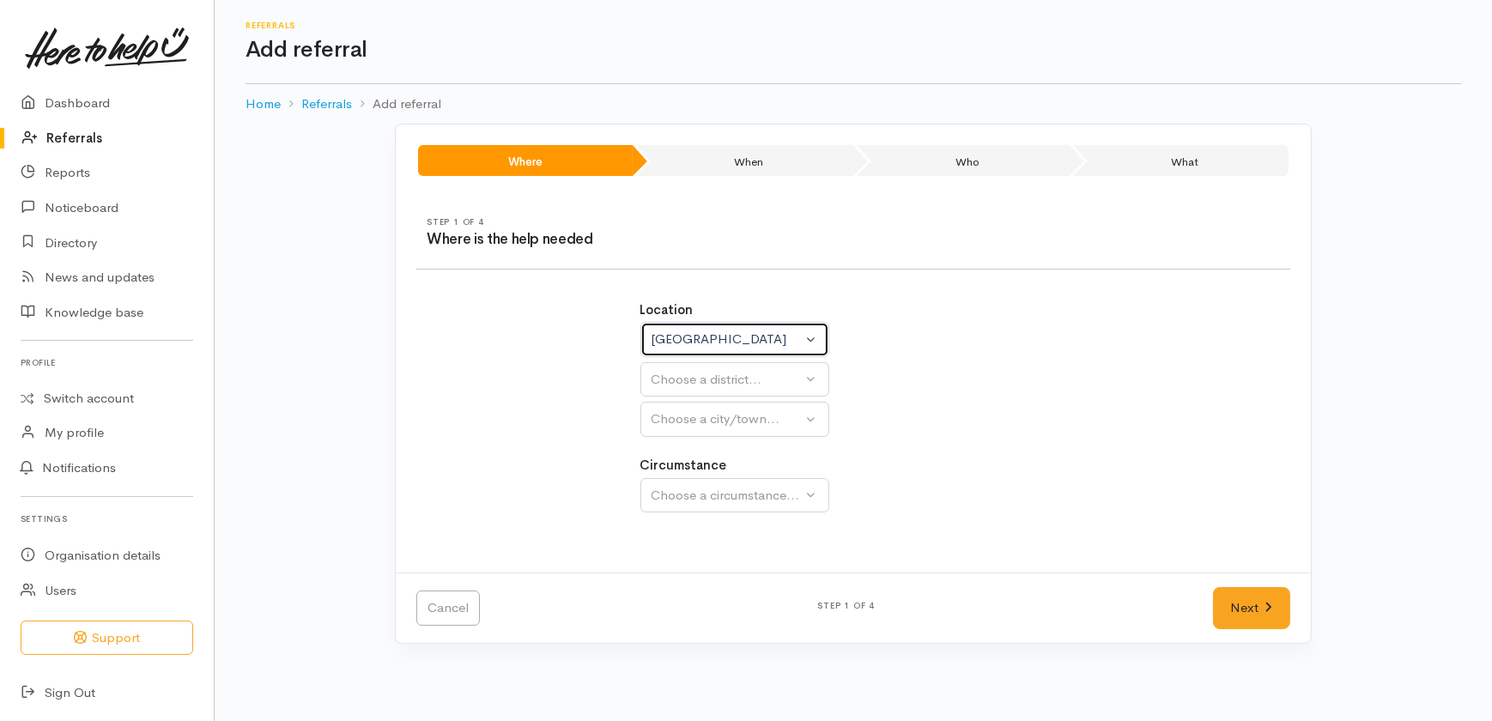
select select
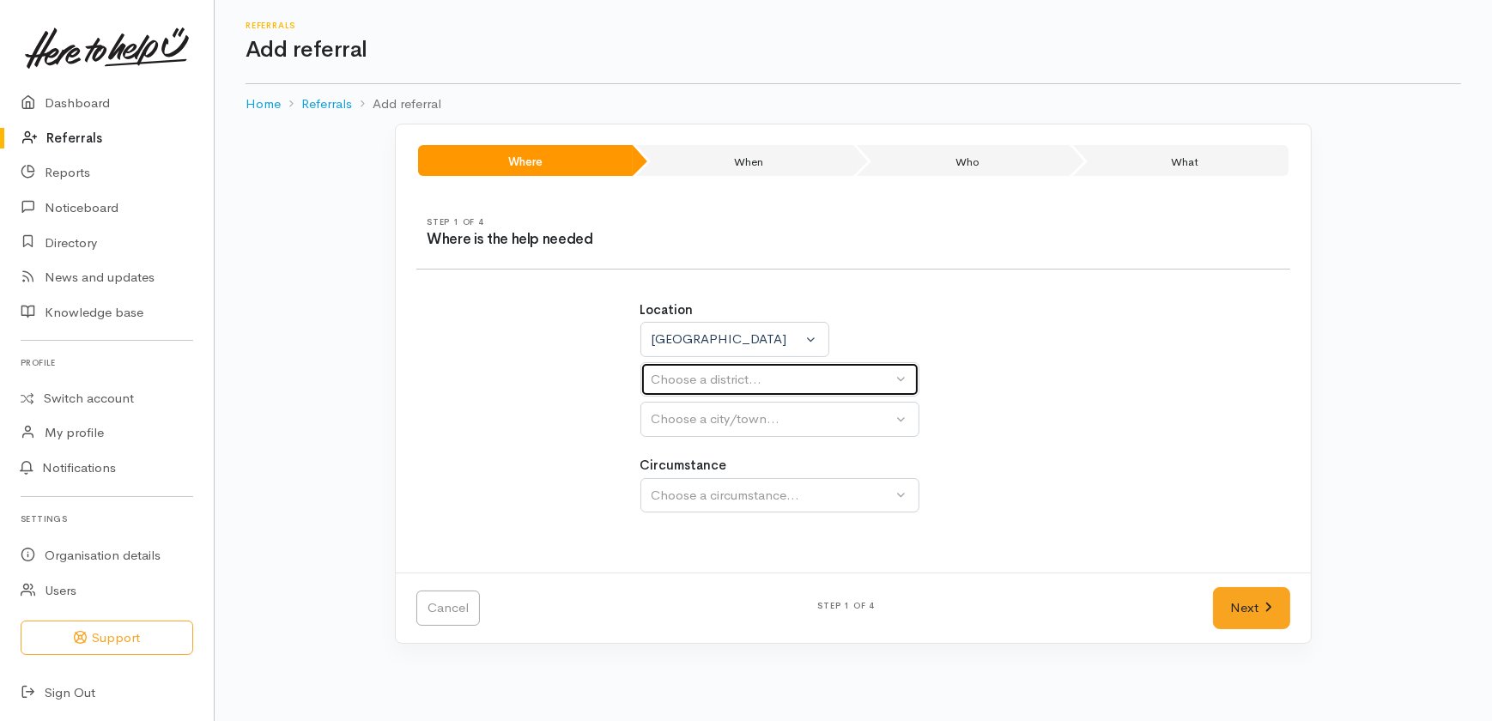
click at [701, 376] on div "Choose a district..." at bounding box center [772, 380] width 241 height 20
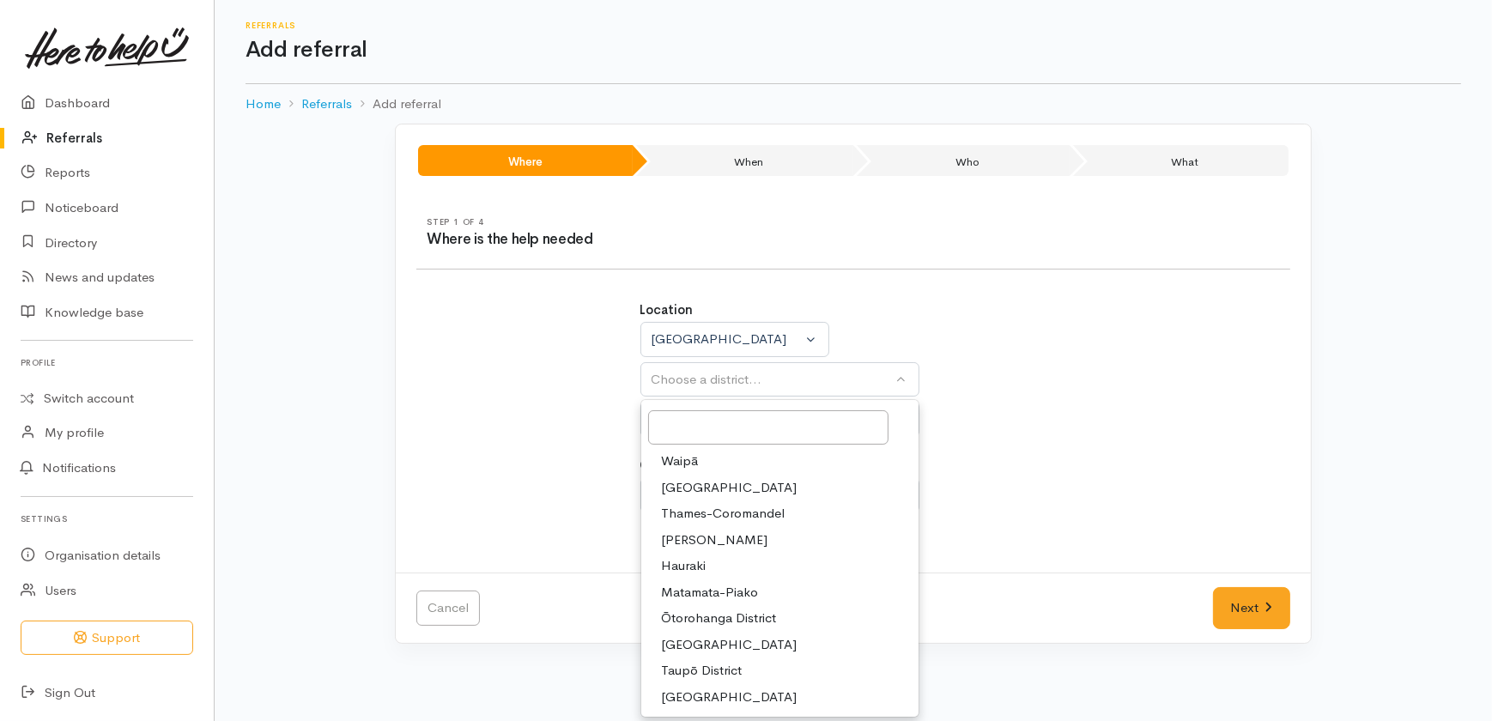
drag, startPoint x: 689, startPoint y: 663, endPoint x: 680, endPoint y: 559, distance: 104.3
click at [689, 662] on span "Taupō District" at bounding box center [702, 671] width 81 height 20
select select "14"
select select
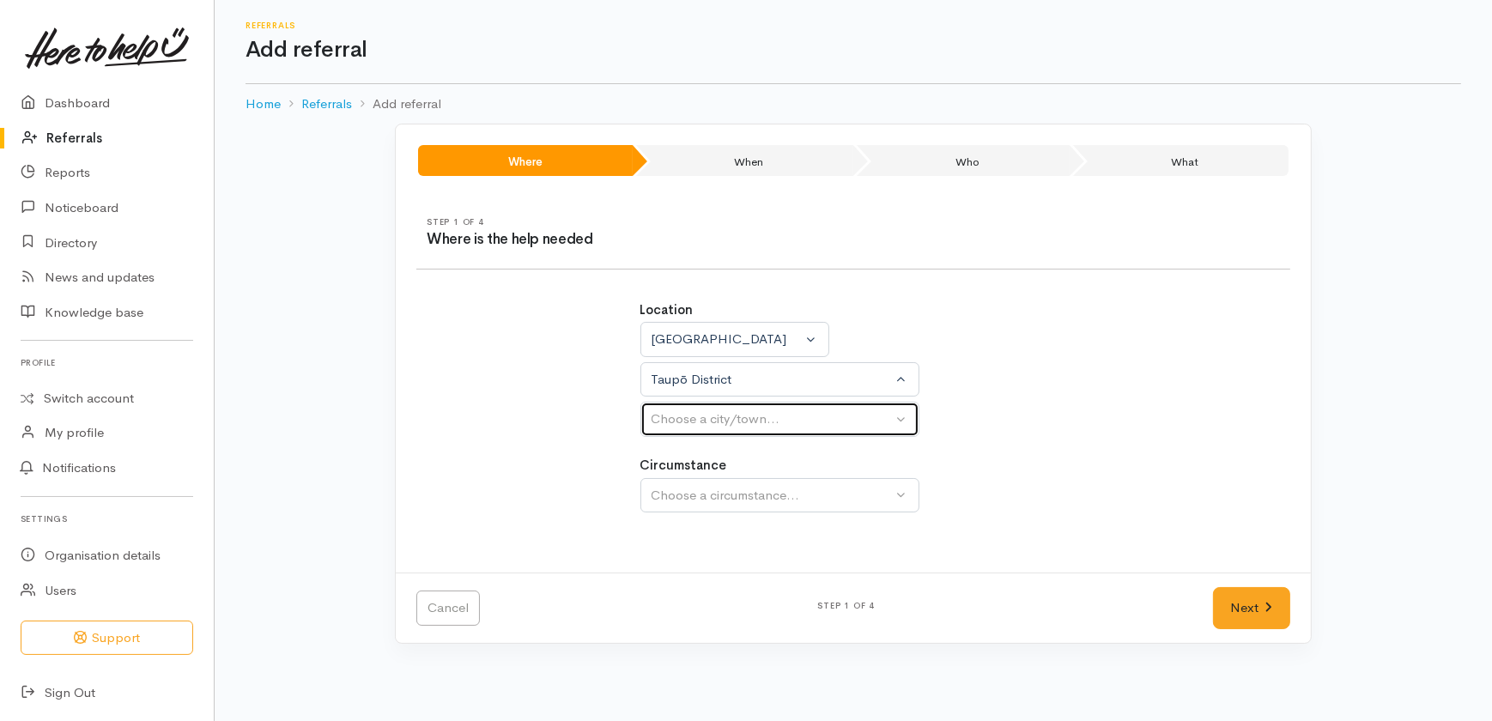
click at [694, 414] on div "Choose a city/town..." at bounding box center [772, 419] width 241 height 20
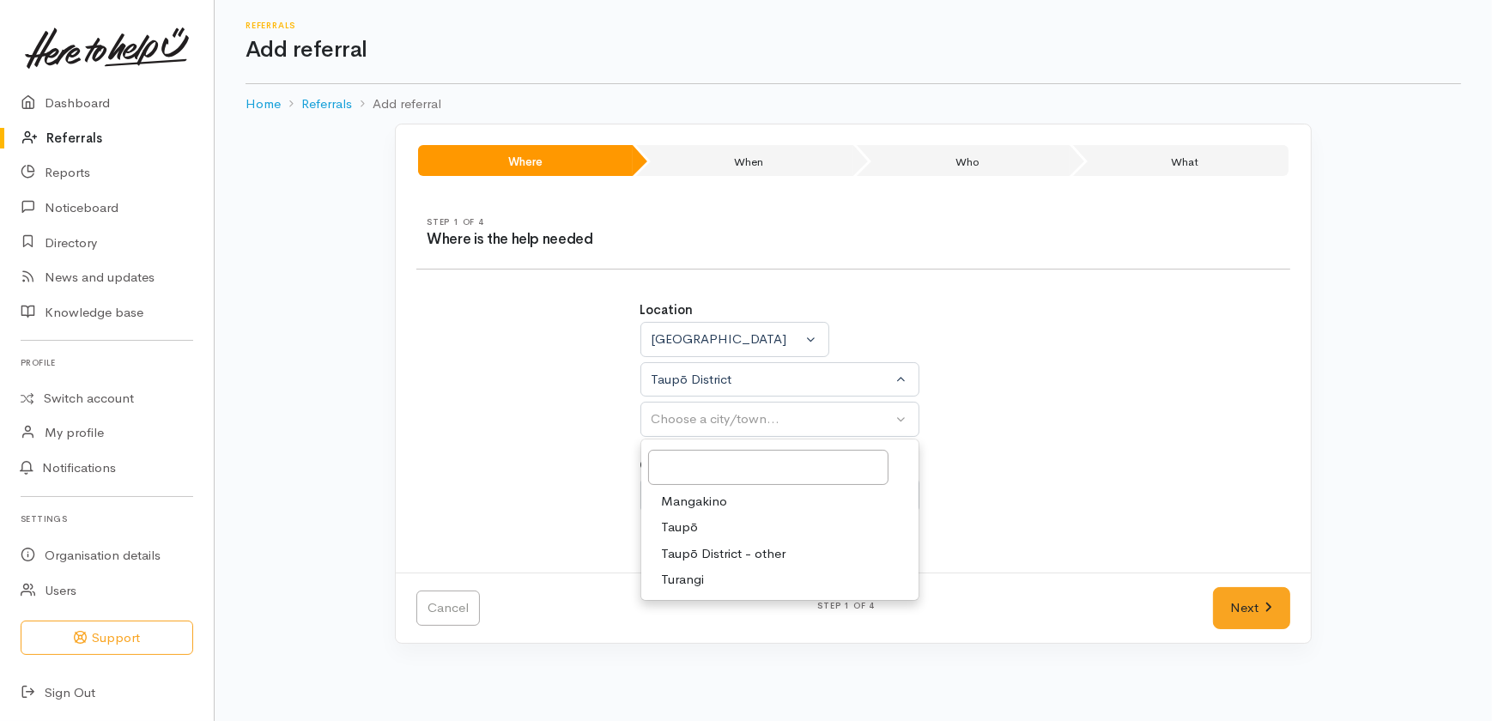
click at [682, 526] on span "Taupō" at bounding box center [680, 528] width 37 height 20
select select "183"
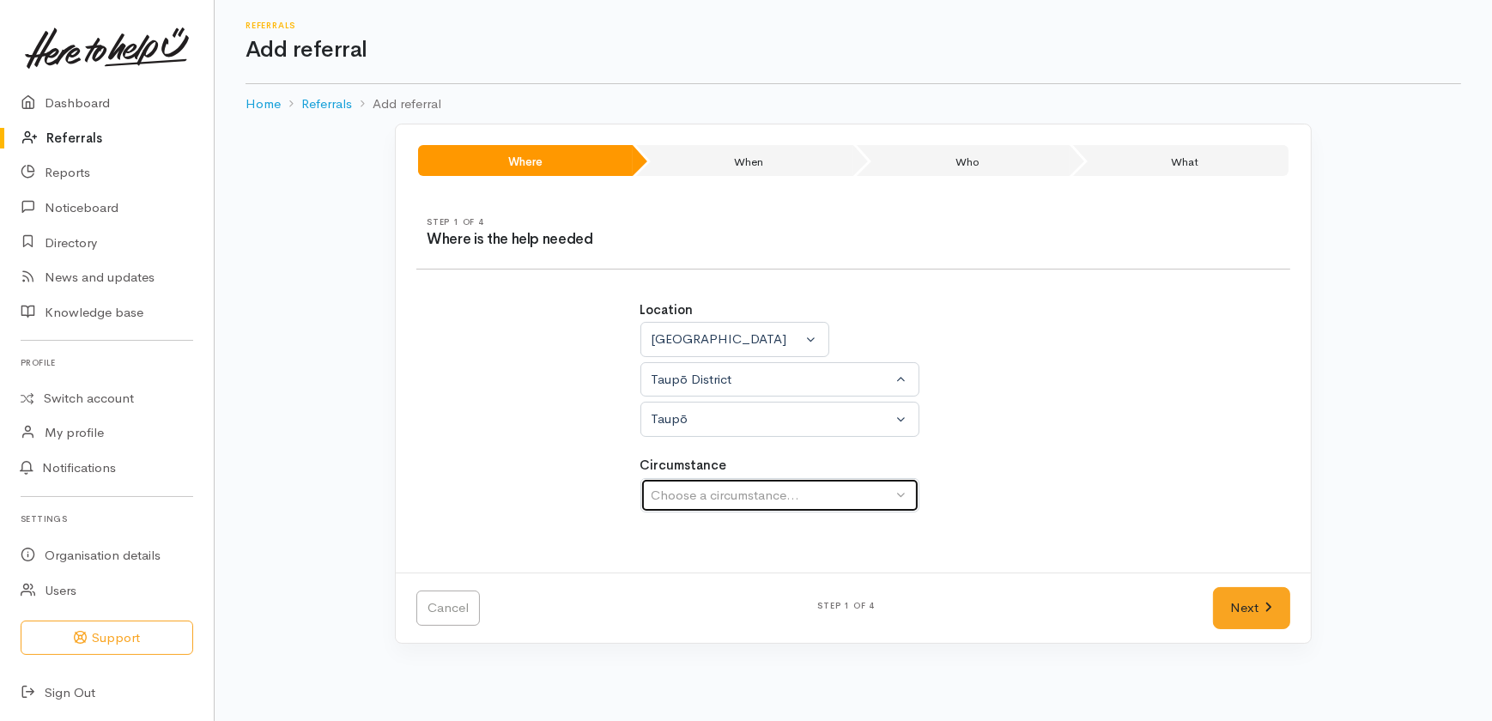
click at [701, 497] on div "Choose a circumstance..." at bounding box center [772, 496] width 241 height 20
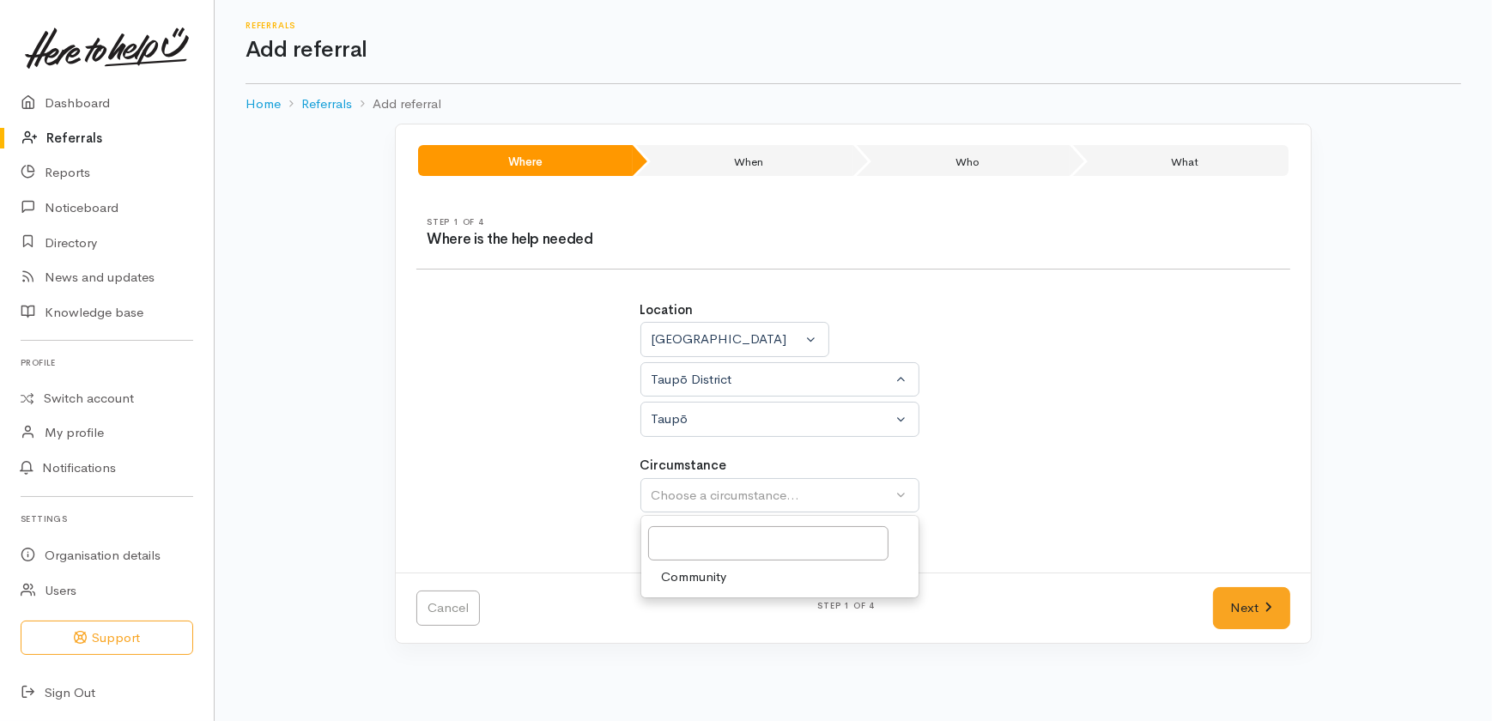
click at [687, 576] on span "Community" at bounding box center [694, 577] width 65 height 20
select select "2"
click at [1259, 601] on link "Next" at bounding box center [1251, 608] width 77 height 42
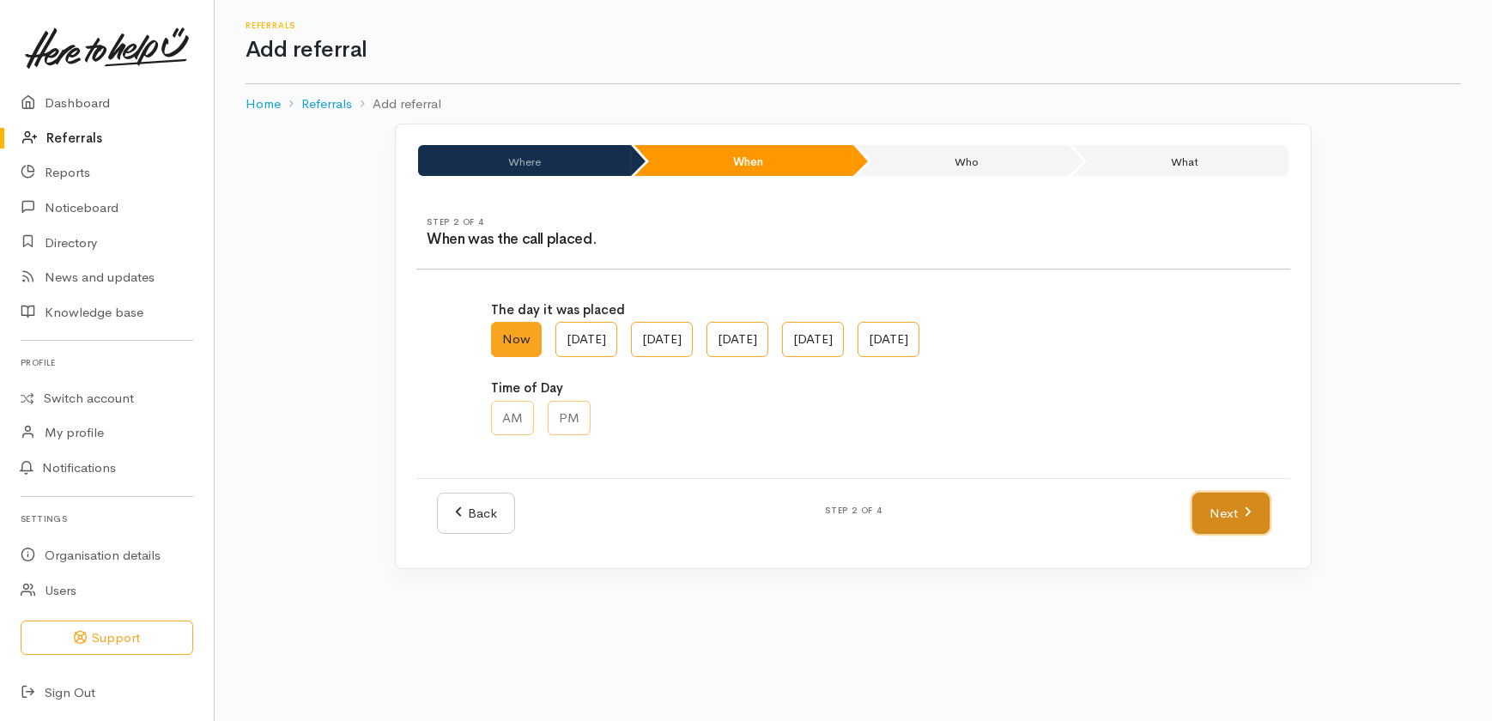
click at [1224, 513] on link "Next" at bounding box center [1230, 514] width 77 height 42
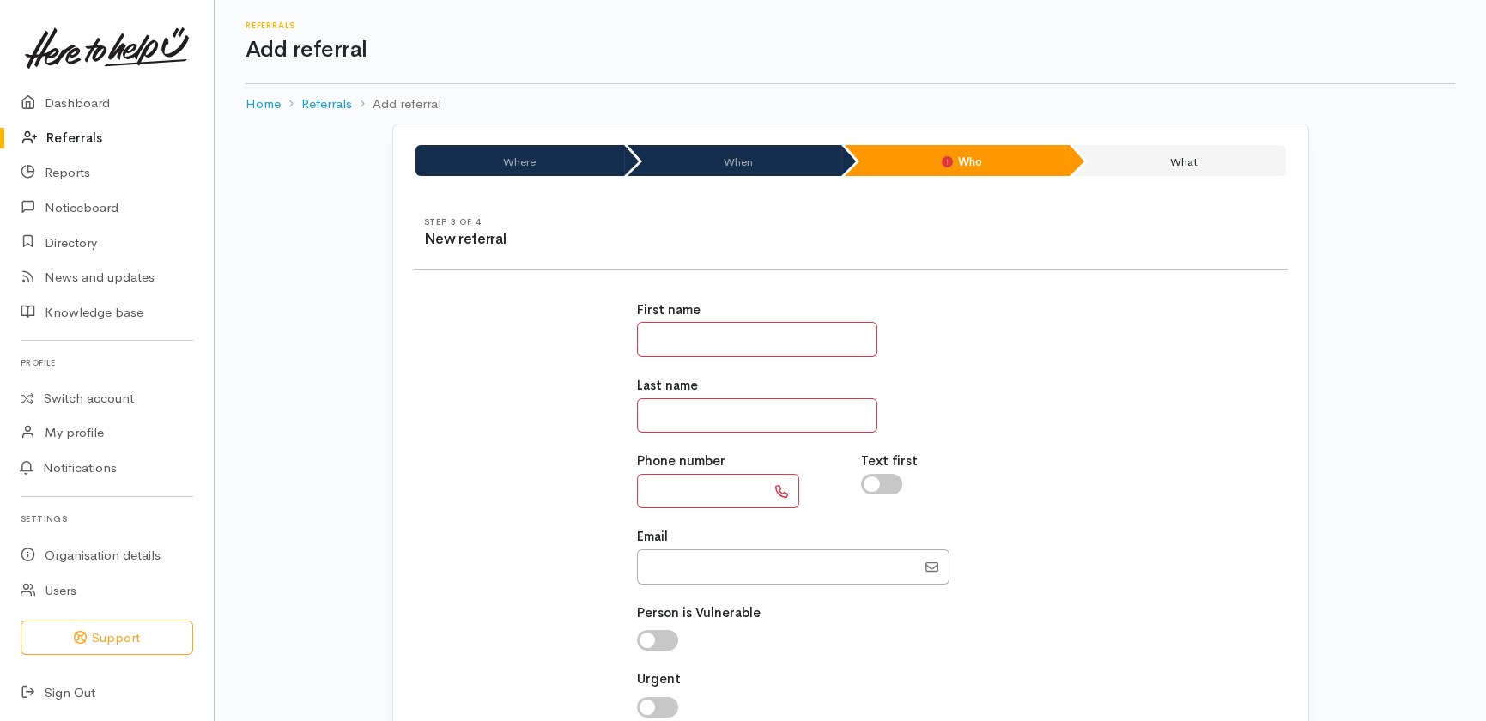
click at [810, 337] on input "text" at bounding box center [757, 339] width 240 height 35
type input "*****"
type input "****"
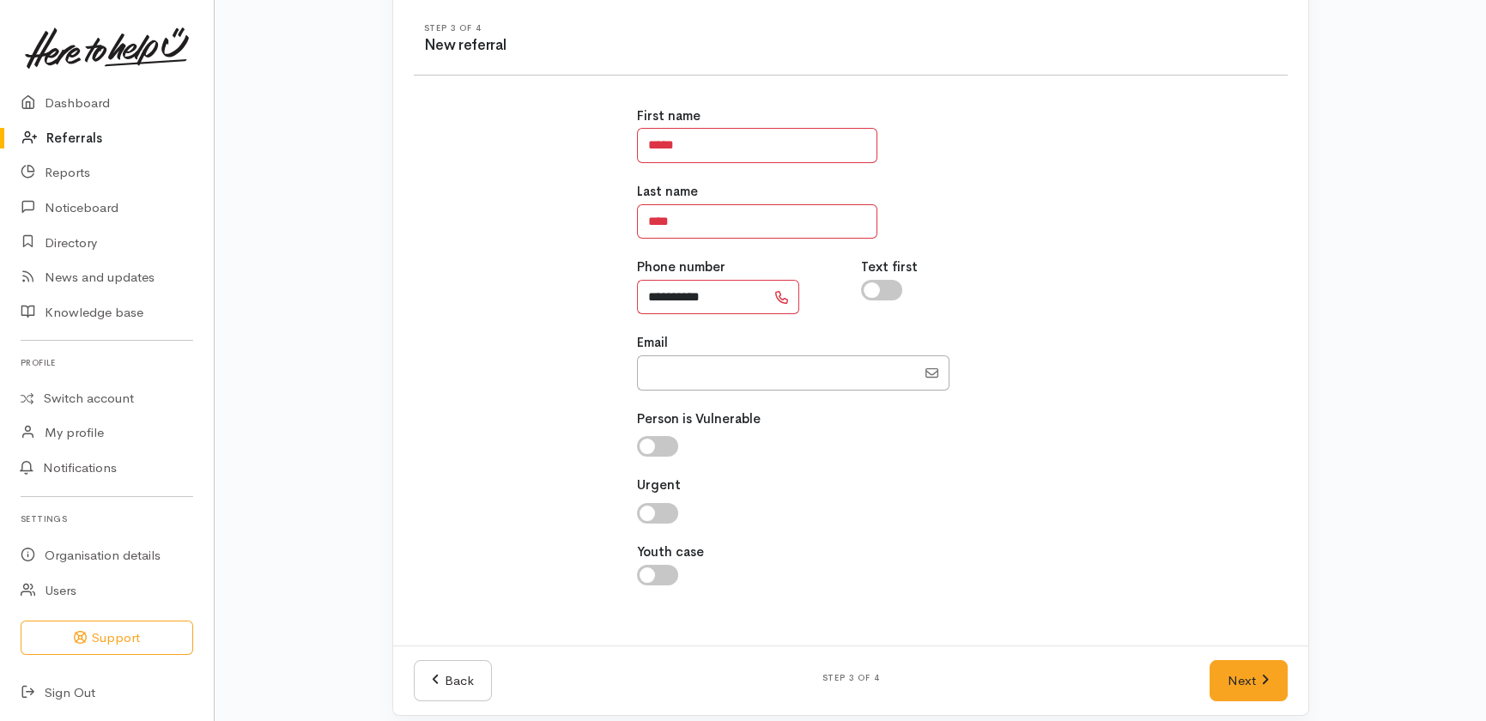
scroll to position [208, 0]
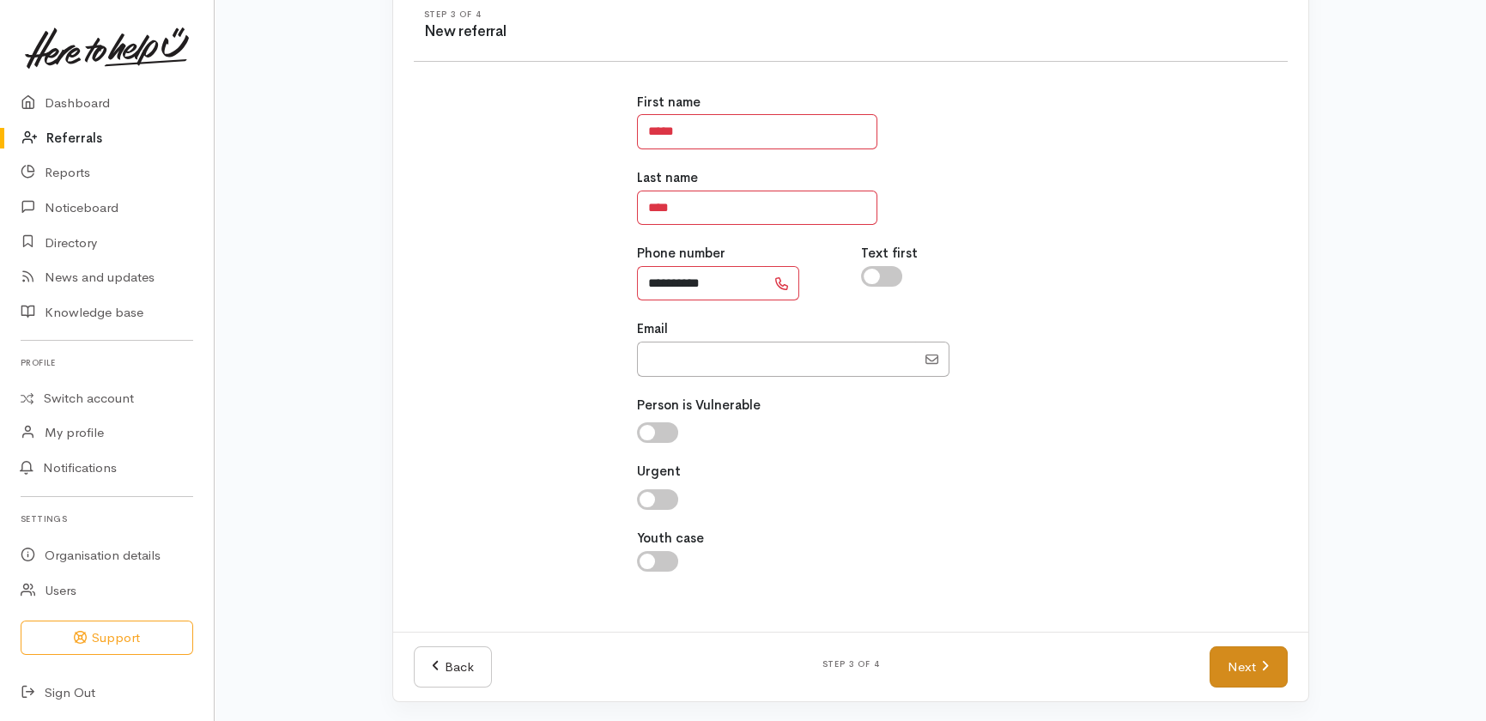
type input "**********"
click at [1249, 664] on link "Next" at bounding box center [1248, 667] width 77 height 42
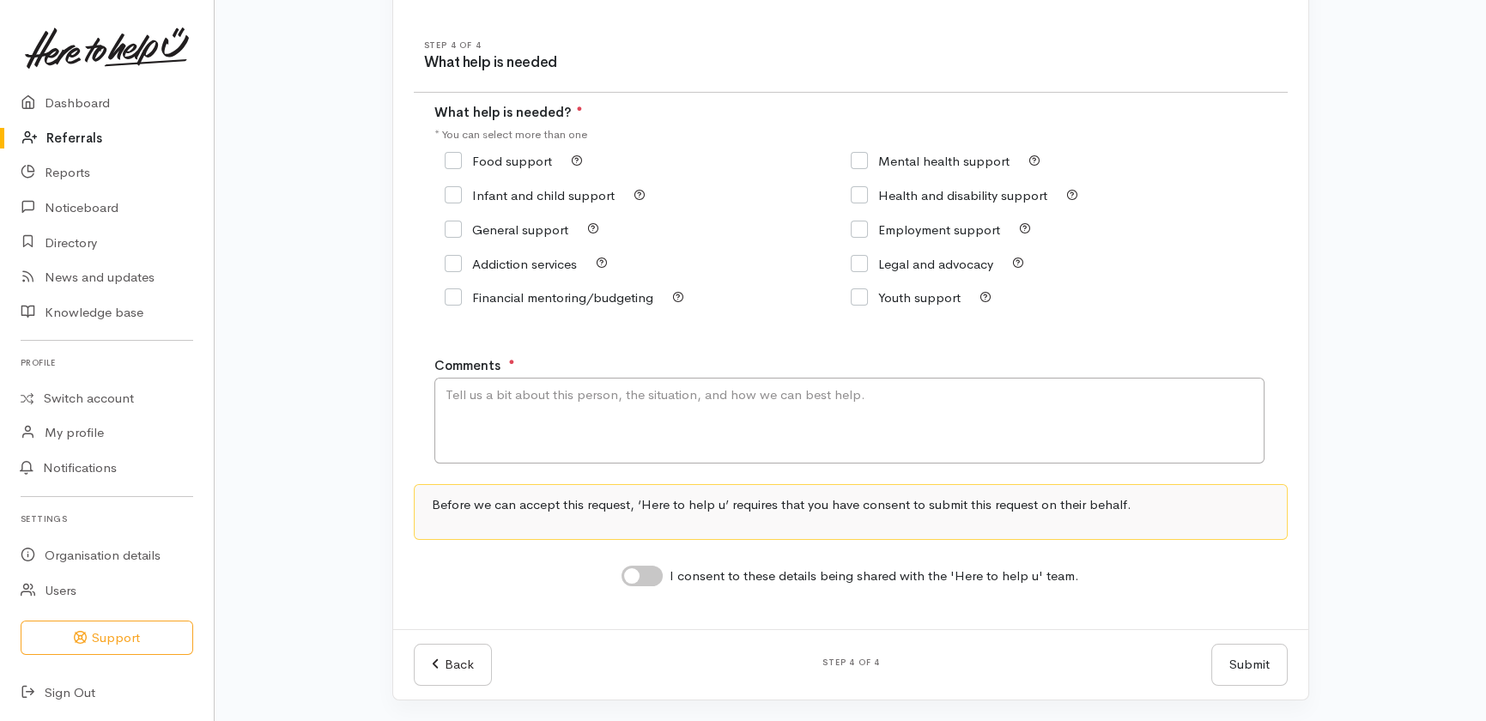
scroll to position [175, 0]
click at [455, 160] on input "Food support" at bounding box center [498, 162] width 107 height 13
checkbox input "true"
click at [607, 406] on textarea "Comments" at bounding box center [849, 422] width 830 height 86
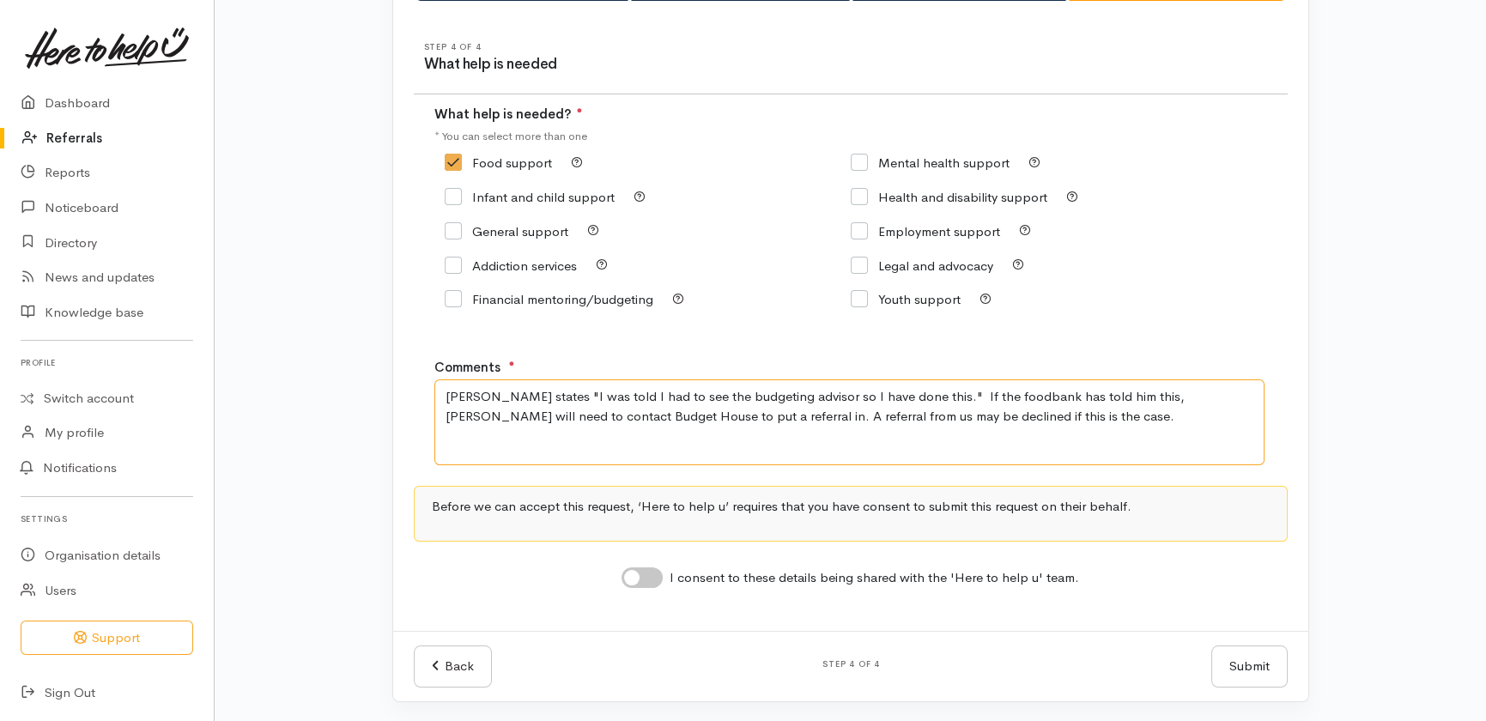
type textarea "James states "I was told I had to see the budgeting advisor so I have done this…"
click at [653, 582] on input "I consent to these details being shared with the 'Here to help u' team." at bounding box center [642, 577] width 41 height 21
checkbox input "true"
click at [1242, 661] on button "Submit" at bounding box center [1249, 667] width 76 height 42
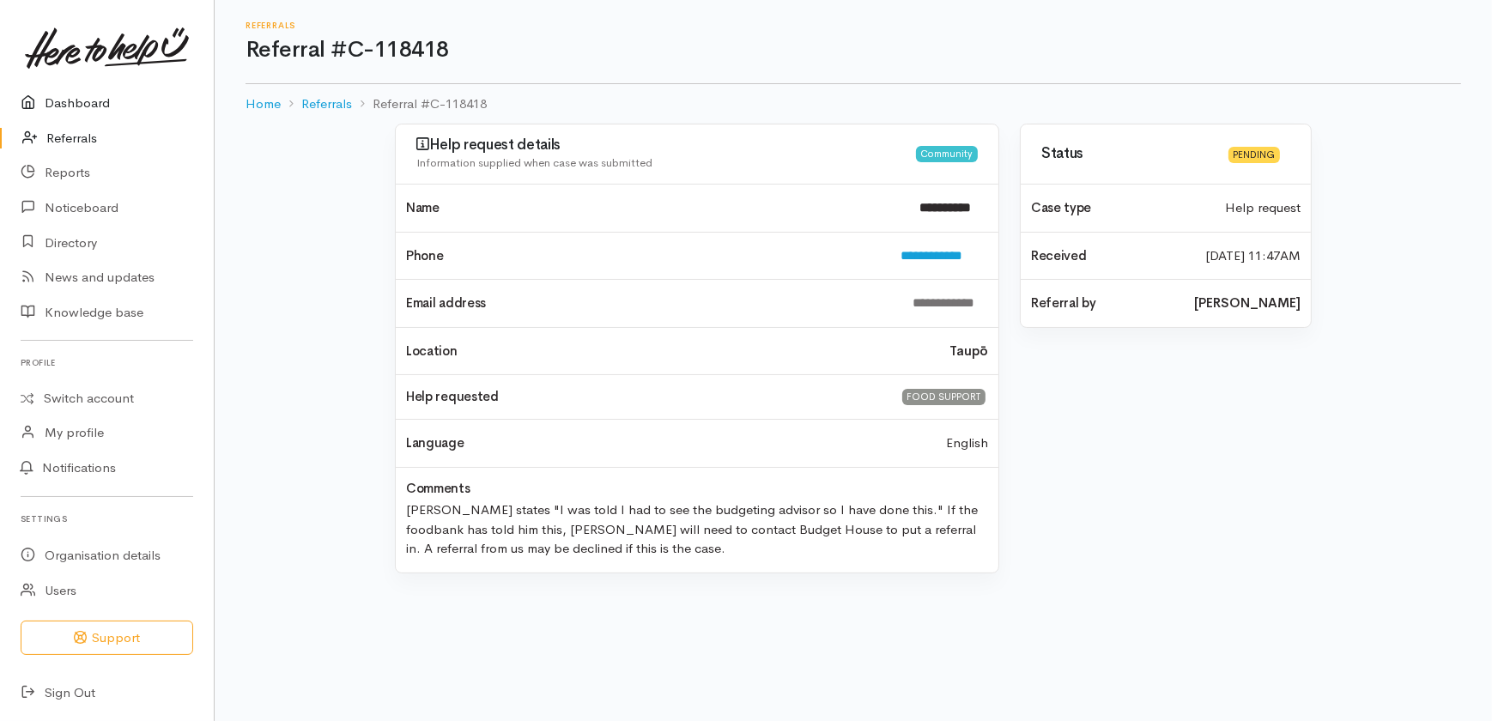
click at [71, 98] on link "Dashboard" at bounding box center [107, 103] width 214 height 35
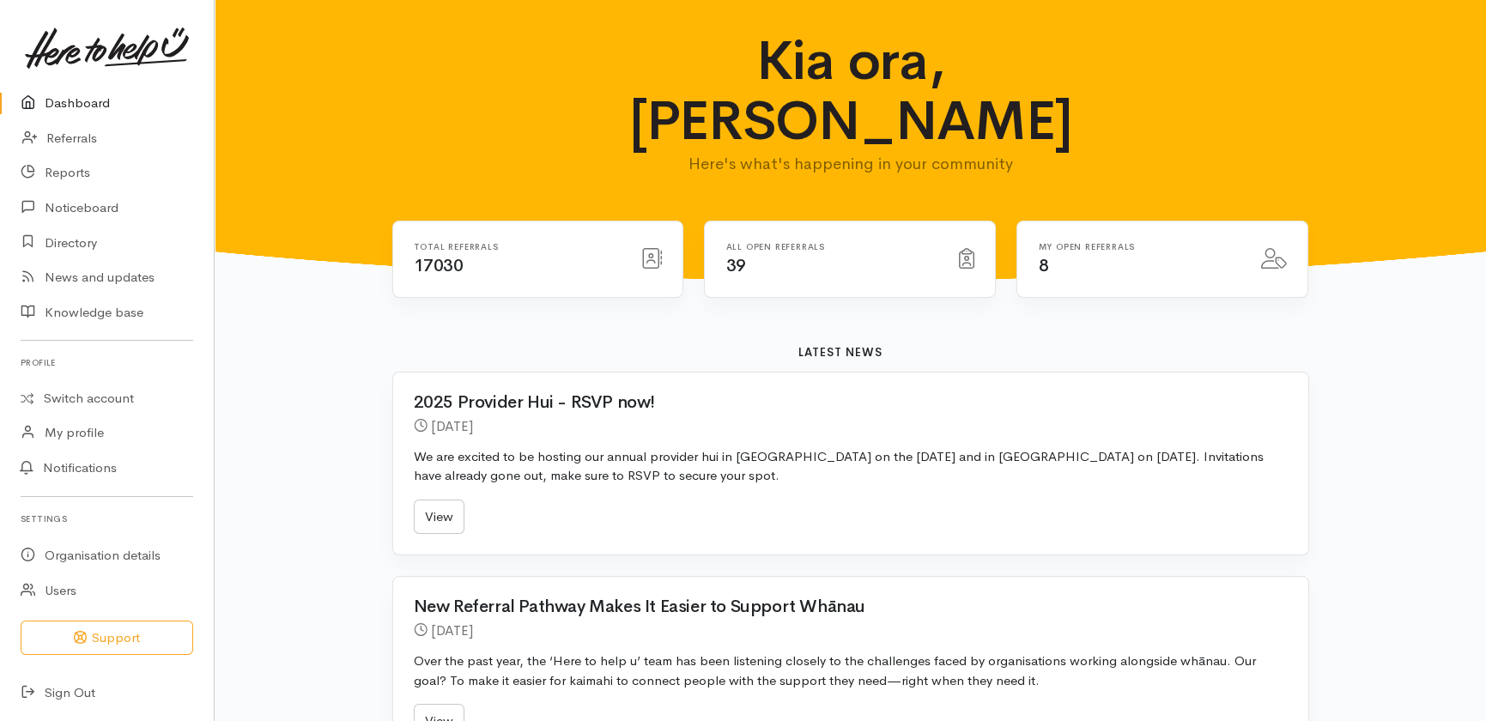
click at [89, 97] on link "Dashboard" at bounding box center [107, 103] width 214 height 35
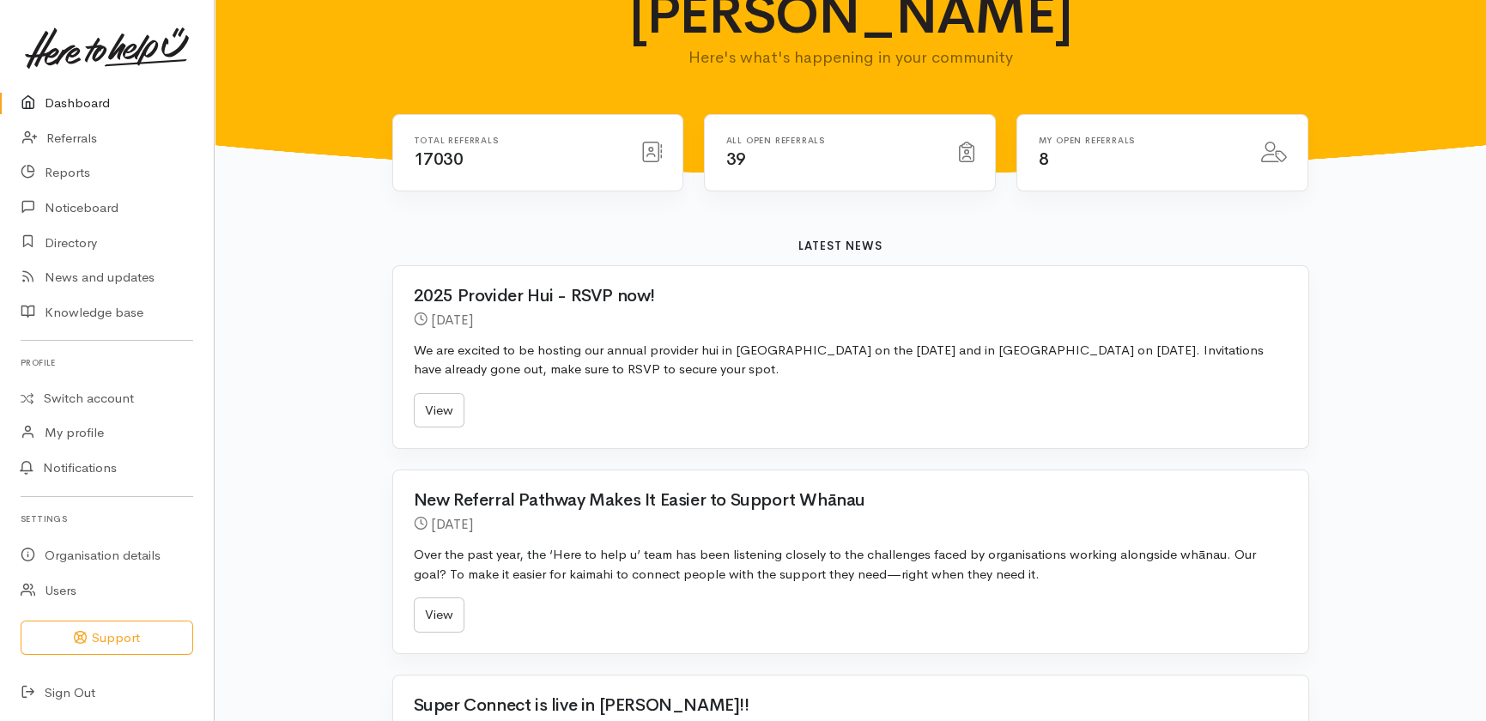
scroll to position [77, 0]
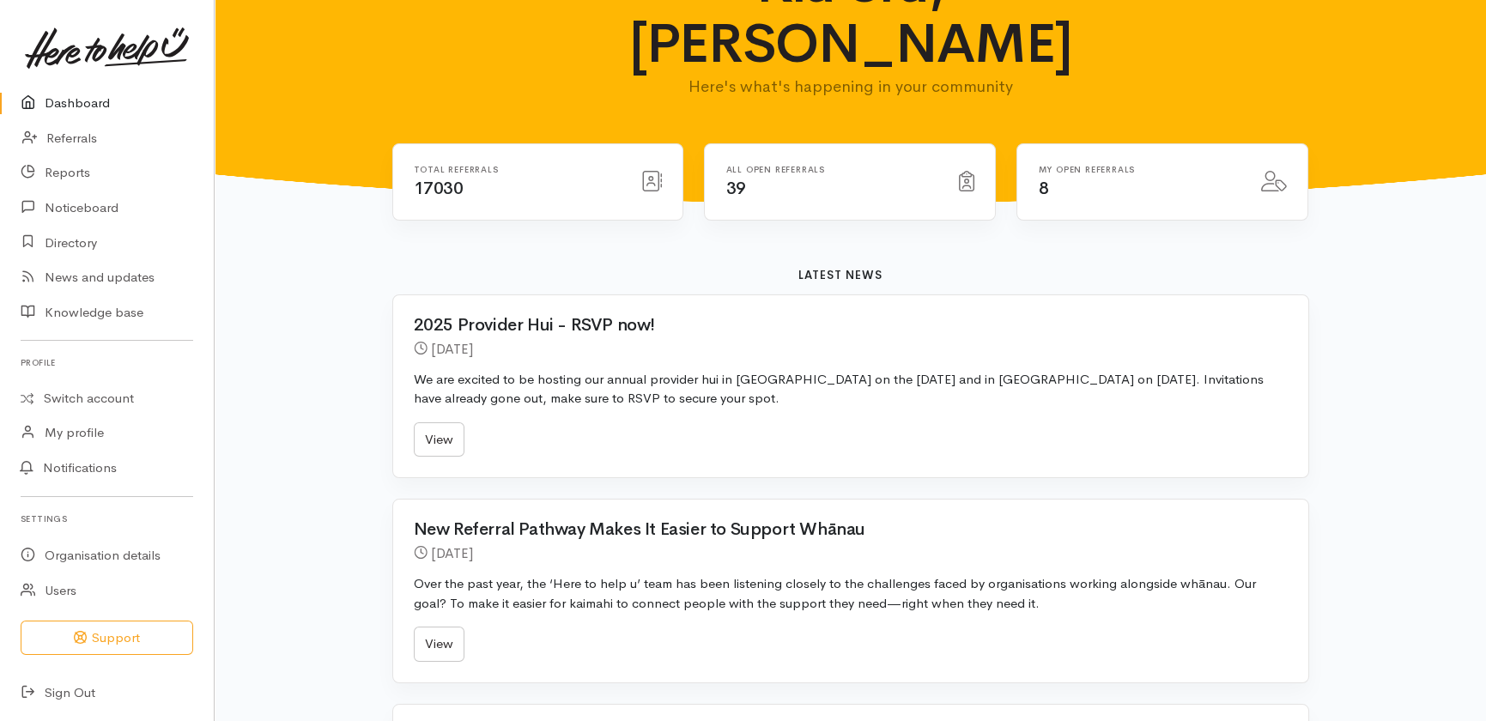
click at [68, 101] on link "Dashboard" at bounding box center [107, 103] width 214 height 35
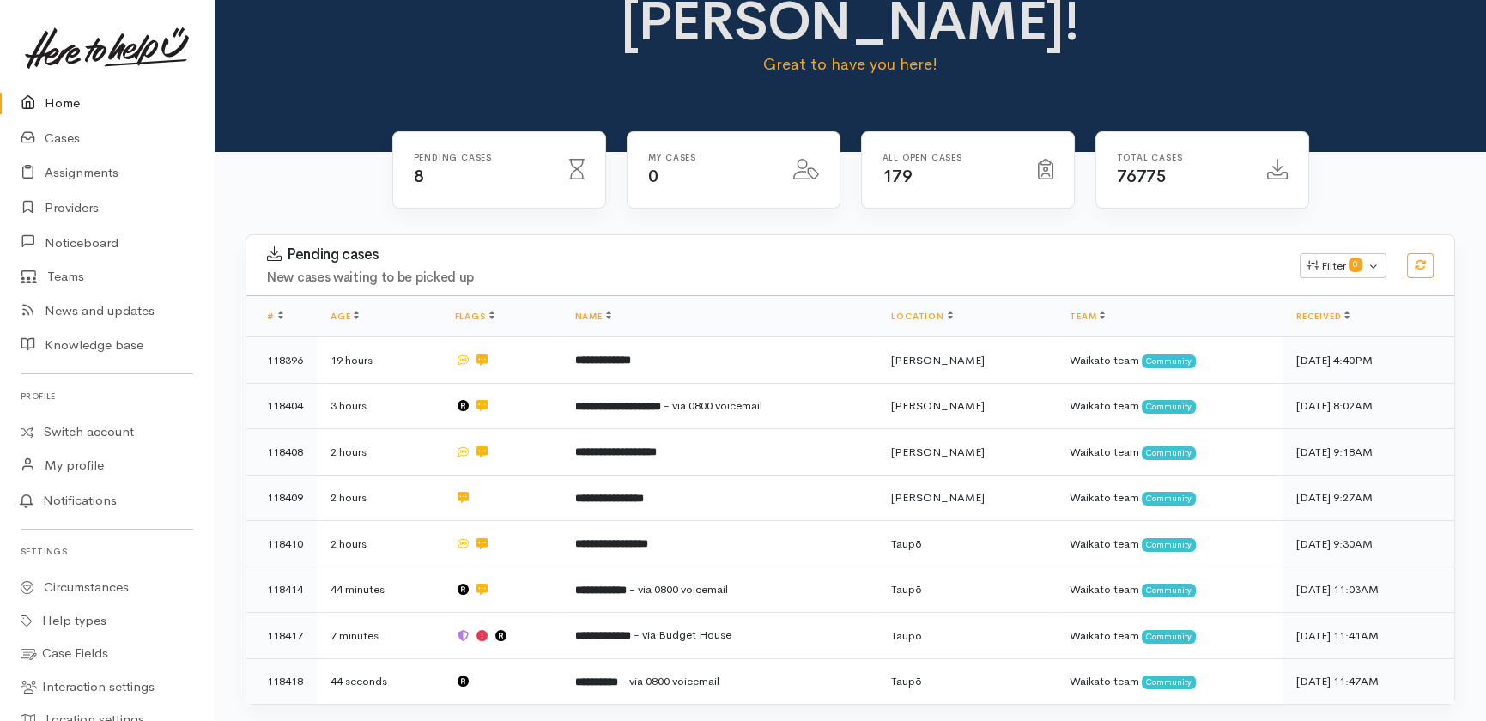
scroll to position [221, 0]
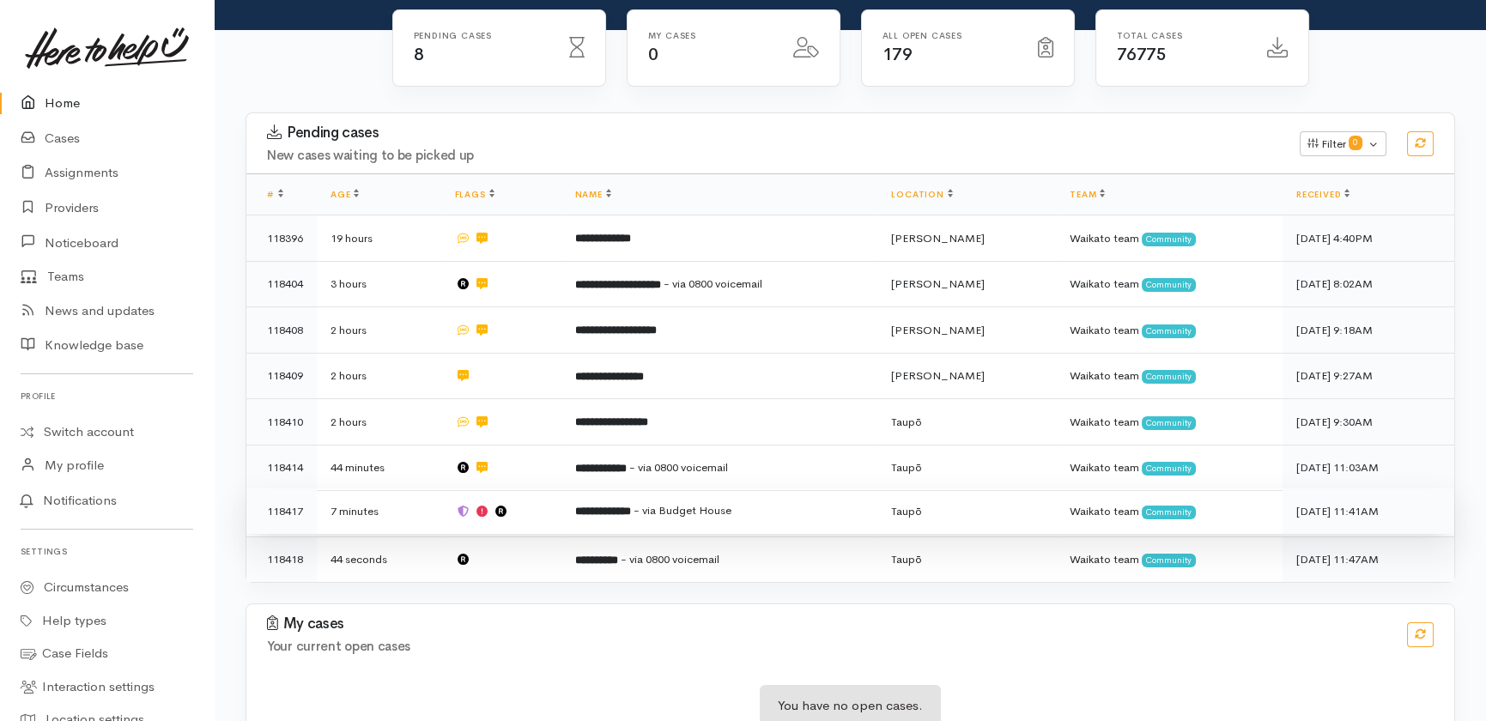
click at [829, 488] on td "**********" at bounding box center [719, 511] width 317 height 46
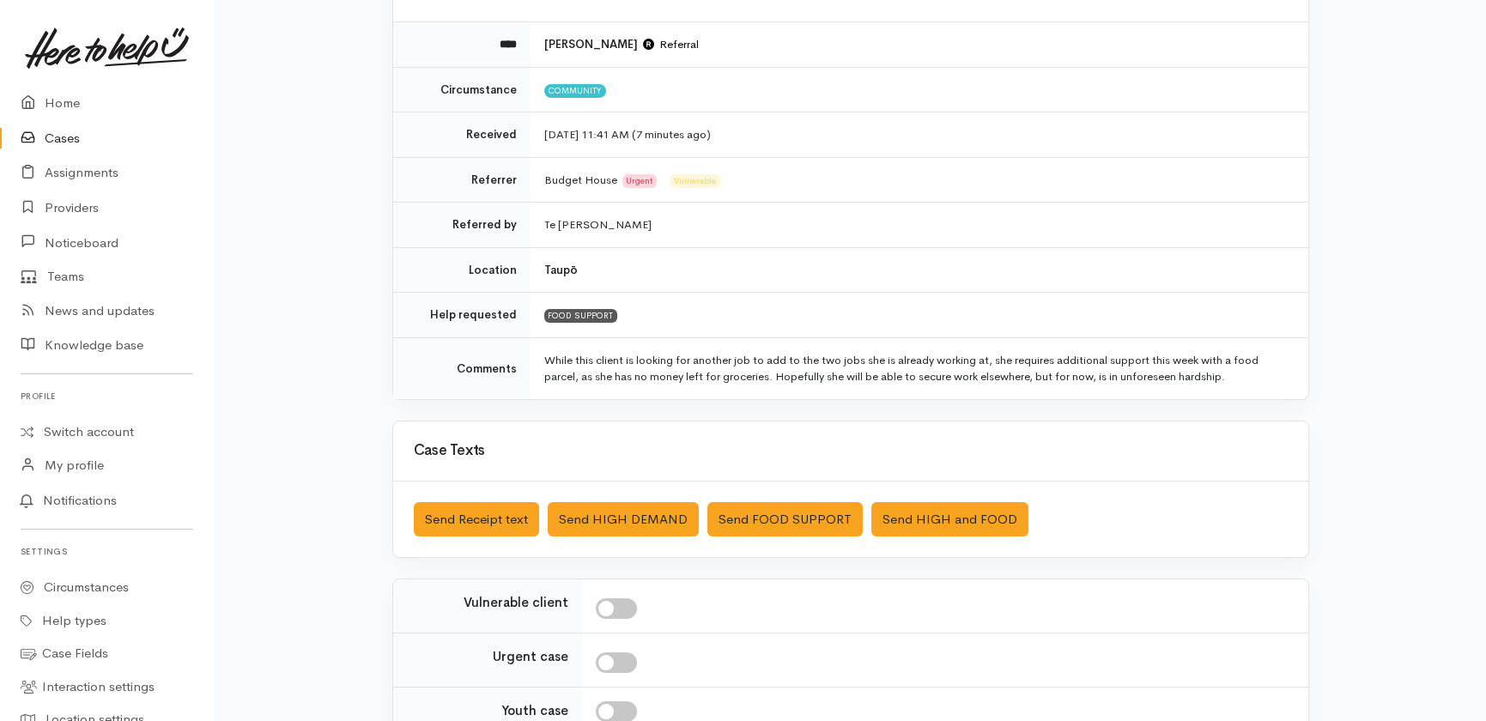
scroll to position [234, 0]
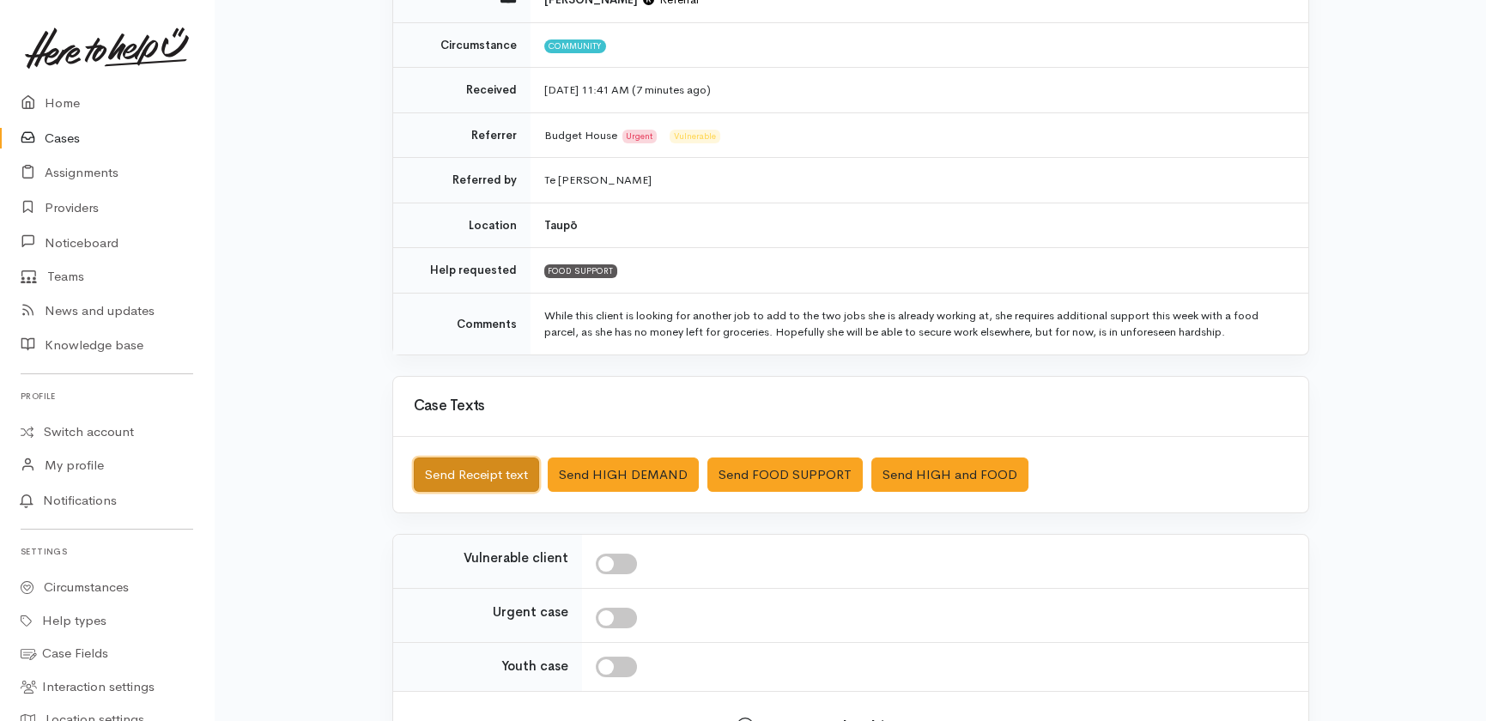
click at [452, 470] on button "Send Receipt text" at bounding box center [476, 475] width 125 height 35
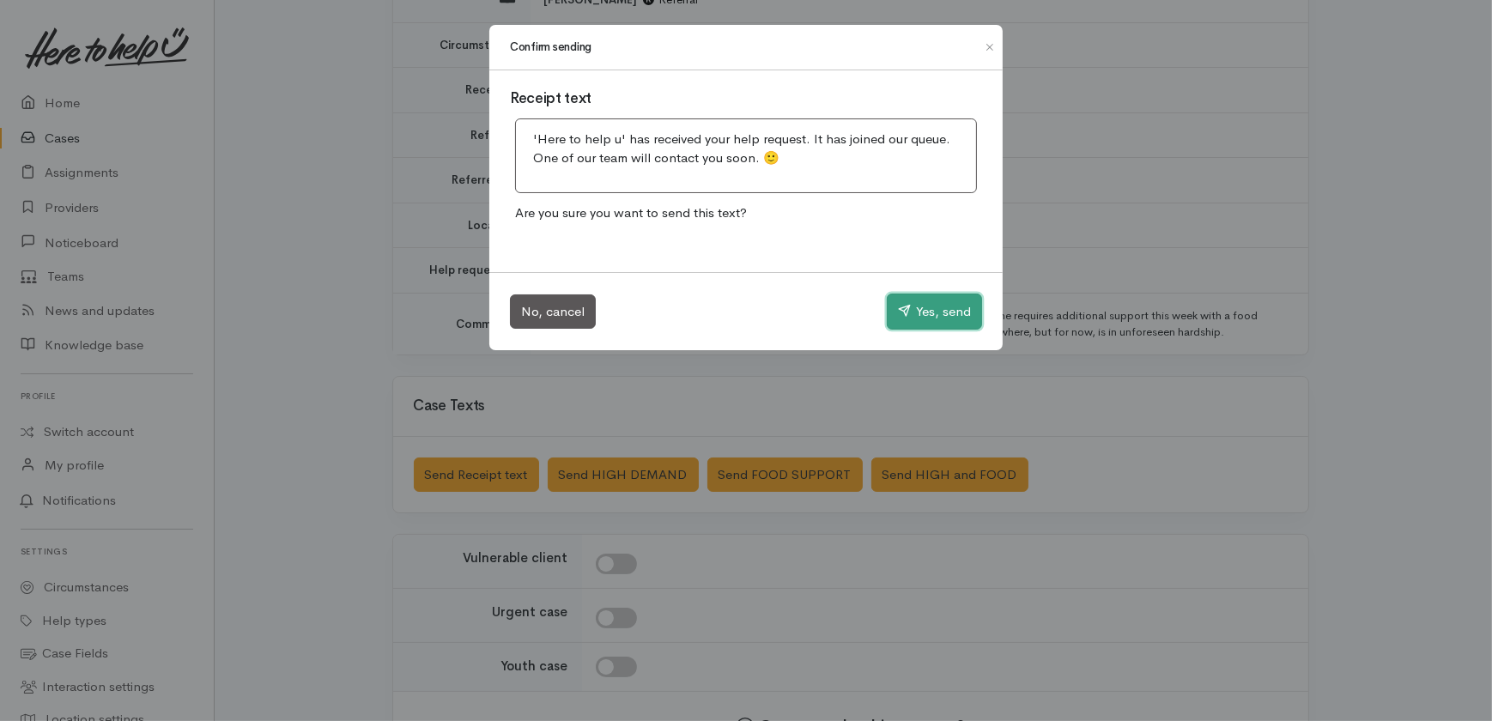
click at [931, 311] on button "Yes, send" at bounding box center [934, 312] width 95 height 36
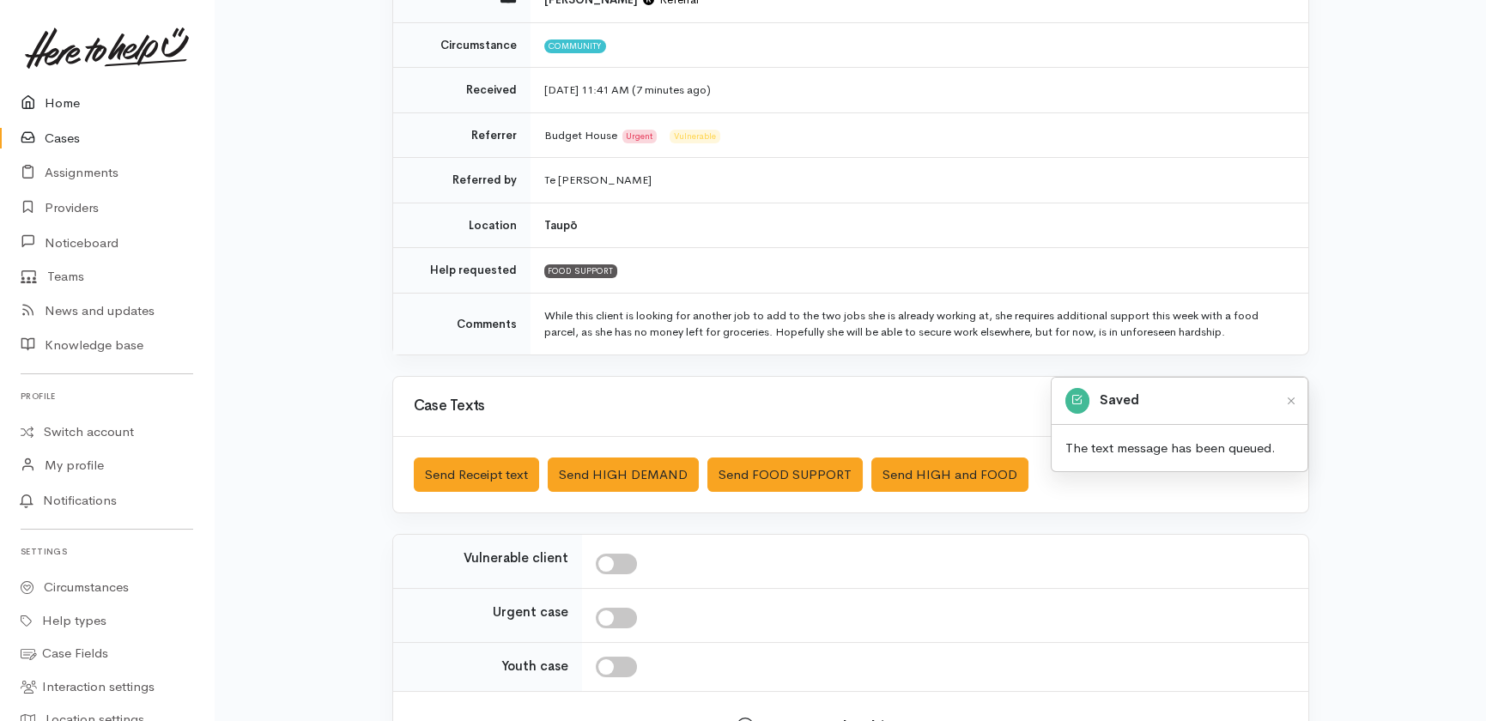
click at [59, 96] on link "Home" at bounding box center [107, 103] width 214 height 35
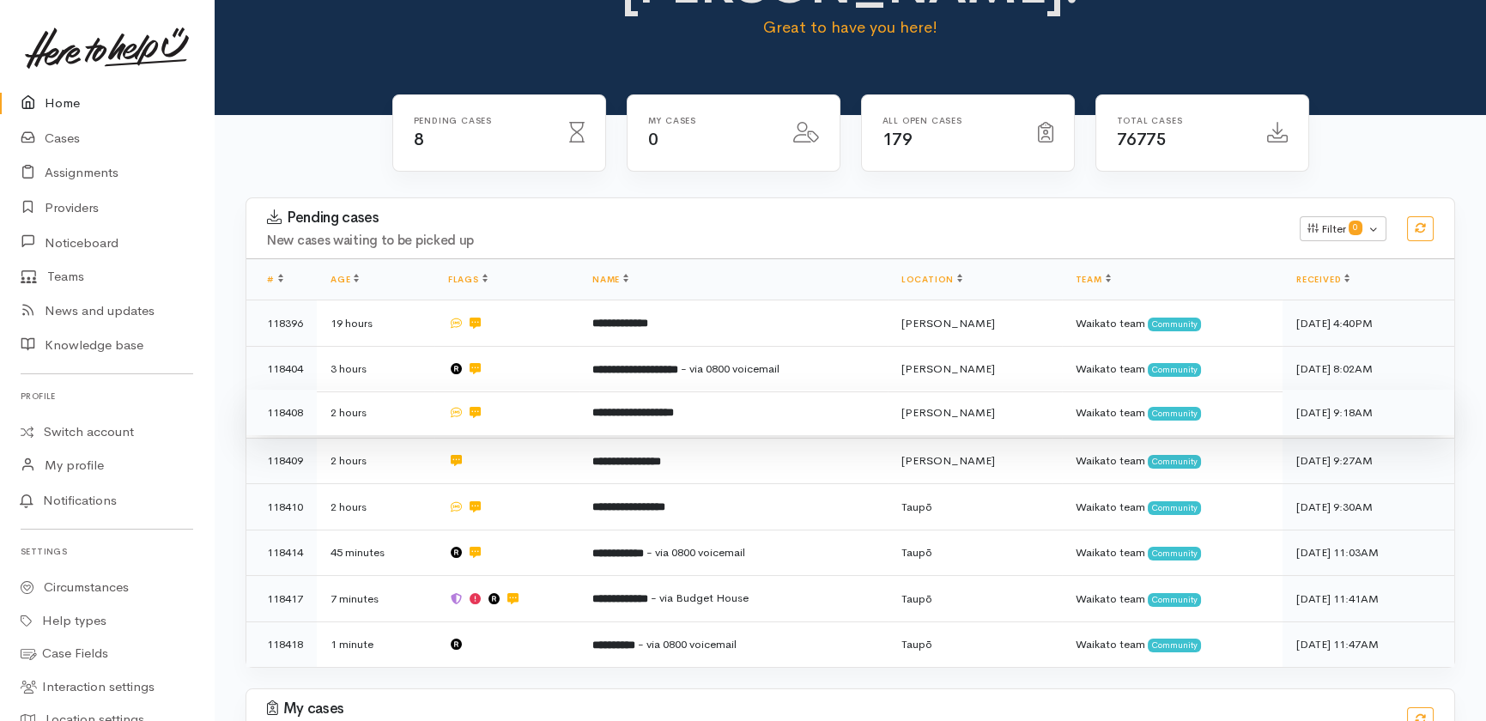
scroll to position [155, 0]
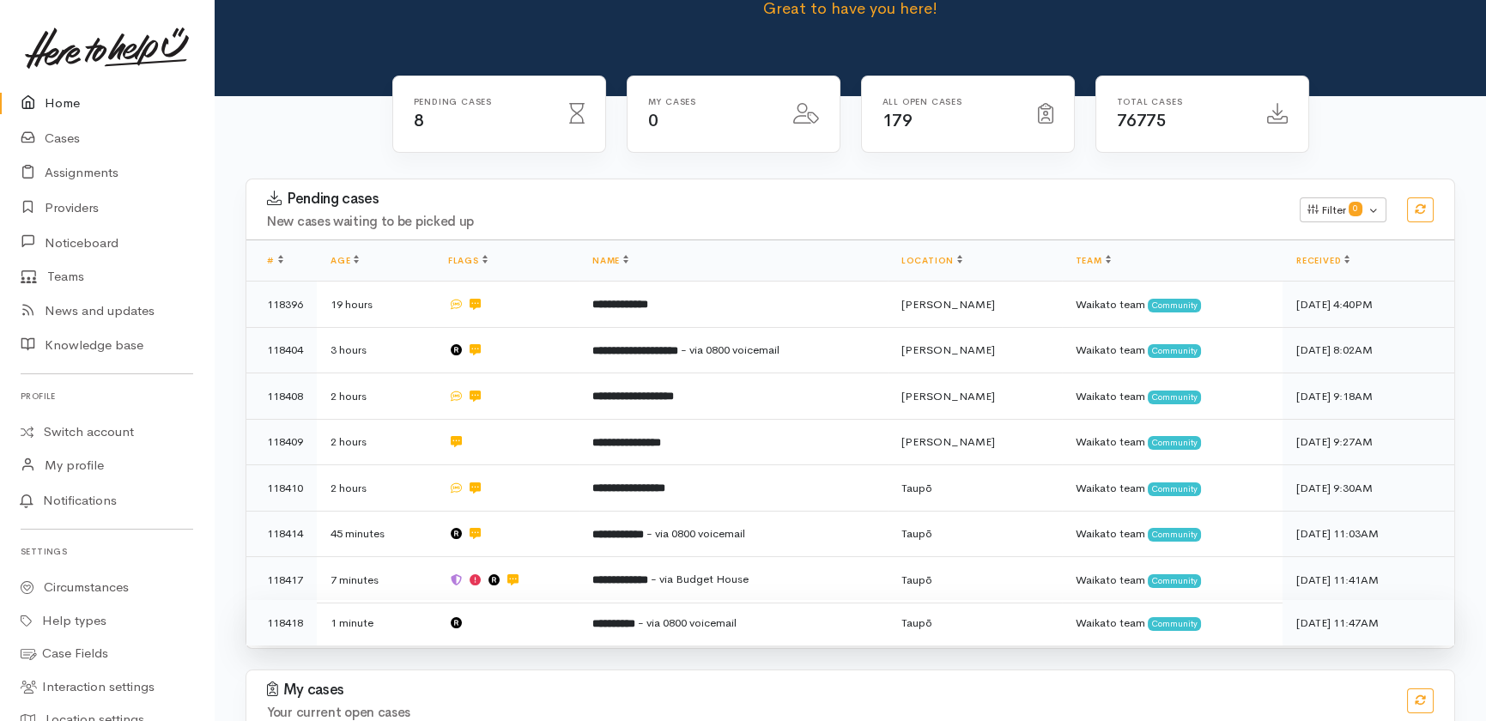
click at [489, 600] on td at bounding box center [506, 622] width 144 height 45
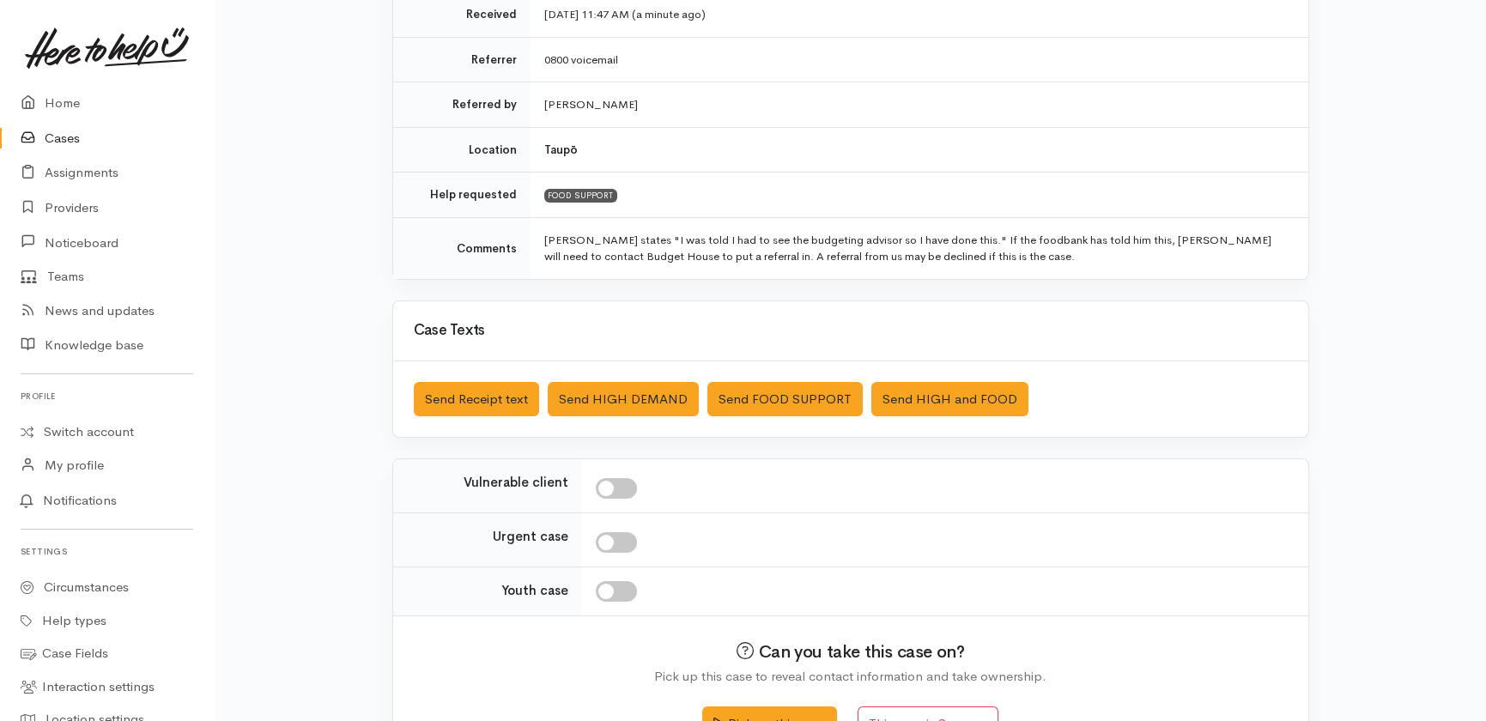
scroll to position [312, 0]
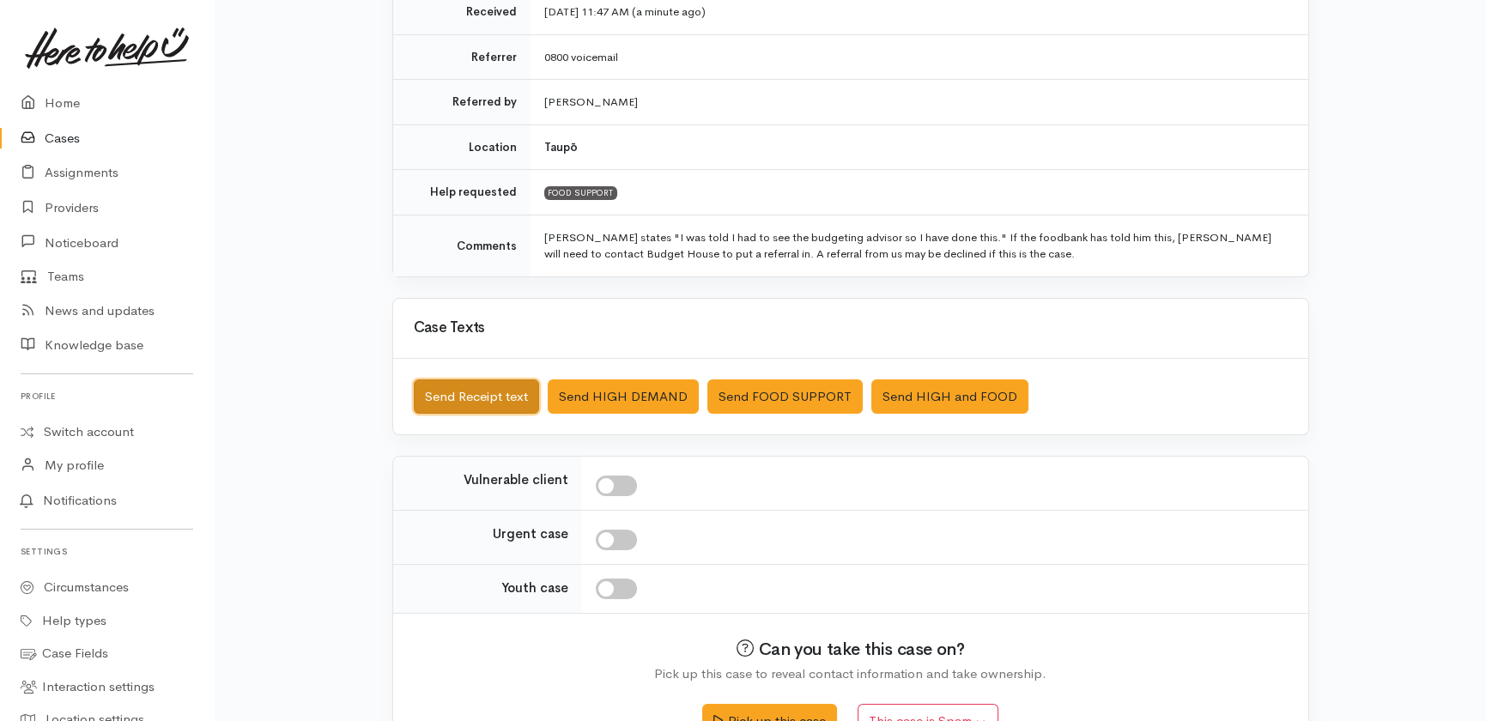
click at [440, 391] on button "Send Receipt text" at bounding box center [476, 396] width 125 height 35
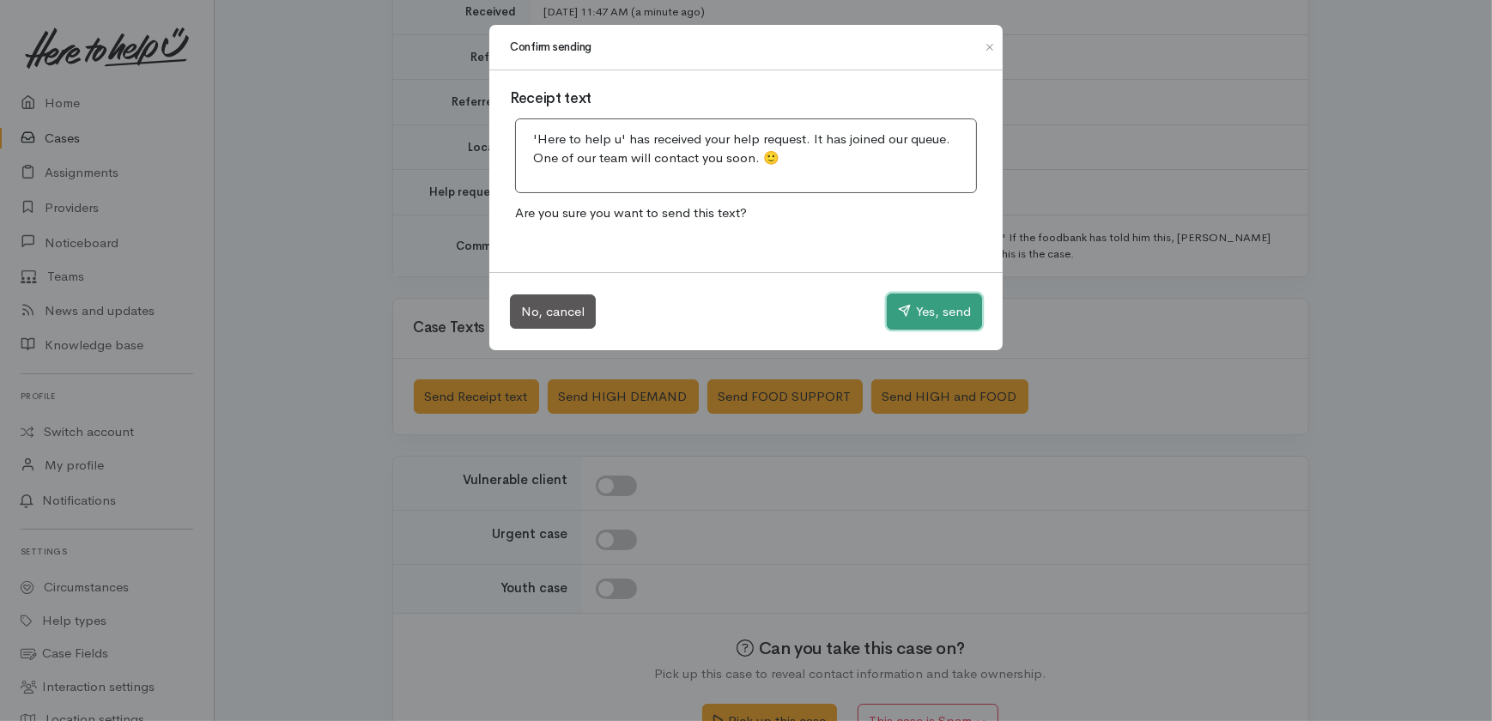
click at [943, 311] on button "Yes, send" at bounding box center [934, 312] width 95 height 36
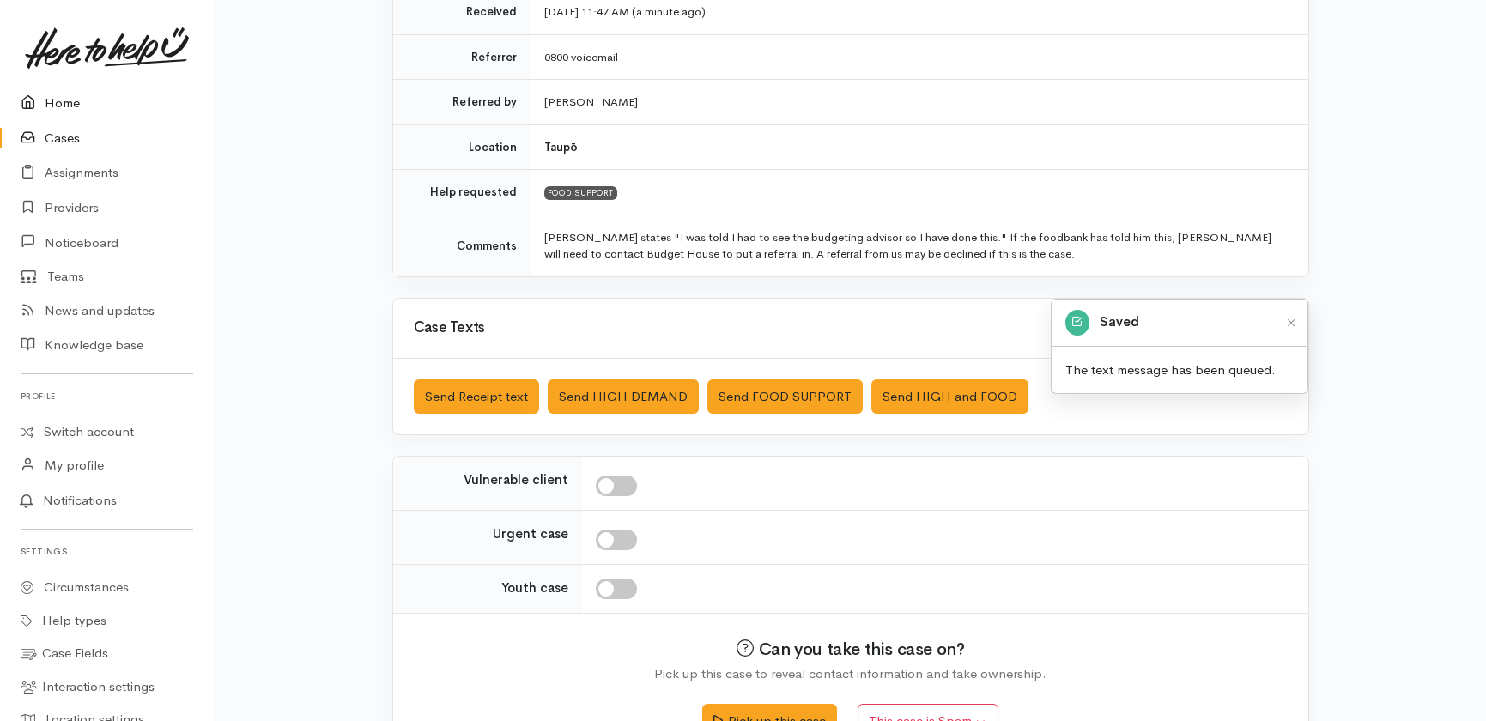
click at [57, 109] on link "Home" at bounding box center [107, 103] width 214 height 35
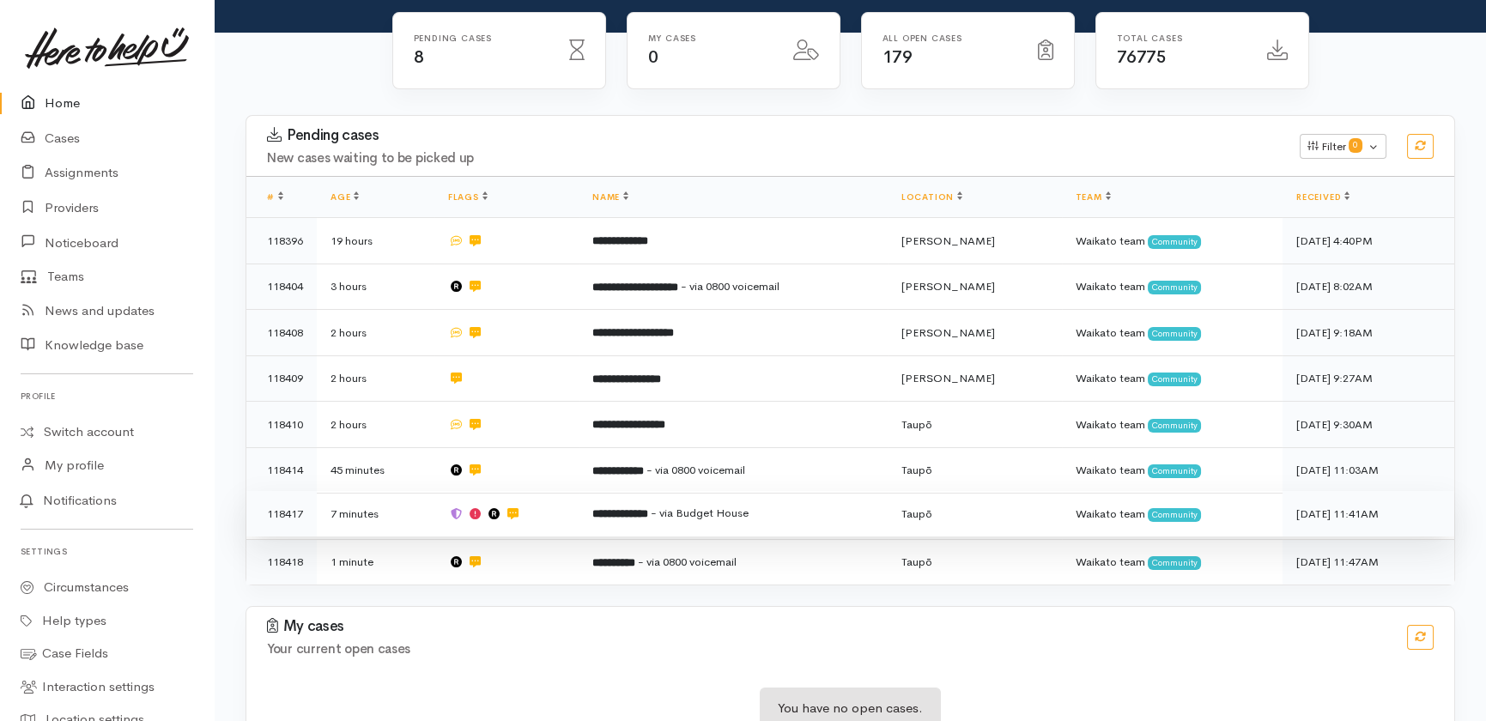
scroll to position [221, 0]
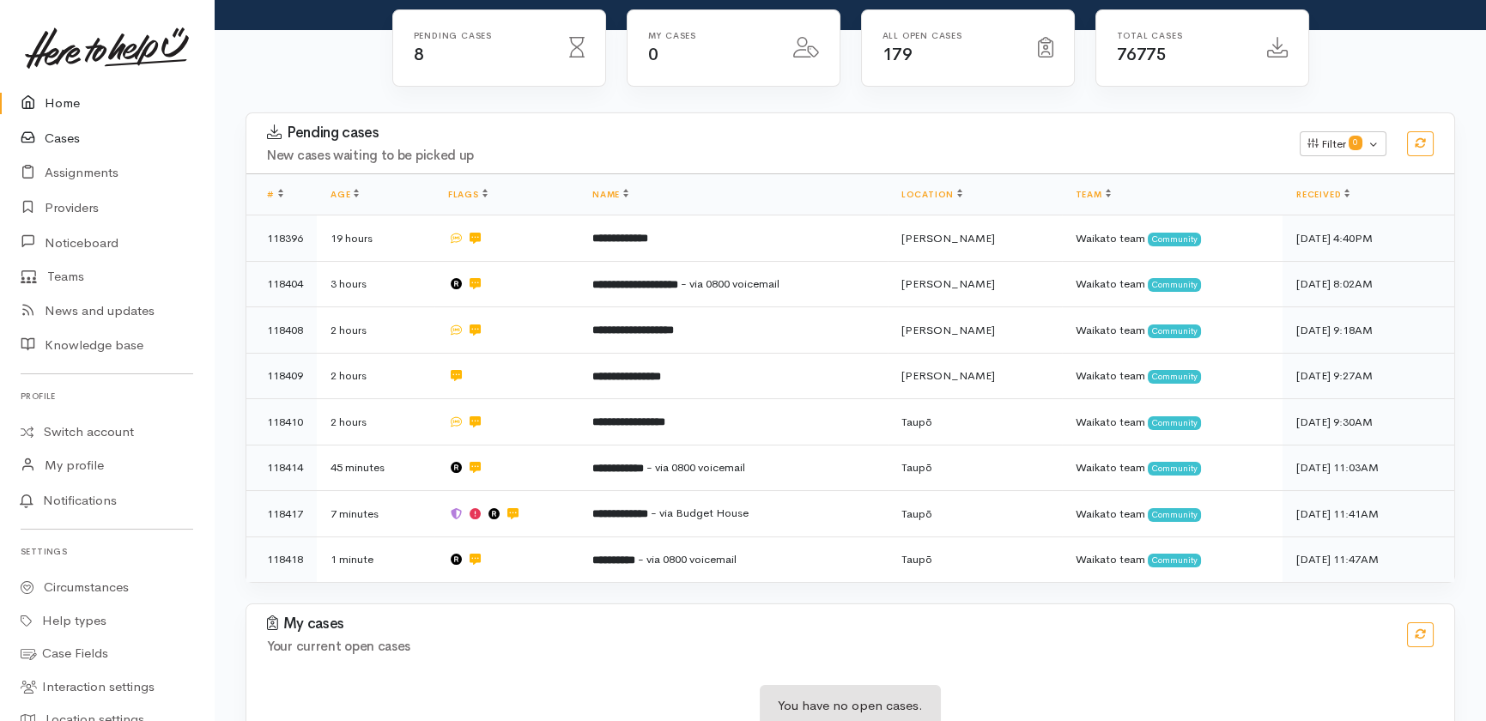
click at [57, 136] on link "Cases" at bounding box center [107, 138] width 214 height 35
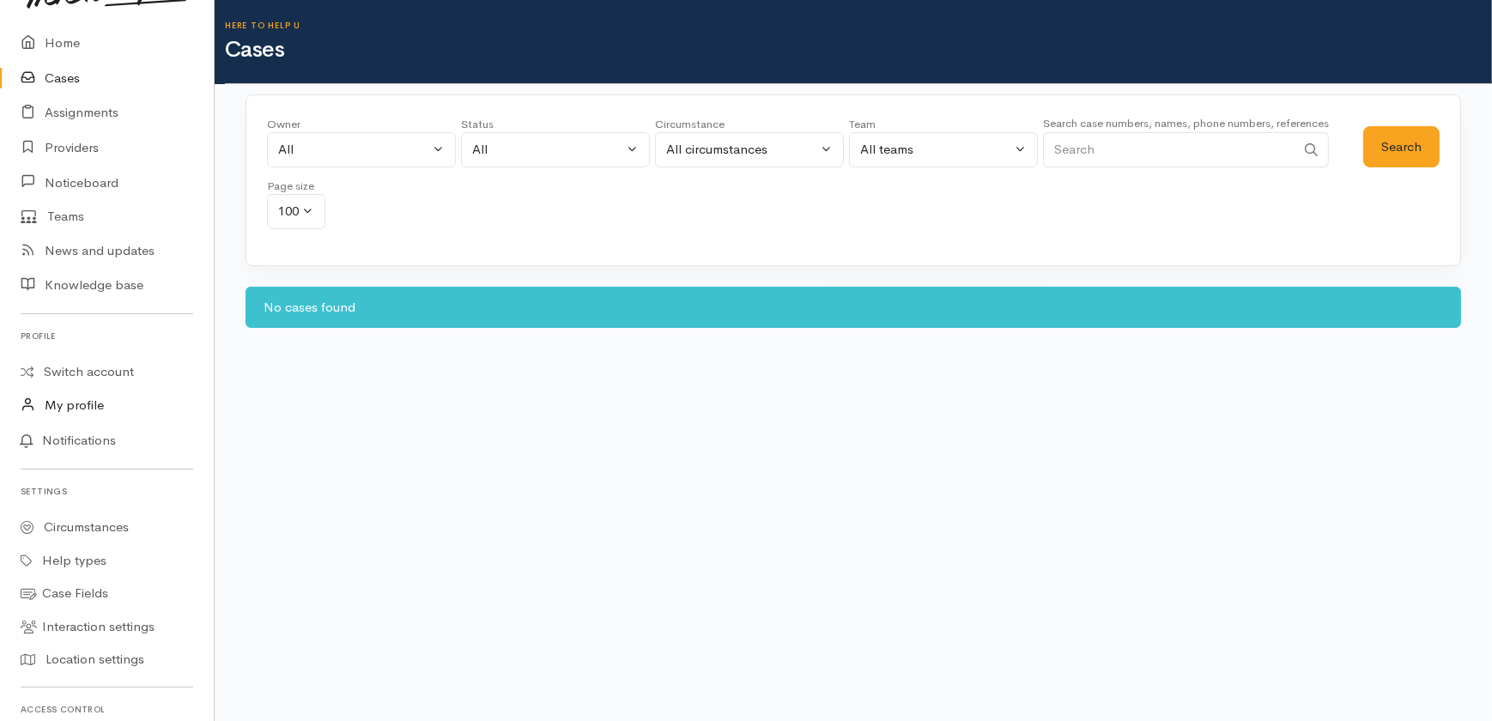
scroll to position [155, 0]
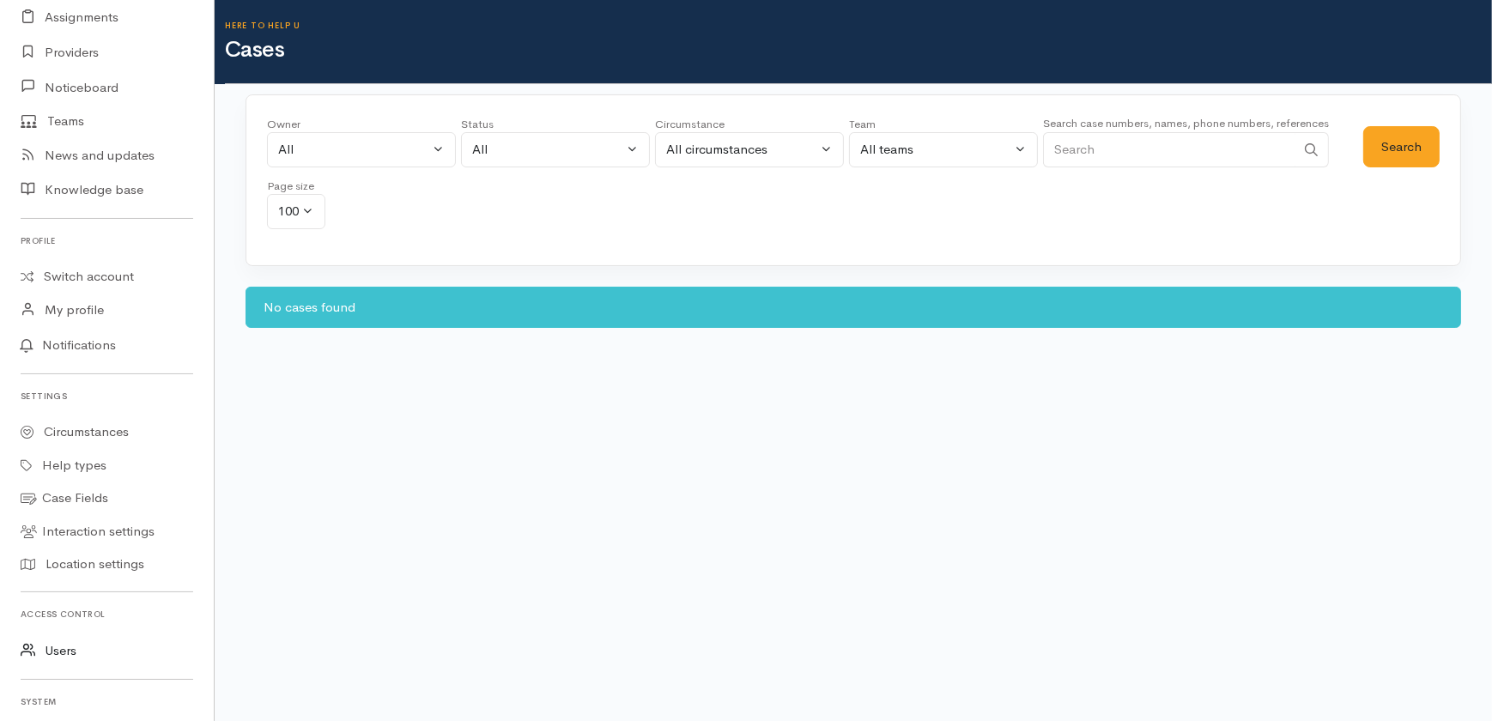
click at [60, 649] on link "Users" at bounding box center [107, 651] width 214 height 35
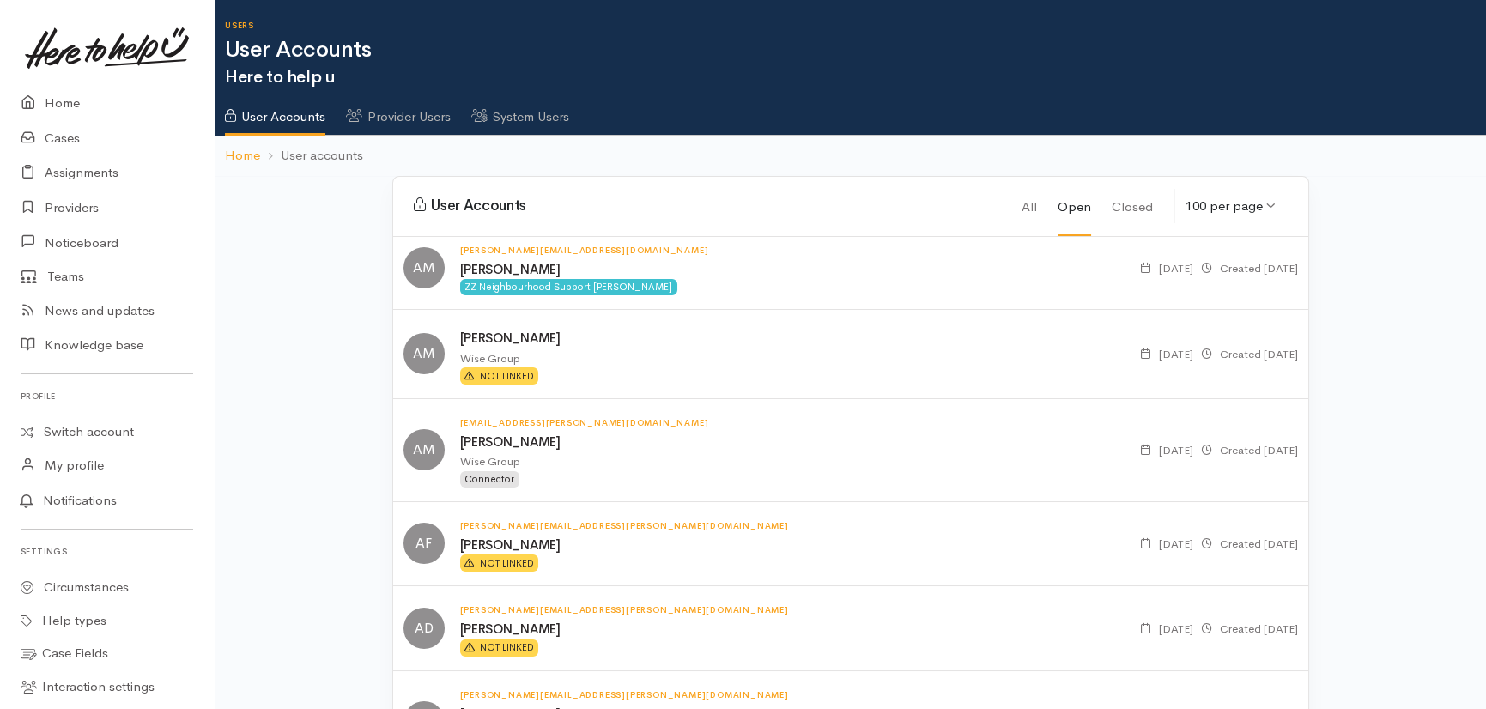
click at [532, 113] on link "System Users" at bounding box center [520, 111] width 98 height 48
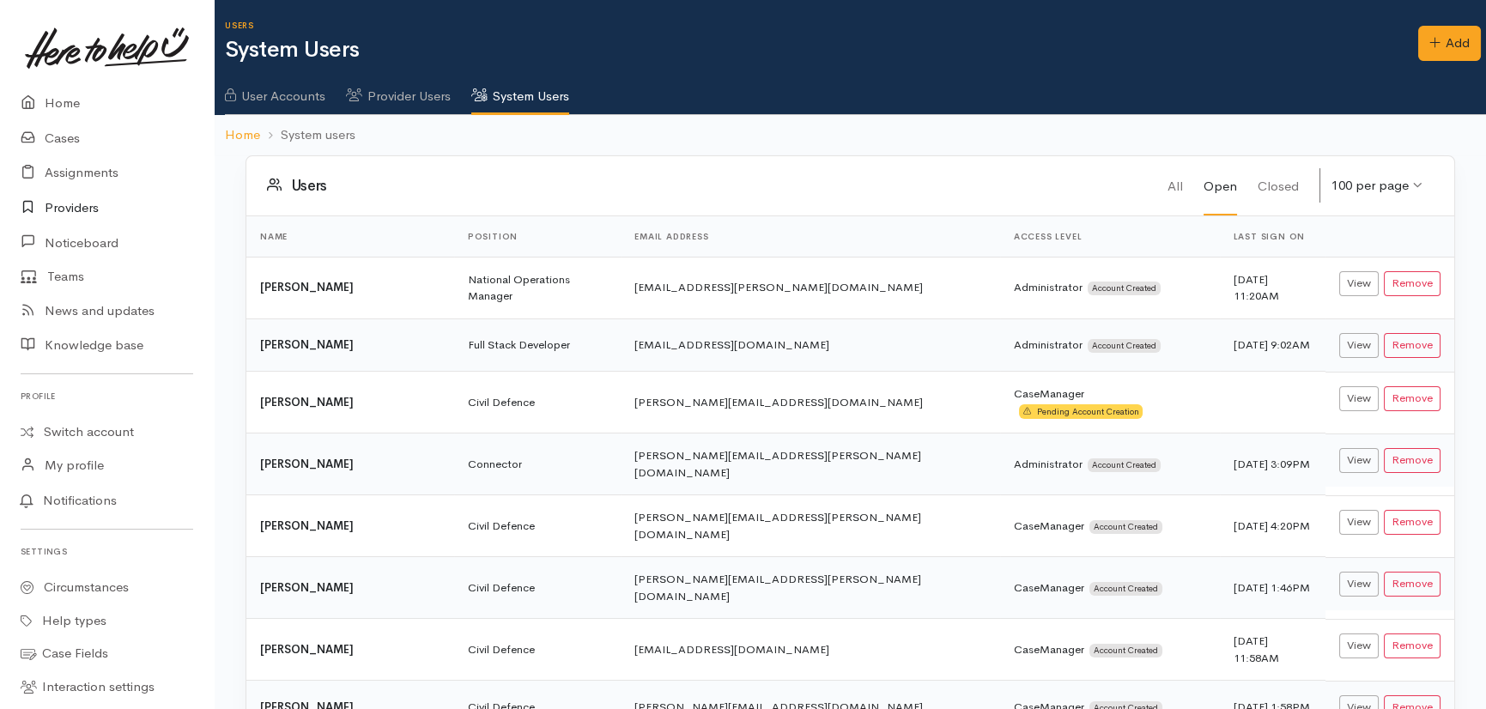
click at [78, 205] on link "Providers" at bounding box center [107, 208] width 214 height 35
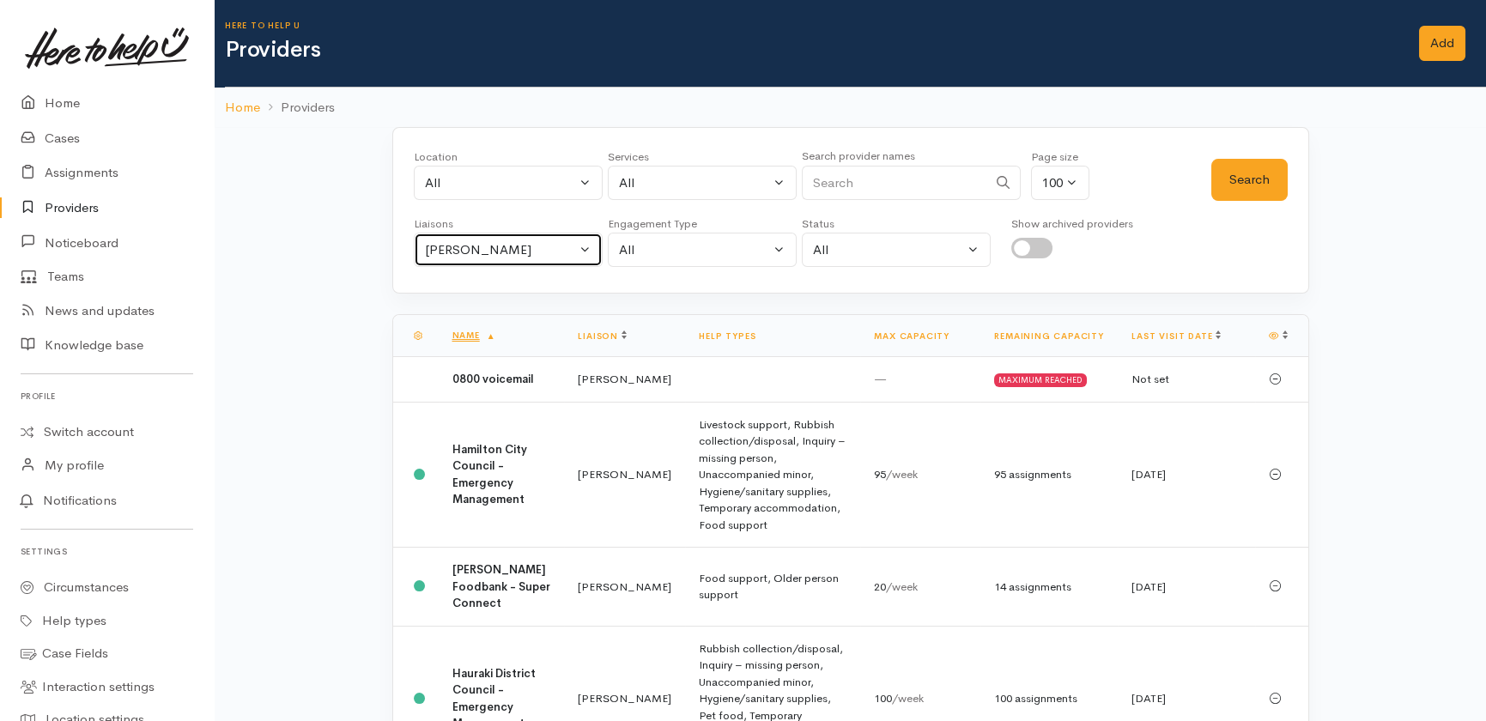
click at [543, 246] on div "[PERSON_NAME]" at bounding box center [500, 250] width 151 height 20
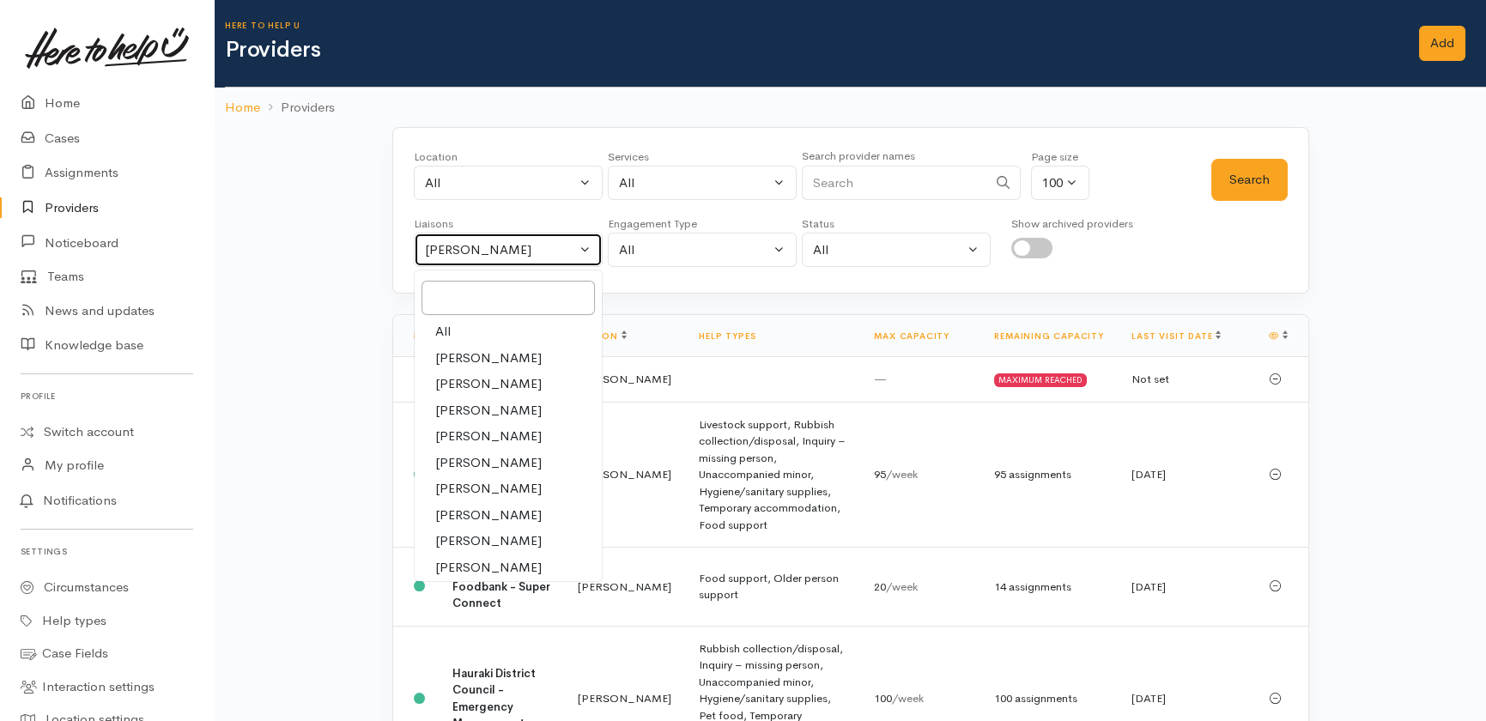
click at [541, 251] on div "Heather Moore" at bounding box center [500, 250] width 151 height 20
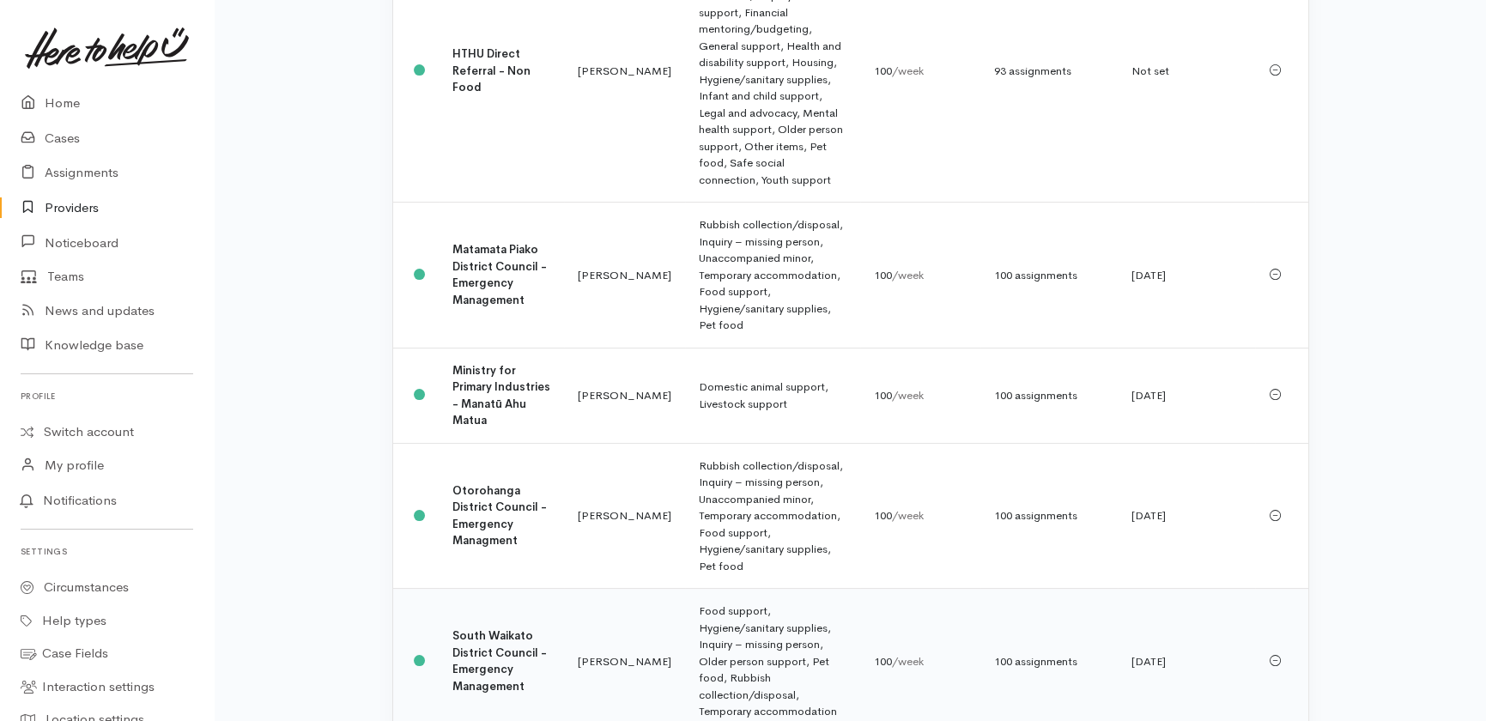
scroll to position [1014, 0]
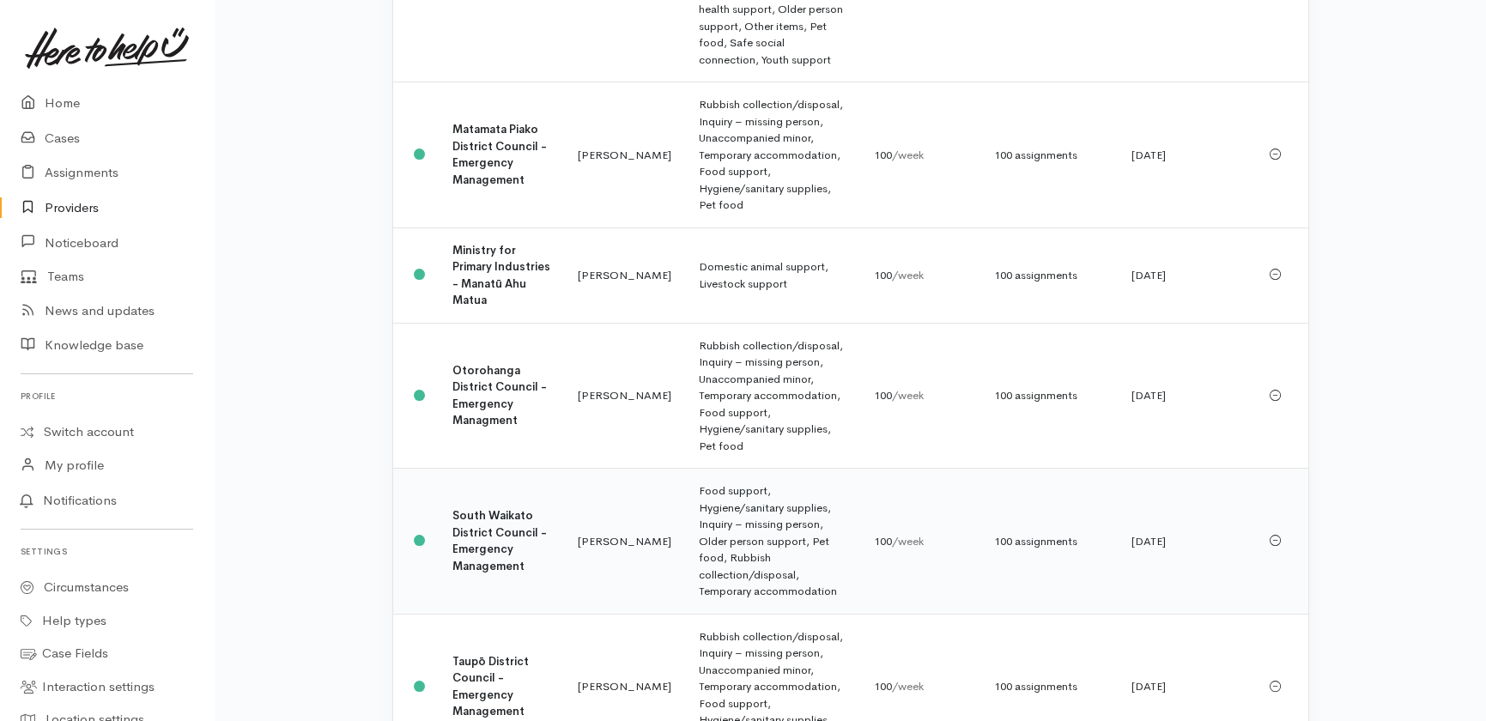
click at [472, 508] on b "South Waikato District Council - Emergency Management" at bounding box center [499, 540] width 94 height 65
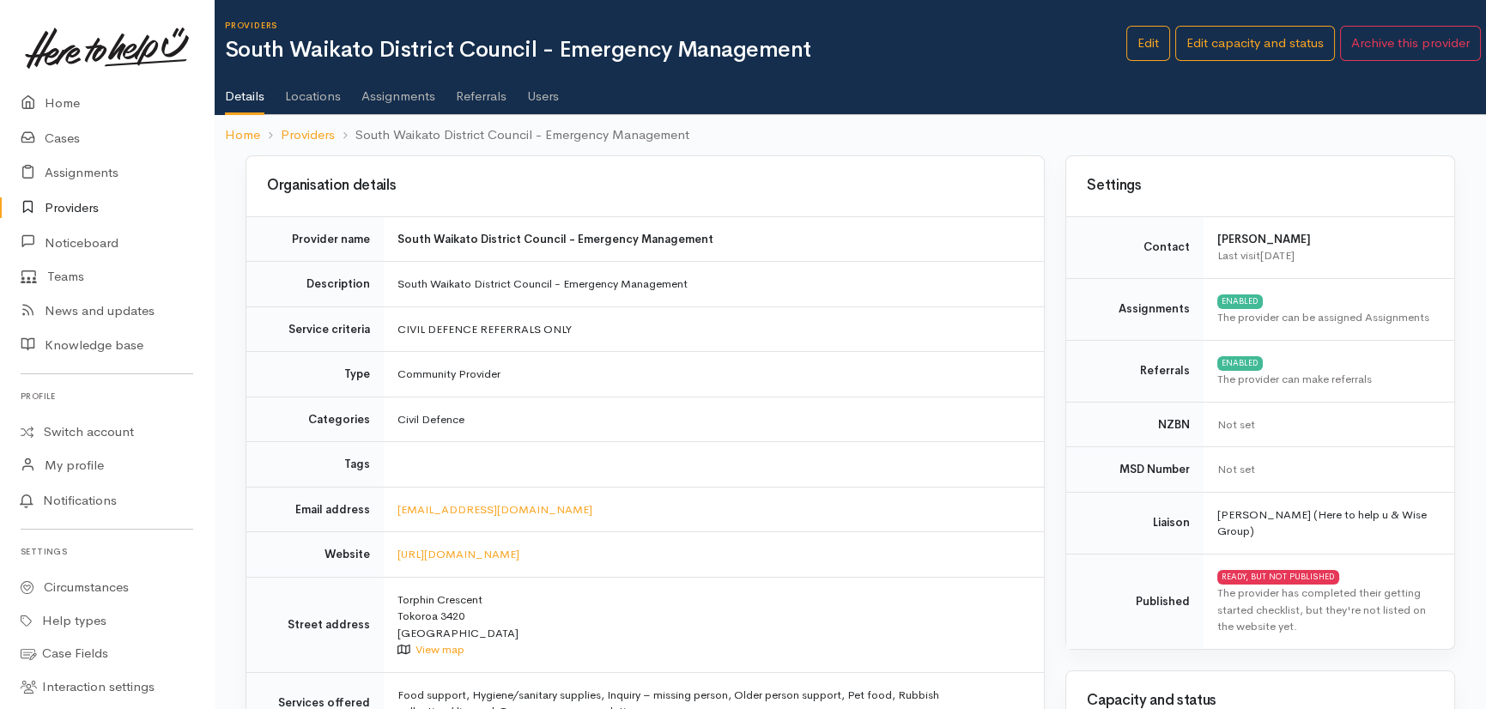
click at [548, 91] on link "Users" at bounding box center [543, 90] width 32 height 48
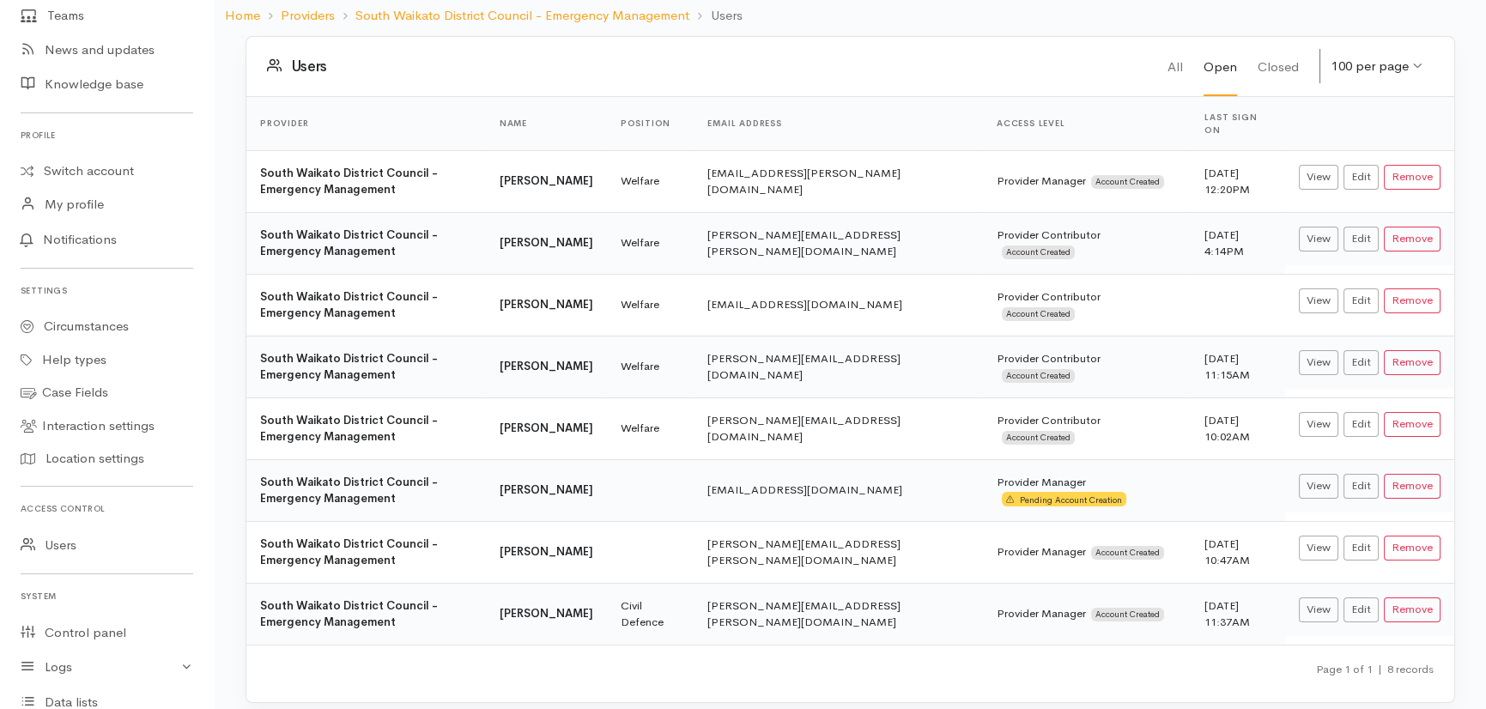
scroll to position [312, 0]
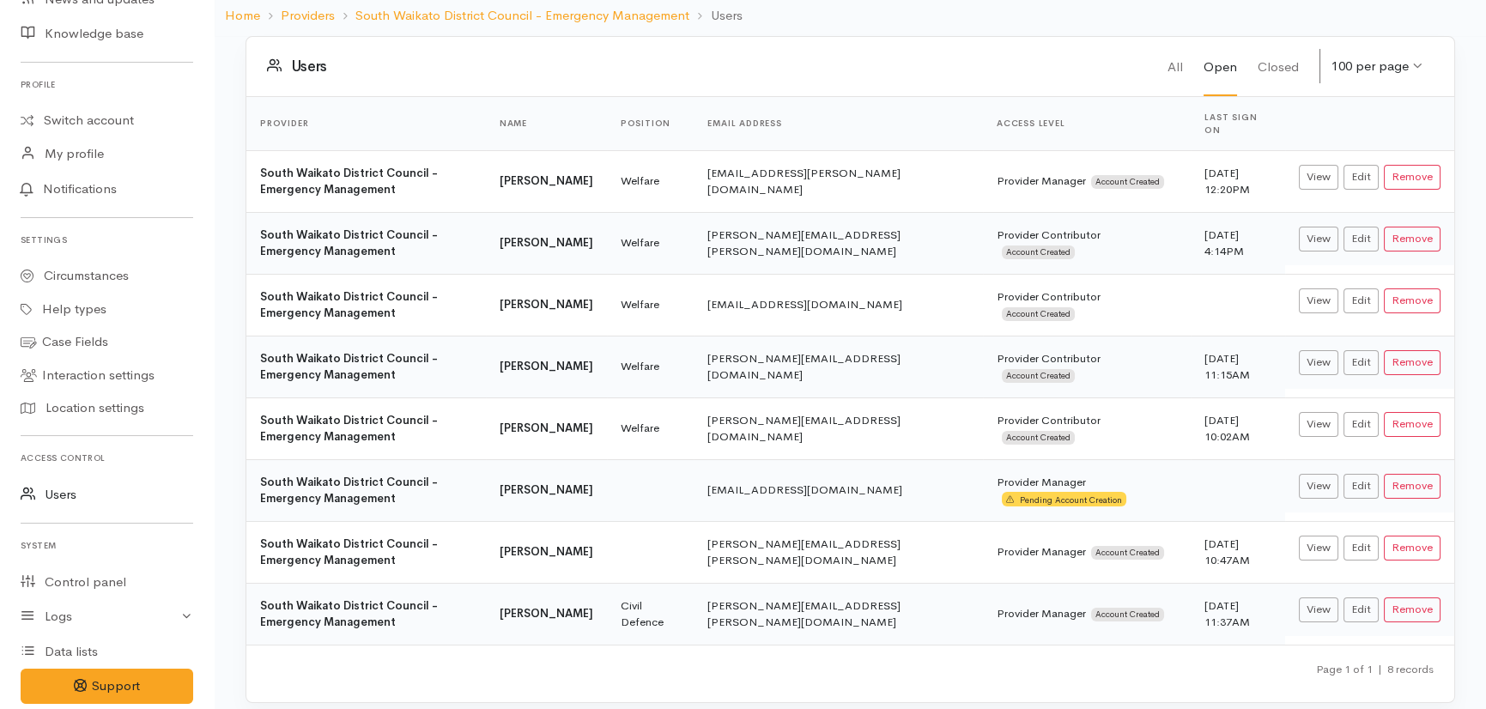
click at [60, 494] on link "Users" at bounding box center [107, 494] width 214 height 35
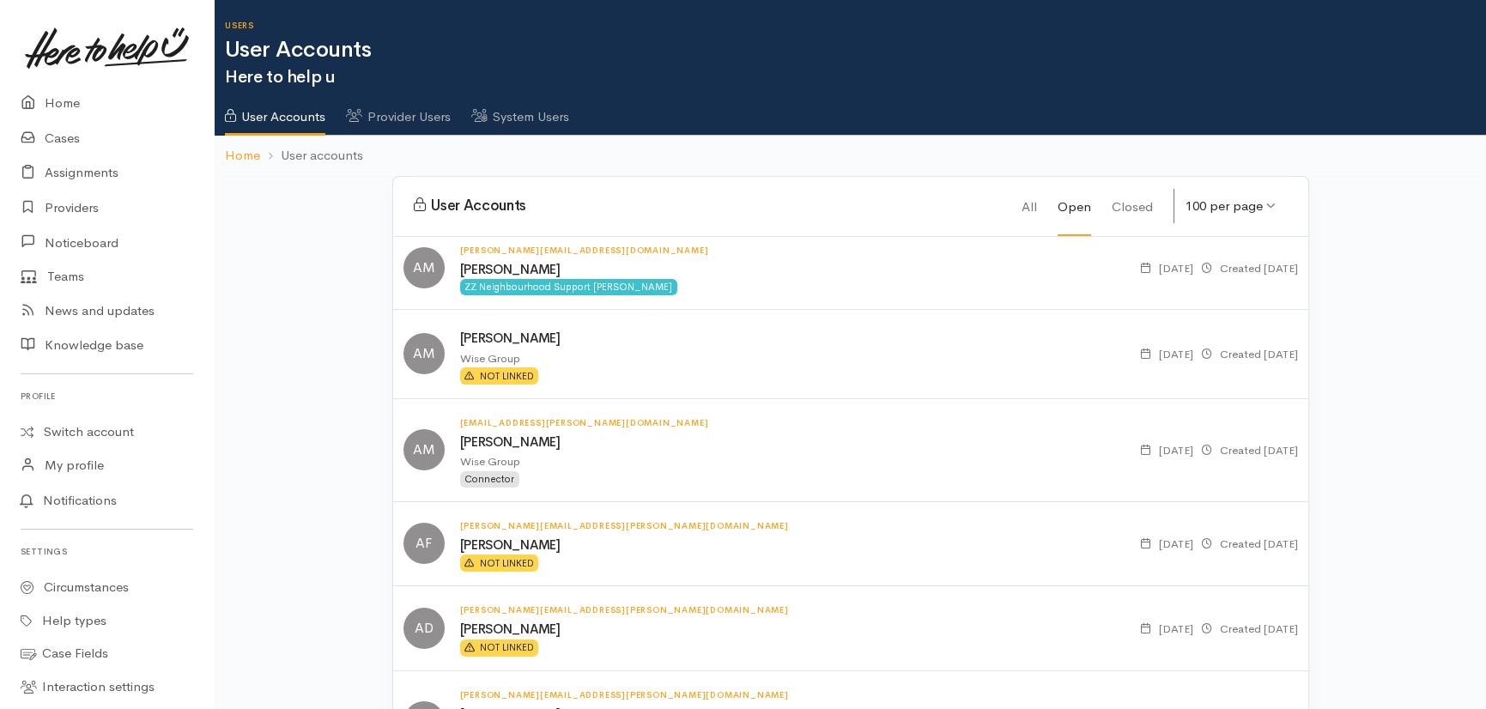
click at [557, 114] on link "System Users" at bounding box center [520, 111] width 98 height 48
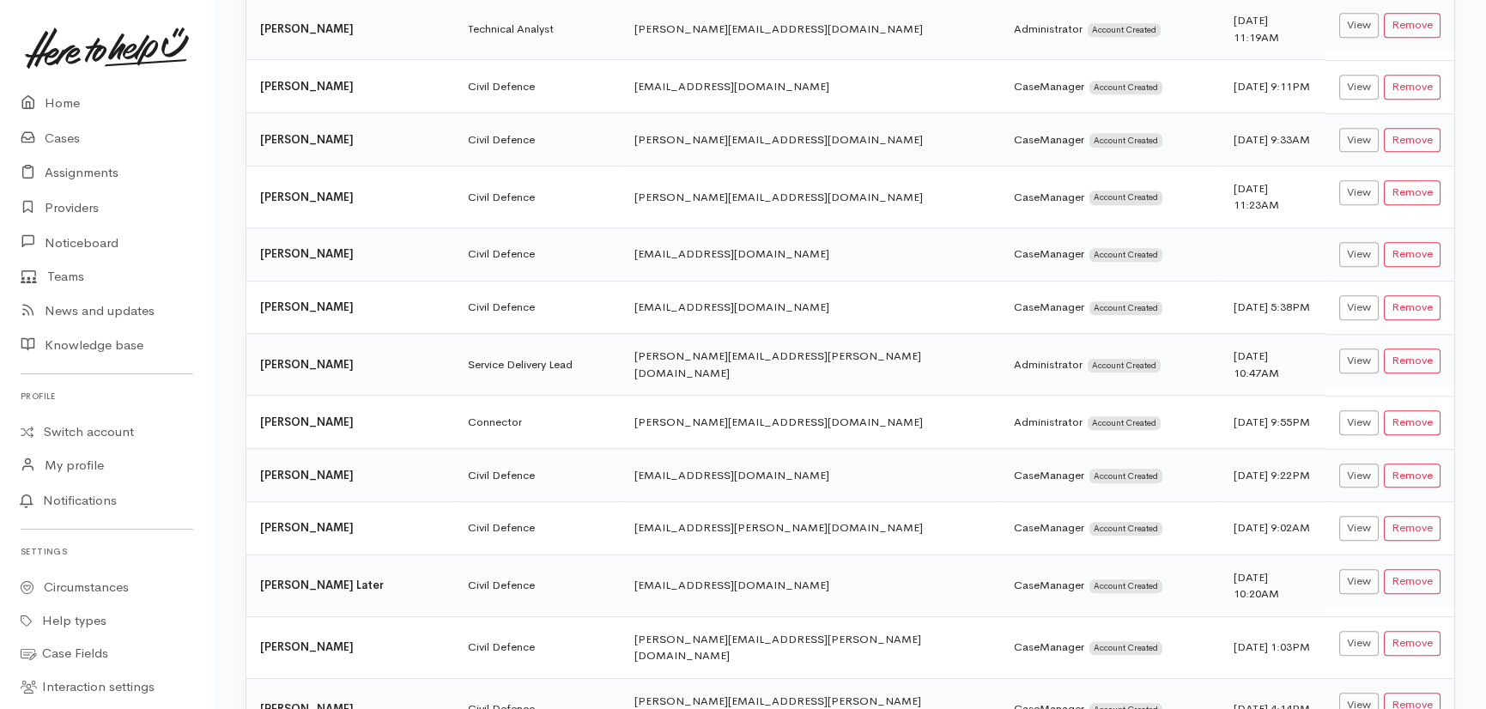
scroll to position [2185, 0]
click at [54, 101] on link "Home" at bounding box center [107, 103] width 214 height 35
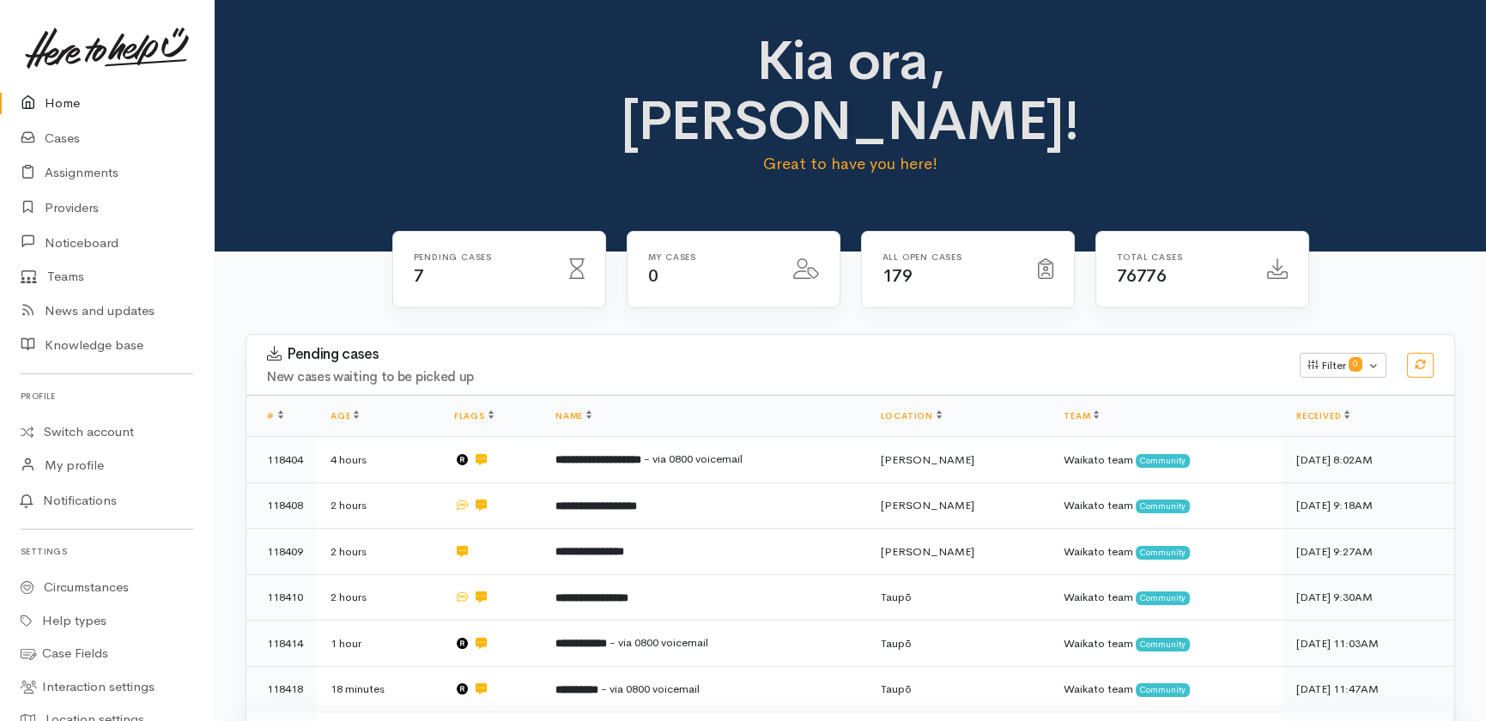
click at [470, 710] on td at bounding box center [490, 732] width 101 height 45
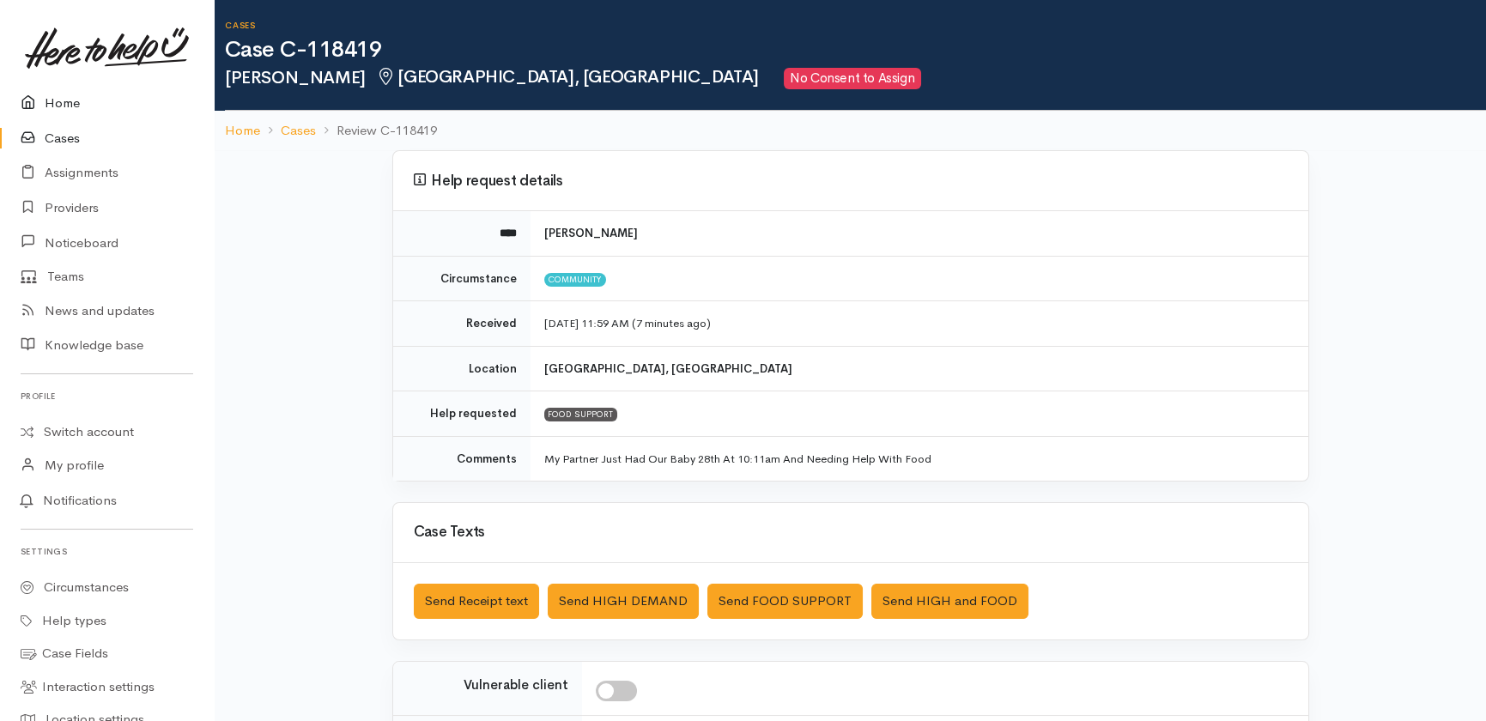
click at [60, 100] on link "Home" at bounding box center [107, 103] width 214 height 35
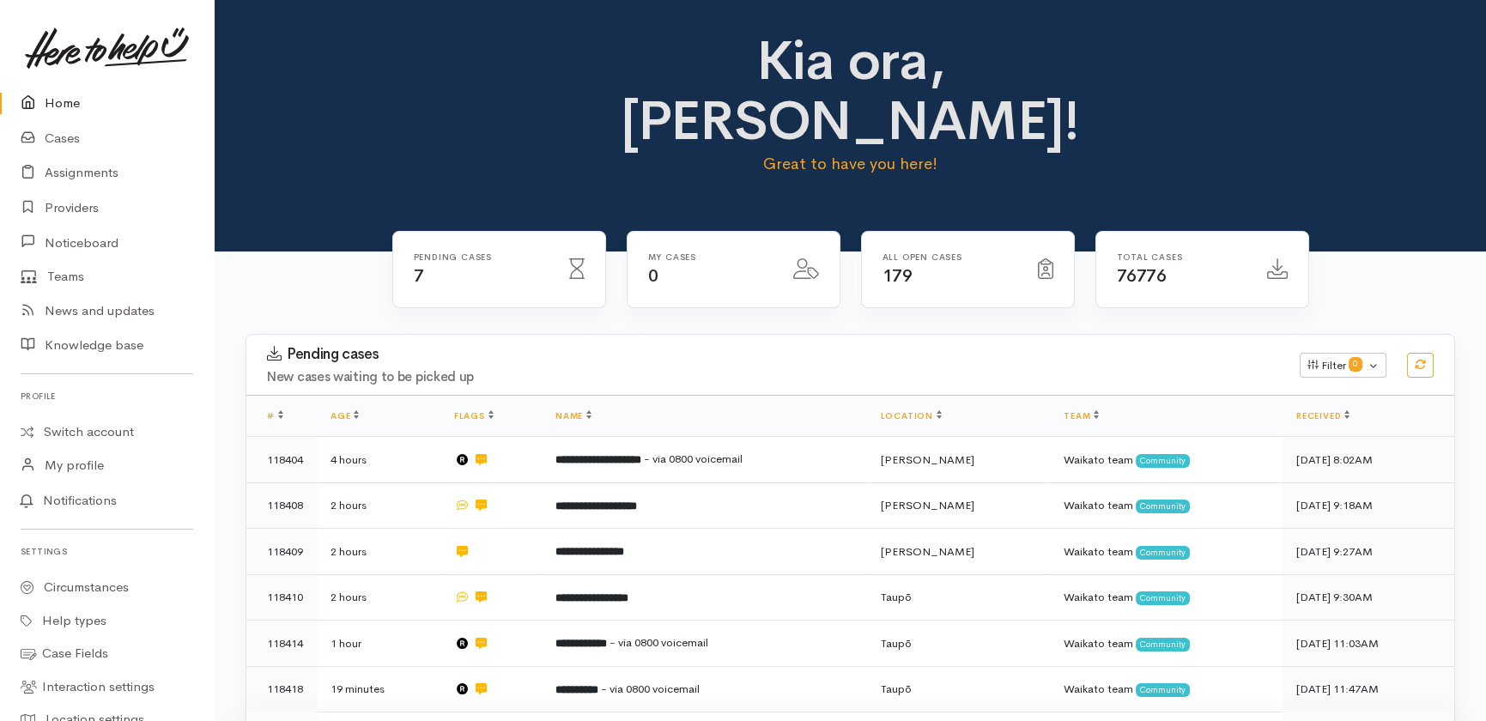
click at [721, 710] on td "**********" at bounding box center [704, 732] width 325 height 45
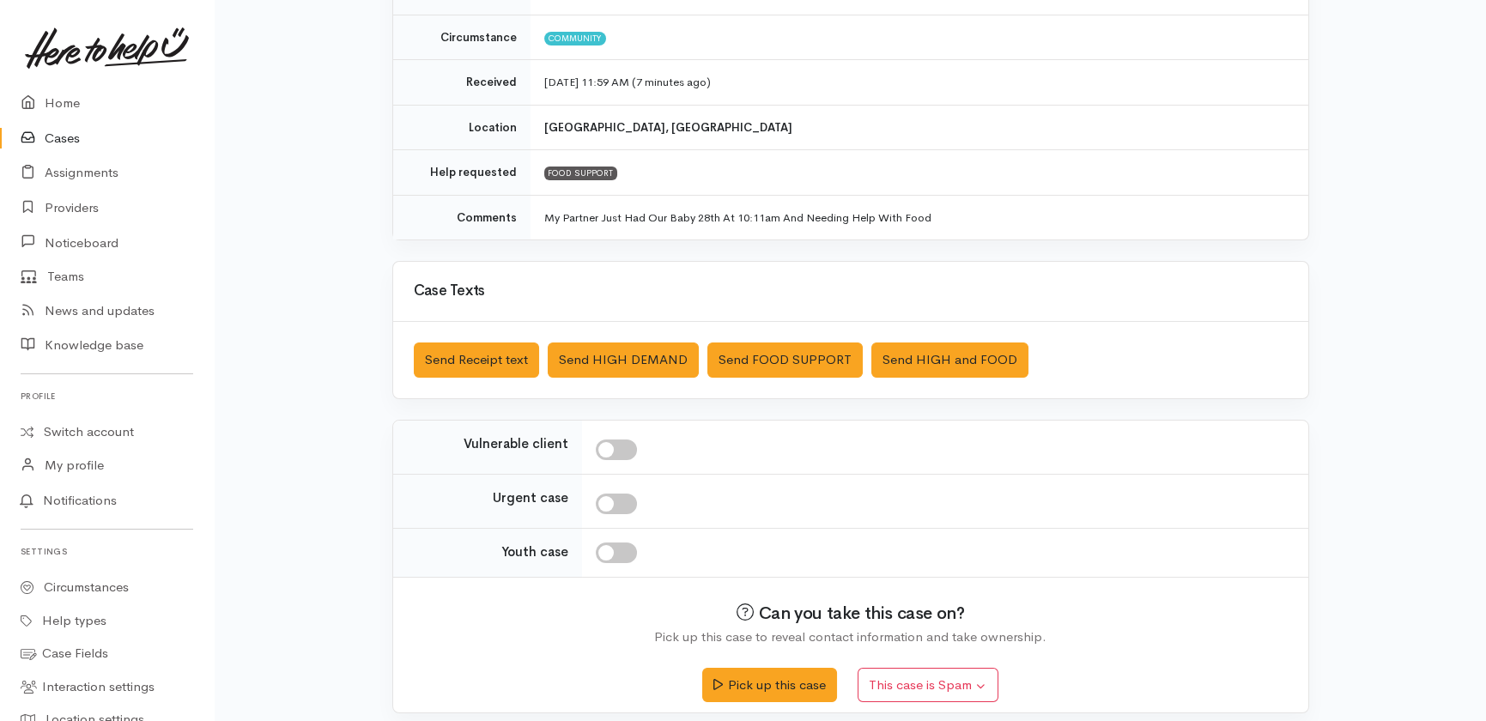
scroll to position [252, 0]
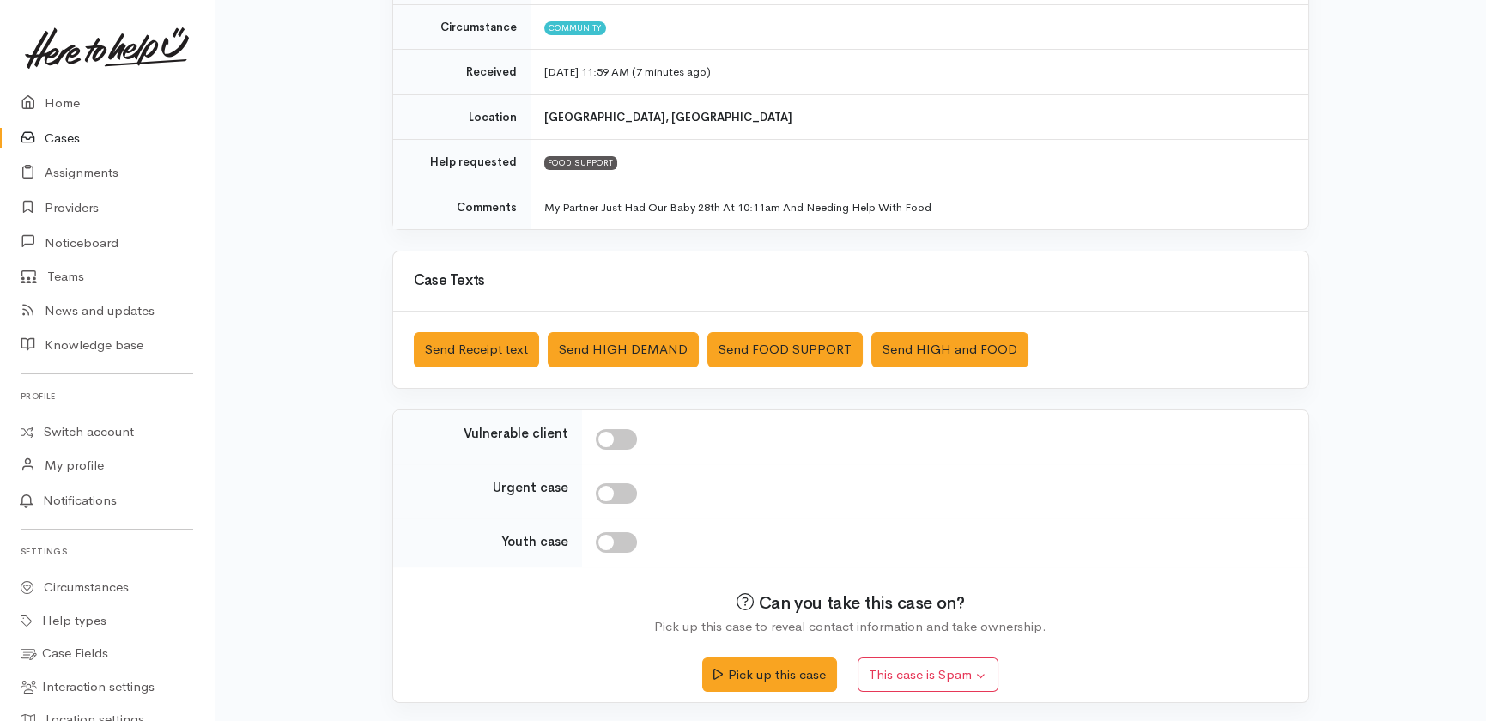
click at [626, 432] on input "checkbox" at bounding box center [616, 439] width 41 height 21
checkbox input "true"
click at [784, 351] on button "Send FOOD SUPPORT" at bounding box center [784, 349] width 155 height 35
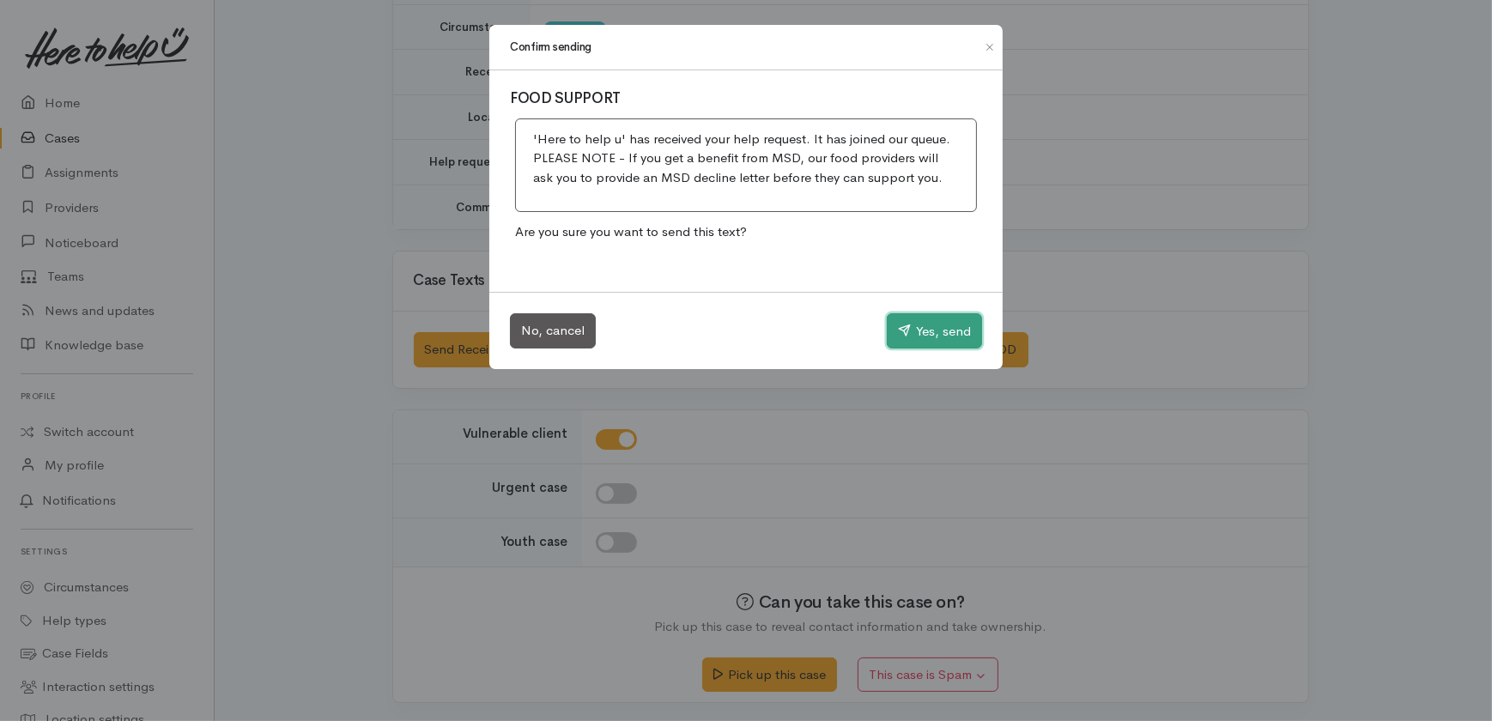
click at [942, 321] on button "Yes, send" at bounding box center [934, 331] width 95 height 36
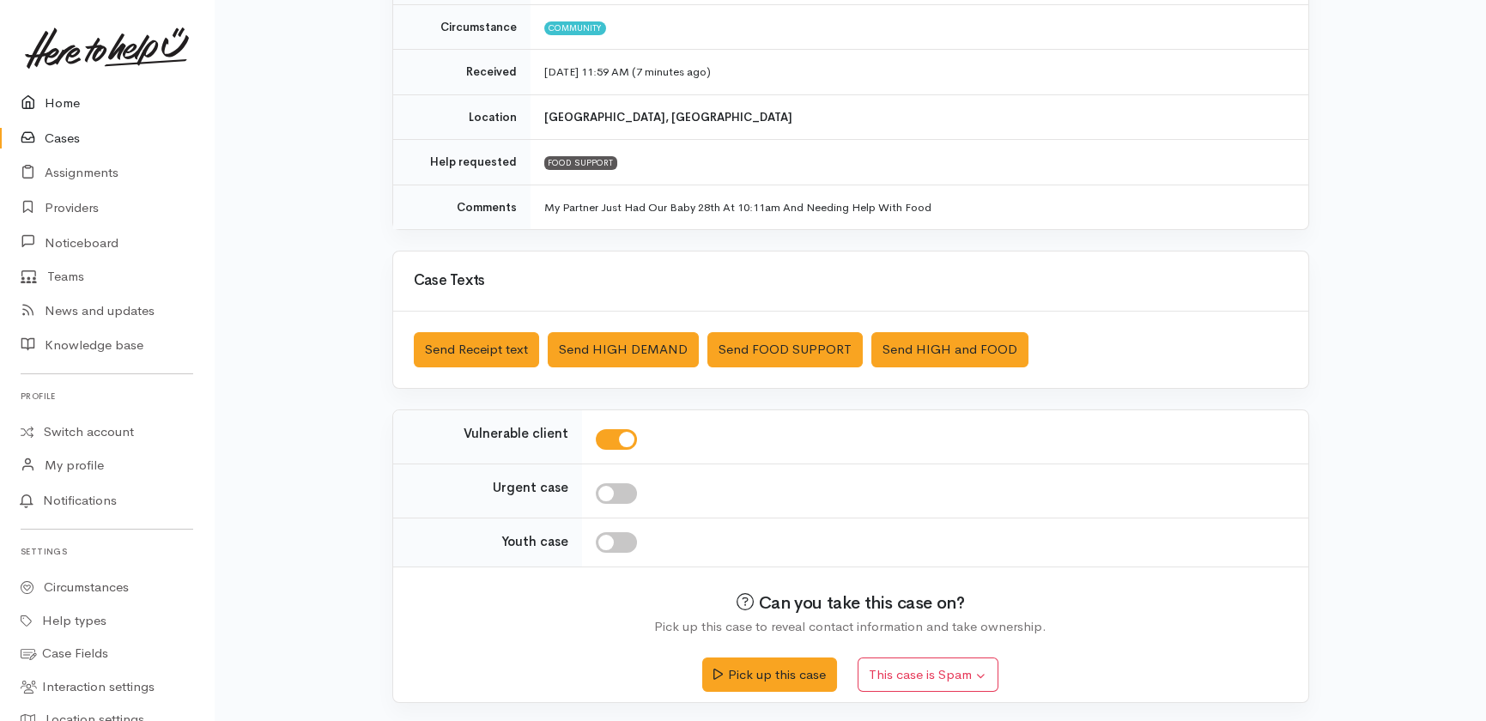
click at [75, 100] on link "Home" at bounding box center [107, 103] width 214 height 35
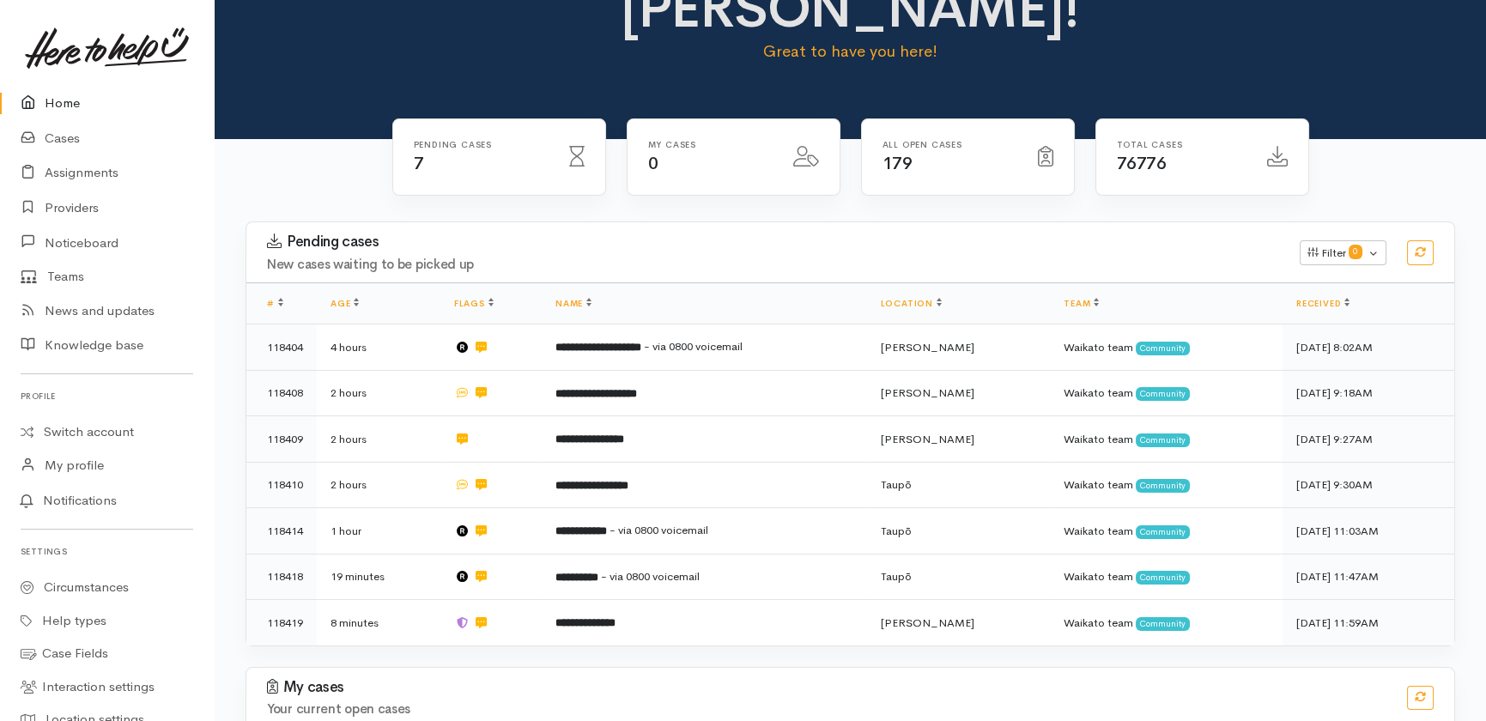
scroll to position [99, 0]
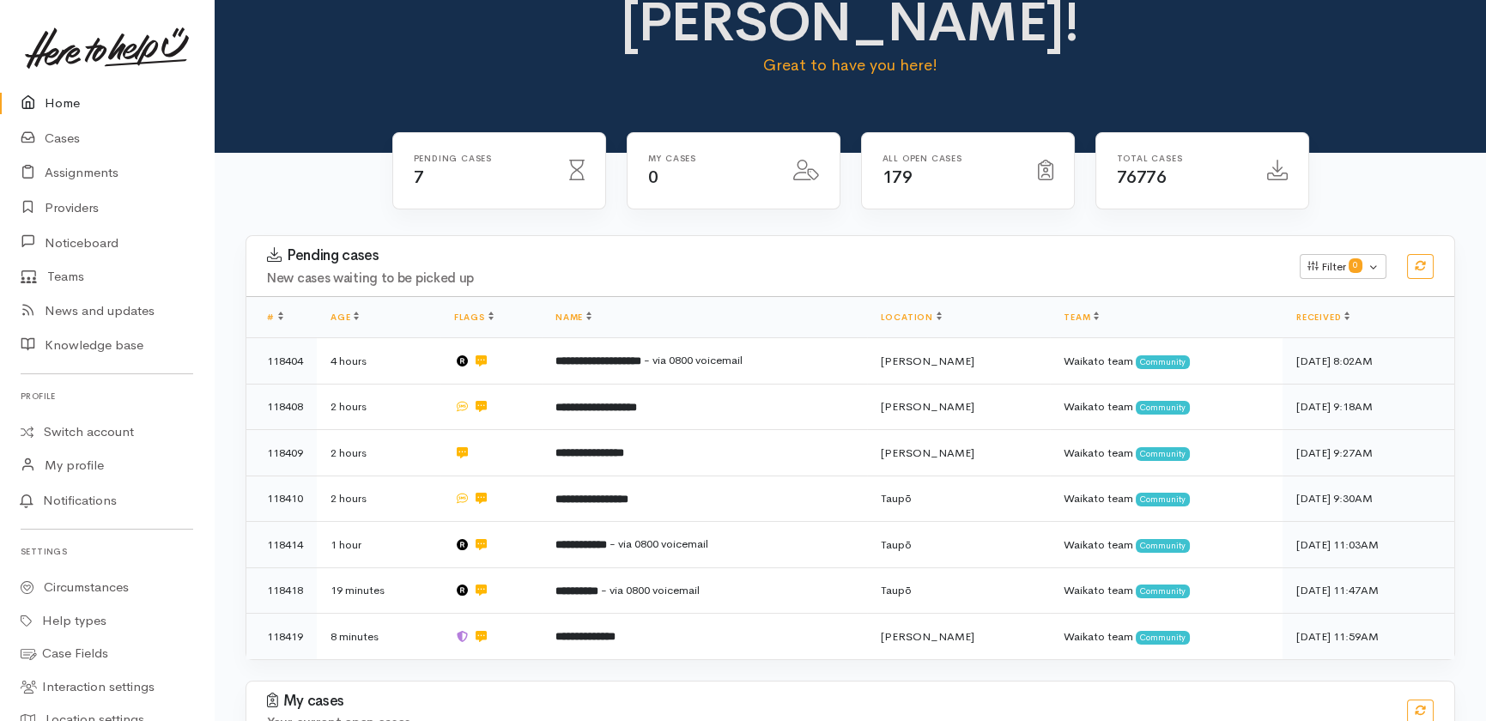
drag, startPoint x: 59, startPoint y: 101, endPoint x: 57, endPoint y: 74, distance: 27.6
click at [59, 101] on link "Home" at bounding box center [107, 103] width 214 height 35
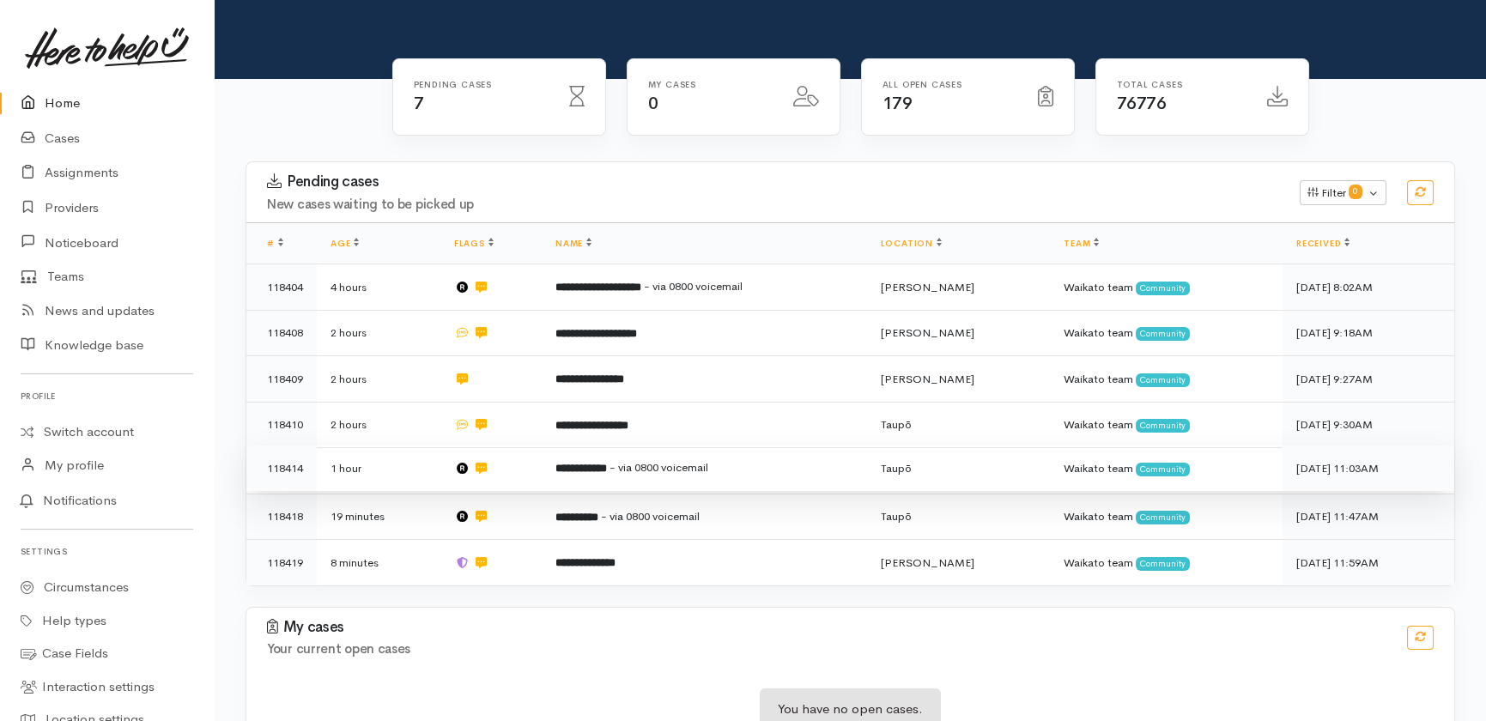
scroll to position [177, 0]
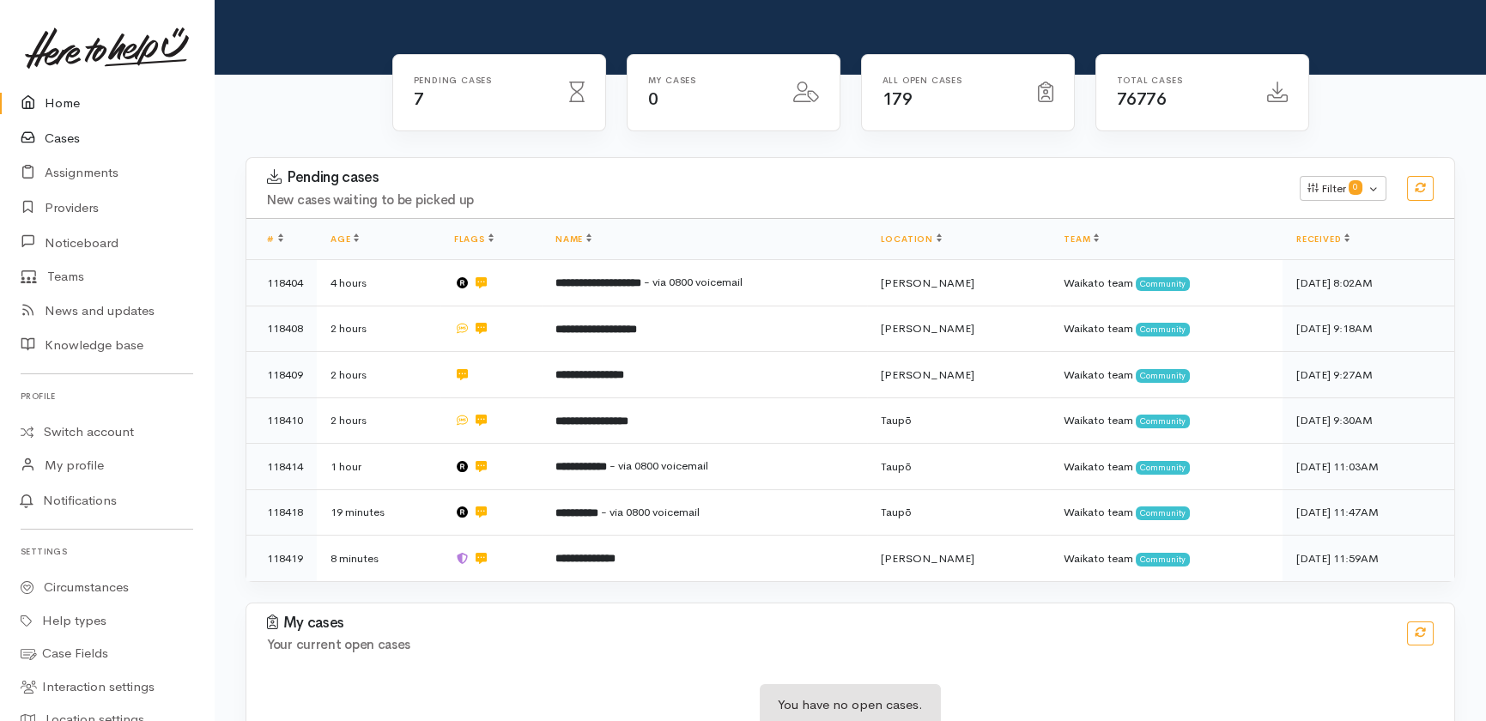
click at [56, 129] on link "Cases" at bounding box center [107, 138] width 214 height 35
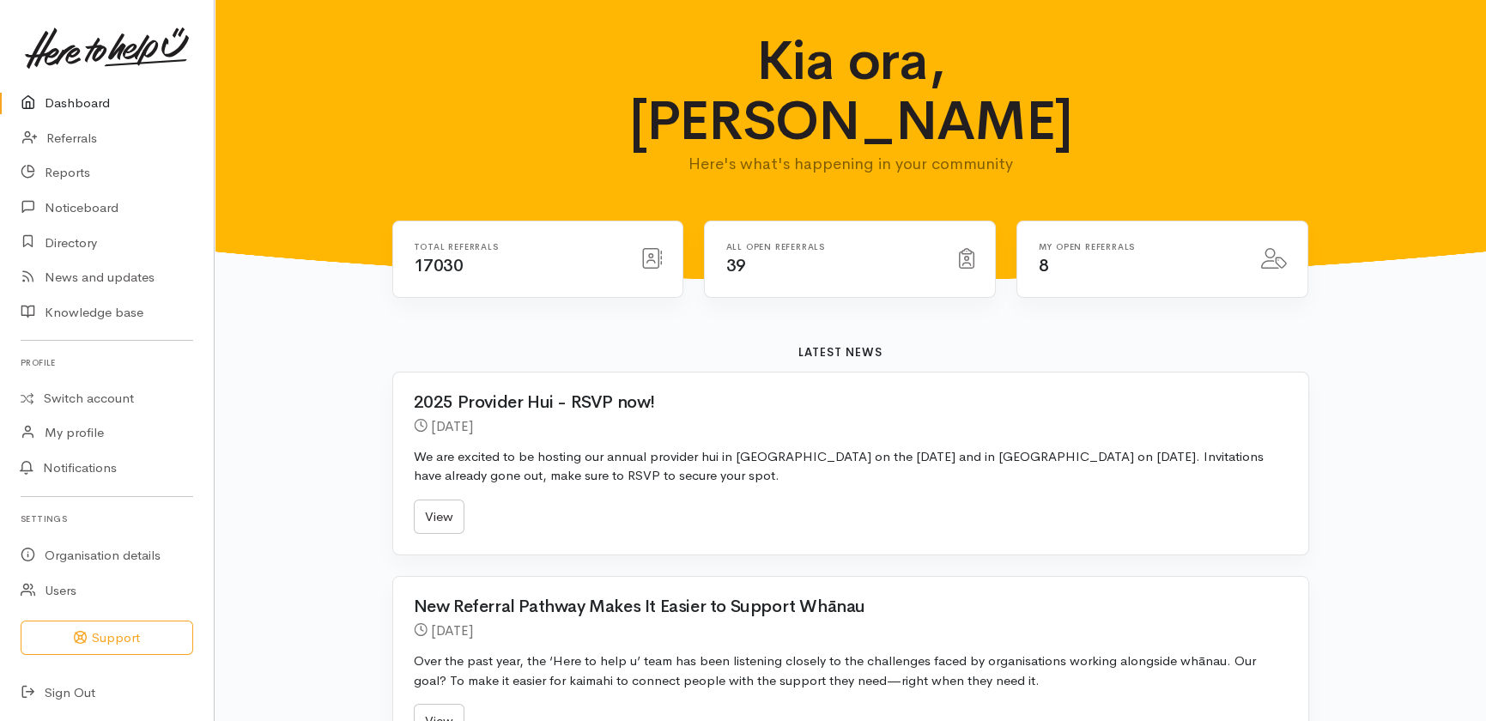
click at [83, 105] on link "Dashboard" at bounding box center [107, 103] width 214 height 35
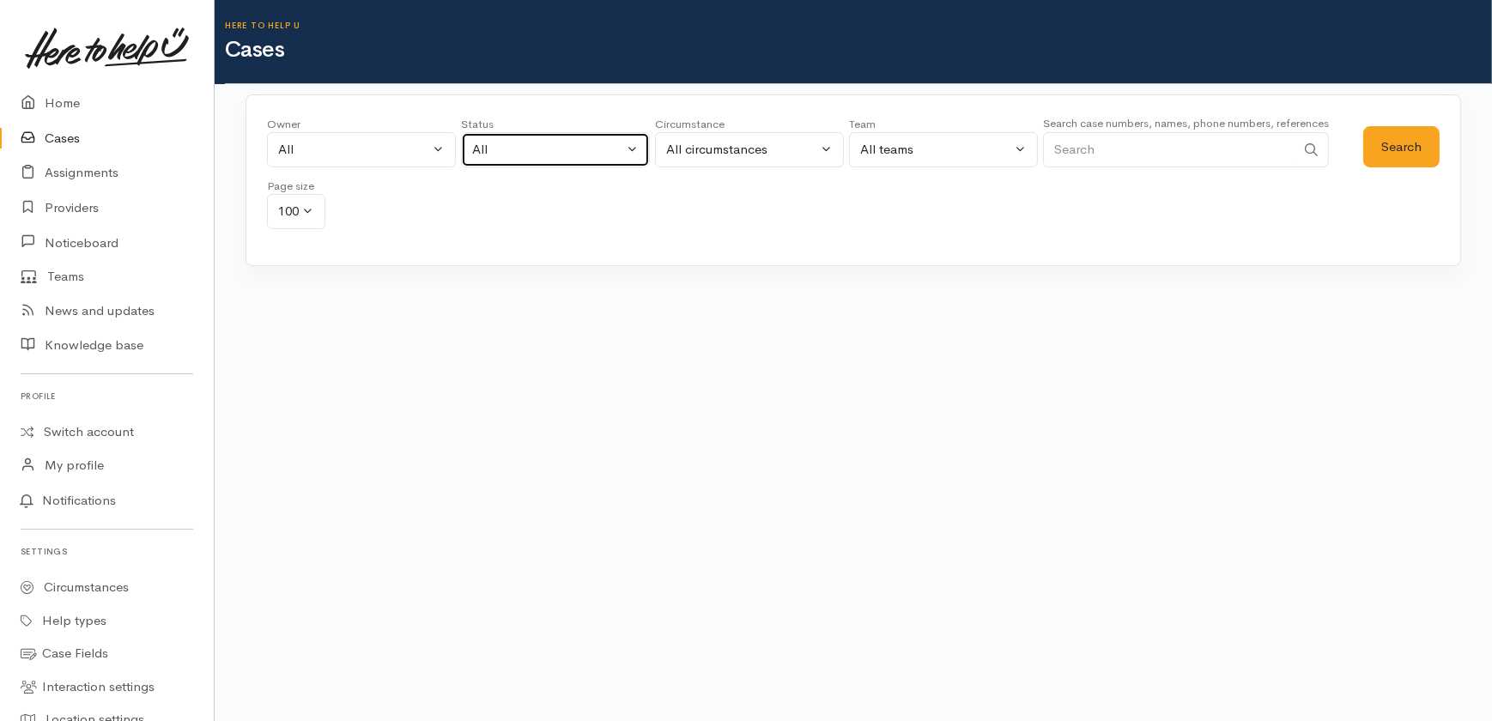
click at [520, 149] on div "All" at bounding box center [547, 150] width 151 height 20
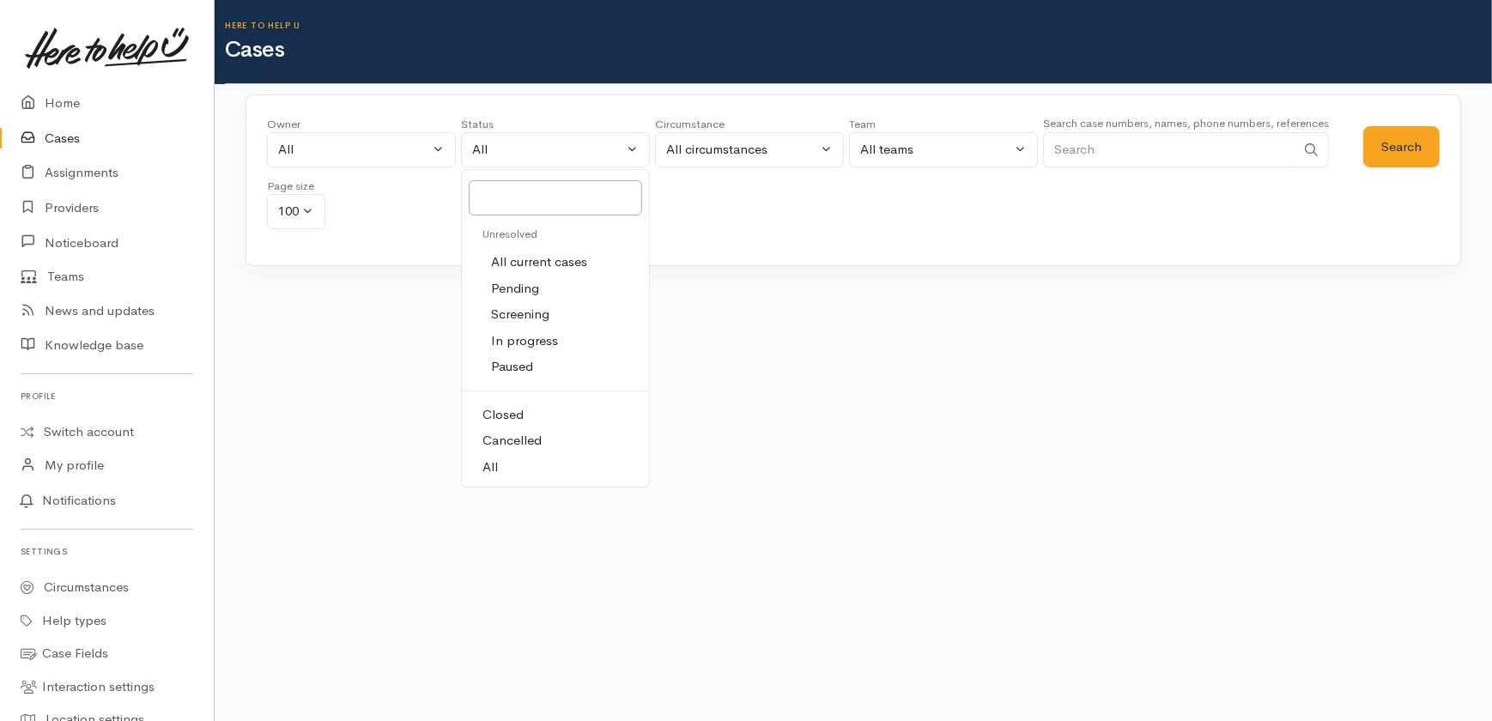
click at [524, 262] on span "All current cases" at bounding box center [539, 262] width 96 height 20
select select "Unresolved"
click at [1094, 146] on input "Search" at bounding box center [1169, 149] width 252 height 35
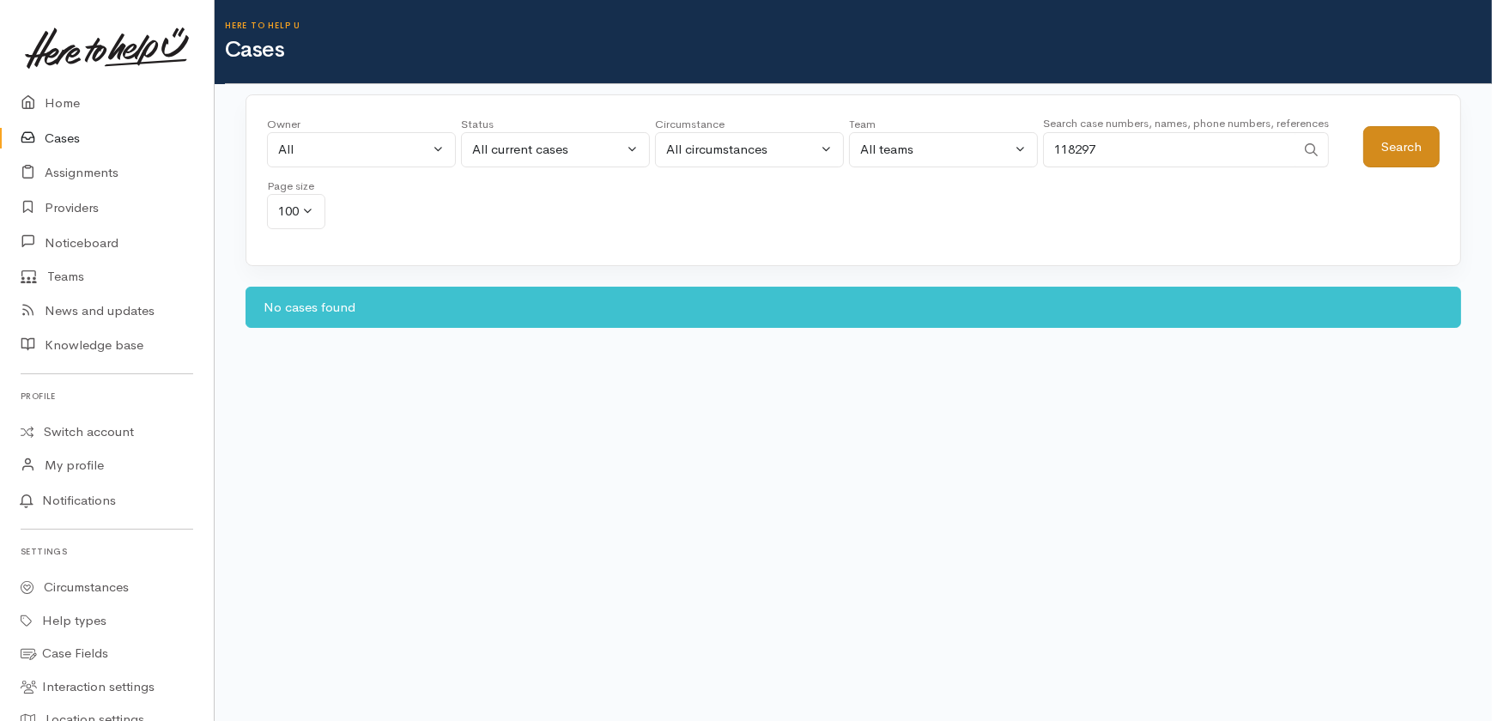
type input "118297"
click at [1412, 137] on button "Search" at bounding box center [1401, 147] width 76 height 42
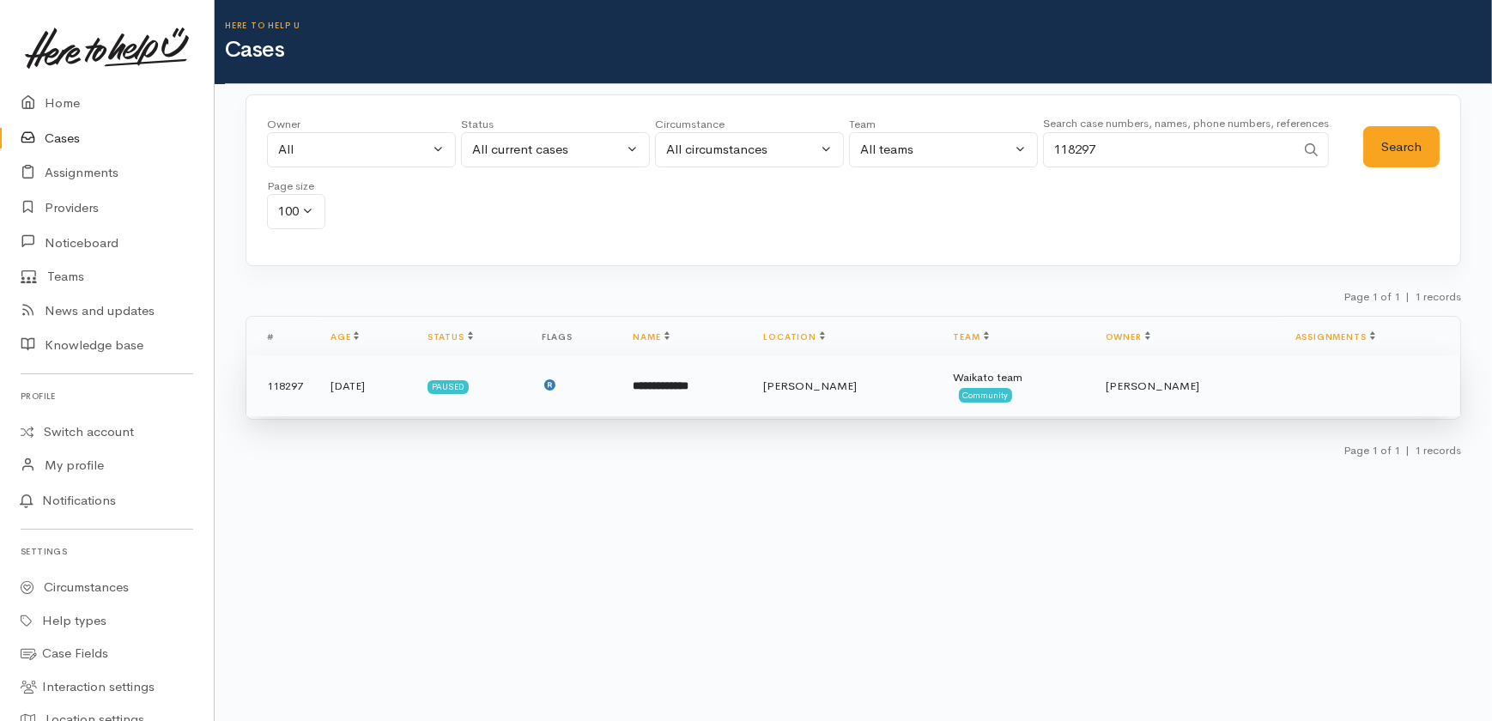
click at [689, 385] on b "**********" at bounding box center [661, 385] width 56 height 11
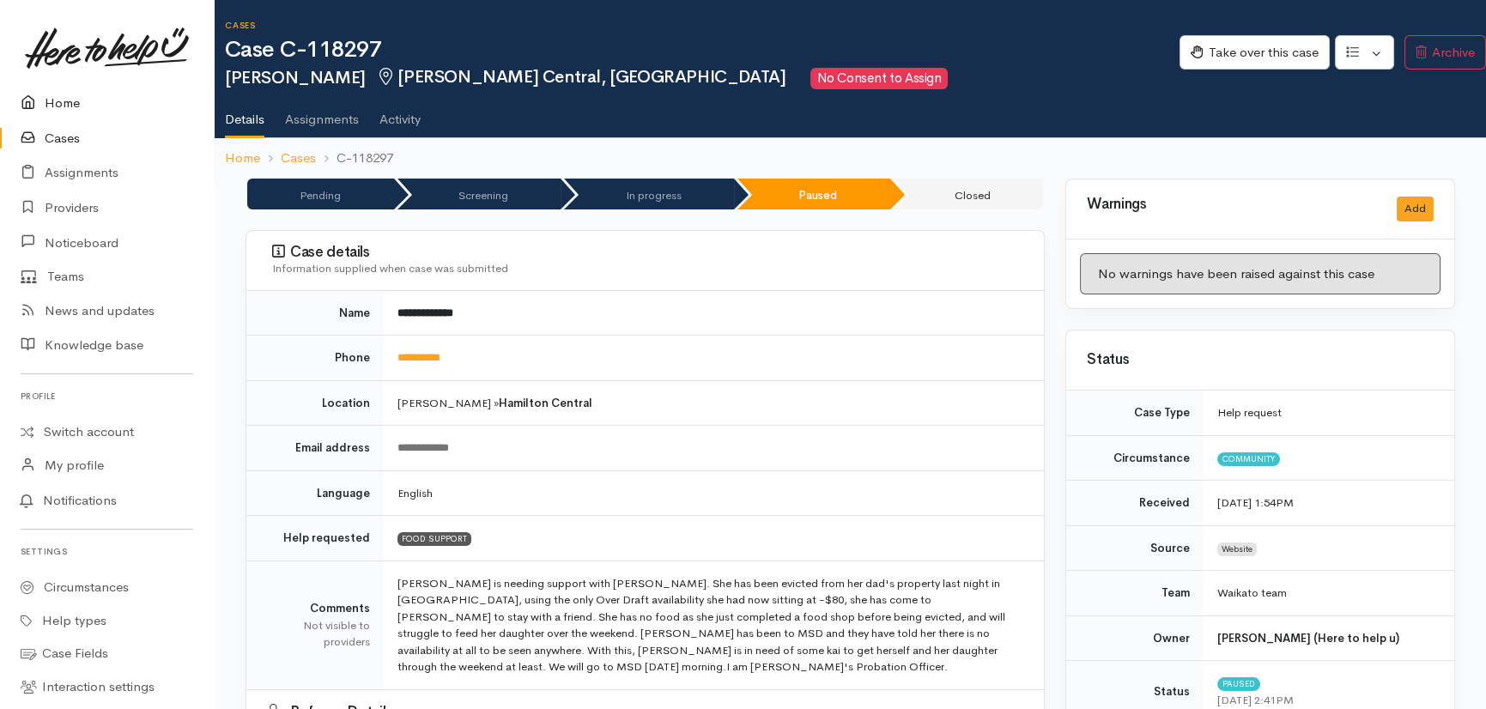
click at [57, 102] on link "Home" at bounding box center [107, 103] width 214 height 35
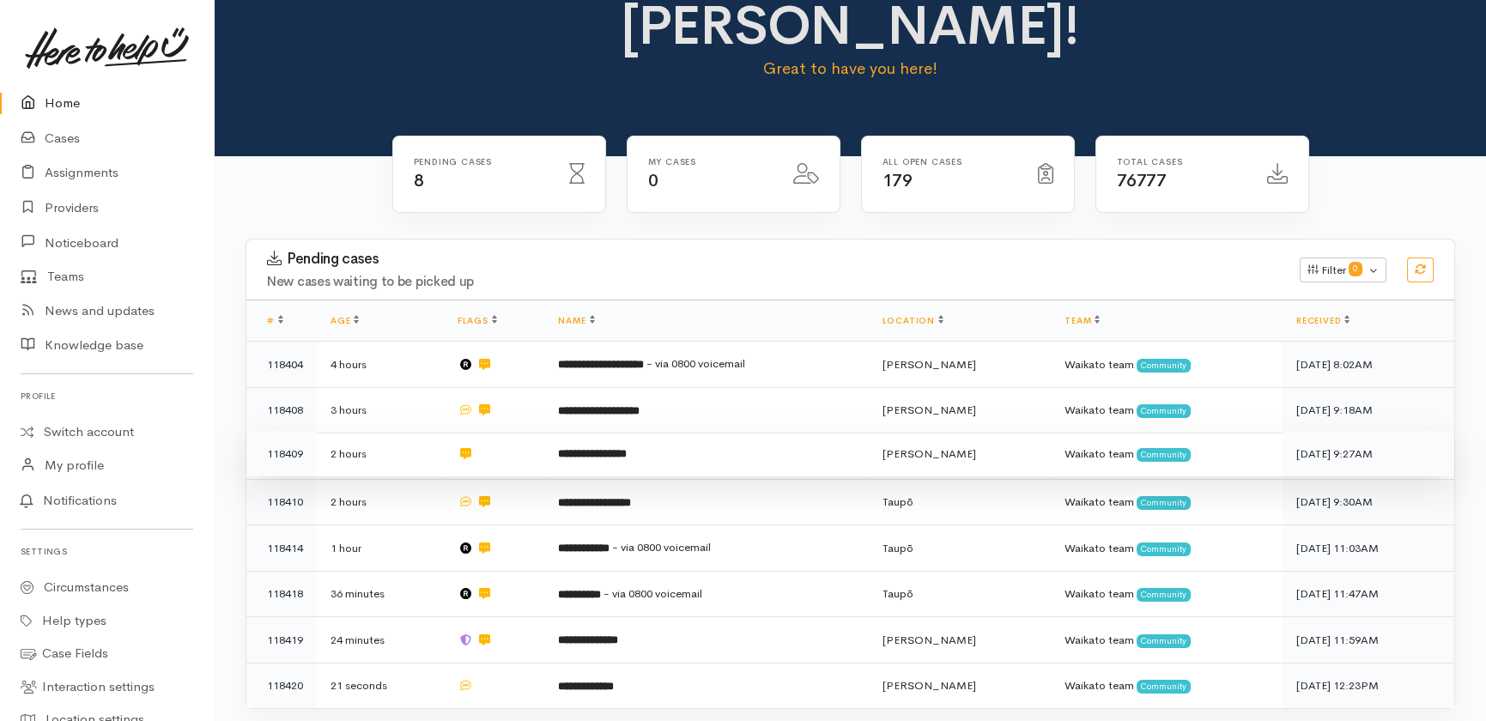
scroll to position [155, 0]
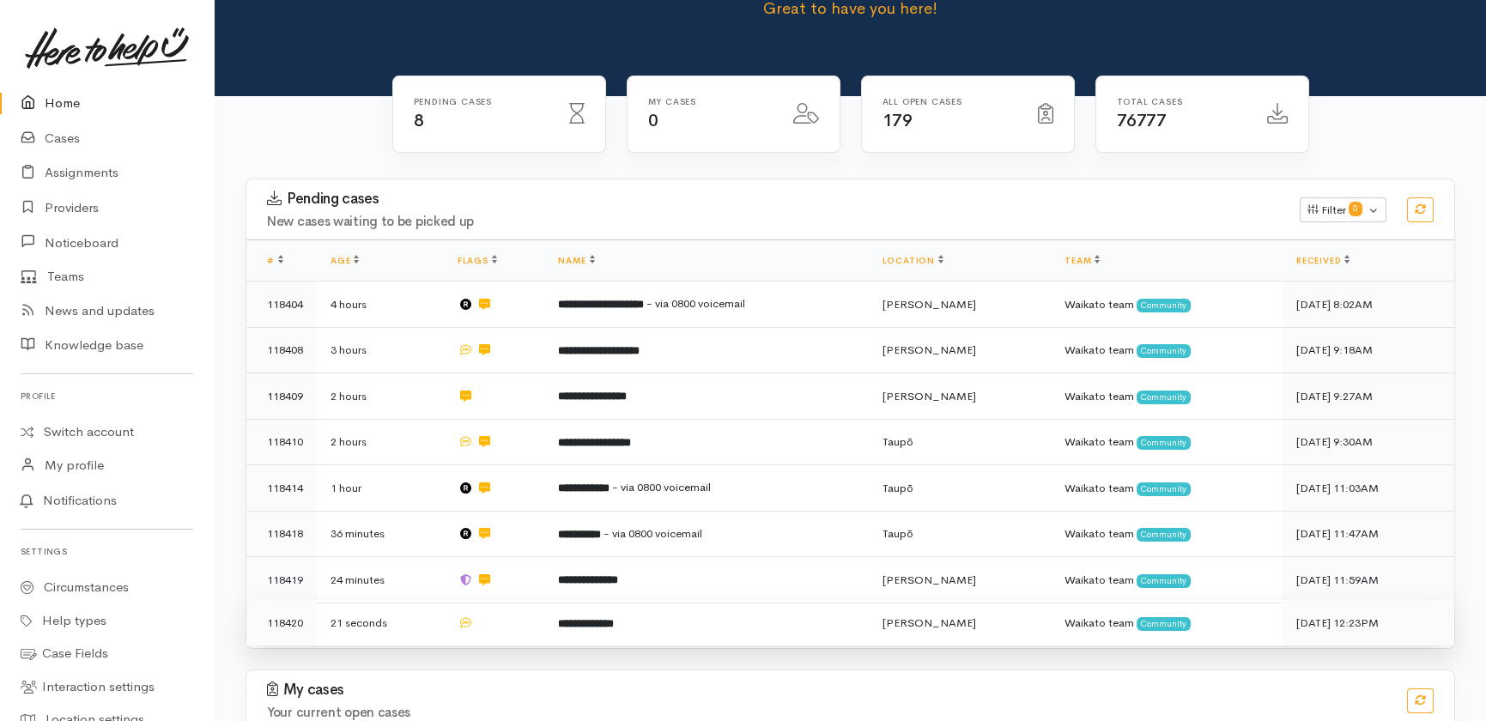
click at [515, 600] on td at bounding box center [494, 622] width 101 height 45
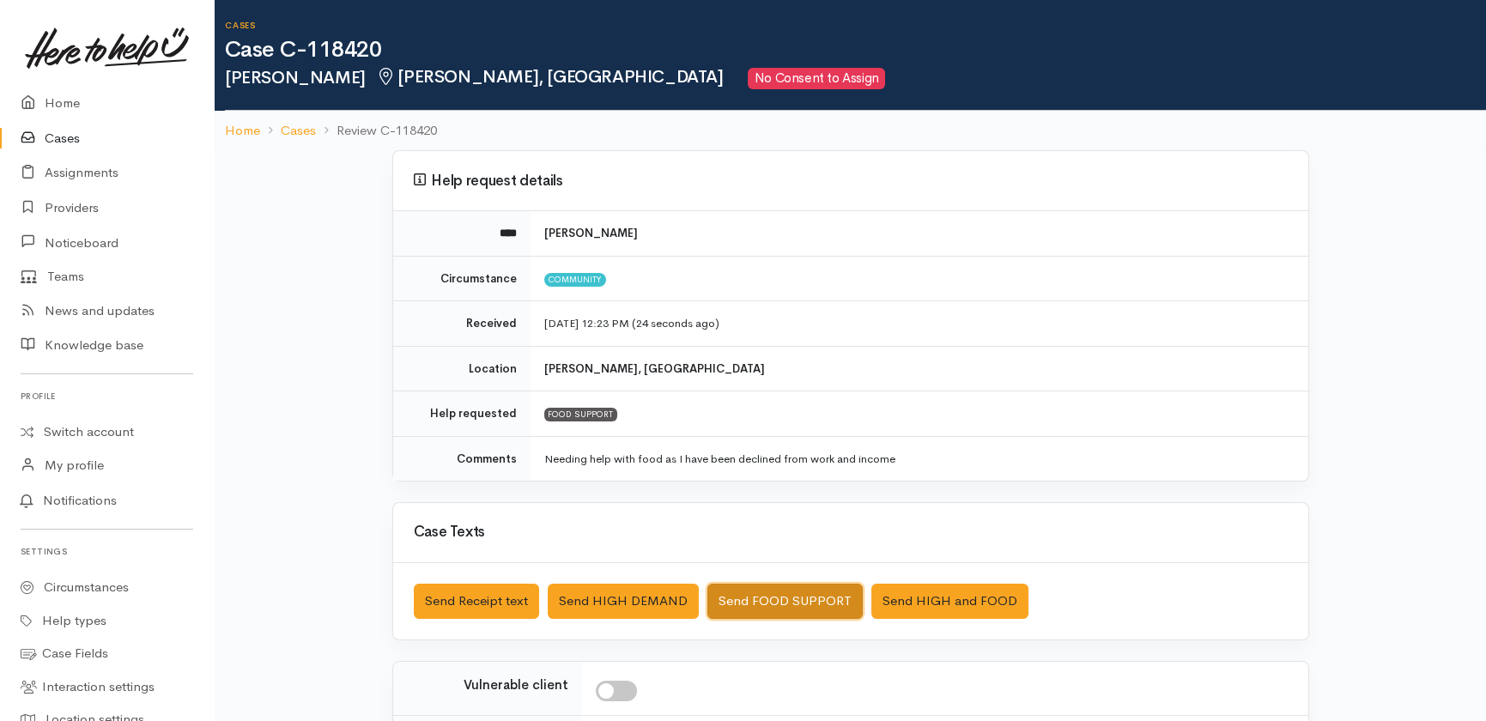
click at [780, 604] on button "Send FOOD SUPPORT" at bounding box center [784, 601] width 155 height 35
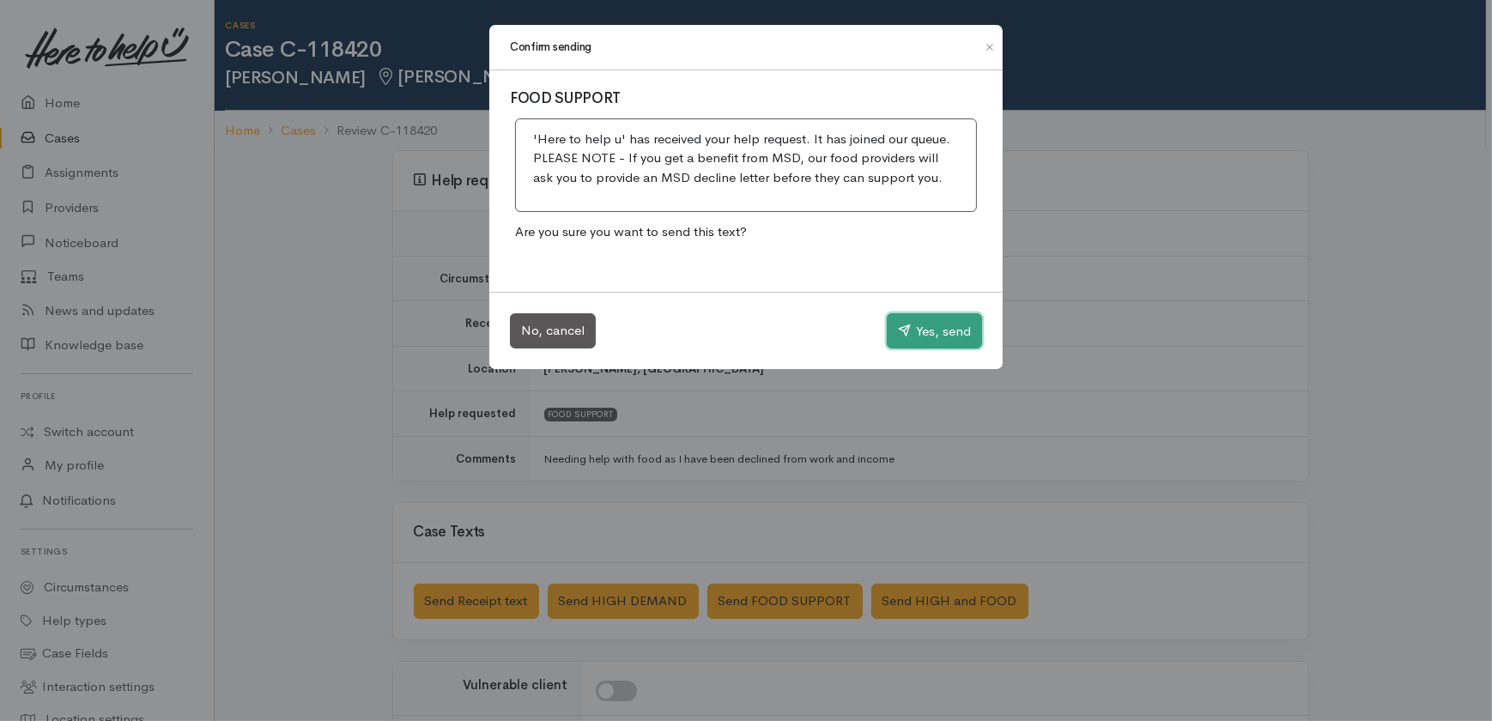
click at [944, 318] on button "Yes, send" at bounding box center [934, 331] width 95 height 36
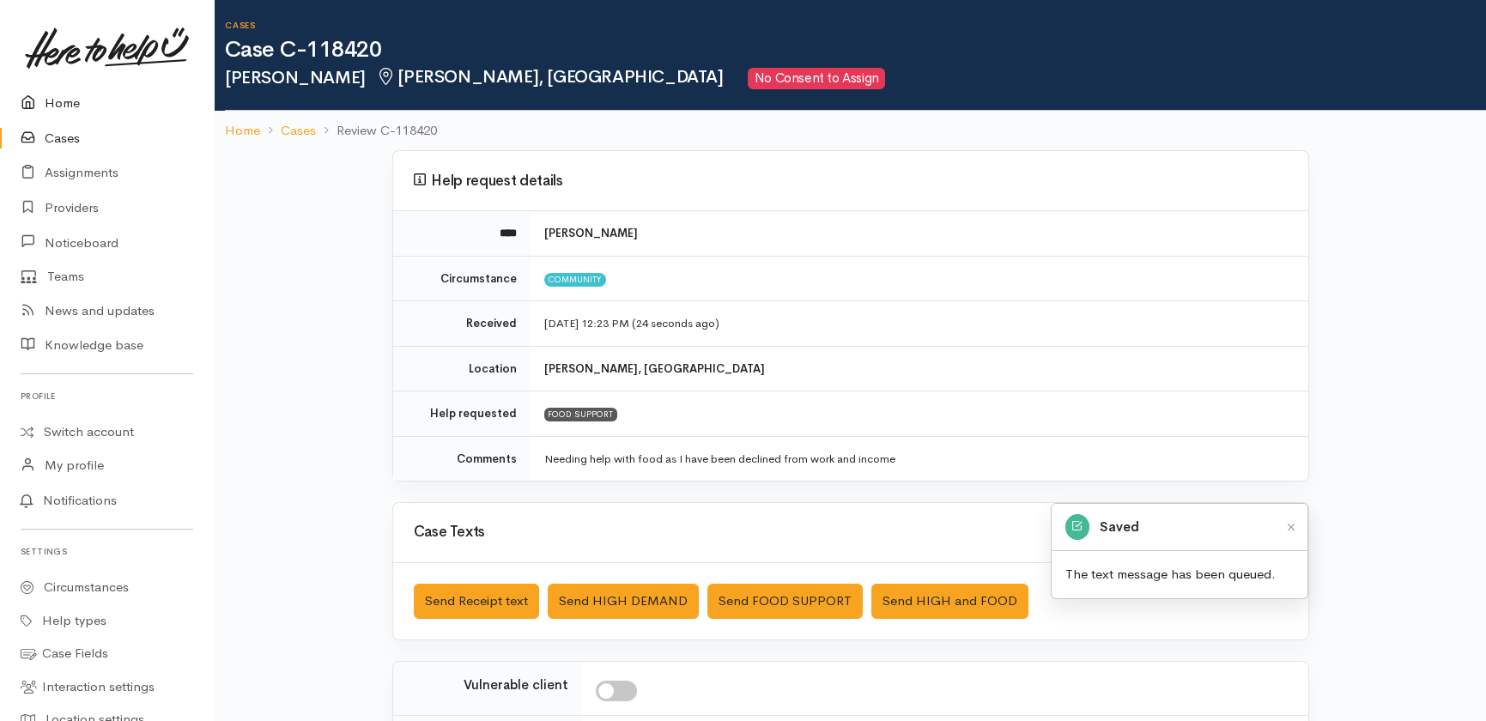
click at [39, 99] on icon at bounding box center [33, 103] width 24 height 21
